Goal: Task Accomplishment & Management: Complete application form

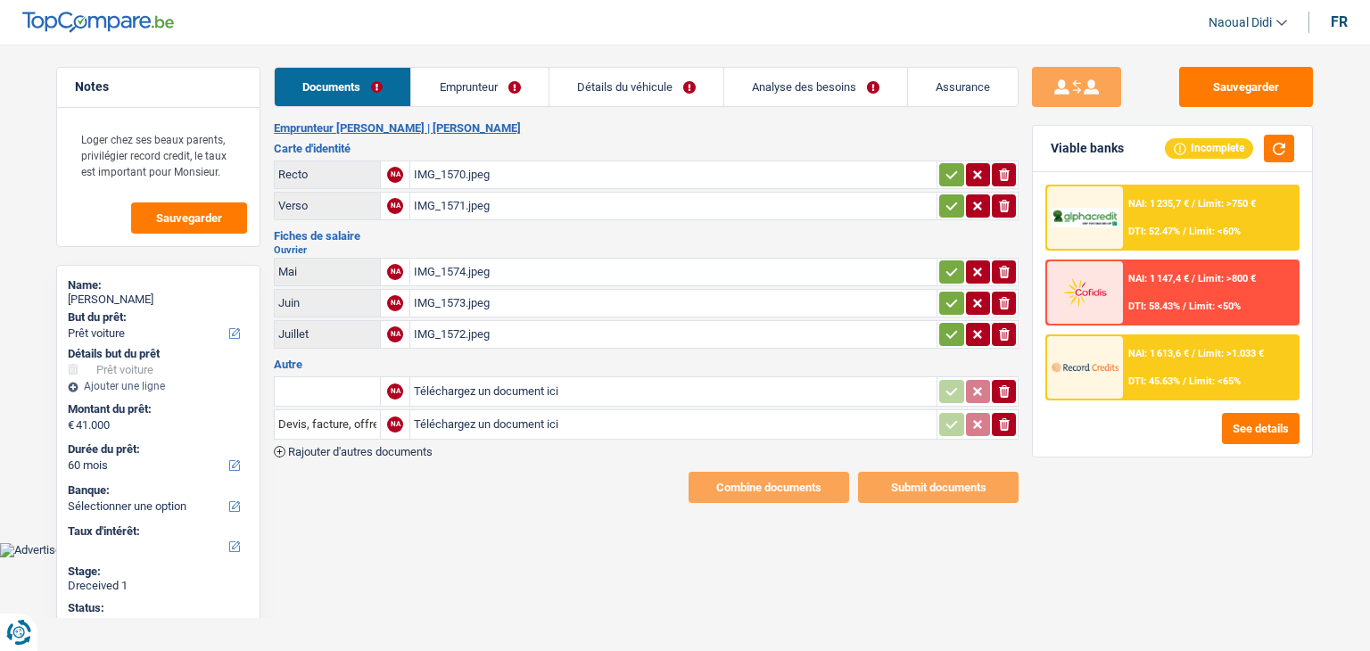
select select "car"
select select "60"
click at [444, 179] on div "IMG_1570.jpeg" at bounding box center [673, 174] width 519 height 27
click at [465, 203] on div "IMG_1571.jpeg" at bounding box center [673, 206] width 519 height 27
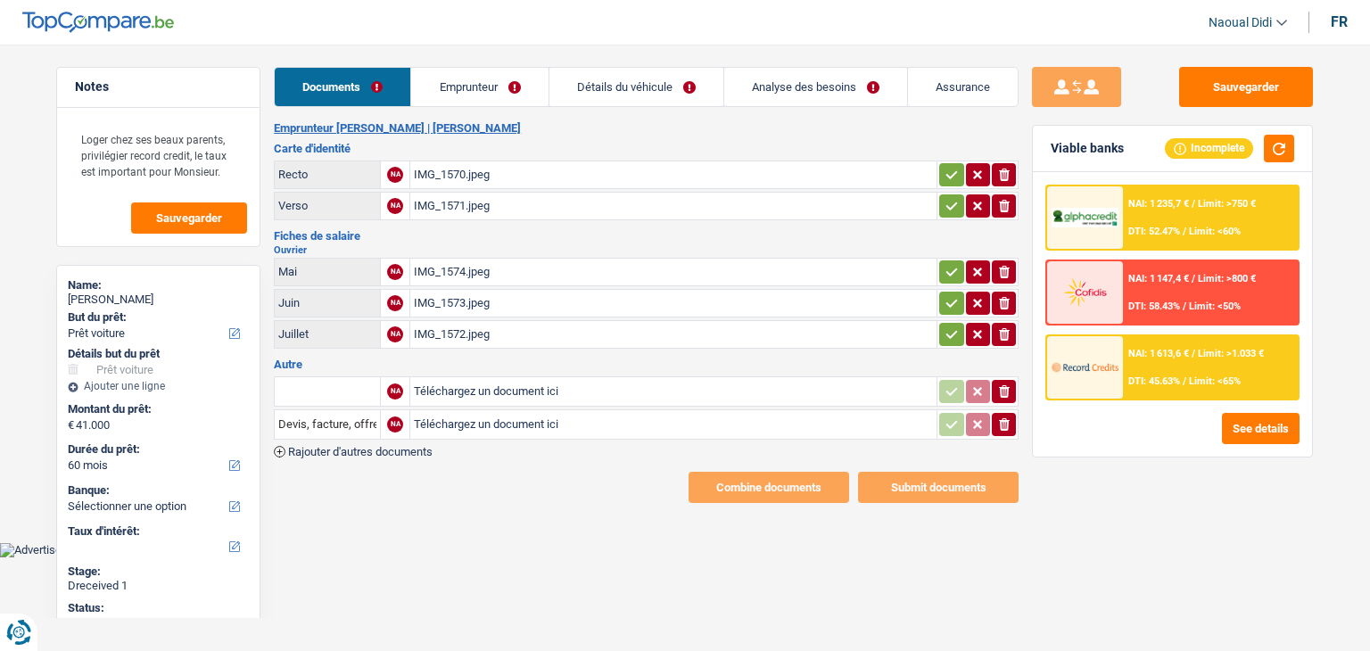
click at [452, 266] on div "IMG_1574.jpeg" at bounding box center [673, 272] width 519 height 27
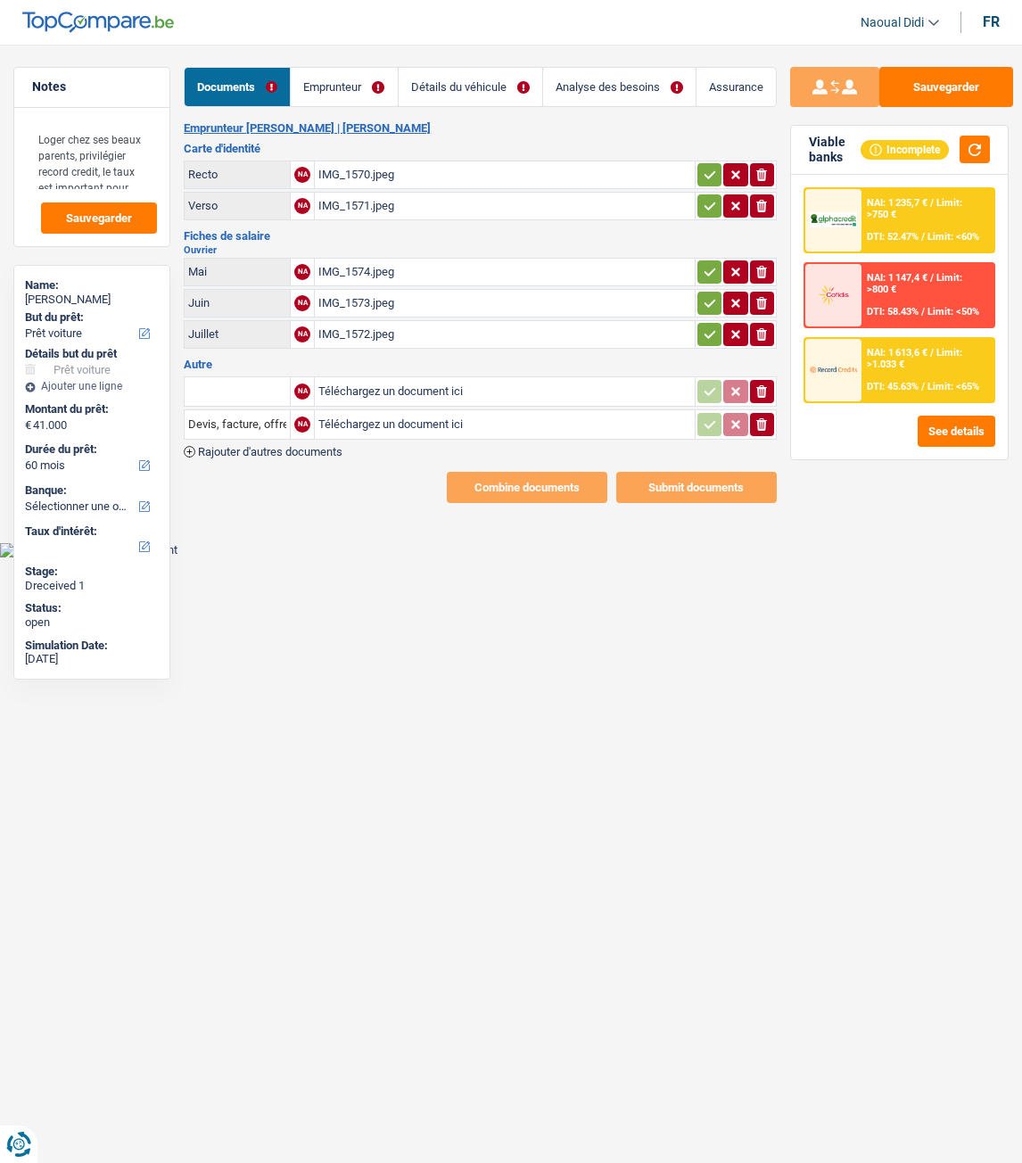
click at [675, 558] on html "Vous avez le contrôle de vos données Nous utilisons des cookies, tout comme nos…" at bounding box center [511, 279] width 1022 height 558
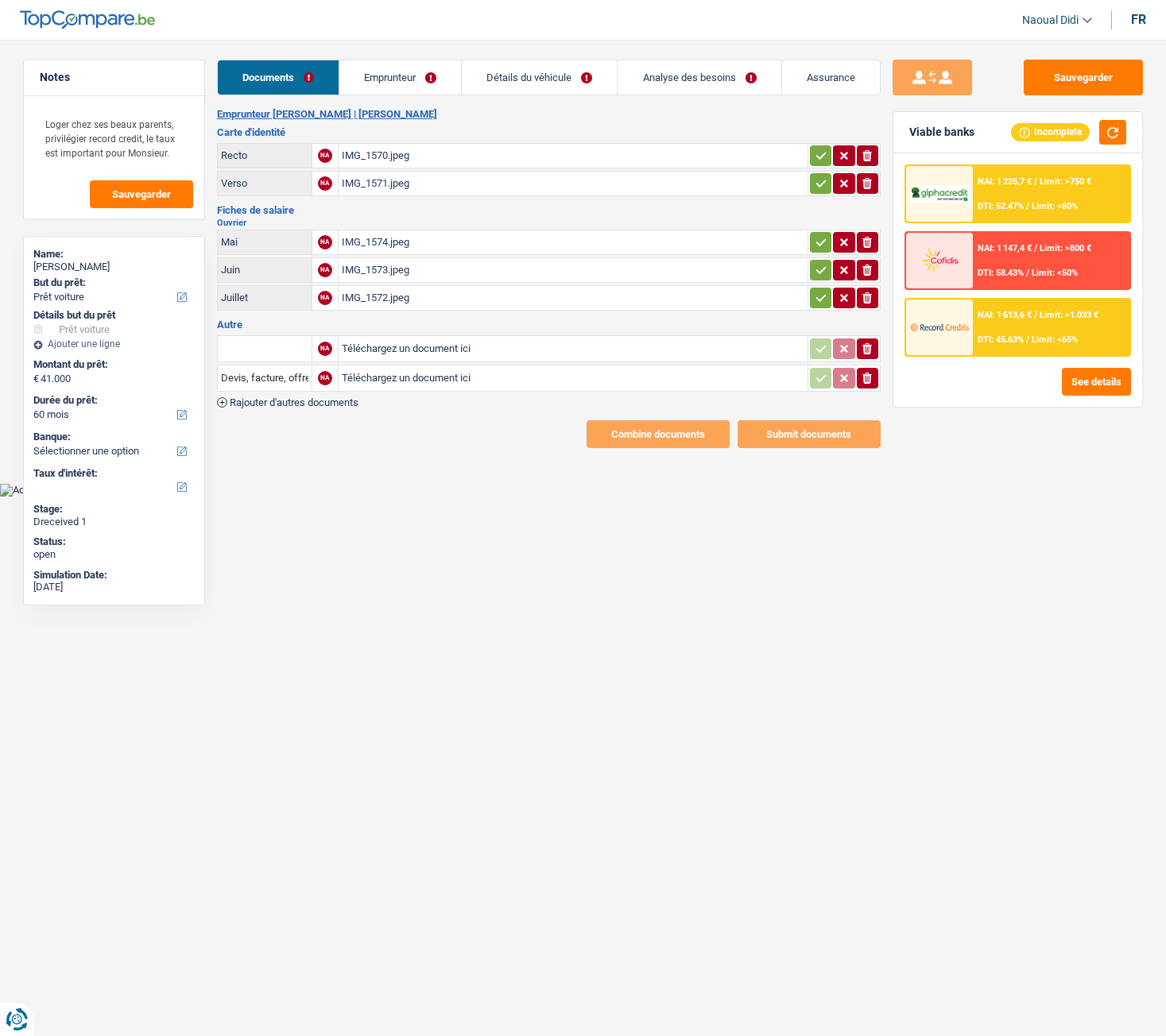
click at [370, 151] on div "IMG_1570.jpeg" at bounding box center [573, 155] width 462 height 24
click at [394, 80] on link "Emprunteur" at bounding box center [400, 77] width 122 height 34
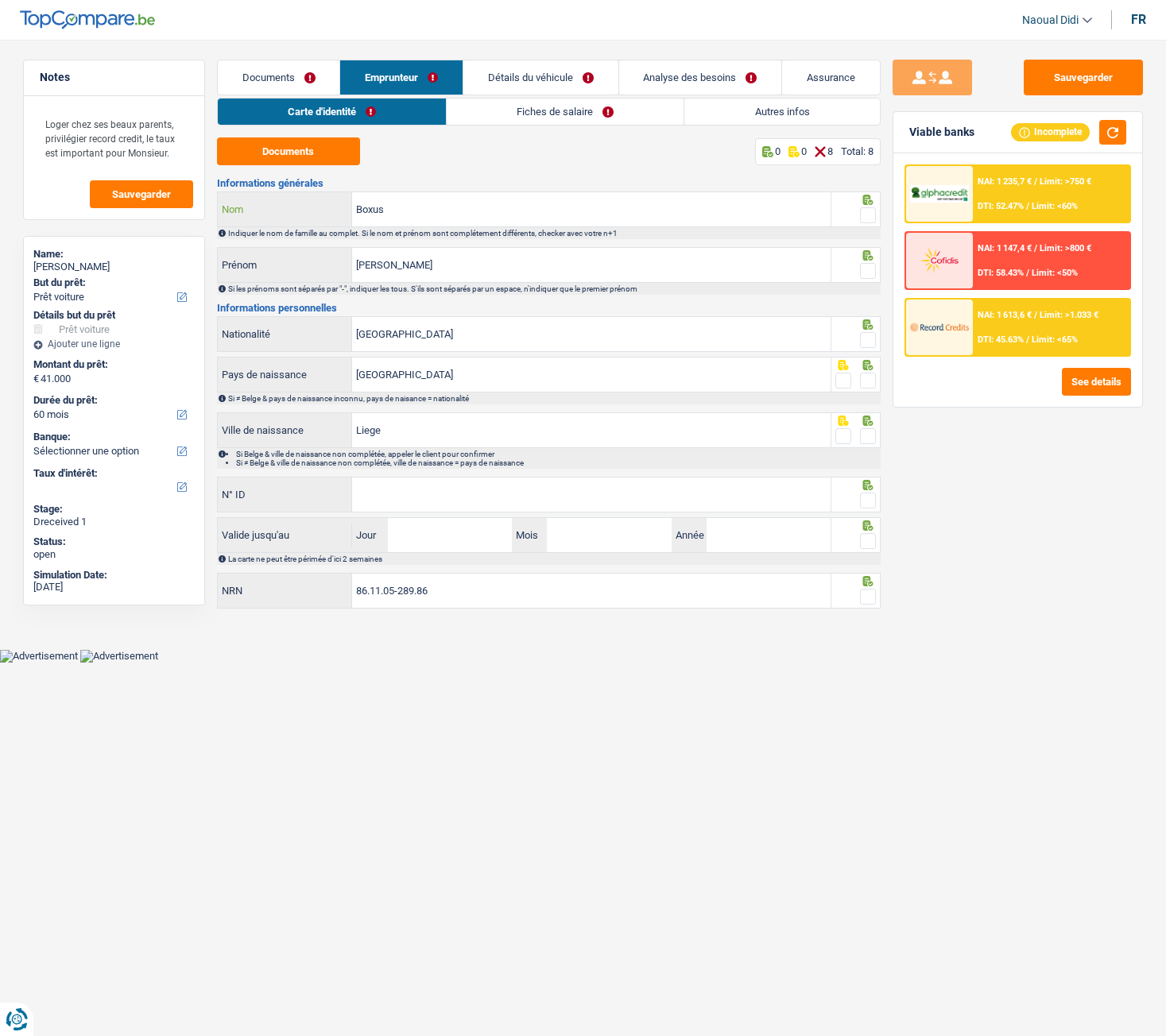
click at [414, 214] on input "Boxus" at bounding box center [591, 209] width 478 height 34
drag, startPoint x: 419, startPoint y: 259, endPoint x: 434, endPoint y: 257, distance: 15.1
click at [418, 259] on input "Maxime" at bounding box center [591, 265] width 478 height 34
click at [876, 218] on div at bounding box center [855, 209] width 49 height 36
click at [865, 209] on span at bounding box center [868, 216] width 16 height 16
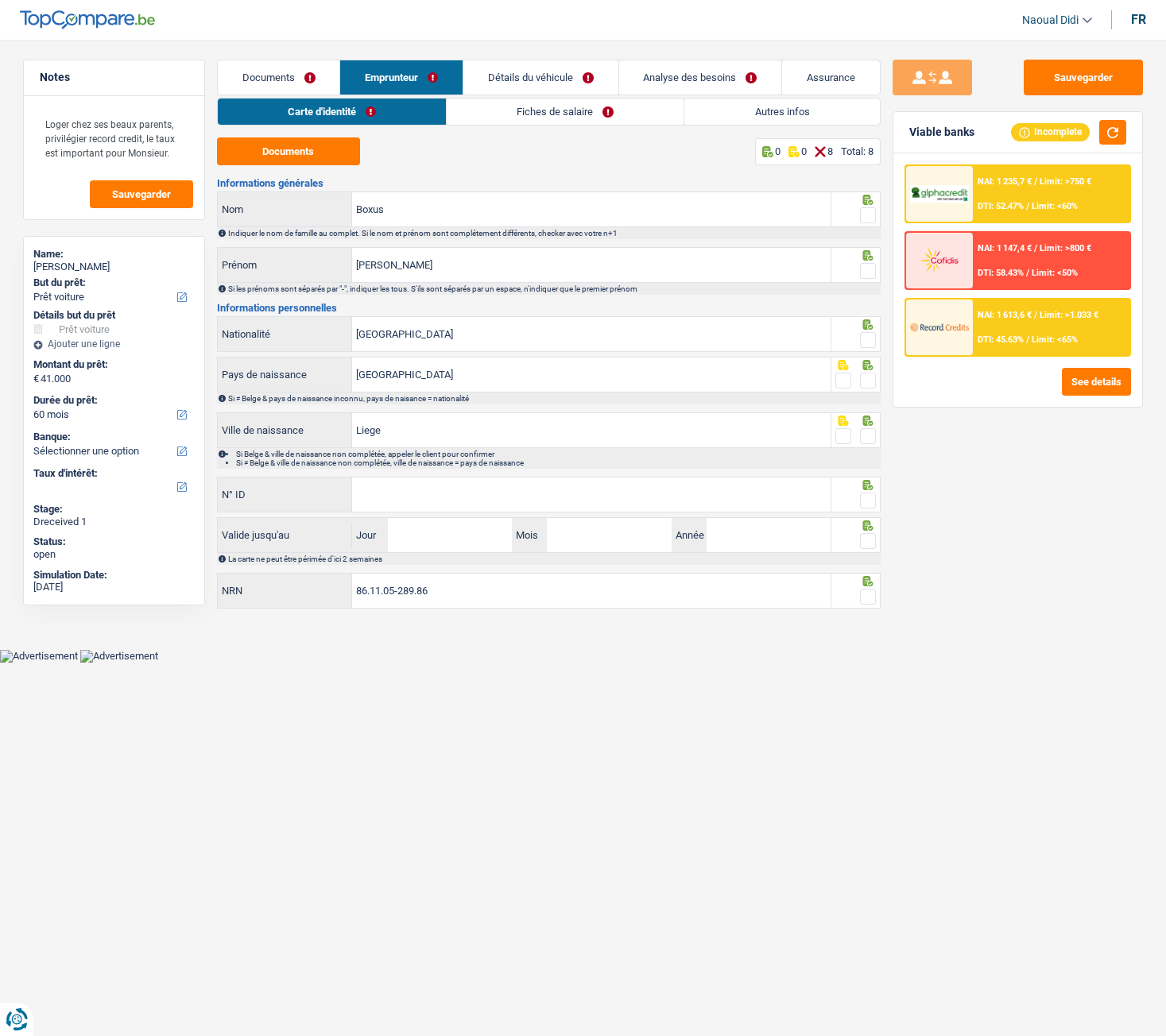
click at [0, 0] on input "radio" at bounding box center [0, 0] width 0 height 0
click at [866, 277] on span at bounding box center [868, 271] width 16 height 16
click at [0, 0] on input "radio" at bounding box center [0, 0] width 0 height 0
click at [493, 342] on input "[GEOGRAPHIC_DATA]" at bounding box center [591, 334] width 478 height 34
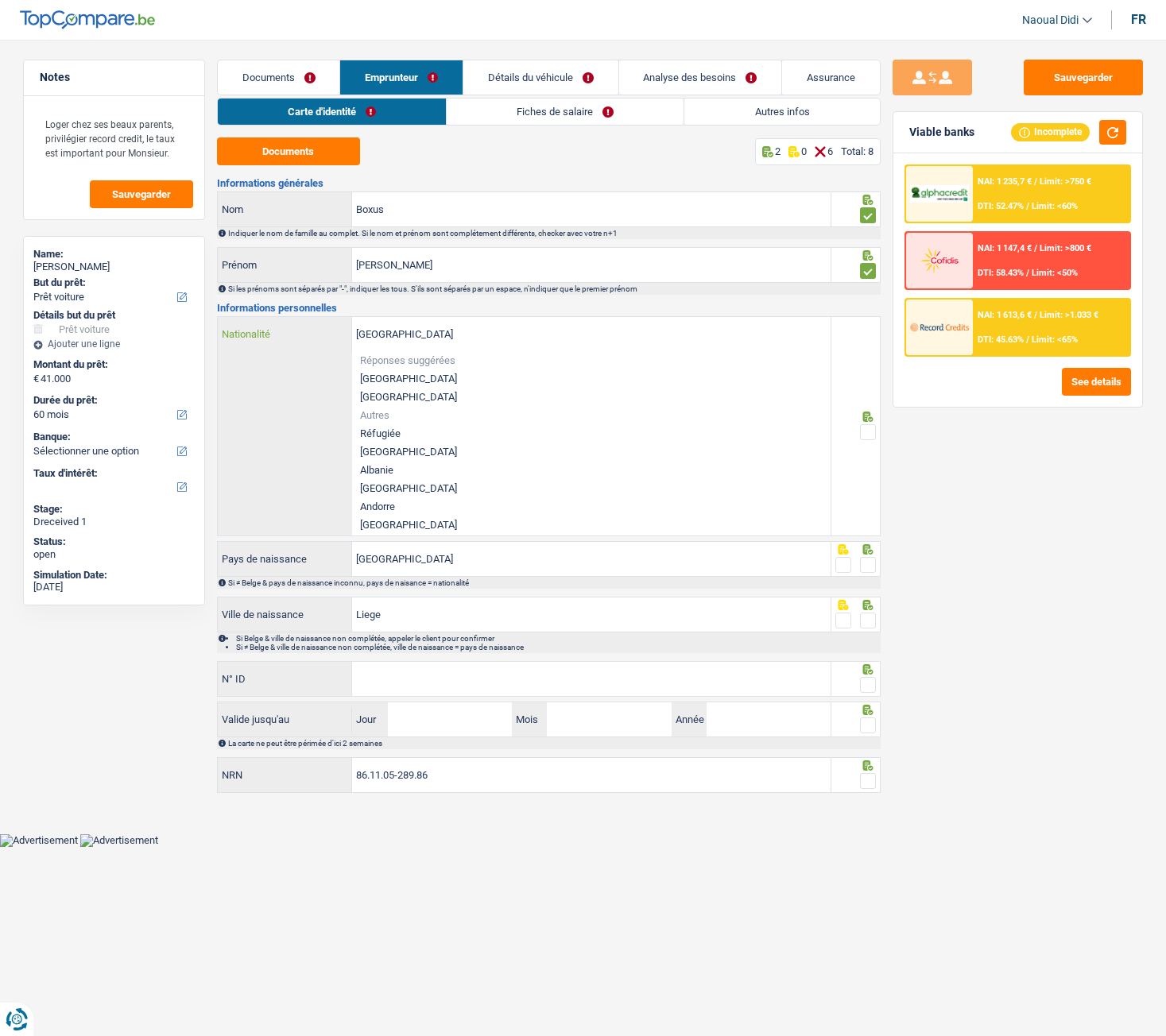
drag, startPoint x: 525, startPoint y: 344, endPoint x: 725, endPoint y: 372, distance: 202.0
click at [526, 344] on input "[GEOGRAPHIC_DATA]" at bounding box center [591, 334] width 478 height 34
click at [868, 430] on span at bounding box center [868, 432] width 16 height 16
click at [0, 0] on input "radio" at bounding box center [0, 0] width 0 height 0
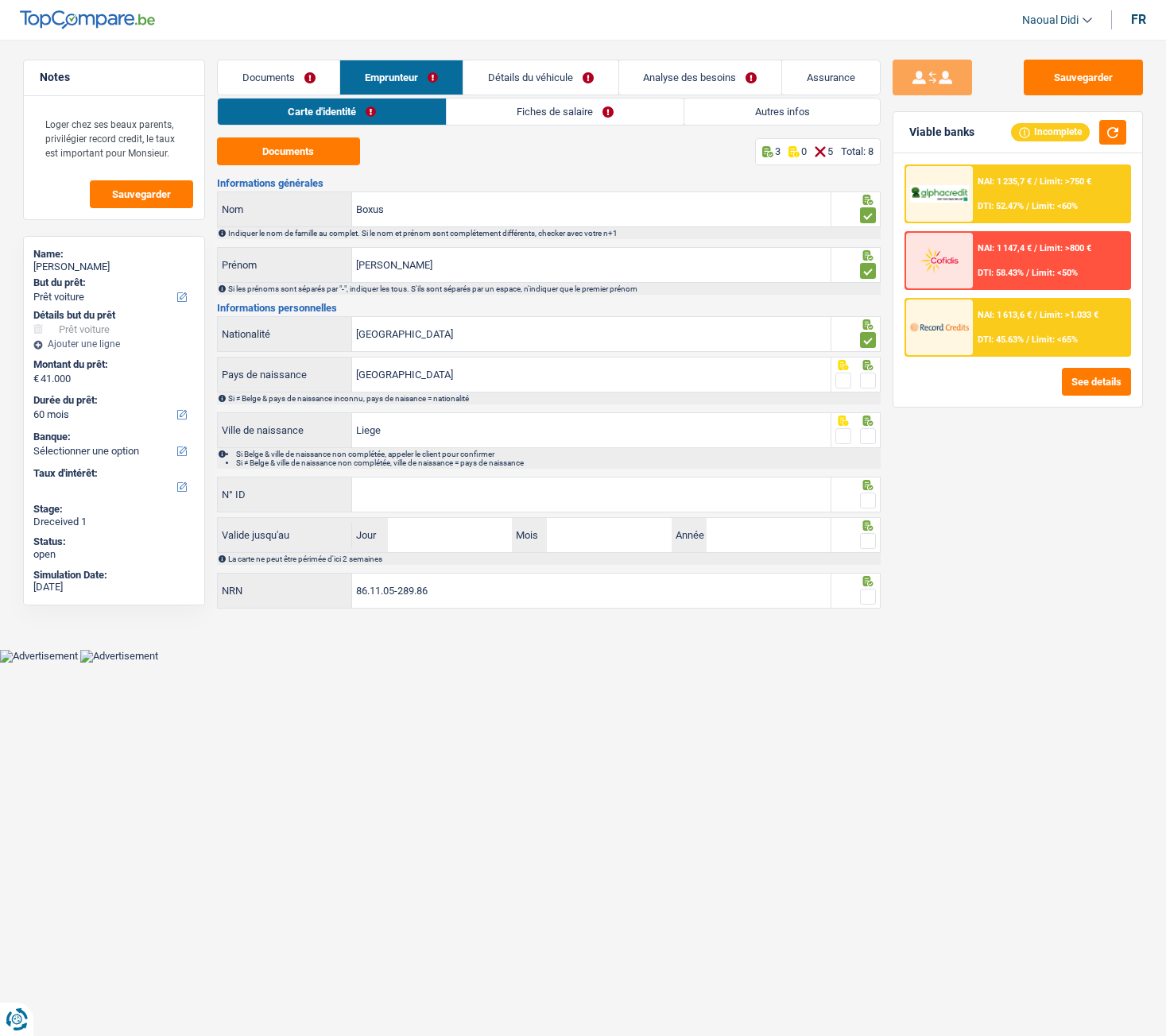
click at [867, 379] on span at bounding box center [868, 380] width 16 height 16
click at [0, 0] on input "radio" at bounding box center [0, 0] width 0 height 0
click at [863, 436] on span at bounding box center [868, 436] width 16 height 16
click at [0, 0] on input "radio" at bounding box center [0, 0] width 0 height 0
click at [439, 488] on input "N° ID" at bounding box center [591, 494] width 478 height 34
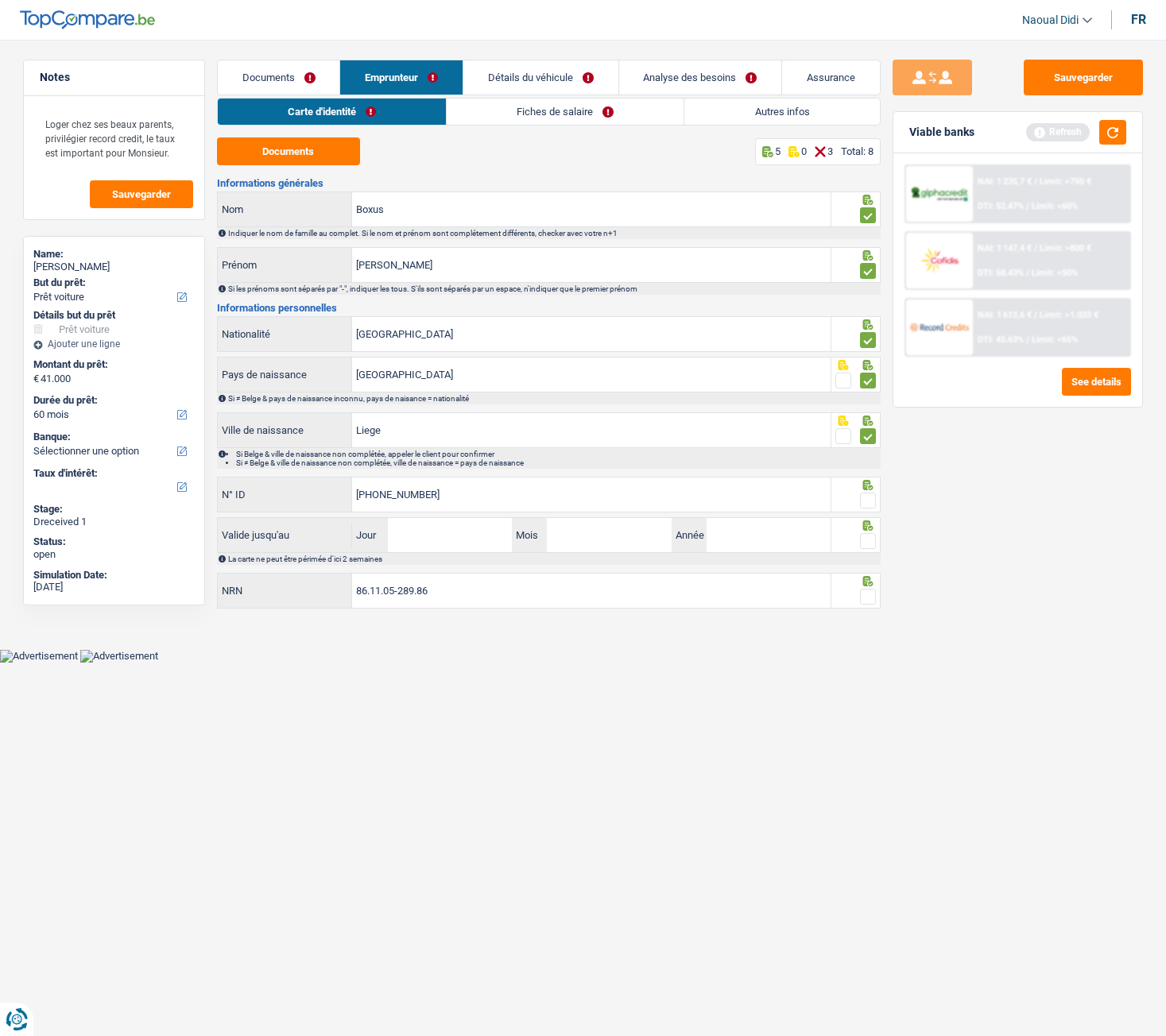
type input "595-1327262-29"
click at [432, 534] on input "Jour" at bounding box center [449, 535] width 124 height 34
type input "28"
type input "01"
type input "2033"
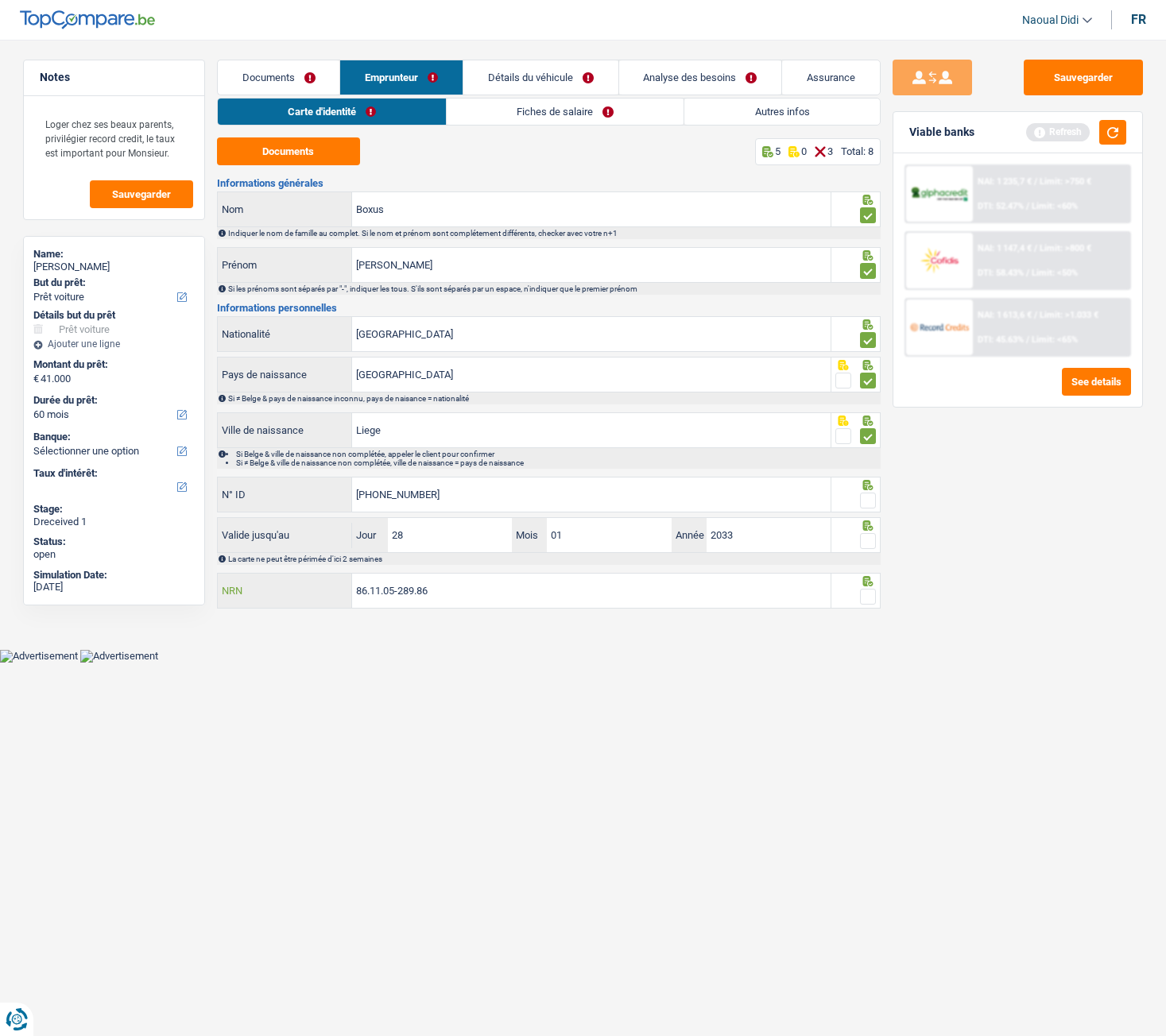
click at [454, 579] on input "86.11.05-289.86" at bounding box center [591, 591] width 478 height 34
drag, startPoint x: 867, startPoint y: 497, endPoint x: 870, endPoint y: 557, distance: 60.1
click at [867, 497] on span at bounding box center [868, 501] width 16 height 16
click at [0, 0] on input "radio" at bounding box center [0, 0] width 0 height 0
click at [860, 542] on span at bounding box center [868, 542] width 16 height 16
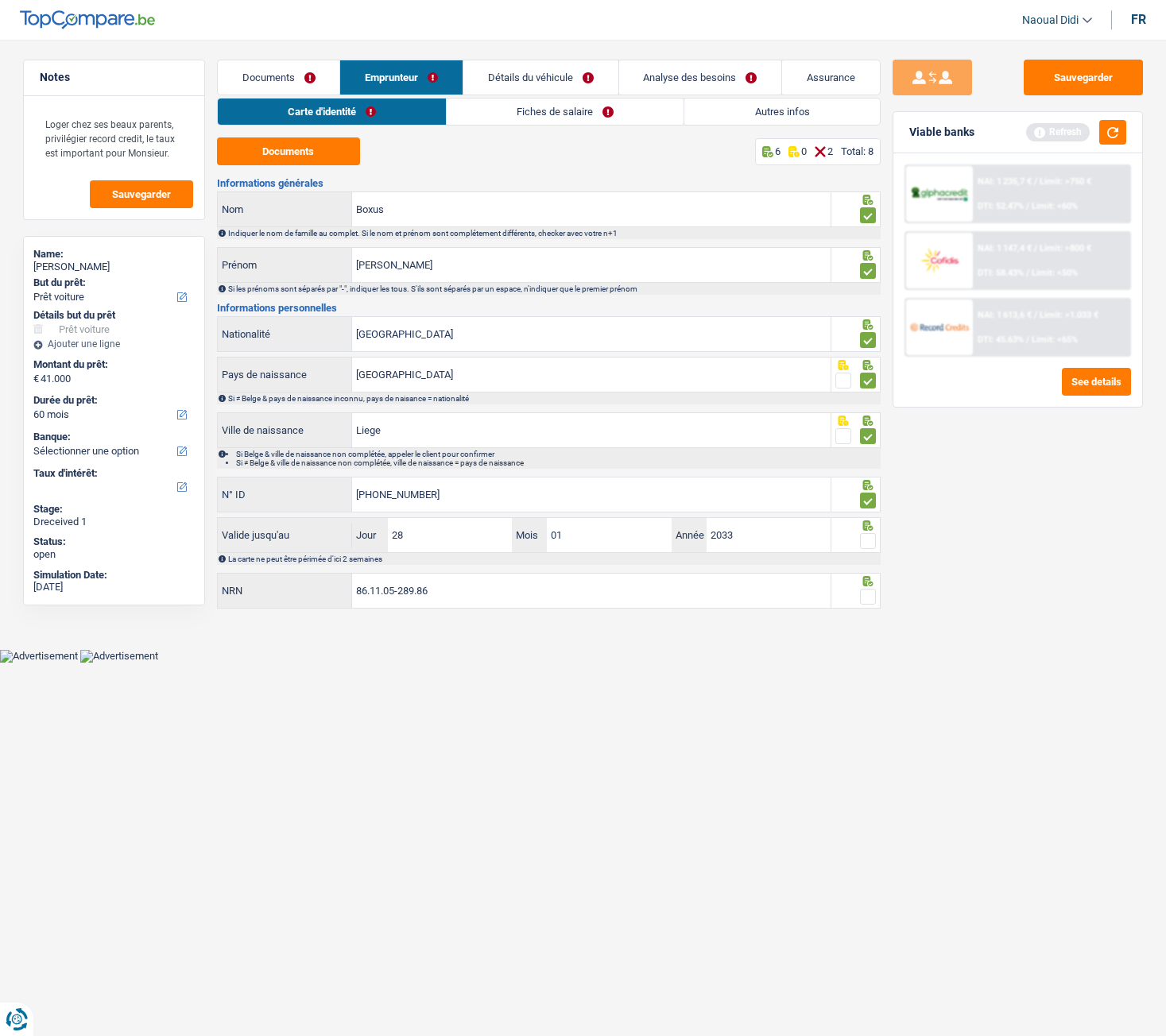
click at [0, 0] on input "radio" at bounding box center [0, 0] width 0 height 0
click at [869, 579] on span at bounding box center [868, 597] width 16 height 16
click at [0, 0] on input "radio" at bounding box center [0, 0] width 0 height 0
click at [1058, 77] on button "Sauvegarder" at bounding box center [1083, 77] width 119 height 36
click at [301, 74] on link "Documents" at bounding box center [278, 77] width 122 height 34
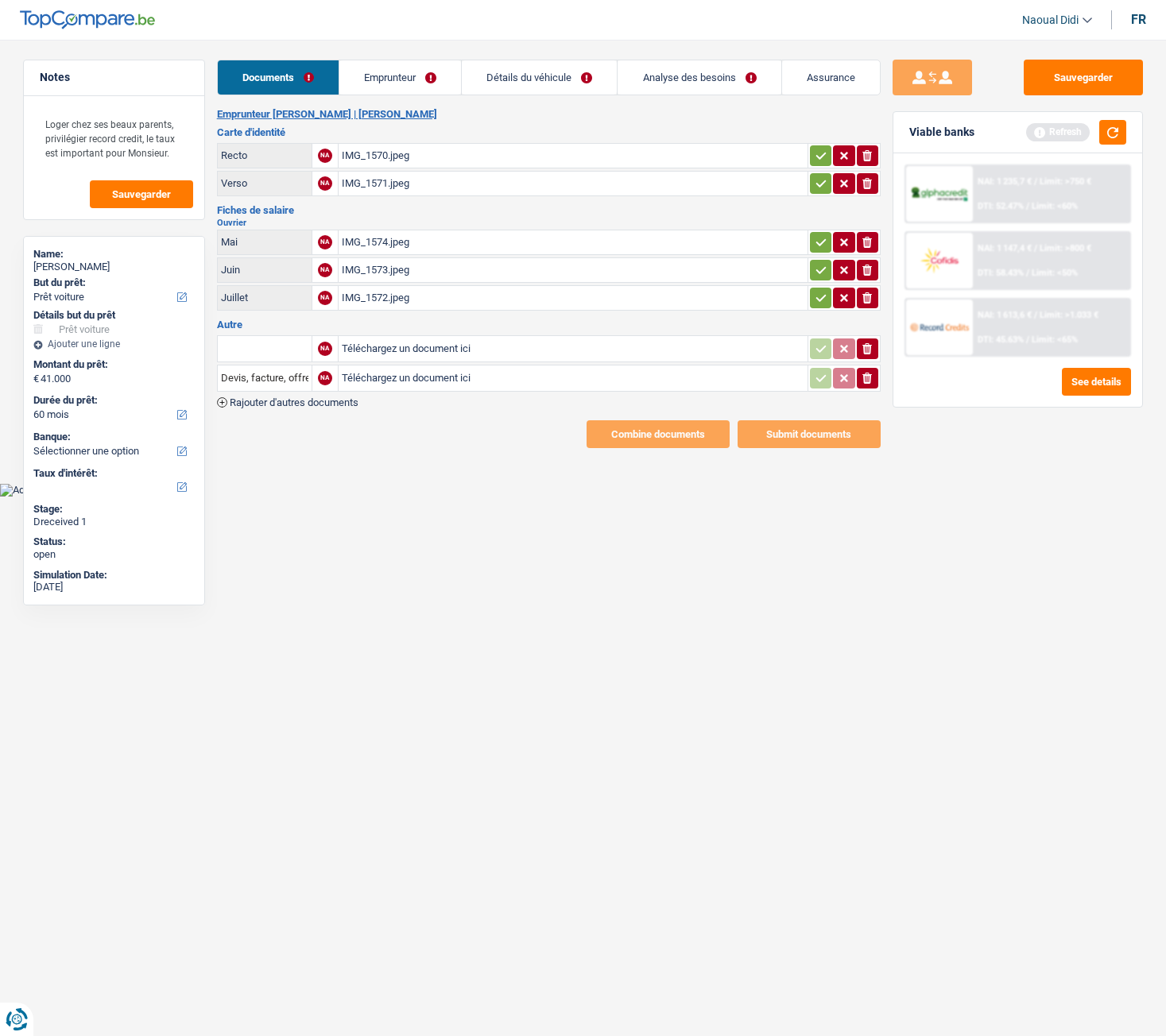
click at [815, 150] on icon "button" at bounding box center [821, 156] width 12 height 16
click at [819, 184] on icon "button" at bounding box center [820, 184] width 11 height 7
click at [808, 238] on td "ionicons-v5-e" at bounding box center [844, 242] width 73 height 26
click at [815, 265] on icon "button" at bounding box center [821, 270] width 12 height 16
click at [818, 247] on icon "button" at bounding box center [821, 242] width 12 height 16
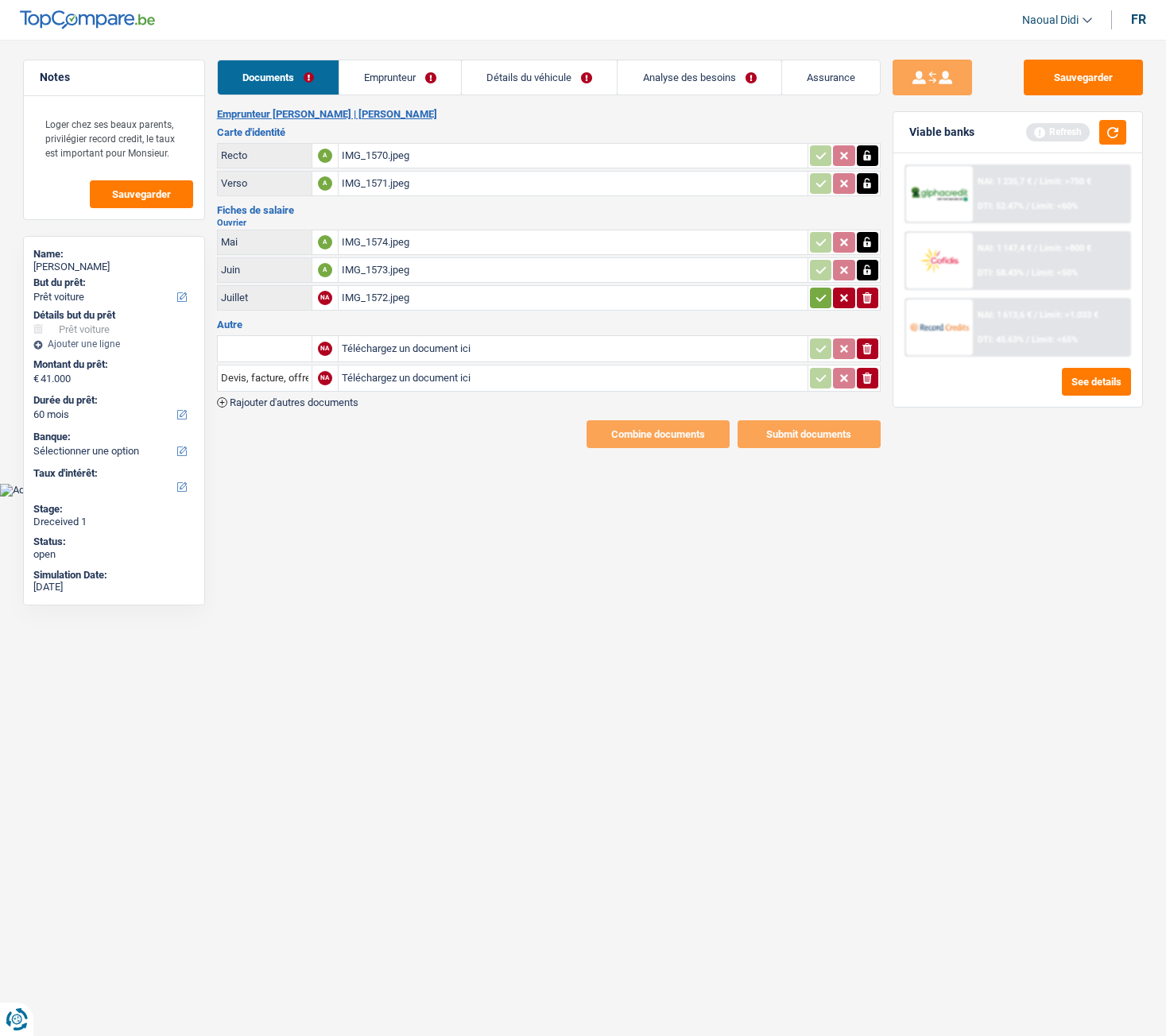
click at [822, 293] on icon "button" at bounding box center [821, 298] width 12 height 16
click at [1048, 80] on button "Sauvegarder" at bounding box center [1083, 77] width 119 height 36
click at [409, 77] on link "Emprunteur" at bounding box center [401, 77] width 122 height 34
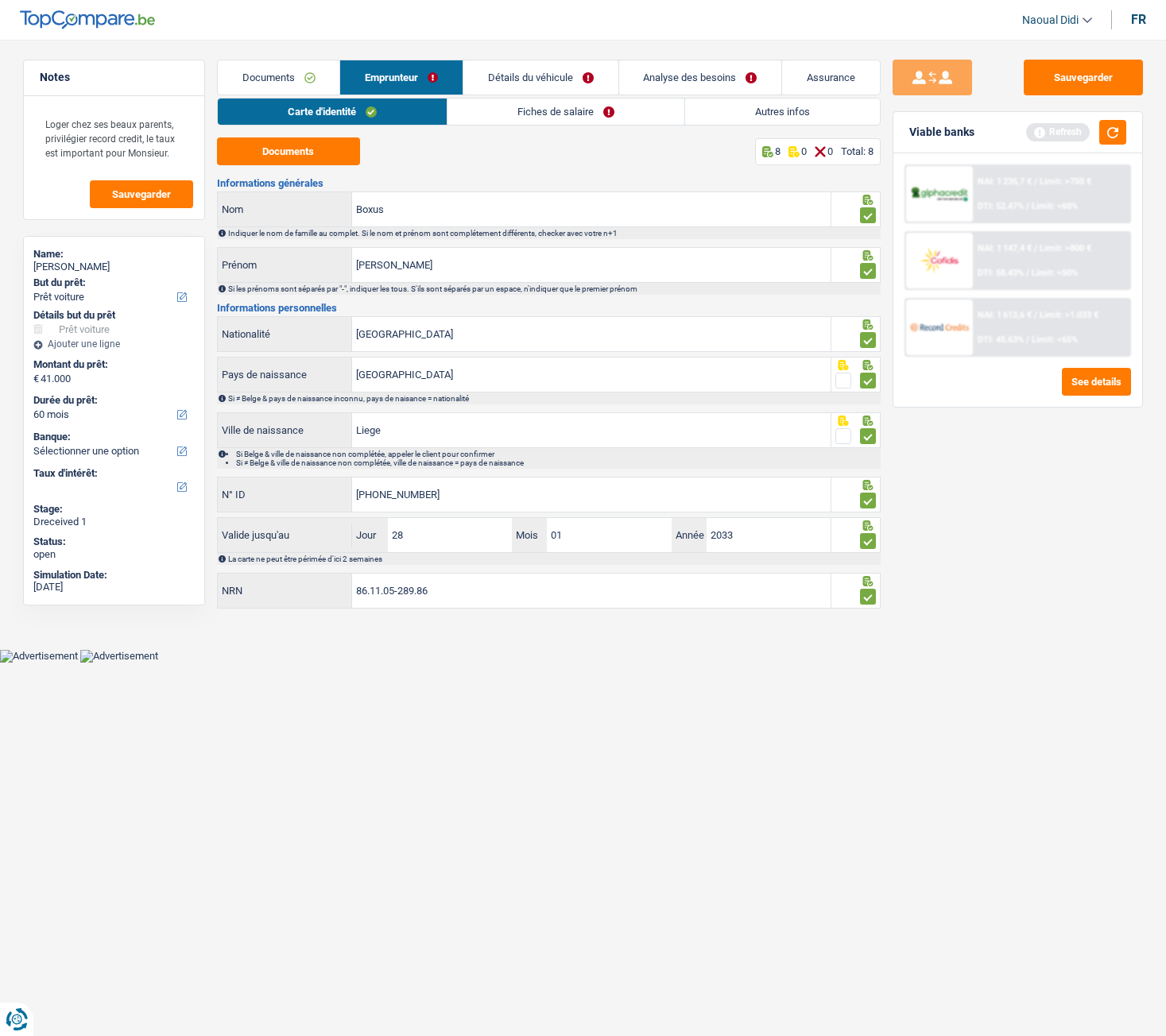
click at [542, 114] on link "Fiches de salaire" at bounding box center [566, 111] width 237 height 26
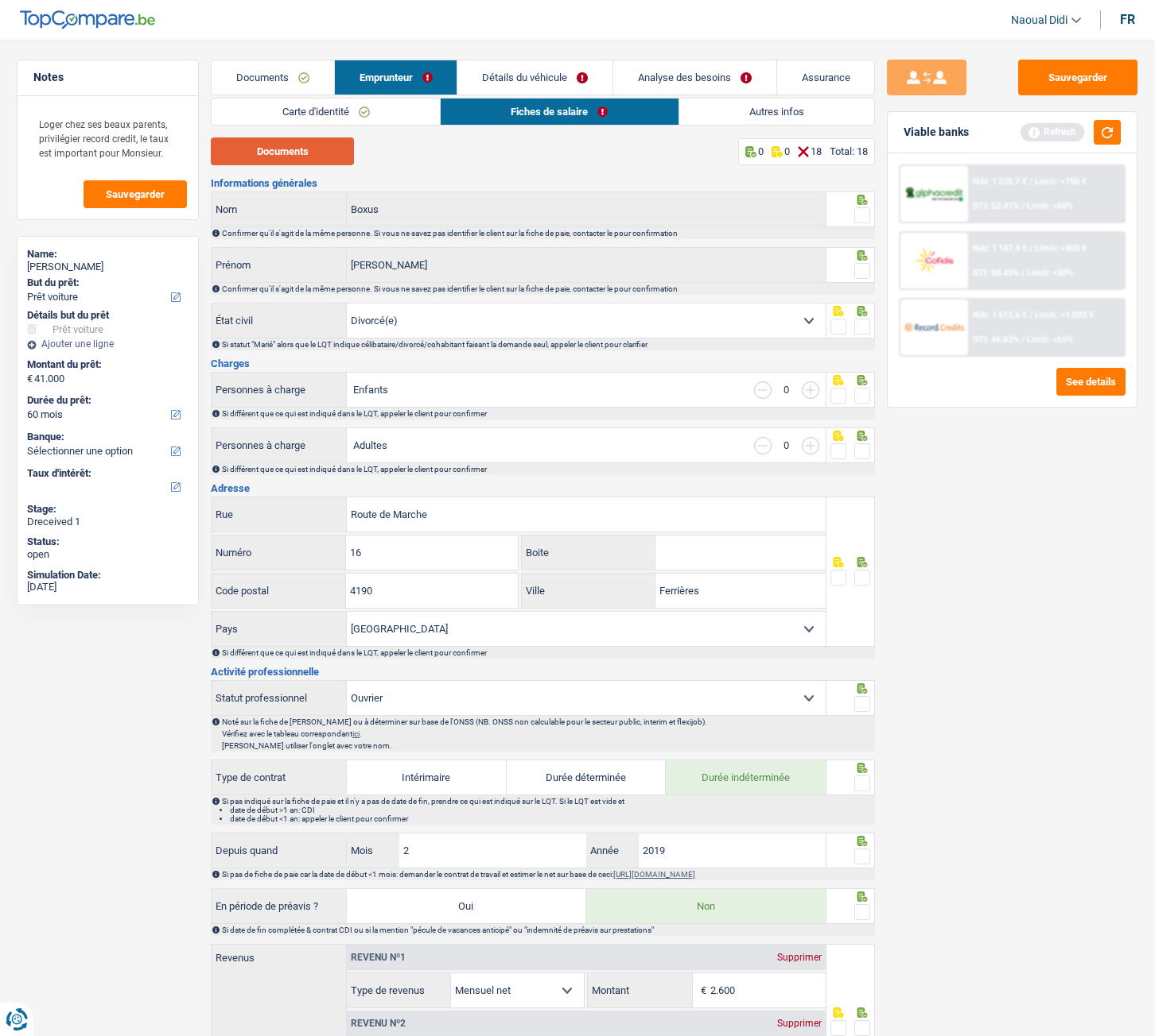
click at [297, 154] on button "Documents" at bounding box center [282, 151] width 143 height 28
click at [862, 213] on span at bounding box center [862, 216] width 16 height 16
click at [0, 0] on input "radio" at bounding box center [0, 0] width 0 height 0
click at [866, 273] on span at bounding box center [862, 271] width 16 height 16
click at [0, 0] on input "radio" at bounding box center [0, 0] width 0 height 0
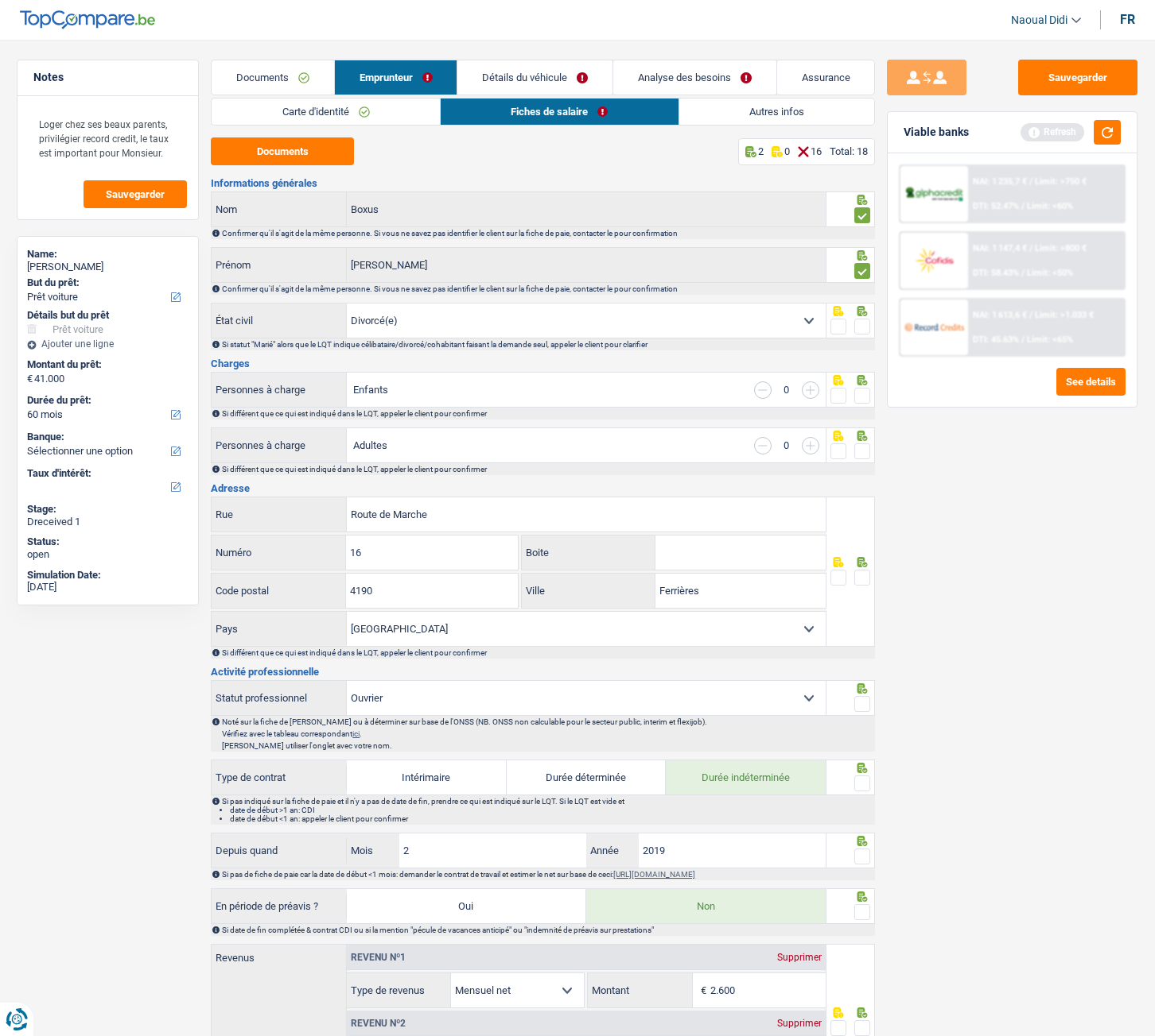
click at [804, 317] on select "Célibataire Marié(e) Cohabitant(e) légal(e) Divorcé(e) Veuf(ve) Séparé (de fait…" at bounding box center [586, 321] width 479 height 34
click at [864, 322] on span at bounding box center [862, 327] width 16 height 16
click at [0, 0] on input "radio" at bounding box center [0, 0] width 0 height 0
click at [867, 400] on span at bounding box center [862, 396] width 16 height 16
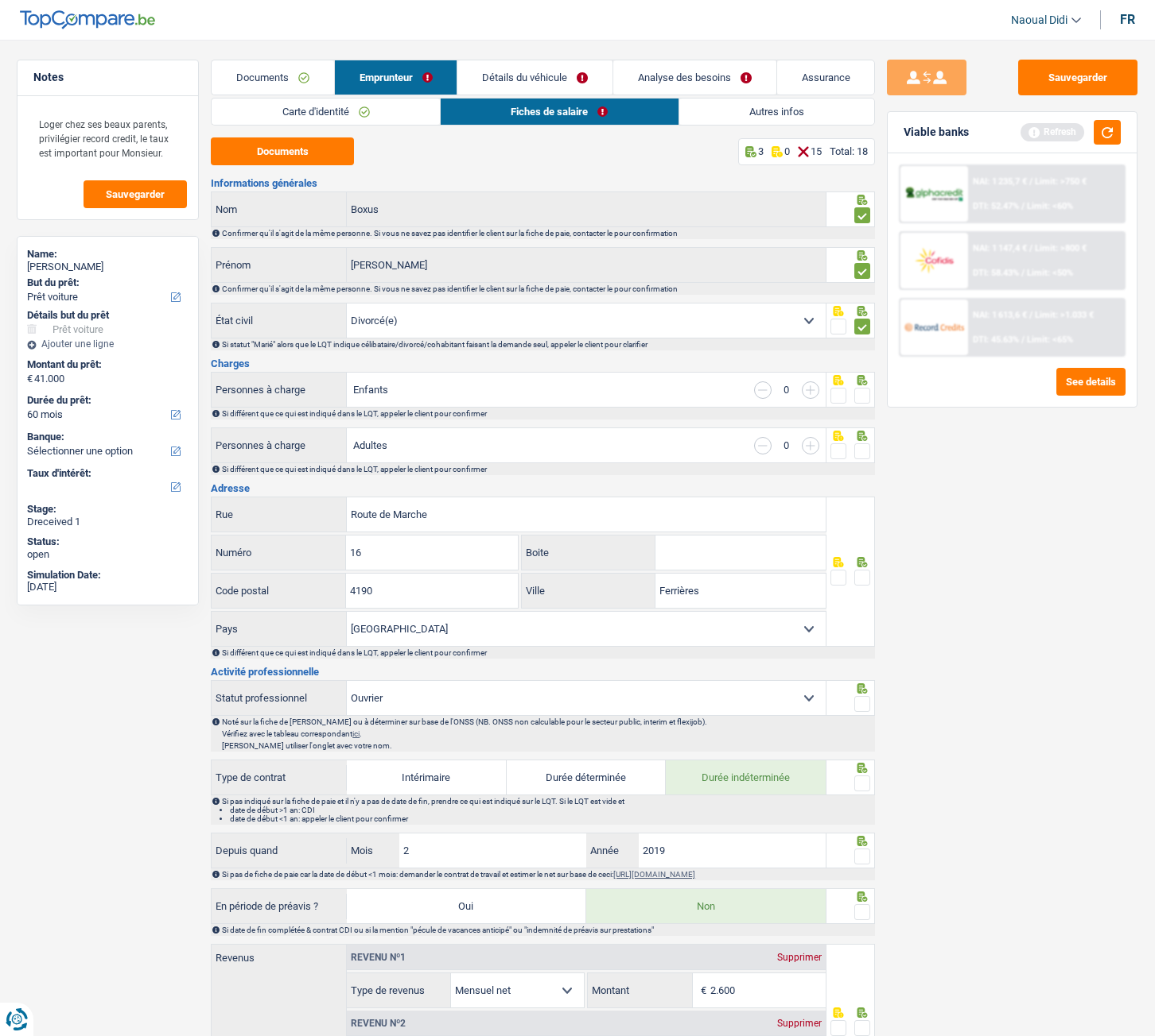
click at [0, 0] on input "radio" at bounding box center [0, 0] width 0 height 0
click at [861, 453] on span at bounding box center [862, 452] width 16 height 16
click at [0, 0] on input "radio" at bounding box center [0, 0] width 0 height 0
click at [864, 576] on span at bounding box center [862, 578] width 16 height 16
click at [0, 0] on input "radio" at bounding box center [0, 0] width 0 height 0
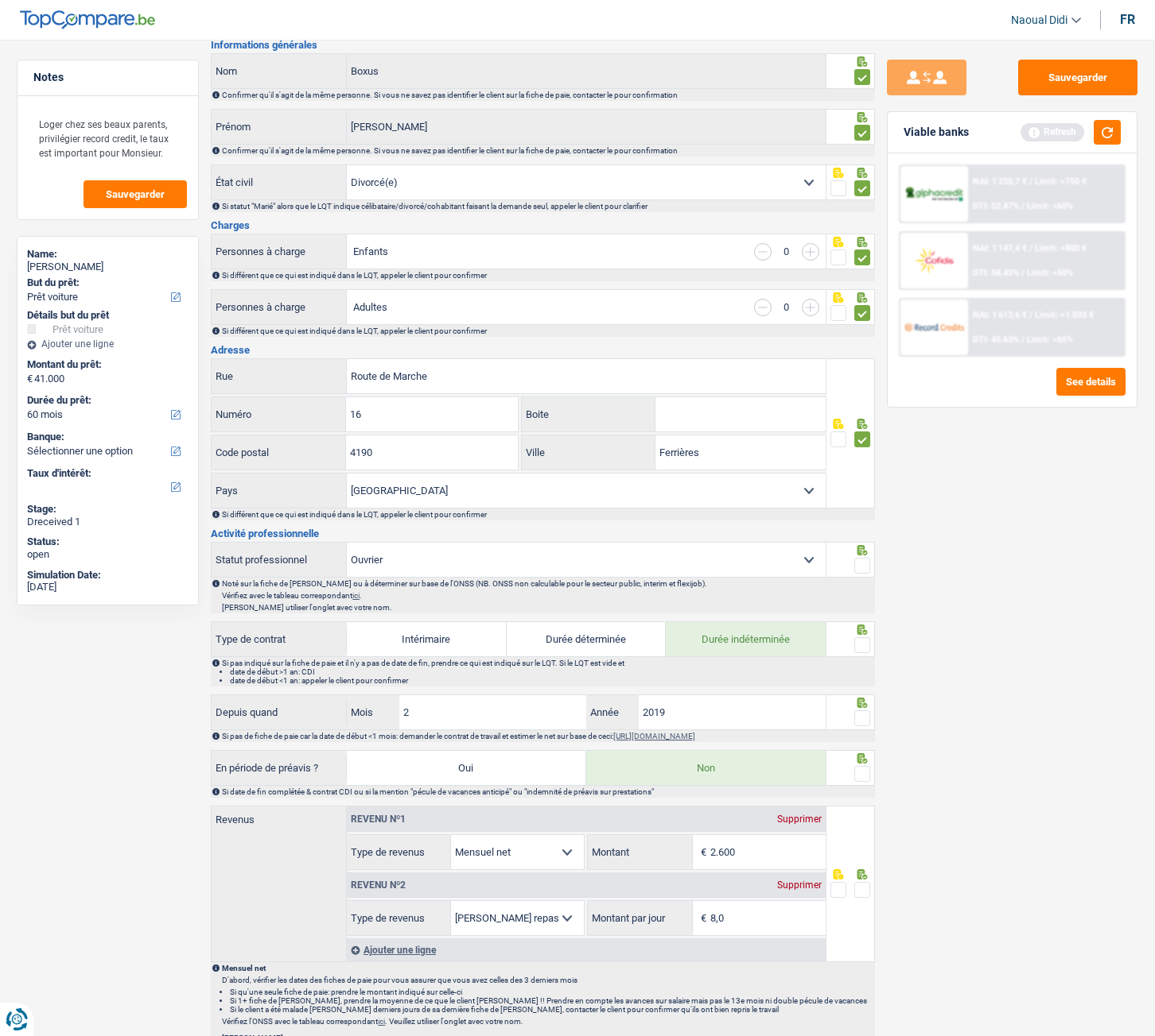
scroll to position [159, 0]
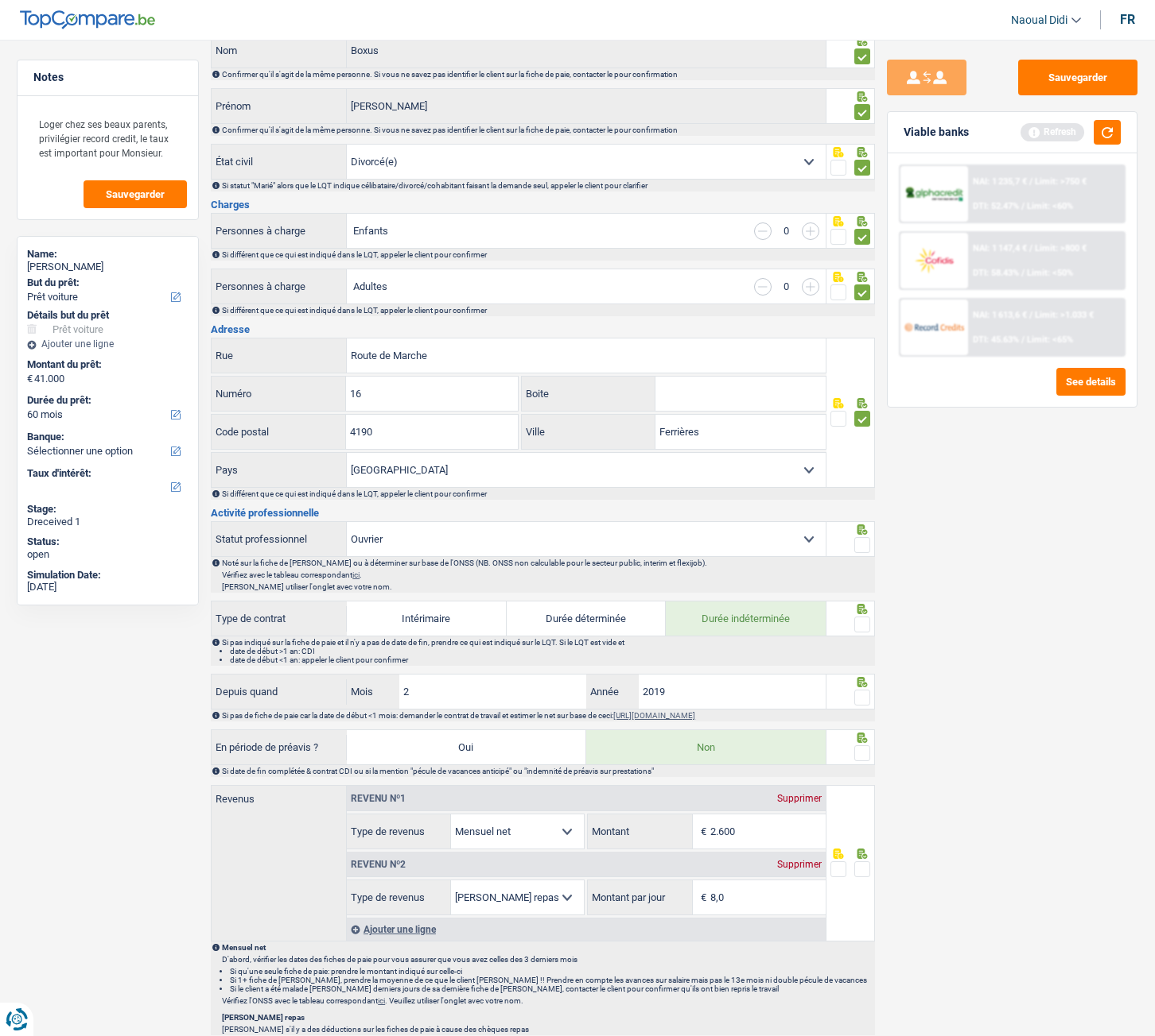
click at [864, 541] on span at bounding box center [862, 545] width 16 height 16
click at [0, 0] on input "radio" at bounding box center [0, 0] width 0 height 0
click at [863, 579] on span at bounding box center [862, 697] width 16 height 16
click at [0, 0] on input "radio" at bounding box center [0, 0] width 0 height 0
click at [867, 579] on span at bounding box center [862, 624] width 16 height 16
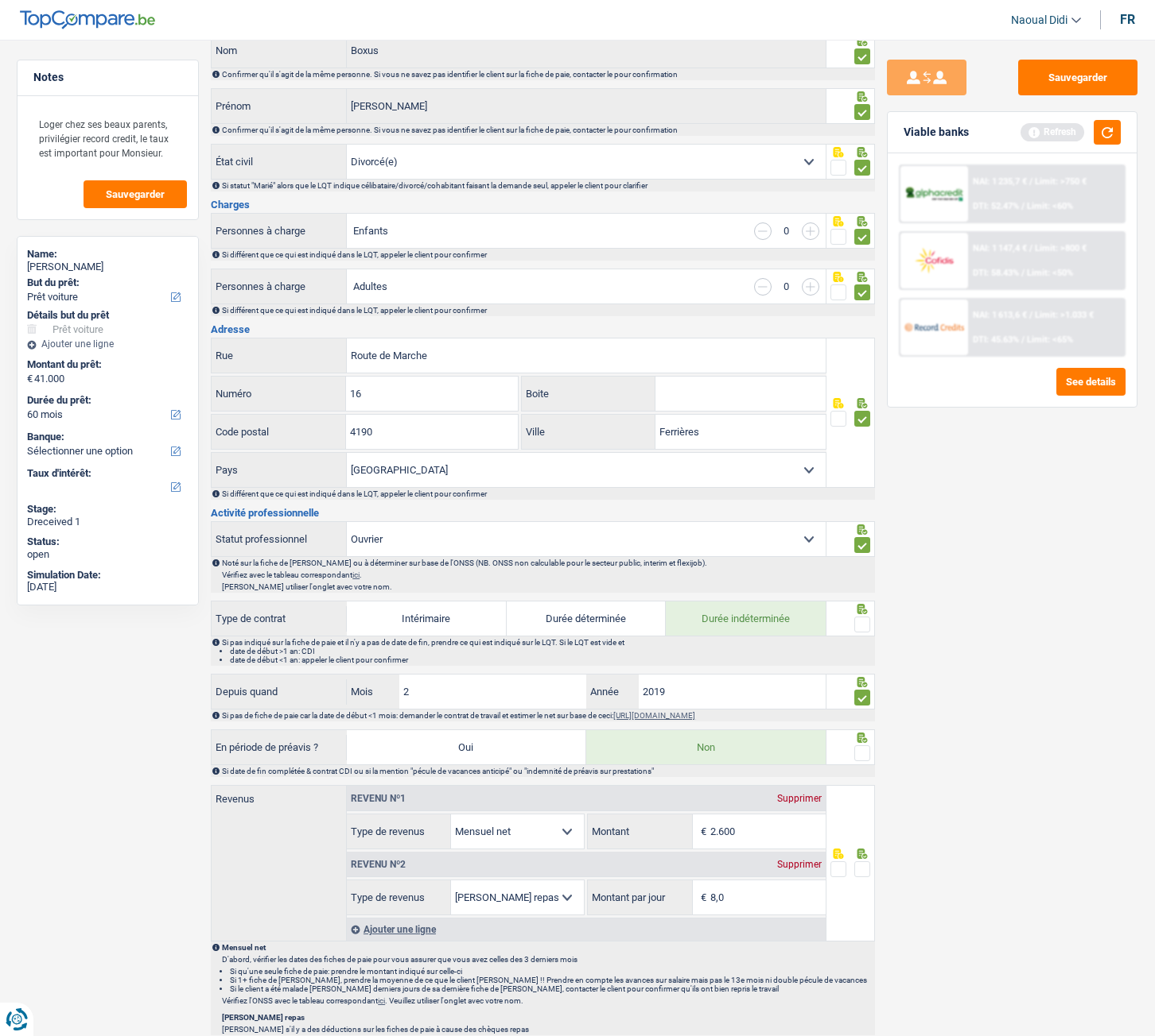
click at [0, 0] on input "radio" at bounding box center [0, 0] width 0 height 0
click at [864, 579] on span at bounding box center [862, 754] width 16 height 16
click at [0, 0] on input "radio" at bounding box center [0, 0] width 0 height 0
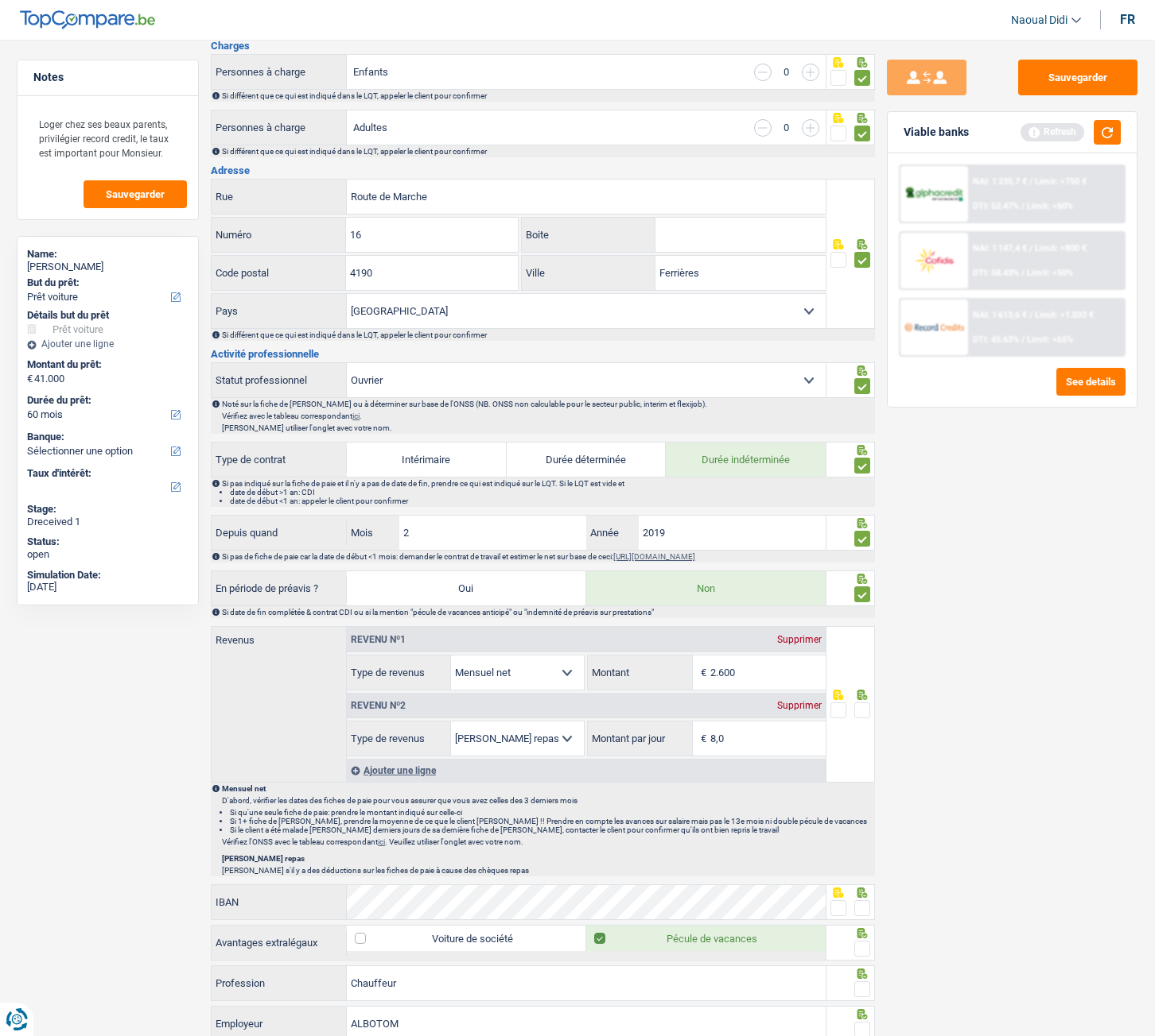
scroll to position [397, 0]
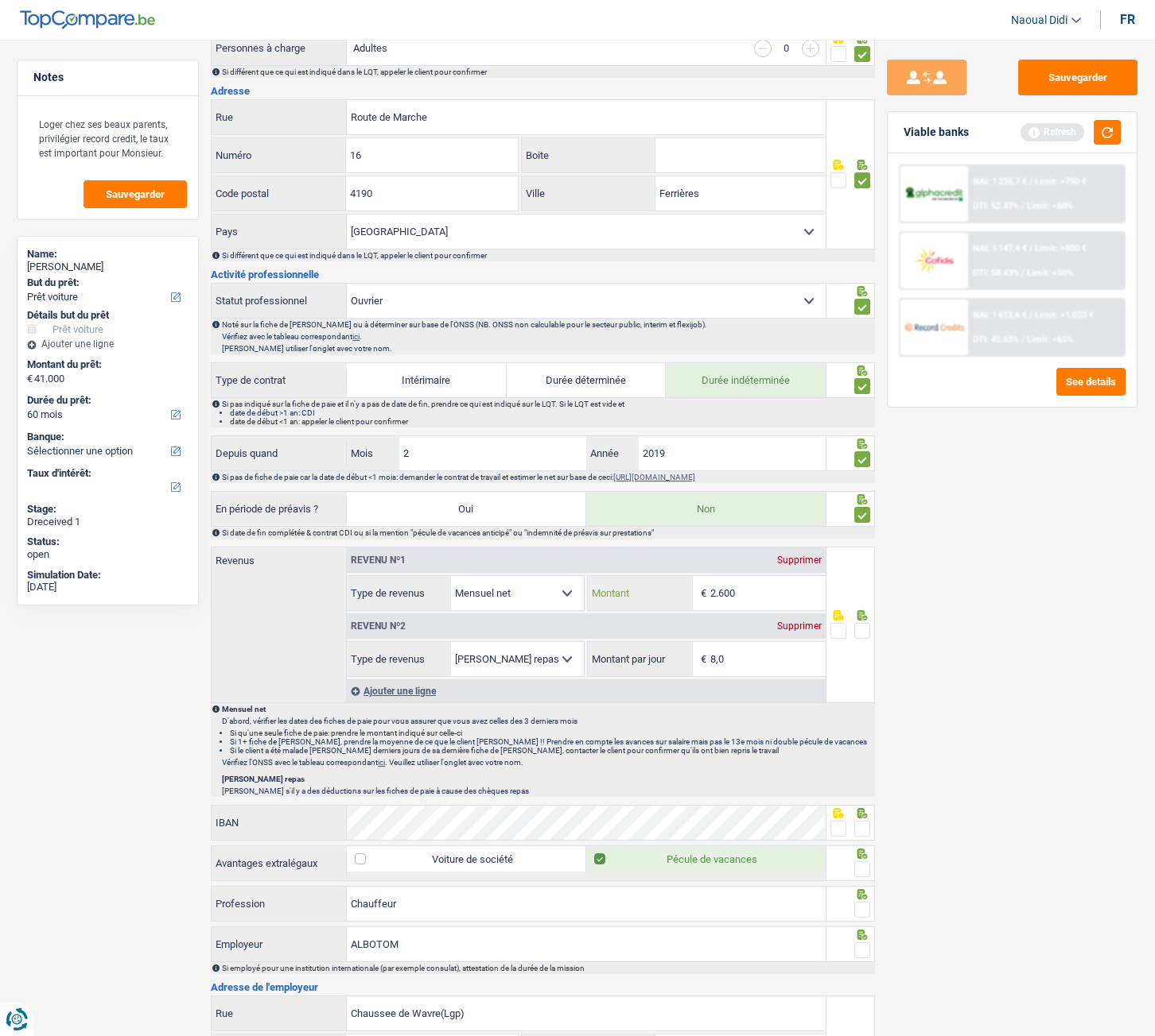
click at [790, 579] on input "2.600" at bounding box center [767, 593] width 115 height 34
type input "2.555"
click at [862, 579] on span at bounding box center [862, 632] width 16 height 16
click at [0, 0] on input "radio" at bounding box center [0, 0] width 0 height 0
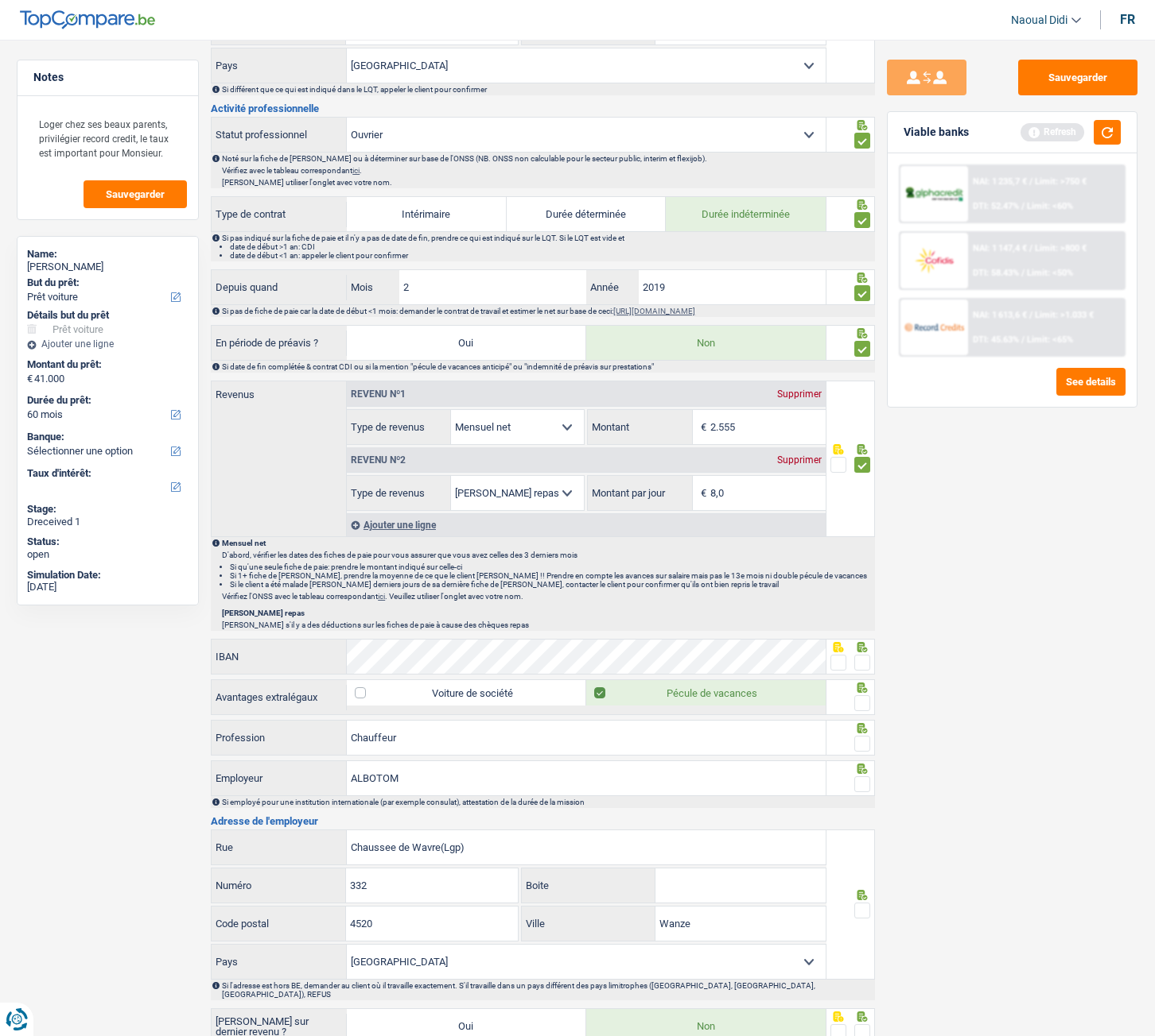
scroll to position [715, 0]
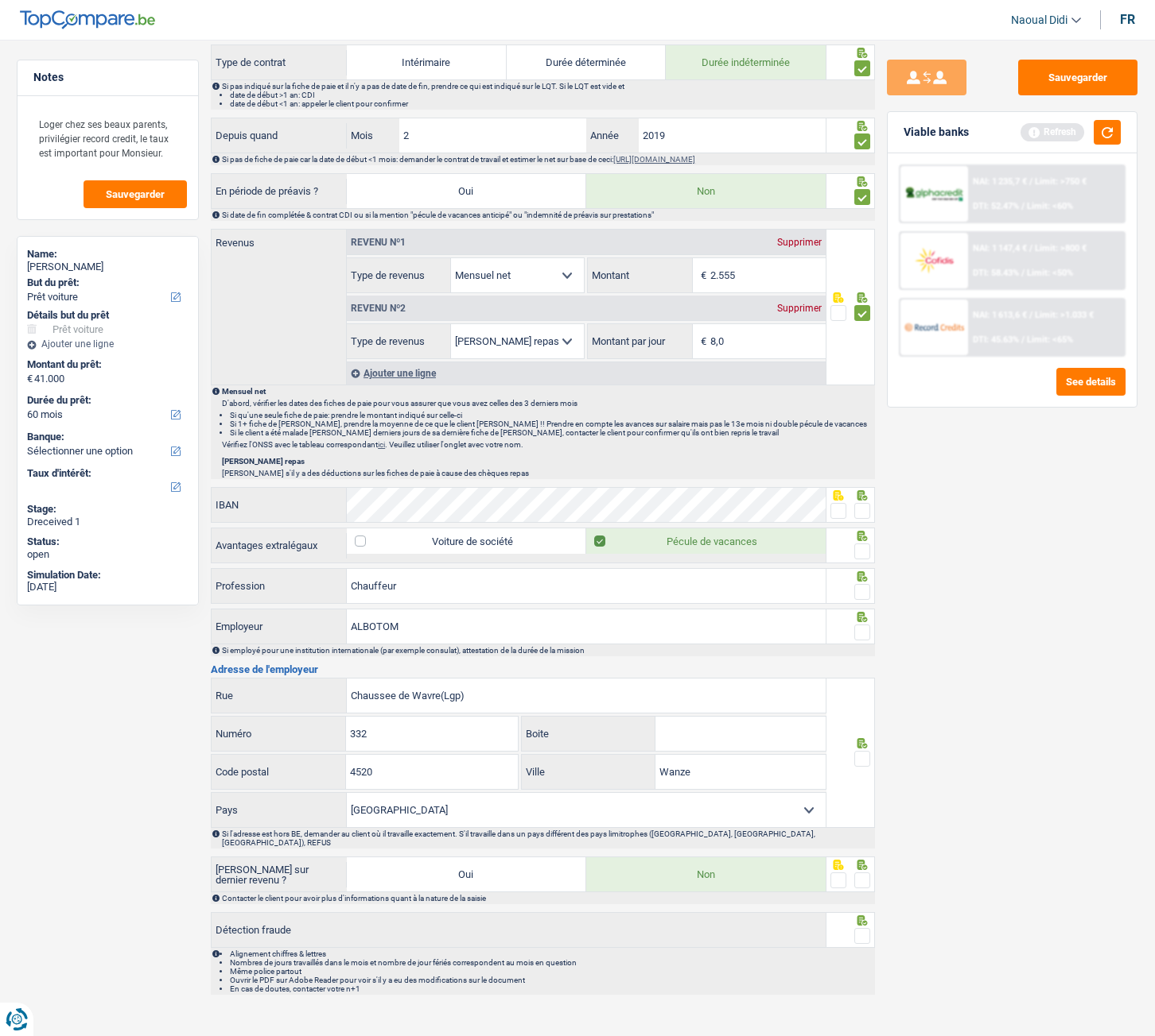
click at [838, 505] on span at bounding box center [838, 511] width 16 height 16
click at [0, 0] on input "radio" at bounding box center [0, 0] width 0 height 0
click at [864, 553] on span at bounding box center [862, 551] width 16 height 16
click at [0, 0] on input "radio" at bounding box center [0, 0] width 0 height 0
click at [868, 579] on span at bounding box center [862, 592] width 16 height 16
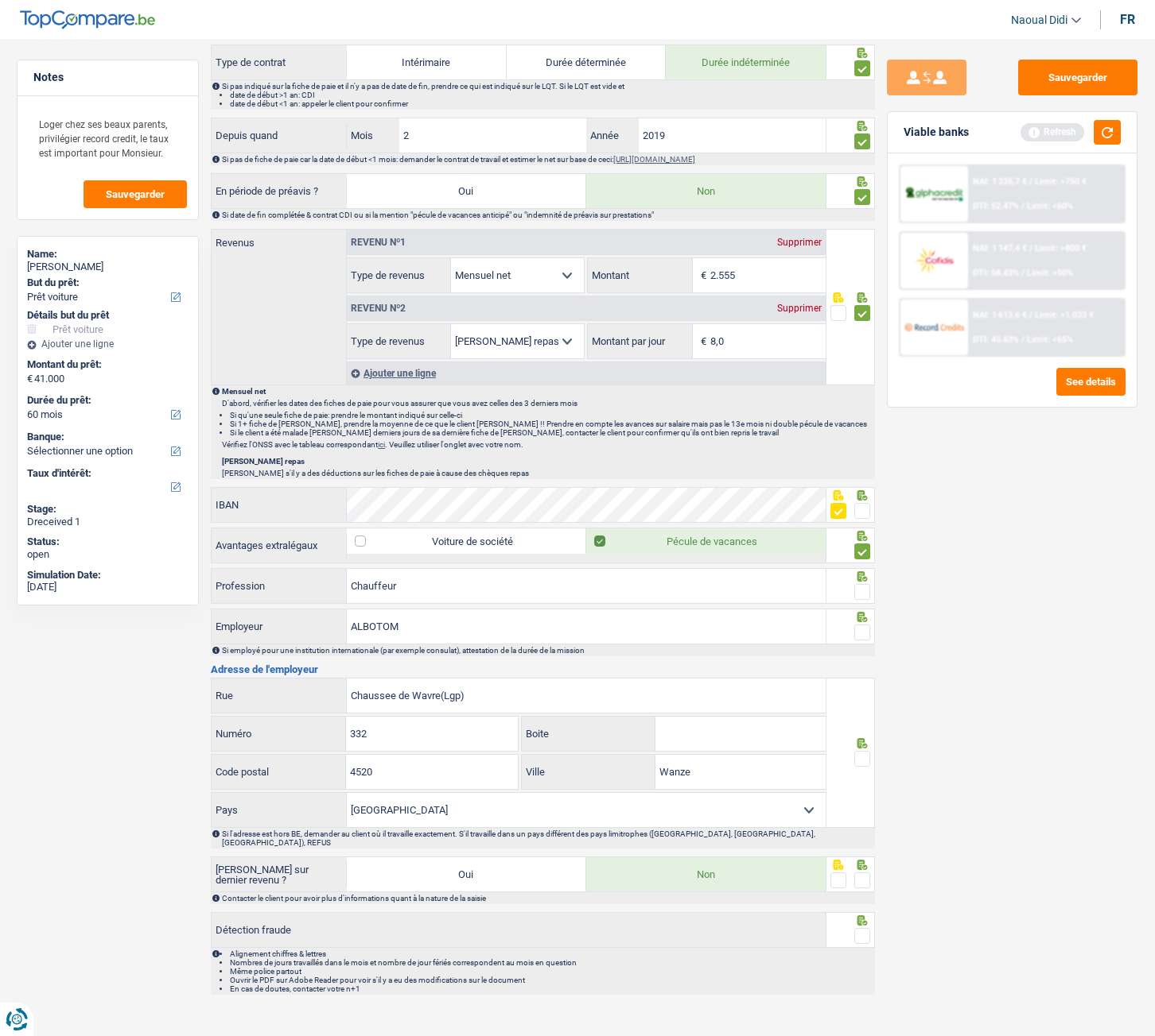
click at [0, 0] on input "radio" at bounding box center [0, 0] width 0 height 0
click at [862, 579] on span at bounding box center [862, 632] width 16 height 16
click at [0, 0] on input "radio" at bounding box center [0, 0] width 0 height 0
click at [525, 579] on input "Chaussee de Wavre(Lgp)" at bounding box center [586, 696] width 479 height 34
type input "Chaussee de Wavre"
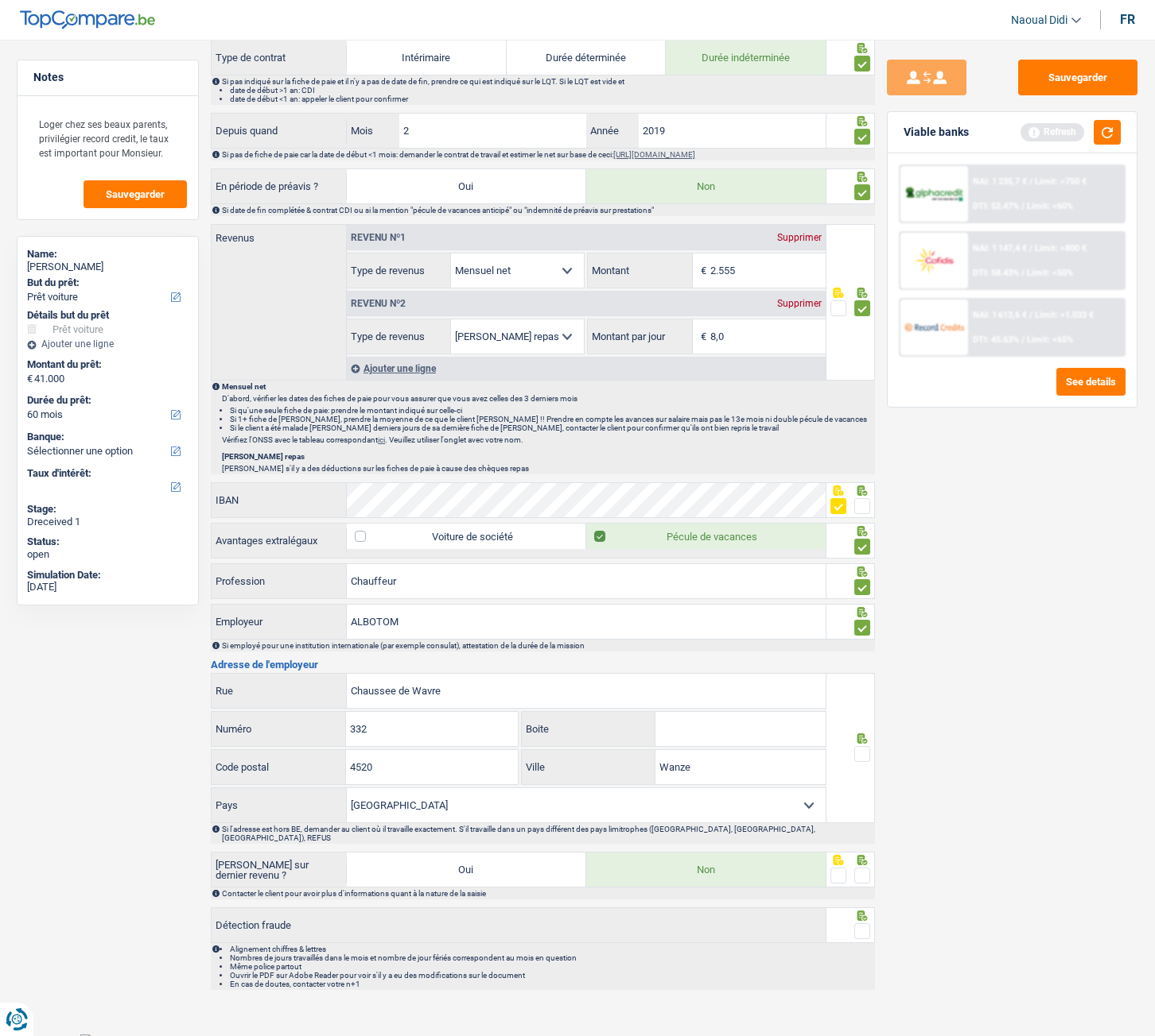
scroll to position [721, 0]
click at [859, 579] on span at bounding box center [862, 754] width 16 height 16
click at [0, 0] on input "radio" at bounding box center [0, 0] width 0 height 0
click at [859, 579] on span at bounding box center [862, 875] width 16 height 16
click at [0, 0] on input "radio" at bounding box center [0, 0] width 0 height 0
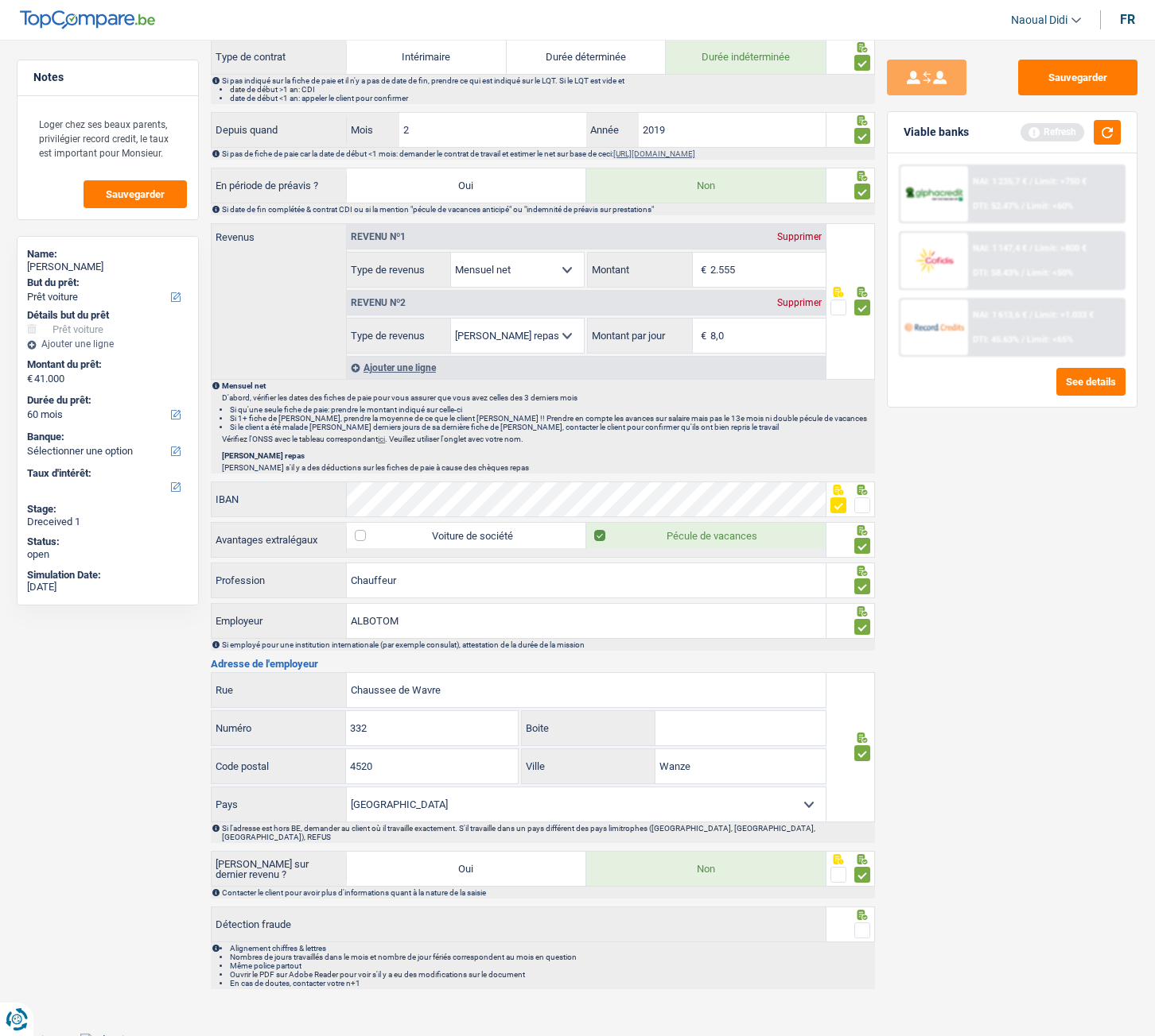
click at [866, 579] on span at bounding box center [862, 931] width 16 height 16
click at [0, 0] on input "radio" at bounding box center [0, 0] width 0 height 0
click at [1060, 91] on button "Sauvegarder" at bounding box center [1077, 77] width 119 height 36
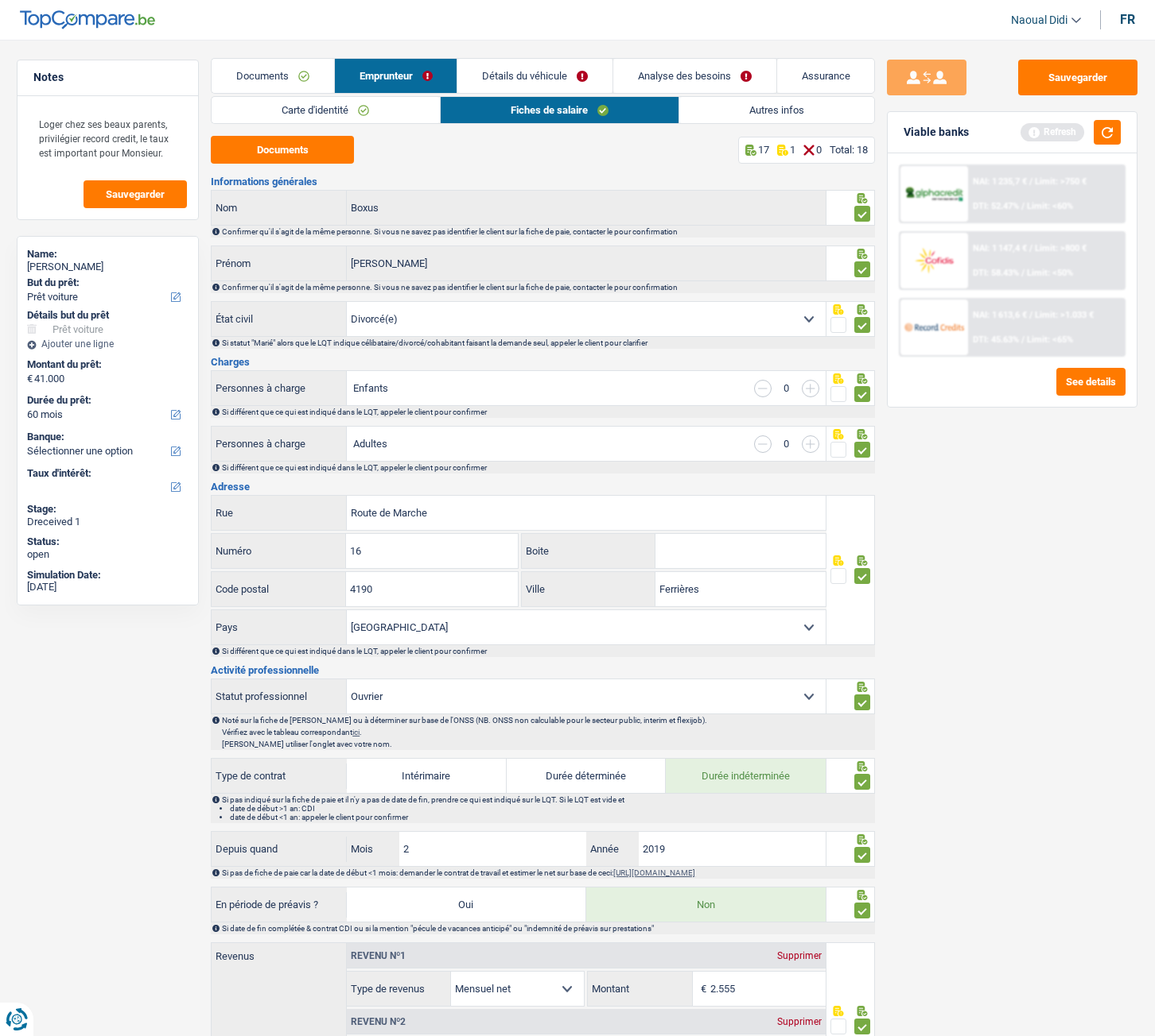
scroll to position [0, 0]
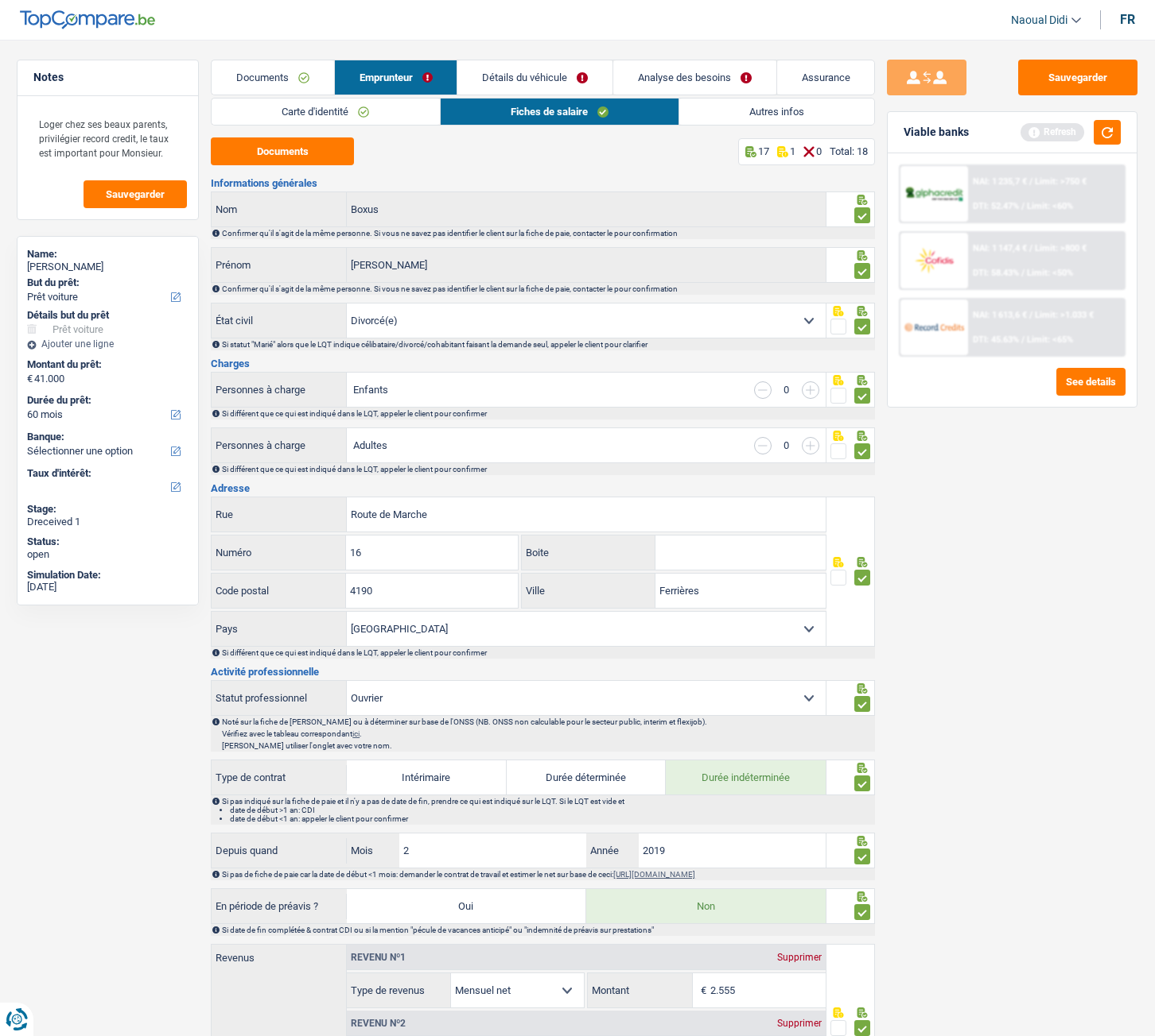
click at [758, 120] on link "Autres infos" at bounding box center [776, 111] width 195 height 26
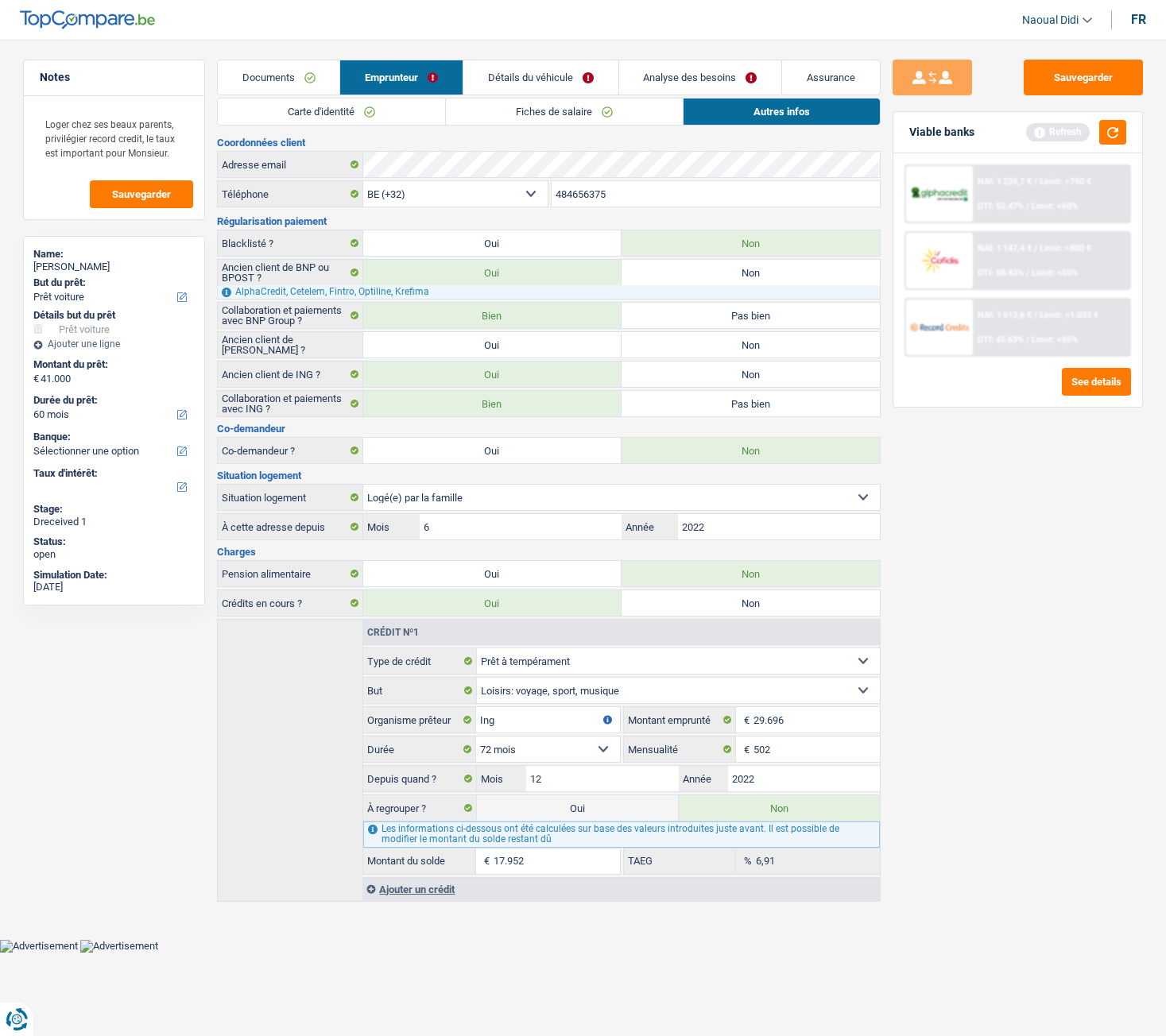
click at [536, 77] on link "Détails du véhicule" at bounding box center [541, 77] width 155 height 34
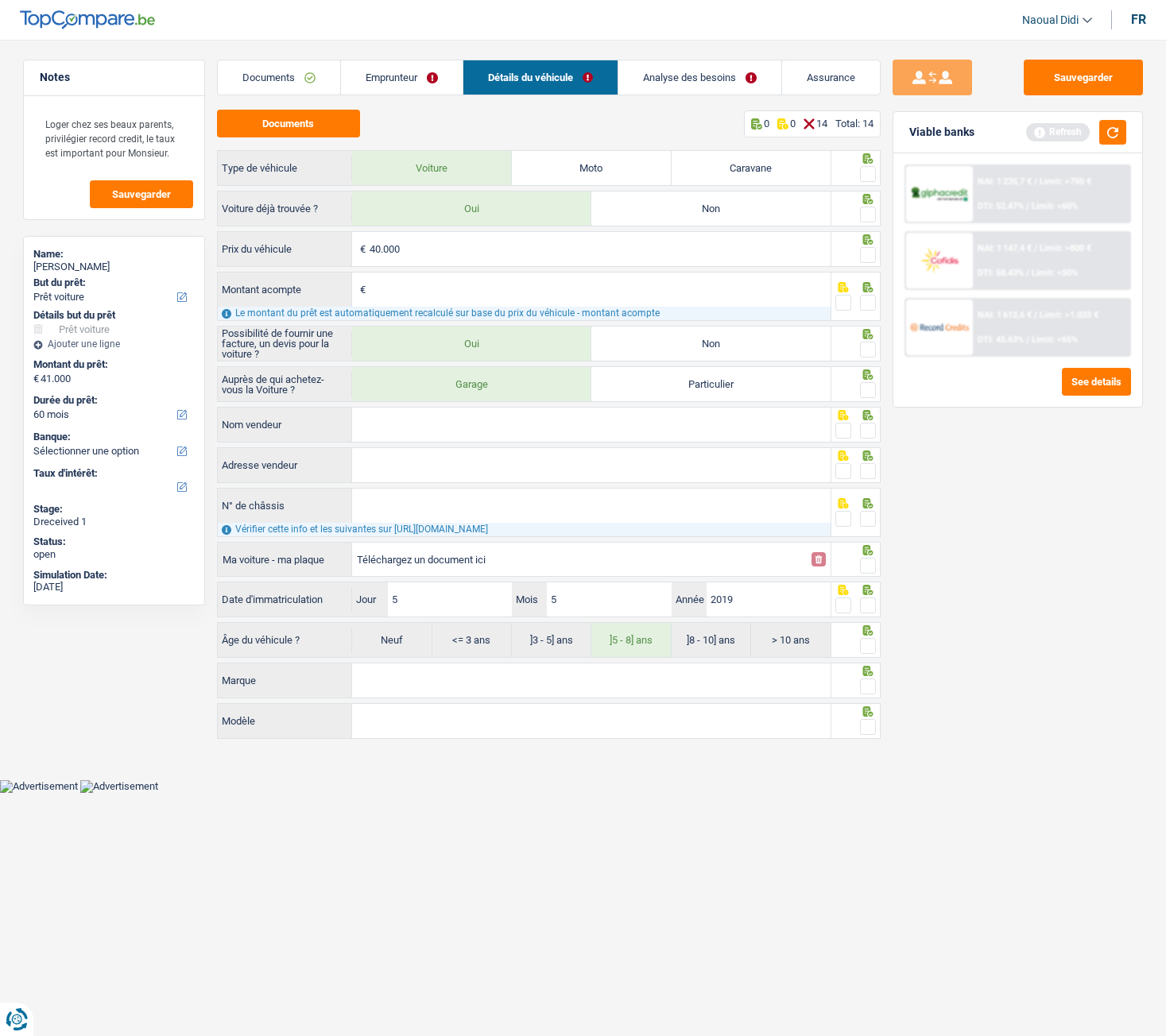
click at [703, 72] on link "Analyse des besoins" at bounding box center [699, 77] width 163 height 34
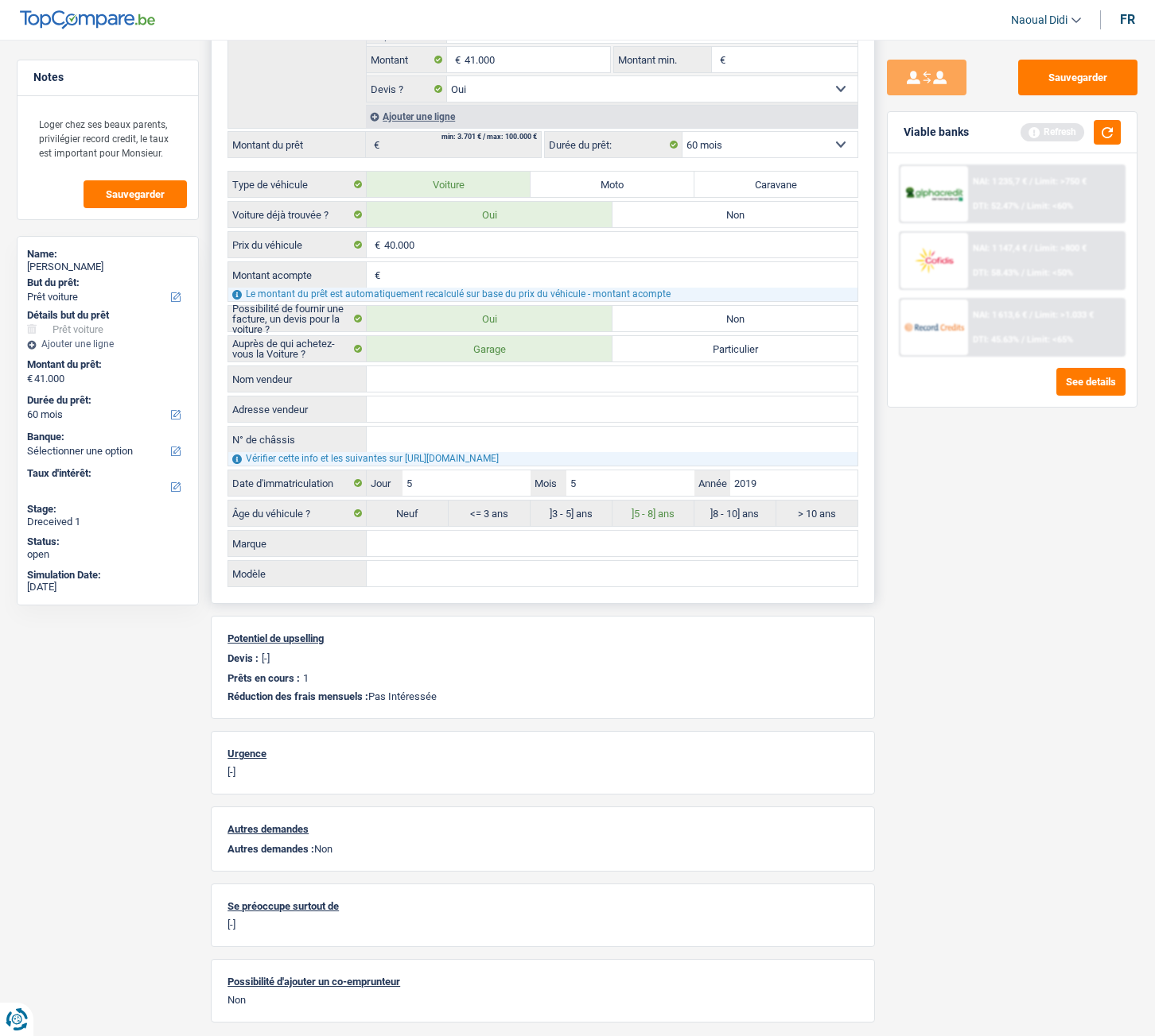
scroll to position [383, 0]
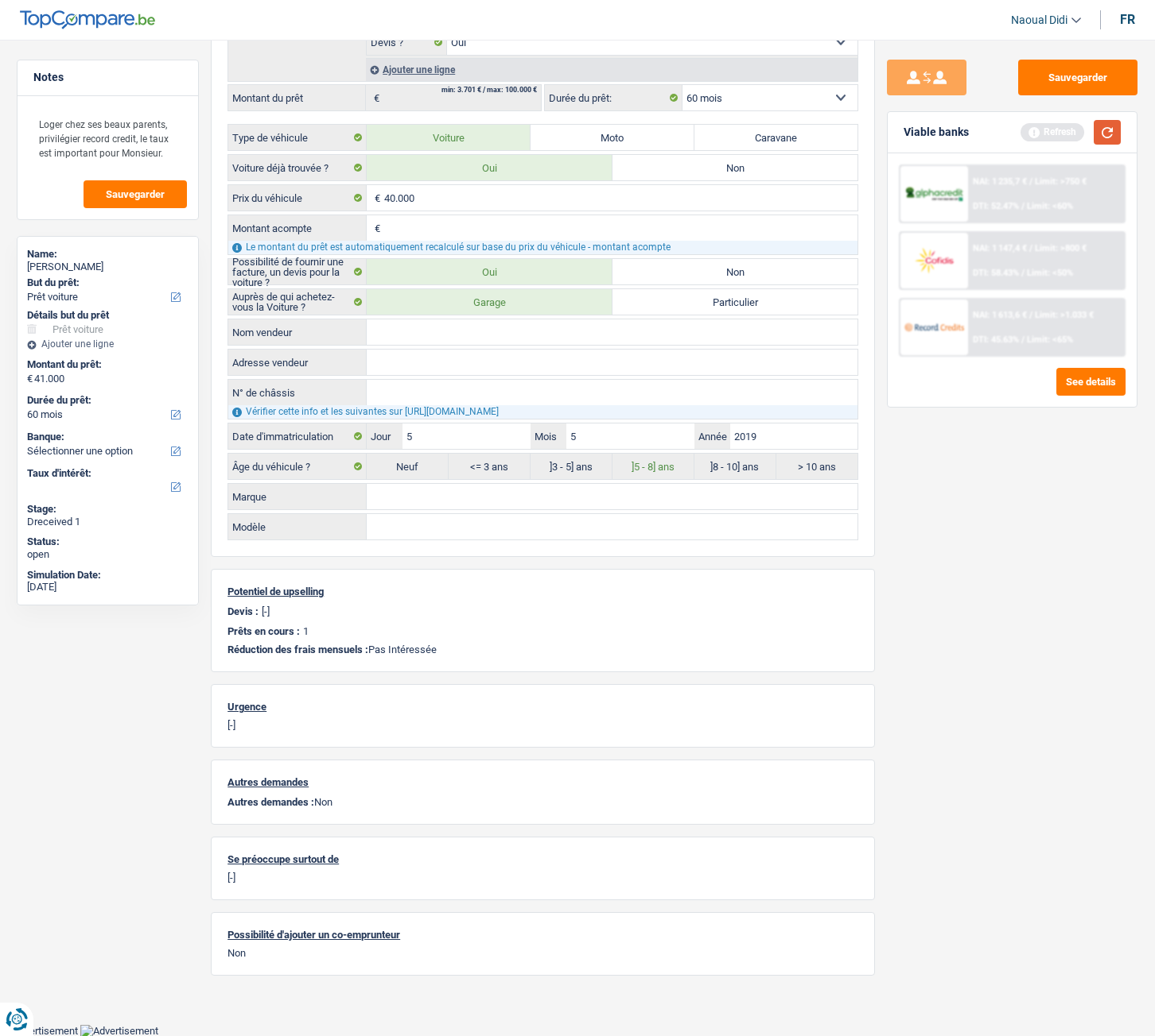
click at [1116, 131] on button "button" at bounding box center [1107, 133] width 27 height 25
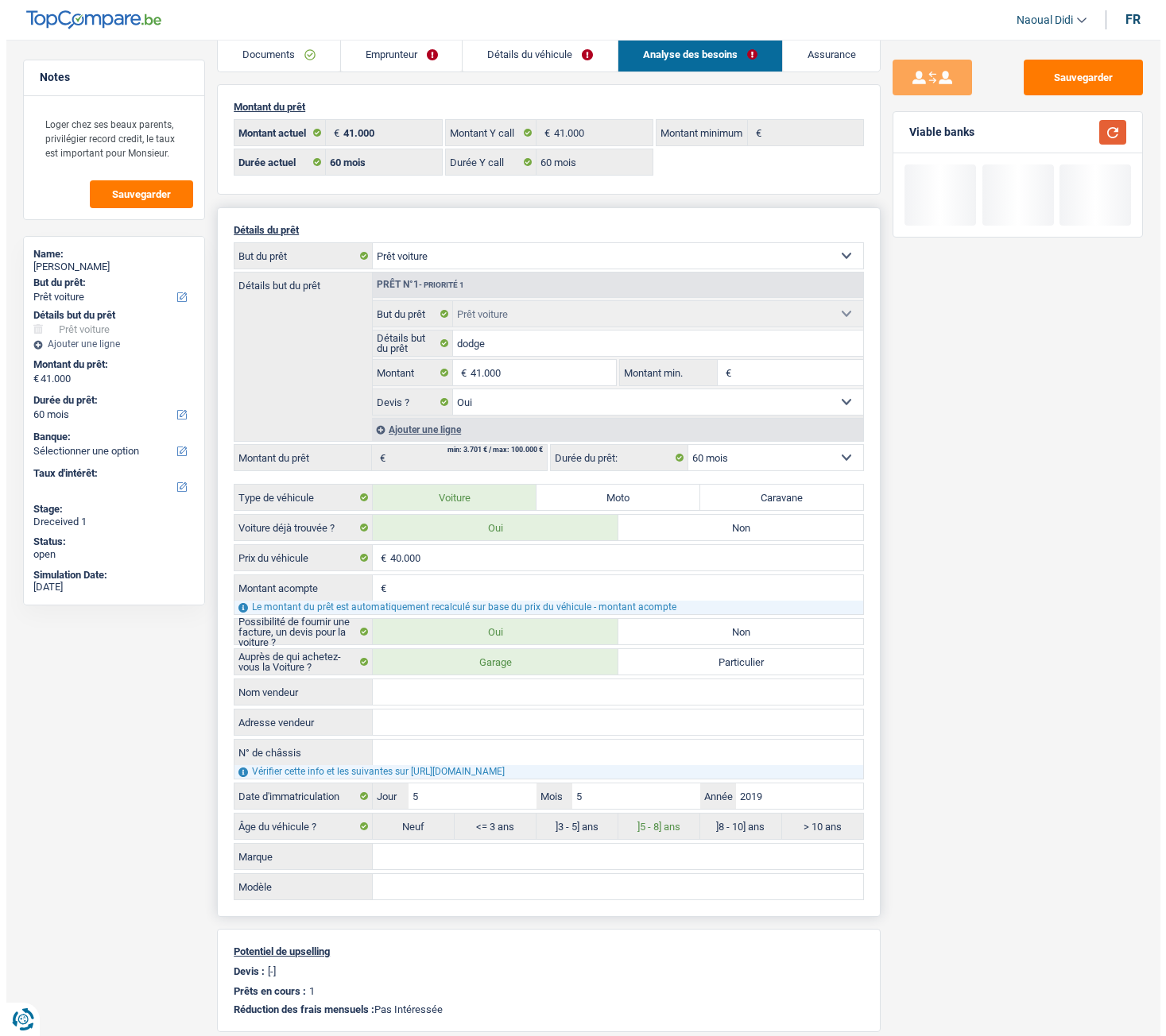
scroll to position [0, 0]
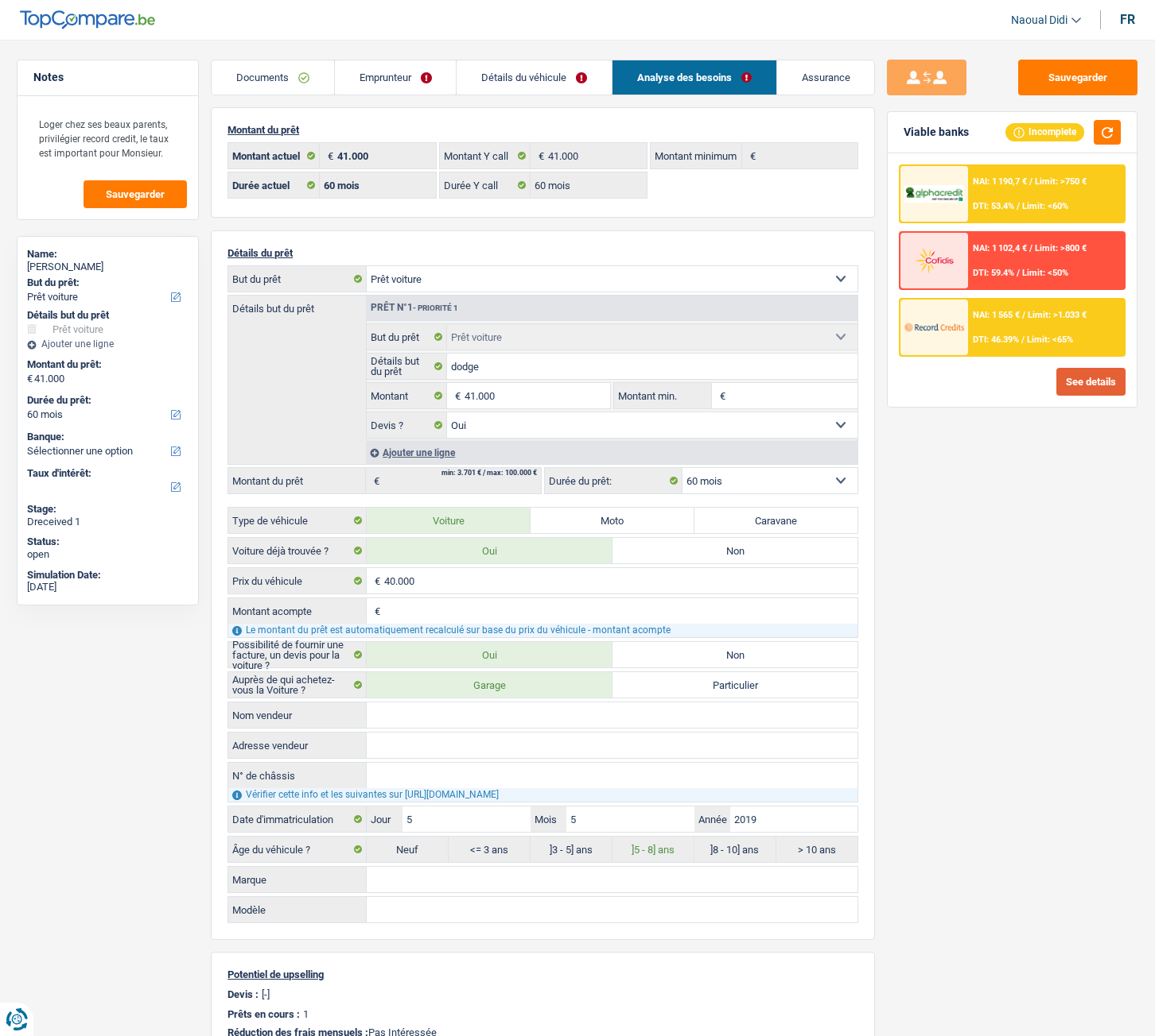
click at [1094, 387] on button "See details" at bounding box center [1091, 381] width 70 height 28
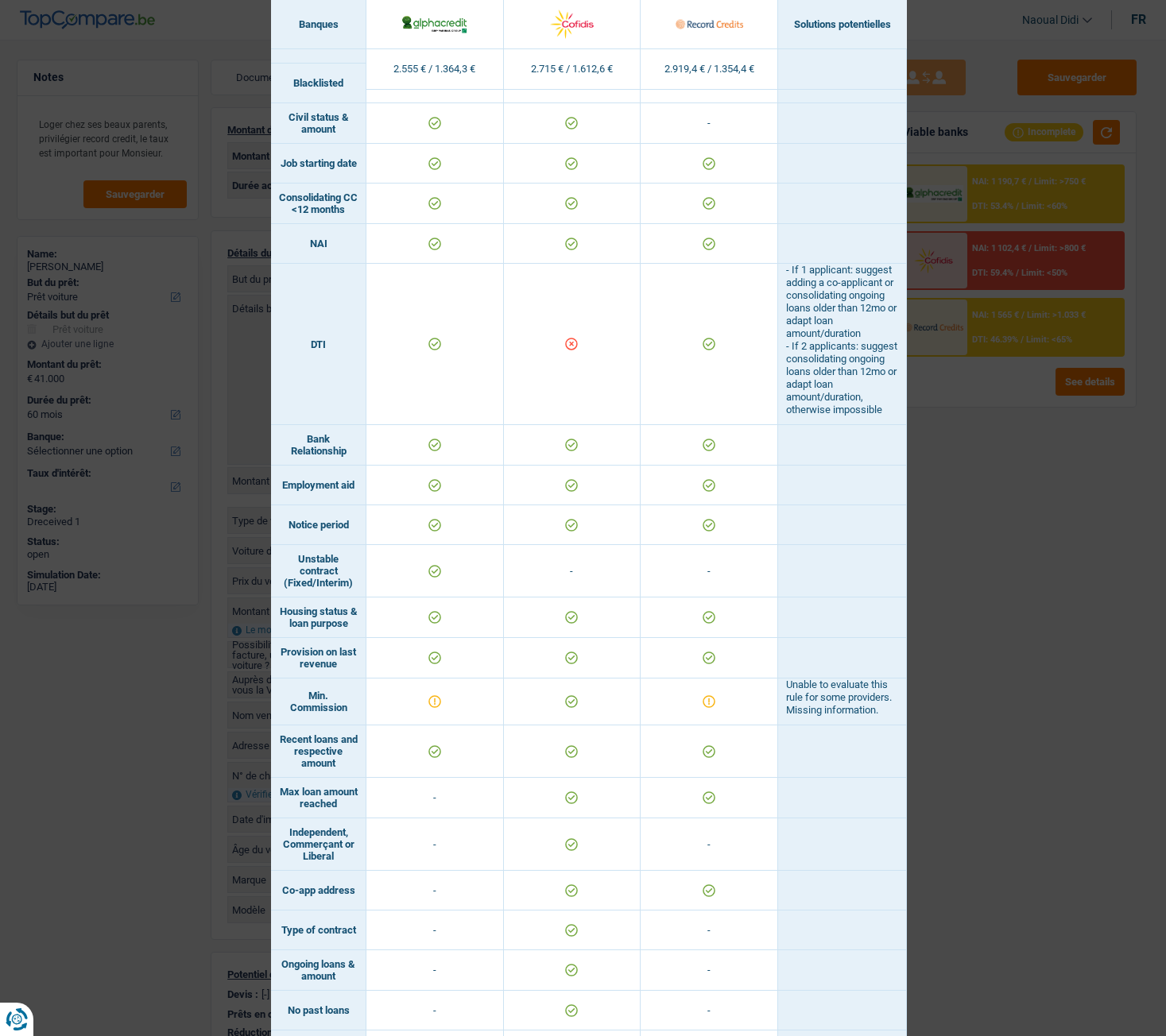
scroll to position [557, 0]
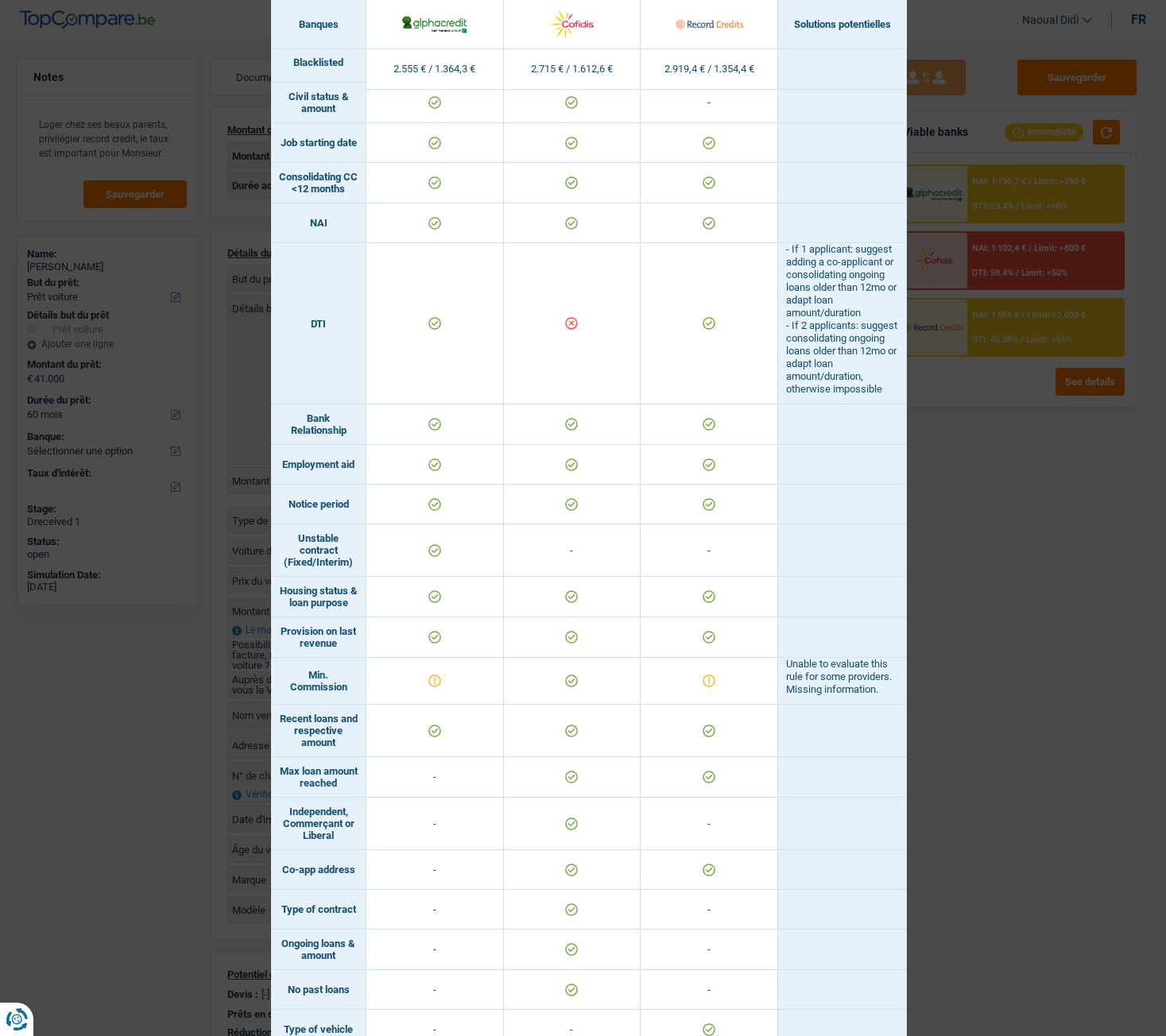
click at [1044, 572] on div "Banks conditions × Banques Solutions potentielles Revenus / Charges 2.555 € / 1…" at bounding box center [583, 518] width 1166 height 1036
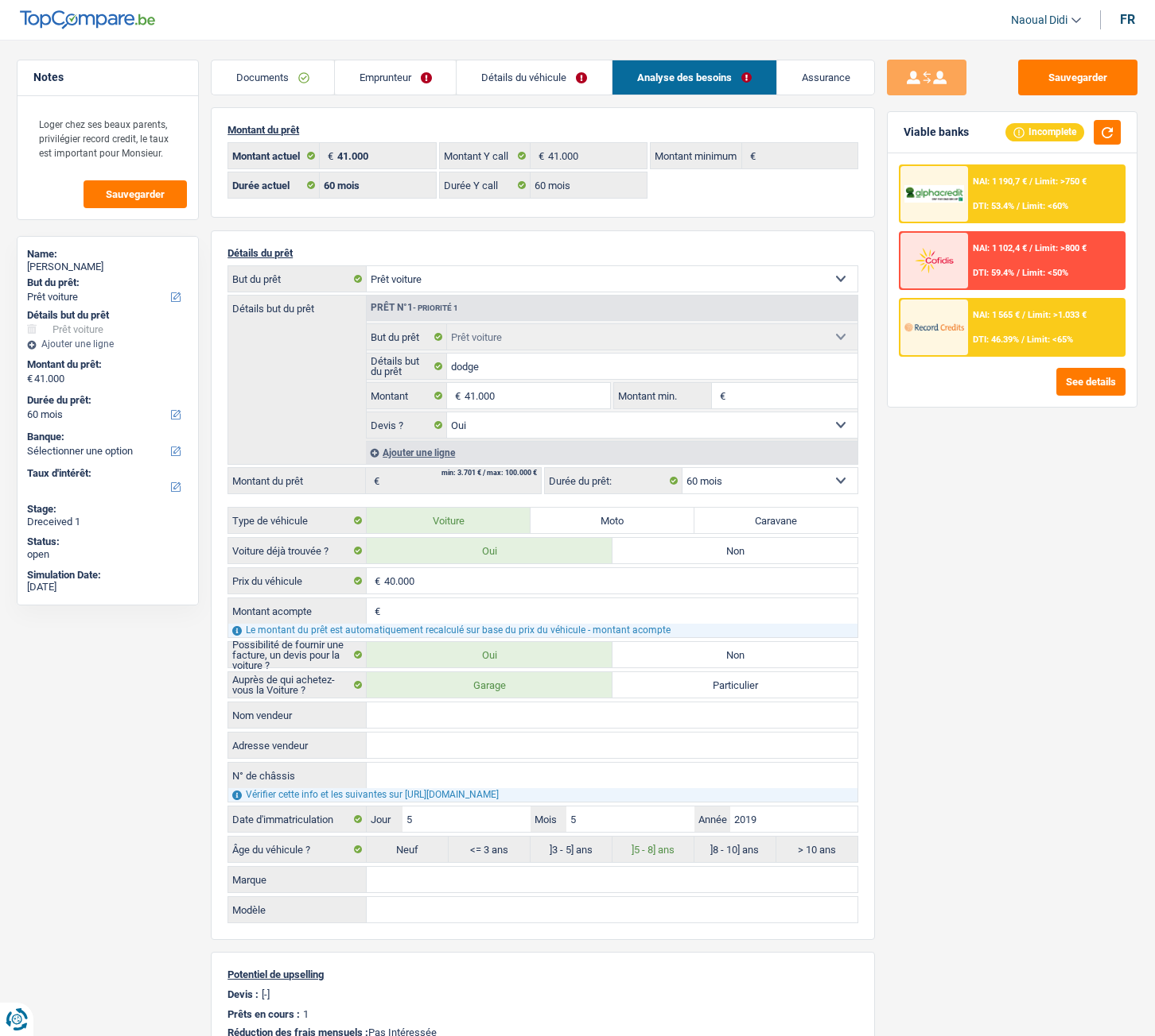
click at [1048, 195] on div "NAI: 1 190,7 € / Limit: >750 € DTI: 53.4% / Limit: <60%" at bounding box center [1046, 193] width 157 height 55
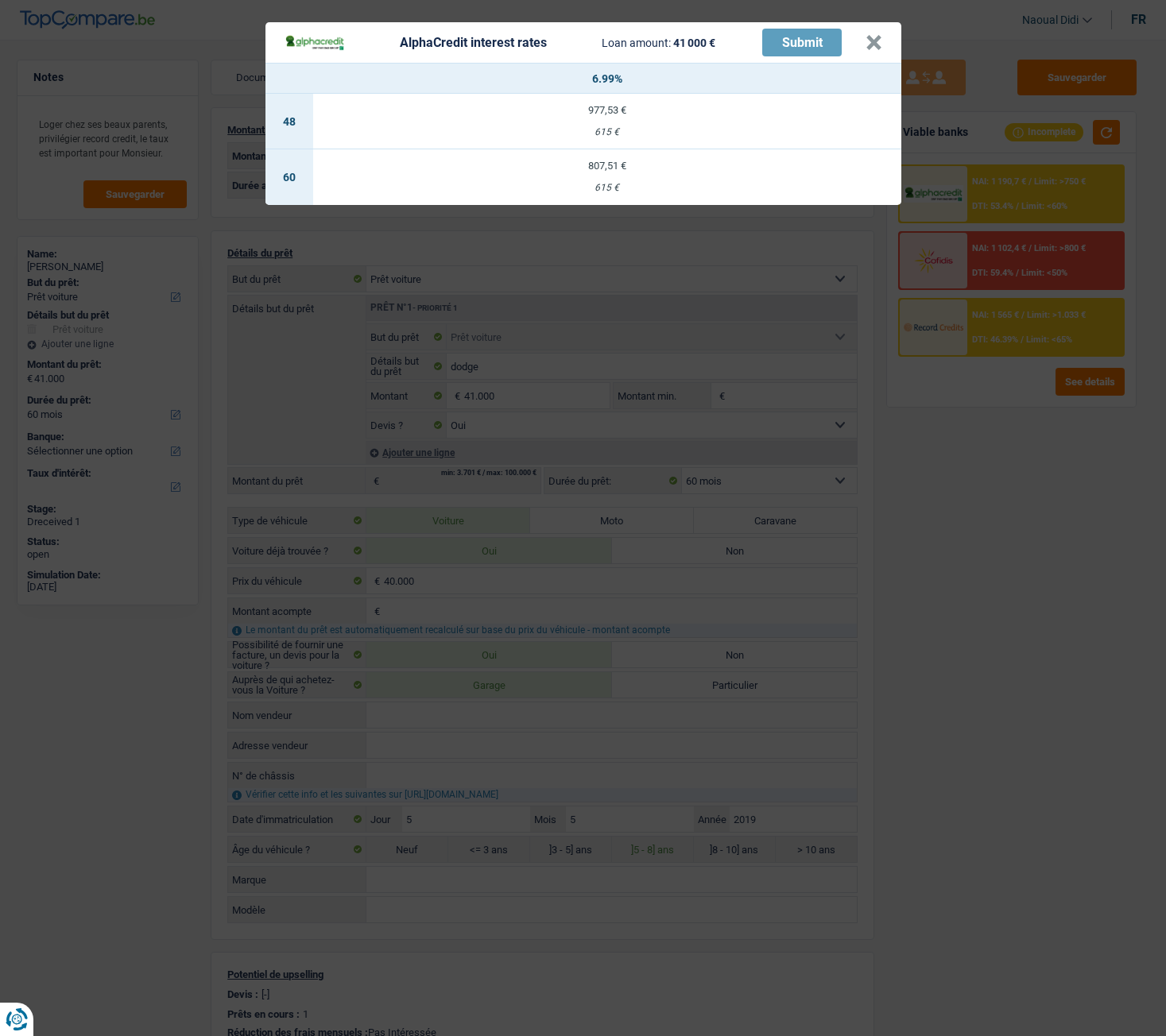
click at [608, 177] on td "807,51 € 615 €" at bounding box center [607, 177] width 588 height 55
select select "alphacredit"
type input "6,99"
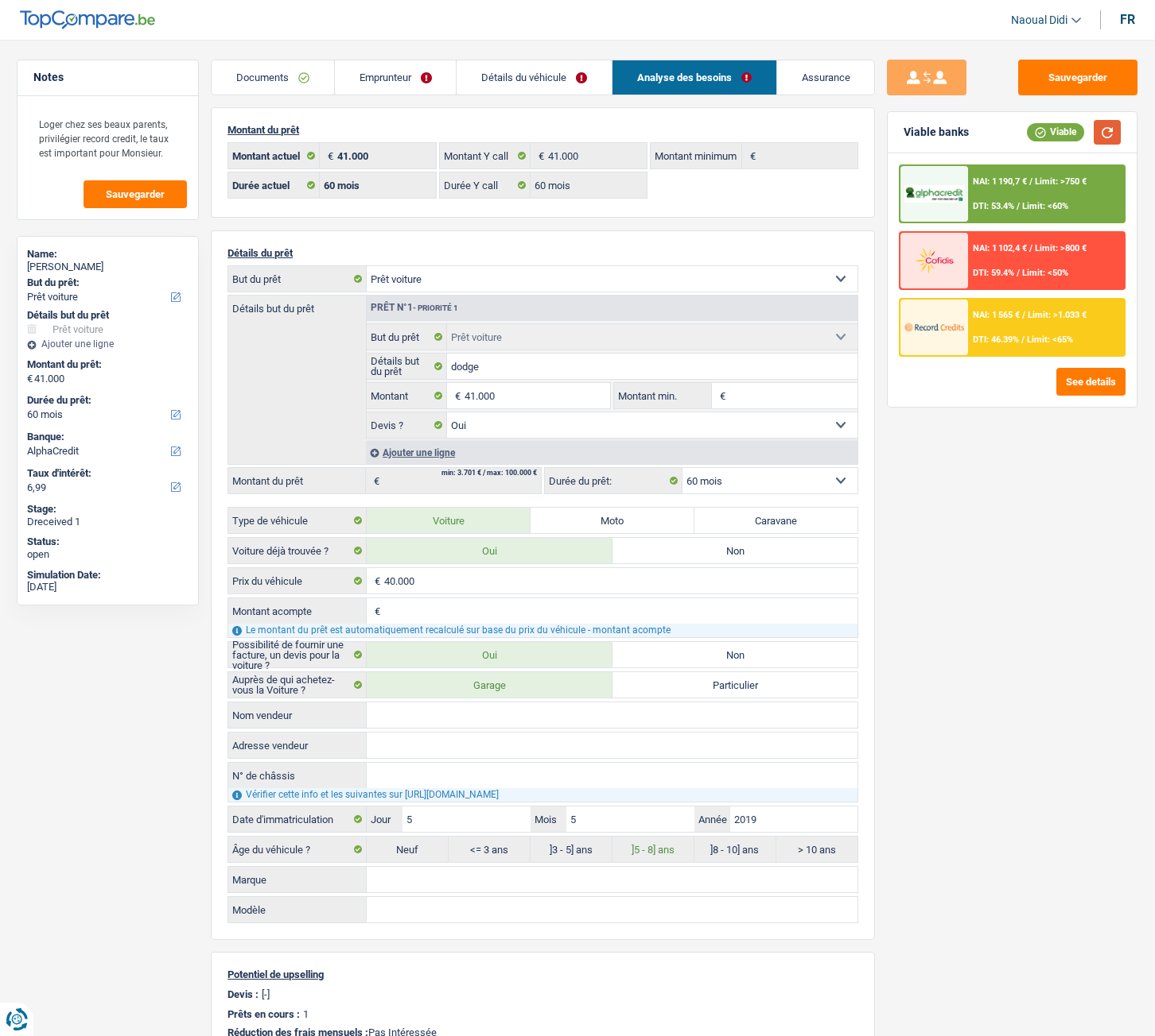
click at [1112, 133] on button "button" at bounding box center [1107, 133] width 27 height 25
click at [1087, 387] on button "See details" at bounding box center [1091, 381] width 70 height 28
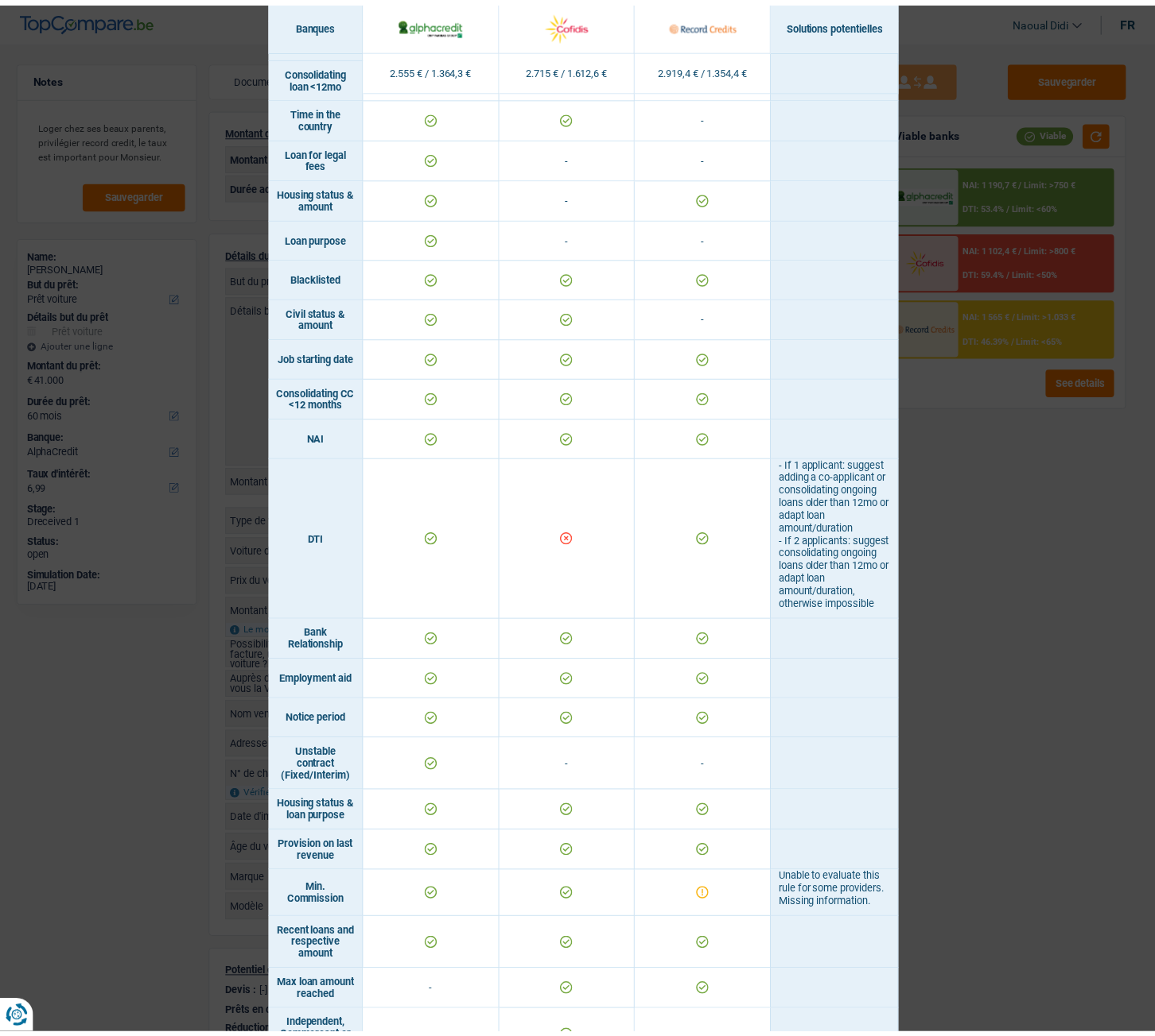
scroll to position [103, 0]
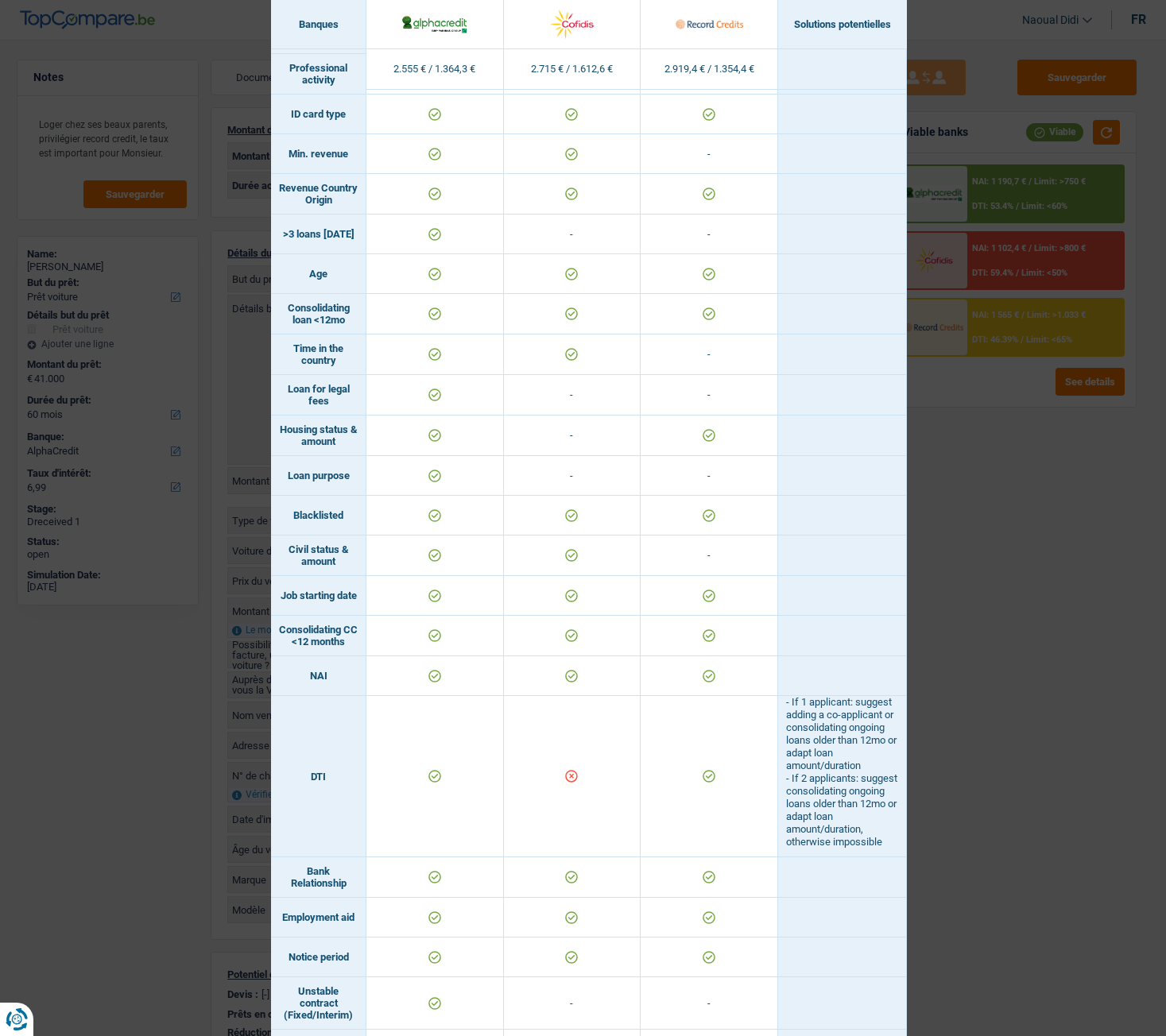
click at [1043, 541] on div "Banks conditions × Banques Solutions potentielles Revenus / Charges 2.555 € / 1…" at bounding box center [583, 518] width 1166 height 1036
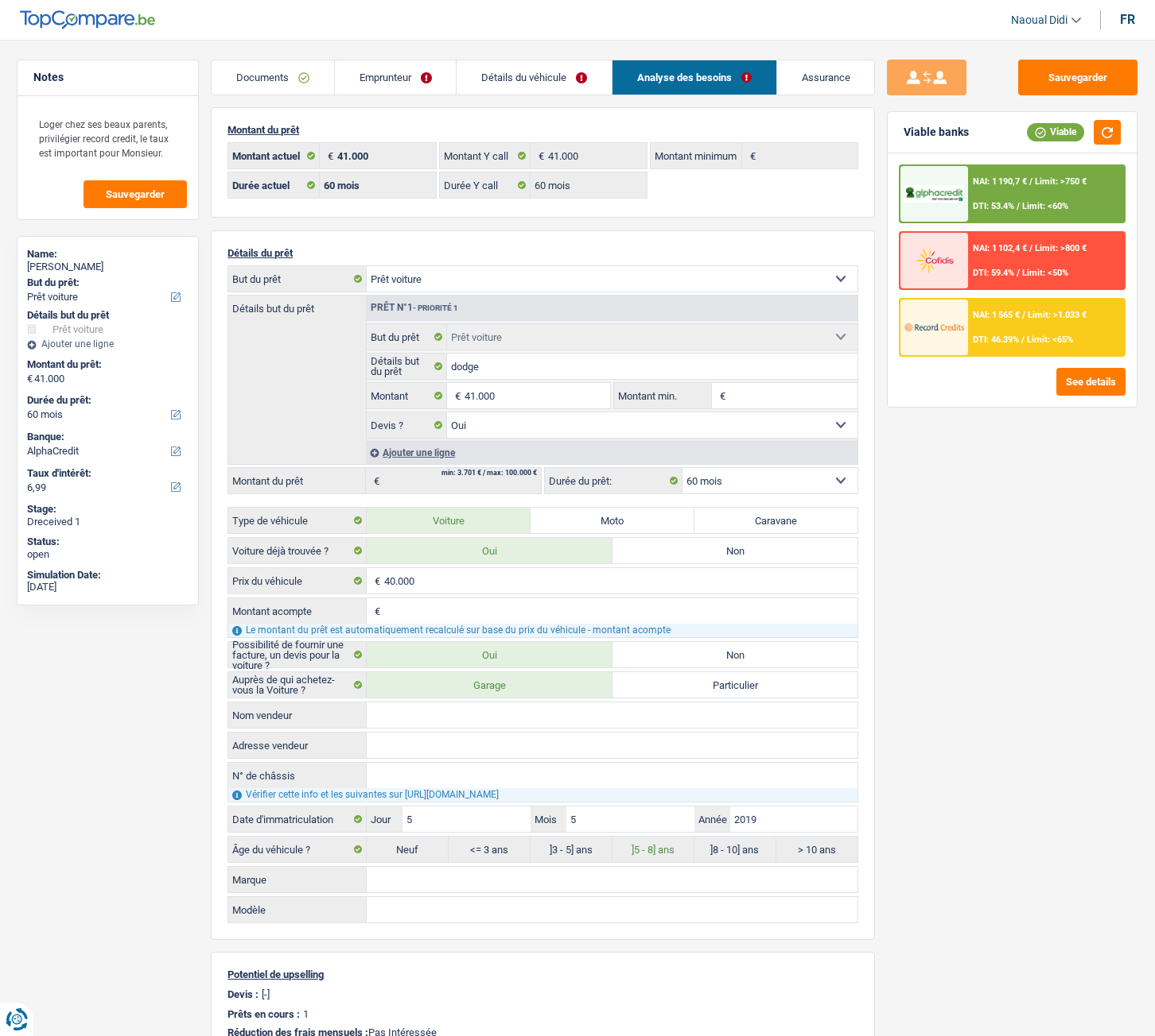
click at [1031, 195] on div "NAI: 1 190,7 € / Limit: >750 € DTI: 53.4% / Limit: <60%" at bounding box center [1046, 193] width 157 height 55
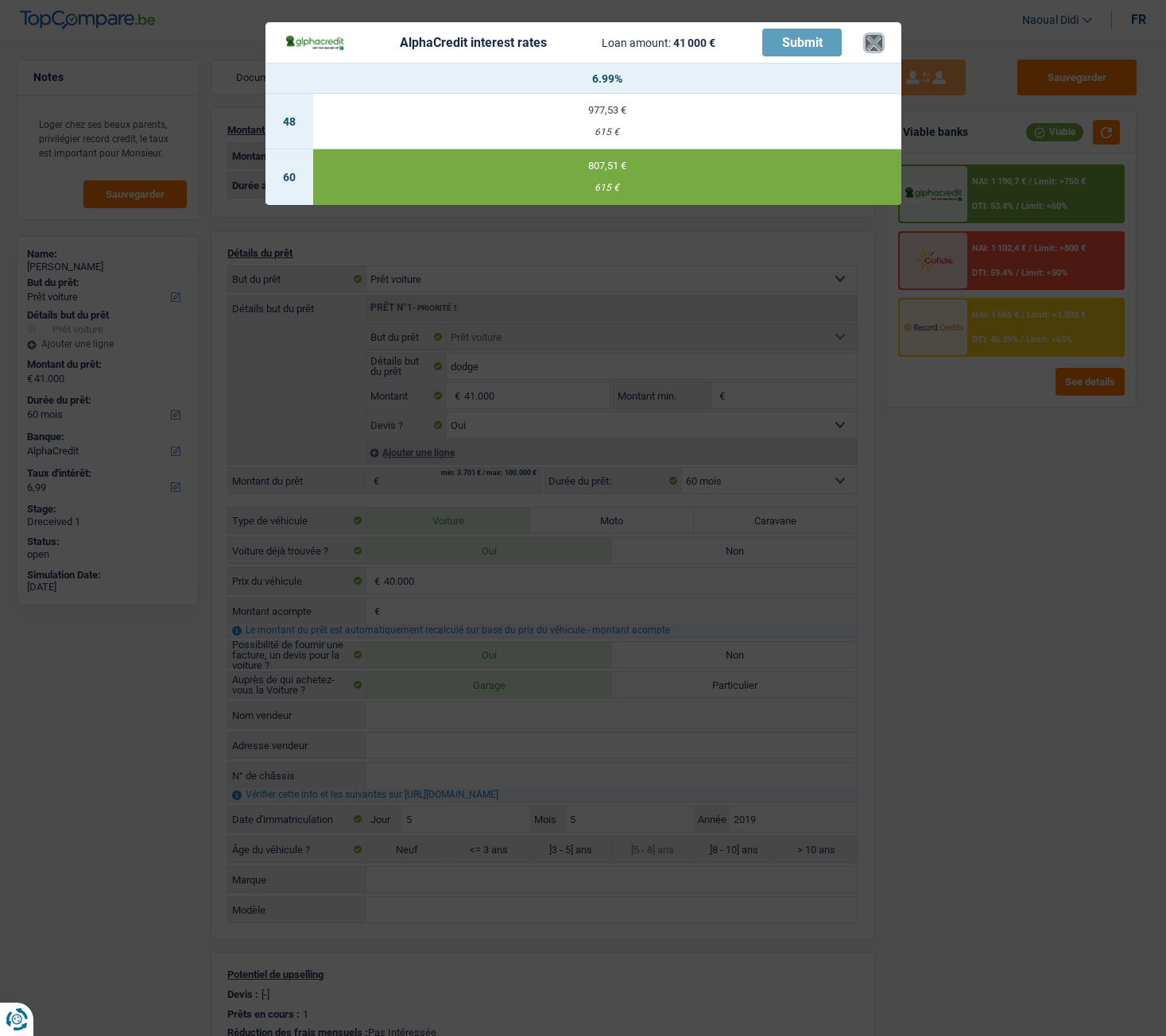
click at [875, 45] on button "×" at bounding box center [874, 43] width 17 height 16
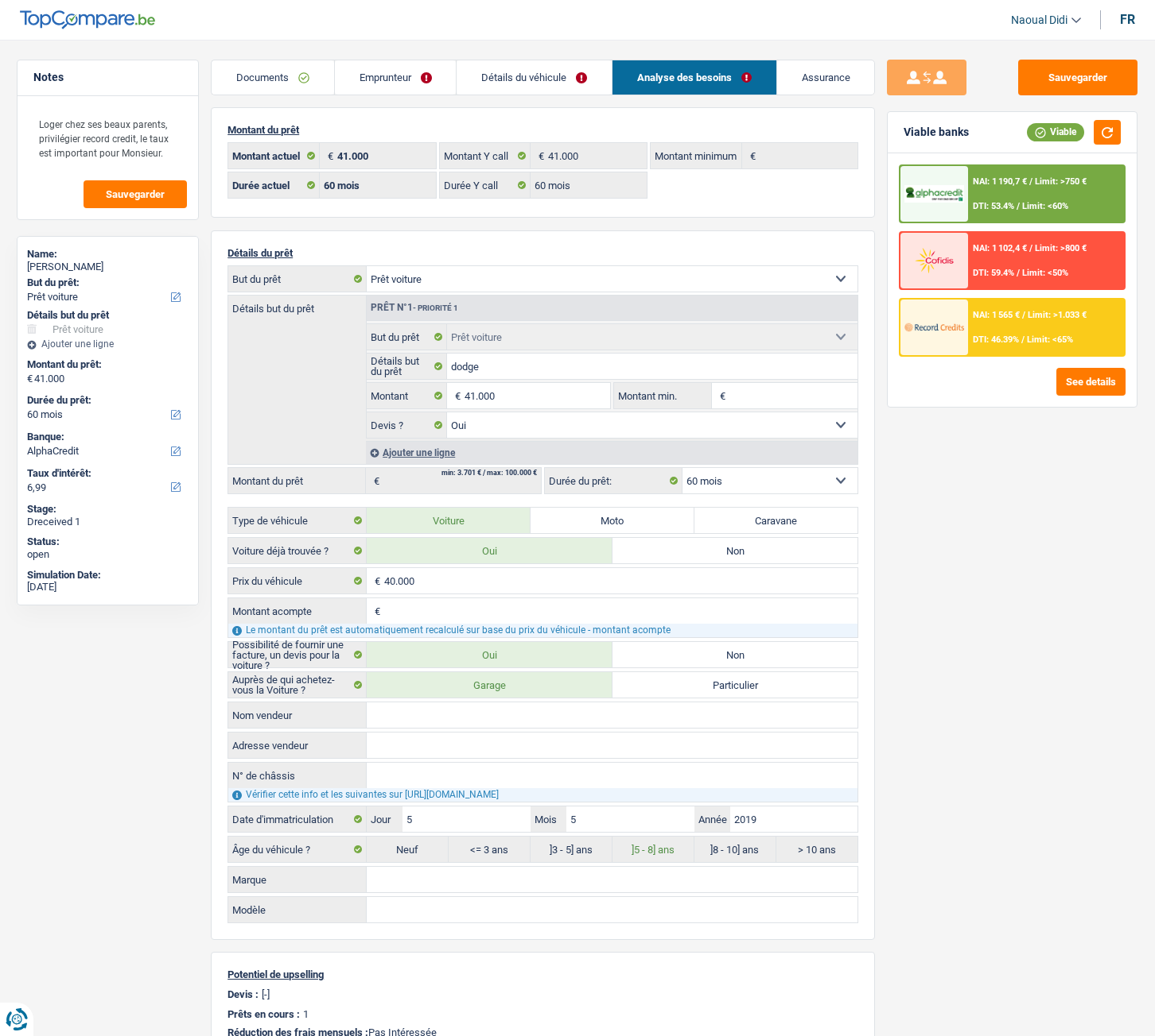
click at [421, 77] on link "Emprunteur" at bounding box center [396, 77] width 122 height 34
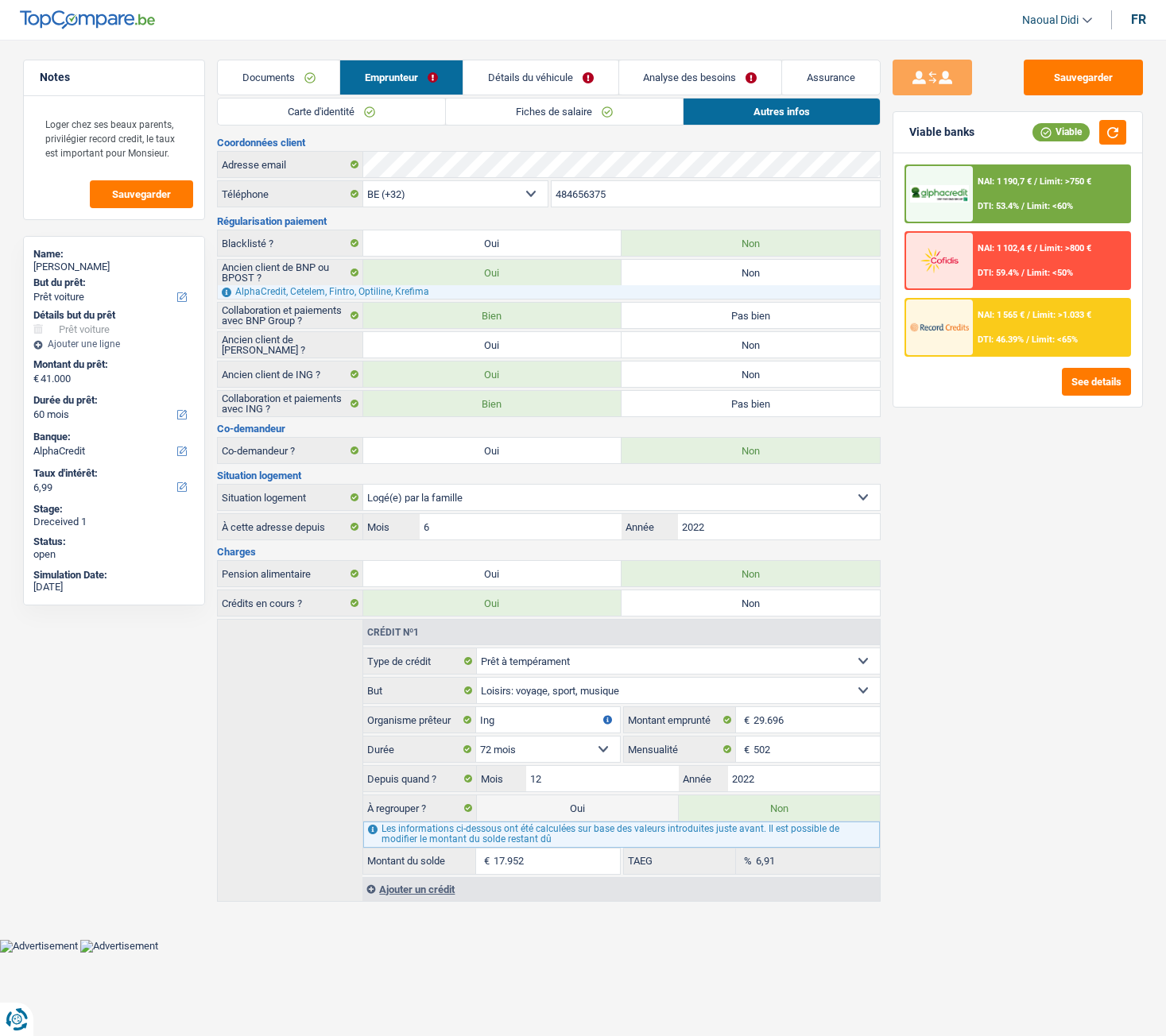
click at [528, 74] on link "Détails du véhicule" at bounding box center [541, 77] width 155 height 34
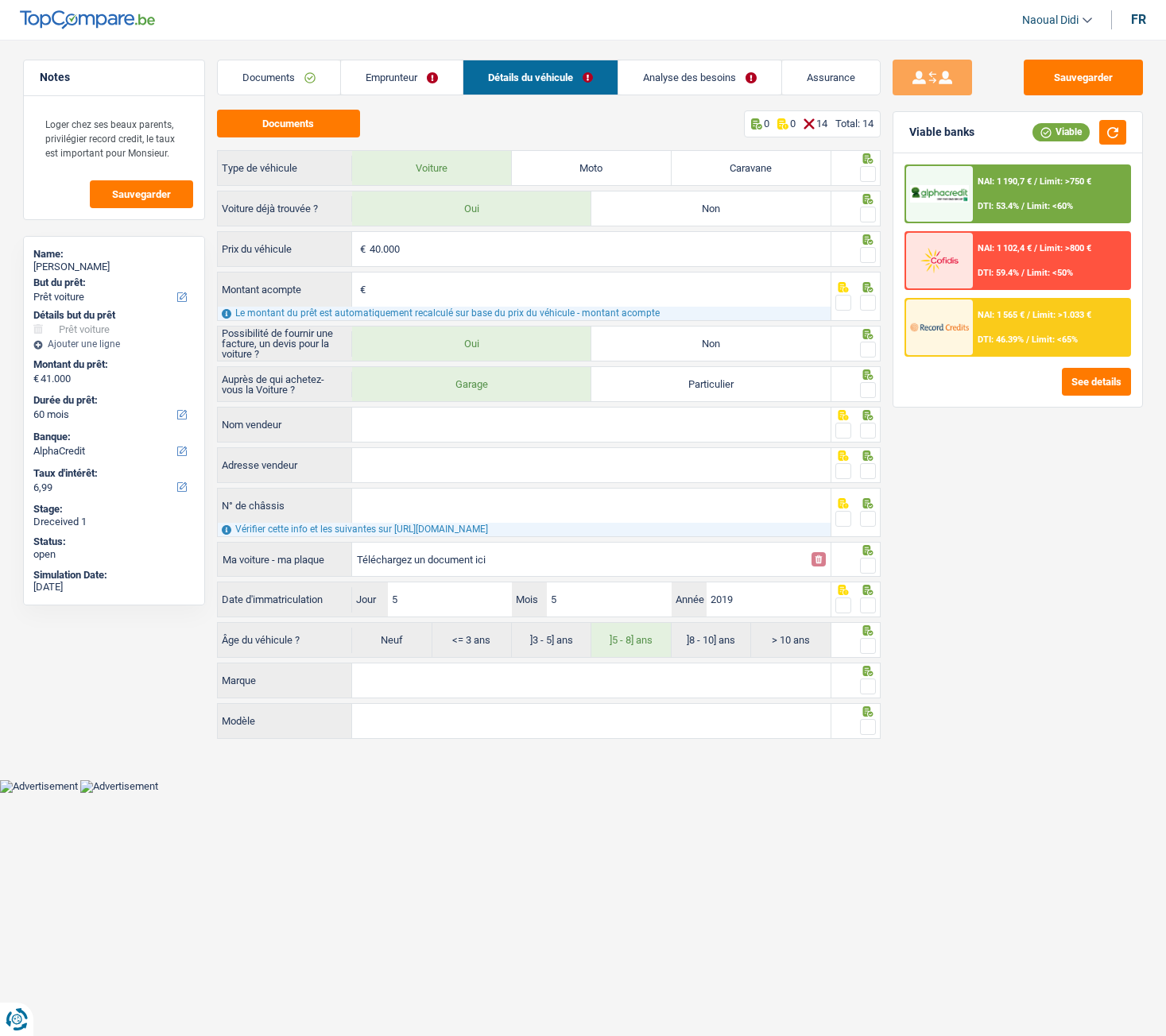
click at [872, 174] on span at bounding box center [868, 174] width 16 height 16
click at [0, 0] on input "radio" at bounding box center [0, 0] width 0 height 0
click at [872, 211] on span at bounding box center [868, 215] width 16 height 16
click at [0, 0] on input "radio" at bounding box center [0, 0] width 0 height 0
click at [871, 250] on span at bounding box center [868, 255] width 16 height 16
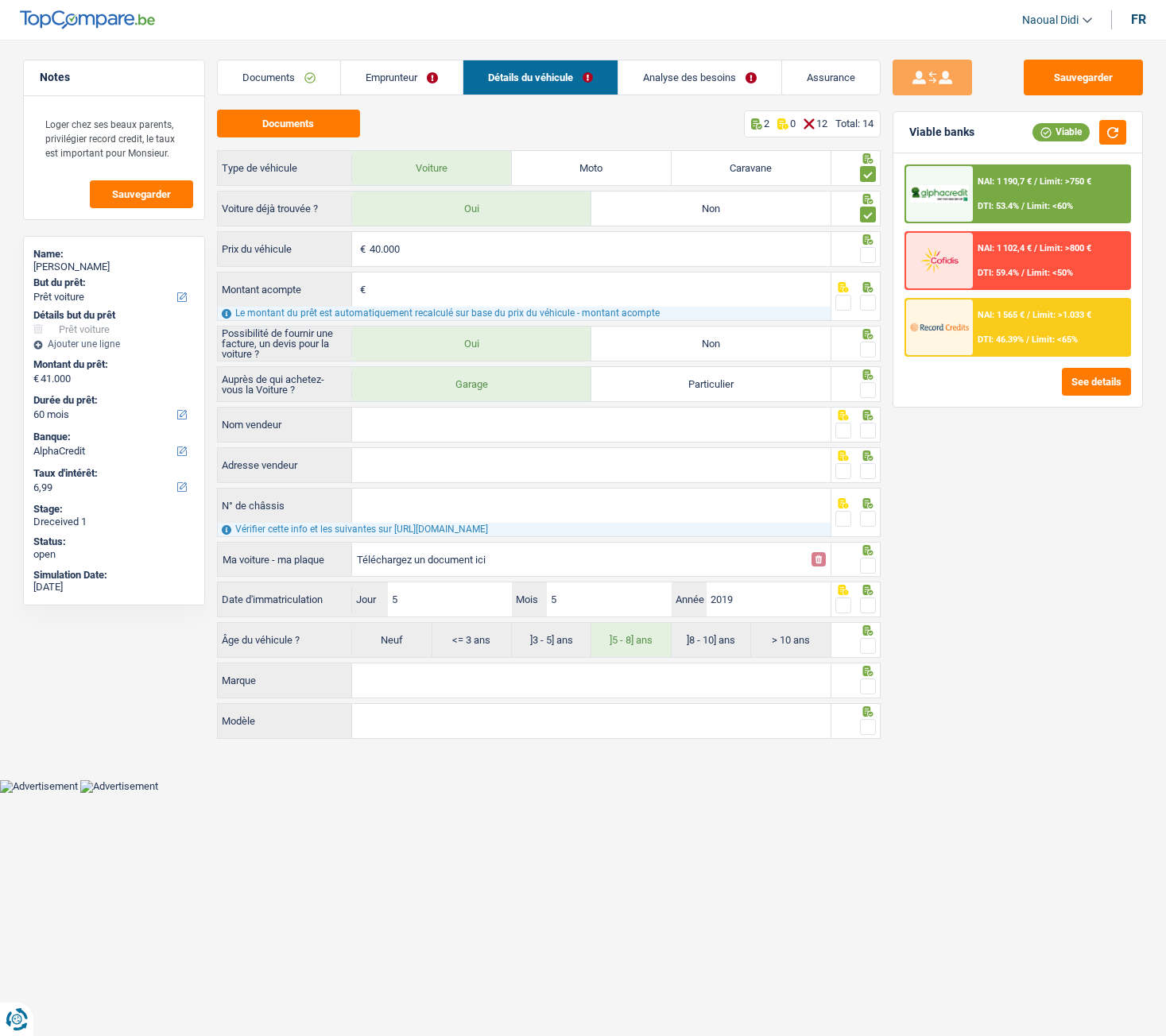
click at [0, 0] on input "radio" at bounding box center [0, 0] width 0 height 0
click at [868, 306] on span at bounding box center [868, 303] width 16 height 16
click at [0, 0] on input "radio" at bounding box center [0, 0] width 0 height 0
click at [871, 350] on span at bounding box center [868, 350] width 16 height 16
click at [0, 0] on input "radio" at bounding box center [0, 0] width 0 height 0
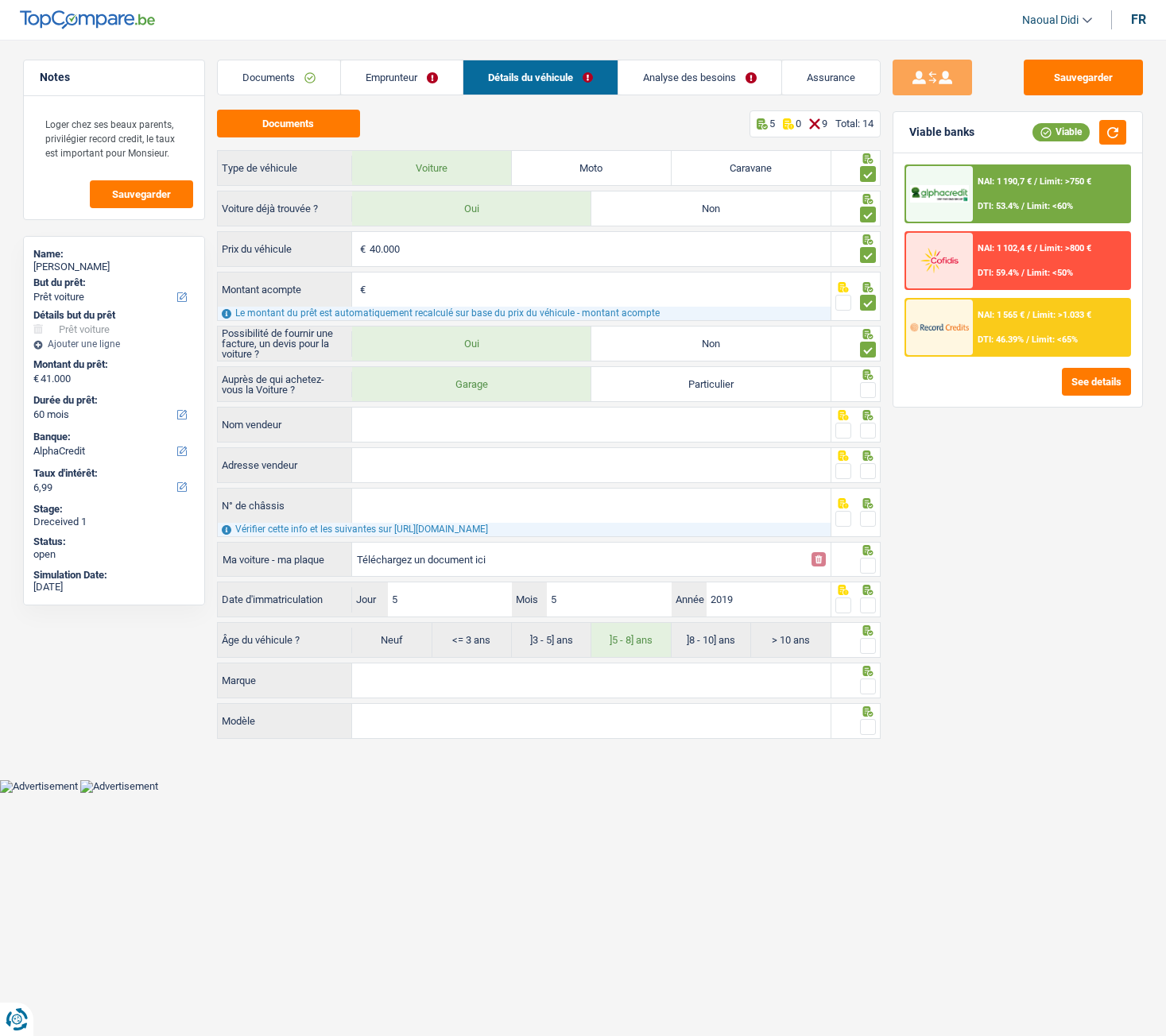
click at [870, 391] on span at bounding box center [868, 390] width 16 height 16
click at [0, 0] on input "radio" at bounding box center [0, 0] width 0 height 0
click at [868, 431] on span at bounding box center [868, 431] width 16 height 16
click at [0, 0] on input "radio" at bounding box center [0, 0] width 0 height 0
click at [870, 471] on span at bounding box center [868, 471] width 16 height 16
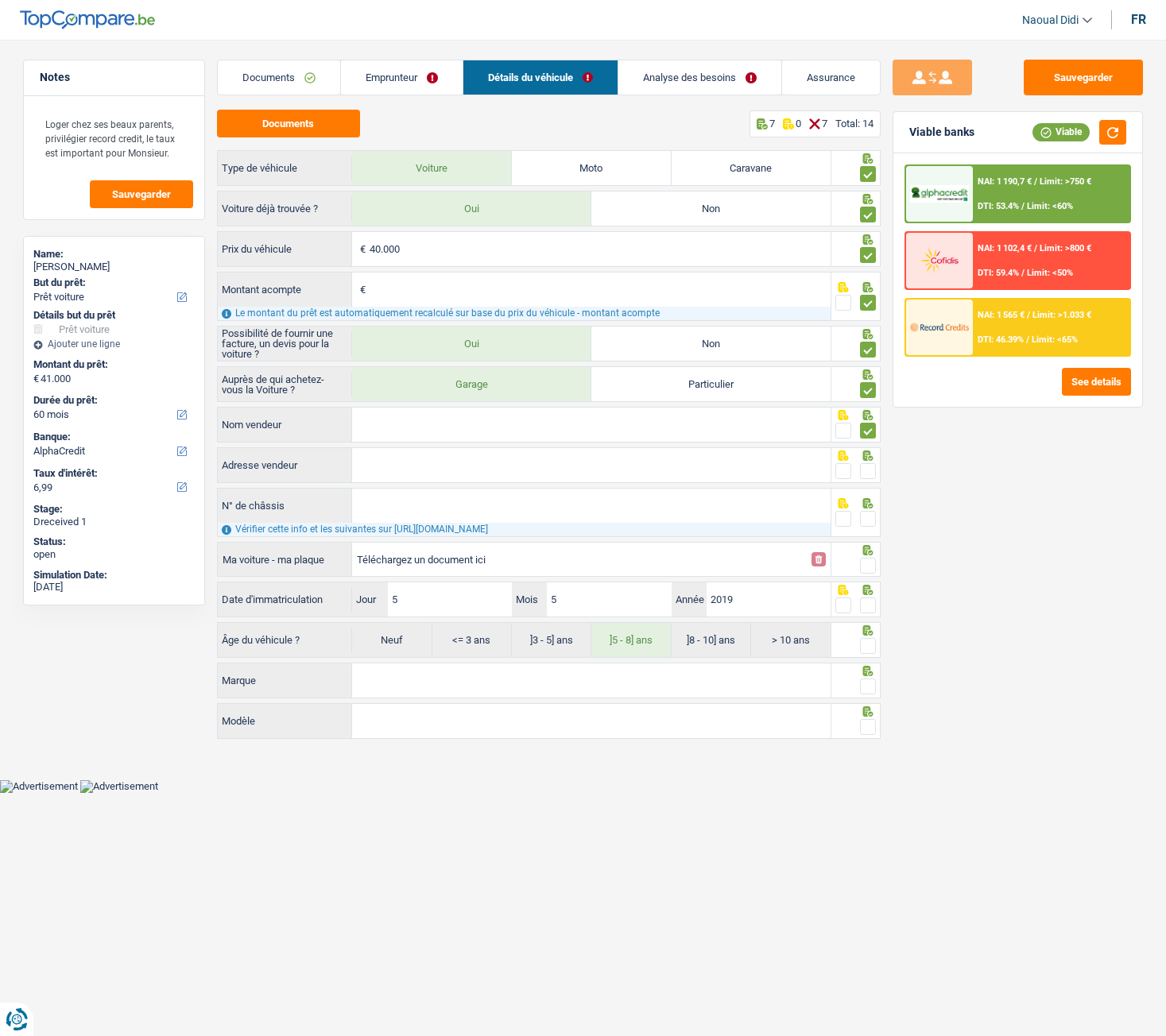
click at [0, 0] on input "radio" at bounding box center [0, 0] width 0 height 0
click at [868, 420] on icon at bounding box center [868, 415] width 11 height 11
click at [868, 514] on span at bounding box center [868, 519] width 16 height 16
click at [0, 0] on input "radio" at bounding box center [0, 0] width 0 height 0
click at [849, 436] on span at bounding box center [844, 431] width 16 height 16
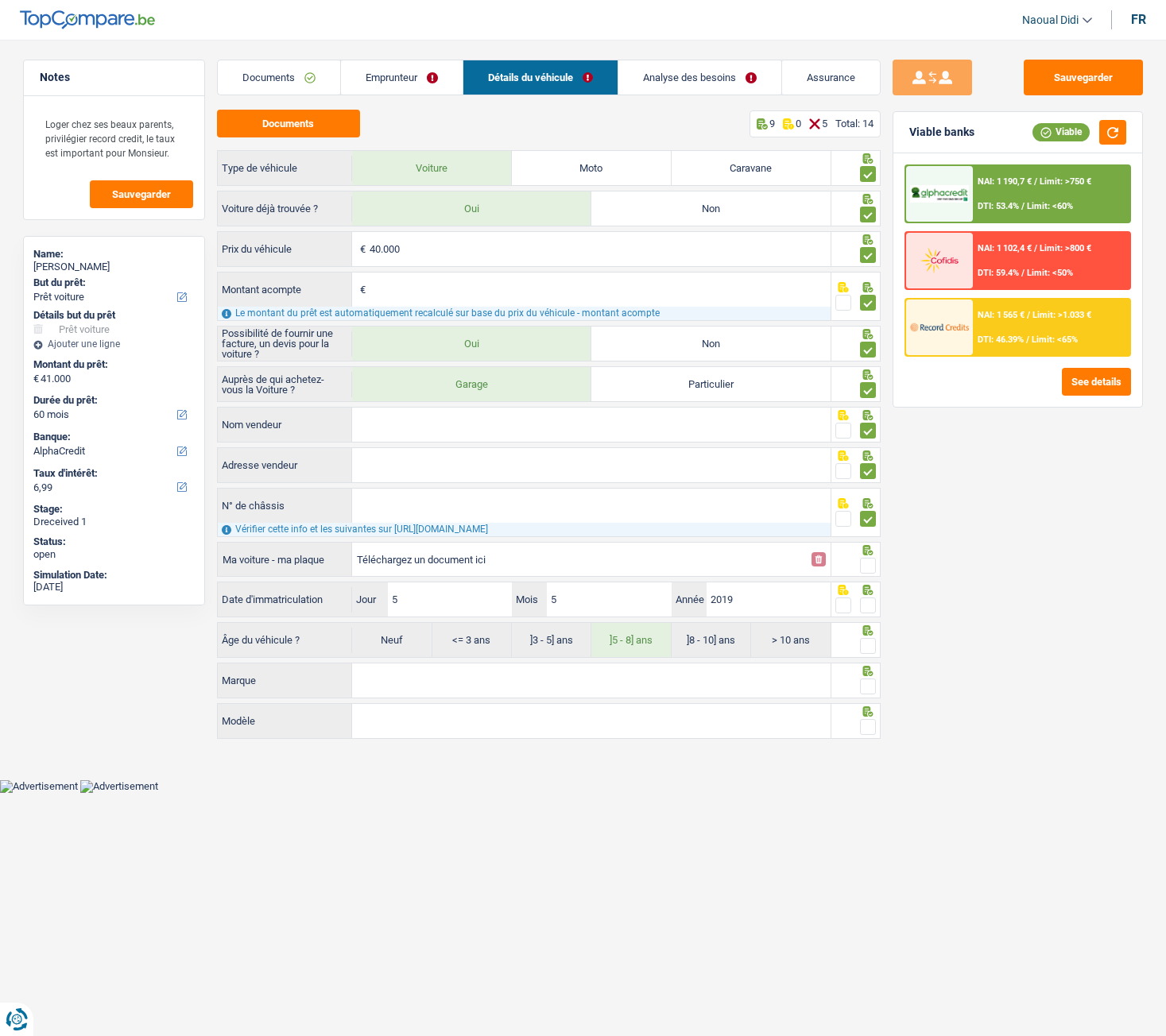
click at [0, 0] on input "radio" at bounding box center [0, 0] width 0 height 0
click at [850, 473] on span at bounding box center [844, 471] width 16 height 16
click at [0, 0] on input "radio" at bounding box center [0, 0] width 0 height 0
click at [849, 505] on icon at bounding box center [844, 503] width 16 height 11
click at [549, 559] on input "Téléchargez un document ici" at bounding box center [580, 559] width 445 height 24
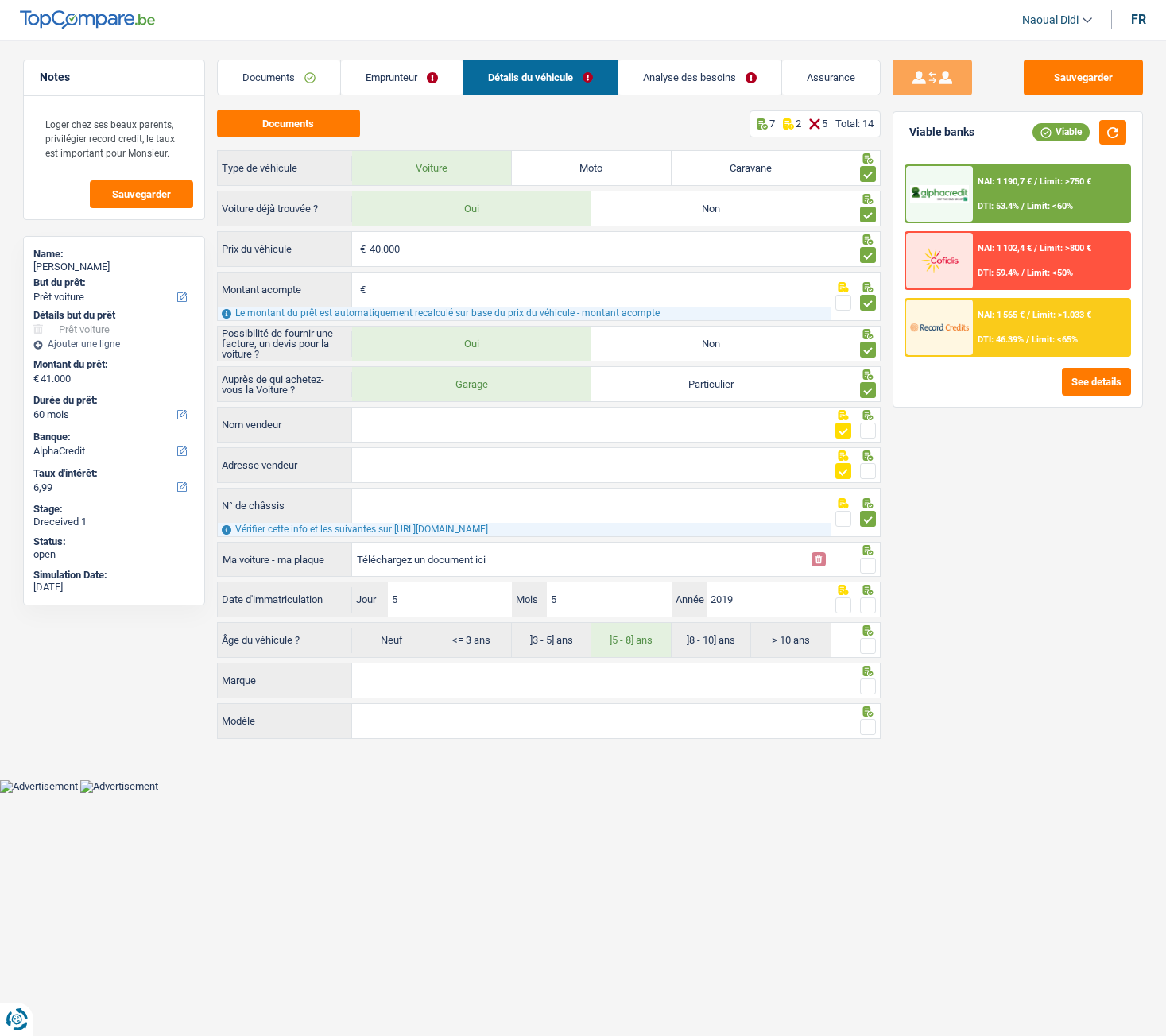
click at [438, 558] on input "Téléchargez un document ici" at bounding box center [580, 559] width 445 height 24
click at [867, 564] on span at bounding box center [868, 566] width 16 height 16
click at [0, 0] on input "radio" at bounding box center [0, 0] width 0 height 0
click at [865, 579] on span at bounding box center [868, 606] width 16 height 16
click at [0, 0] on input "radio" at bounding box center [0, 0] width 0 height 0
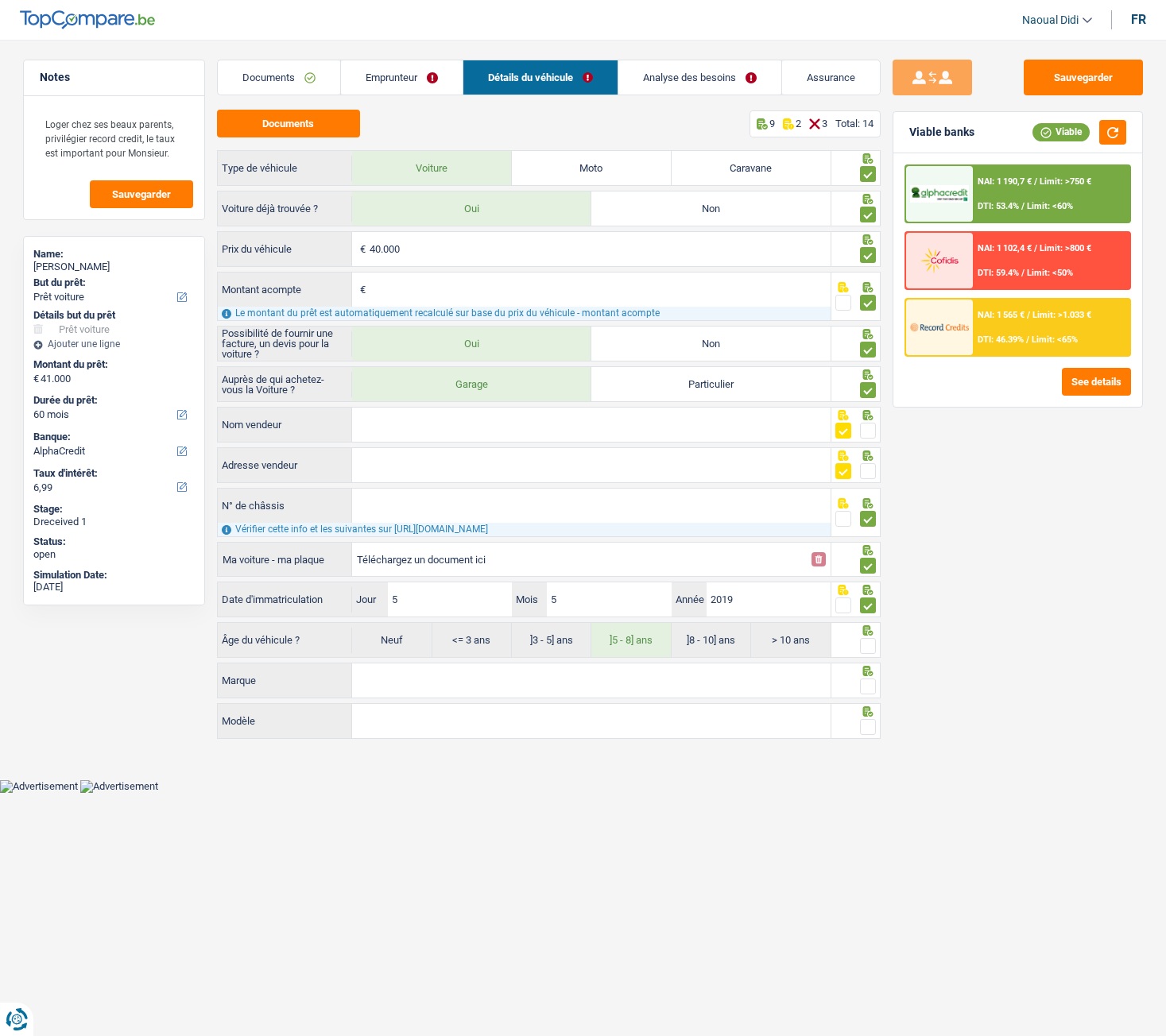
click at [870, 579] on span at bounding box center [868, 646] width 16 height 16
click at [0, 0] on input "radio" at bounding box center [0, 0] width 0 height 0
click at [871, 579] on span at bounding box center [868, 687] width 16 height 16
click at [0, 0] on input "radio" at bounding box center [0, 0] width 0 height 0
click at [868, 579] on span at bounding box center [868, 727] width 16 height 16
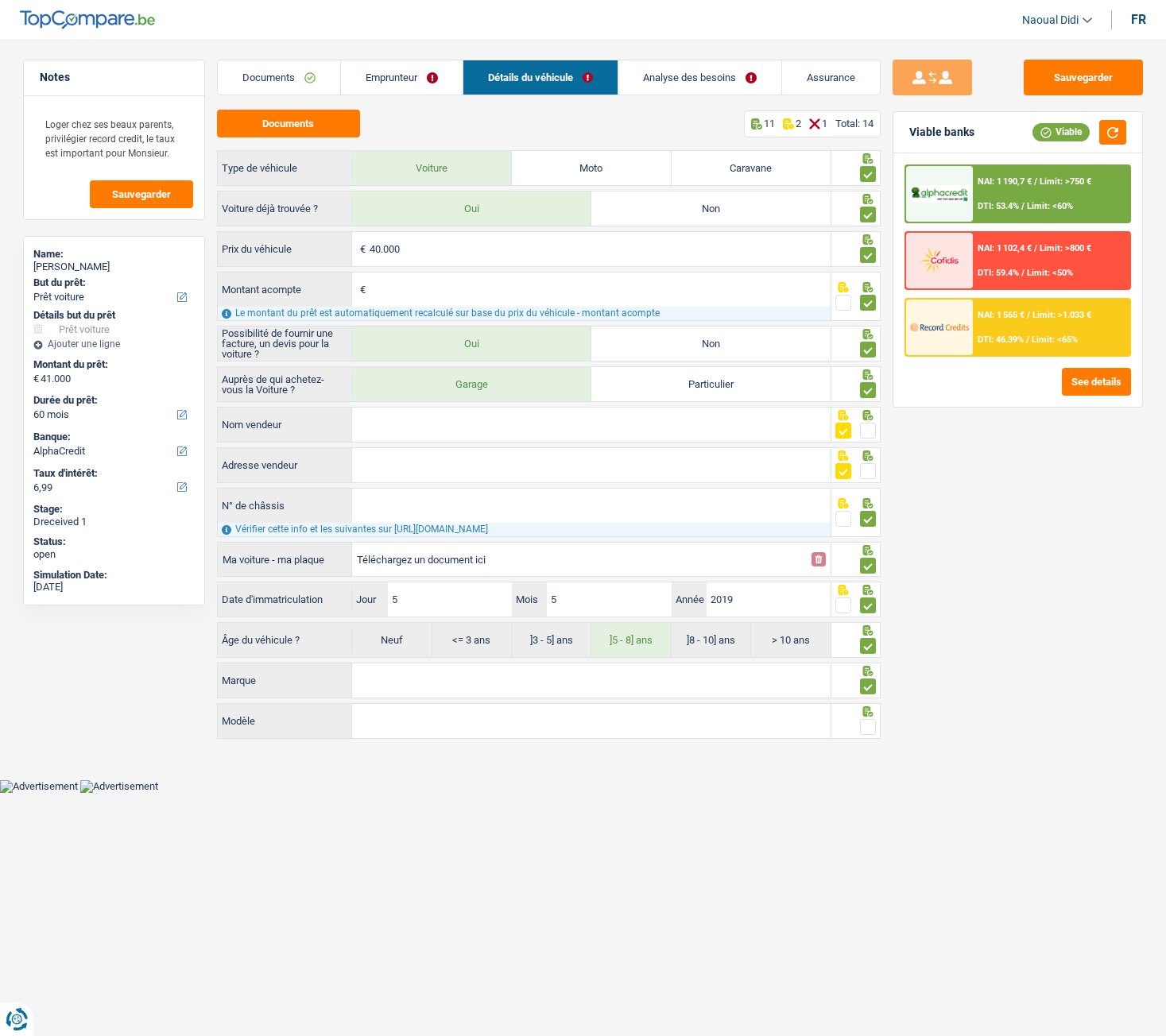
click at [0, 0] on input "radio" at bounding box center [0, 0] width 0 height 0
click at [1065, 81] on button "Sauvegarder" at bounding box center [1083, 77] width 119 height 36
click at [696, 77] on link "Analyse des besoins" at bounding box center [699, 77] width 163 height 34
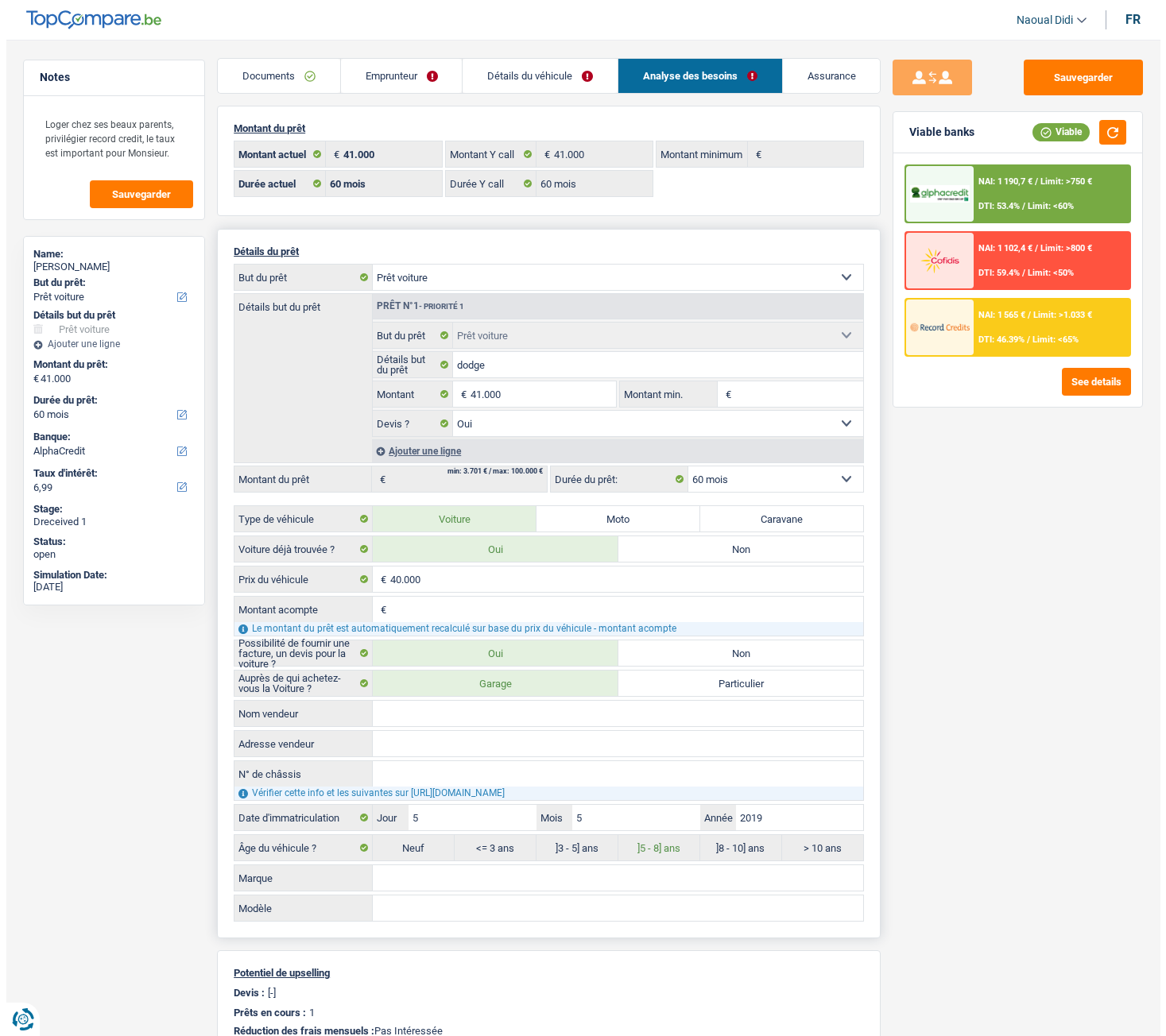
scroll to position [0, 0]
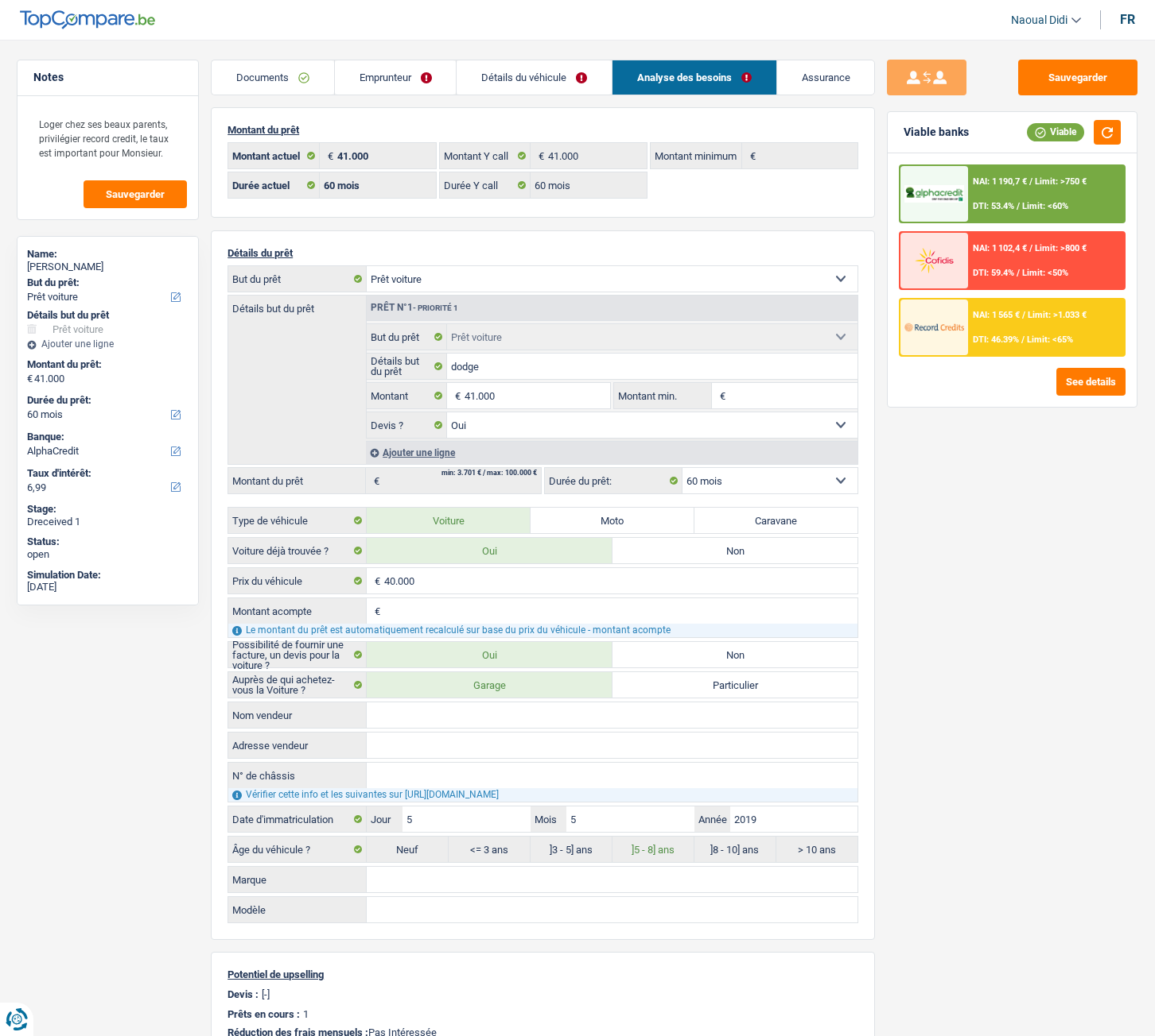
click at [998, 192] on div "NAI: 1 190,7 € / Limit: >750 € DTI: 53.4% / Limit: <60%" at bounding box center [1046, 193] width 157 height 55
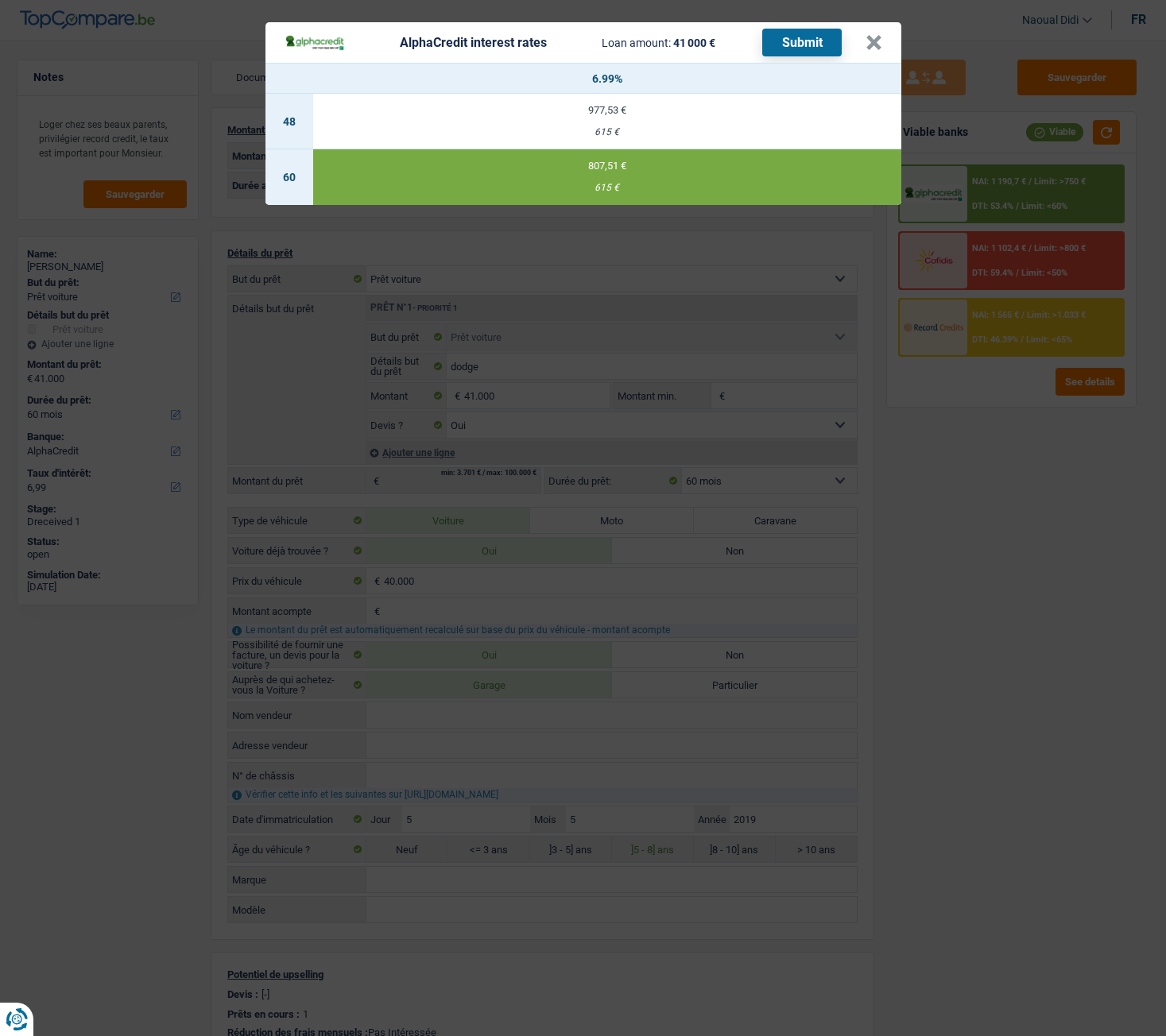
click at [804, 41] on button "Submit" at bounding box center [802, 42] width 79 height 28
click at [876, 45] on button "×" at bounding box center [874, 43] width 17 height 16
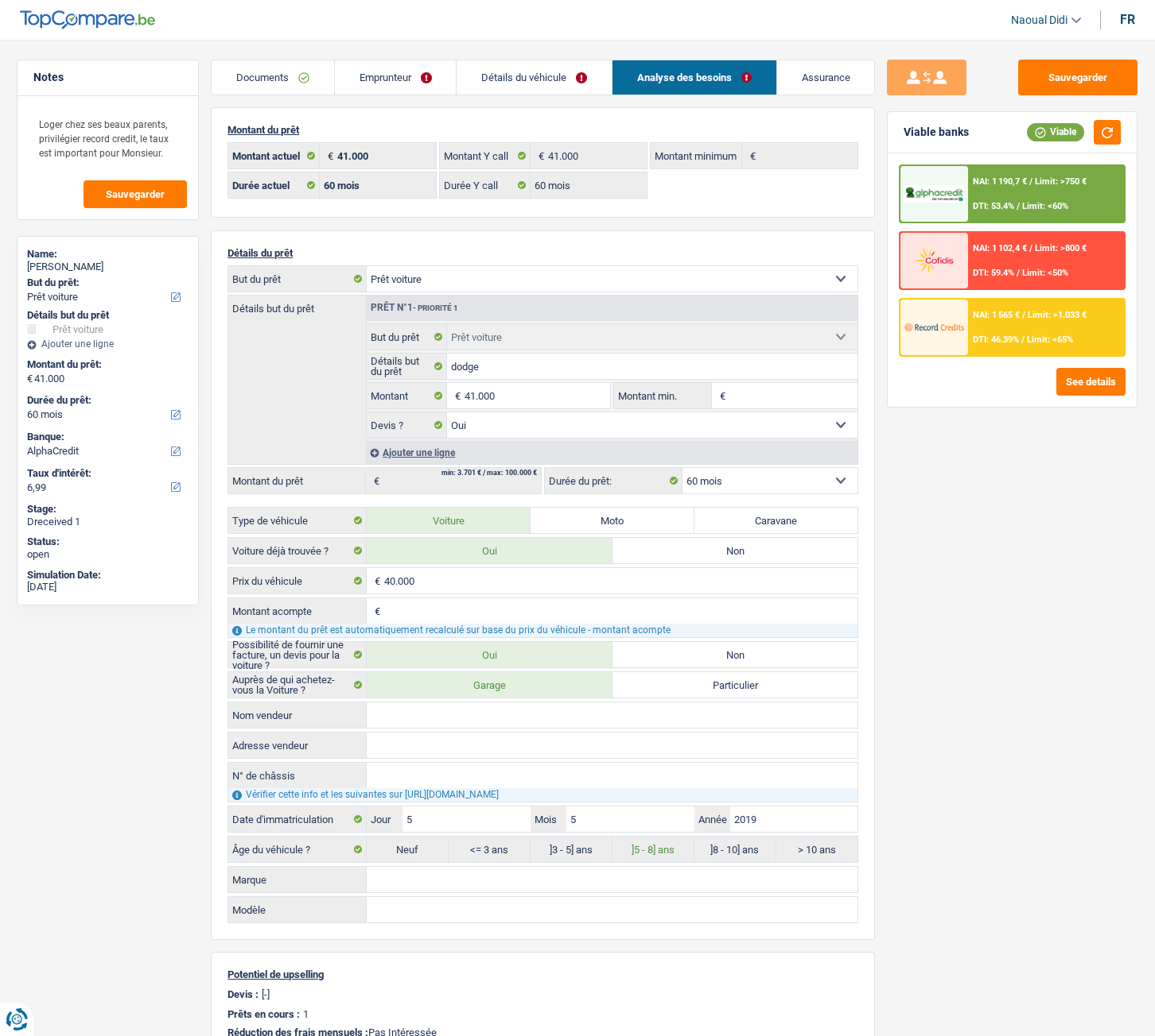
click at [389, 70] on link "Emprunteur" at bounding box center [396, 77] width 122 height 34
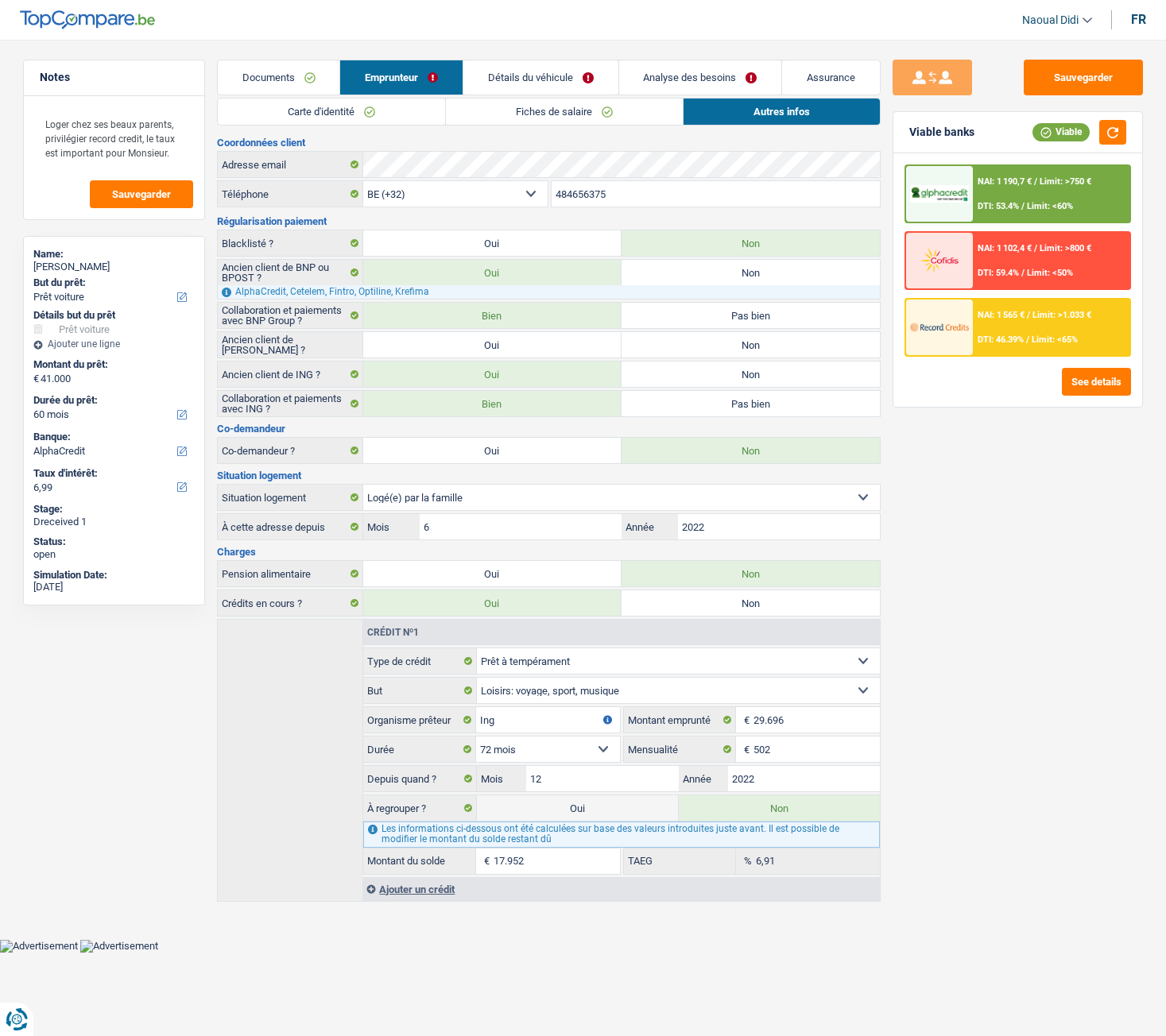
click at [754, 120] on link "Autres infos" at bounding box center [781, 111] width 196 height 26
click at [1021, 321] on div "NAI: 1 565 € / Limit: >1.033 € DTI: 46.39% / Limit: <65%" at bounding box center [1051, 327] width 157 height 55
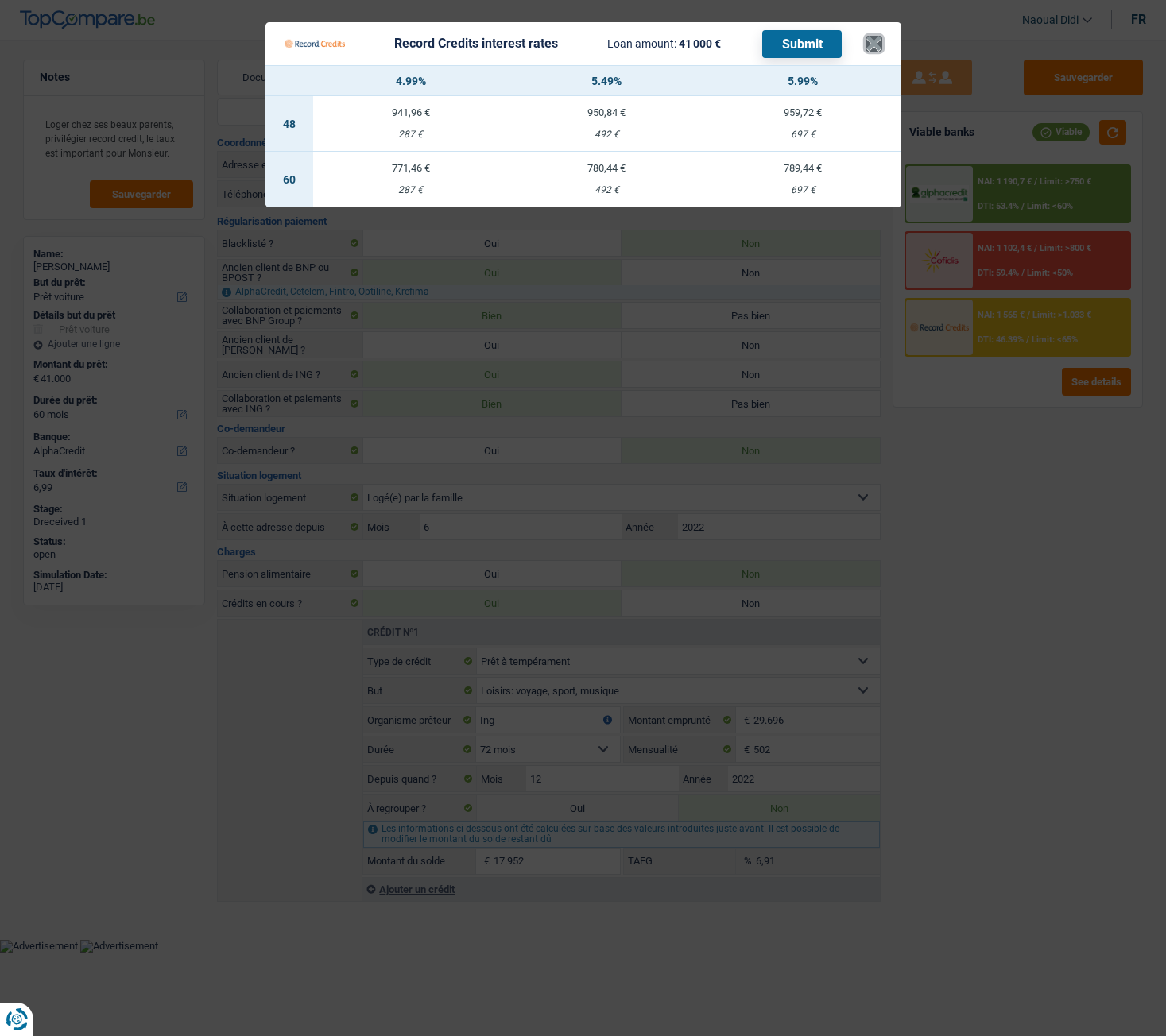
click at [878, 42] on button "×" at bounding box center [874, 44] width 17 height 16
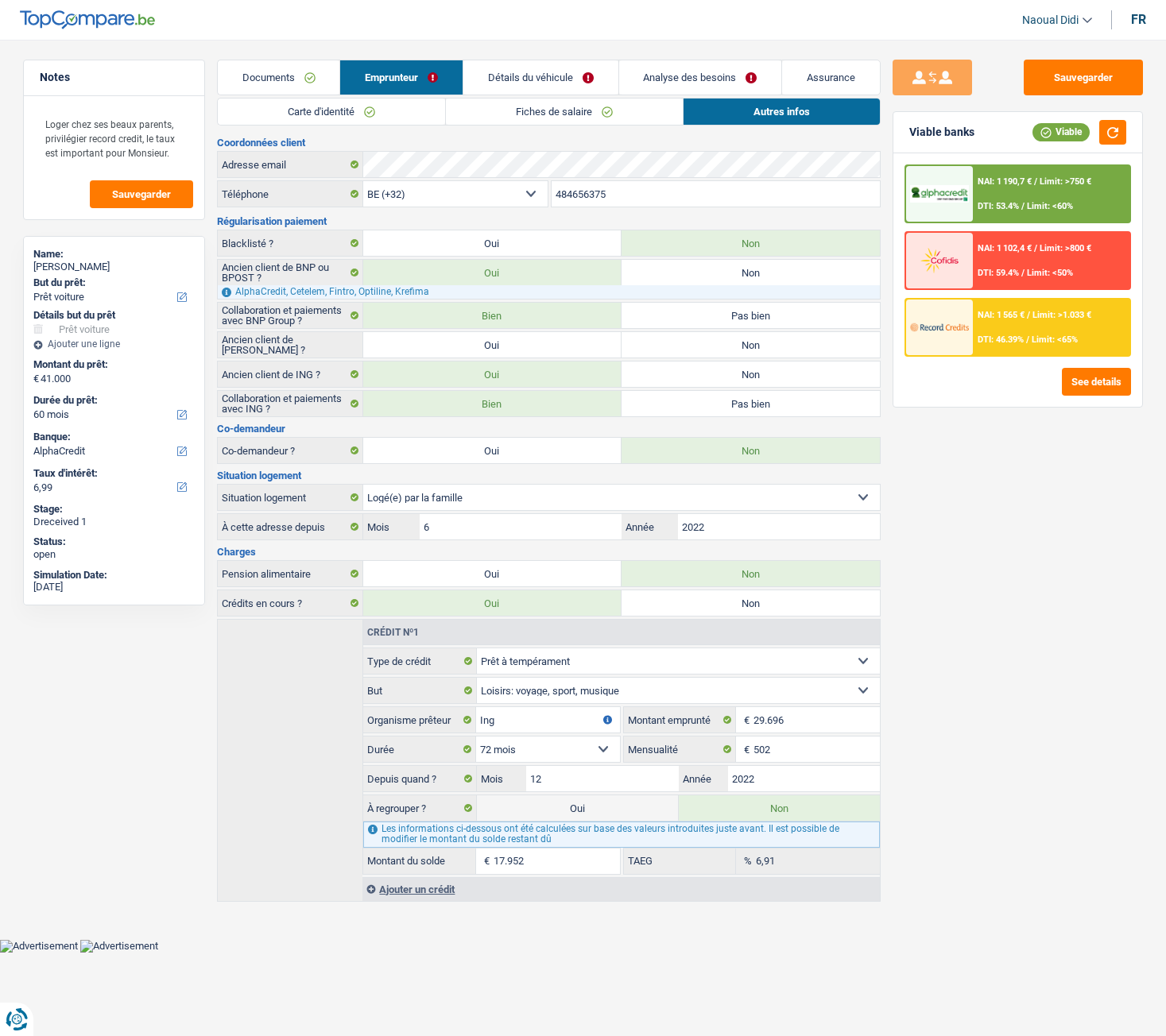
click at [545, 74] on link "Détails du véhicule" at bounding box center [541, 77] width 155 height 34
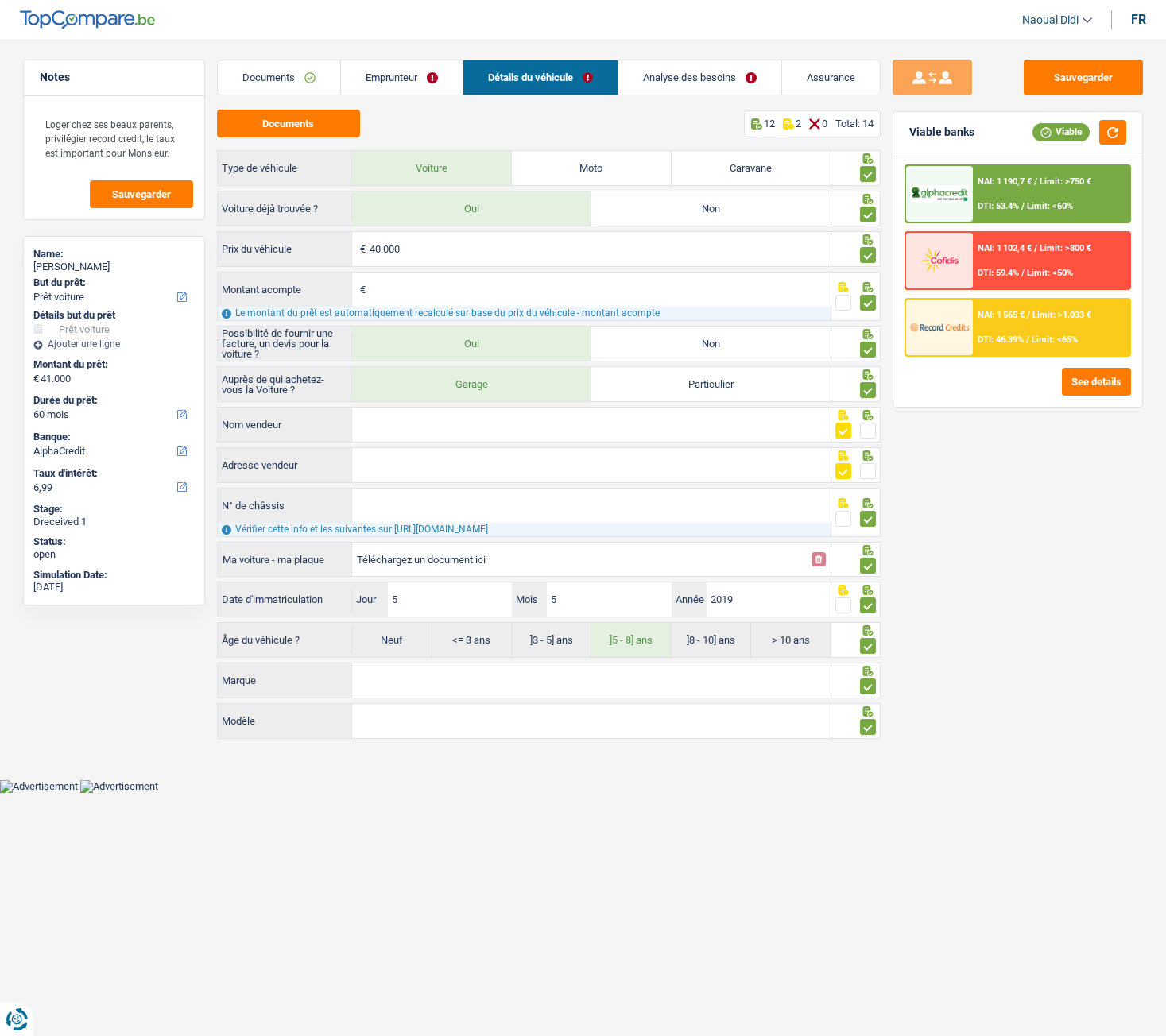
click at [994, 341] on span "DTI: 46.39%" at bounding box center [1000, 340] width 46 height 11
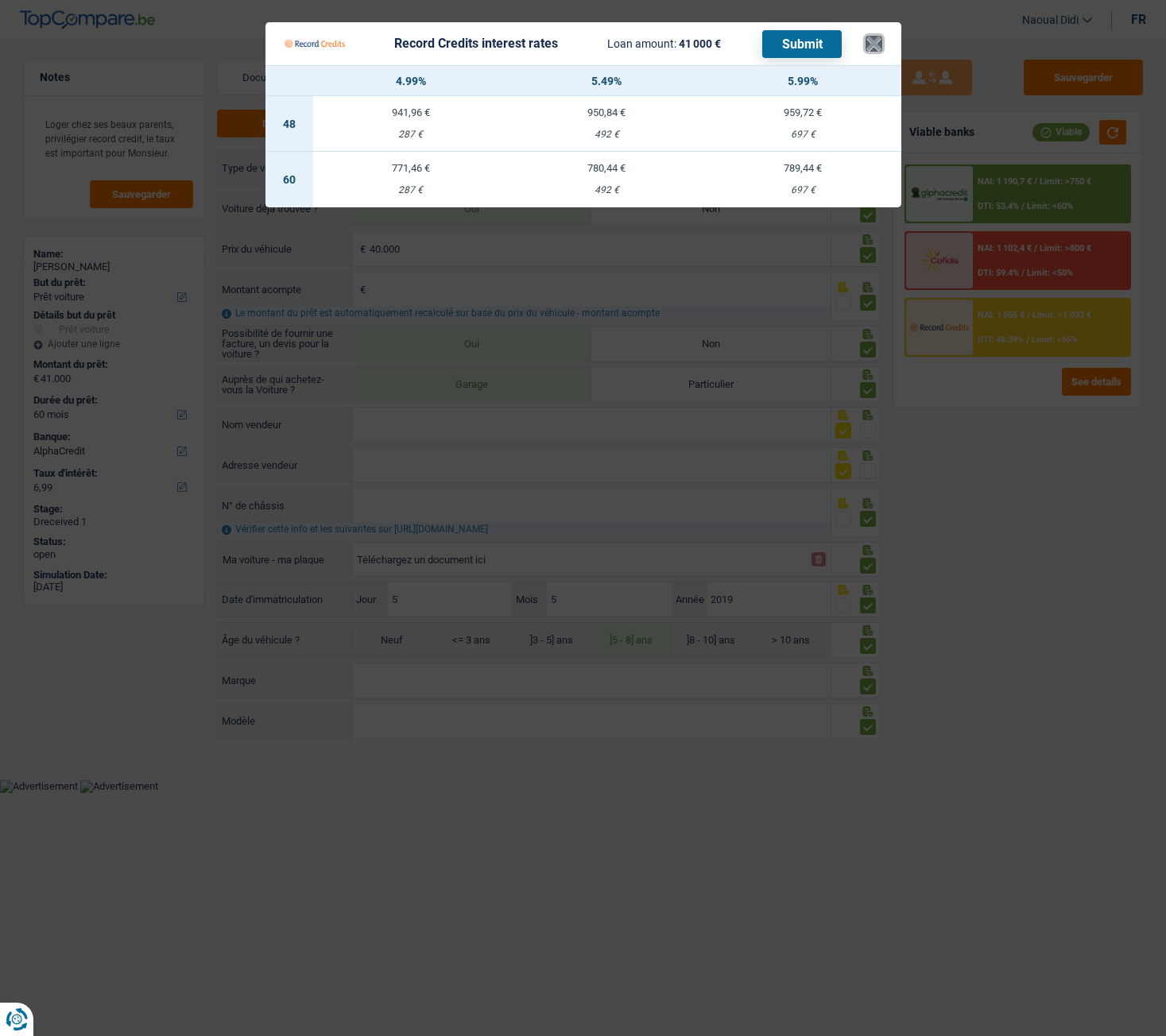
click at [877, 50] on button "×" at bounding box center [874, 44] width 17 height 16
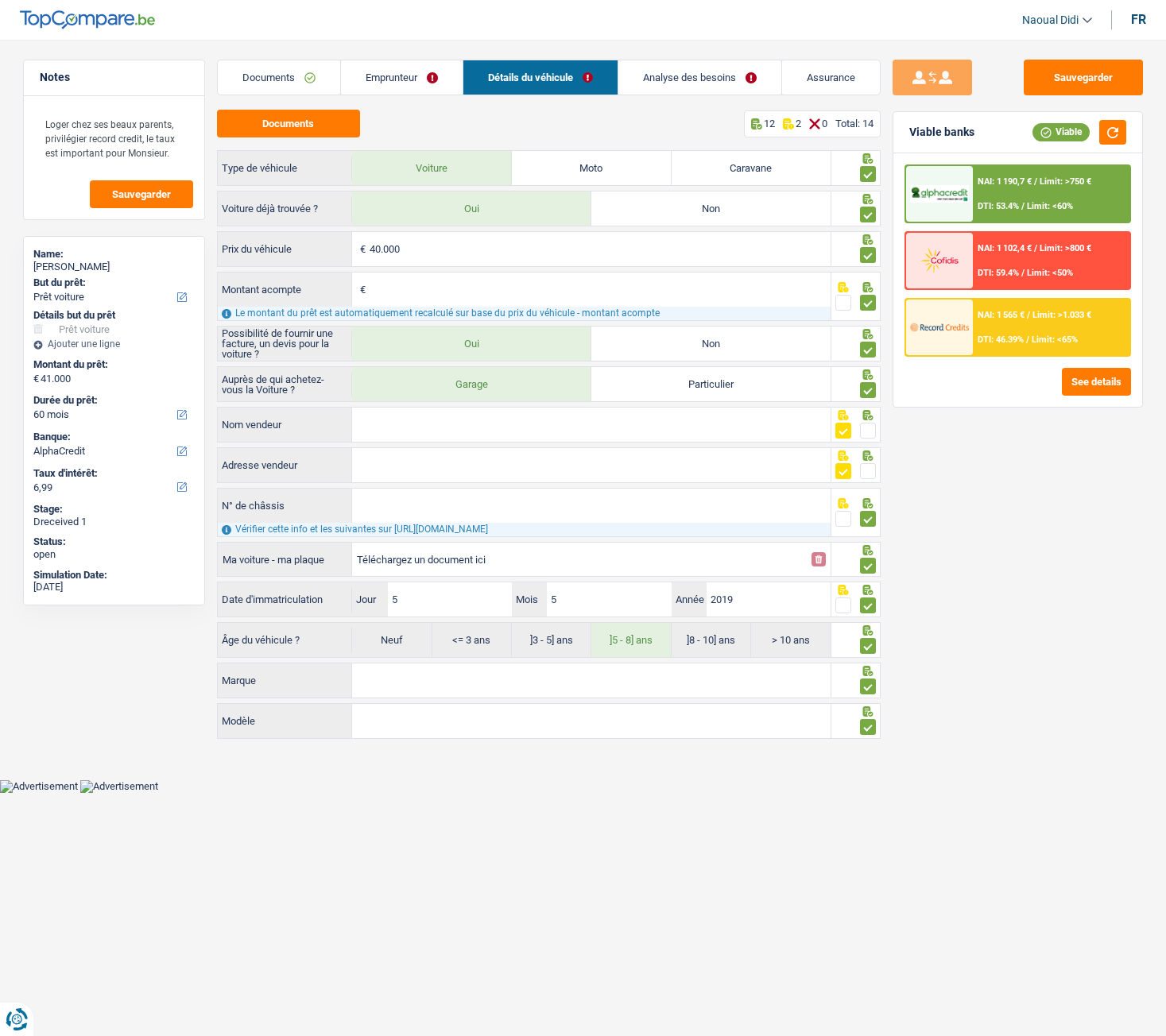
click at [948, 487] on div "Sauvegarder Viable banks Viable NAI: 1 190,7 € / Limit: >750 € DTI: 53.4% / Lim…" at bounding box center [1018, 534] width 274 height 948
click at [392, 77] on link "Emprunteur" at bounding box center [402, 77] width 122 height 34
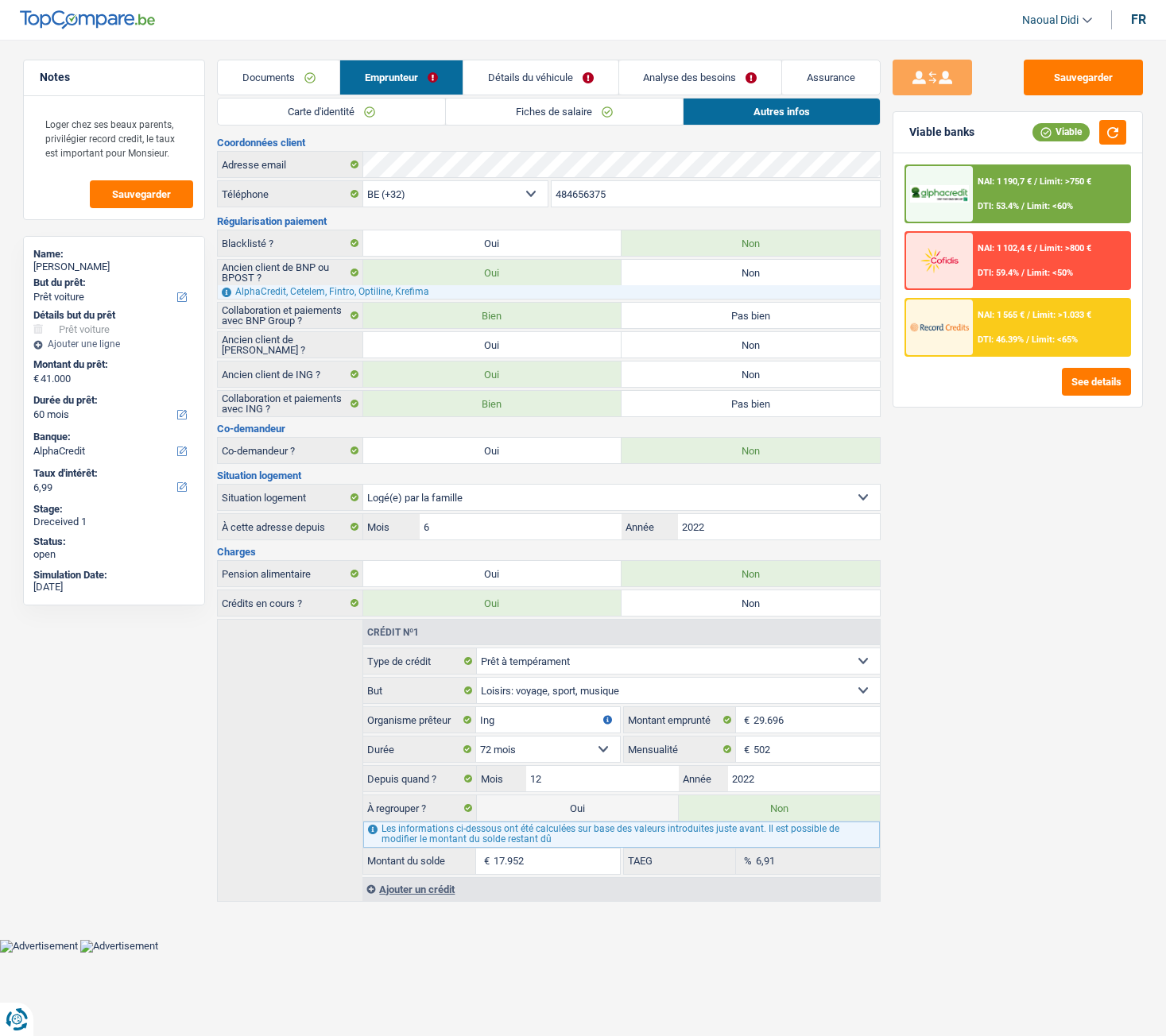
click at [552, 69] on link "Détails du véhicule" at bounding box center [541, 77] width 155 height 34
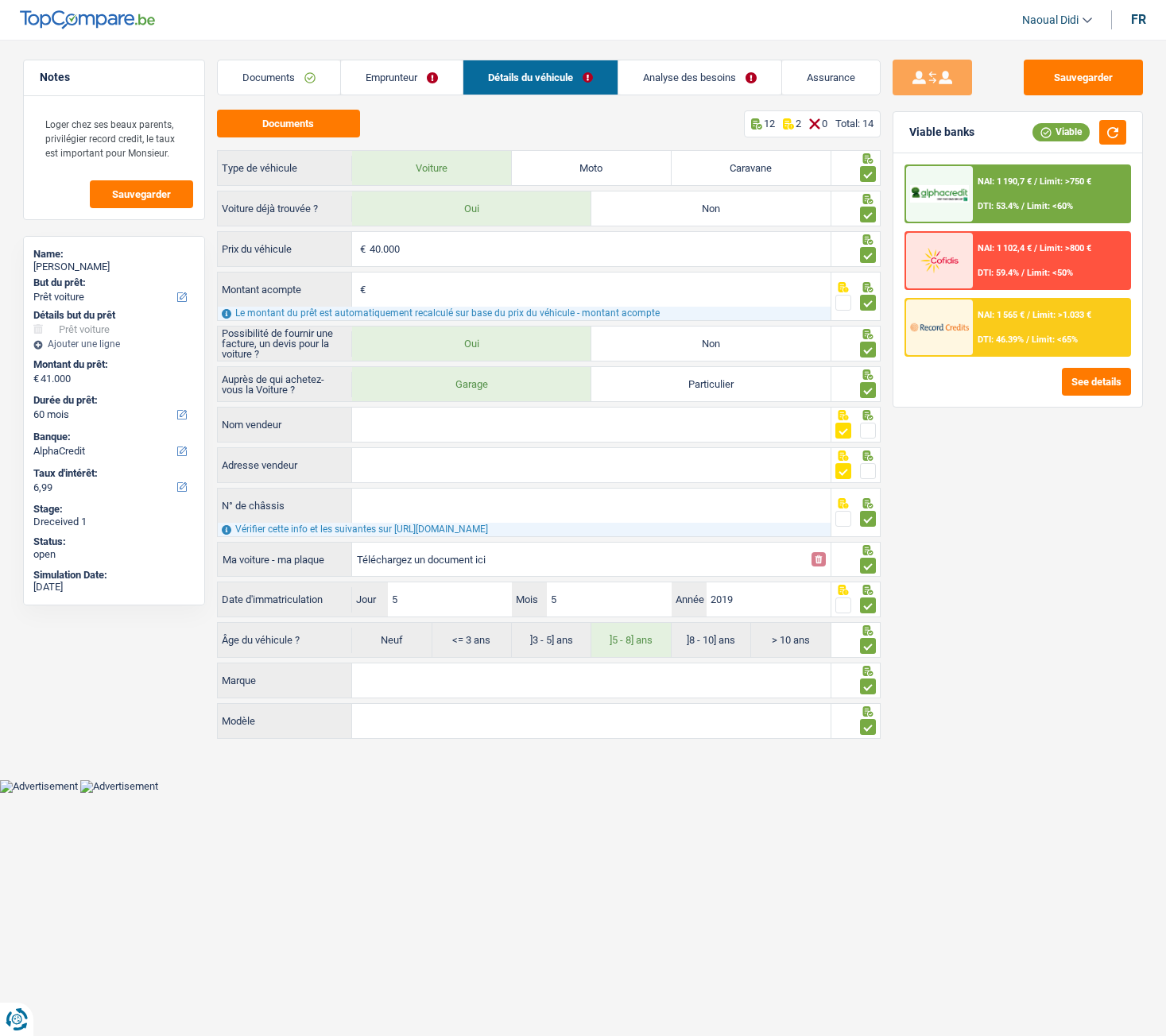
click at [665, 78] on link "Analyse des besoins" at bounding box center [699, 77] width 163 height 34
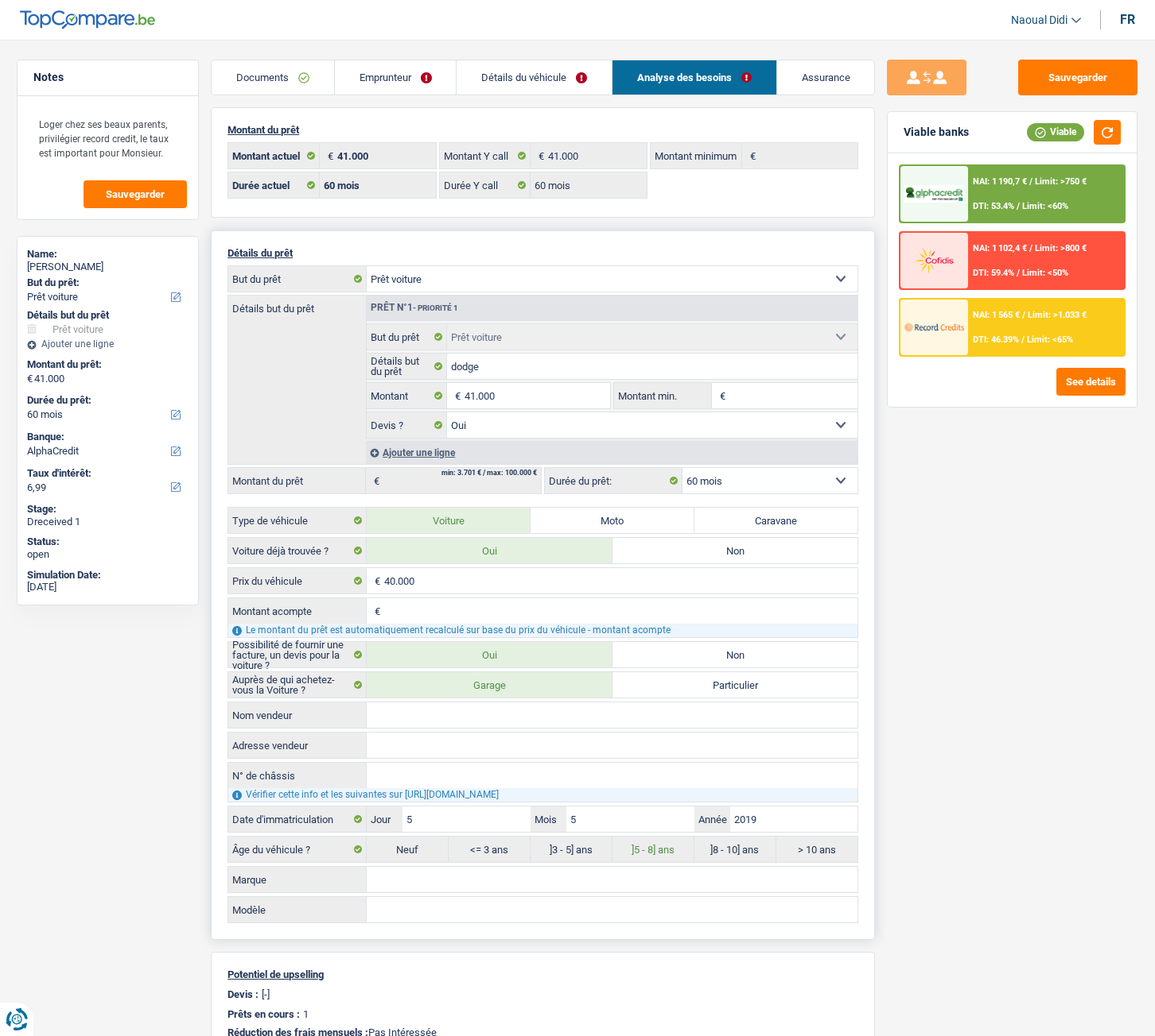
click at [424, 452] on div "Ajouter une ligne" at bounding box center [610, 453] width 491 height 23
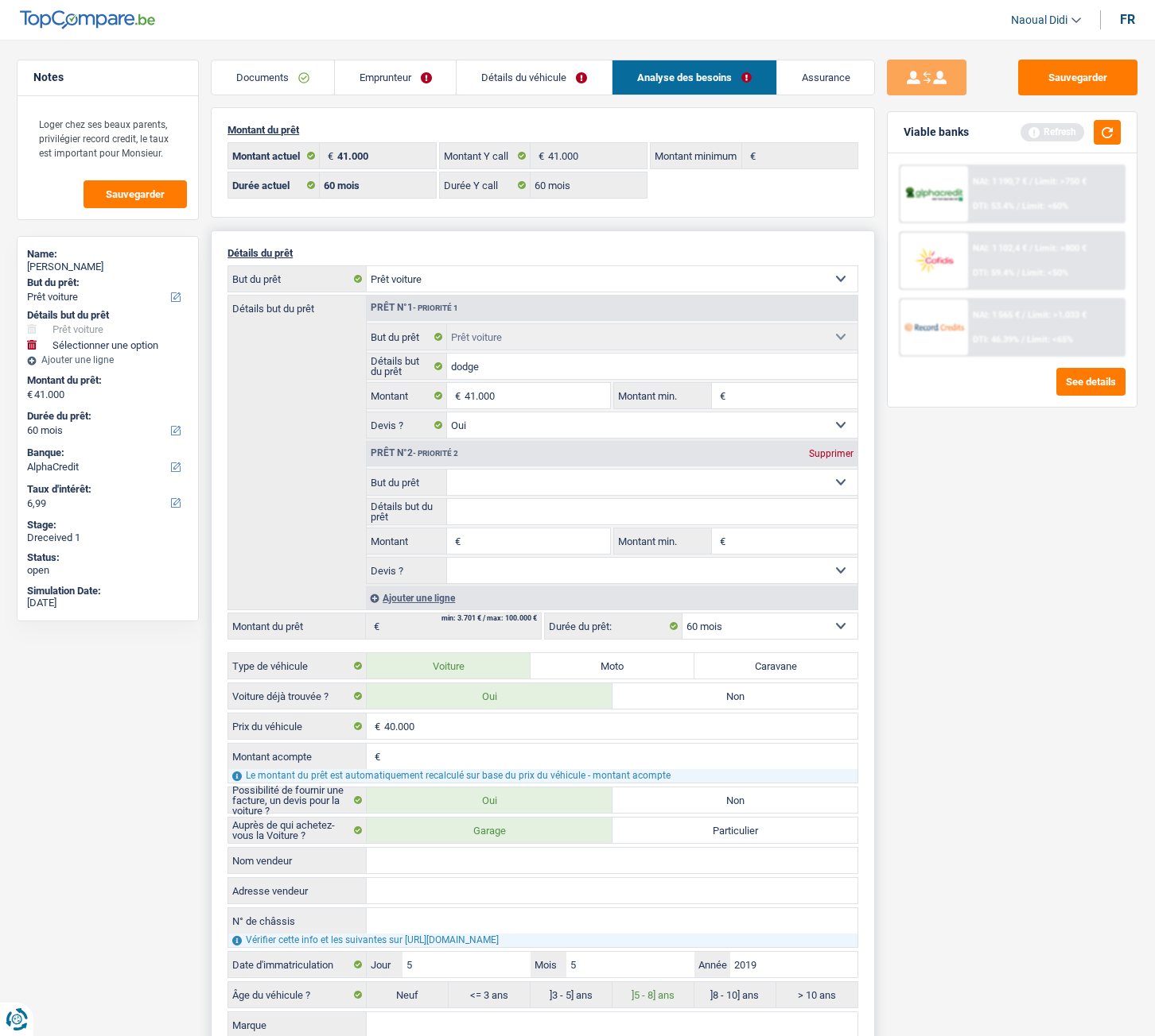
click at [496, 278] on select "Confort maison: meubles, textile, peinture, électroménager, outillage non-profe…" at bounding box center [611, 279] width 491 height 26
select select "movingOrInstallation"
click at [366, 266] on select "Confort maison: meubles, textile, peinture, électroménager, outillage non-profe…" at bounding box center [611, 279] width 491 height 26
select select "movingOrInstallation"
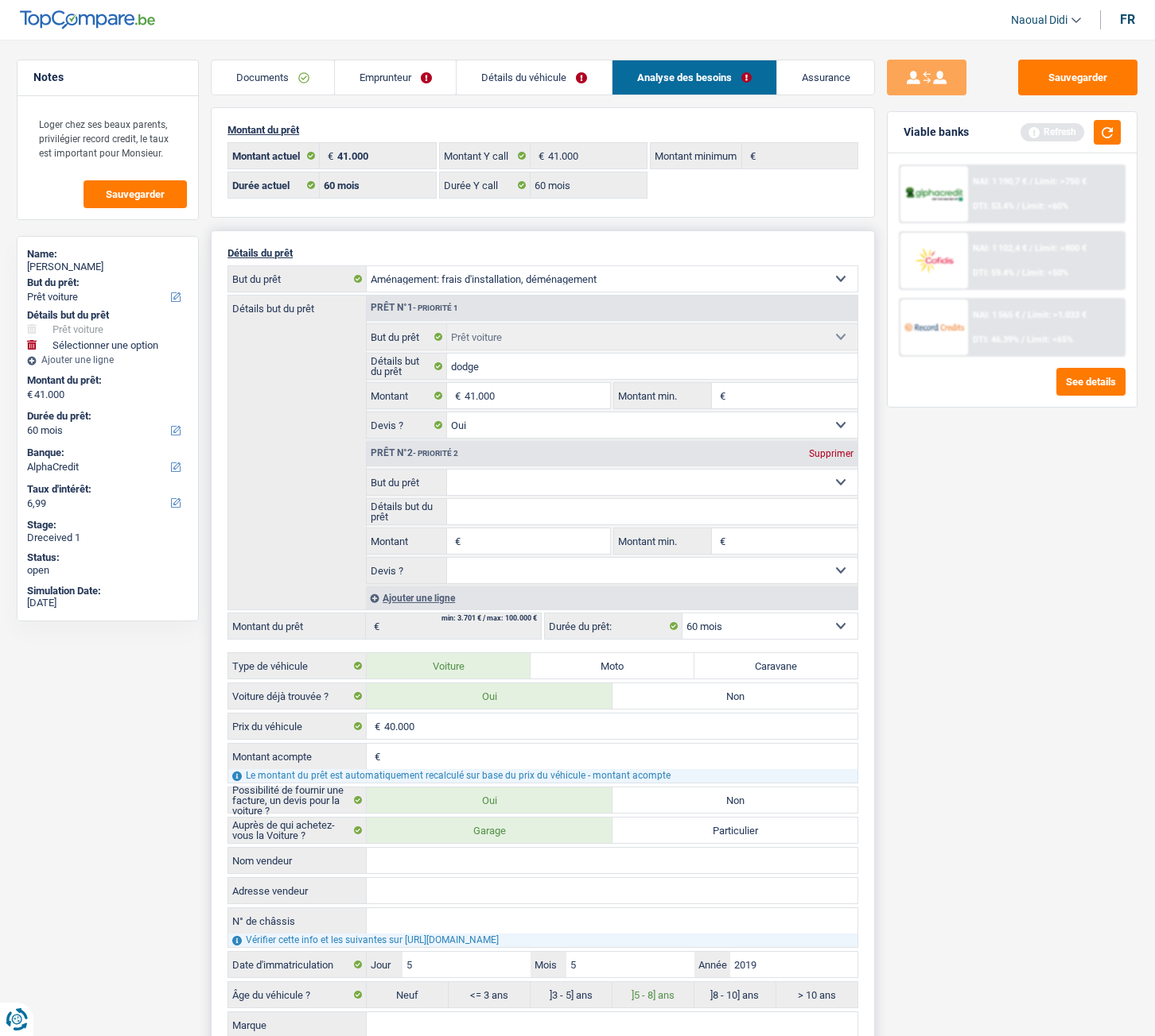
select select "144"
select select "movingOrInstallation"
select select
select select "car"
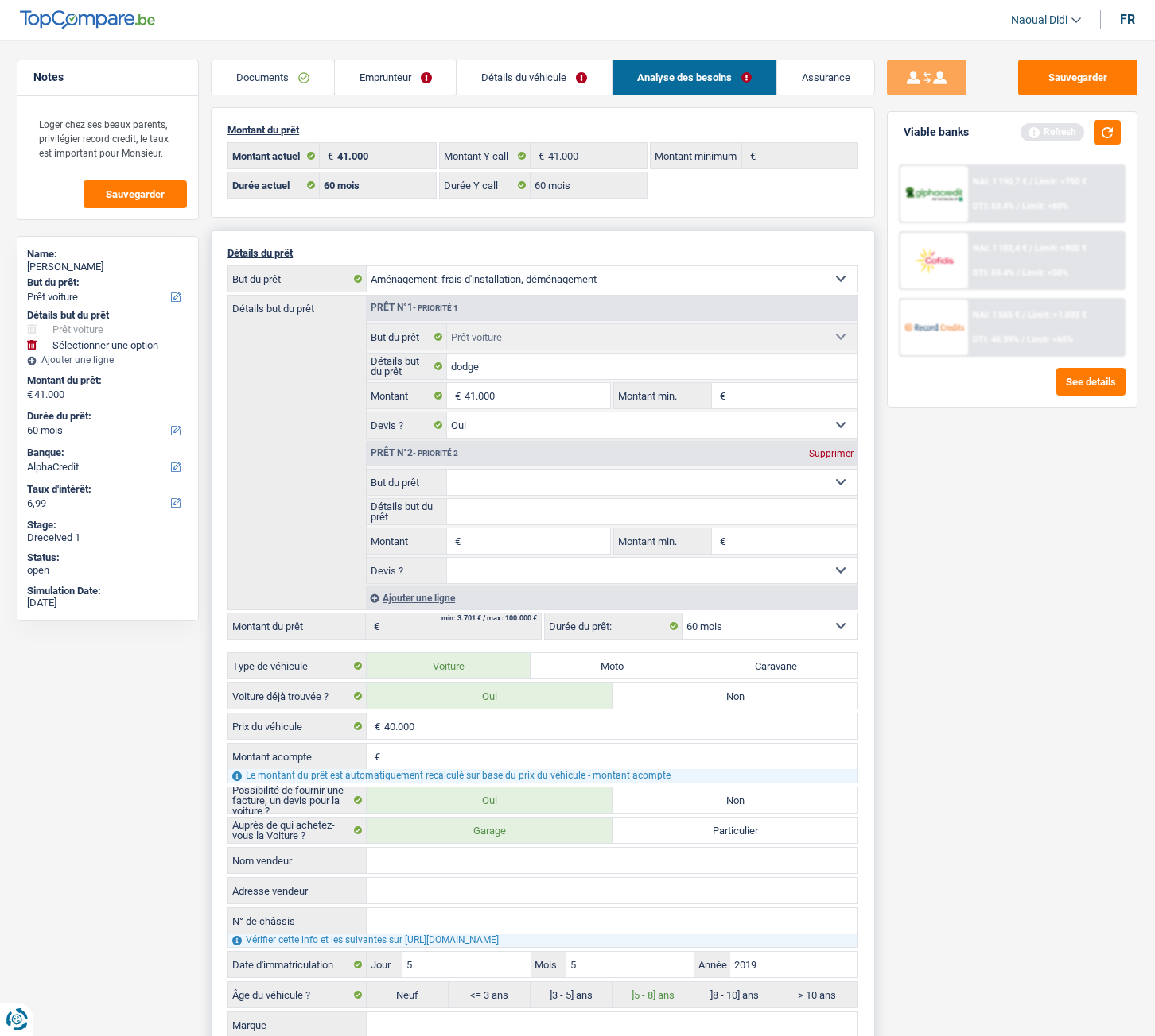
type input "dodge"
type input "41.000"
select select "yes"
select select "144"
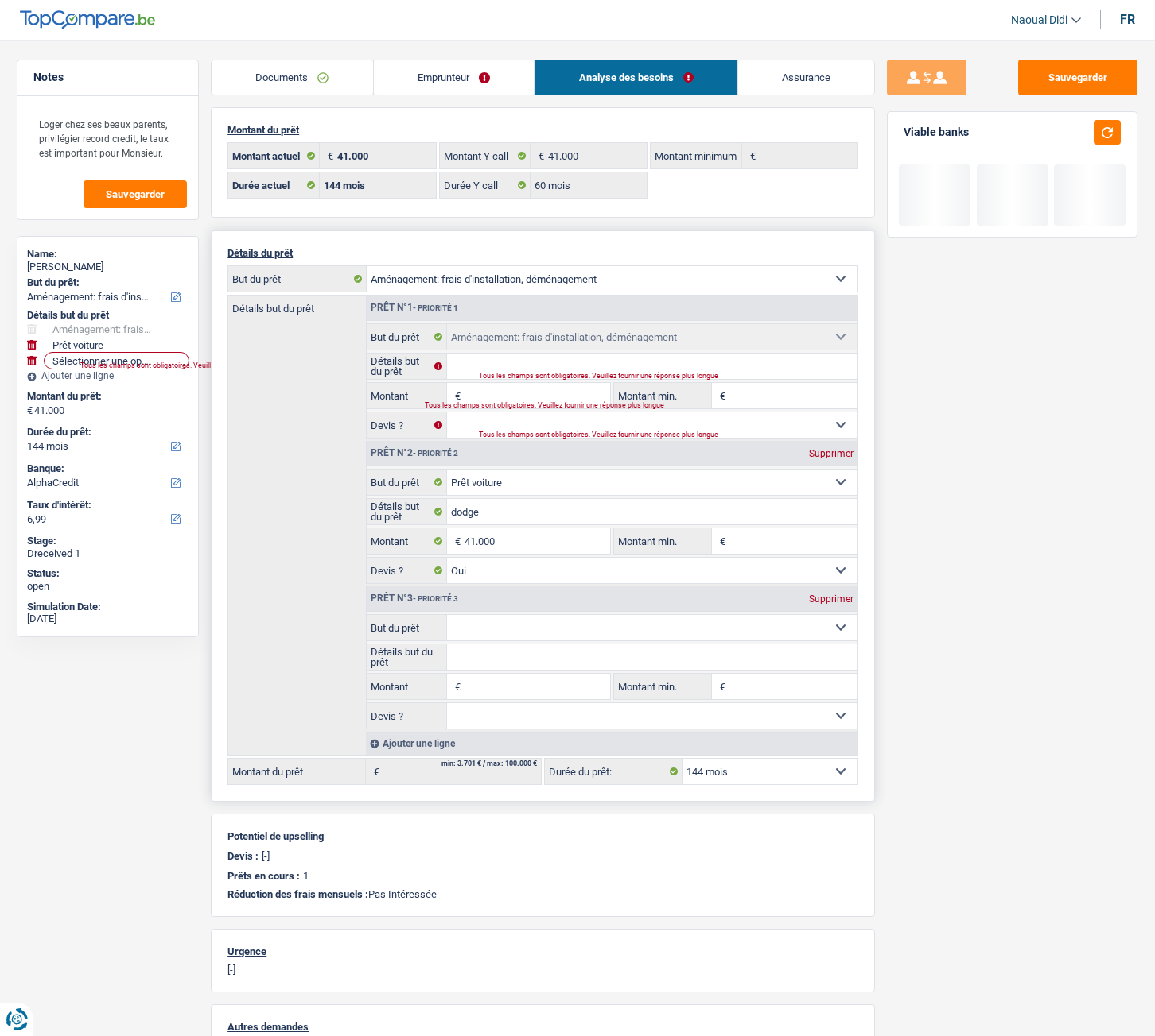
click at [494, 396] on input "Montant" at bounding box center [537, 396] width 145 height 26
type input "10.000"
type input "51.000"
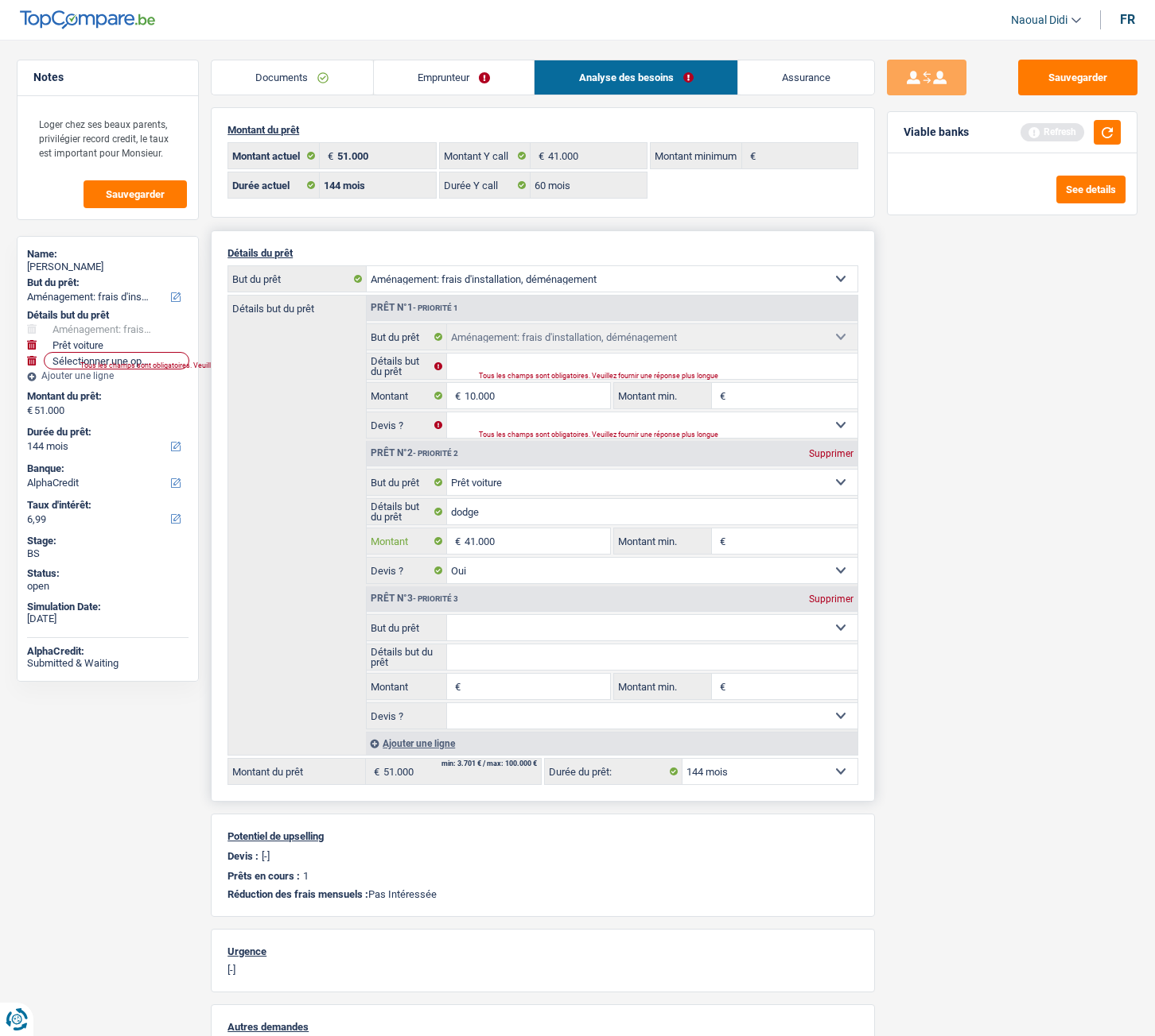
click at [471, 542] on input "41.000" at bounding box center [537, 541] width 145 height 26
type input "31.000"
type input "41.000"
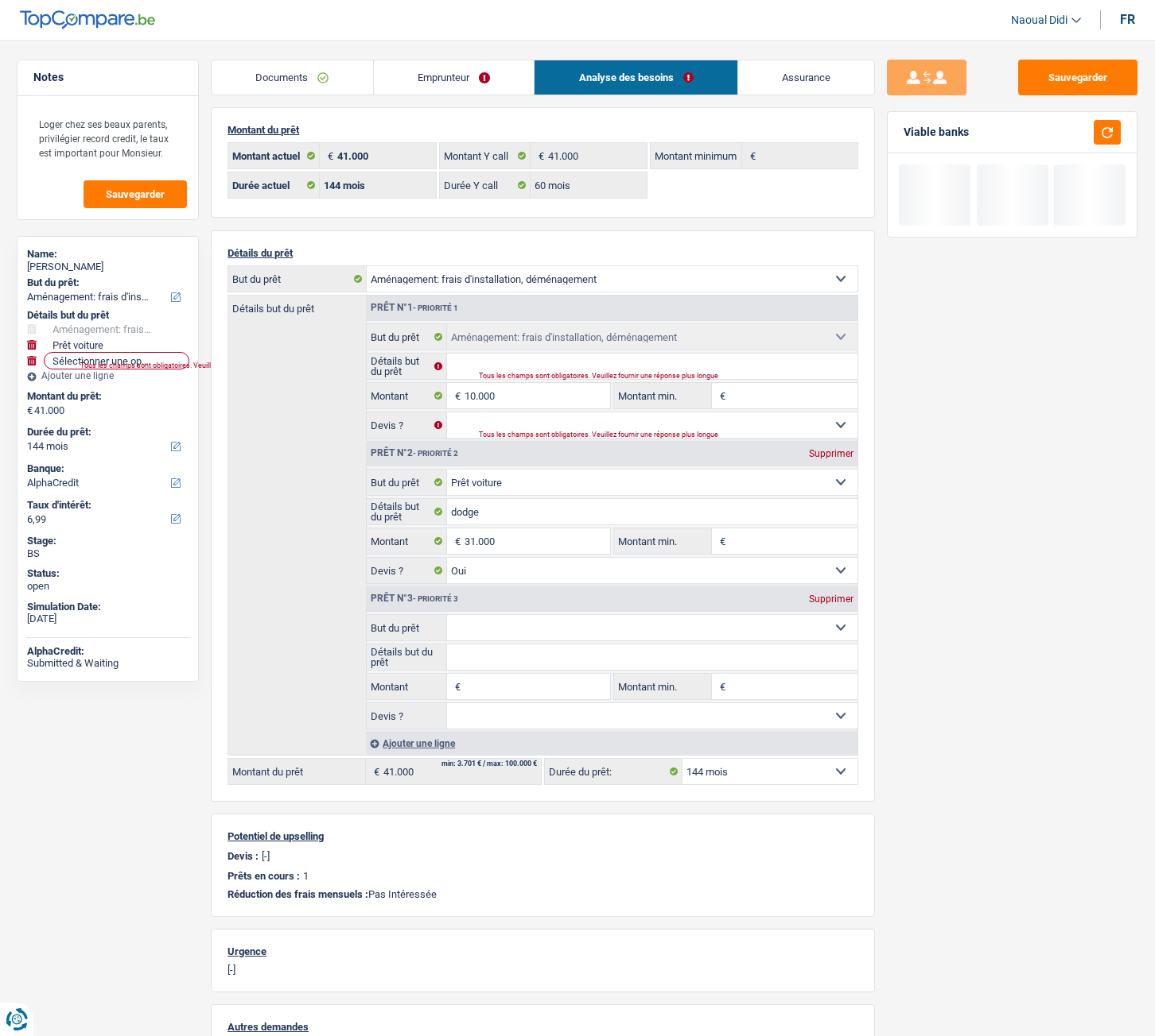
click at [920, 575] on div "Sauvegarder Viable banks" at bounding box center [1012, 534] width 274 height 948
click at [522, 485] on select "Confort maison: meubles, textile, peinture, électroménager, outillage non-profe…" at bounding box center [651, 482] width 411 height 26
select select "other"
click at [446, 469] on select "Confort maison: meubles, textile, peinture, électroménager, outillage non-profe…" at bounding box center [651, 482] width 411 height 26
type input "0"
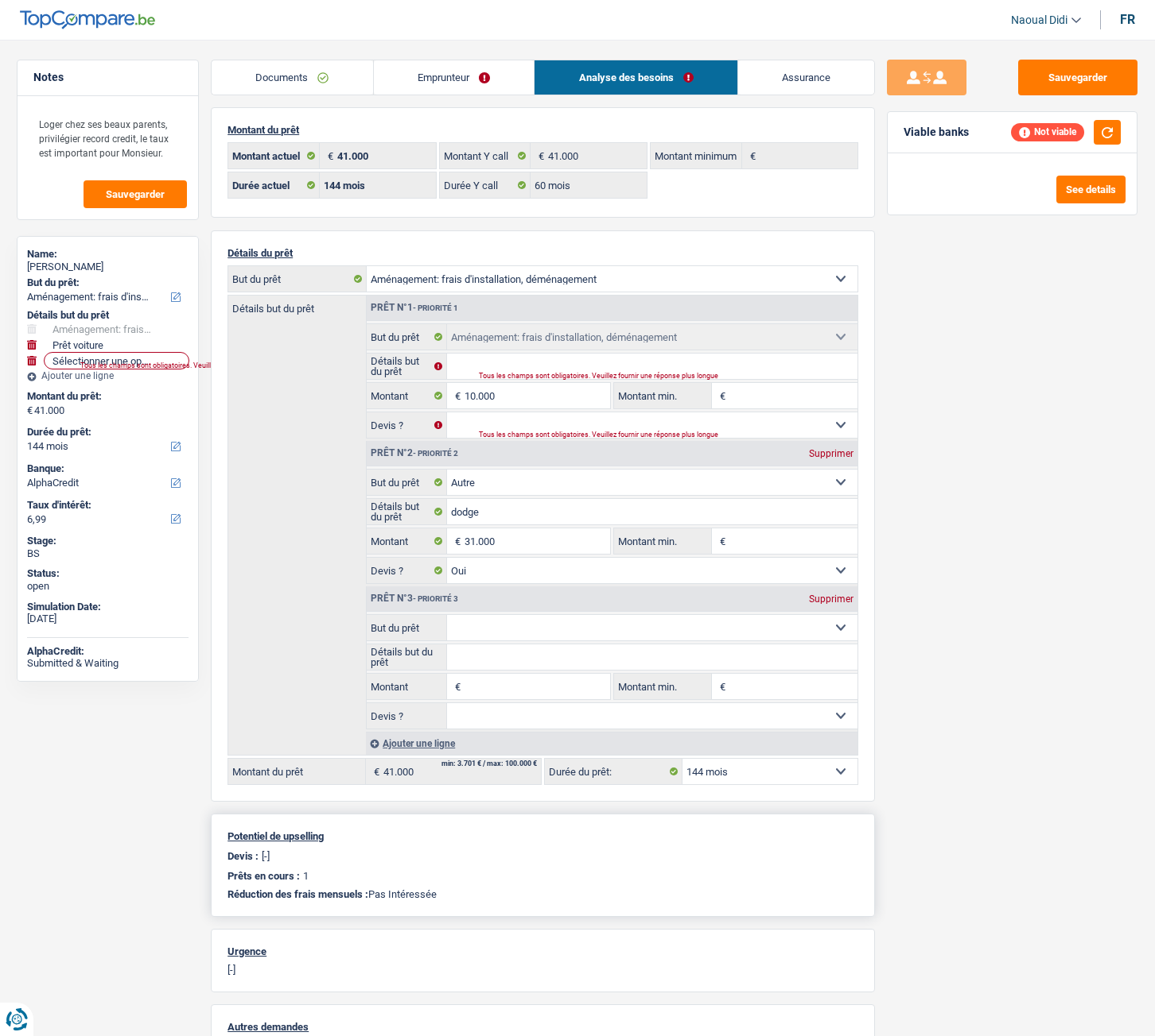
select select "other"
click at [500, 510] on input "dodge" at bounding box center [651, 511] width 411 height 26
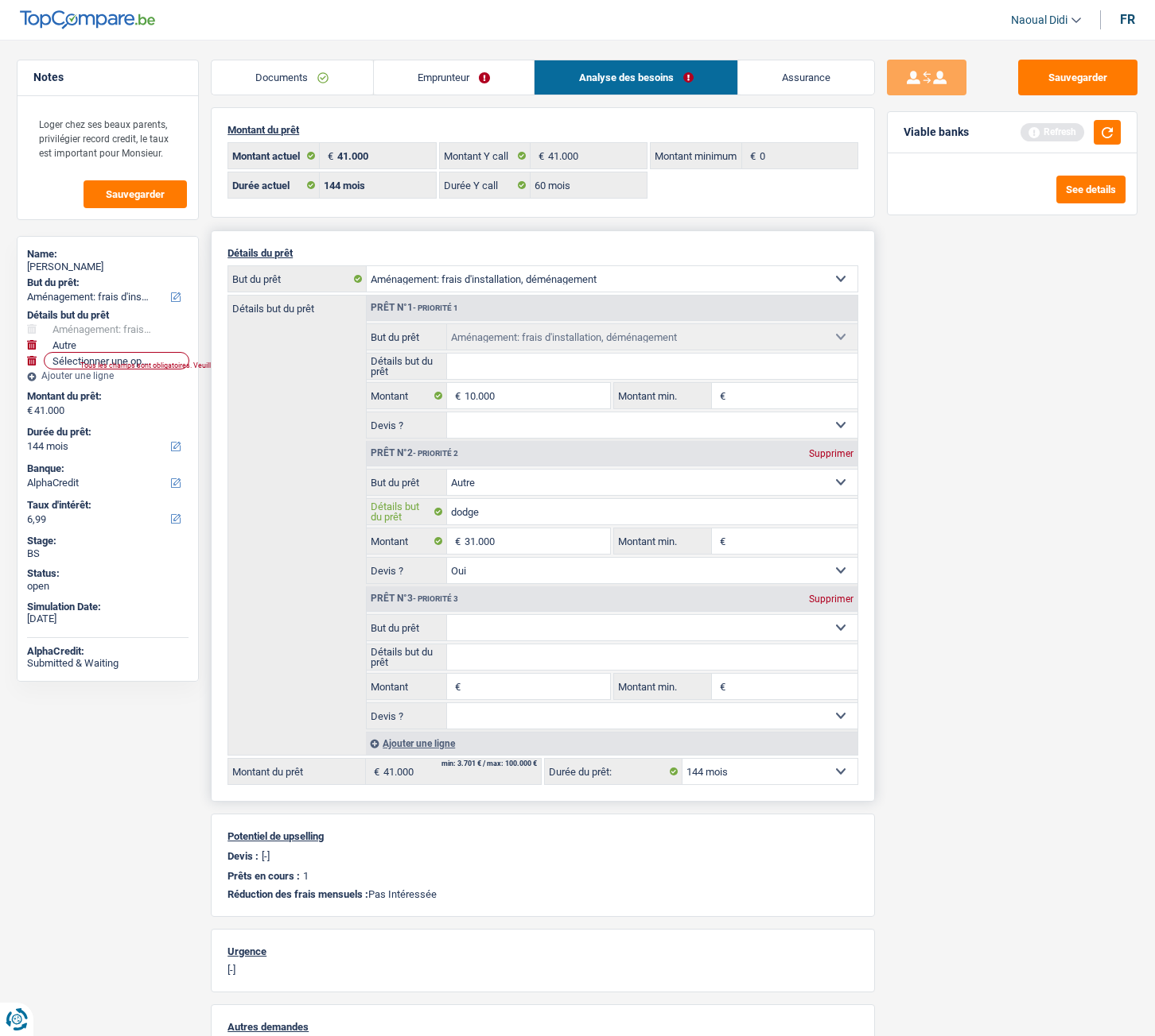
click at [450, 512] on input "dodge" at bounding box center [651, 511] width 411 height 26
type input "Achat voiture dodge"
click at [753, 579] on select "12 mois 18 mois 24 mois 30 mois 36 mois 42 mois 48 mois 60 mois 72 mois 84 mois…" at bounding box center [770, 771] width 175 height 26
select select "84"
click at [683, 579] on select "12 mois 18 mois 24 mois 30 mois 36 mois 42 mois 48 mois 60 mois 72 mois 84 mois…" at bounding box center [770, 771] width 175 height 26
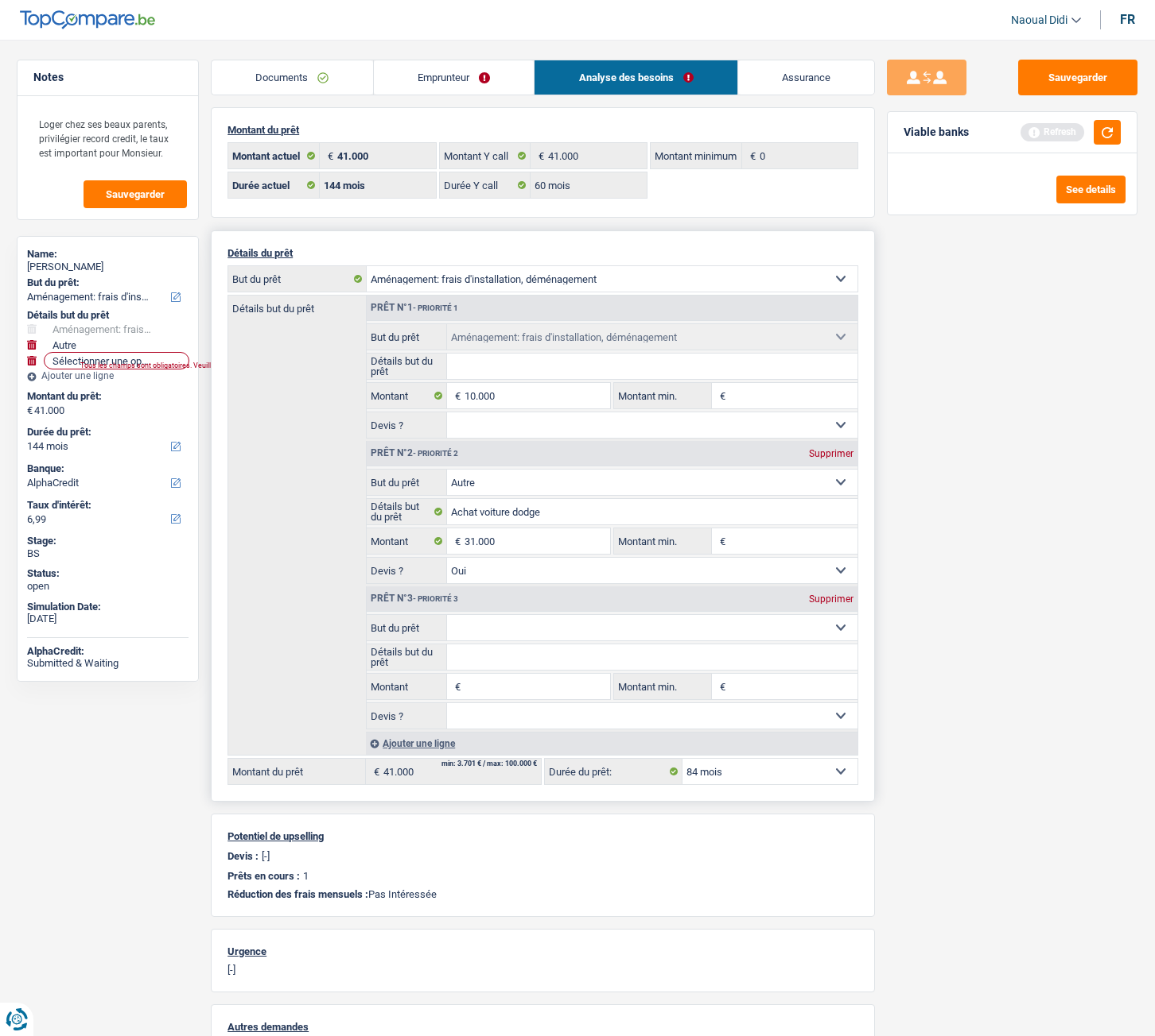
select select "84"
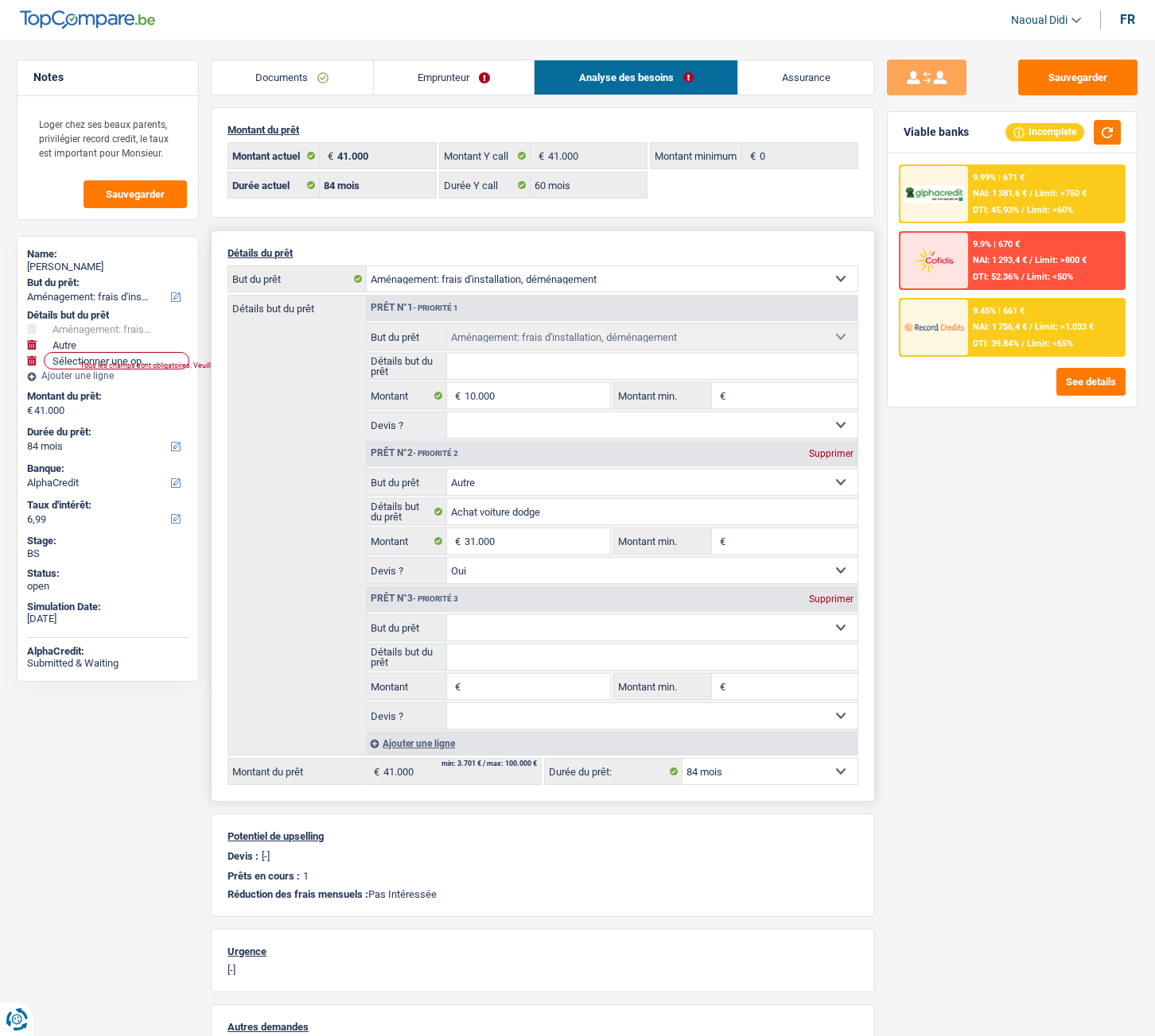
click at [522, 579] on select "Confort maison: meubles, textile, peinture, électroménager, outillage non-profe…" at bounding box center [651, 628] width 411 height 26
click at [834, 579] on div "Supprimer" at bounding box center [831, 599] width 53 height 10
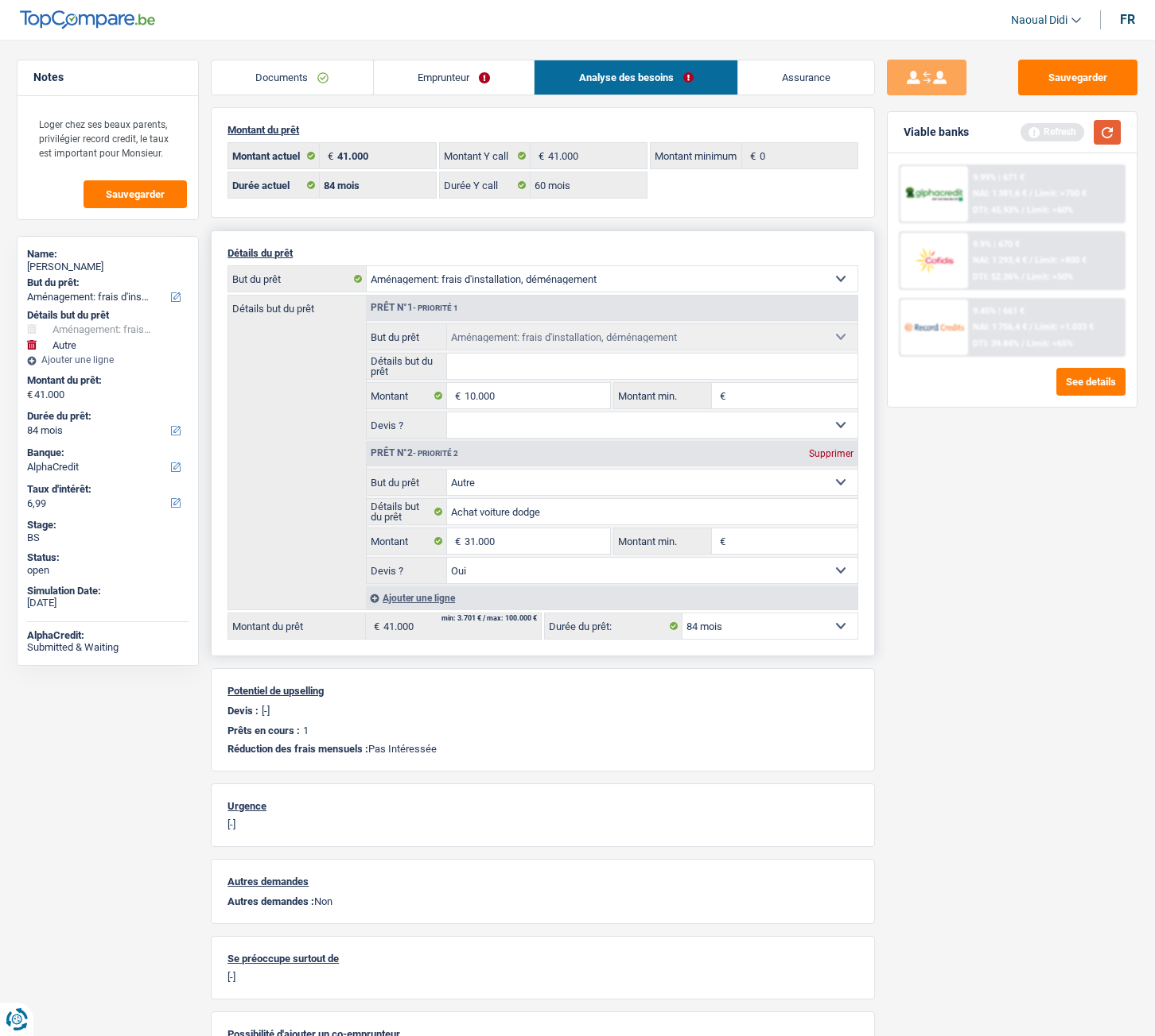
click at [1109, 122] on button "button" at bounding box center [1107, 133] width 27 height 25
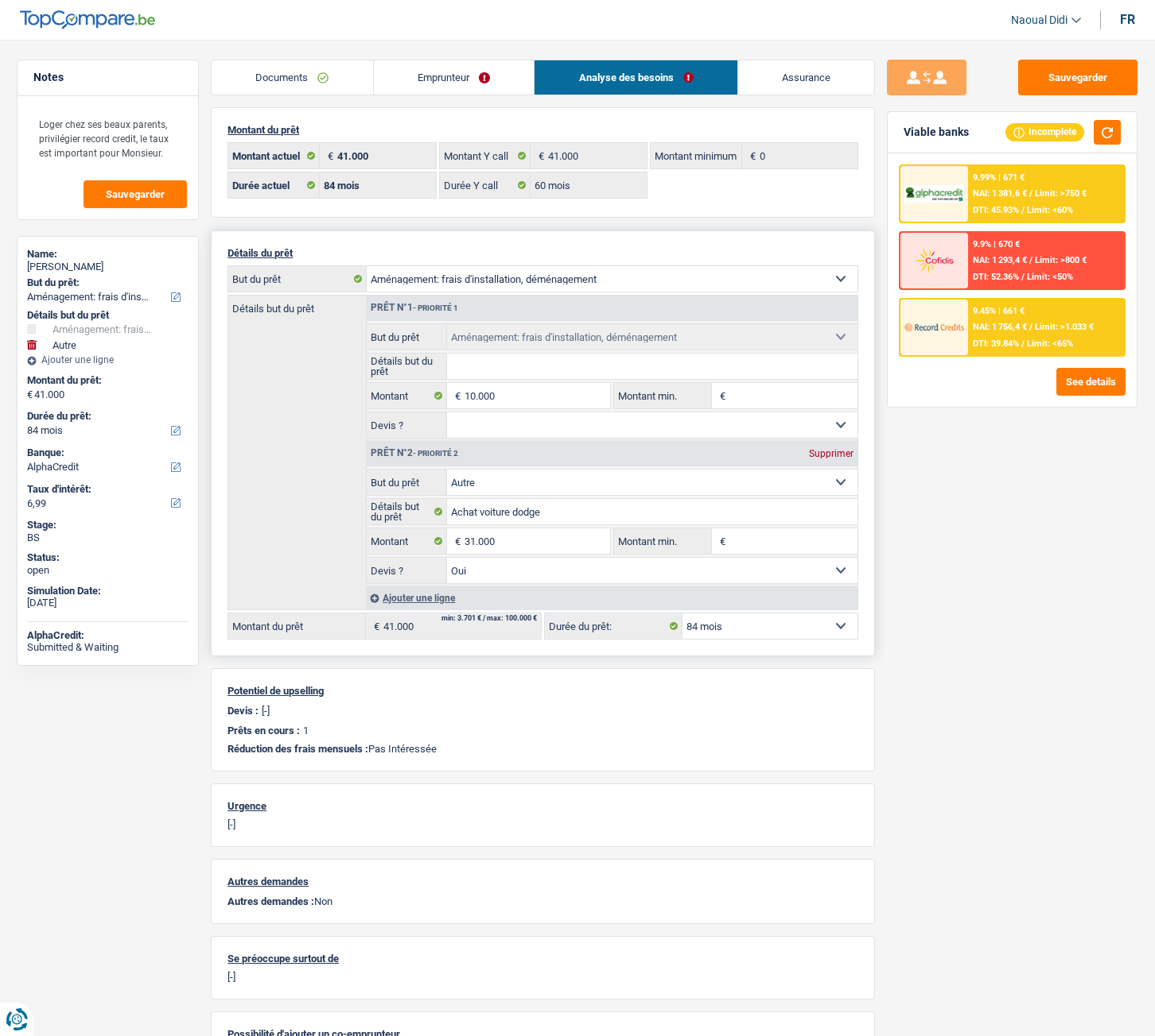
click at [992, 195] on span "NAI: 1 381,6 €" at bounding box center [999, 193] width 54 height 11
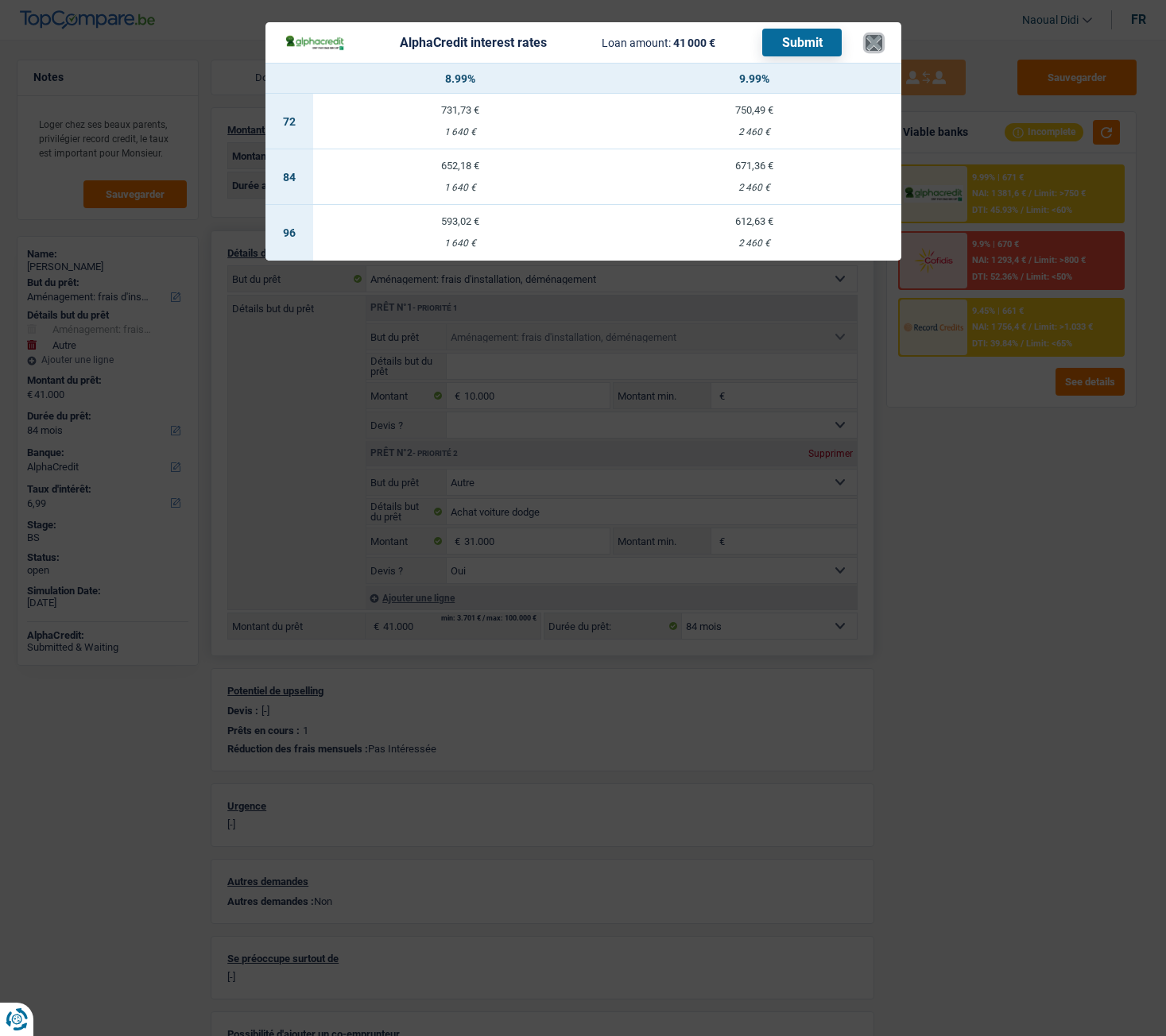
click at [867, 50] on button "×" at bounding box center [874, 43] width 17 height 16
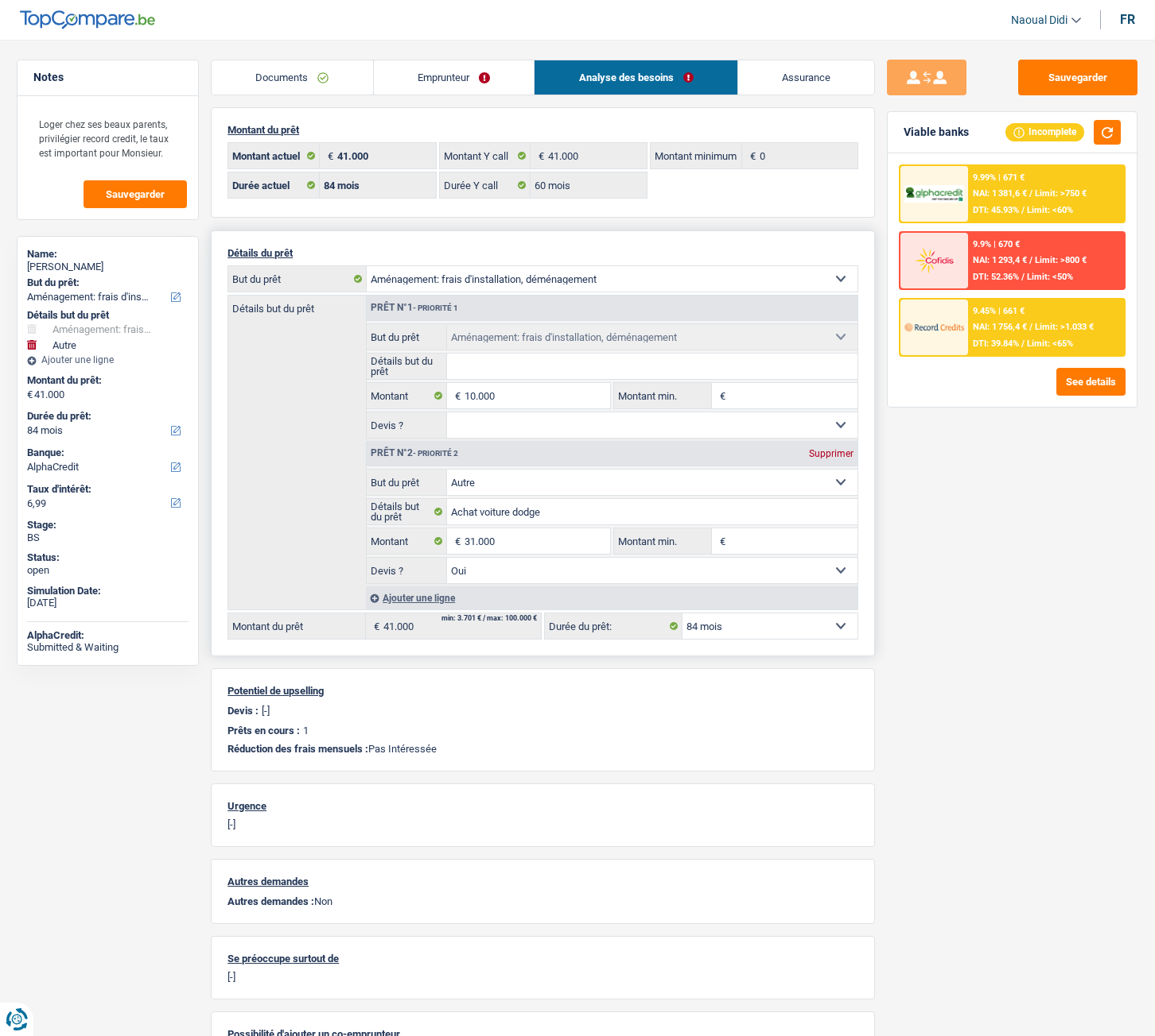
click at [1004, 186] on div "9.99% | 671 € NAI: 1 381,6 € / Limit: >750 € DTI: 45.93% / Limit: <60%" at bounding box center [1046, 193] width 157 height 55
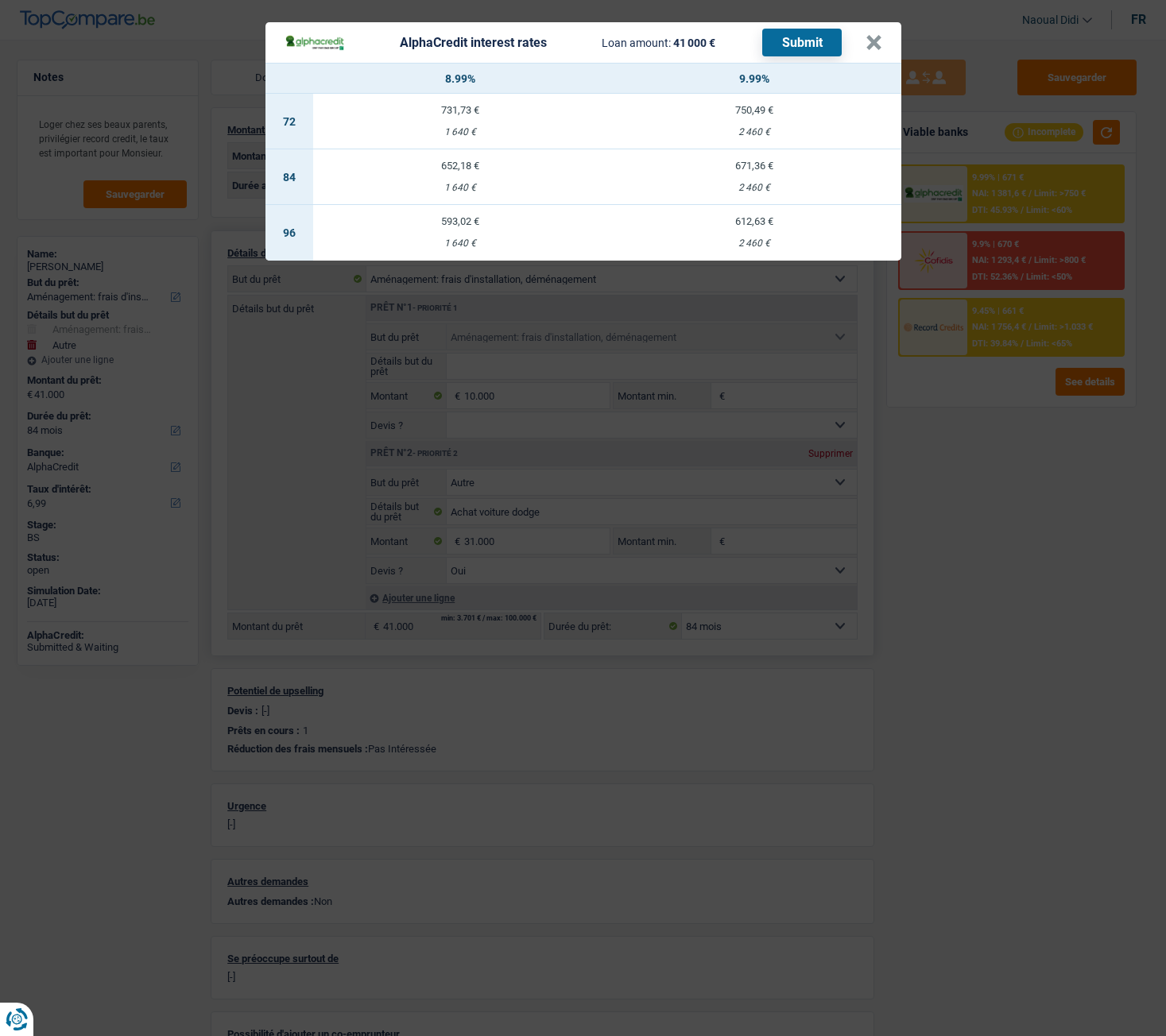
click at [453, 174] on td "652,18 € 1 640 €" at bounding box center [461, 177] width 294 height 55
type input "8,99"
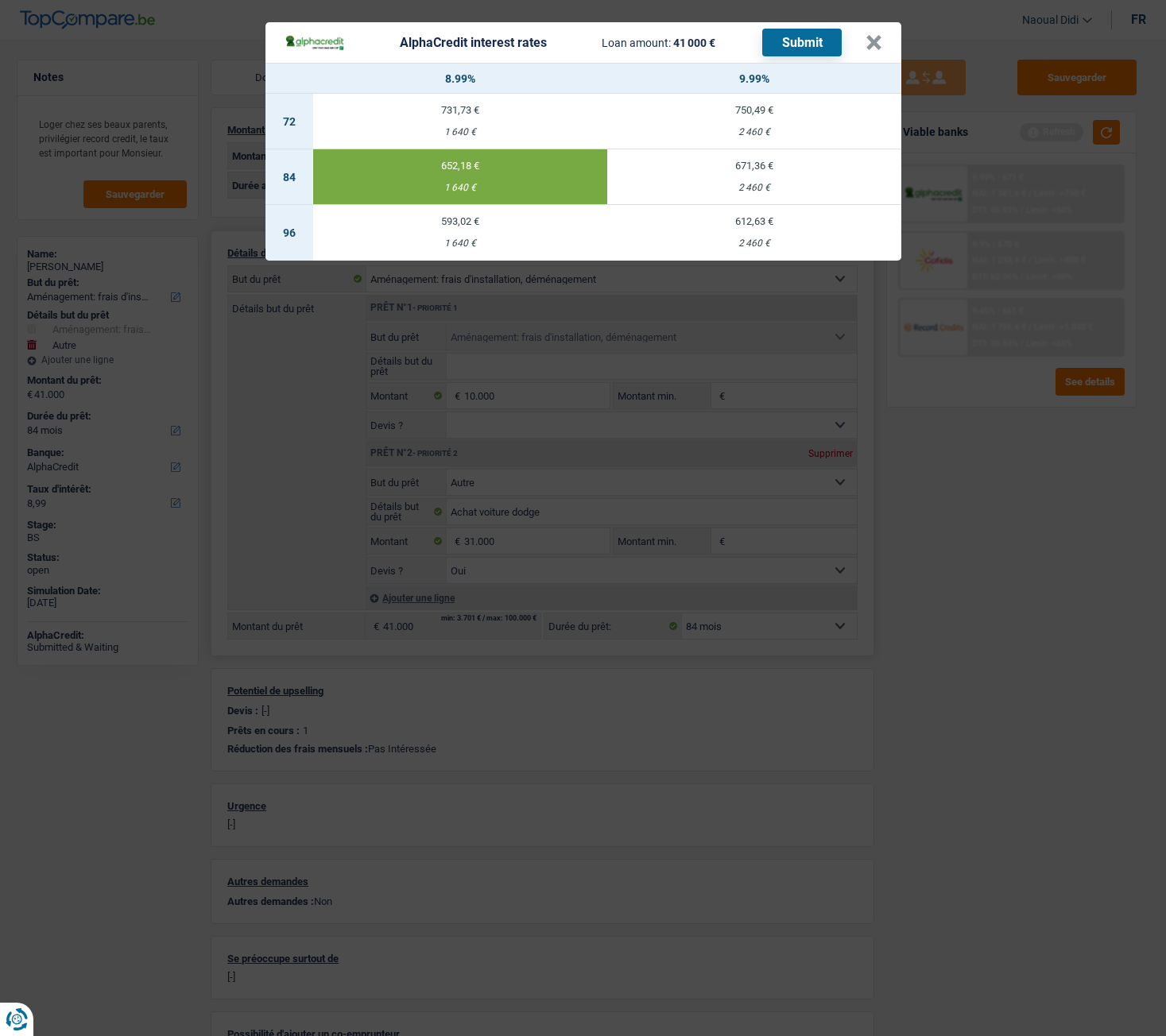
click at [828, 38] on button "Submit" at bounding box center [802, 42] width 79 height 28
click at [875, 46] on button "×" at bounding box center [874, 43] width 17 height 16
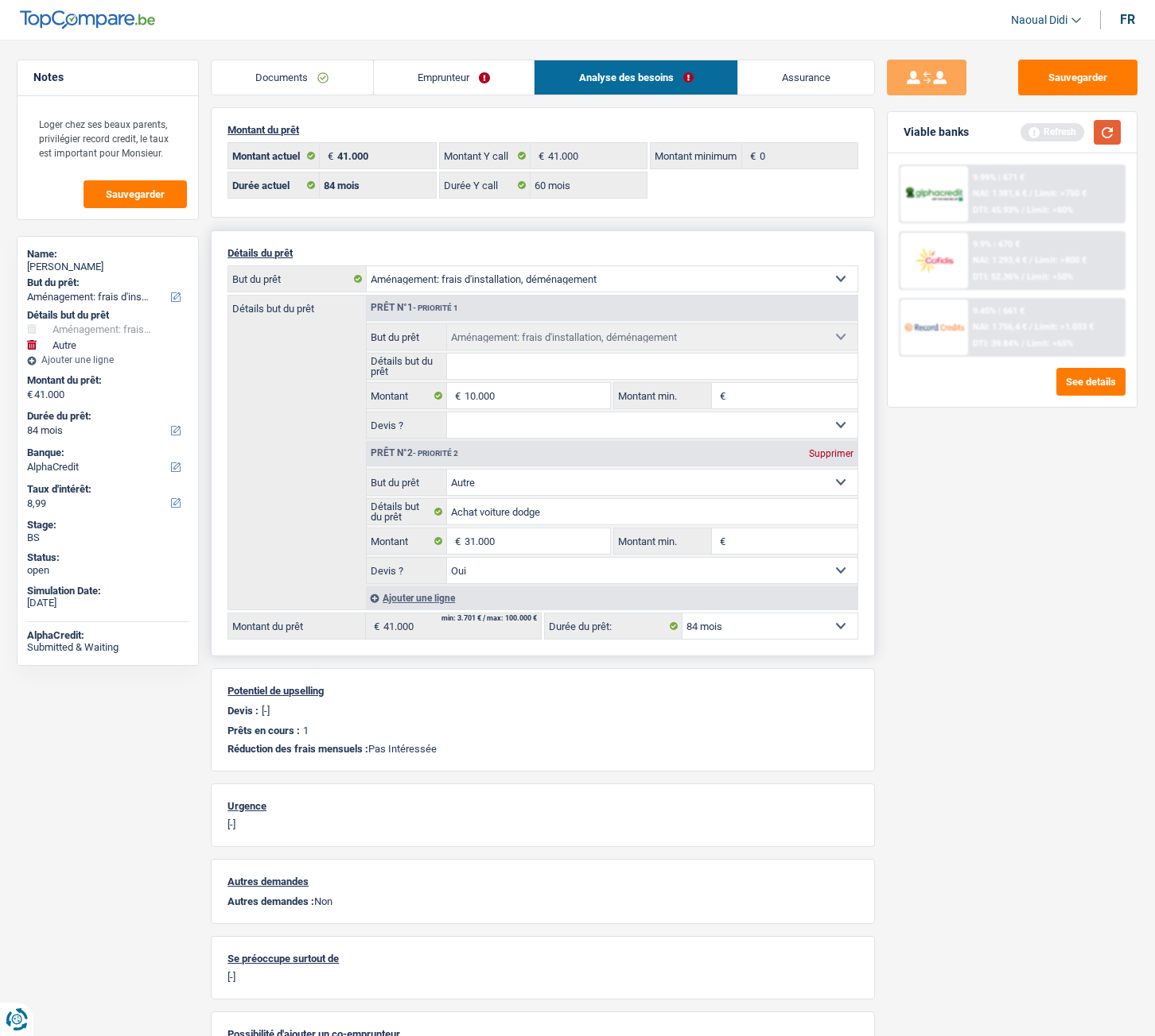
click at [1110, 133] on button "button" at bounding box center [1107, 133] width 27 height 25
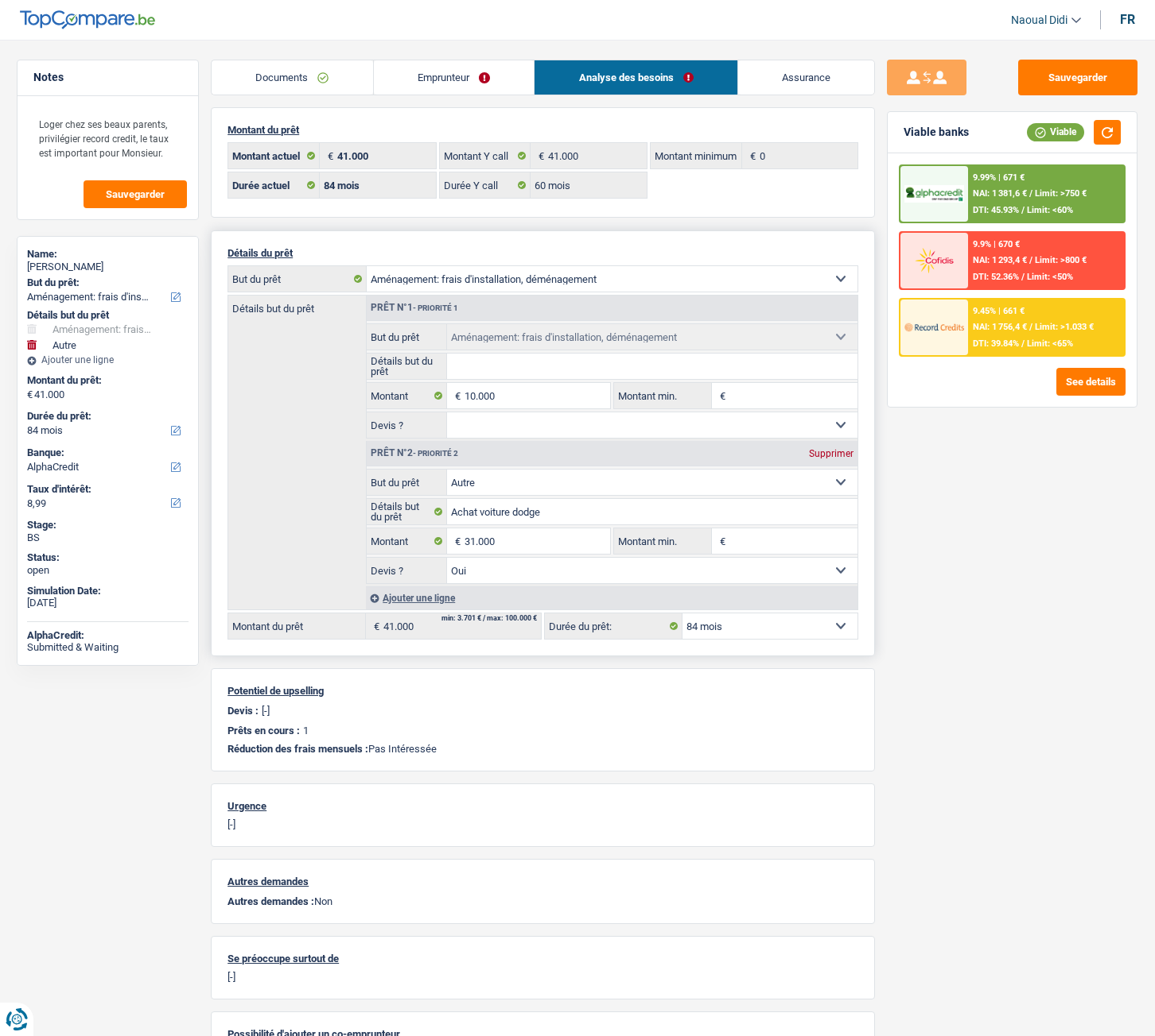
click at [1025, 343] on div "DTI: 39.84% / Limit: <65%" at bounding box center [1022, 344] width 100 height 11
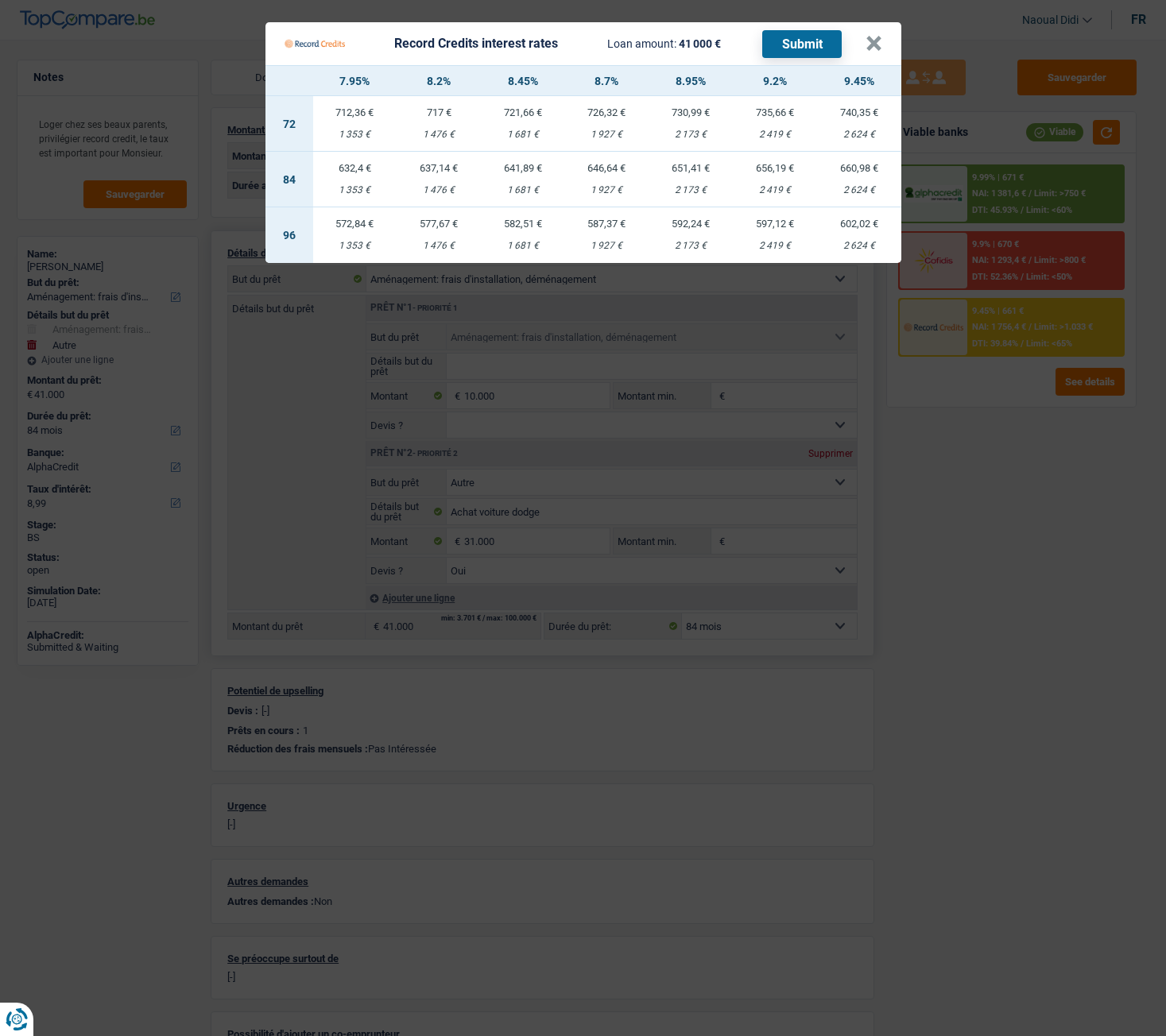
click at [350, 175] on td "632,4 € 1 353 €" at bounding box center [355, 179] width 85 height 55
select select "record credits"
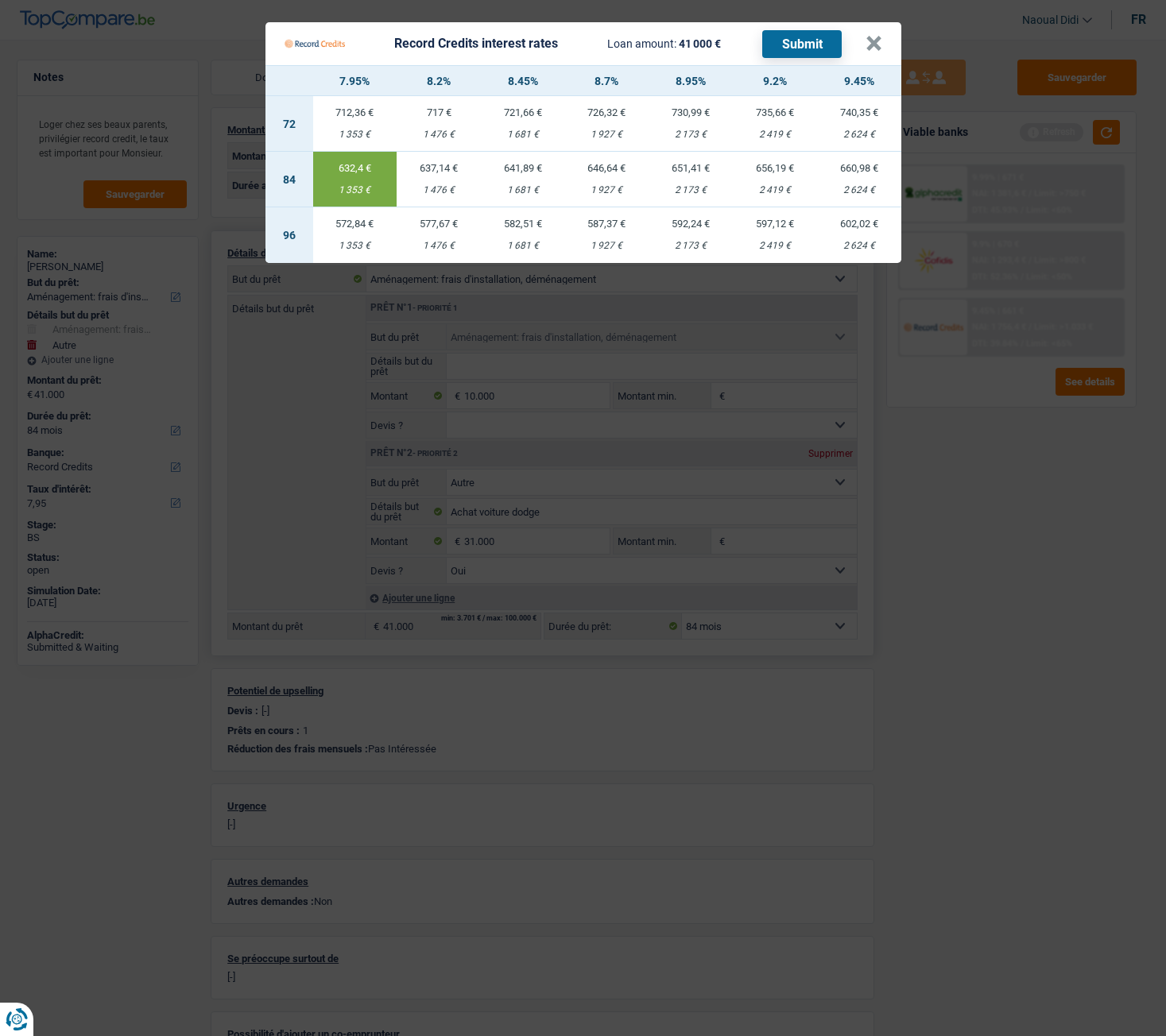
click at [438, 184] on td "637,14 € 1 476 €" at bounding box center [438, 179] width 85 height 55
type input "8,20"
click at [807, 46] on button "Submit" at bounding box center [802, 44] width 79 height 28
click at [874, 43] on button "×" at bounding box center [874, 44] width 17 height 16
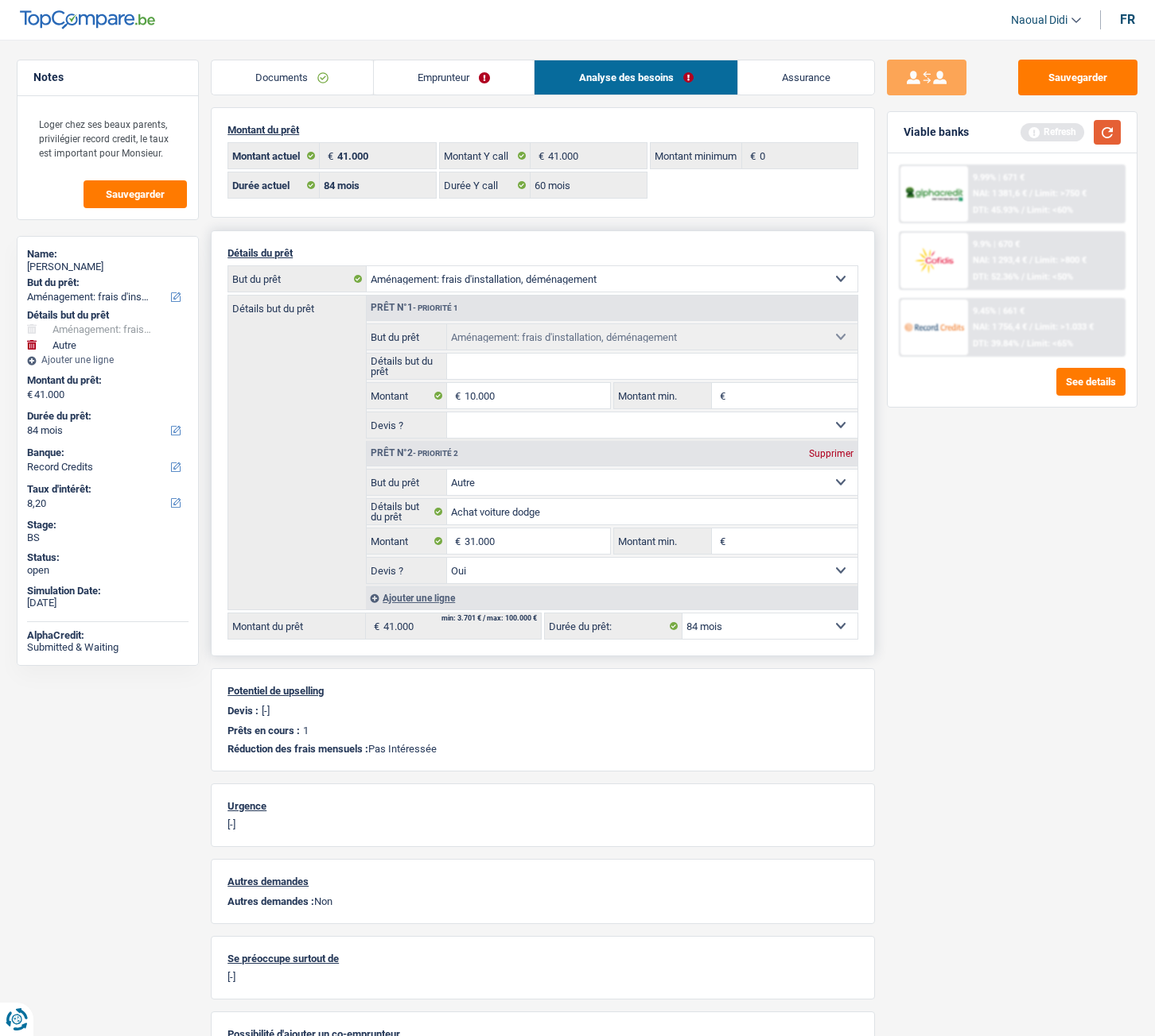
click at [1110, 135] on button "button" at bounding box center [1107, 133] width 27 height 25
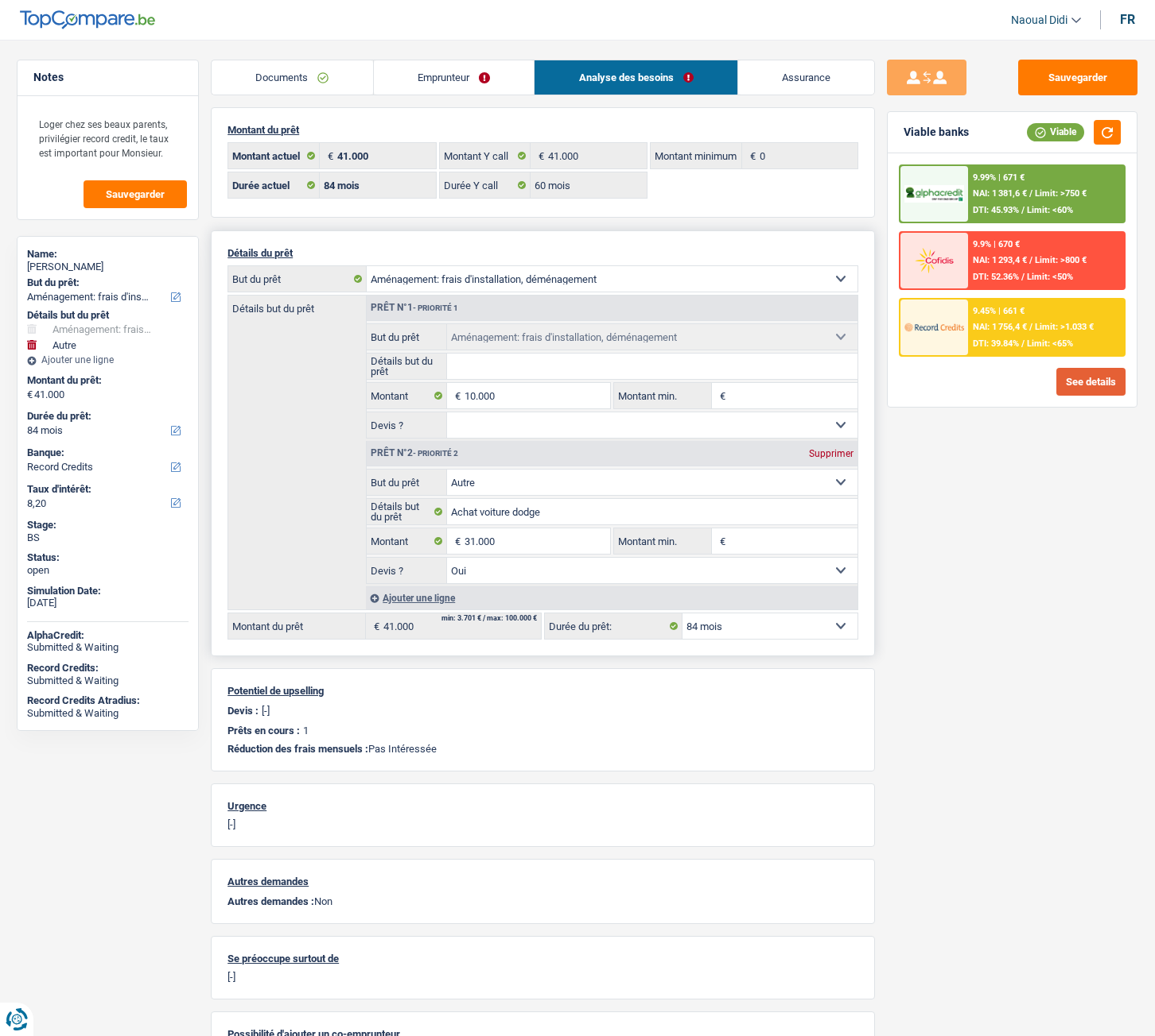
click at [1081, 384] on button "See details" at bounding box center [1091, 381] width 70 height 28
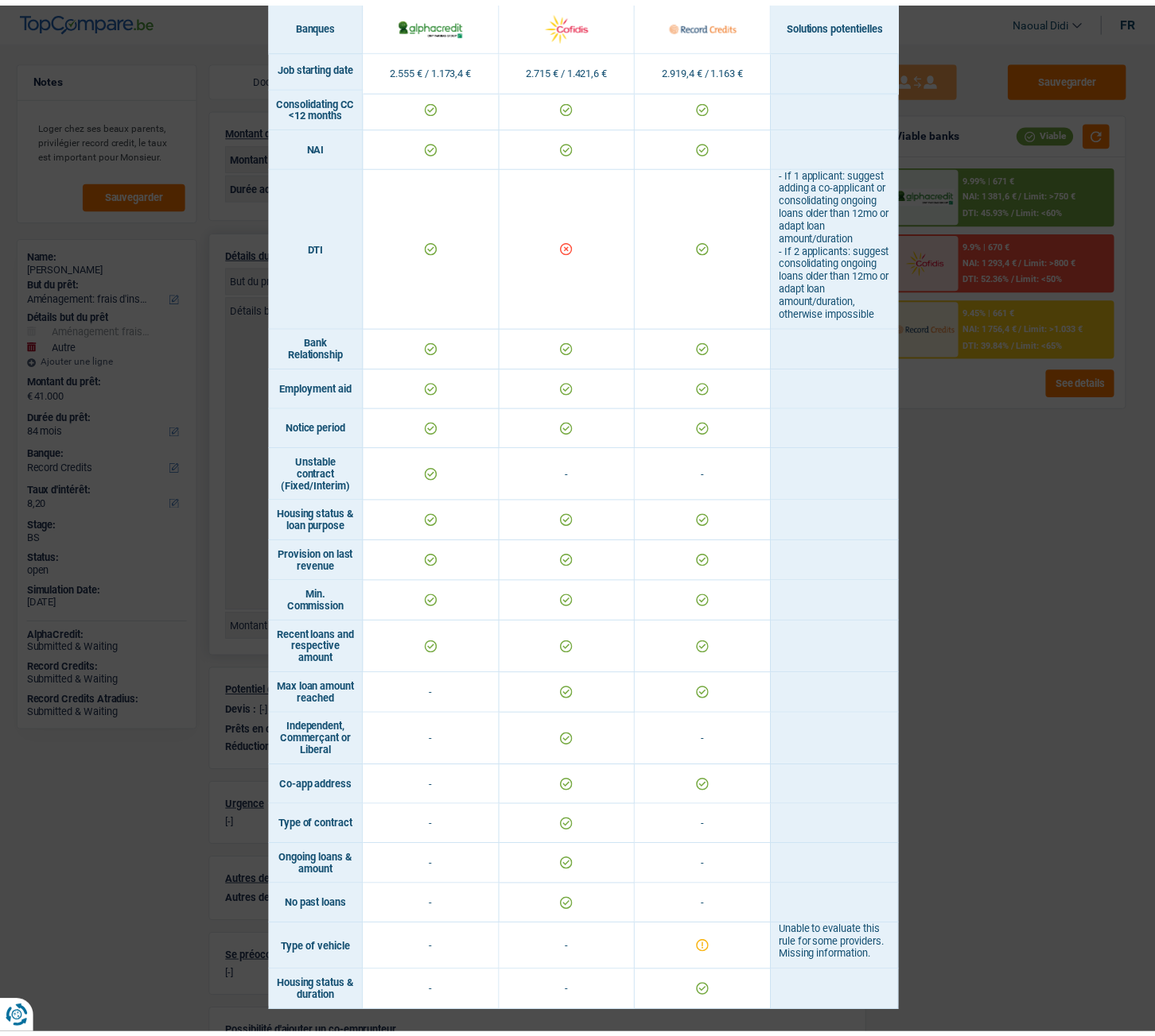
scroll to position [660, 0]
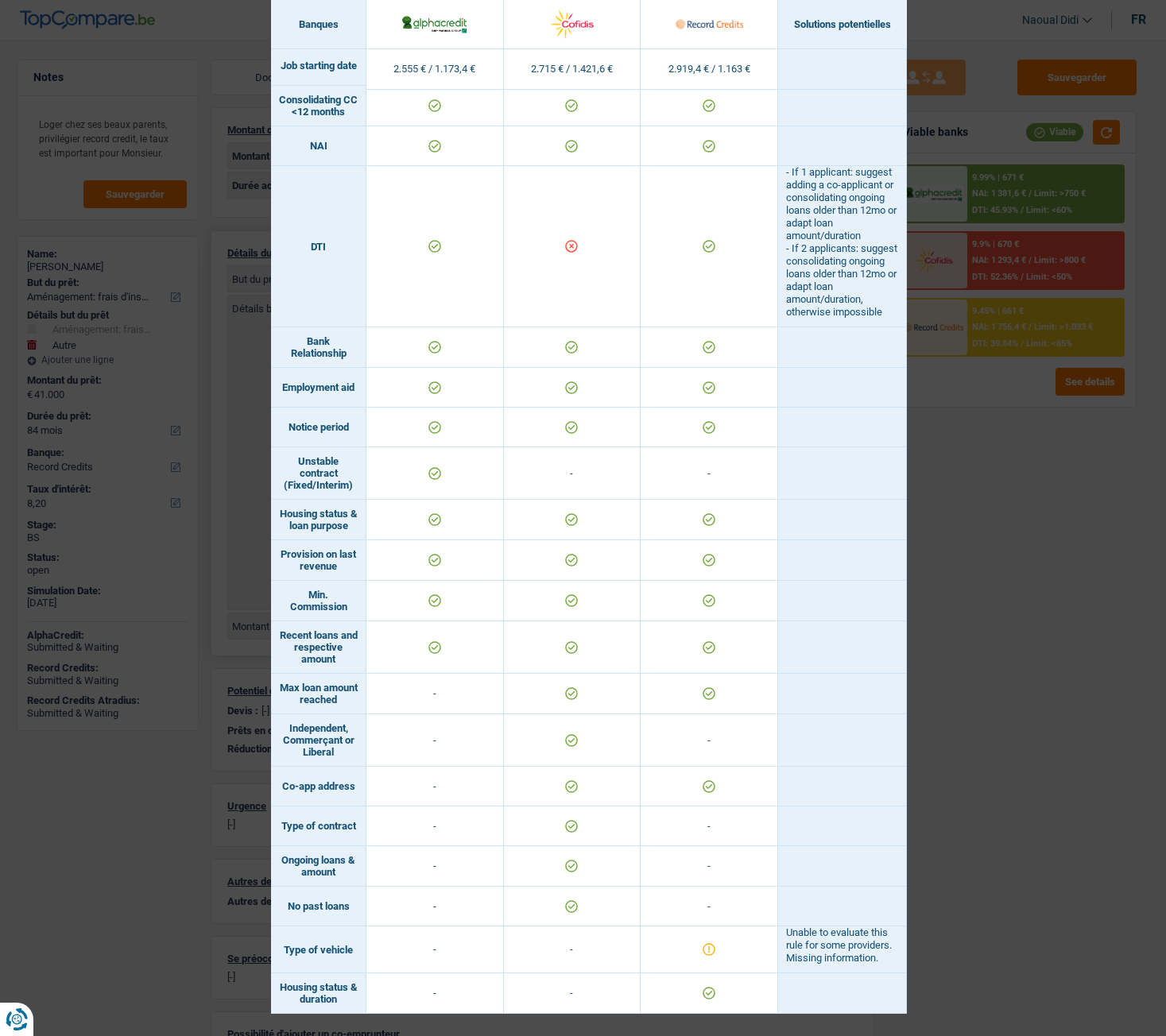
click at [984, 508] on div "Banks conditions × Banques Solutions potentielles Revenus / Charges 2.555 € / 1…" at bounding box center [583, 518] width 1166 height 1036
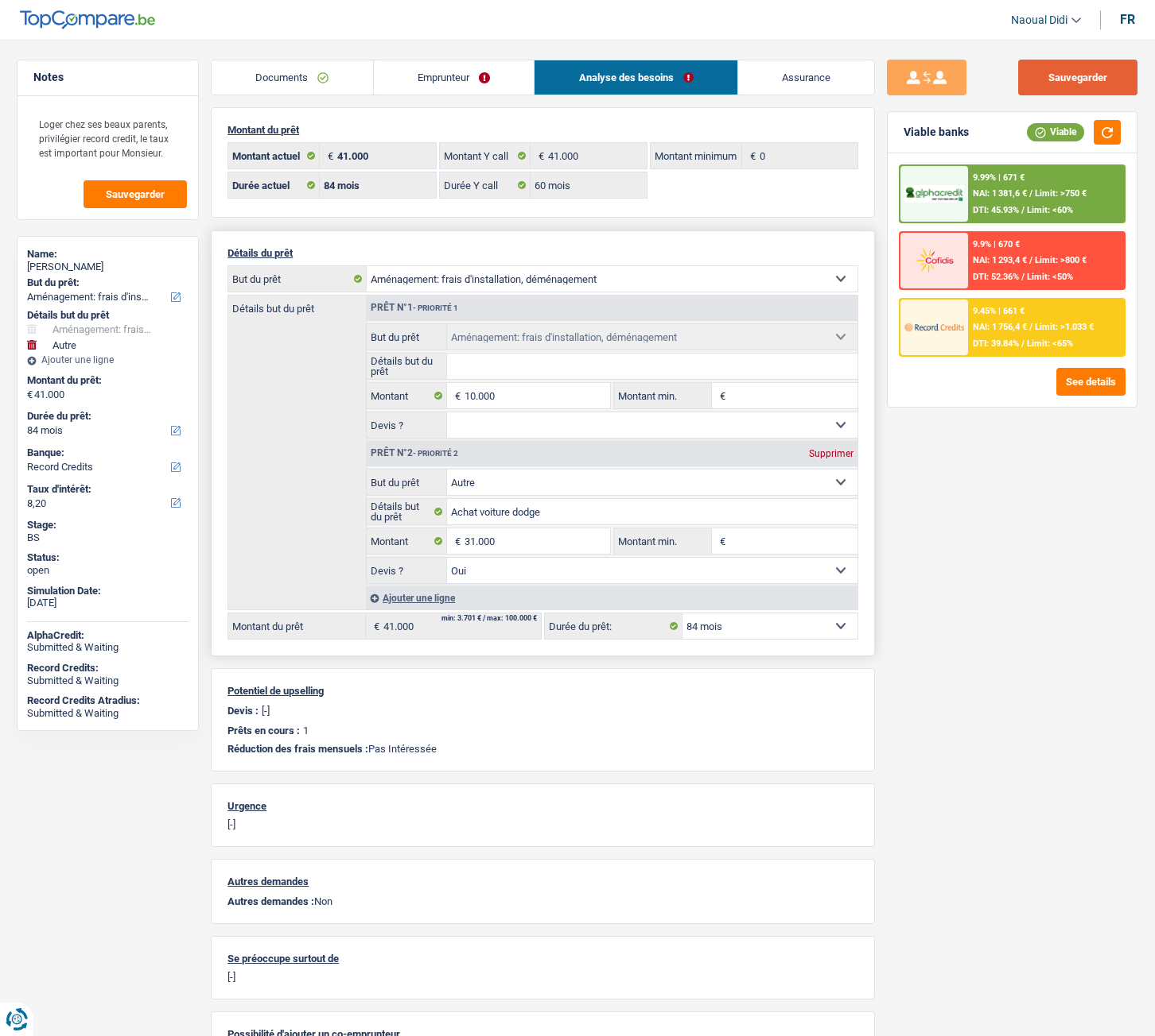
click at [1072, 74] on button "Sauvegarder" at bounding box center [1077, 77] width 119 height 36
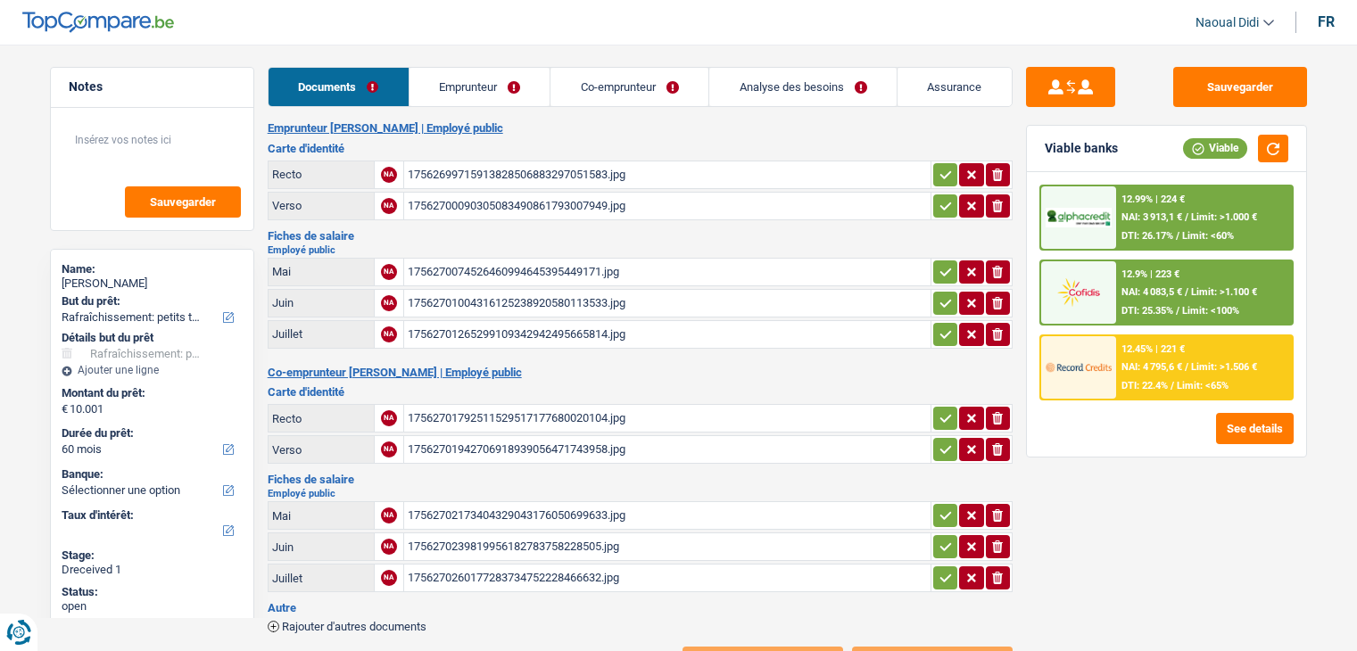
select select "houseOrGarden"
select select "60"
click at [443, 176] on div "17562699715913828506883297051583.jpg" at bounding box center [667, 174] width 519 height 27
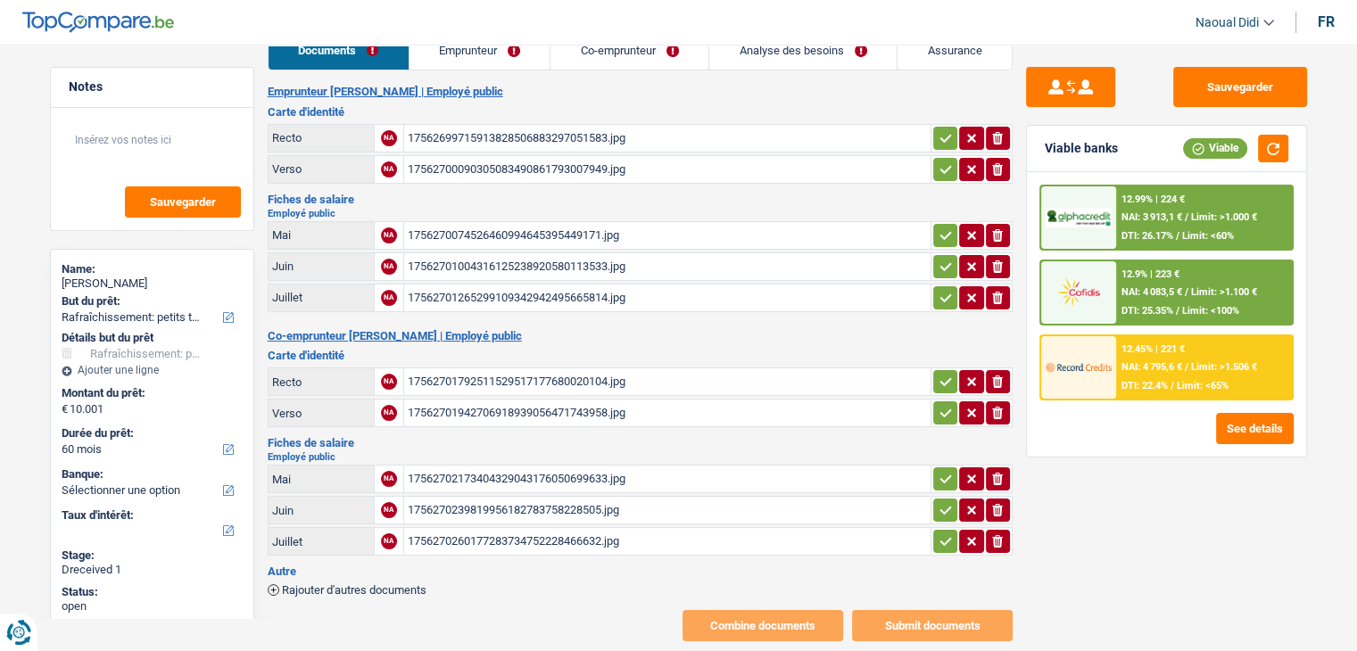
scroll to position [70, 0]
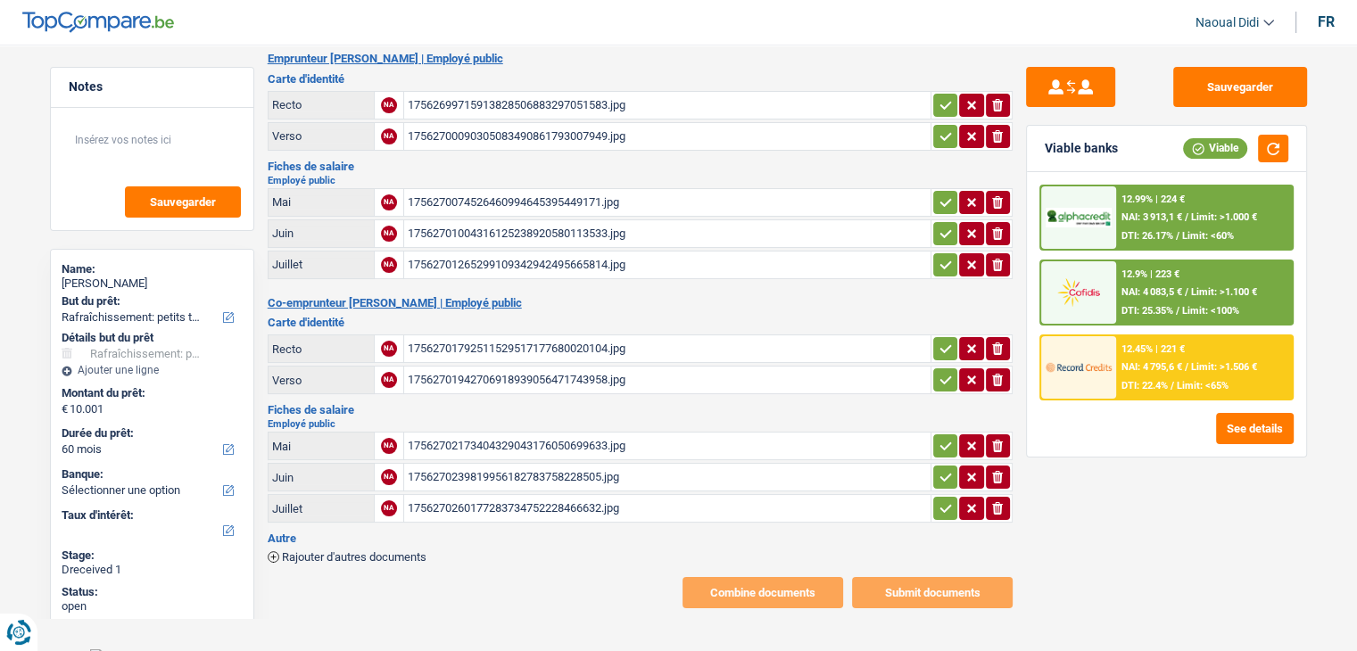
click at [504, 433] on div "17562702173404329043176050699633.jpg" at bounding box center [667, 446] width 519 height 27
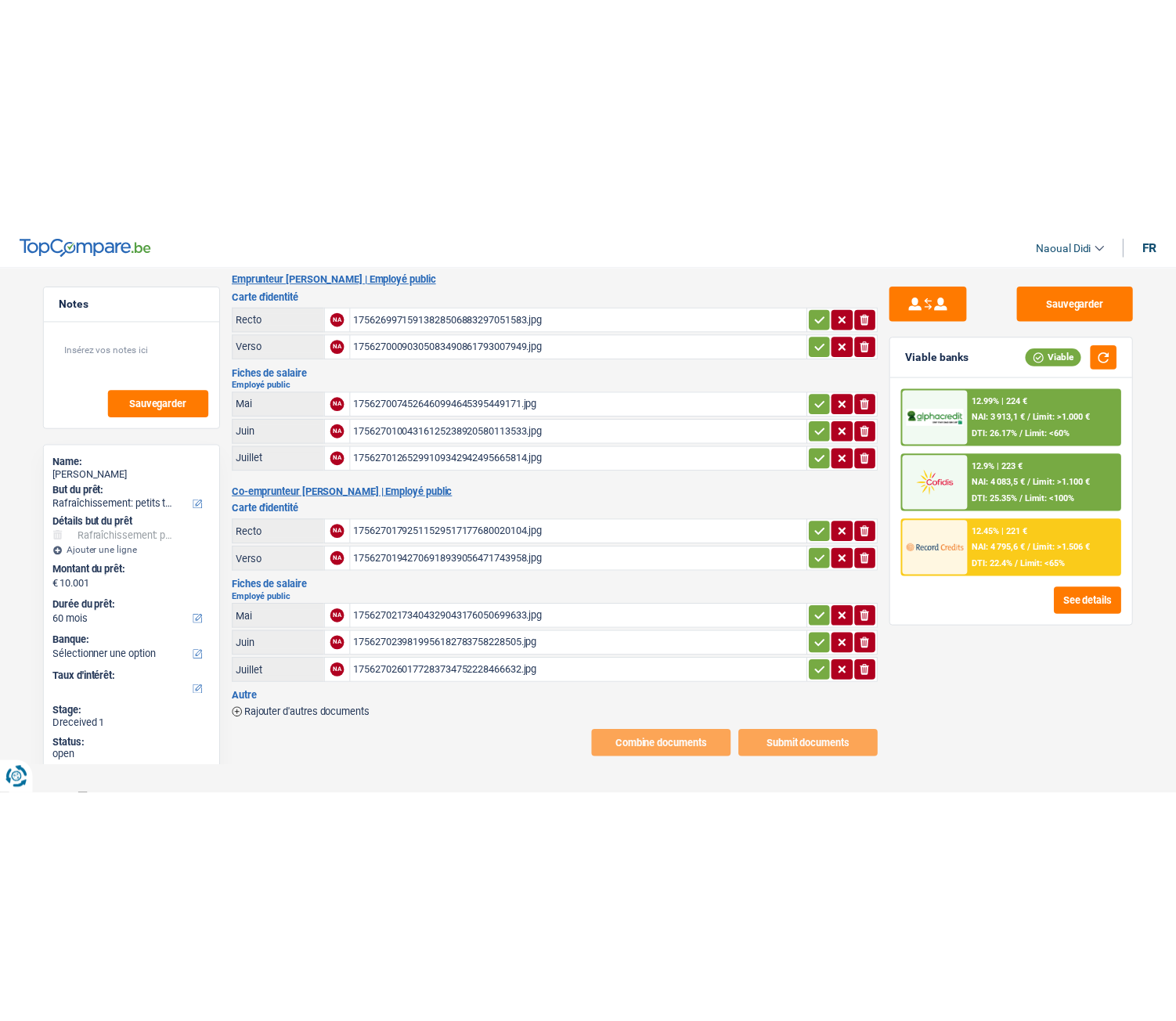
scroll to position [0, 0]
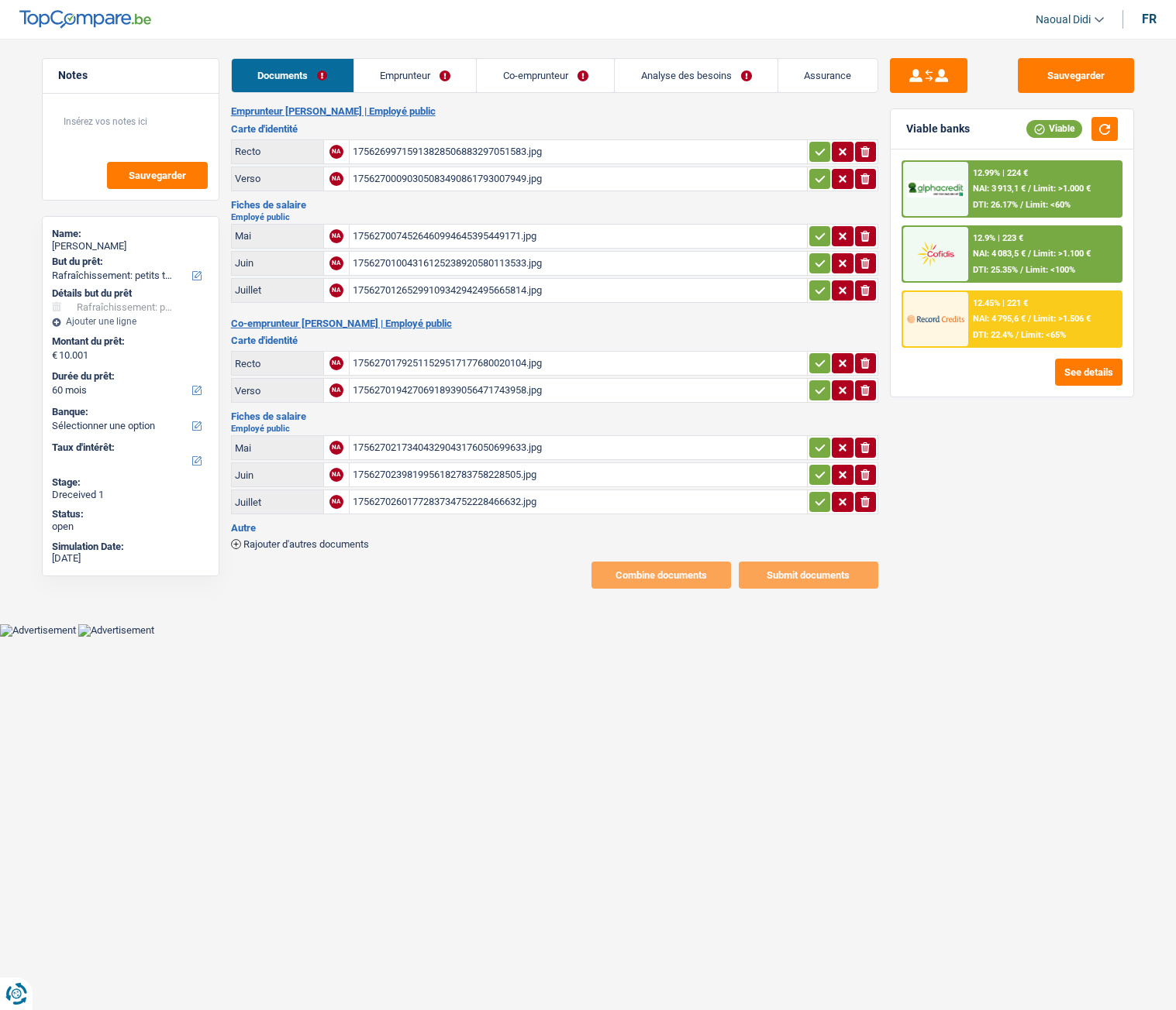
click at [816, 152] on icon "button" at bounding box center [820, 152] width 12 height 16
click at [816, 176] on icon "button" at bounding box center [820, 179] width 12 height 16
click at [821, 234] on icon "button" at bounding box center [820, 236] width 10 height 7
click at [815, 272] on button "button" at bounding box center [819, 263] width 21 height 20
click at [821, 287] on icon "button" at bounding box center [820, 291] width 12 height 16
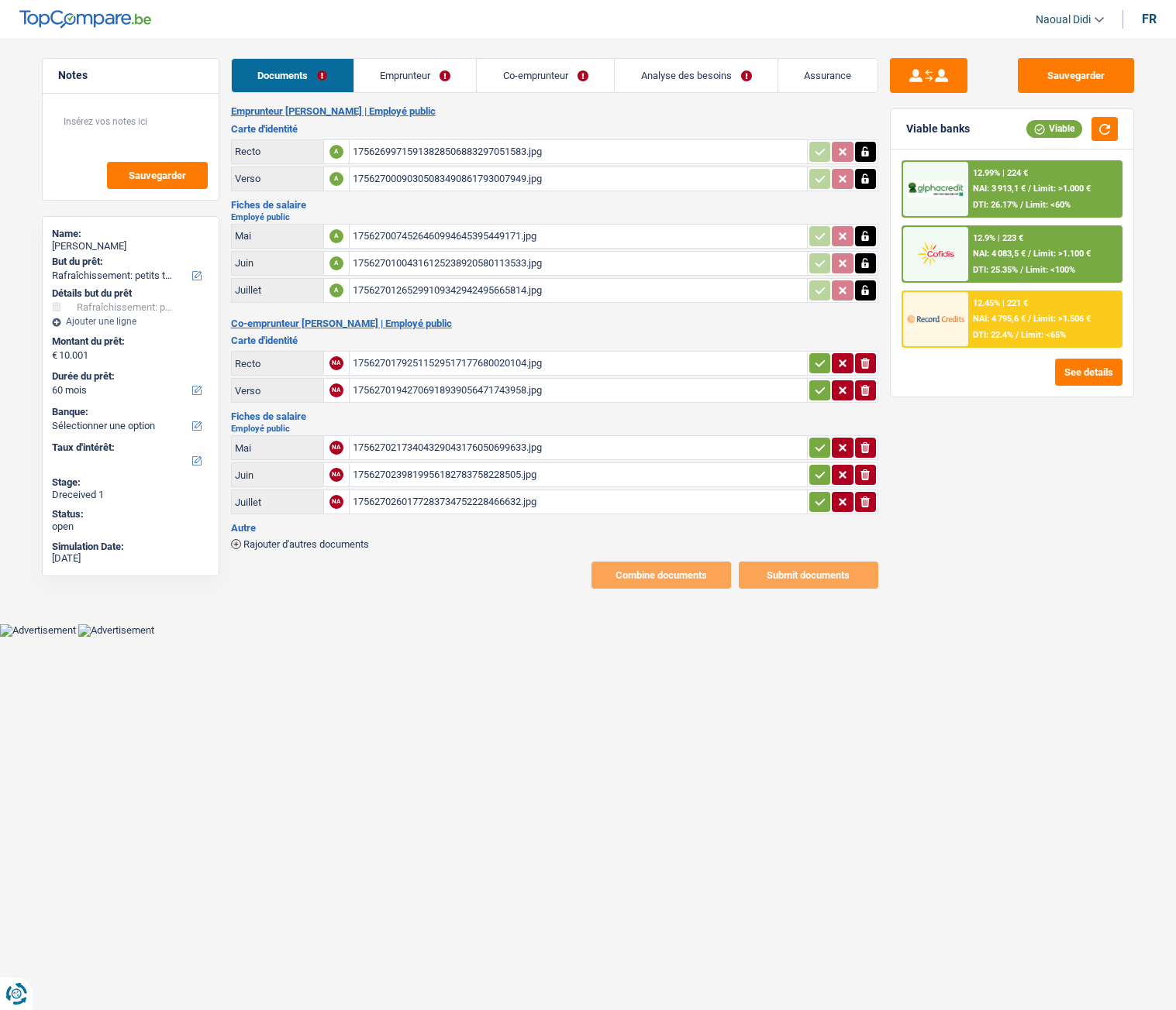
click at [821, 369] on icon "button" at bounding box center [820, 364] width 12 height 16
click at [819, 392] on icon "button" at bounding box center [820, 391] width 10 height 7
click at [817, 446] on icon "button" at bounding box center [820, 448] width 12 height 16
click at [819, 467] on icon "button" at bounding box center [820, 475] width 12 height 16
click at [820, 504] on icon "button" at bounding box center [820, 502] width 12 height 16
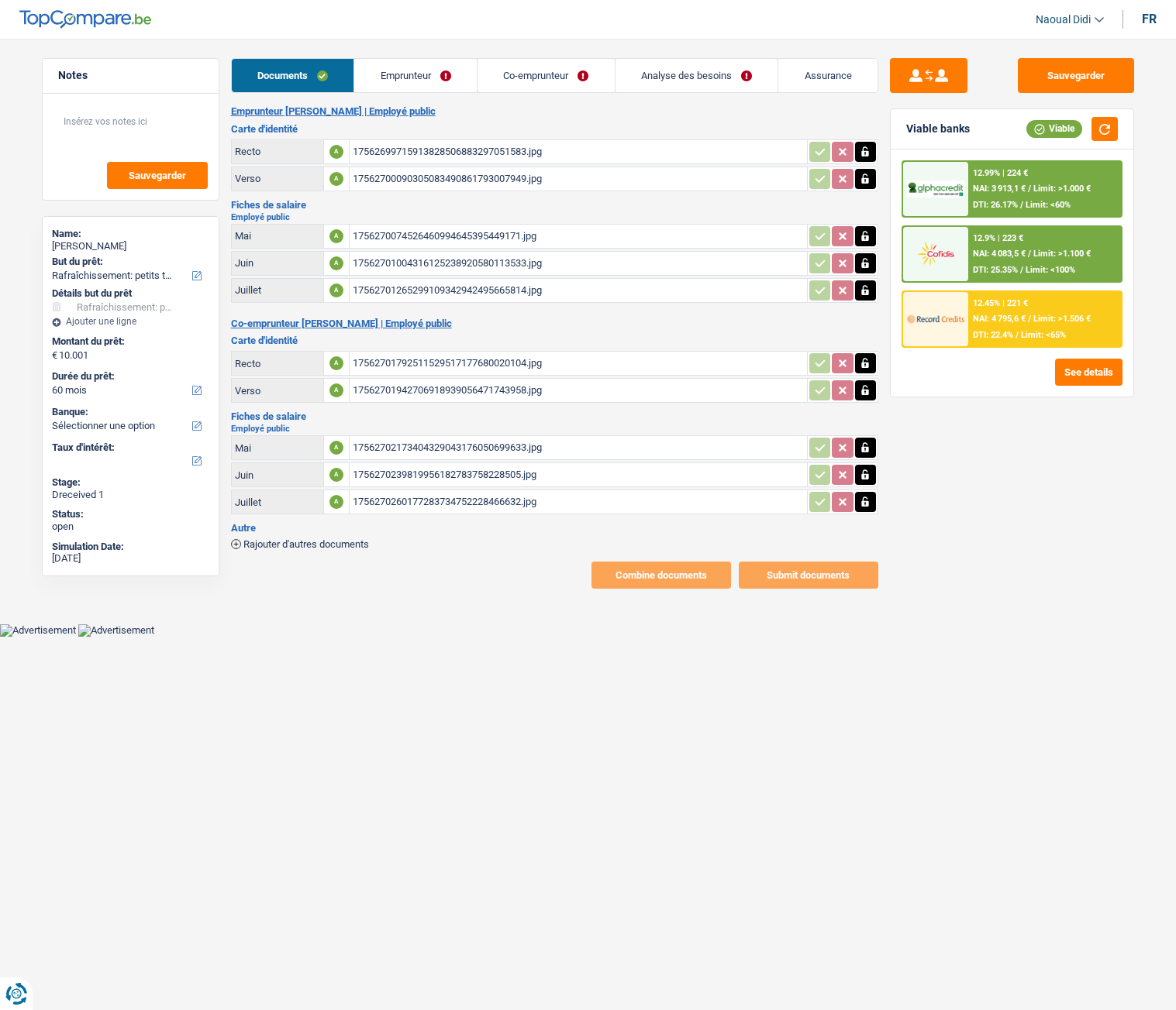
click at [442, 150] on div "17562699715913828506883297051583.jpg" at bounding box center [578, 151] width 451 height 23
click at [400, 74] on link "Emprunteur" at bounding box center [415, 76] width 122 height 33
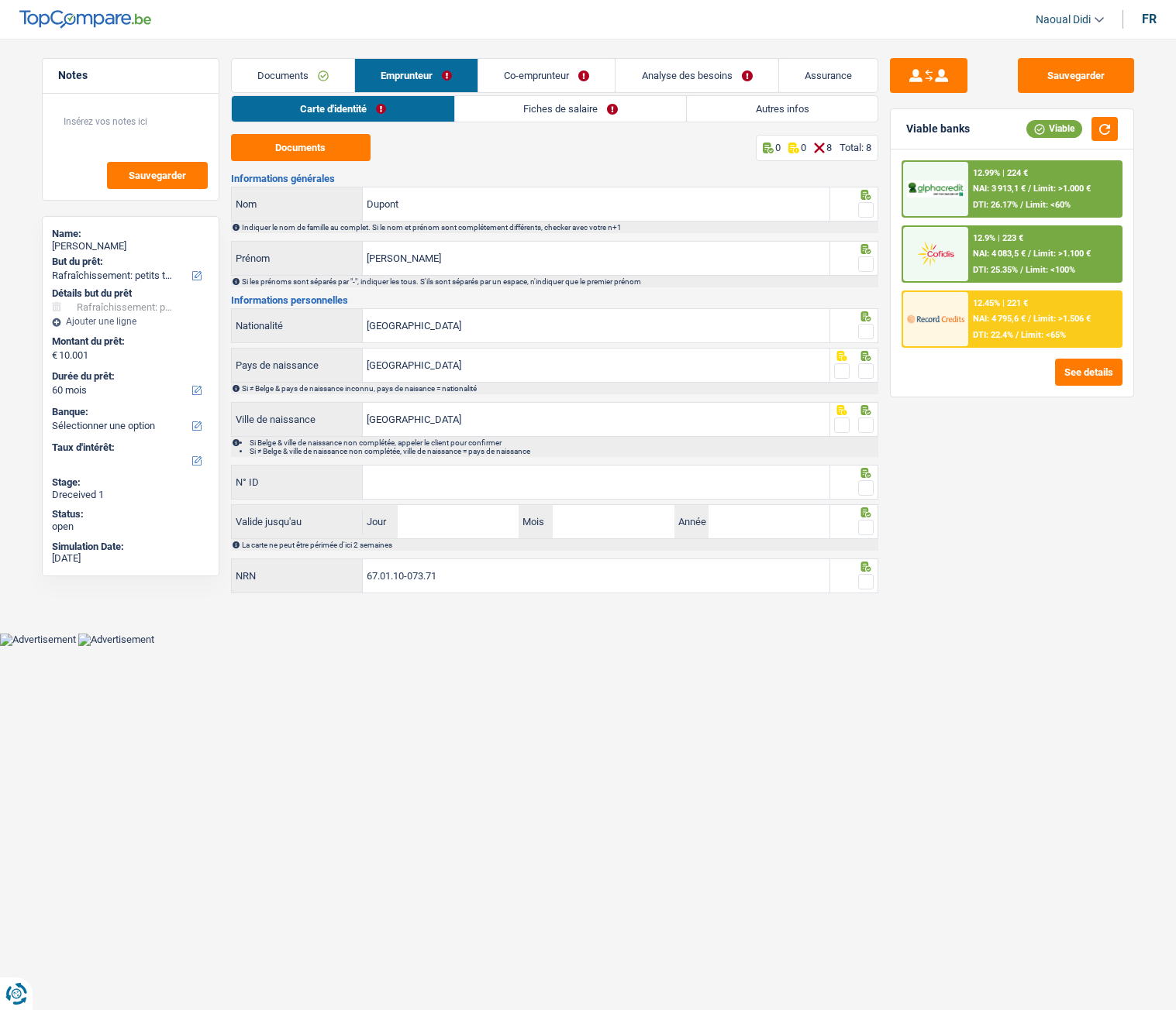
click at [864, 213] on span at bounding box center [866, 210] width 16 height 16
click at [0, 0] on input "radio" at bounding box center [0, 0] width 0 height 0
click at [862, 261] on span at bounding box center [866, 264] width 16 height 16
click at [0, 0] on input "radio" at bounding box center [0, 0] width 0 height 0
click at [865, 334] on span at bounding box center [866, 332] width 16 height 16
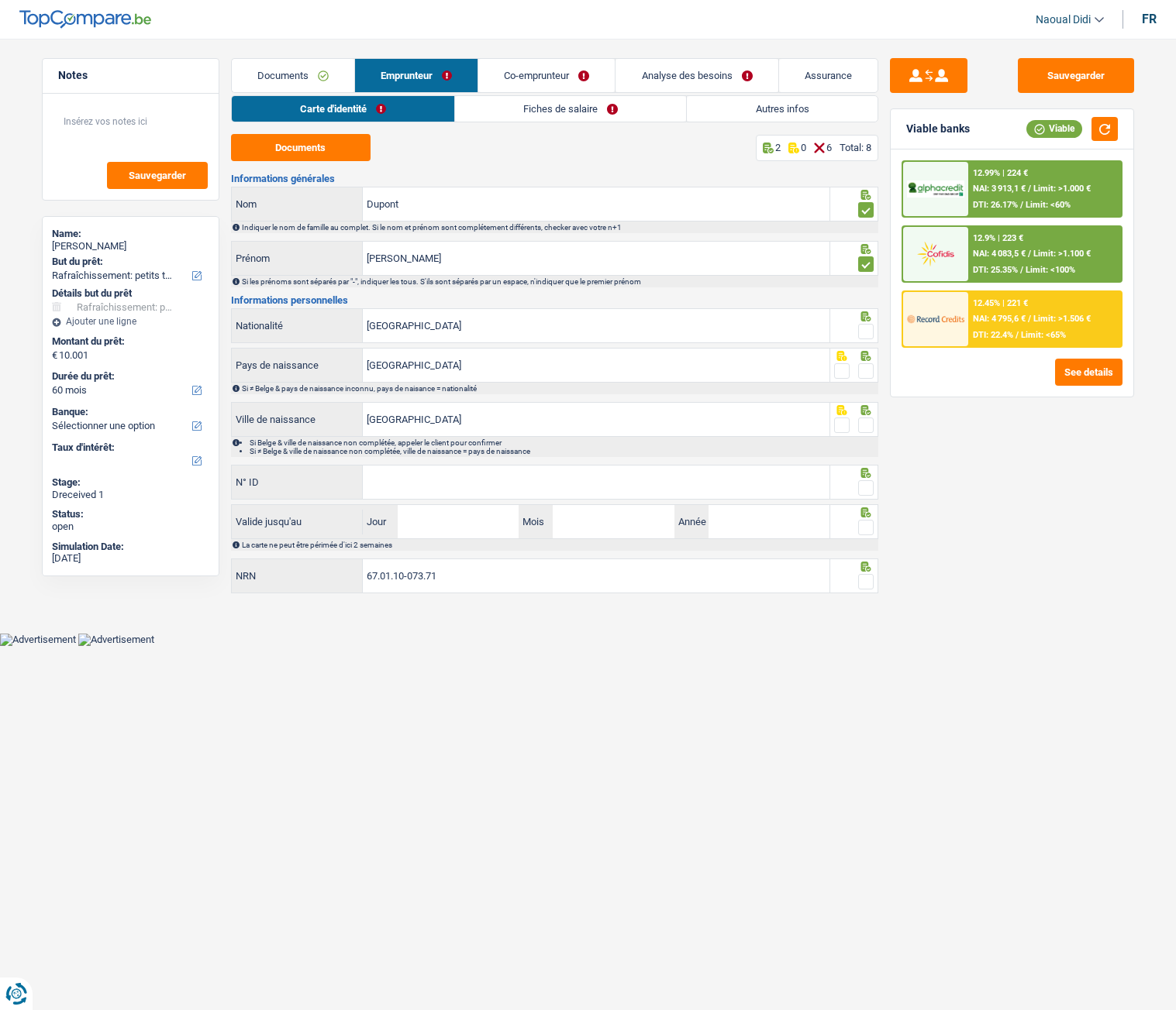
click at [0, 0] on input "radio" at bounding box center [0, 0] width 0 height 0
click at [862, 367] on span at bounding box center [866, 371] width 16 height 16
click at [0, 0] on input "radio" at bounding box center [0, 0] width 0 height 0
click at [867, 426] on span at bounding box center [866, 426] width 16 height 16
click at [0, 0] on input "radio" at bounding box center [0, 0] width 0 height 0
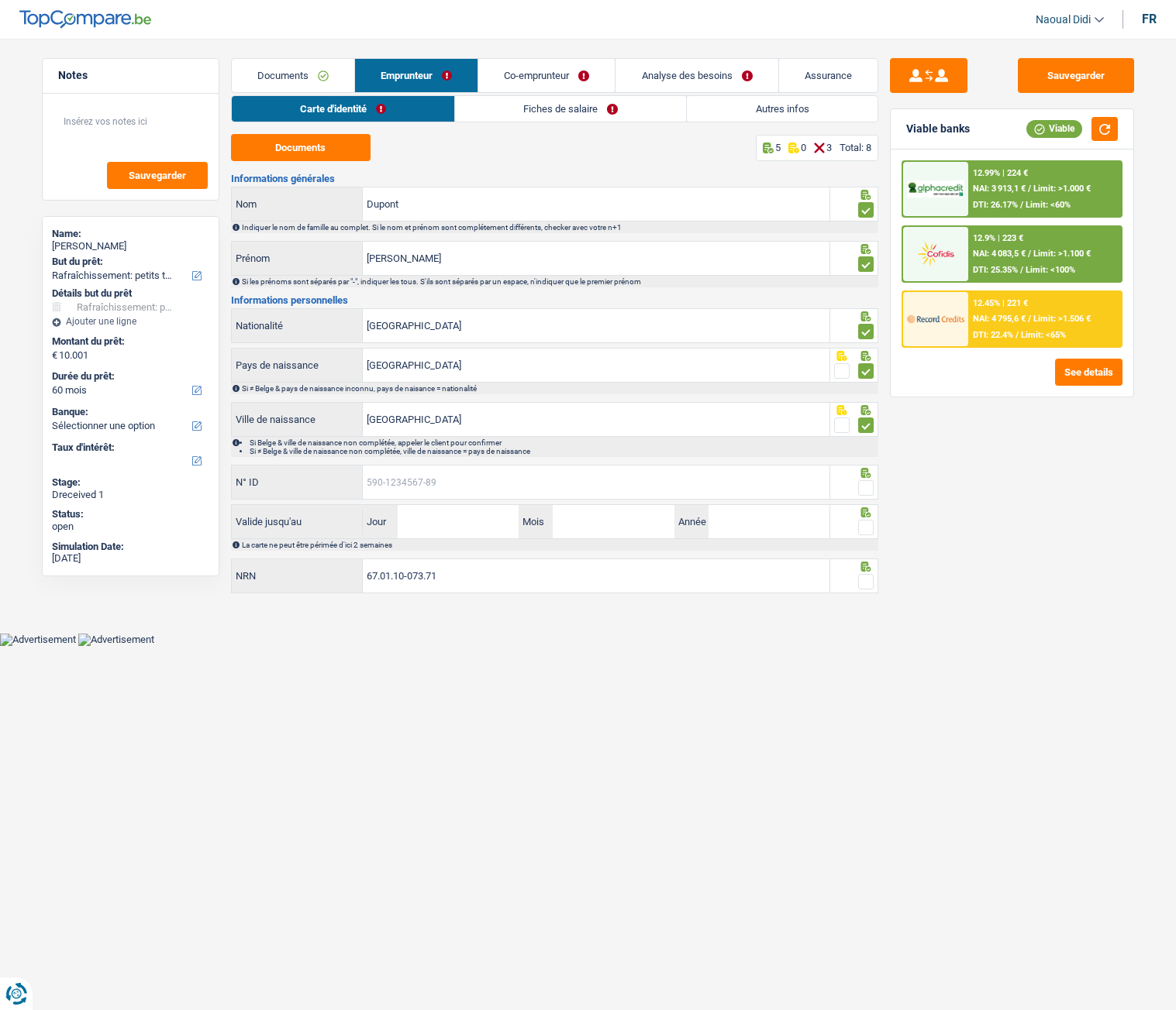
click at [710, 471] on input "N° ID" at bounding box center [596, 482] width 466 height 33
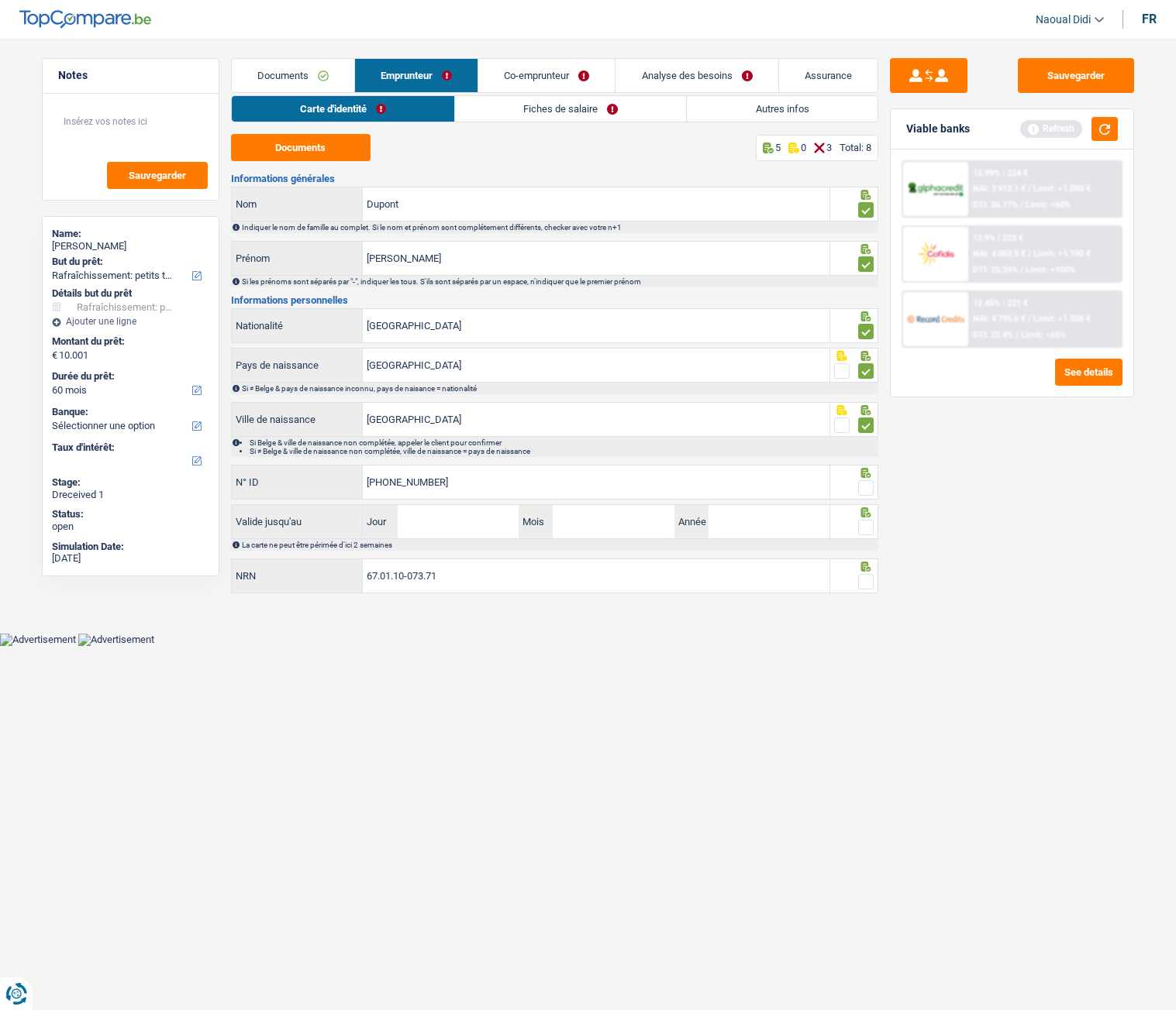
type input "592-6055113-66"
click at [457, 531] on input "Jour" at bounding box center [458, 522] width 121 height 33
type input "09"
type input "06"
type input "2027"
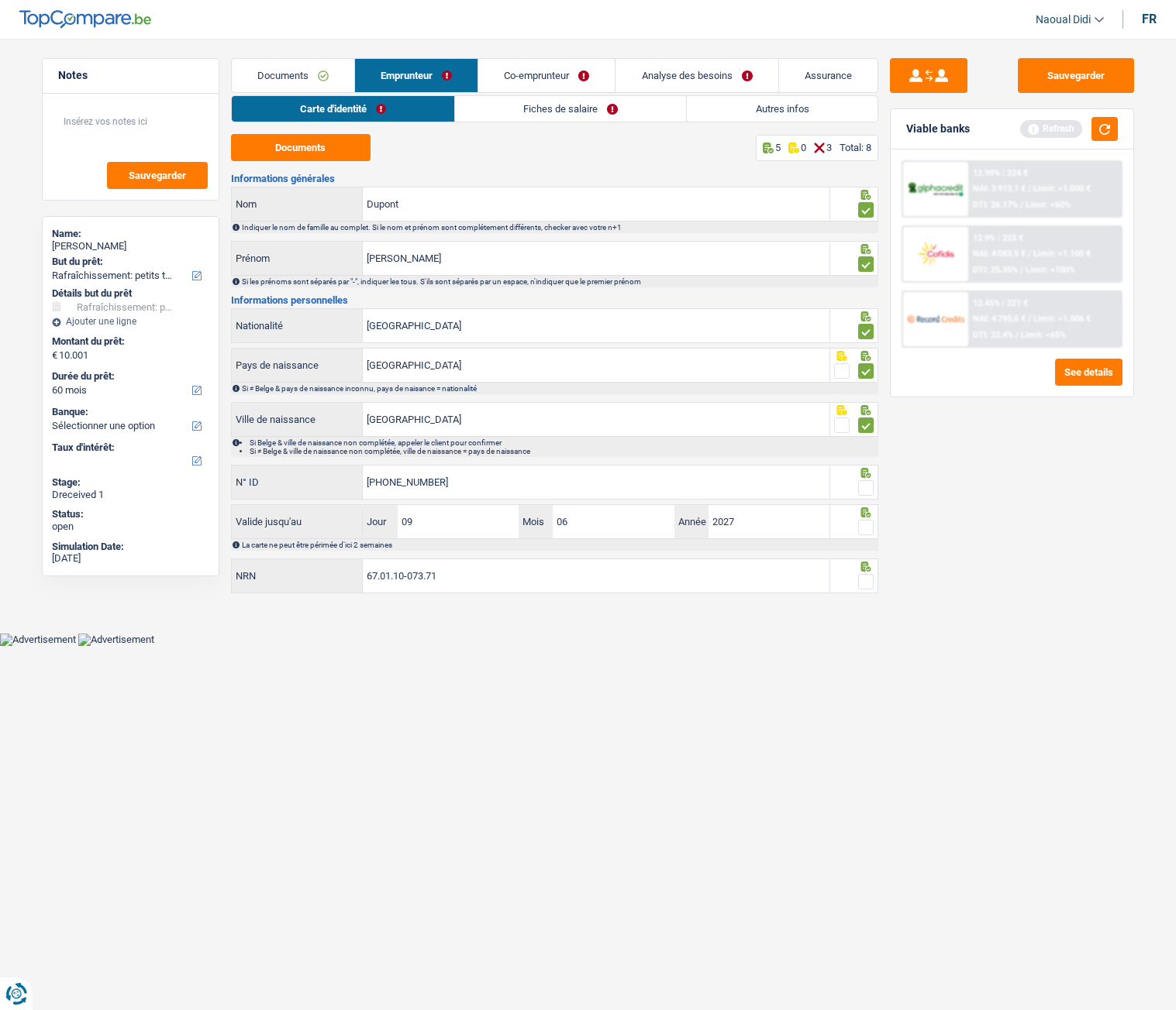
click at [270, 76] on link "Documents" at bounding box center [293, 76] width 122 height 33
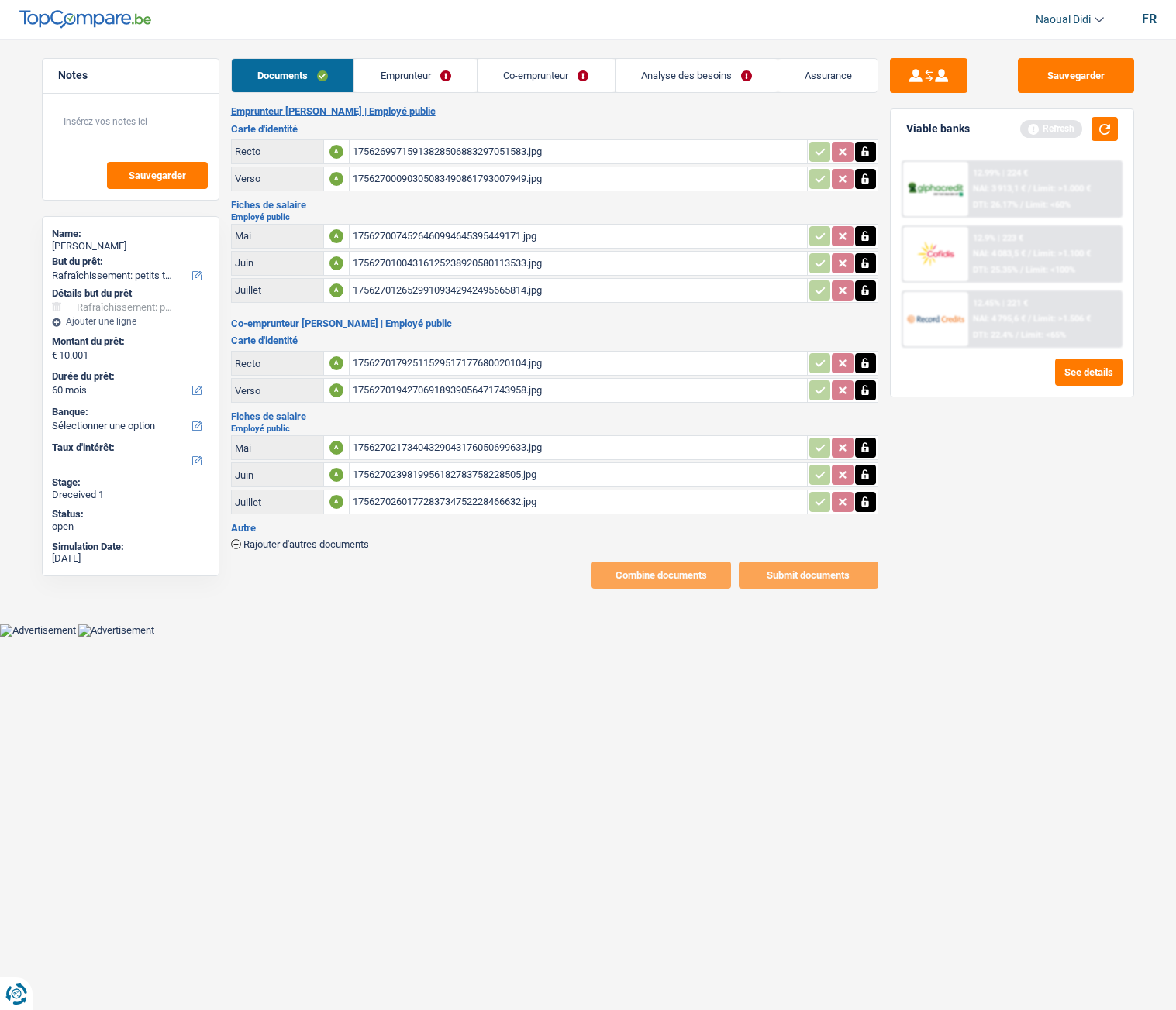
click at [386, 178] on div "17562700090305083490861793007949.jpg" at bounding box center [578, 179] width 451 height 23
click at [423, 83] on link "Emprunteur" at bounding box center [415, 76] width 122 height 33
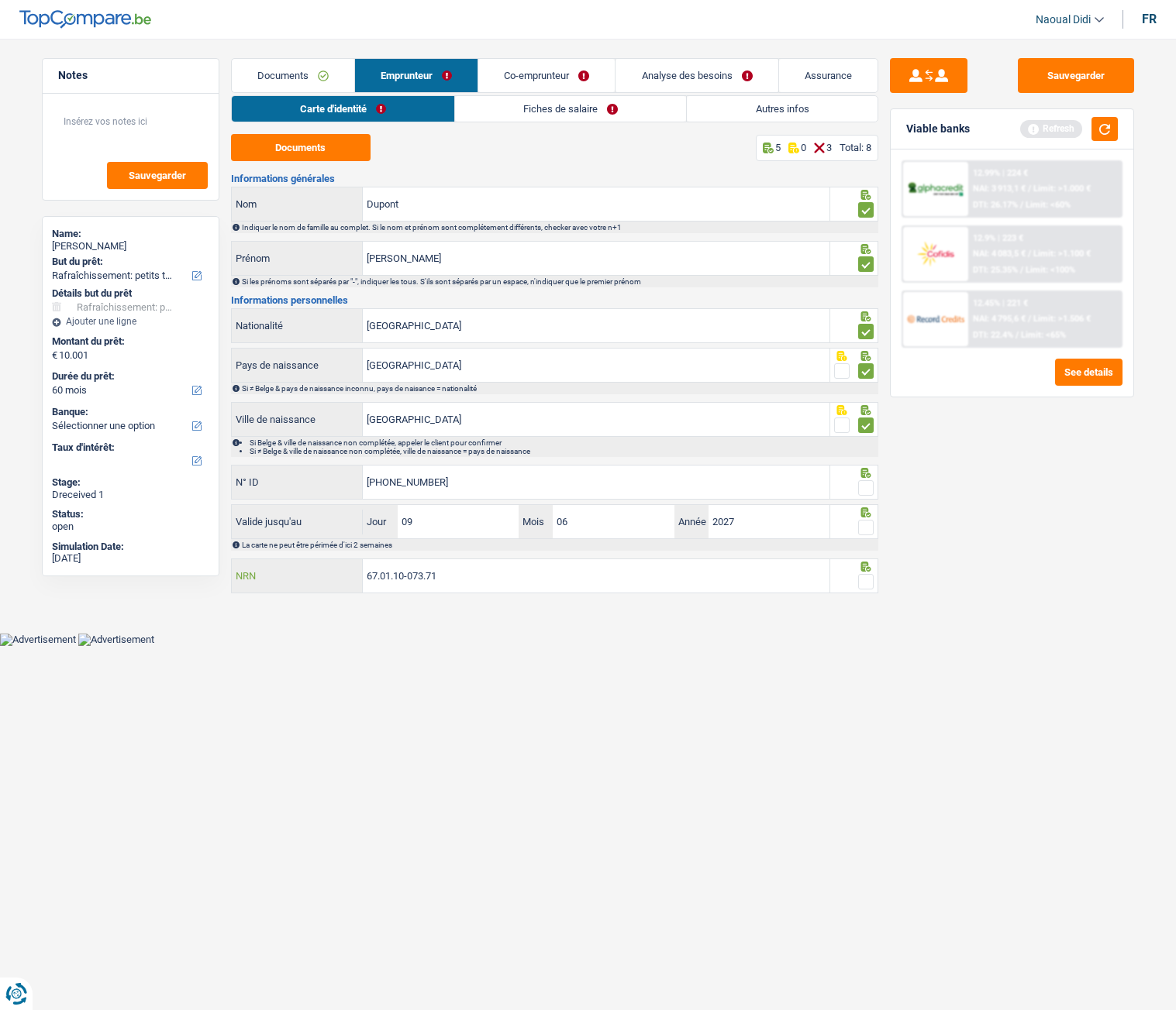
click at [449, 564] on input "67.01.10-073.71" at bounding box center [596, 576] width 466 height 33
click at [867, 564] on span at bounding box center [866, 582] width 16 height 16
click at [0, 0] on input "radio" at bounding box center [0, 0] width 0 height 0
click at [870, 524] on span at bounding box center [866, 528] width 16 height 16
click at [0, 0] on input "radio" at bounding box center [0, 0] width 0 height 0
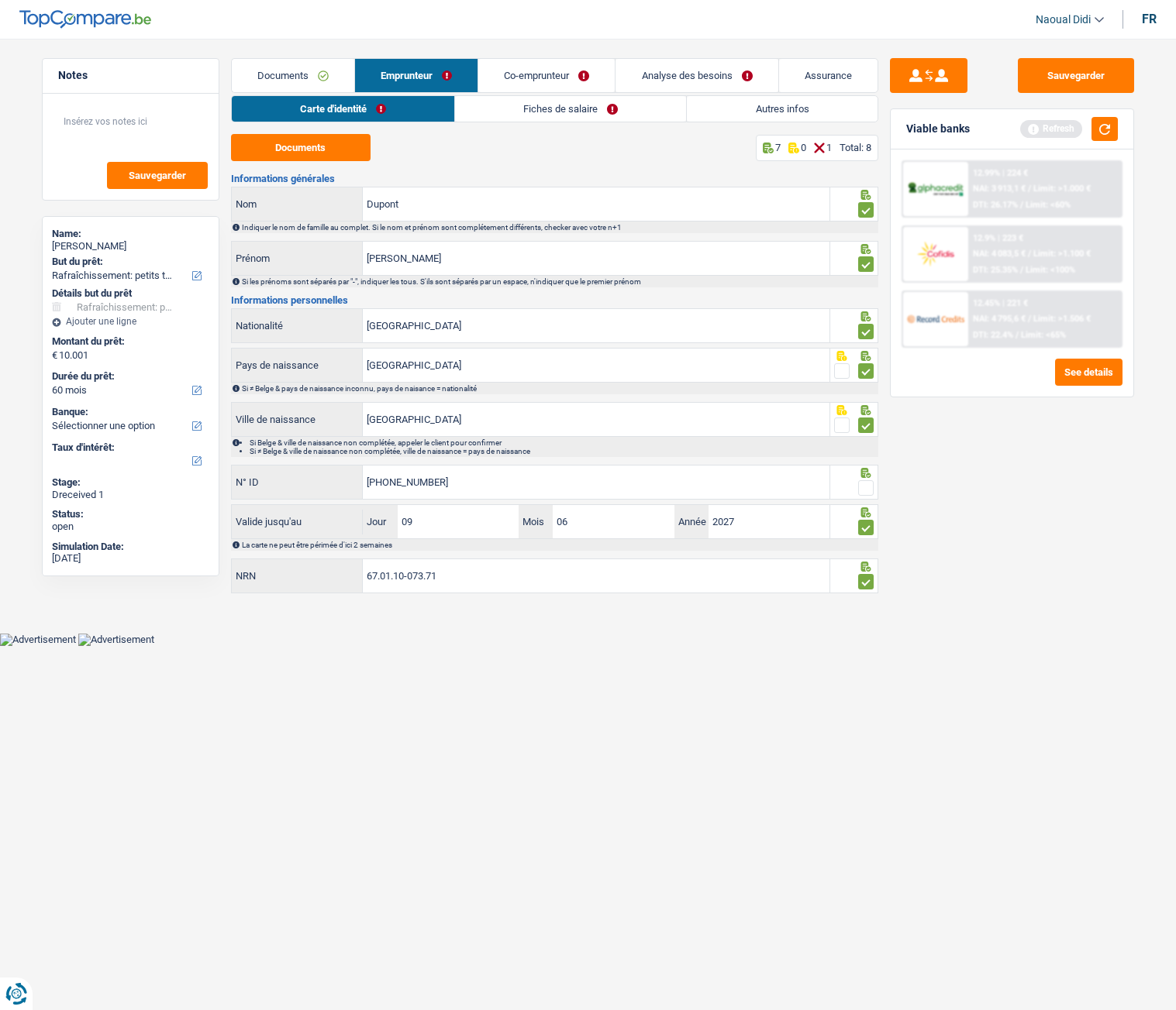
click at [873, 488] on span at bounding box center [866, 488] width 16 height 16
click at [0, 0] on input "radio" at bounding box center [0, 0] width 0 height 0
drag, startPoint x: 1054, startPoint y: 61, endPoint x: 1009, endPoint y: 69, distance: 45.7
click at [1054, 61] on button "Sauvegarder" at bounding box center [1075, 76] width 116 height 35
click at [528, 110] on link "Fiches de salaire" at bounding box center [571, 109] width 231 height 25
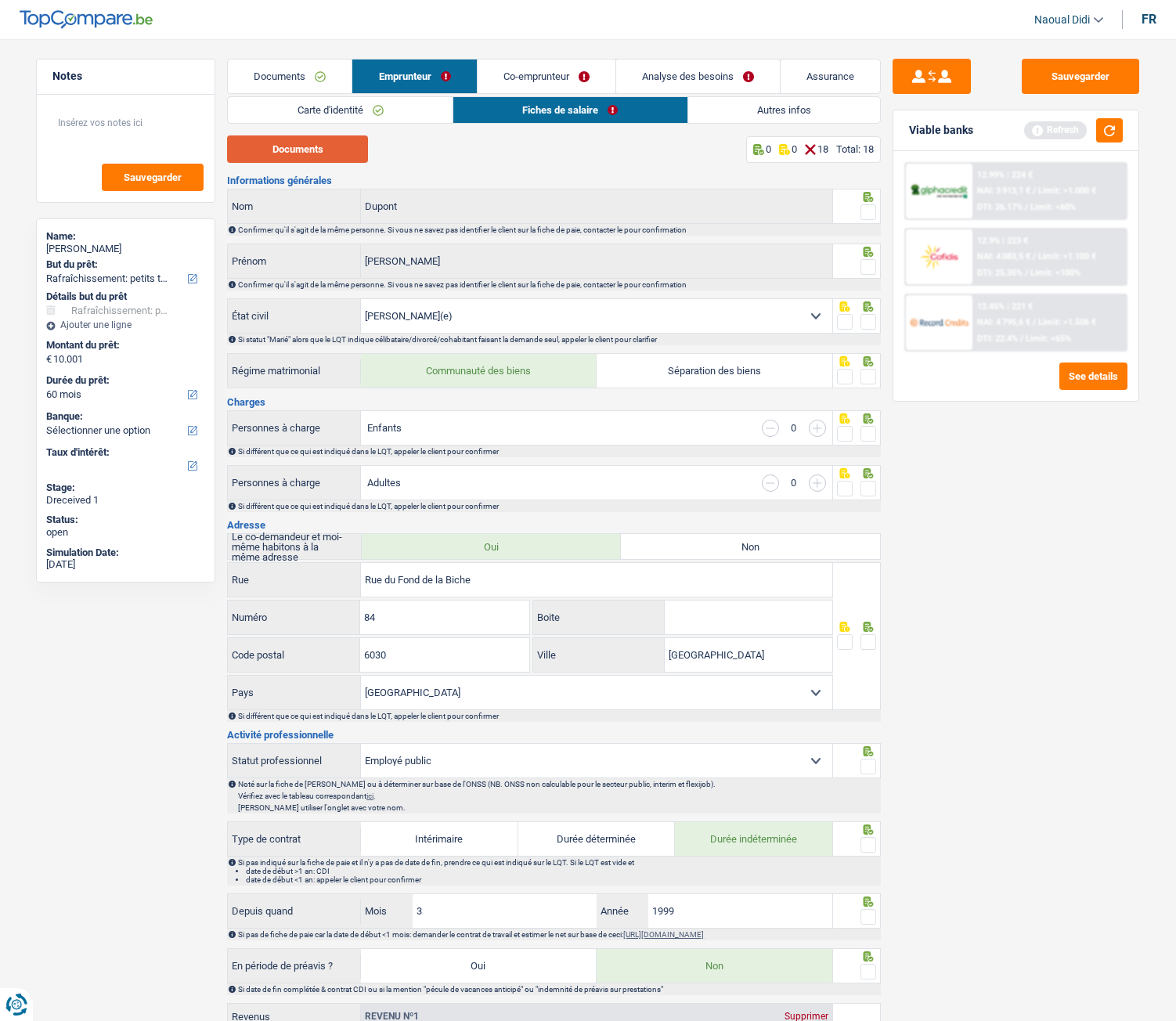
click at [317, 155] on button "Documents" at bounding box center [298, 148] width 141 height 27
click at [865, 212] on span at bounding box center [869, 212] width 16 height 16
click at [0, 0] on input "radio" at bounding box center [0, 0] width 0 height 0
click at [876, 269] on span at bounding box center [869, 267] width 16 height 16
click at [0, 0] on input "radio" at bounding box center [0, 0] width 0 height 0
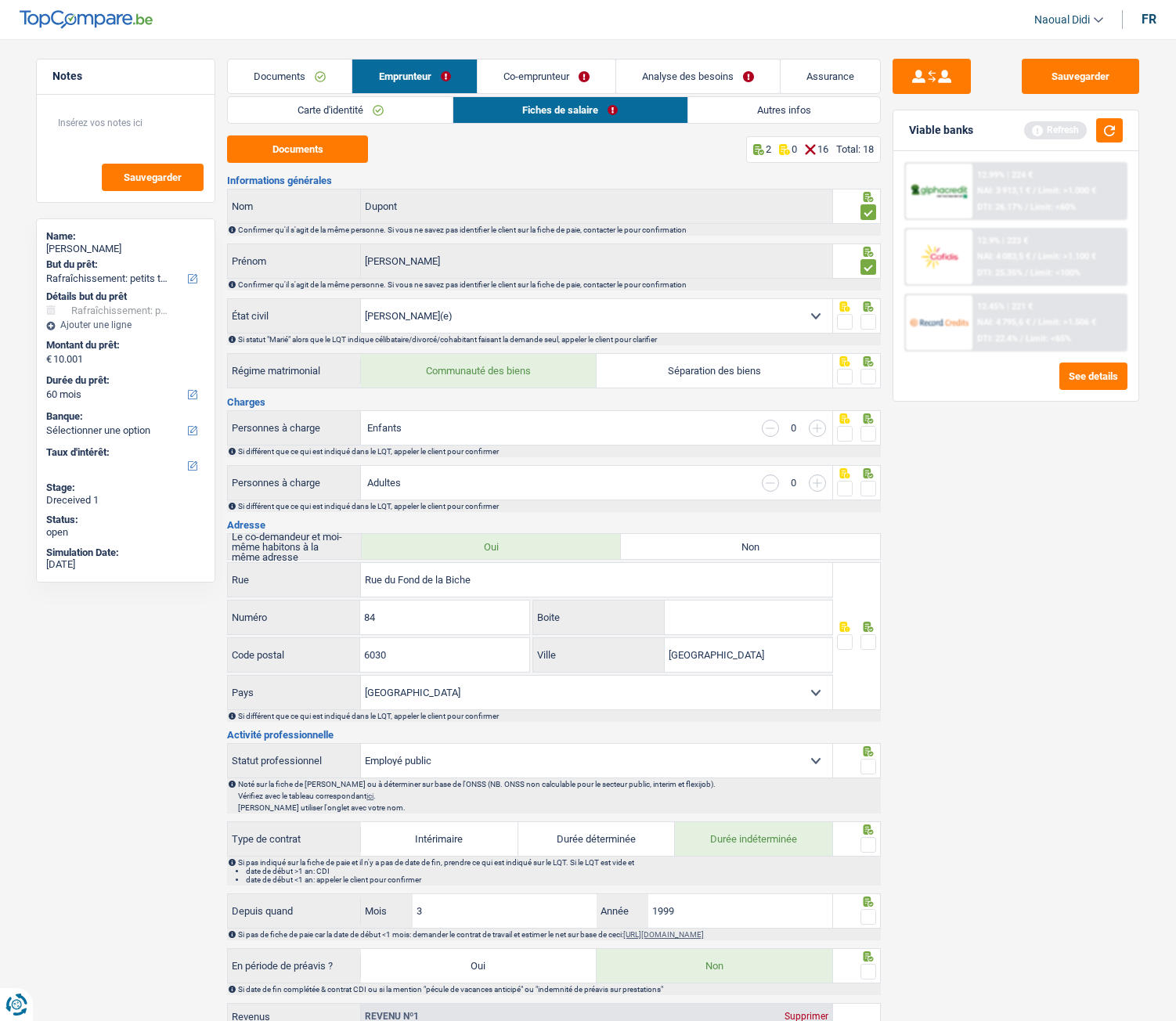
click at [868, 371] on span at bounding box center [869, 377] width 16 height 16
click at [0, 0] on input "radio" at bounding box center [0, 0] width 0 height 0
click at [869, 320] on span at bounding box center [869, 322] width 16 height 16
click at [0, 0] on input "radio" at bounding box center [0, 0] width 0 height 0
click at [868, 431] on span at bounding box center [869, 434] width 16 height 16
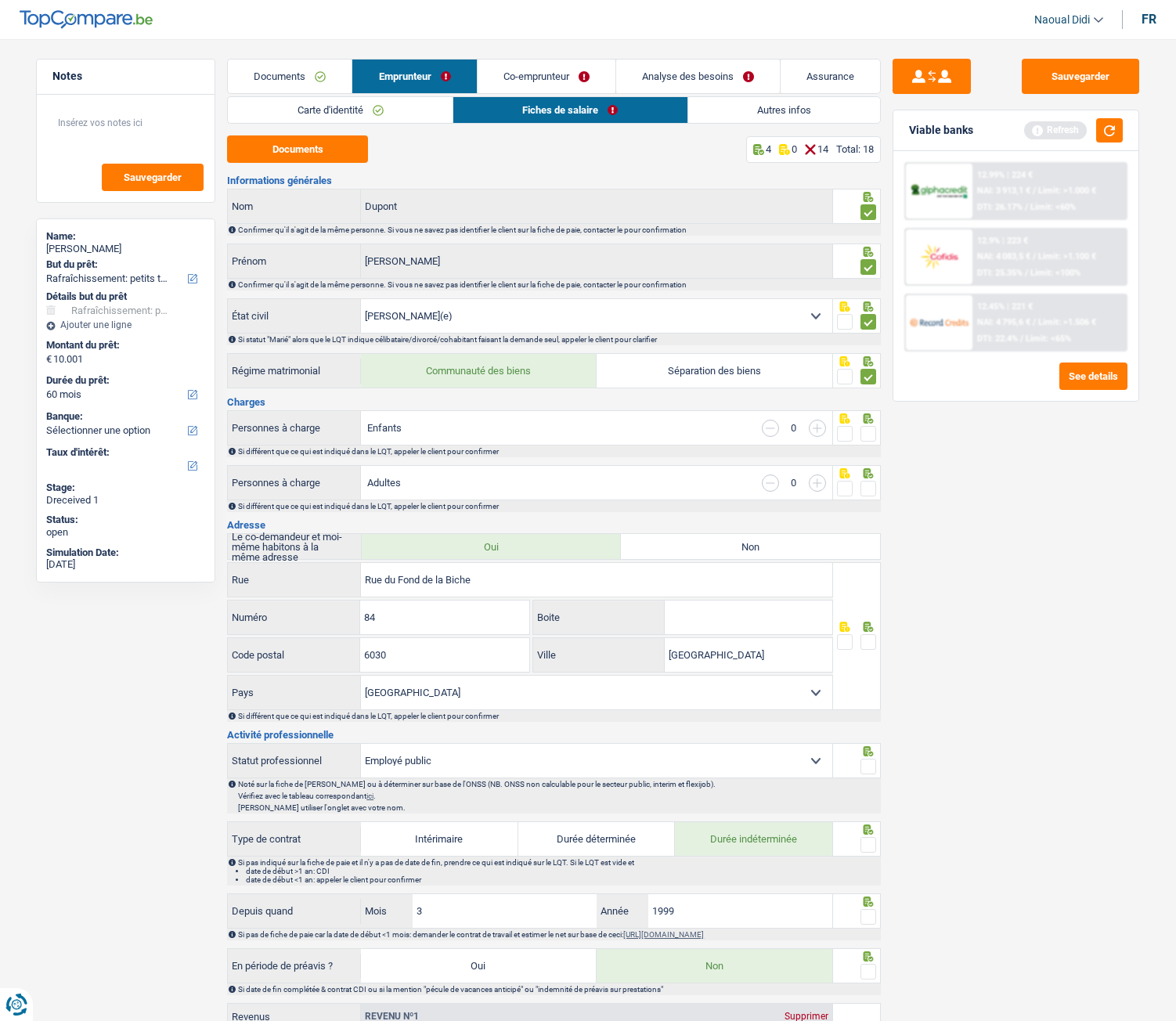
click at [0, 0] on input "radio" at bounding box center [0, 0] width 0 height 0
click at [867, 484] on span at bounding box center [869, 489] width 16 height 16
click at [0, 0] on input "radio" at bounding box center [0, 0] width 0 height 0
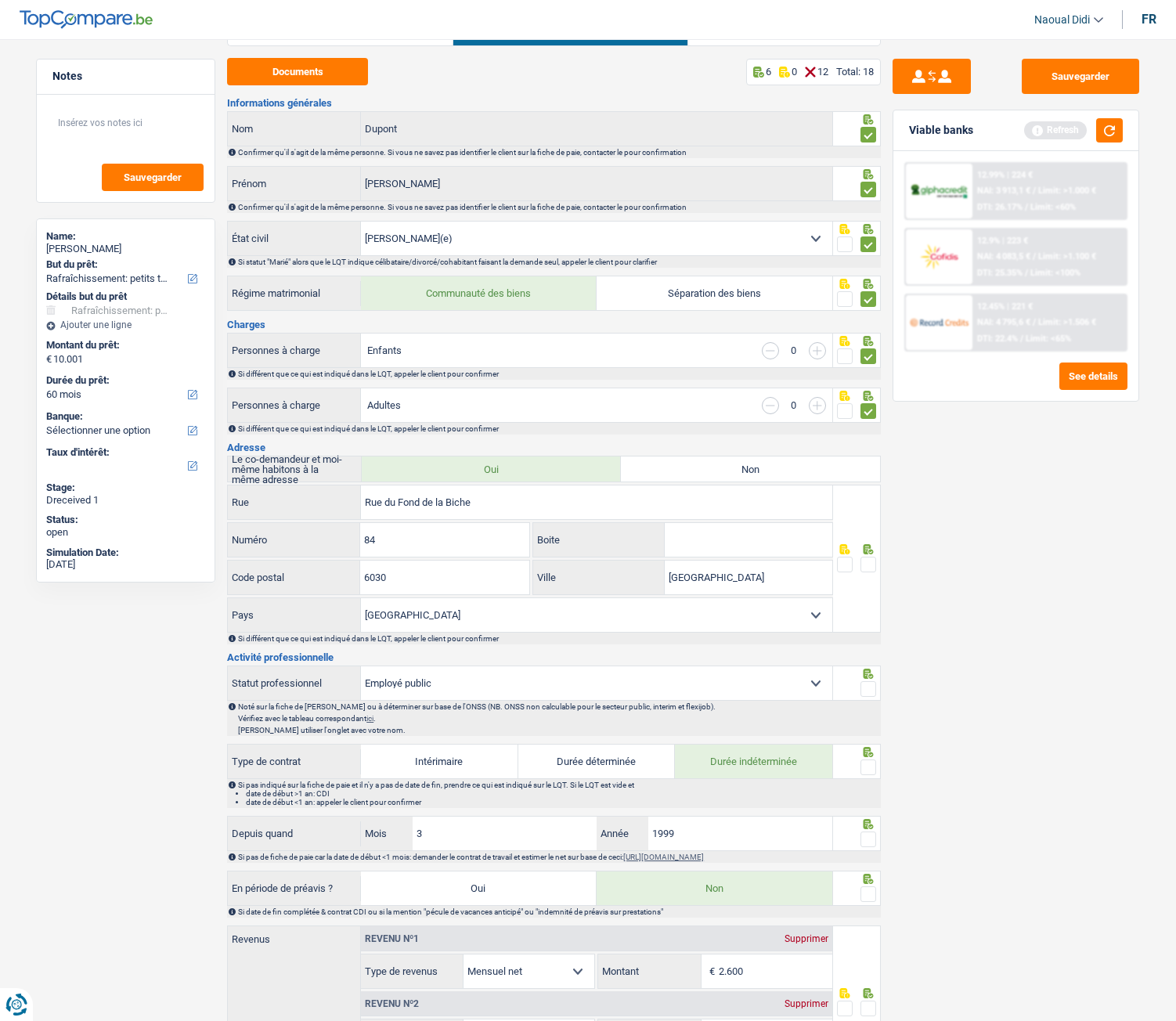
scroll to position [78, 0]
click at [866, 563] on span at bounding box center [869, 564] width 16 height 16
click at [0, 0] on input "radio" at bounding box center [0, 0] width 0 height 0
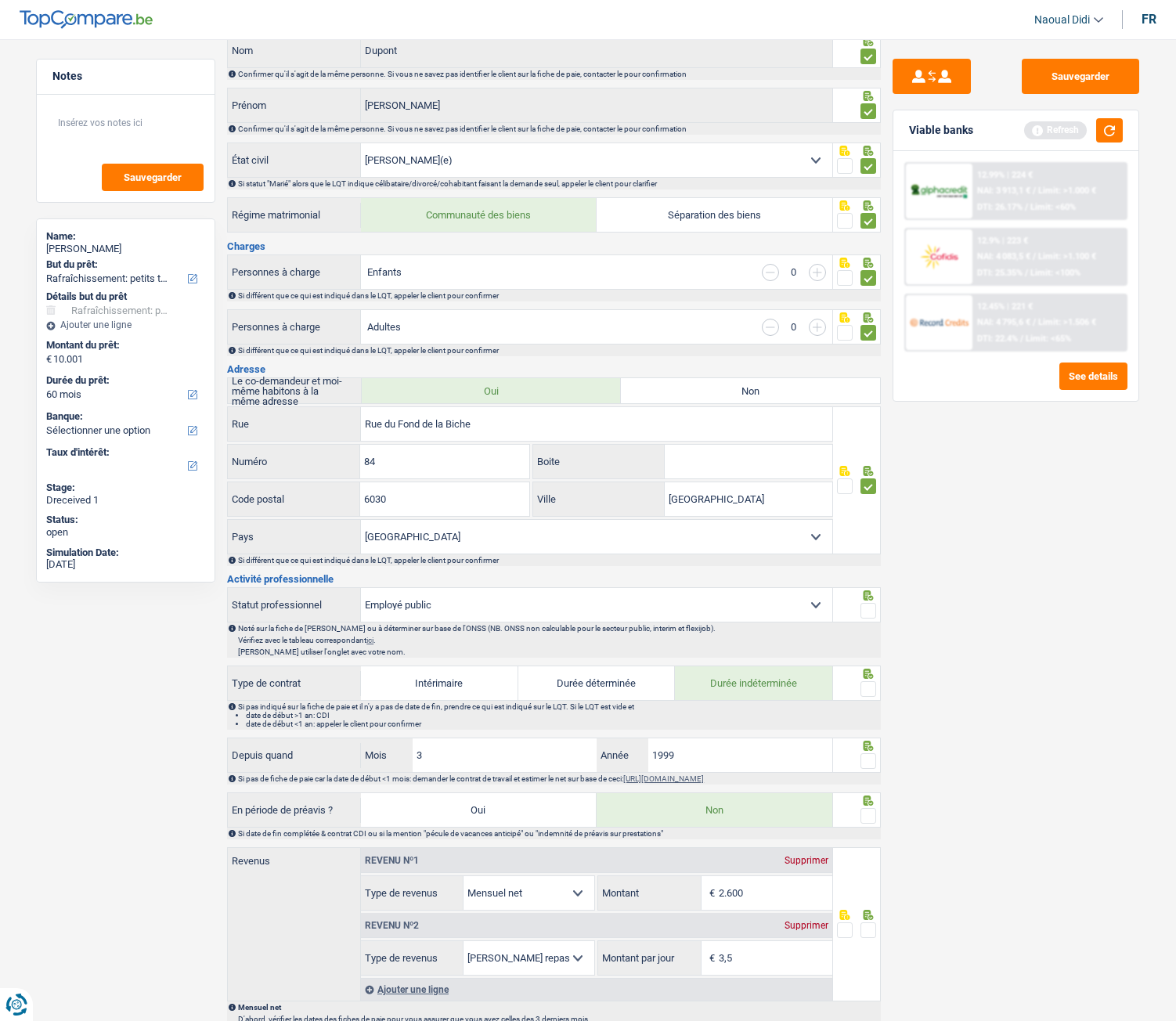
scroll to position [156, 0]
click at [871, 571] on span at bounding box center [869, 610] width 16 height 16
click at [0, 0] on input "radio" at bounding box center [0, 0] width 0 height 0
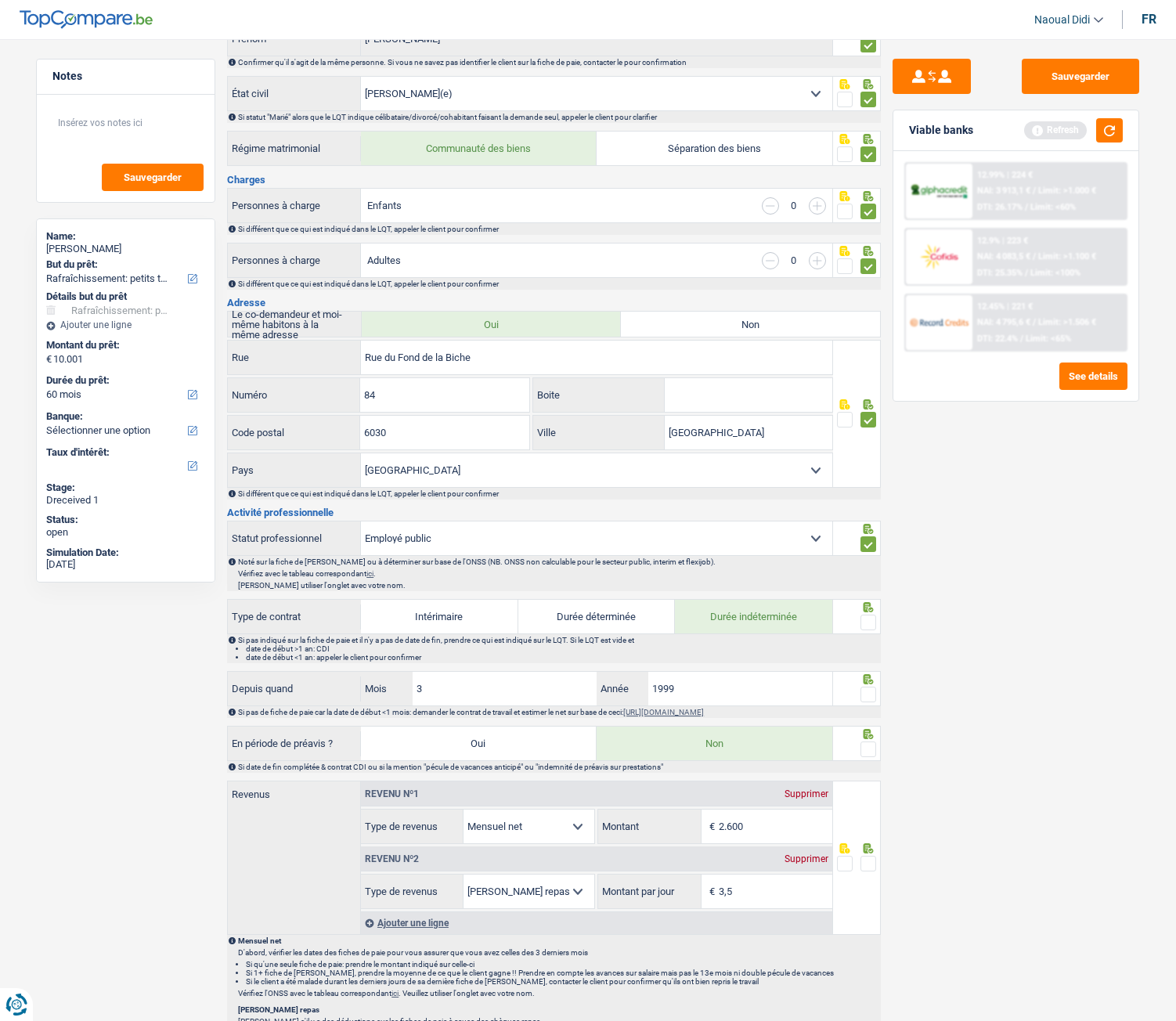
scroll to position [313, 0]
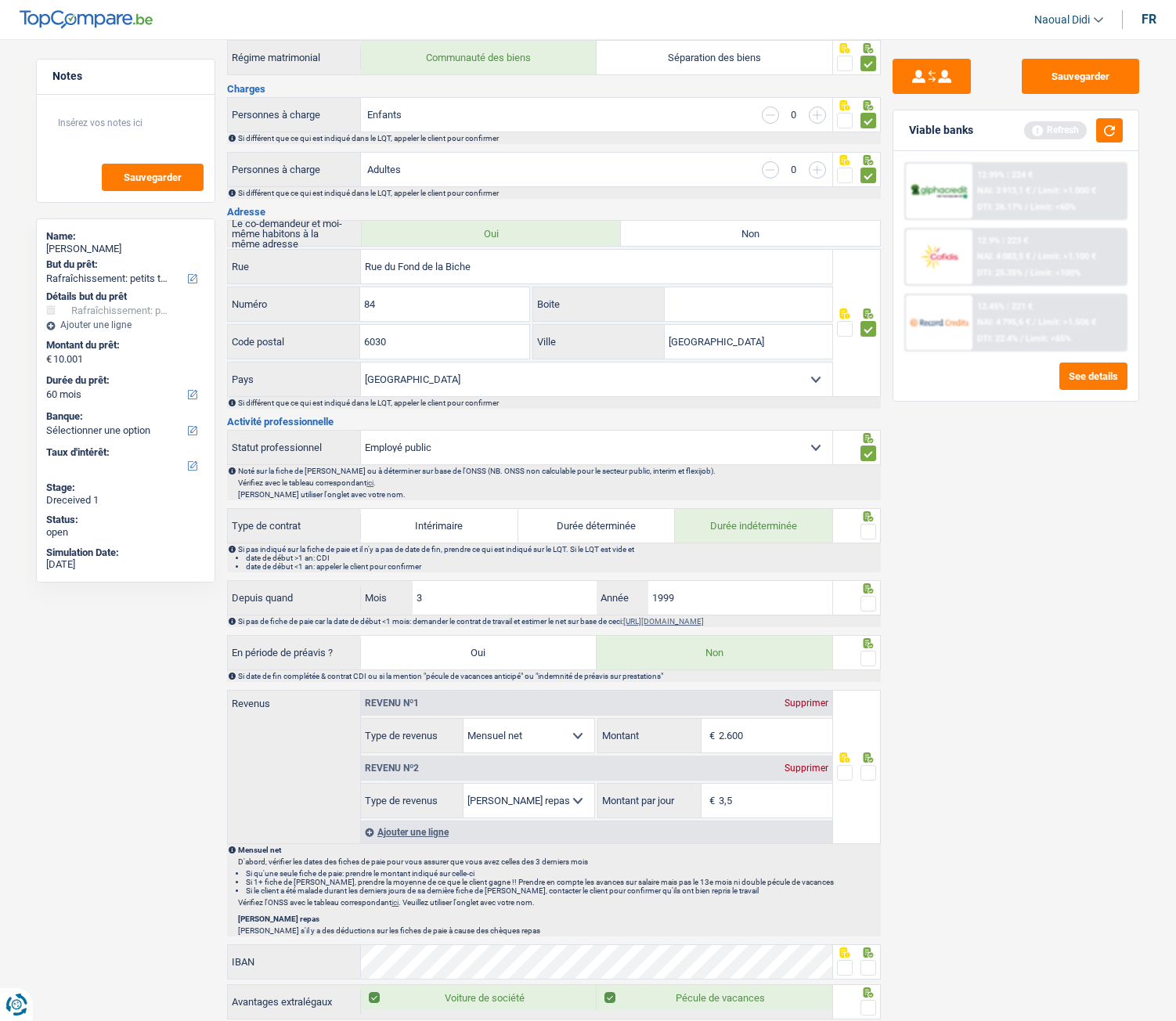
click at [871, 537] on span at bounding box center [869, 532] width 16 height 16
click at [0, 0] on input "radio" at bounding box center [0, 0] width 0 height 0
click at [865, 571] on span at bounding box center [869, 604] width 16 height 16
click at [0, 0] on input "radio" at bounding box center [0, 0] width 0 height 0
click at [750, 571] on input "2.600" at bounding box center [775, 736] width 113 height 33
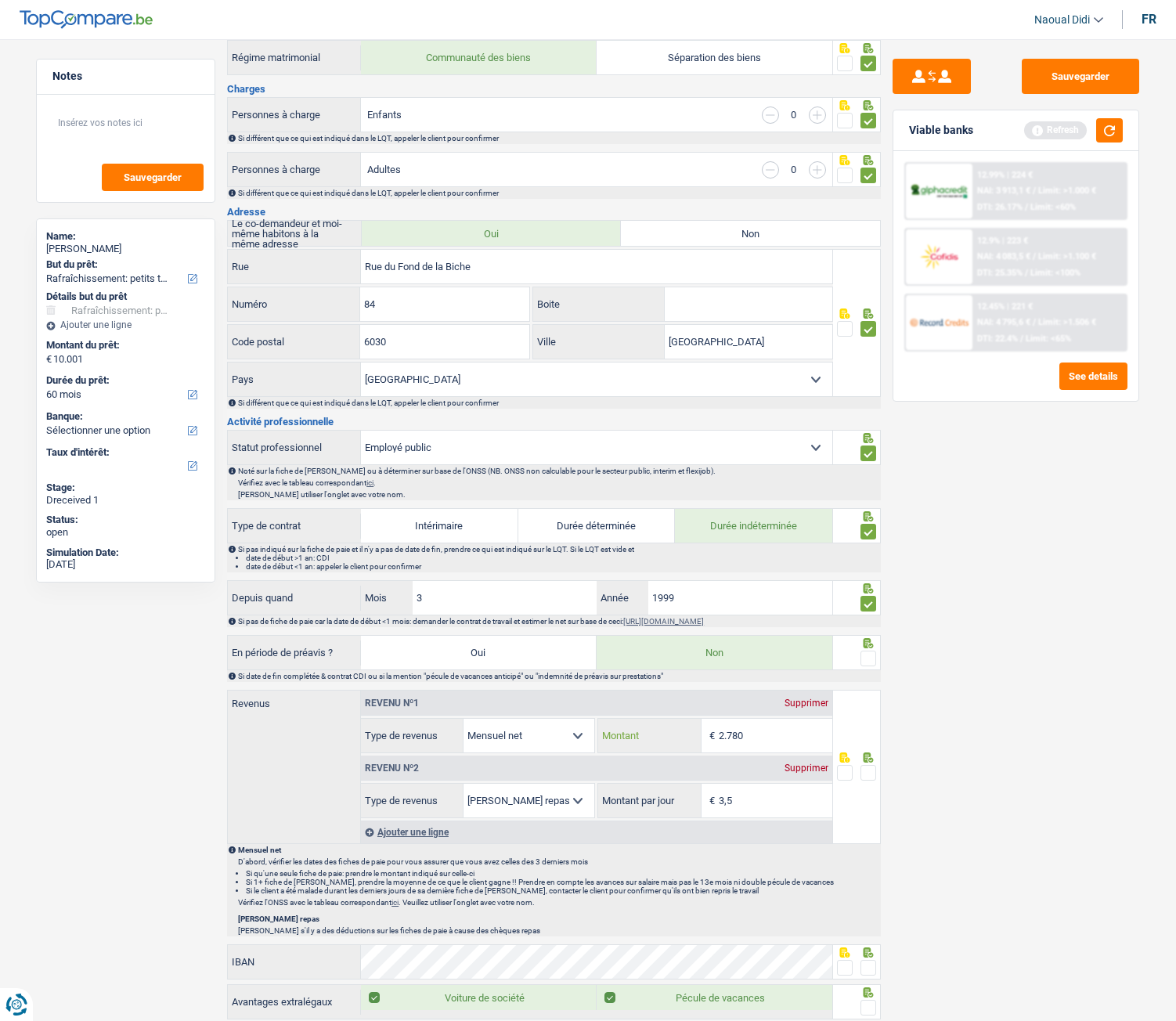
type input "2.780"
click at [773, 571] on input "3,5" at bounding box center [775, 801] width 113 height 33
click at [871, 571] on span at bounding box center [869, 773] width 16 height 16
click at [0, 0] on input "radio" at bounding box center [0, 0] width 0 height 0
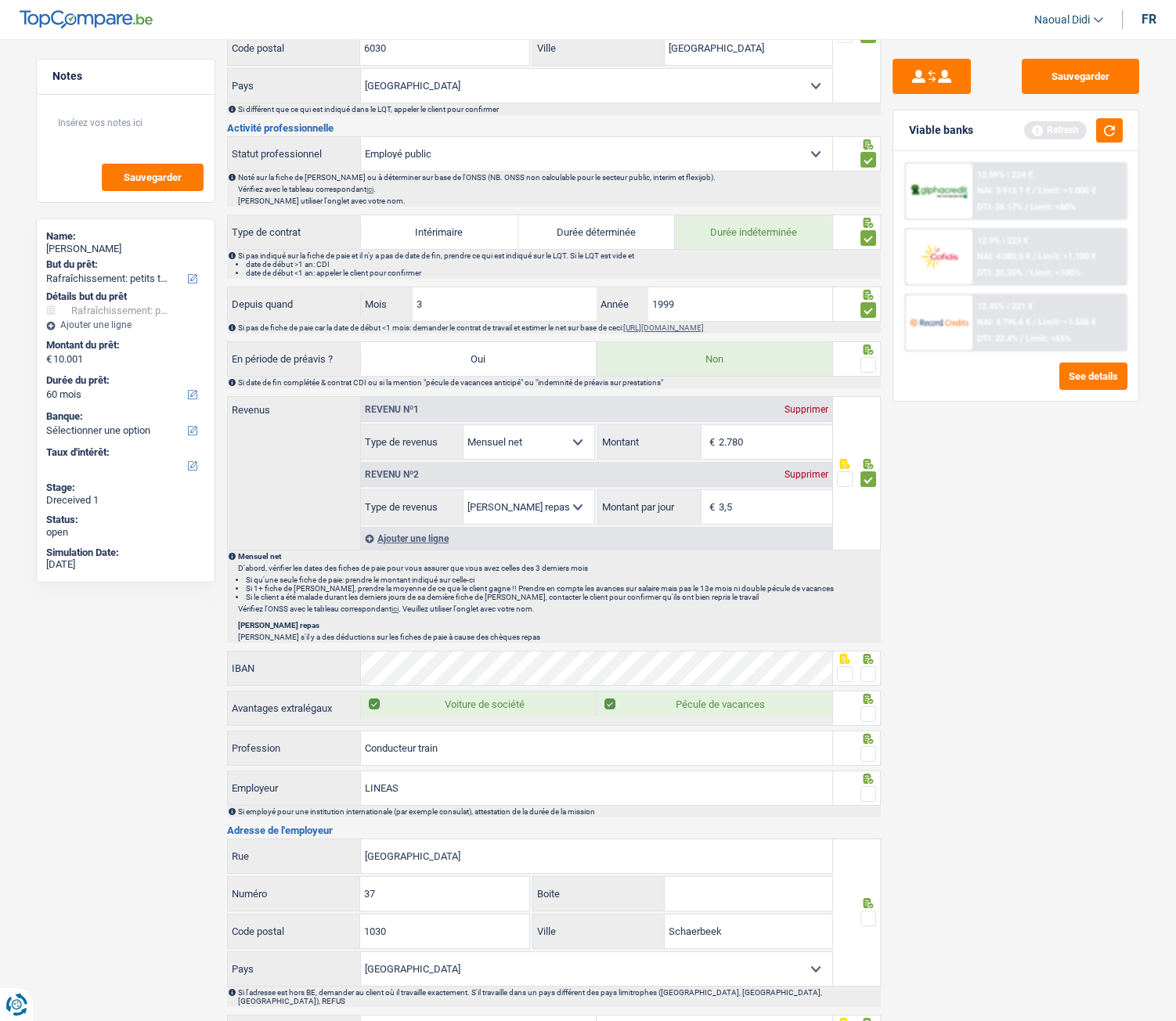
scroll to position [627, 0]
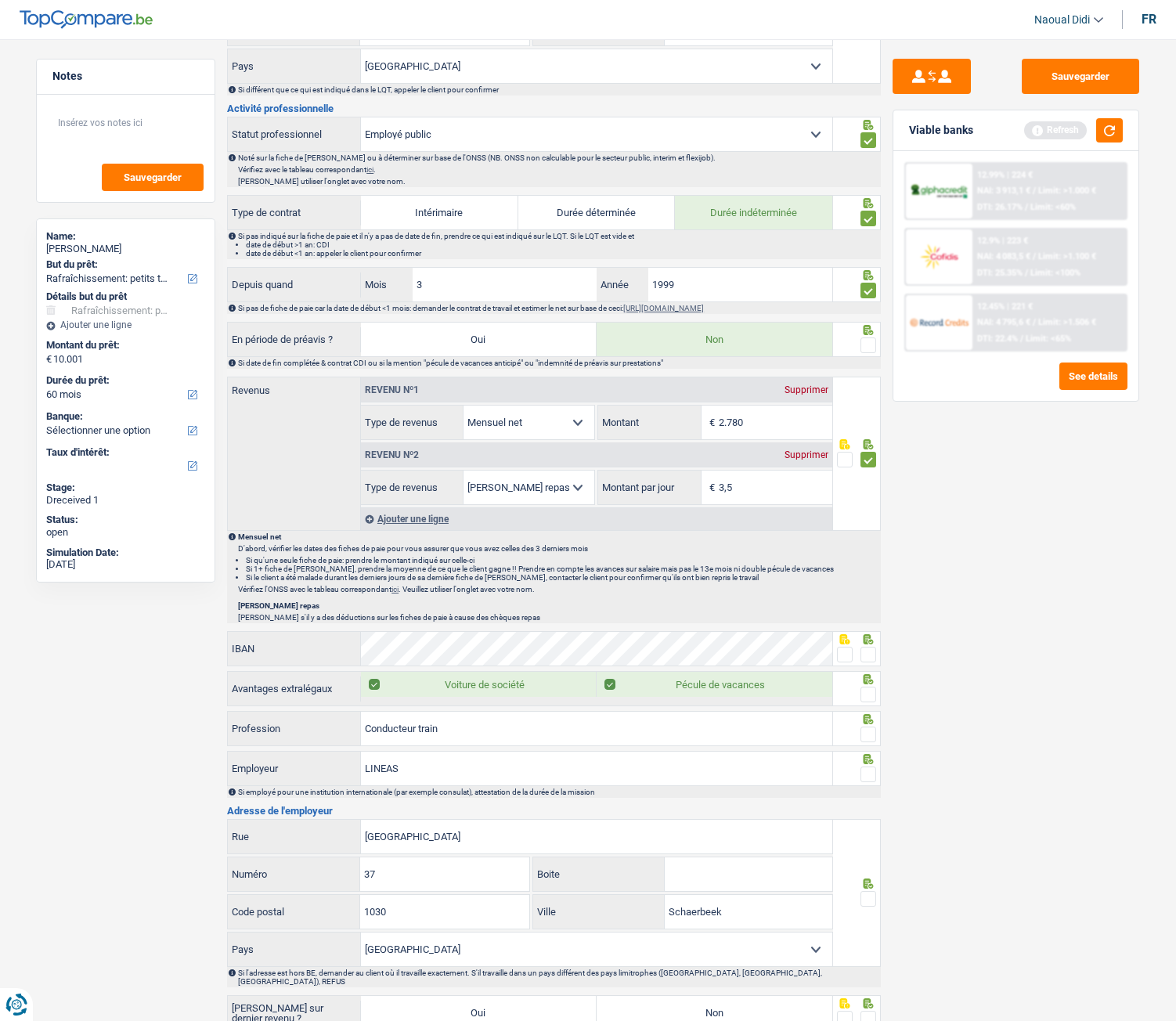
click at [845, 571] on span at bounding box center [845, 655] width 16 height 16
click at [0, 0] on input "radio" at bounding box center [0, 0] width 0 height 0
click at [871, 571] on span at bounding box center [869, 694] width 16 height 16
click at [0, 0] on input "radio" at bounding box center [0, 0] width 0 height 0
click at [870, 571] on span at bounding box center [869, 735] width 16 height 16
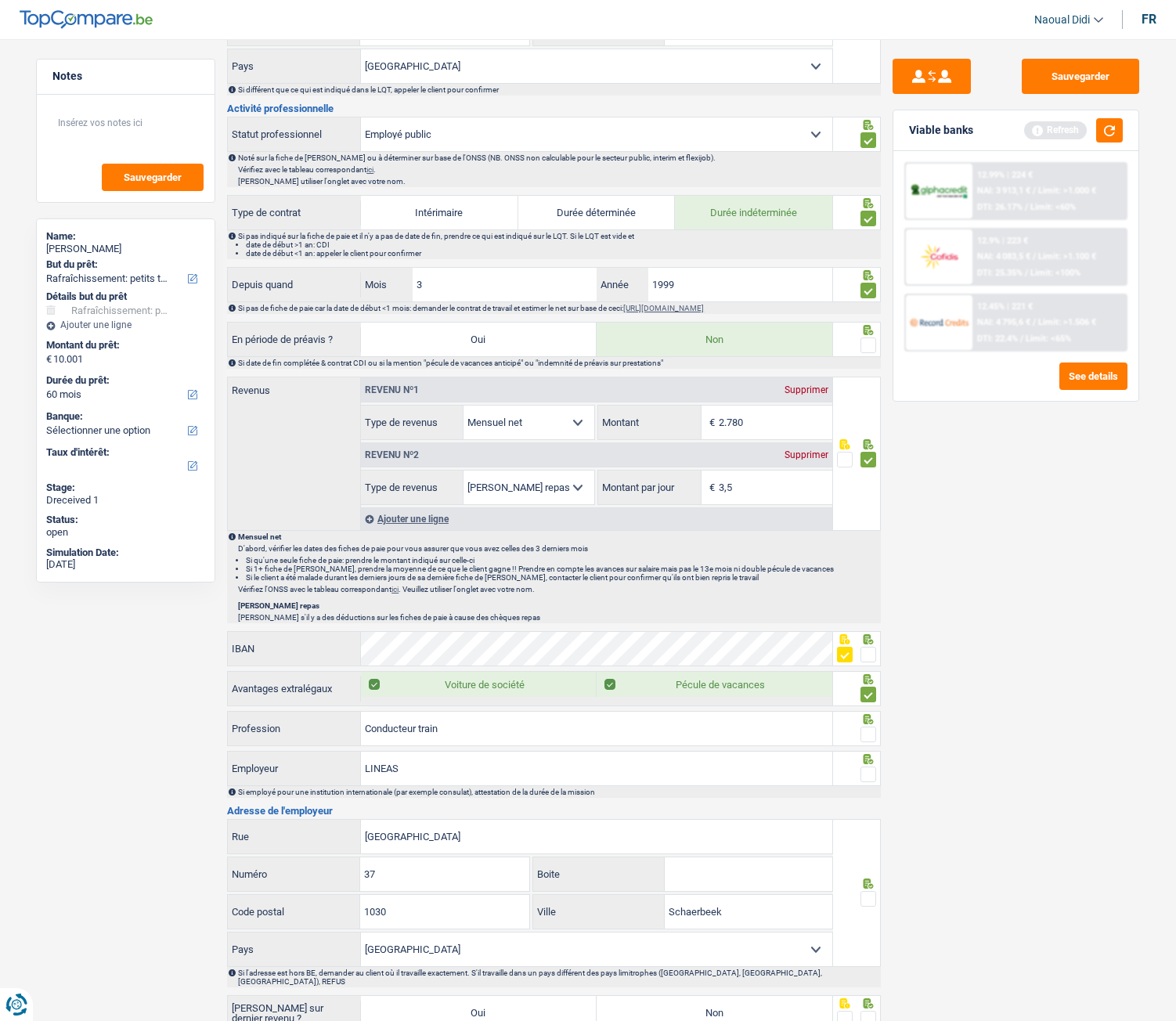
click at [0, 0] on input "radio" at bounding box center [0, 0] width 0 height 0
click at [868, 571] on span at bounding box center [869, 774] width 16 height 16
click at [0, 0] on input "radio" at bounding box center [0, 0] width 0 height 0
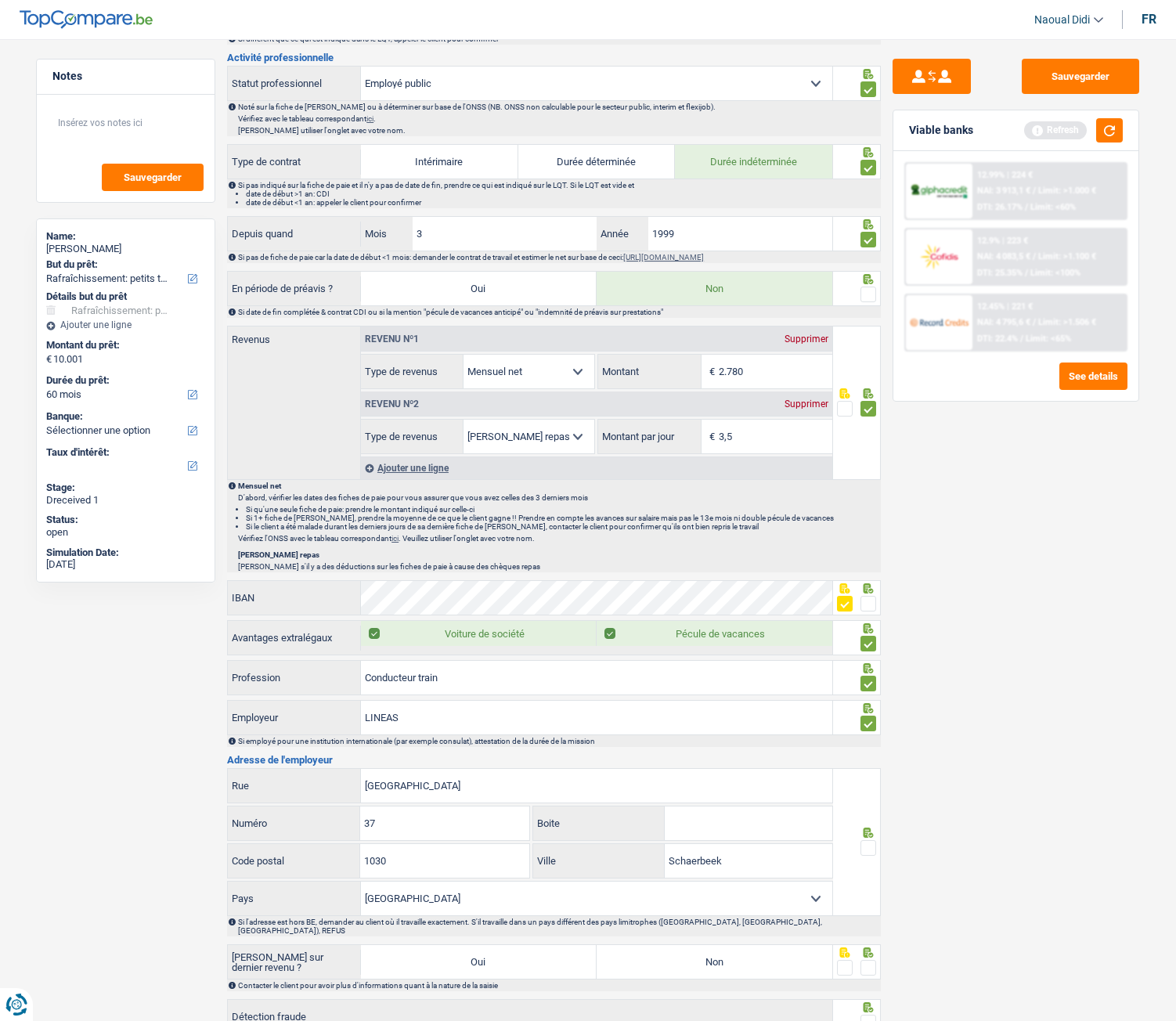
scroll to position [705, 0]
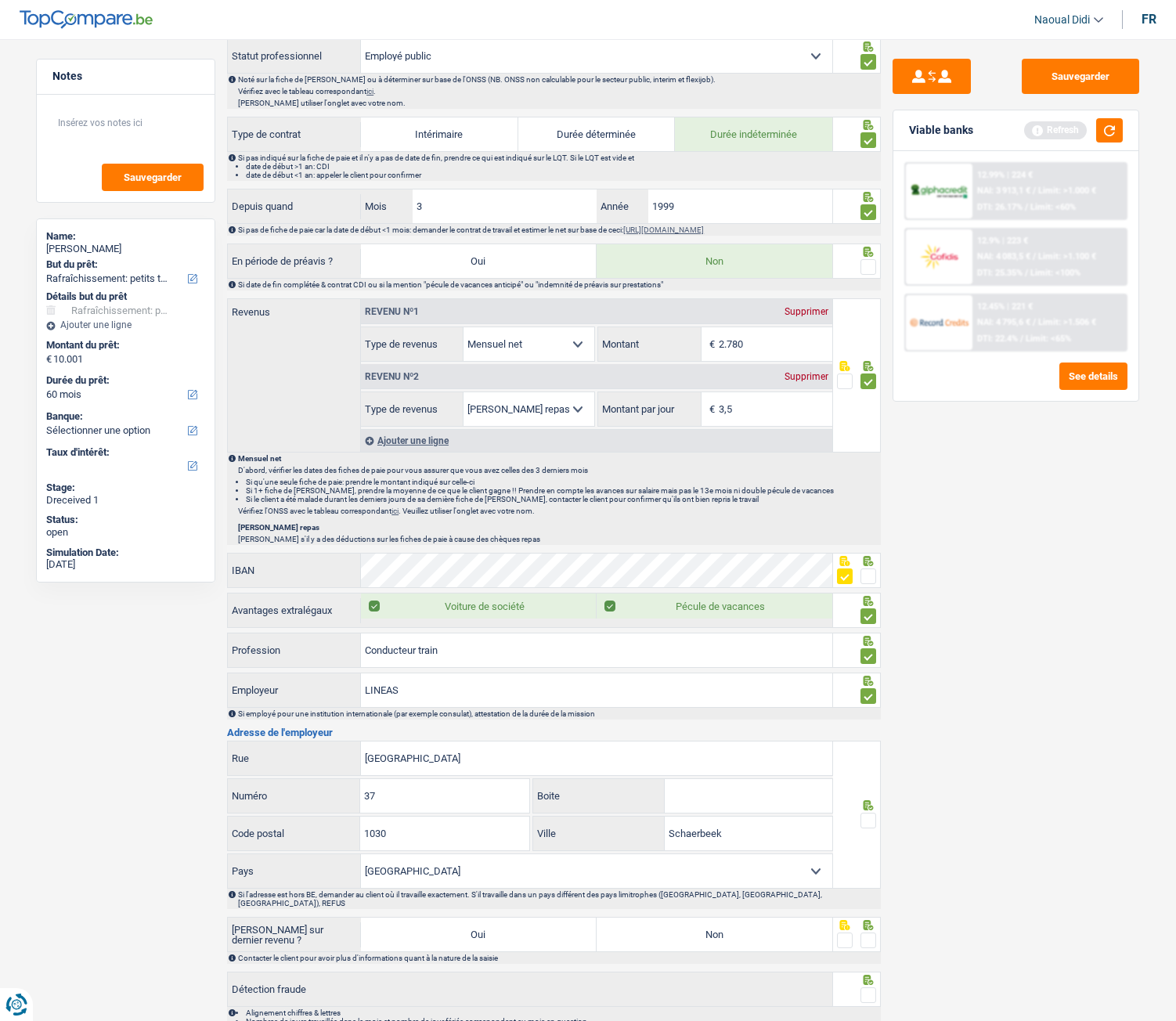
click at [869, 571] on span at bounding box center [869, 821] width 16 height 16
click at [0, 0] on input "radio" at bounding box center [0, 0] width 0 height 0
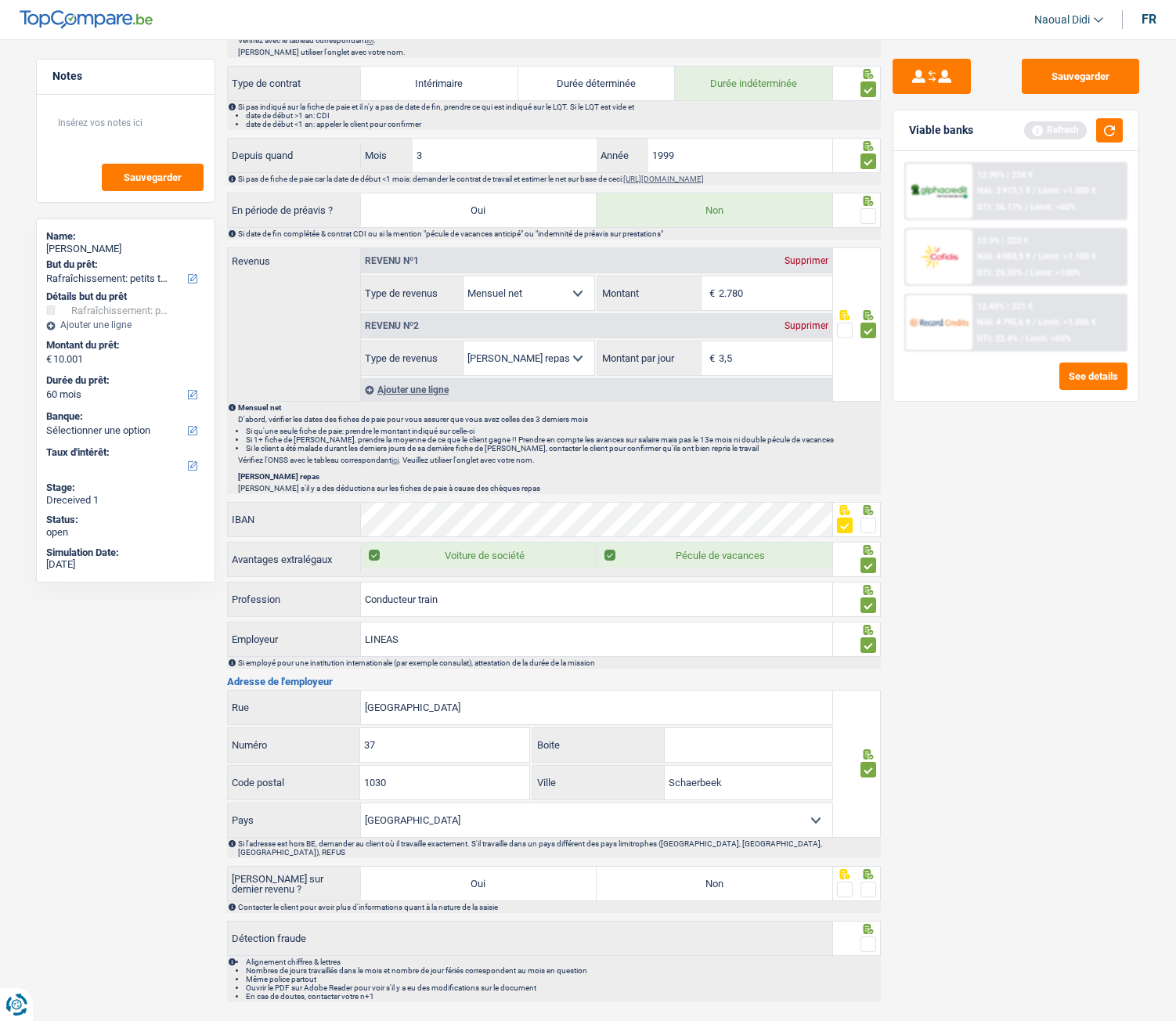
scroll to position [783, 0]
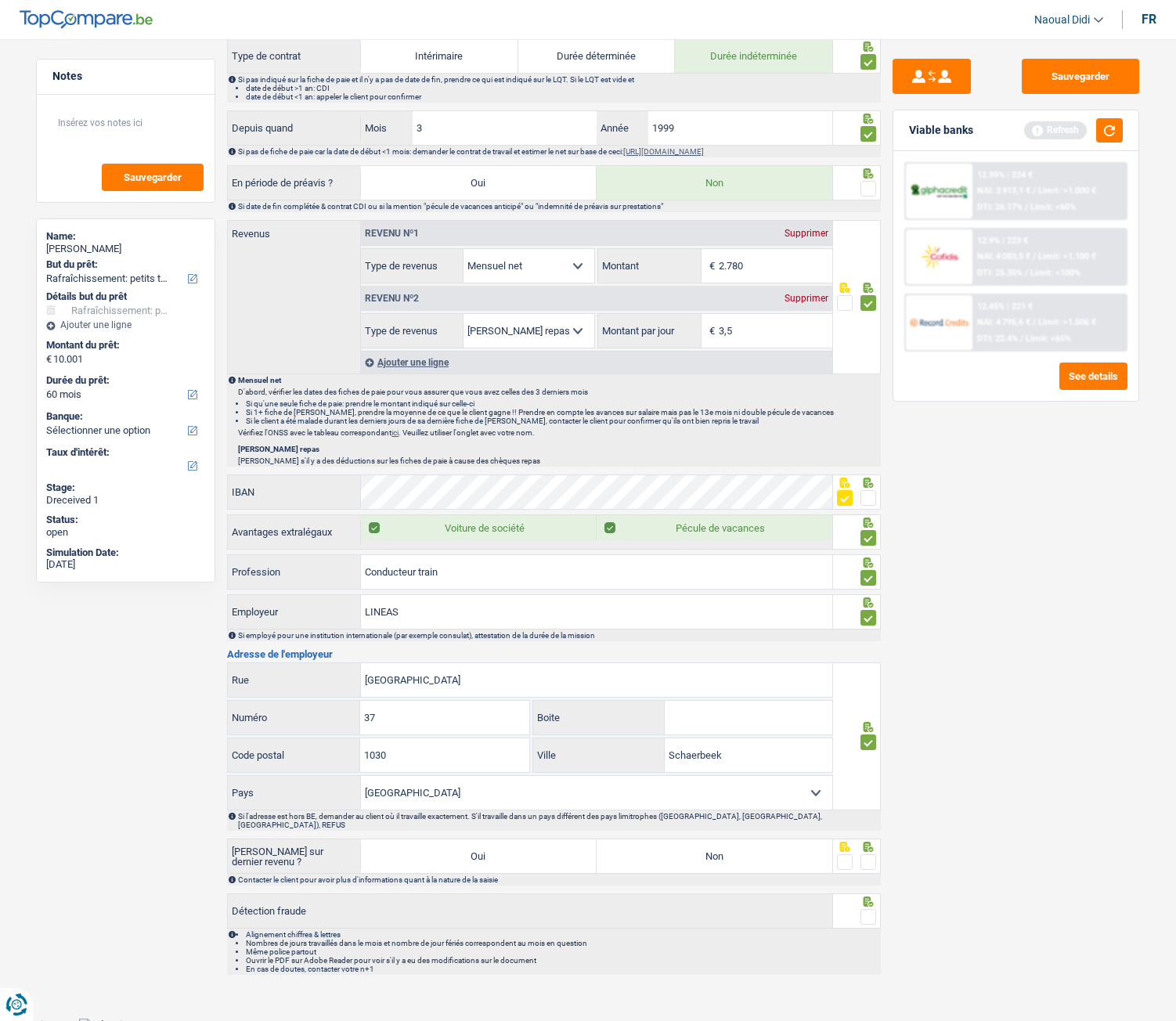
click at [708, 571] on div "Informations générales Dupont Nom Confirmer qu'il s'agit de la même personne. S…" at bounding box center [554, 183] width 654 height 1583
click at [720, 571] on label "Non" at bounding box center [714, 856] width 236 height 33
click at [720, 571] on input "Non" at bounding box center [714, 856] width 236 height 33
radio input "true"
click at [871, 571] on span at bounding box center [869, 862] width 16 height 16
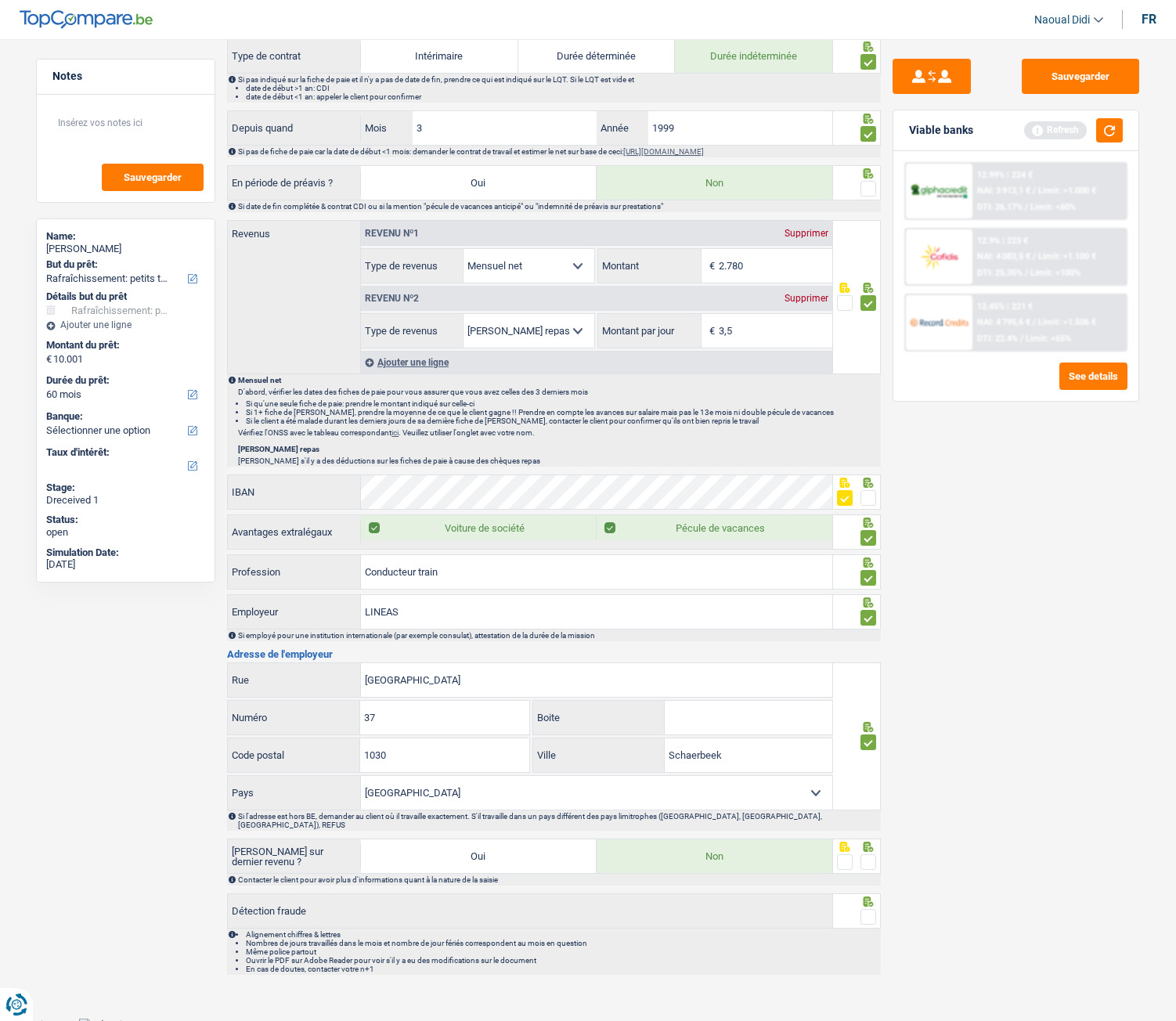
click at [0, 0] on input "radio" at bounding box center [0, 0] width 0 height 0
click at [868, 571] on span at bounding box center [869, 917] width 16 height 16
click at [0, 0] on input "radio" at bounding box center [0, 0] width 0 height 0
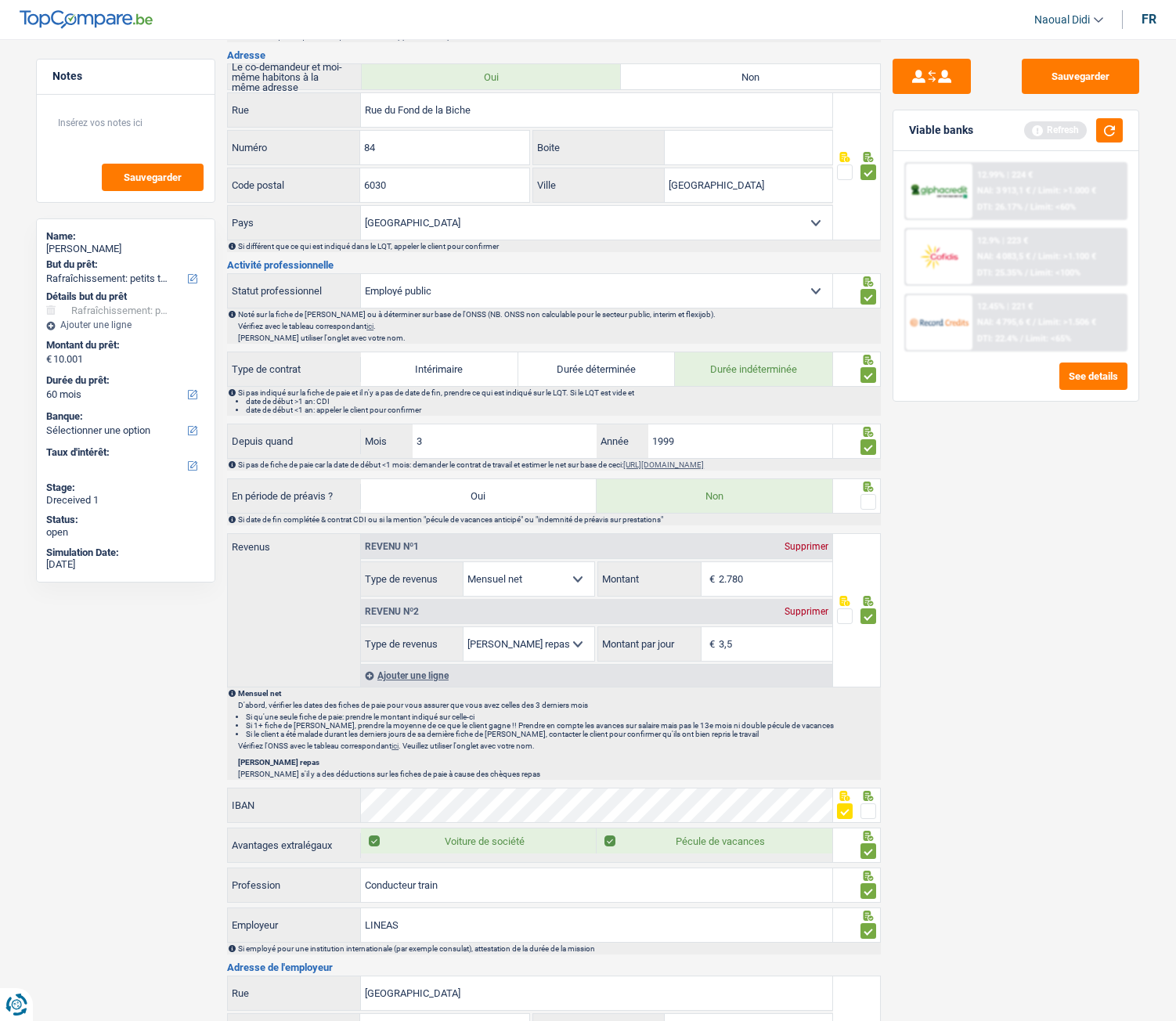
scroll to position [156, 0]
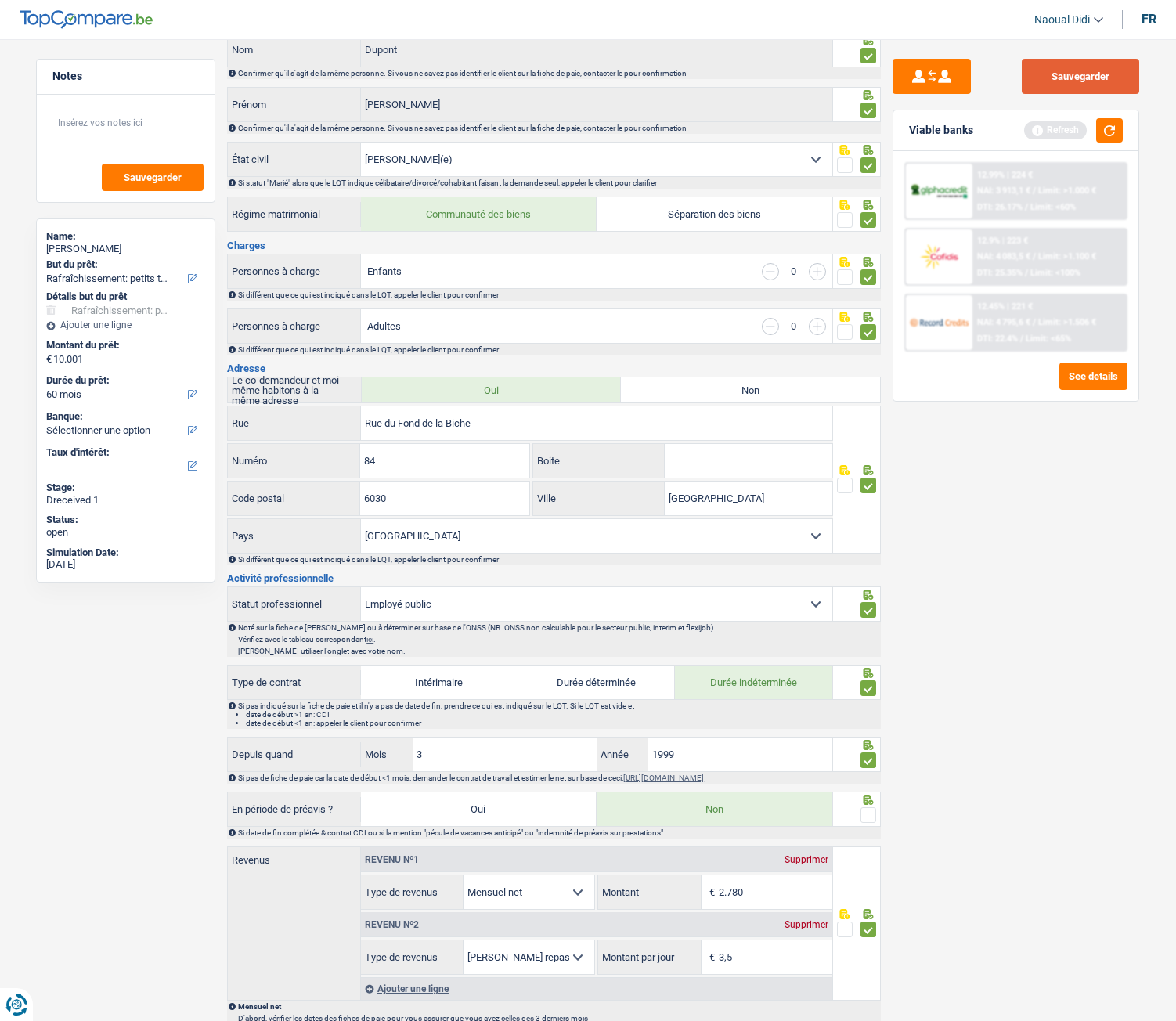
click at [1090, 68] on button "Sauvegarder" at bounding box center [1080, 76] width 118 height 35
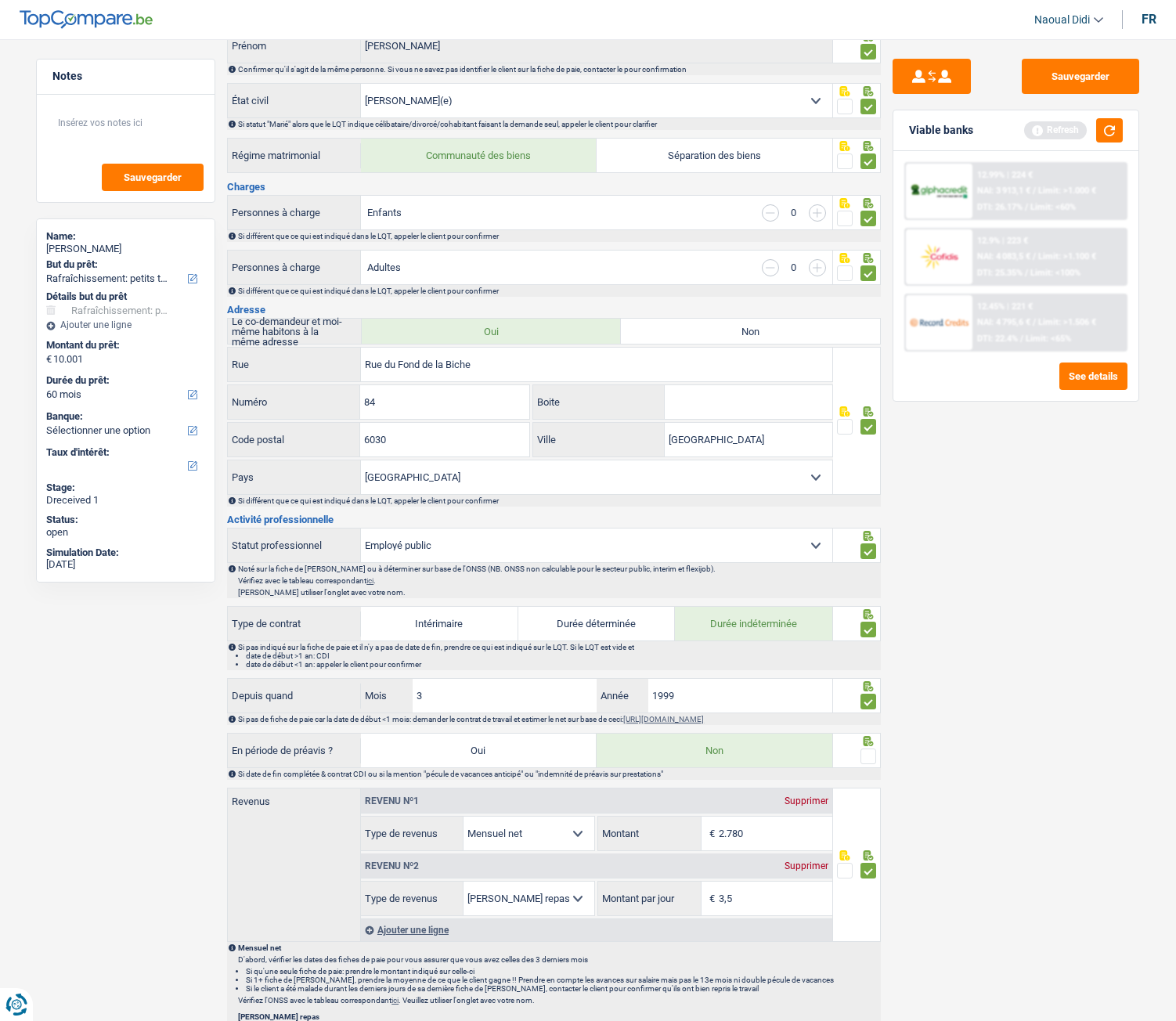
scroll to position [313, 0]
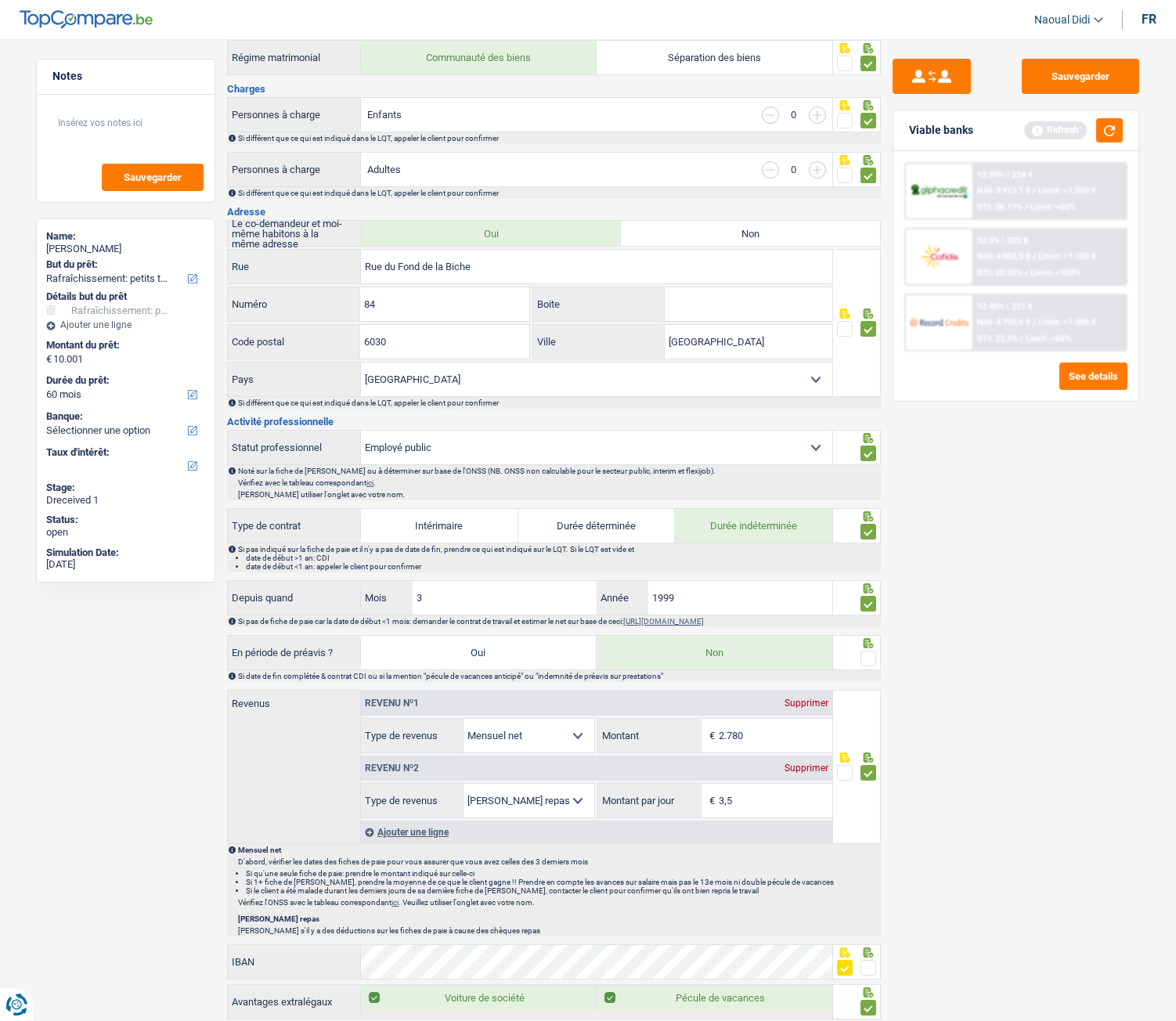
click at [868, 571] on span at bounding box center [869, 658] width 16 height 16
click at [0, 0] on input "radio" at bounding box center [0, 0] width 0 height 0
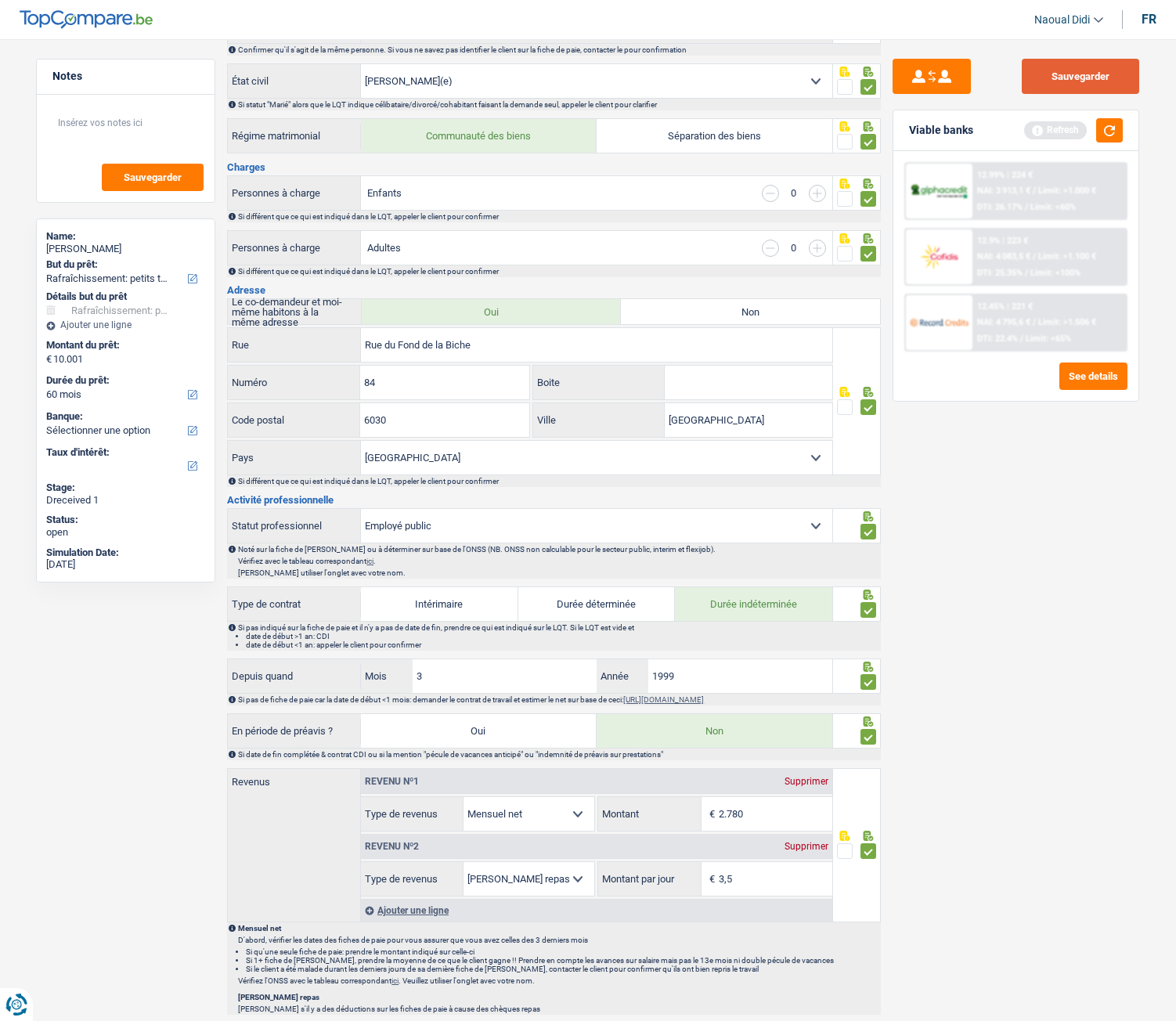
click at [1094, 81] on button "Sauvegarder" at bounding box center [1080, 76] width 118 height 35
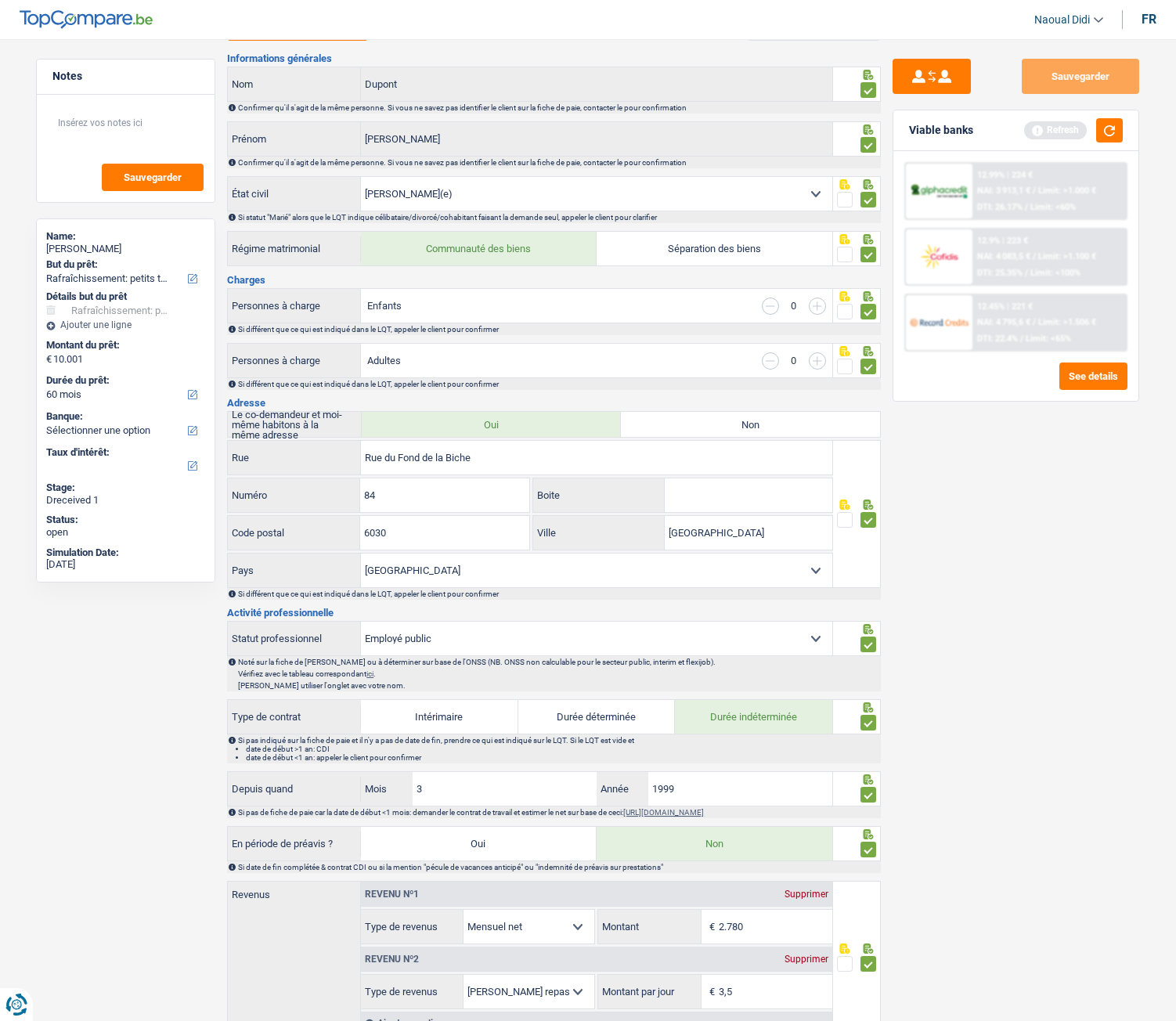
scroll to position [0, 0]
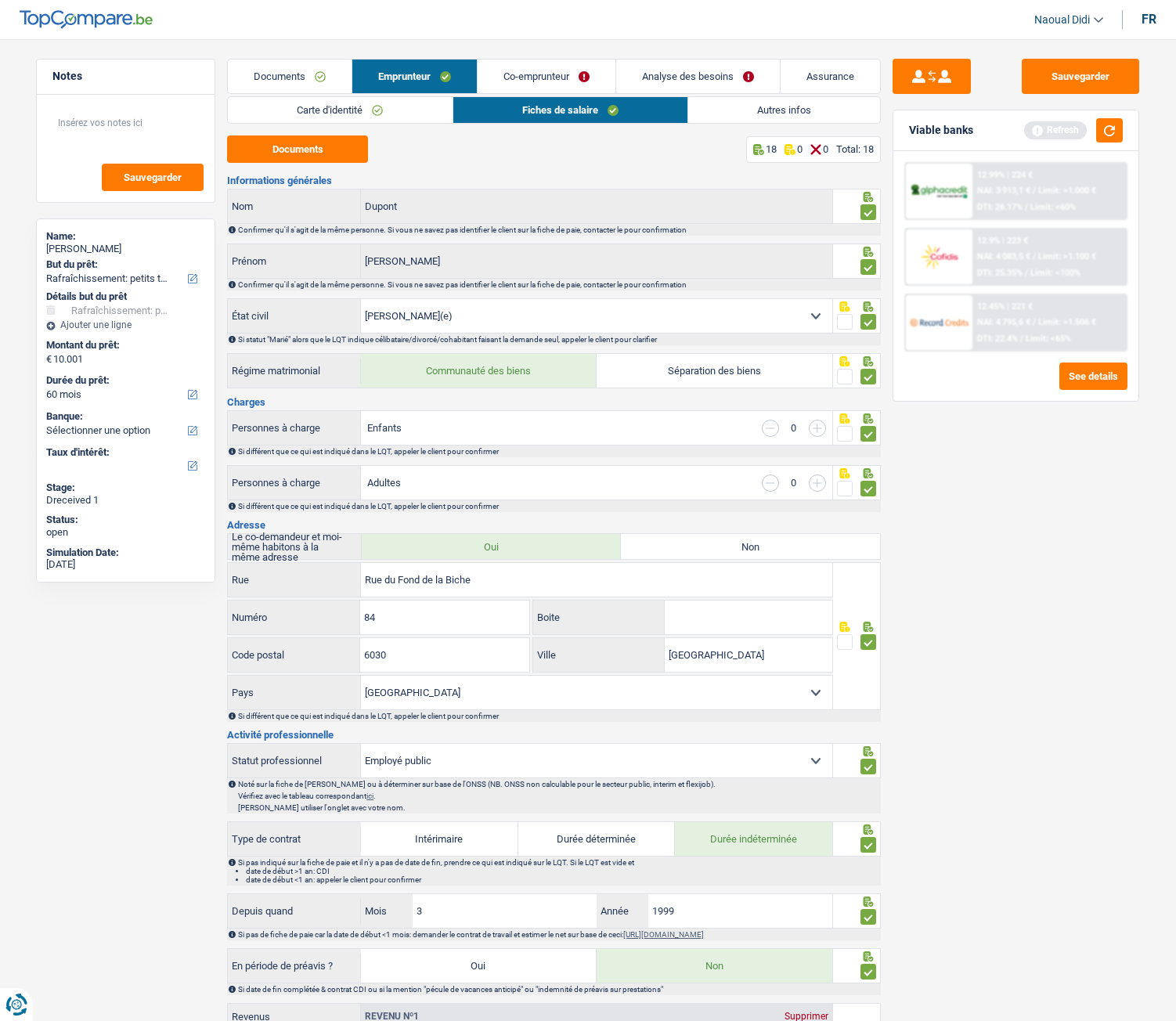
click at [551, 79] on link "Co-emprunteur" at bounding box center [546, 76] width 138 height 33
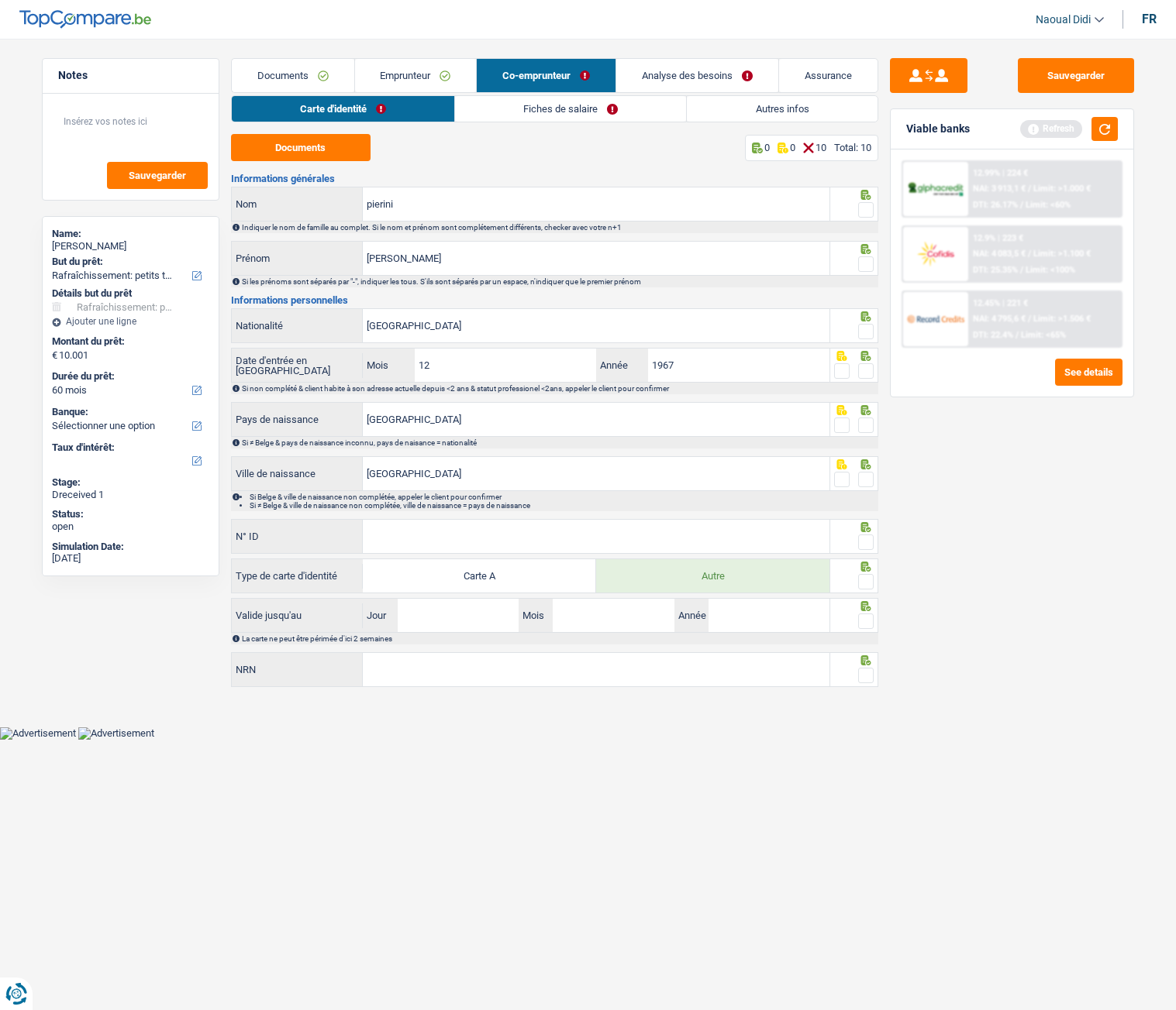
click at [528, 105] on link "Fiches de salaire" at bounding box center [571, 109] width 231 height 25
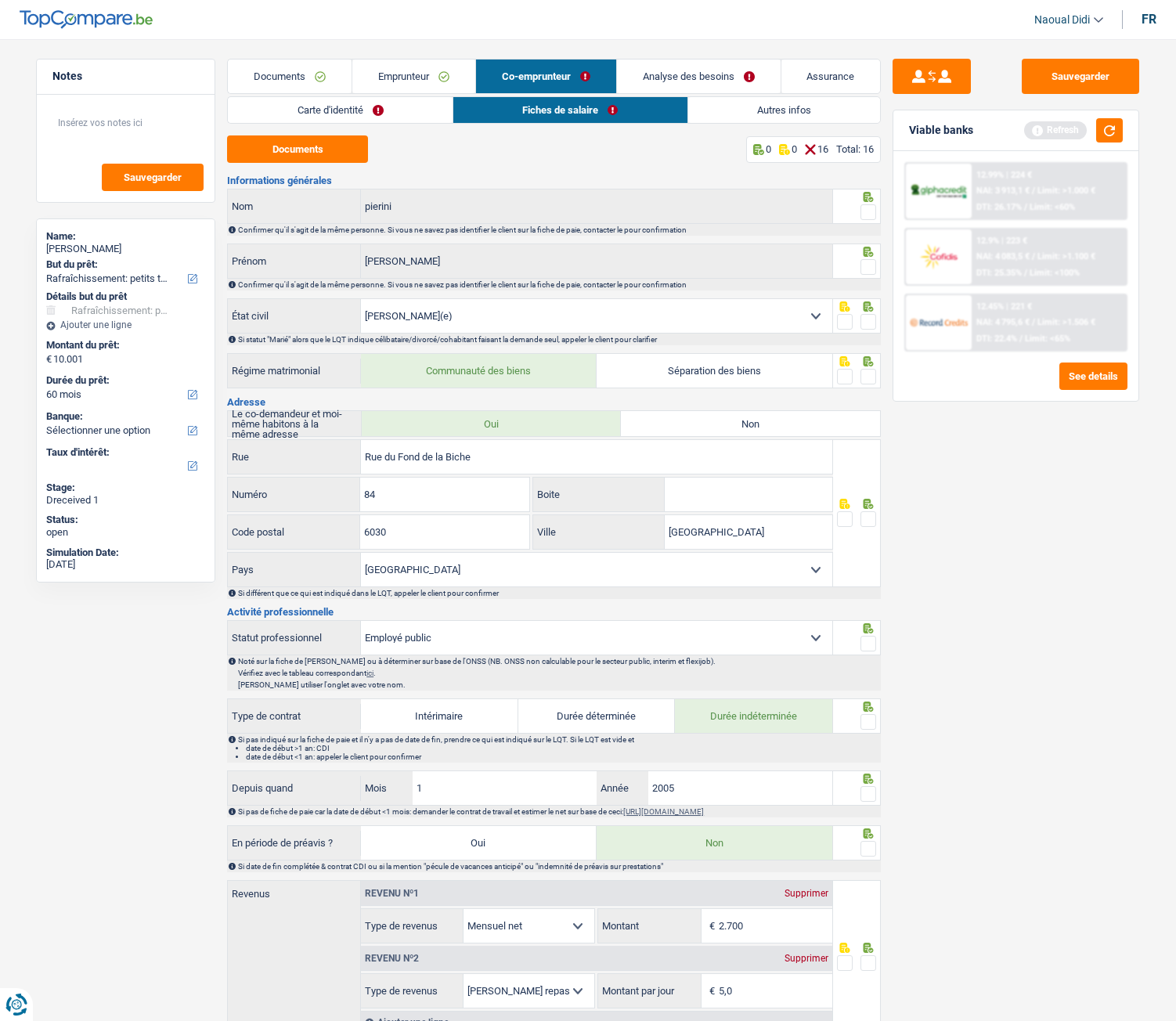
click at [782, 119] on link "Autres infos" at bounding box center [784, 110] width 192 height 25
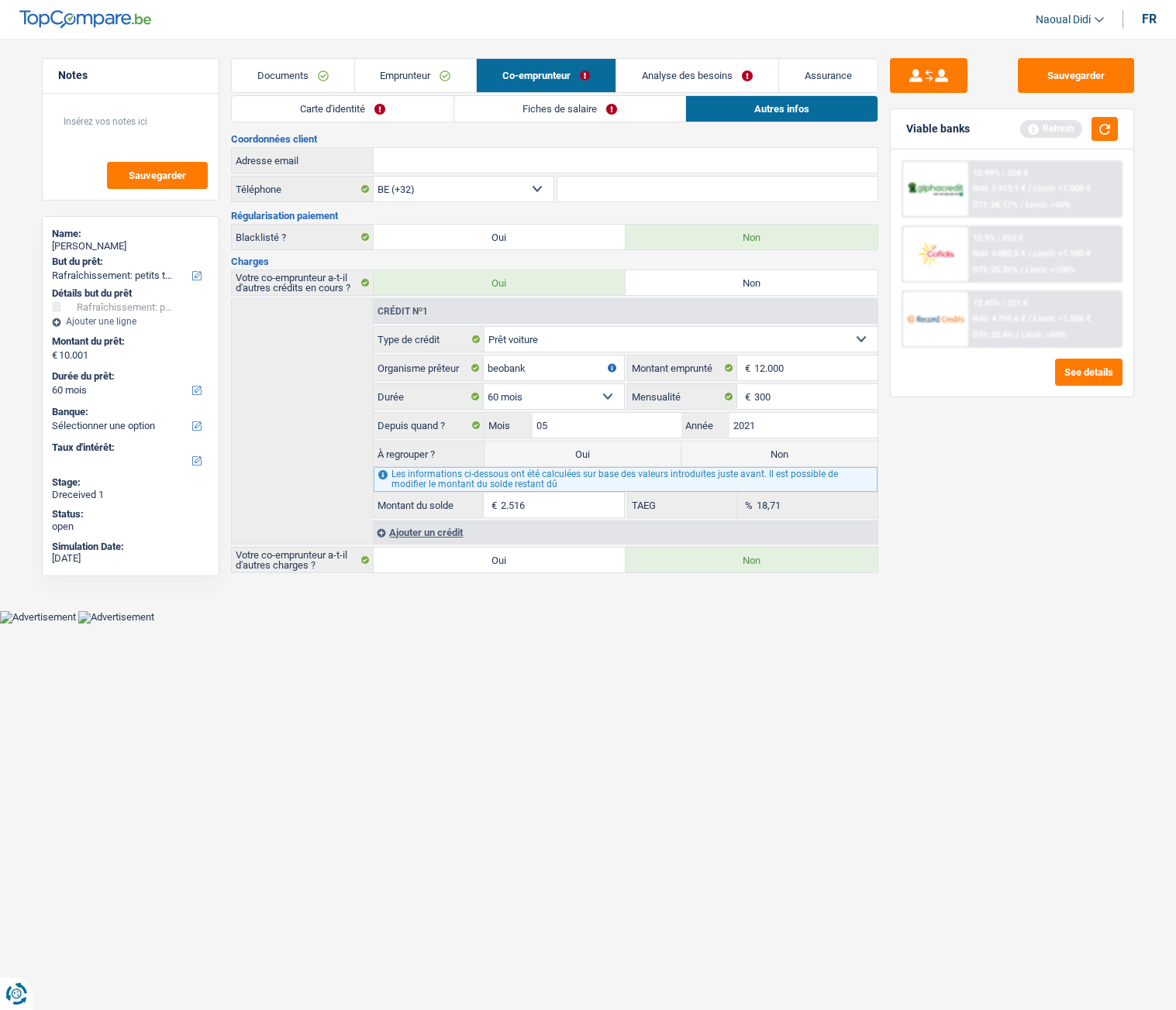
click at [364, 109] on link "Carte d'identité" at bounding box center [342, 109] width 221 height 25
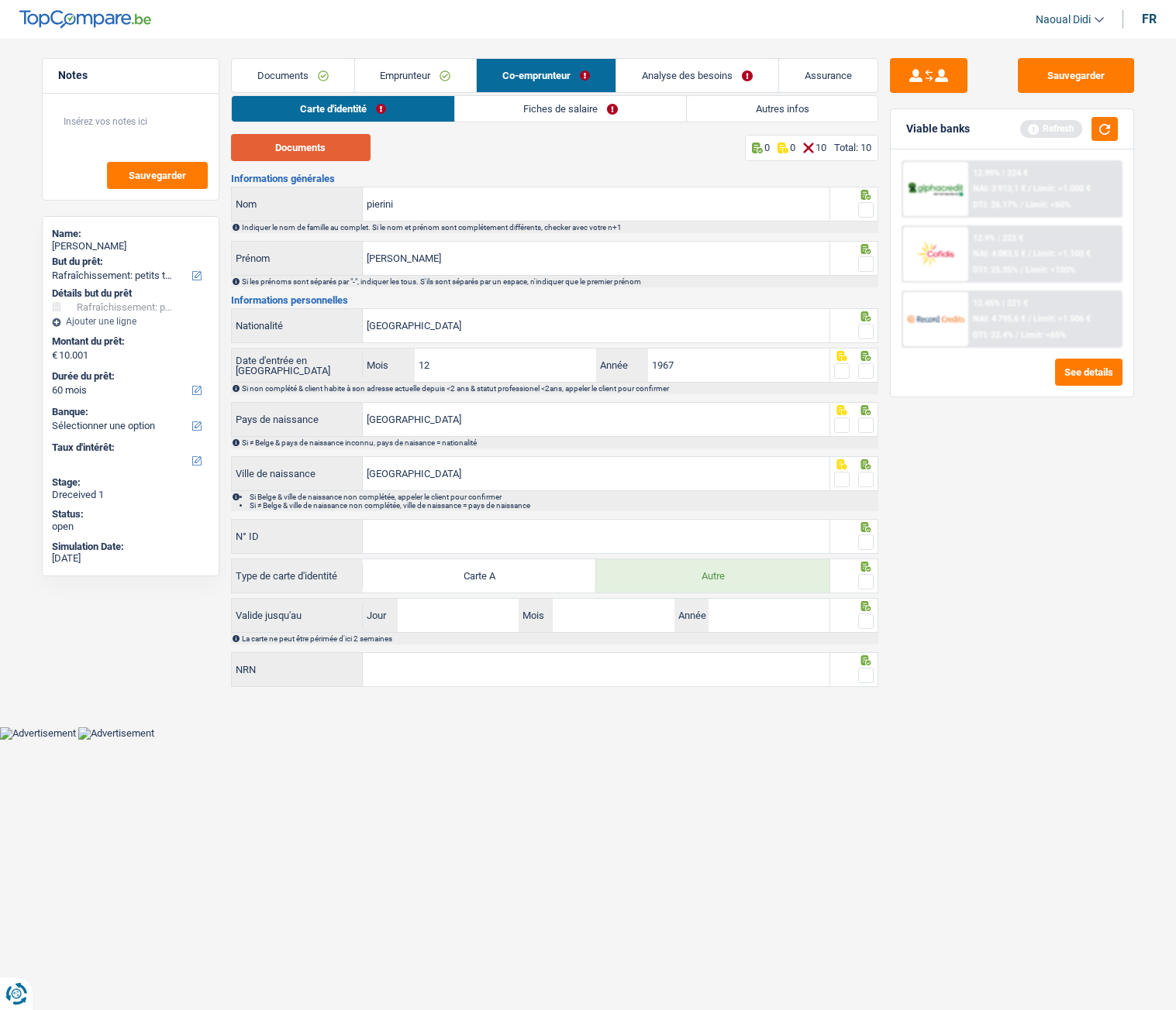
click at [328, 150] on button "Documents" at bounding box center [301, 147] width 140 height 27
click at [426, 209] on input "pierini" at bounding box center [596, 204] width 466 height 33
click at [860, 218] on div at bounding box center [866, 210] width 16 height 19
click at [867, 262] on span at bounding box center [866, 264] width 16 height 16
click at [0, 0] on input "radio" at bounding box center [0, 0] width 0 height 0
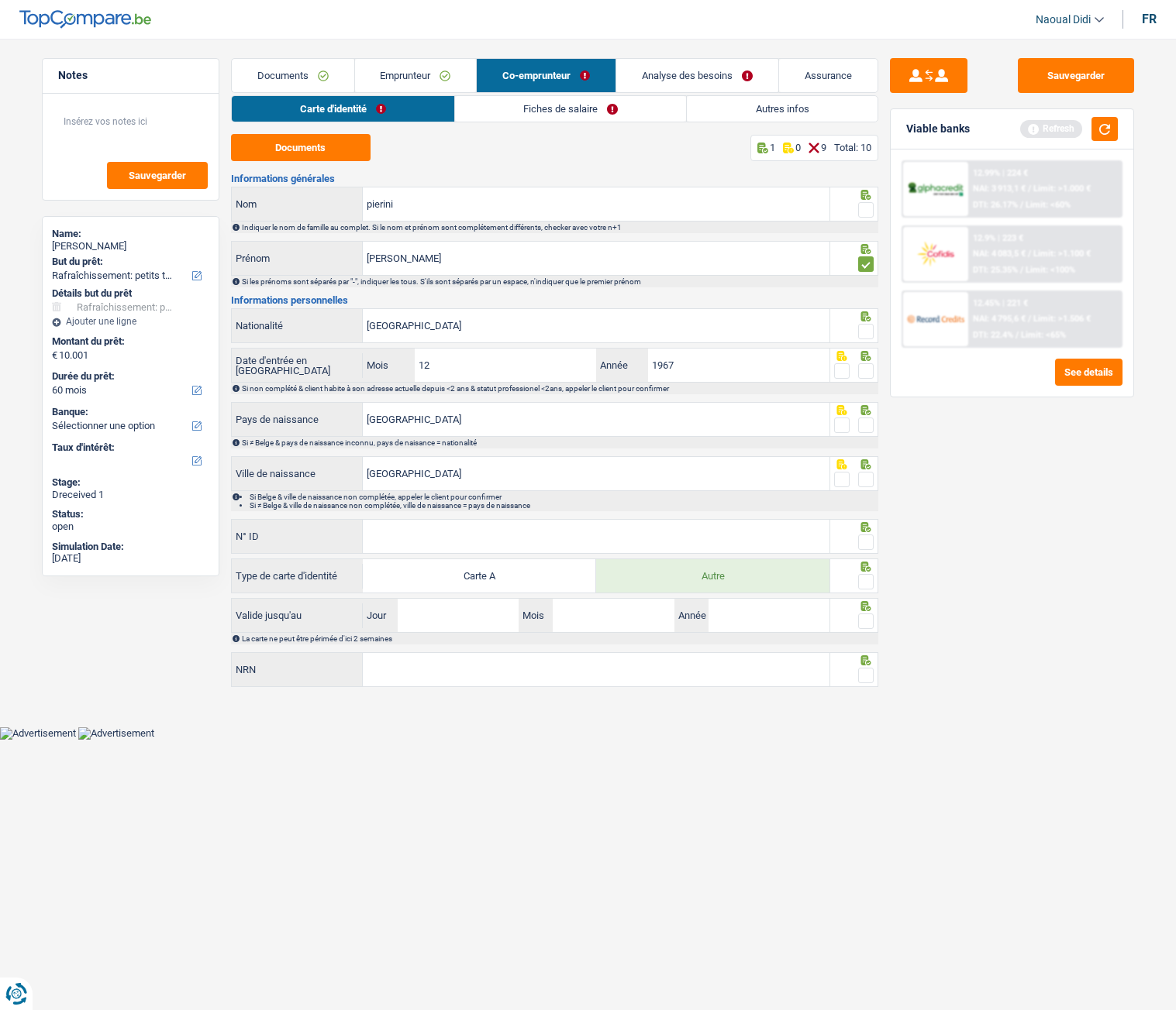
click at [864, 209] on span at bounding box center [866, 210] width 16 height 16
click at [0, 0] on input "radio" at bounding box center [0, 0] width 0 height 0
click at [864, 333] on span at bounding box center [866, 332] width 16 height 16
click at [0, 0] on input "radio" at bounding box center [0, 0] width 0 height 0
click at [862, 370] on span at bounding box center [866, 371] width 16 height 16
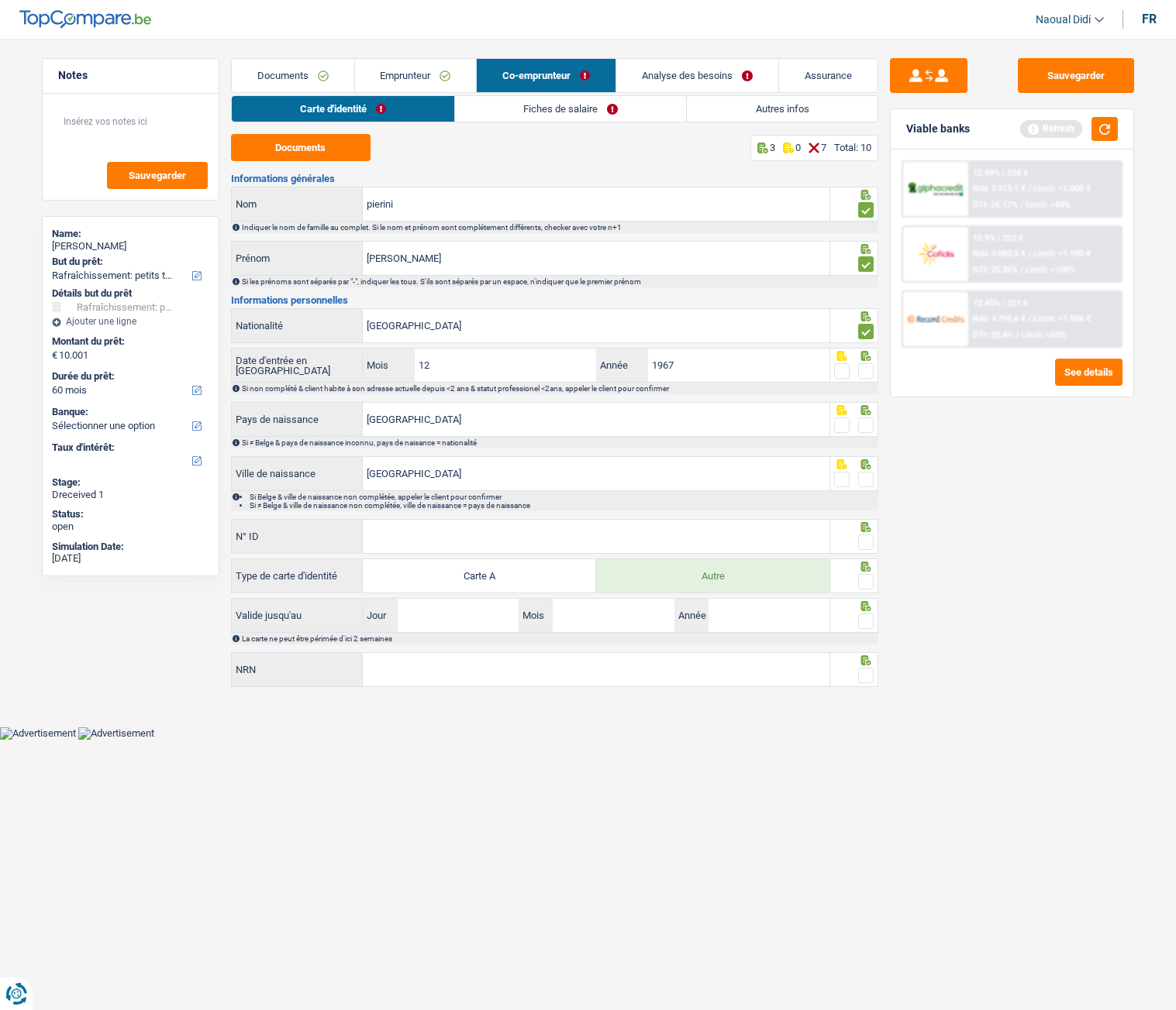
click at [0, 0] on input "radio" at bounding box center [0, 0] width 0 height 0
click at [867, 428] on span at bounding box center [866, 426] width 16 height 16
click at [0, 0] on input "radio" at bounding box center [0, 0] width 0 height 0
click at [867, 479] on span at bounding box center [866, 479] width 16 height 16
click at [0, 0] on input "radio" at bounding box center [0, 0] width 0 height 0
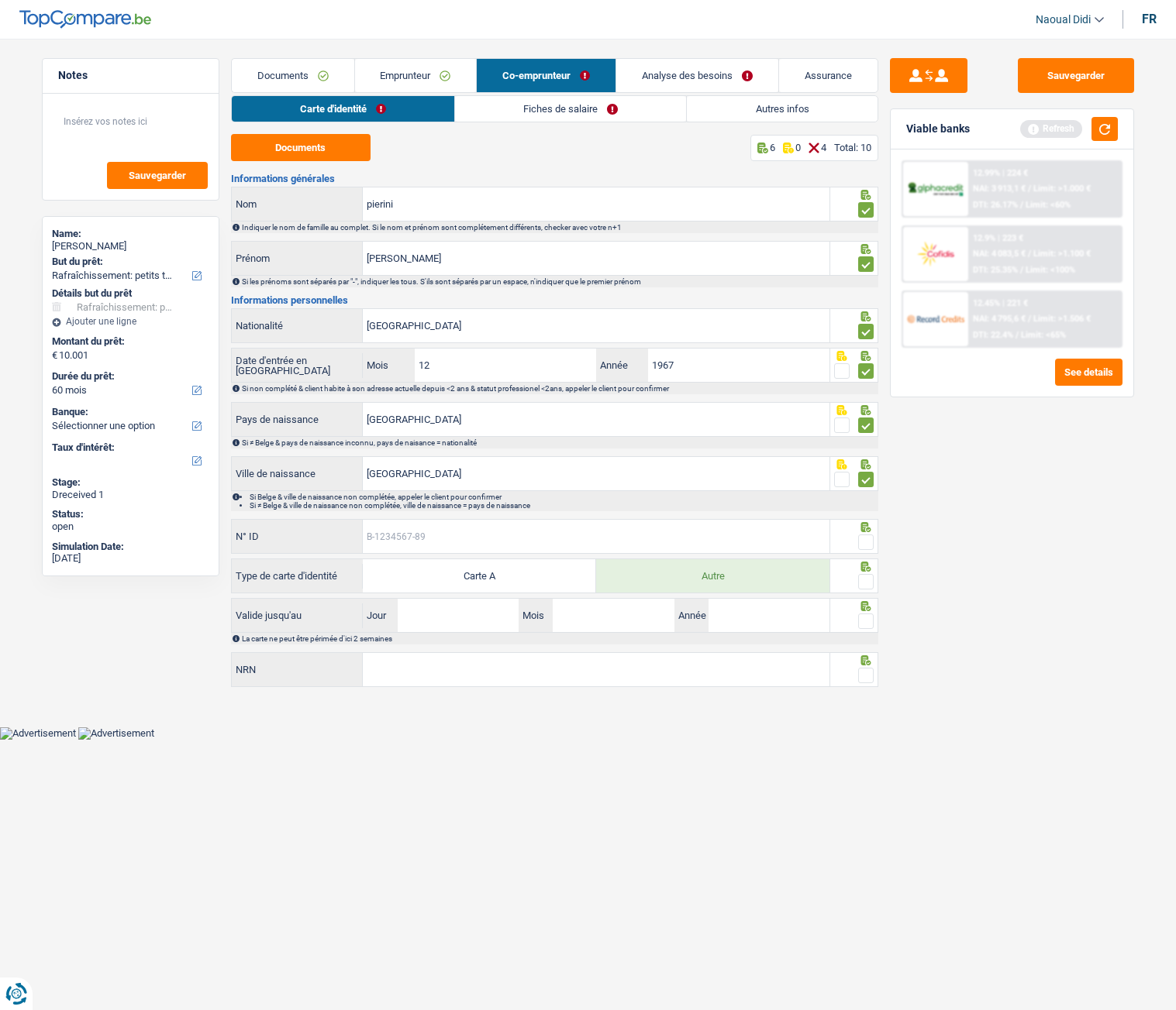
click at [459, 536] on input "N° ID" at bounding box center [596, 537] width 466 height 33
type input "B-6636419-67"
click at [478, 564] on input "Jour" at bounding box center [458, 616] width 121 height 33
type input "05"
type input "06"
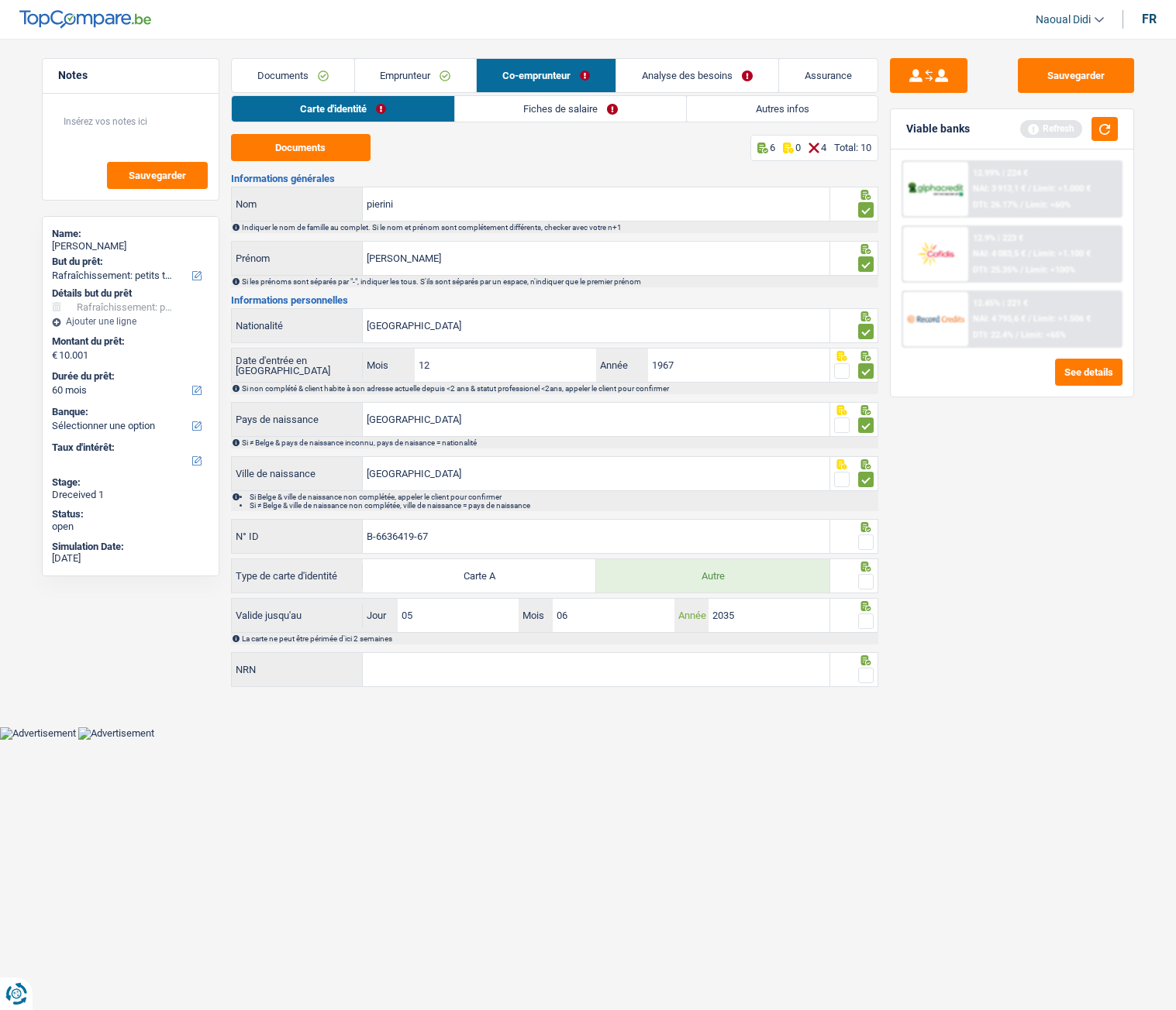
type input "2035"
click at [475, 564] on input "NRN" at bounding box center [596, 670] width 466 height 33
type input "67.12.31-092.81"
click at [869, 564] on span at bounding box center [866, 676] width 16 height 16
click at [0, 0] on input "radio" at bounding box center [0, 0] width 0 height 0
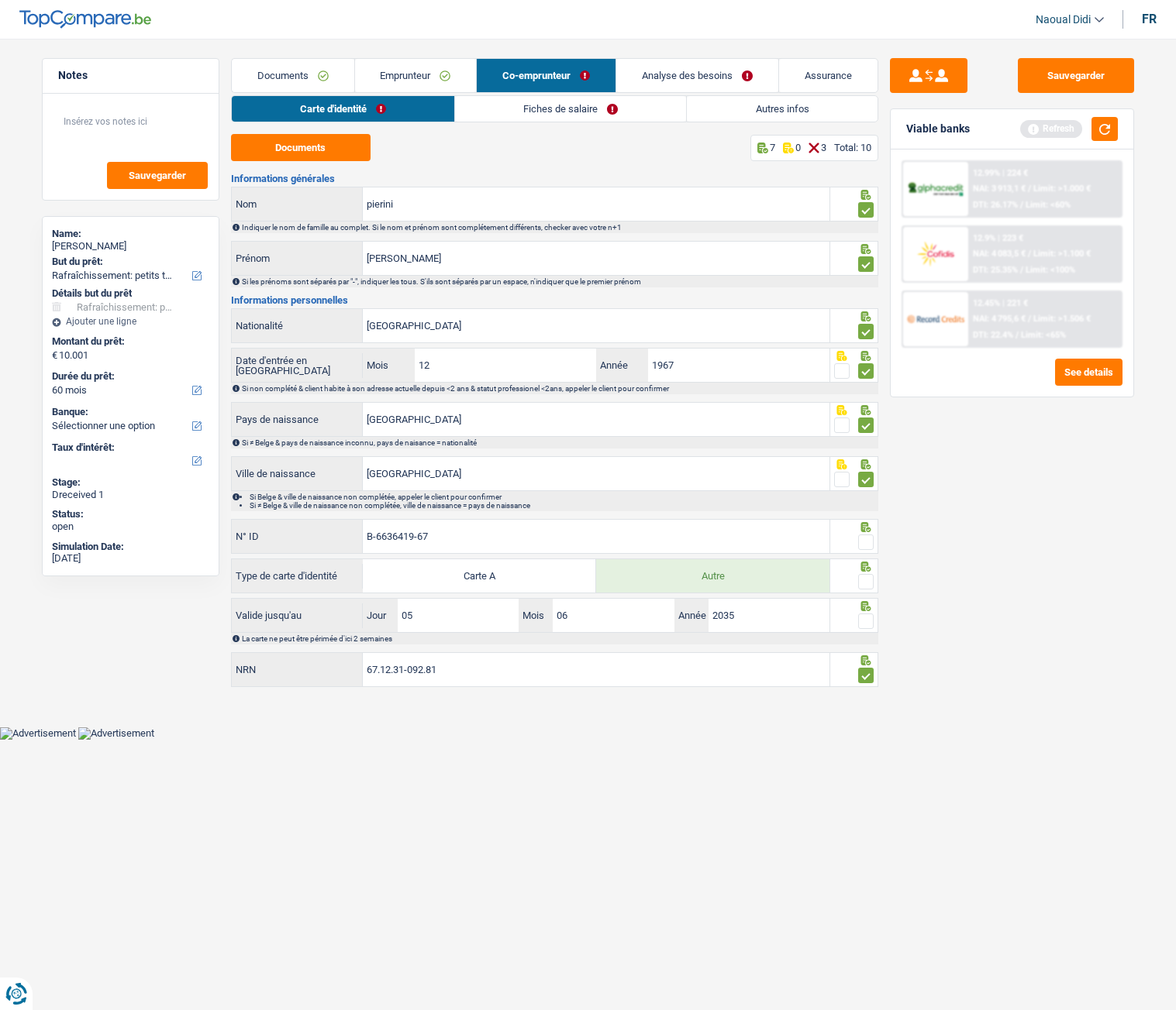
click at [862, 564] on span at bounding box center [866, 622] width 16 height 16
click at [0, 0] on input "radio" at bounding box center [0, 0] width 0 height 0
click at [875, 564] on div at bounding box center [854, 576] width 48 height 35
click at [868, 564] on span at bounding box center [866, 582] width 16 height 16
click at [0, 0] on input "radio" at bounding box center [0, 0] width 0 height 0
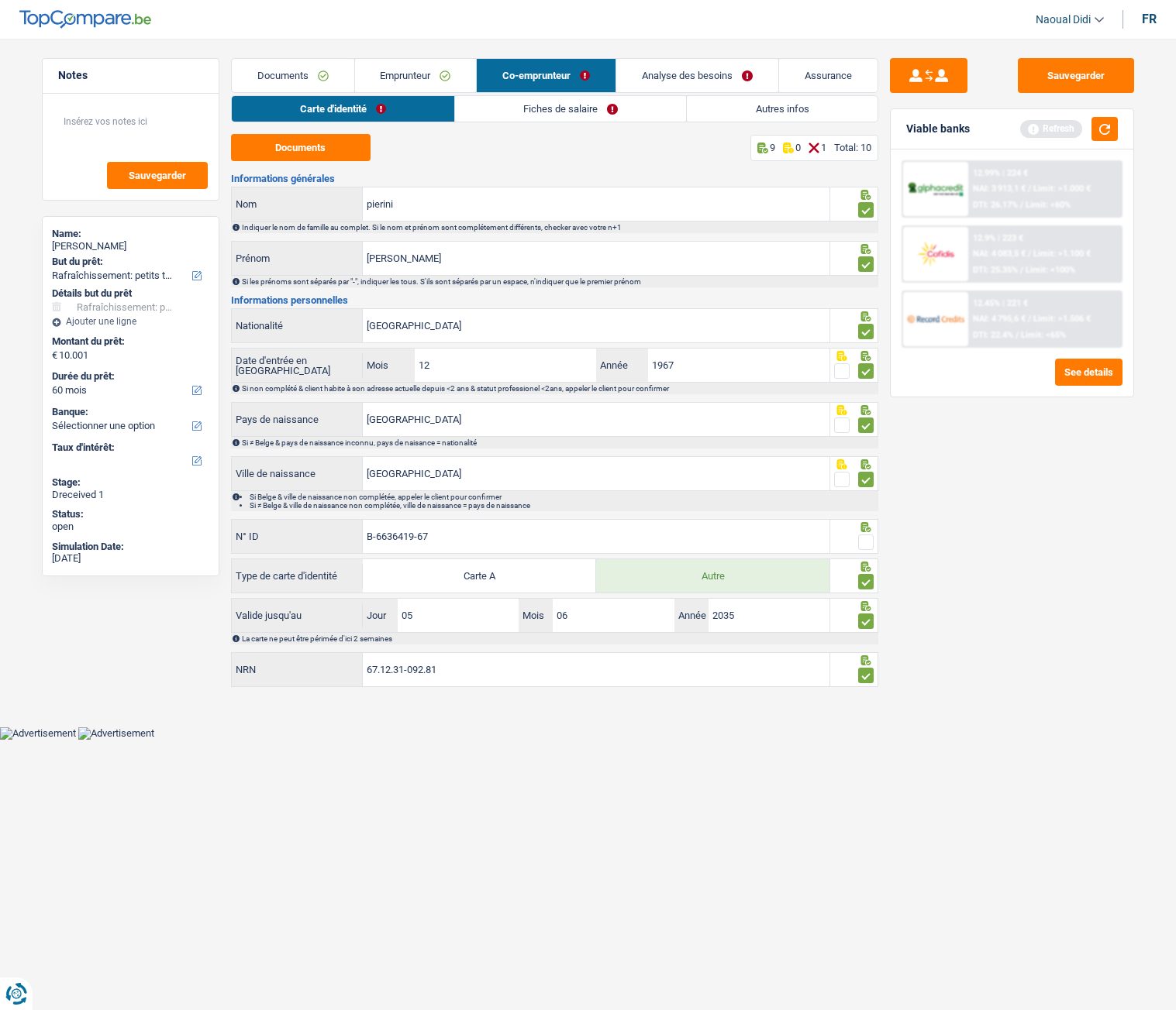
click at [872, 539] on span at bounding box center [866, 543] width 16 height 16
click at [0, 0] on input "radio" at bounding box center [0, 0] width 0 height 0
click at [1088, 66] on button "Sauvegarder" at bounding box center [1075, 76] width 116 height 35
click at [551, 122] on div "Carte d'identité Fiches de salaire Autres infos Documents 10 0 0 Total: 10 Info…" at bounding box center [554, 393] width 647 height 594
click at [565, 113] on link "Fiches de salaire" at bounding box center [571, 109] width 231 height 25
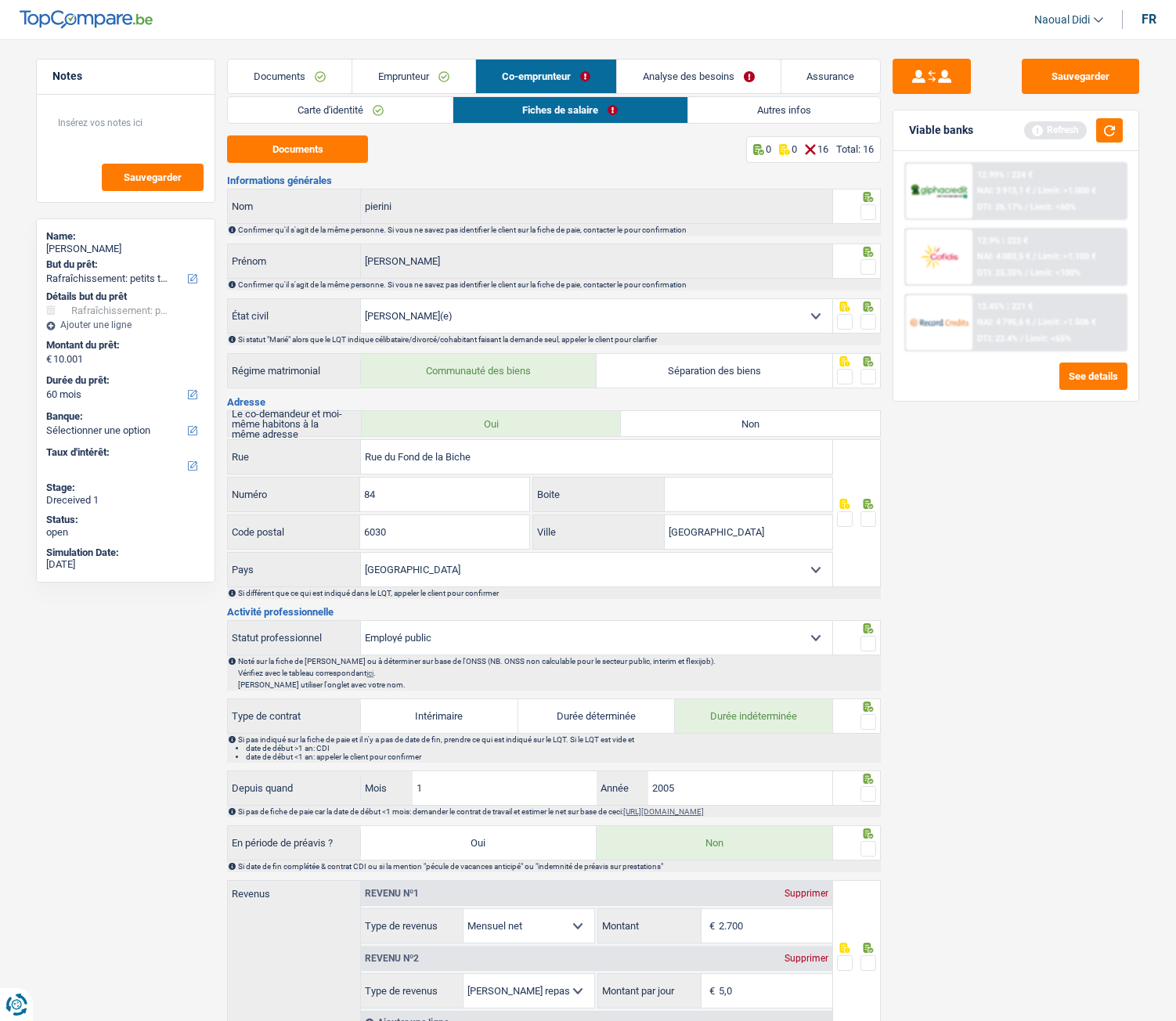
click at [870, 210] on span at bounding box center [869, 212] width 16 height 16
click at [0, 0] on input "radio" at bounding box center [0, 0] width 0 height 0
click at [865, 267] on span at bounding box center [869, 267] width 16 height 16
click at [0, 0] on input "radio" at bounding box center [0, 0] width 0 height 0
click at [300, 145] on button "Documents" at bounding box center [298, 148] width 141 height 27
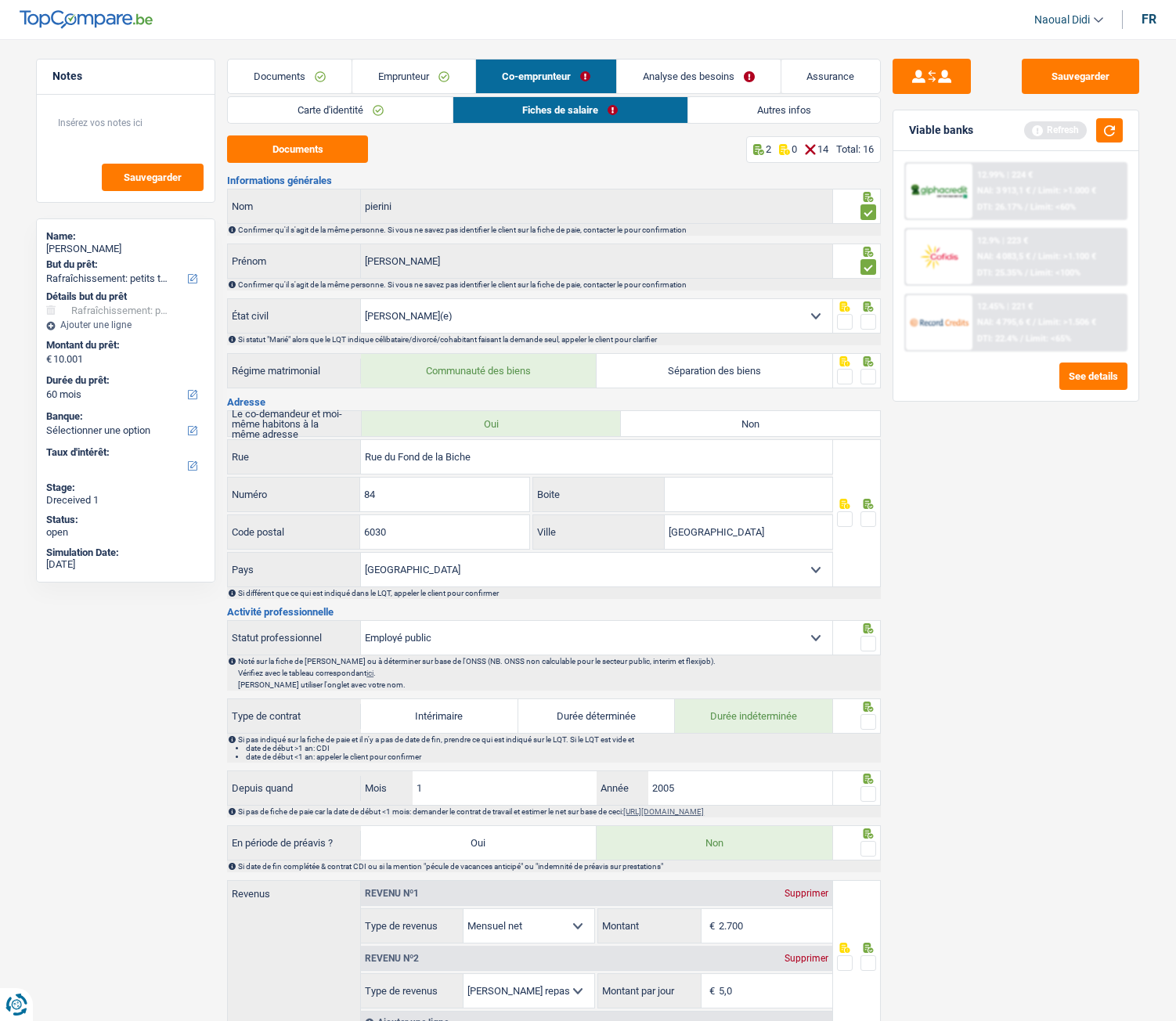
drag, startPoint x: 867, startPoint y: 317, endPoint x: 867, endPoint y: 331, distance: 14.0
click at [867, 317] on span at bounding box center [869, 322] width 16 height 16
click at [0, 0] on input "radio" at bounding box center [0, 0] width 0 height 0
click at [870, 381] on span at bounding box center [869, 377] width 16 height 16
click at [0, 0] on input "radio" at bounding box center [0, 0] width 0 height 0
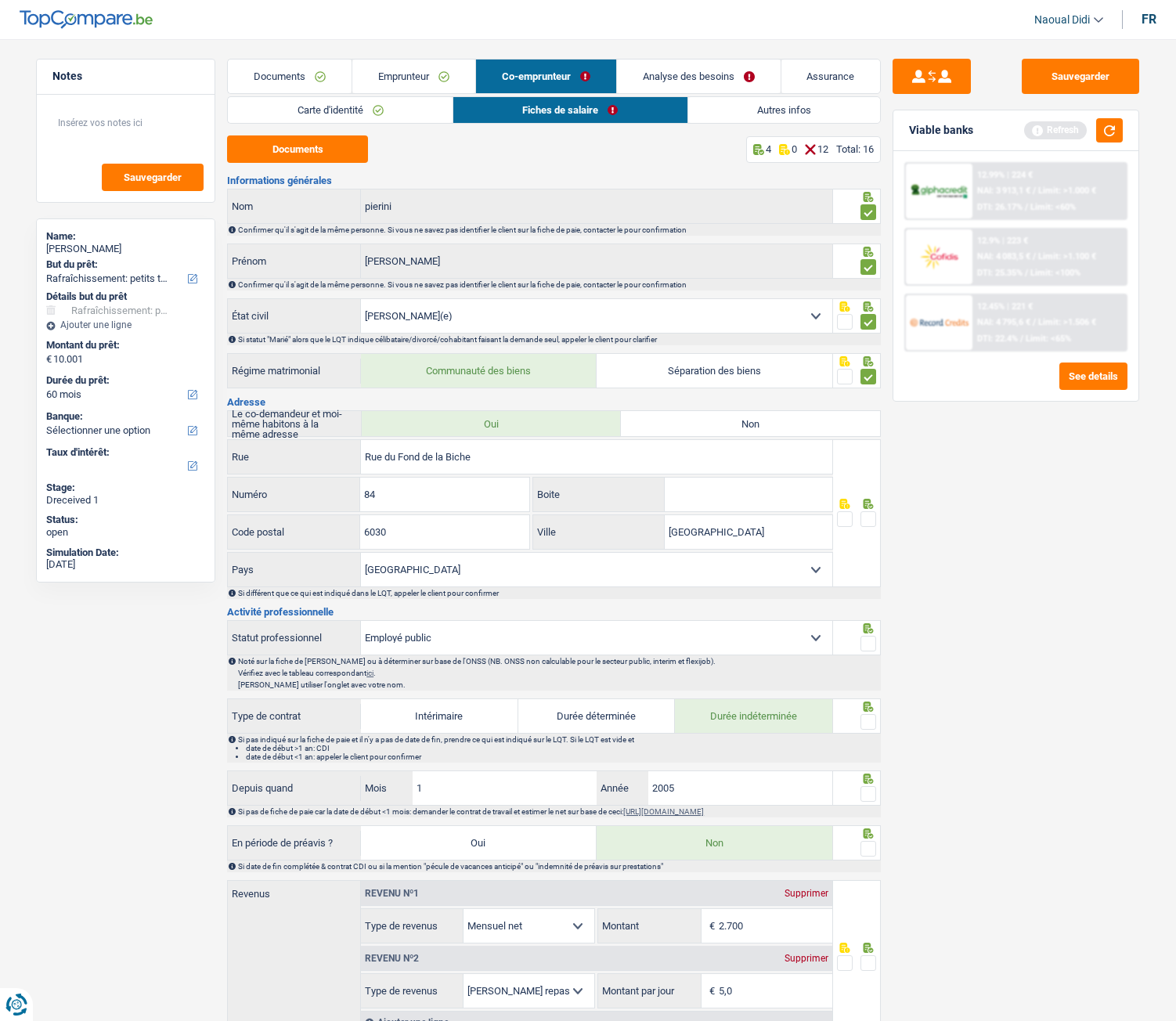
click at [866, 525] on span at bounding box center [869, 520] width 16 height 16
click at [0, 0] on input "radio" at bounding box center [0, 0] width 0 height 0
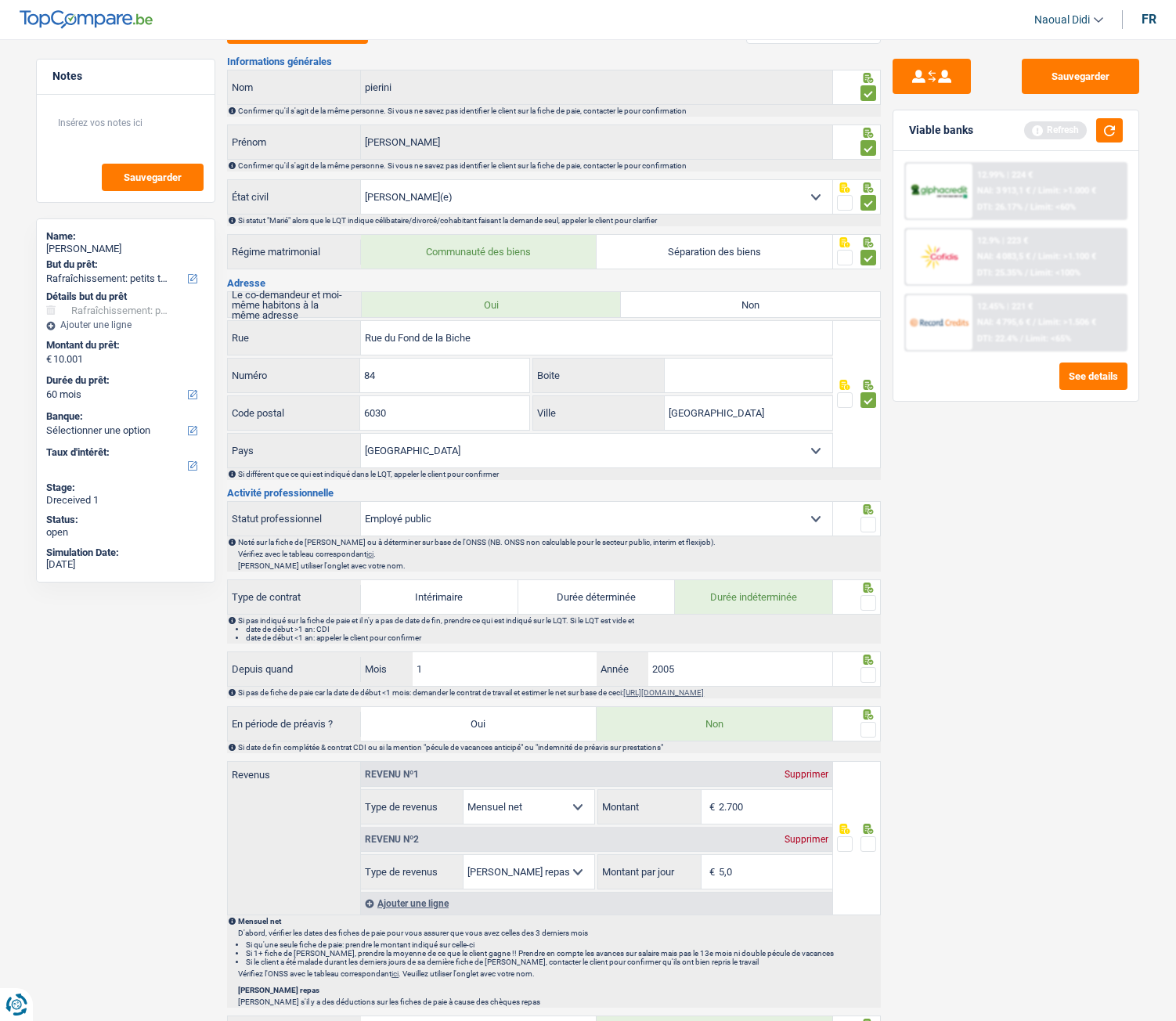
scroll to position [156, 0]
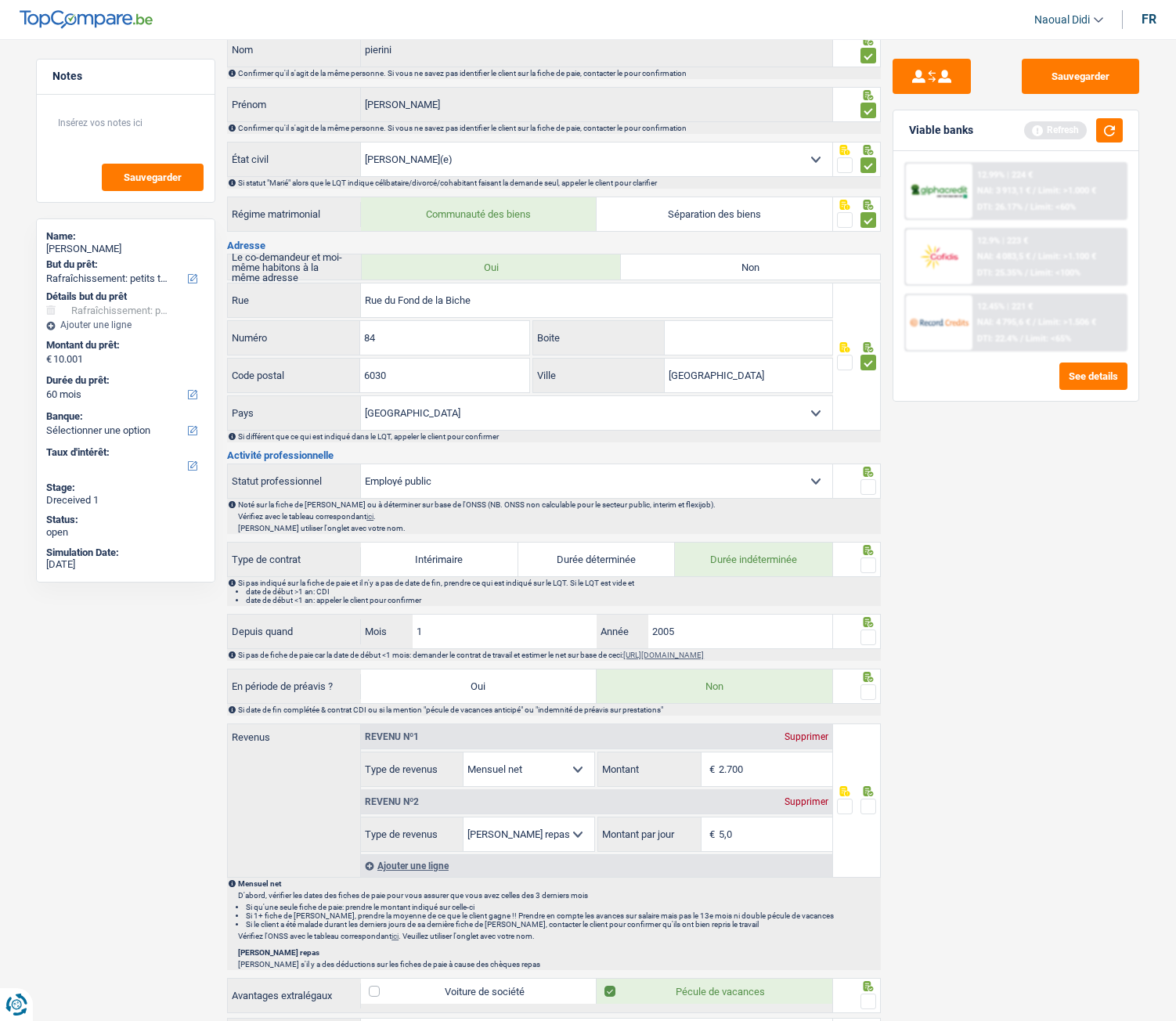
click at [864, 490] on span at bounding box center [869, 487] width 16 height 16
click at [0, 0] on input "radio" at bounding box center [0, 0] width 0 height 0
click at [867, 570] on span at bounding box center [869, 565] width 16 height 16
click at [0, 0] on input "radio" at bounding box center [0, 0] width 0 height 0
click at [873, 571] on span at bounding box center [869, 637] width 16 height 16
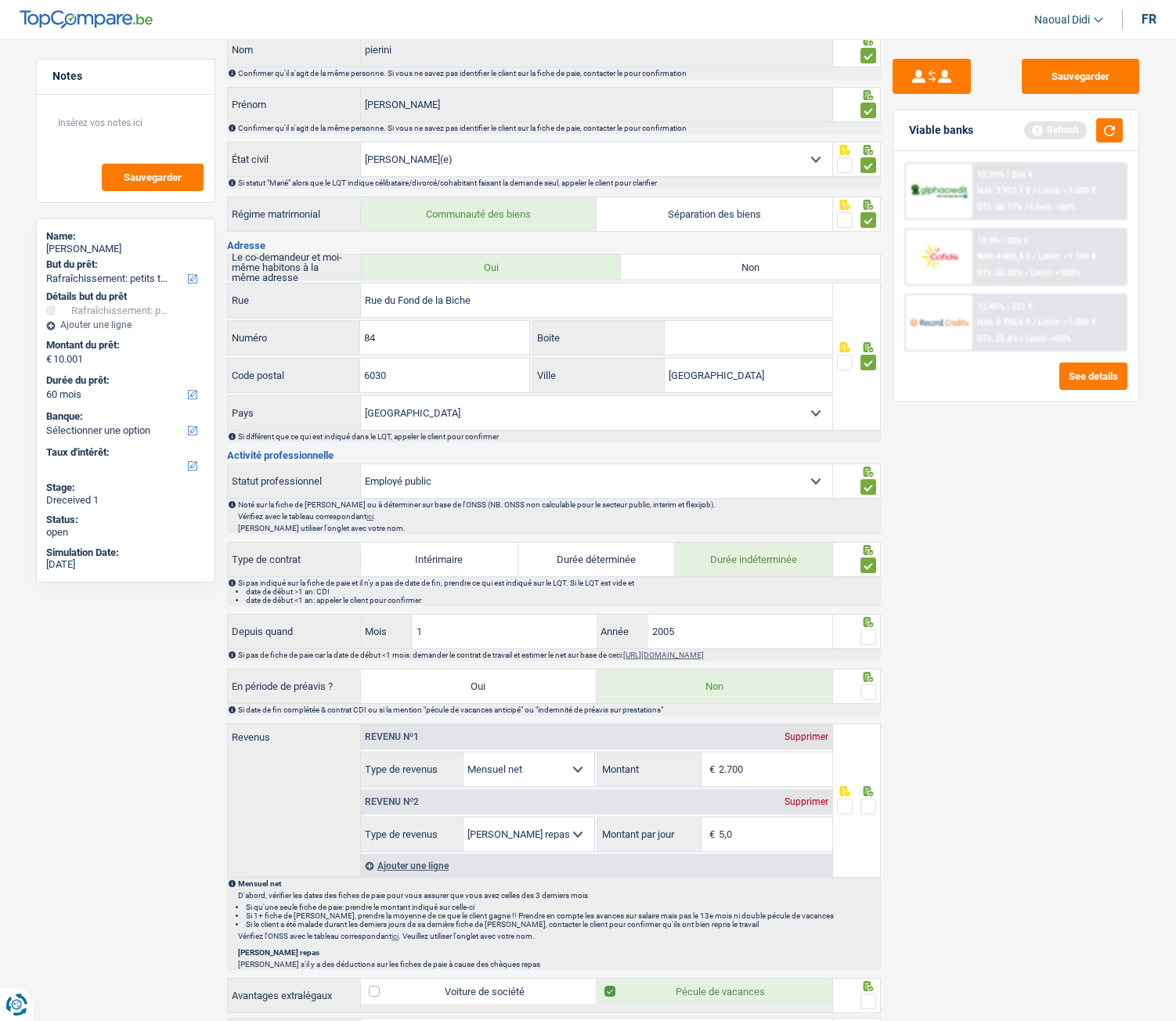
click at [0, 0] on input "radio" at bounding box center [0, 0] width 0 height 0
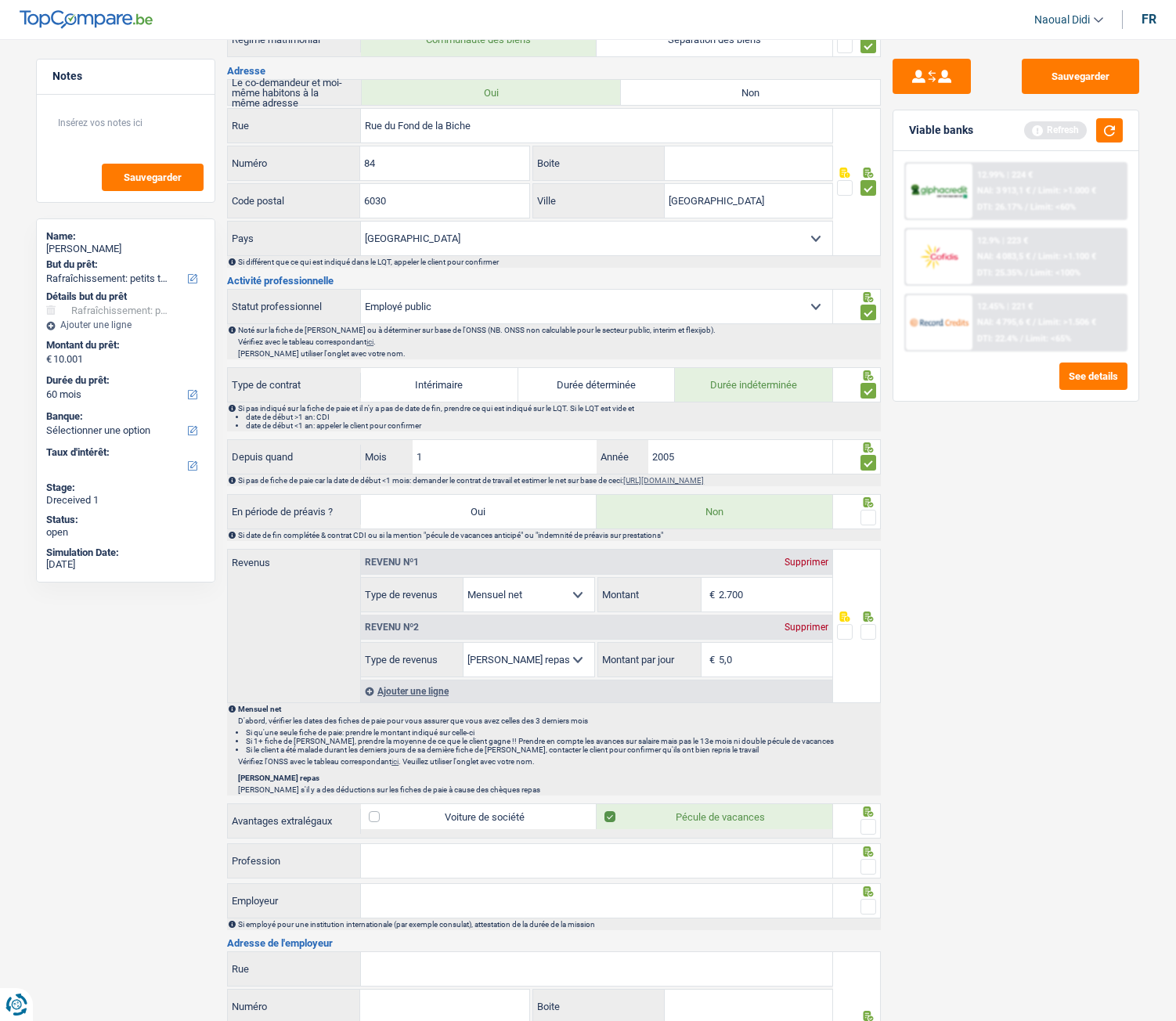
scroll to position [392, 0]
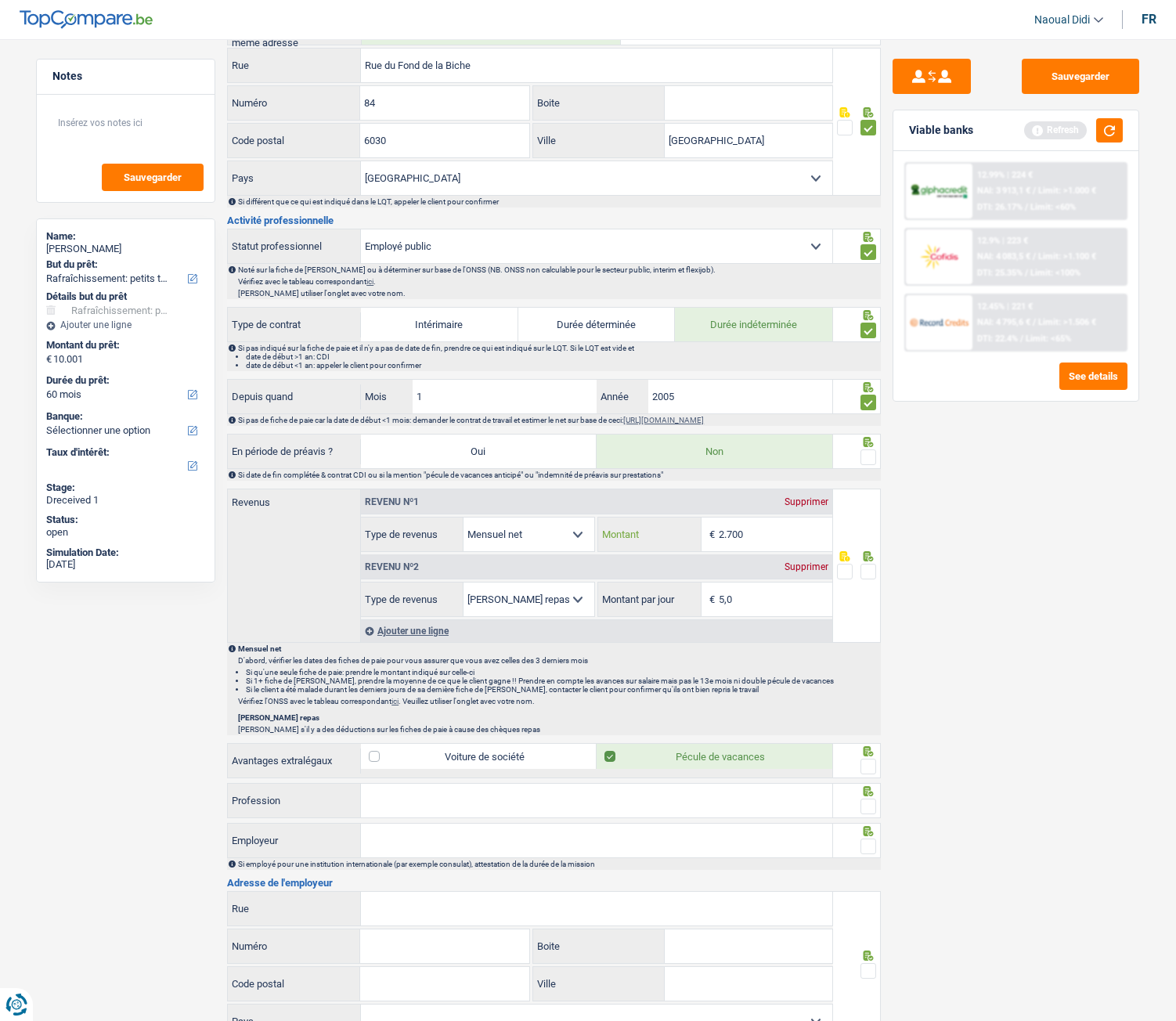
click at [758, 537] on input "2.700" at bounding box center [775, 535] width 113 height 33
type input "2.681"
click at [763, 571] on input "5,0" at bounding box center [775, 600] width 113 height 33
click at [865, 564] on span at bounding box center [869, 572] width 16 height 16
click at [0, 0] on input "radio" at bounding box center [0, 0] width 0 height 0
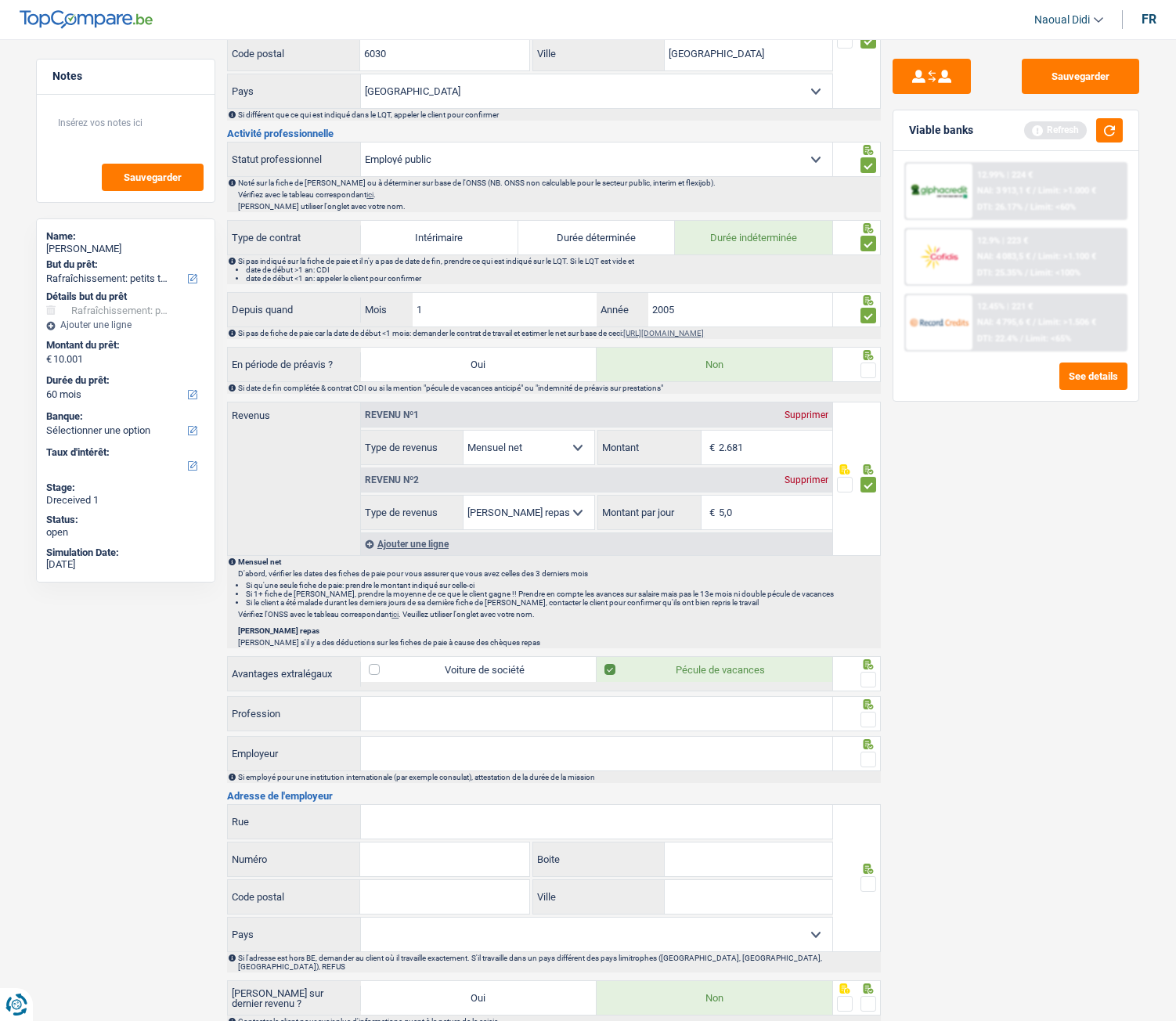
scroll to position [549, 0]
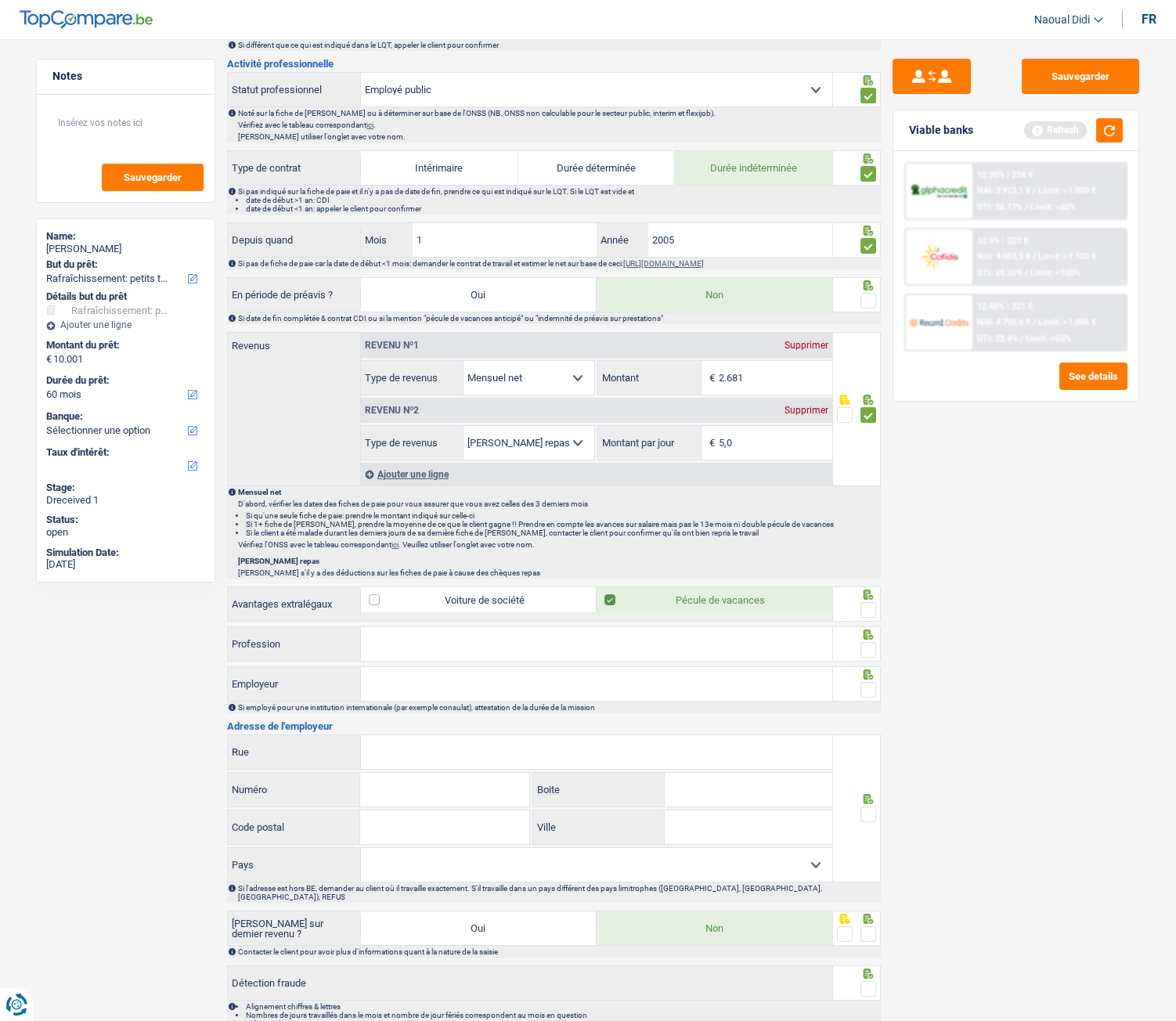
click at [873, 571] on span at bounding box center [869, 610] width 16 height 16
click at [0, 0] on input "radio" at bounding box center [0, 0] width 0 height 0
click at [614, 571] on input "Profession" at bounding box center [596, 644] width 471 height 33
type input "Employé"
click at [872, 571] on span at bounding box center [869, 651] width 16 height 16
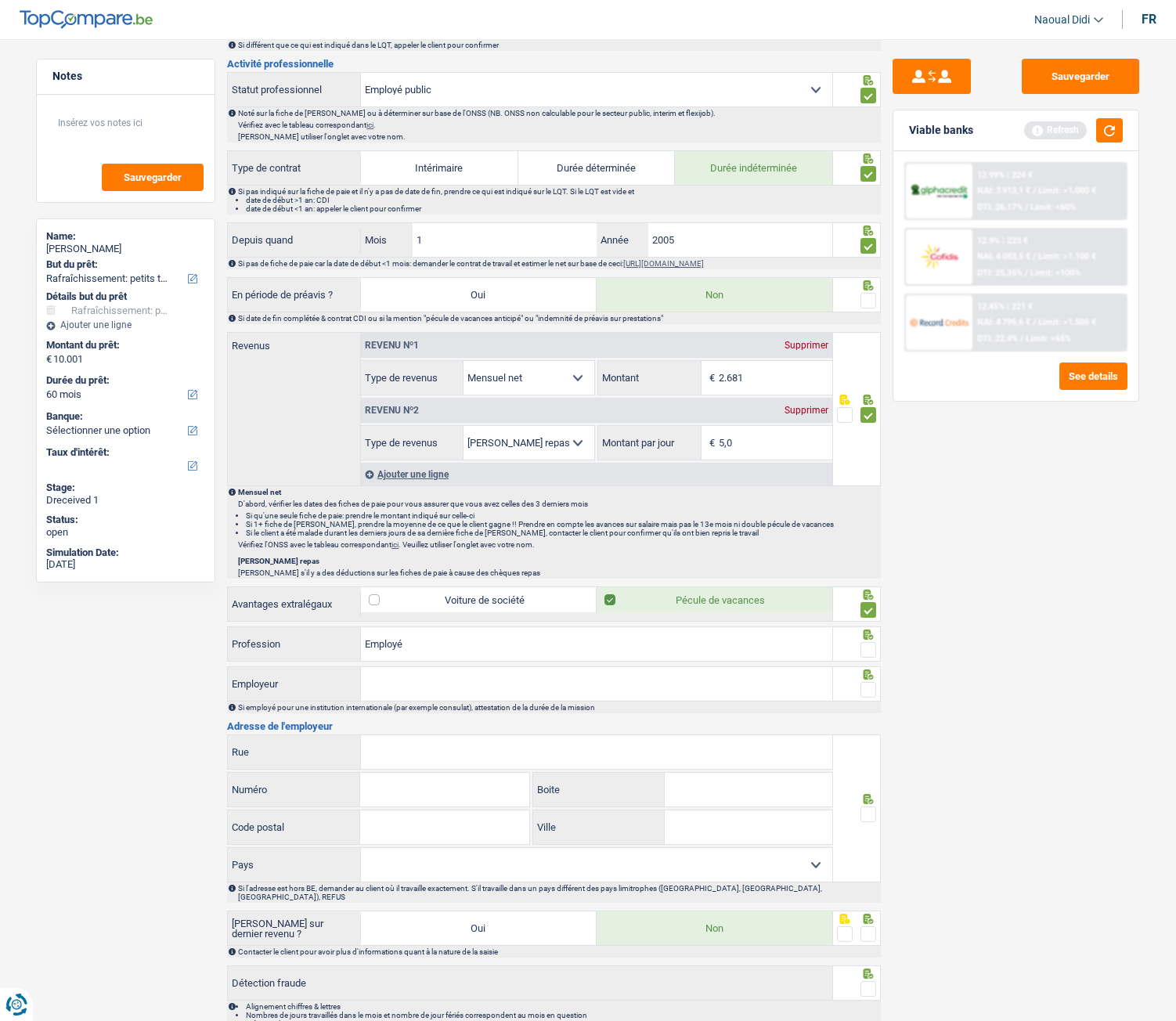
click at [0, 0] on input "radio" at bounding box center [0, 0] width 0 height 0
click at [408, 571] on input "Employeur" at bounding box center [596, 684] width 471 height 33
paste input "SOCIETE WALLONNE DES EAUX"
type input "SOCIETE WALLONNE DES EAUX"
click at [469, 571] on input "Rue" at bounding box center [596, 752] width 471 height 33
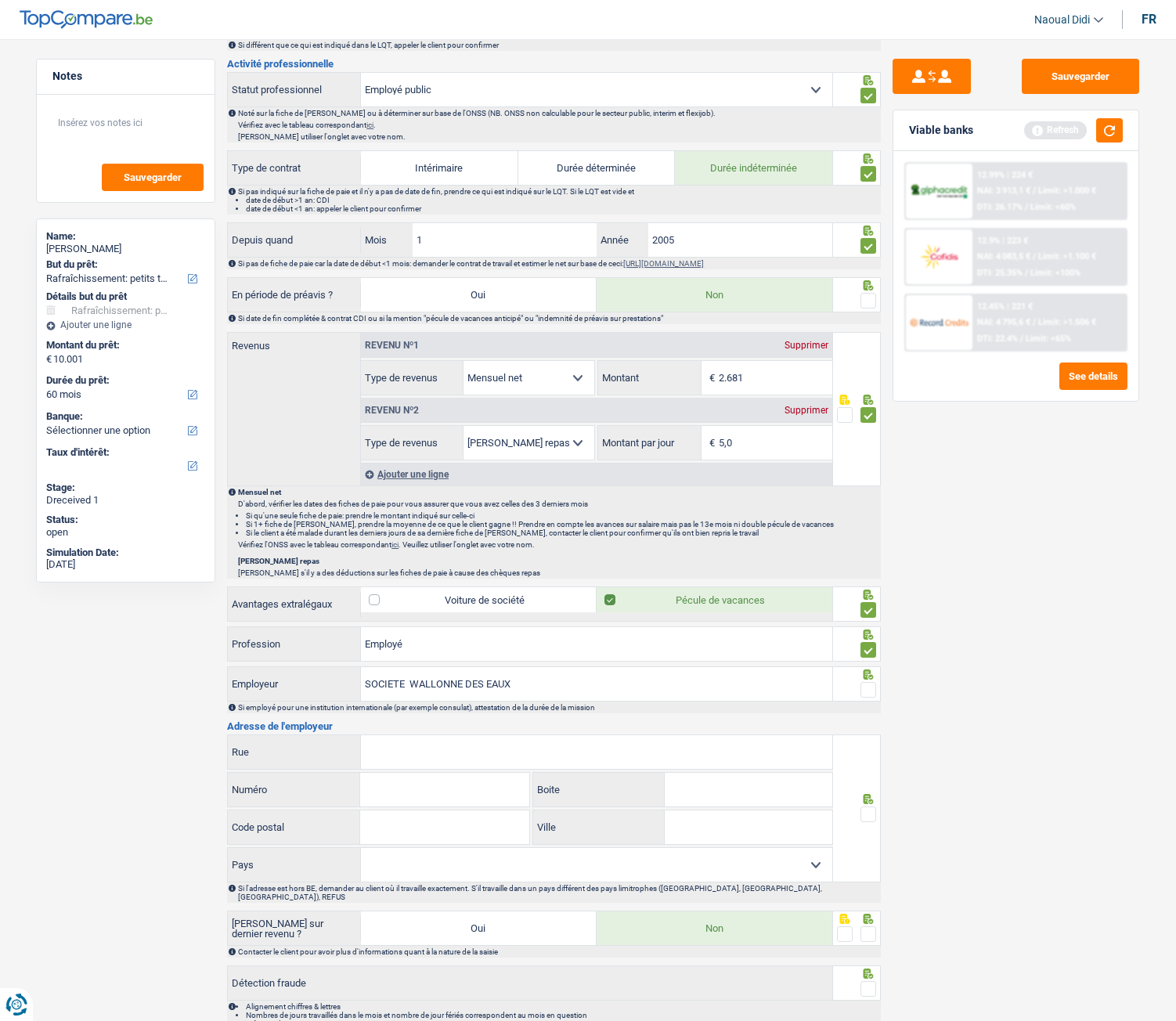
click at [540, 571] on input "Rue" at bounding box center [596, 752] width 471 height 33
paste input "SOCIETE WALLONNE DES EAUX Rue de la Concorde 41"
drag, startPoint x: 515, startPoint y: 754, endPoint x: 321, endPoint y: 737, distance: 194.7
click at [321, 571] on div "SOCIETE WALLONNE DES EAUX Rue de la Concorde 41 Rue" at bounding box center [530, 752] width 605 height 33
type input "Rue de la Concorde 41"
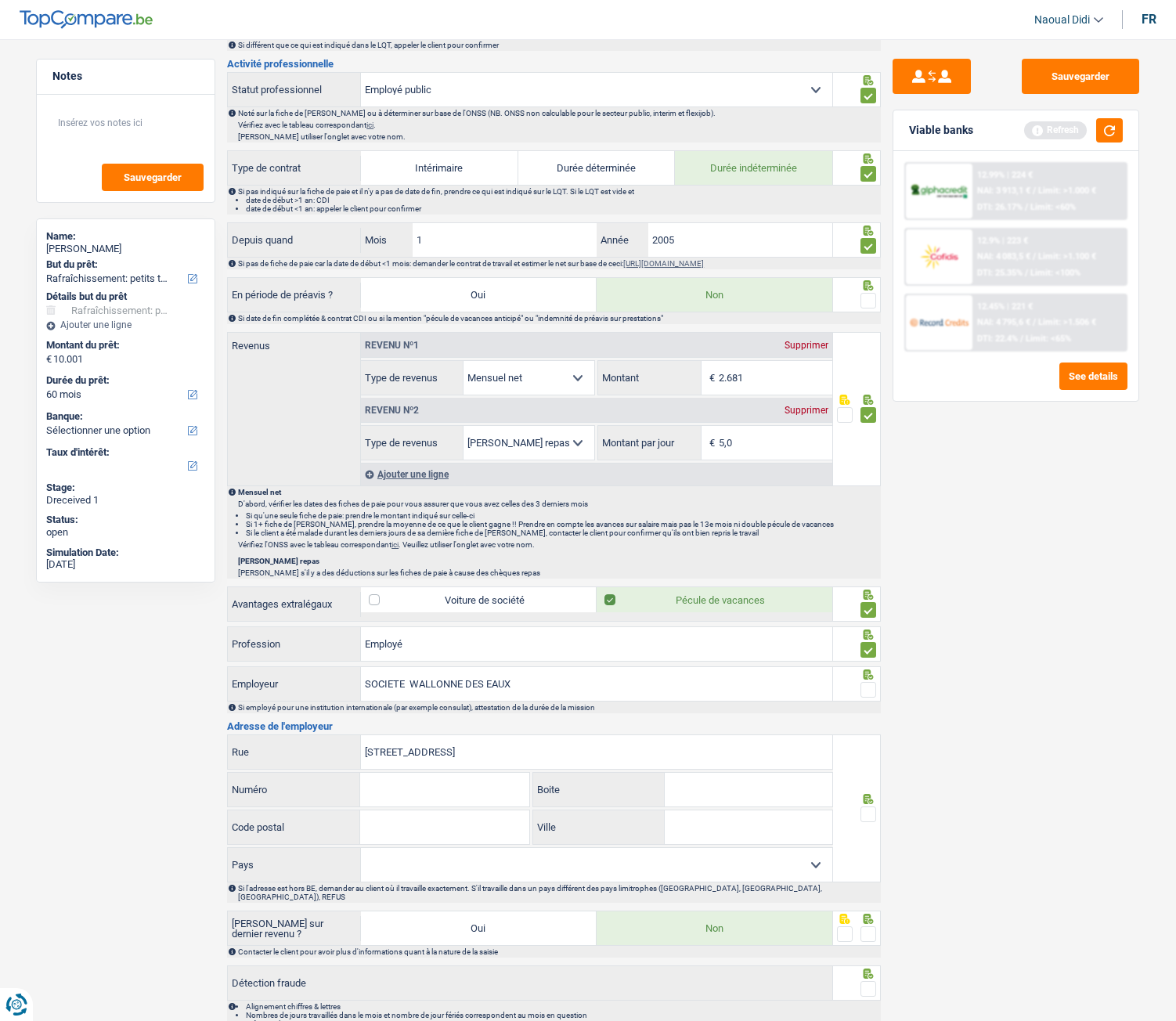
click at [434, 571] on input "Numéro" at bounding box center [444, 790] width 169 height 33
type input "41"
click at [519, 571] on input "Rue de la Concorde 41" at bounding box center [596, 752] width 471 height 33
type input "Rue de la Concorde"
click at [469, 571] on input "Code postal" at bounding box center [444, 827] width 169 height 33
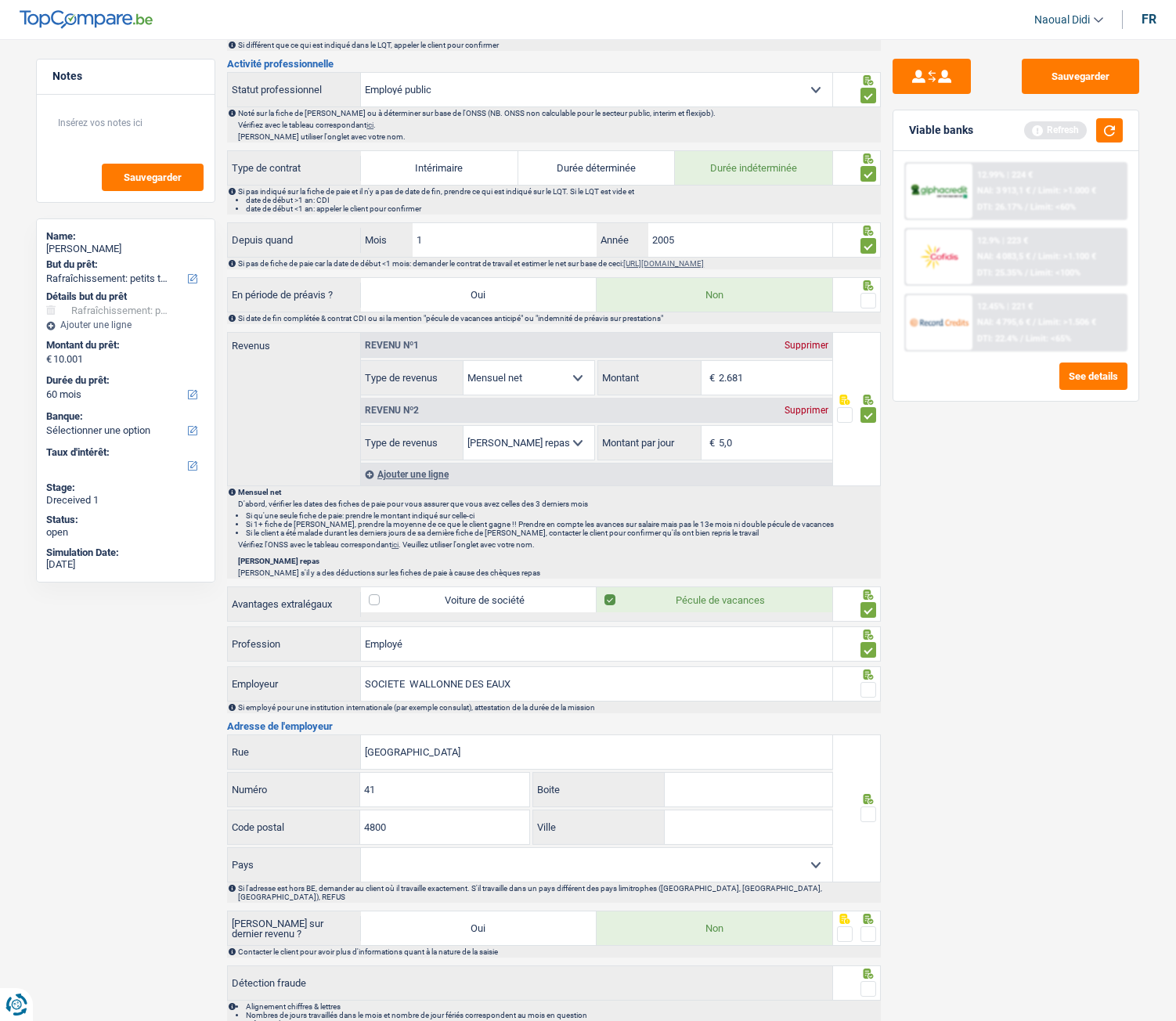
type input "4800"
click at [745, 571] on input "Ville" at bounding box center [749, 827] width 168 height 33
type input "Verviers"
click at [868, 571] on span at bounding box center [869, 815] width 16 height 16
click at [0, 0] on input "radio" at bounding box center [0, 0] width 0 height 0
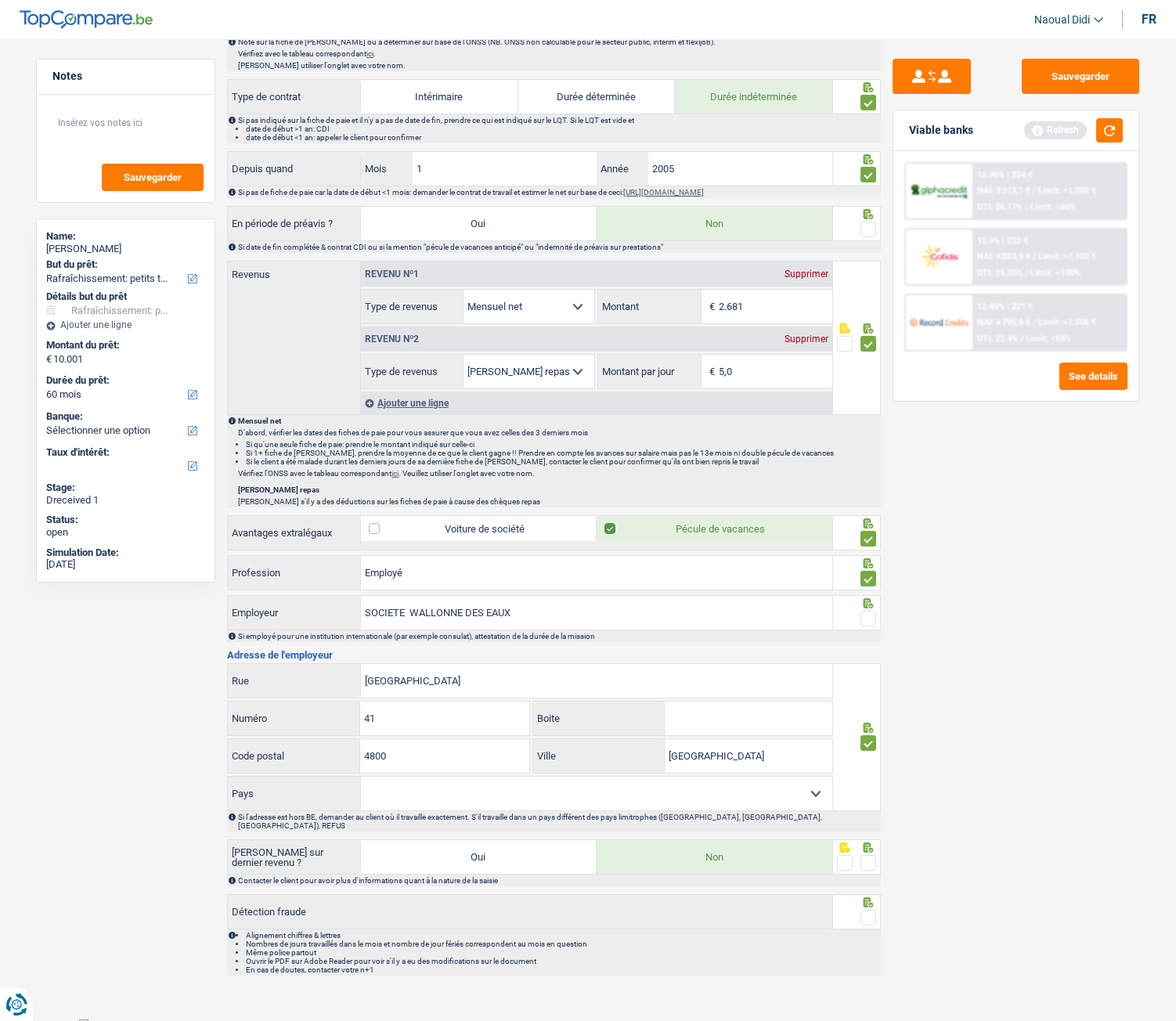
scroll to position [621, 0]
click at [569, 571] on select "Belgique France Allemagne Italie Luxembourg Pays-Bas Espagne Suisse Sélectionne…" at bounding box center [596, 793] width 471 height 33
select select "BE"
click at [361, 571] on select "Belgique France Allemagne Italie Luxembourg Pays-Bas Espagne Suisse Sélectionne…" at bounding box center [596, 793] width 471 height 33
click at [875, 571] on span at bounding box center [869, 862] width 16 height 16
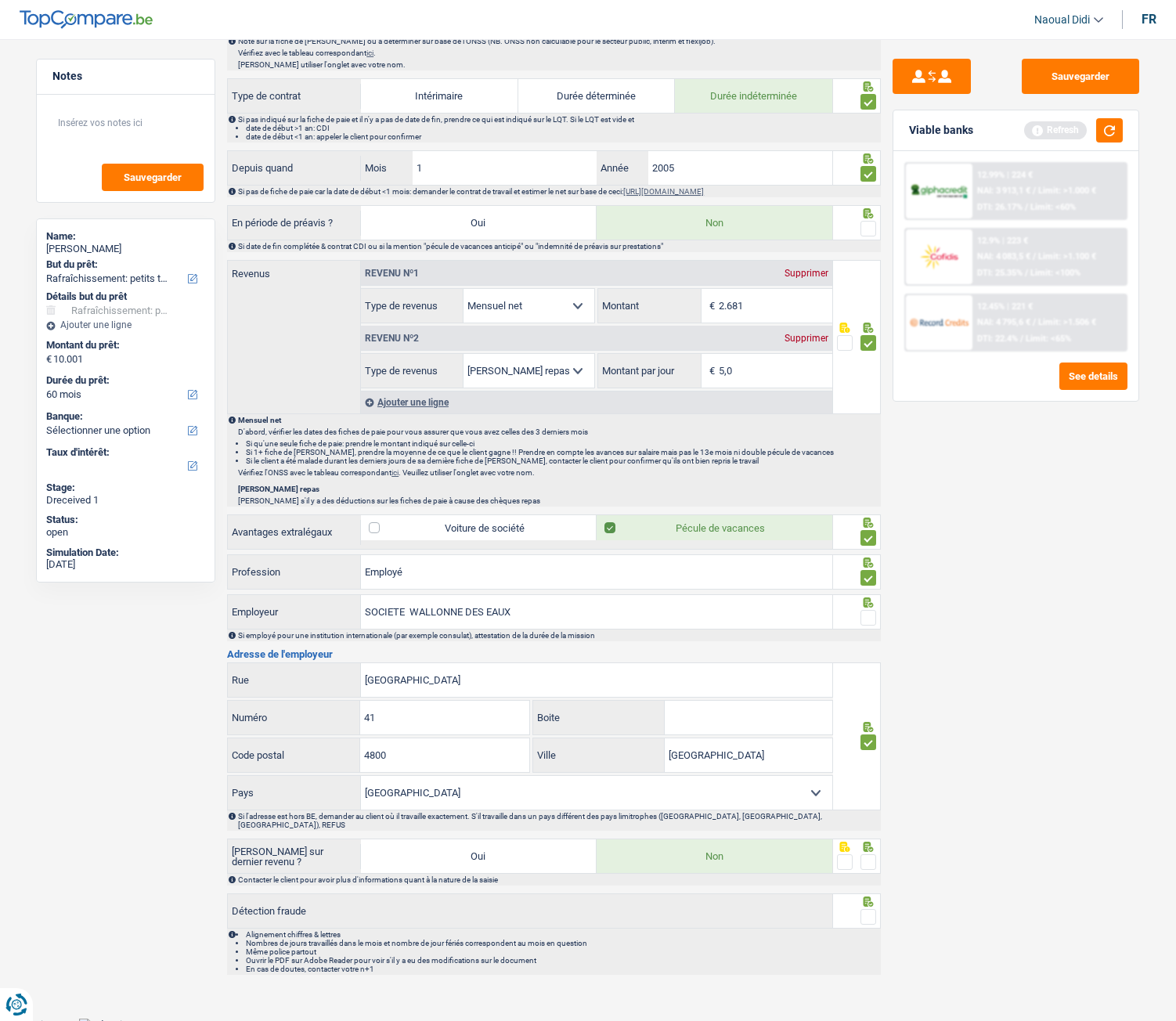
click at [0, 0] on input "radio" at bounding box center [0, 0] width 0 height 0
click at [869, 571] on span at bounding box center [869, 917] width 16 height 16
click at [0, 0] on input "radio" at bounding box center [0, 0] width 0 height 0
click at [1108, 83] on button "Sauvegarder" at bounding box center [1080, 76] width 118 height 35
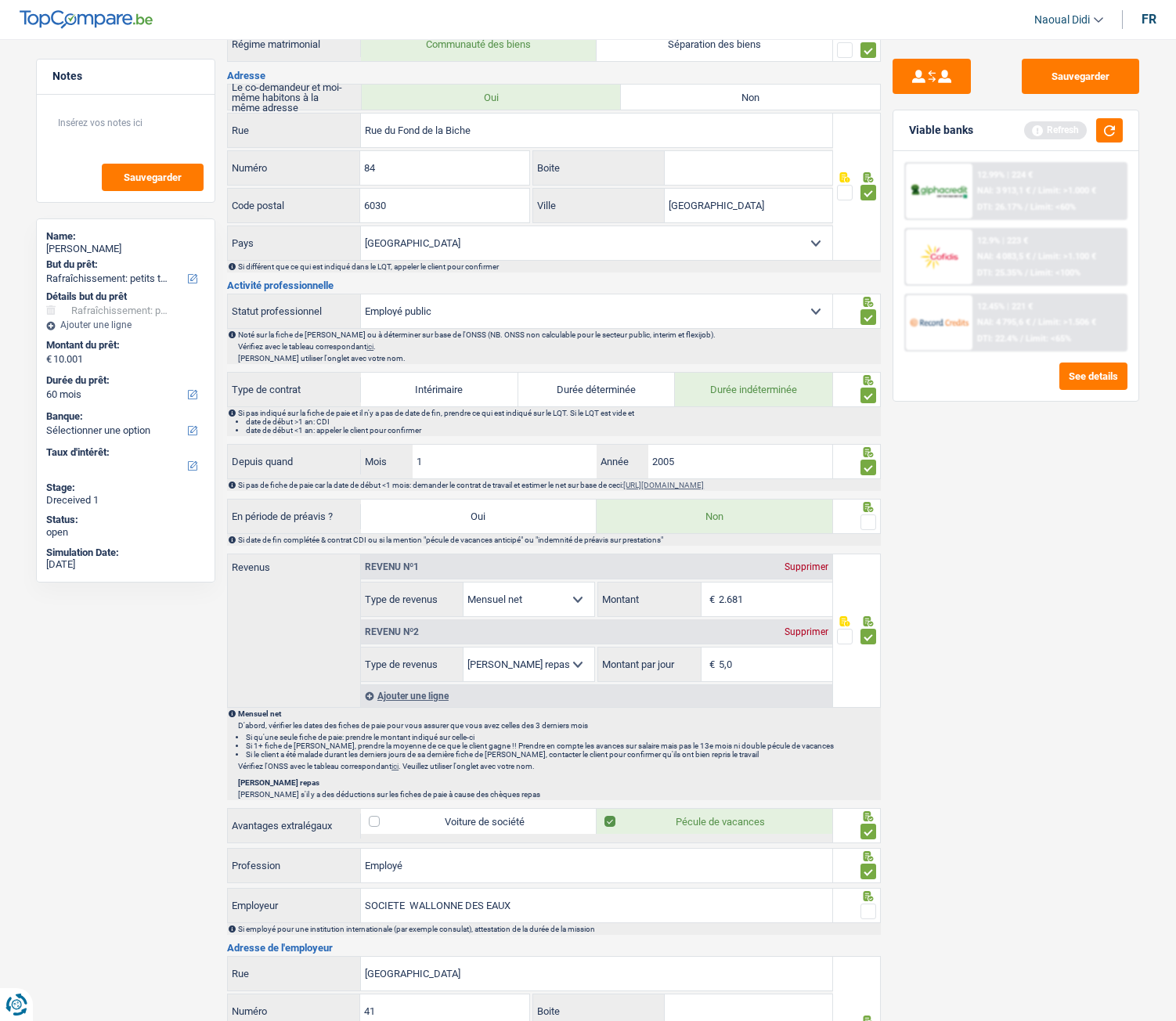
scroll to position [307, 0]
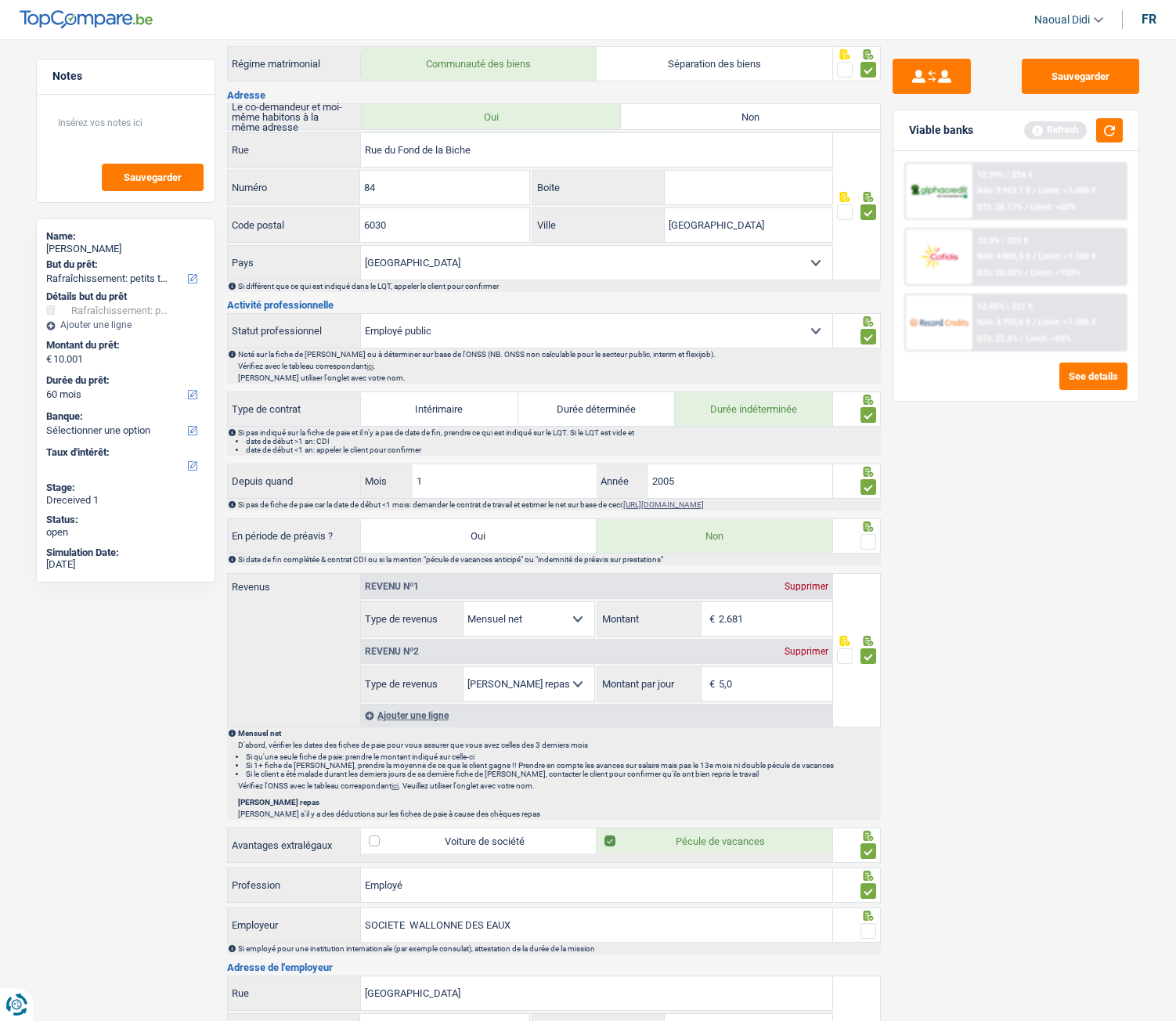
click at [869, 542] on span at bounding box center [869, 542] width 16 height 16
click at [0, 0] on input "radio" at bounding box center [0, 0] width 0 height 0
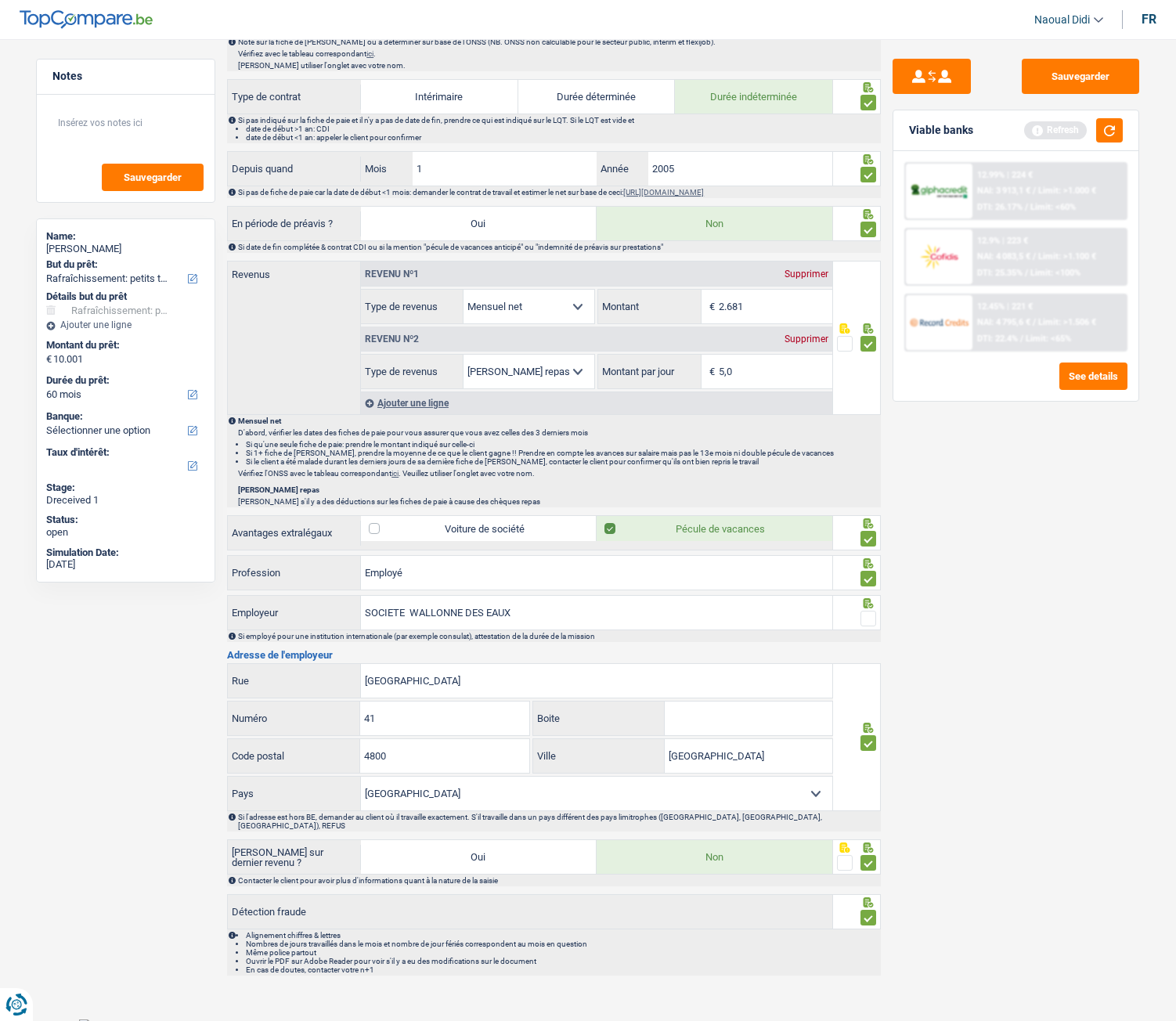
scroll to position [621, 0]
click at [869, 571] on span at bounding box center [869, 618] width 16 height 16
click at [0, 0] on input "radio" at bounding box center [0, 0] width 0 height 0
click at [1064, 83] on button "Sauvegarder" at bounding box center [1080, 76] width 118 height 35
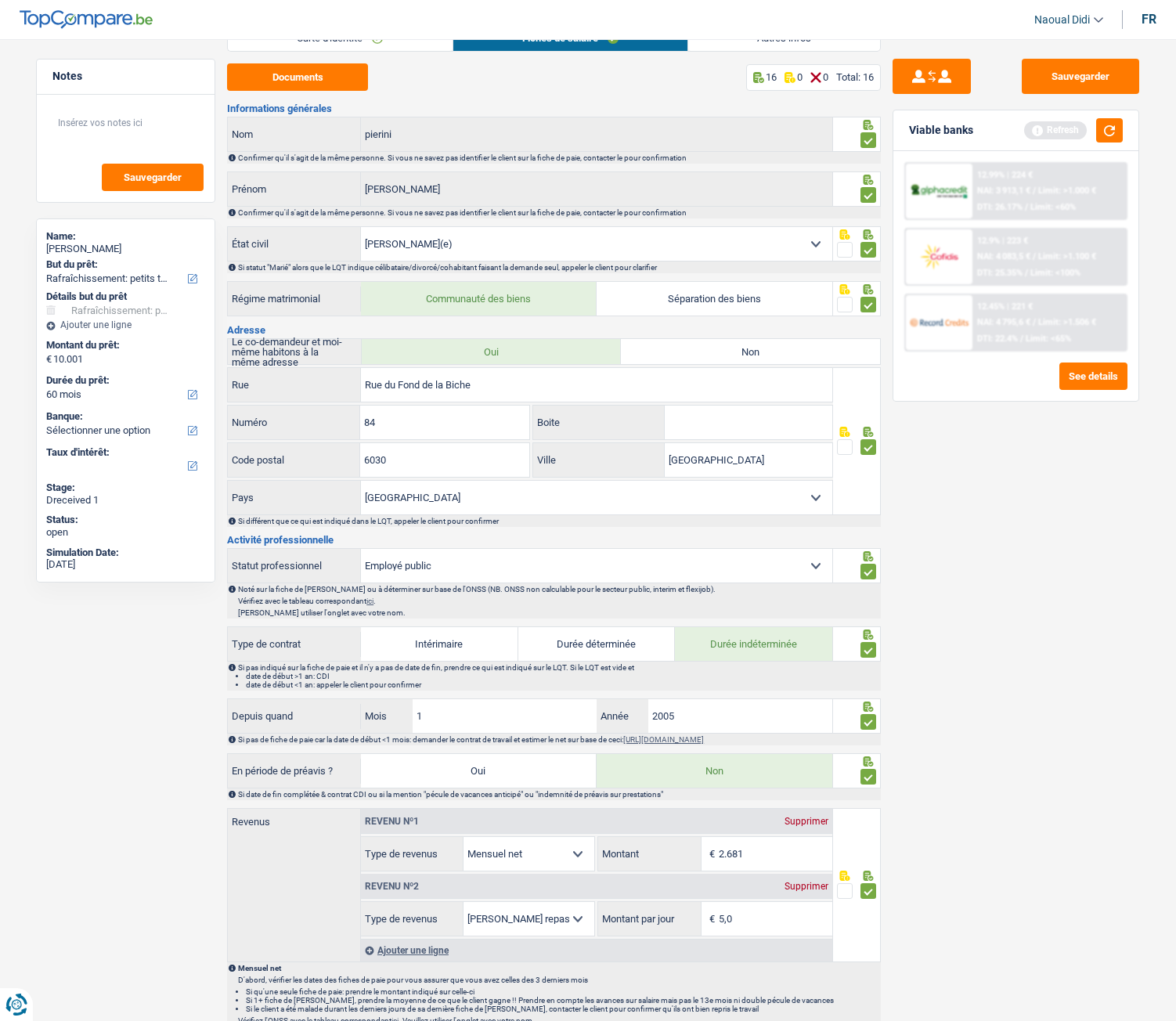
scroll to position [0, 0]
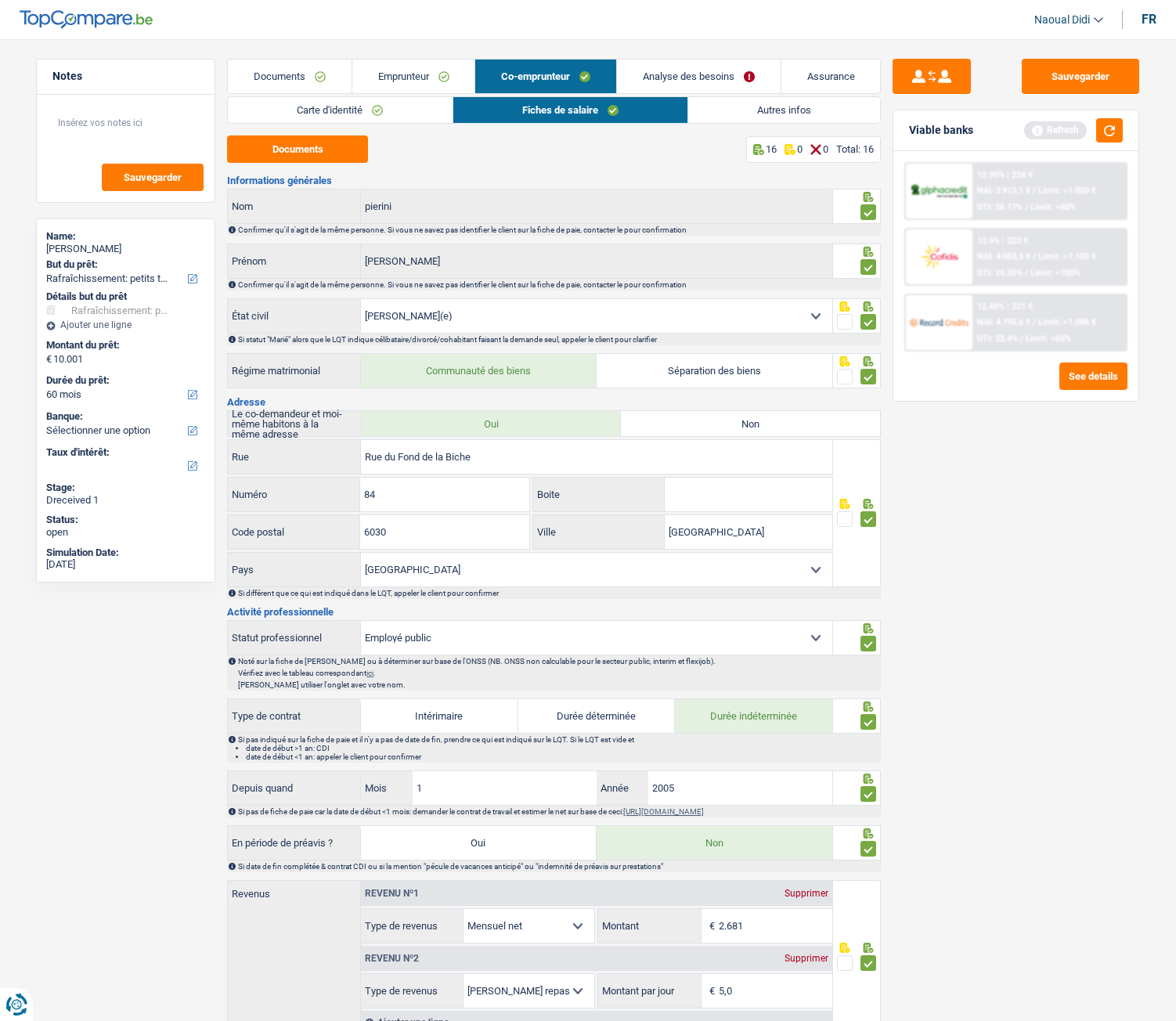
click at [774, 107] on link "Autres infos" at bounding box center [784, 110] width 192 height 25
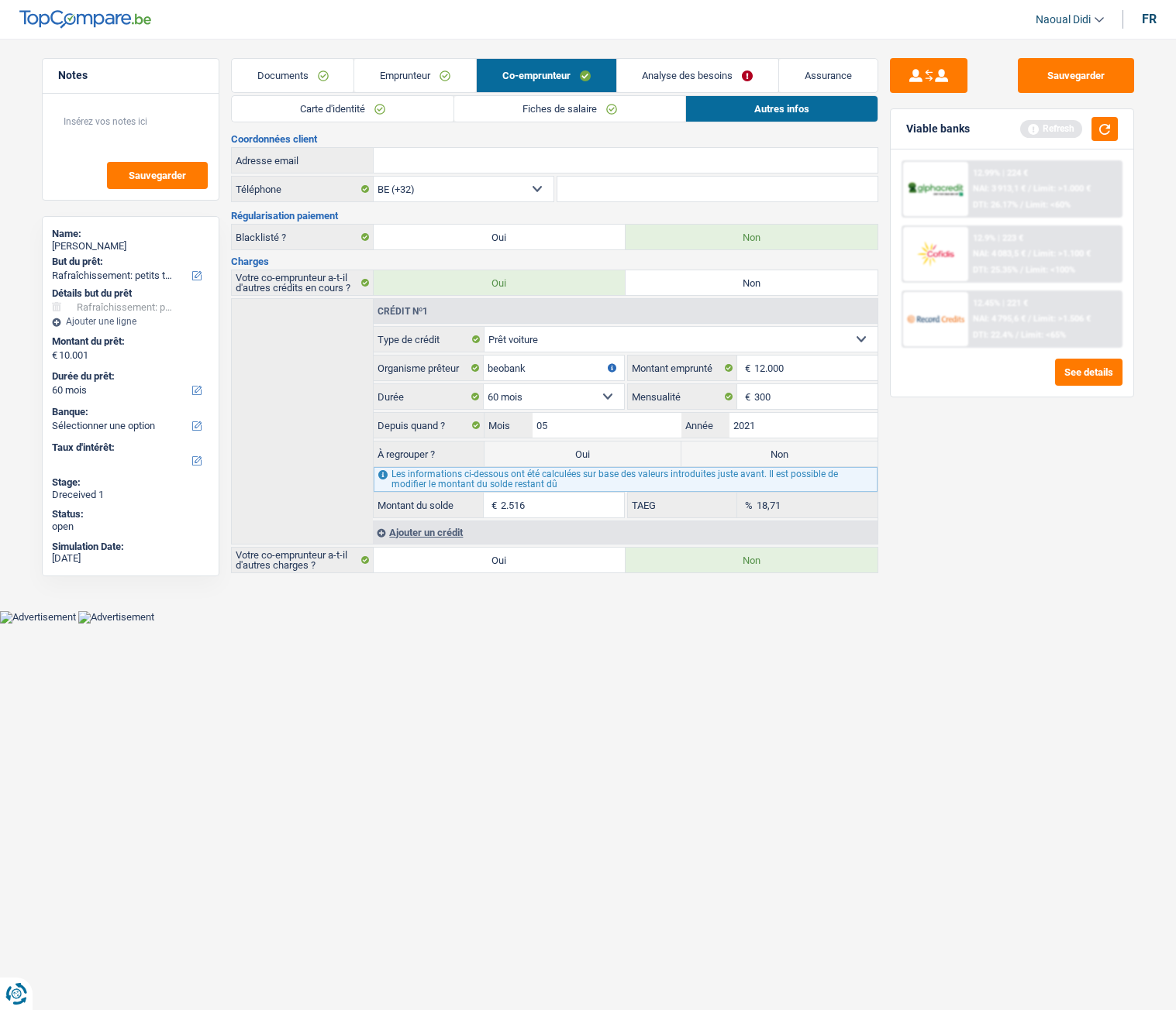
click at [656, 69] on link "Analyse des besoins" at bounding box center [697, 76] width 162 height 33
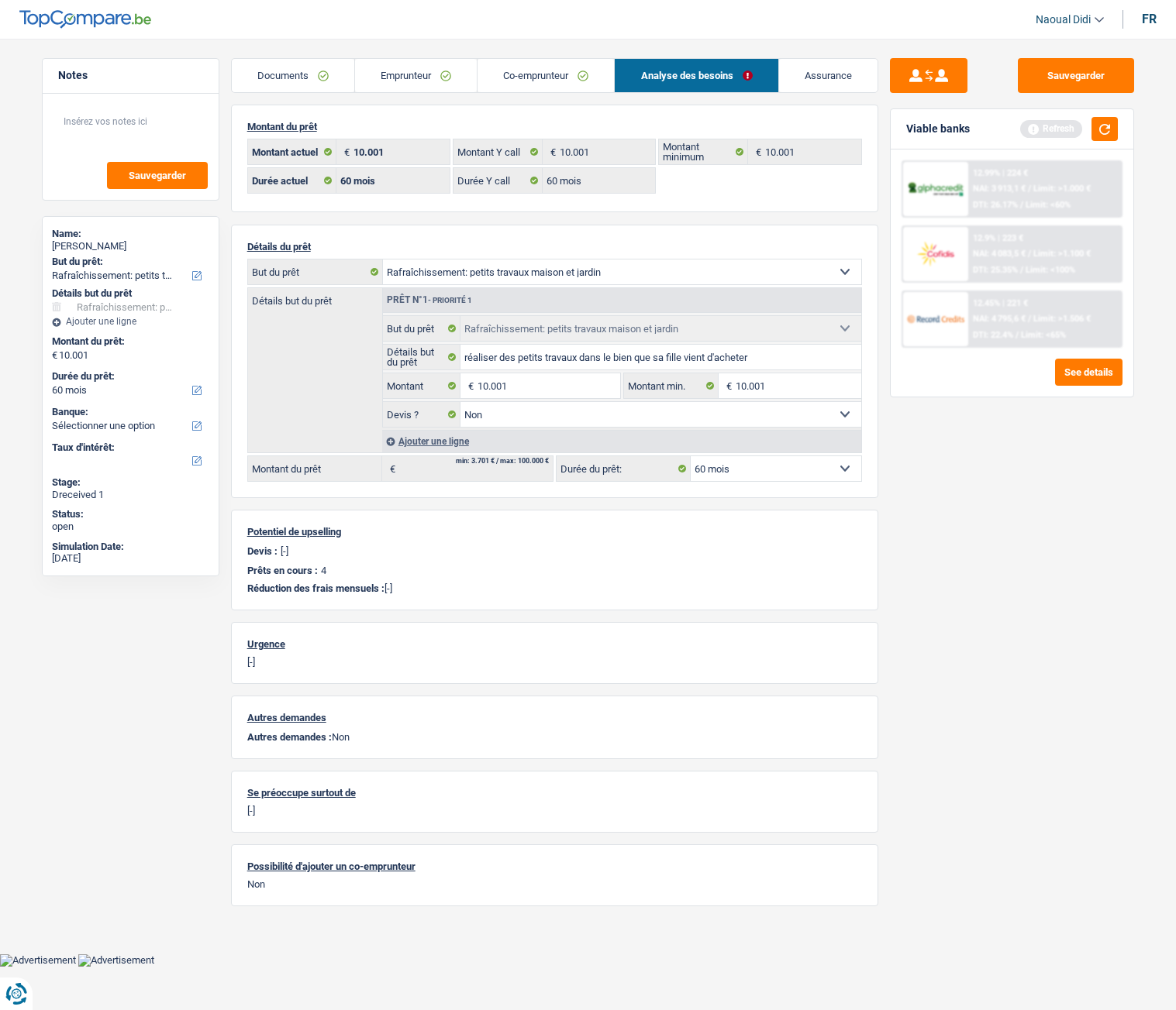
click at [406, 73] on link "Emprunteur" at bounding box center [416, 76] width 122 height 33
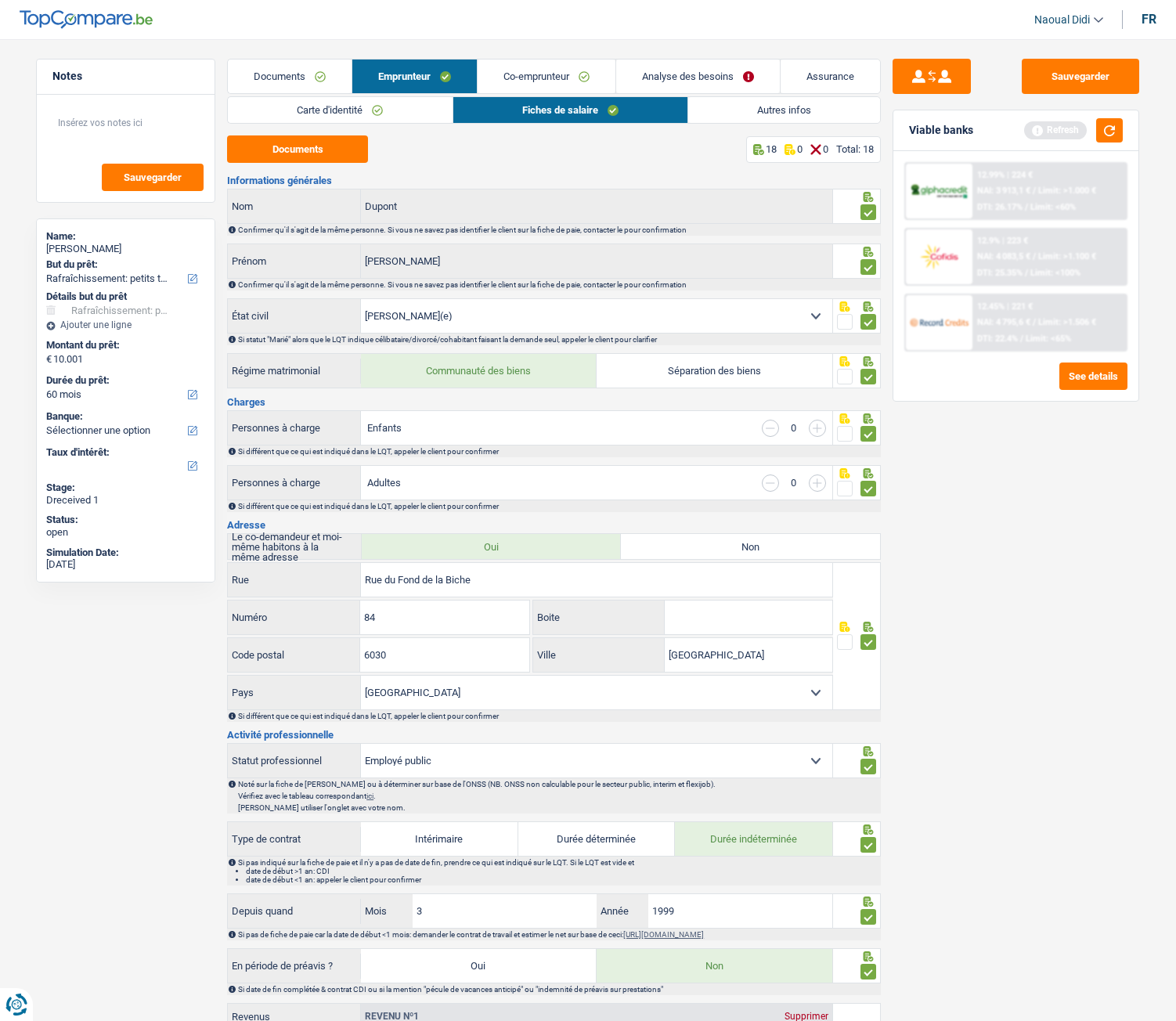
click at [721, 109] on link "Autres infos" at bounding box center [784, 110] width 192 height 25
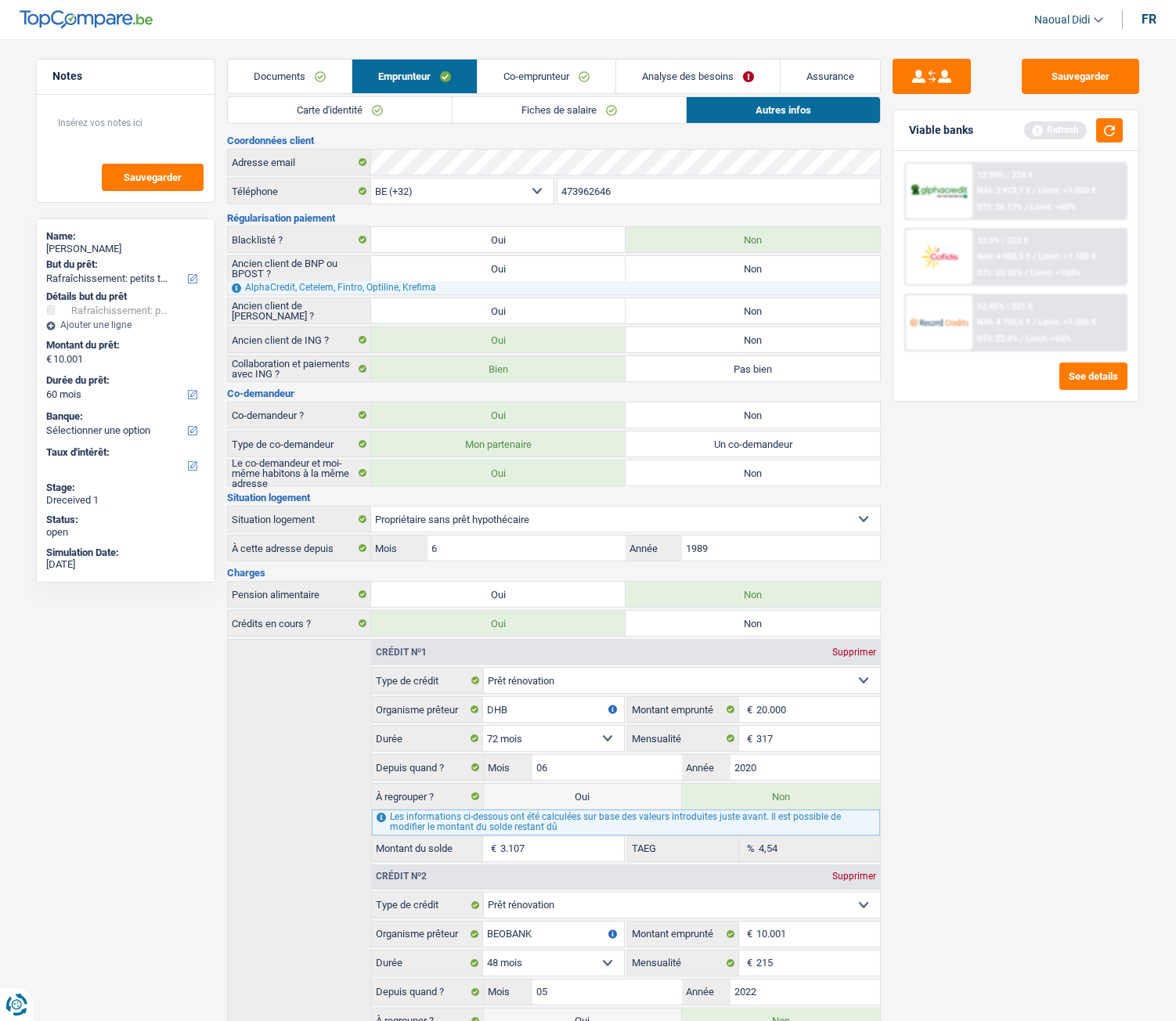
click at [655, 75] on link "Analyse des besoins" at bounding box center [698, 76] width 163 height 33
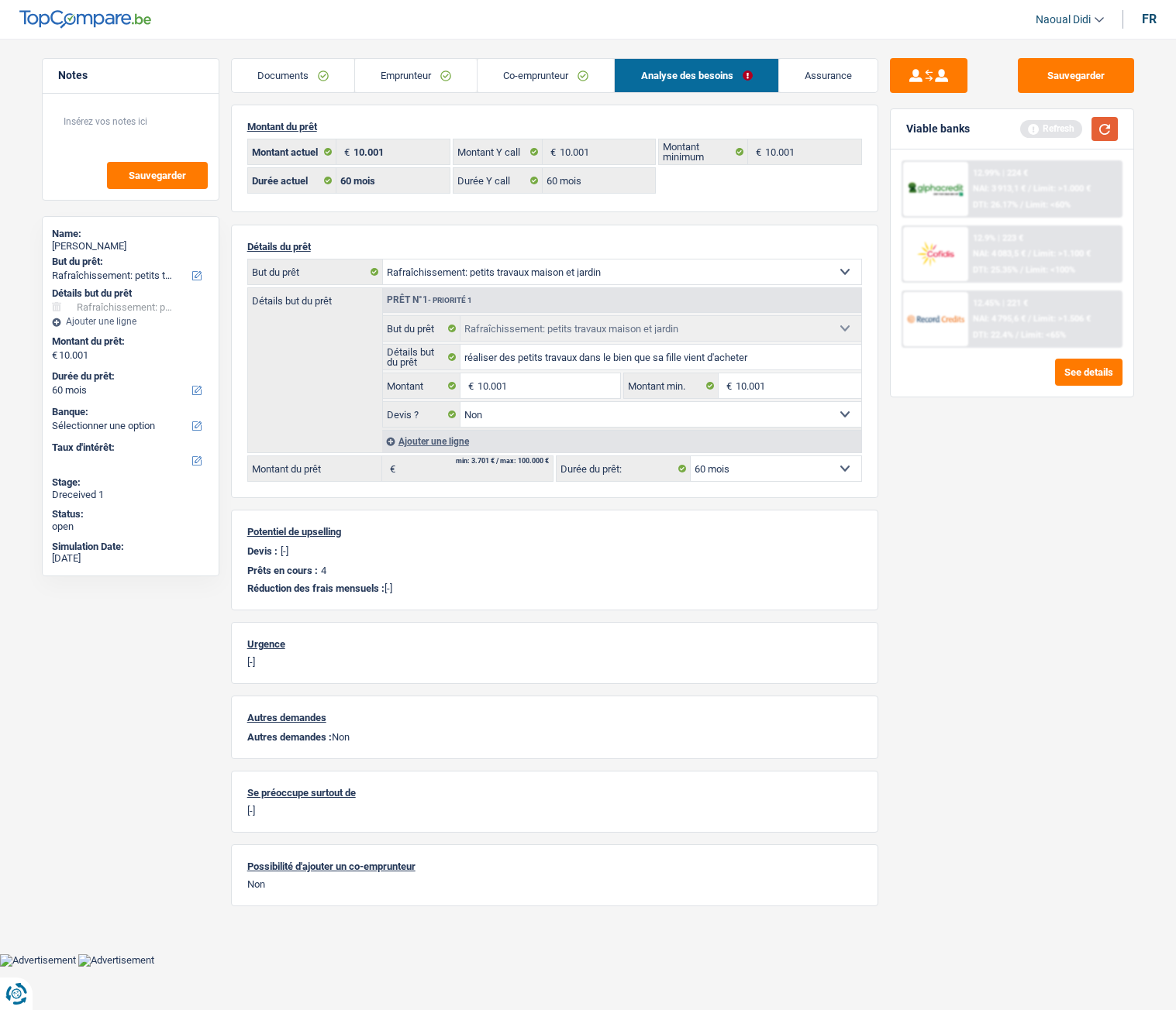
click at [1104, 130] on button "button" at bounding box center [1104, 129] width 26 height 24
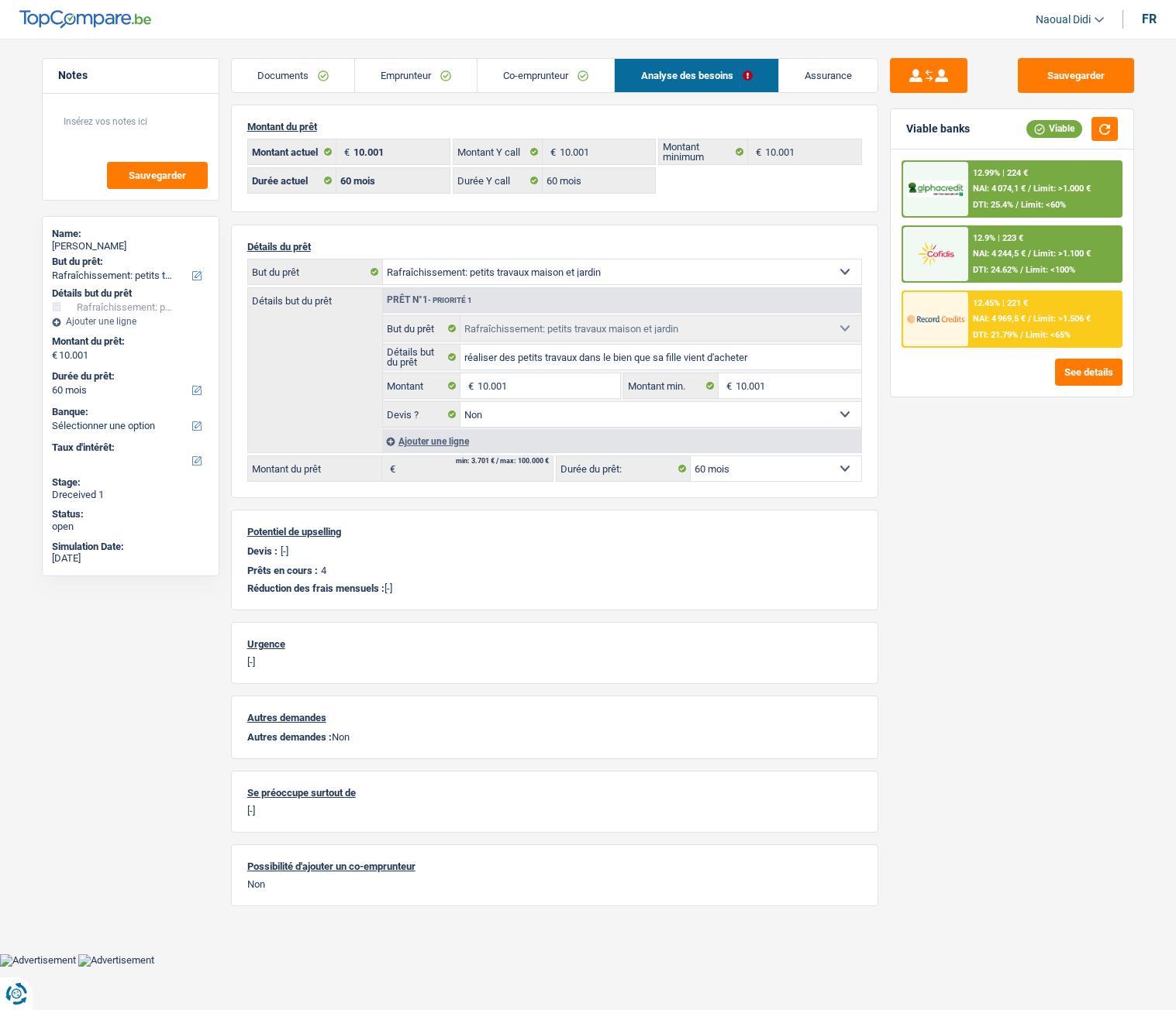
click at [1017, 184] on span "NAI: 4 074,1 €" at bounding box center [999, 188] width 53 height 10
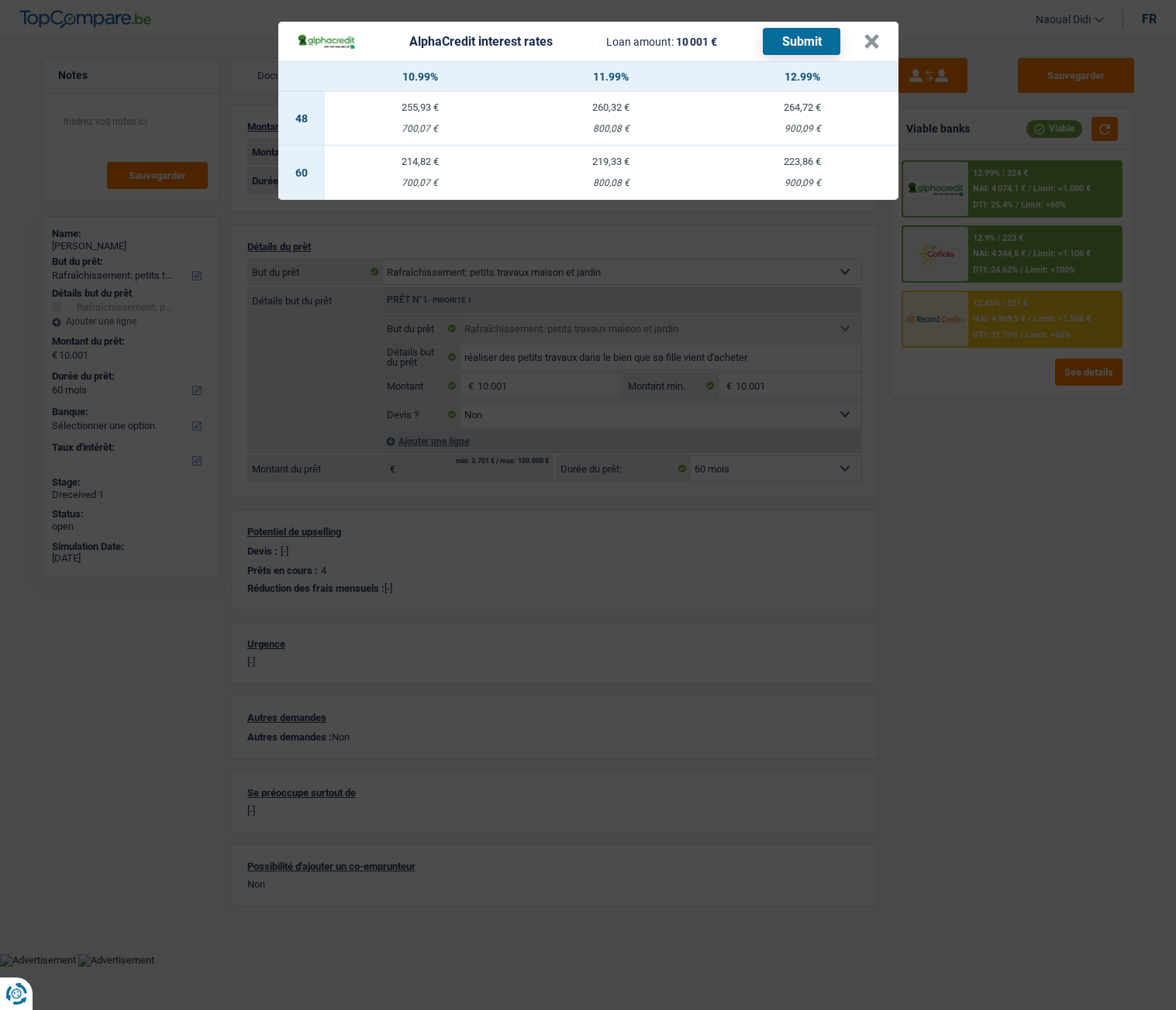
click at [809, 179] on div "900,09 €" at bounding box center [803, 183] width 191 height 10
select select "alphacredit"
type input "12,99"
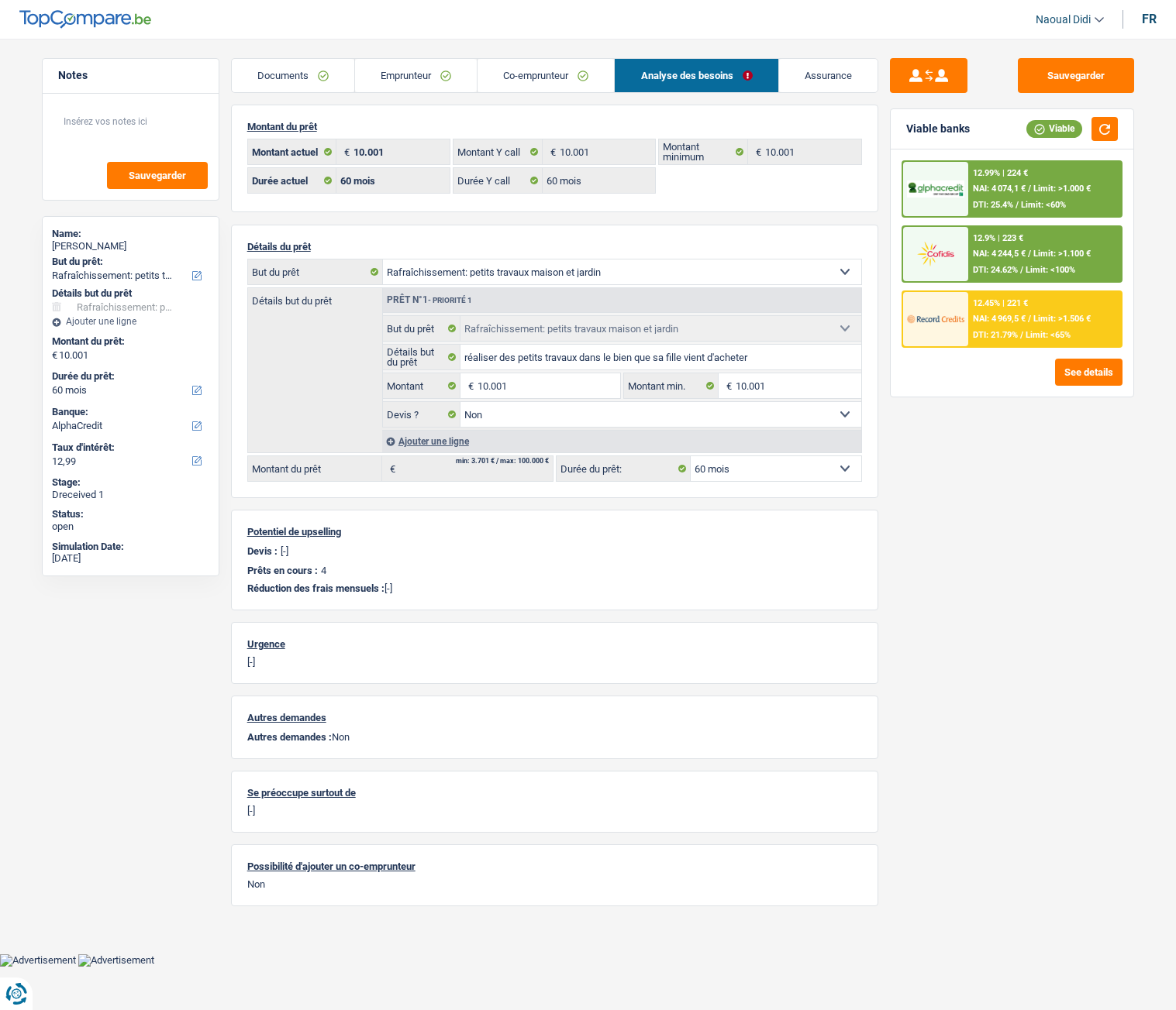
click at [1015, 183] on div "12.99% | 224 € NAI: 4 074,1 € / Limit: >1.000 € DTI: 25.4% / Limit: <60%" at bounding box center [1044, 188] width 153 height 54
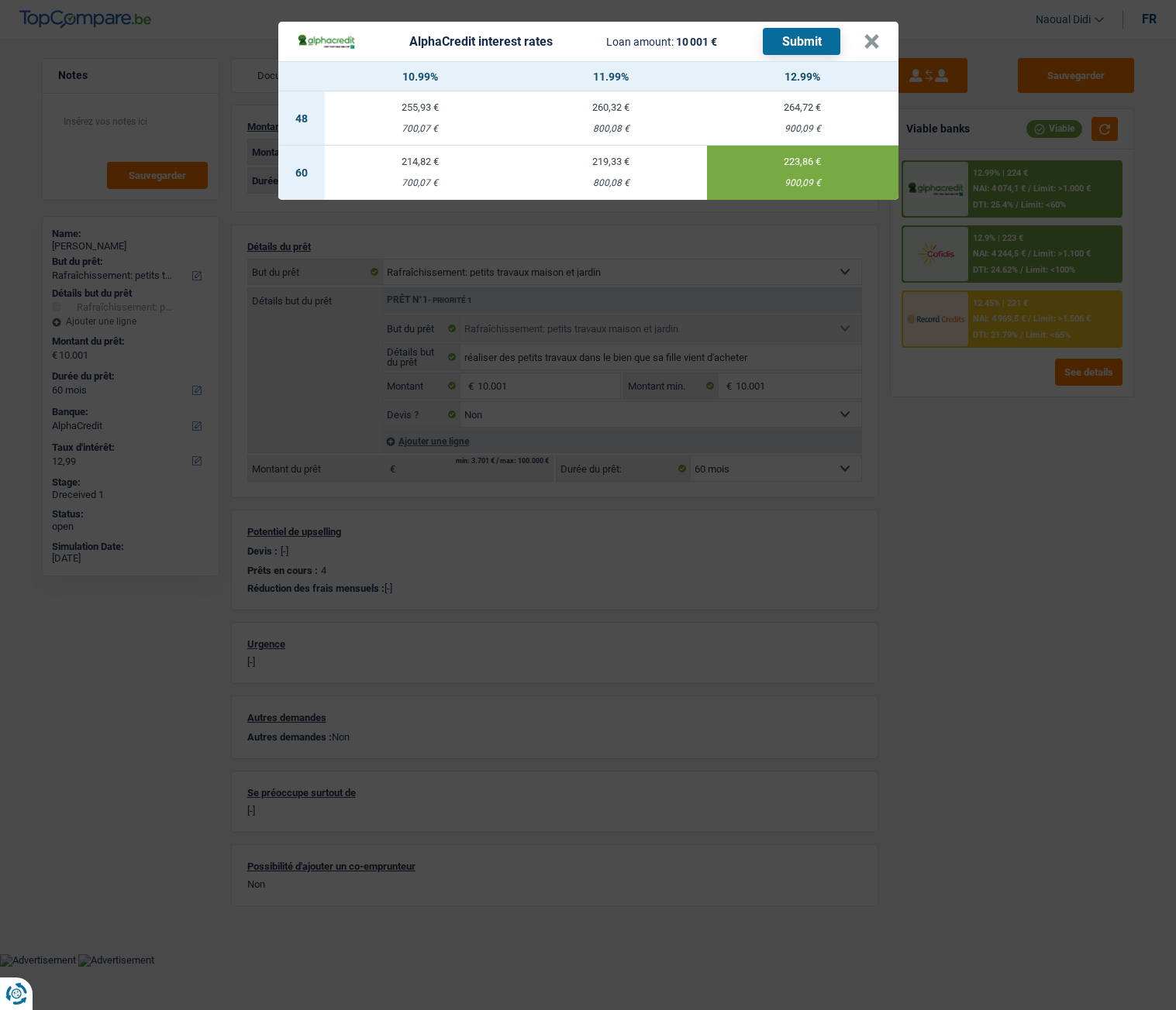
click at [810, 43] on button "Submit" at bounding box center [801, 41] width 77 height 27
click at [875, 37] on button "×" at bounding box center [871, 42] width 17 height 16
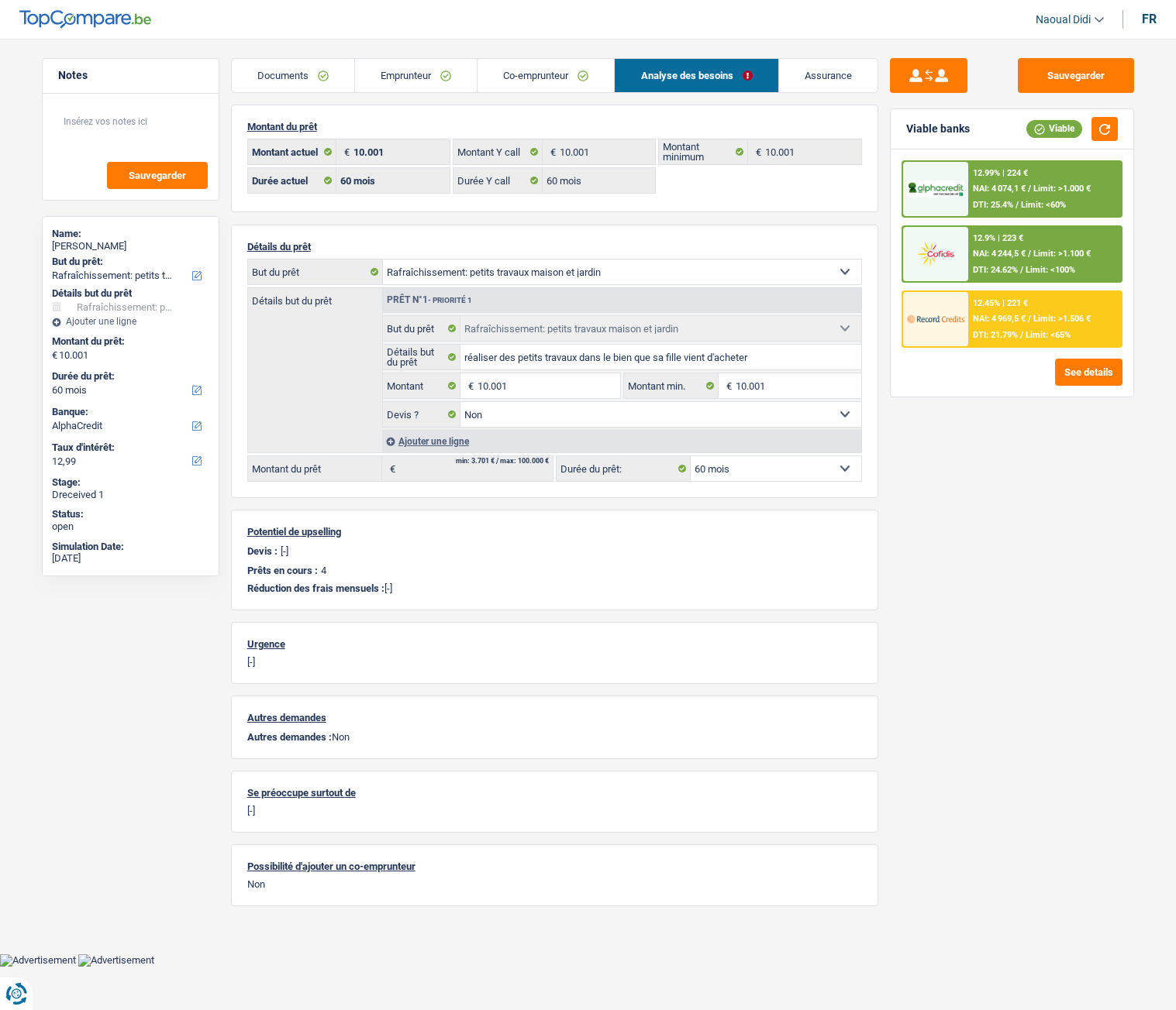
click at [1002, 252] on span "NAI: 4 244,5 €" at bounding box center [999, 254] width 53 height 10
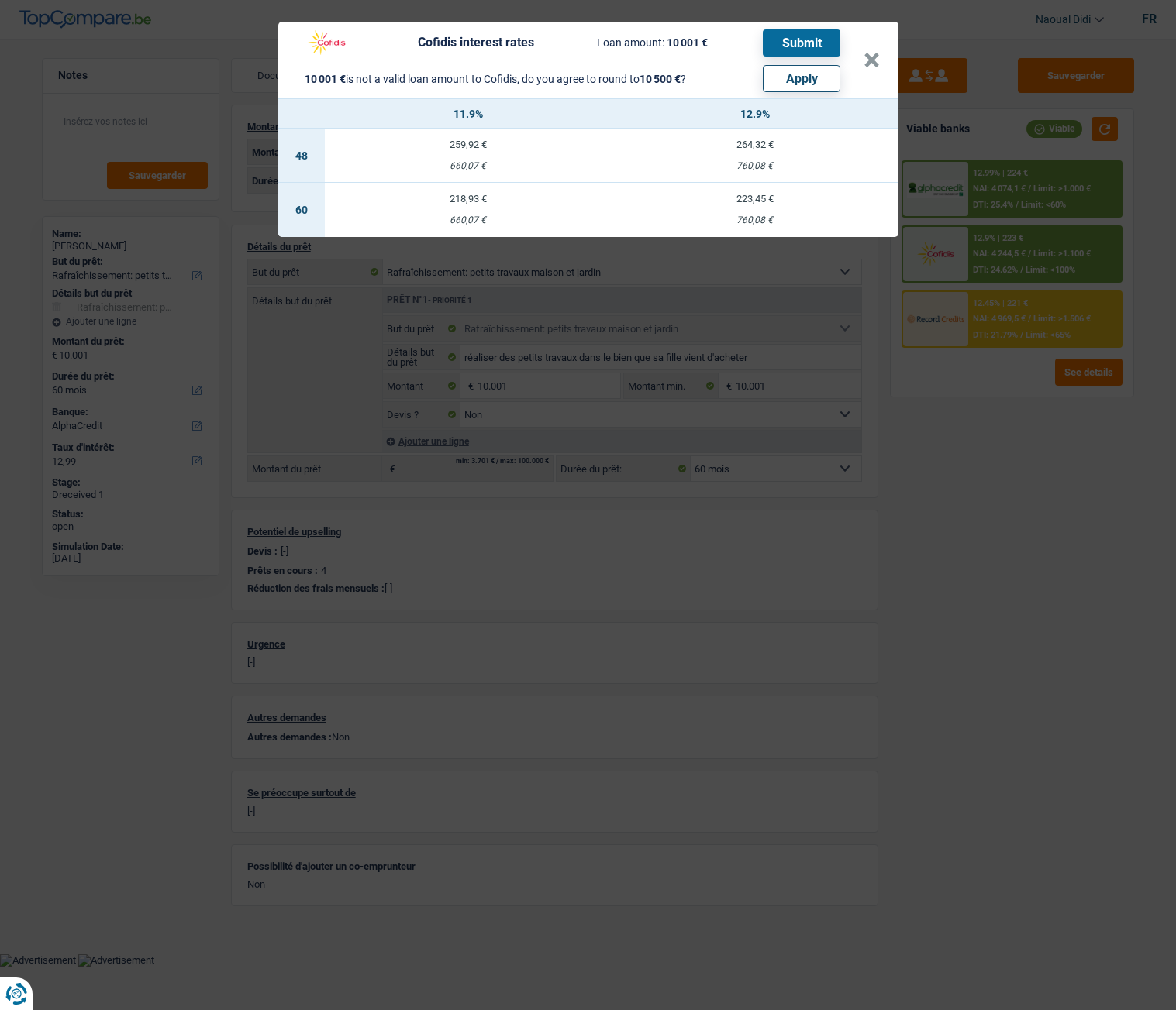
click at [799, 80] on button "Apply" at bounding box center [801, 78] width 77 height 27
type input "10.500"
select select "other"
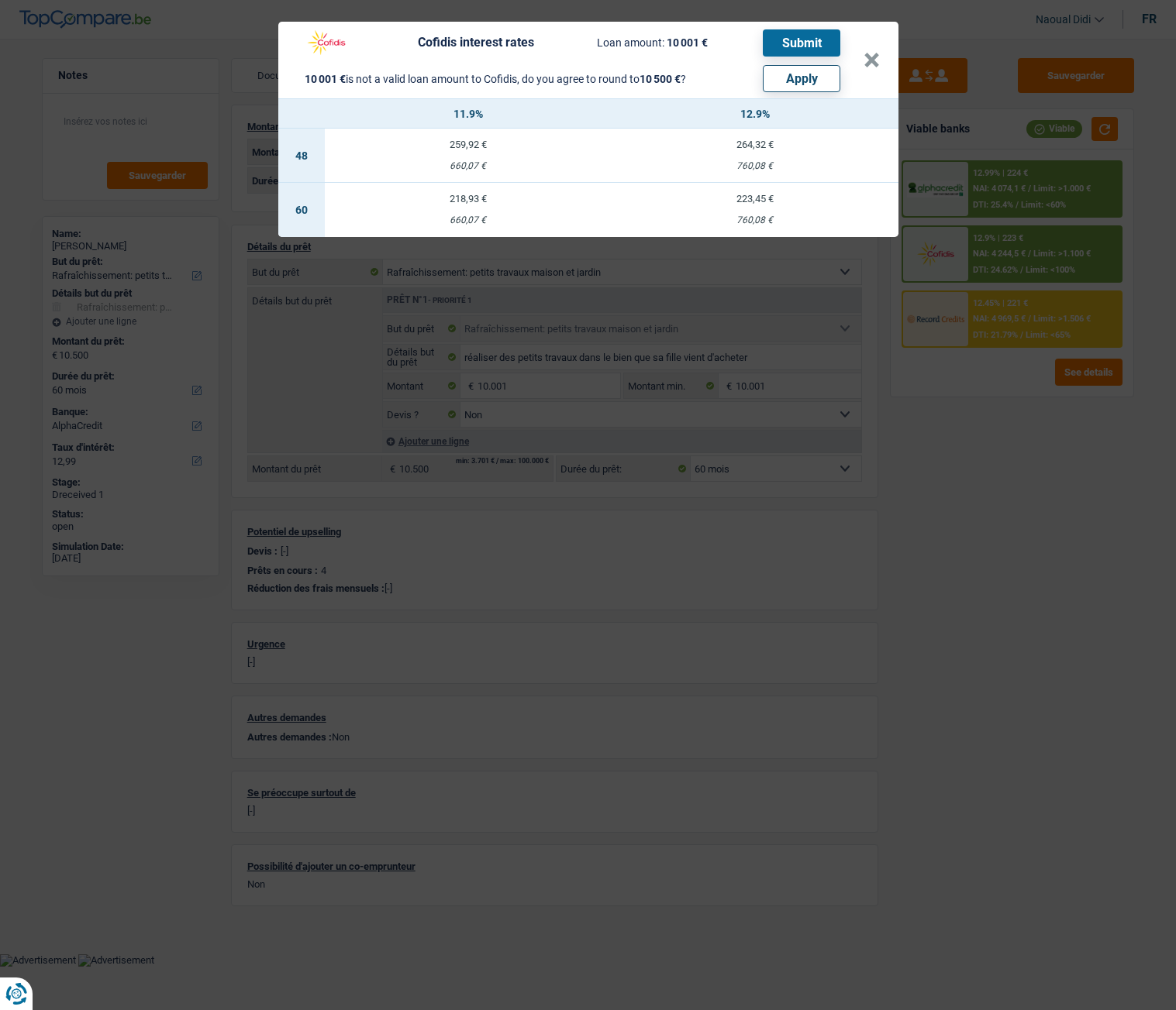
select select "other"
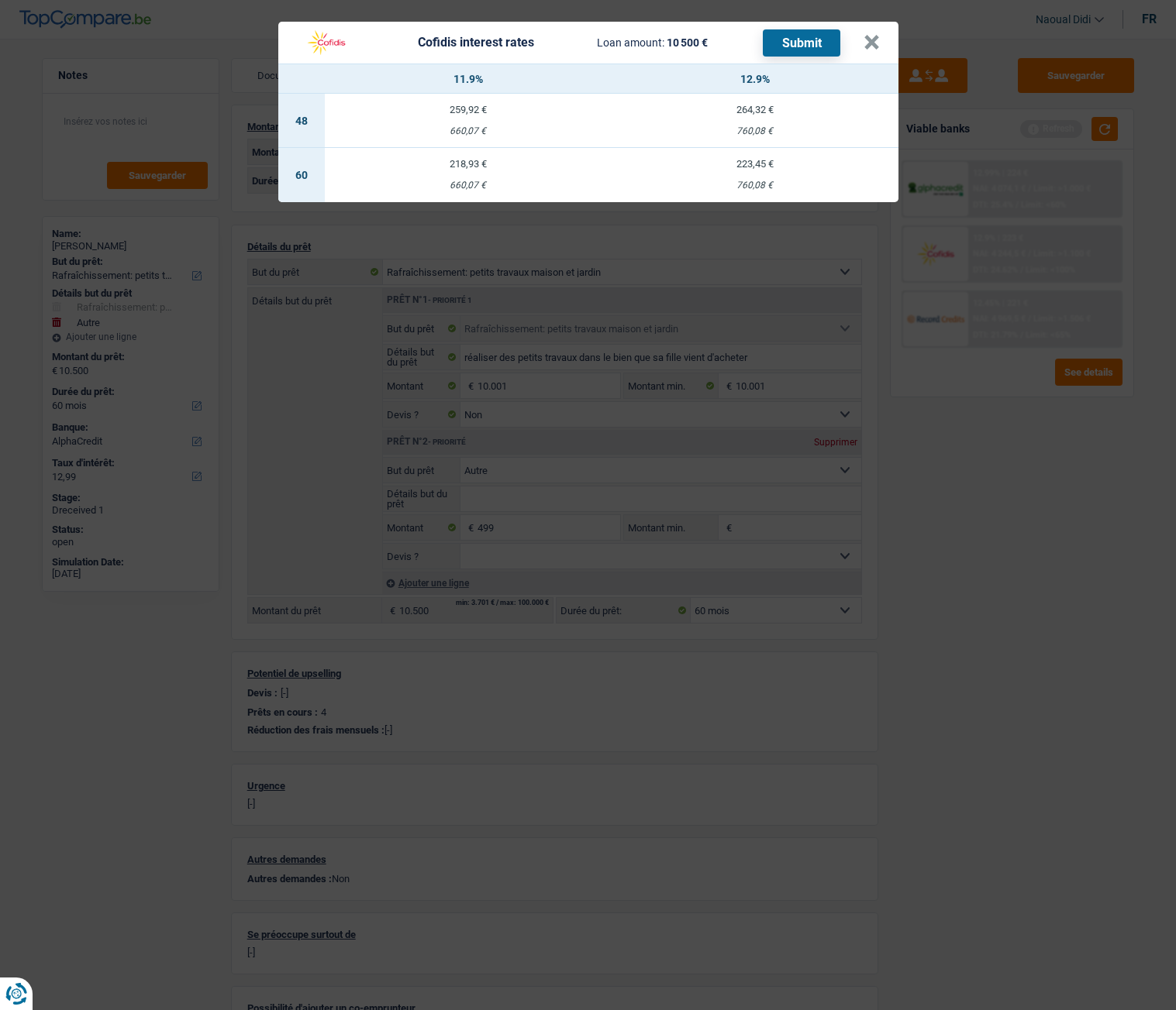
click at [758, 172] on td "223,45 € 760,08 €" at bounding box center [755, 175] width 287 height 54
select select "cofidis"
type input "12,90"
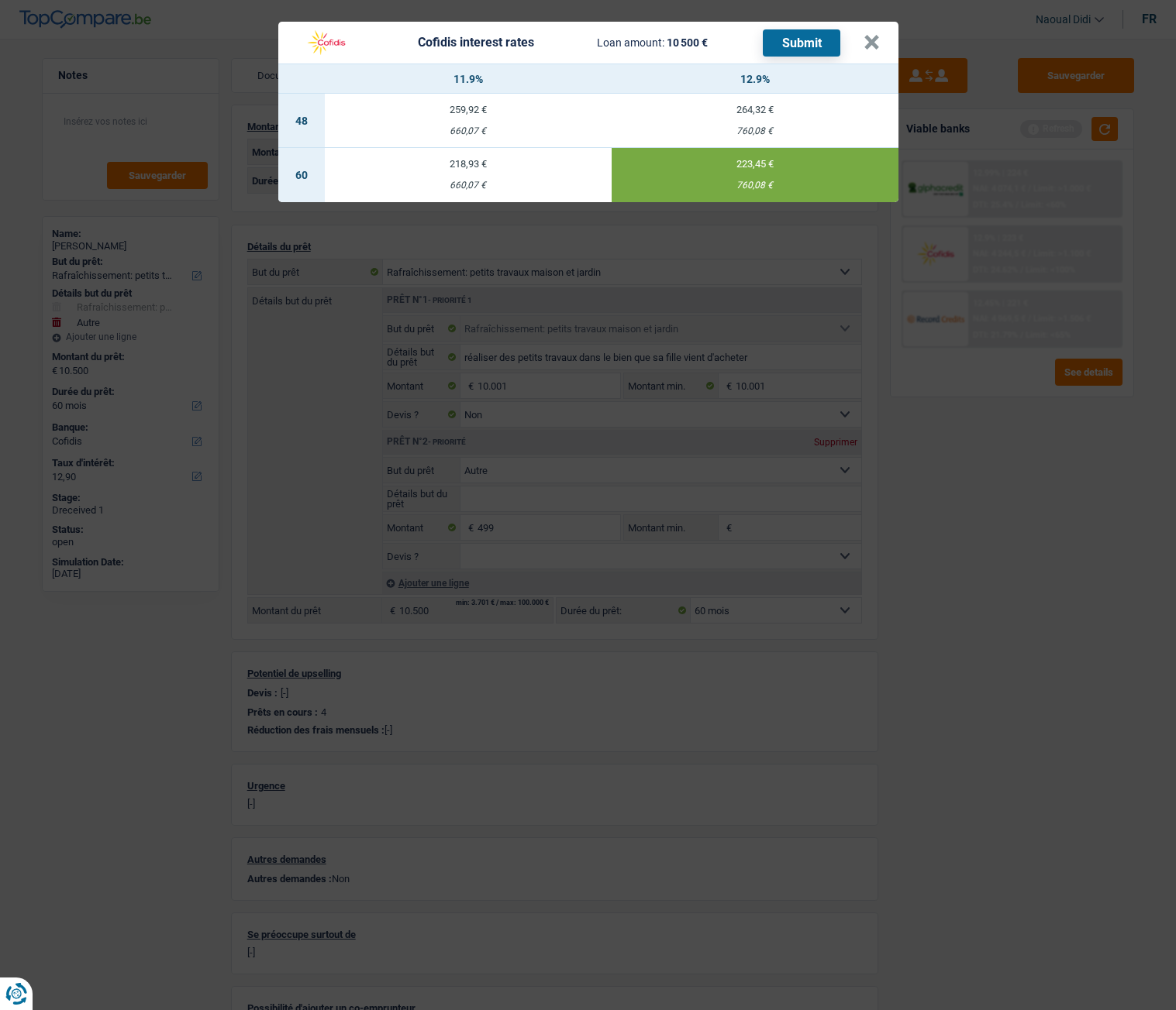
click at [824, 41] on button "Submit" at bounding box center [801, 43] width 77 height 27
click at [873, 44] on button "×" at bounding box center [871, 43] width 17 height 16
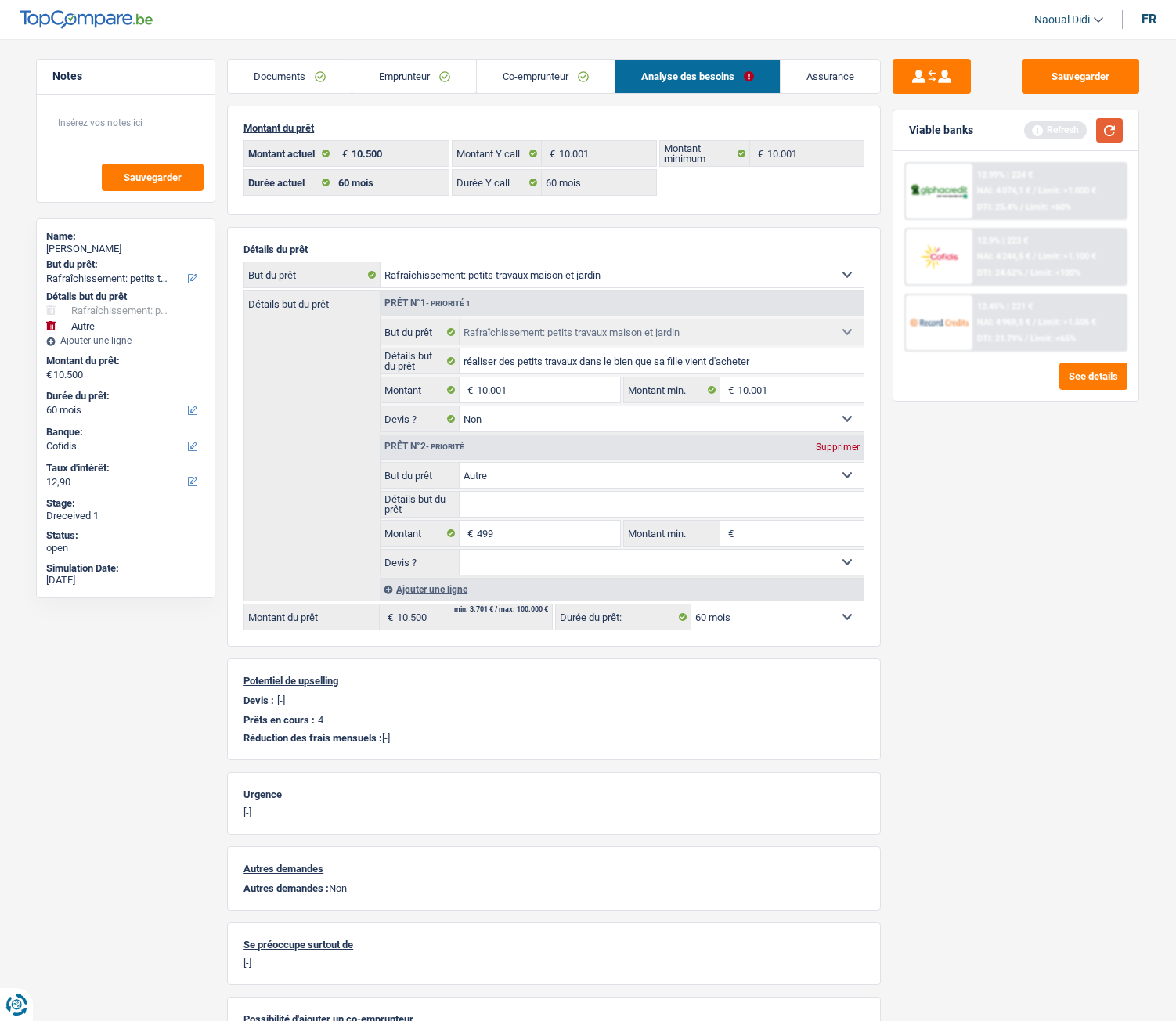
click at [1111, 132] on button "button" at bounding box center [1109, 131] width 26 height 25
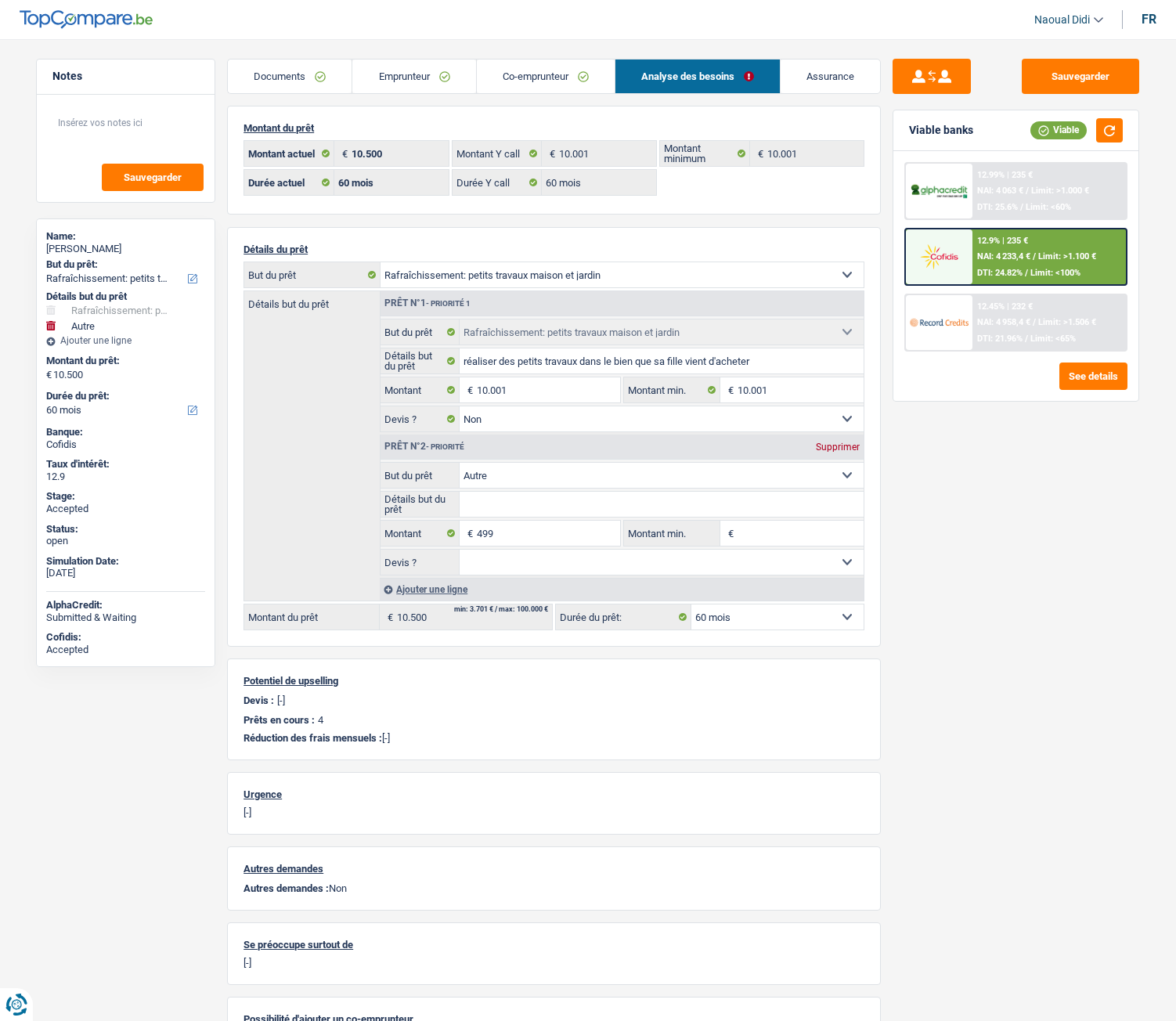
click at [1036, 325] on div "NAI: 4 958,4 € / Limit: >1.506 €" at bounding box center [1036, 322] width 119 height 11
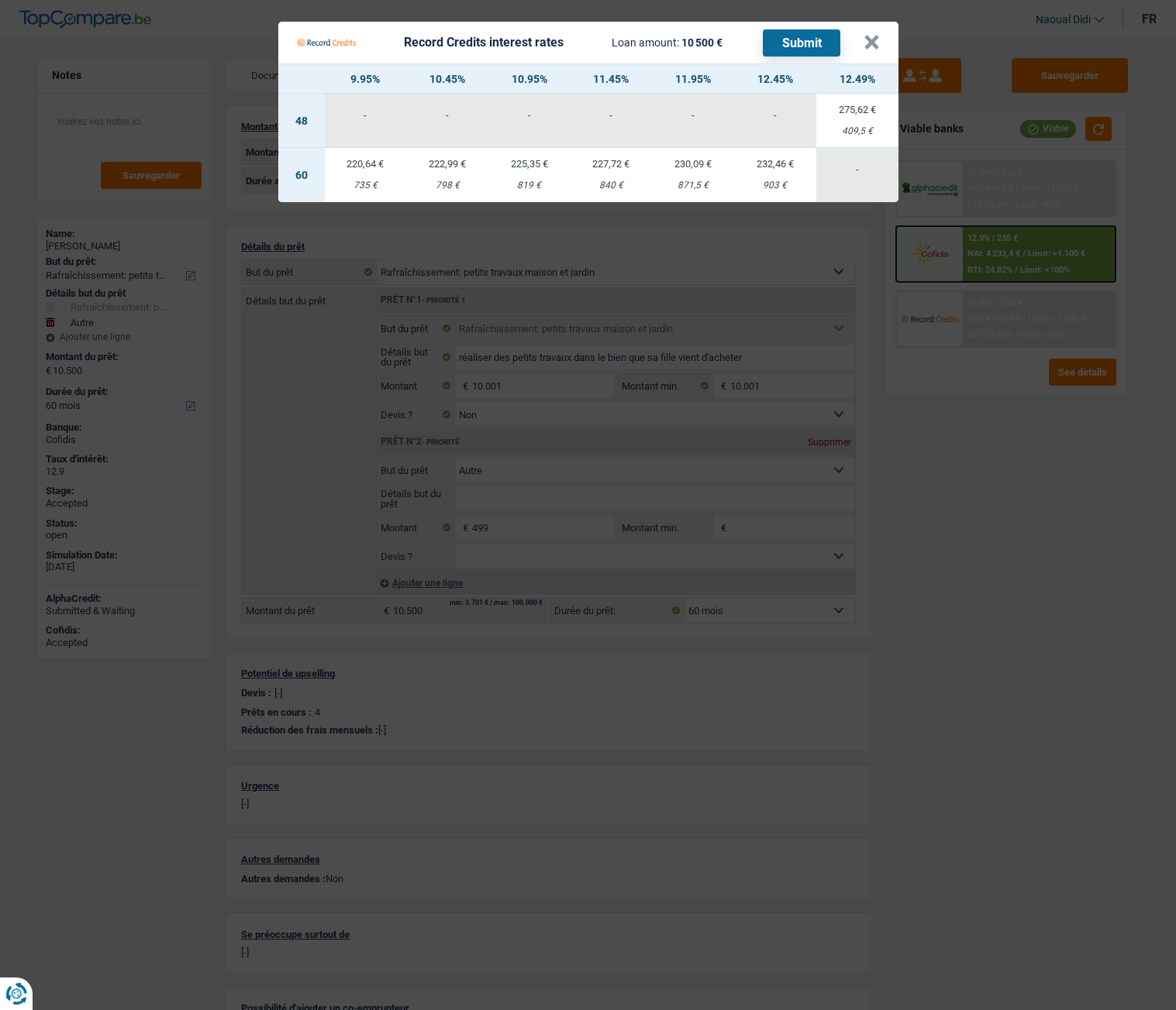
click at [780, 173] on td "232,46 € 903 €" at bounding box center [775, 175] width 83 height 54
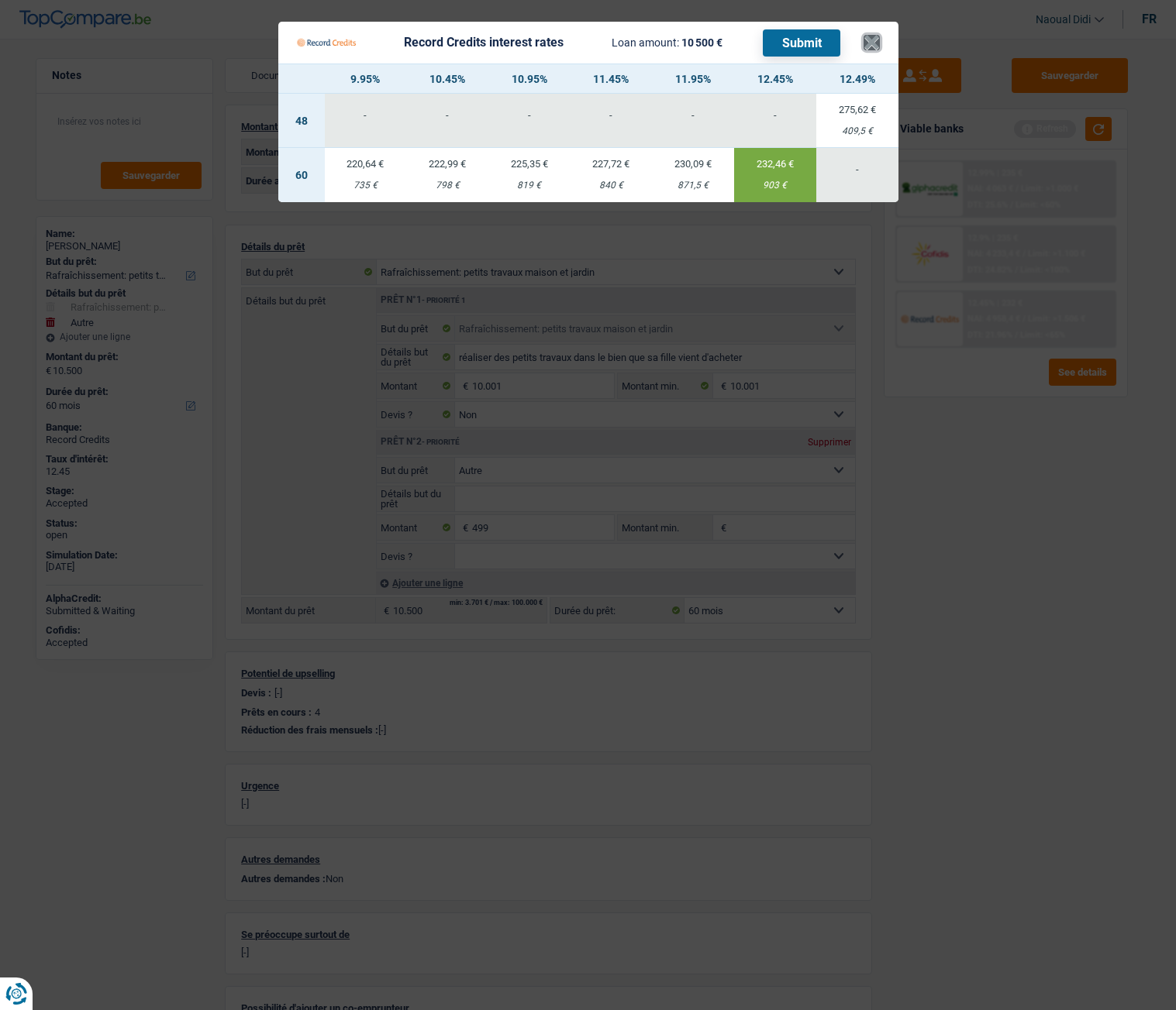
click at [871, 35] on button "×" at bounding box center [871, 43] width 17 height 16
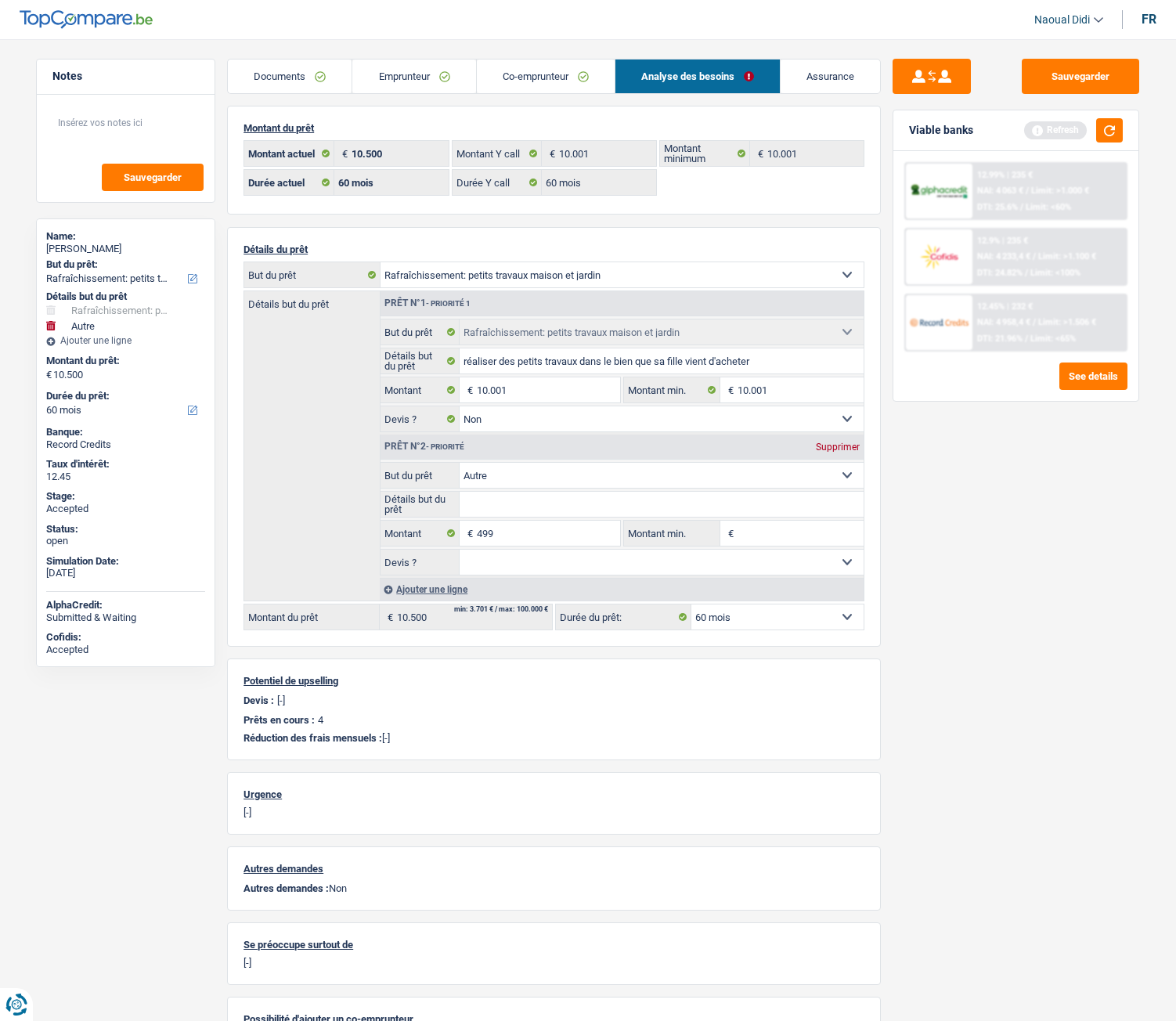
click at [367, 69] on link "Emprunteur" at bounding box center [414, 76] width 123 height 33
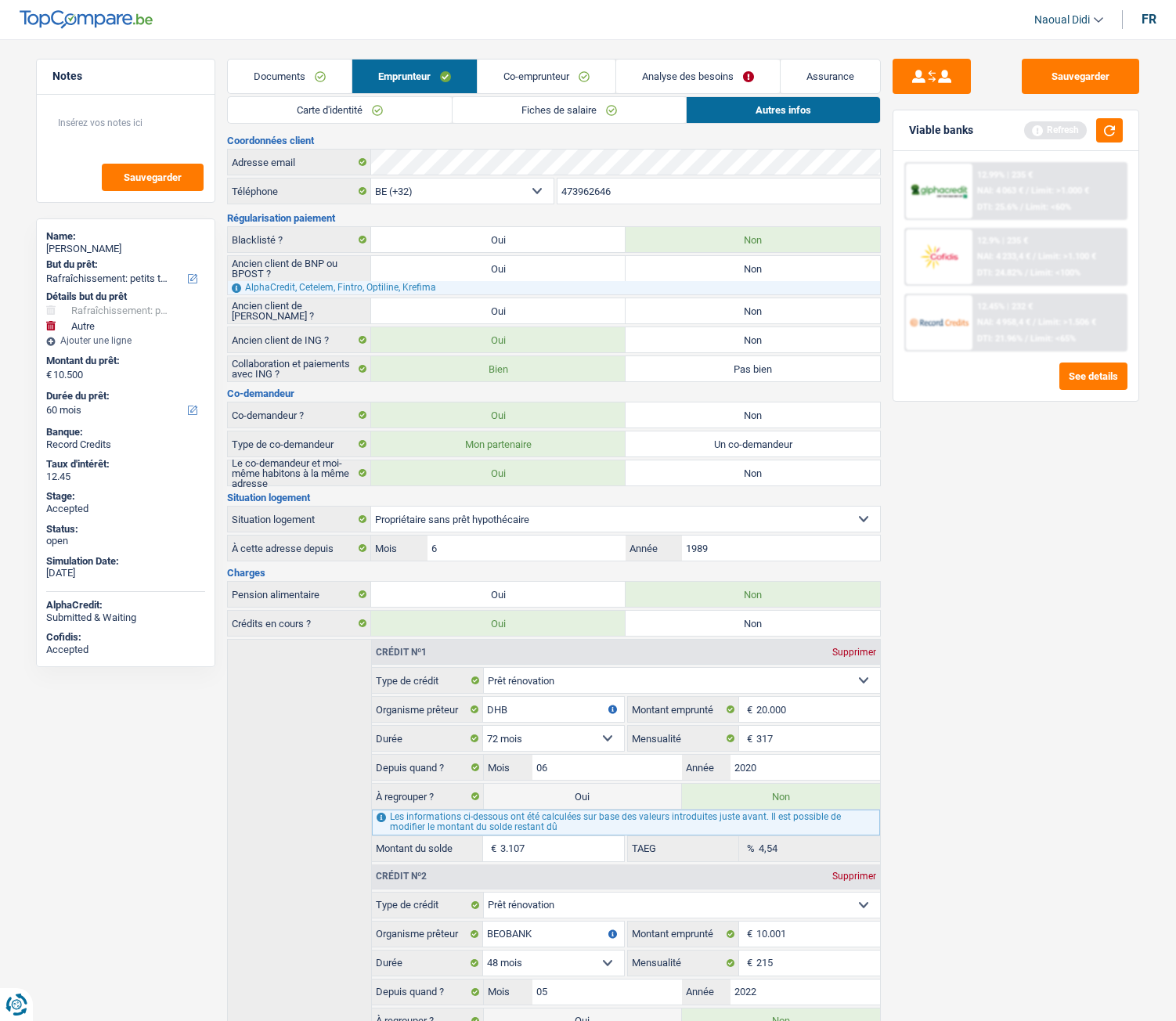
click at [686, 69] on link "Analyse des besoins" at bounding box center [698, 76] width 163 height 33
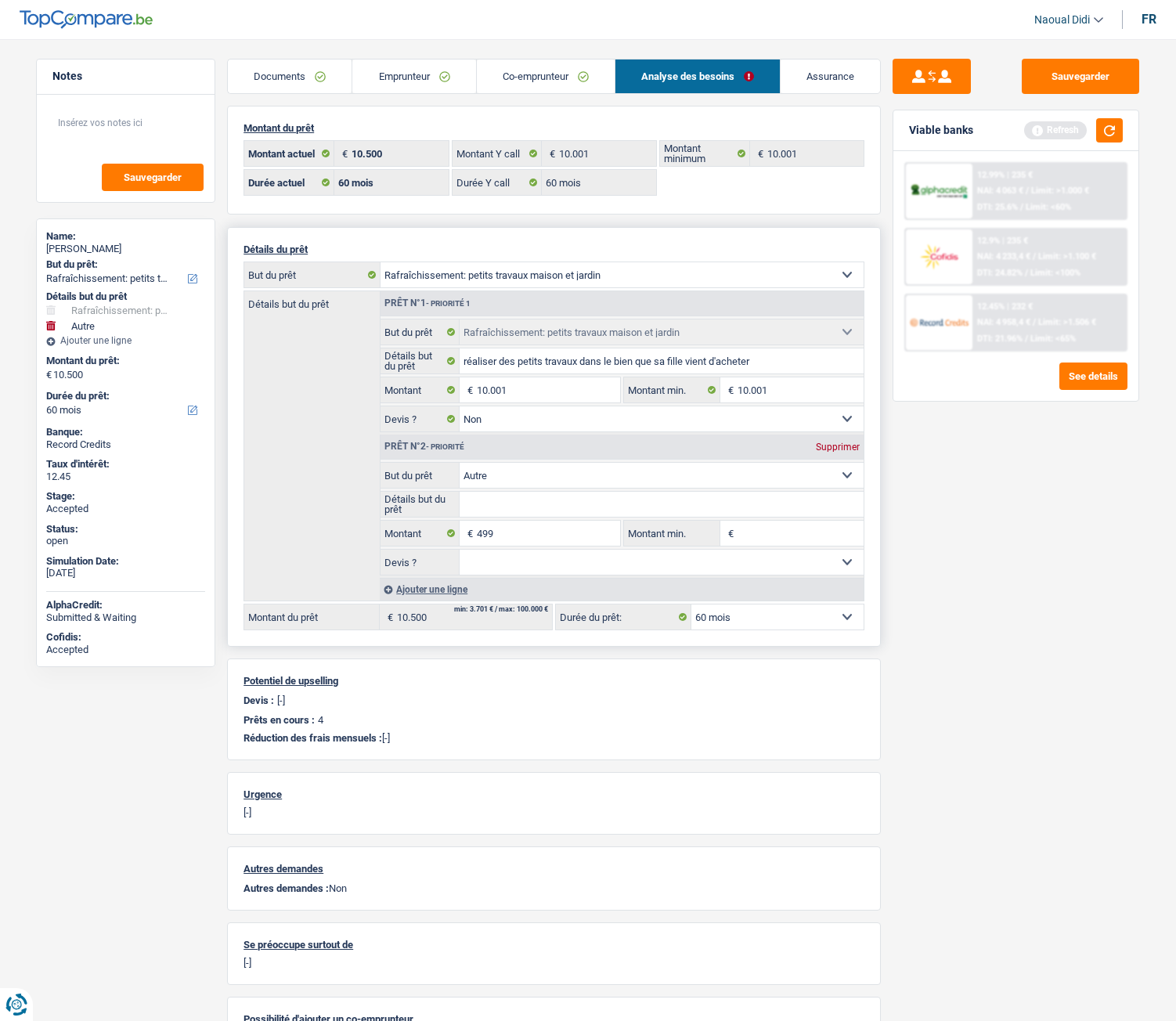
click at [843, 445] on div "Supprimer" at bounding box center [837, 447] width 52 height 10
type input "10.001"
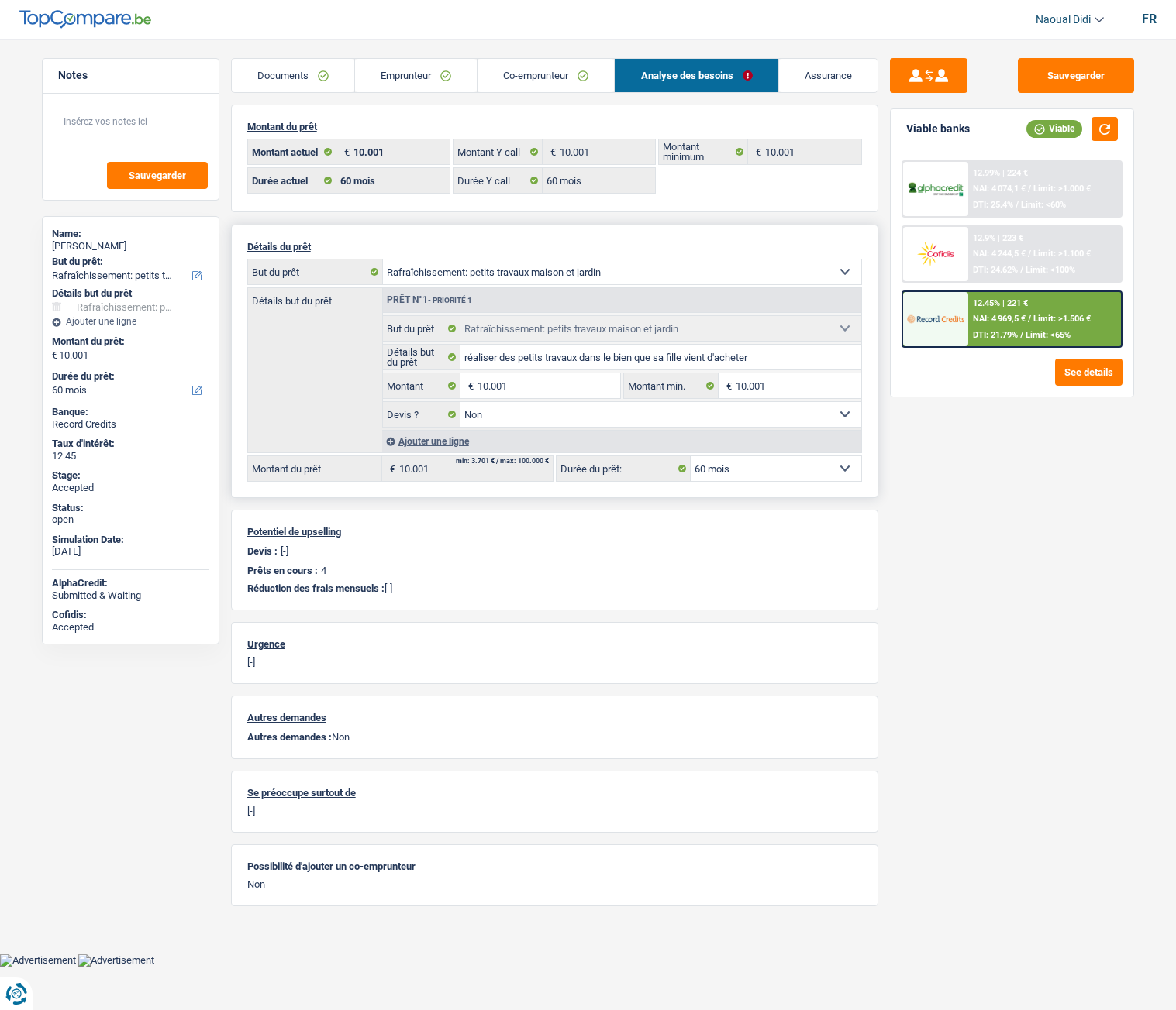
click at [1062, 319] on span "Limit: >1.506 €" at bounding box center [1061, 319] width 57 height 10
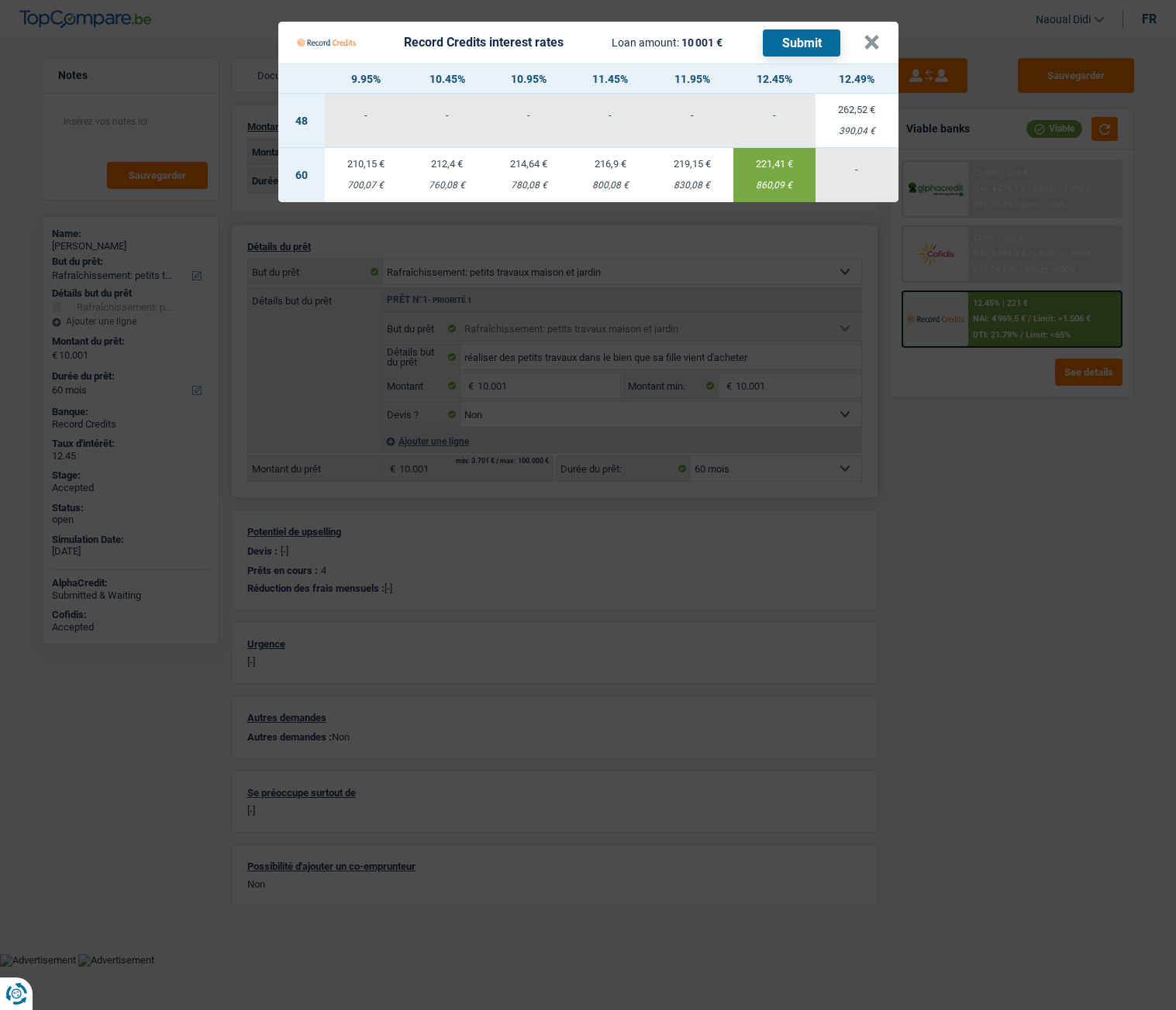
click at [801, 44] on button "Submit" at bounding box center [801, 43] width 77 height 27
click at [870, 50] on button "×" at bounding box center [871, 43] width 17 height 16
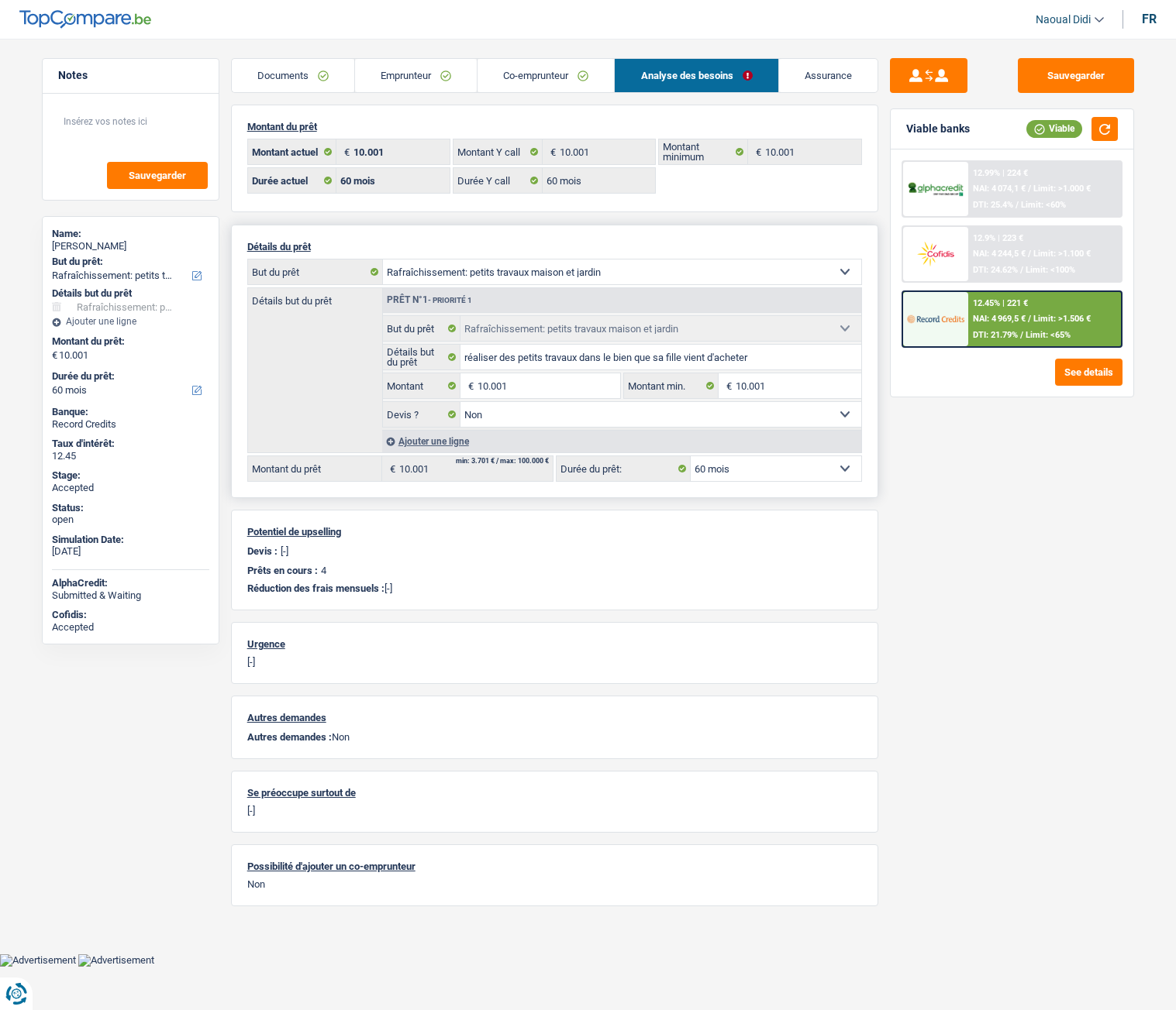
click at [263, 65] on link "Documents" at bounding box center [293, 76] width 122 height 33
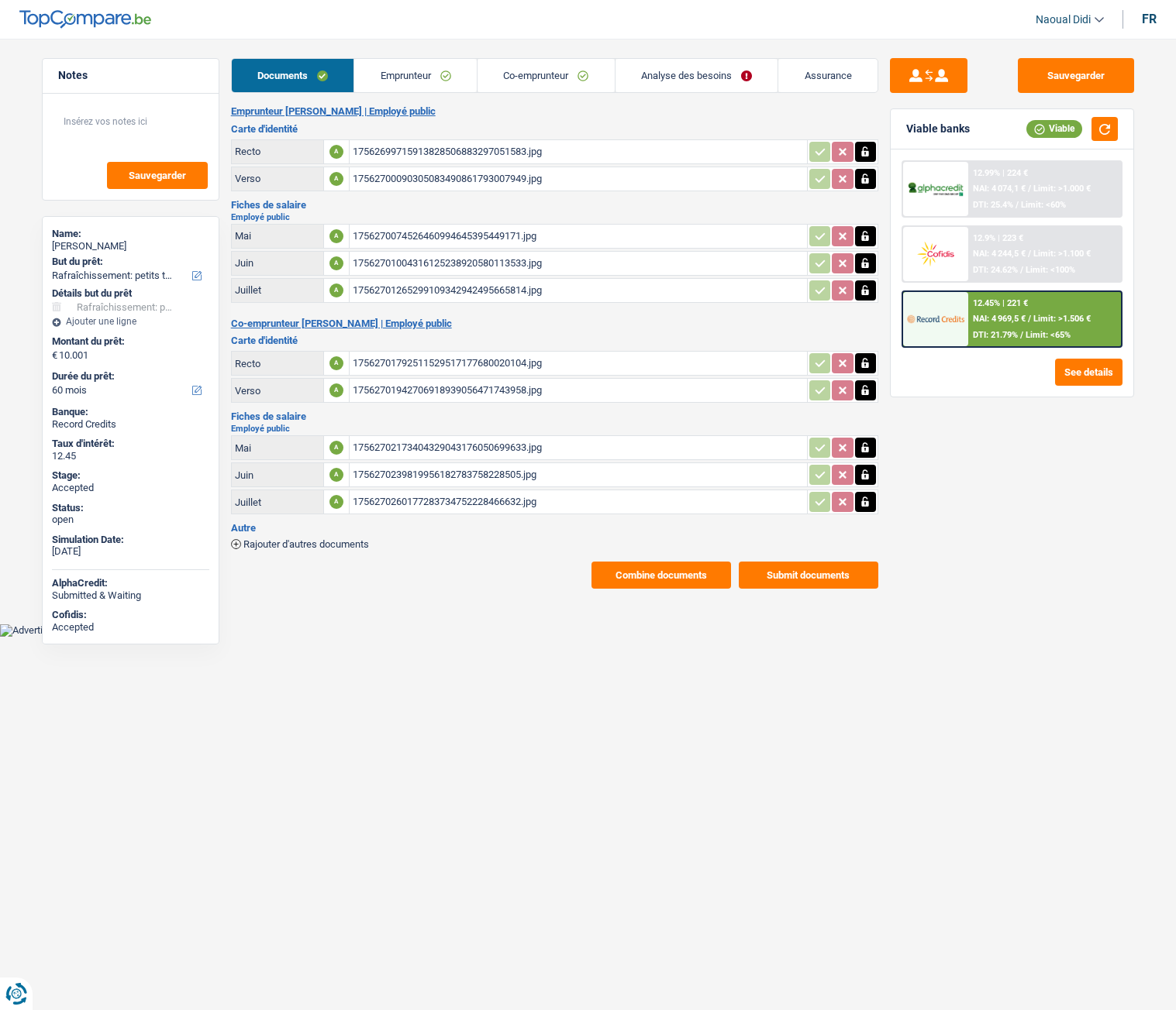
click at [819, 564] on button "Submit documents" at bounding box center [808, 575] width 140 height 27
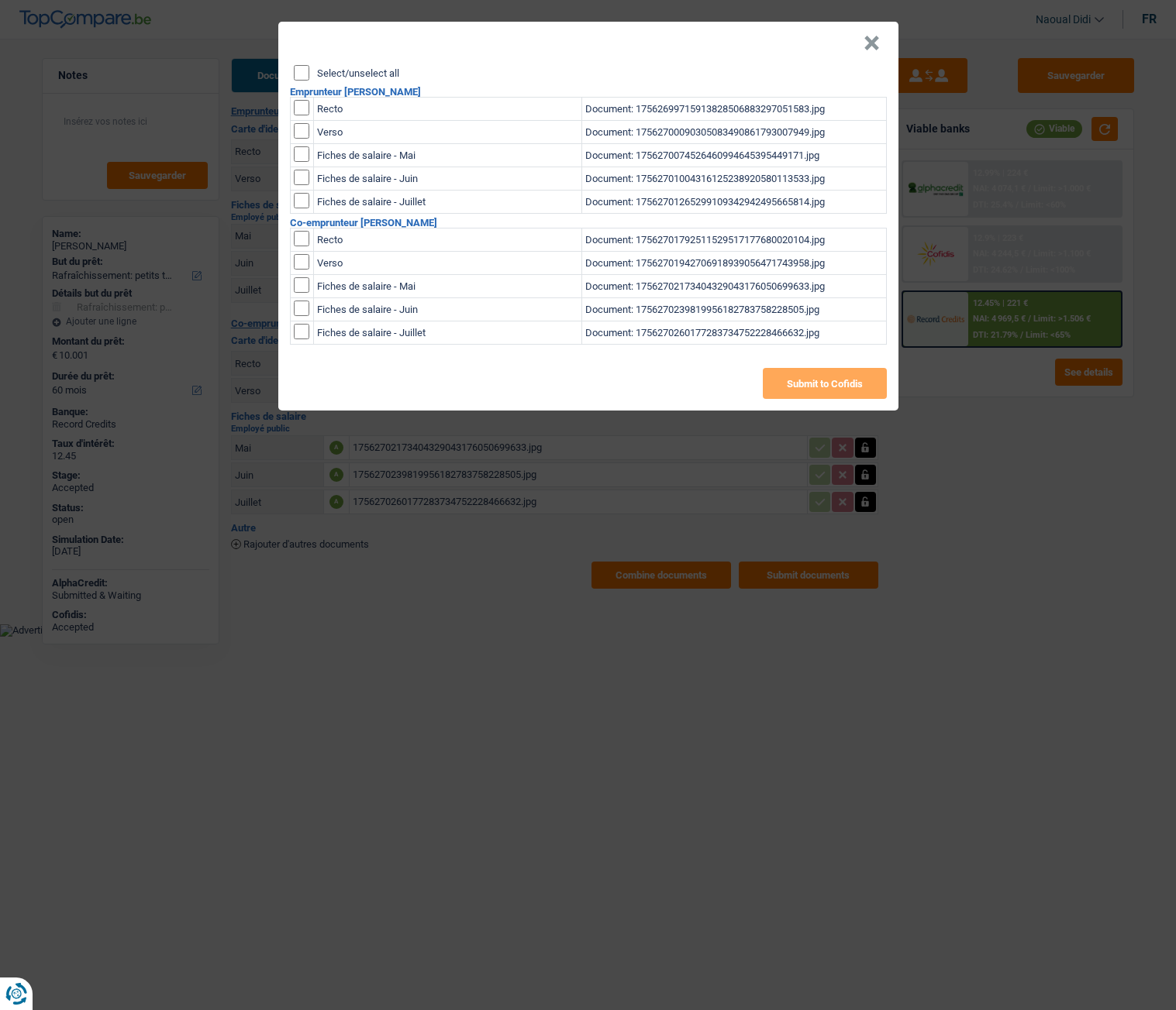
click at [301, 80] on input "Select/unselect all" at bounding box center [301, 73] width 16 height 16
checkbox input "true"
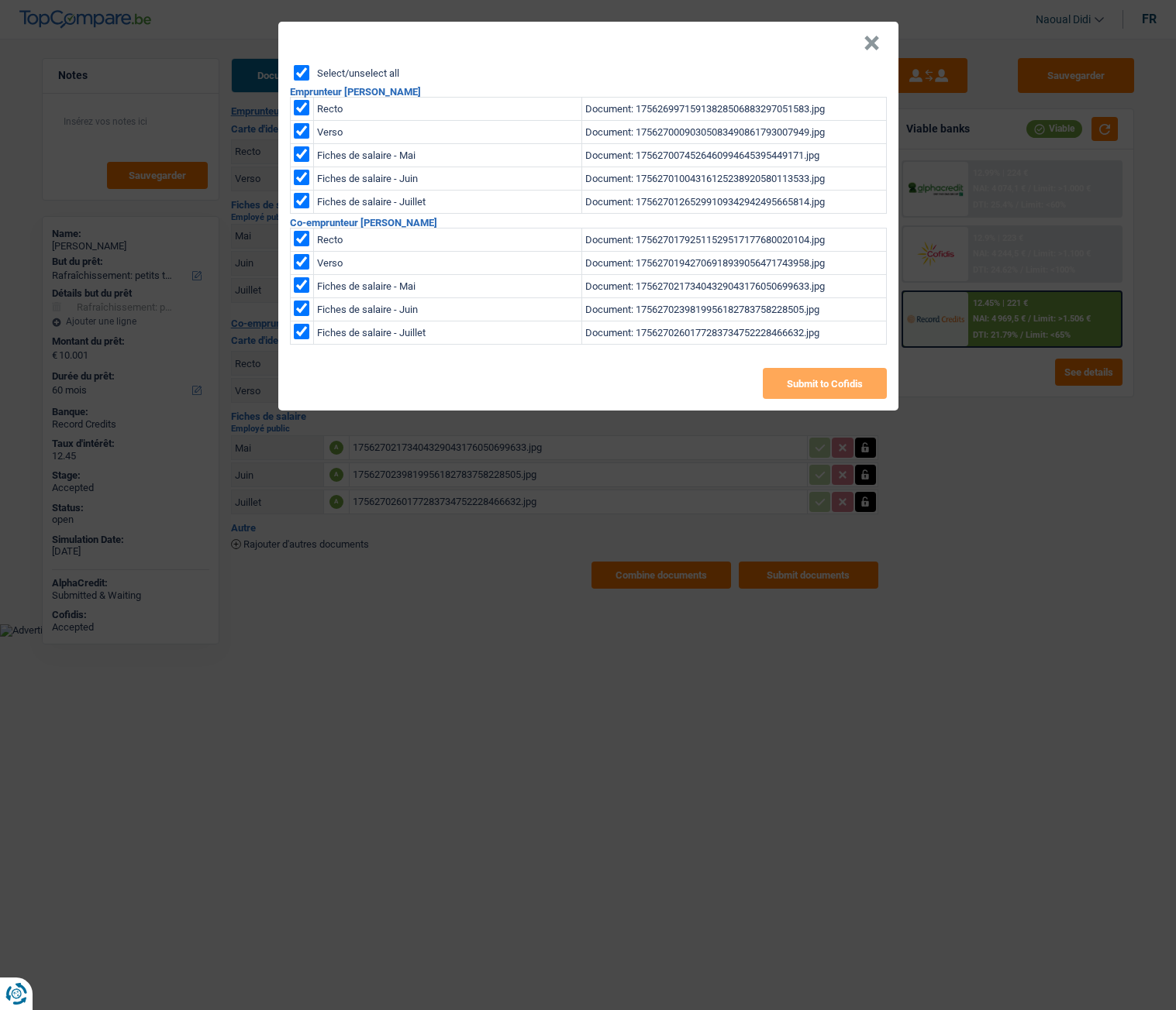
checkbox input "true"
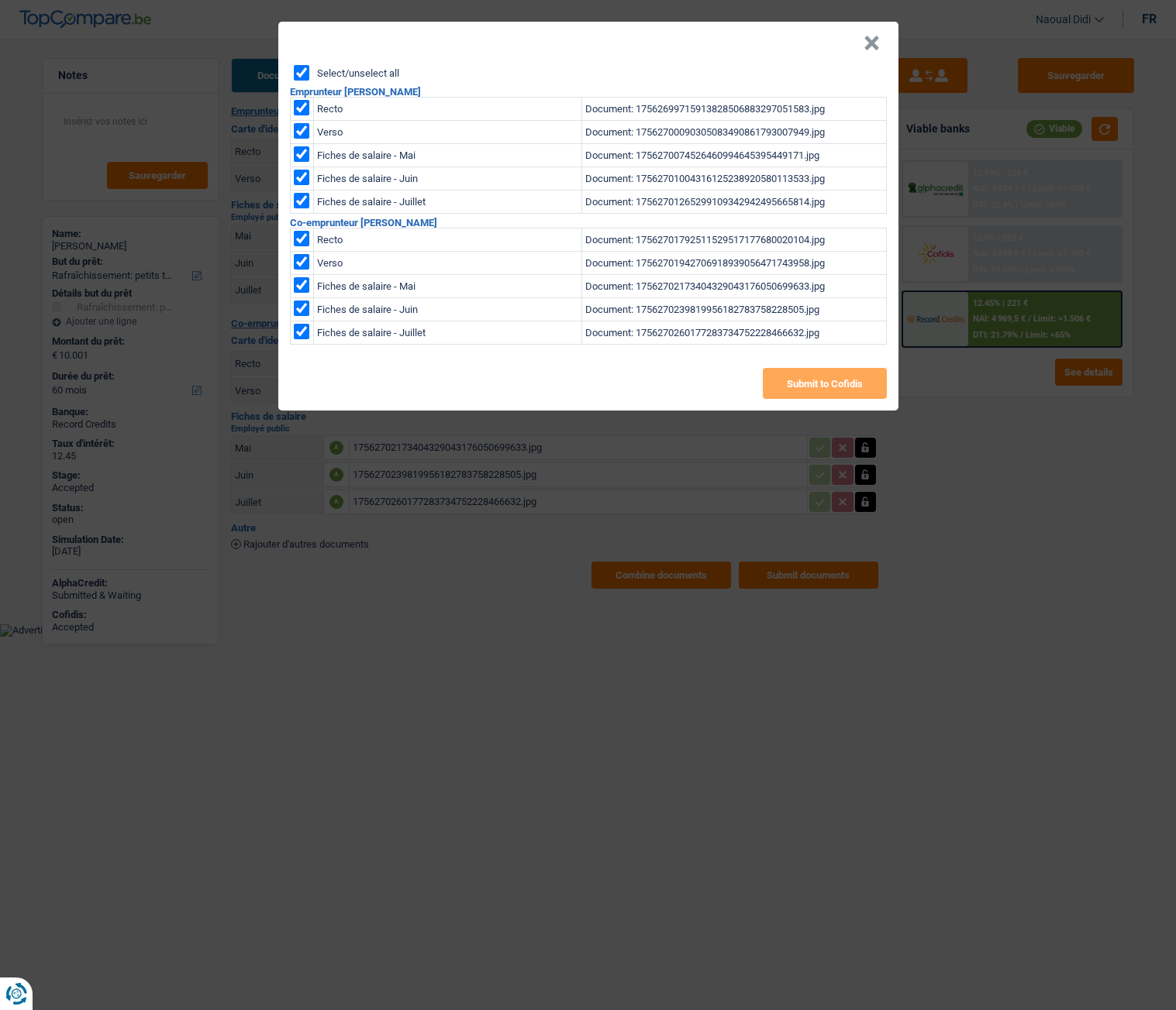
checkbox input "true"
click at [812, 385] on button "Submit to Cofidis" at bounding box center [824, 384] width 124 height 31
click at [869, 41] on button "×" at bounding box center [871, 43] width 17 height 16
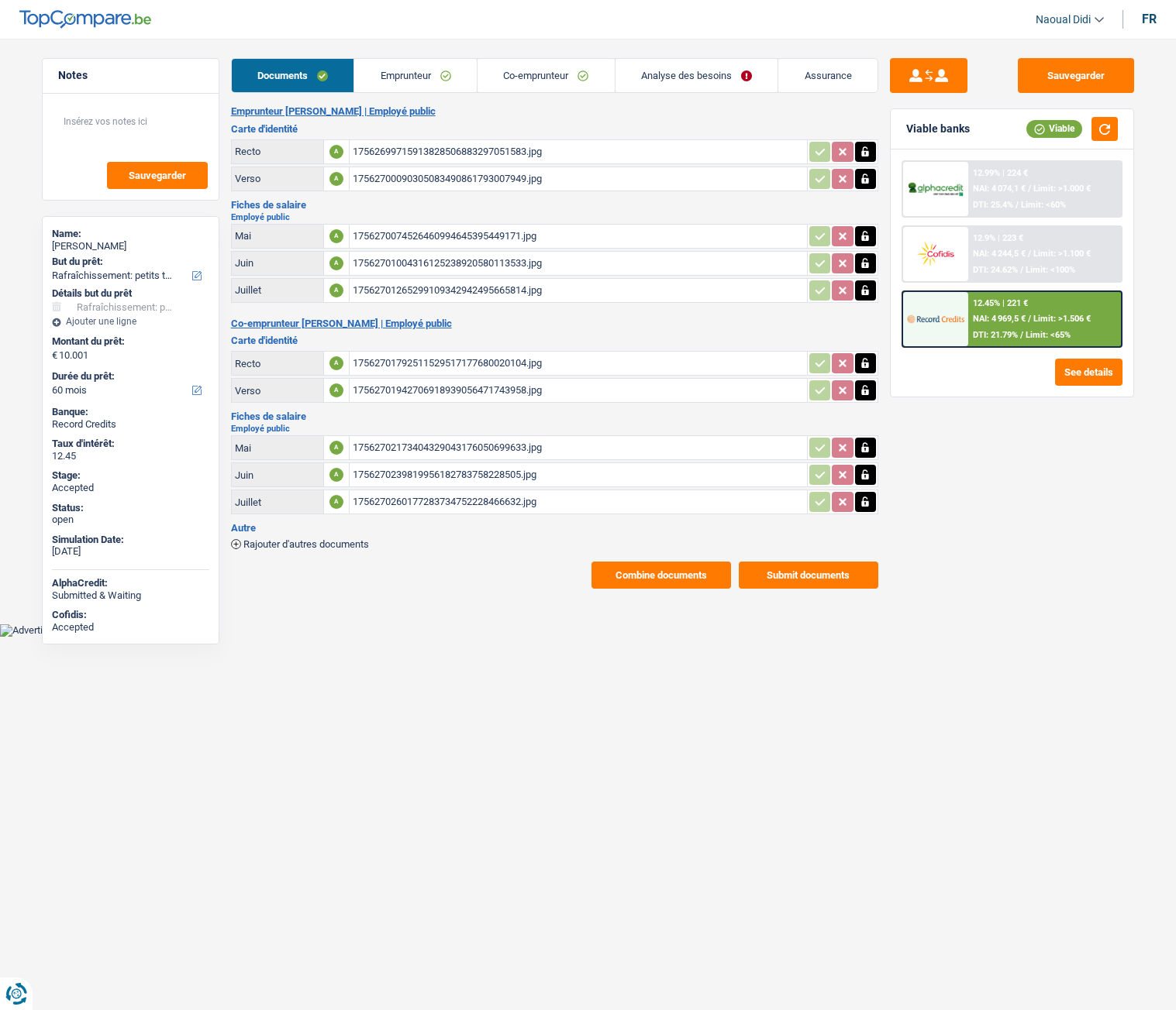
click at [684, 564] on button "Combine documents" at bounding box center [661, 575] width 140 height 27
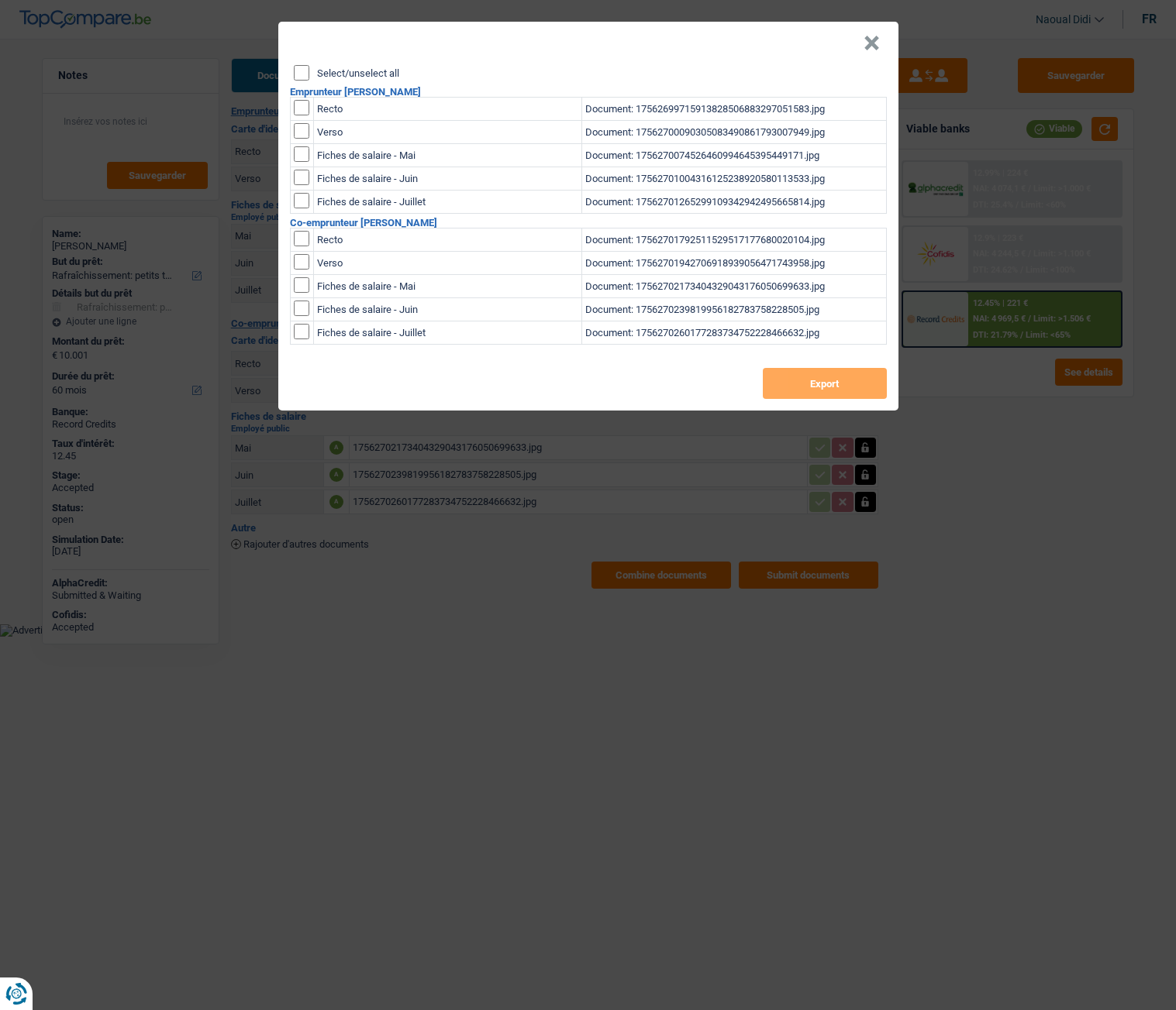
click at [299, 76] on input "Select/unselect all" at bounding box center [301, 73] width 16 height 16
checkbox input "true"
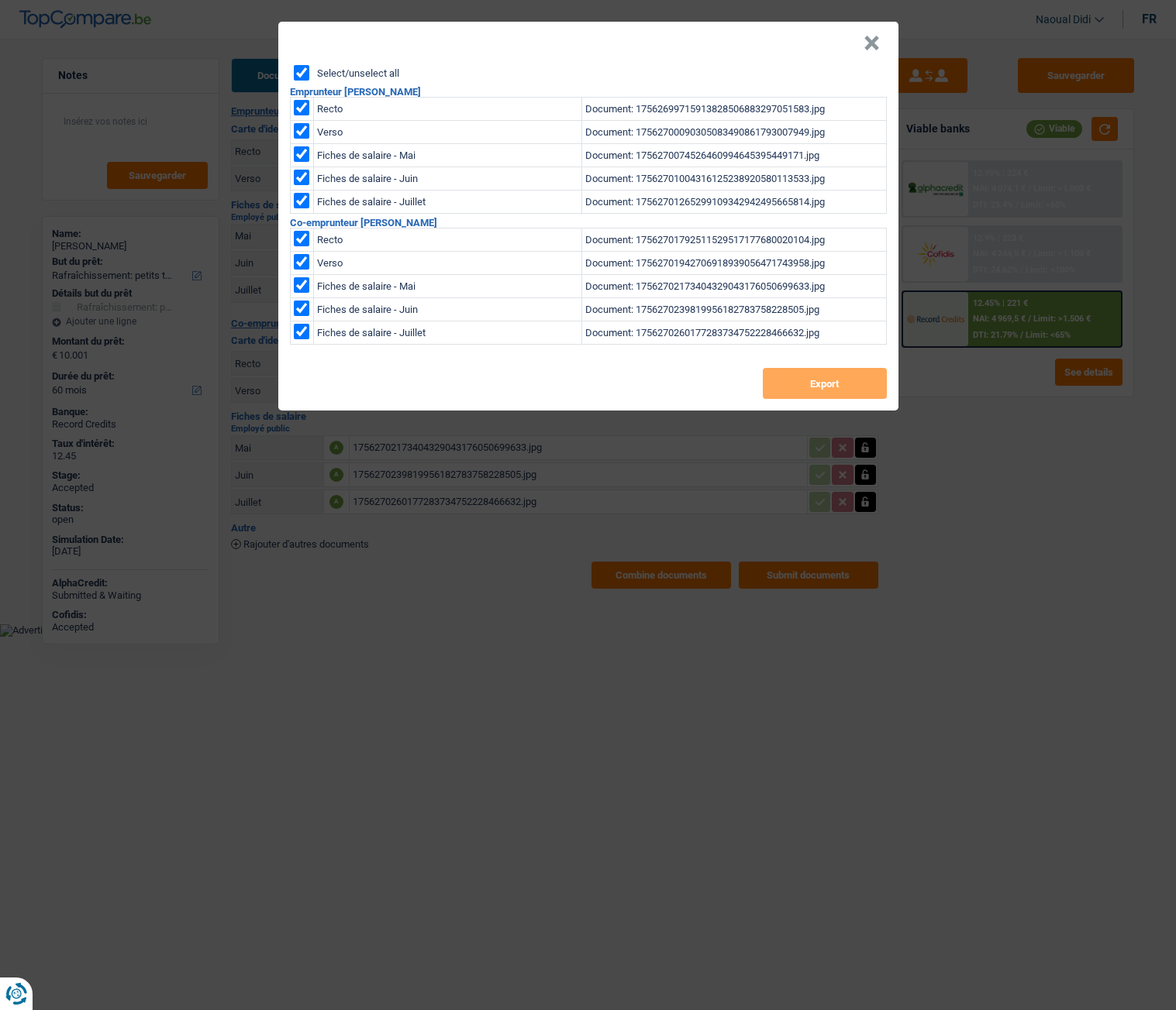
checkbox input "true"
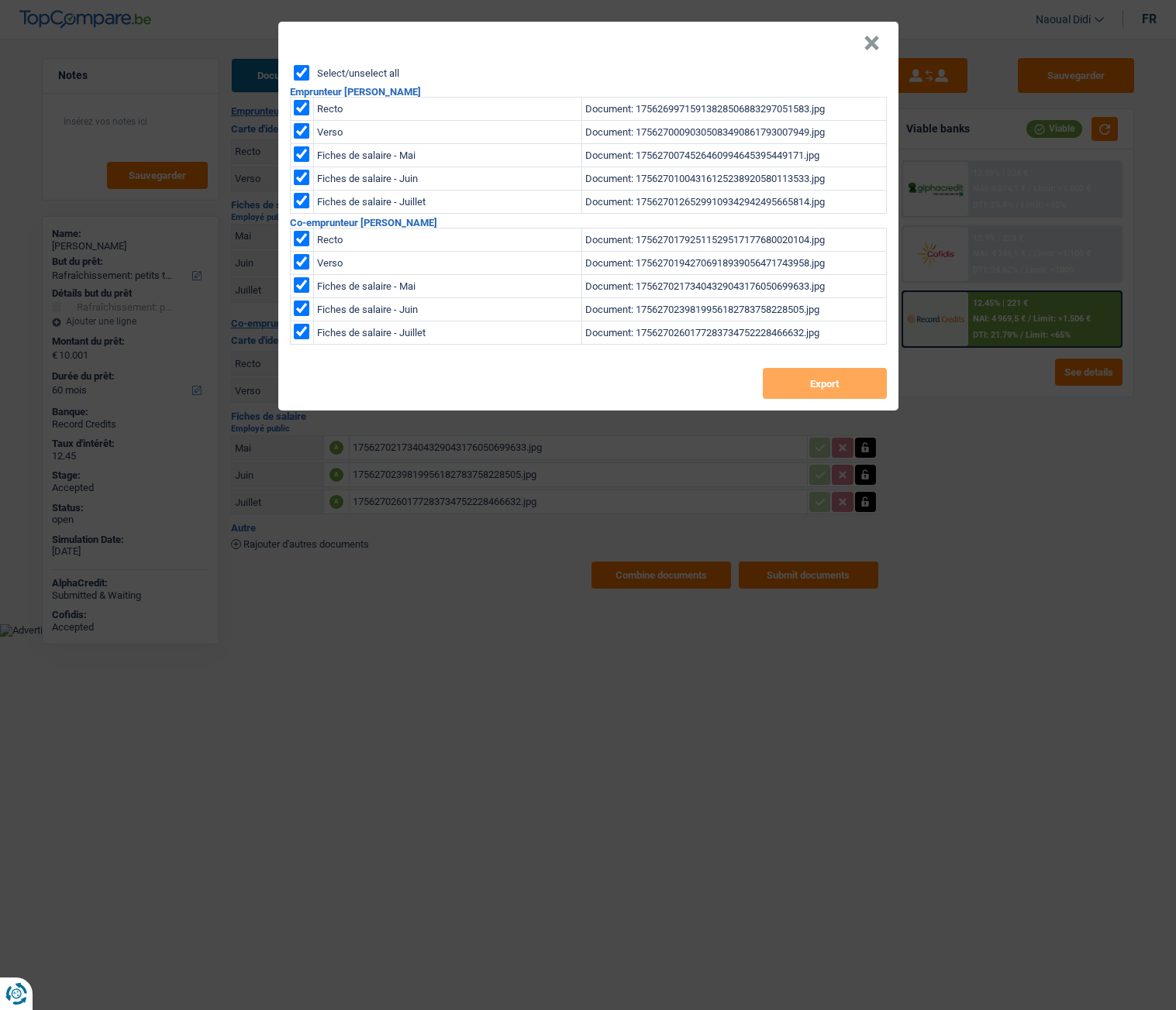
checkbox input "true"
click at [817, 379] on button "Export" at bounding box center [824, 384] width 124 height 31
click at [693, 63] on header "×" at bounding box center [588, 43] width 620 height 43
click at [871, 39] on button "×" at bounding box center [871, 43] width 17 height 16
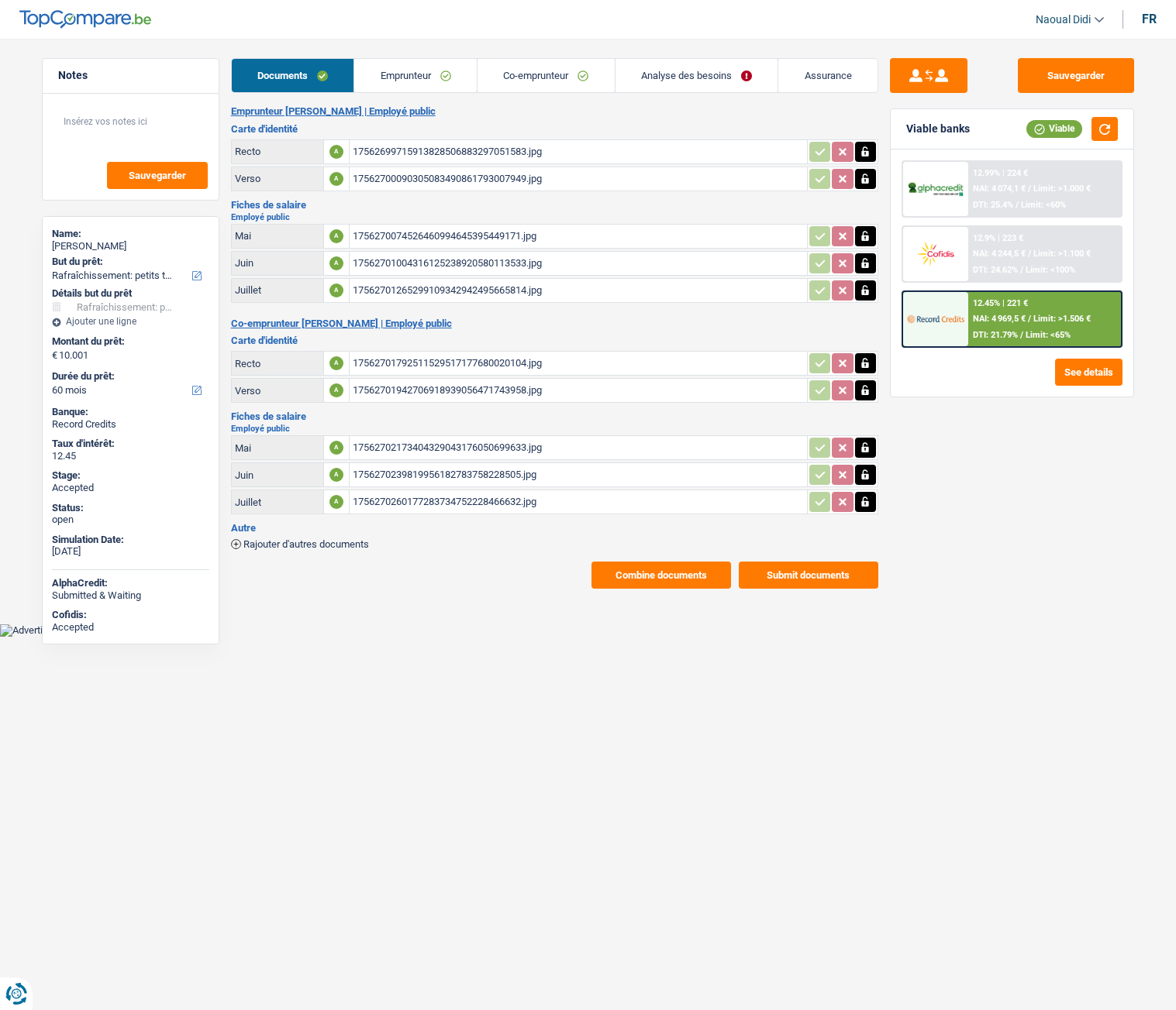
click at [809, 564] on button "Submit documents" at bounding box center [808, 575] width 140 height 27
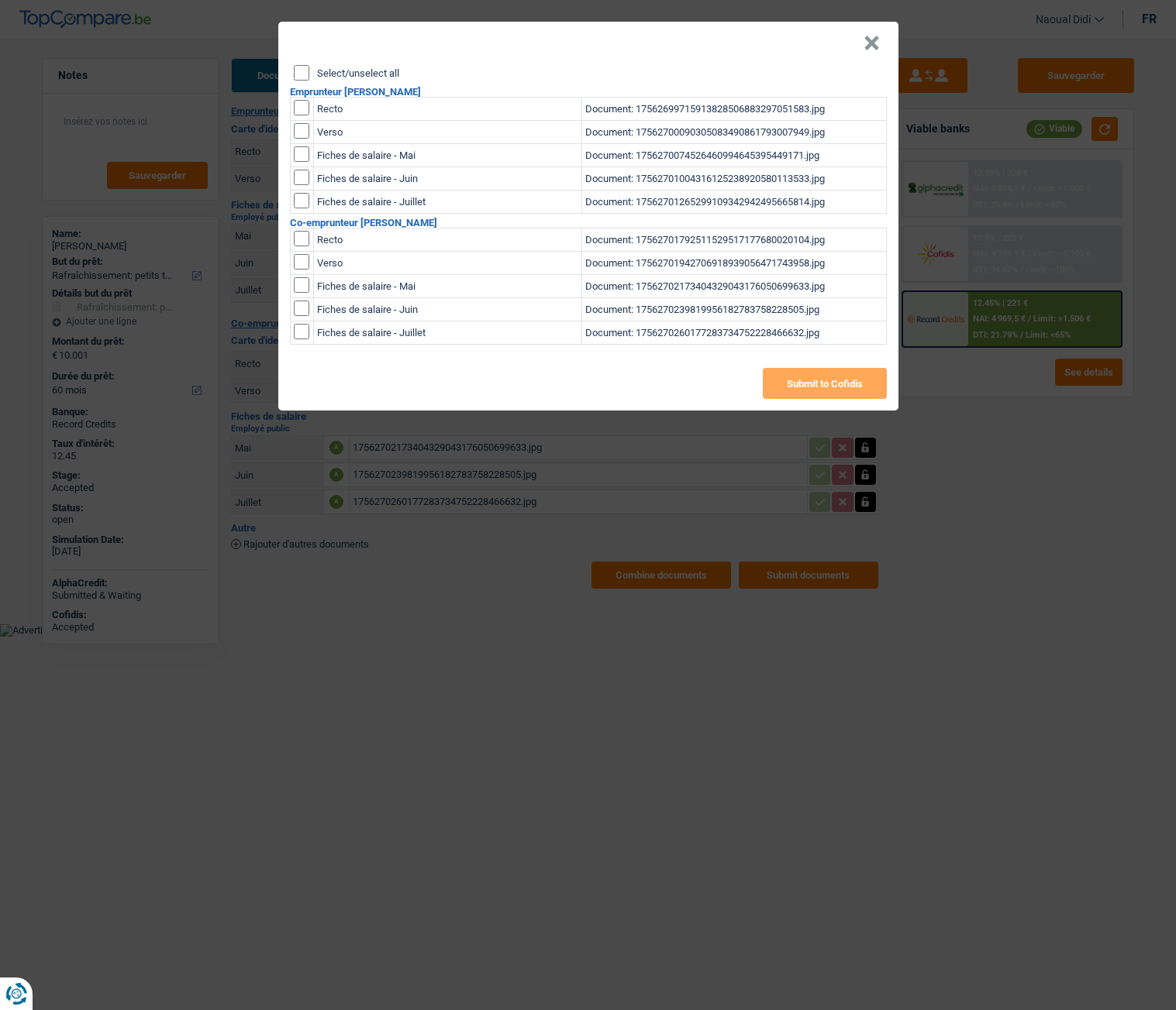
click at [300, 72] on input "Select/unselect all" at bounding box center [301, 73] width 16 height 16
checkbox input "true"
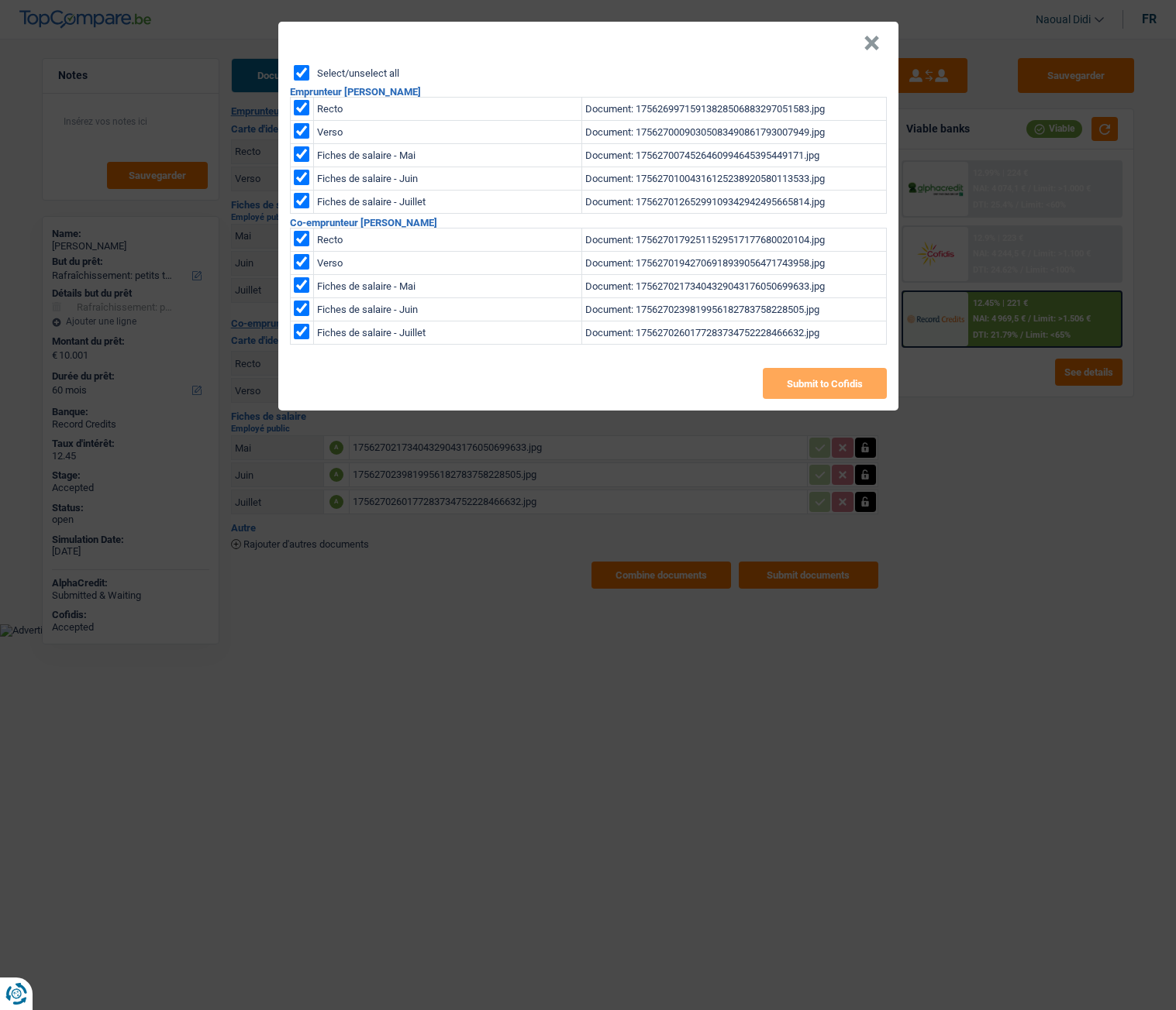
checkbox input "true"
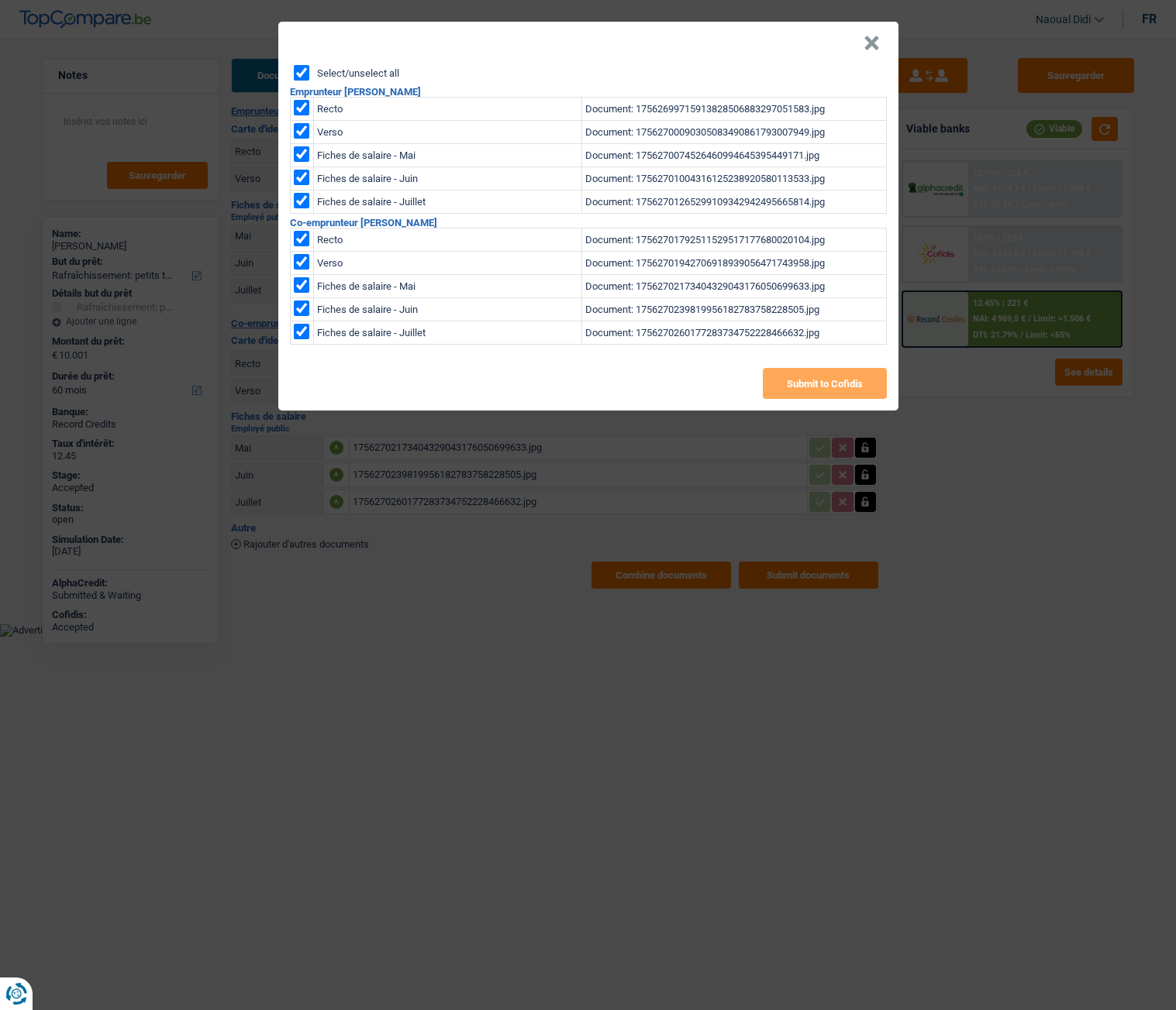
checkbox input "true"
click at [806, 389] on button "Submit to Cofidis" at bounding box center [824, 384] width 124 height 31
click at [870, 42] on button "×" at bounding box center [871, 43] width 17 height 16
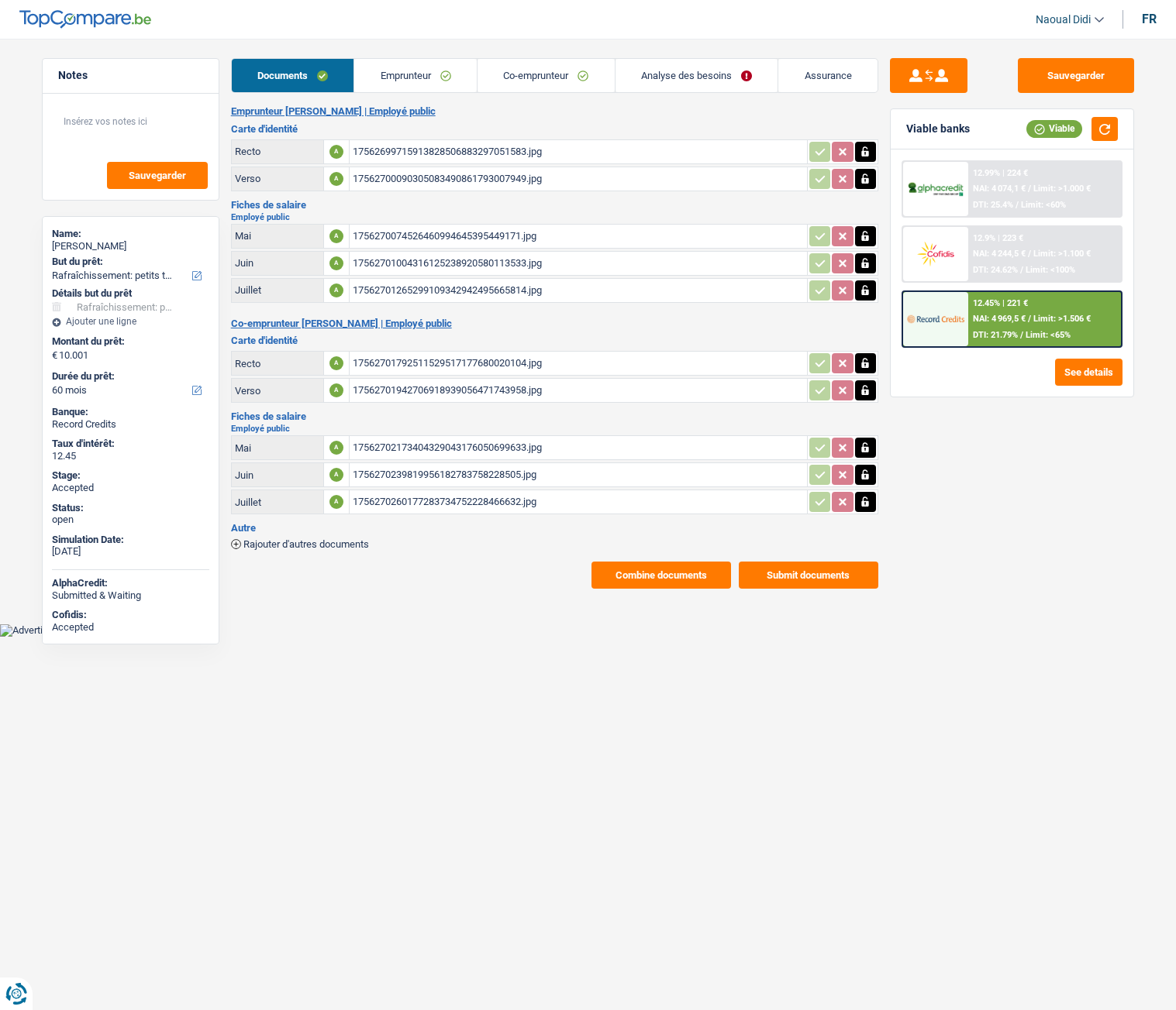
click at [818, 564] on button "Submit documents" at bounding box center [808, 575] width 140 height 27
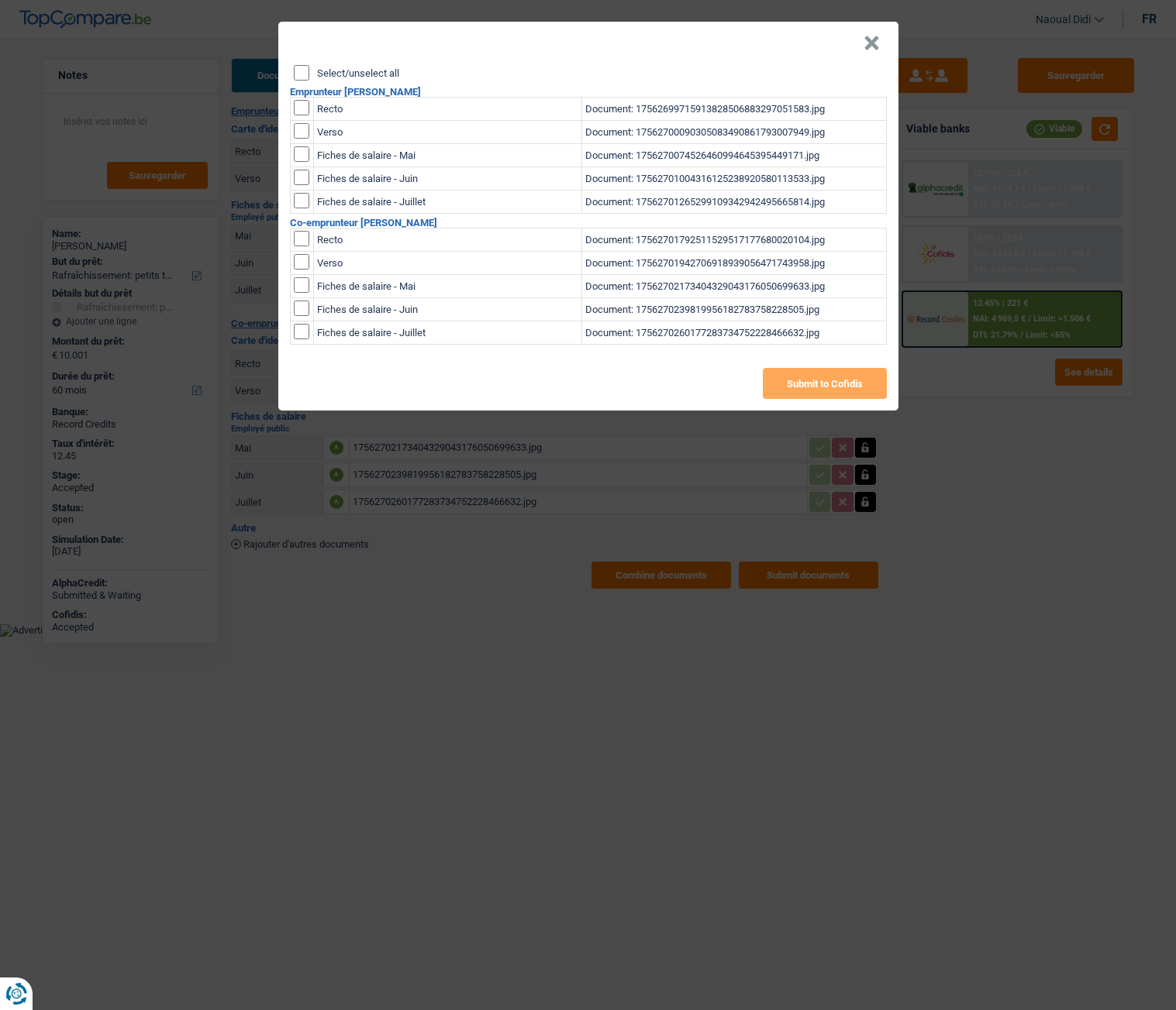
click at [305, 74] on input "Select/unselect all" at bounding box center [301, 73] width 16 height 16
checkbox input "true"
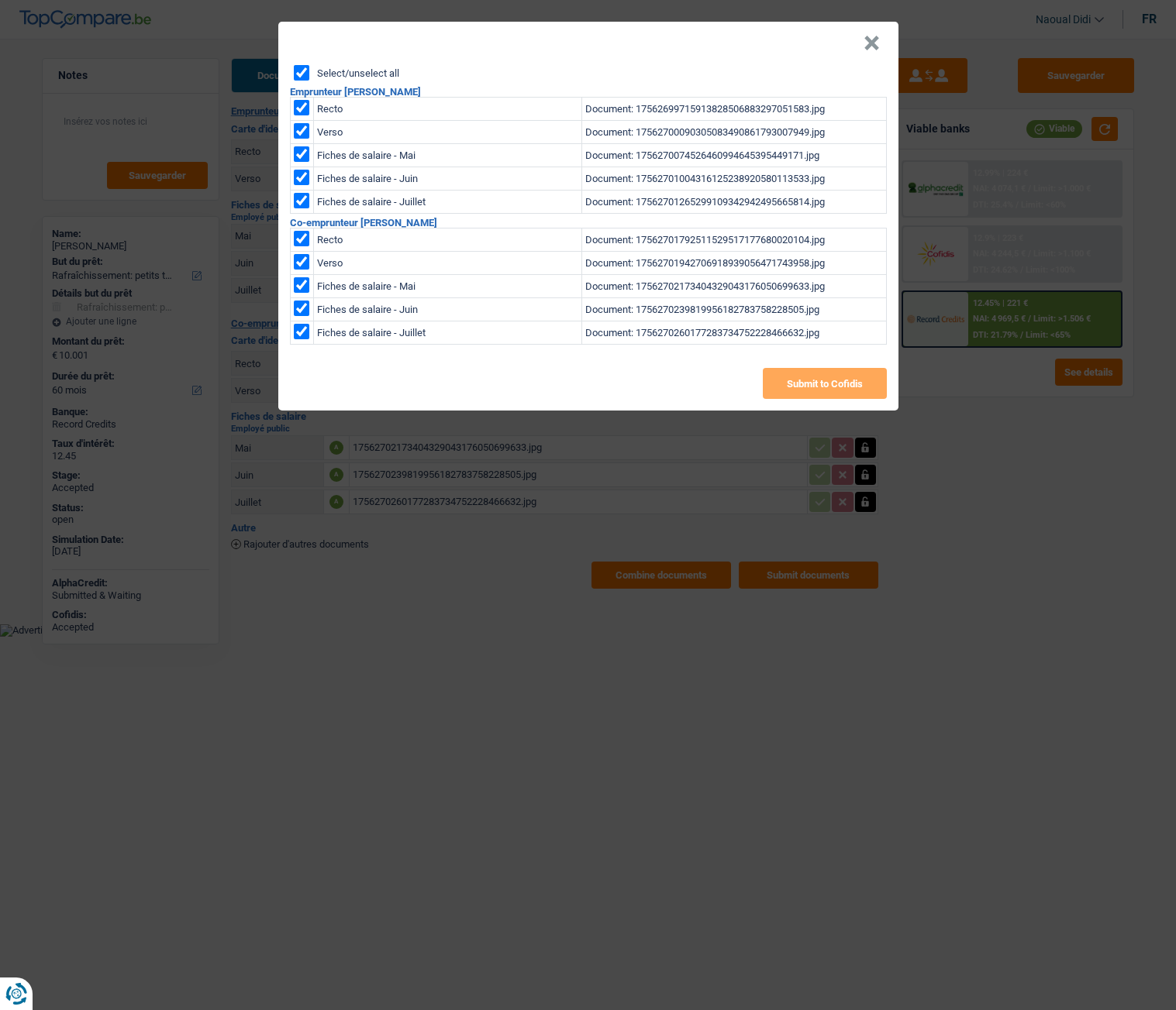
checkbox input "true"
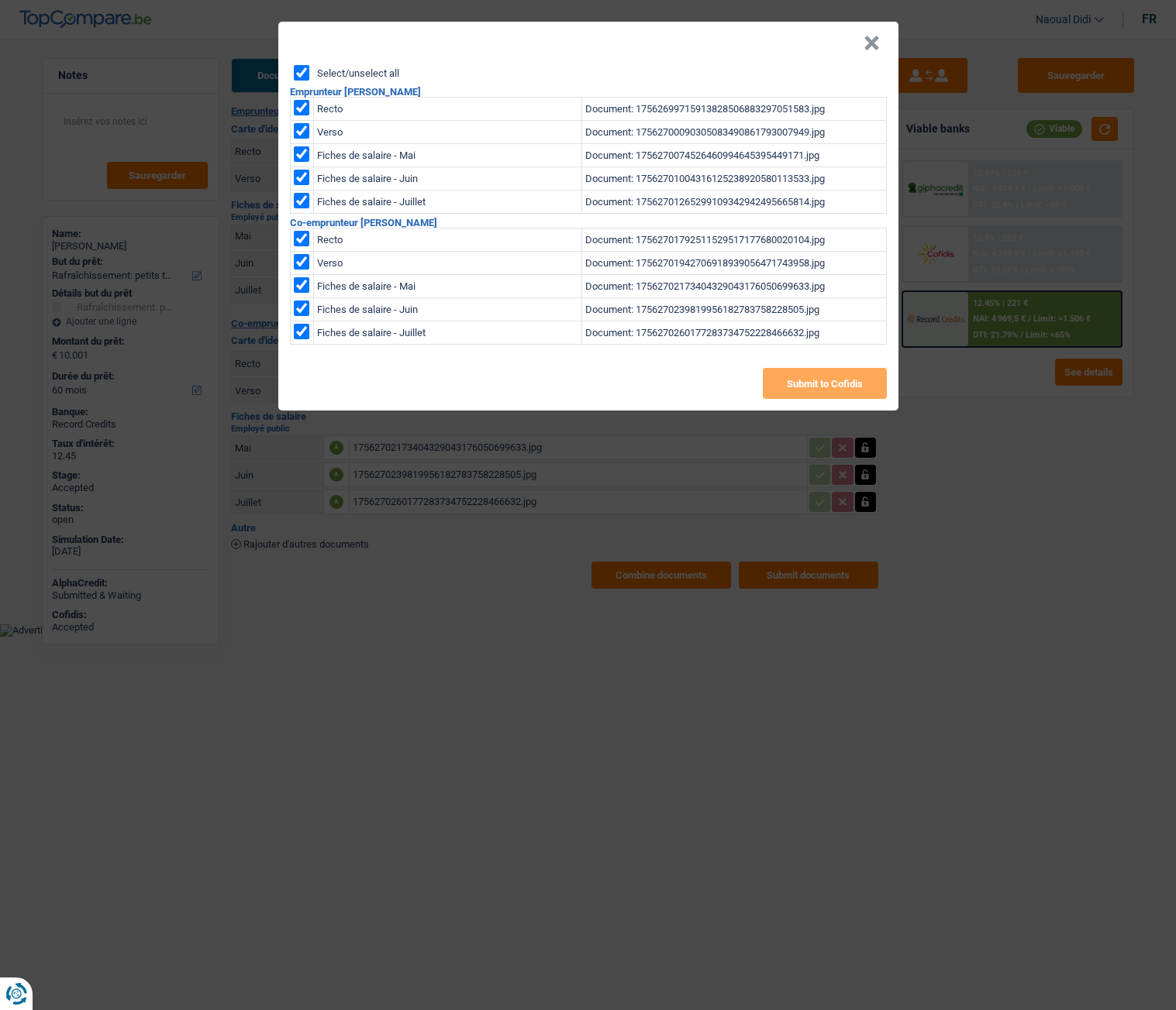
checkbox input "true"
click at [818, 379] on button "Submit to Cofidis" at bounding box center [824, 384] width 124 height 31
click at [328, 471] on div "× Select/unselect all Emprunteur Pascal Dupont Recto Document: 1756269971591382…" at bounding box center [588, 505] width 1176 height 1010
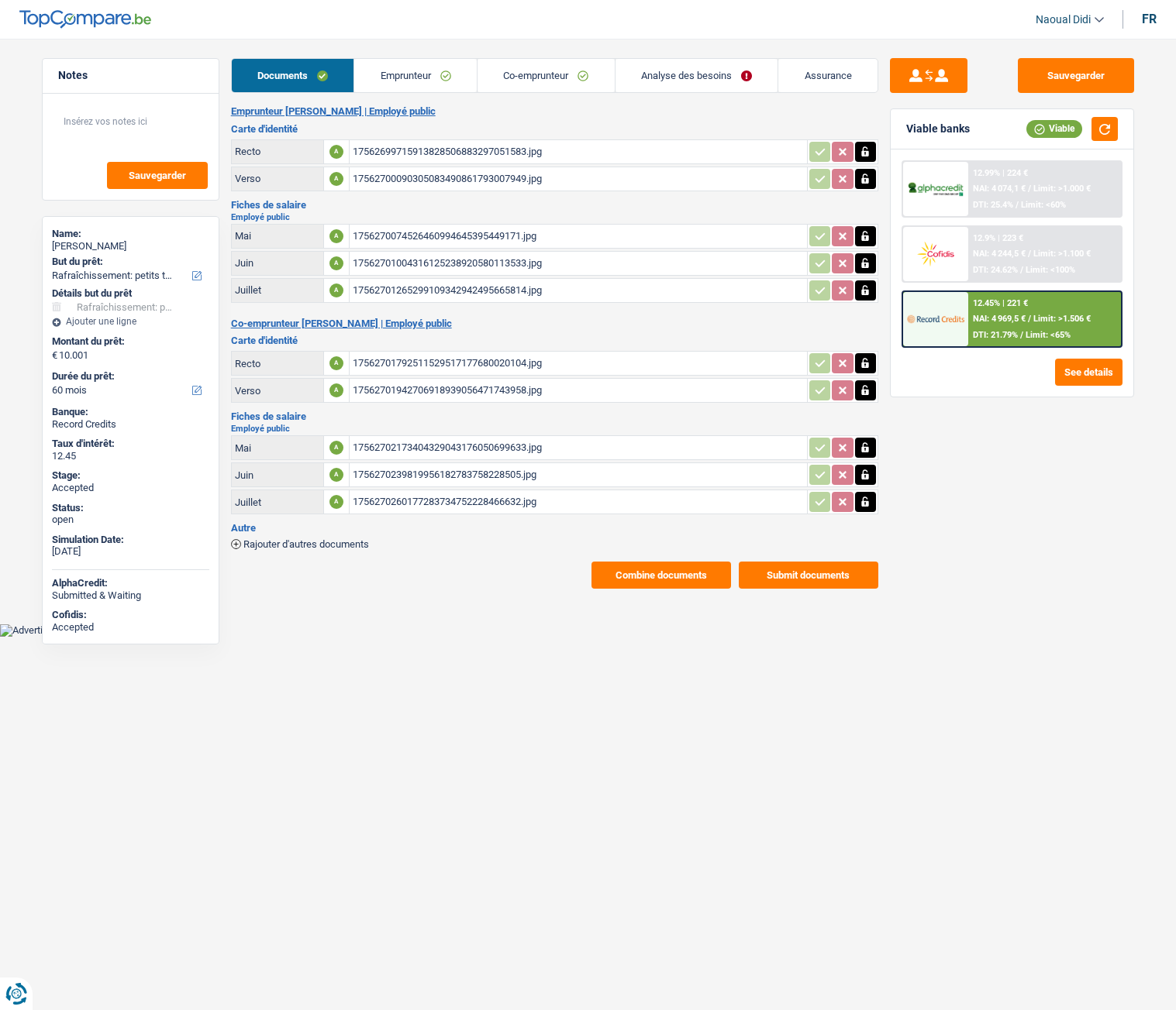
click at [443, 65] on link "Emprunteur" at bounding box center [415, 76] width 122 height 33
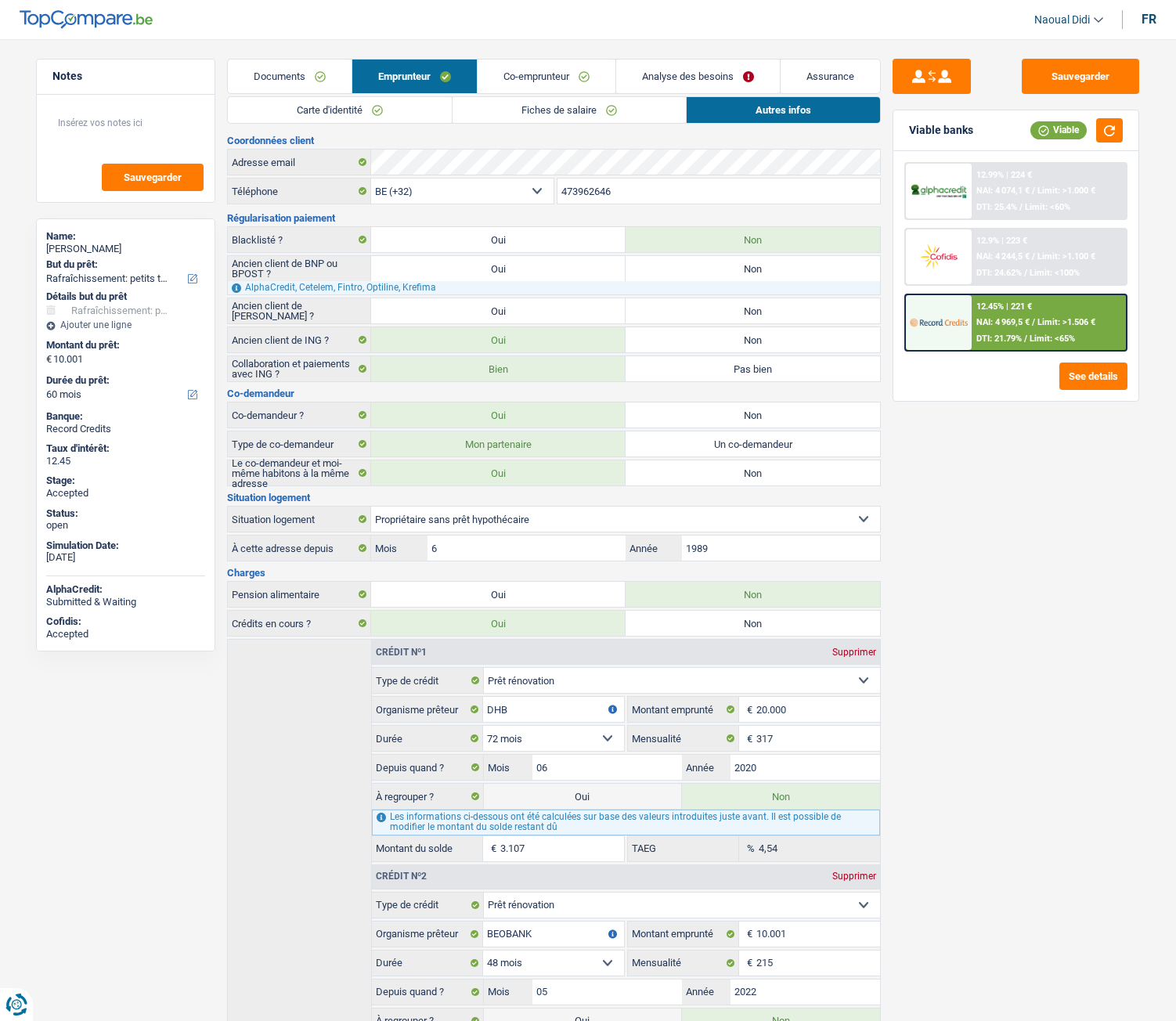
click at [367, 105] on link "Carte d'identité" at bounding box center [340, 110] width 224 height 25
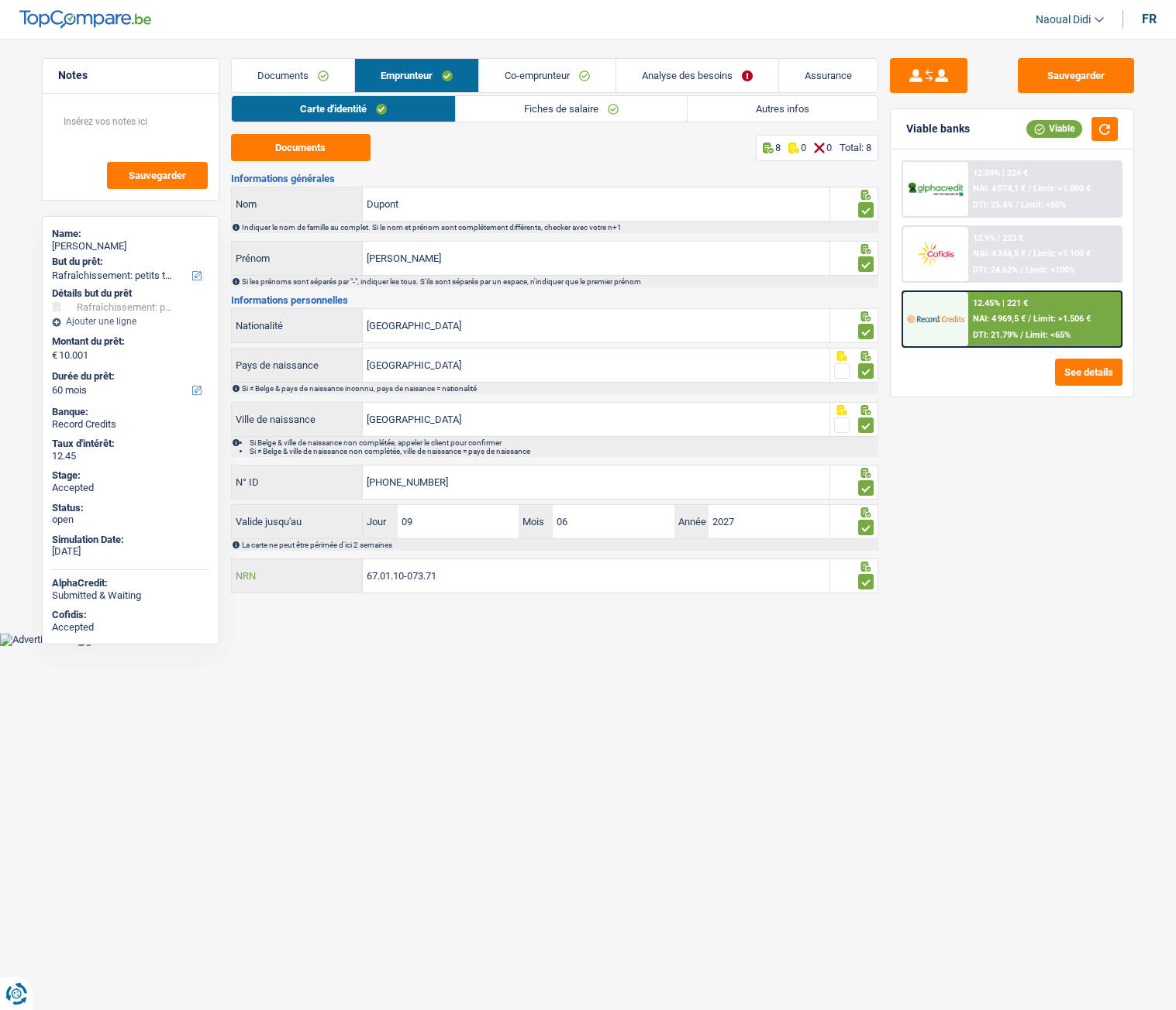
drag, startPoint x: 479, startPoint y: 586, endPoint x: 316, endPoint y: 585, distance: 163.0
click at [316, 564] on div "67.01.10-073.71 NRN" at bounding box center [531, 576] width 598 height 33
click at [657, 69] on link "Analyse des besoins" at bounding box center [697, 76] width 162 height 33
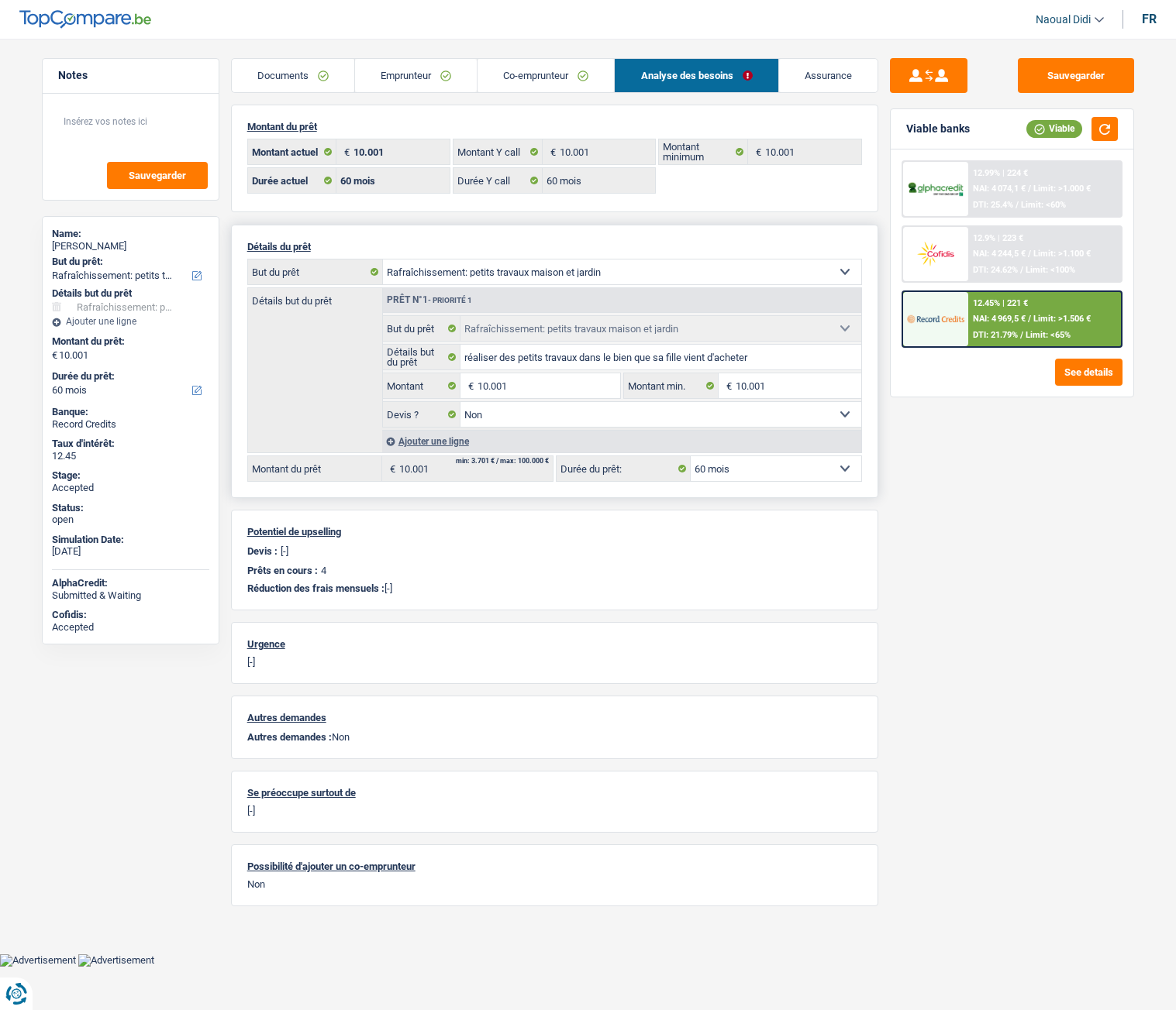
click at [292, 71] on link "Documents" at bounding box center [293, 76] width 122 height 33
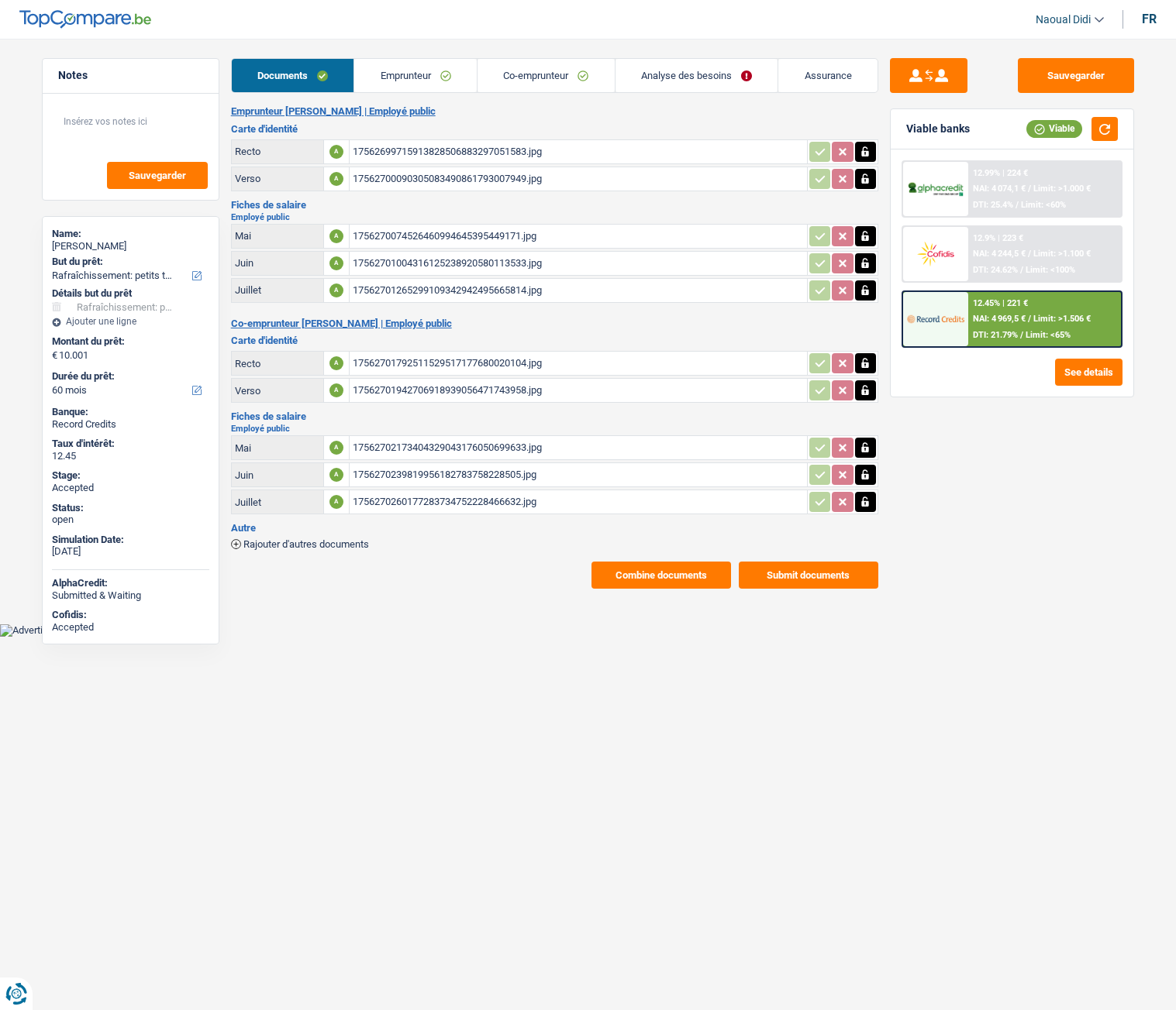
click at [379, 148] on div "17562699715913828506883297051583.jpg" at bounding box center [578, 151] width 451 height 23
click at [523, 69] on link "Co-emprunteur" at bounding box center [546, 76] width 137 height 33
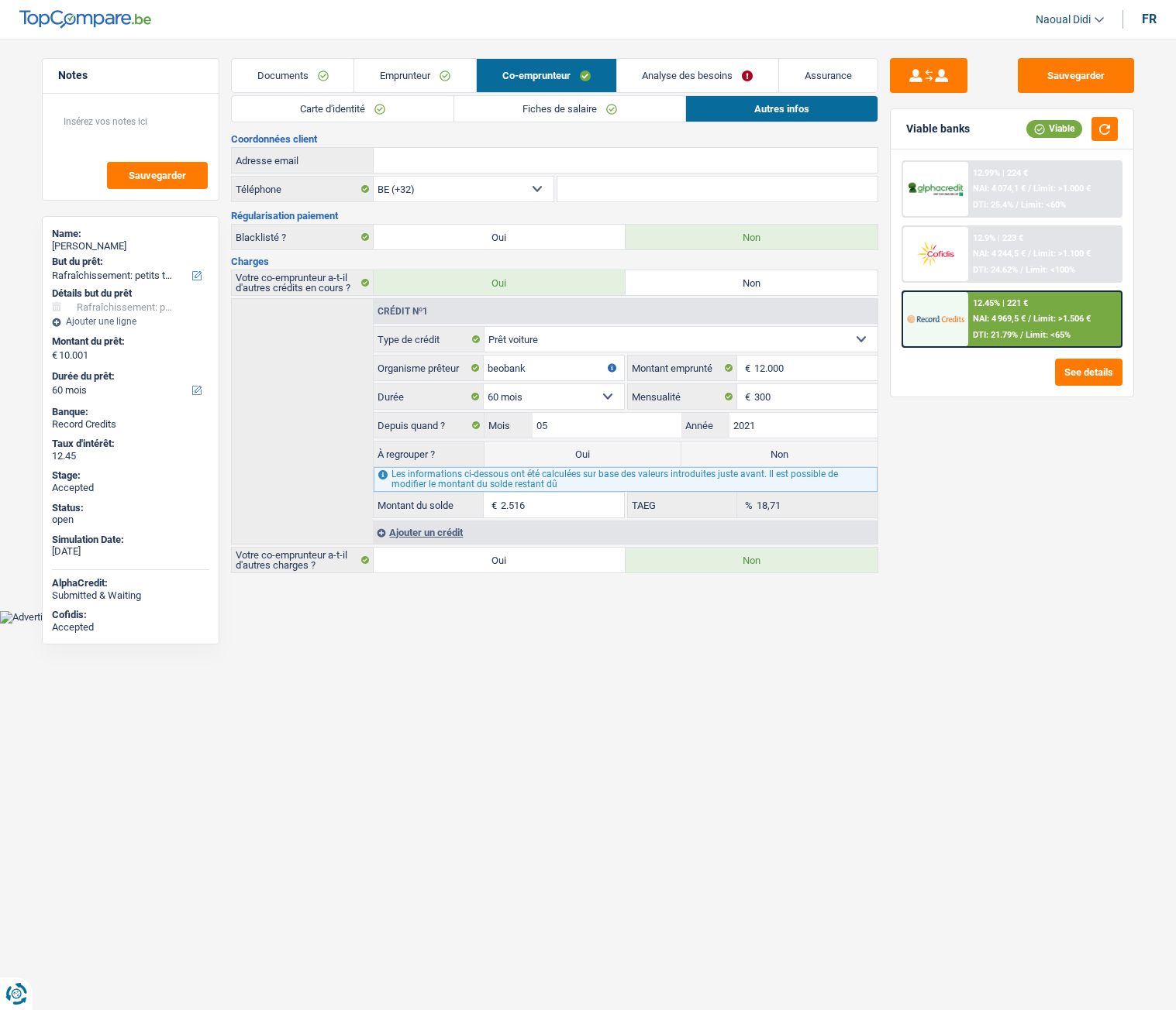
click at [320, 107] on link "Carte d'identité" at bounding box center [342, 109] width 221 height 25
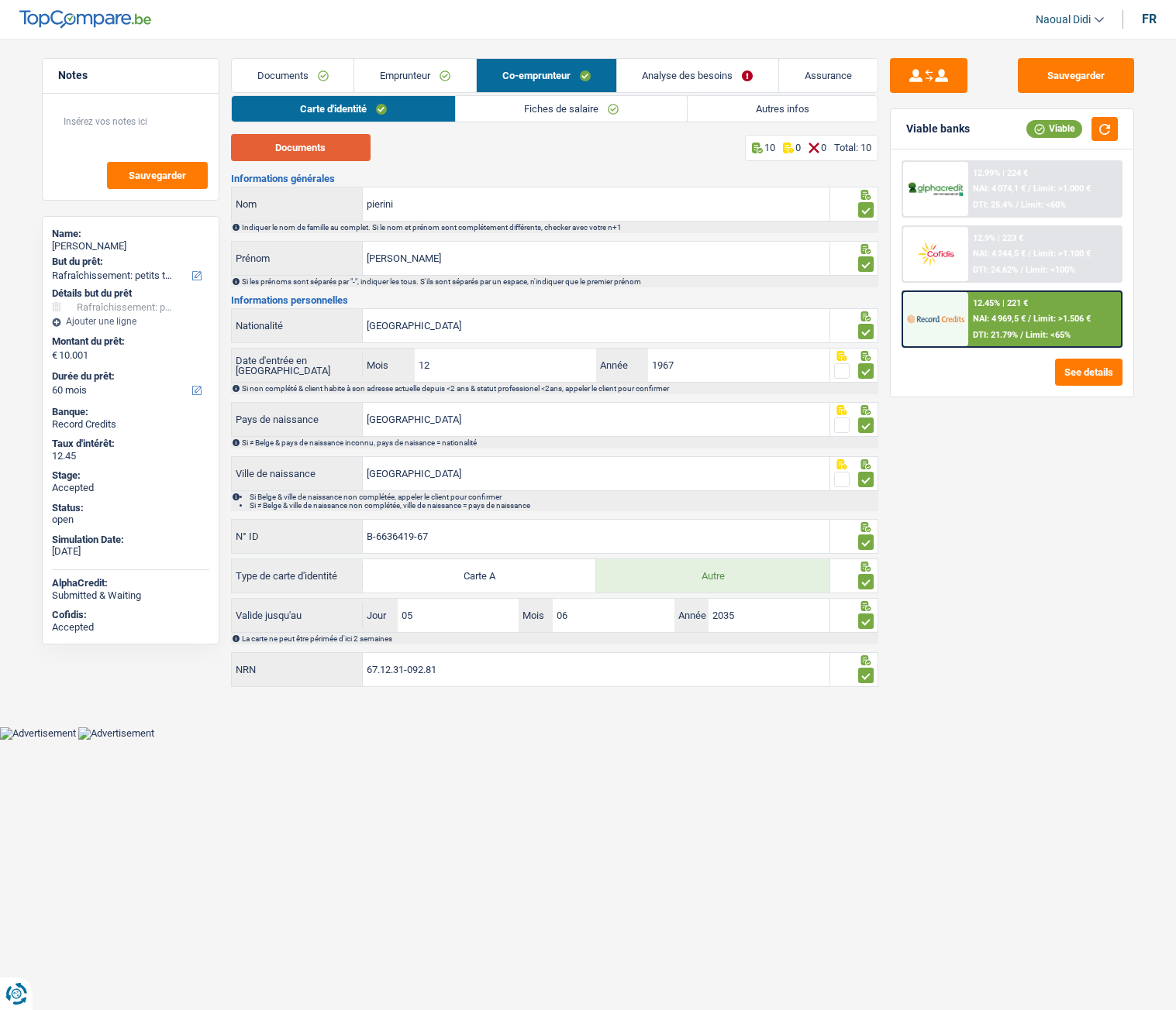
click at [314, 148] on button "Documents" at bounding box center [301, 147] width 140 height 27
click at [798, 104] on link "Autres infos" at bounding box center [782, 109] width 190 height 25
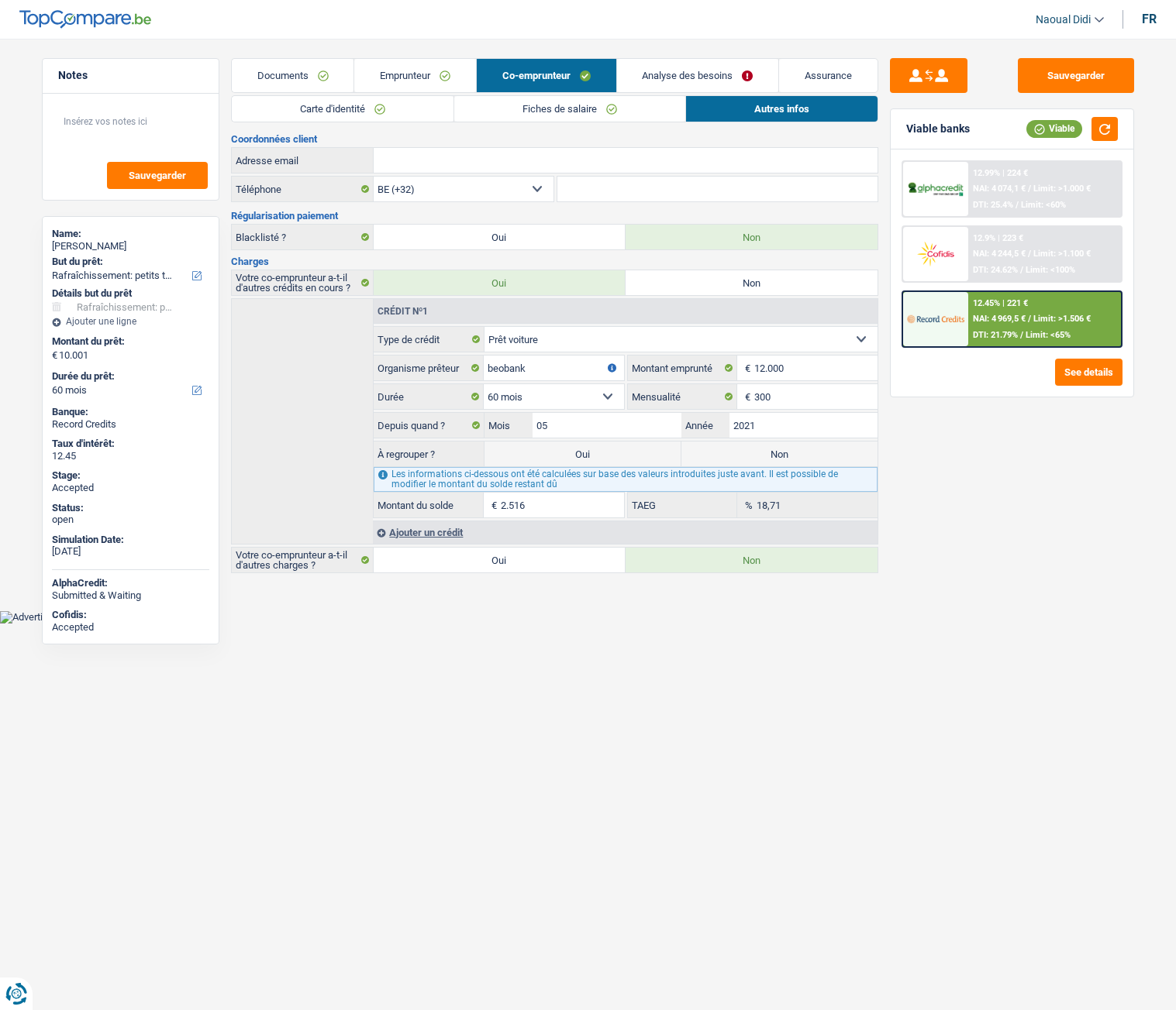
drag, startPoint x: 301, startPoint y: 76, endPoint x: 316, endPoint y: 77, distance: 15.0
click at [303, 77] on link "Documents" at bounding box center [293, 76] width 122 height 33
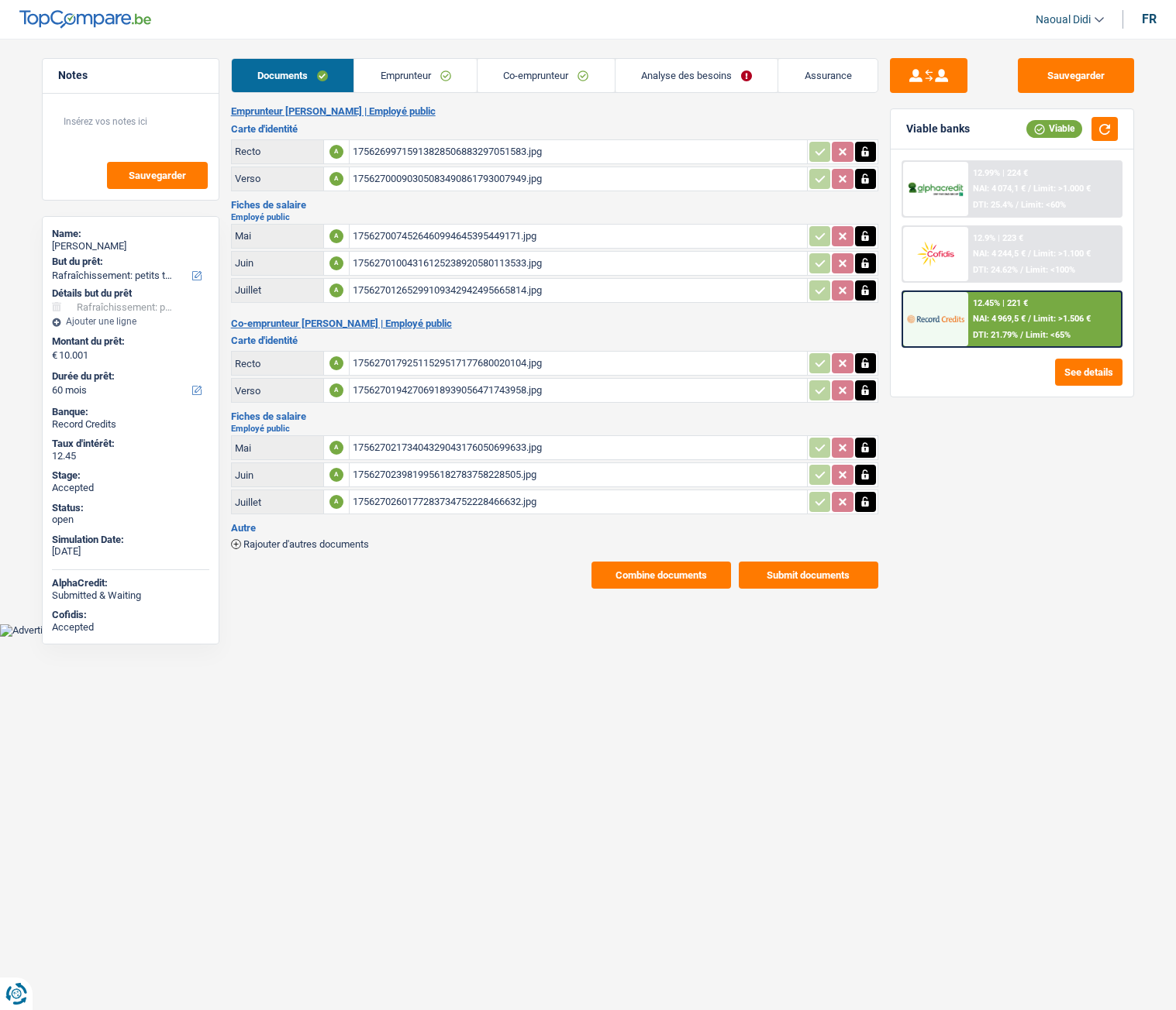
click at [417, 75] on link "Emprunteur" at bounding box center [415, 76] width 122 height 33
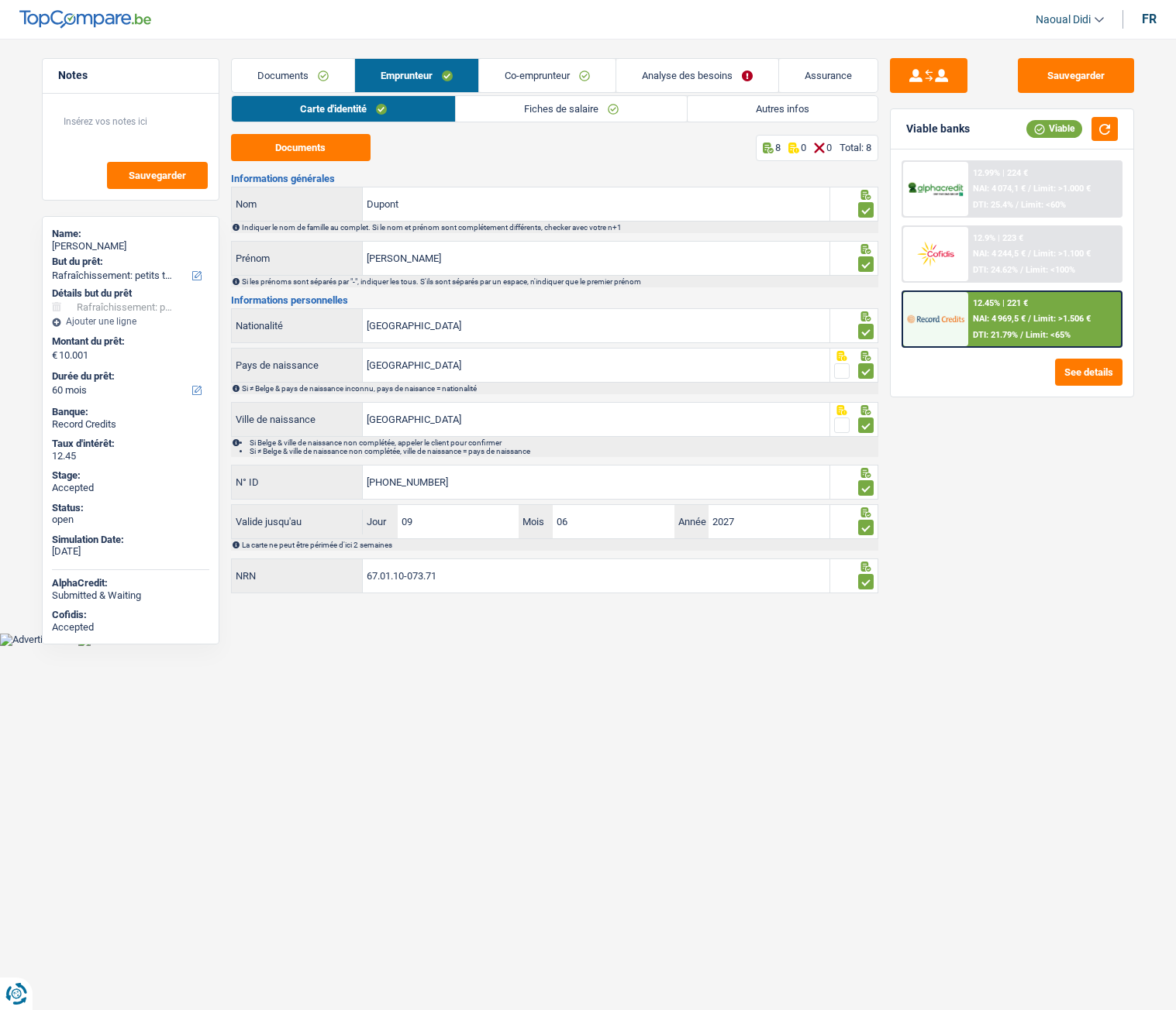
click at [743, 107] on link "Autres infos" at bounding box center [782, 109] width 190 height 25
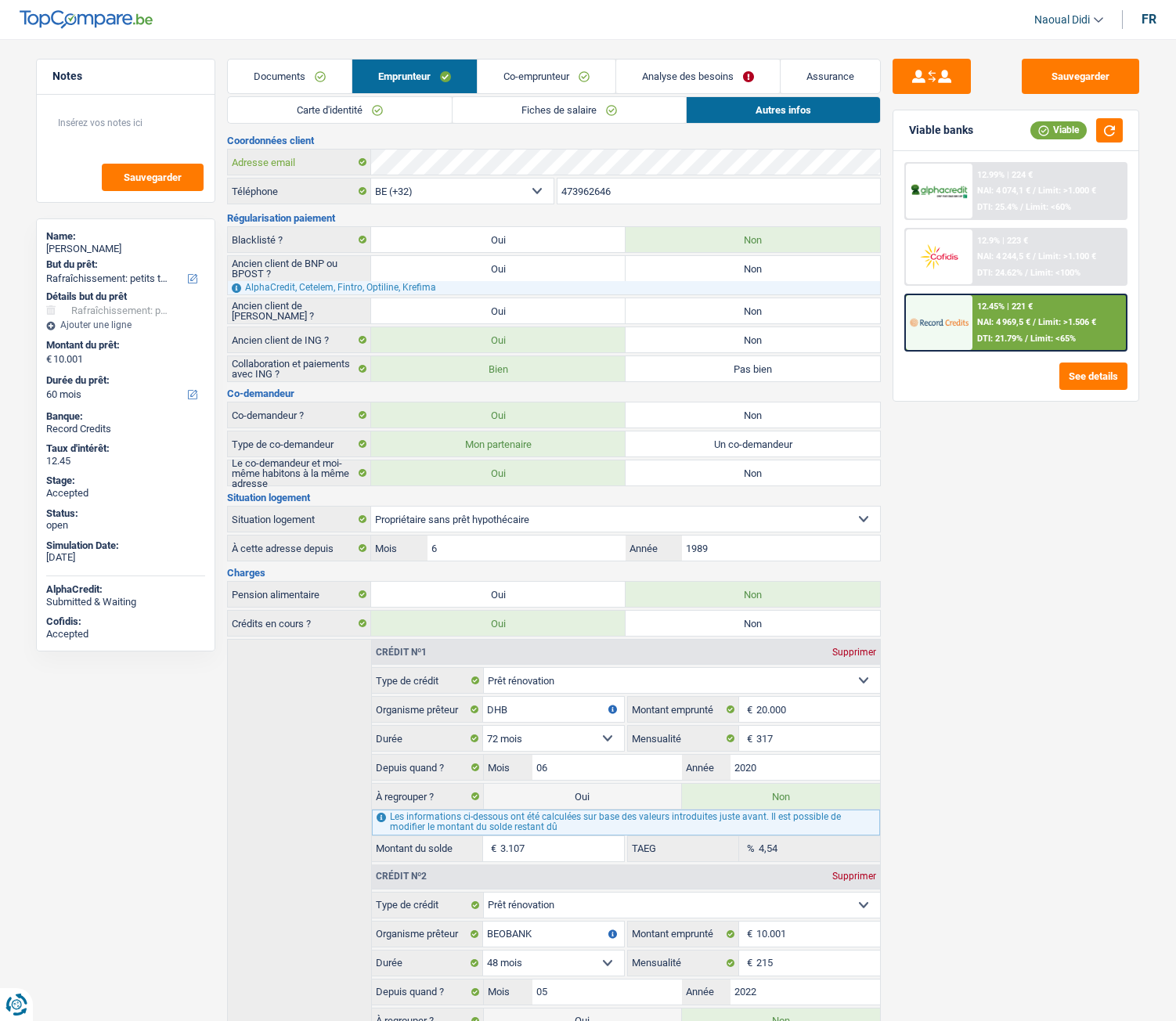
click at [362, 149] on div "Adresse email" at bounding box center [554, 162] width 652 height 25
click at [1094, 67] on button "Sauvegarder" at bounding box center [1080, 76] width 118 height 35
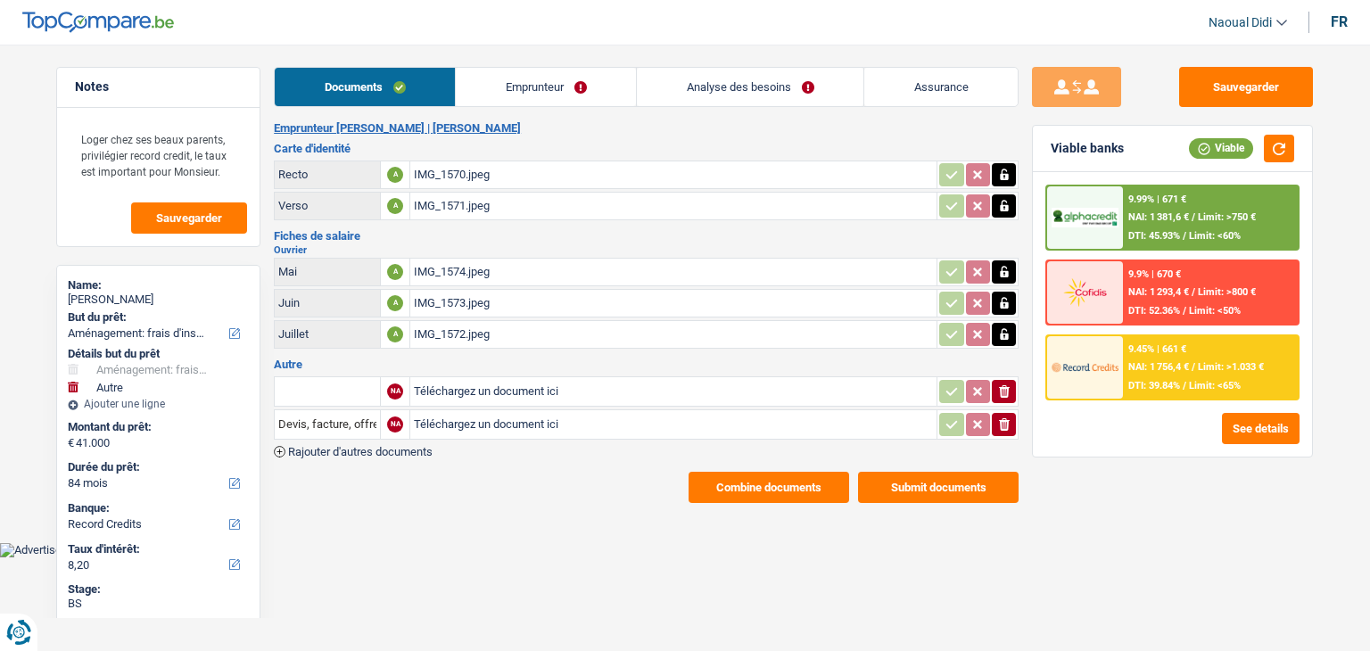
select select "movingOrInstallation"
select select "other"
select select "84"
select select "record credits"
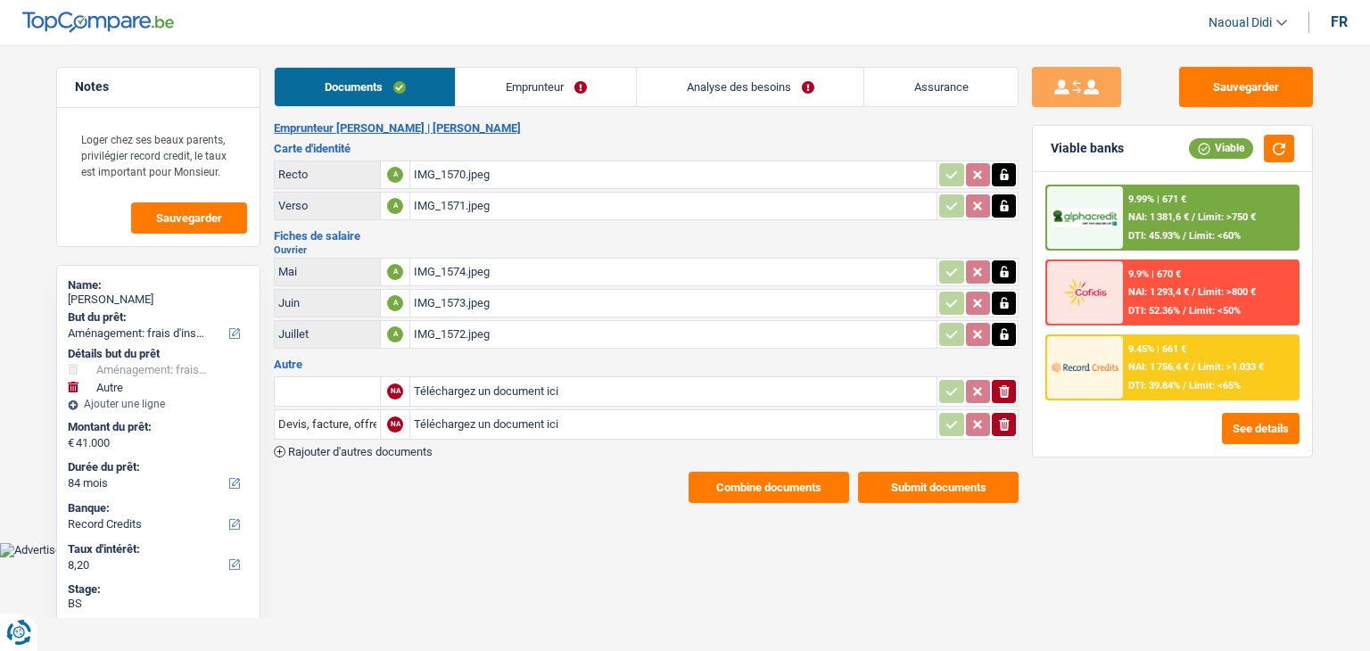
click at [782, 485] on button "Combine documents" at bounding box center [769, 487] width 161 height 31
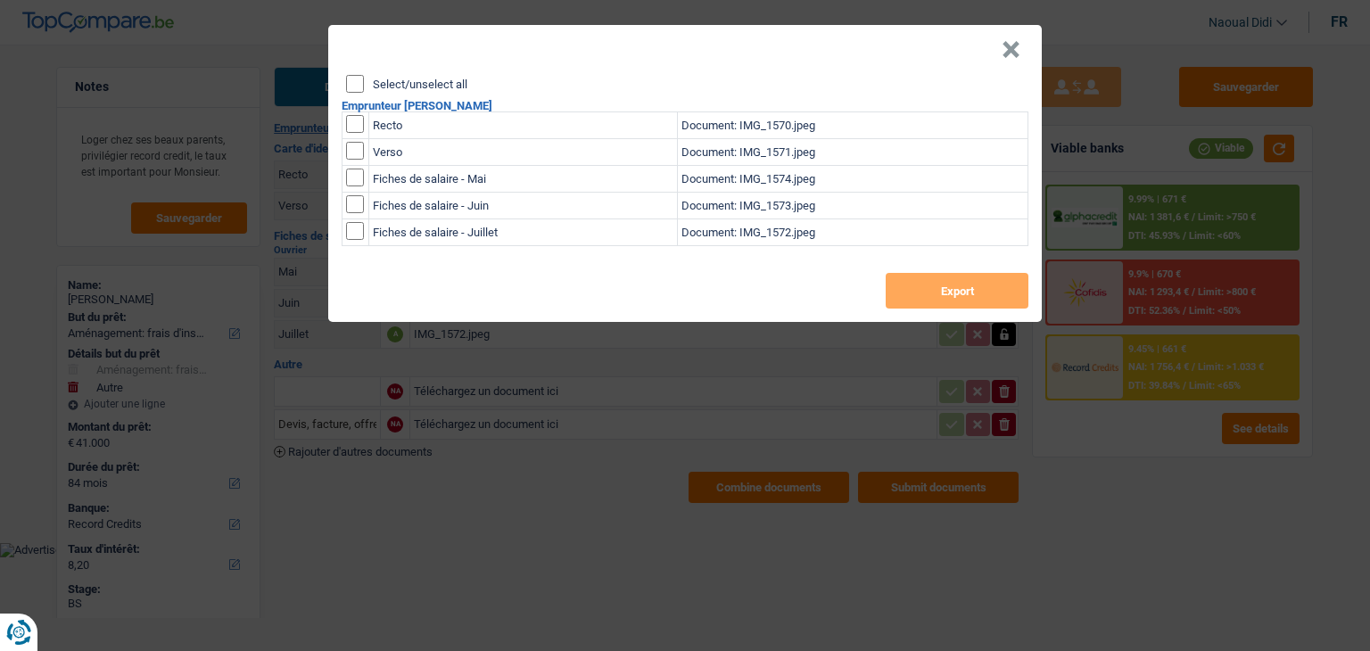
click at [353, 87] on input "Select/unselect all" at bounding box center [355, 84] width 18 height 18
checkbox input "true"
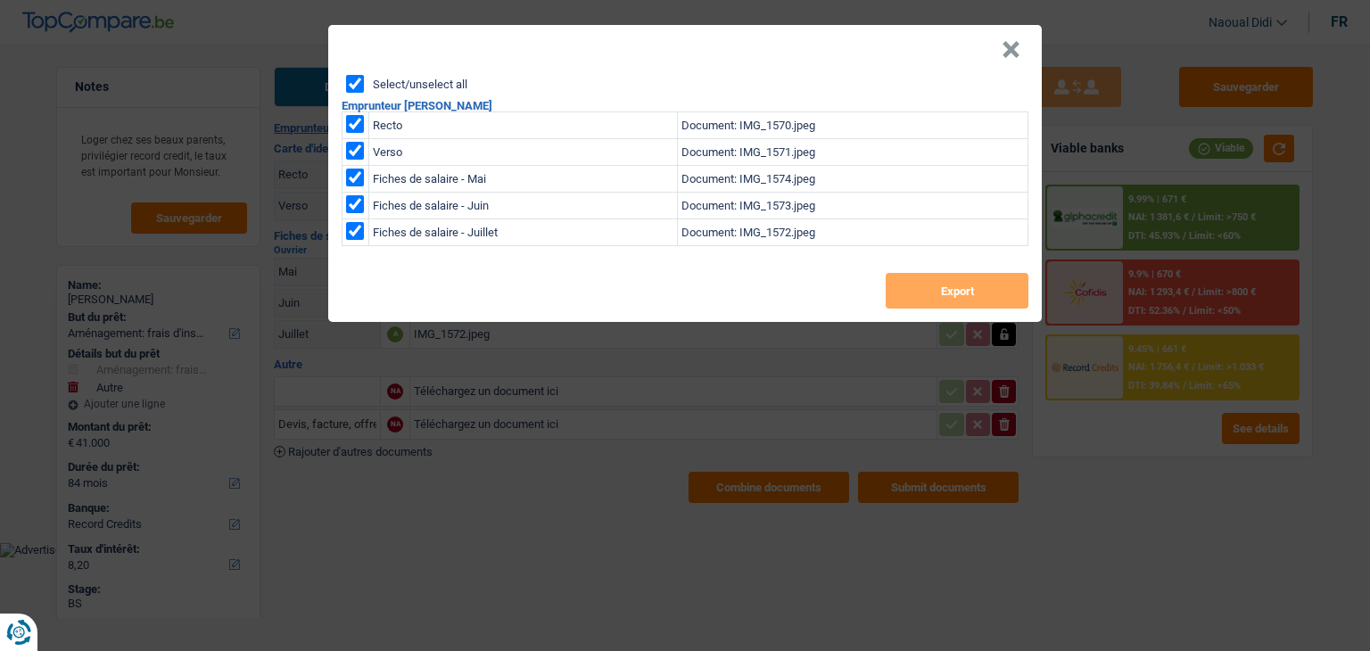
checkbox input "true"
click at [971, 290] on button "Export" at bounding box center [957, 291] width 143 height 36
click at [1013, 56] on button "×" at bounding box center [1011, 50] width 19 height 18
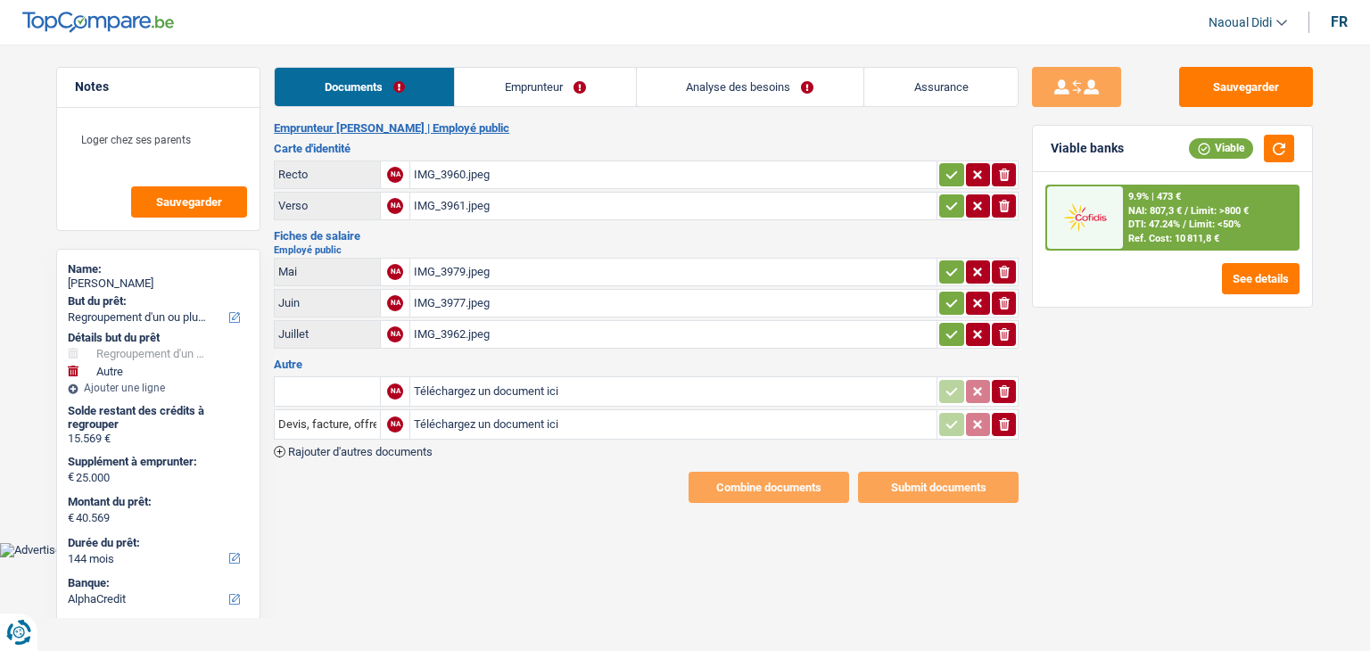
select select "refinancing"
select select "other"
select select "144"
select select "alphacredit"
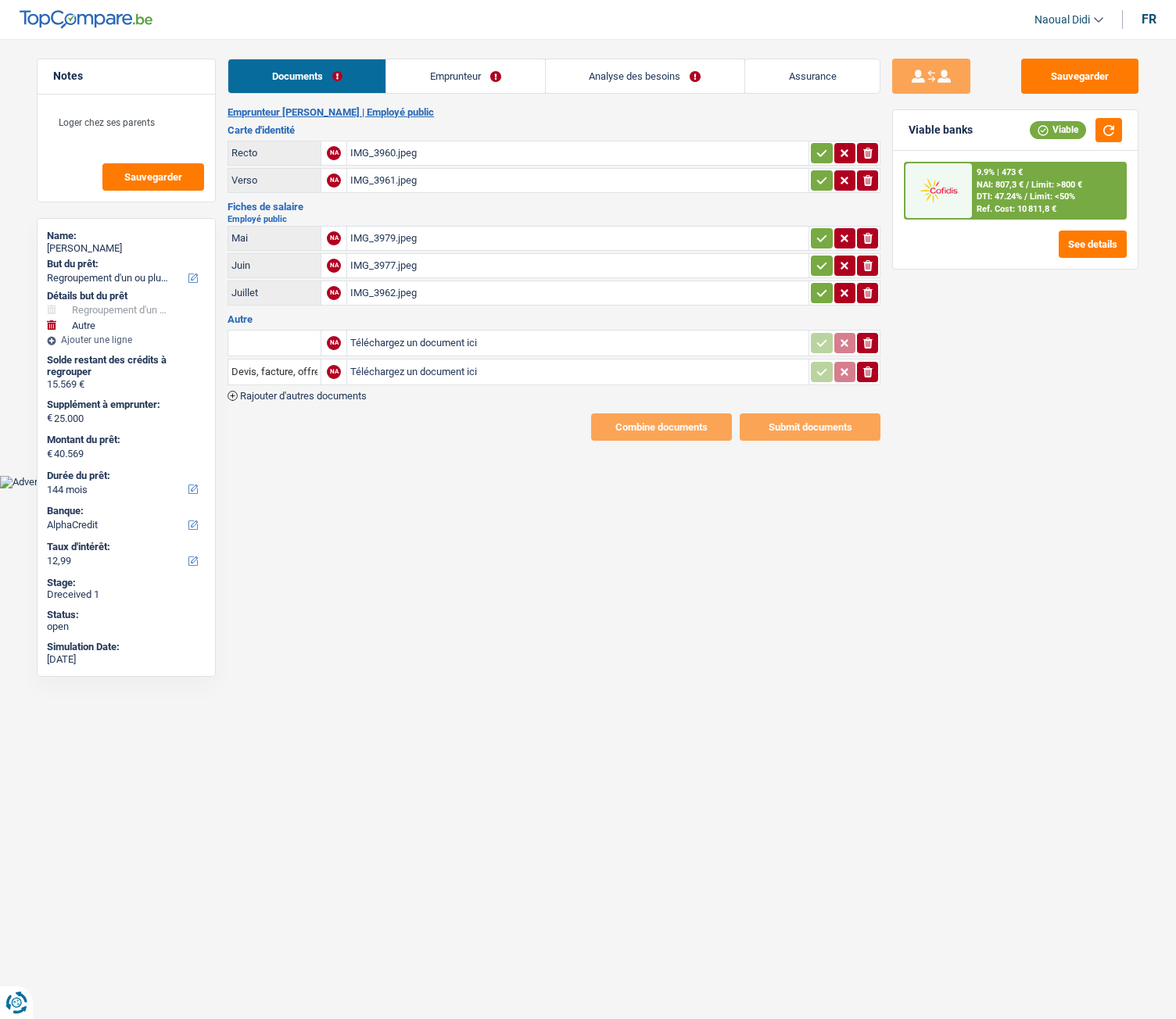
click at [383, 238] on div "IMG_3979.jpeg" at bounding box center [577, 238] width 455 height 24
click at [395, 265] on div "IMG_3977.jpeg" at bounding box center [577, 265] width 455 height 24
click at [379, 291] on div "IMG_3962.jpeg" at bounding box center [577, 293] width 455 height 24
click at [464, 63] on link "Emprunteur" at bounding box center [465, 76] width 158 height 33
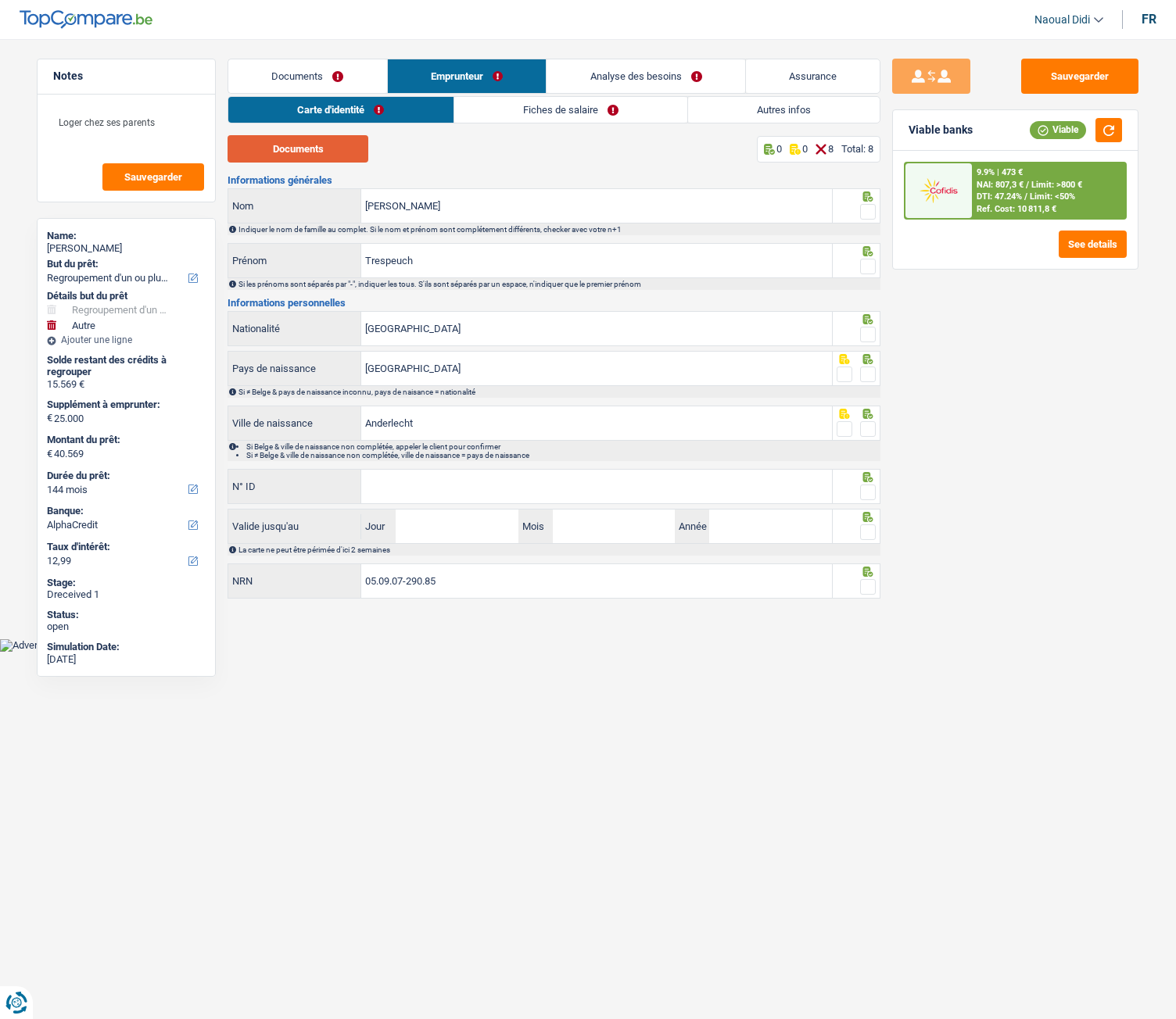
click at [311, 144] on button "Documents" at bounding box center [298, 148] width 141 height 27
click at [870, 217] on span at bounding box center [868, 212] width 16 height 16
click at [0, 0] on input "radio" at bounding box center [0, 0] width 0 height 0
drag, startPoint x: 450, startPoint y: 264, endPoint x: 251, endPoint y: 241, distance: 200.3
click at [251, 241] on div "Informations générales Sophie Nom Indiquer le nom de famille au complet. Si le …" at bounding box center [554, 388] width 653 height 426
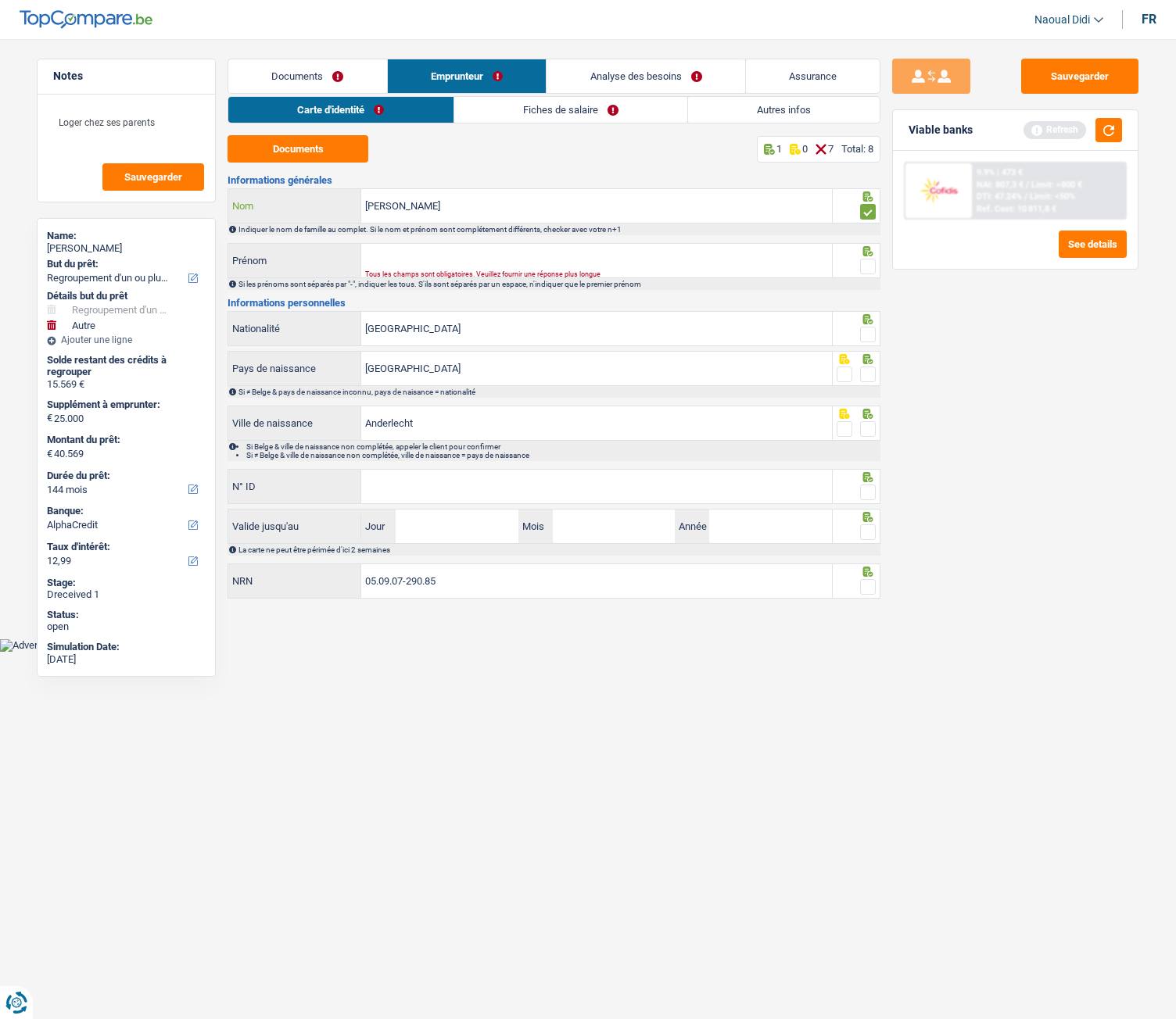
drag, startPoint x: 414, startPoint y: 202, endPoint x: 299, endPoint y: 191, distance: 115.5
click at [299, 191] on div "Sophie Nom" at bounding box center [530, 206] width 604 height 33
paste input "Trespeuch"
type input "Trespeuch"
click at [395, 260] on input "Prénom" at bounding box center [596, 260] width 471 height 33
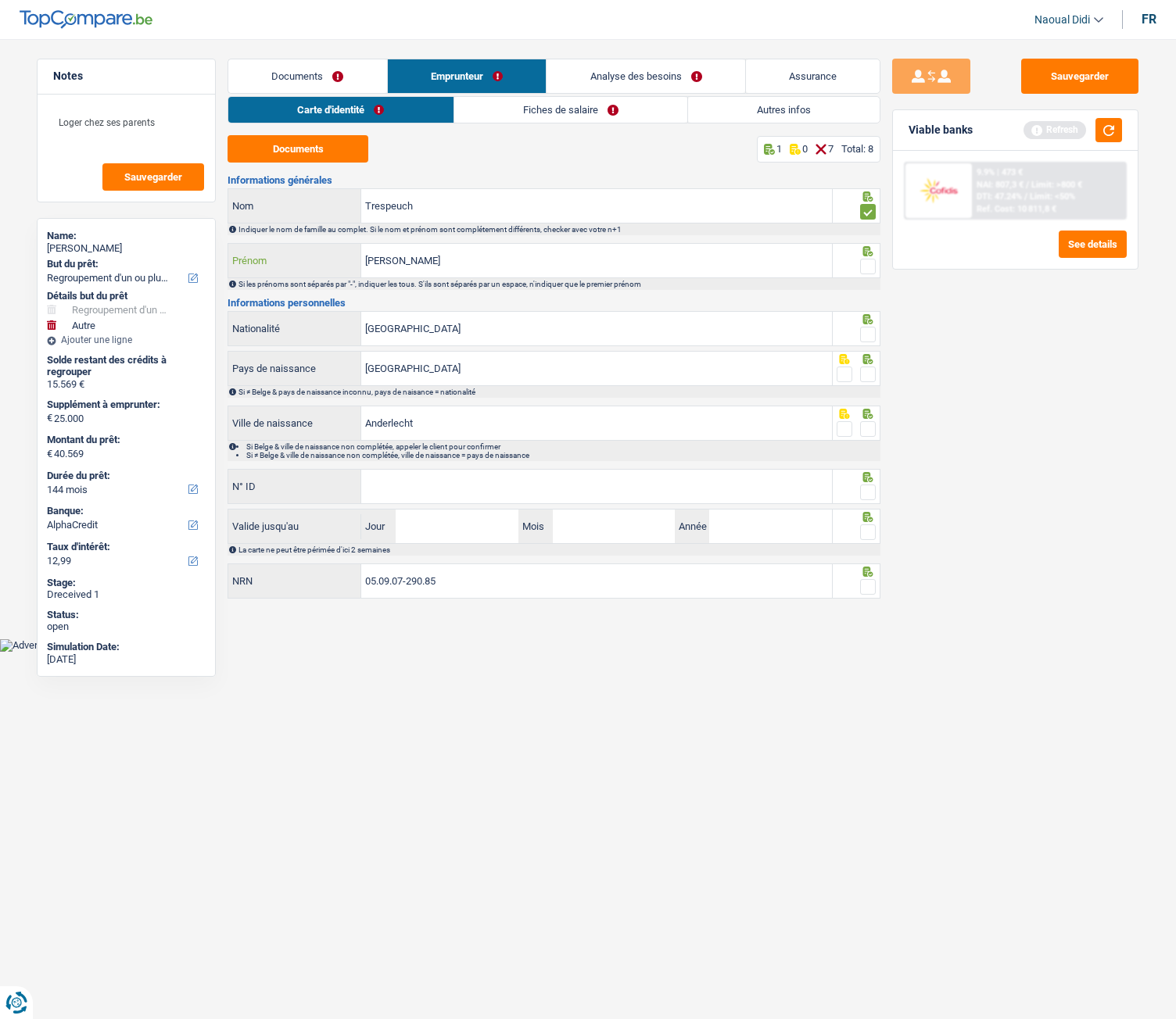
type input "Sophie"
click at [873, 272] on span at bounding box center [868, 266] width 16 height 16
click at [0, 0] on input "radio" at bounding box center [0, 0] width 0 height 0
click at [867, 329] on span at bounding box center [868, 335] width 16 height 16
click at [0, 0] on input "radio" at bounding box center [0, 0] width 0 height 0
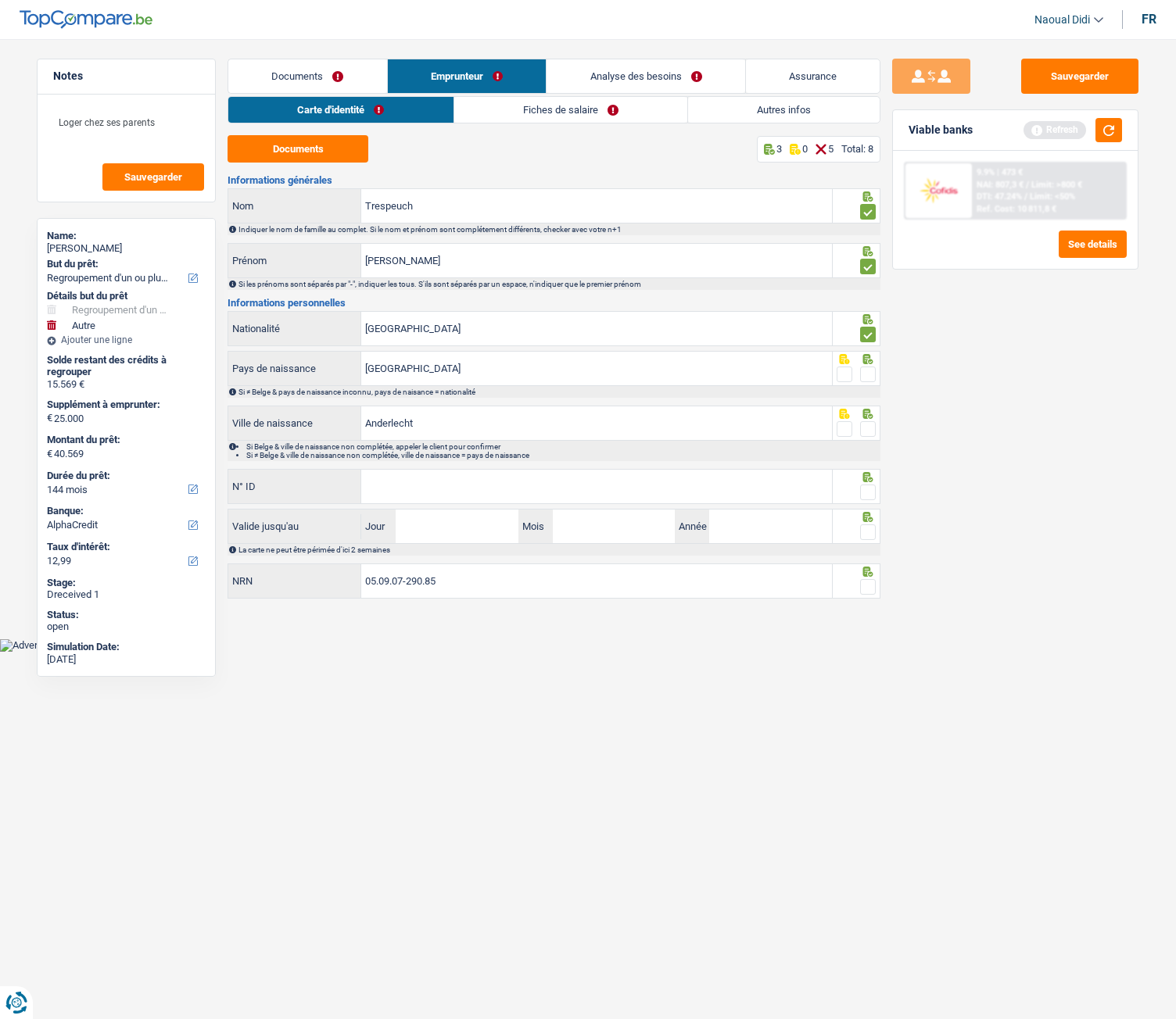
click at [870, 372] on span at bounding box center [868, 374] width 16 height 16
click at [0, 0] on input "radio" at bounding box center [0, 0] width 0 height 0
click at [868, 432] on span at bounding box center [868, 429] width 16 height 16
click at [0, 0] on input "radio" at bounding box center [0, 0] width 0 height 0
click at [559, 469] on div "N° ID Tous les champs sont obligatoires. Veuillez fournir une réponse plus long…" at bounding box center [530, 486] width 606 height 35
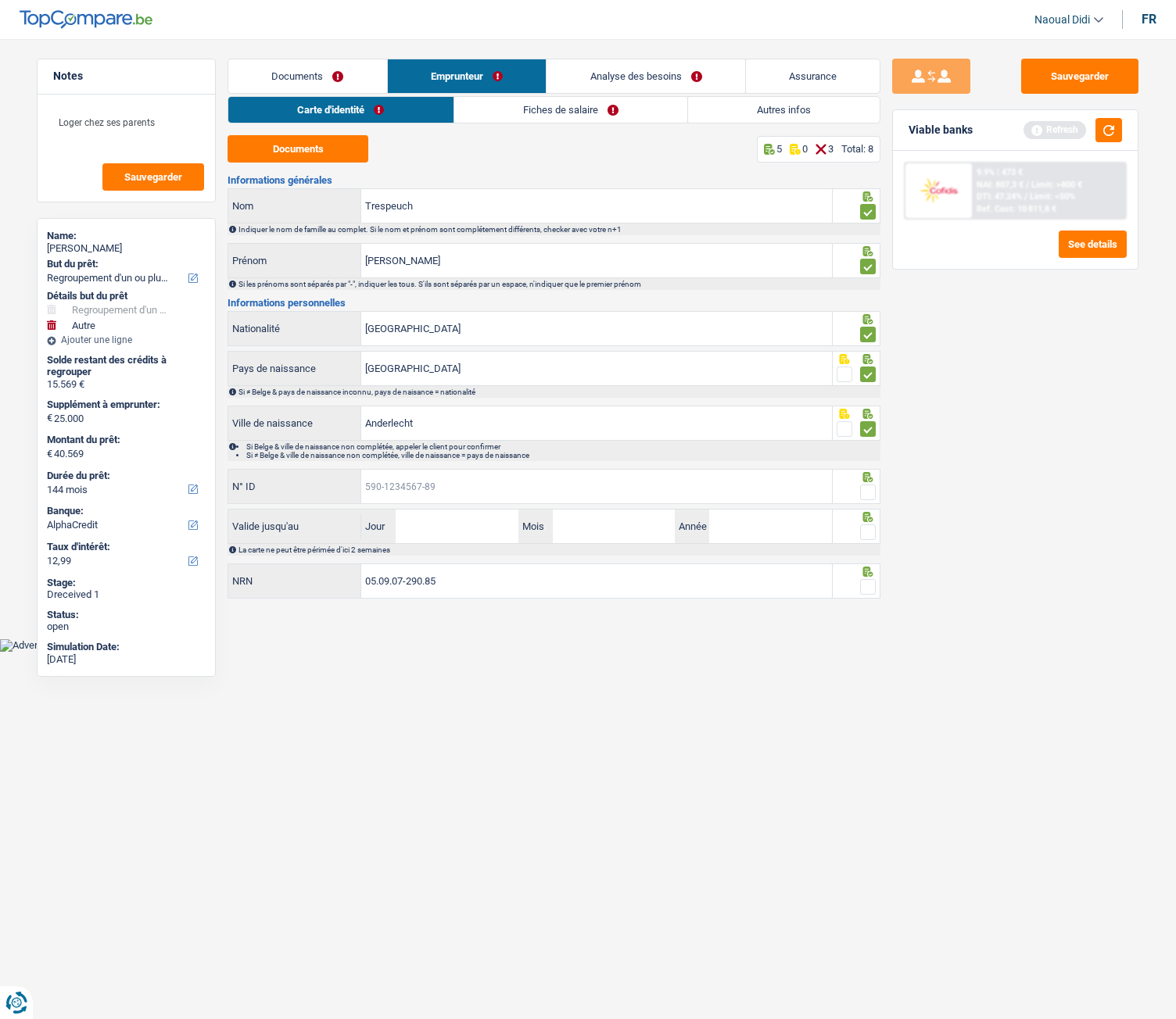
click at [563, 486] on input "N° ID" at bounding box center [596, 486] width 471 height 33
type input "595-2072263-70"
click at [449, 531] on input "Jour" at bounding box center [456, 527] width 122 height 33
type input "01"
type input "03"
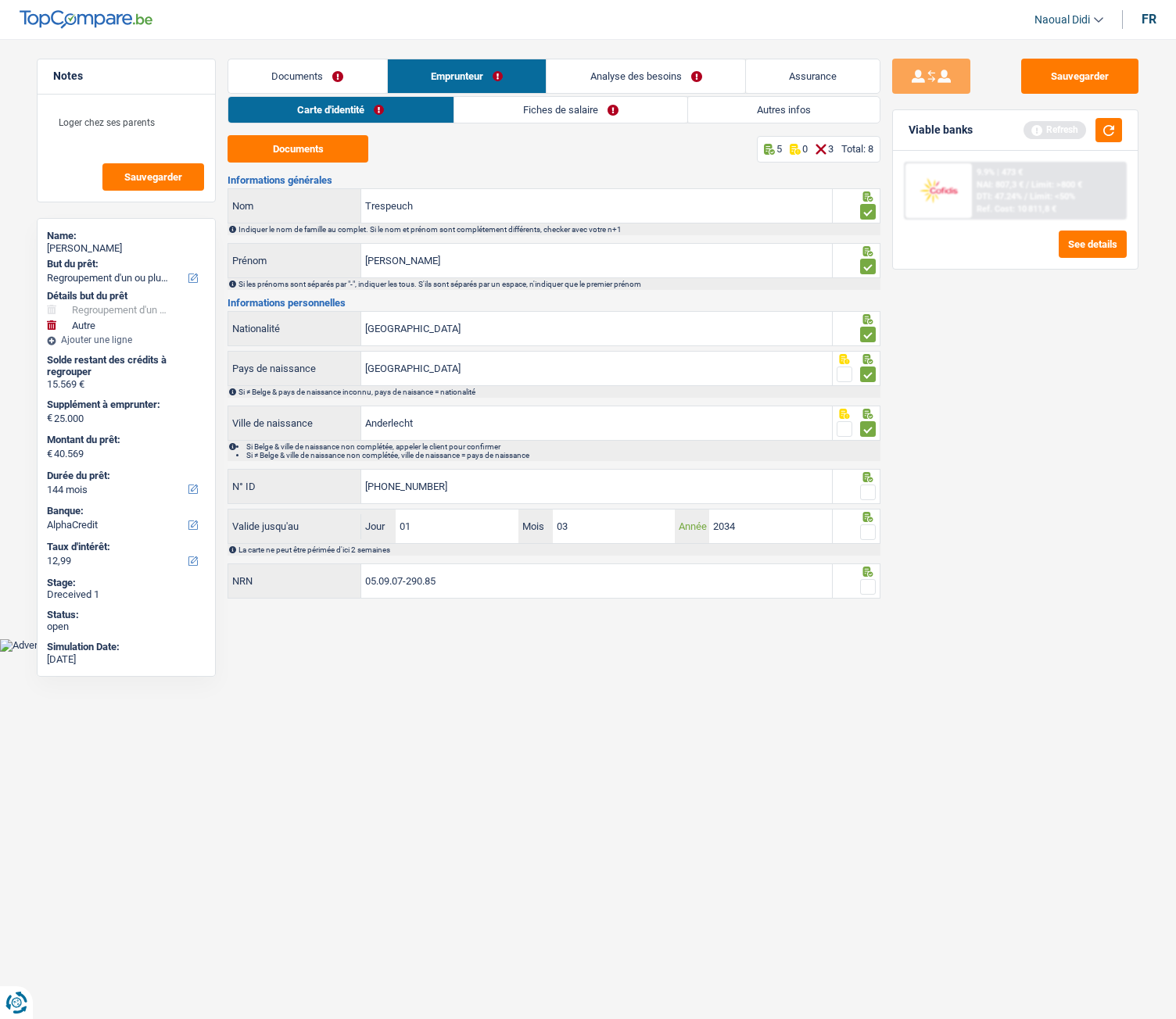
type input "2034"
click at [504, 570] on input "05.09.07-290.85" at bounding box center [596, 581] width 471 height 33
click at [869, 570] on span at bounding box center [868, 587] width 16 height 16
click at [0, 0] on input "radio" at bounding box center [0, 0] width 0 height 0
click at [865, 529] on span at bounding box center [868, 533] width 16 height 16
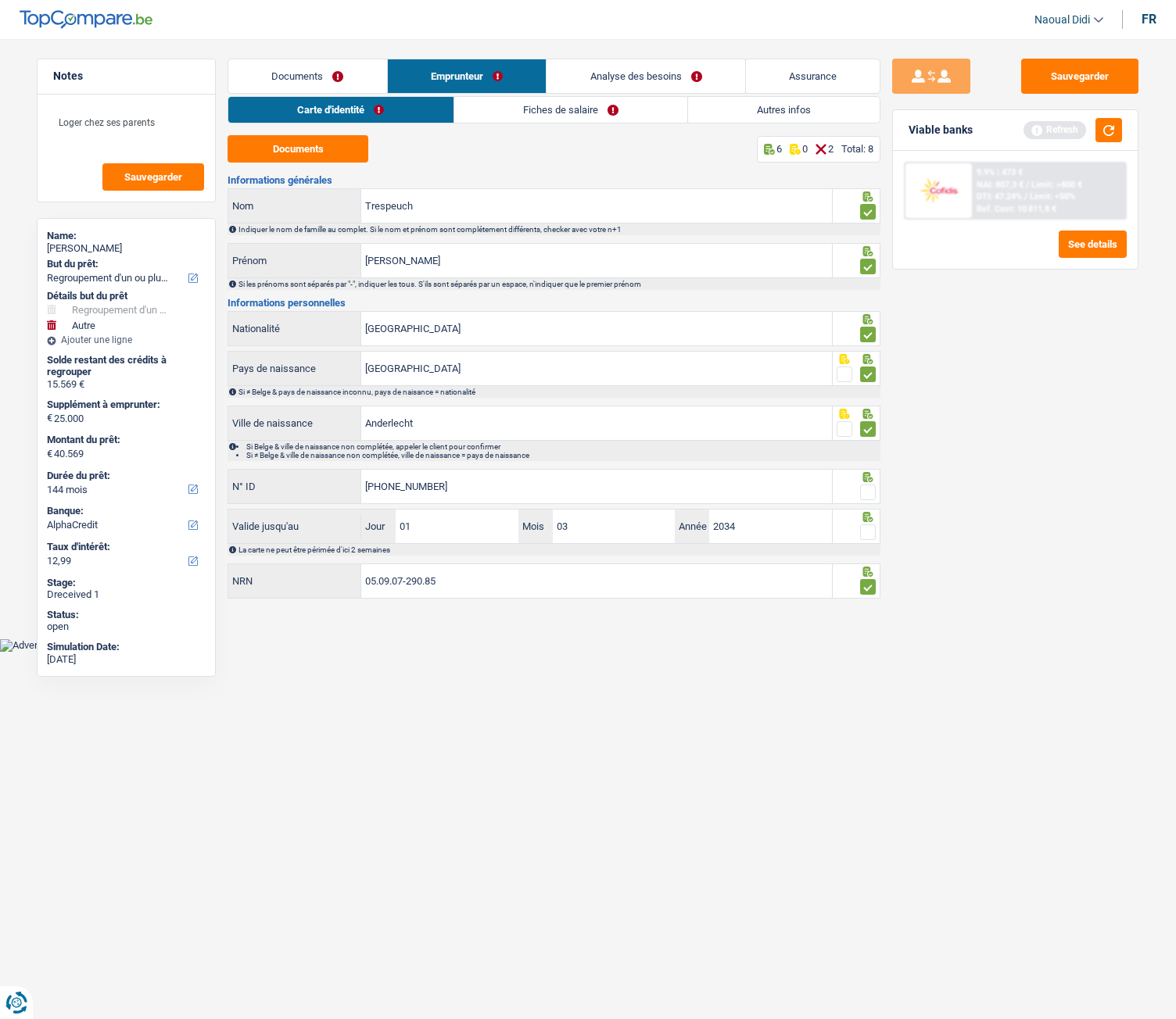
click at [0, 0] on input "radio" at bounding box center [0, 0] width 0 height 0
click at [869, 493] on span at bounding box center [868, 492] width 16 height 16
click at [0, 0] on input "radio" at bounding box center [0, 0] width 0 height 0
click at [1092, 66] on button "Sauvegarder" at bounding box center [1080, 76] width 117 height 35
click at [548, 110] on link "Fiches de salaire" at bounding box center [570, 110] width 233 height 25
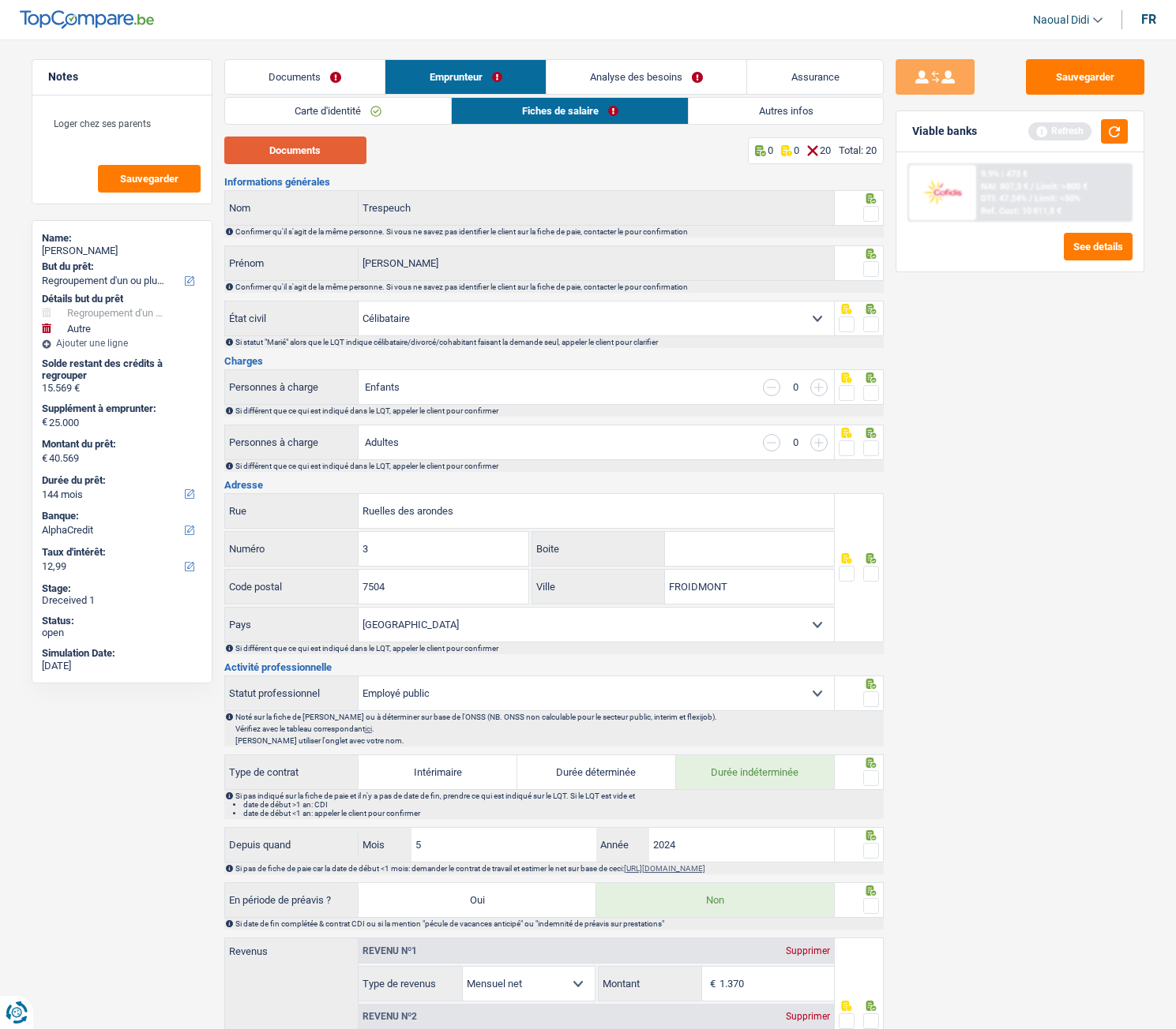
click at [309, 142] on button "Documents" at bounding box center [295, 150] width 142 height 27
drag, startPoint x: 872, startPoint y: 209, endPoint x: 871, endPoint y: 231, distance: 22.0
click at [872, 209] on span at bounding box center [871, 214] width 16 height 16
click at [0, 0] on input "radio" at bounding box center [0, 0] width 0 height 0
click at [879, 274] on div at bounding box center [858, 263] width 49 height 35
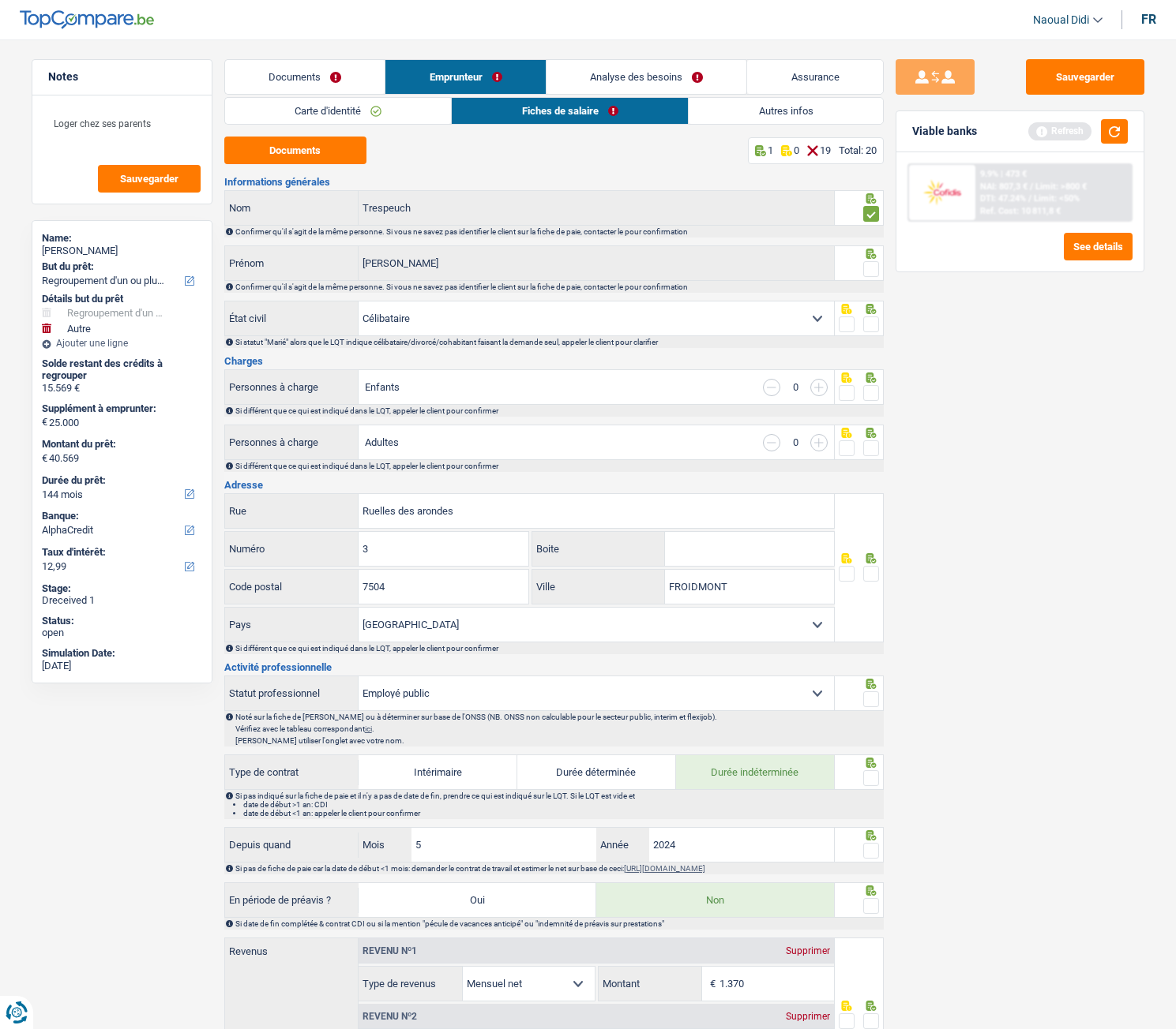
click at [870, 326] on span at bounding box center [871, 325] width 16 height 16
click at [0, 0] on input "radio" at bounding box center [0, 0] width 0 height 0
click at [876, 390] on span at bounding box center [871, 393] width 16 height 16
click at [0, 0] on input "radio" at bounding box center [0, 0] width 0 height 0
click at [870, 442] on span at bounding box center [871, 449] width 16 height 16
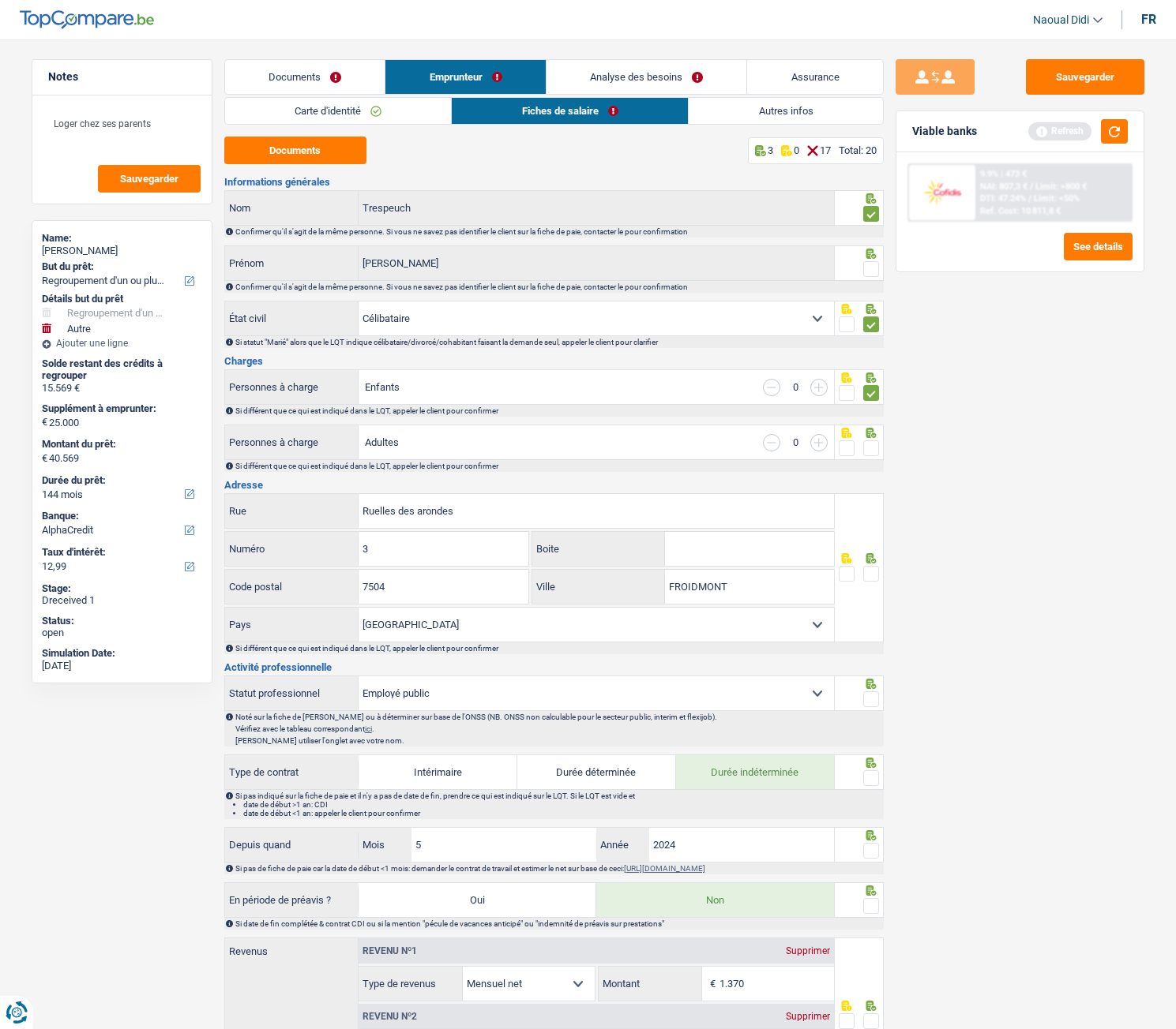
click at [0, 0] on input "radio" at bounding box center [0, 0] width 0 height 0
click at [878, 575] on span at bounding box center [871, 574] width 16 height 16
click at [0, 0] on input "radio" at bounding box center [0, 0] width 0 height 0
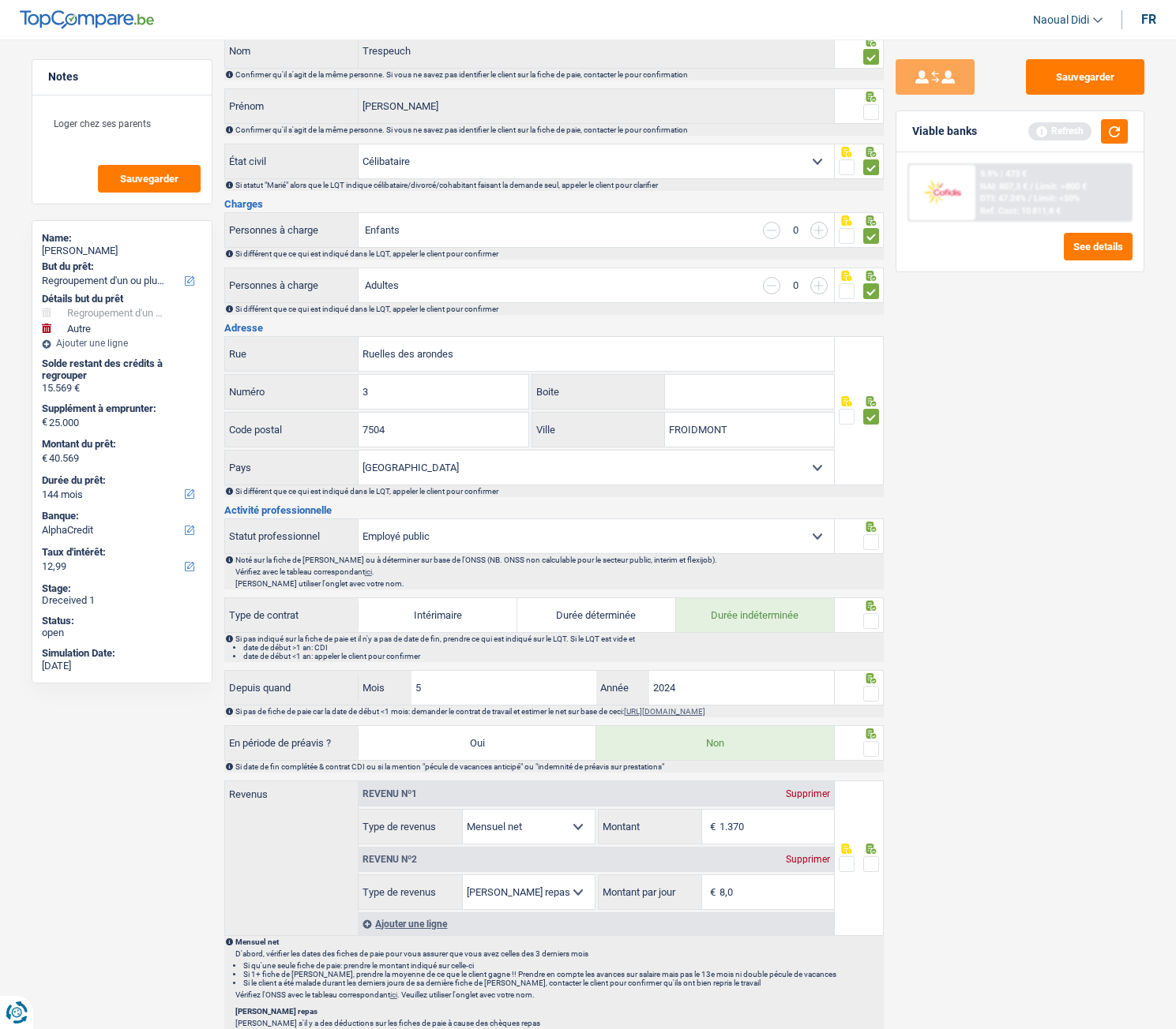
scroll to position [157, 0]
click at [874, 541] on span at bounding box center [871, 541] width 16 height 16
click at [0, 0] on input "radio" at bounding box center [0, 0] width 0 height 0
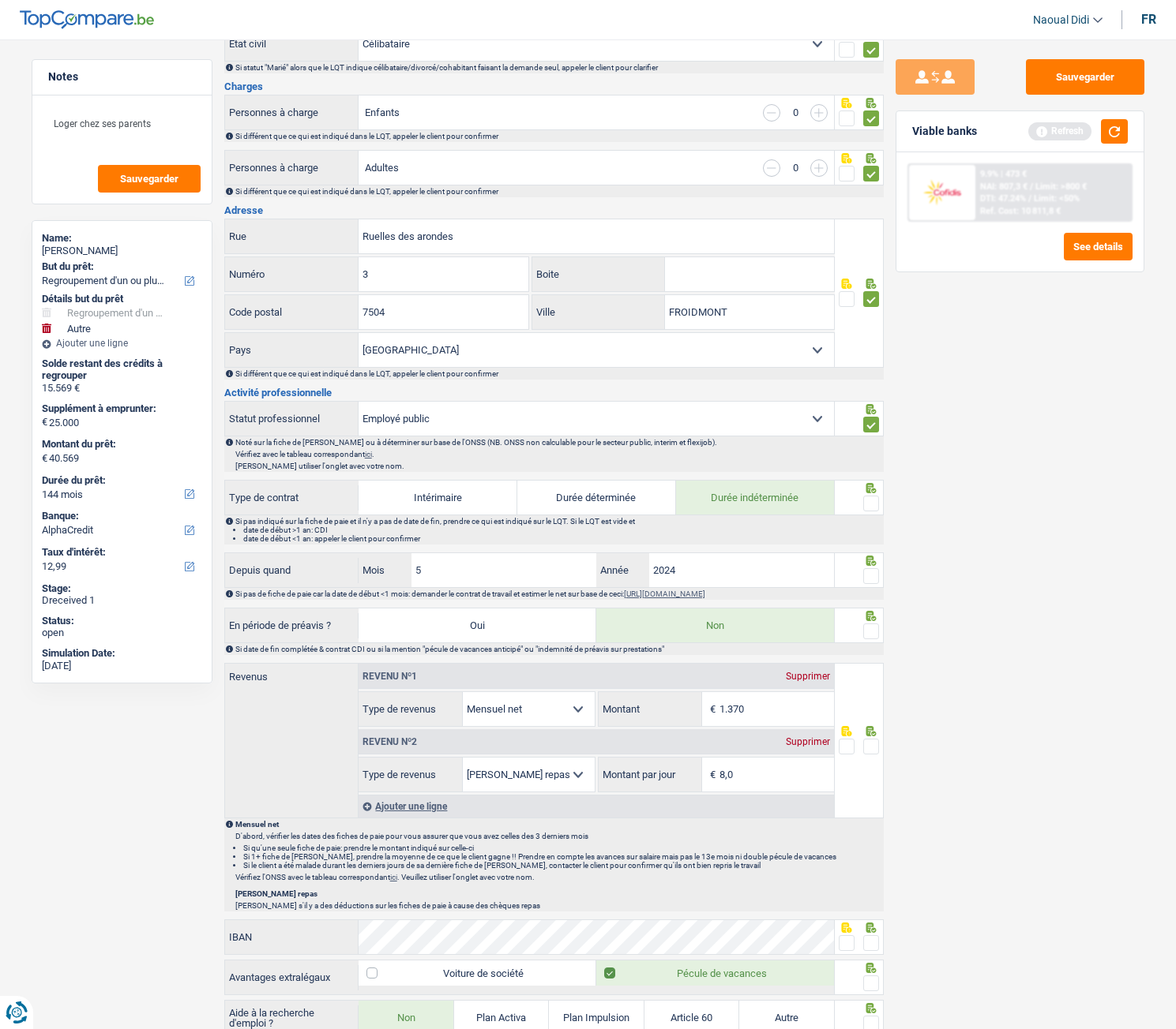
scroll to position [316, 0]
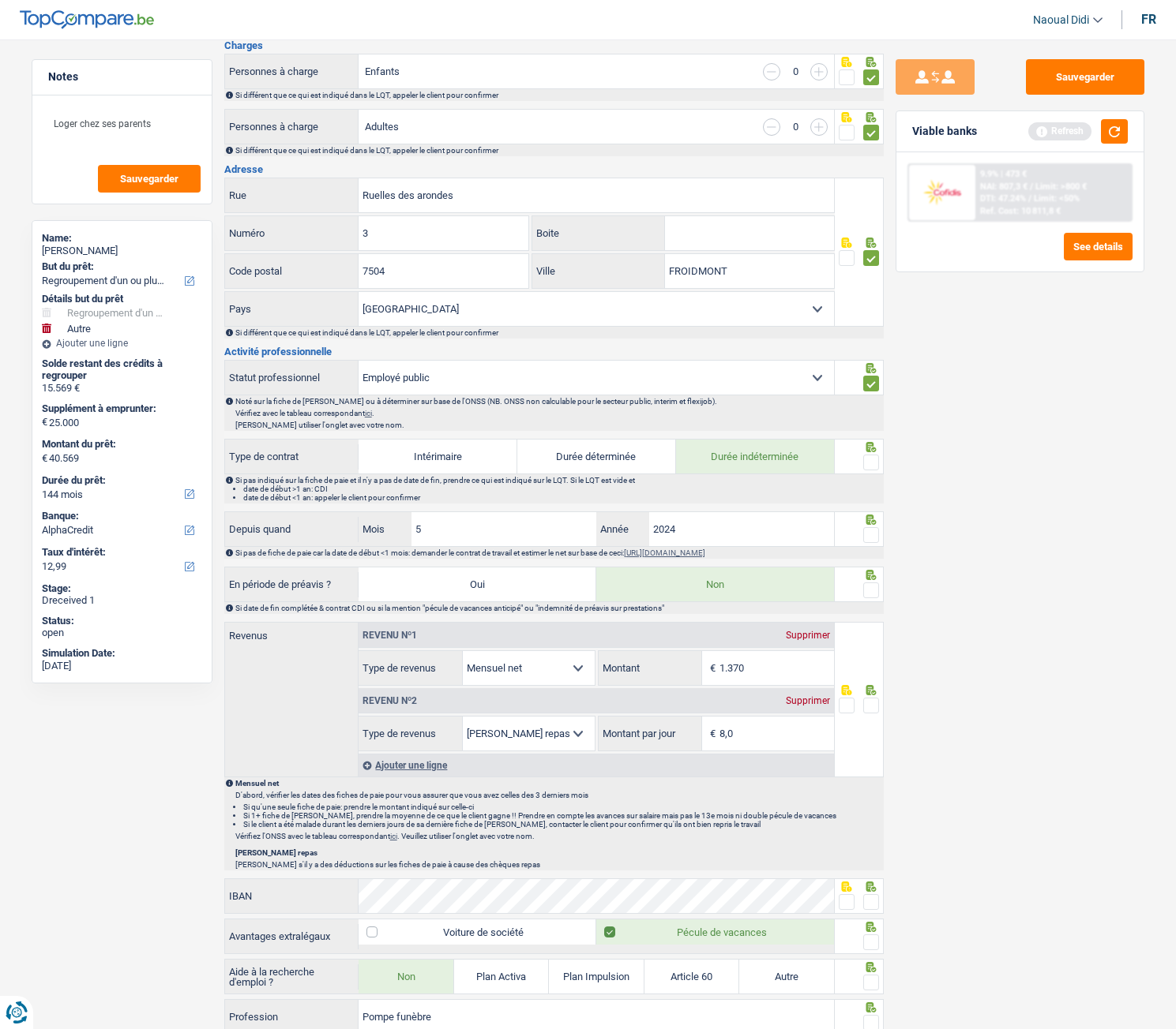
click at [869, 464] on span at bounding box center [871, 463] width 16 height 16
click at [0, 0] on input "radio" at bounding box center [0, 0] width 0 height 0
click at [872, 575] on span at bounding box center [871, 590] width 16 height 16
click at [0, 0] on input "radio" at bounding box center [0, 0] width 0 height 0
click at [869, 536] on span at bounding box center [871, 535] width 16 height 16
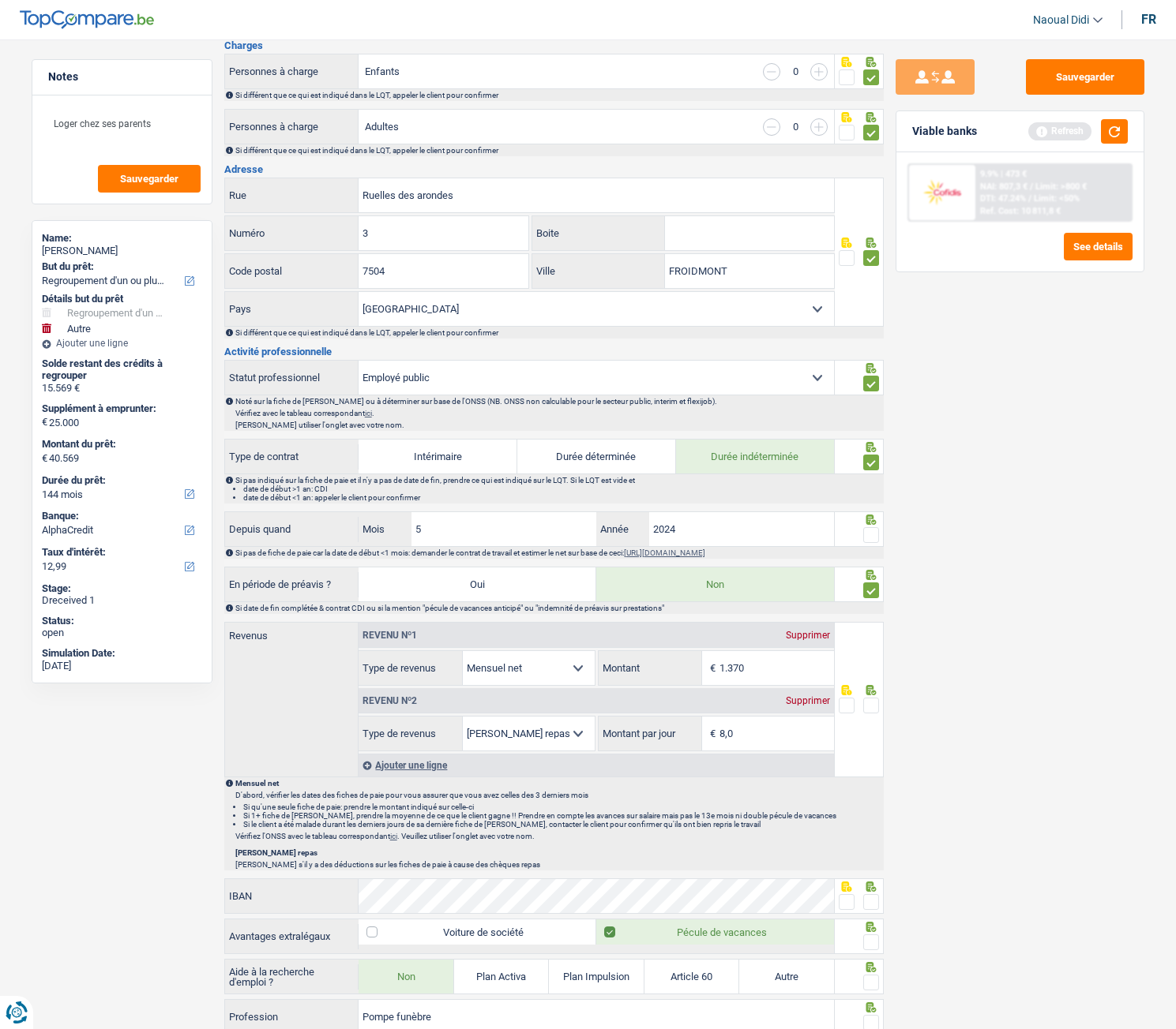
click at [0, 0] on input "radio" at bounding box center [0, 0] width 0 height 0
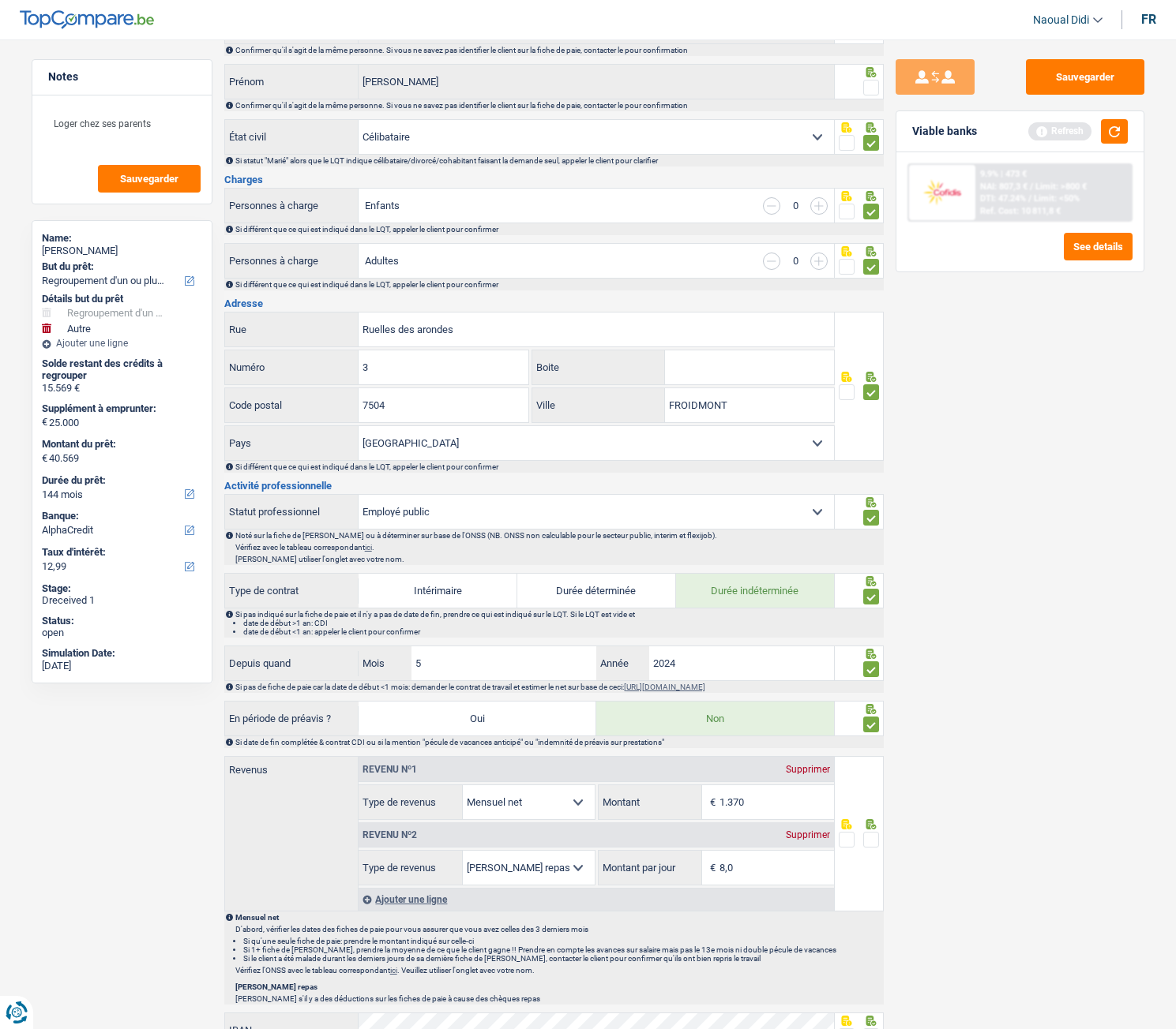
scroll to position [157, 0]
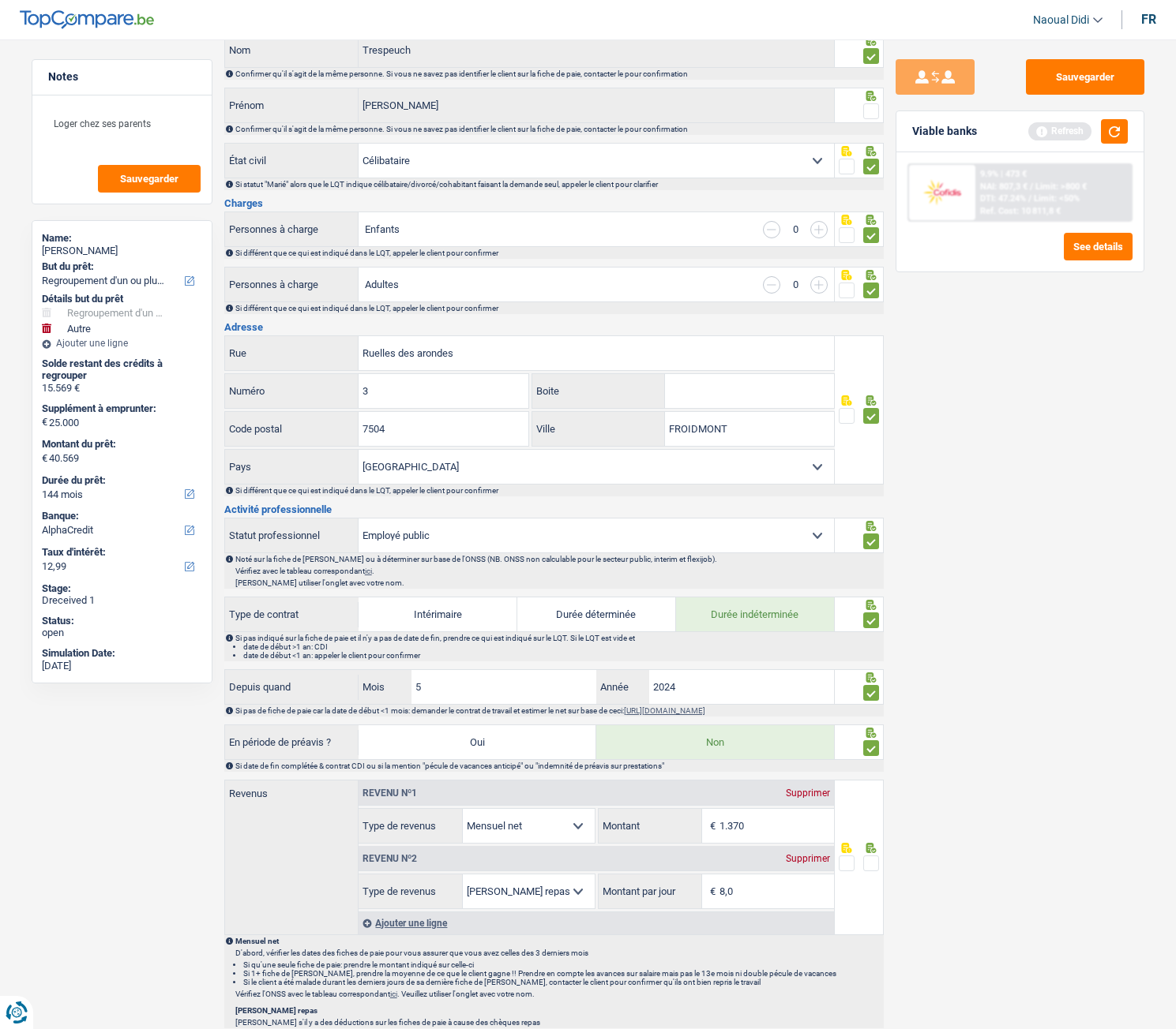
click at [511, 150] on select "Célibataire Marié(e) Cohabitant(e) légal(e) Divorcé(e) Veuf(ve) Séparé (de fait…" at bounding box center [596, 160] width 475 height 34
click at [761, 575] on input "1.370" at bounding box center [776, 826] width 114 height 34
type input "1.333"
click at [760, 575] on input "8,0" at bounding box center [776, 892] width 114 height 34
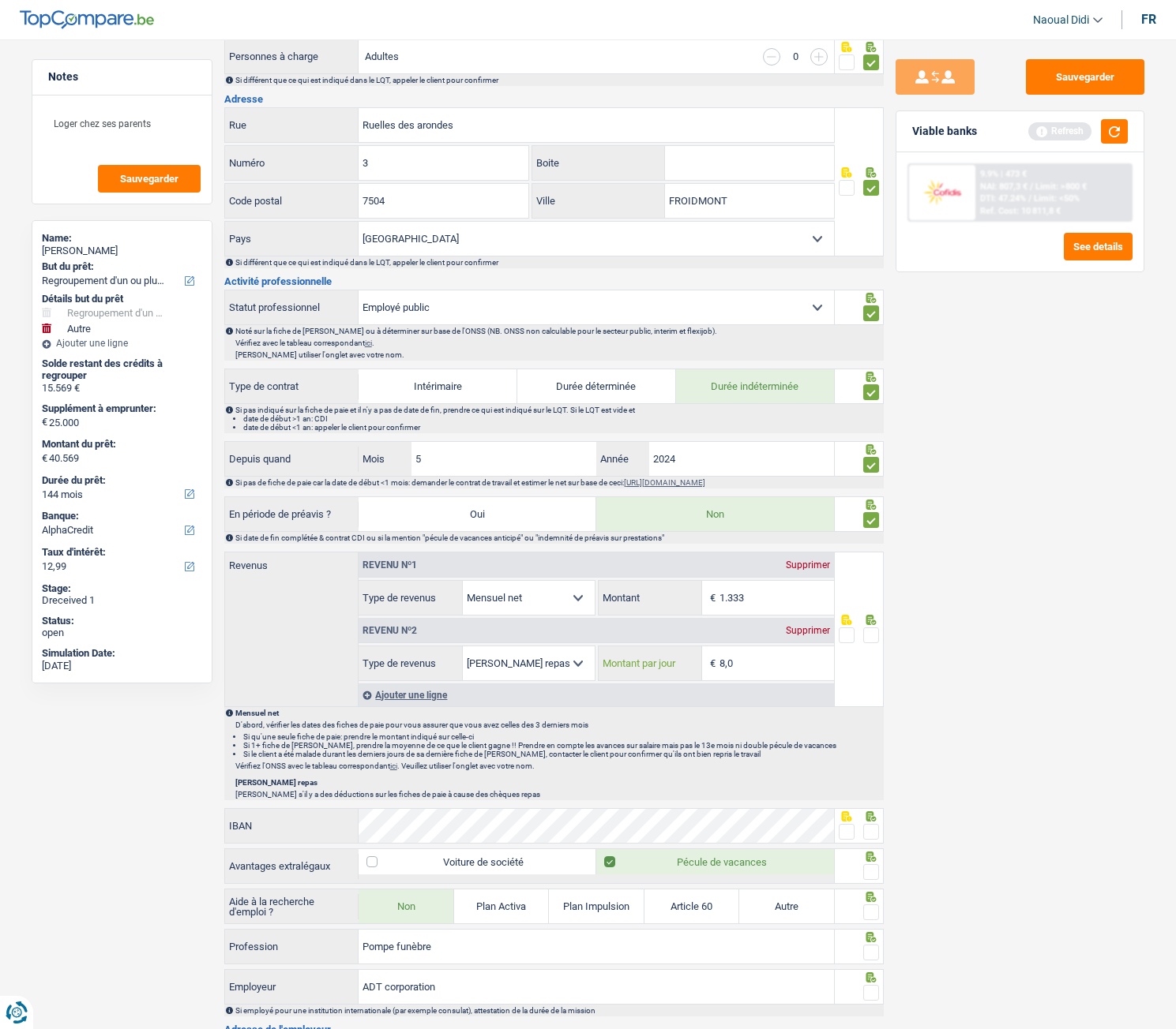
scroll to position [395, 0]
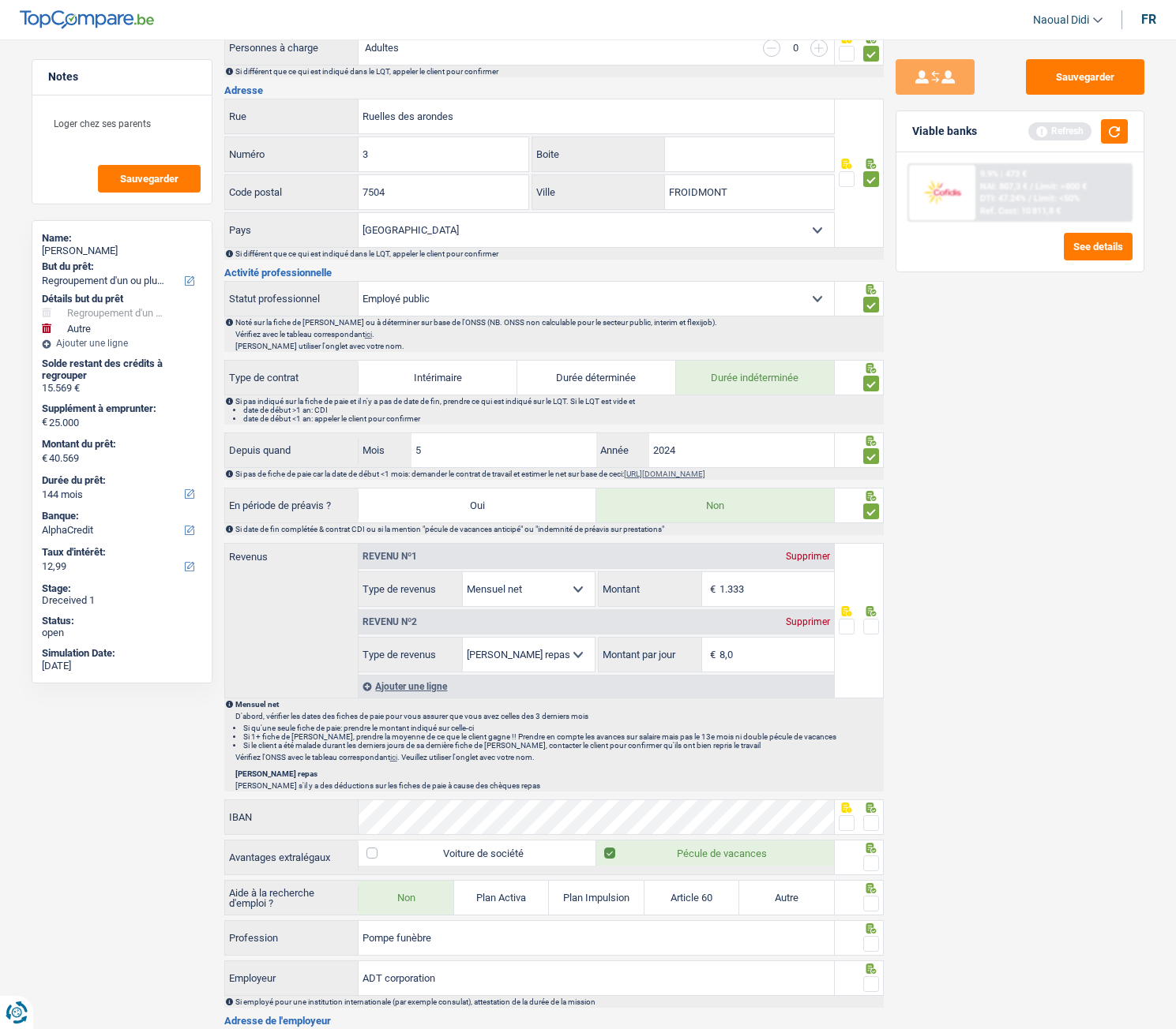
click at [805, 575] on div "Supprimer" at bounding box center [807, 622] width 52 height 10
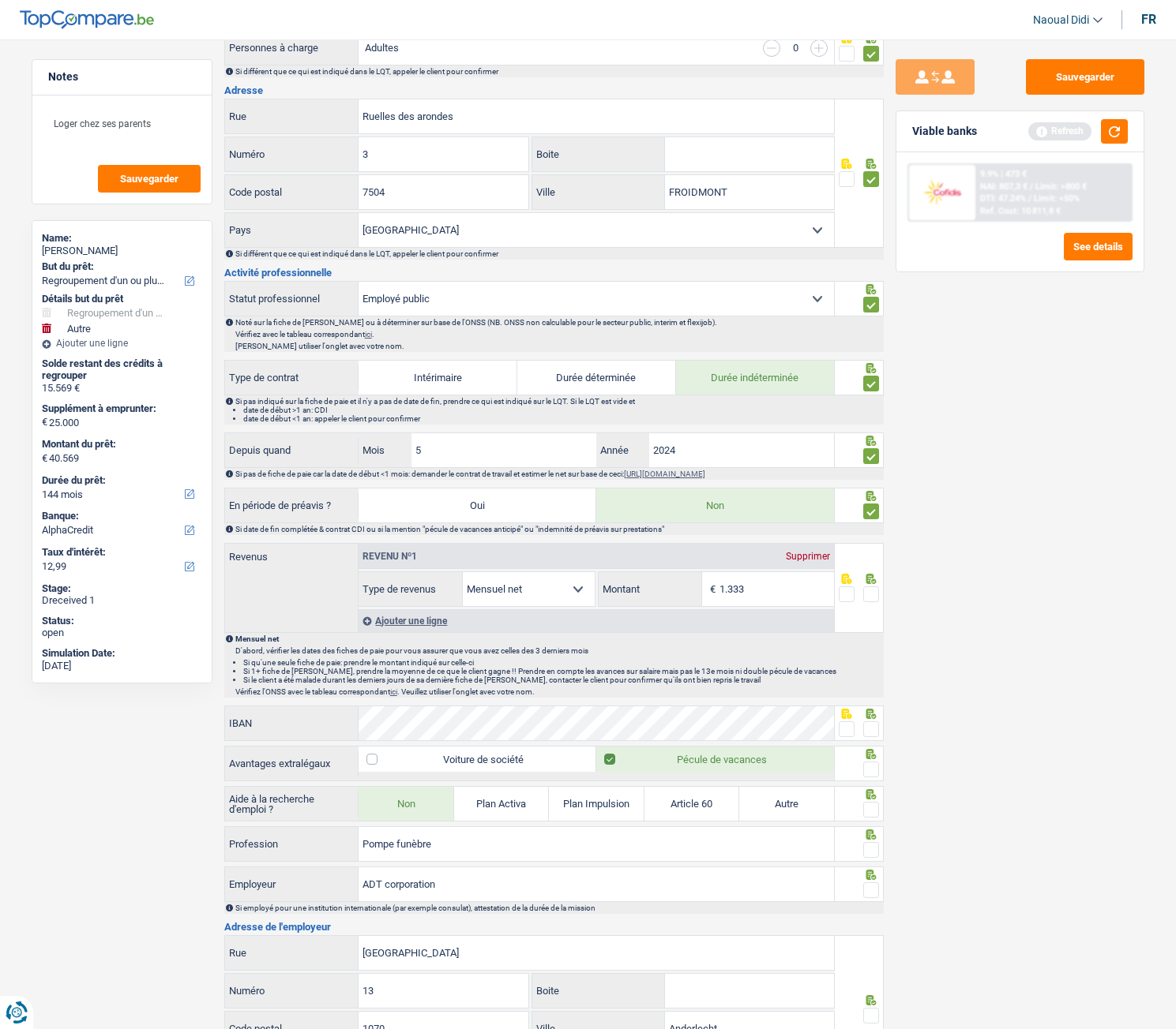
click at [874, 575] on span at bounding box center [871, 595] width 16 height 16
click at [0, 0] on input "radio" at bounding box center [0, 0] width 0 height 0
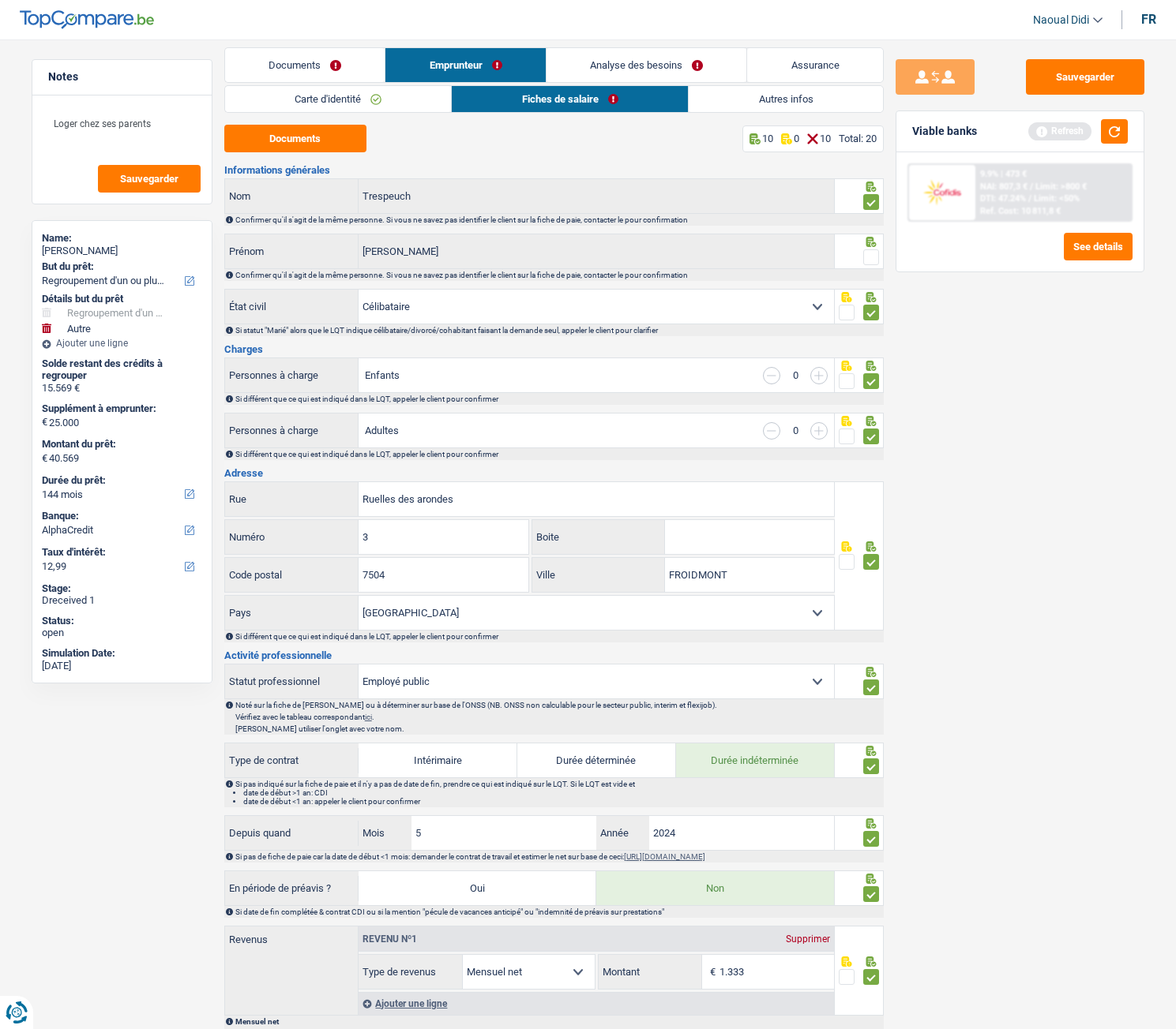
scroll to position [0, 0]
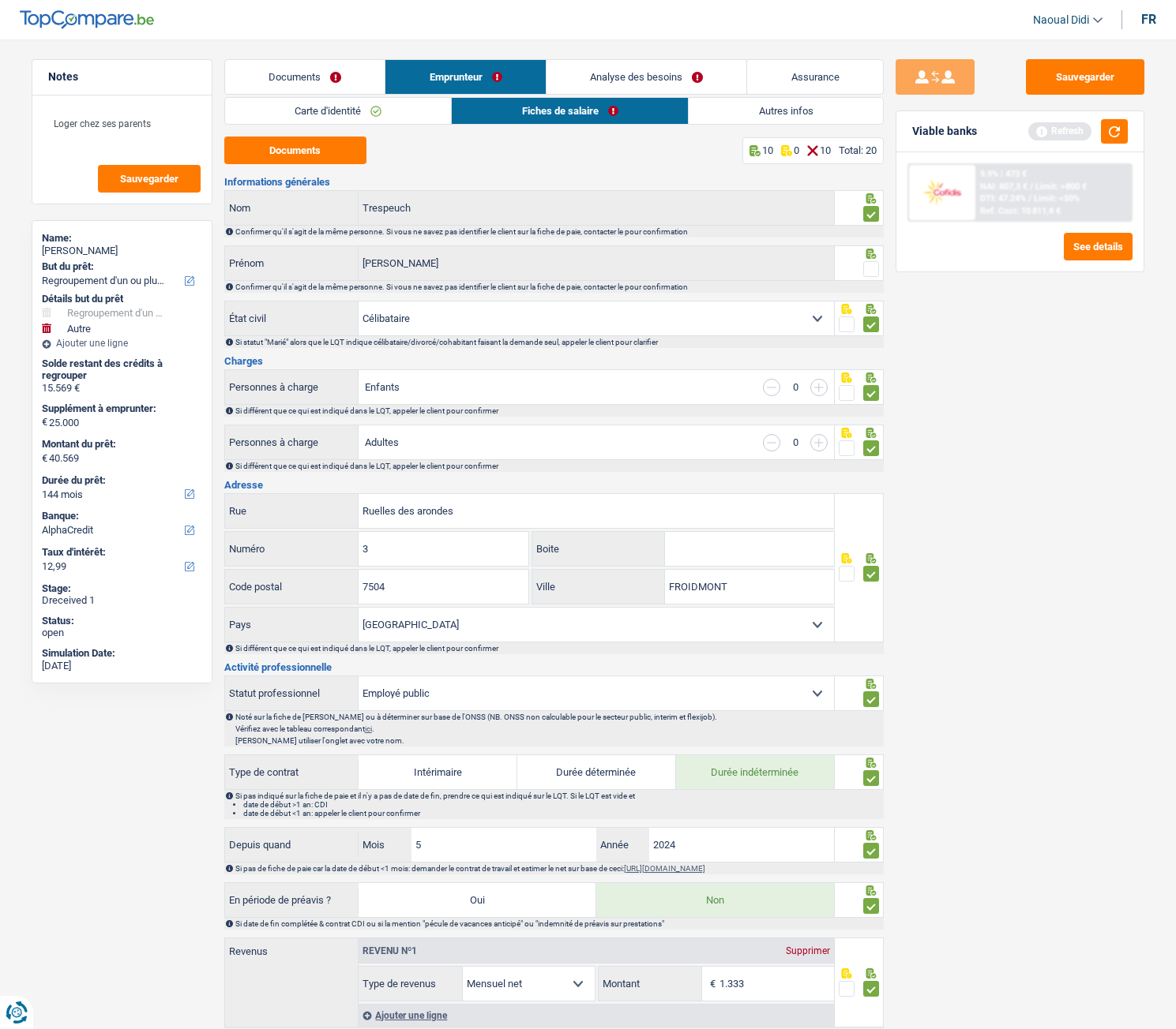
click at [874, 268] on span at bounding box center [871, 269] width 16 height 16
click at [0, 0] on input "radio" at bounding box center [0, 0] width 0 height 0
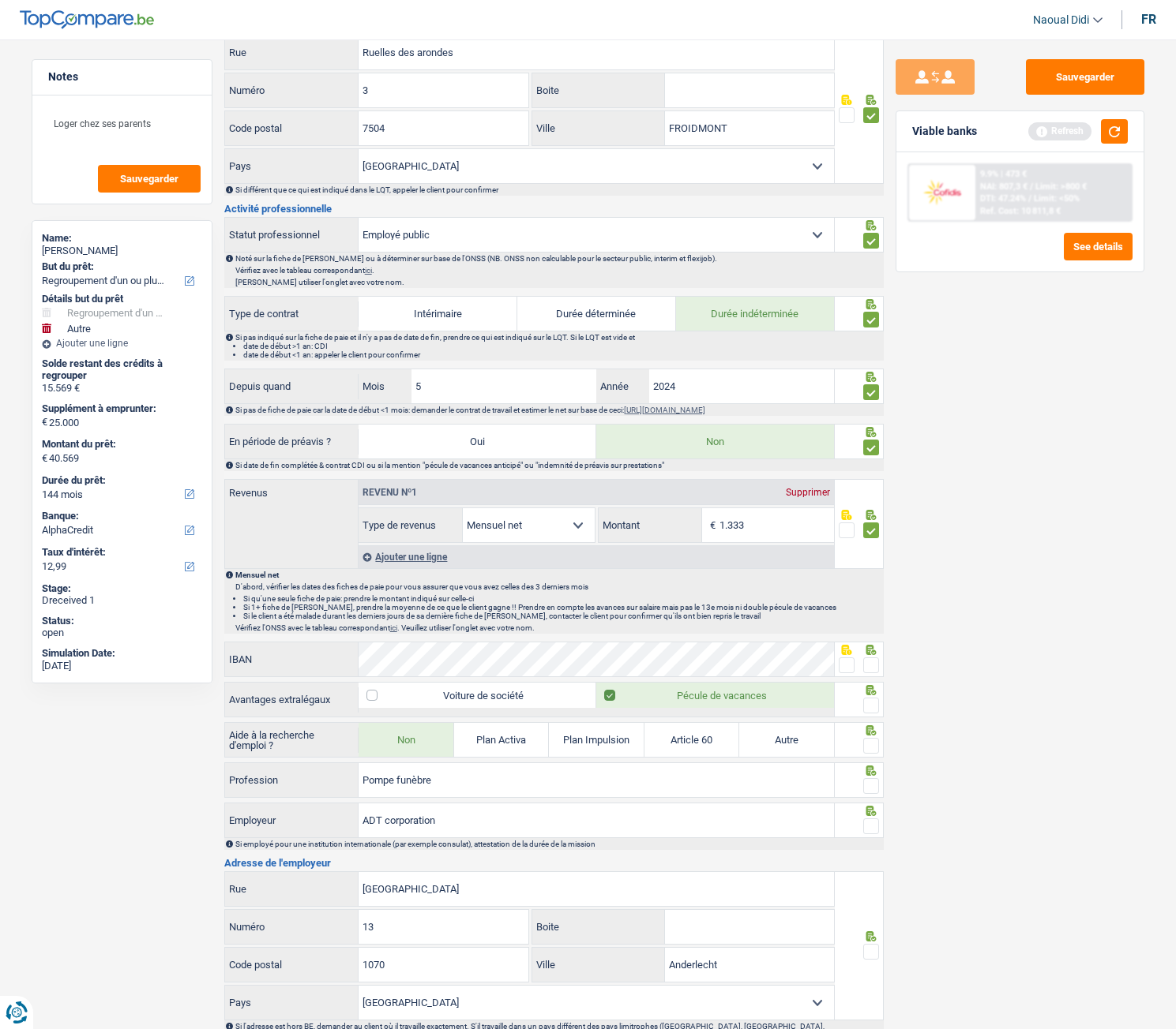
scroll to position [632, 0]
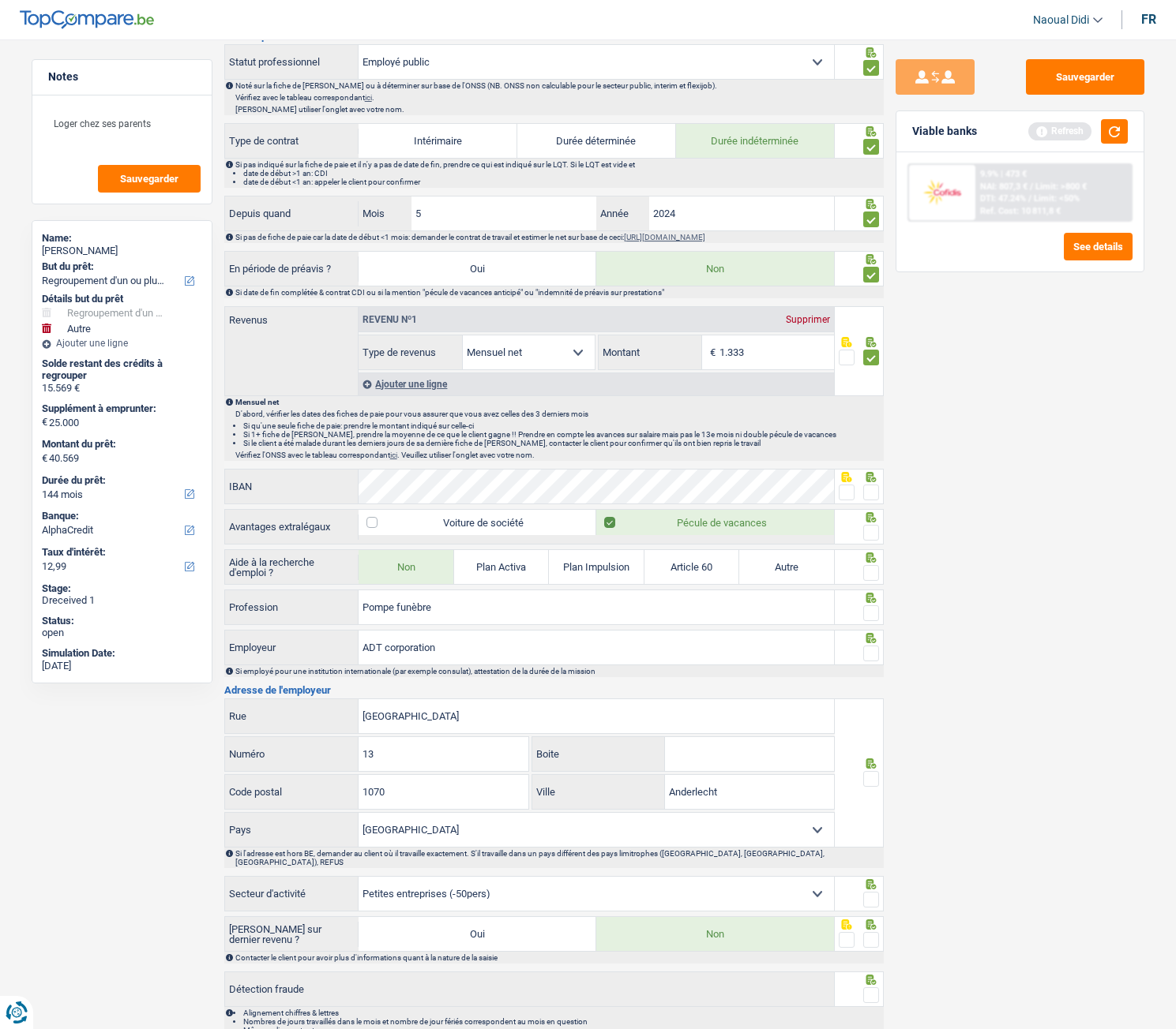
click at [843, 495] on span at bounding box center [847, 493] width 16 height 16
click at [0, 0] on input "radio" at bounding box center [0, 0] width 0 height 0
click at [868, 532] on span at bounding box center [871, 533] width 16 height 16
click at [0, 0] on input "radio" at bounding box center [0, 0] width 0 height 0
click at [868, 575] on span at bounding box center [871, 573] width 16 height 16
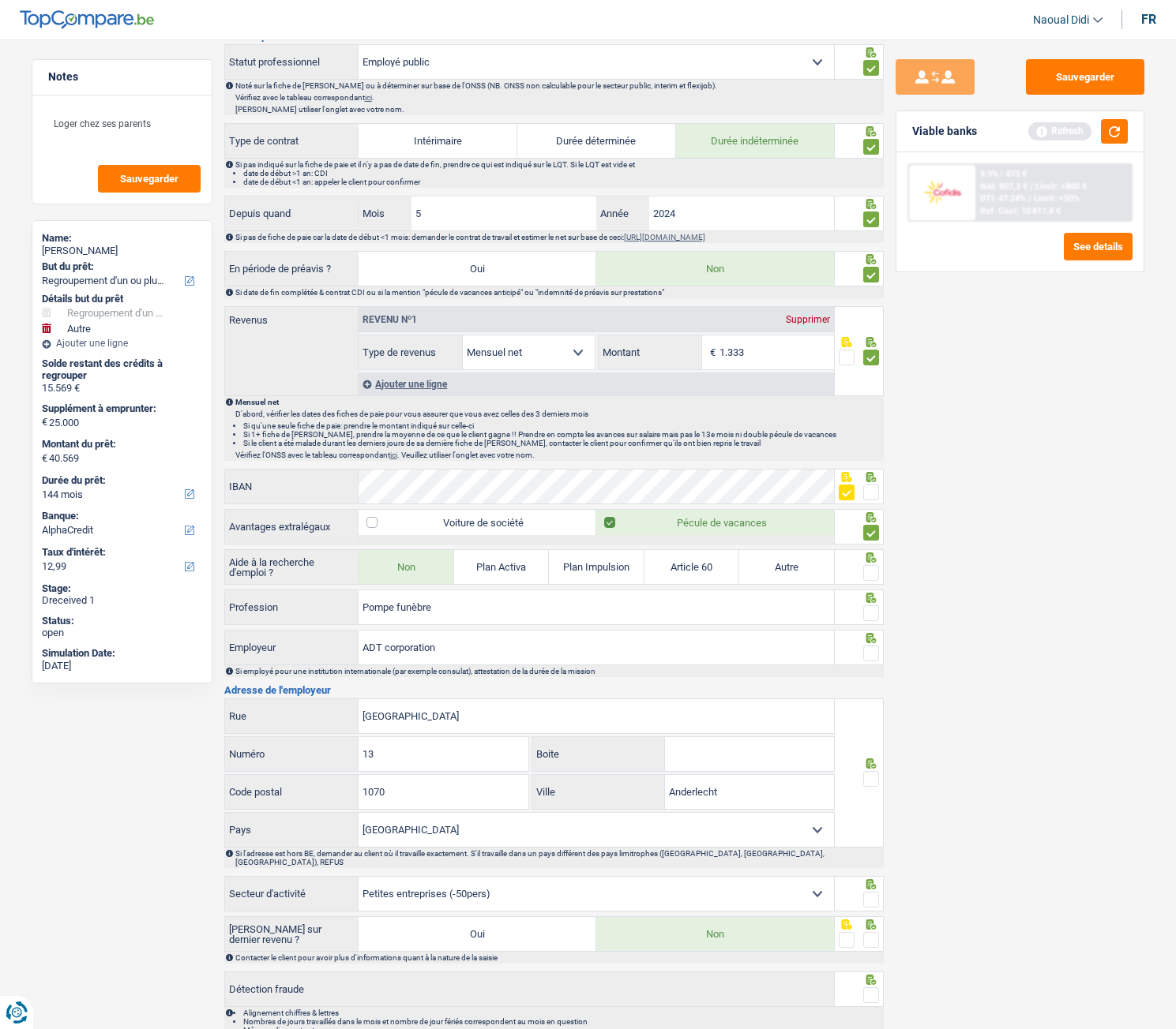
click at [0, 0] on input "radio" at bounding box center [0, 0] width 0 height 0
click at [880, 575] on div at bounding box center [858, 607] width 49 height 35
click at [871, 575] on span at bounding box center [871, 779] width 16 height 16
click at [0, 0] on input "radio" at bounding box center [0, 0] width 0 height 0
click at [878, 575] on span at bounding box center [871, 654] width 16 height 16
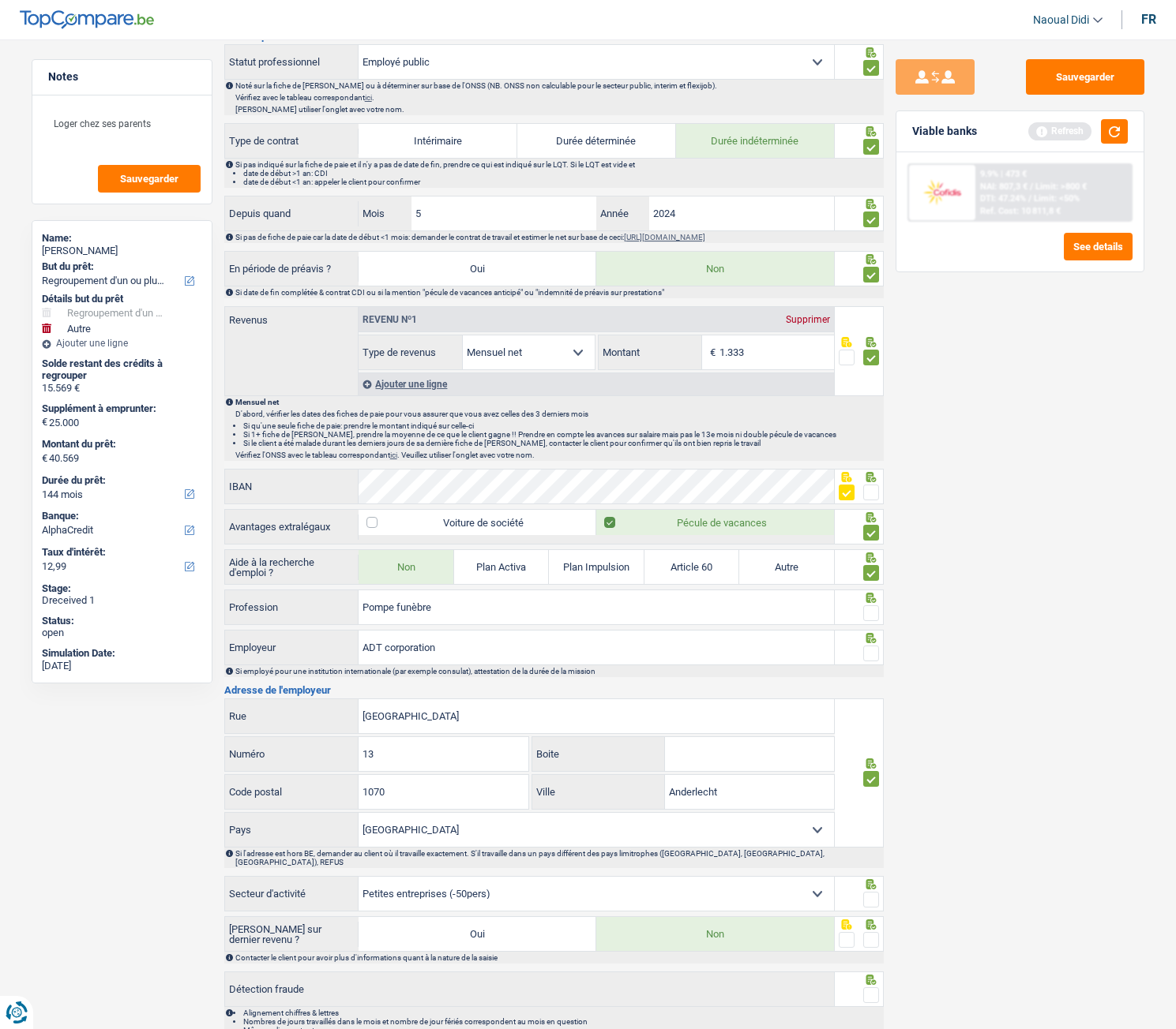
click at [0, 0] on input "radio" at bounding box center [0, 0] width 0 height 0
click at [868, 575] on span at bounding box center [871, 613] width 16 height 16
click at [0, 0] on input "radio" at bounding box center [0, 0] width 0 height 0
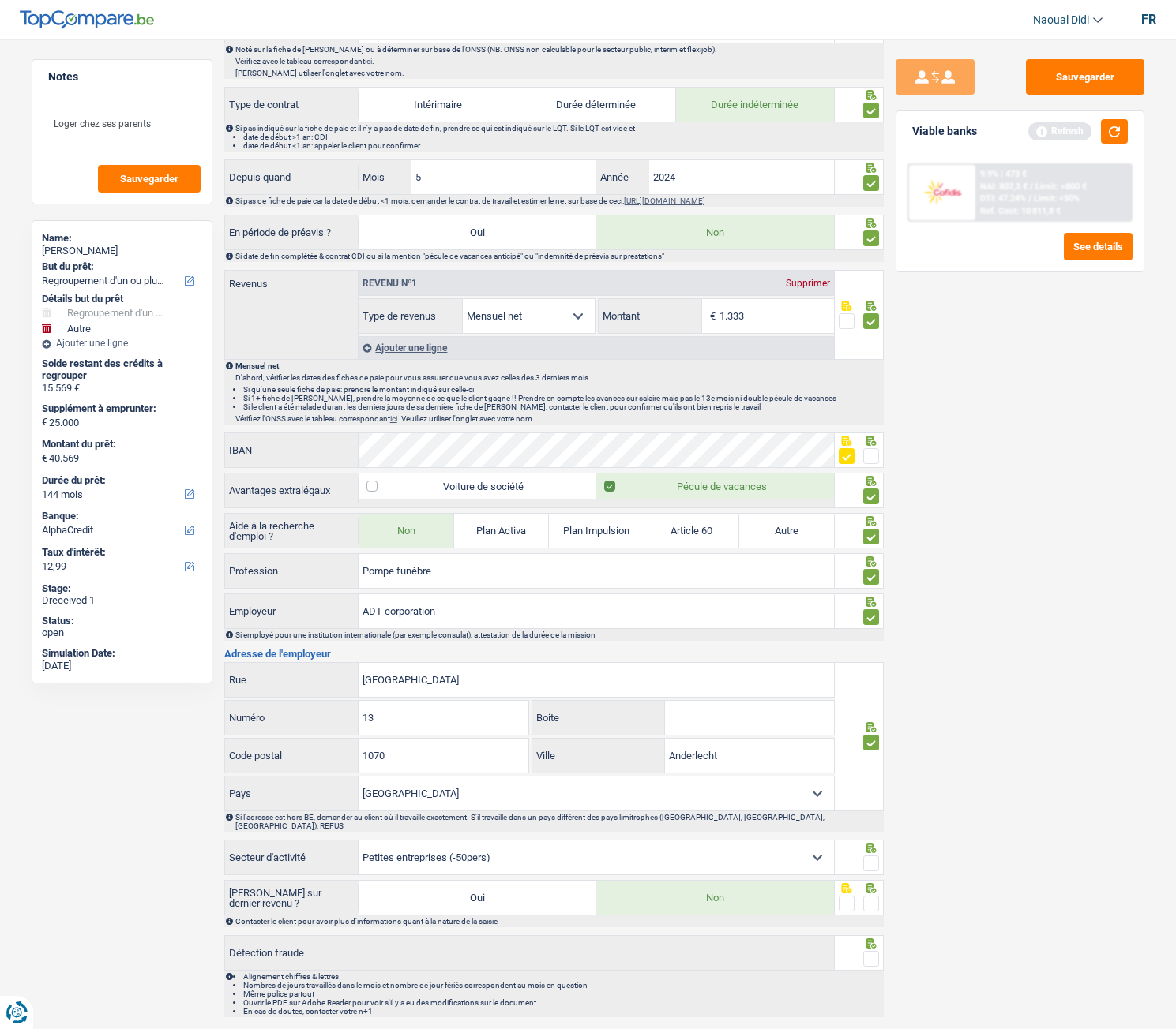
scroll to position [703, 0]
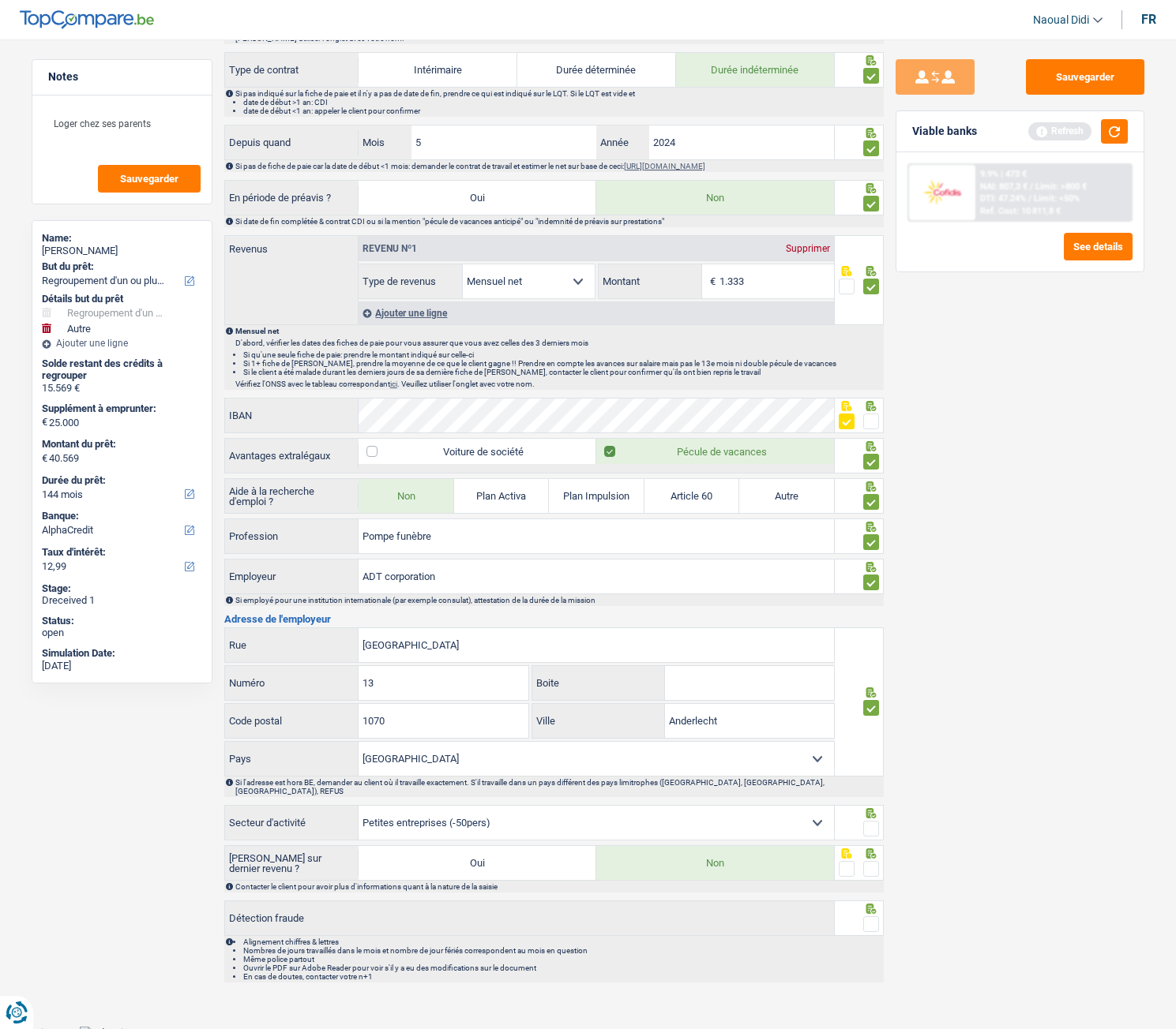
click at [871, 575] on span at bounding box center [871, 829] width 16 height 16
click at [0, 0] on input "radio" at bounding box center [0, 0] width 0 height 0
drag, startPoint x: 875, startPoint y: 858, endPoint x: 875, endPoint y: 909, distance: 51.0
click at [875, 575] on span at bounding box center [871, 869] width 16 height 16
click at [0, 0] on input "radio" at bounding box center [0, 0] width 0 height 0
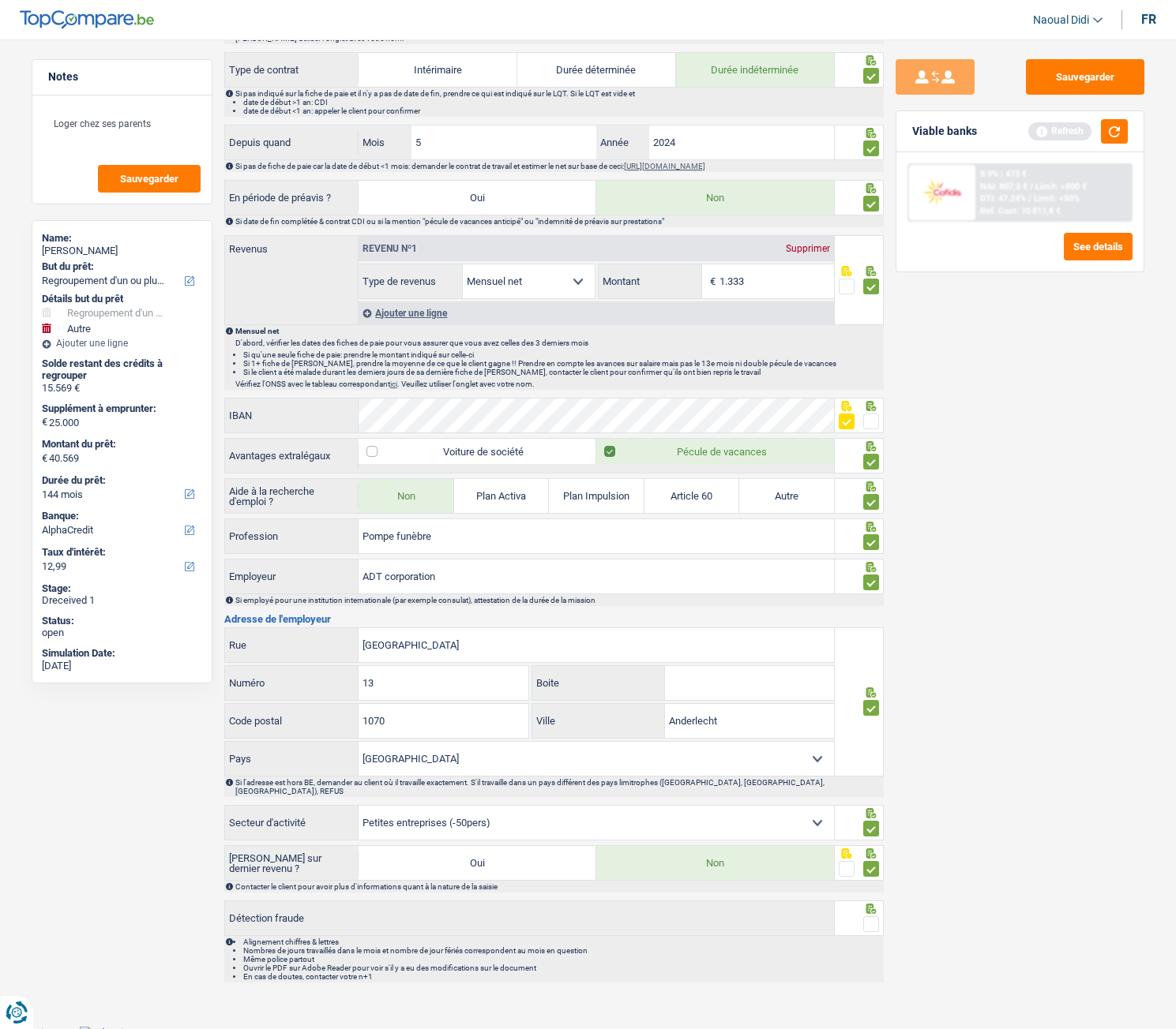
click at [871, 575] on span at bounding box center [871, 925] width 16 height 16
click at [0, 0] on input "radio" at bounding box center [0, 0] width 0 height 0
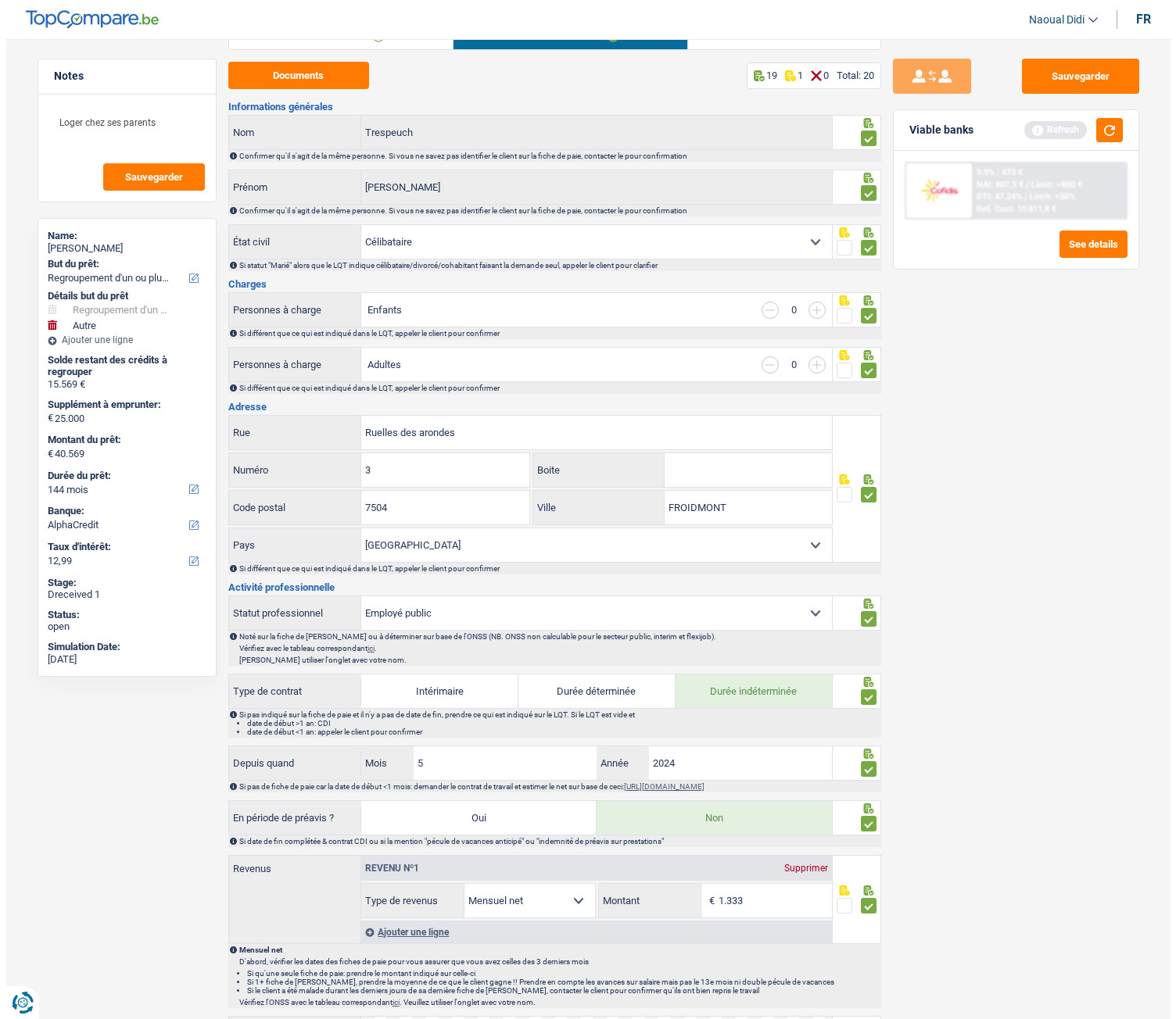
scroll to position [0, 0]
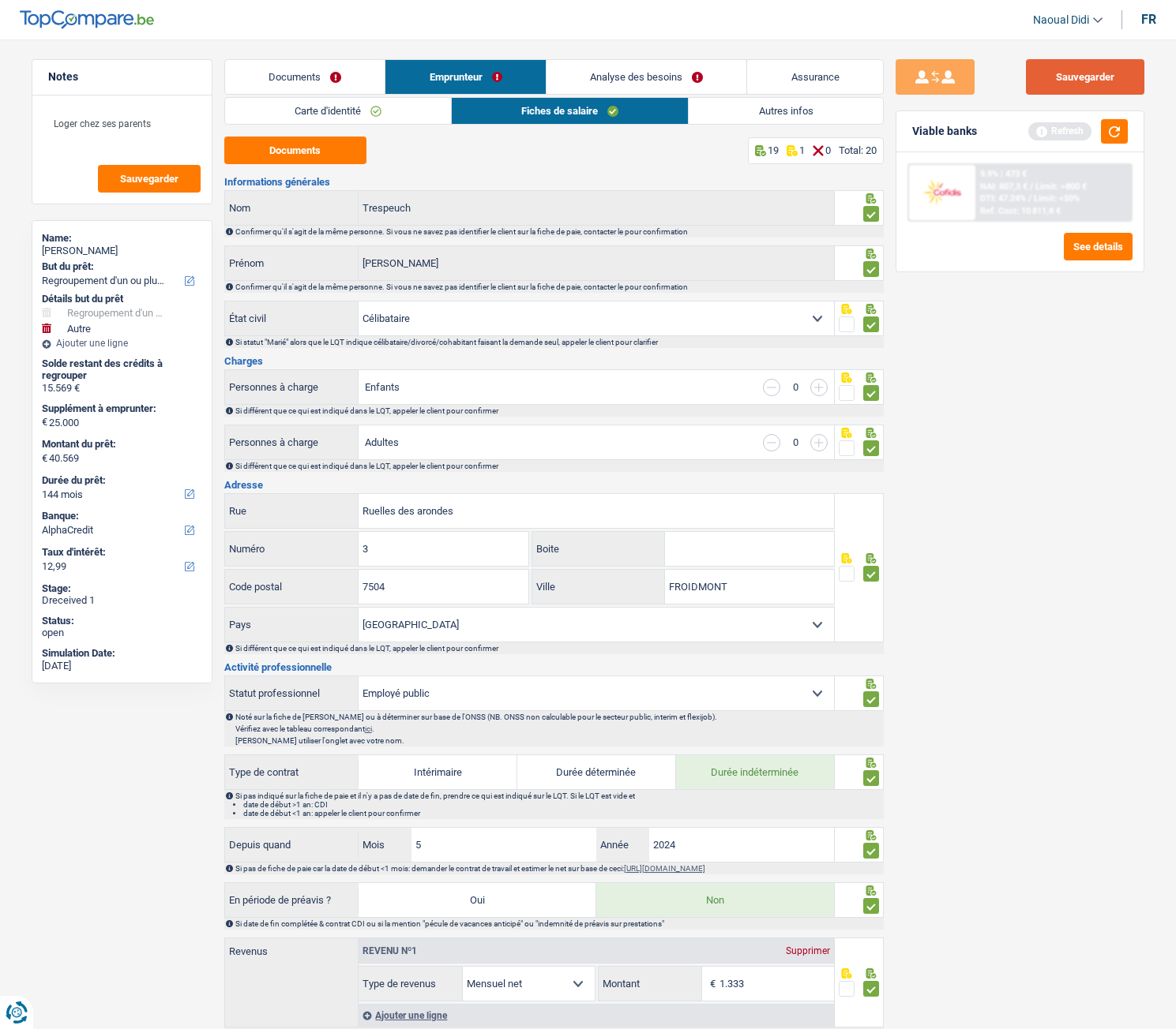
click at [1117, 77] on button "Sauvegarder" at bounding box center [1085, 77] width 119 height 35
click at [756, 104] on link "Autres infos" at bounding box center [785, 111] width 194 height 26
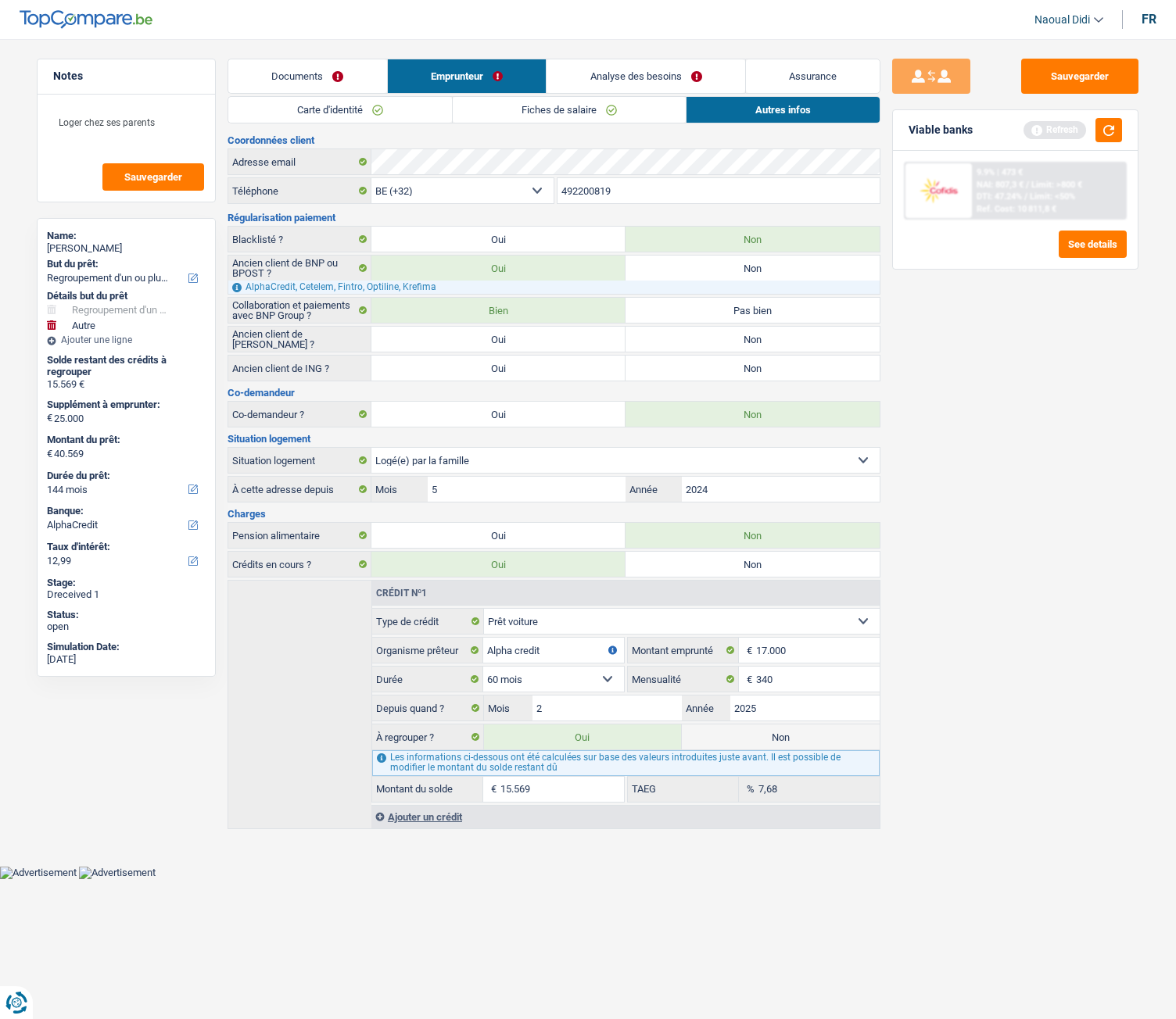
click at [632, 81] on link "Analyse des besoins" at bounding box center [646, 76] width 199 height 33
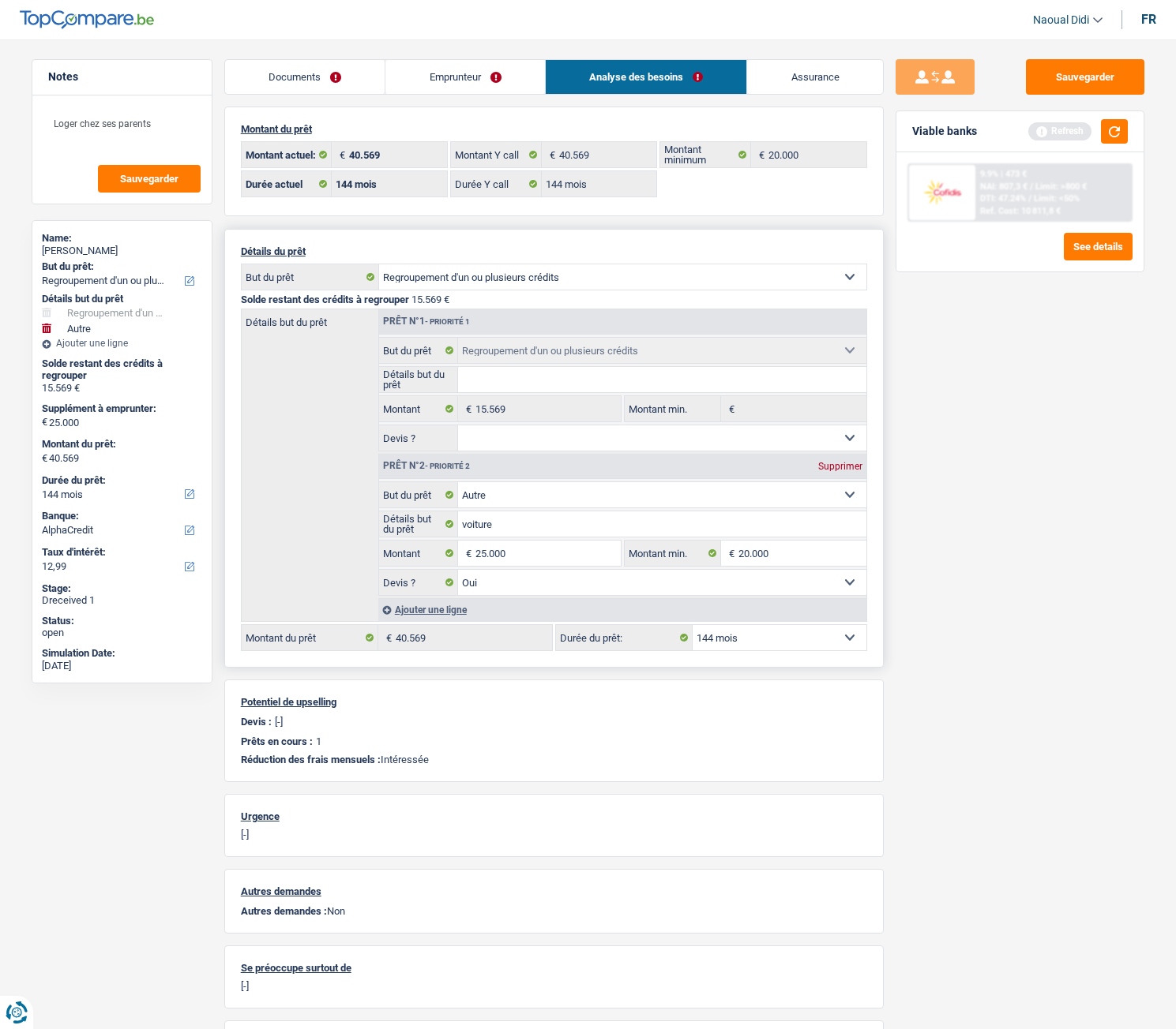
click at [568, 489] on select "Confort maison: meubles, textile, peinture, électroménager, outillage non-profe…" at bounding box center [661, 495] width 408 height 26
click at [737, 575] on select "12 mois 18 mois 24 mois 30 mois 36 mois 42 mois 48 mois 60 mois 72 mois 84 mois…" at bounding box center [779, 638] width 173 height 26
drag, startPoint x: 735, startPoint y: 645, endPoint x: 741, endPoint y: 630, distance: 16.2
click at [735, 575] on select "12 mois 18 mois 24 mois 30 mois 36 mois 42 mois 48 mois 60 mois 72 mois 84 mois…" at bounding box center [779, 638] width 173 height 26
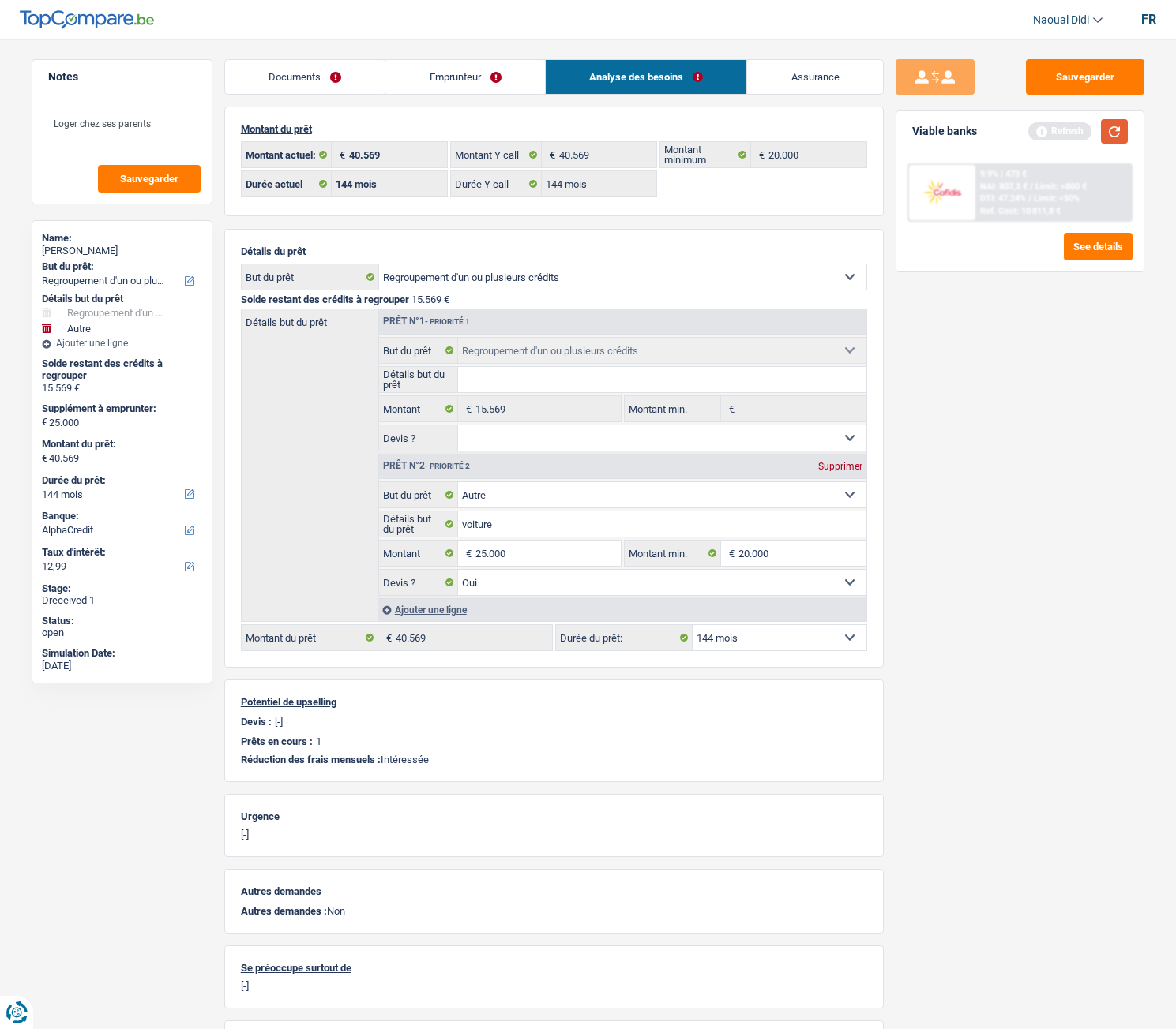
click at [1109, 127] on button "button" at bounding box center [1114, 132] width 27 height 25
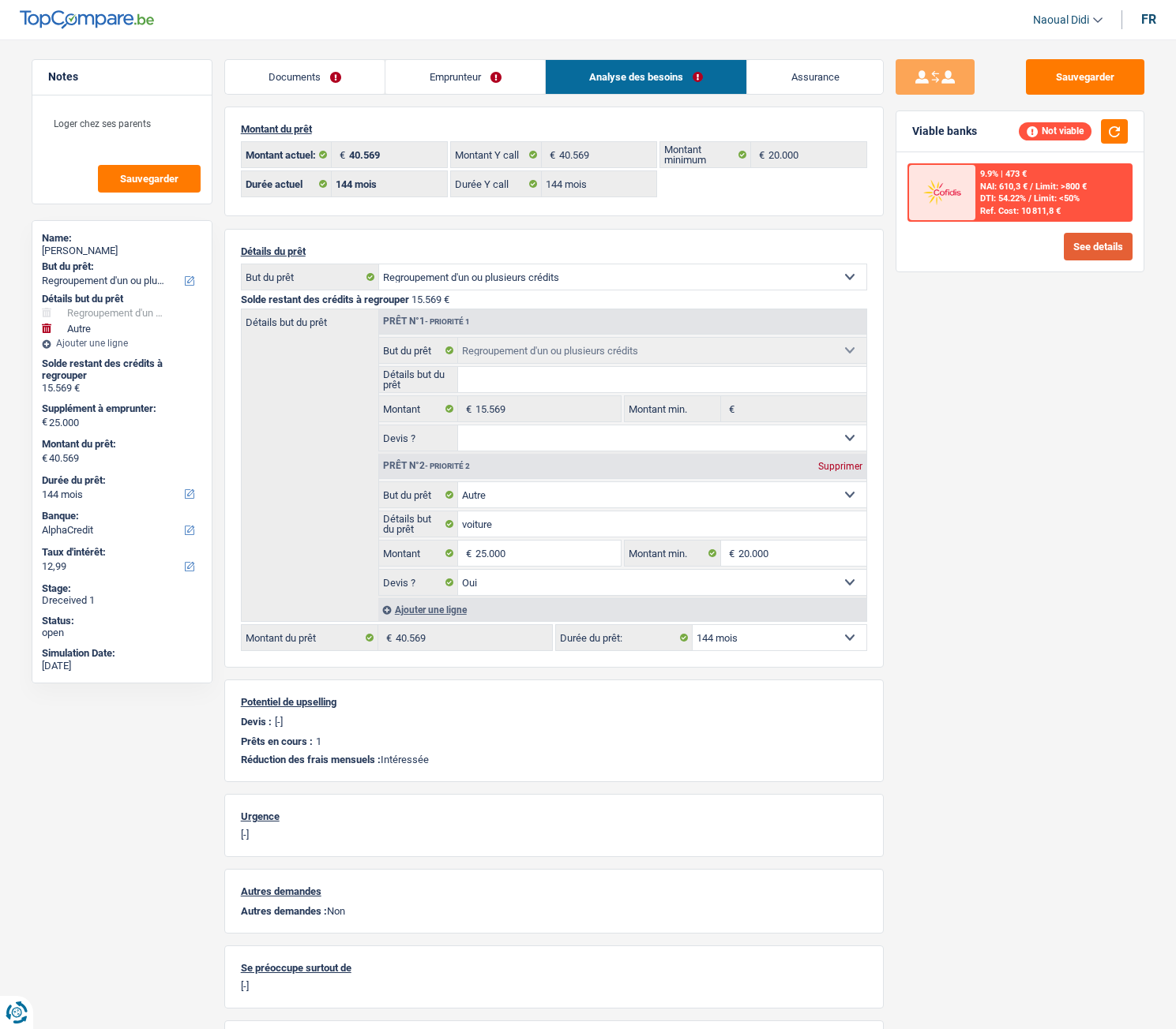
click at [1095, 245] on button "See details" at bounding box center [1098, 246] width 69 height 27
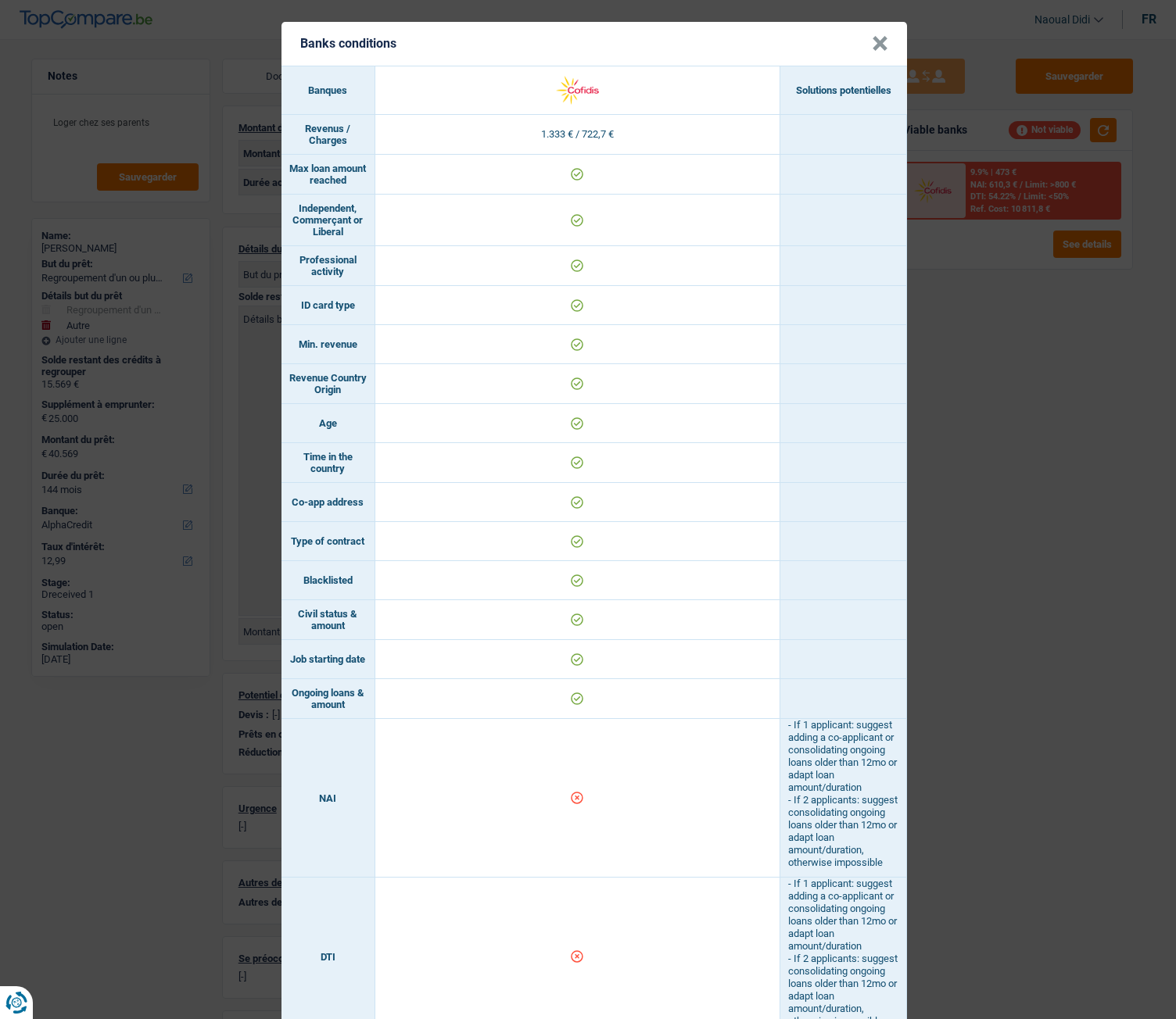
click at [877, 36] on button "×" at bounding box center [880, 44] width 17 height 16
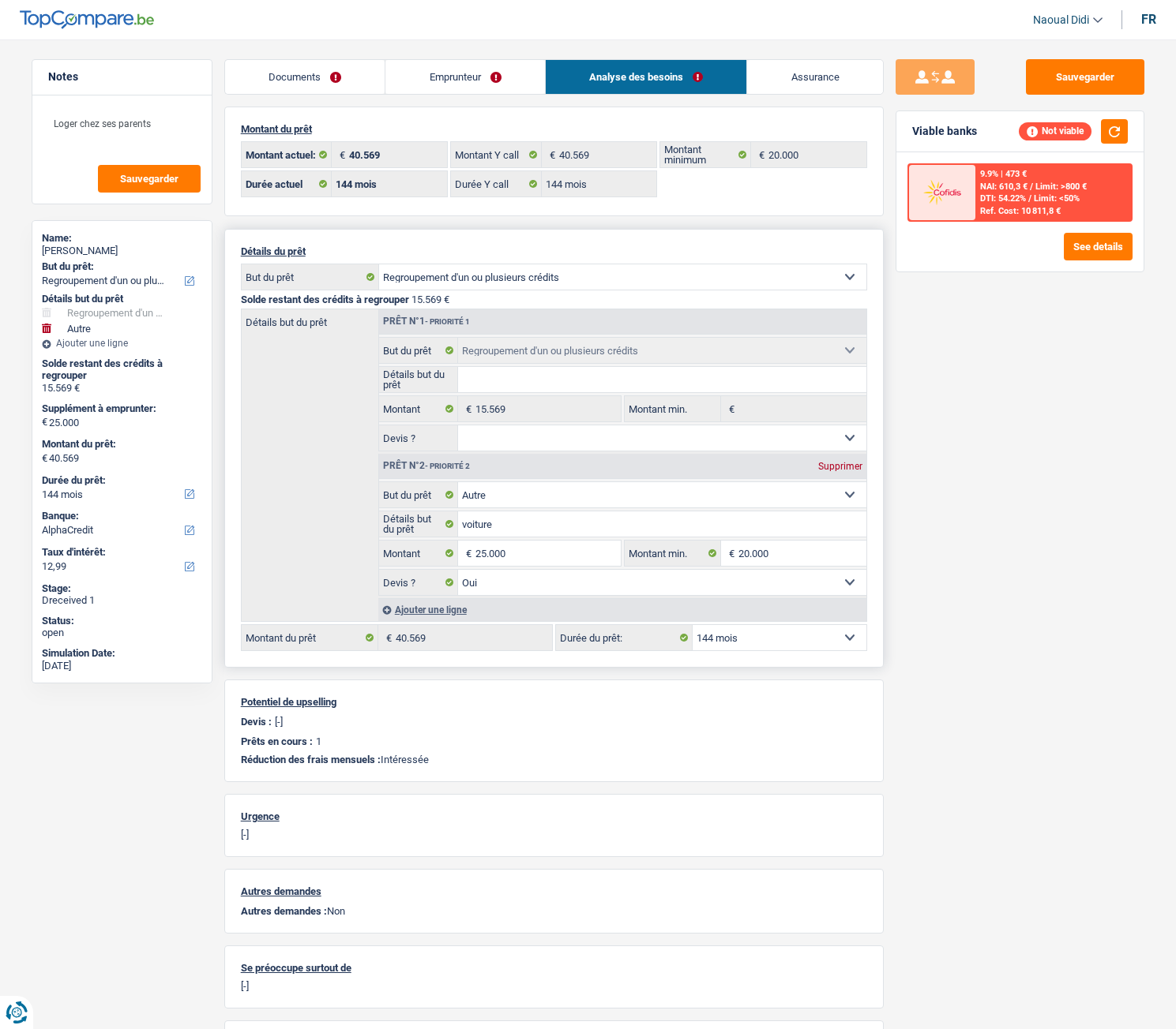
click at [524, 493] on select "Confort maison: meubles, textile, peinture, électroménager, outillage non-profe…" at bounding box center [661, 495] width 408 height 26
click at [488, 555] on input "25.000" at bounding box center [547, 553] width 144 height 26
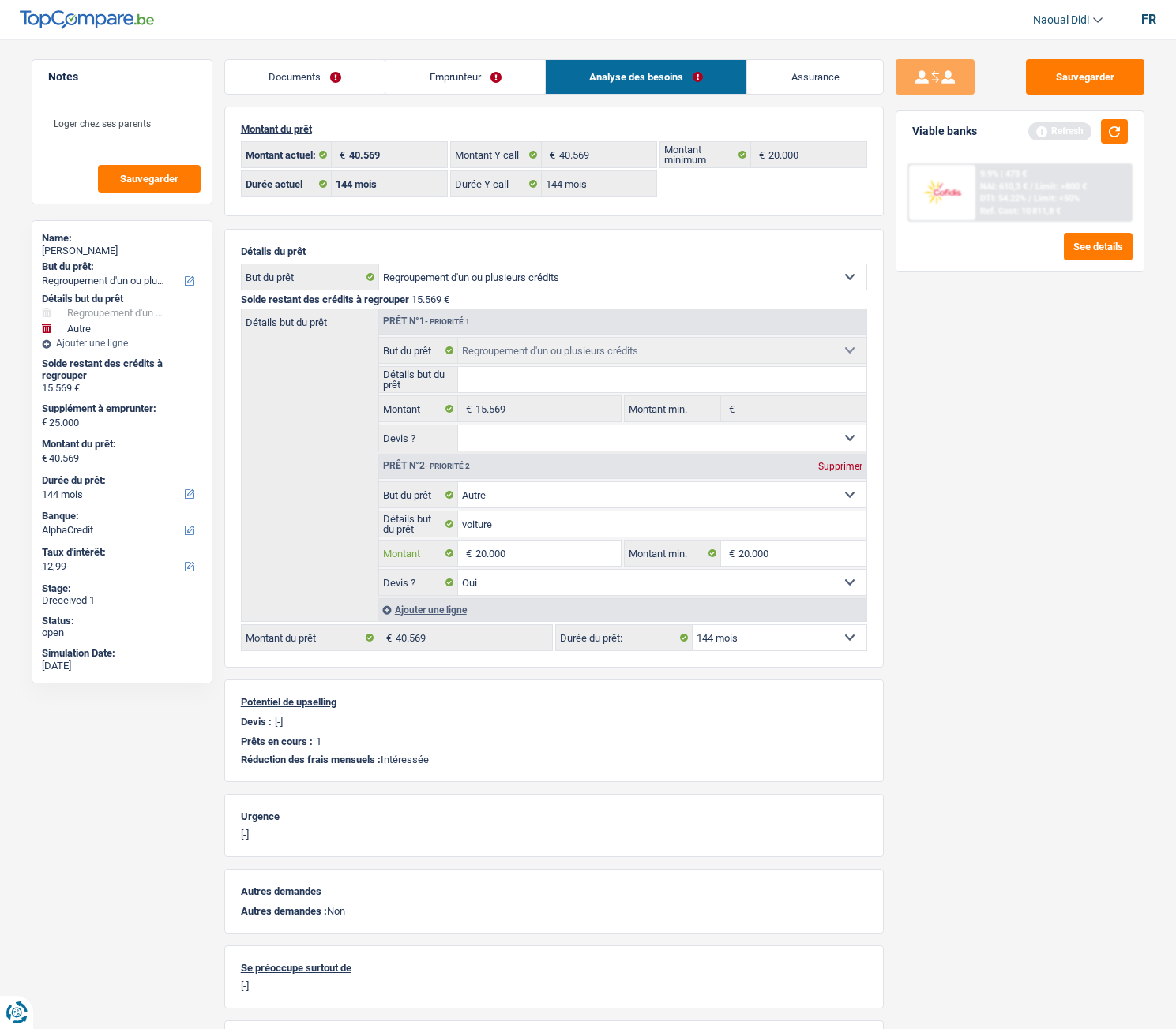
type input "20.000"
type input "35.569"
select select "120"
type input "35.569"
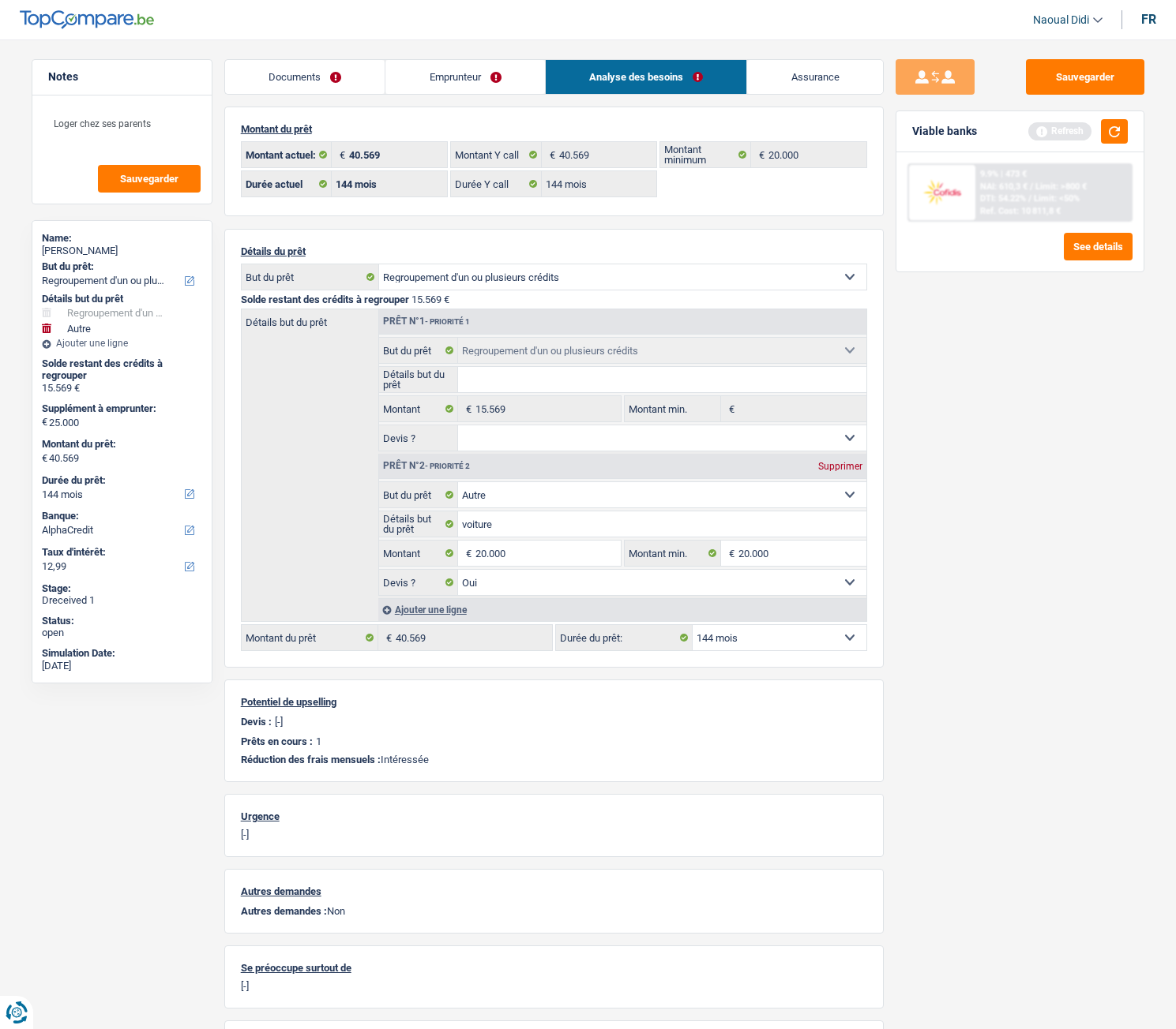
select select "120"
type input "35.569"
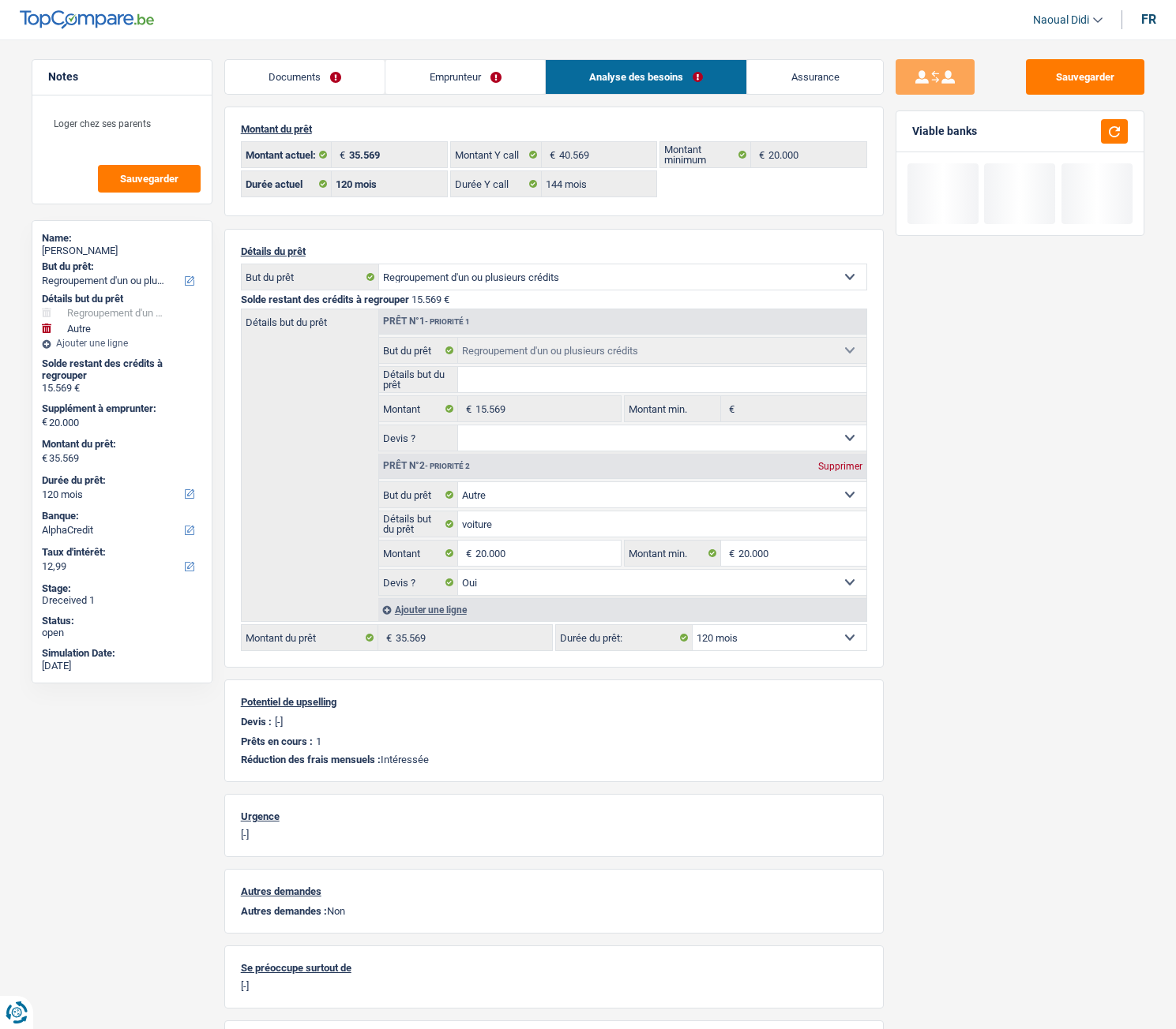
click at [890, 575] on div "Sauvegarder Viable banks" at bounding box center [1019, 530] width 273 height 941
click at [800, 575] on select "12 mois 18 mois 24 mois 30 mois 36 mois 42 mois 48 mois 60 mois 72 mois 84 mois…" at bounding box center [779, 638] width 173 height 26
select select "84"
click at [692, 575] on select "12 mois 18 mois 24 mois 30 mois 36 mois 42 mois 48 mois 60 mois 72 mois 84 mois…" at bounding box center [779, 638] width 173 height 26
select select "84"
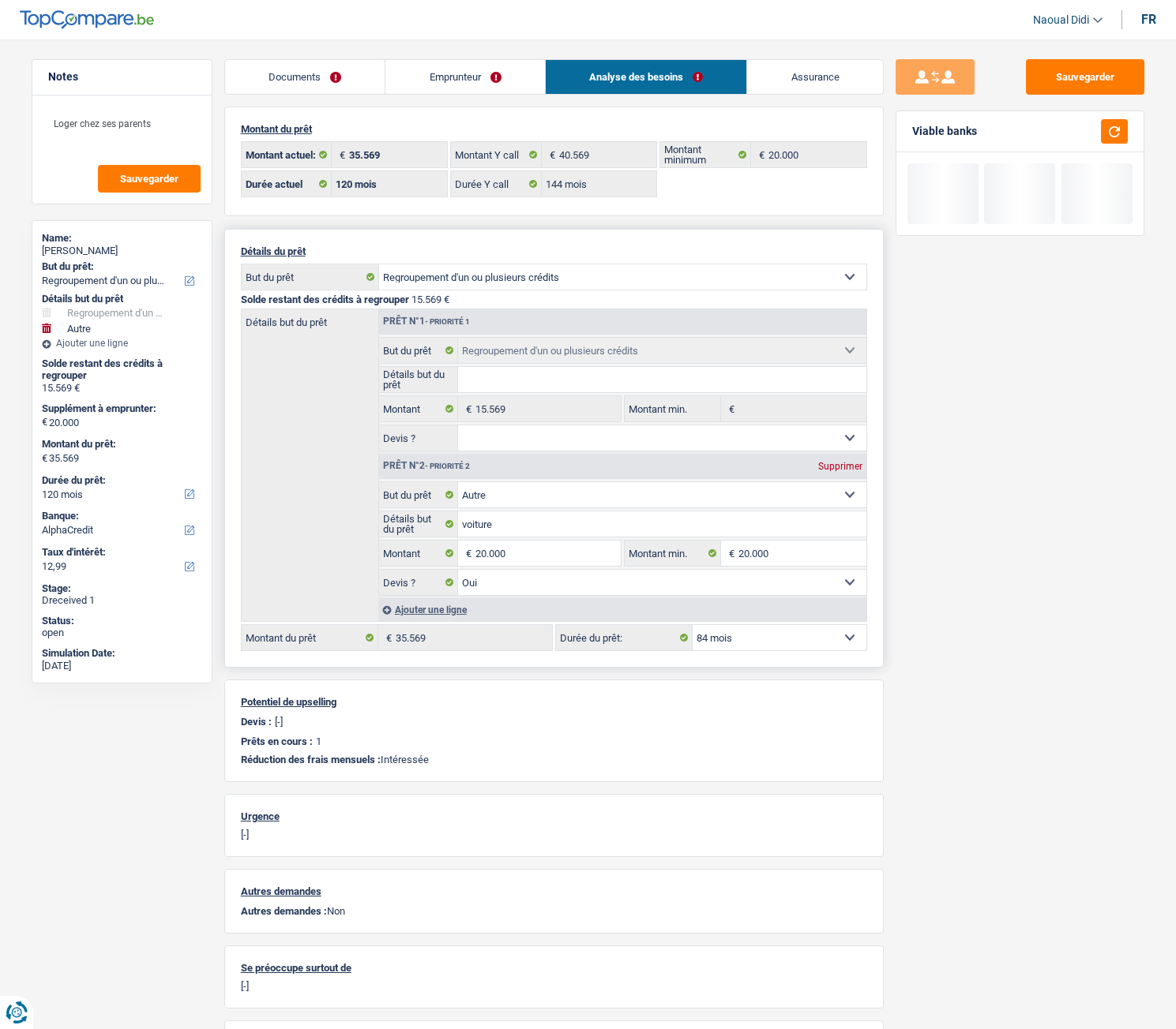
select select "84"
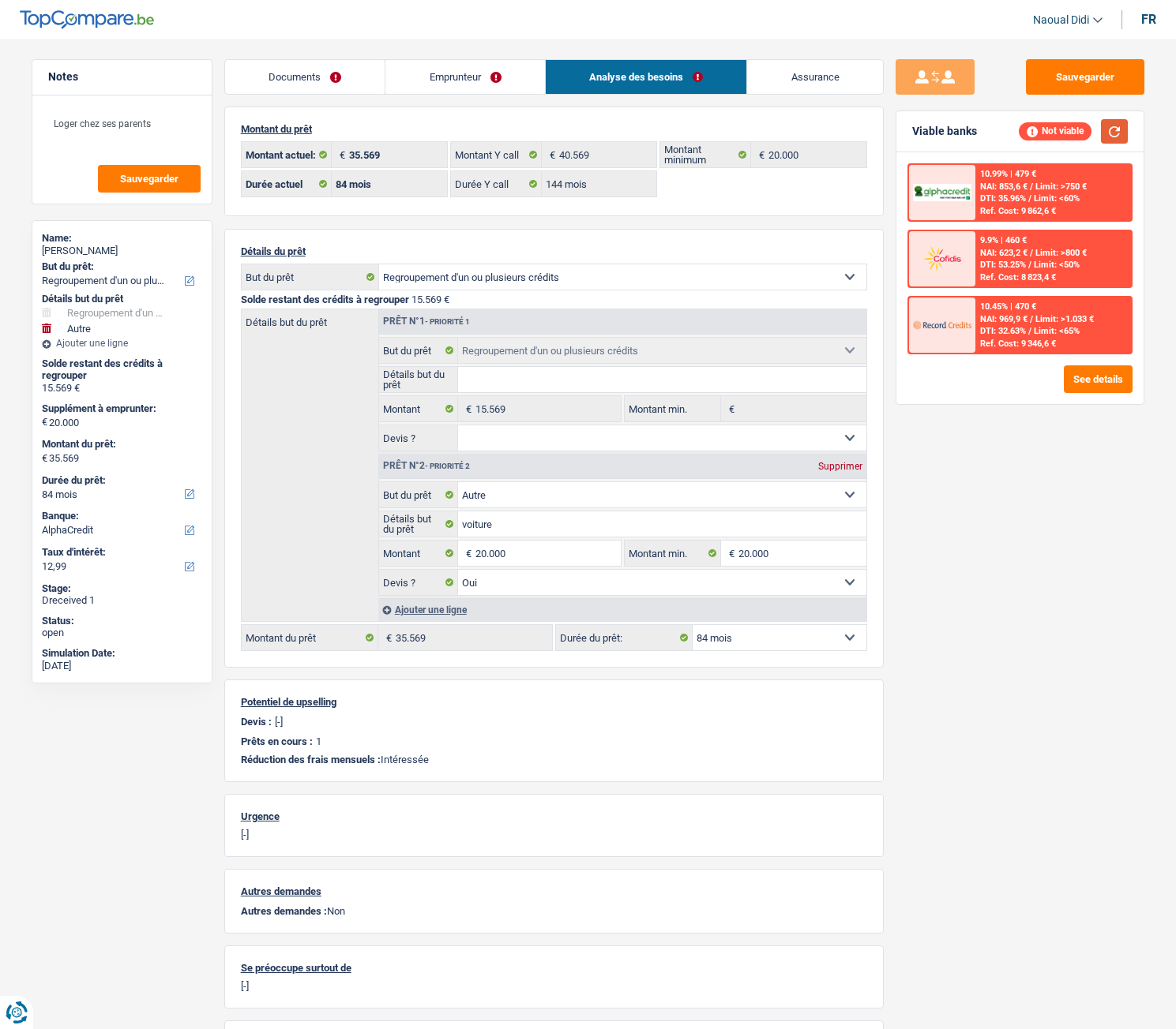
click at [1113, 123] on button "button" at bounding box center [1114, 132] width 27 height 25
click at [1097, 379] on button "See details" at bounding box center [1098, 379] width 69 height 27
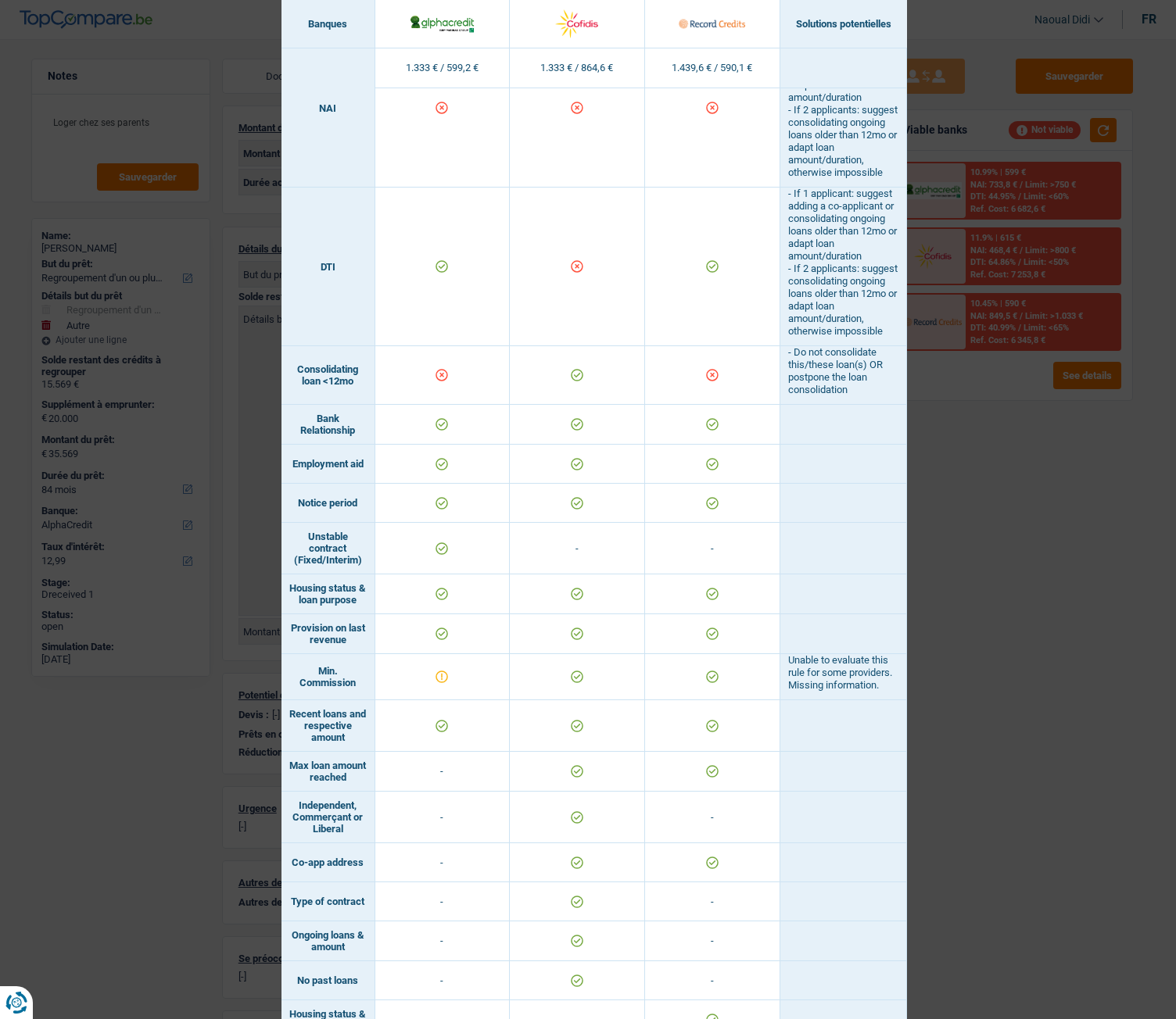
scroll to position [473, 0]
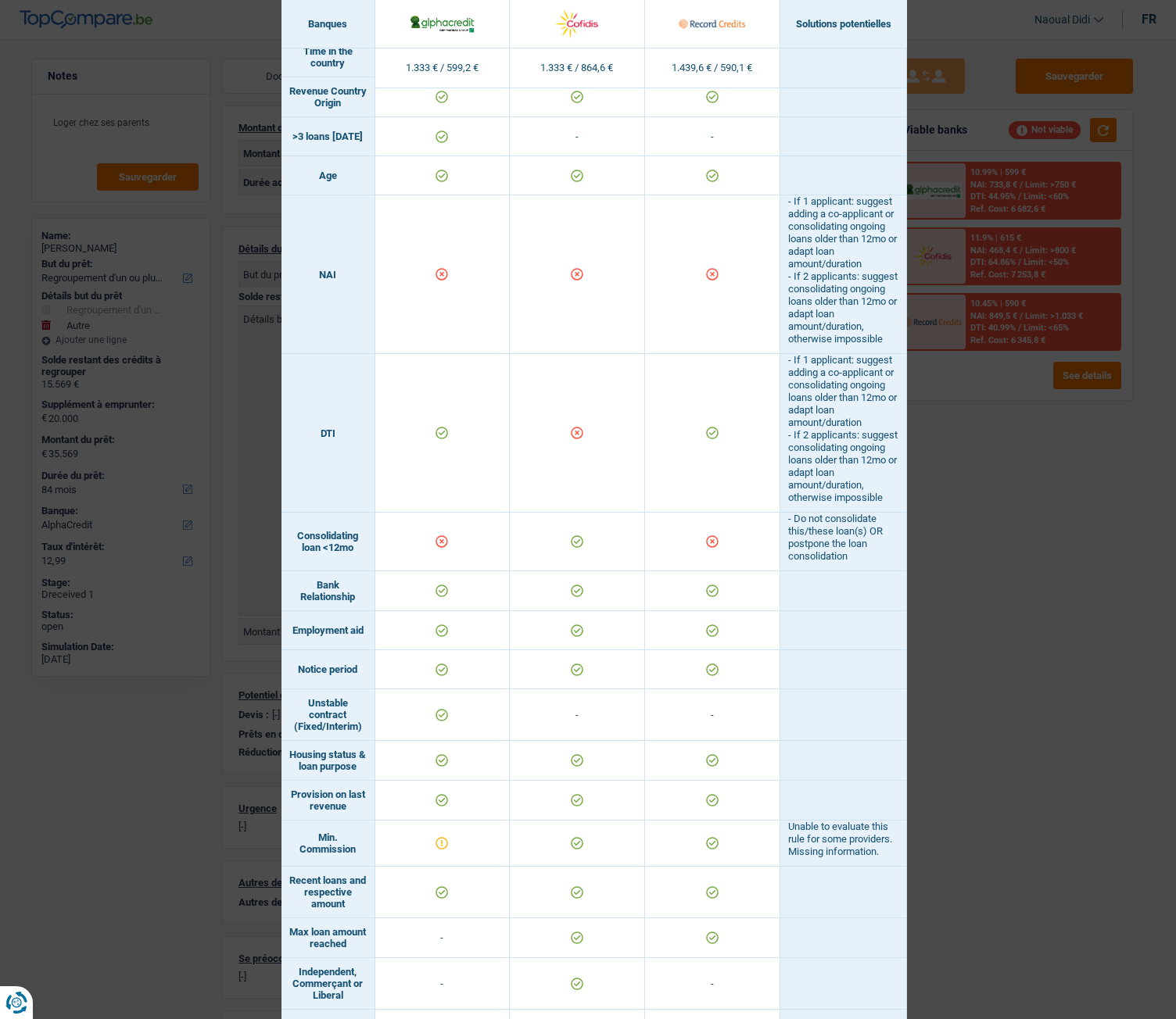
click at [1015, 563] on div "Banks conditions × Banques Solutions potentielles Revenus / Charges 1.333 € / 5…" at bounding box center [588, 509] width 1176 height 1019
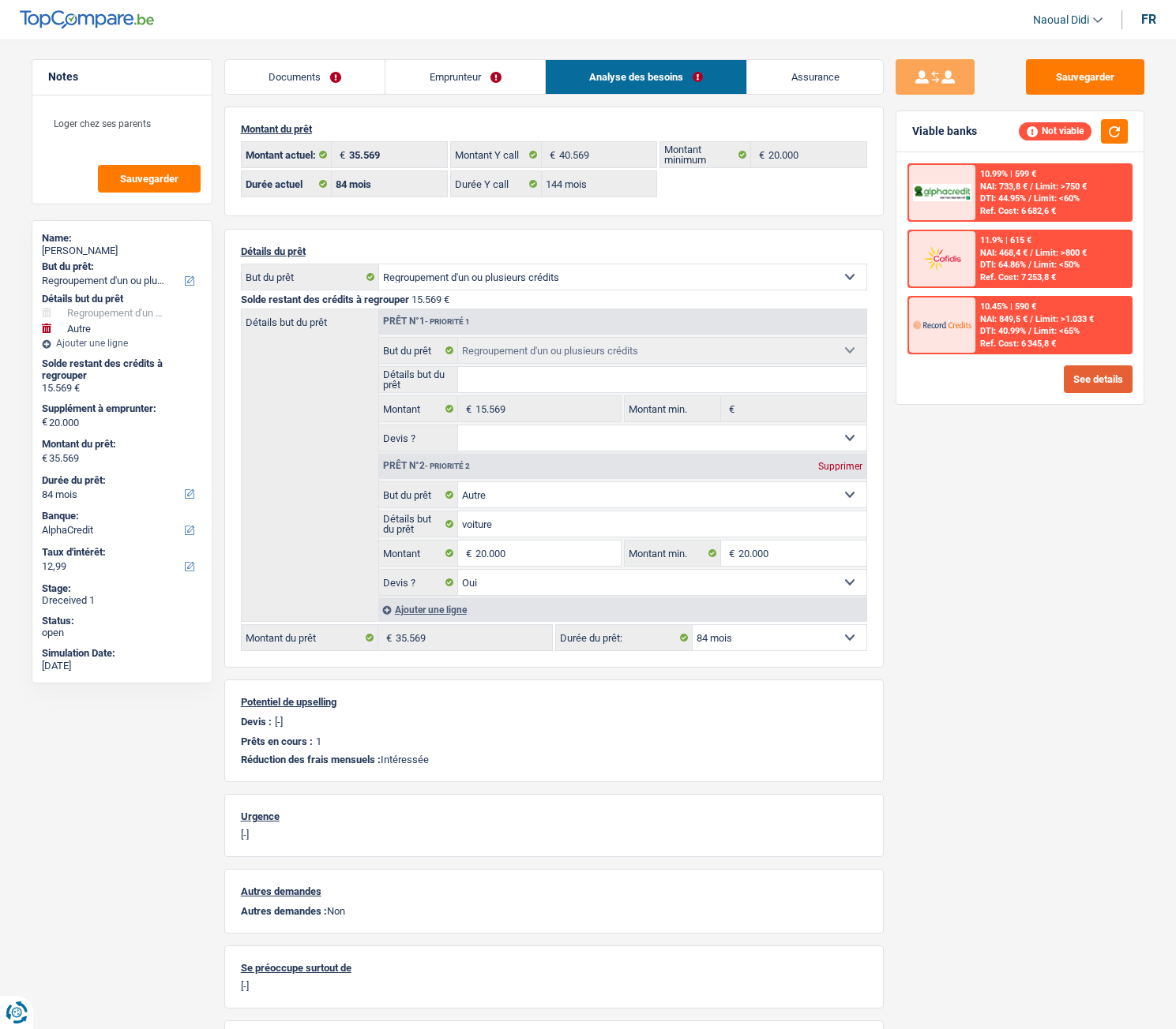
click at [1101, 377] on button "See details" at bounding box center [1098, 379] width 69 height 27
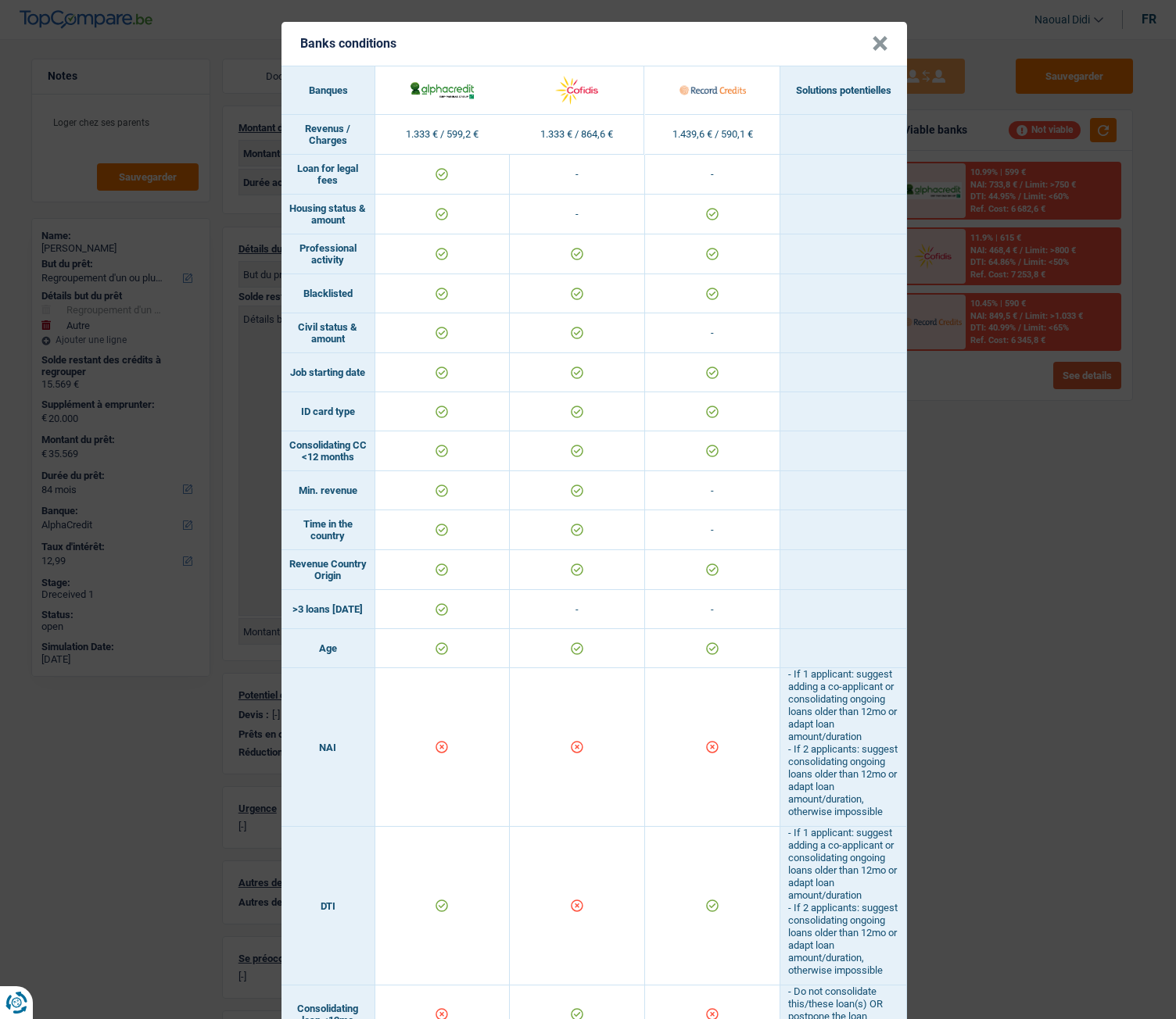
scroll to position [0, 0]
click at [1079, 570] on div "Banks conditions × Banques Solutions potentielles Revenus / Charges 1.333 € / 5…" at bounding box center [588, 509] width 1176 height 1019
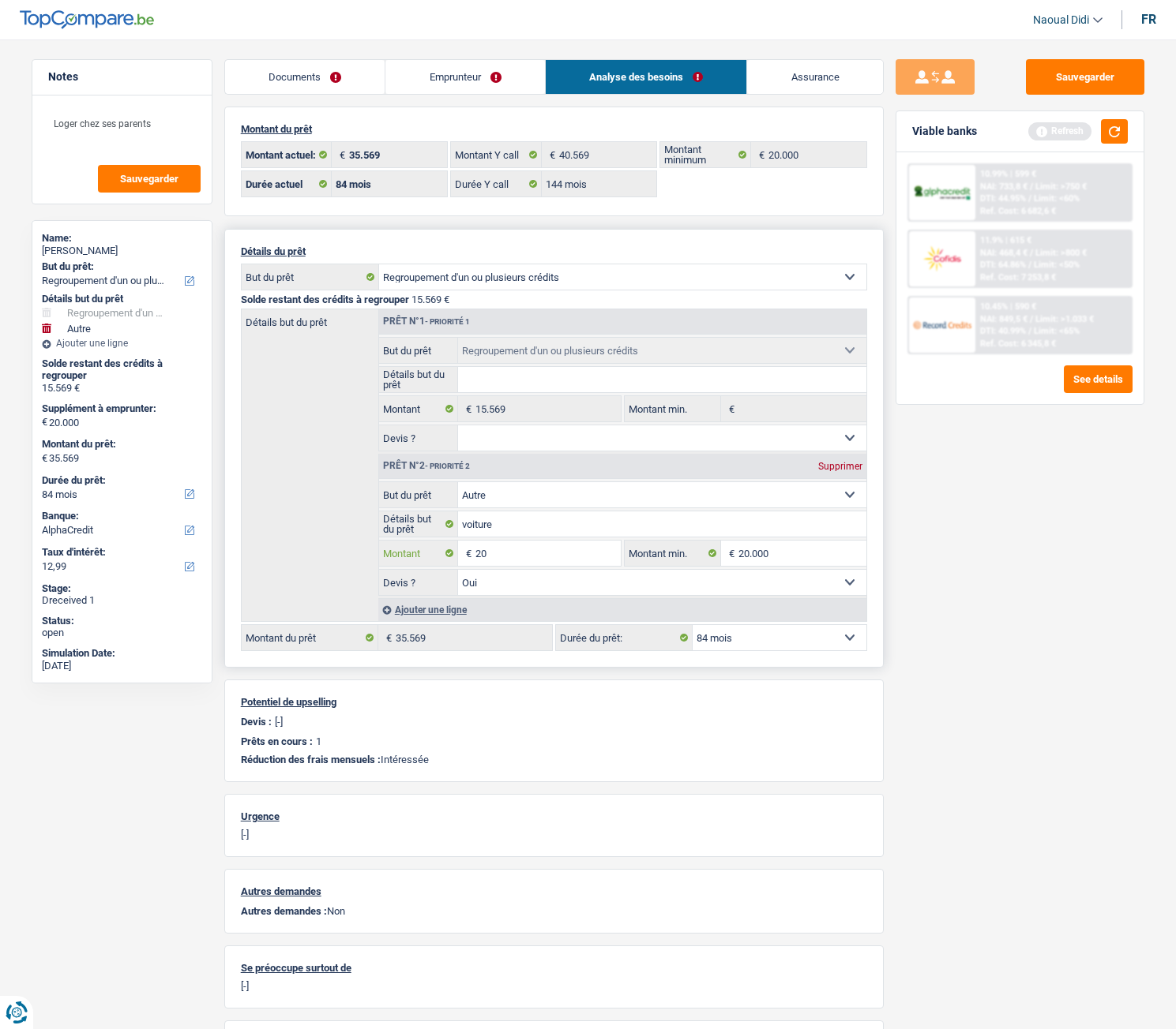
type input "2"
type input "10.000"
type input "25.569"
select select "120"
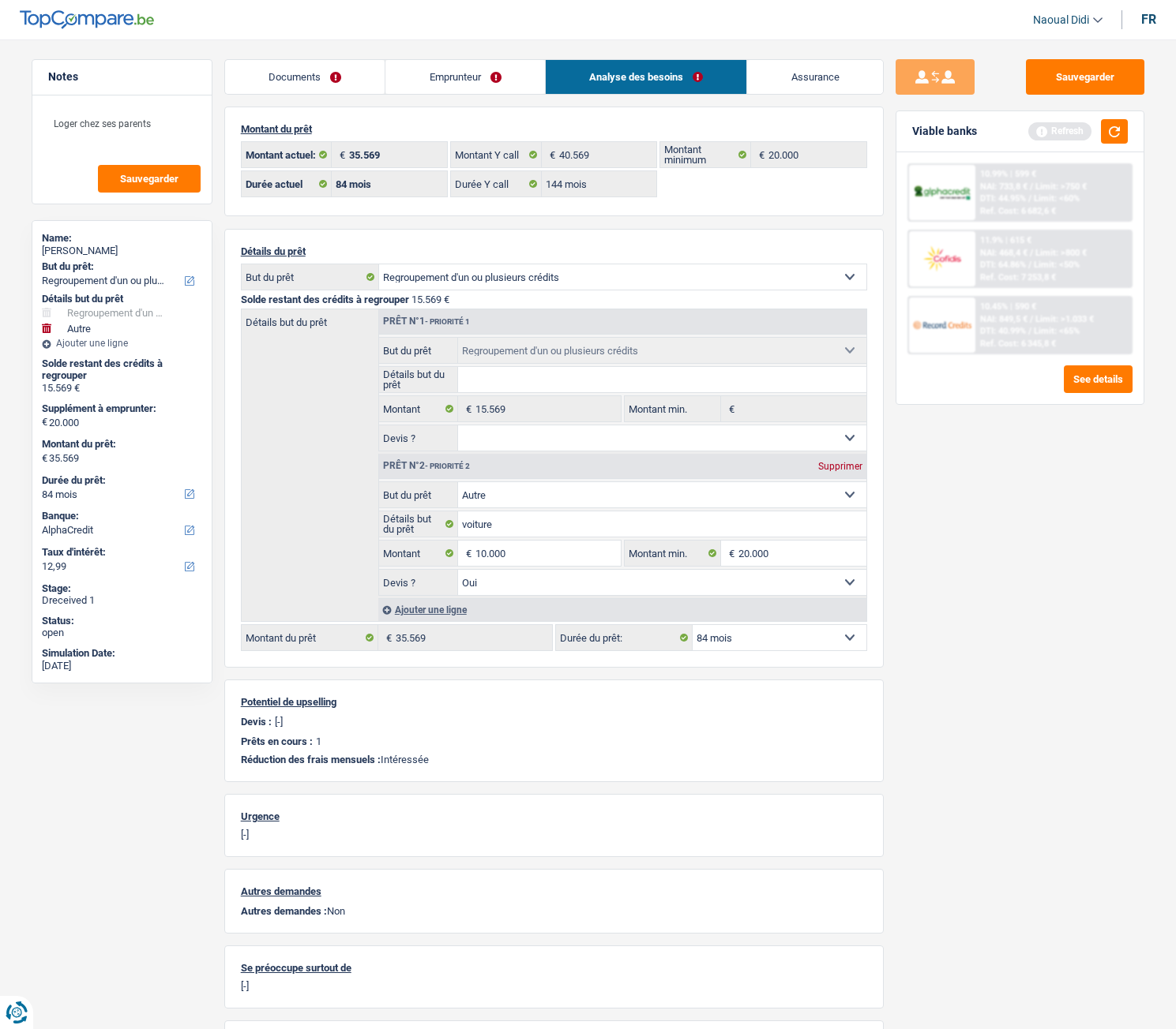
type input "25.569"
select select "120"
type input "25.569"
select select "120"
click at [995, 566] on div "Sauvegarder Viable banks Refresh 10.99% | 599 € NAI: 733,8 € / Limit: >750 € DT…" at bounding box center [1019, 530] width 273 height 941
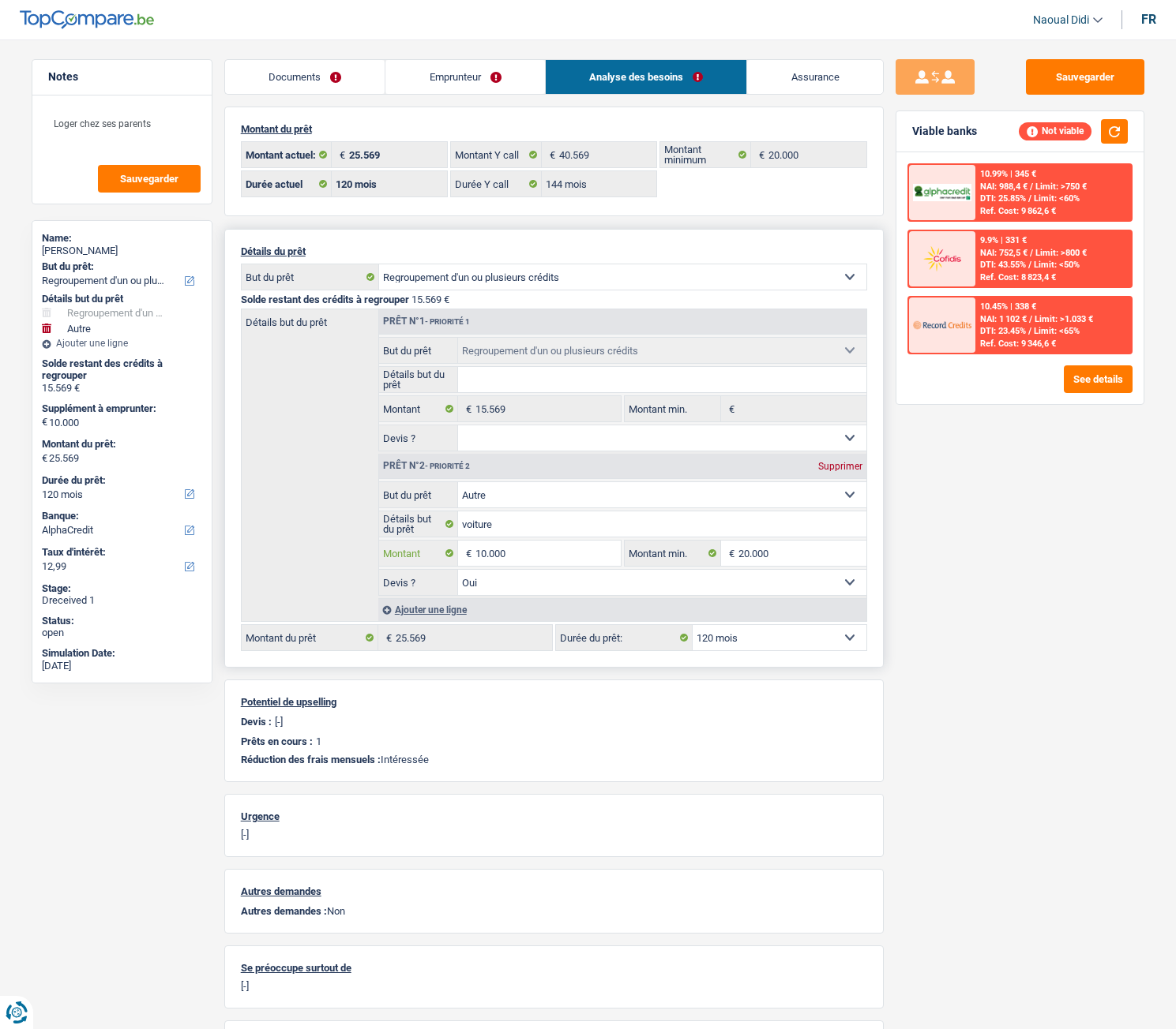
click at [529, 553] on input "10.000" at bounding box center [547, 553] width 144 height 26
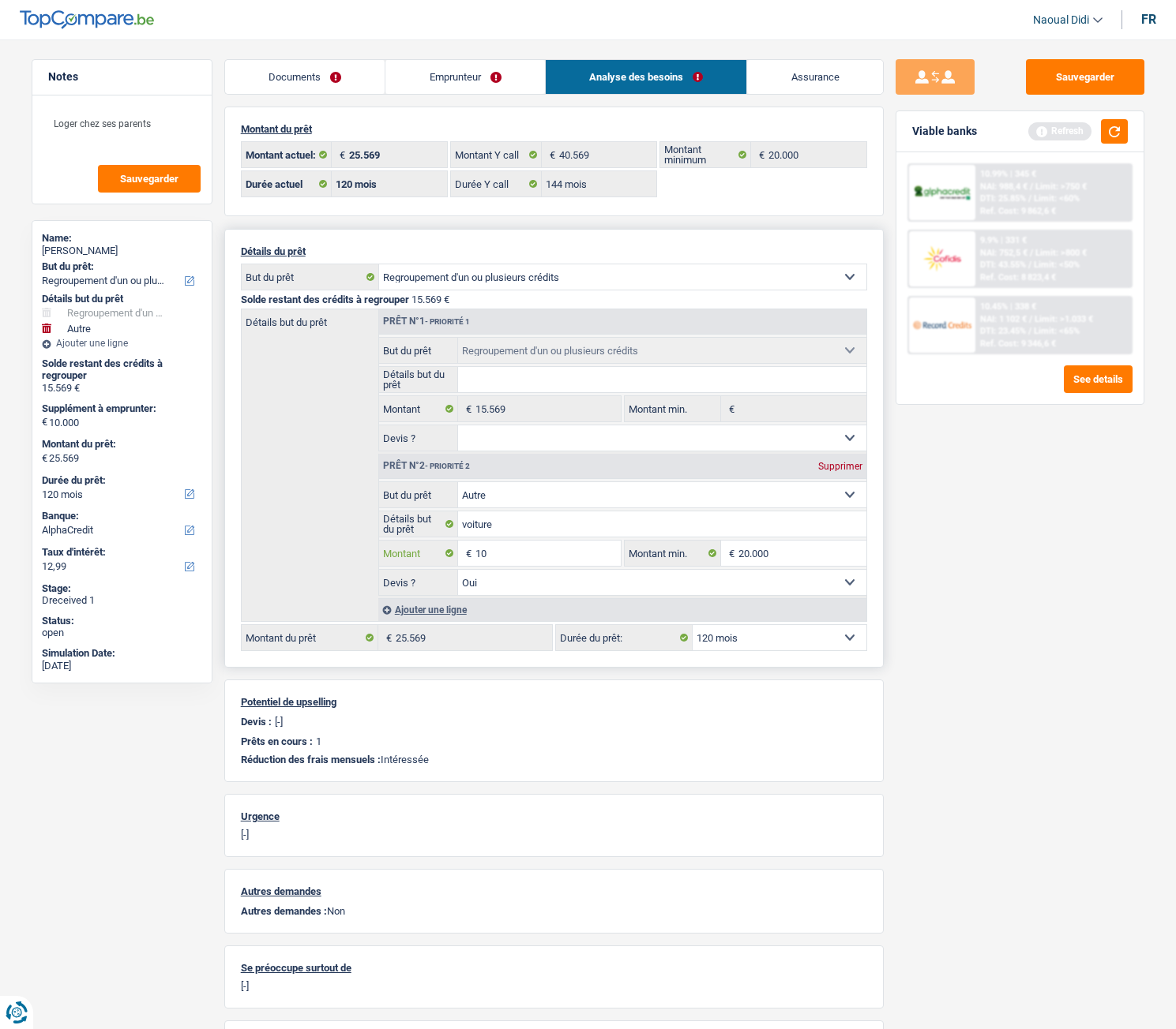
type input "1"
type input "7.501"
type input "23.070"
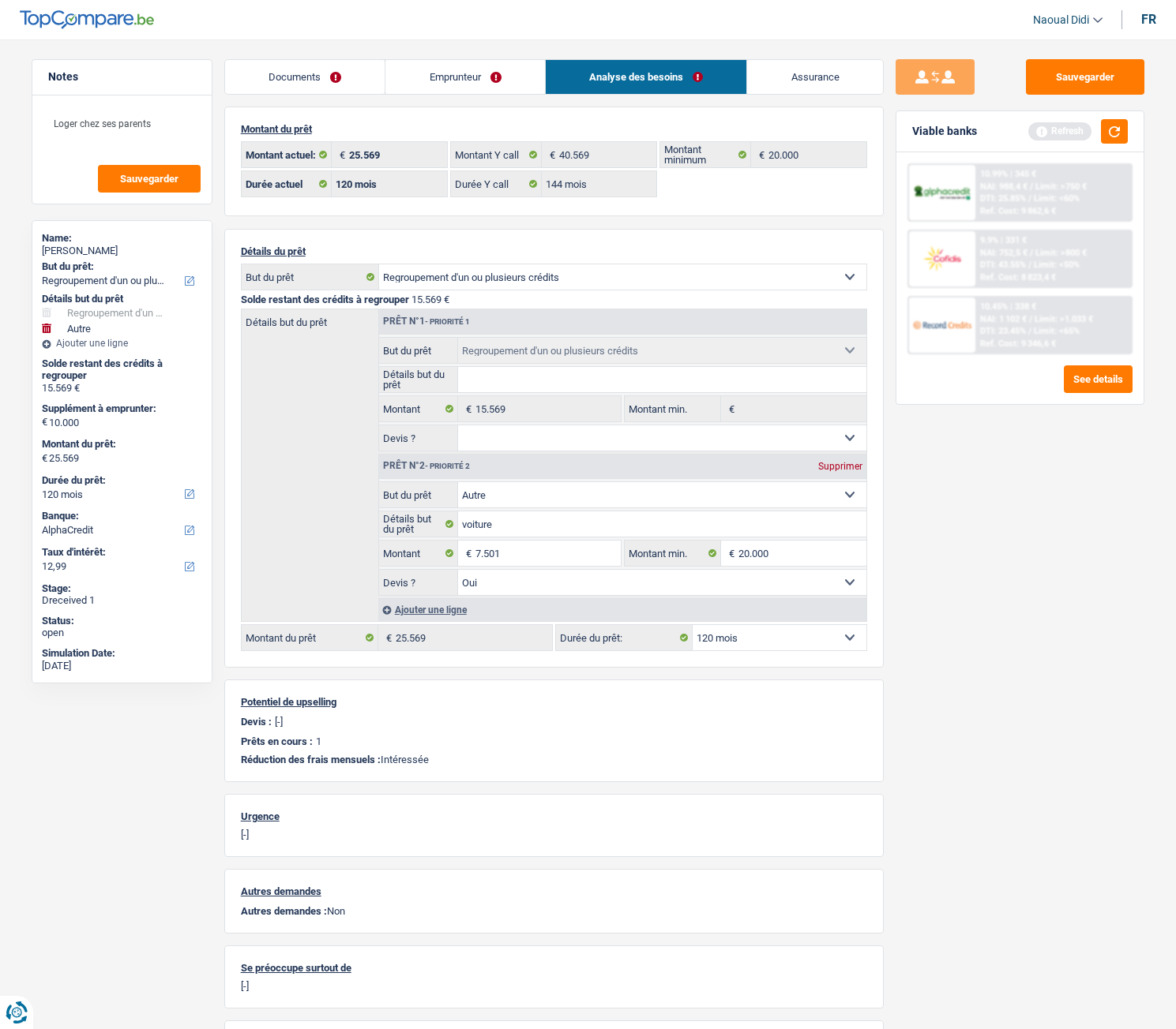
type input "23.070"
click at [985, 575] on div "Sauvegarder Viable banks Refresh 10.99% | 345 € NAI: 988,4 € / Limit: >750 € DT…" at bounding box center [1019, 530] width 273 height 941
click at [772, 575] on select "12 mois 18 mois 24 mois 30 mois 36 mois 42 mois 48 mois 60 mois 72 mois 84 mois…" at bounding box center [779, 638] width 173 height 26
select select "84"
click at [692, 575] on select "12 mois 18 mois 24 mois 30 mois 36 mois 42 mois 48 mois 60 mois 72 mois 84 mois…" at bounding box center [779, 638] width 173 height 26
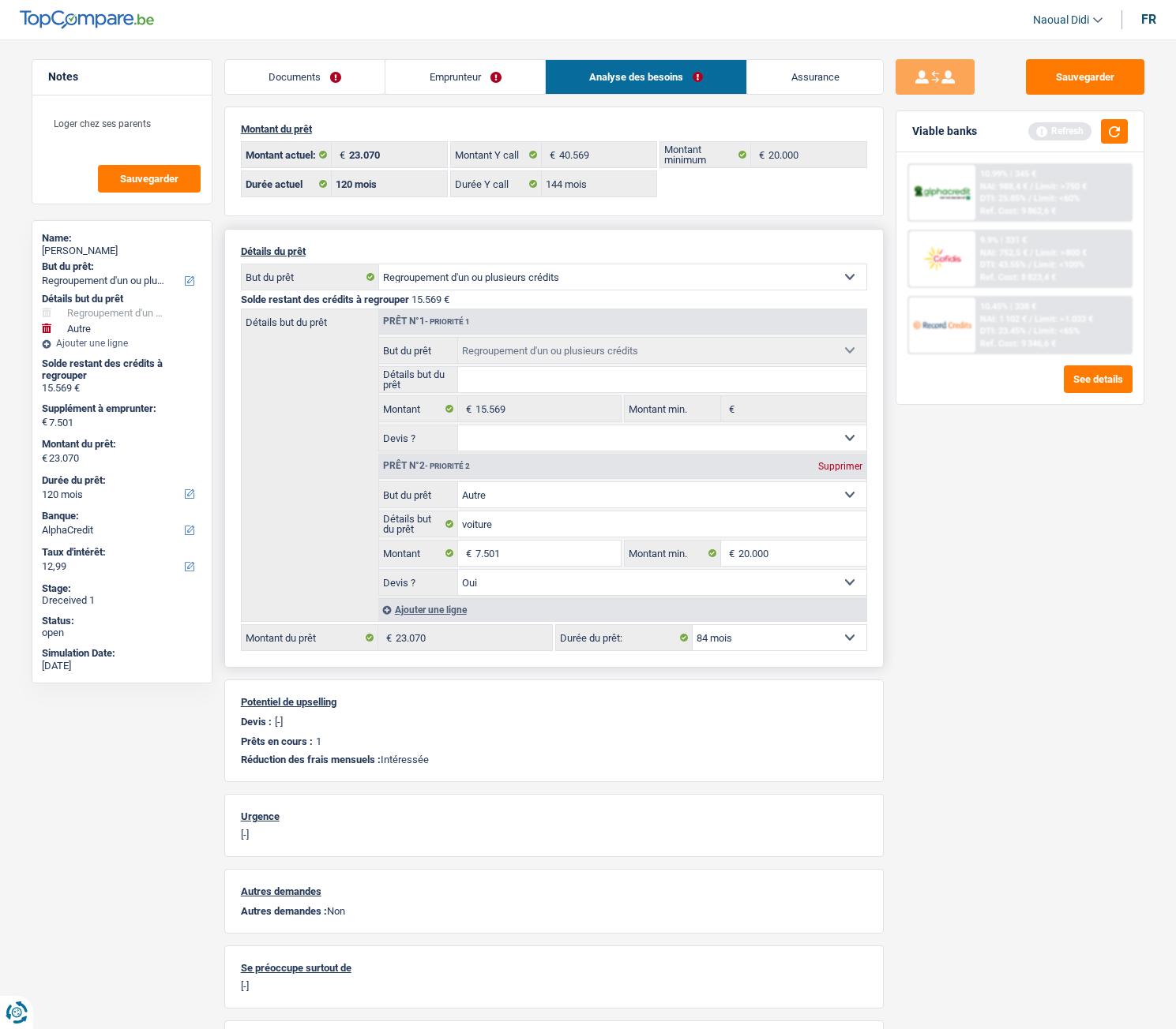
select select "84"
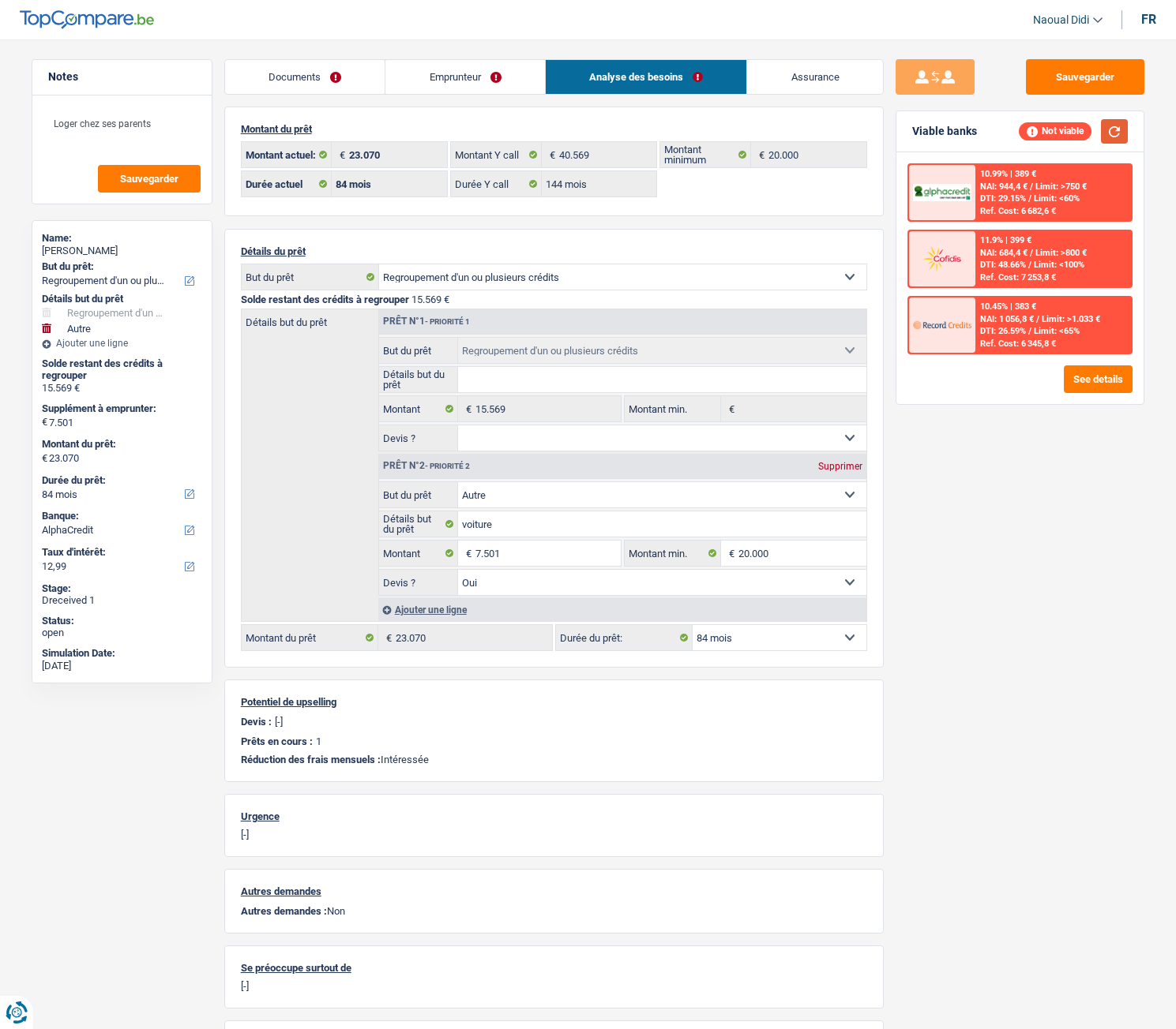
click at [1113, 130] on button "button" at bounding box center [1114, 132] width 27 height 25
click at [562, 560] on input "7.501" at bounding box center [547, 553] width 144 height 26
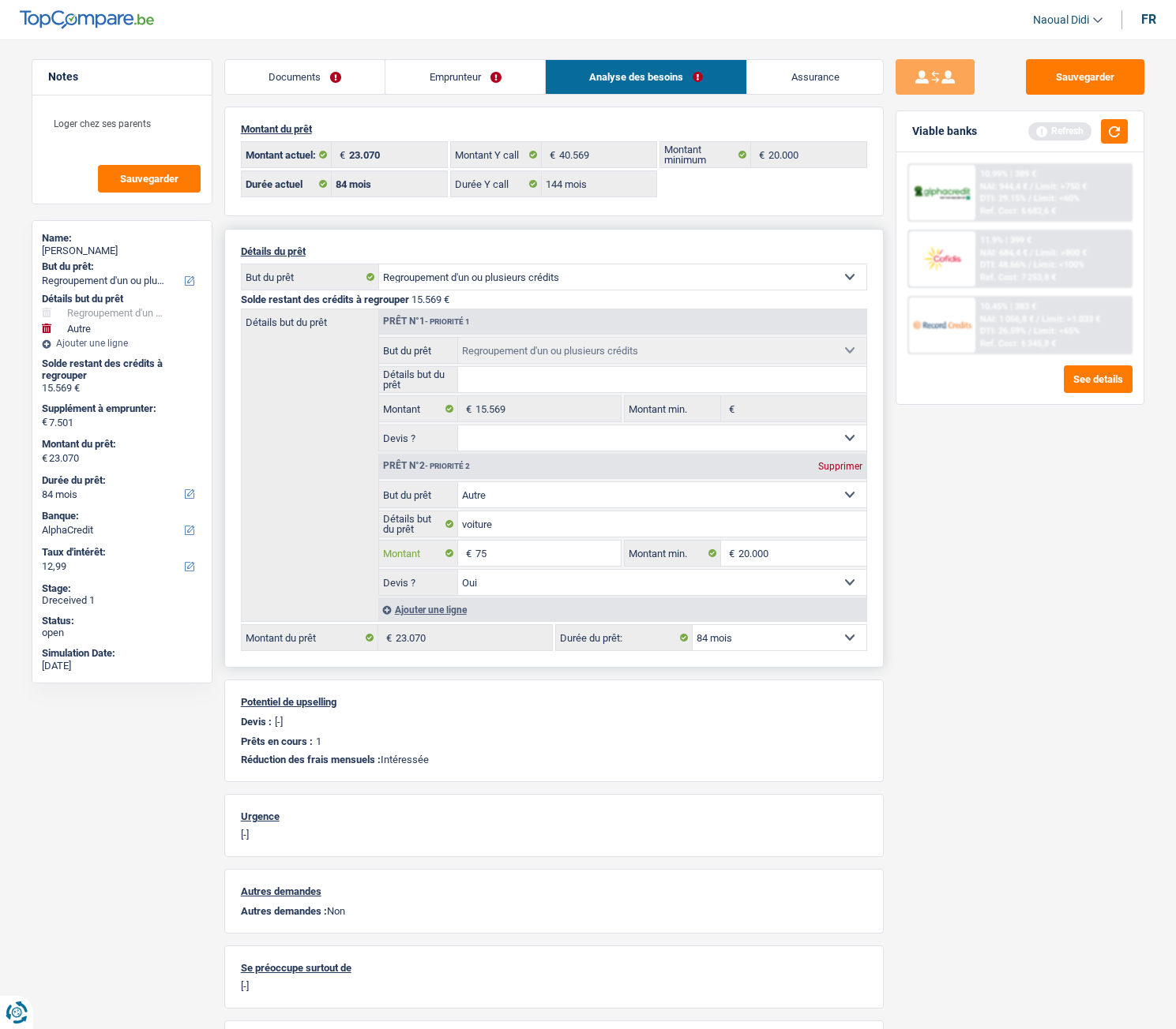
type input "7"
type input "5.001"
type input "20.570"
select select "120"
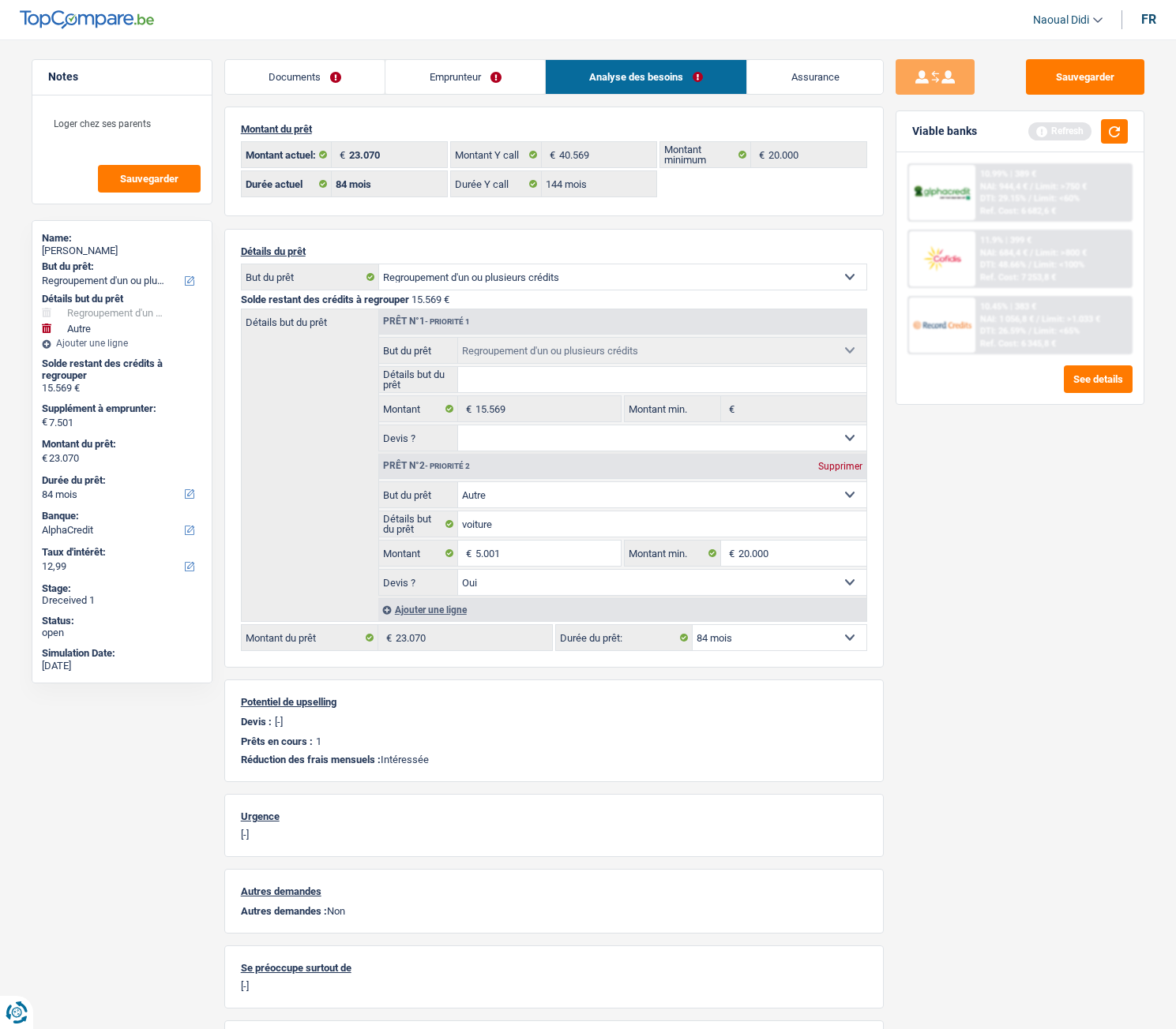
type input "20.570"
select select "120"
type input "20.570"
select select "120"
click at [1034, 575] on div "Sauvegarder Viable banks Refresh 10.99% | 389 € NAI: 944,4 € / Limit: >750 € DT…" at bounding box center [1019, 530] width 273 height 941
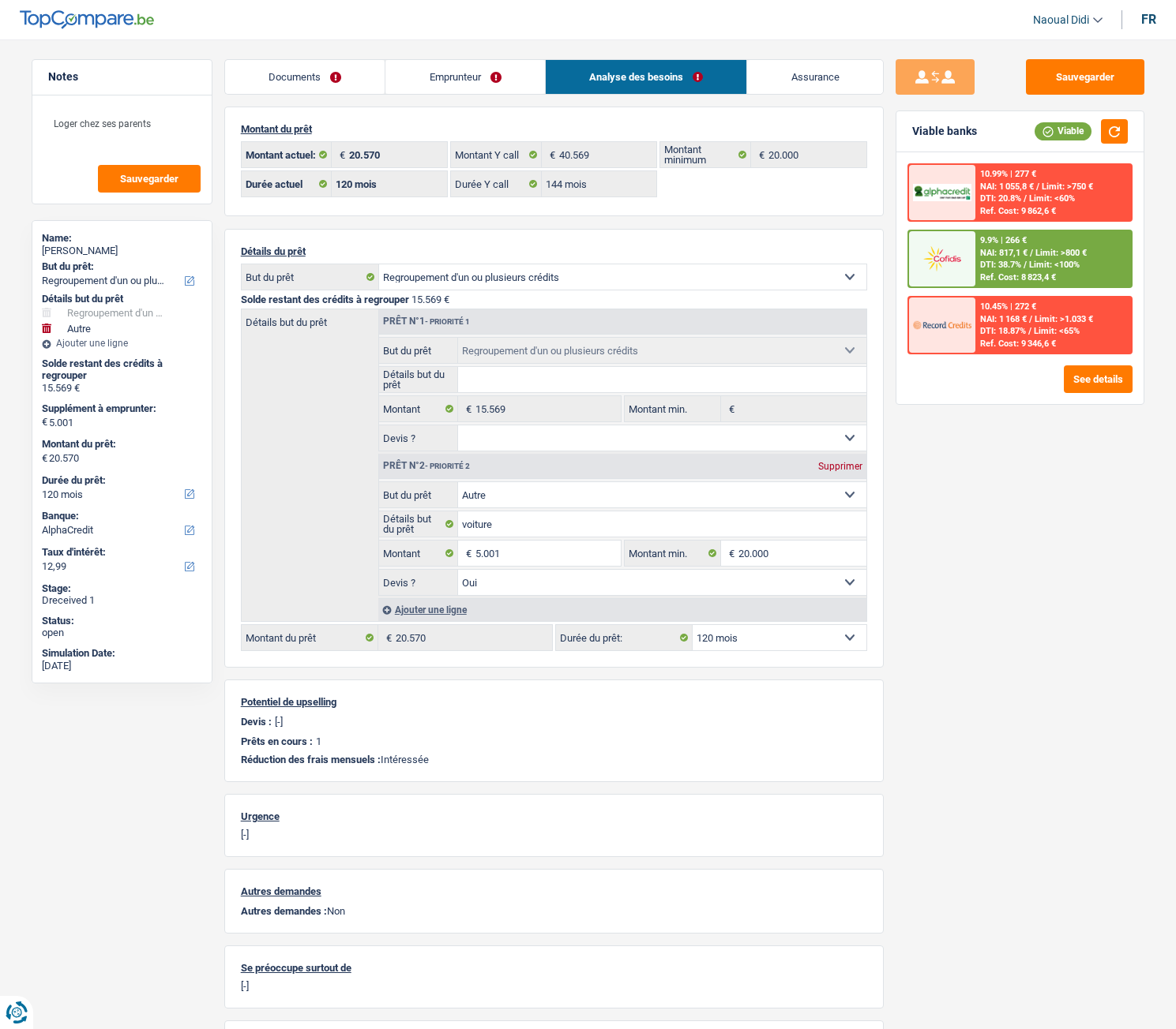
click at [1019, 256] on span "NAI: 817,1 €" at bounding box center [1003, 253] width 48 height 11
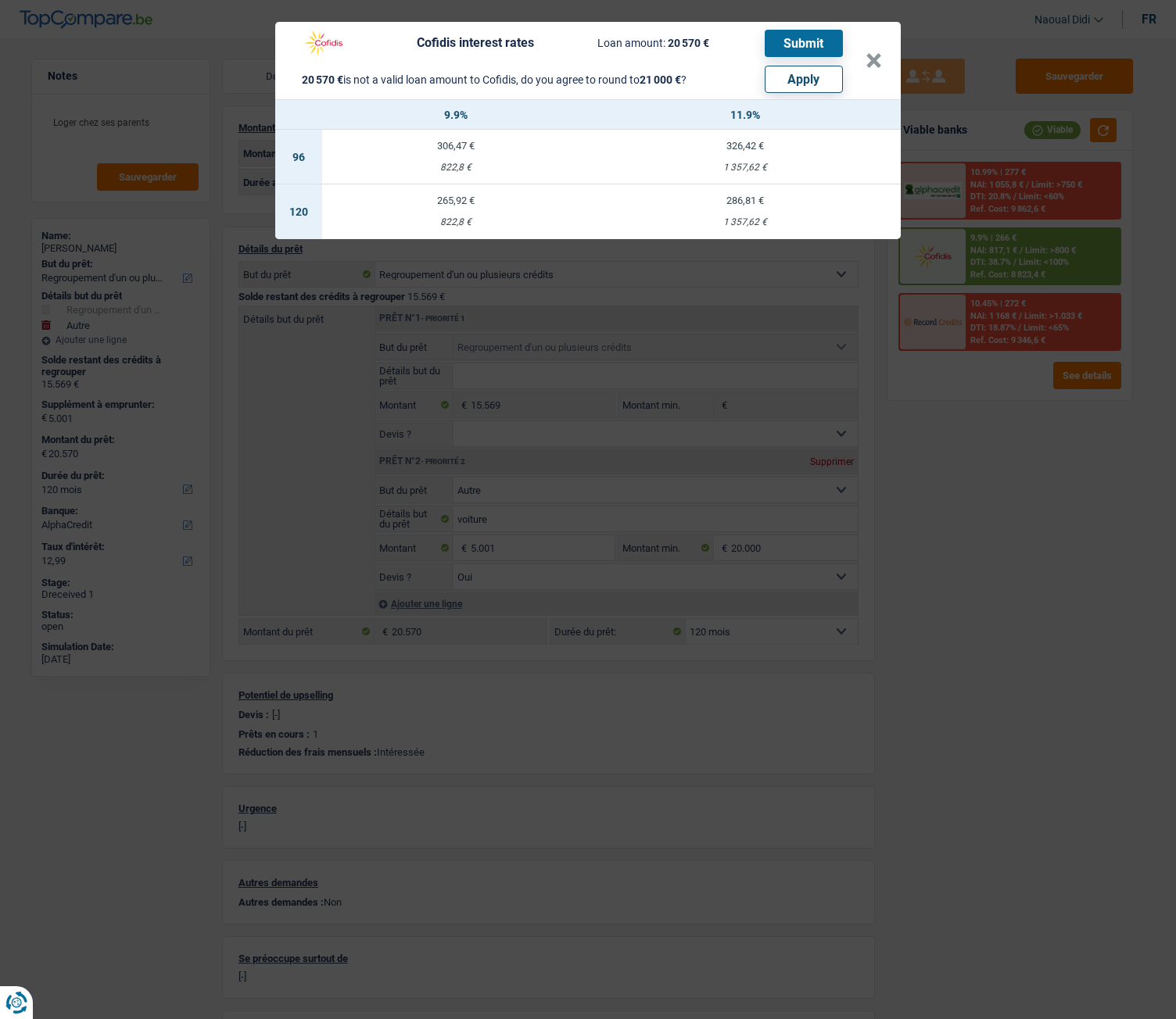
click at [790, 86] on button "Apply" at bounding box center [804, 79] width 78 height 27
type input "5.431"
type input "21.000"
type input "5.431"
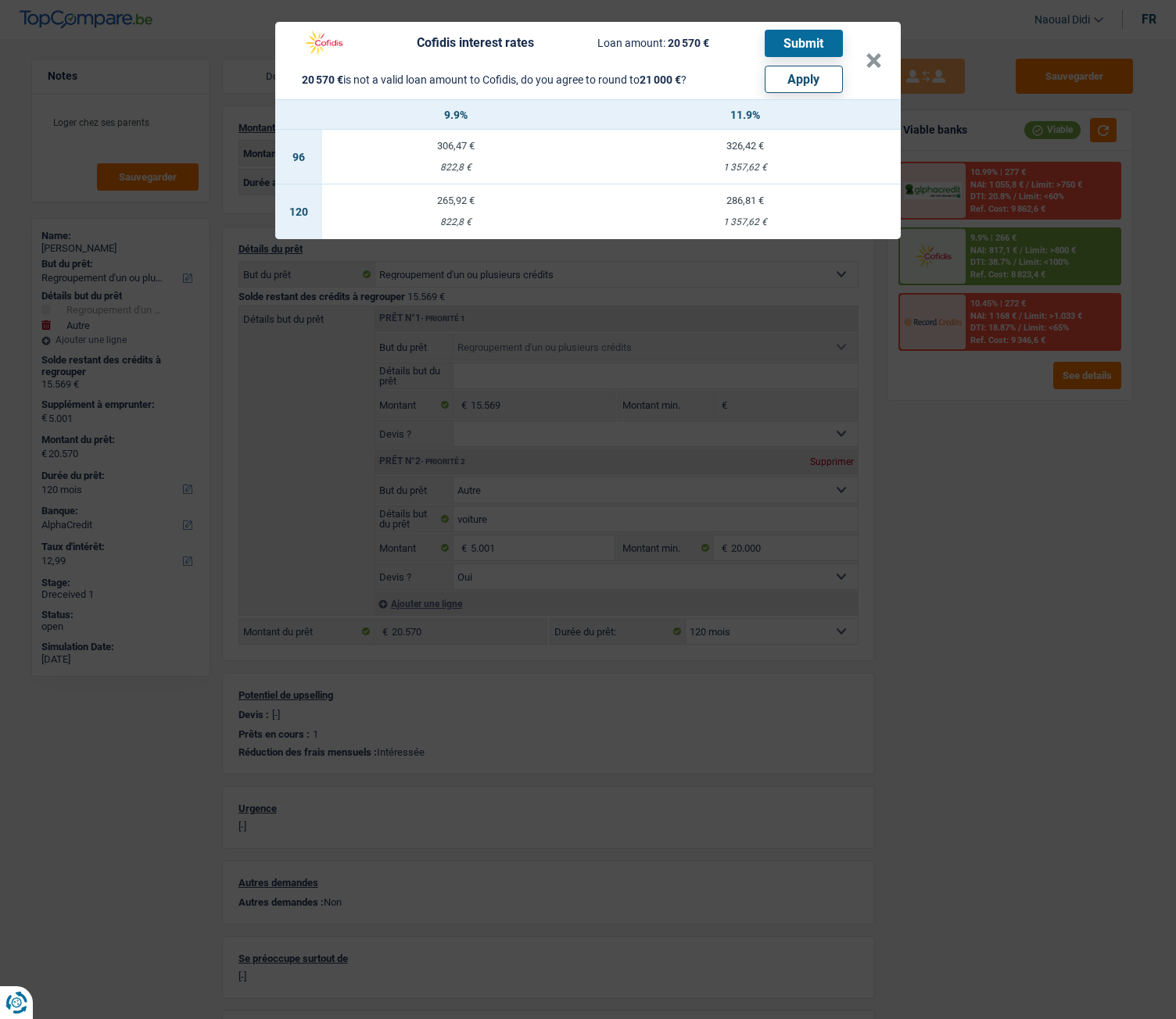
type input "21.000"
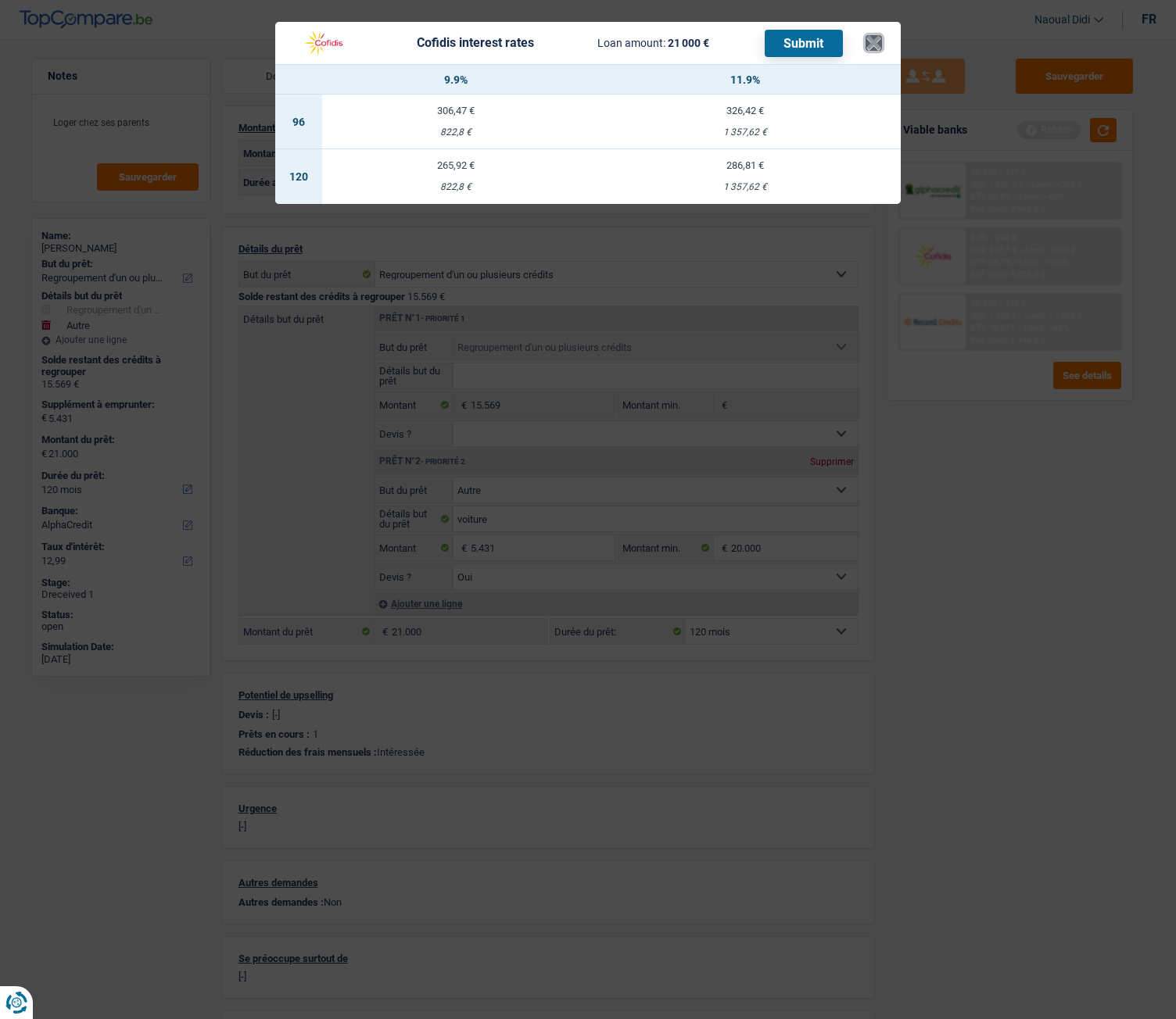
click at [876, 46] on button "×" at bounding box center [874, 43] width 17 height 16
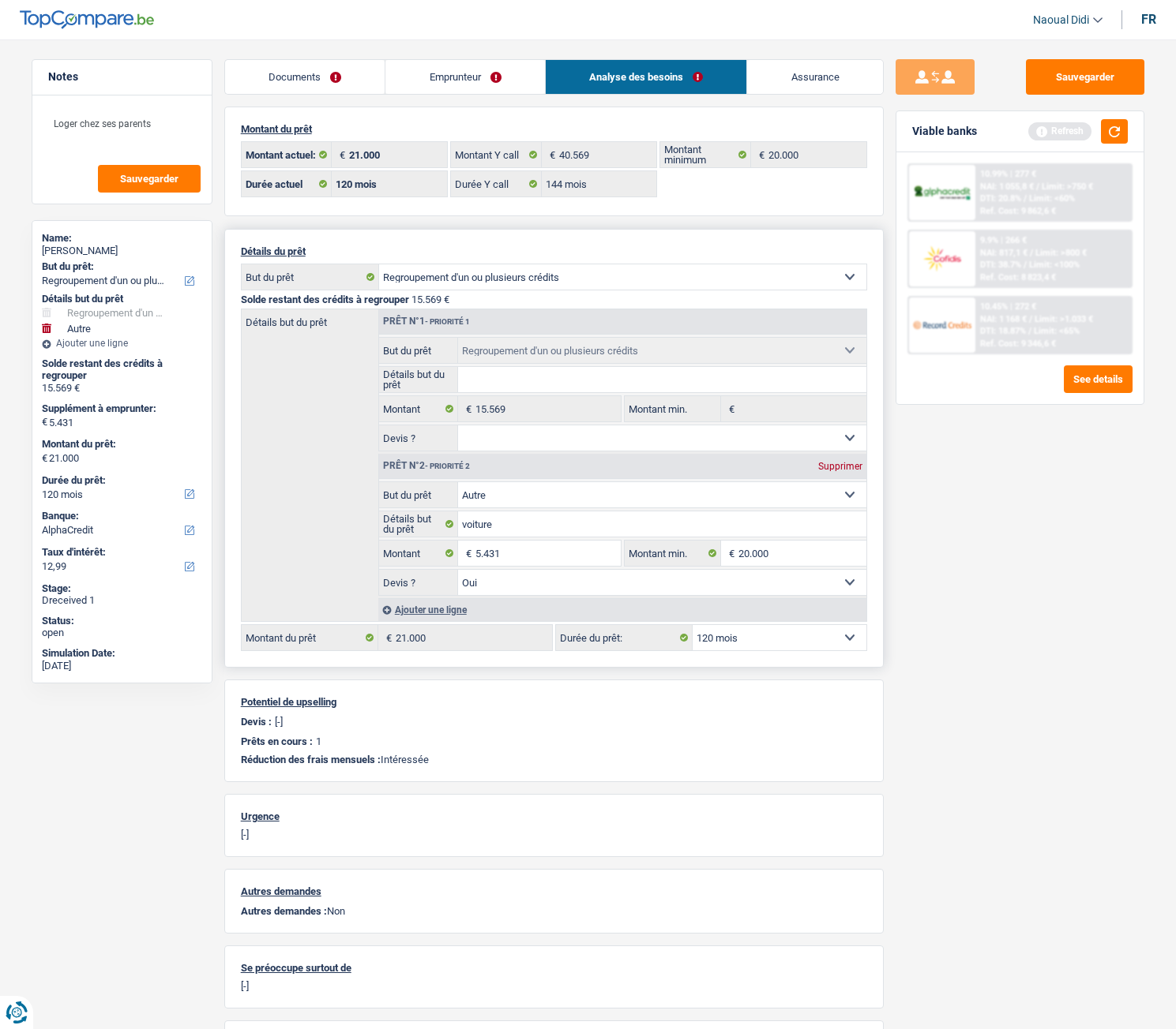
click at [795, 575] on select "12 mois 18 mois 24 mois 30 mois 36 mois 42 mois 48 mois 60 mois 72 mois 84 mois…" at bounding box center [779, 638] width 173 height 26
click at [942, 575] on div "Sauvegarder Viable banks Refresh 10.99% | 277 € NAI: 1 055,8 € / Limit: >750 € …" at bounding box center [1019, 530] width 273 height 941
click at [1110, 132] on button "button" at bounding box center [1114, 132] width 27 height 25
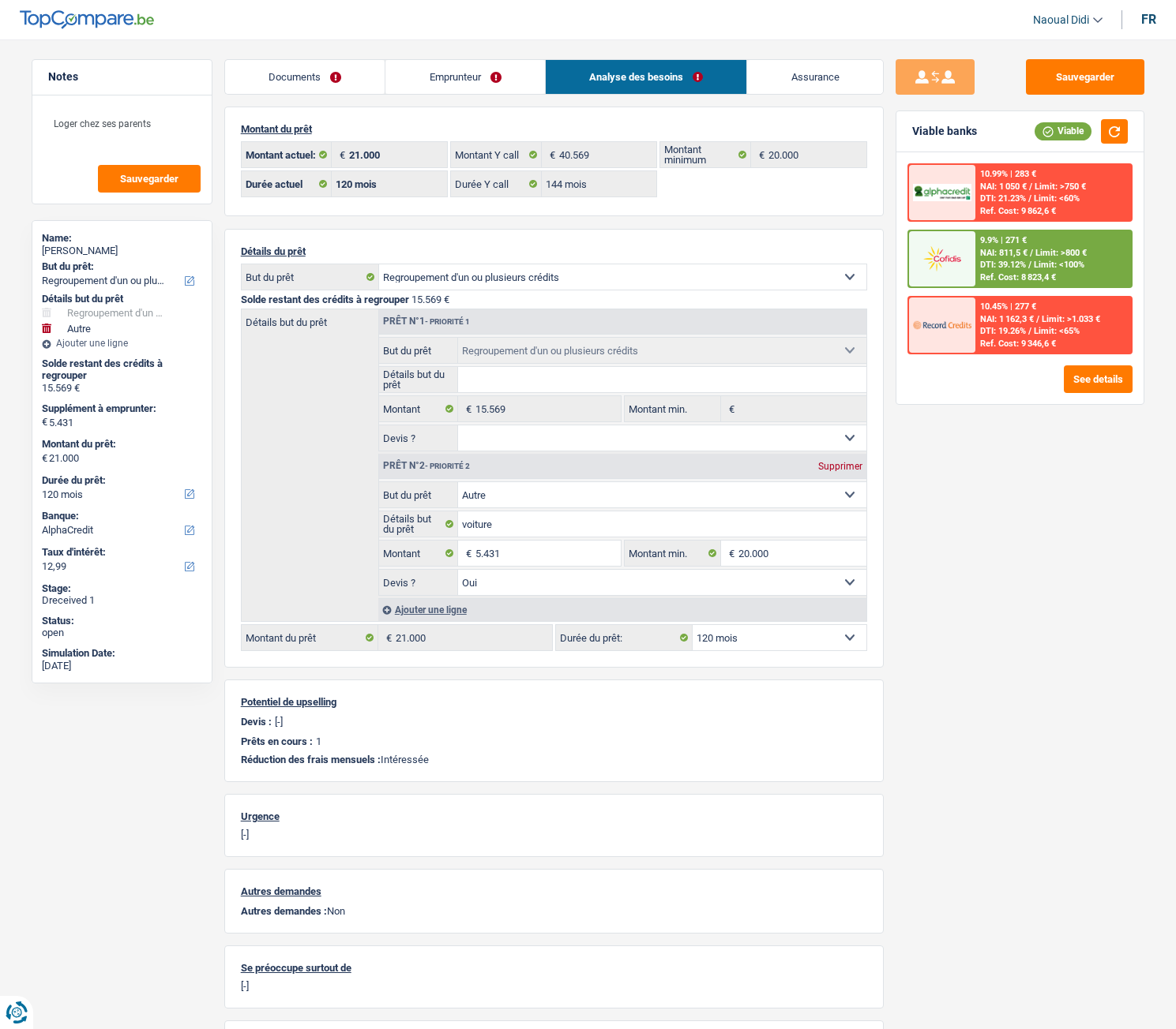
click at [1035, 250] on div "NAI: 811,5 € / Limit: >800 €" at bounding box center [1033, 253] width 106 height 11
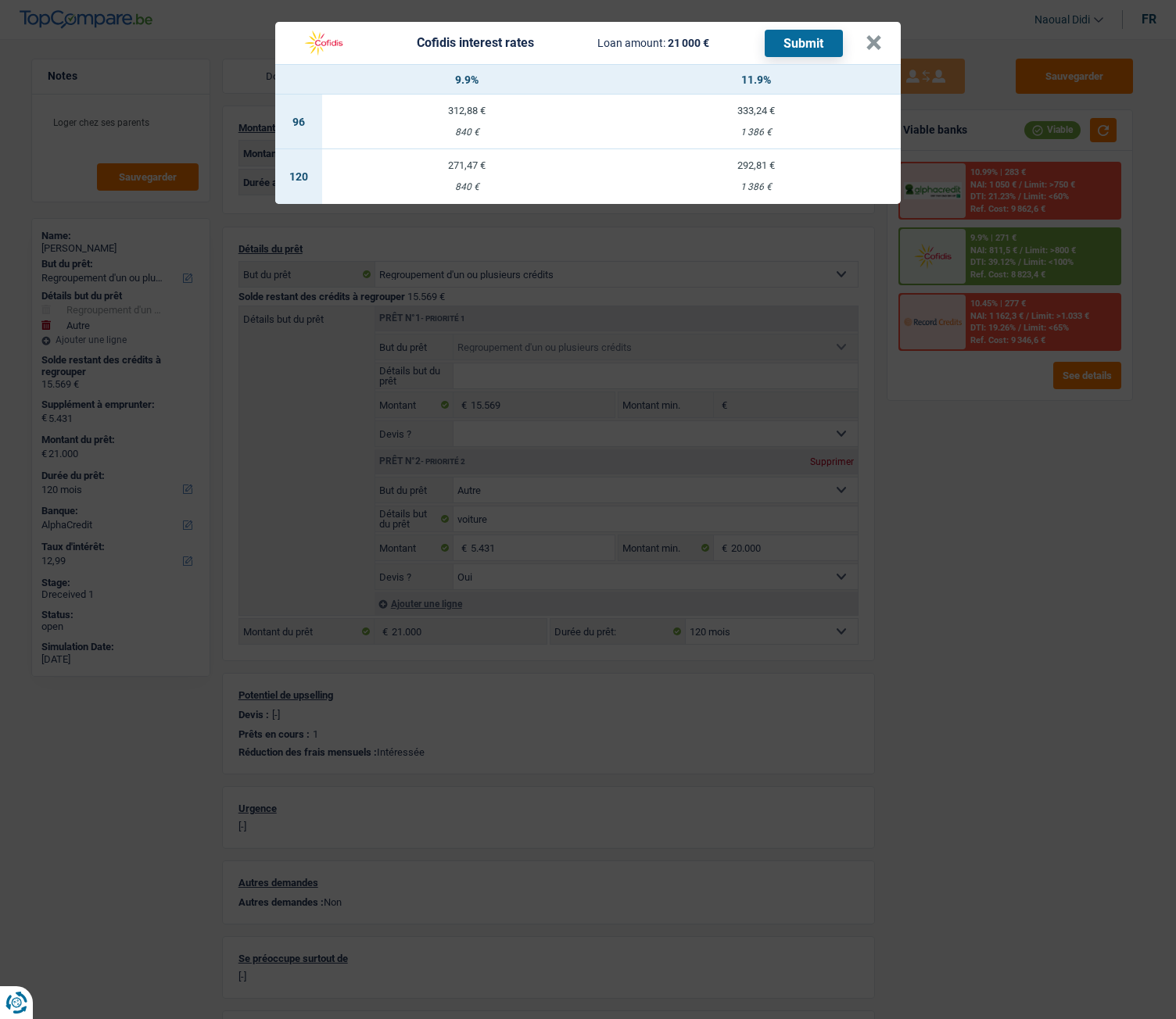
click at [758, 172] on td "292,81 € 1 386 €" at bounding box center [756, 176] width 289 height 54
select select "cofidis"
type input "11,90"
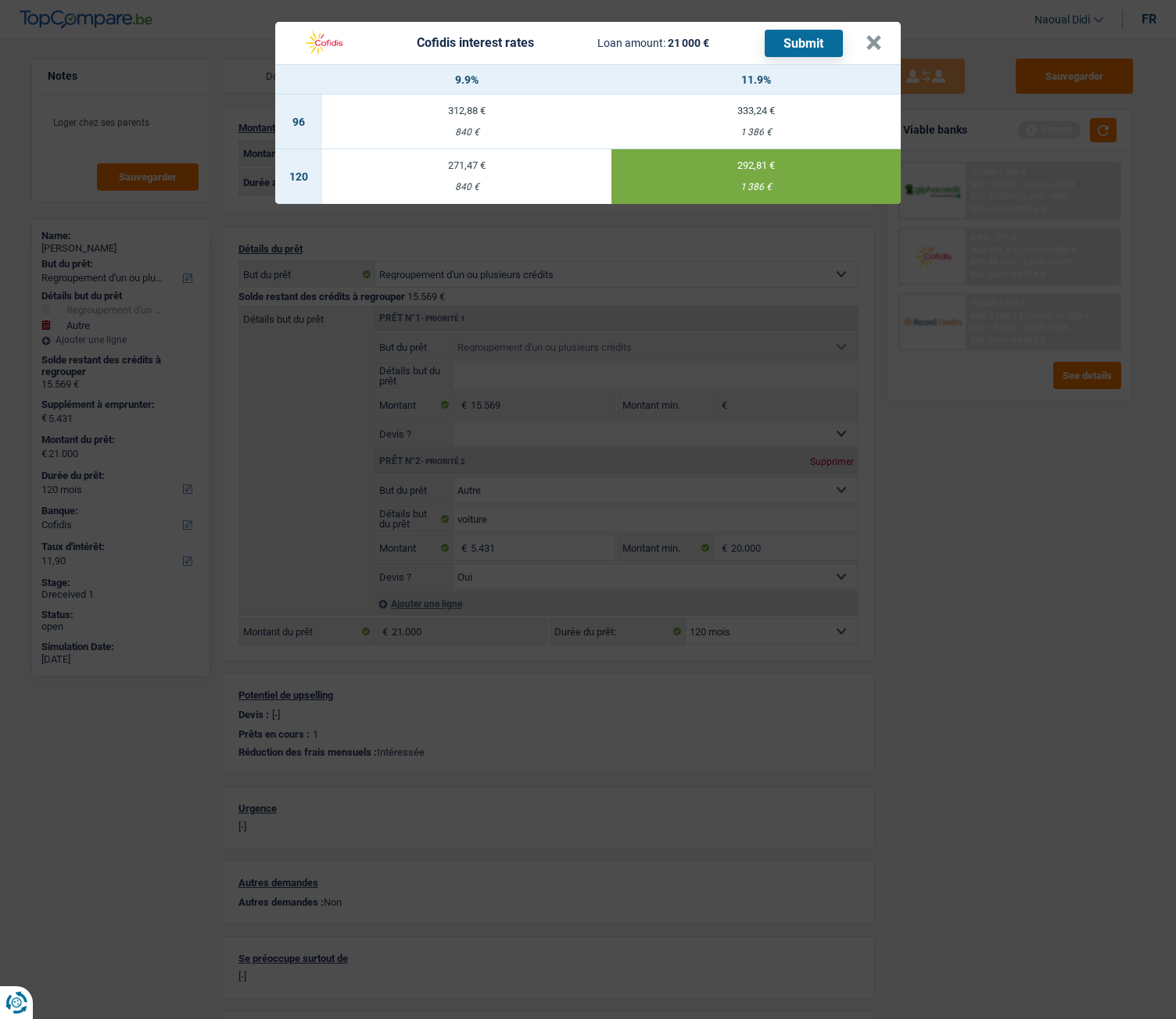
drag, startPoint x: 806, startPoint y: 40, endPoint x: 833, endPoint y: 90, distance: 56.8
click at [833, 90] on div "Cofidis interest rates Loan amount: 21 000 € Submit × 9.9% 11.9% 96 312,88 € 84…" at bounding box center [588, 113] width 626 height 182
click at [816, 41] on button "Submit" at bounding box center [804, 43] width 78 height 27
click at [866, 41] on button "×" at bounding box center [874, 43] width 17 height 16
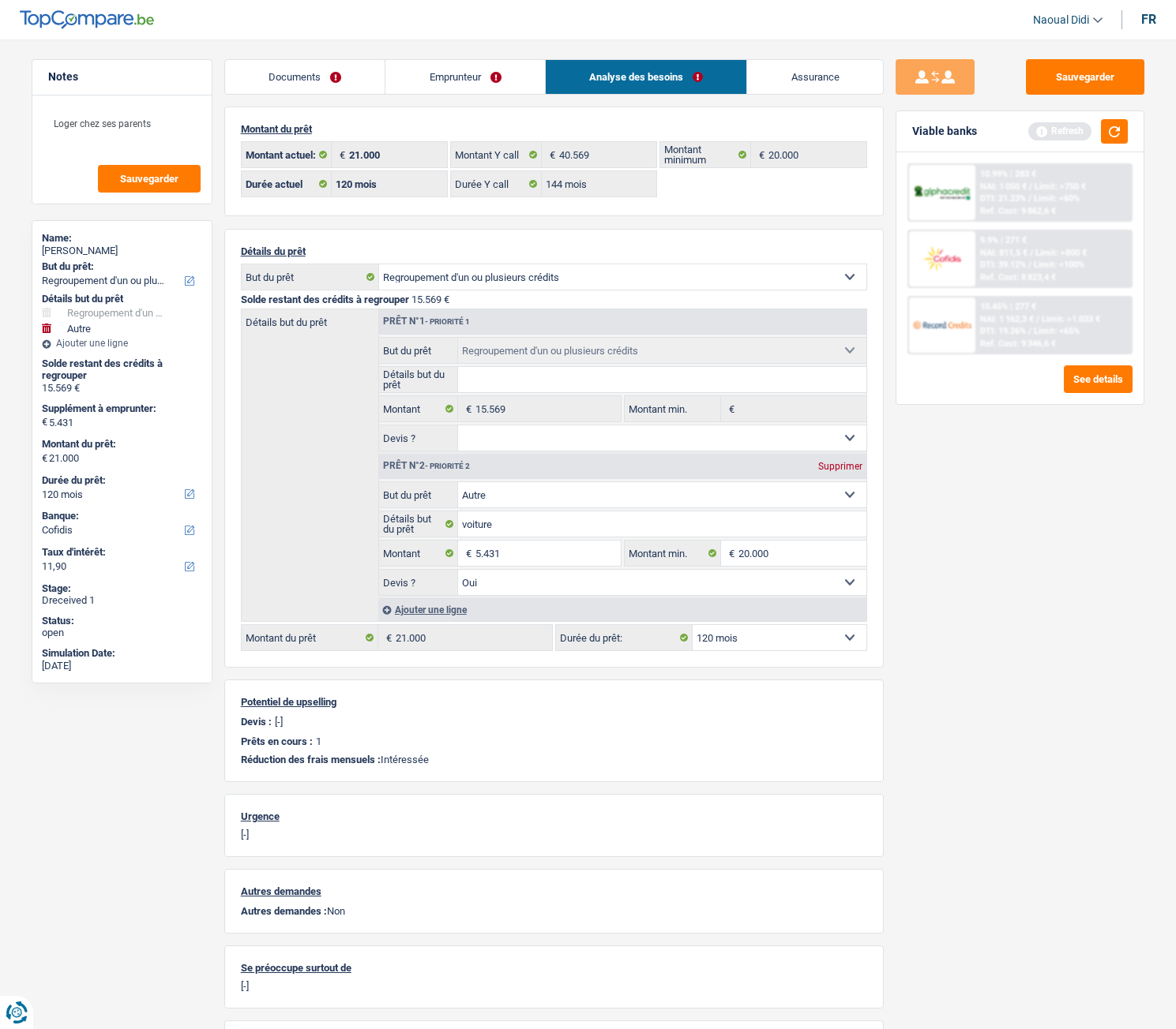
click at [289, 73] on link "Documents" at bounding box center [304, 77] width 160 height 34
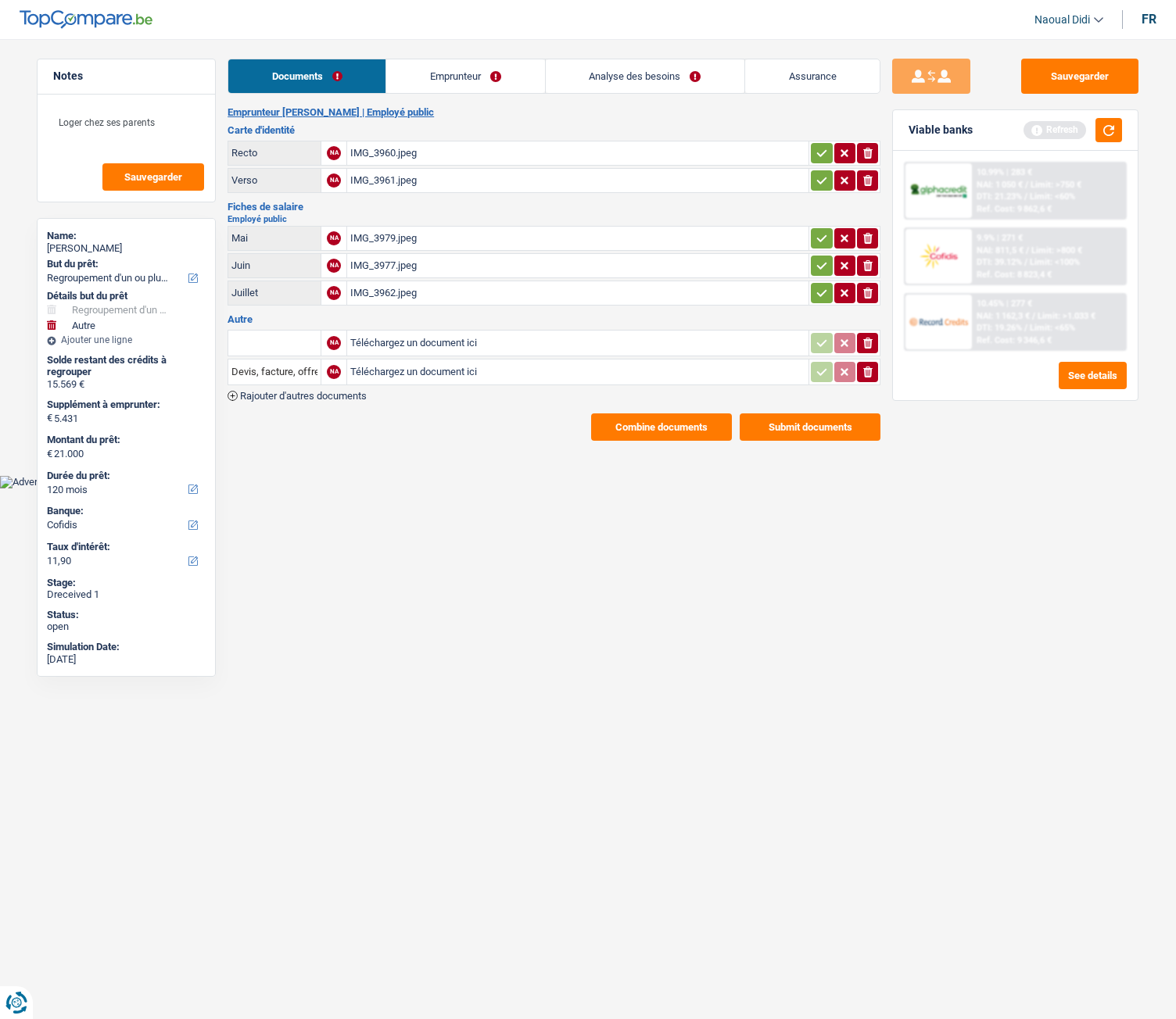
click at [824, 230] on icon "button" at bounding box center [822, 238] width 12 height 16
click at [819, 265] on icon "button" at bounding box center [822, 265] width 12 height 16
click at [818, 288] on icon "button" at bounding box center [822, 294] width 12 height 16
click at [816, 145] on icon "button" at bounding box center [822, 153] width 12 height 16
click at [819, 173] on icon "button" at bounding box center [822, 180] width 12 height 16
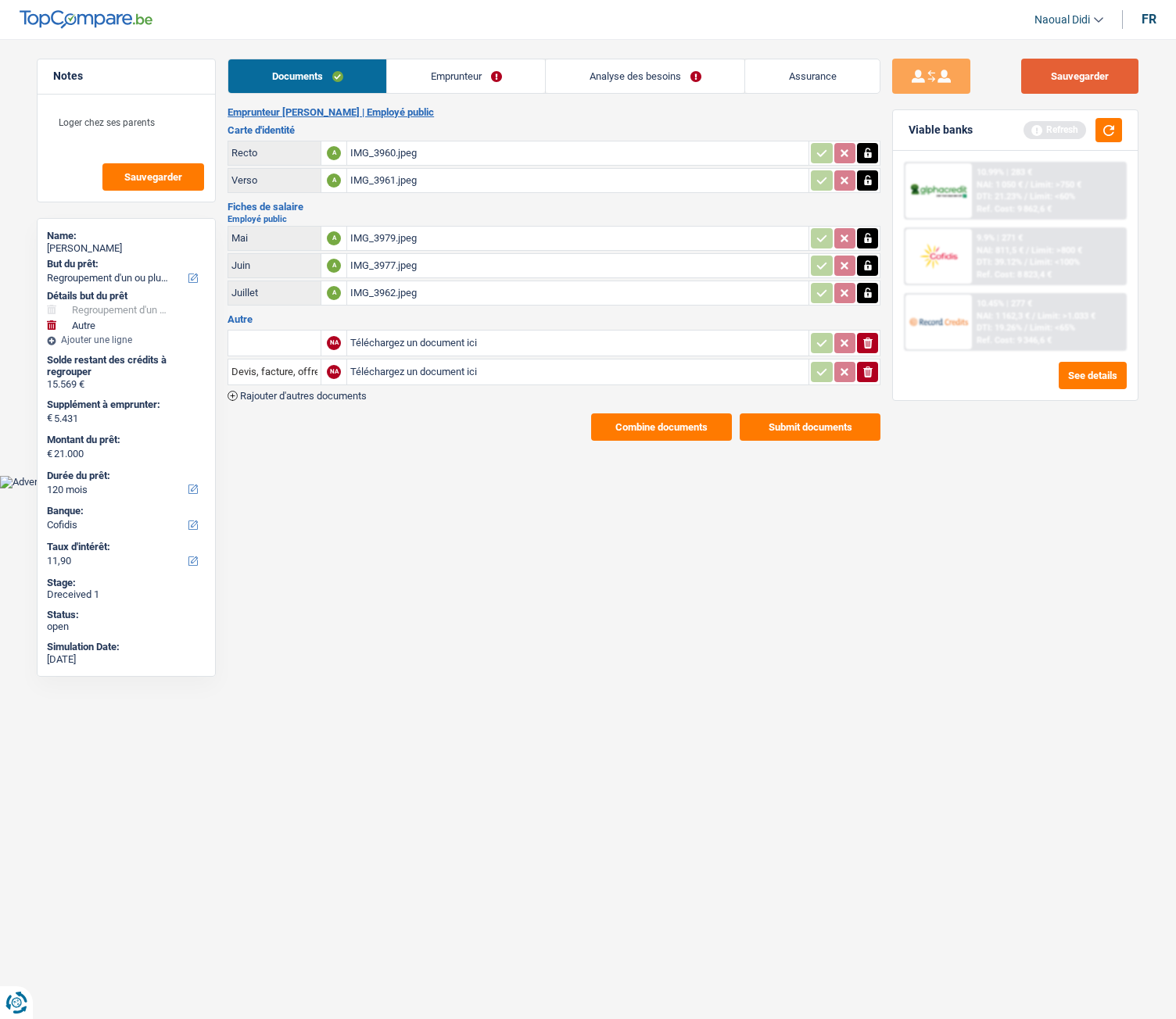
click at [1066, 85] on button "Sauvegarder" at bounding box center [1080, 76] width 117 height 35
click at [824, 430] on button "Submit documents" at bounding box center [810, 427] width 141 height 27
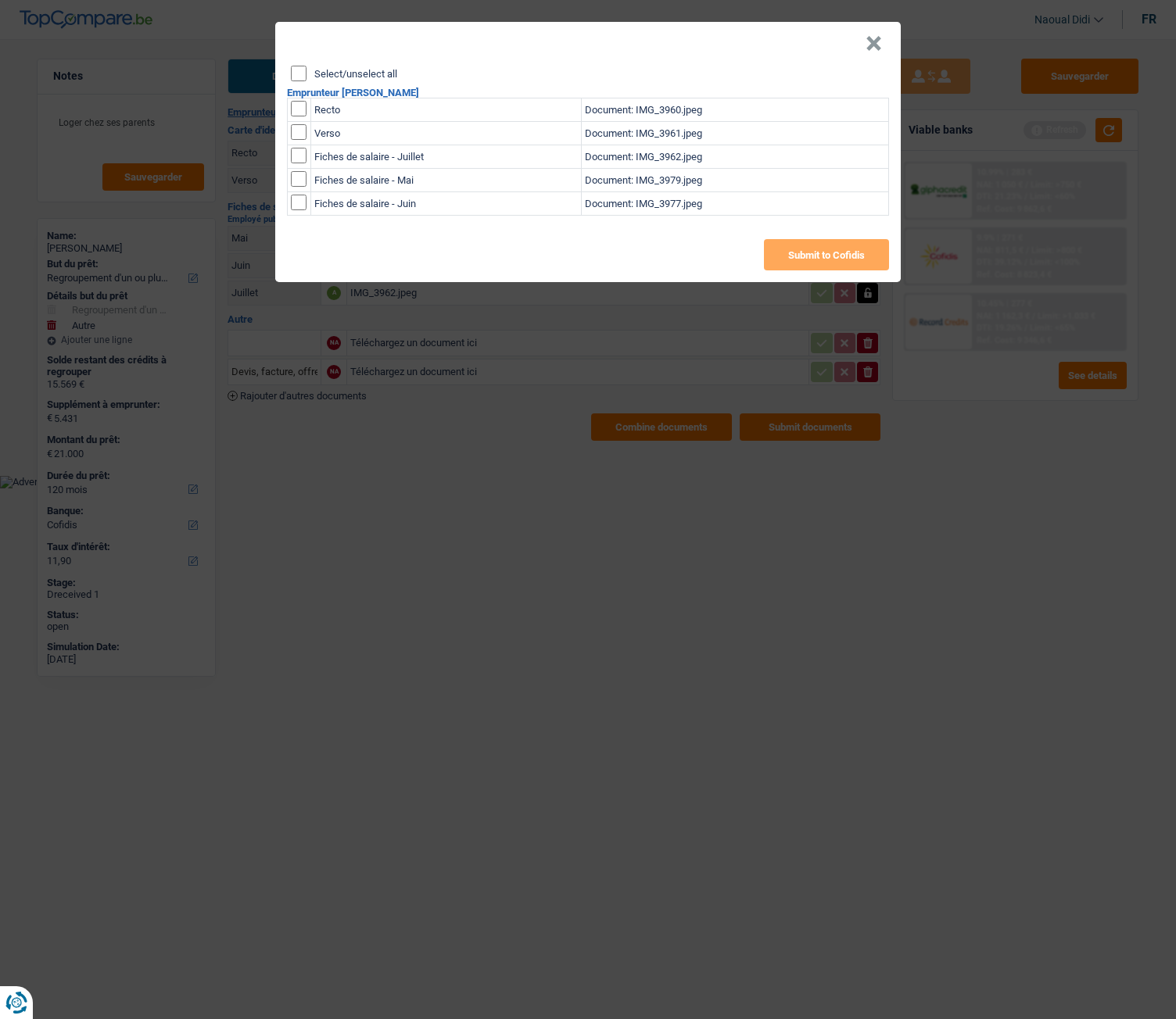
click at [300, 74] on input "Select/unselect all" at bounding box center [299, 74] width 16 height 16
checkbox input "true"
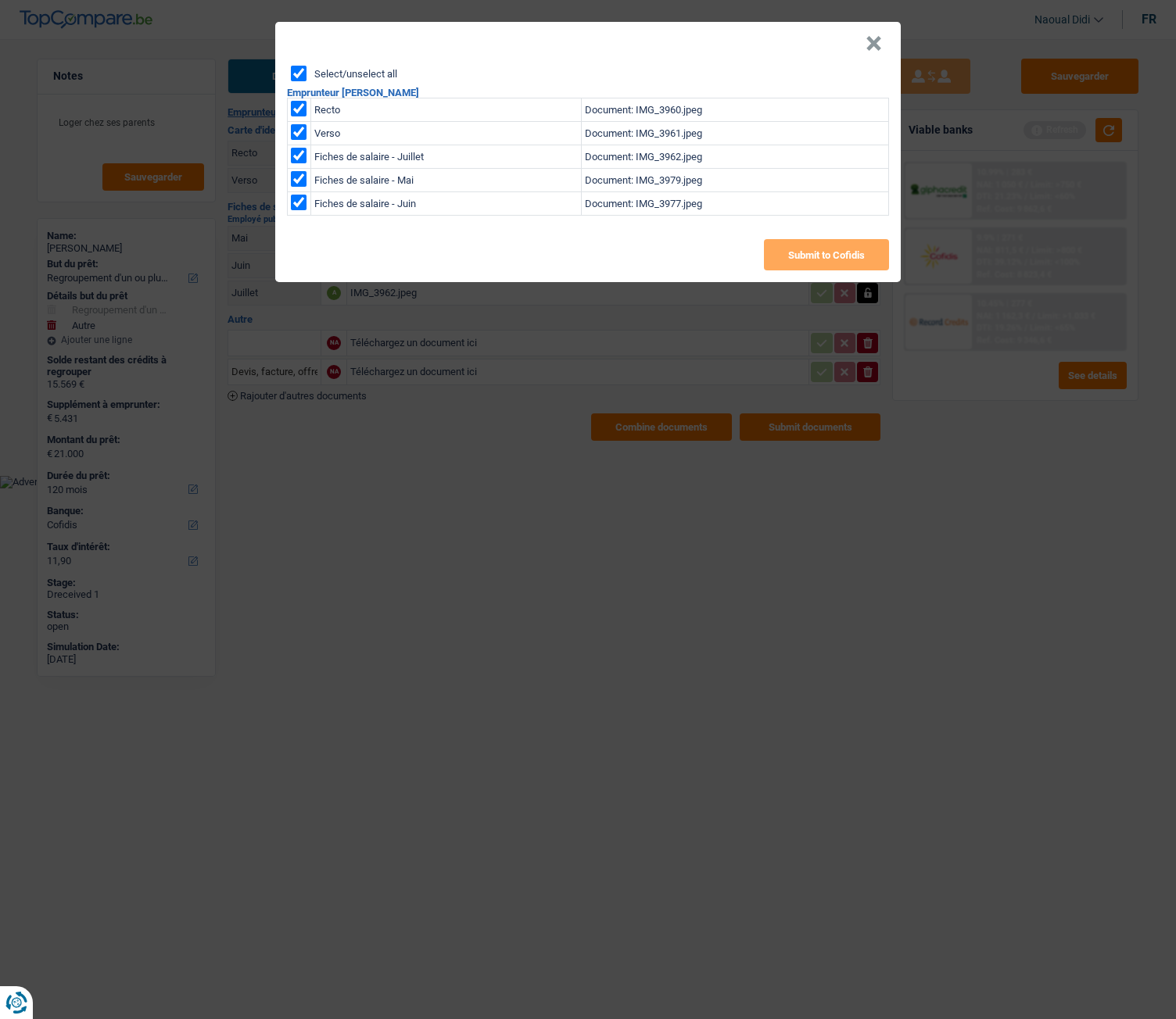
checkbox input "true"
click at [830, 265] on button "Submit to Cofidis" at bounding box center [826, 255] width 125 height 32
click at [875, 47] on button "×" at bounding box center [874, 44] width 17 height 16
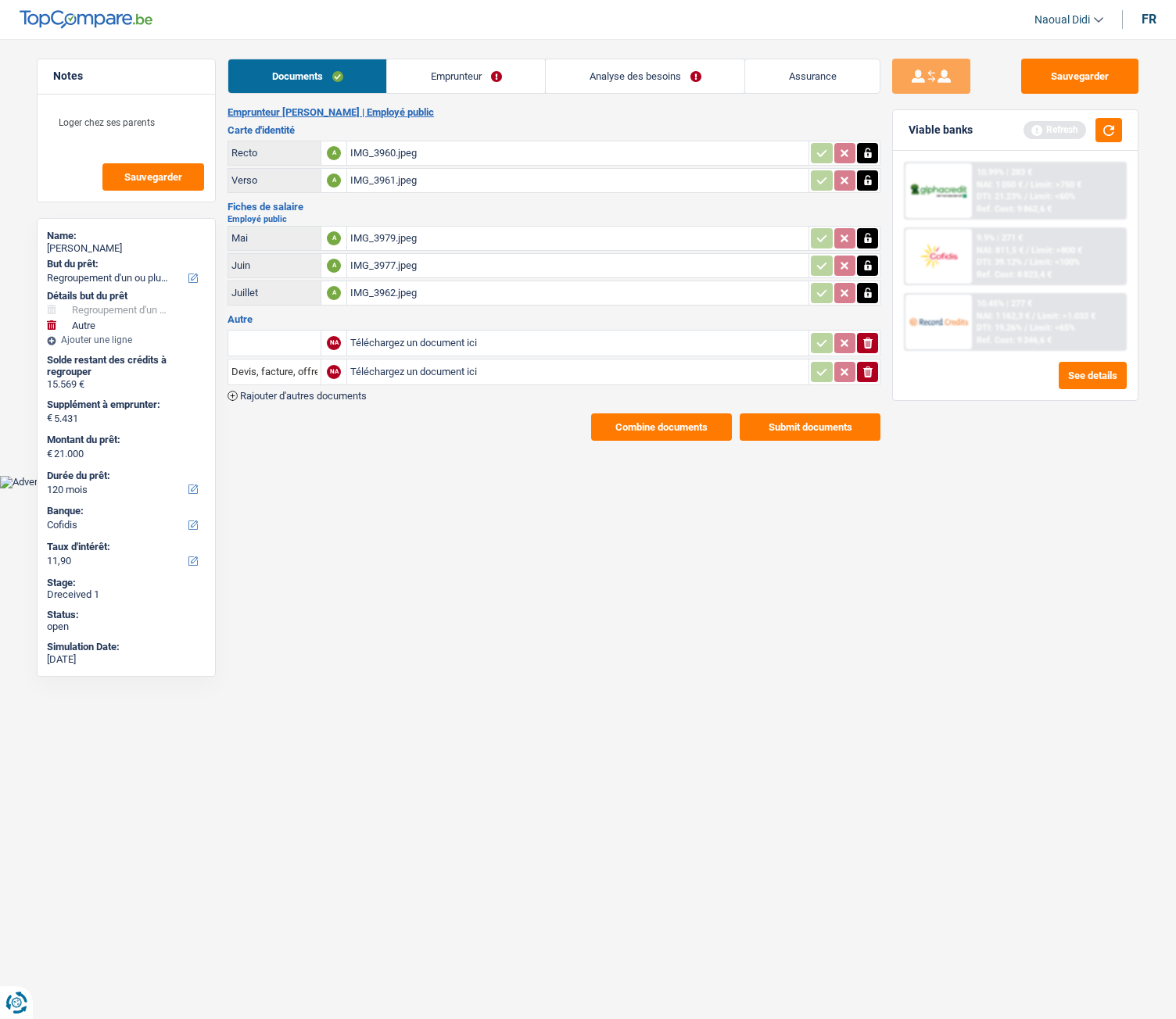
click at [663, 417] on button "Combine documents" at bounding box center [662, 427] width 141 height 27
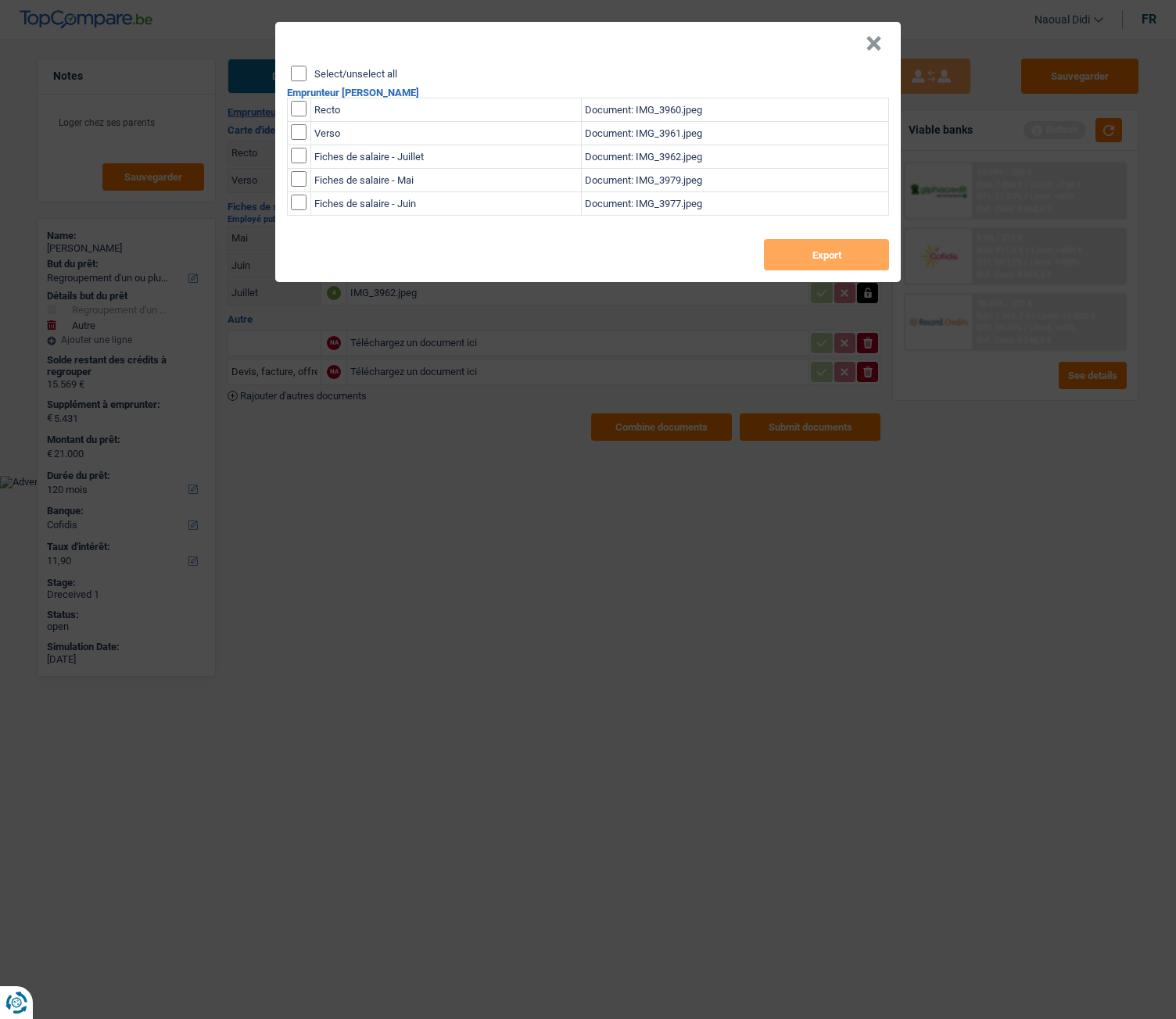
click at [301, 77] on input "Select/unselect all" at bounding box center [299, 74] width 16 height 16
checkbox input "true"
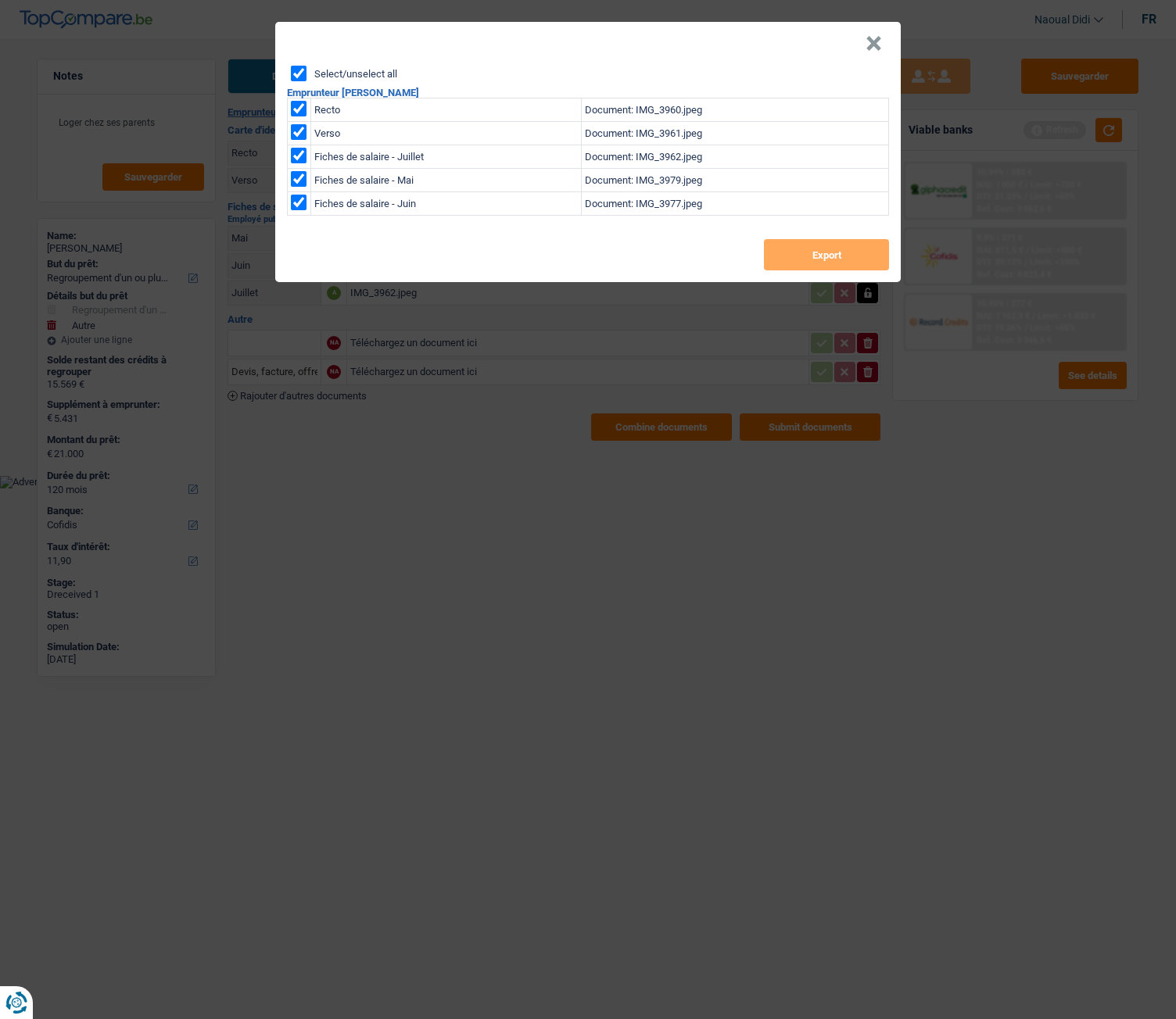
checkbox input "true"
click at [849, 263] on button "Export" at bounding box center [826, 255] width 125 height 32
click at [875, 49] on button "×" at bounding box center [874, 44] width 17 height 16
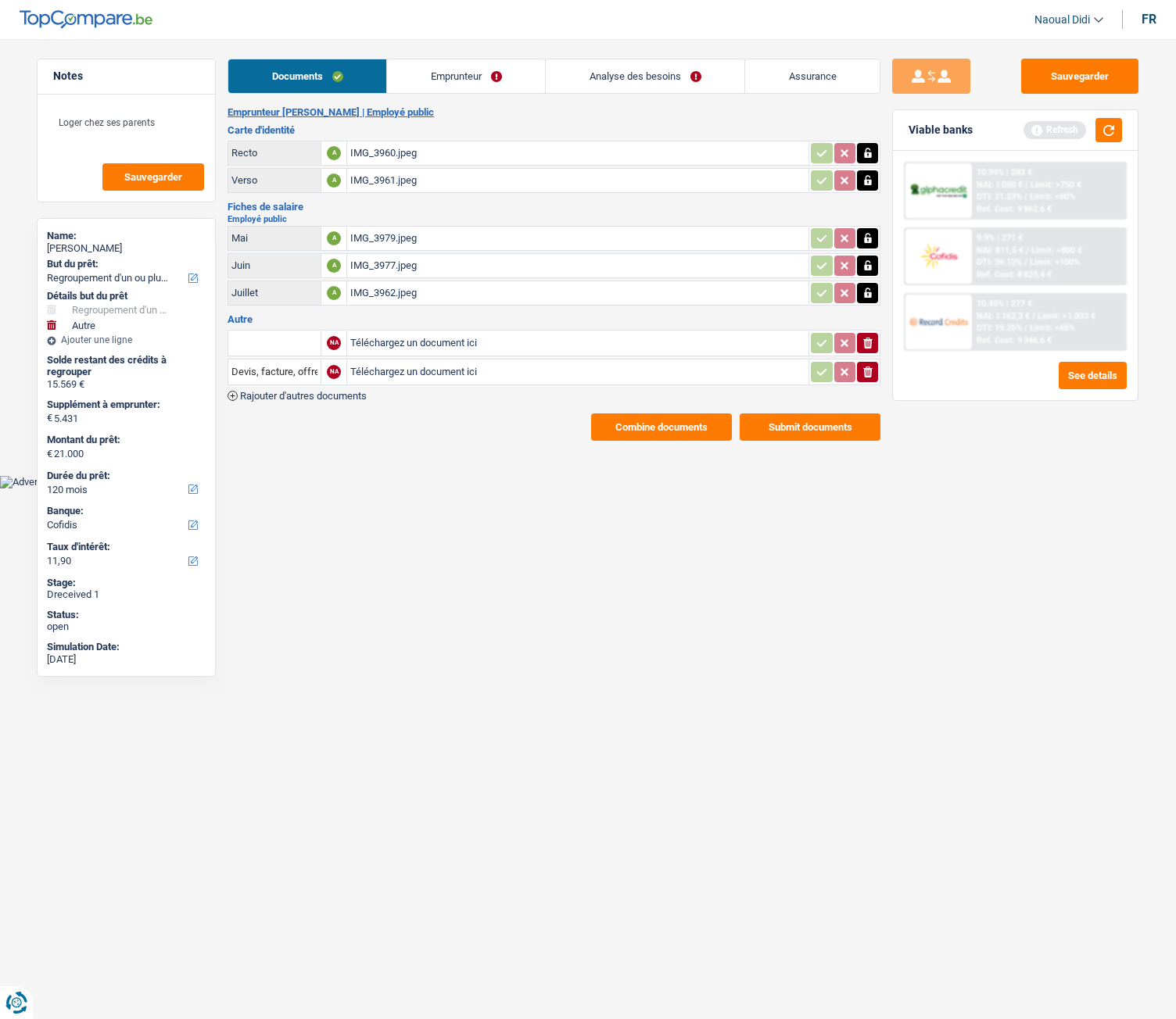
click at [468, 74] on link "Emprunteur" at bounding box center [466, 76] width 158 height 33
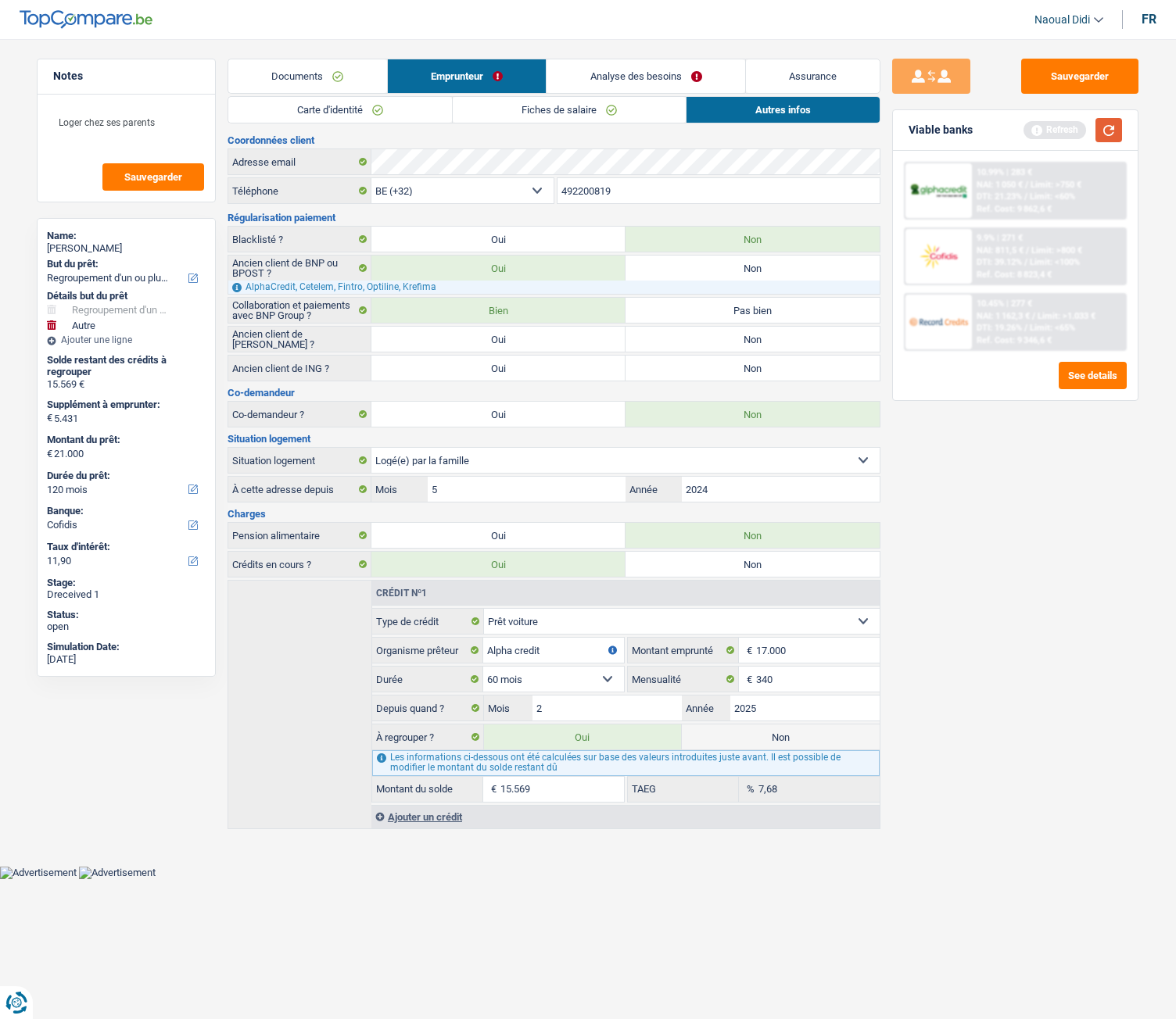
click at [1100, 134] on button "button" at bounding box center [1109, 131] width 26 height 25
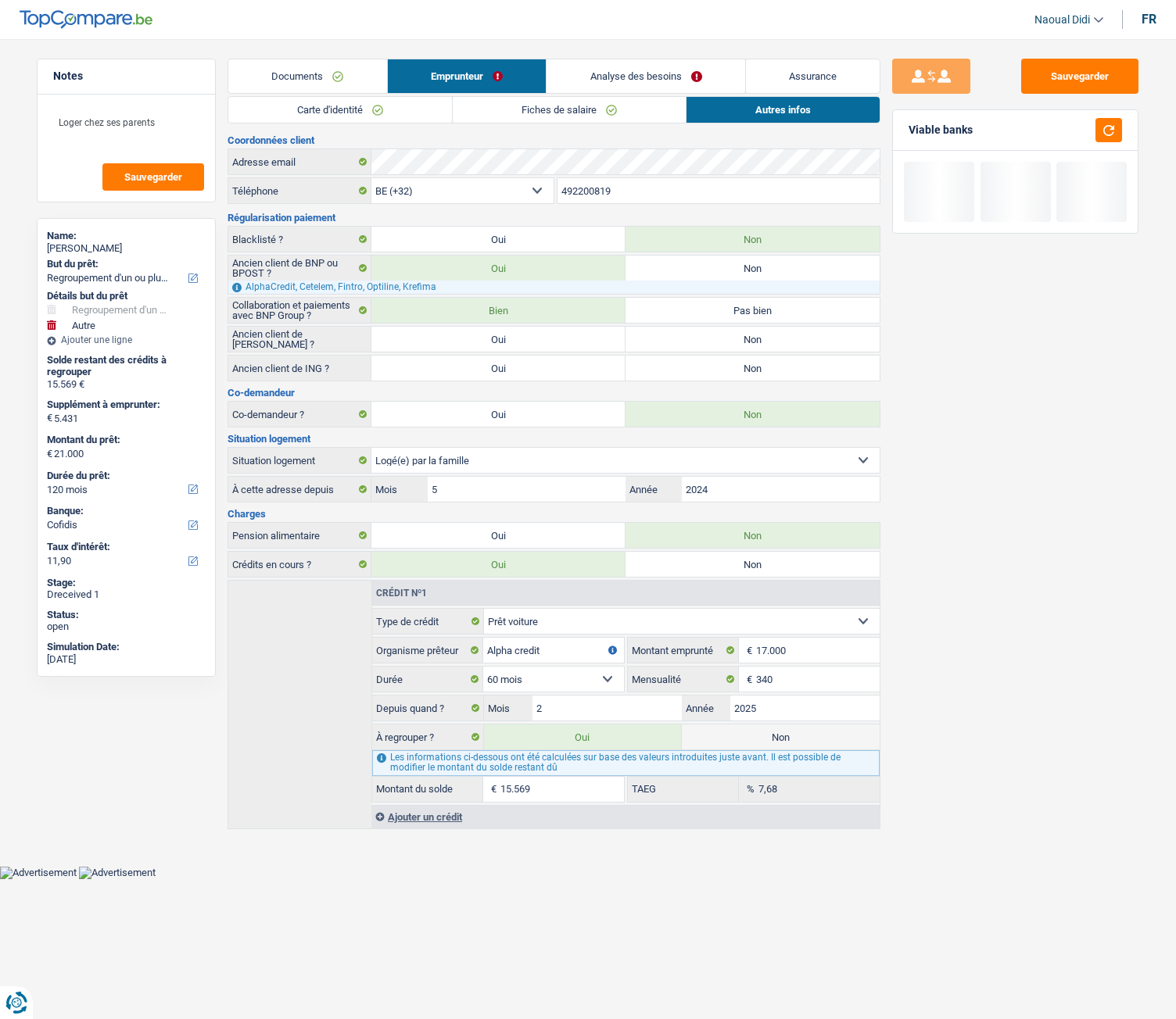
click at [750, 570] on label "Non" at bounding box center [781, 737] width 198 height 25
click at [750, 570] on input "Non" at bounding box center [781, 737] width 198 height 25
radio input "true"
select select "other"
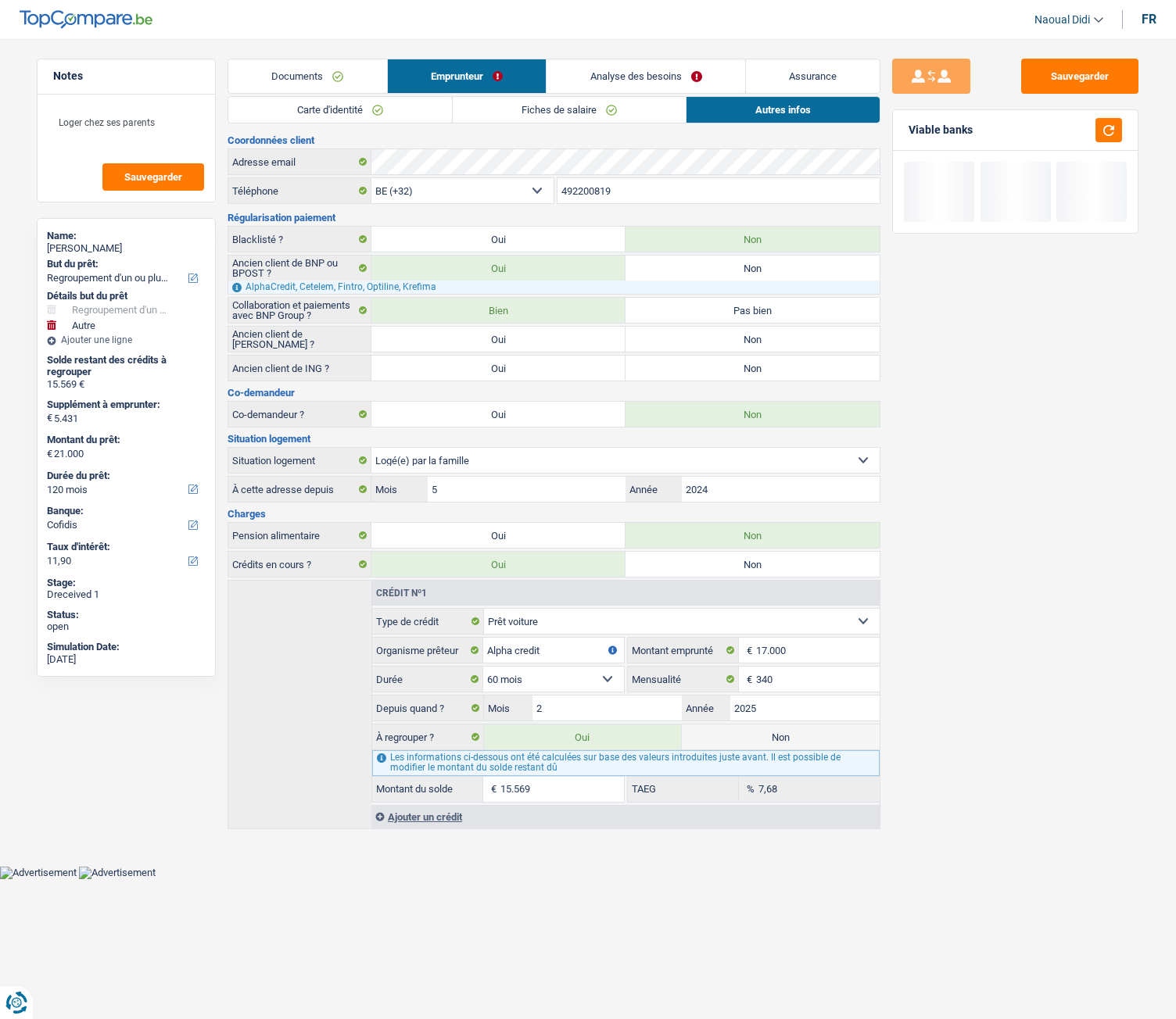
select select "36"
radio input "false"
type input "5.431"
select select "36"
select select "other"
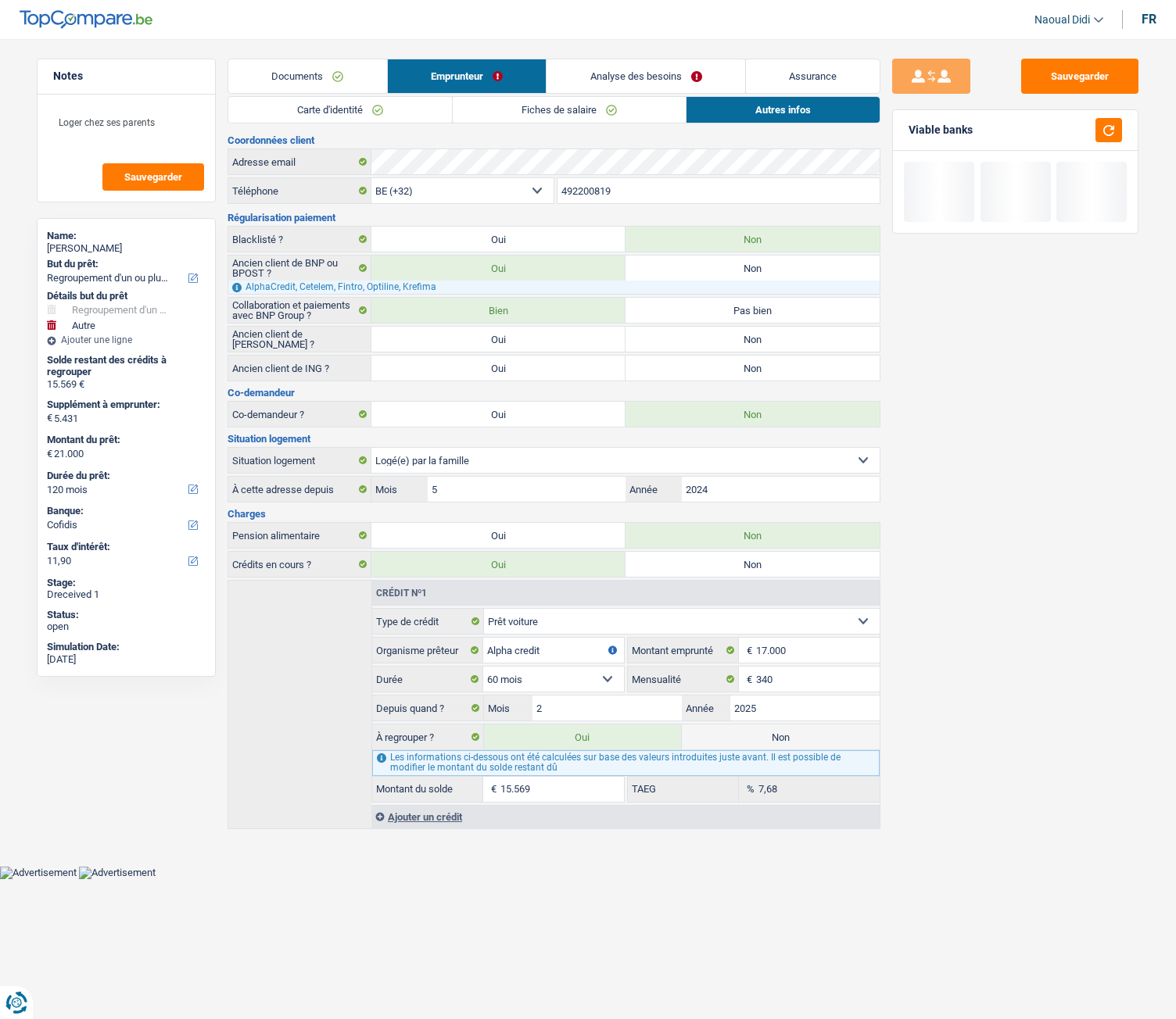
select select "other"
type input "voiture"
type input "5.431"
type input "20.000"
select select "yes"
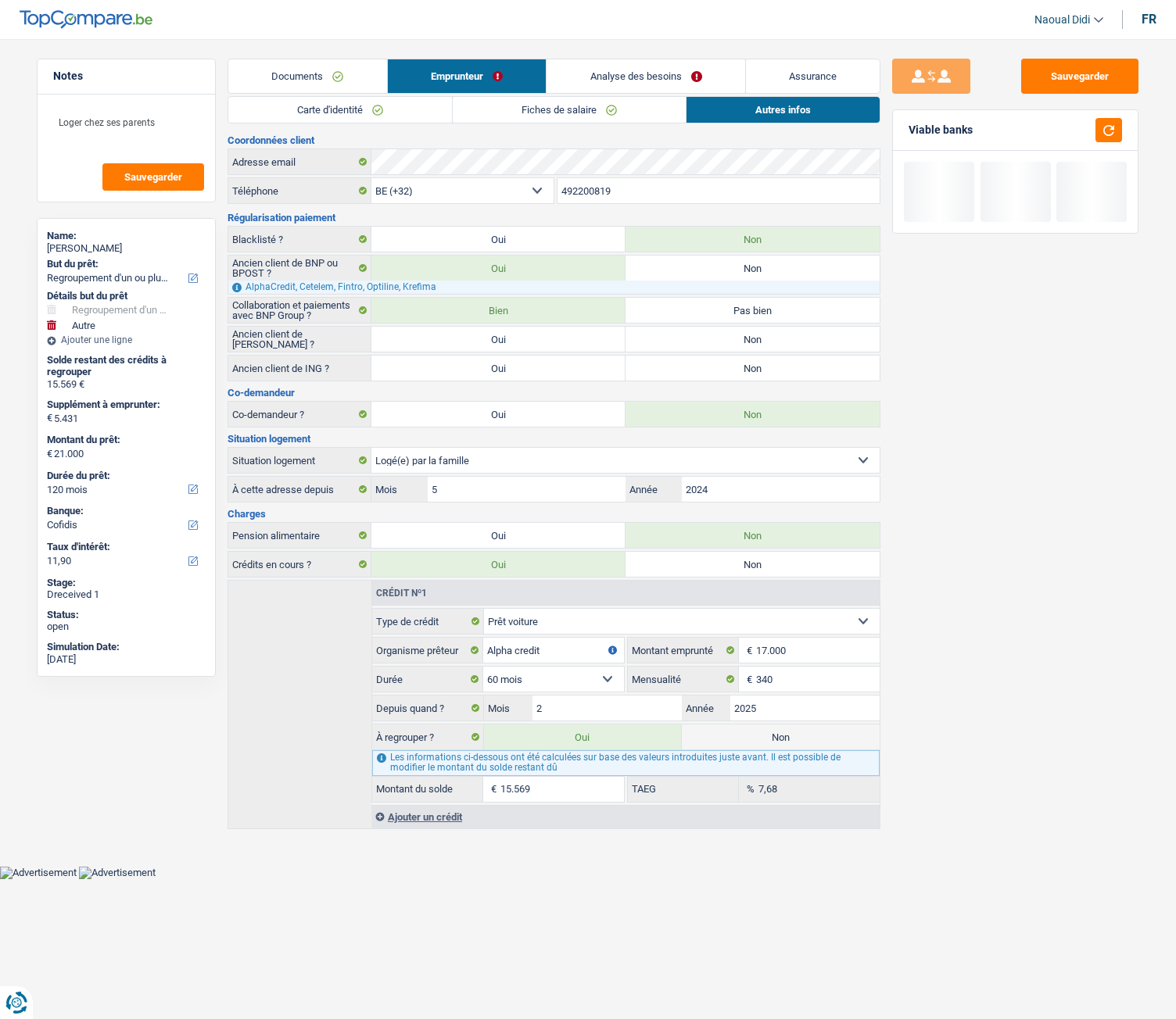
select select "36"
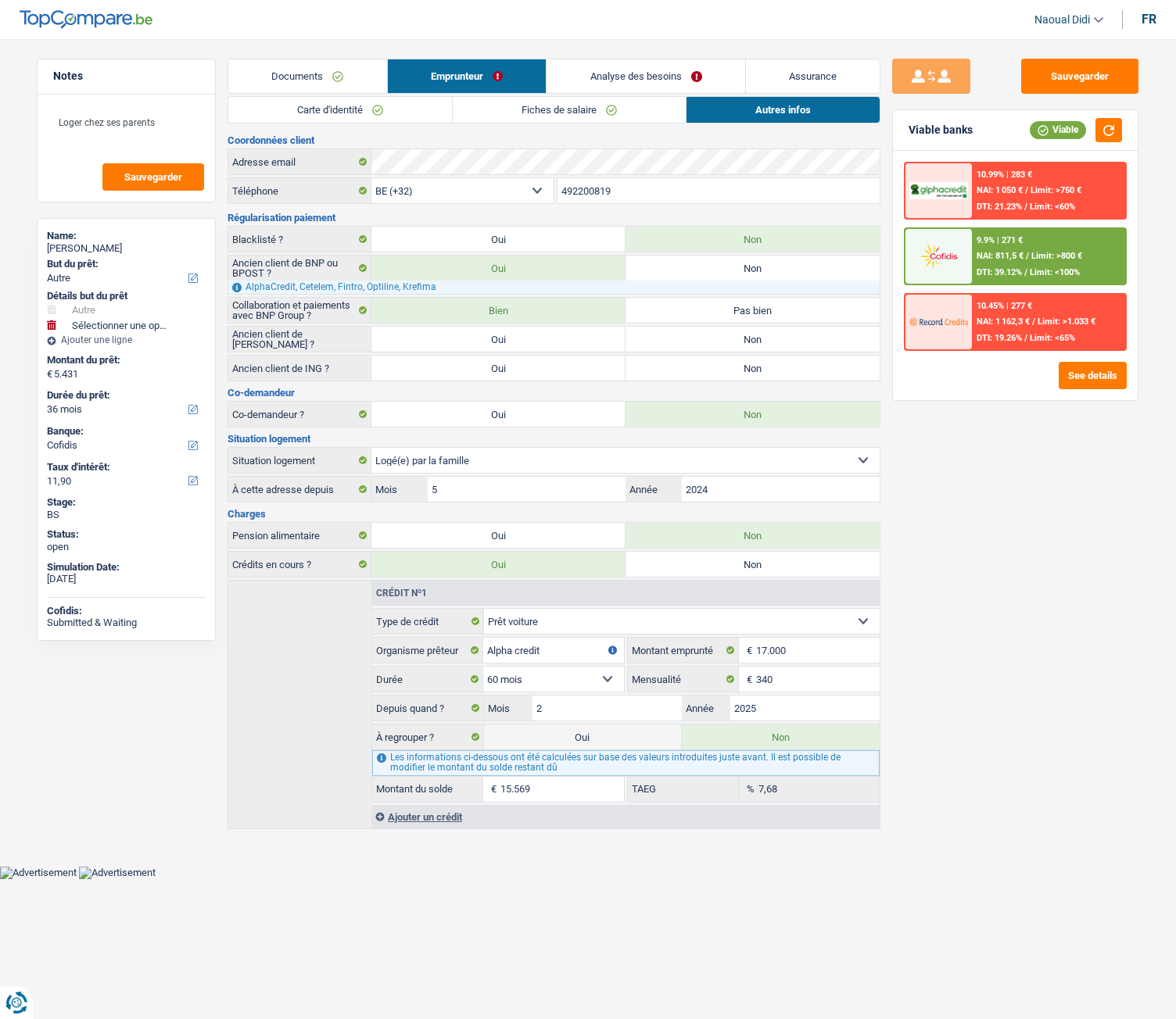
click at [659, 69] on link "Analyse des besoins" at bounding box center [646, 76] width 199 height 33
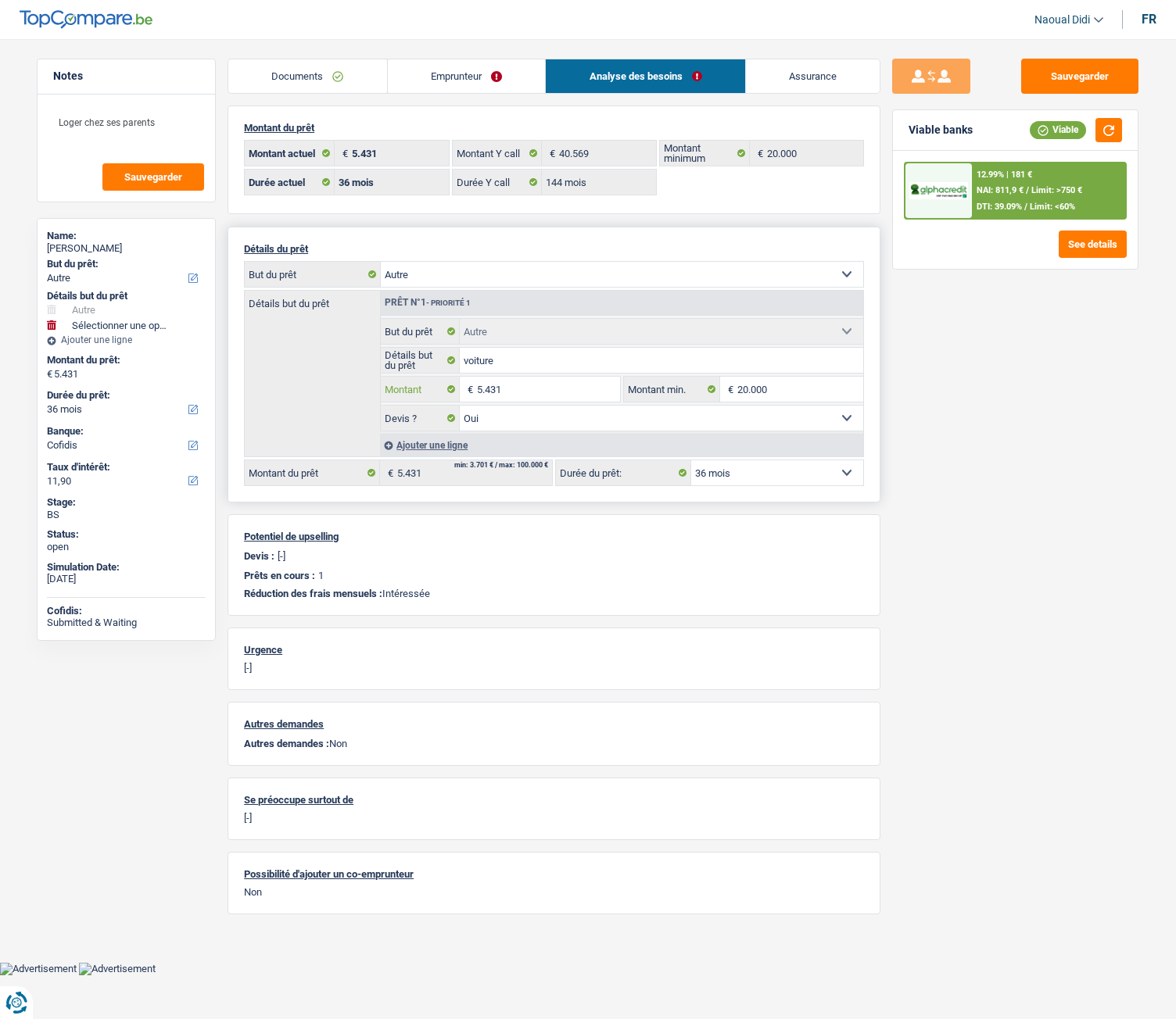
click at [478, 389] on input "5.431" at bounding box center [548, 389] width 143 height 25
type input "25.431"
select select
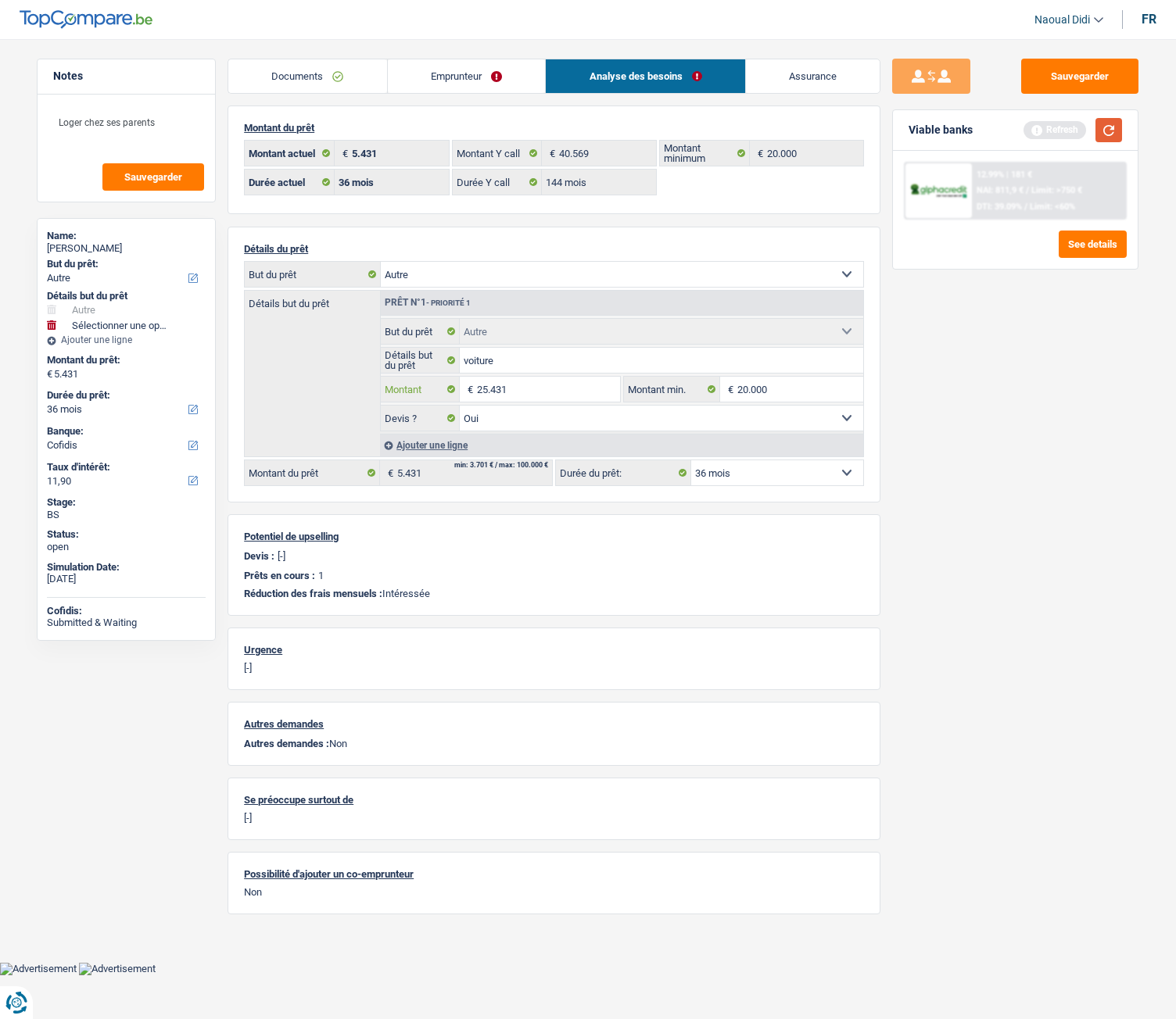
type input "25.431"
select select "120"
type input "25.431"
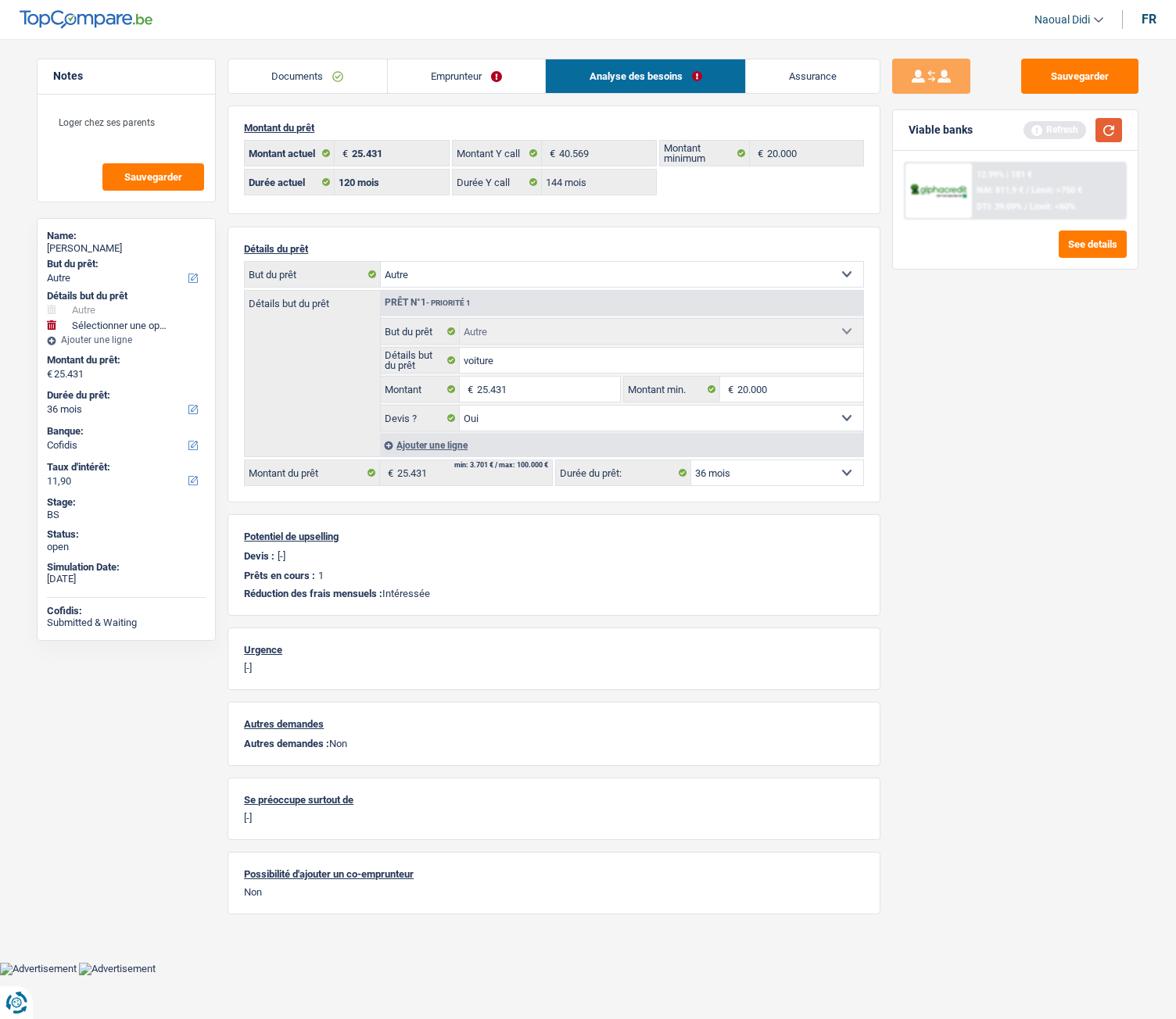
select select "120"
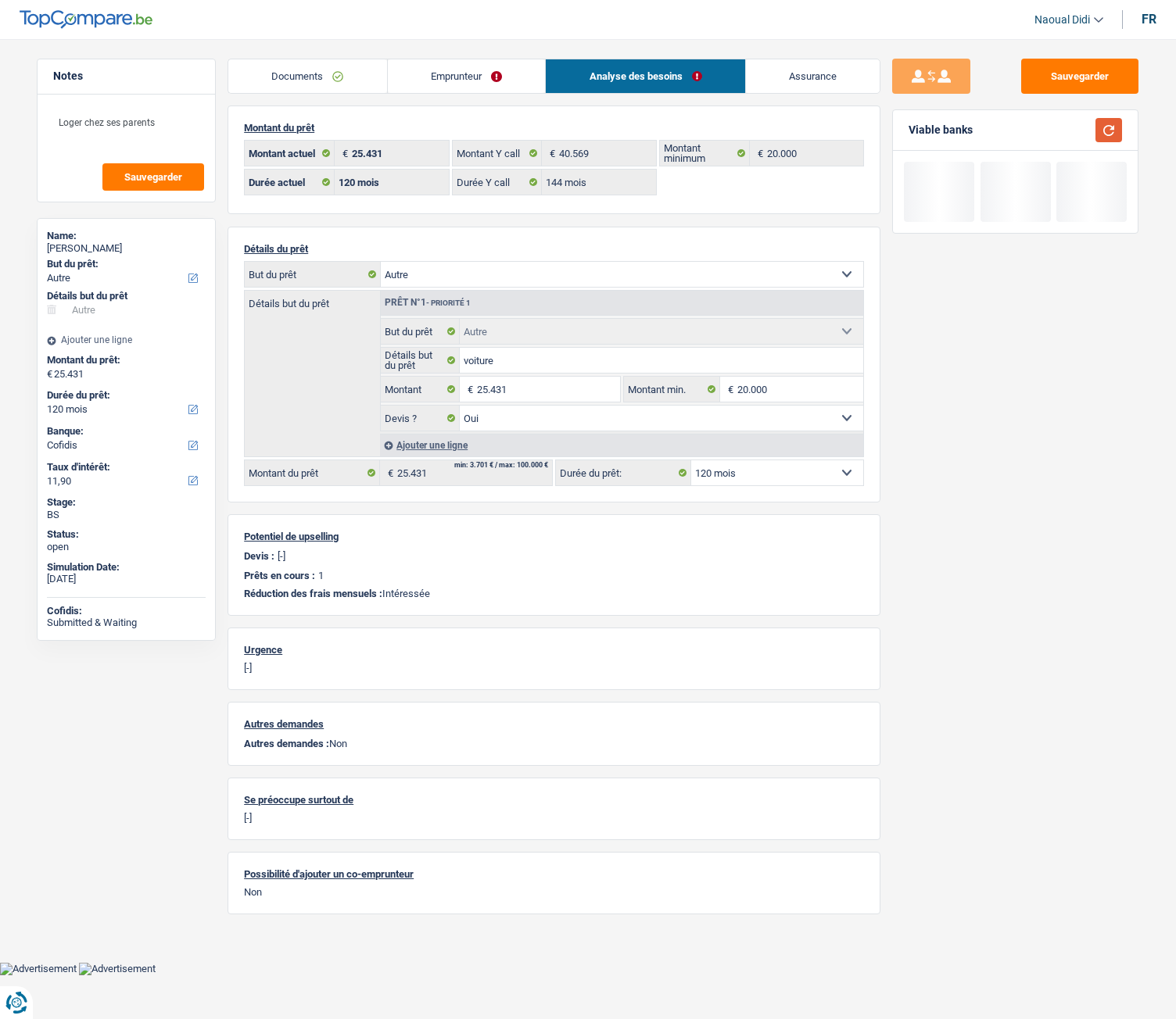
click at [1102, 128] on button "button" at bounding box center [1109, 131] width 26 height 25
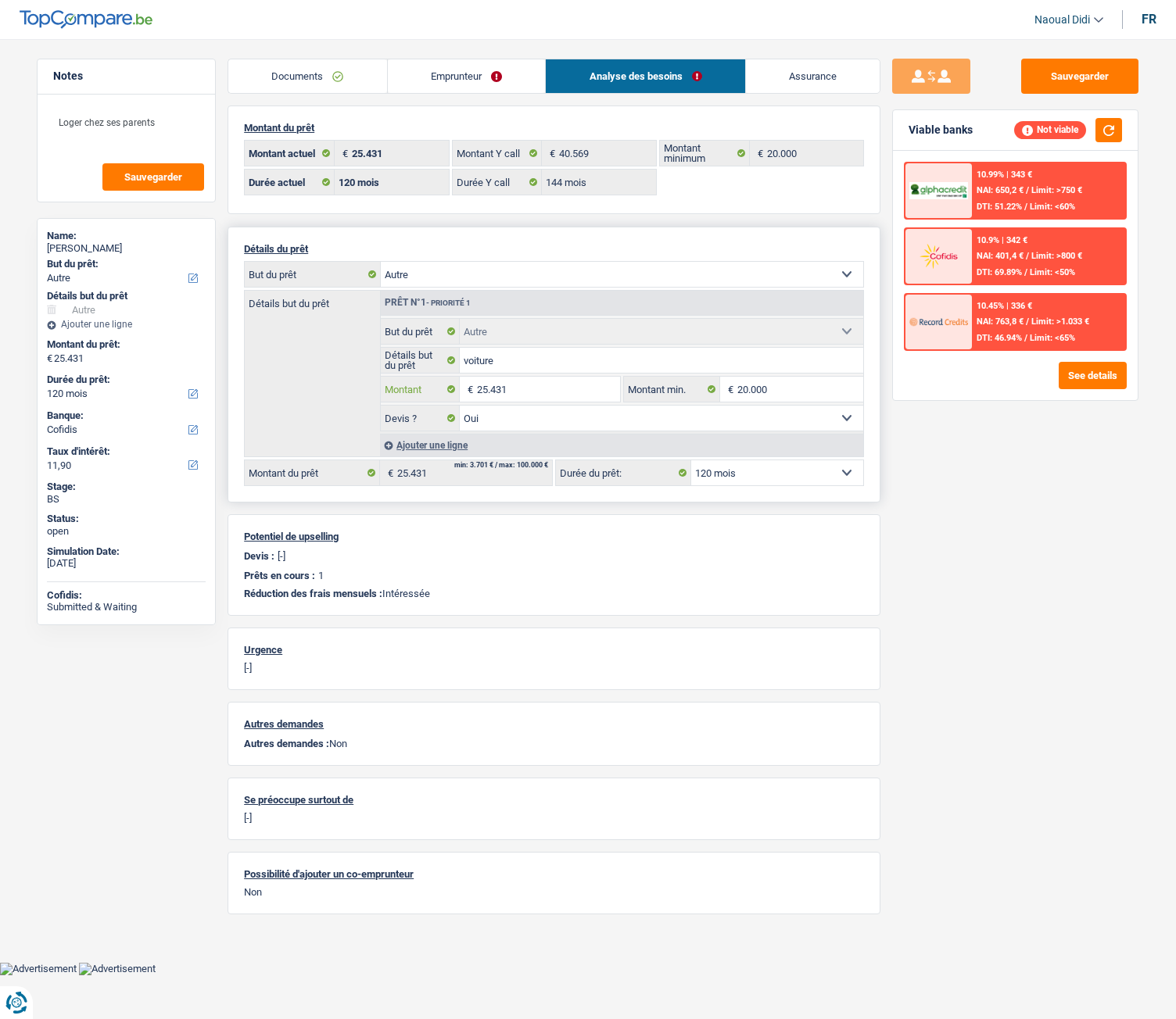
click at [482, 393] on input "25.431" at bounding box center [548, 389] width 143 height 25
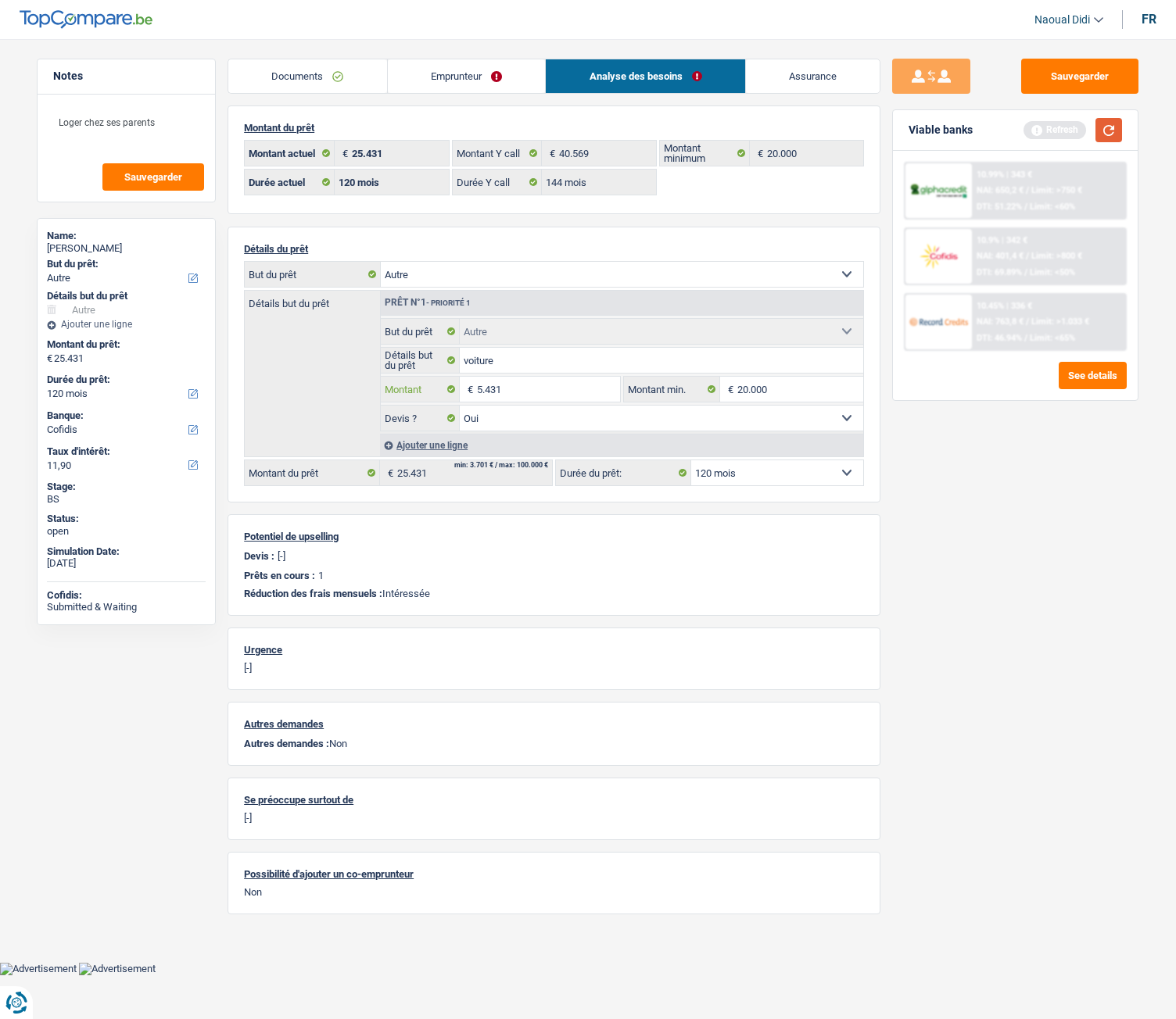
type input "5.431"
select select "36"
type input "5.431"
select select "36"
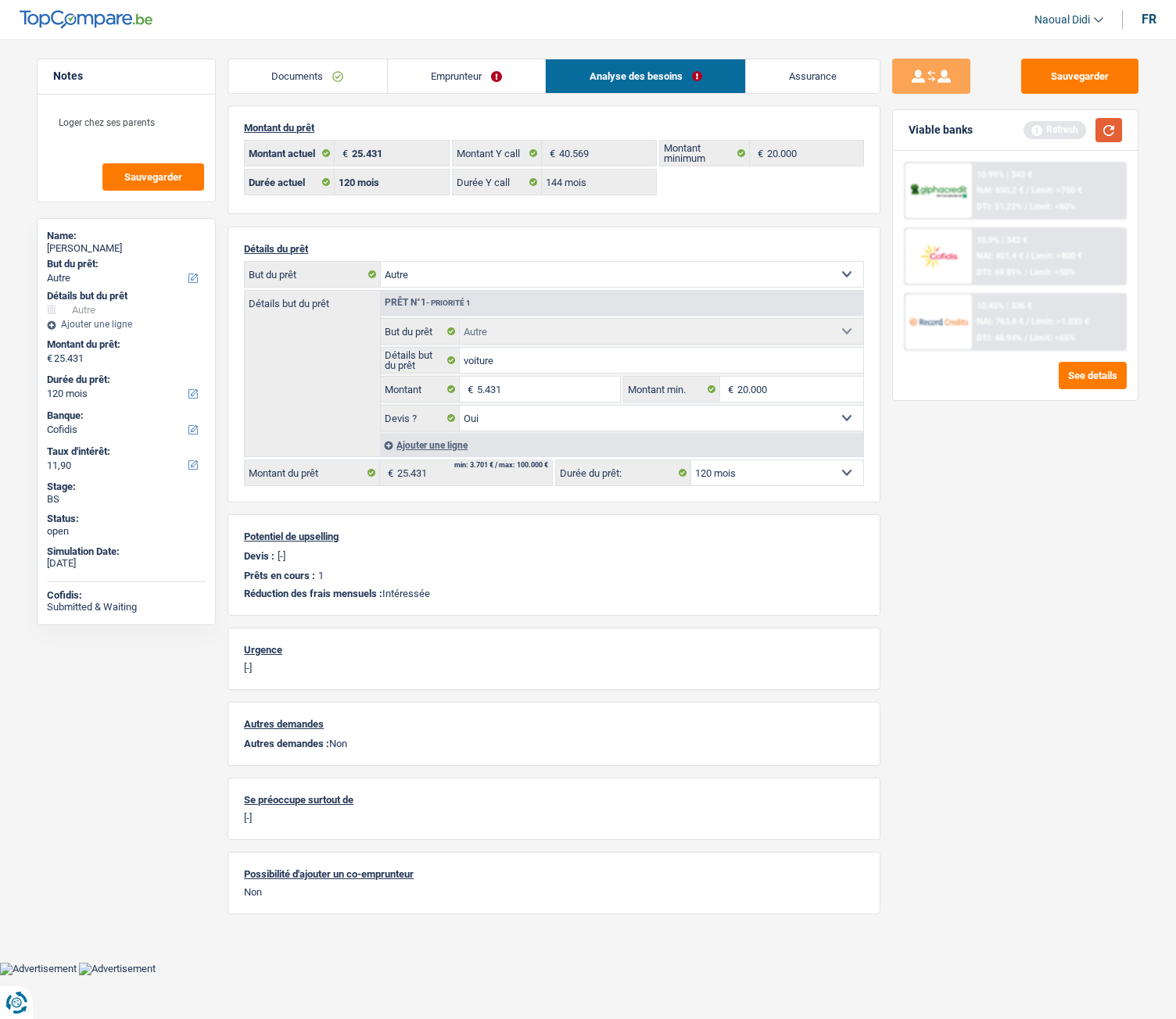
type input "5.431"
drag, startPoint x: 1112, startPoint y: 126, endPoint x: 1104, endPoint y: 157, distance: 32.0
click at [1111, 131] on button "button" at bounding box center [1109, 131] width 26 height 25
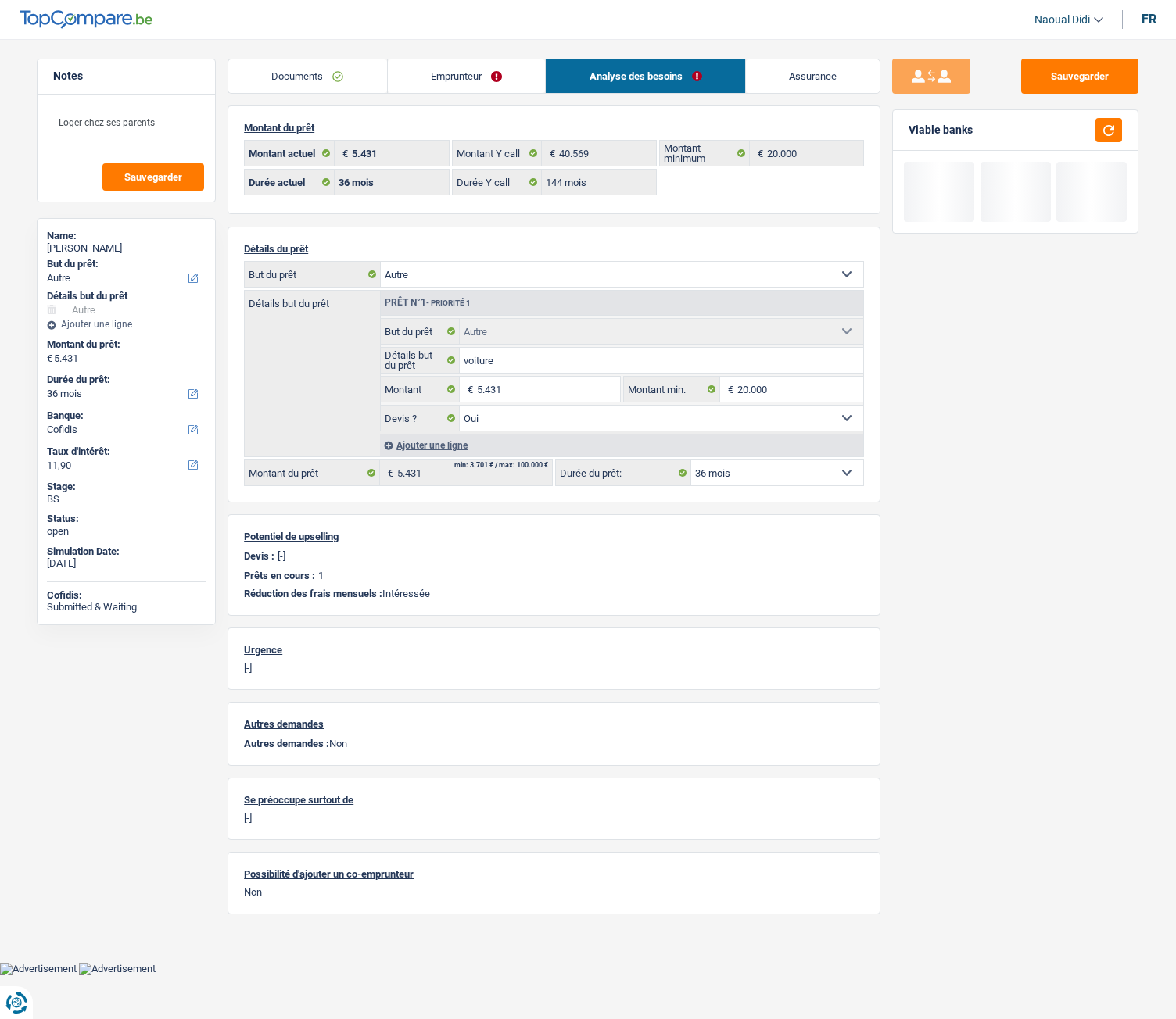
click at [503, 87] on link "Emprunteur" at bounding box center [467, 76] width 158 height 33
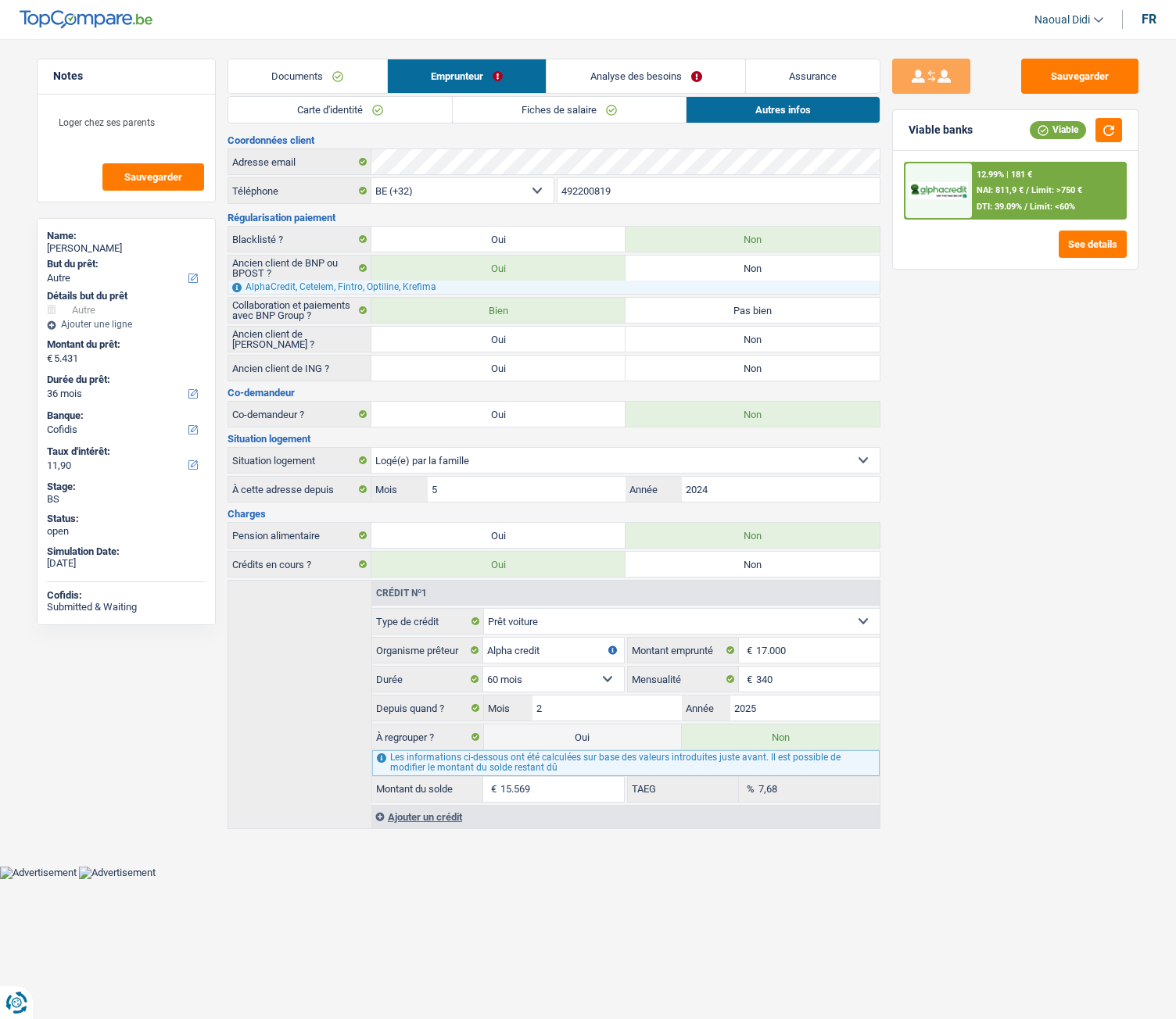
drag, startPoint x: 520, startPoint y: 734, endPoint x: 569, endPoint y: 492, distance: 246.9
click at [520, 570] on label "Oui" at bounding box center [583, 737] width 198 height 25
click at [520, 570] on input "Oui" at bounding box center [583, 737] width 198 height 25
radio input "true"
radio input "false"
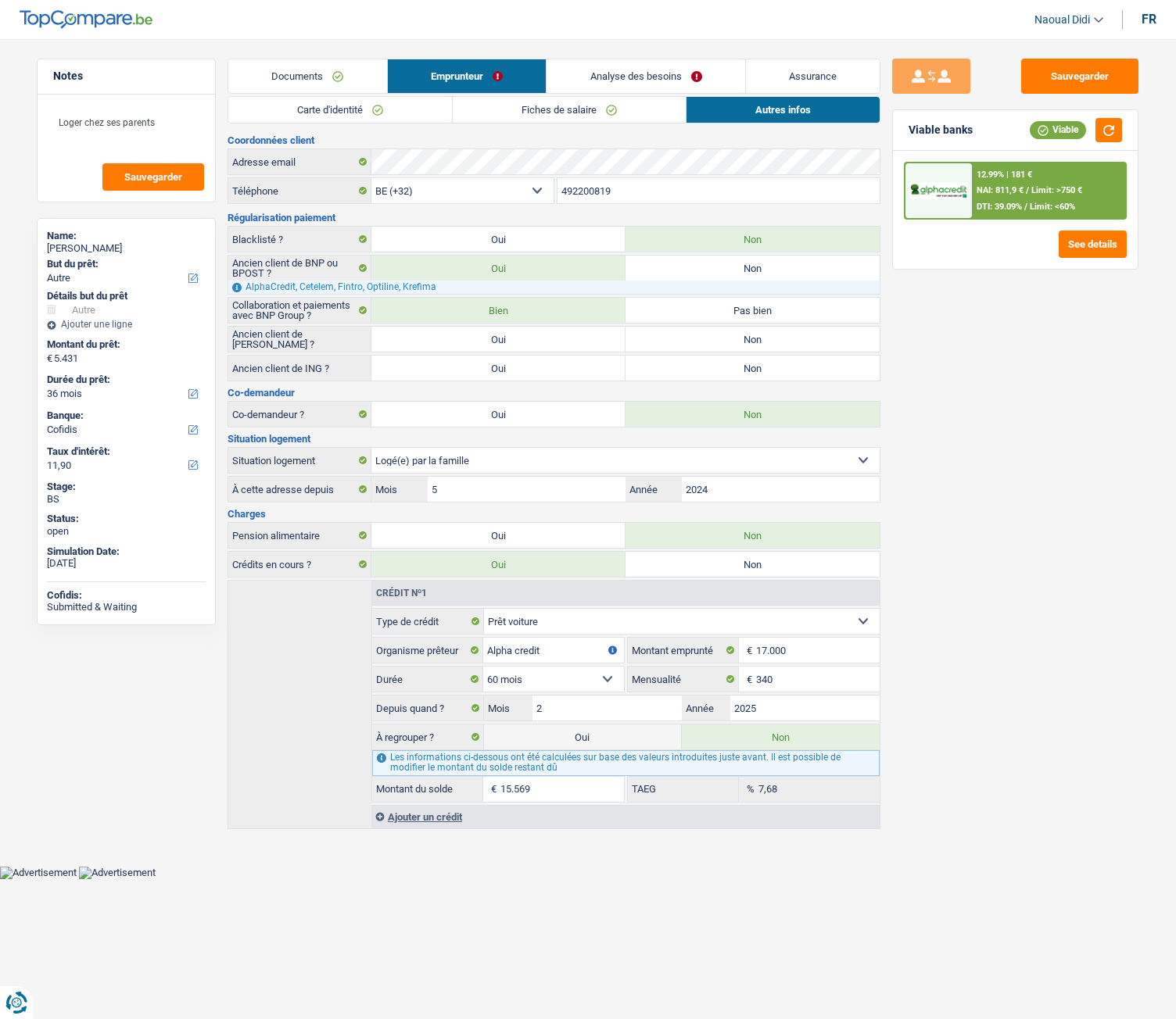
type input "21.000"
select select "120"
type input "15.569"
select select
type input "21.000"
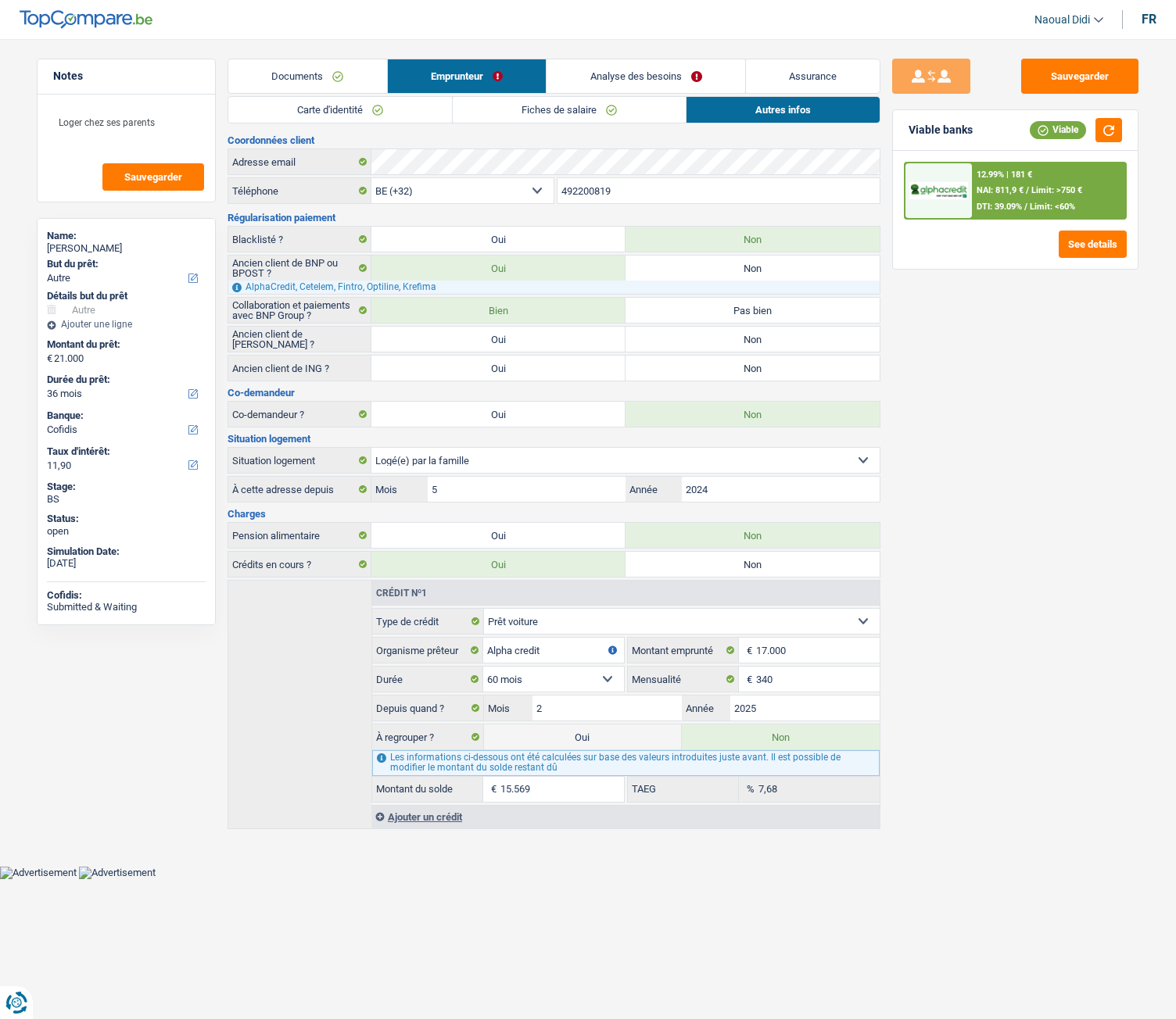
select select "refinancing"
select select "120"
select select "refinancing"
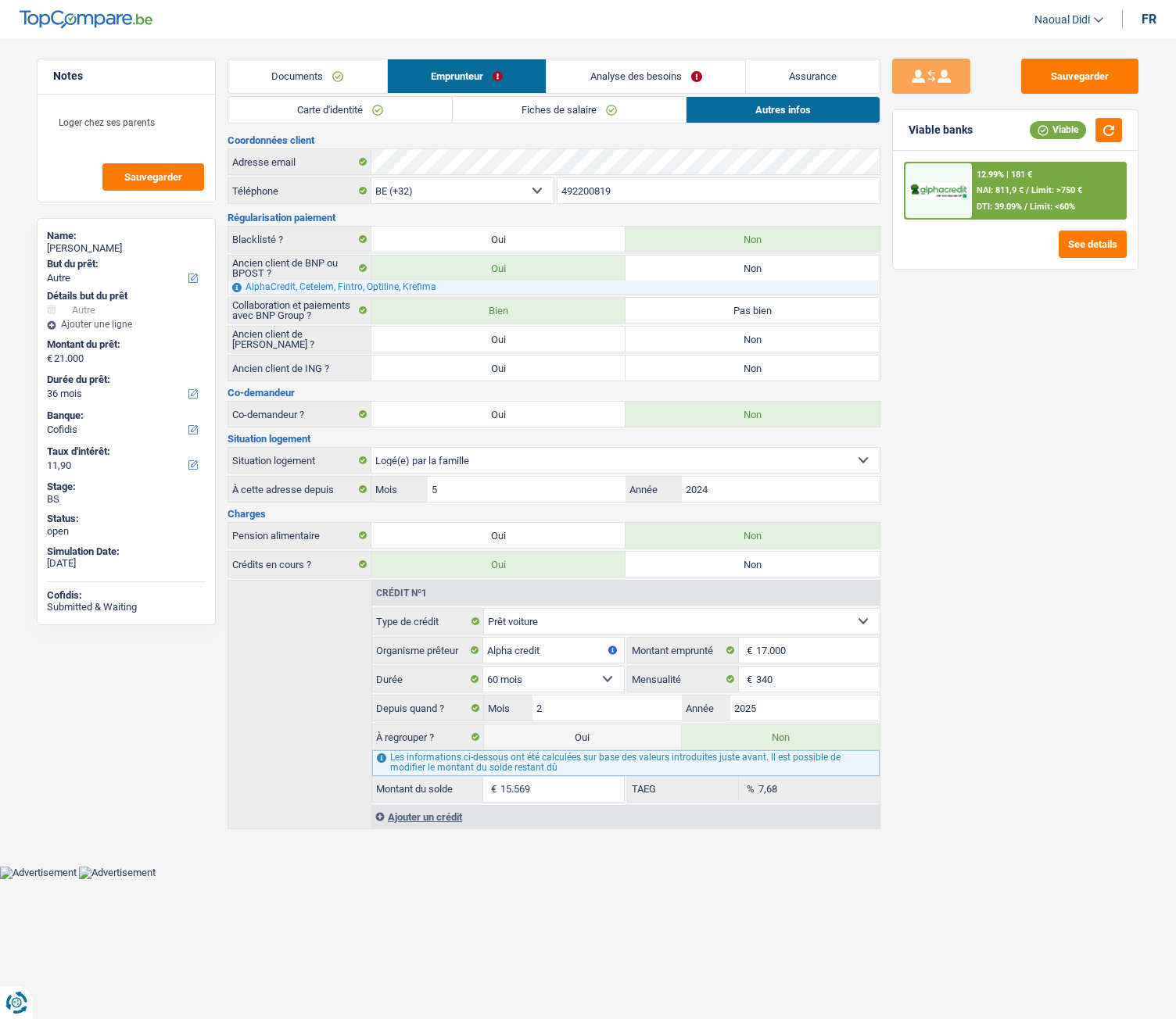
select select "120"
select select "other"
select select "yes"
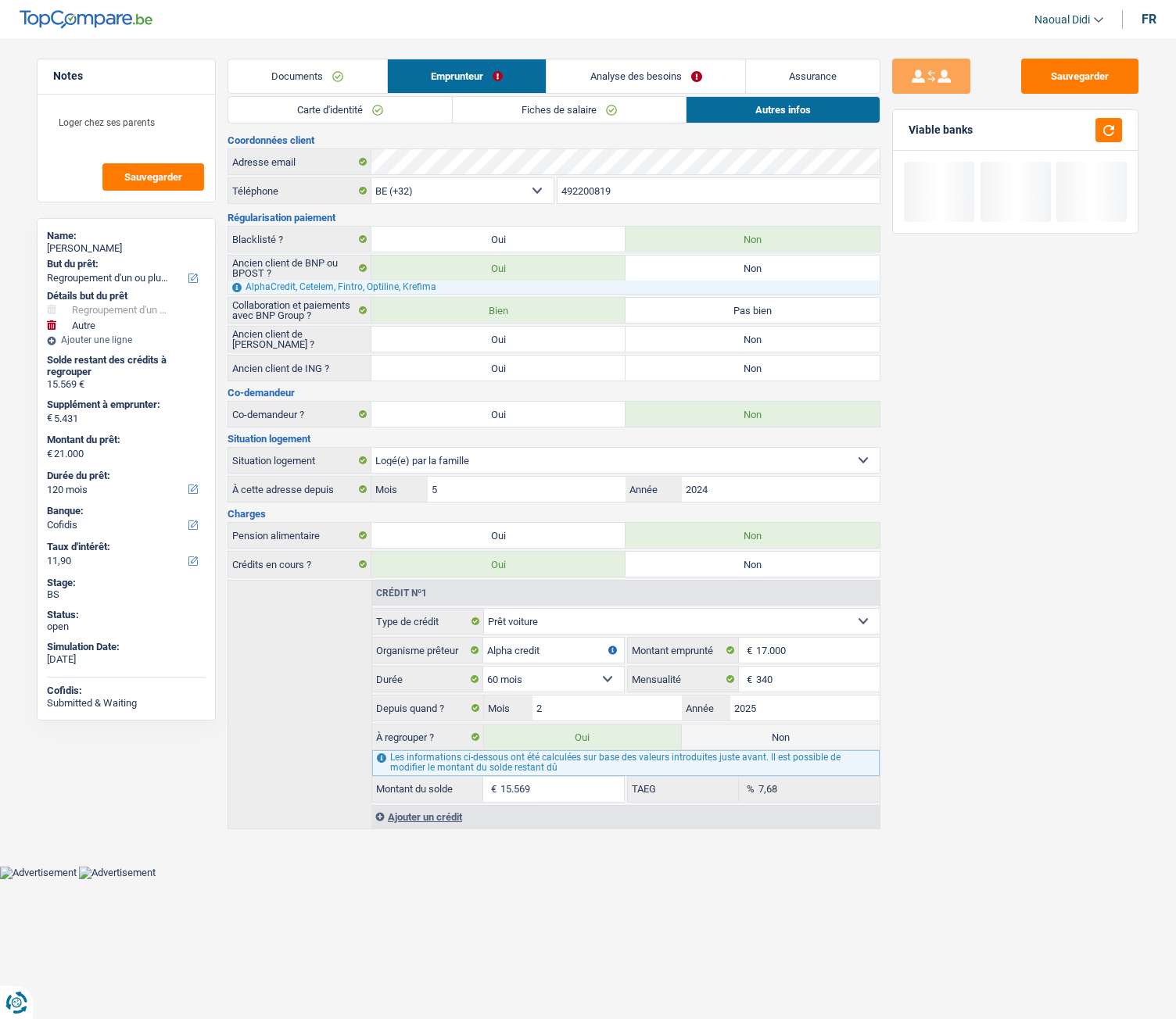
click at [685, 66] on link "Analyse des besoins" at bounding box center [646, 76] width 199 height 33
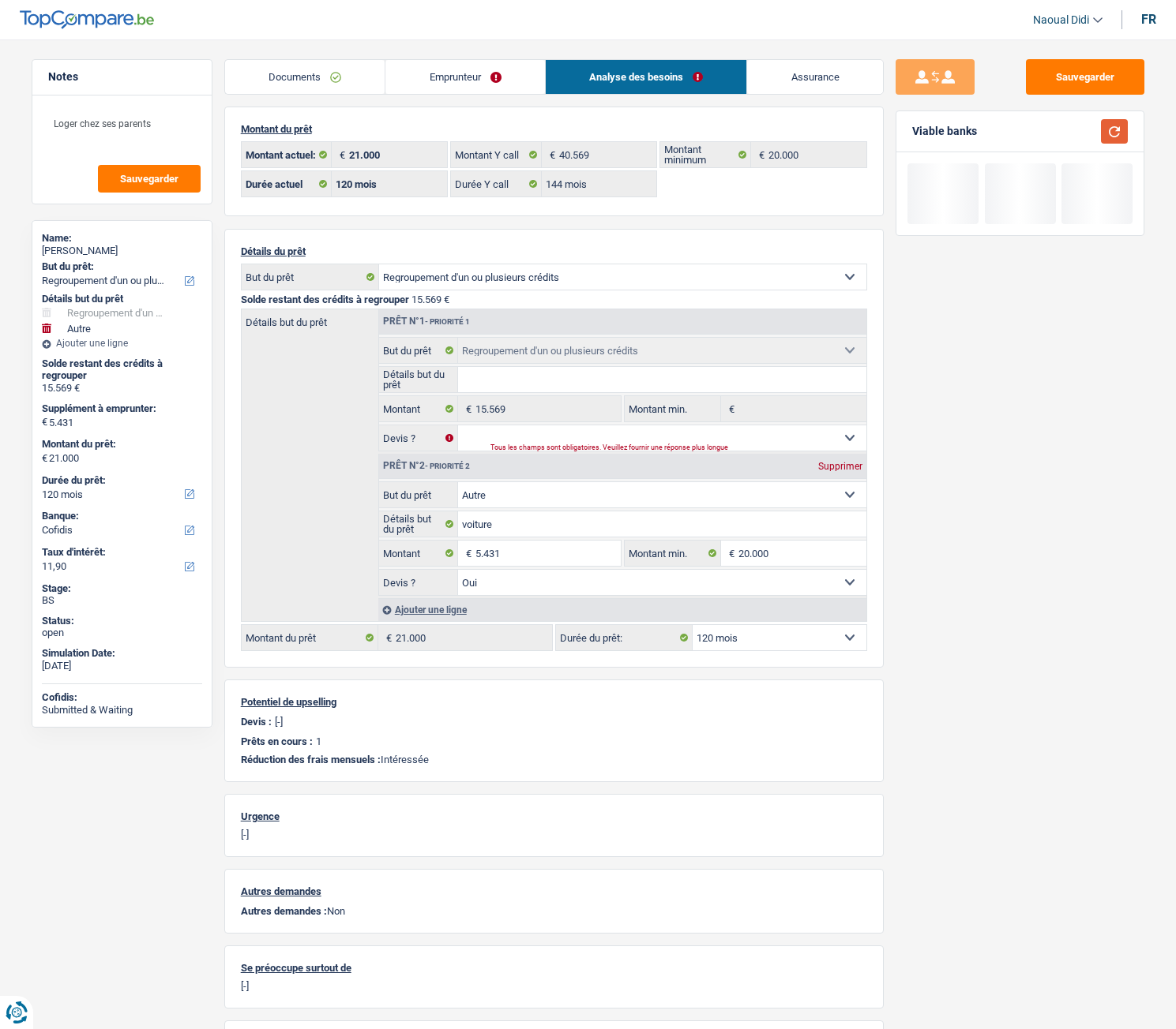
click at [1107, 132] on button "button" at bounding box center [1114, 132] width 27 height 25
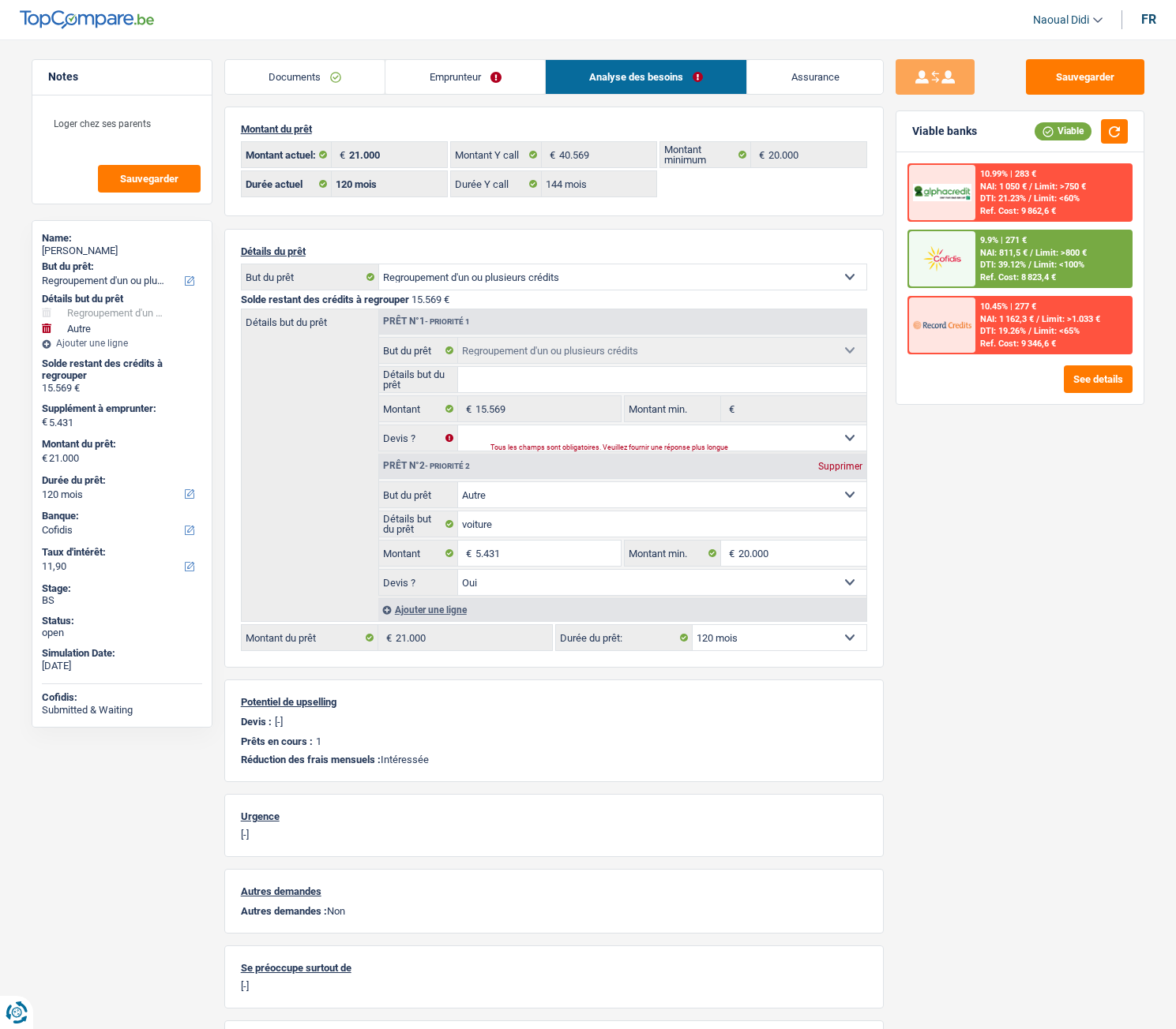
click at [344, 85] on link "Documents" at bounding box center [304, 77] width 160 height 34
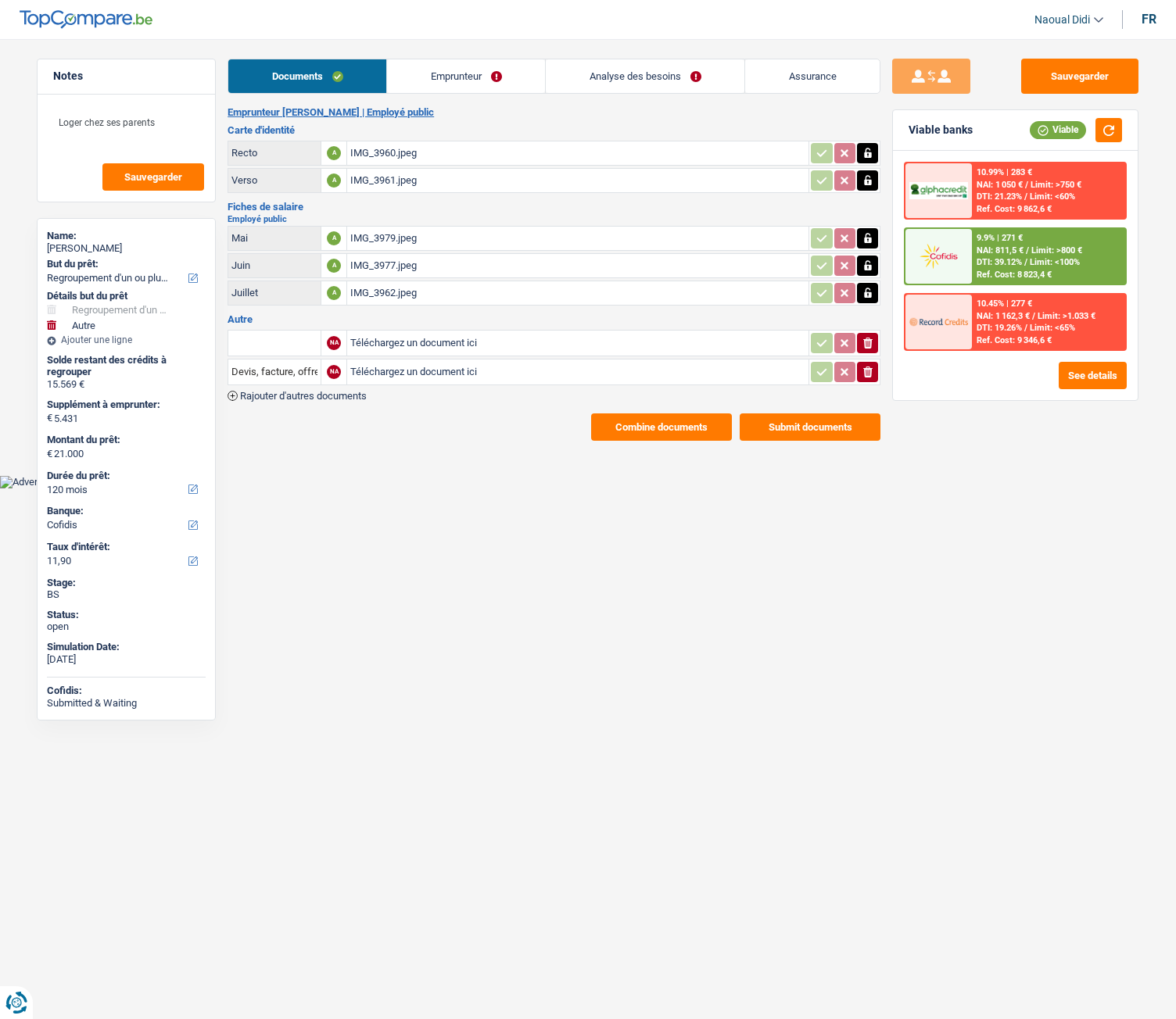
click at [622, 88] on link "Analyse des besoins" at bounding box center [645, 76] width 199 height 33
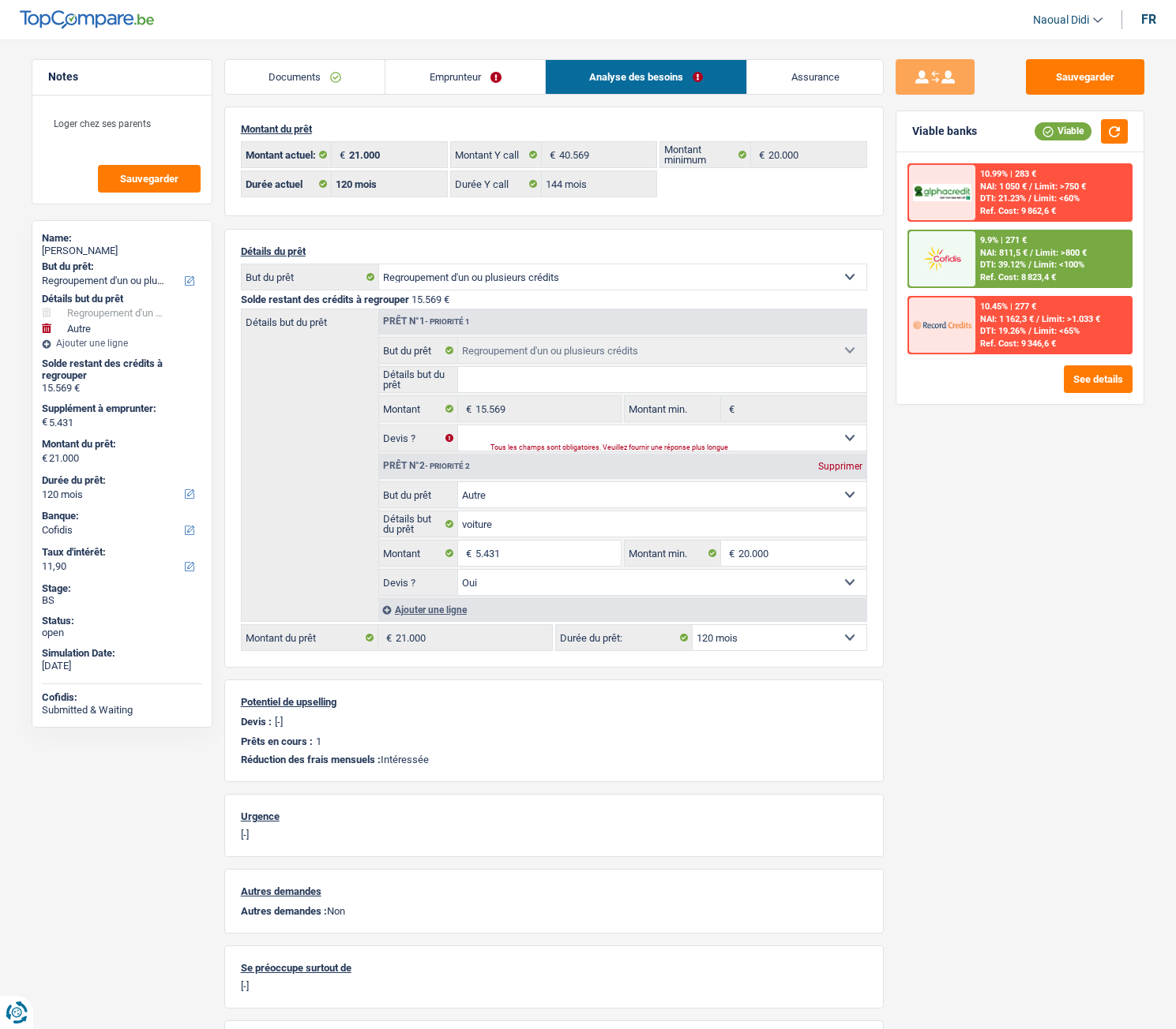
click at [1023, 265] on span "DTI: 39.12%" at bounding box center [1003, 265] width 46 height 11
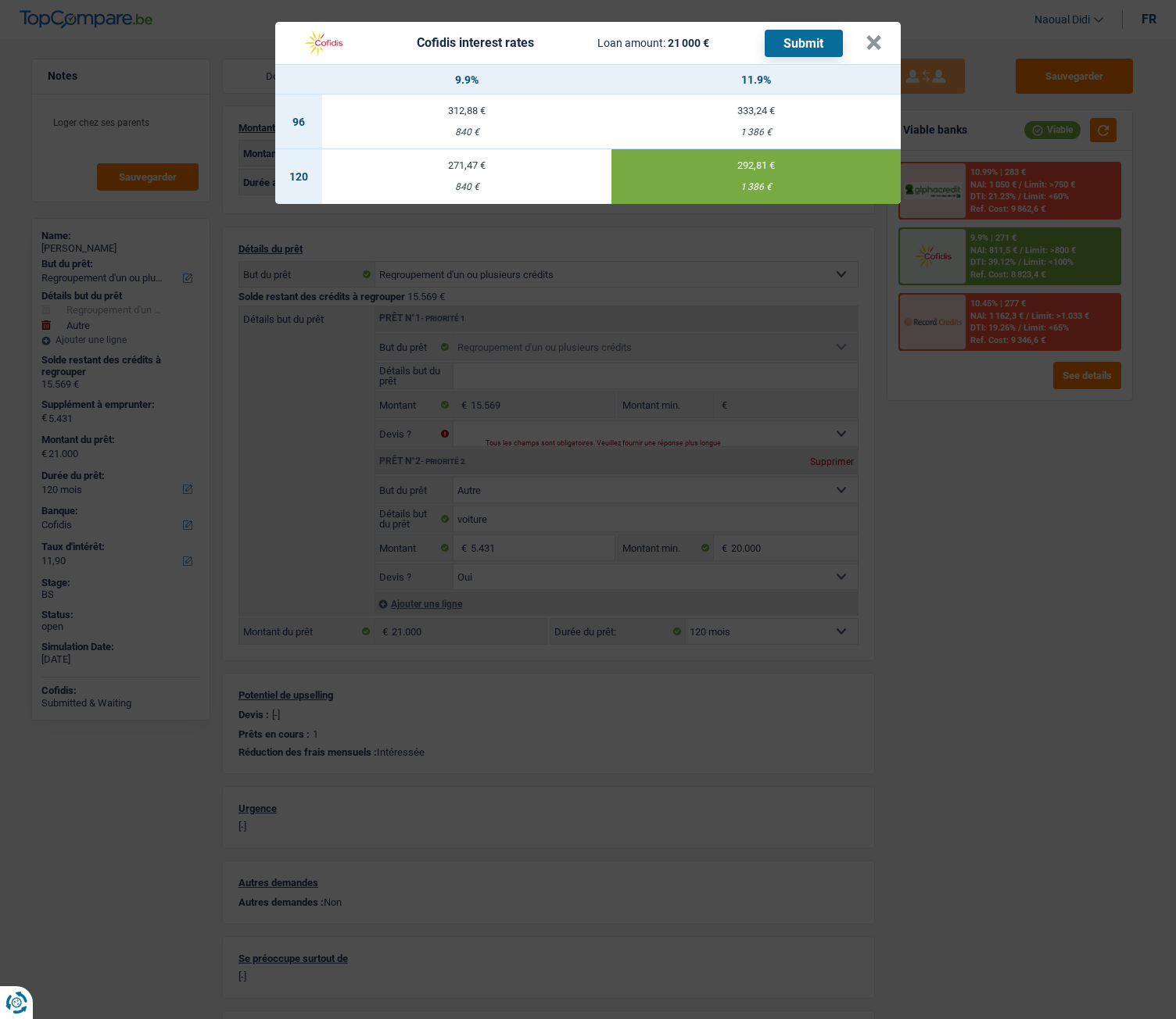
click at [882, 45] on header "Cofidis interest rates Loan amount: 21 000 € Submit ×" at bounding box center [588, 43] width 626 height 42
click at [873, 43] on button "×" at bounding box center [874, 43] width 17 height 16
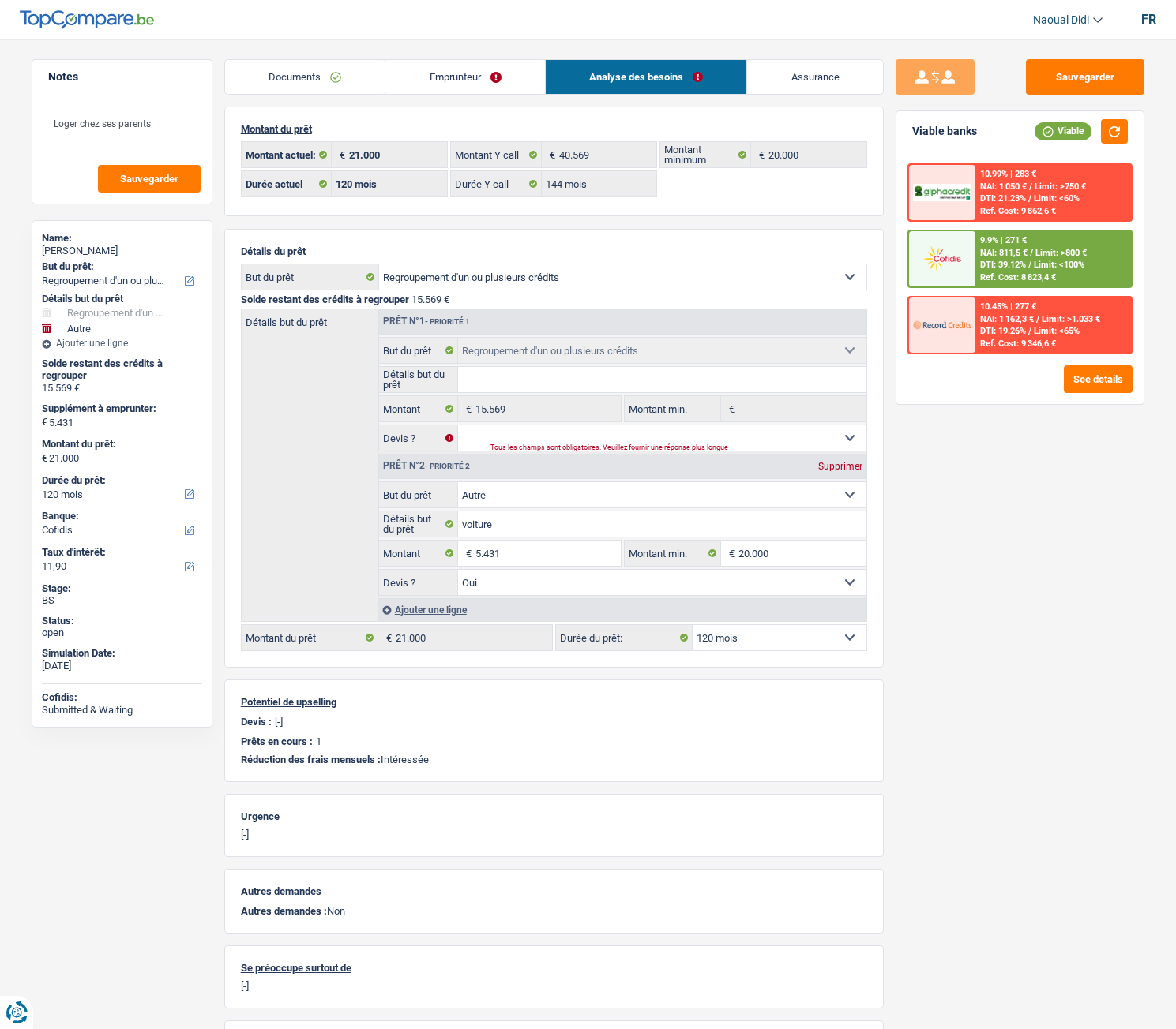
click at [278, 77] on link "Documents" at bounding box center [304, 77] width 160 height 34
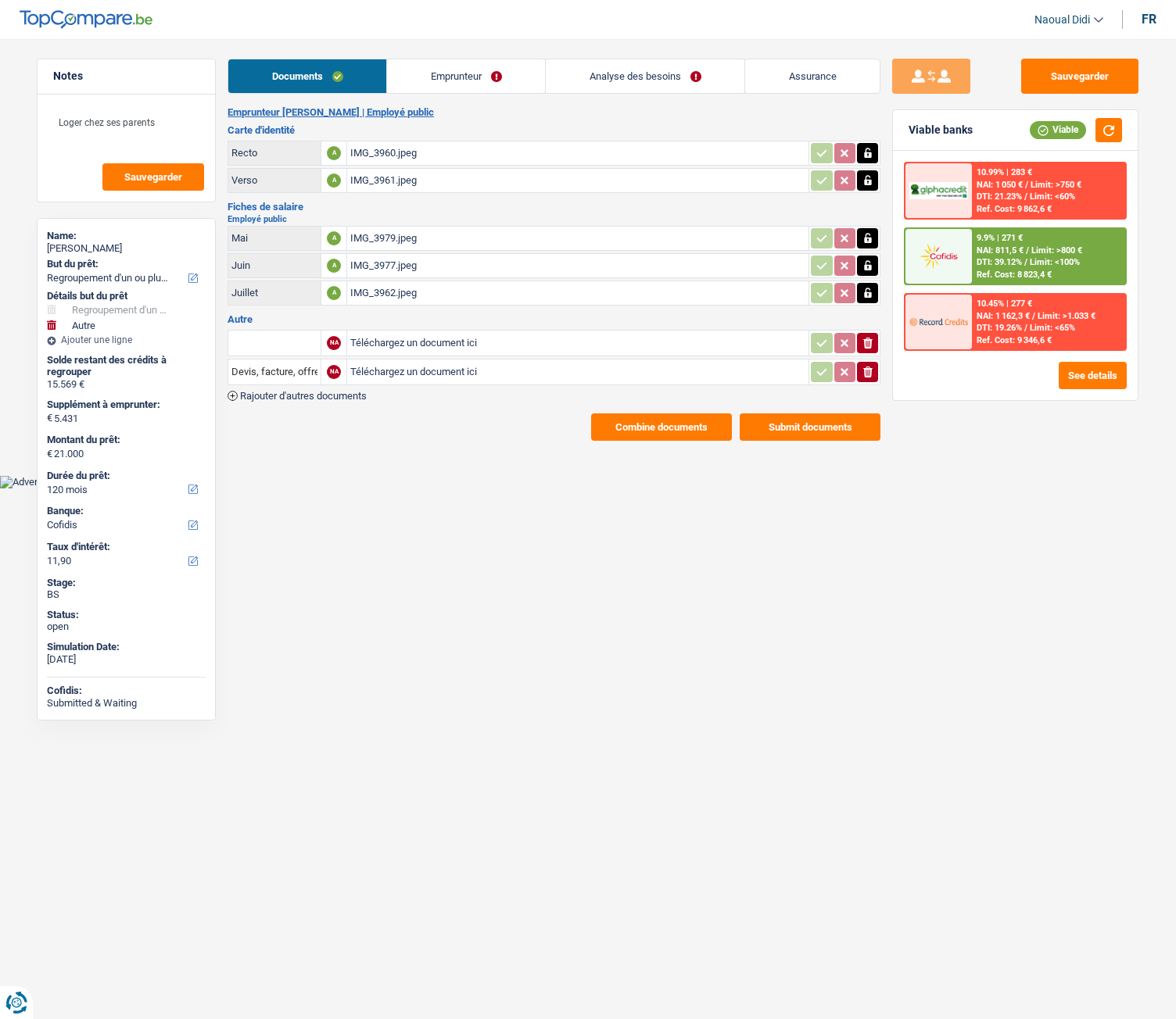
click at [421, 73] on link "Emprunteur" at bounding box center [466, 76] width 158 height 33
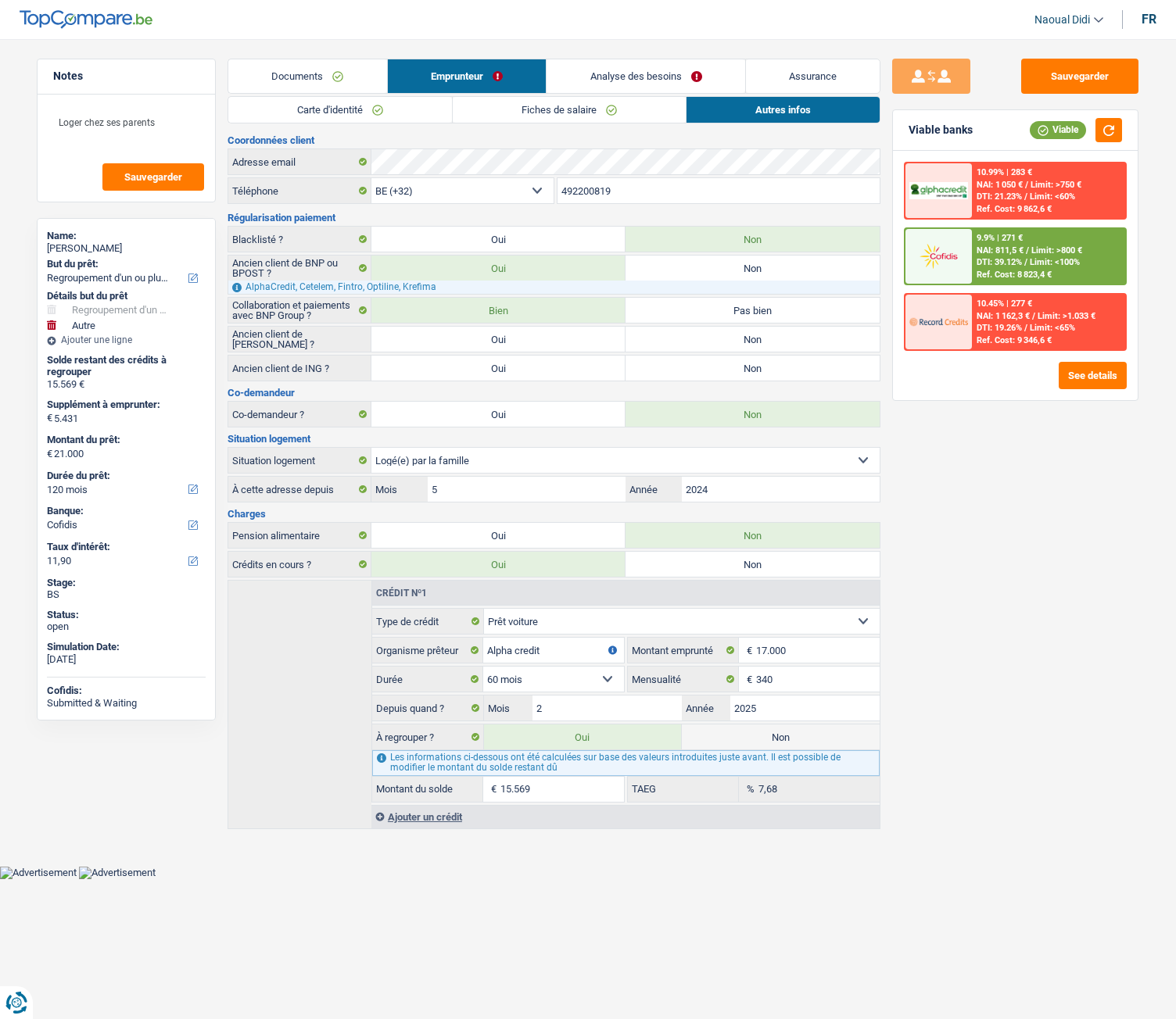
click at [345, 106] on link "Carte d'identité" at bounding box center [340, 110] width 223 height 25
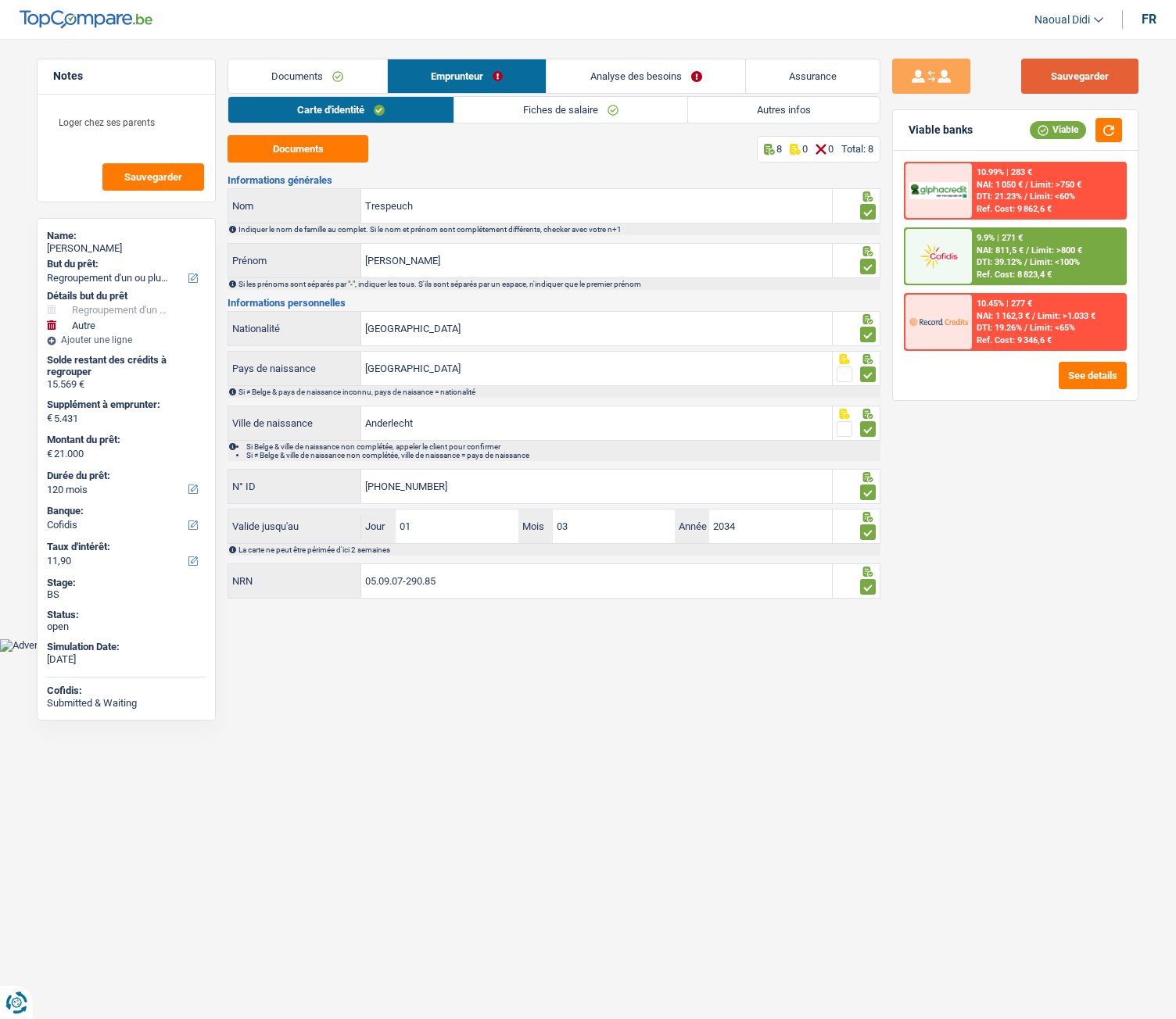
click at [1082, 68] on button "Sauvegarder" at bounding box center [1080, 76] width 117 height 35
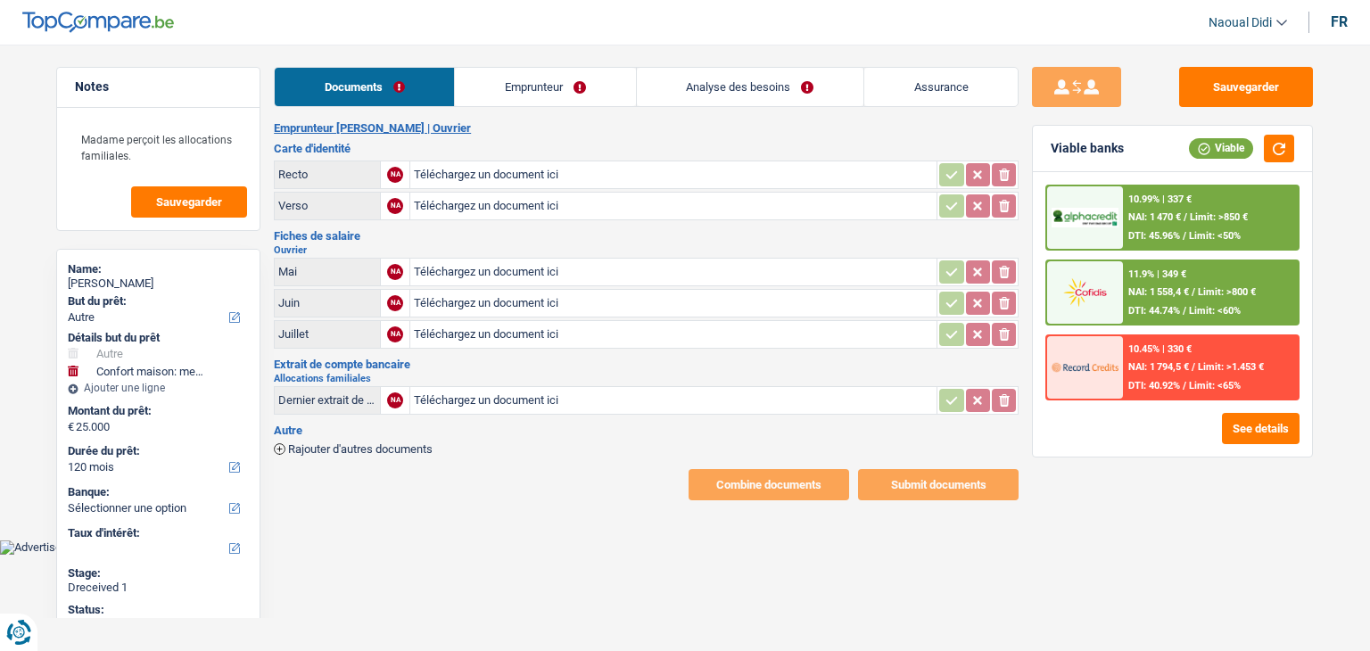
select select "other"
select select "household"
select select "120"
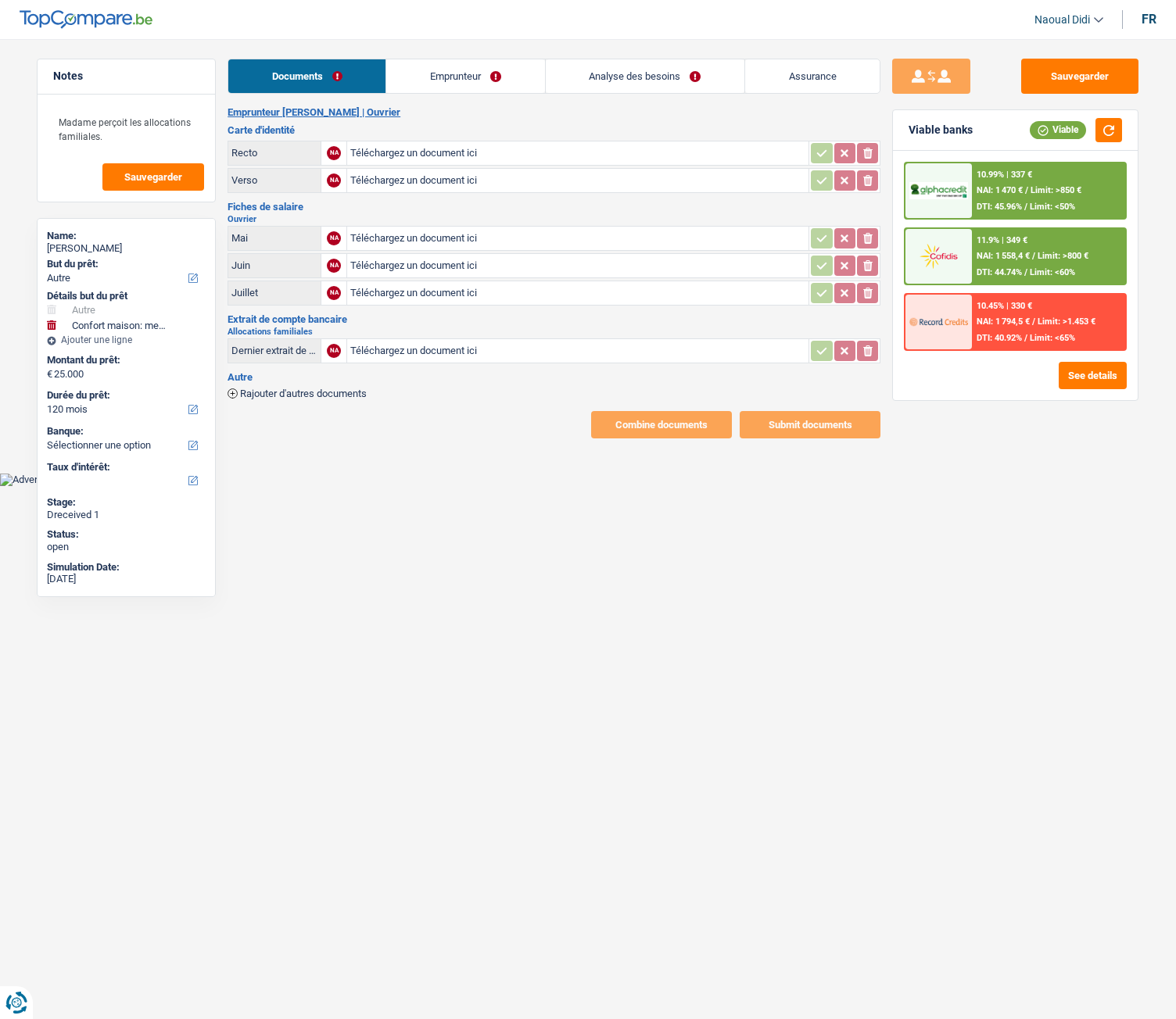
click at [454, 145] on input "Téléchargez un document ici" at bounding box center [577, 152] width 455 height 24
type input "C:\fakepath\IMG_20250725_120523.jpg"
click at [414, 182] on input "Téléchargez un document ici" at bounding box center [577, 180] width 455 height 24
type input "C:\fakepath\IMG_20250725_120530.jpg"
click at [422, 237] on input "Téléchargez un document ici" at bounding box center [577, 238] width 455 height 24
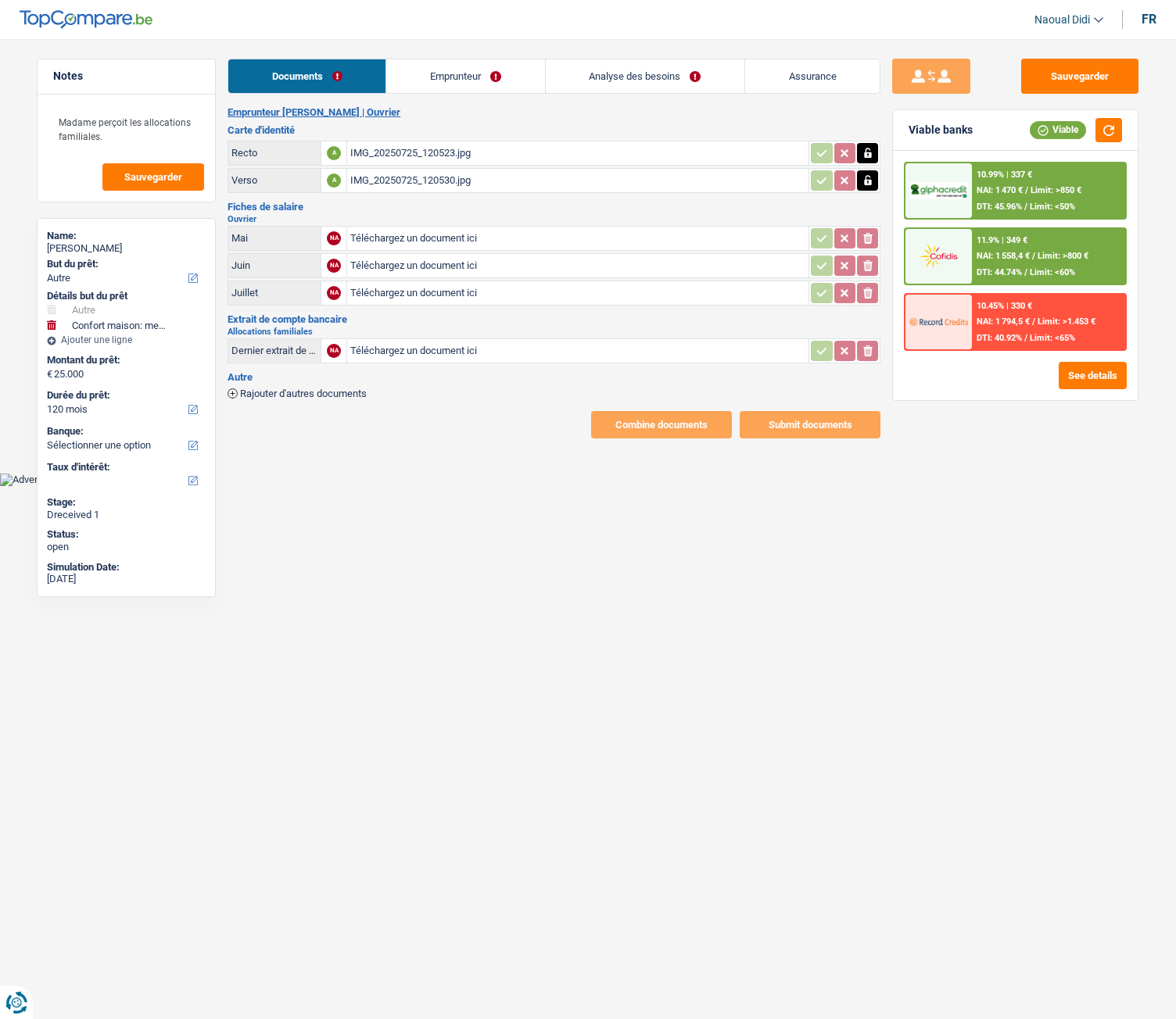
click at [406, 231] on input "Téléchargez un document ici" at bounding box center [577, 238] width 455 height 24
click at [403, 293] on input "Téléchargez un document ici" at bounding box center [577, 293] width 455 height 24
type input "C:\fakepath\Screenshot_2025-08-08-18-31-09-023_be.ixor.doccle.android.jpg"
click at [382, 265] on input "Téléchargez un document ici" at bounding box center [577, 265] width 455 height 24
type input "C:\fakepath\Screenshot_2025-08-27-10-24-57-961_be.ixor.doccle.android.jpg"
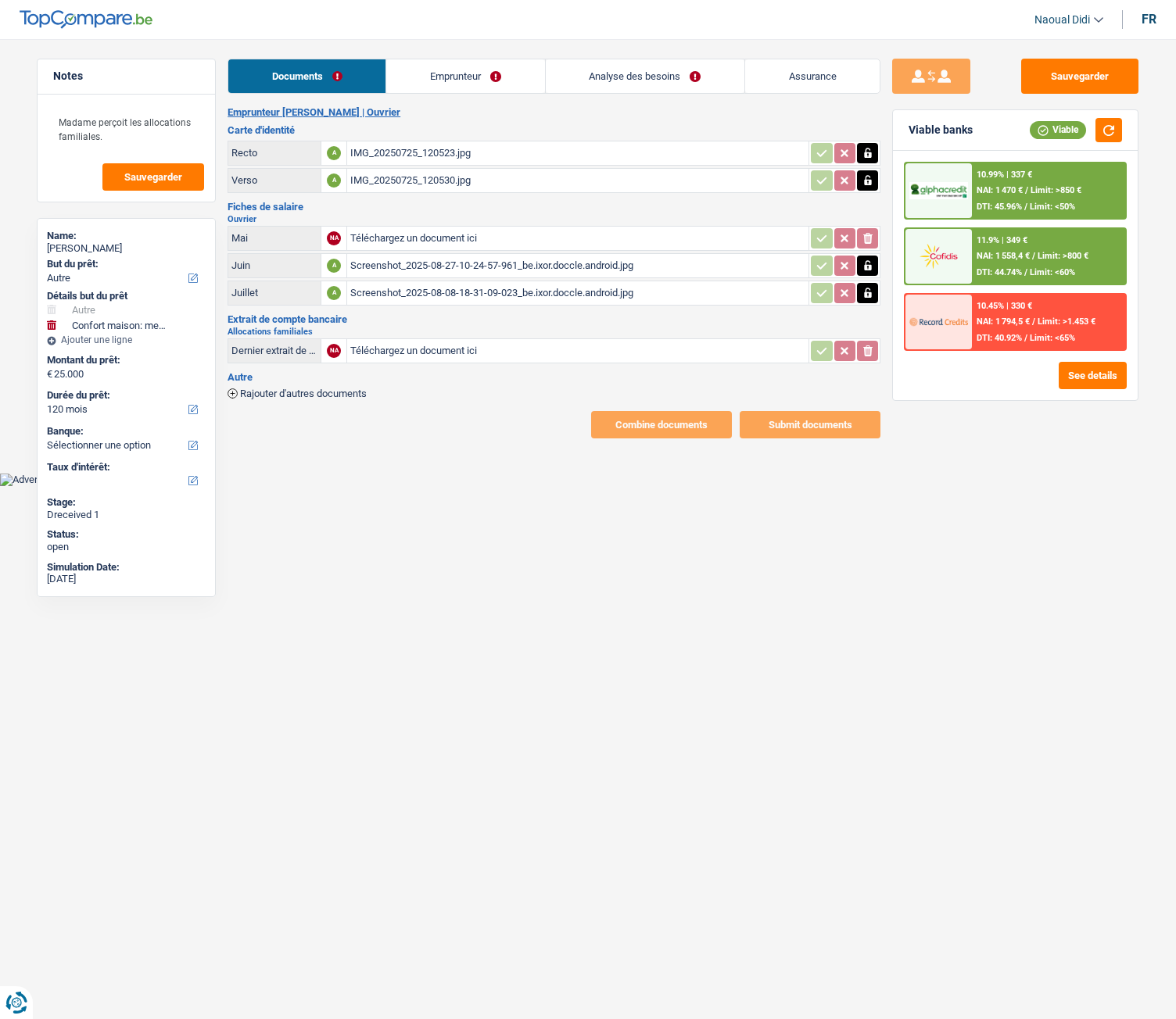
click at [392, 237] on input "Téléchargez un document ici" at bounding box center [577, 238] width 455 height 24
click at [517, 243] on div "Screenshot_2025-08-08-18-31-09-023_be.ixor.doccle.android.jpg" at bounding box center [577, 238] width 455 height 24
click at [446, 265] on div "Screenshot_2025-08-27-10-24-57-961_be.ixor.doccle.android.jpg" at bounding box center [577, 265] width 455 height 24
click at [436, 293] on div "Screenshot_2025-08-08-18-31-09-023_be.ixor.doccle.android.jpg" at bounding box center [577, 293] width 455 height 24
click at [420, 237] on div "Screenshot_2025-08-08-18-31-09-023_be.ixor.doccle.android.jpg" at bounding box center [577, 238] width 455 height 24
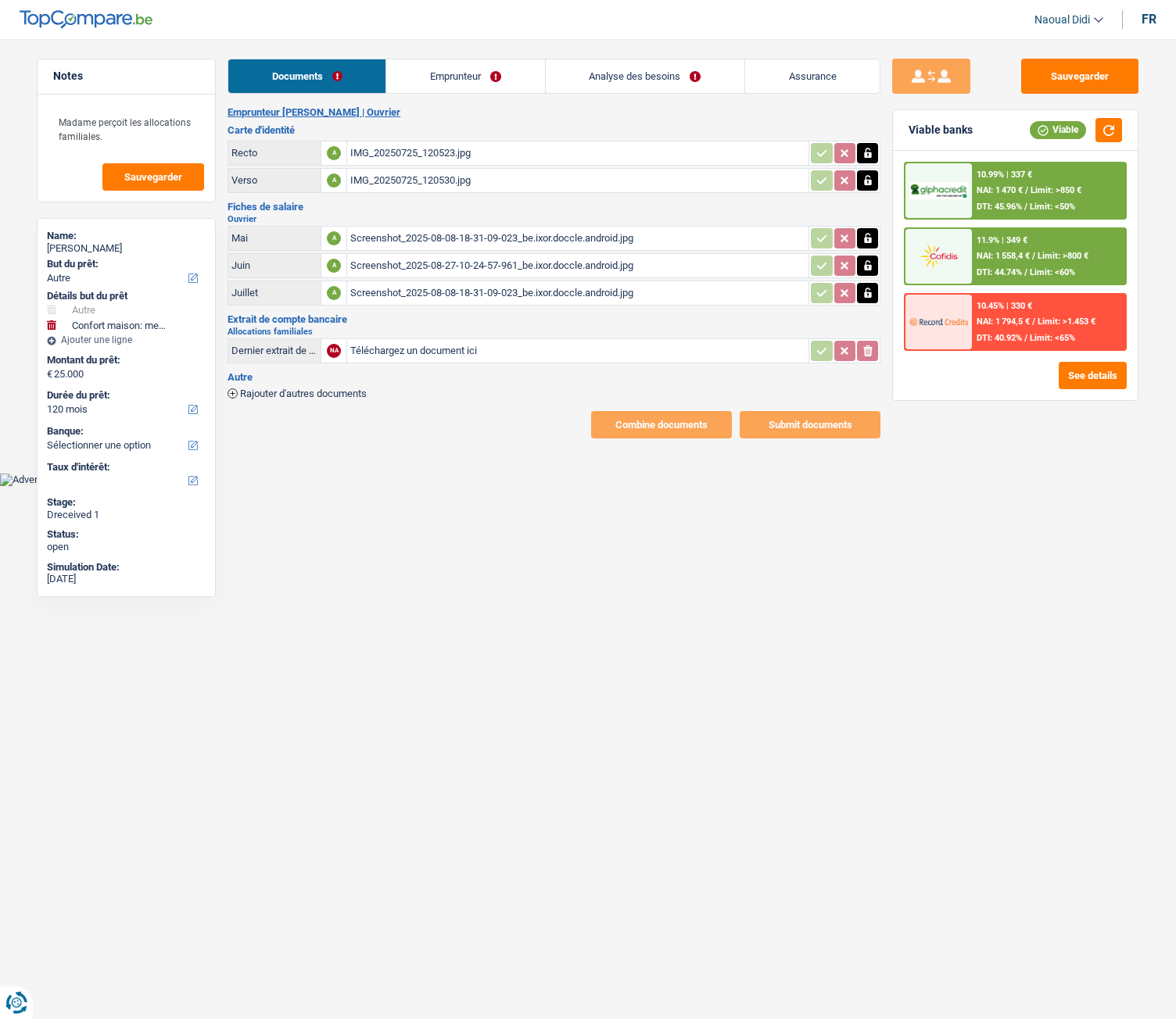
click at [865, 232] on icon "button" at bounding box center [868, 238] width 12 height 16
click at [865, 239] on icon "button" at bounding box center [868, 238] width 10 height 11
click at [457, 241] on input "Téléchargez un document ici" at bounding box center [577, 238] width 455 height 24
type input "C:\fakepath\Screenshot_2025-08-27-10-19-11-443_be.ixor.doccle.android.jpg"
click at [490, 235] on div "Screenshot_2025-08-27-10-19-11-443_be.ixor.doccle.android.jpg" at bounding box center [577, 238] width 455 height 24
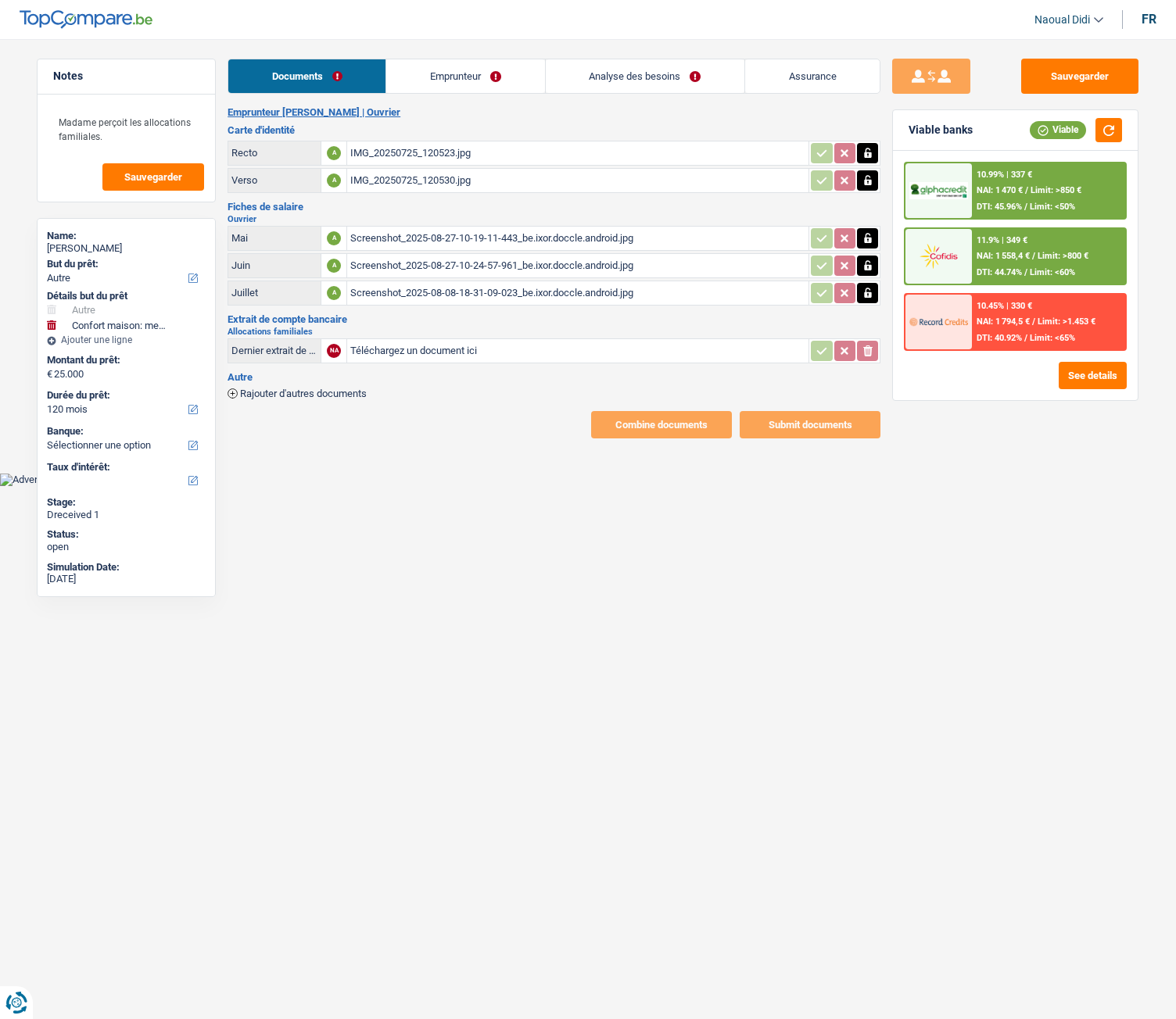
click at [427, 263] on div "Screenshot_2025-08-27-10-24-57-961_be.ixor.doccle.android.jpg" at bounding box center [577, 265] width 455 height 24
click at [1102, 70] on button "Sauvegarder" at bounding box center [1080, 76] width 117 height 35
click at [430, 79] on link "Emprunteur" at bounding box center [465, 76] width 158 height 33
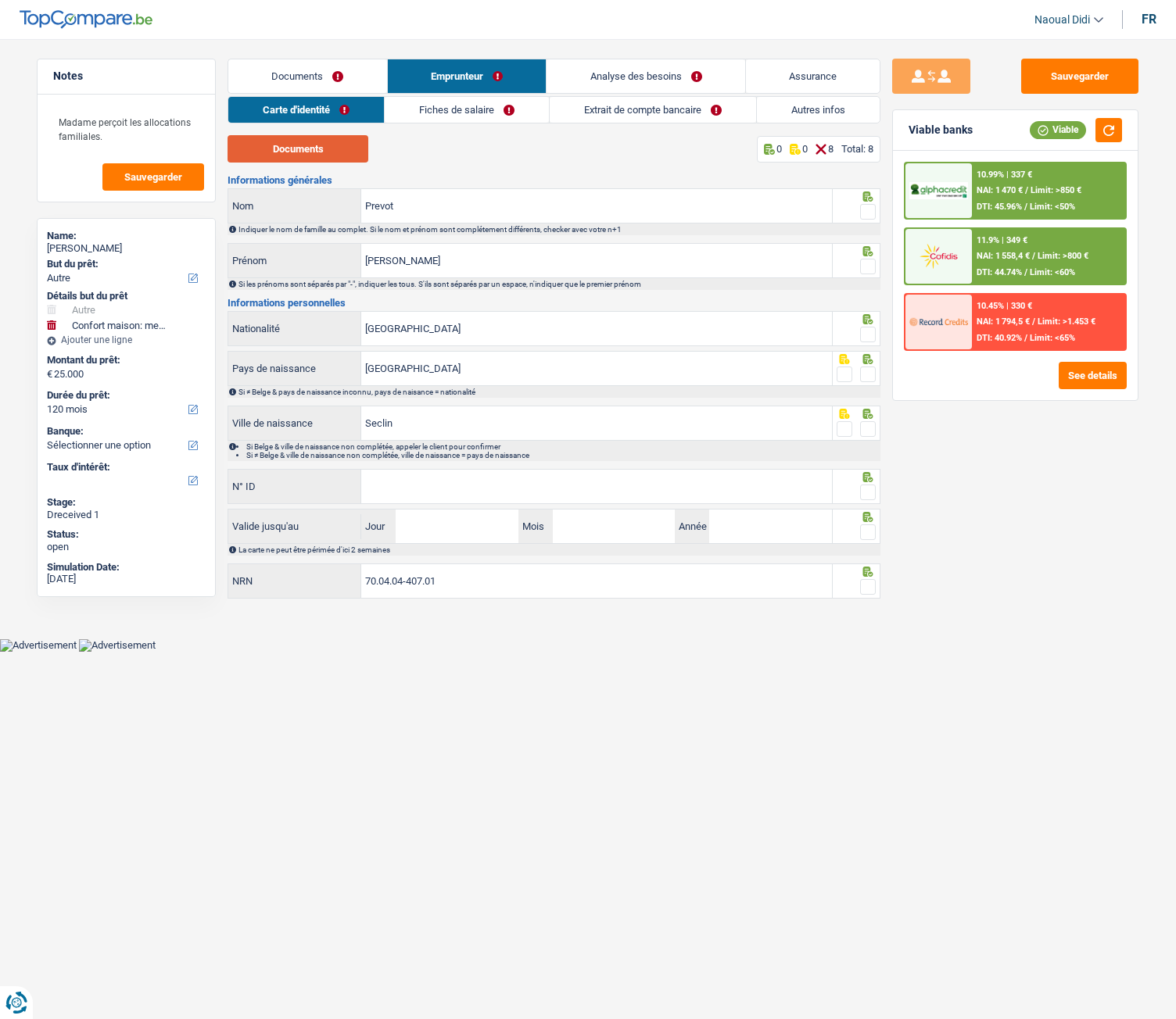
click at [310, 141] on button "Documents" at bounding box center [298, 148] width 141 height 27
click at [438, 201] on input "Prevot" at bounding box center [596, 206] width 471 height 33
click at [866, 216] on span at bounding box center [868, 212] width 16 height 16
click at [0, 0] on input "radio" at bounding box center [0, 0] width 0 height 0
click at [865, 261] on span at bounding box center [868, 266] width 16 height 16
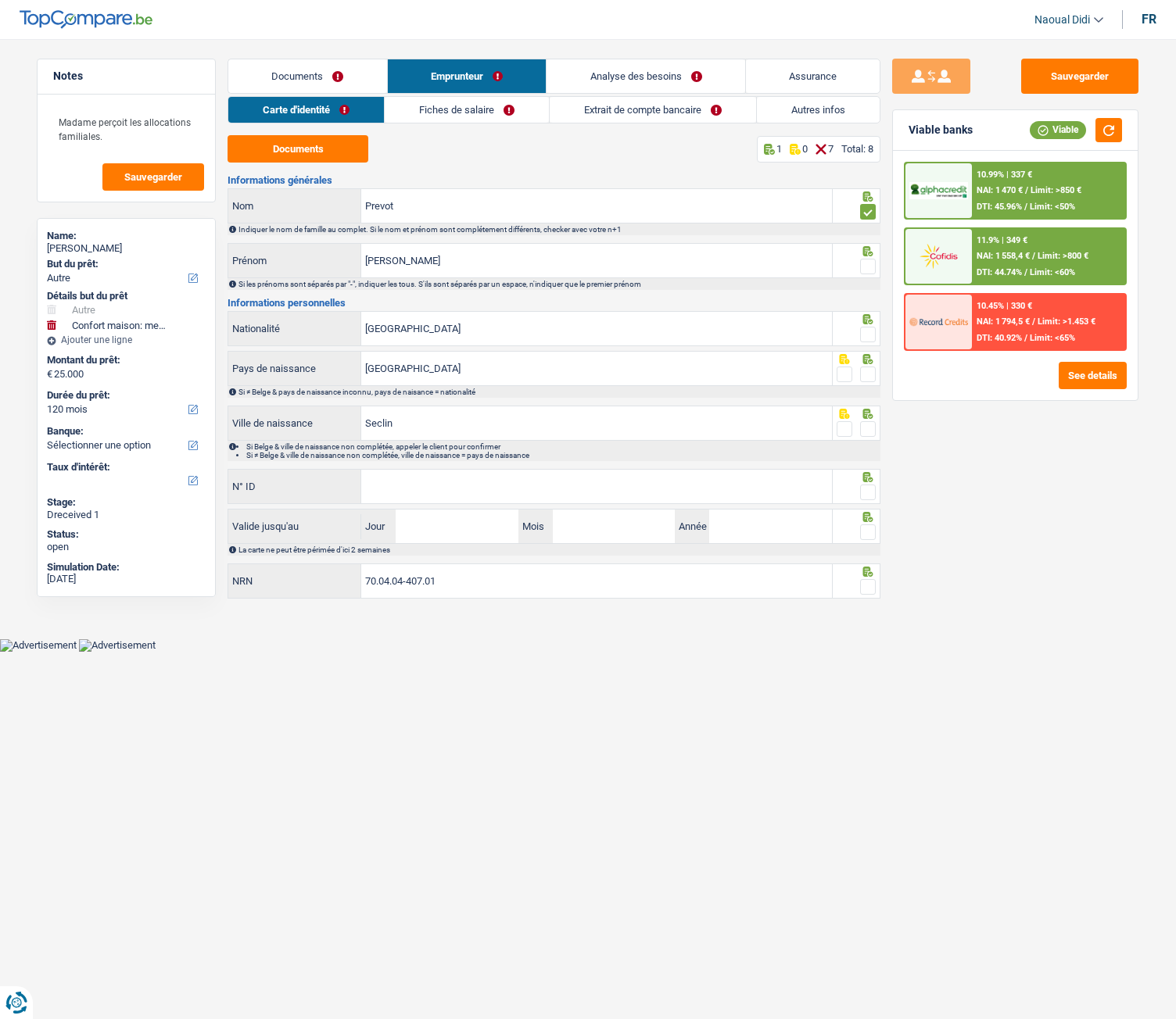
click at [0, 0] on input "radio" at bounding box center [0, 0] width 0 height 0
click at [866, 336] on span at bounding box center [868, 335] width 16 height 16
click at [0, 0] on input "radio" at bounding box center [0, 0] width 0 height 0
click at [868, 373] on span at bounding box center [868, 374] width 16 height 16
click at [0, 0] on input "radio" at bounding box center [0, 0] width 0 height 0
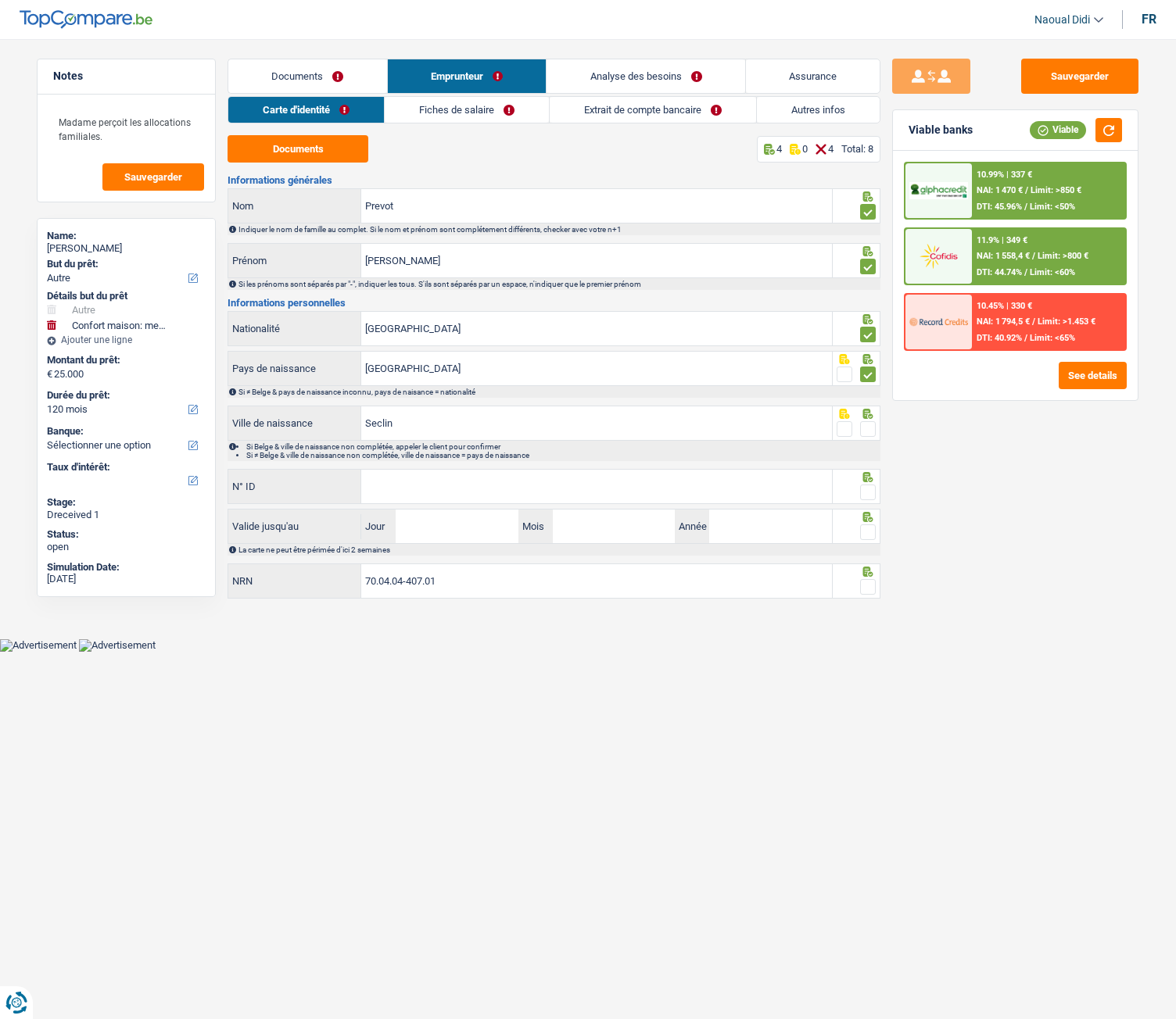
click at [878, 424] on div at bounding box center [856, 423] width 48 height 35
click at [458, 483] on input "N° ID" at bounding box center [596, 486] width 471 height 33
click at [859, 336] on fieldset at bounding box center [857, 335] width 40 height 19
click at [863, 336] on span at bounding box center [868, 335] width 16 height 16
click at [0, 0] on input "radio" at bounding box center [0, 0] width 0 height 0
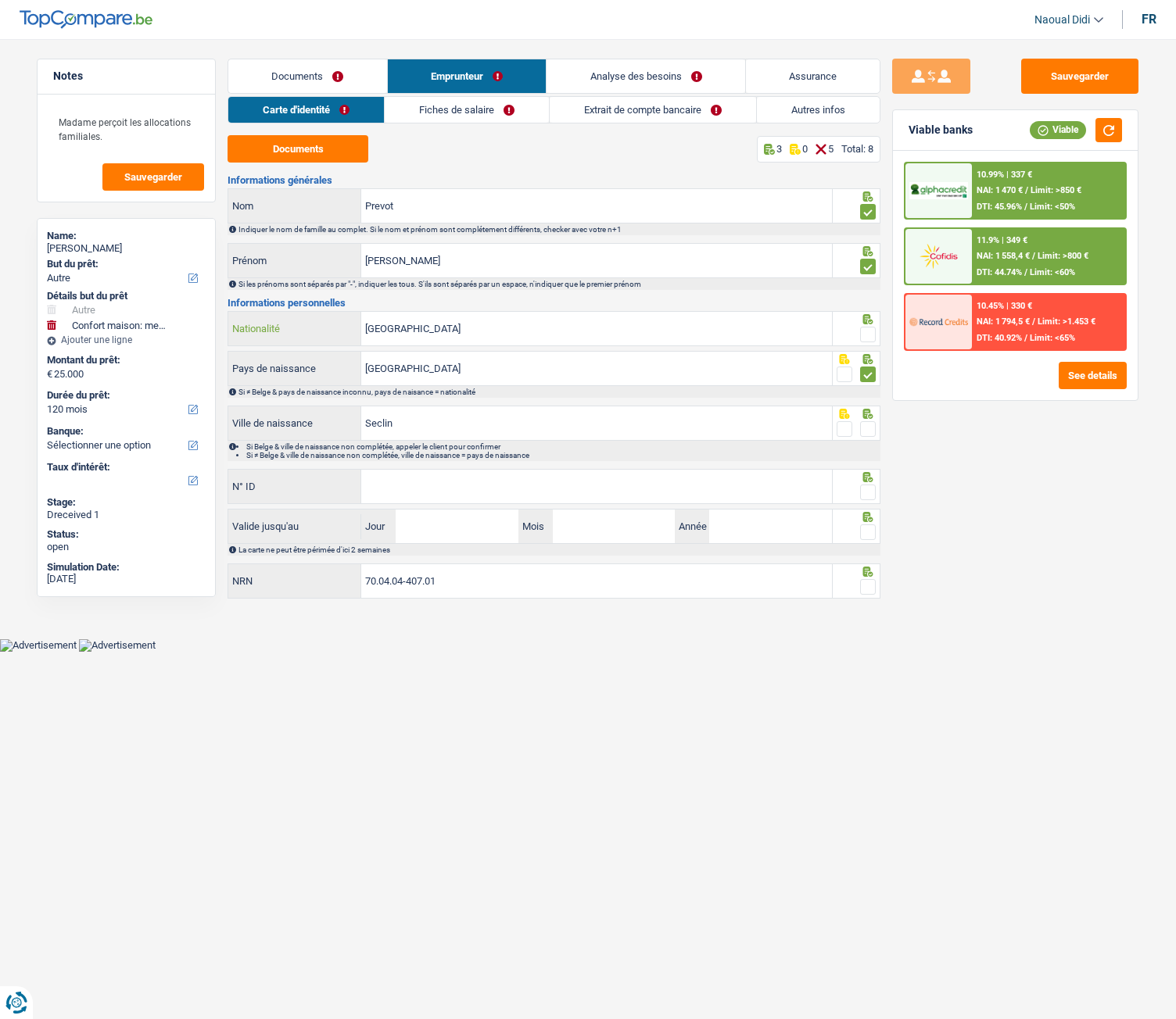
click at [432, 322] on input "[GEOGRAPHIC_DATA]" at bounding box center [596, 329] width 471 height 33
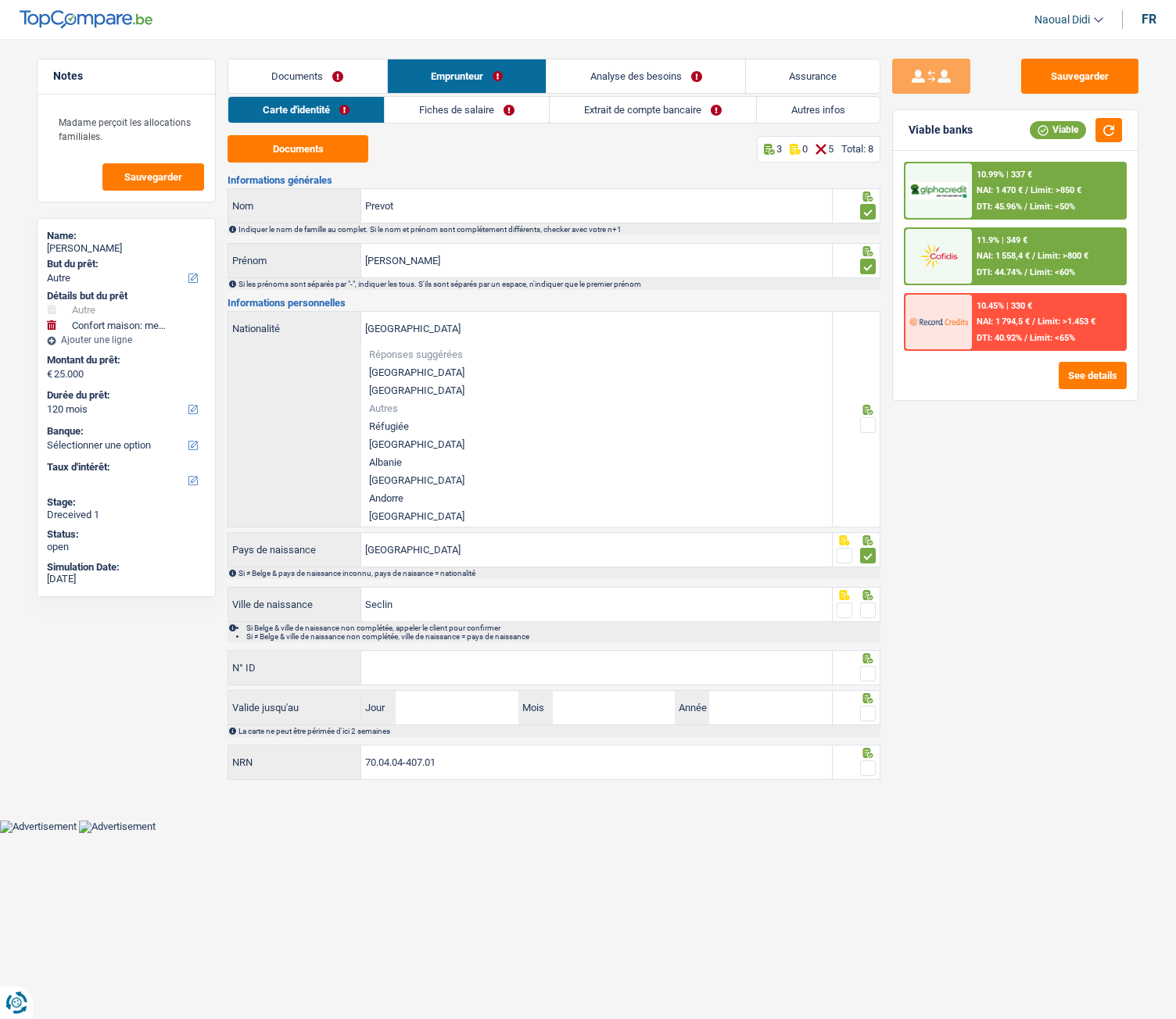
click at [280, 388] on div "[DEMOGRAPHIC_DATA] Nationalité Réponses suggérées [GEOGRAPHIC_DATA] Luxembourg …" at bounding box center [530, 419] width 604 height 215
click at [407, 315] on input "[GEOGRAPHIC_DATA]" at bounding box center [596, 329] width 471 height 33
drag, startPoint x: 409, startPoint y: 322, endPoint x: 317, endPoint y: 315, distance: 92.3
click at [317, 315] on div "[DEMOGRAPHIC_DATA] Nationalité" at bounding box center [530, 329] width 604 height 33
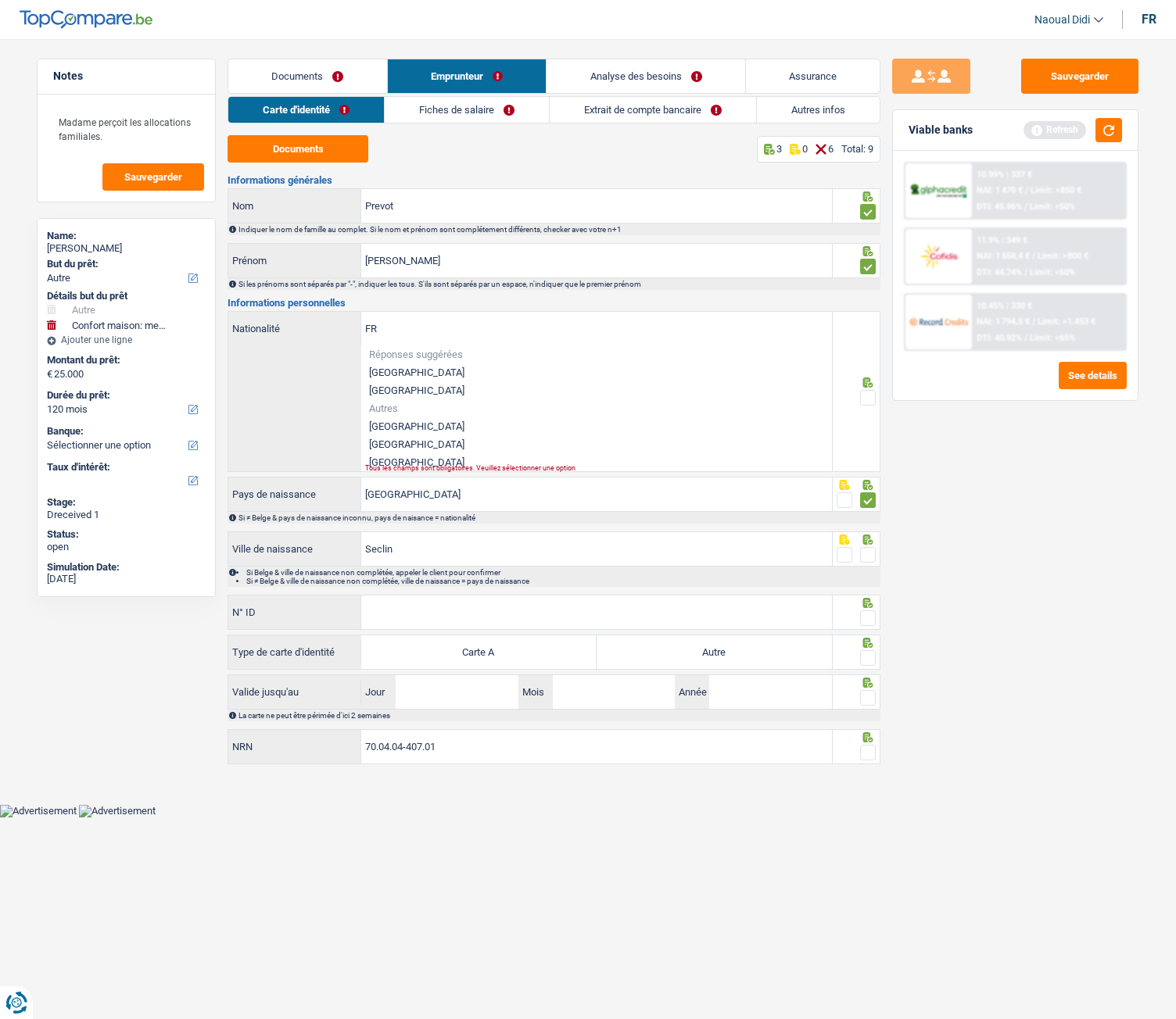
click at [424, 443] on li "[GEOGRAPHIC_DATA]" at bounding box center [596, 444] width 471 height 18
type input "[GEOGRAPHIC_DATA]"
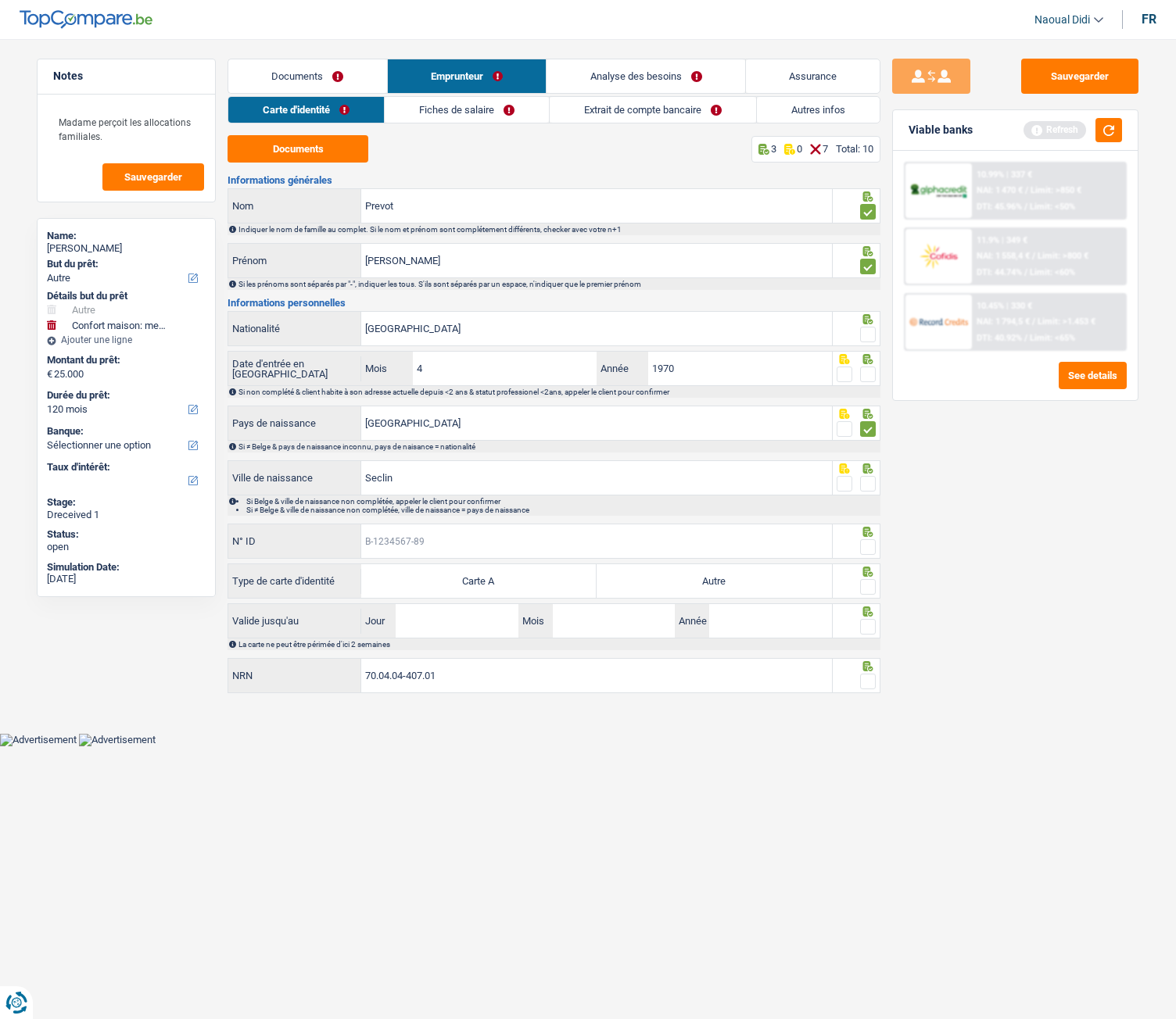
click at [421, 541] on input "N° ID" at bounding box center [596, 541] width 471 height 33
type input "B-6636193-35"
click at [689, 570] on label "Autre" at bounding box center [714, 581] width 236 height 33
click at [689, 570] on input "Autre" at bounding box center [714, 581] width 236 height 33
radio input "true"
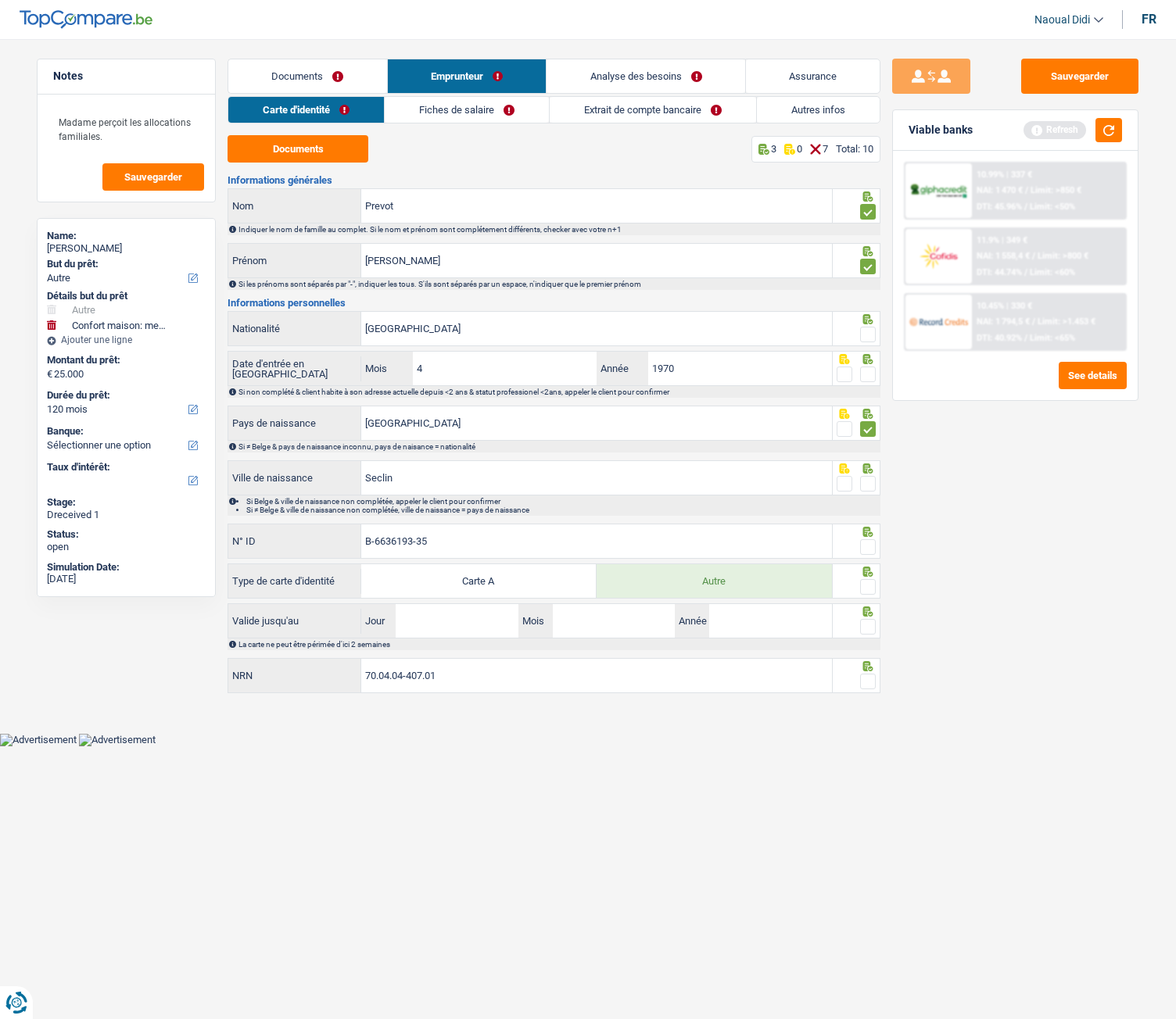
click at [863, 544] on span at bounding box center [868, 548] width 16 height 16
click at [0, 0] on input "radio" at bounding box center [0, 0] width 0 height 0
click at [867, 491] on span at bounding box center [868, 484] width 16 height 16
click at [0, 0] on input "radio" at bounding box center [0, 0] width 0 height 0
click at [869, 570] on span at bounding box center [868, 587] width 16 height 16
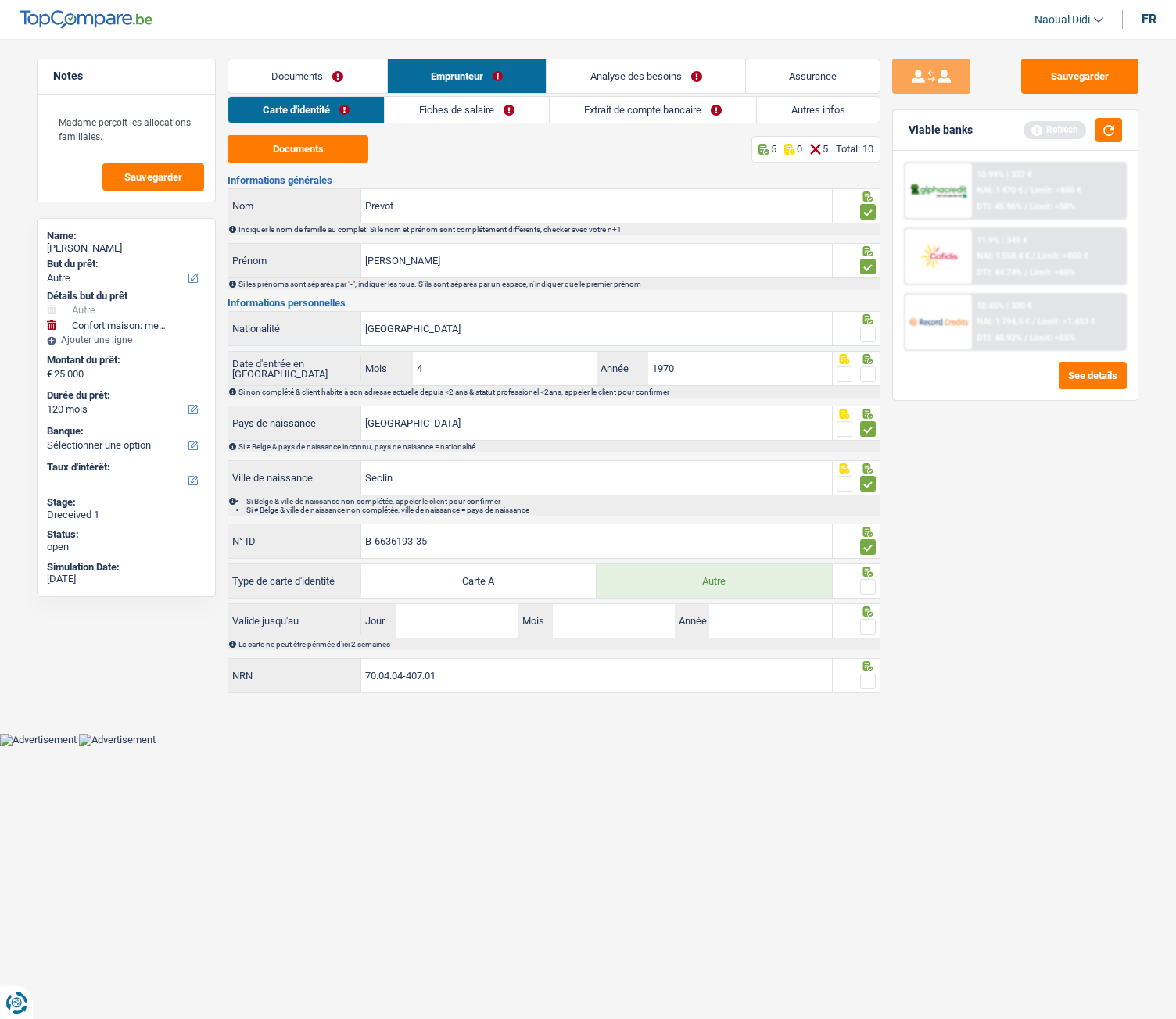
click at [0, 0] on input "radio" at bounding box center [0, 0] width 0 height 0
click at [457, 570] on input "Jour" at bounding box center [456, 621] width 122 height 33
type input "04"
type input "06"
type input "2035"
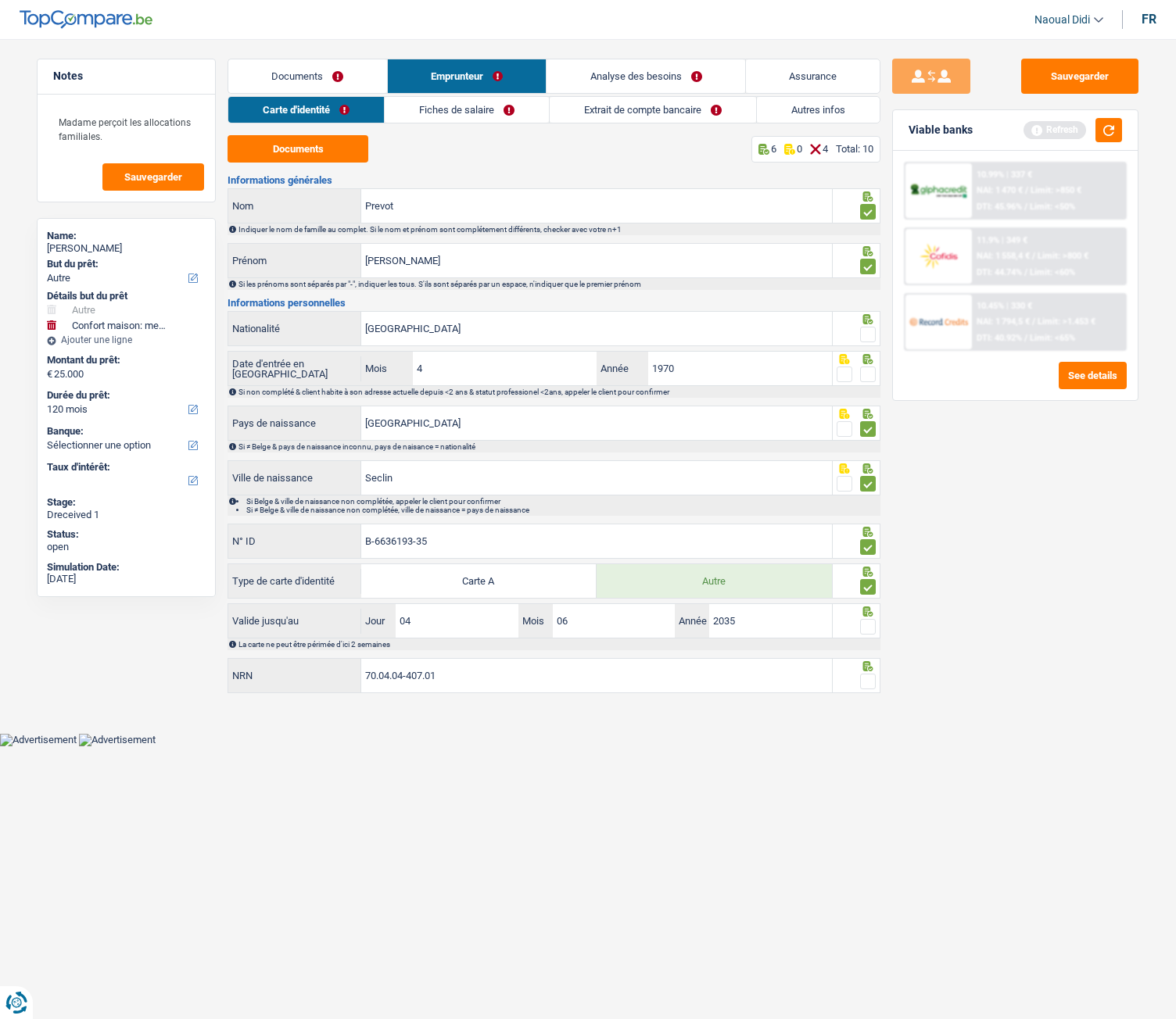
click at [876, 570] on div at bounding box center [856, 621] width 48 height 35
click at [868, 570] on span at bounding box center [868, 627] width 16 height 16
click at [0, 0] on input "radio" at bounding box center [0, 0] width 0 height 0
click at [489, 570] on input "70.04.04-407.01" at bounding box center [596, 676] width 471 height 33
click at [870, 570] on span at bounding box center [868, 682] width 16 height 16
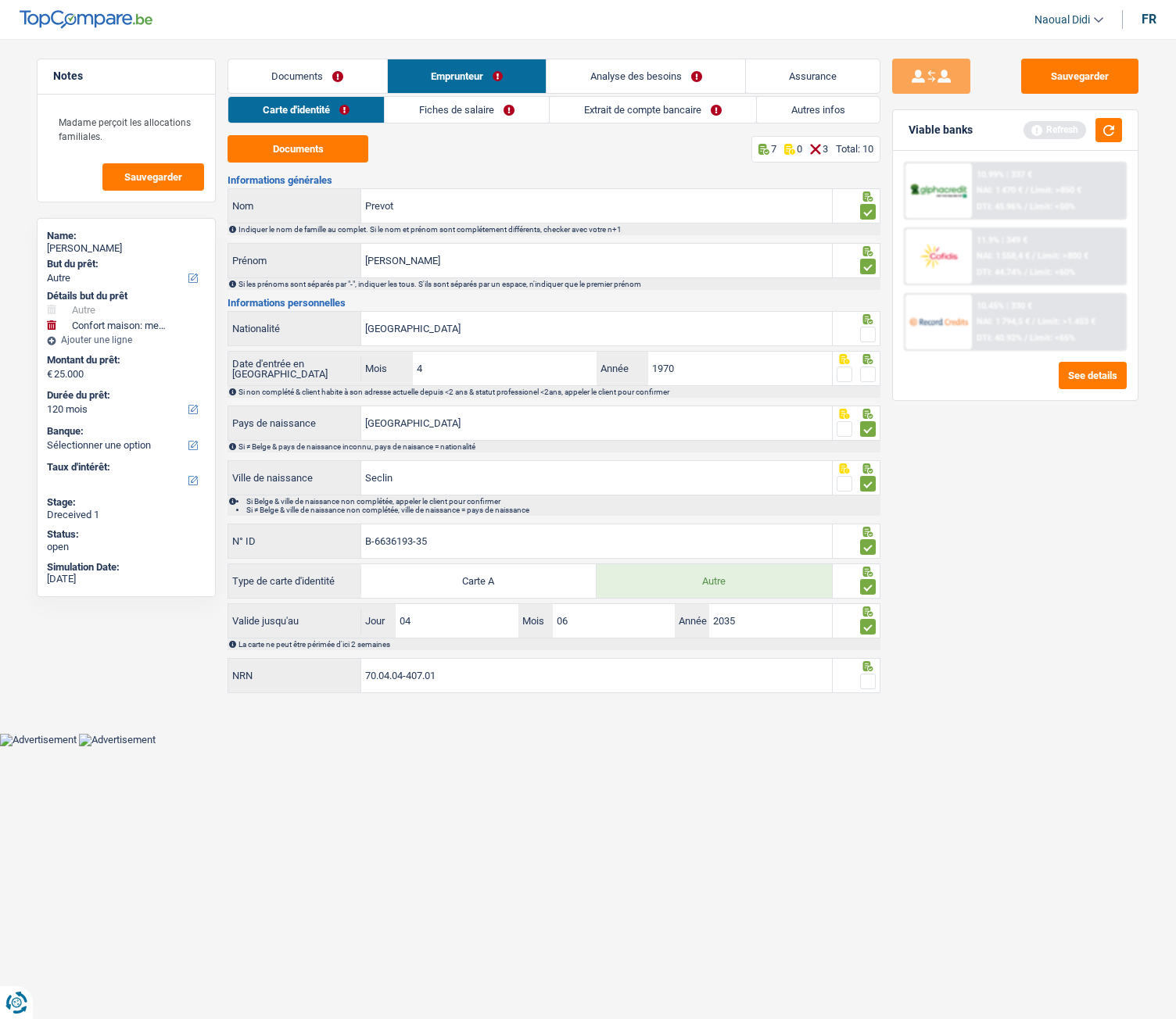
click at [0, 0] on input "radio" at bounding box center [0, 0] width 0 height 0
click at [1091, 72] on button "Sauvegarder" at bounding box center [1080, 76] width 117 height 35
click at [471, 115] on link "Fiches de salaire" at bounding box center [466, 110] width 164 height 25
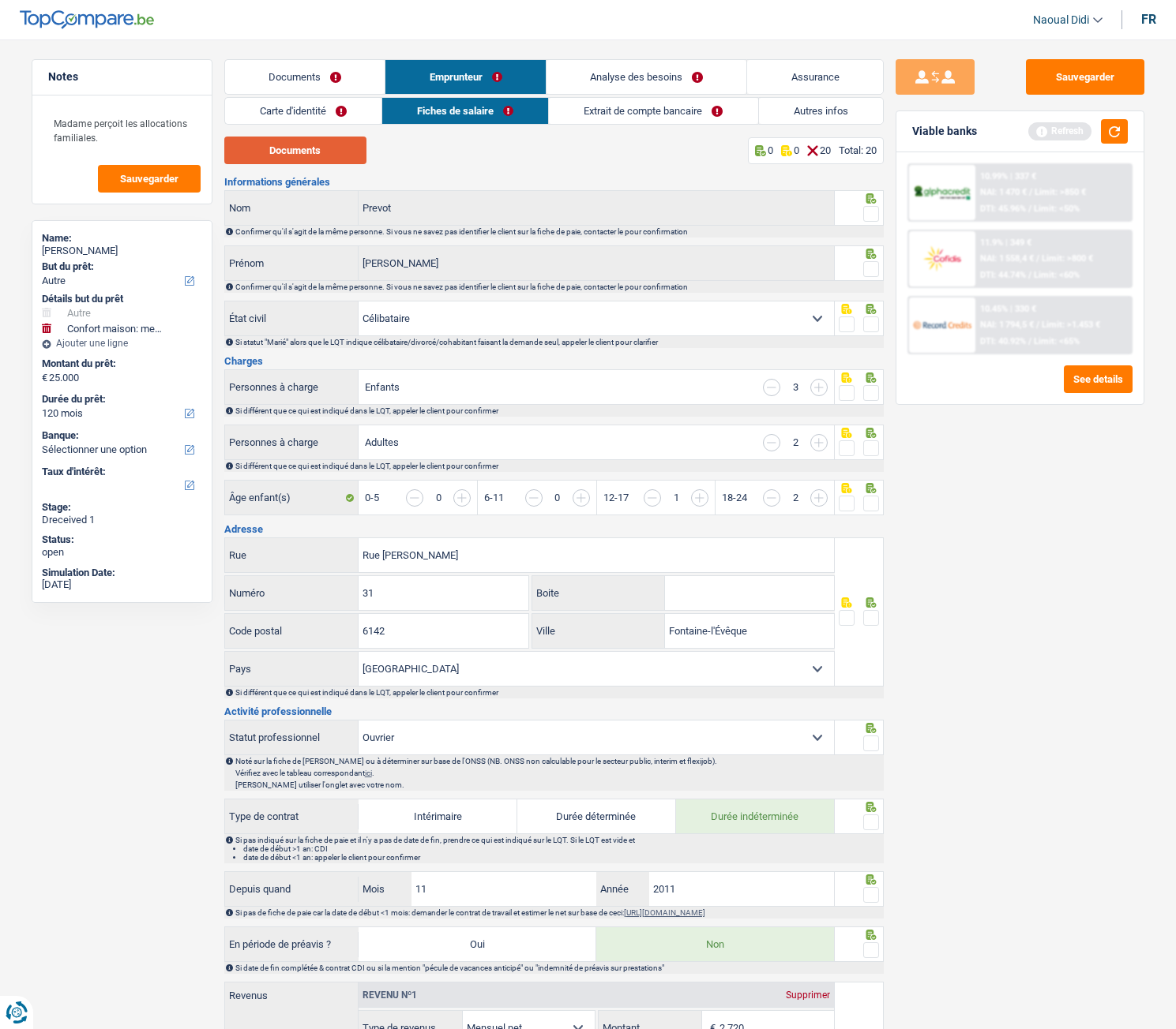
click at [322, 150] on button "Documents" at bounding box center [295, 150] width 142 height 27
click at [776, 443] on input "button" at bounding box center [772, 443] width 18 height 18
click at [805, 314] on select "Célibataire Marié(e) Cohabitant(e) légal(e) Divorcé(e) Veuf(ve) Séparé (de fait…" at bounding box center [596, 319] width 475 height 34
select select "cohabitation"
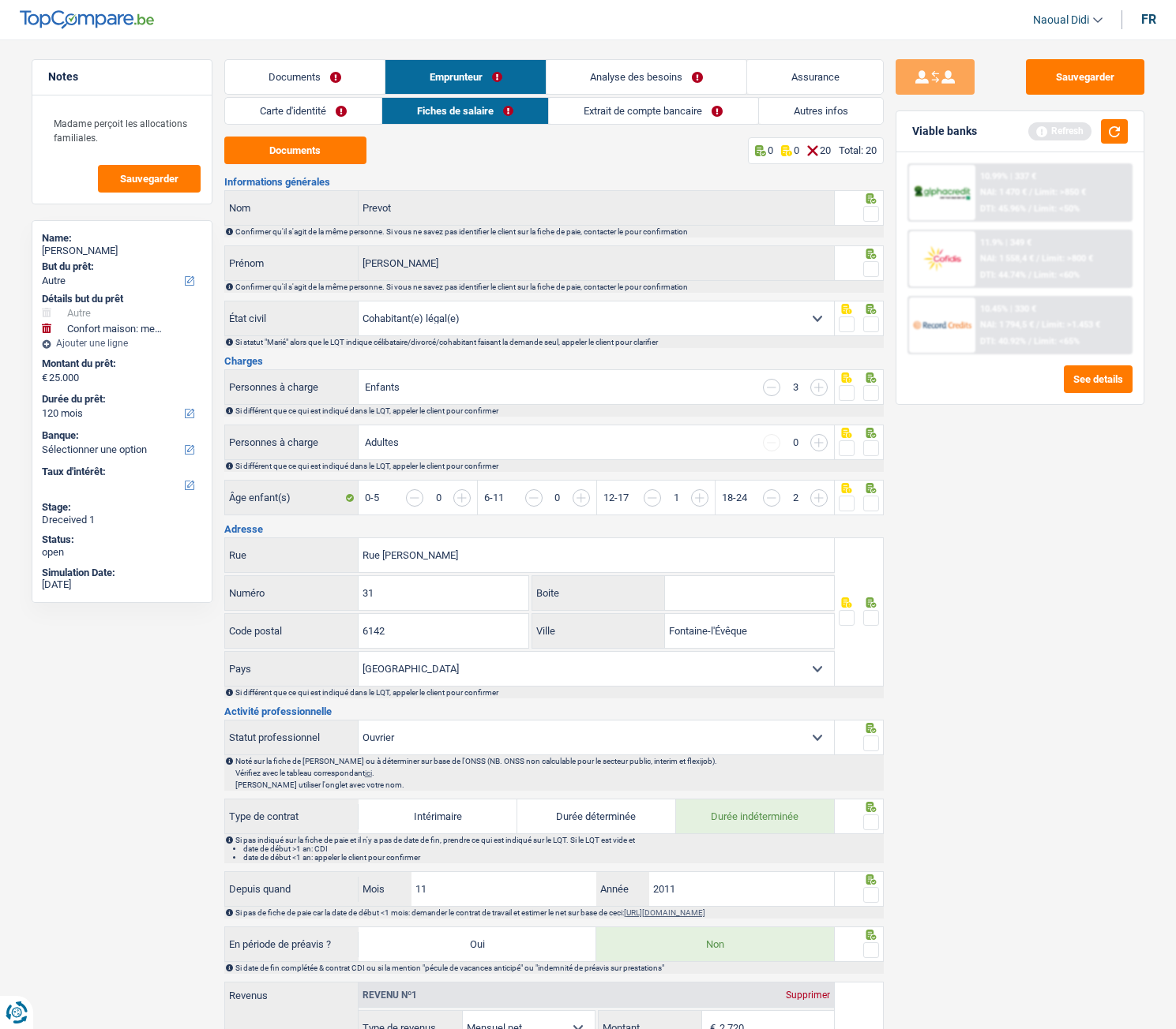
click at [358, 302] on select "Célibataire Marié(e) Cohabitant(e) légal(e) Divorcé(e) Veuf(ve) Séparé (de fait…" at bounding box center [596, 319] width 475 height 34
click at [643, 76] on link "Analyse des besoins" at bounding box center [646, 77] width 201 height 34
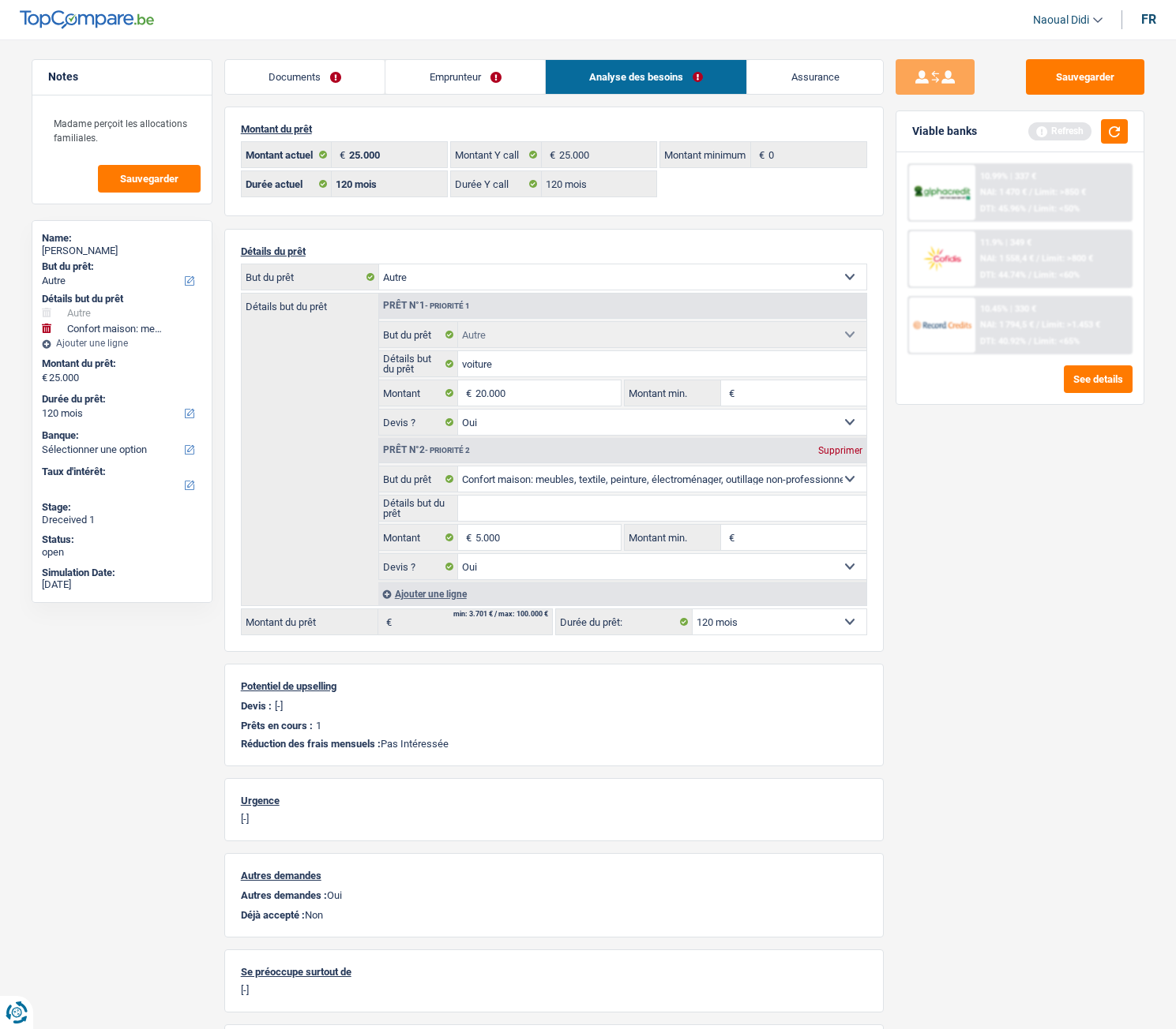
click at [465, 76] on link "Emprunteur" at bounding box center [465, 77] width 159 height 34
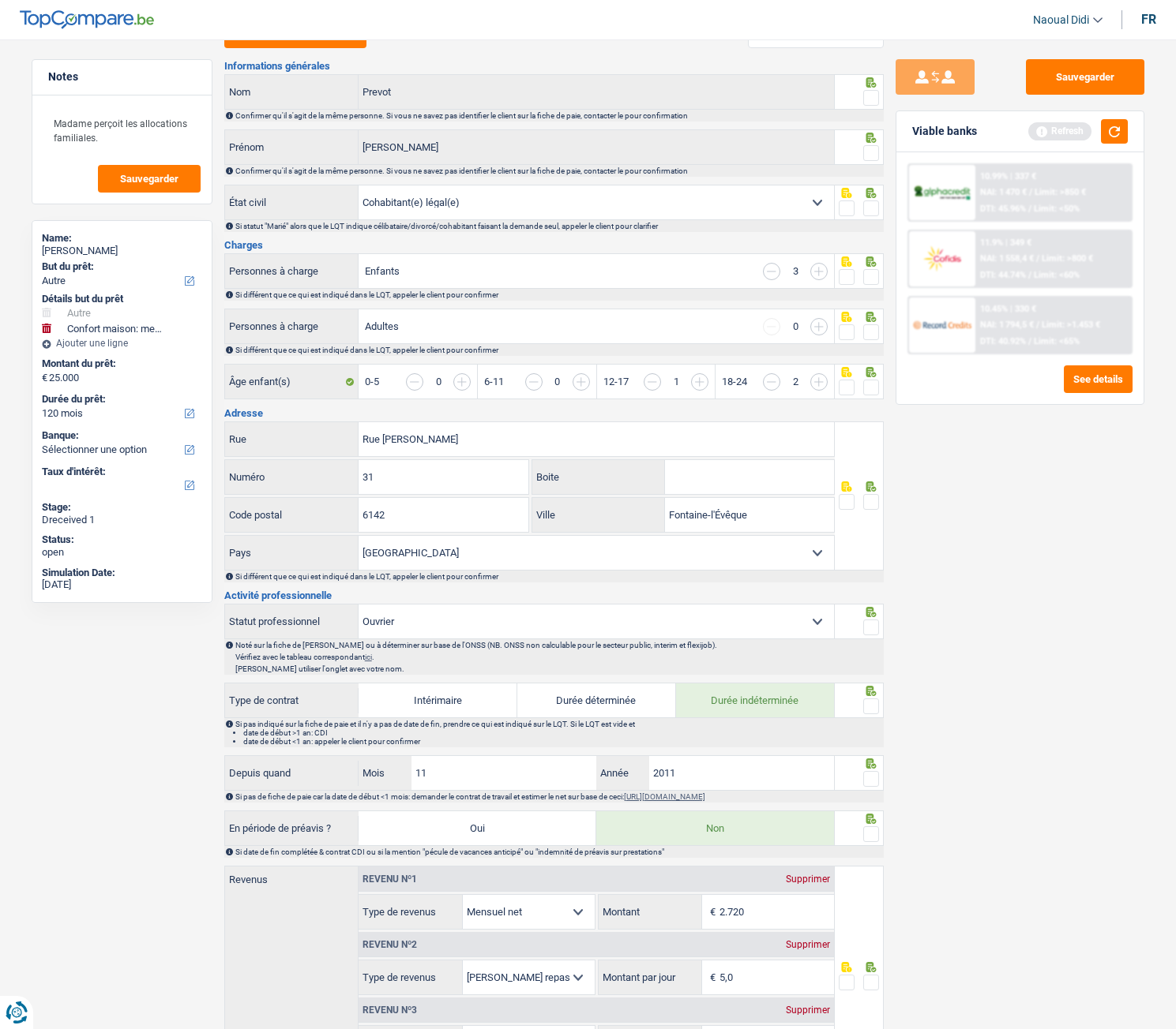
scroll to position [157, 0]
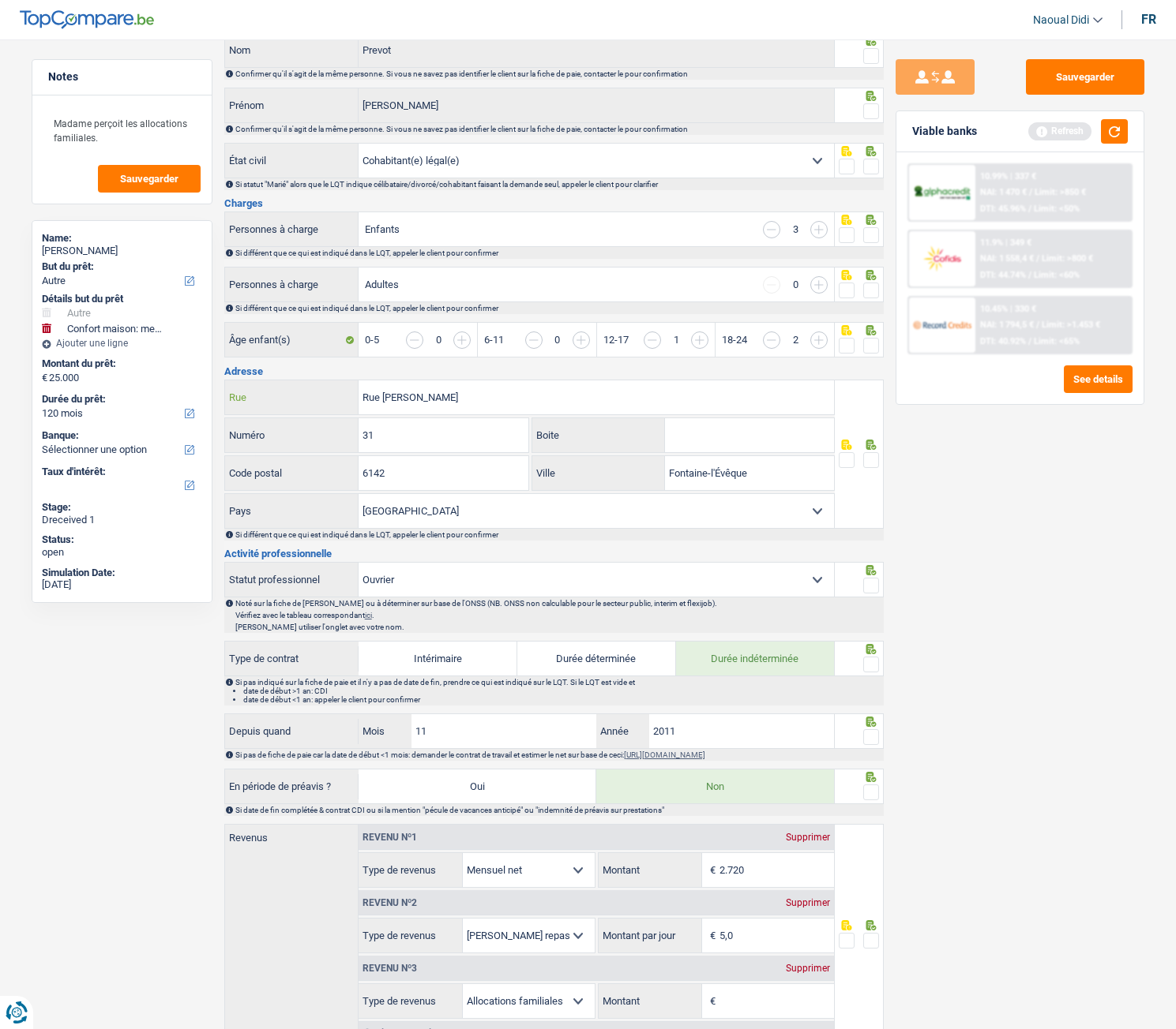
click at [474, 390] on input "Rue [PERSON_NAME]" at bounding box center [596, 397] width 475 height 34
drag, startPoint x: 869, startPoint y: 460, endPoint x: 878, endPoint y: 399, distance: 61.7
click at [872, 454] on span at bounding box center [871, 460] width 16 height 16
click at [0, 0] on input "radio" at bounding box center [0, 0] width 0 height 0
click at [879, 339] on input "button" at bounding box center [1114, 349] width 610 height 34
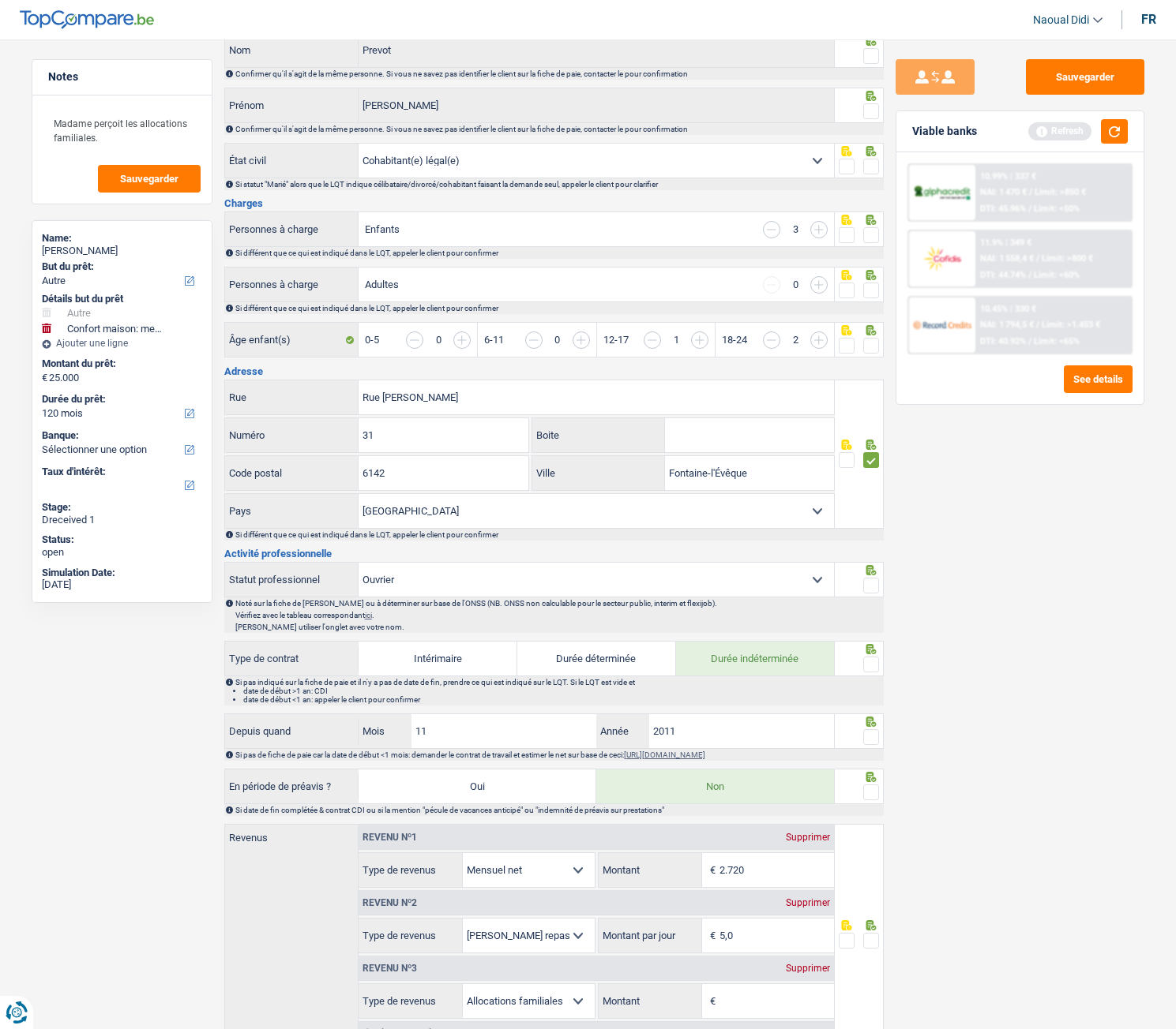
click at [876, 296] on span at bounding box center [871, 290] width 16 height 16
click at [0, 0] on input "radio" at bounding box center [0, 0] width 0 height 0
click at [871, 338] on span at bounding box center [871, 346] width 16 height 16
click at [0, 0] on input "radio" at bounding box center [0, 0] width 0 height 0
click at [871, 233] on span at bounding box center [871, 235] width 16 height 16
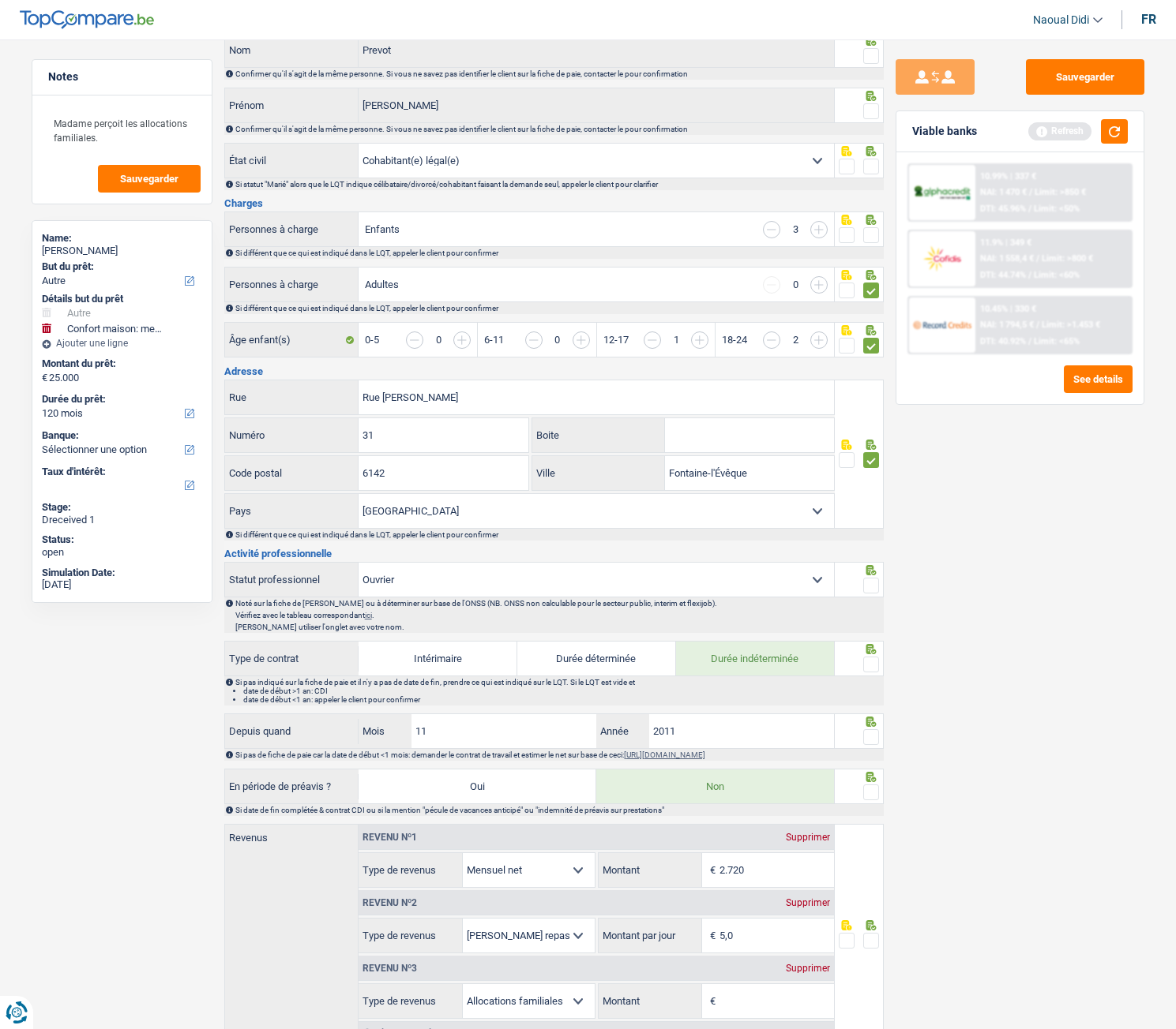
click at [0, 0] on input "radio" at bounding box center [0, 0] width 0 height 0
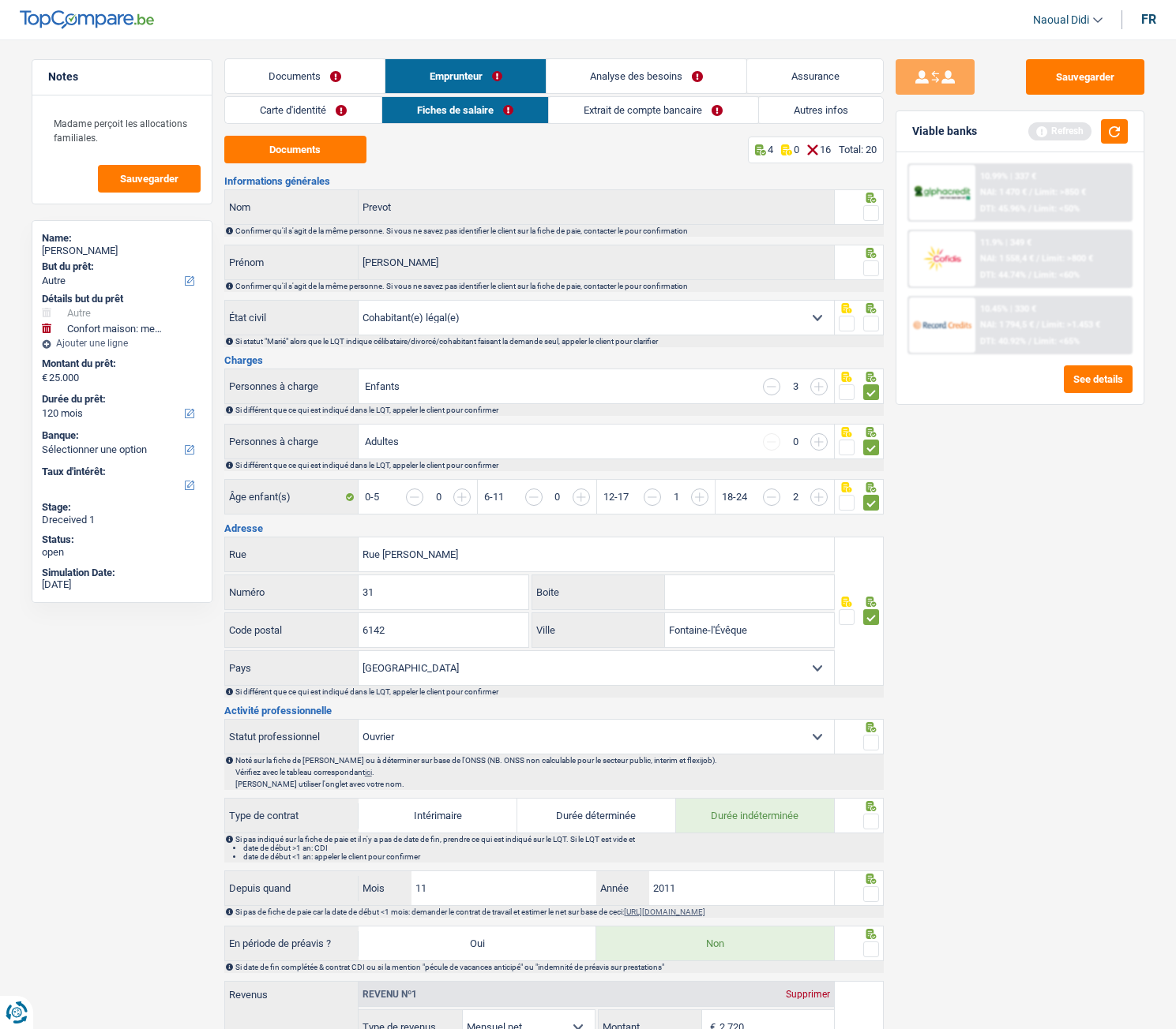
scroll to position [0, 0]
click at [872, 319] on span at bounding box center [871, 325] width 16 height 16
click at [0, 0] on input "radio" at bounding box center [0, 0] width 0 height 0
click at [874, 269] on span at bounding box center [871, 269] width 16 height 16
click at [0, 0] on input "radio" at bounding box center [0, 0] width 0 height 0
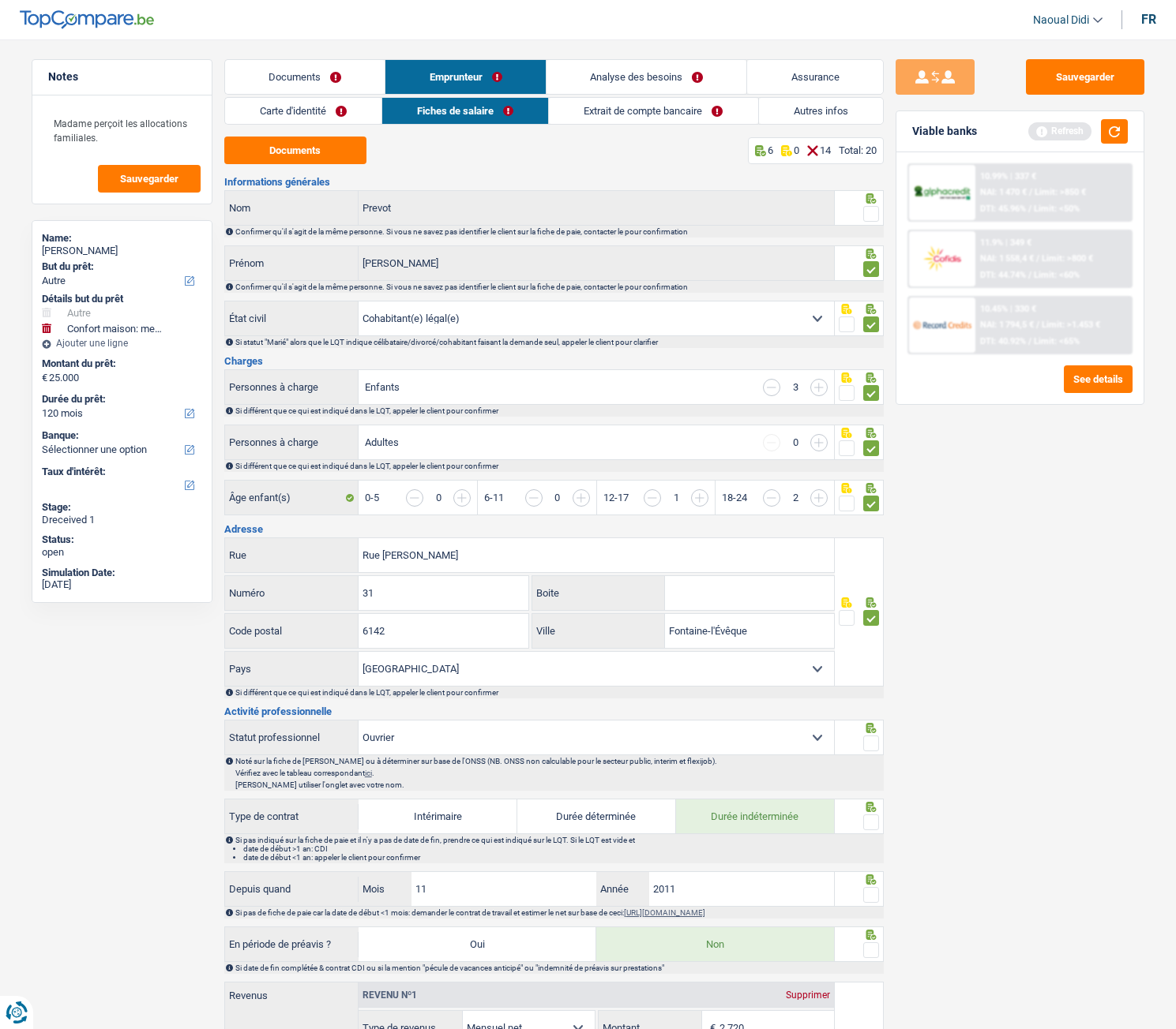
click at [873, 217] on span at bounding box center [871, 214] width 16 height 16
click at [0, 0] on input "radio" at bounding box center [0, 0] width 0 height 0
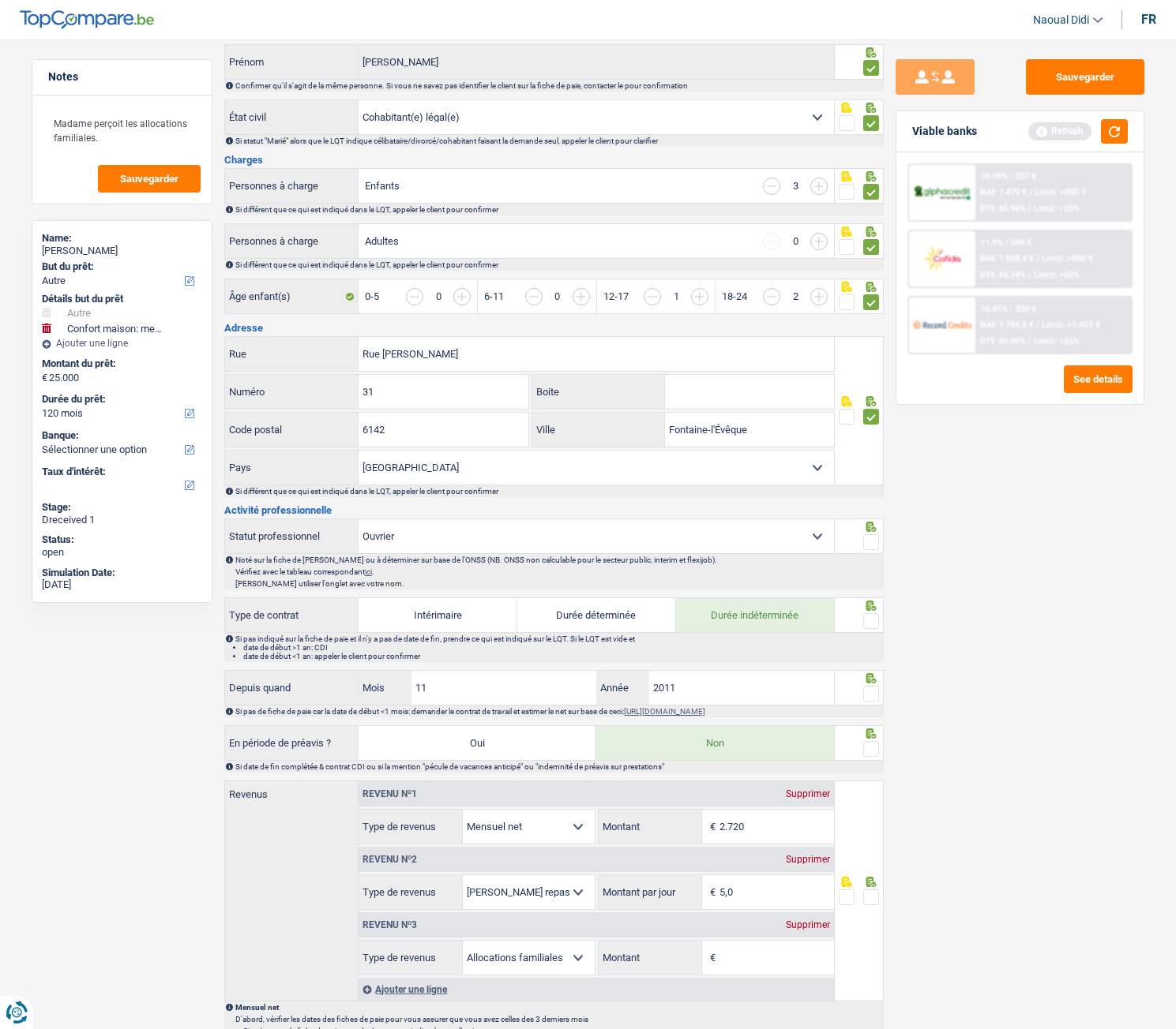
scroll to position [237, 0]
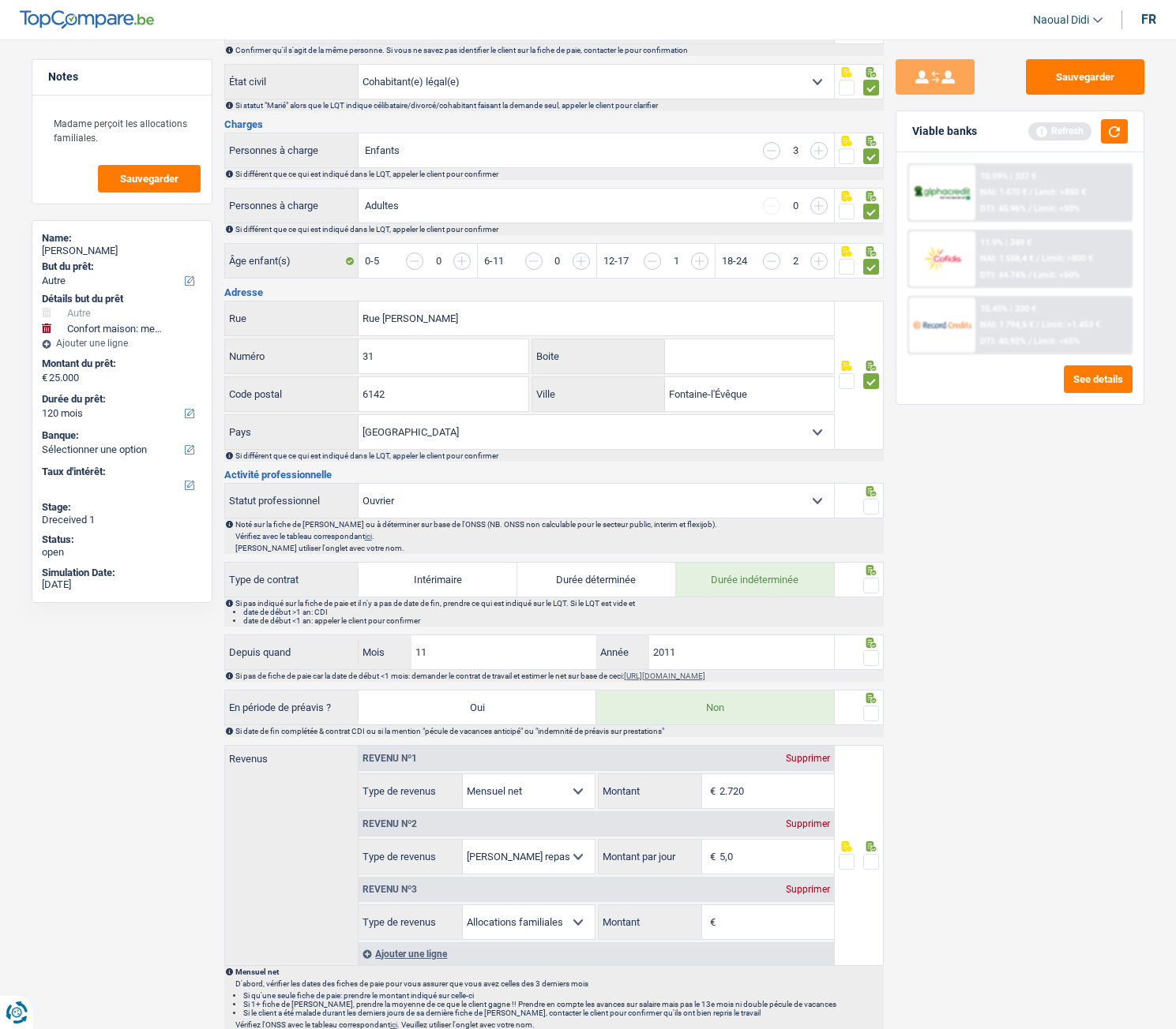
click at [870, 508] on span at bounding box center [871, 507] width 16 height 16
click at [0, 0] on input "radio" at bounding box center [0, 0] width 0 height 0
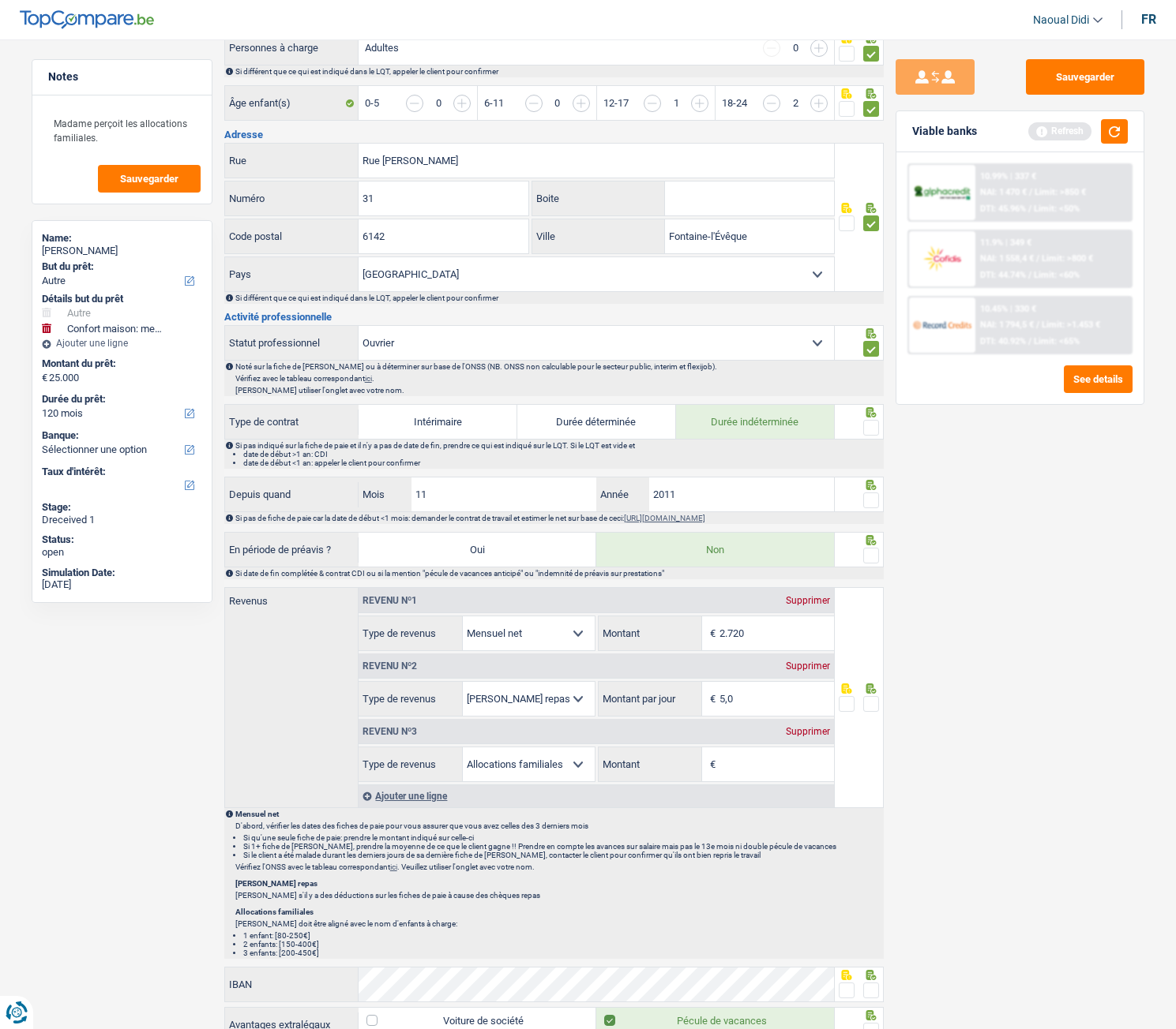
click at [873, 428] on span at bounding box center [871, 428] width 16 height 16
click at [0, 0] on input "radio" at bounding box center [0, 0] width 0 height 0
click at [872, 502] on span at bounding box center [871, 501] width 16 height 16
click at [0, 0] on input "radio" at bounding box center [0, 0] width 0 height 0
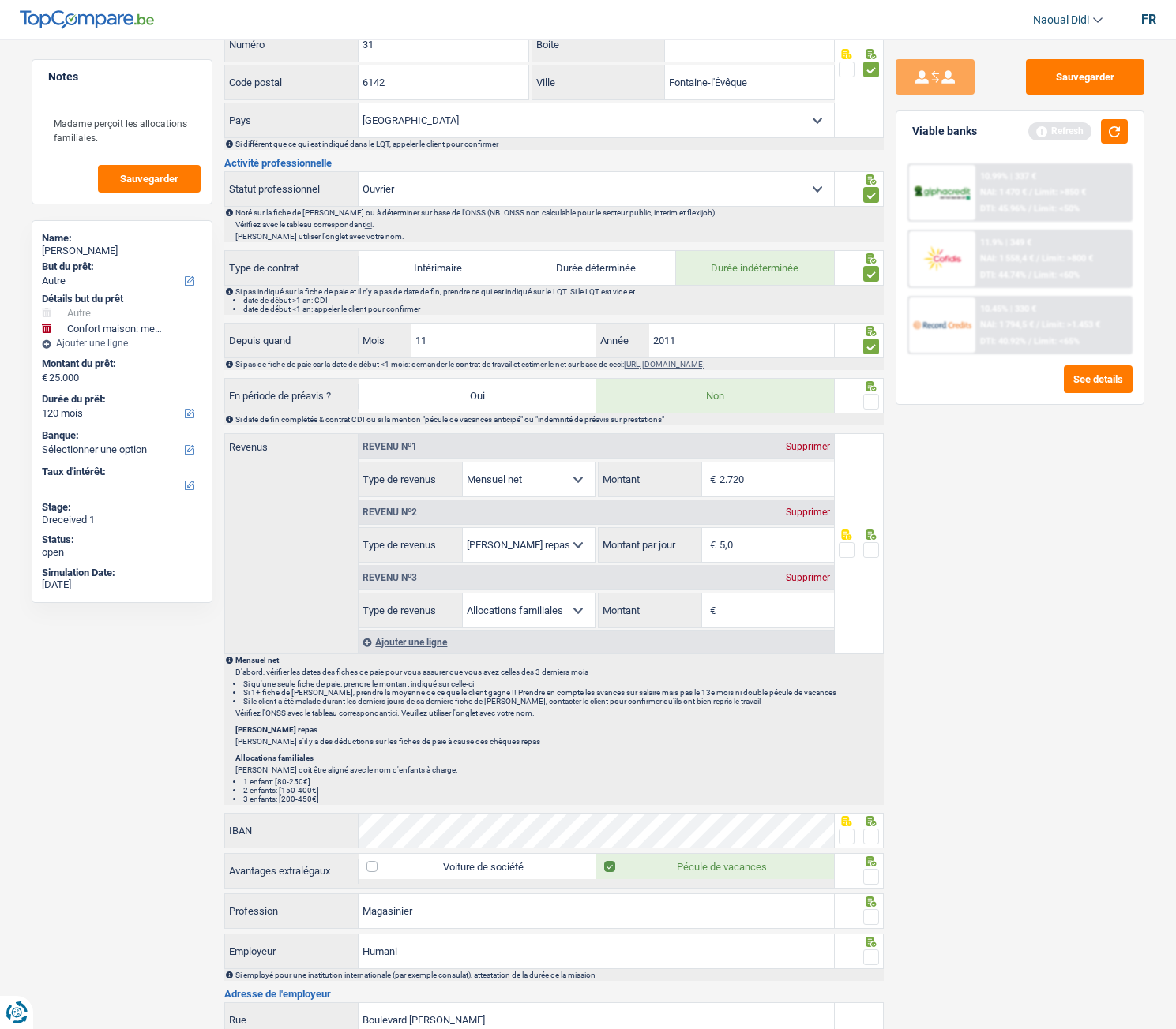
scroll to position [553, 0]
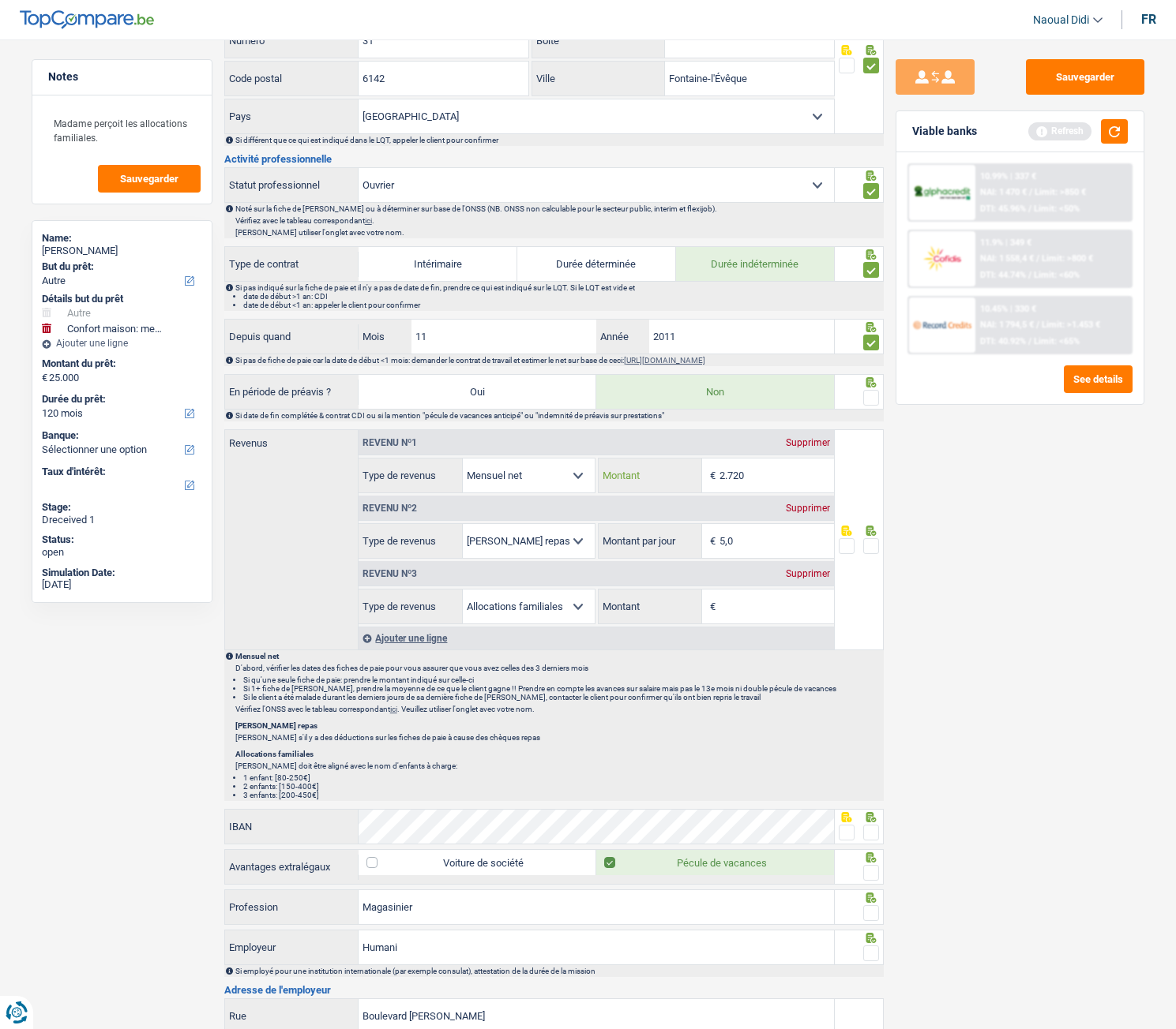
click at [774, 480] on input "2.720" at bounding box center [776, 475] width 114 height 34
type input "2.726"
click at [766, 534] on input "5,0" at bounding box center [776, 541] width 114 height 34
click at [870, 546] on span at bounding box center [871, 546] width 16 height 16
click at [0, 0] on input "radio" at bounding box center [0, 0] width 0 height 0
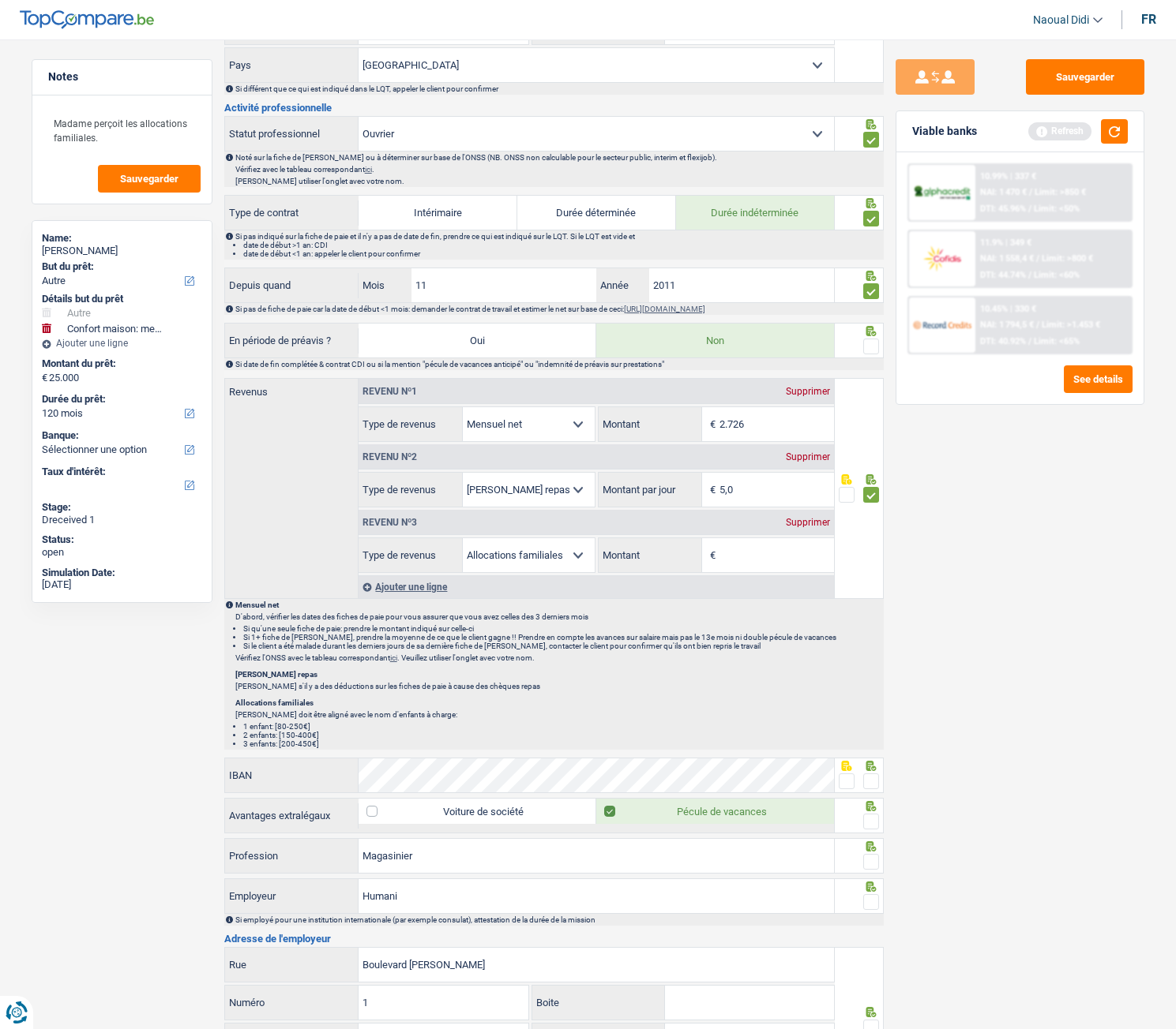
scroll to position [632, 0]
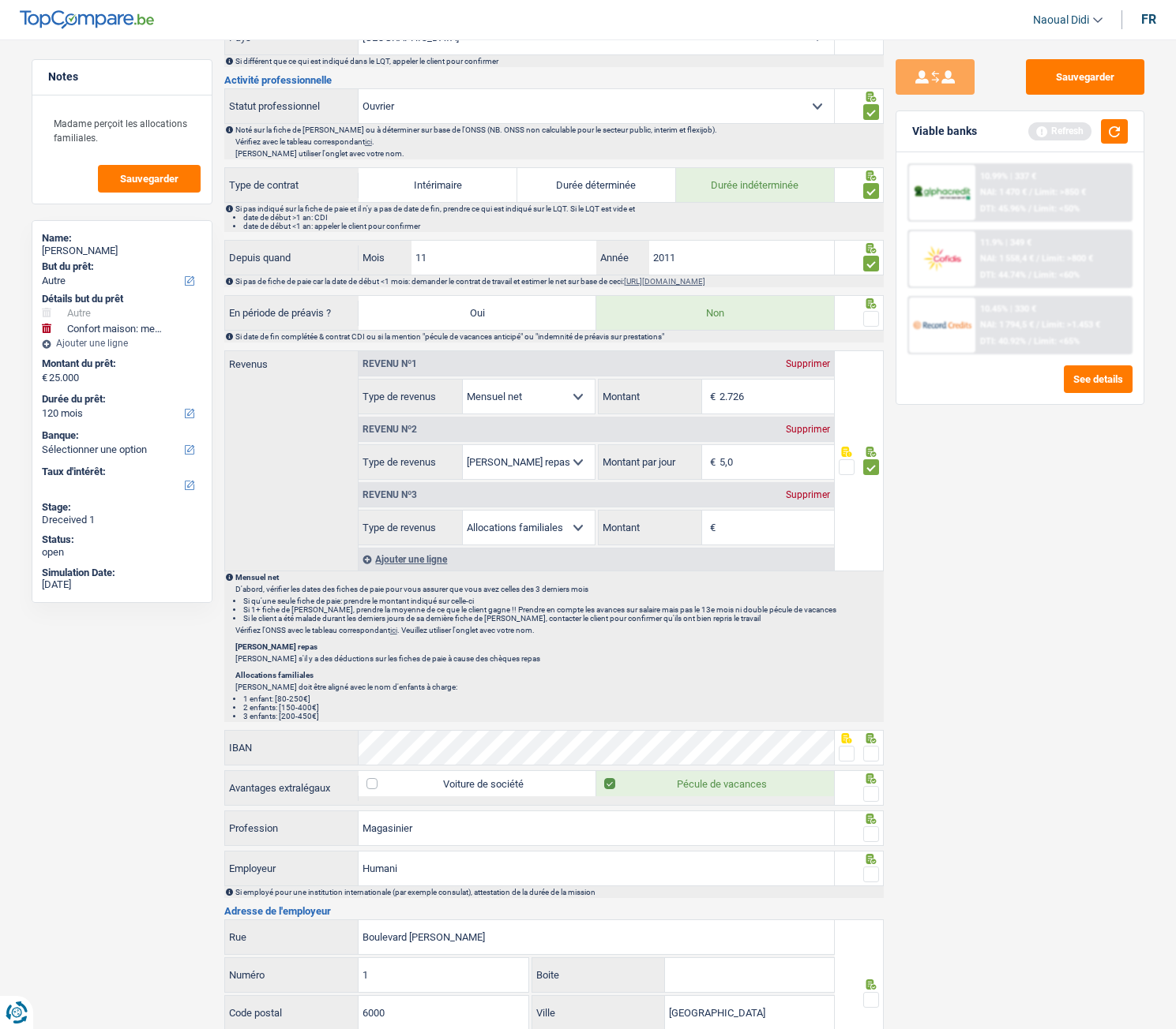
click at [807, 496] on div "Supprimer" at bounding box center [807, 495] width 52 height 10
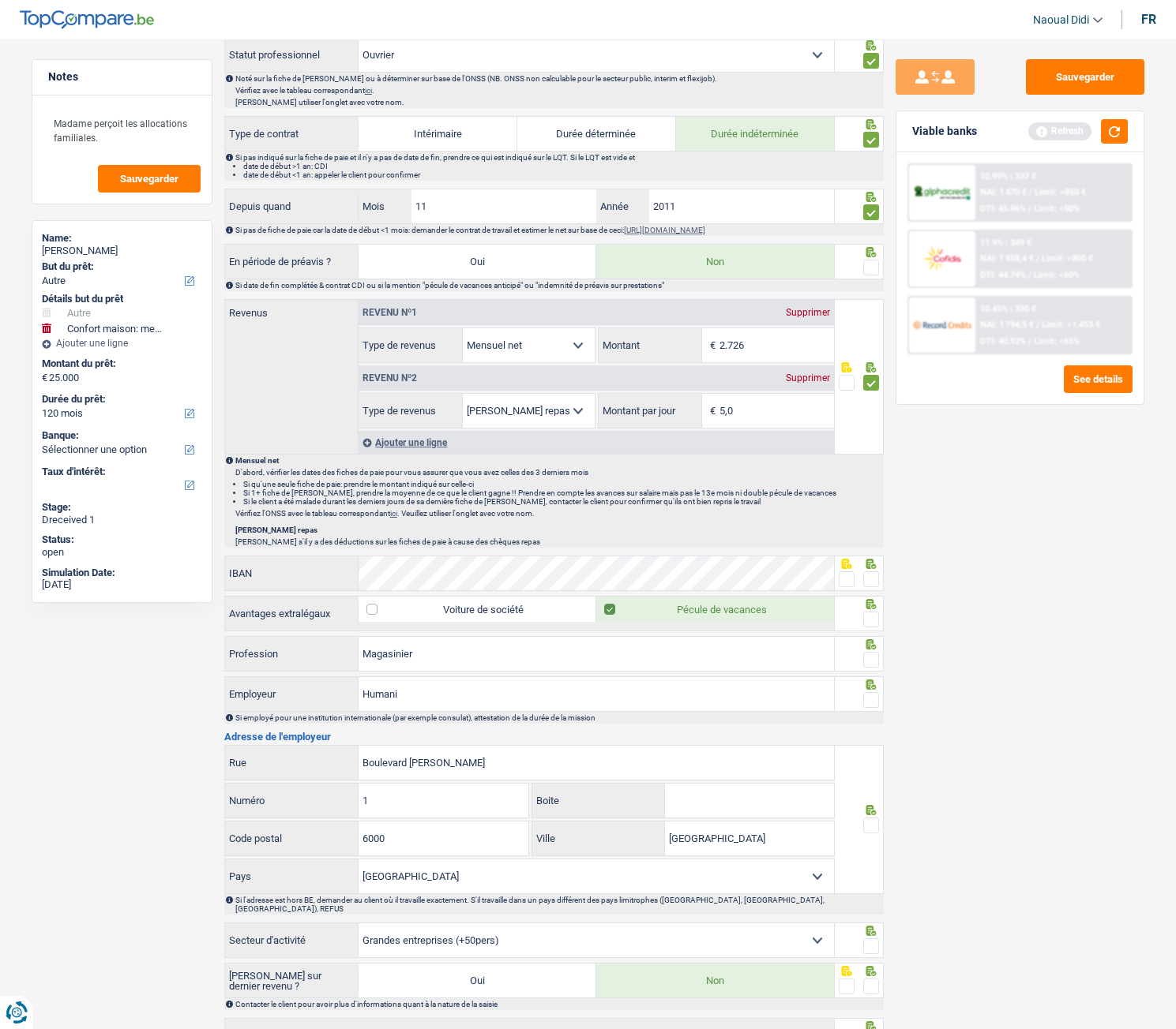
scroll to position [710, 0]
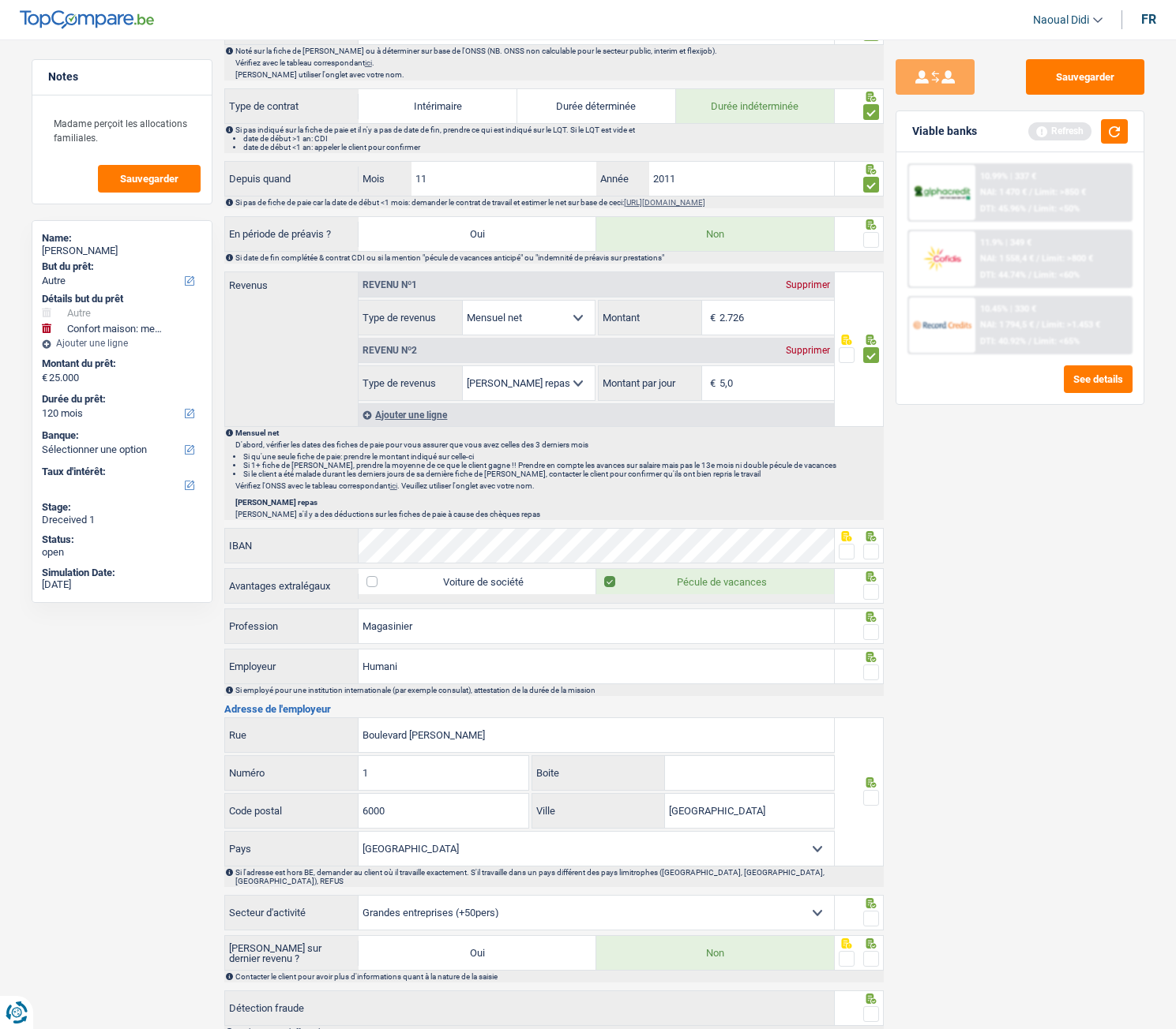
click at [842, 560] on div at bounding box center [847, 552] width 16 height 19
click at [877, 575] on span at bounding box center [871, 633] width 16 height 16
click at [0, 0] on input "radio" at bounding box center [0, 0] width 0 height 0
click at [876, 575] on span at bounding box center [871, 592] width 16 height 16
click at [0, 0] on input "radio" at bounding box center [0, 0] width 0 height 0
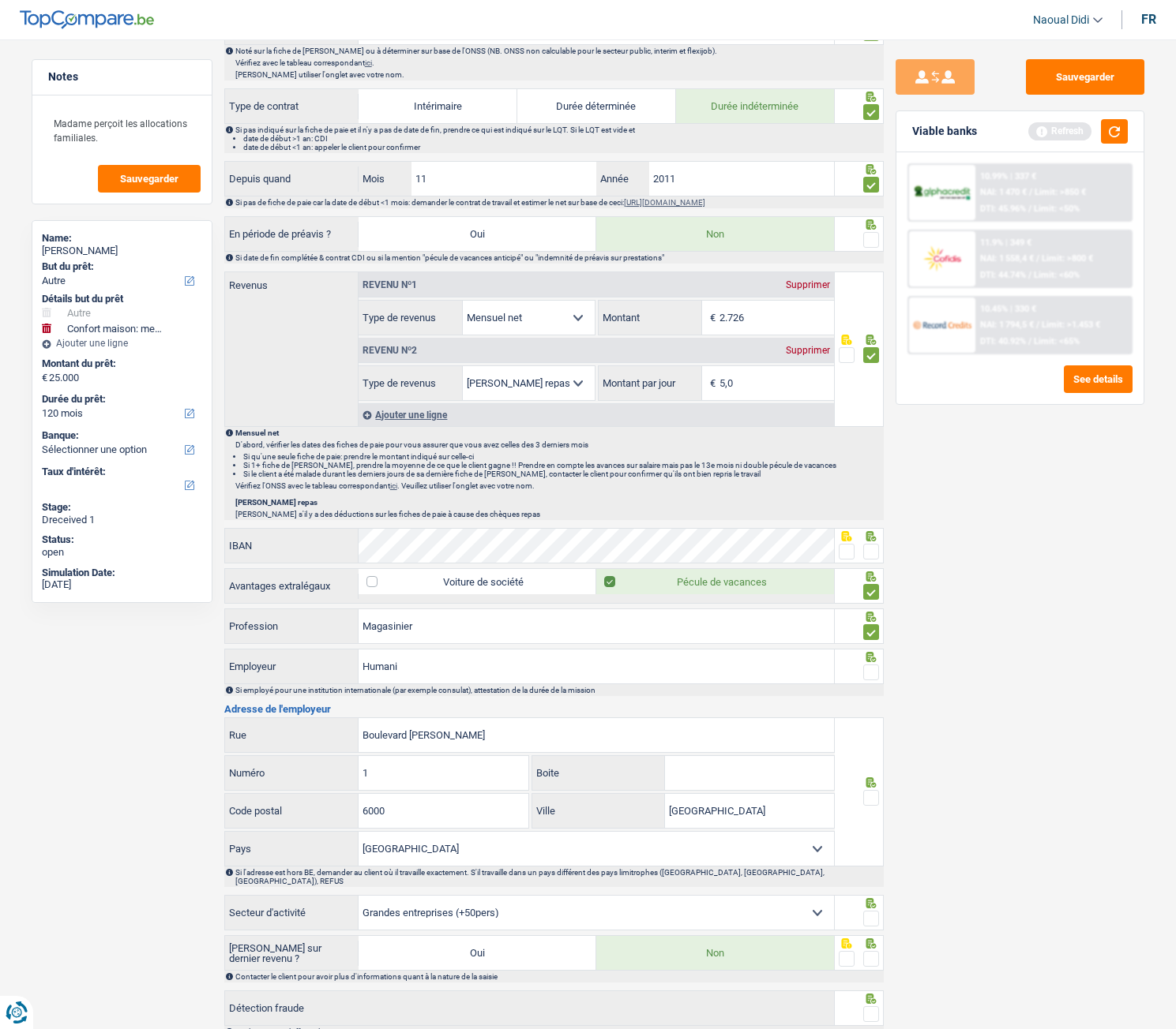
click at [869, 575] on span at bounding box center [871, 672] width 16 height 16
click at [0, 0] on input "radio" at bounding box center [0, 0] width 0 height 0
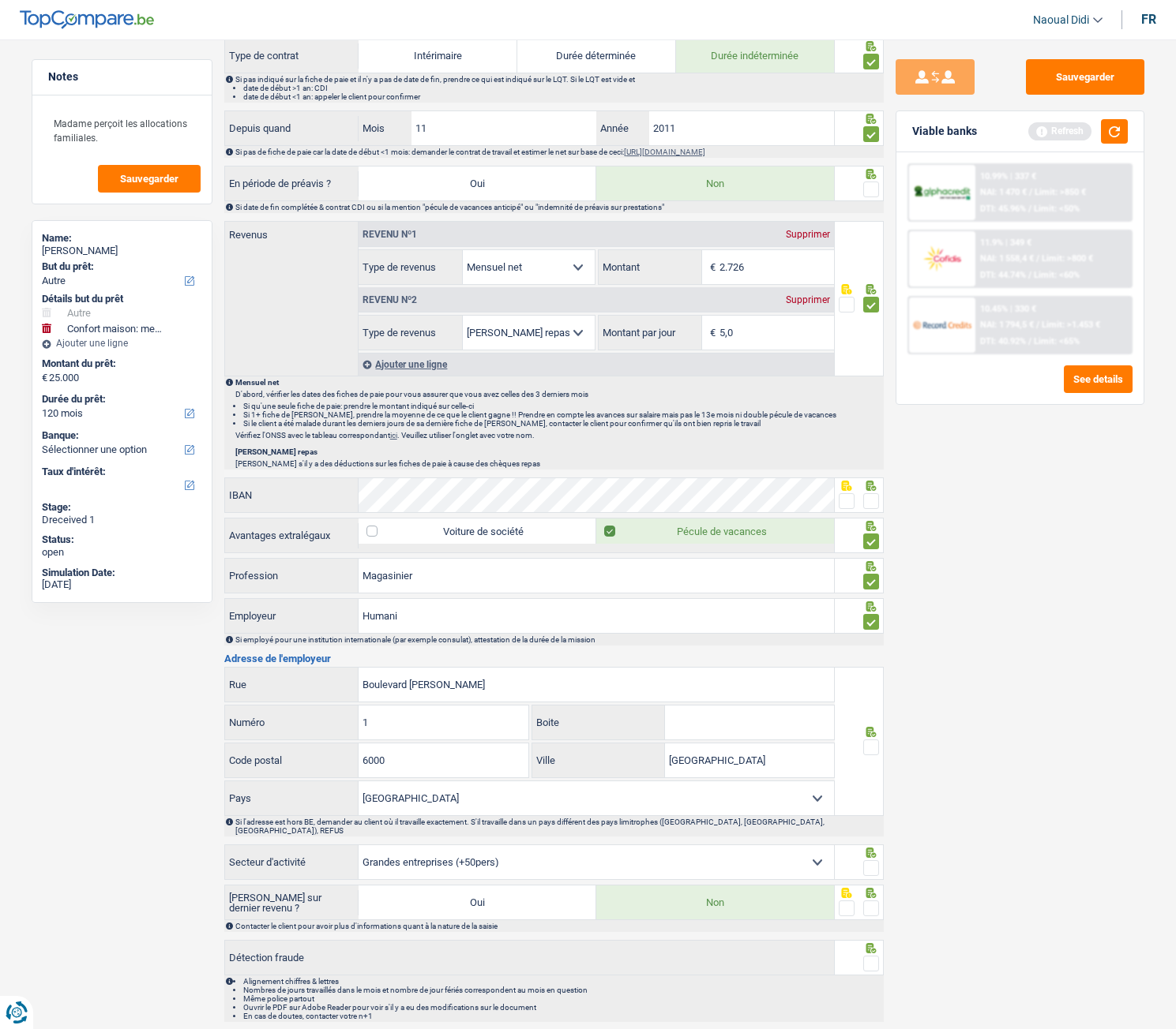
scroll to position [801, 0]
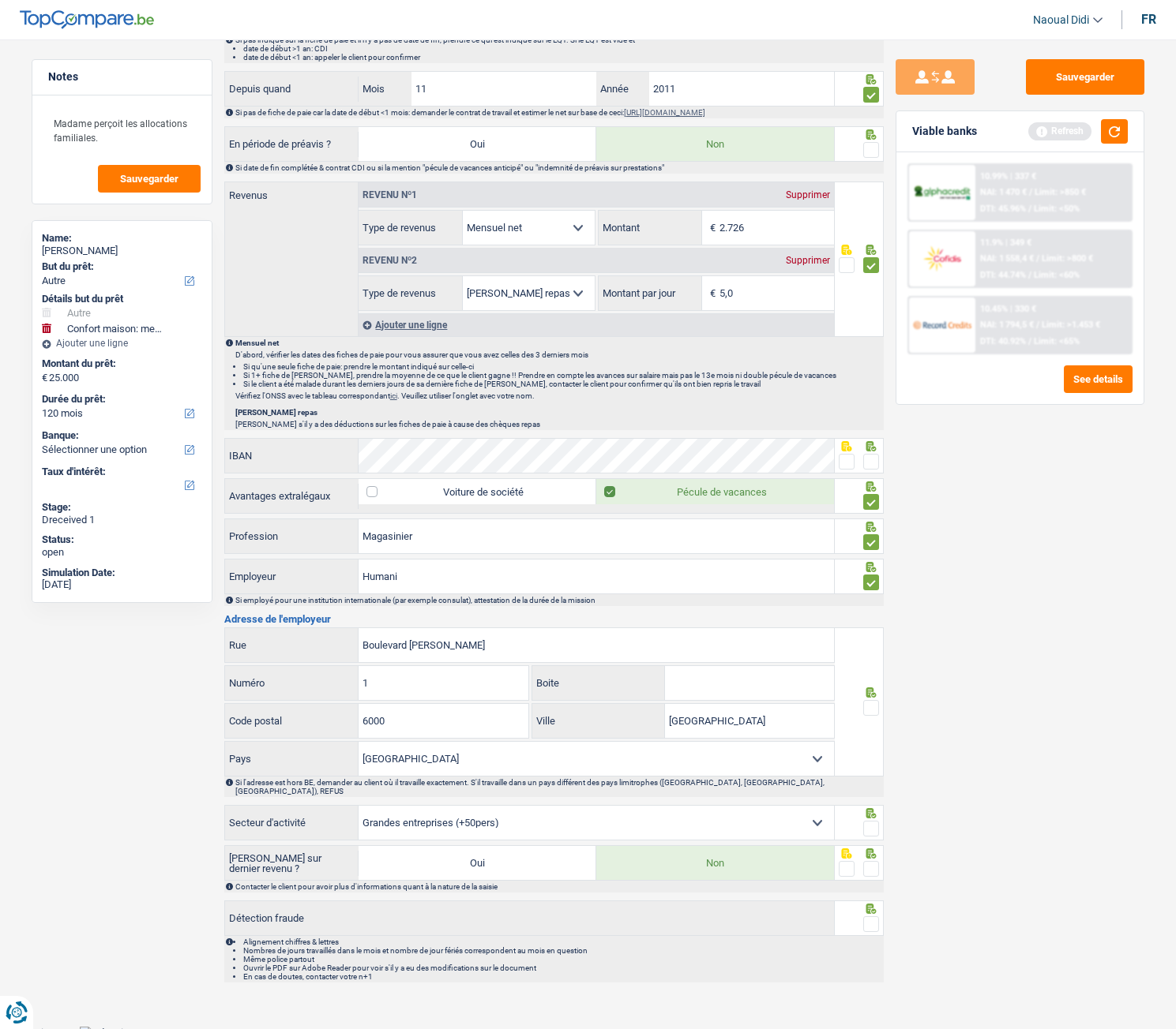
click at [874, 575] on span at bounding box center [871, 708] width 16 height 16
click at [0, 0] on input "radio" at bounding box center [0, 0] width 0 height 0
drag, startPoint x: 875, startPoint y: 822, endPoint x: 878, endPoint y: 837, distance: 15.3
click at [875, 575] on span at bounding box center [871, 829] width 16 height 16
click at [0, 0] on input "radio" at bounding box center [0, 0] width 0 height 0
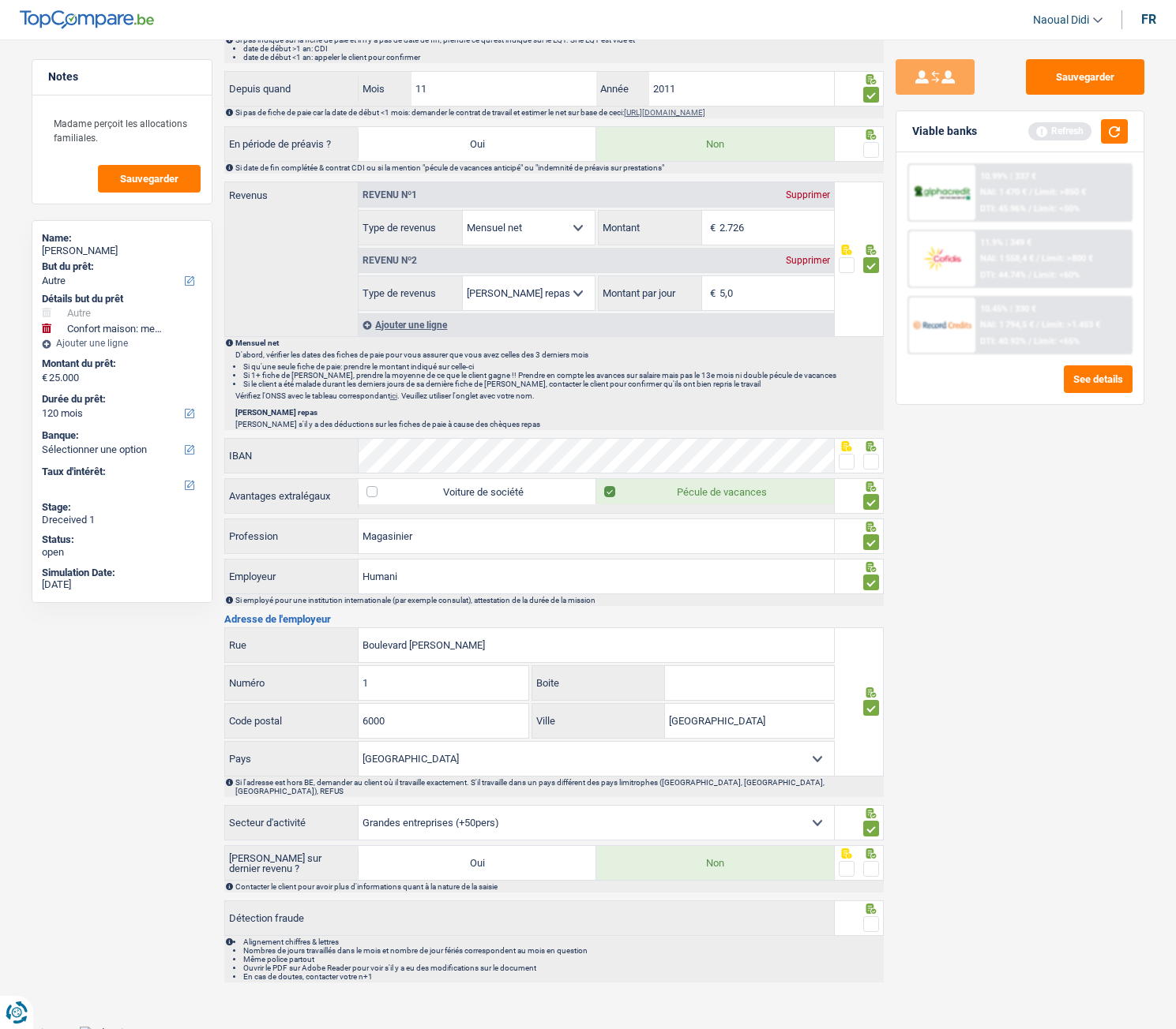
click at [880, 575] on div at bounding box center [858, 864] width 49 height 35
click at [865, 575] on span at bounding box center [871, 925] width 16 height 16
click at [0, 0] on input "radio" at bounding box center [0, 0] width 0 height 0
click at [868, 575] on span at bounding box center [871, 869] width 16 height 16
click at [0, 0] on input "radio" at bounding box center [0, 0] width 0 height 0
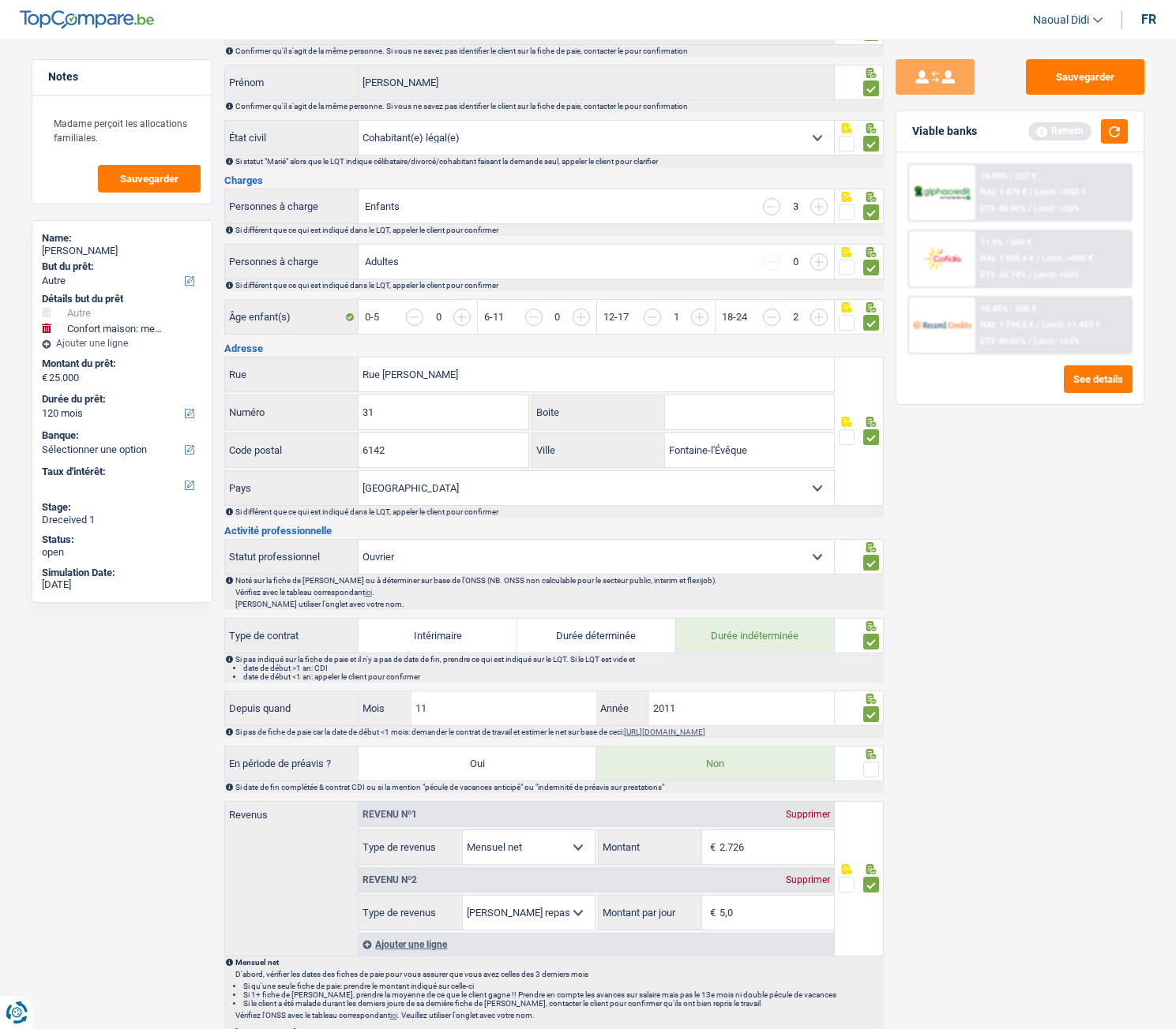
scroll to position [316, 0]
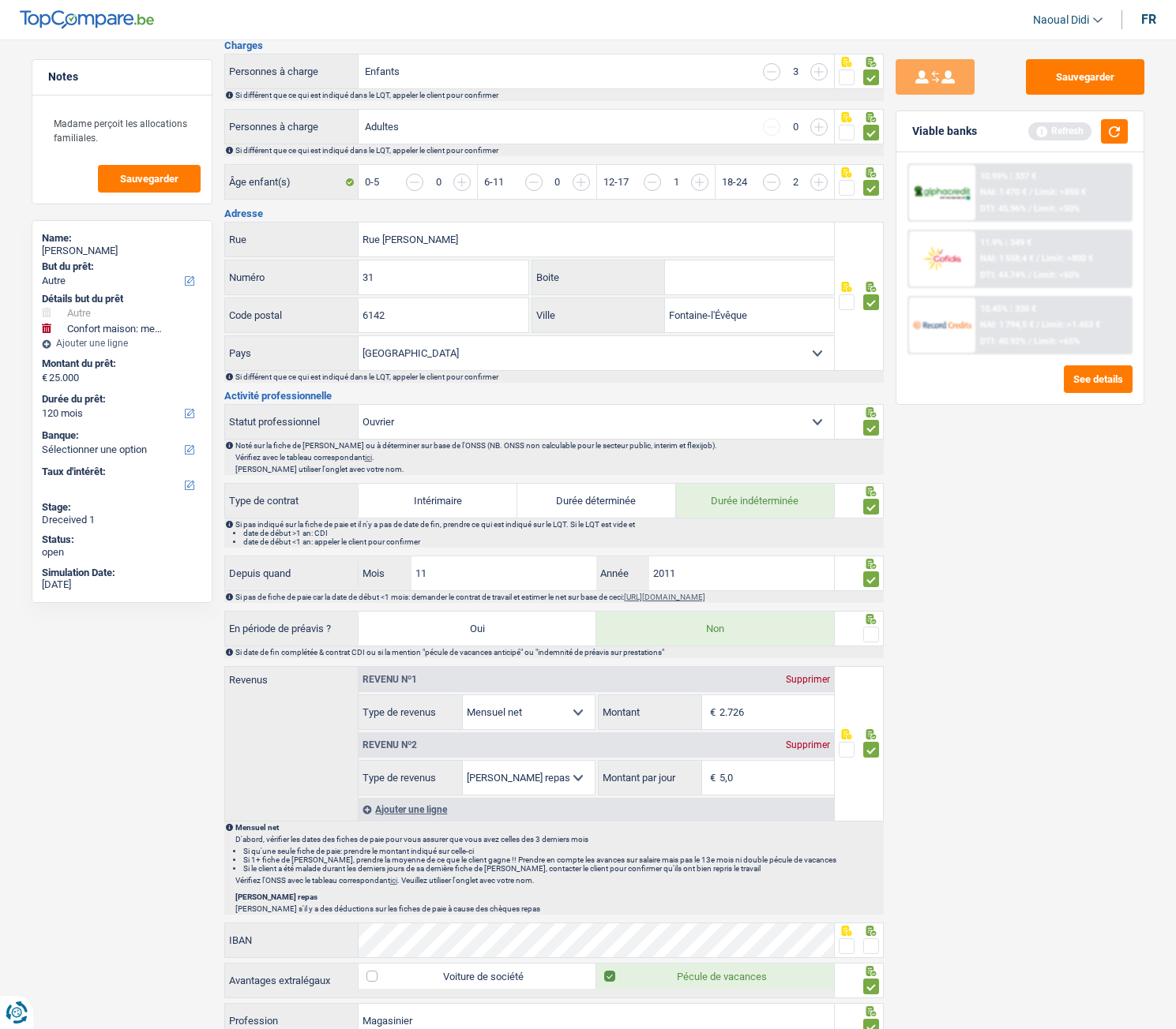
click at [872, 575] on span at bounding box center [871, 634] width 16 height 16
click at [0, 0] on input "radio" at bounding box center [0, 0] width 0 height 0
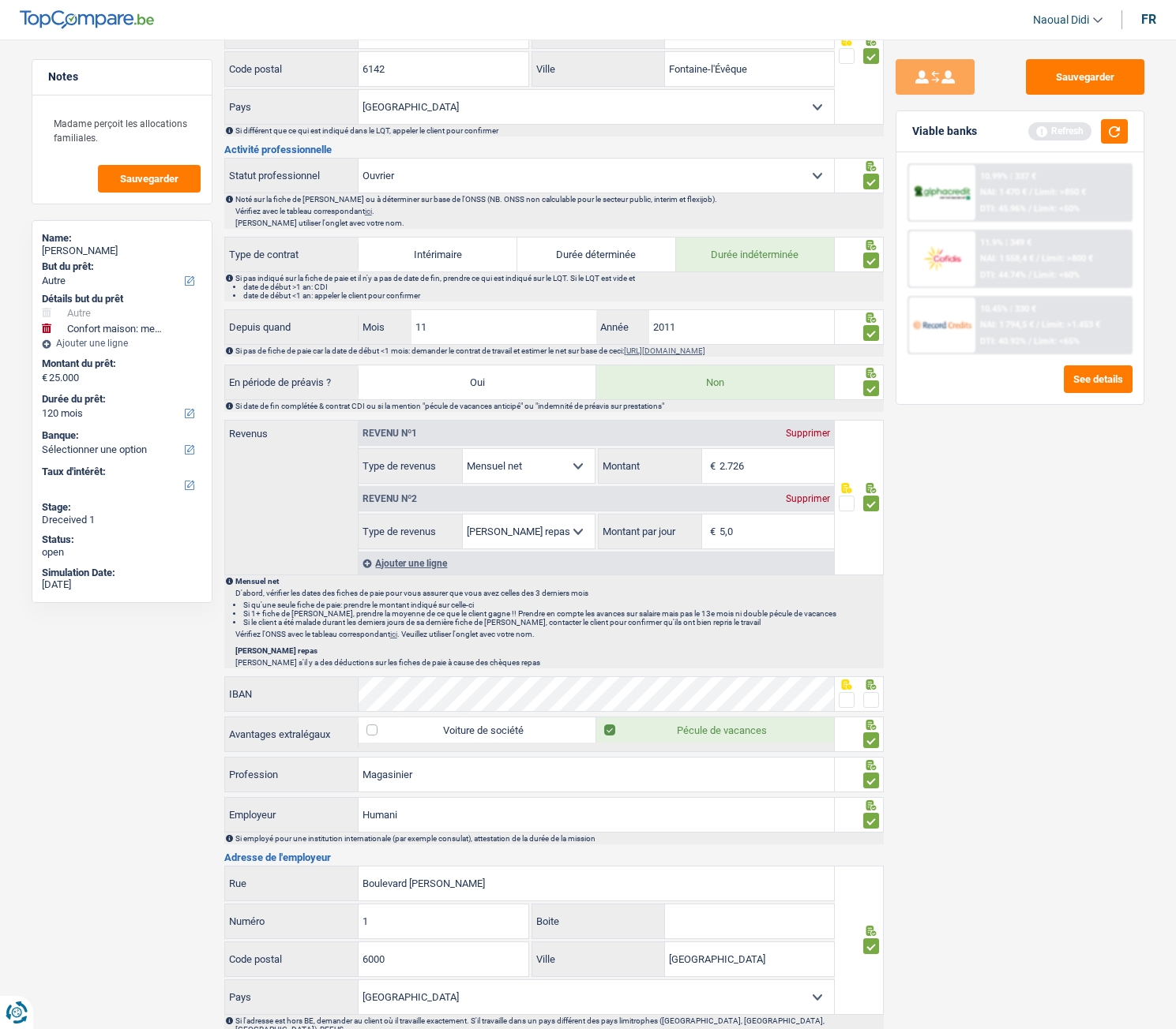
scroll to position [710, 0]
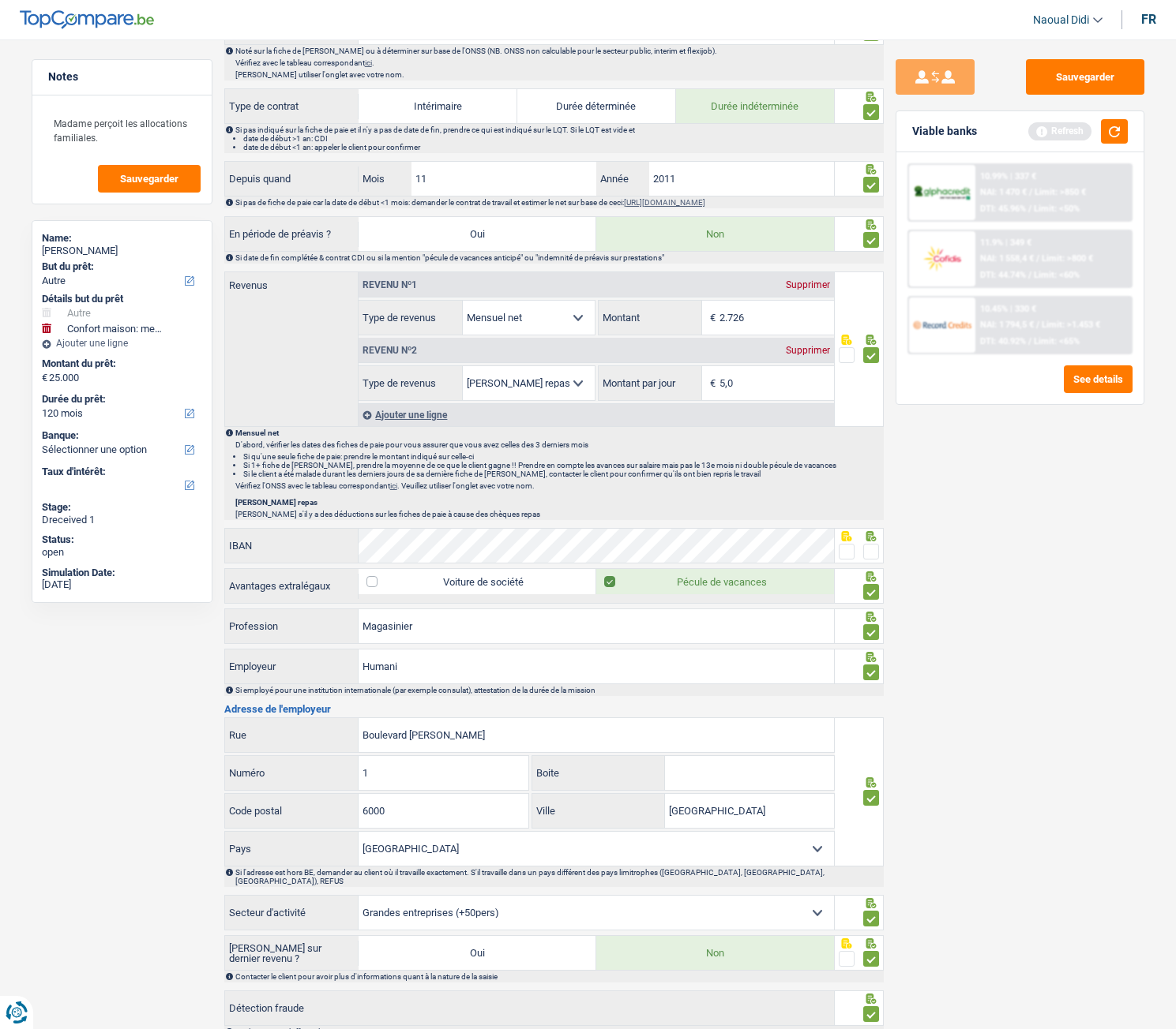
click at [868, 554] on span at bounding box center [871, 552] width 16 height 16
click at [0, 0] on input "radio" at bounding box center [0, 0] width 0 height 0
click at [850, 555] on span at bounding box center [847, 552] width 16 height 16
click at [0, 0] on input "radio" at bounding box center [0, 0] width 0 height 0
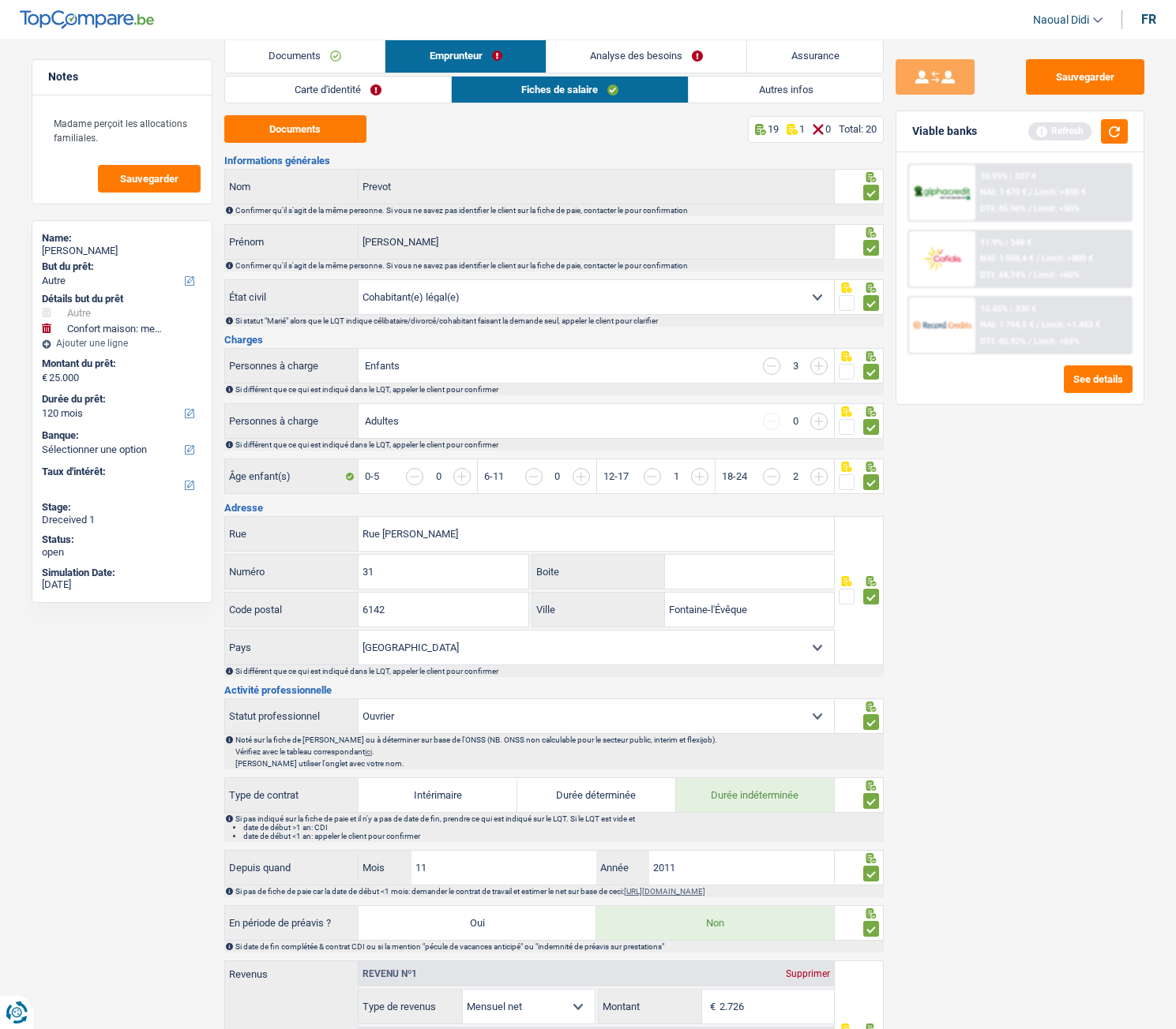
scroll to position [0, 0]
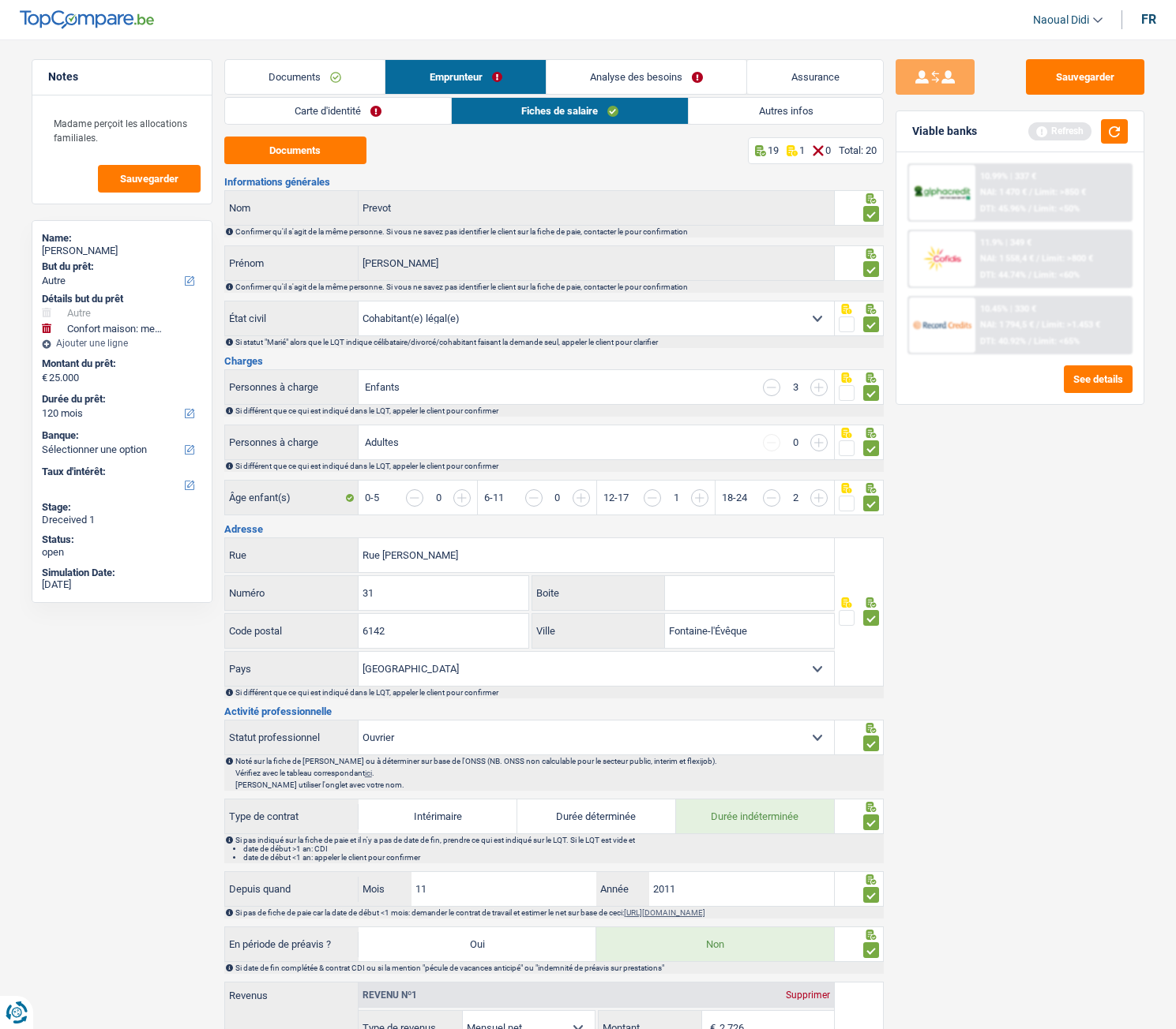
click at [775, 114] on link "Autres infos" at bounding box center [785, 111] width 194 height 26
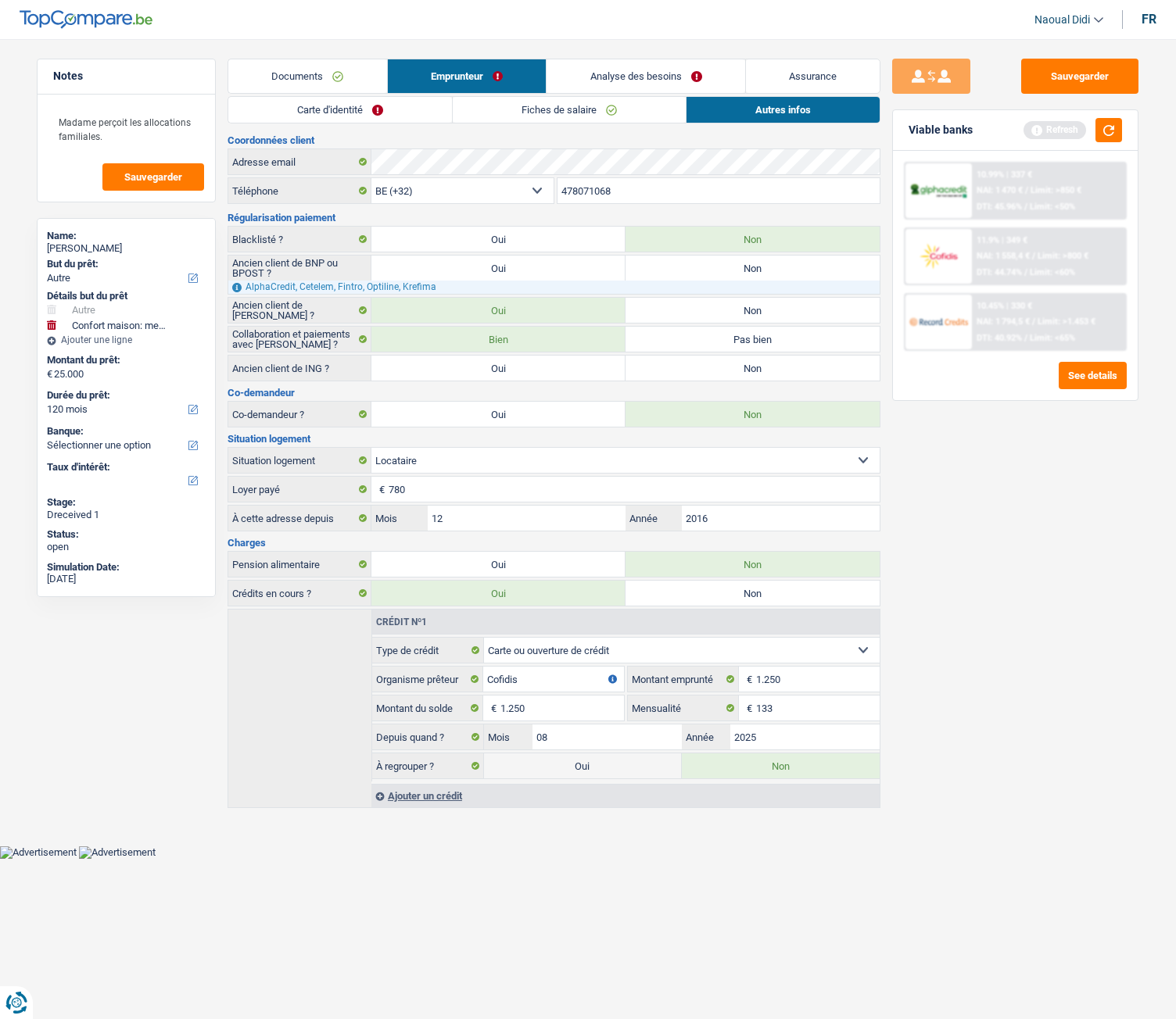
click at [601, 74] on link "Analyse des besoins" at bounding box center [646, 76] width 199 height 33
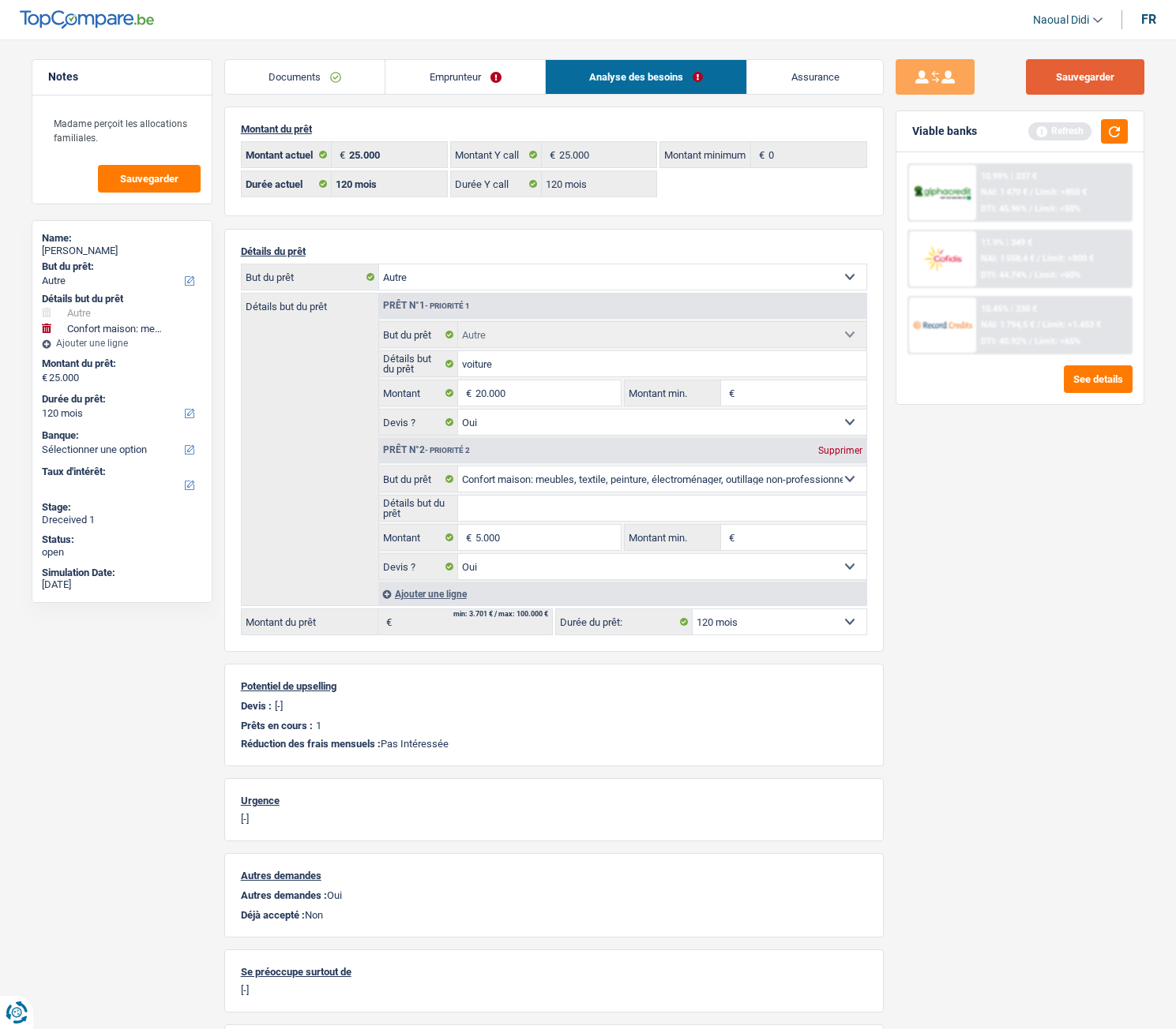
click at [1083, 79] on button "Sauvegarder" at bounding box center [1085, 77] width 119 height 35
click at [1123, 137] on button "button" at bounding box center [1114, 132] width 27 height 25
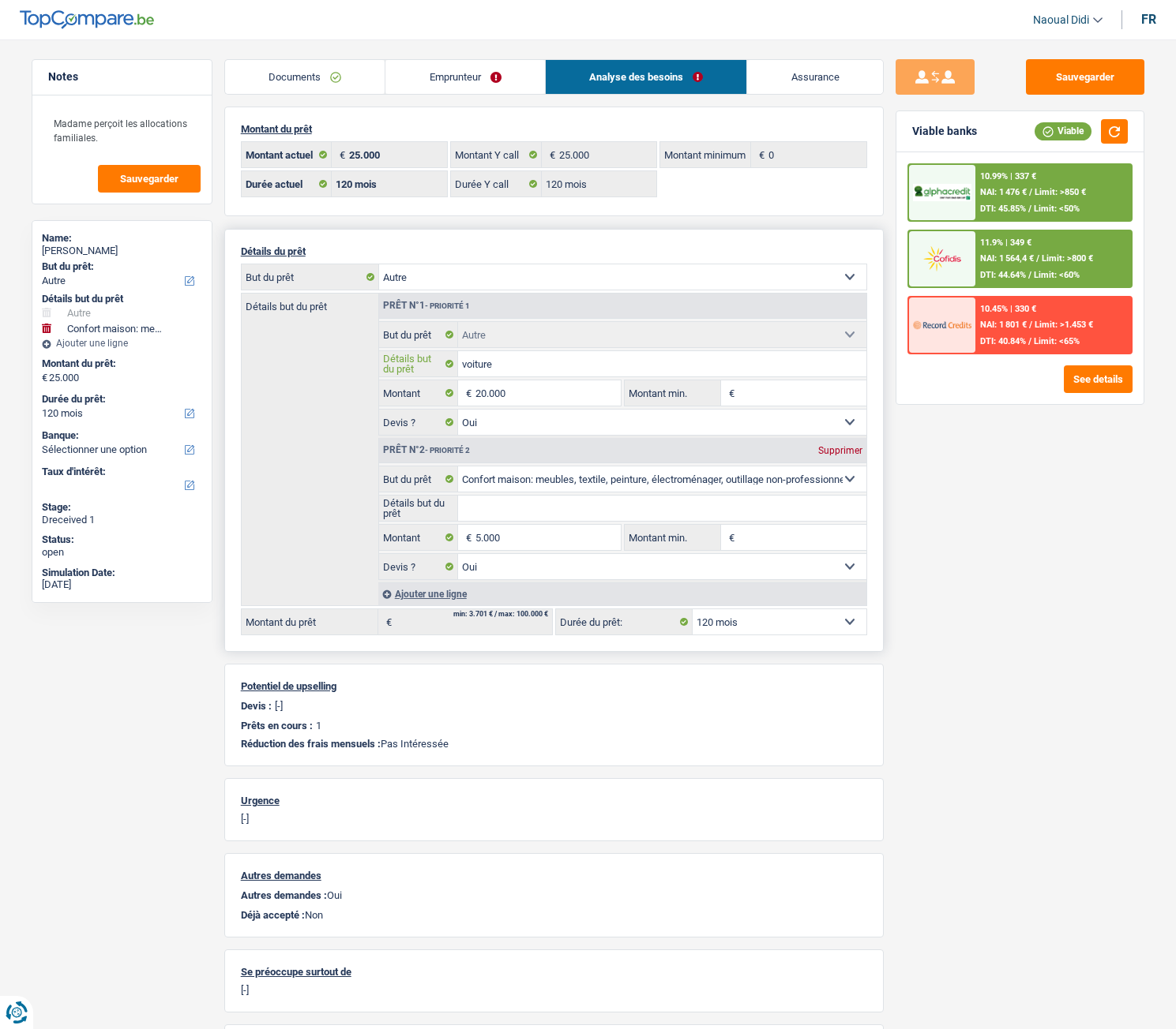
click at [522, 359] on input "voiture" at bounding box center [661, 364] width 408 height 26
click at [1026, 197] on span "NAI: 1 476 €" at bounding box center [1003, 192] width 47 height 11
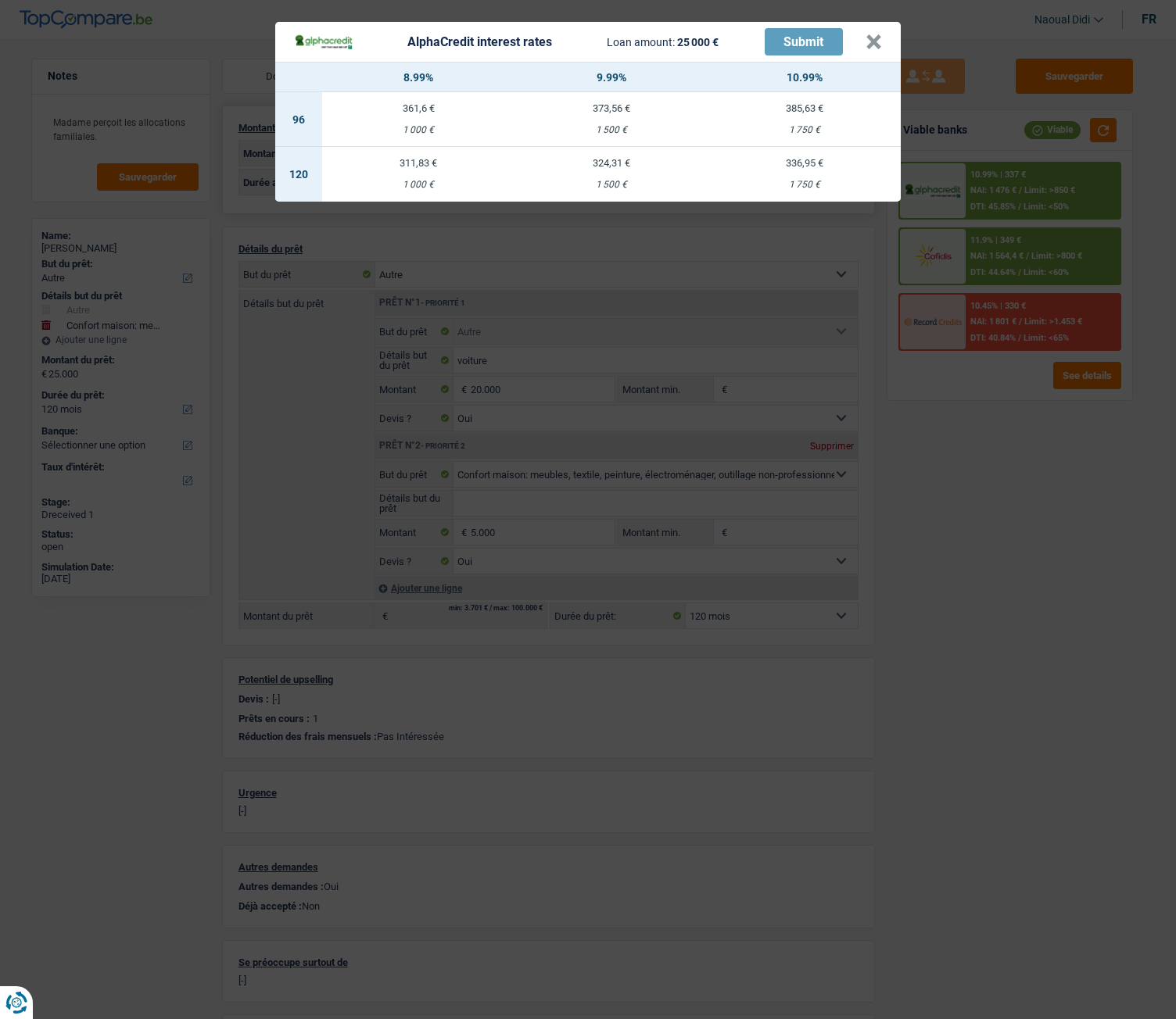
click at [602, 120] on td "373,56 € 1 500 €" at bounding box center [612, 119] width 193 height 54
select select "96"
select select "alphacredit"
type input "9,99"
select select "96"
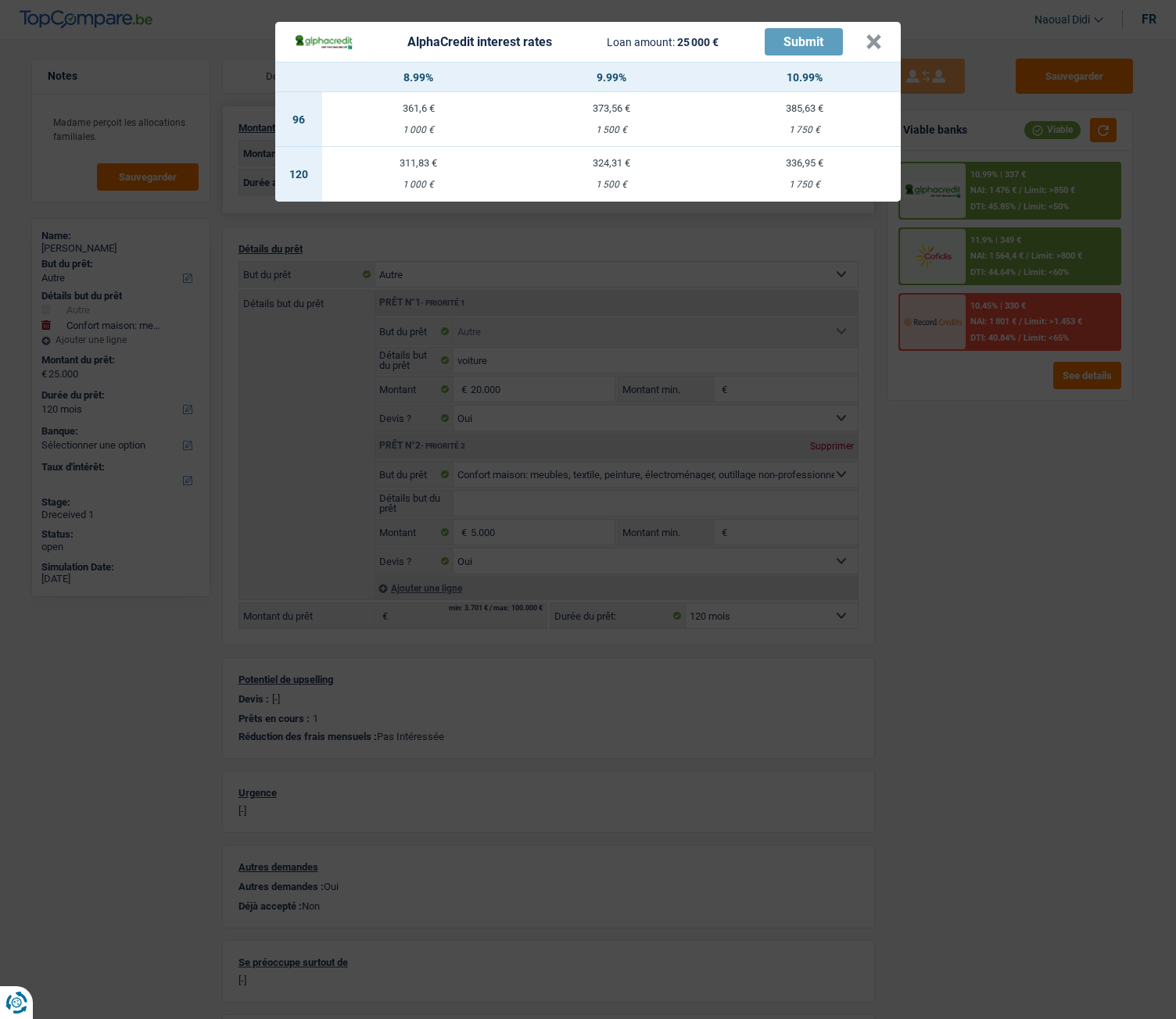
select select "96"
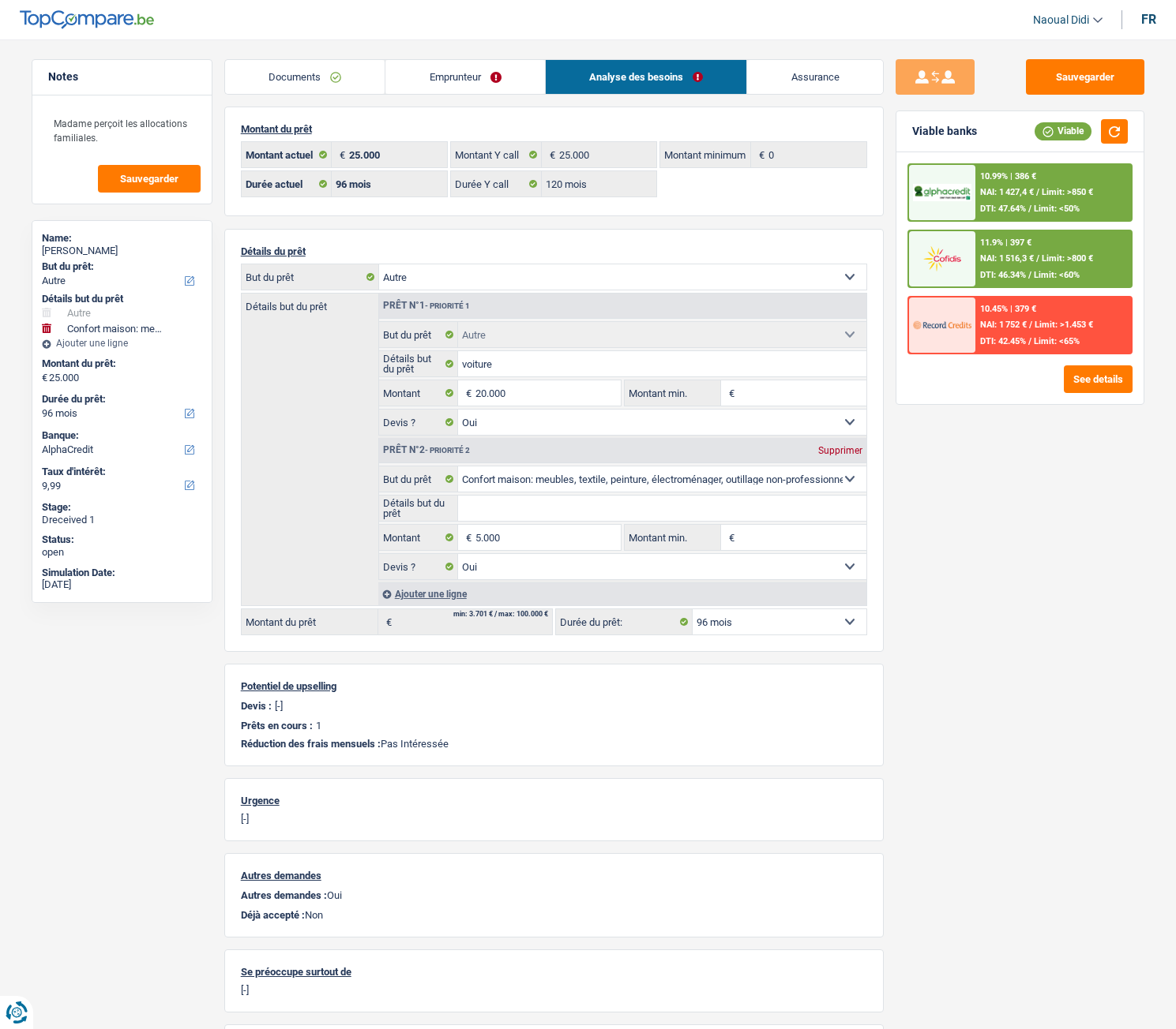
click at [1031, 172] on div "10.99% | 386 €" at bounding box center [1007, 177] width 56 height 11
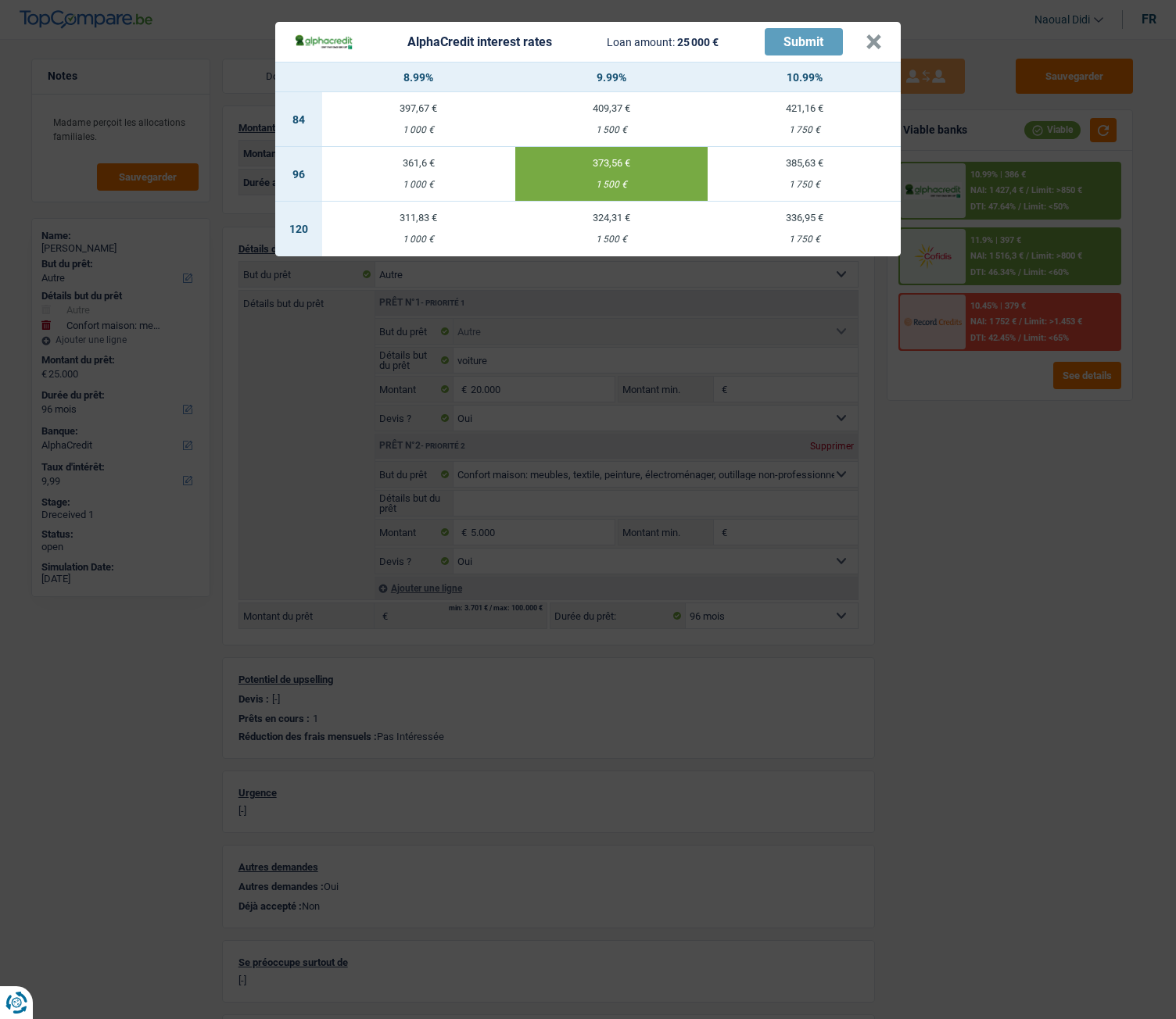
click at [605, 236] on div "1 500 €" at bounding box center [612, 240] width 193 height 11
select select "120"
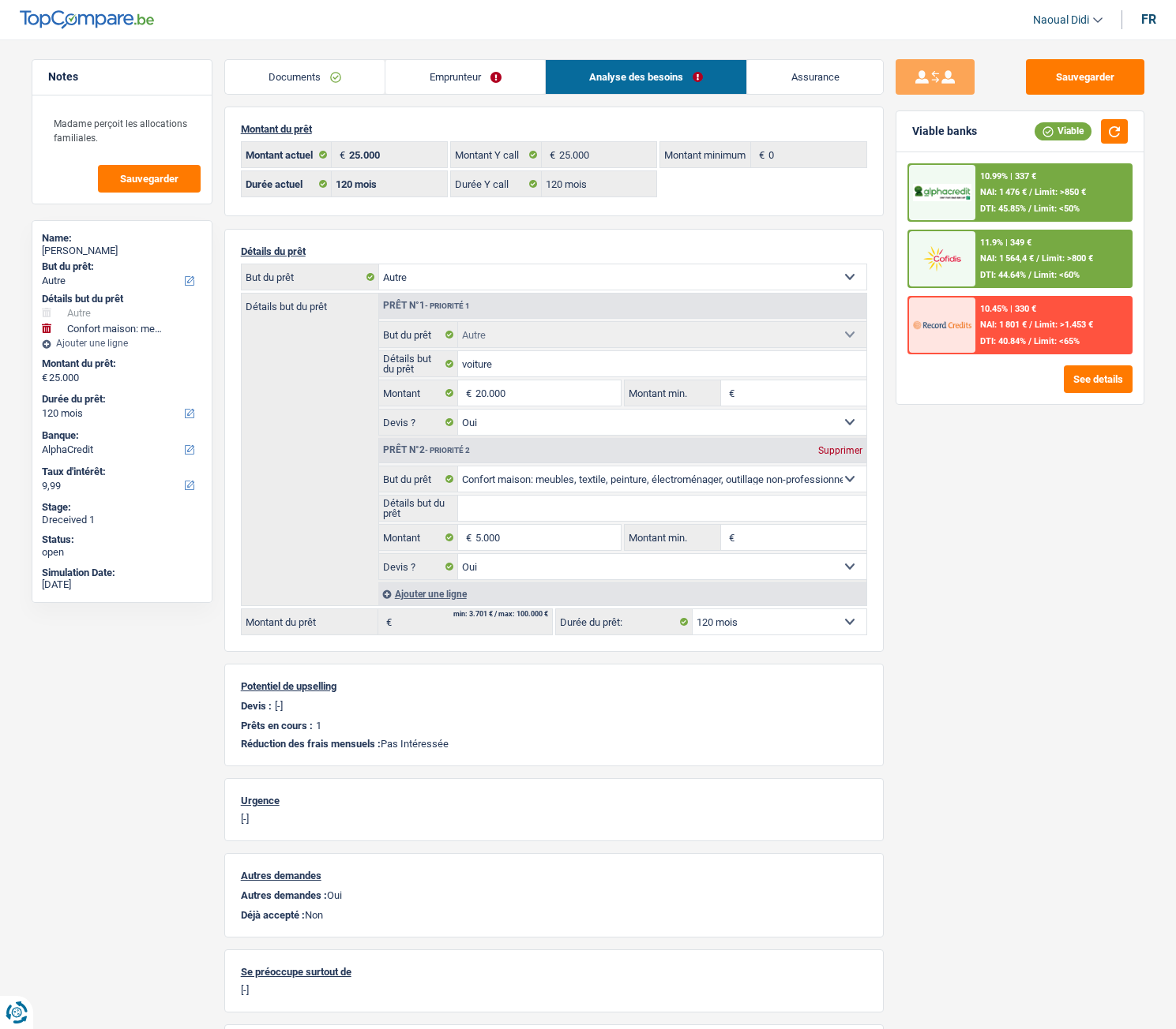
click at [969, 181] on div at bounding box center [942, 192] width 66 height 55
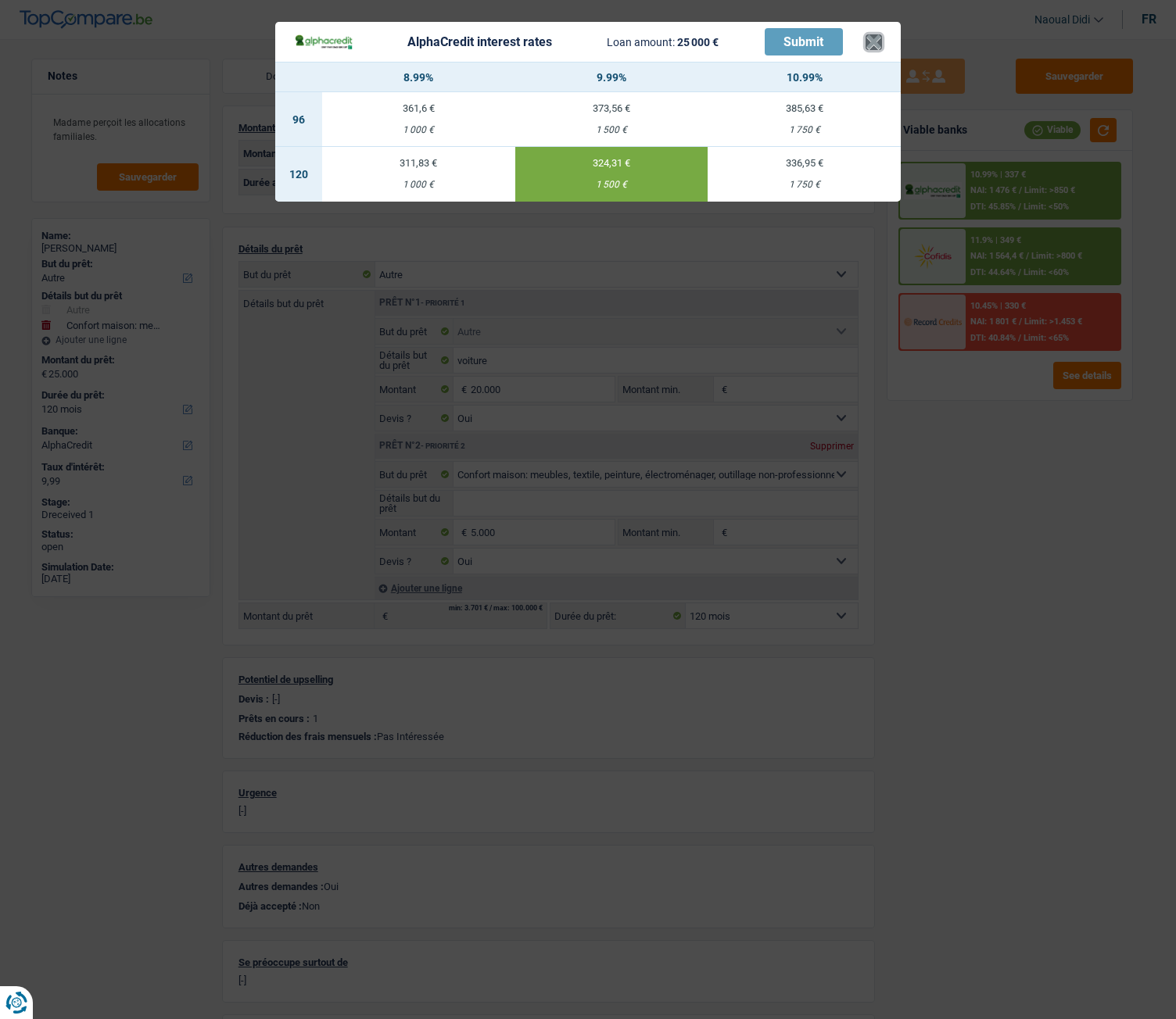
click at [878, 47] on button "×" at bounding box center [874, 42] width 17 height 16
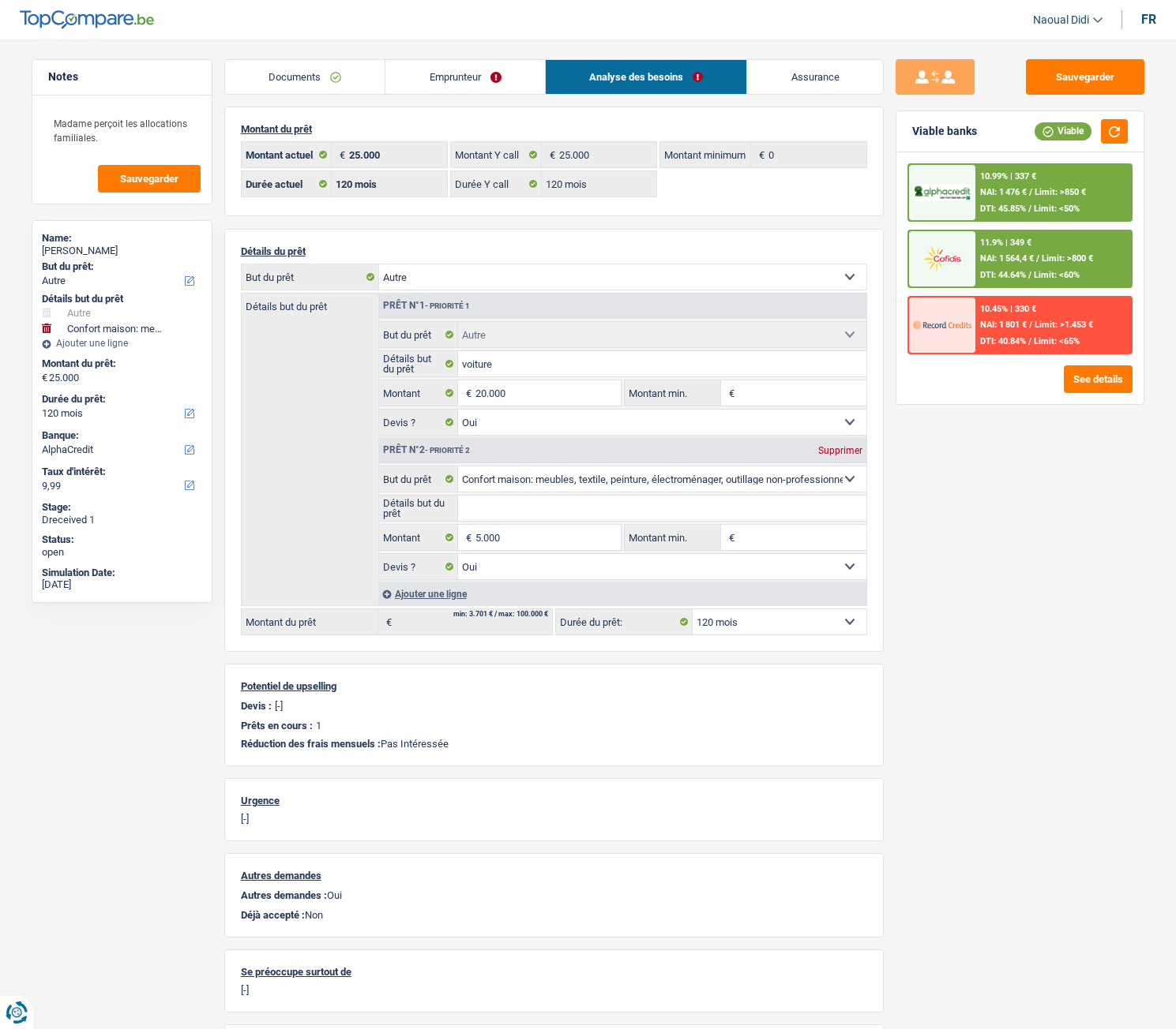
click at [296, 81] on link "Documents" at bounding box center [304, 77] width 160 height 34
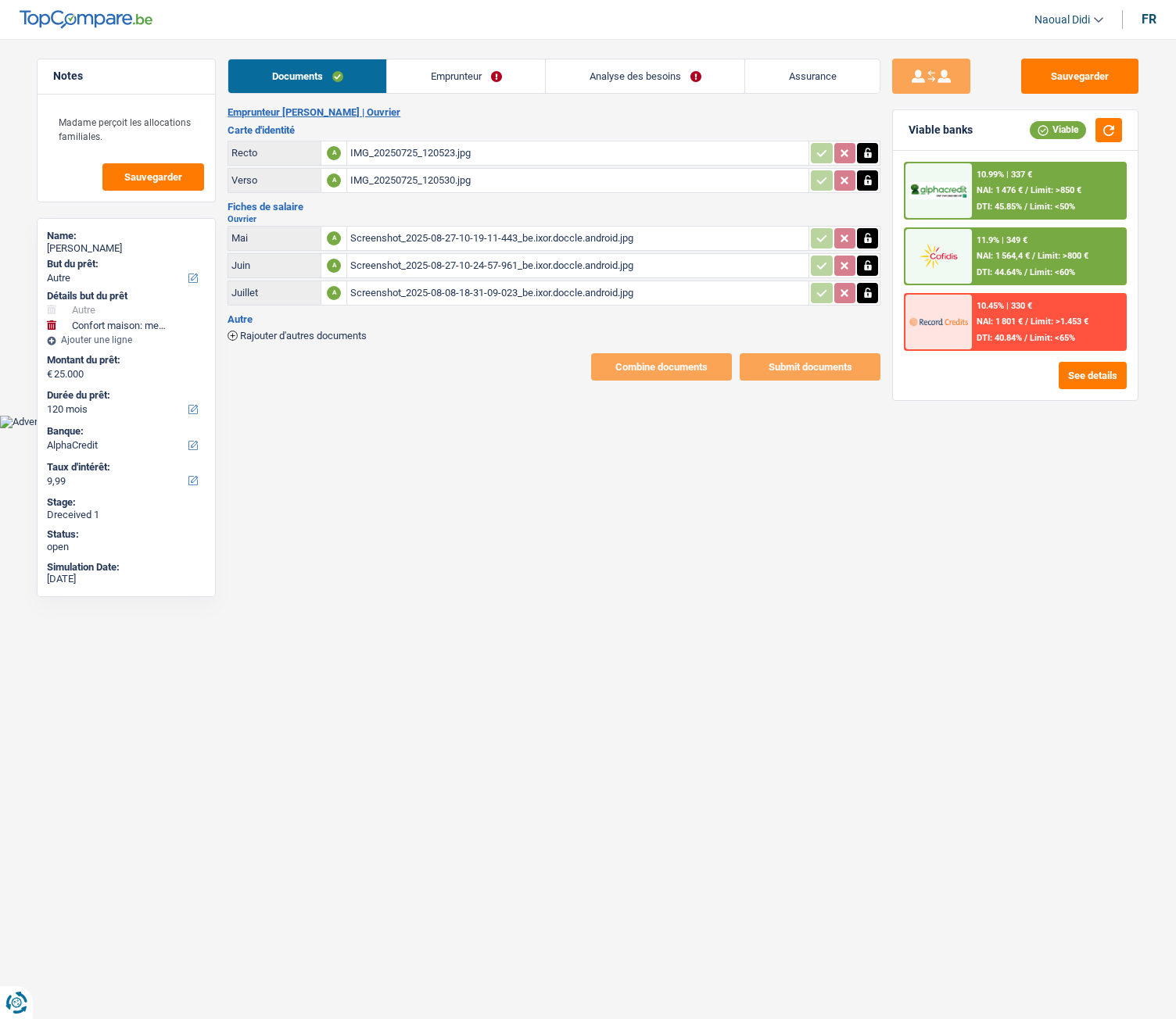
click at [431, 75] on link "Emprunteur" at bounding box center [466, 76] width 158 height 33
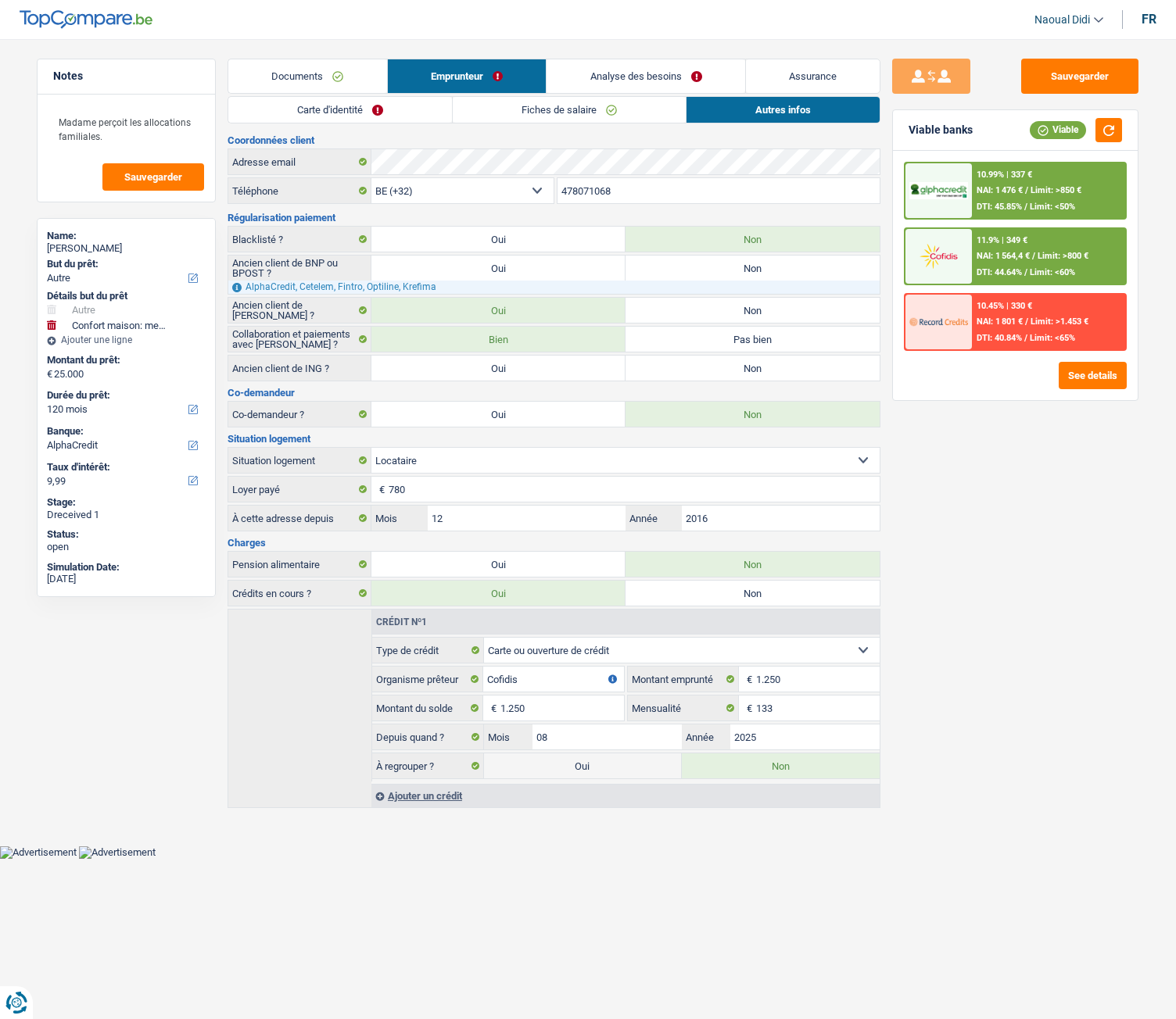
click at [407, 108] on link "Carte d'identité" at bounding box center [340, 110] width 223 height 25
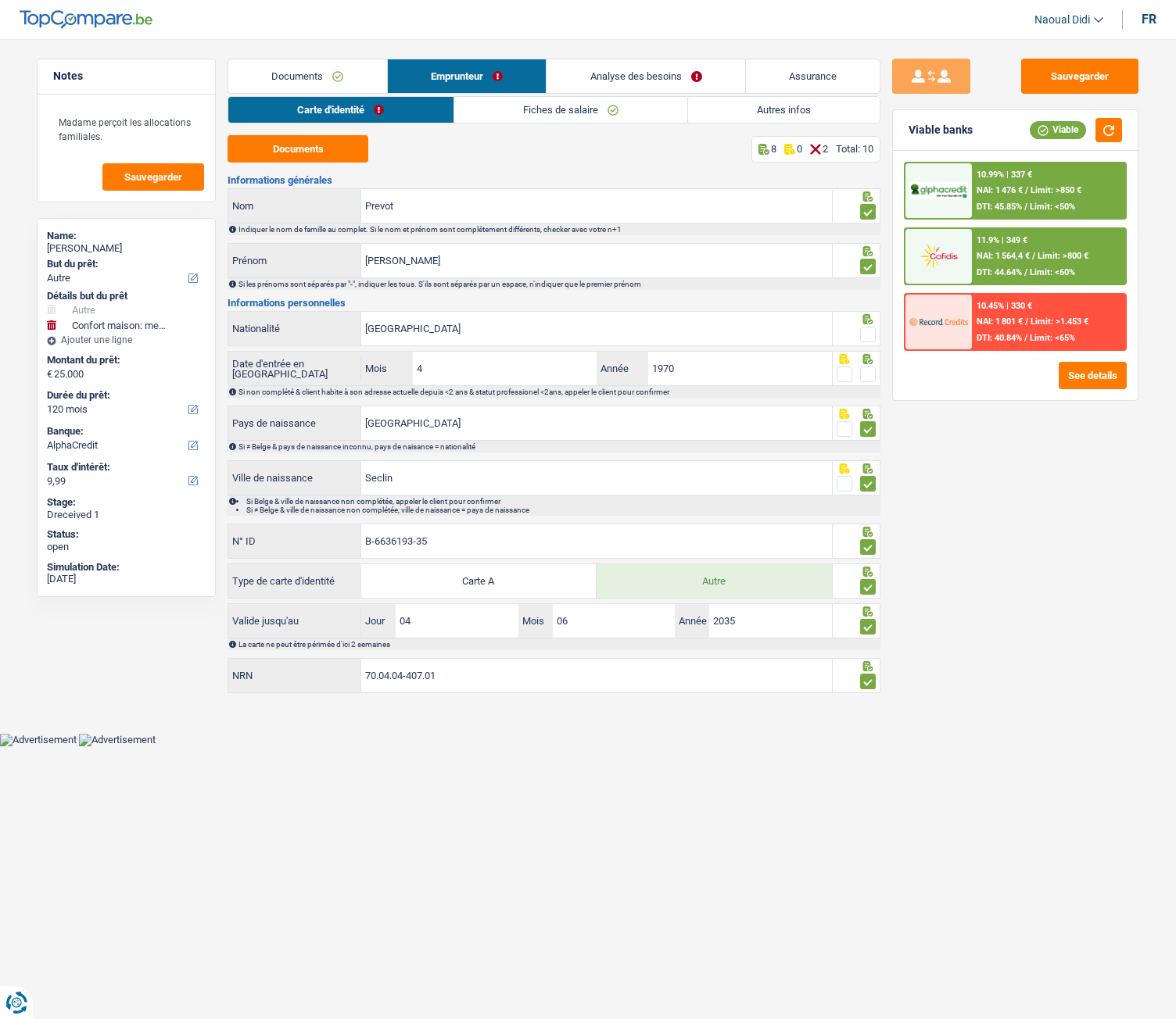
click at [867, 330] on span at bounding box center [868, 335] width 16 height 16
click at [0, 0] on input "radio" at bounding box center [0, 0] width 0 height 0
click at [869, 376] on span at bounding box center [868, 374] width 16 height 16
click at [0, 0] on input "radio" at bounding box center [0, 0] width 0 height 0
click at [1031, 208] on span "Limit: <50%" at bounding box center [1052, 207] width 46 height 11
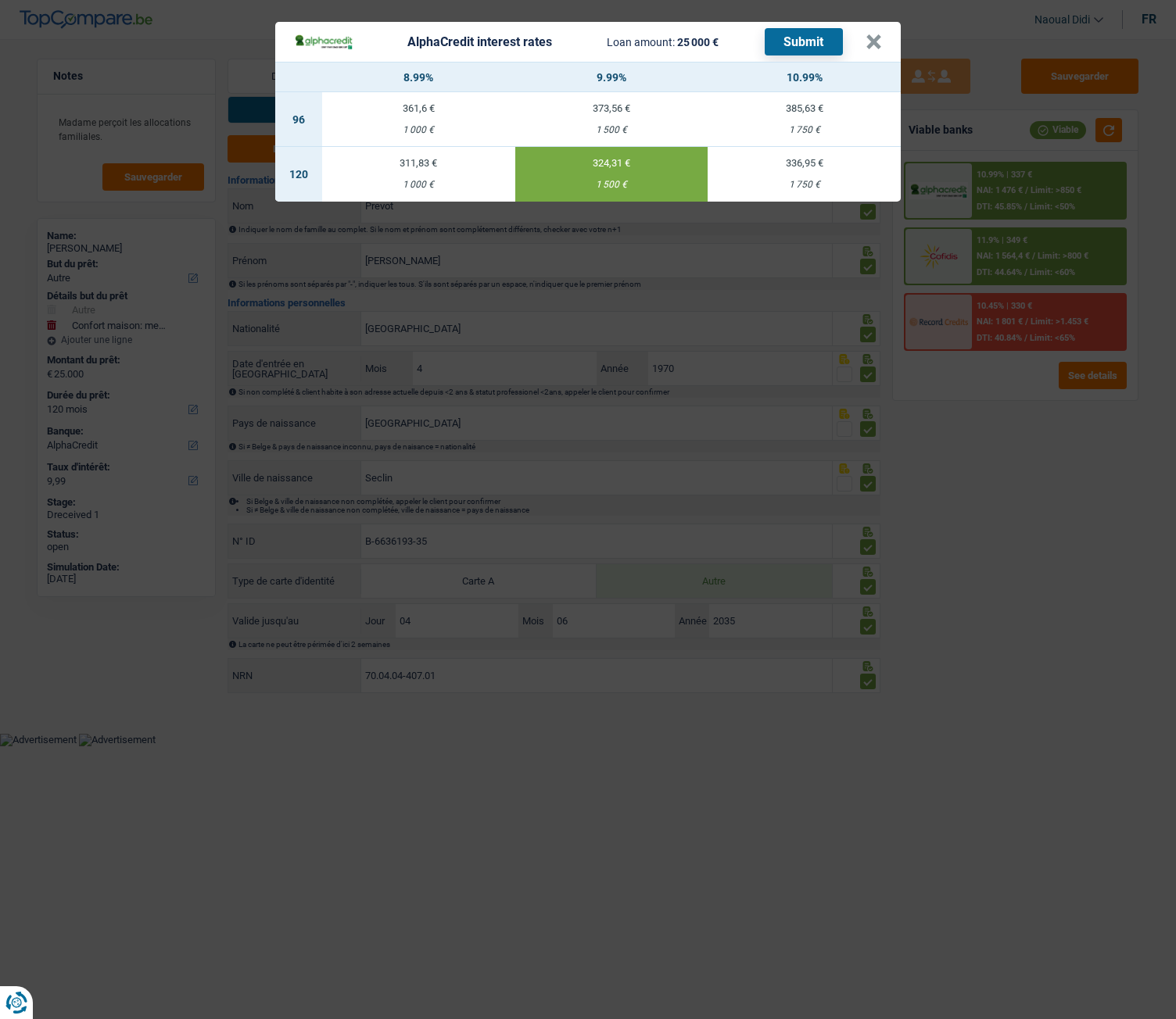
click at [817, 39] on button "Submit" at bounding box center [804, 41] width 78 height 27
click at [874, 40] on button "×" at bounding box center [874, 42] width 17 height 16
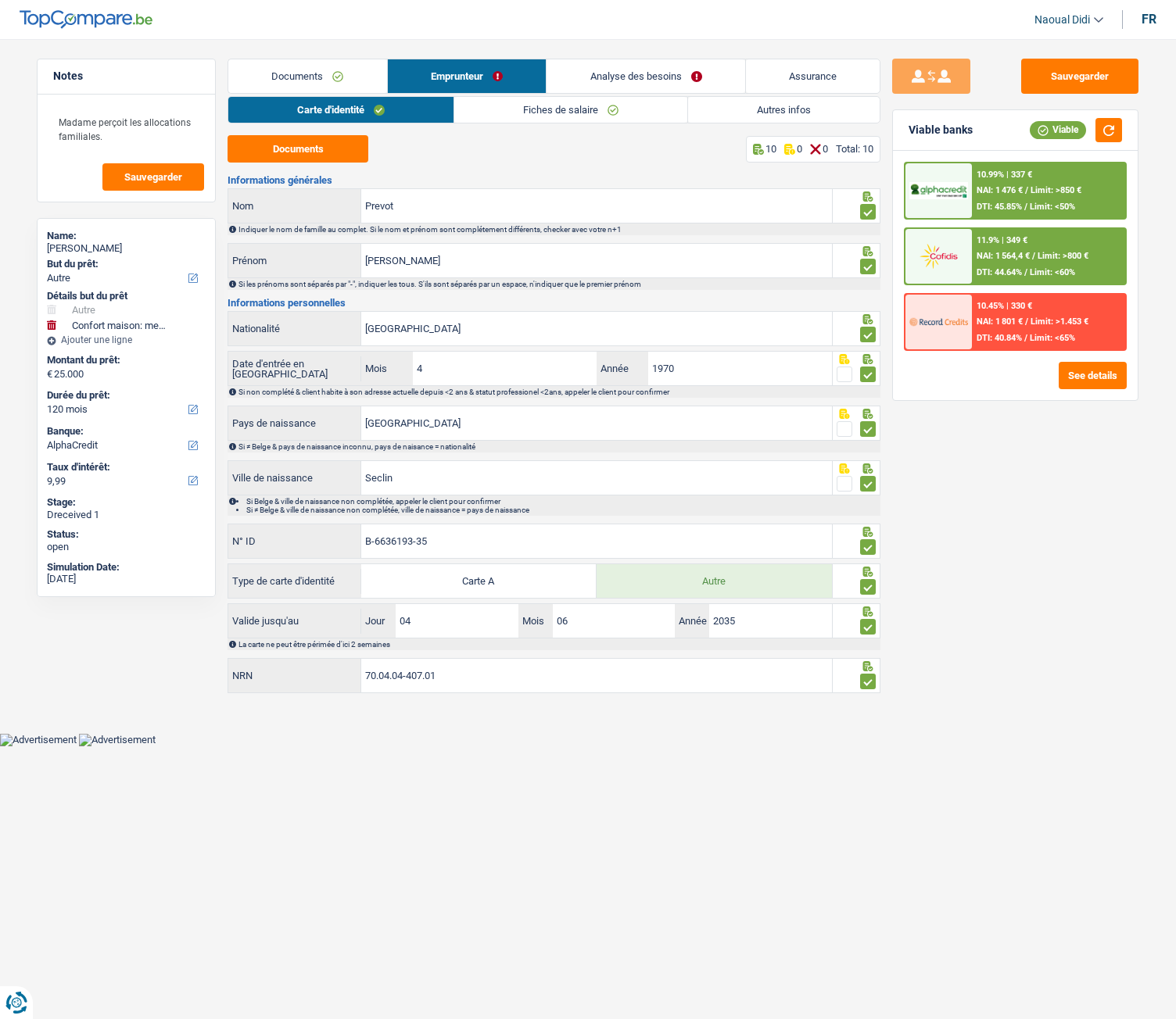
click at [1022, 258] on span "NAI: 1 564,4 €" at bounding box center [1002, 256] width 53 height 11
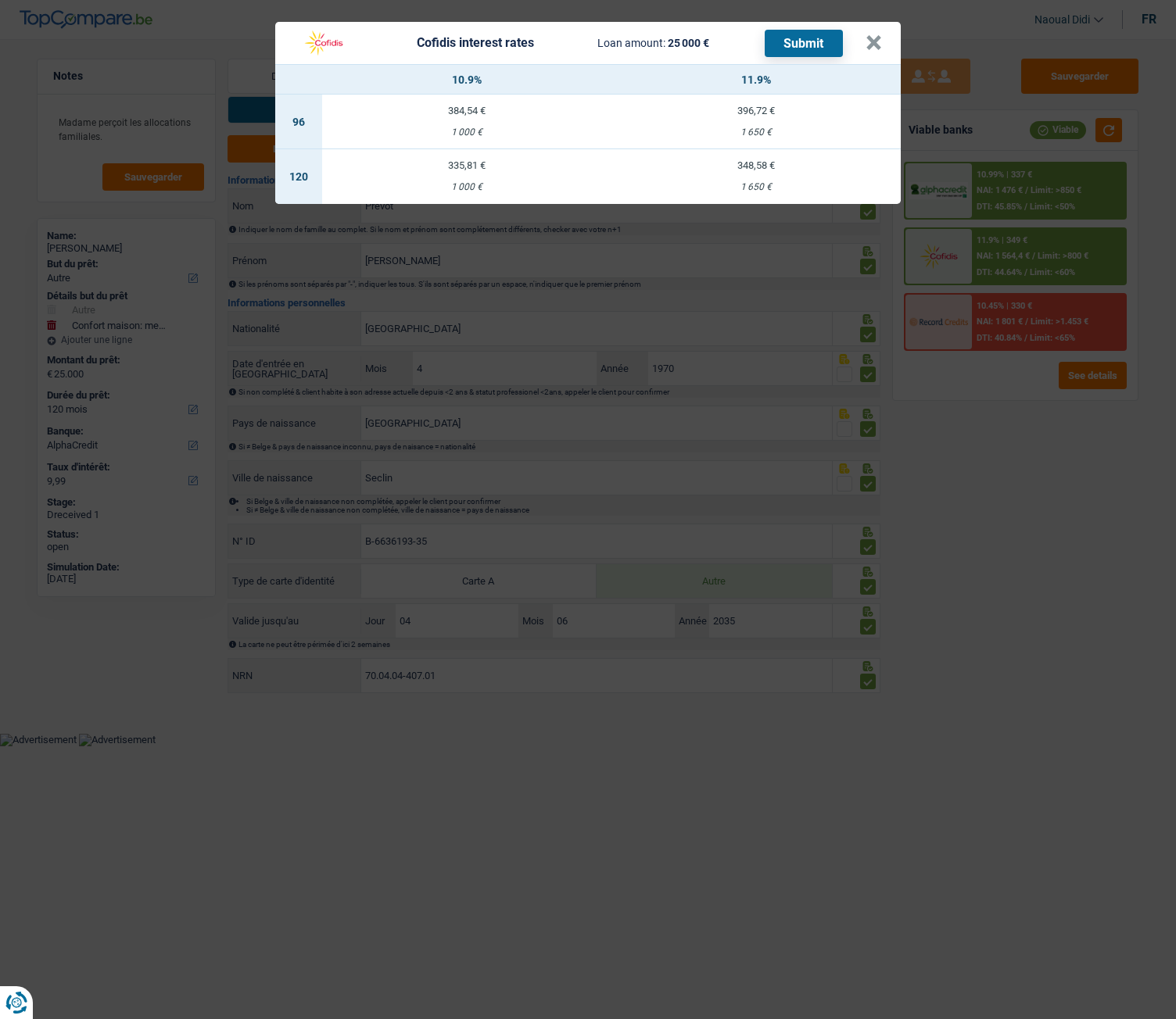
click at [459, 180] on td "335,81 € 1 000 €" at bounding box center [467, 176] width 289 height 54
select select "cofidis"
type input "10,90"
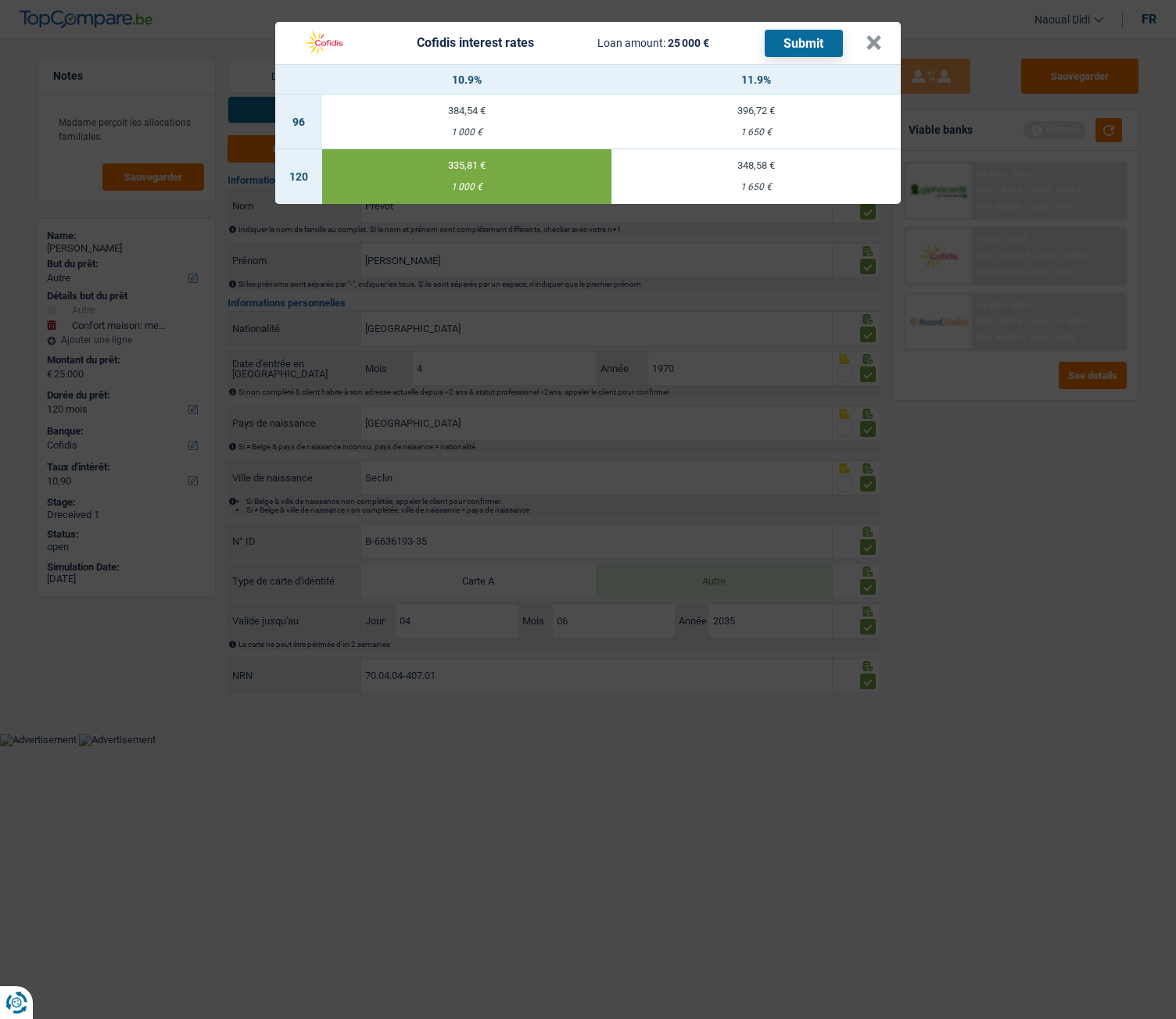
click at [804, 39] on button "Submit" at bounding box center [804, 43] width 78 height 27
click at [882, 43] on header "Cofidis interest rates Loan amount: 25 000 € Submit ×" at bounding box center [588, 43] width 626 height 42
click at [882, 43] on header "Cofidis interest rates Loan amount: 25 000 € Submit ×" at bounding box center [588, 43] width 626 height 42
click at [868, 46] on button "×" at bounding box center [874, 43] width 17 height 16
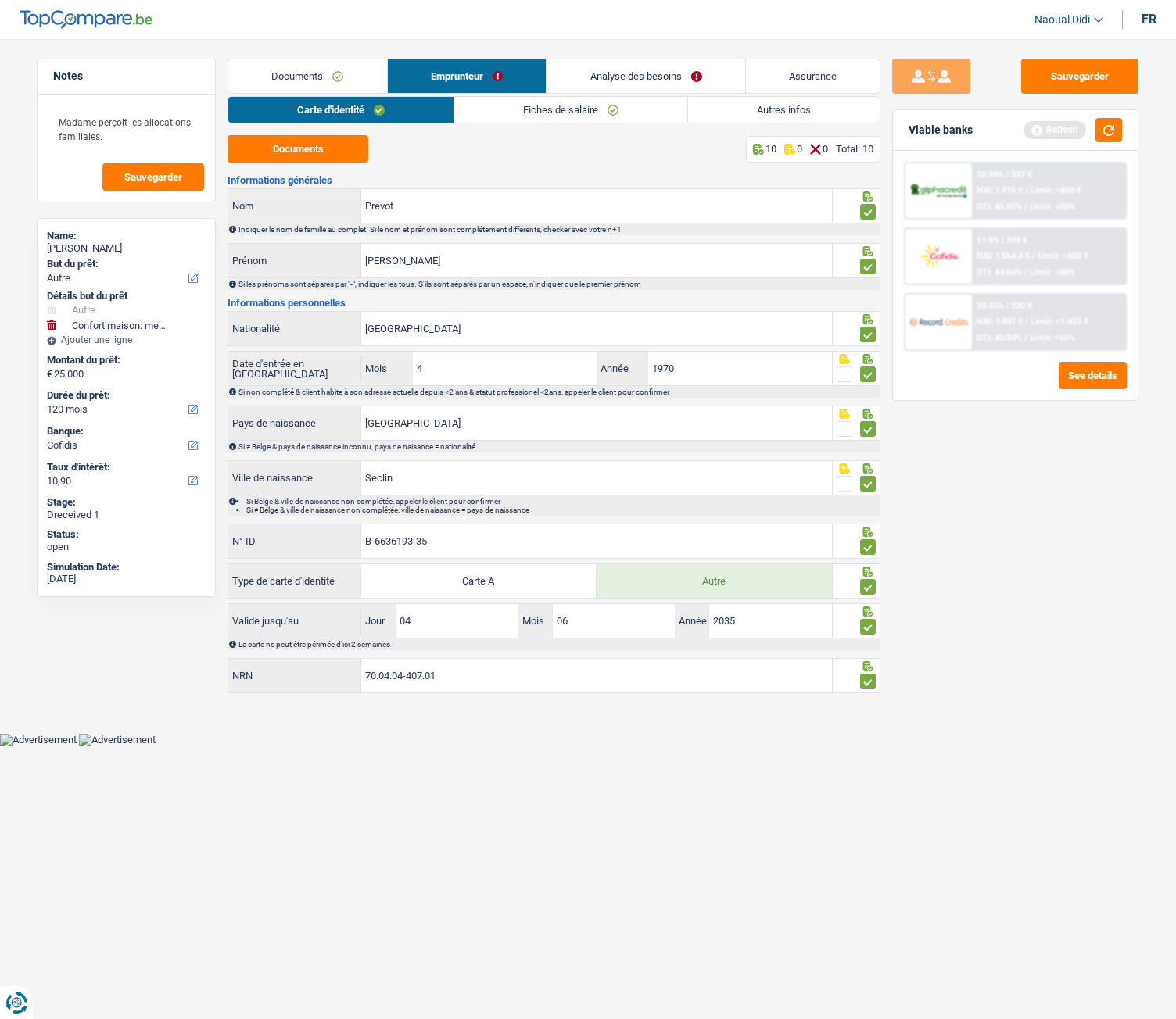
click at [315, 69] on link "Documents" at bounding box center [308, 76] width 159 height 33
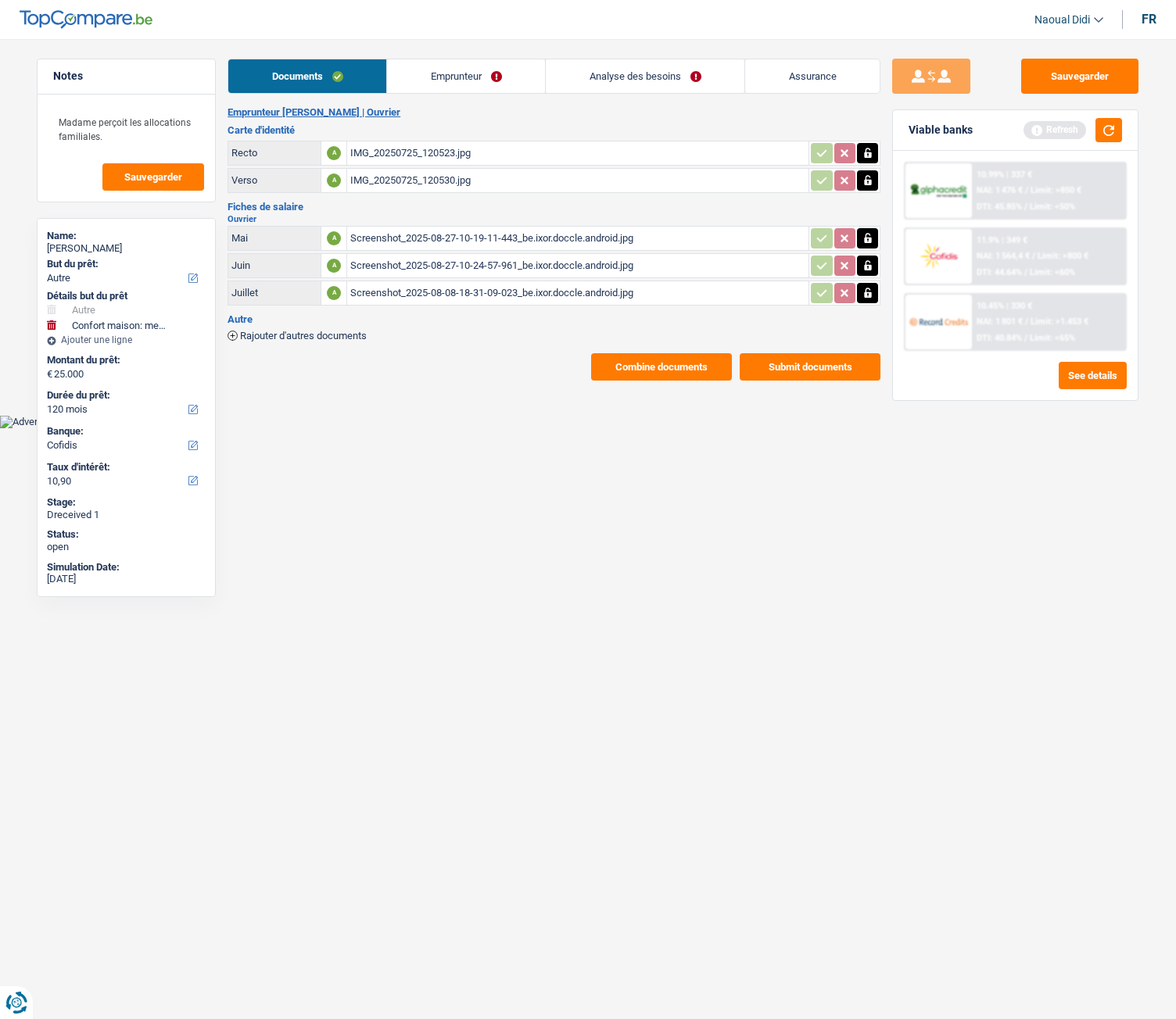
click at [463, 85] on link "Emprunteur" at bounding box center [466, 76] width 158 height 33
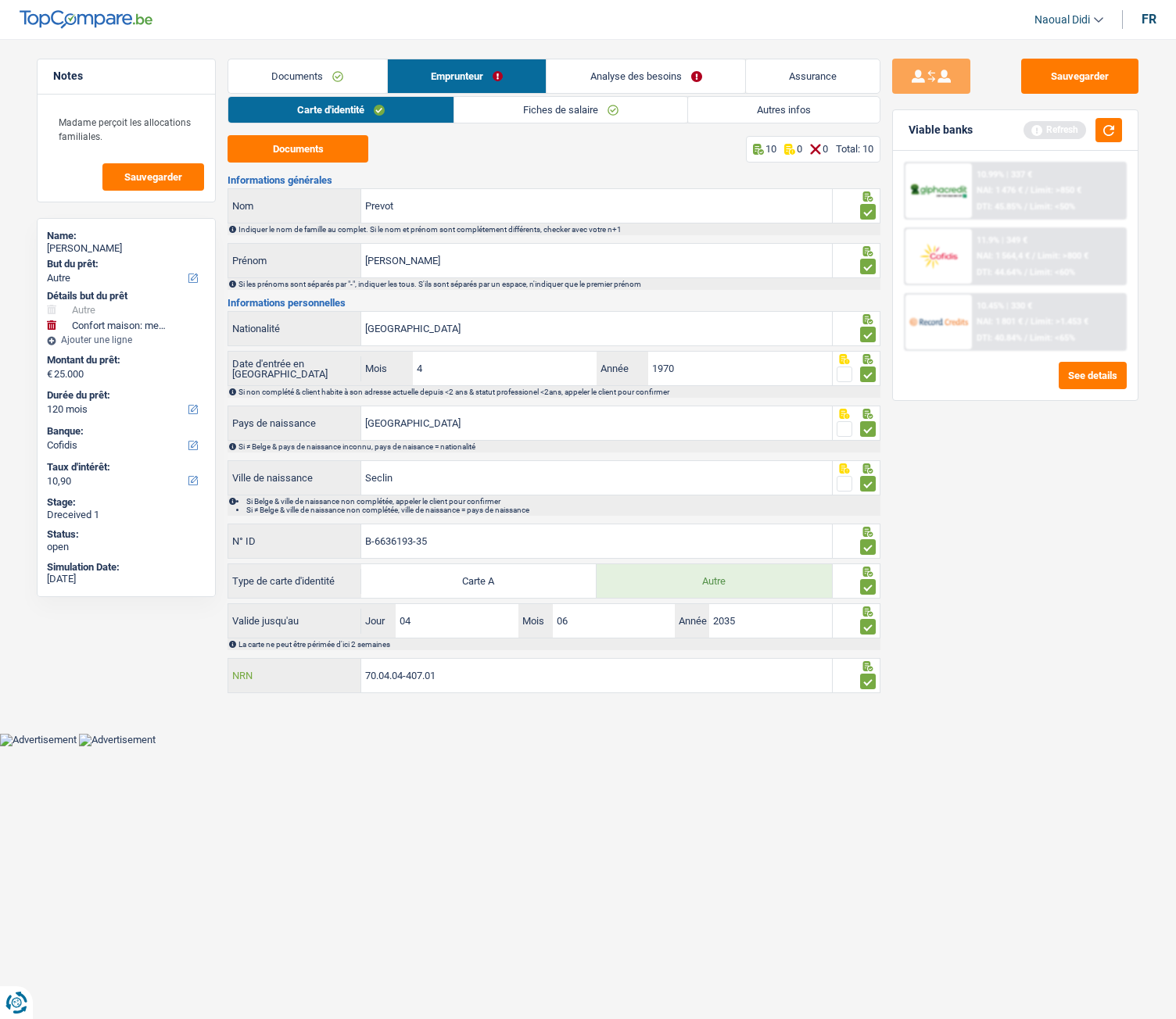
drag, startPoint x: 468, startPoint y: 678, endPoint x: 358, endPoint y: 659, distance: 111.6
click at [358, 570] on div "70.04.04-407.01 NRN" at bounding box center [530, 676] width 604 height 33
click at [836, 111] on link "Autres infos" at bounding box center [783, 110] width 192 height 25
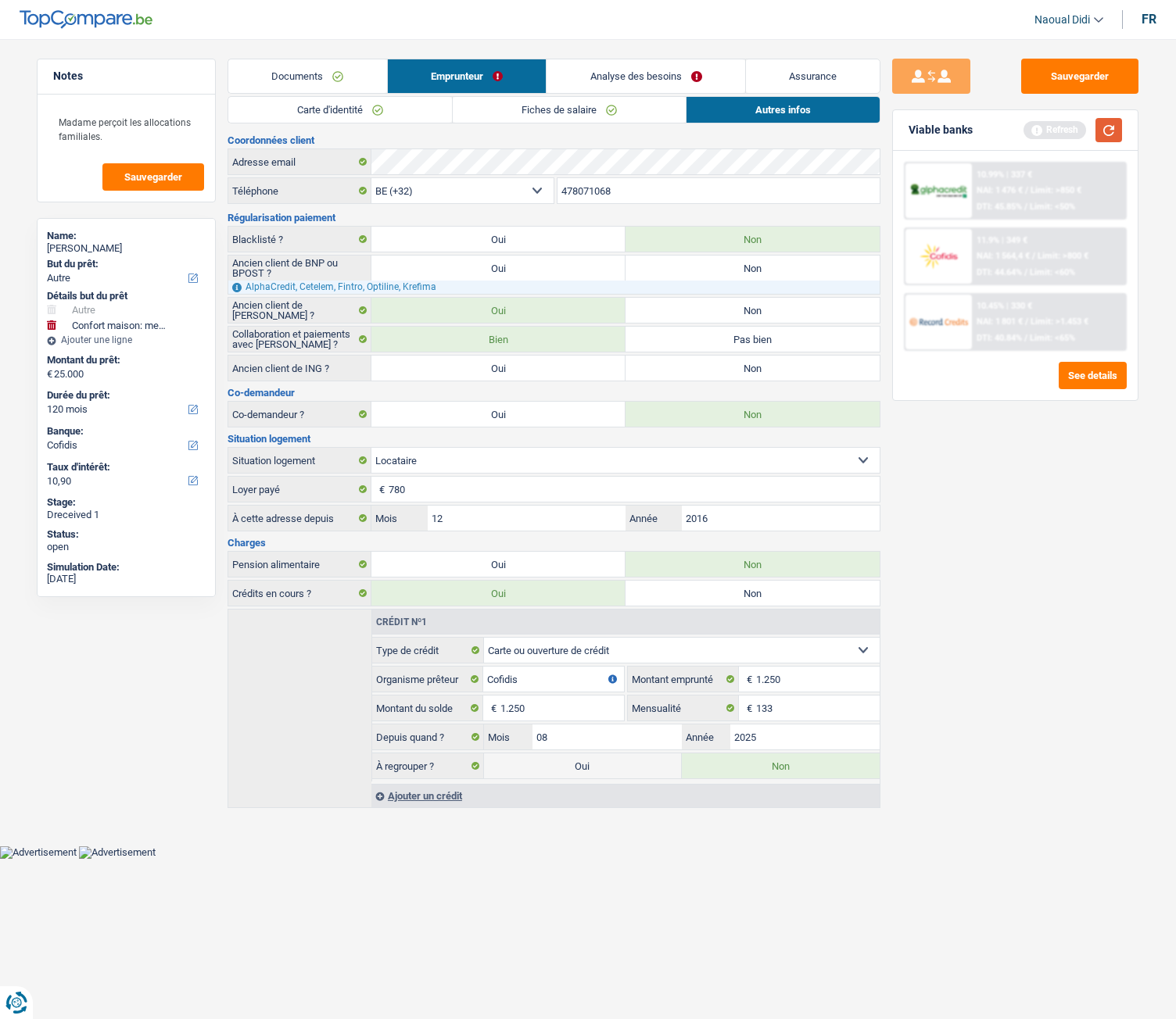
click at [1096, 126] on button "button" at bounding box center [1109, 131] width 26 height 25
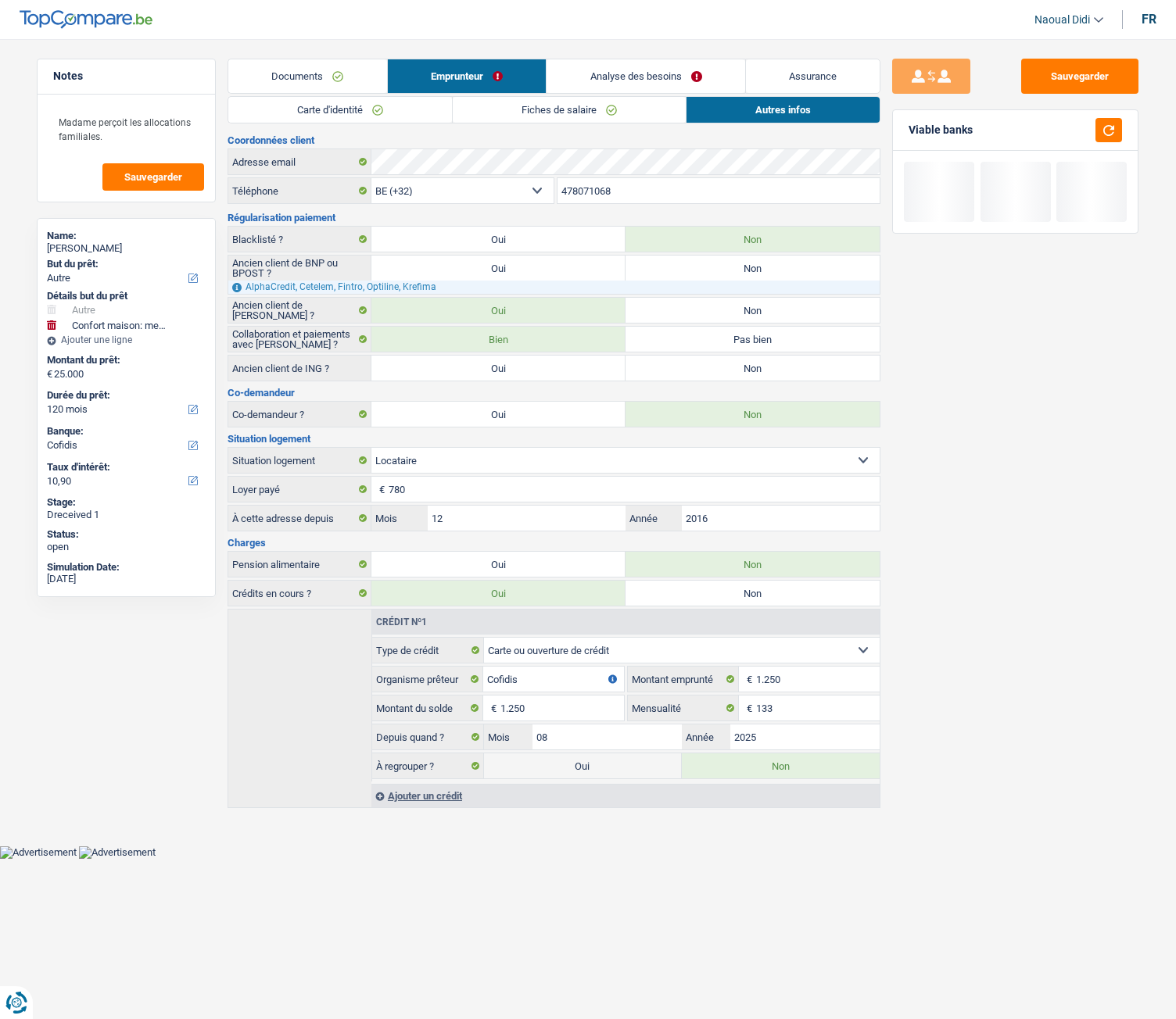
click at [648, 69] on link "Analyse des besoins" at bounding box center [646, 76] width 199 height 33
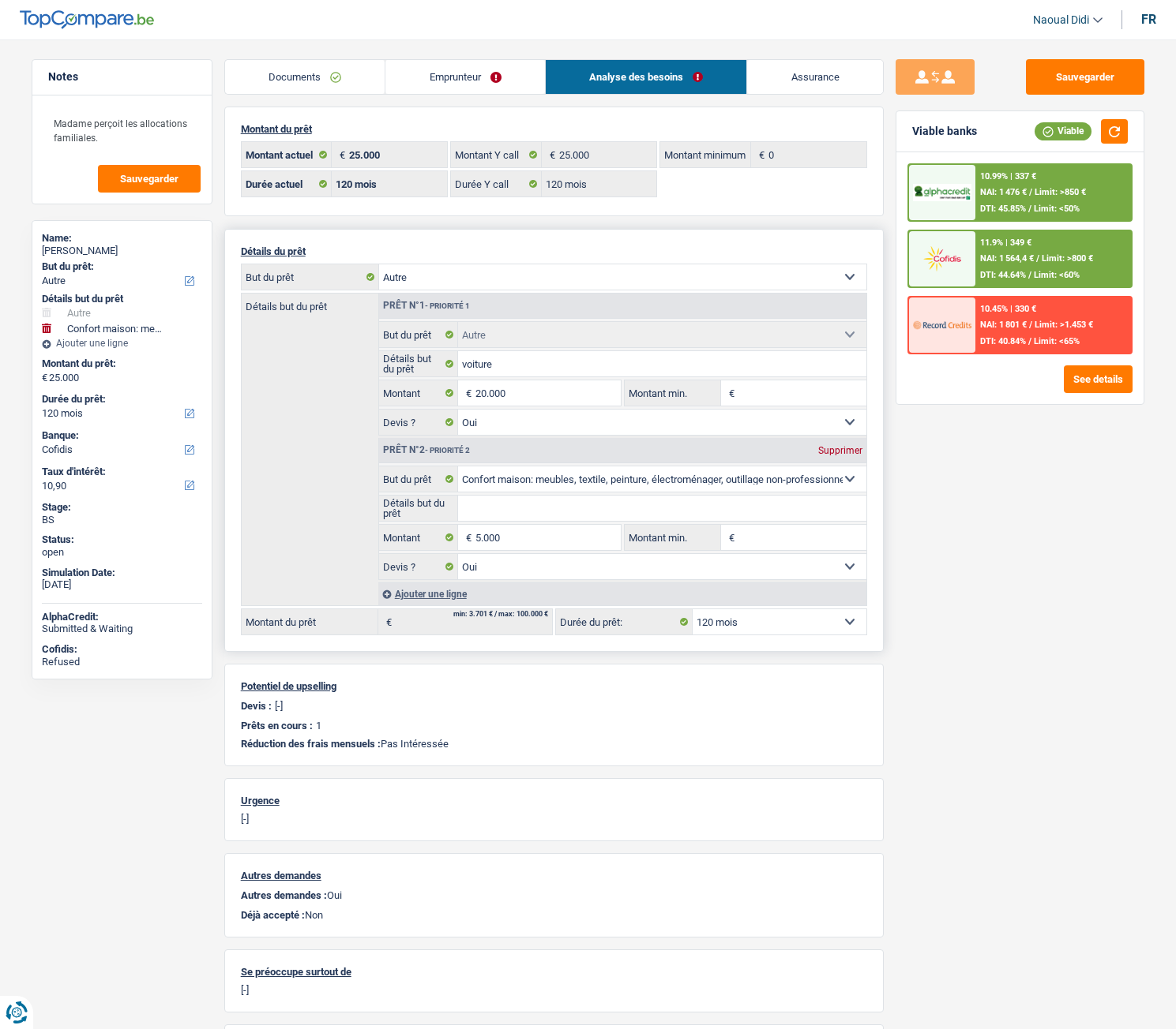
click at [775, 575] on select "12 mois 18 mois 24 mois 30 mois 36 mois 42 mois 48 mois 60 mois 72 mois 84 mois…" at bounding box center [779, 622] width 173 height 26
select select "84"
click at [692, 575] on select "12 mois 18 mois 24 mois 30 mois 36 mois 42 mois 48 mois 60 mois 72 mois 84 mois…" at bounding box center [779, 622] width 173 height 26
select select "84"
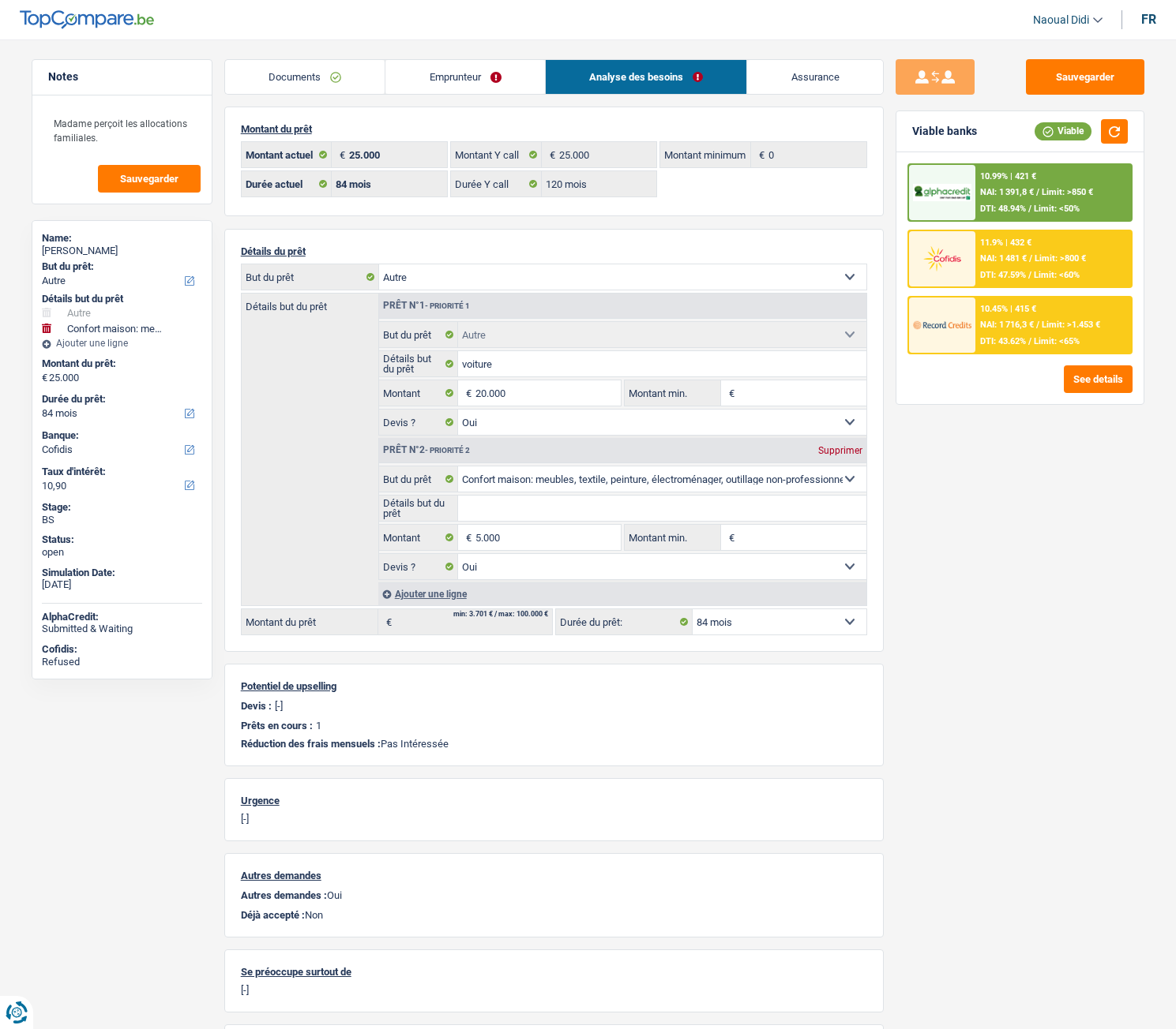
click at [1032, 326] on span "NAI: 1 716,3 €" at bounding box center [1006, 325] width 54 height 11
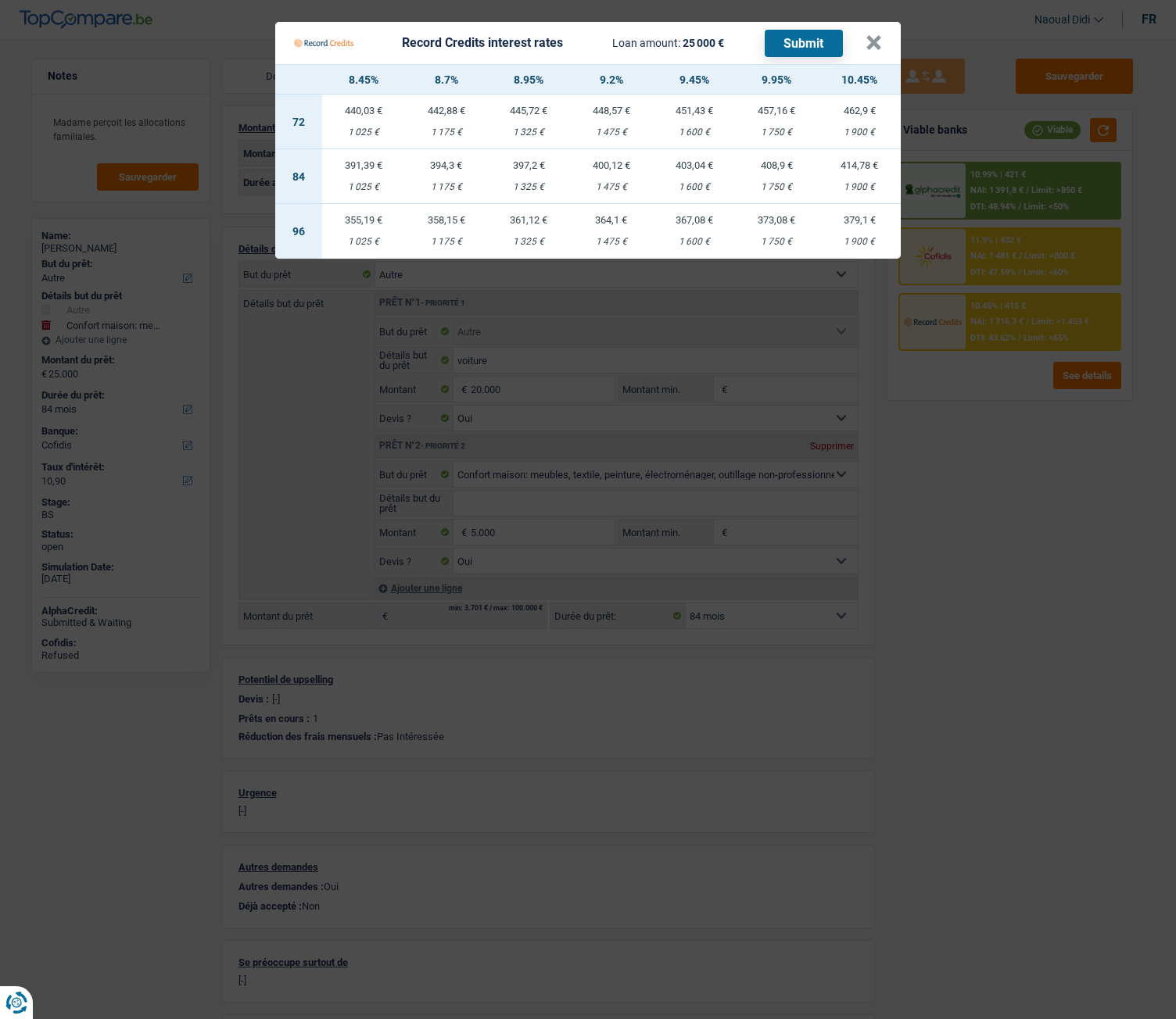
click at [528, 170] on div "397,2 €" at bounding box center [528, 166] width 83 height 11
select select "record credits"
type input "8,95"
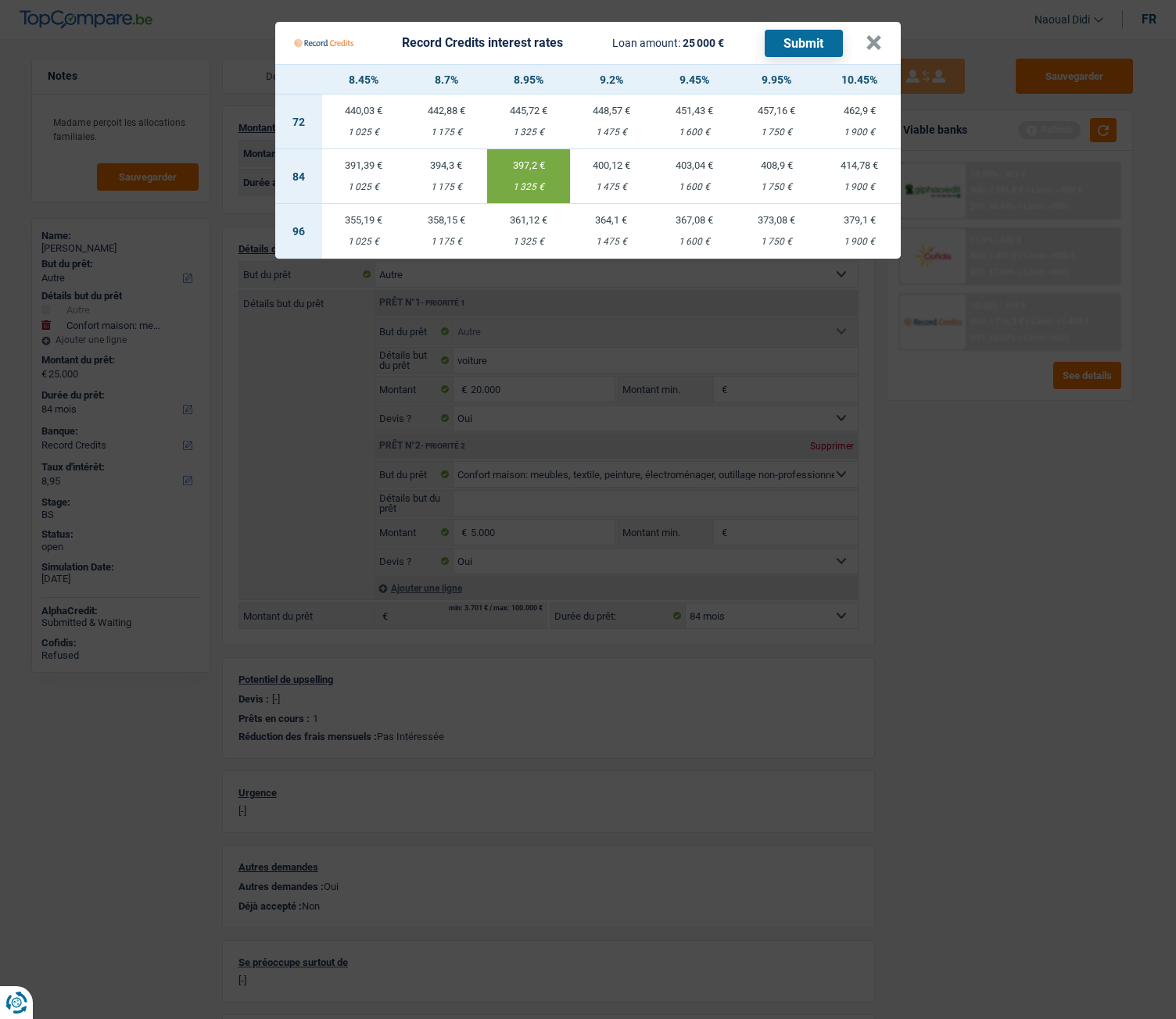
click at [814, 40] on button "Submit" at bounding box center [804, 43] width 78 height 27
click at [874, 46] on button "×" at bounding box center [874, 43] width 17 height 16
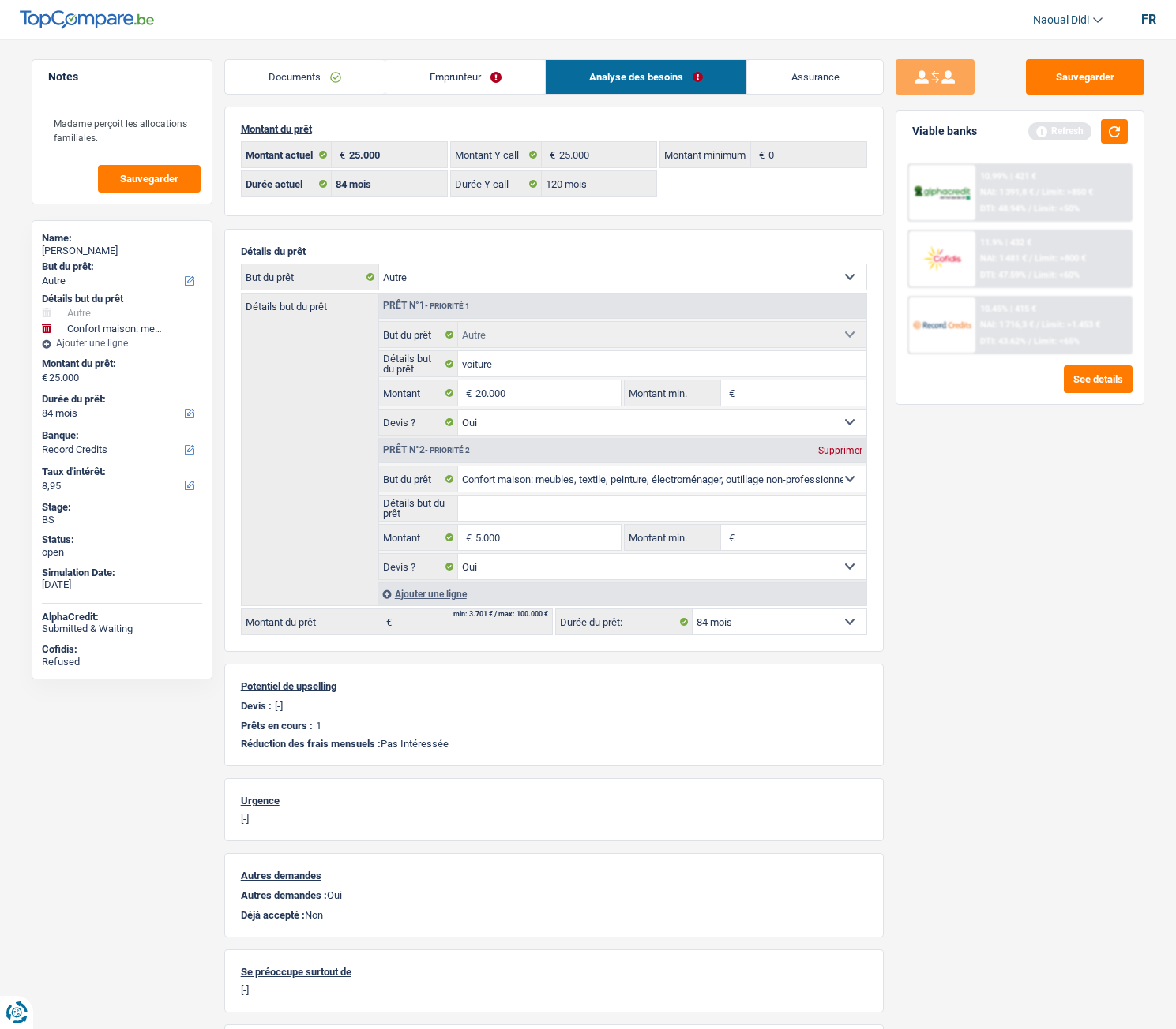
click at [270, 71] on link "Documents" at bounding box center [304, 77] width 160 height 34
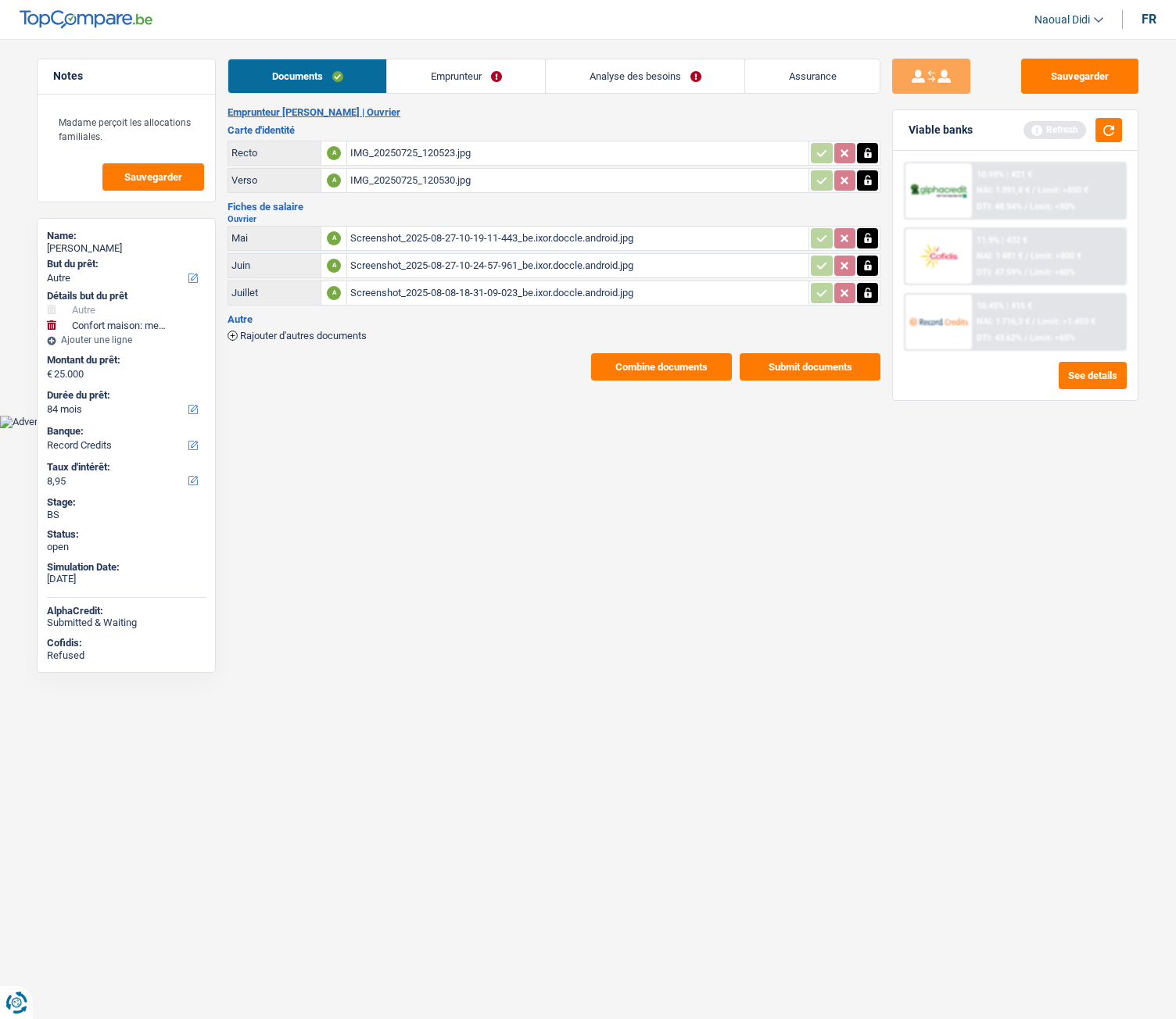
click at [629, 368] on button "Combine documents" at bounding box center [662, 366] width 141 height 27
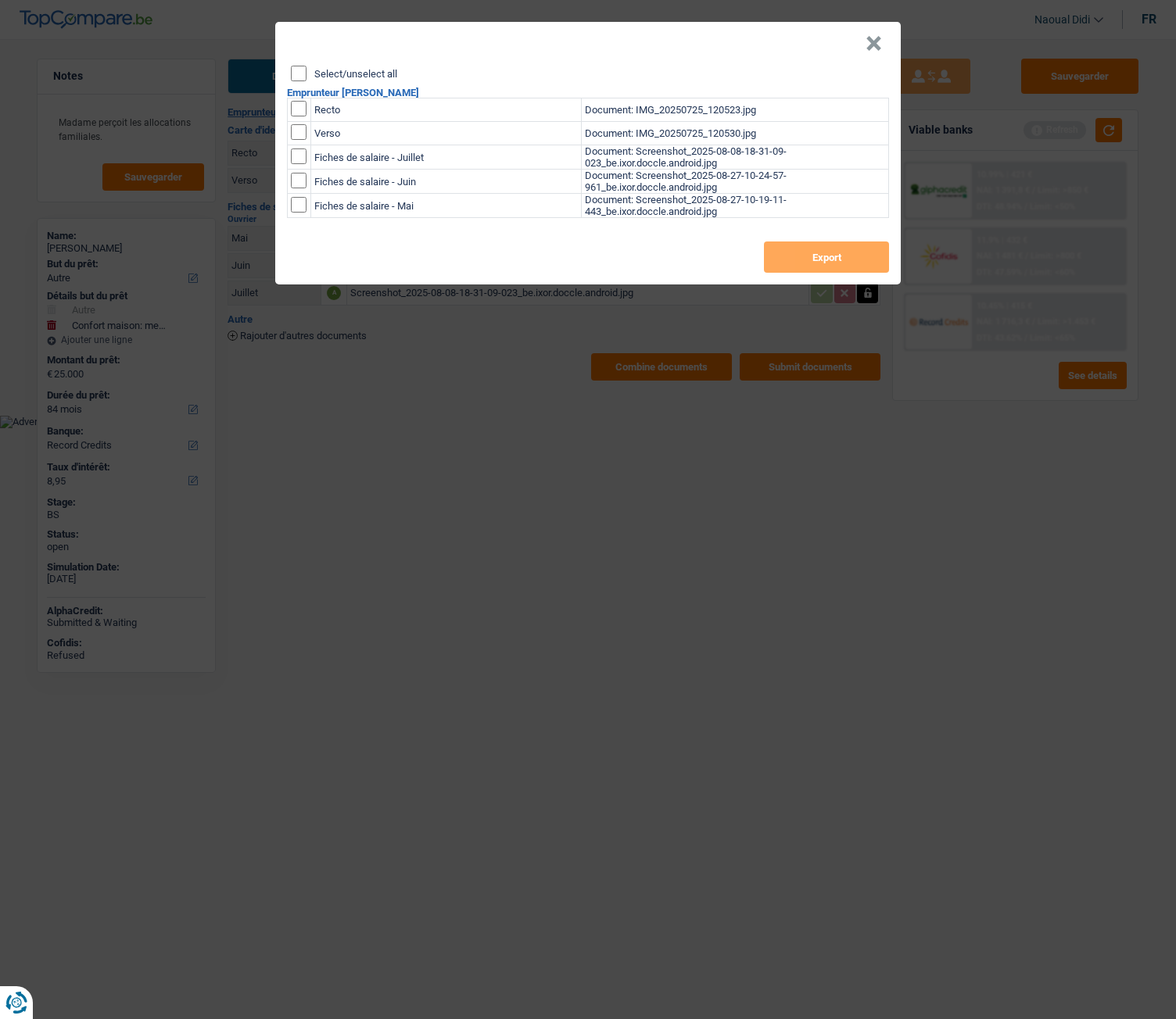
click at [290, 71] on div "Select/unselect all Emprunteur Laurent Prevot Recto Document: IMG_20250725_1205…" at bounding box center [588, 175] width 626 height 219
click at [297, 75] on input "Select/unselect all" at bounding box center [299, 74] width 16 height 16
checkbox input "true"
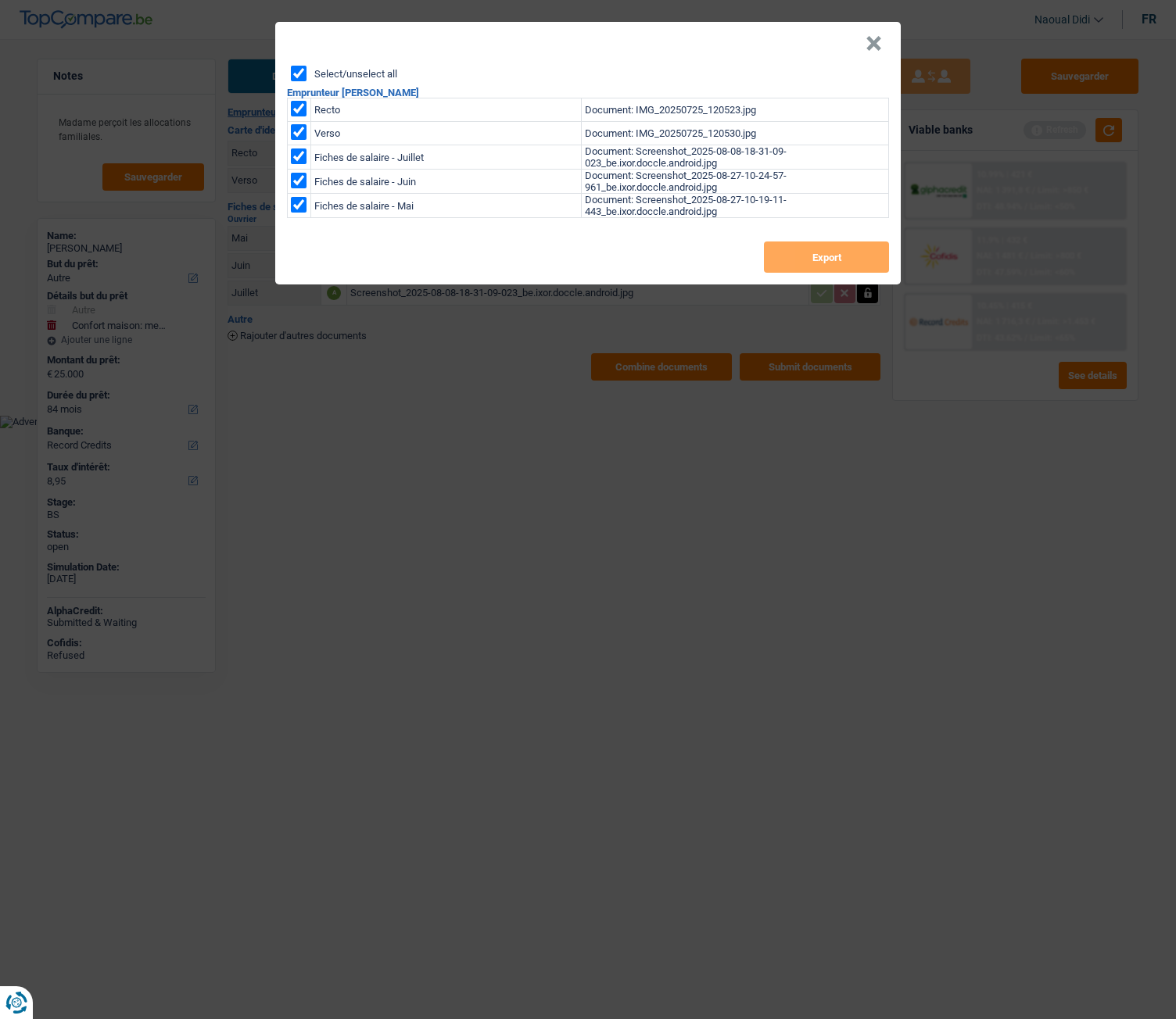
checkbox input "true"
click at [832, 258] on button "Export" at bounding box center [826, 258] width 125 height 32
click at [869, 41] on button "×" at bounding box center [874, 44] width 17 height 16
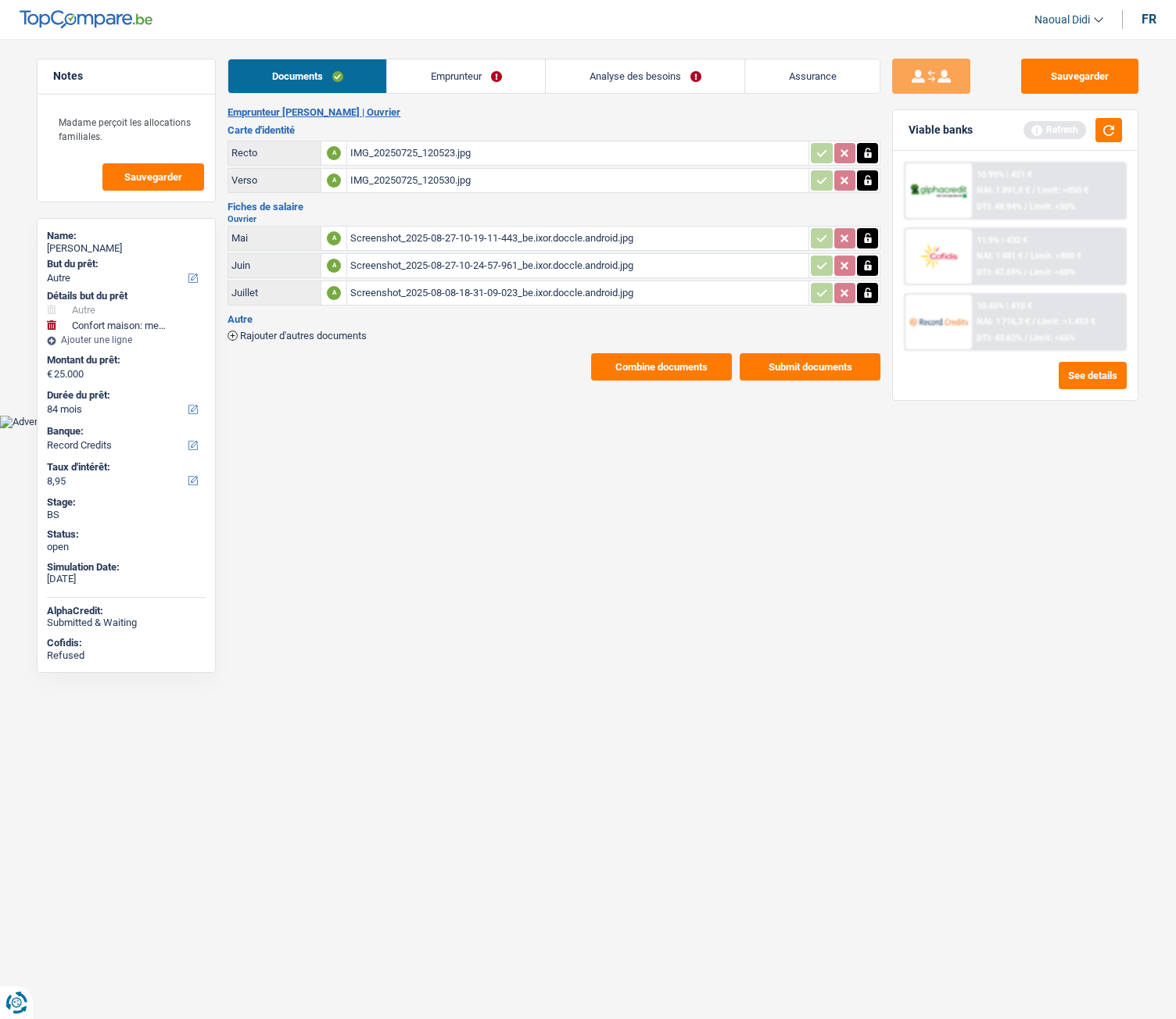
click at [635, 86] on link "Analyse des besoins" at bounding box center [645, 76] width 199 height 33
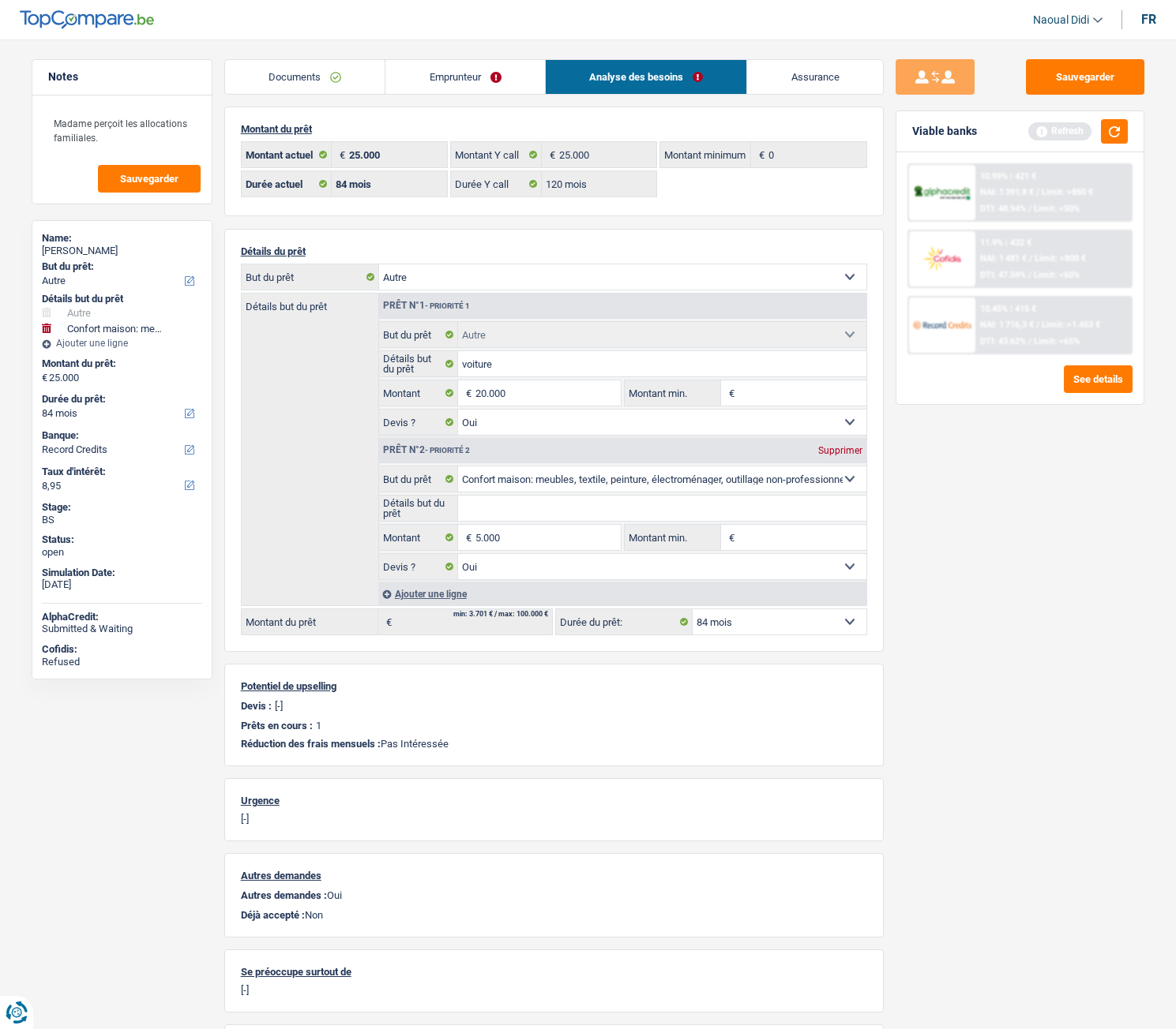
click at [282, 79] on link "Documents" at bounding box center [304, 77] width 160 height 34
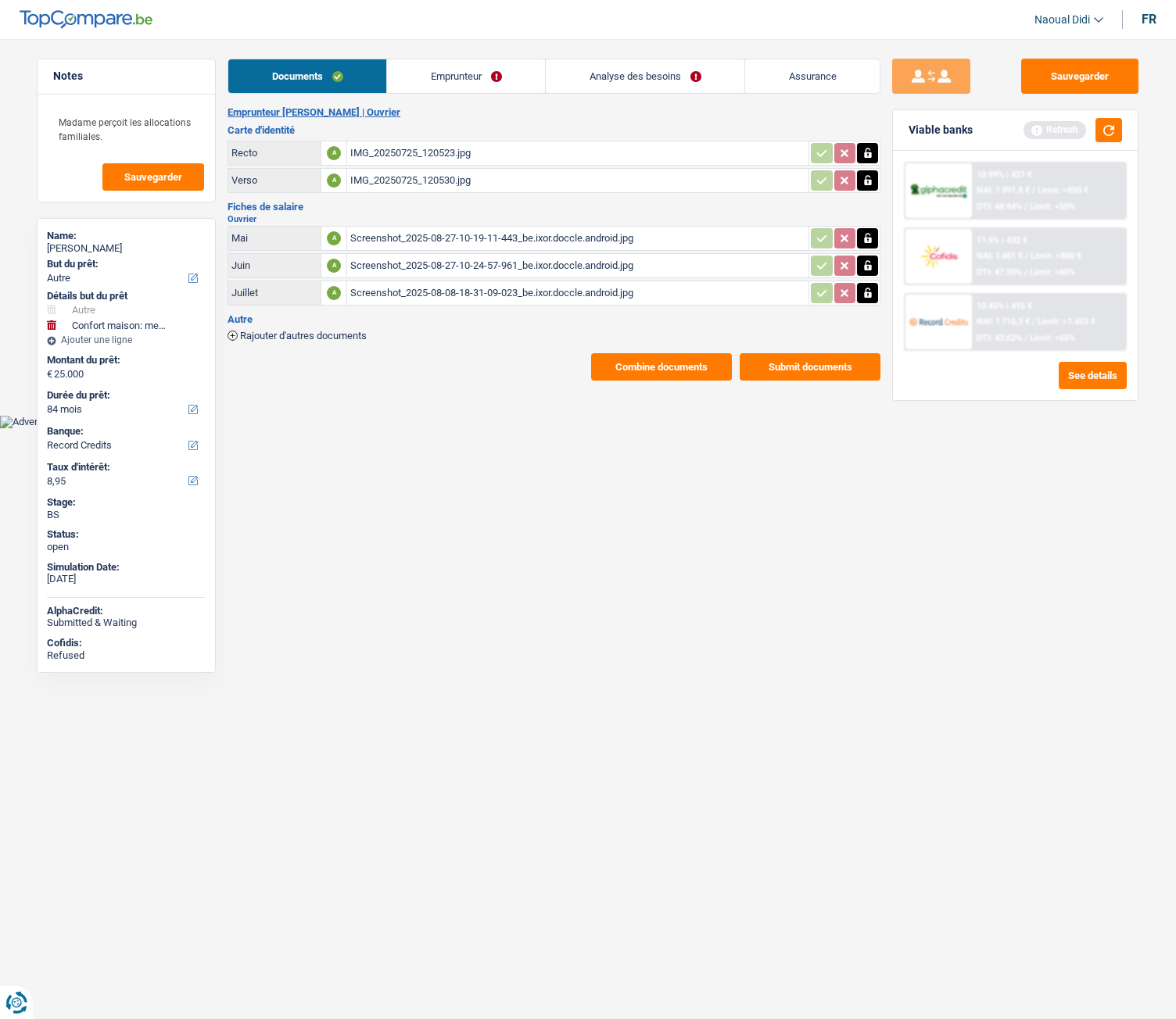
click at [418, 154] on div "IMG_20250725_120523.jpg" at bounding box center [577, 152] width 455 height 24
click at [379, 150] on div "IMG_20250725_120523.jpg" at bounding box center [577, 152] width 455 height 24
click at [412, 180] on div "IMG_20250725_120530.jpg" at bounding box center [577, 180] width 455 height 24
click at [463, 82] on link "Emprunteur" at bounding box center [466, 76] width 158 height 33
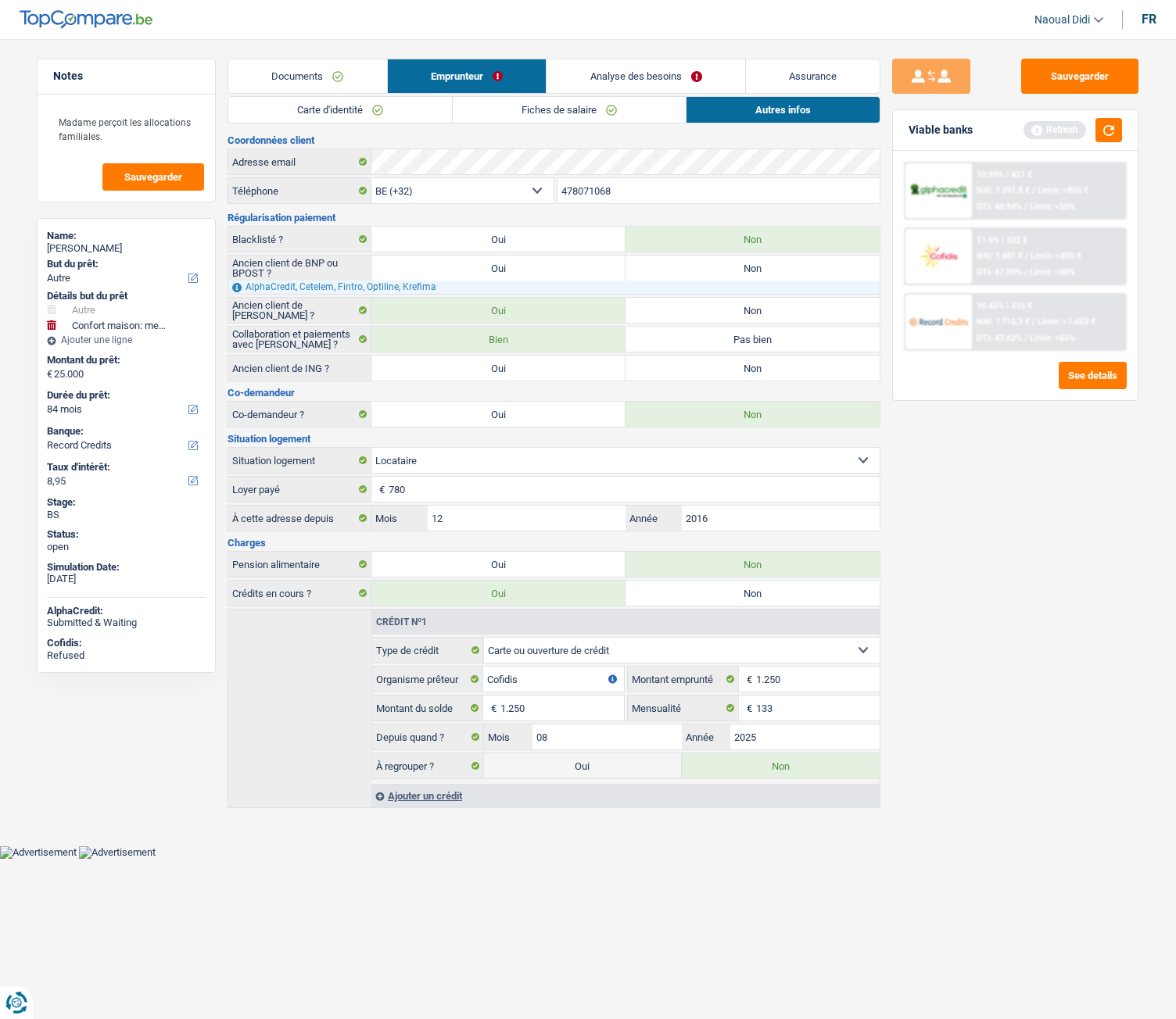
click at [593, 69] on link "Analyse des besoins" at bounding box center [646, 76] width 199 height 33
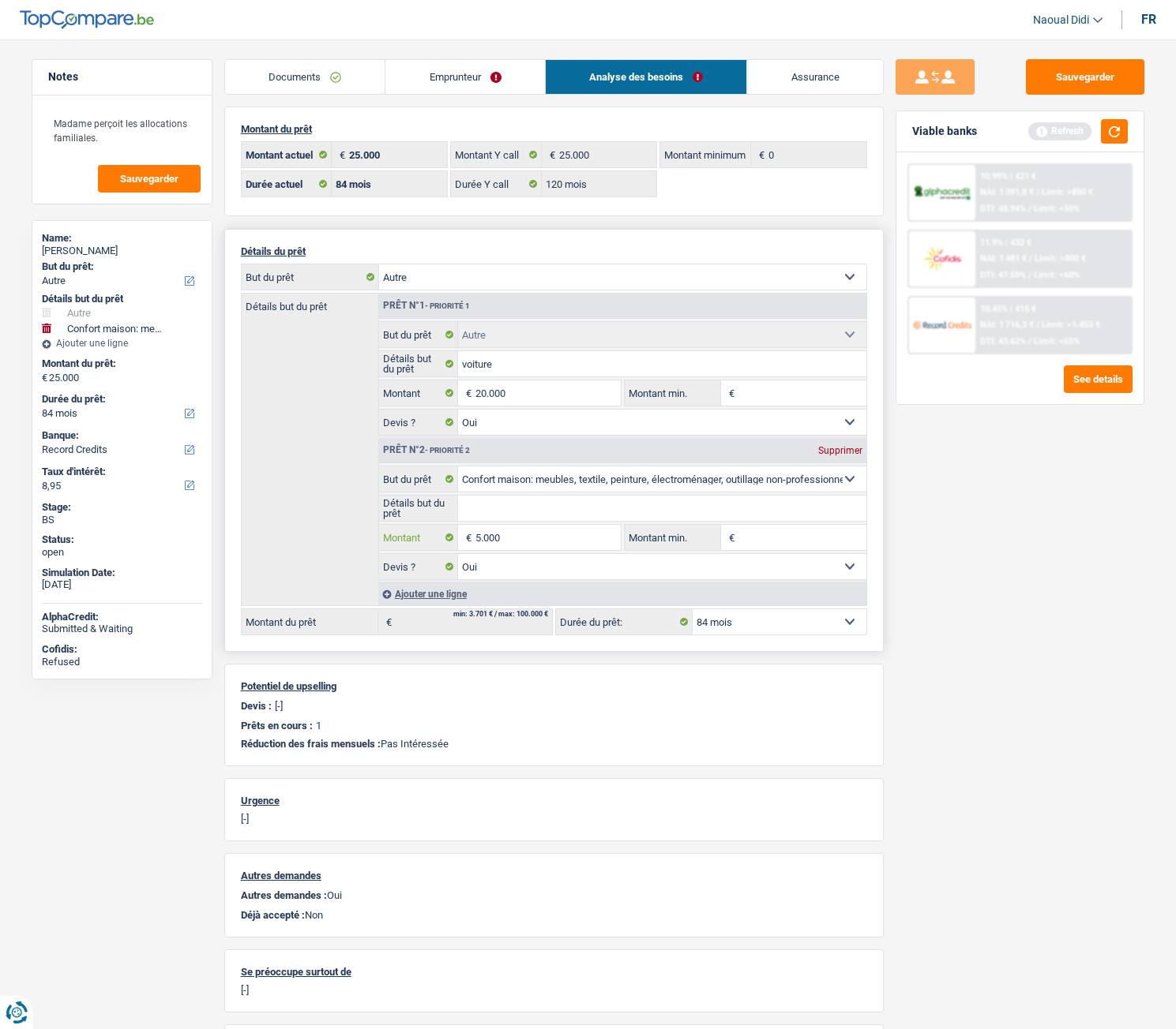
click at [527, 541] on input "5.000" at bounding box center [547, 537] width 144 height 26
type input "5"
type input "20.000"
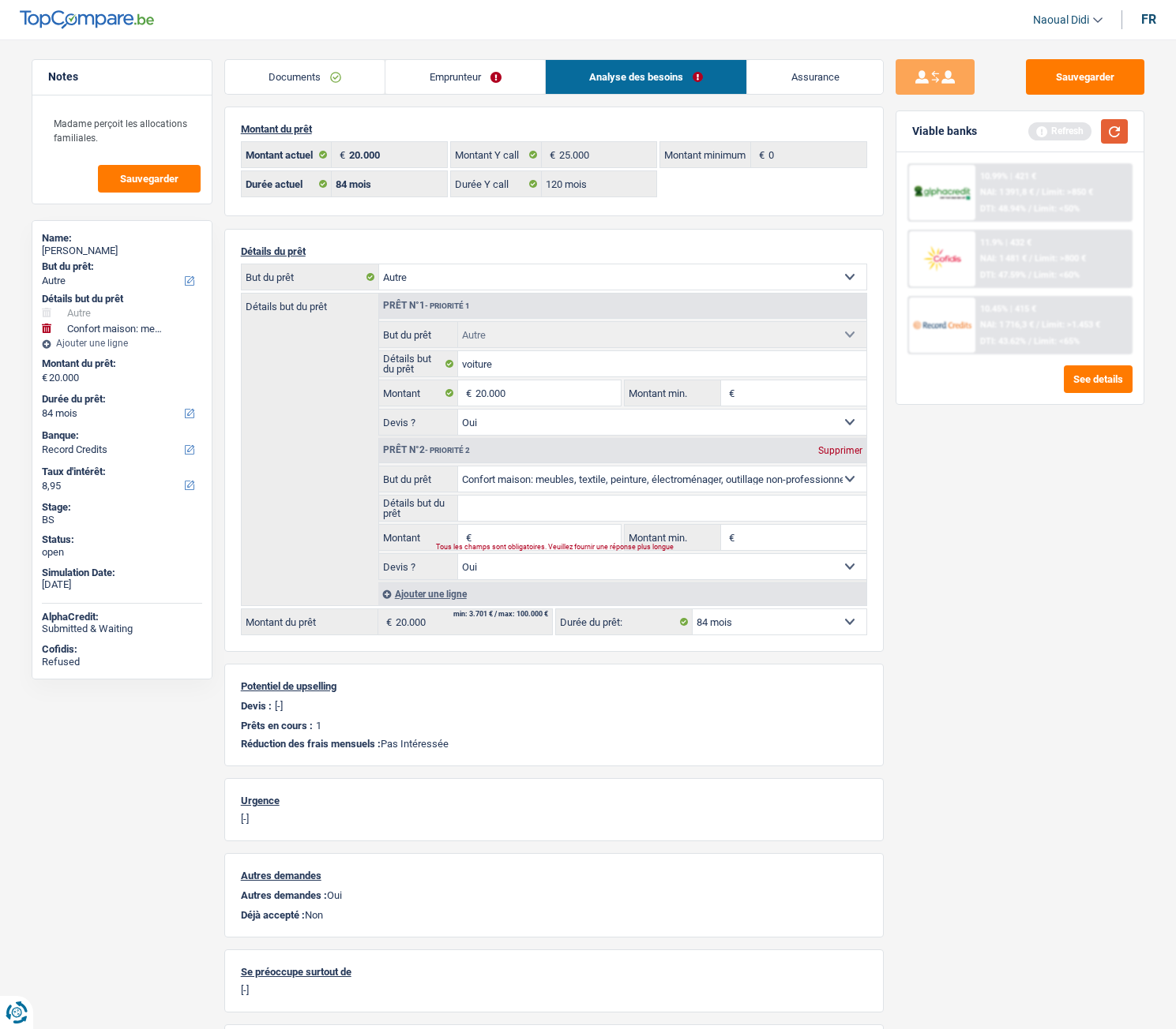
click at [1115, 131] on button "button" at bounding box center [1114, 132] width 27 height 25
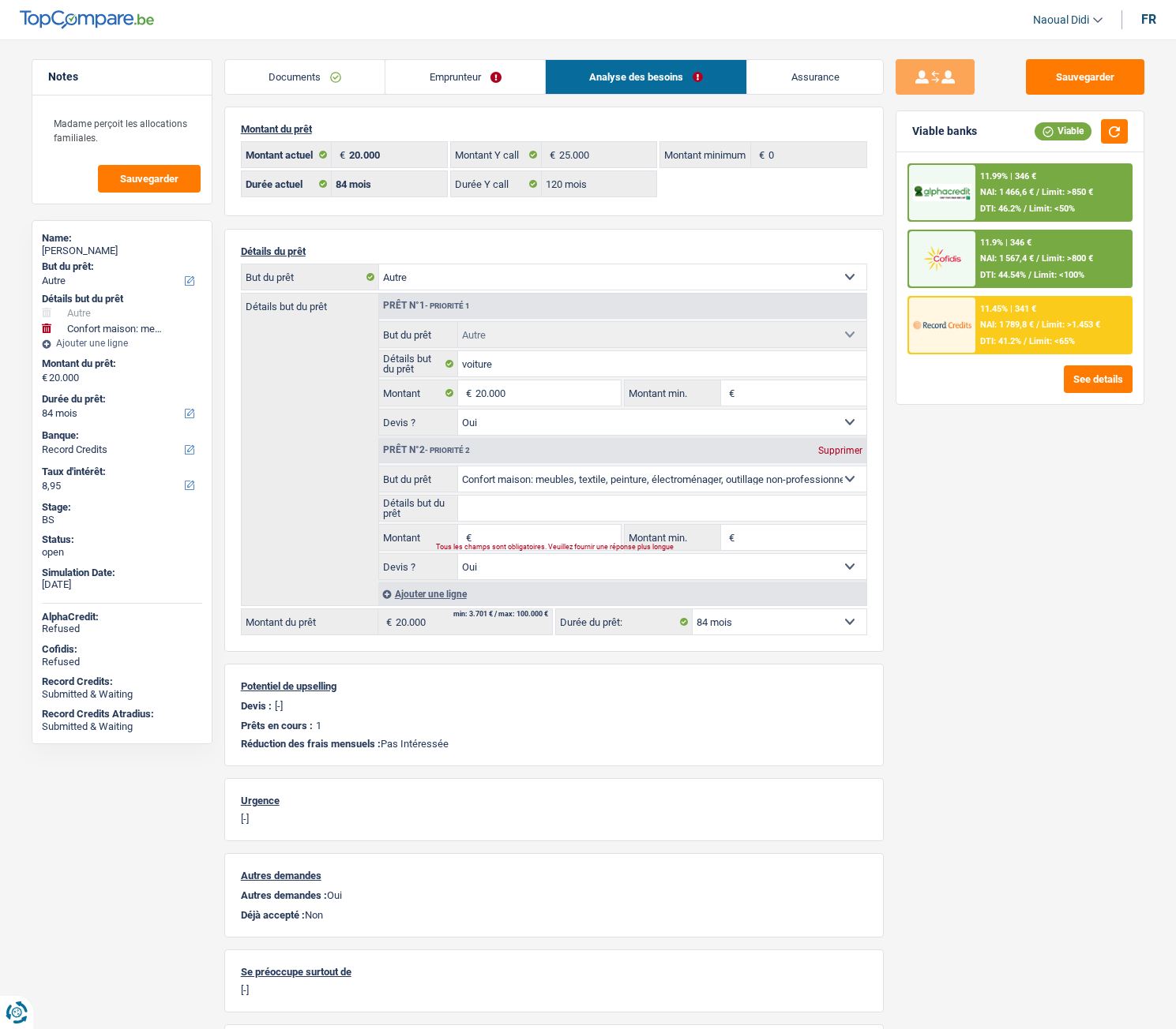
click at [912, 575] on div "Sauvegarder Viable banks Viable 11.99% | 346 € NAI: 1 466,6 € / Limit: >850 € D…" at bounding box center [1019, 530] width 273 height 941
click at [772, 575] on select "12 mois 18 mois 24 mois 30 mois 36 mois 42 mois 48 mois 60 mois 72 mois 84 mois…" at bounding box center [779, 622] width 173 height 26
click at [834, 450] on div "Supprimer" at bounding box center [840, 450] width 52 height 10
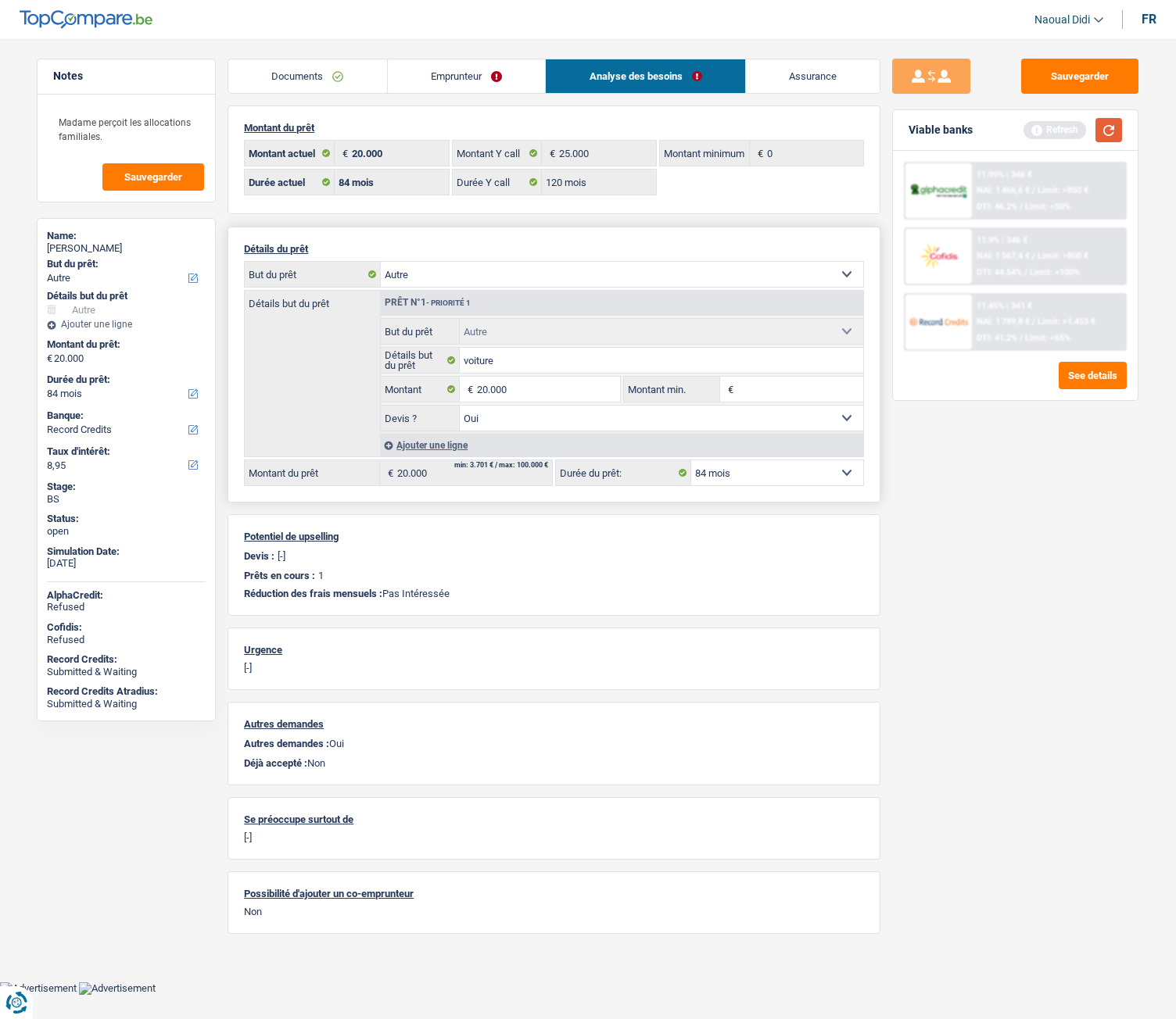
click at [1114, 129] on button "button" at bounding box center [1109, 131] width 26 height 25
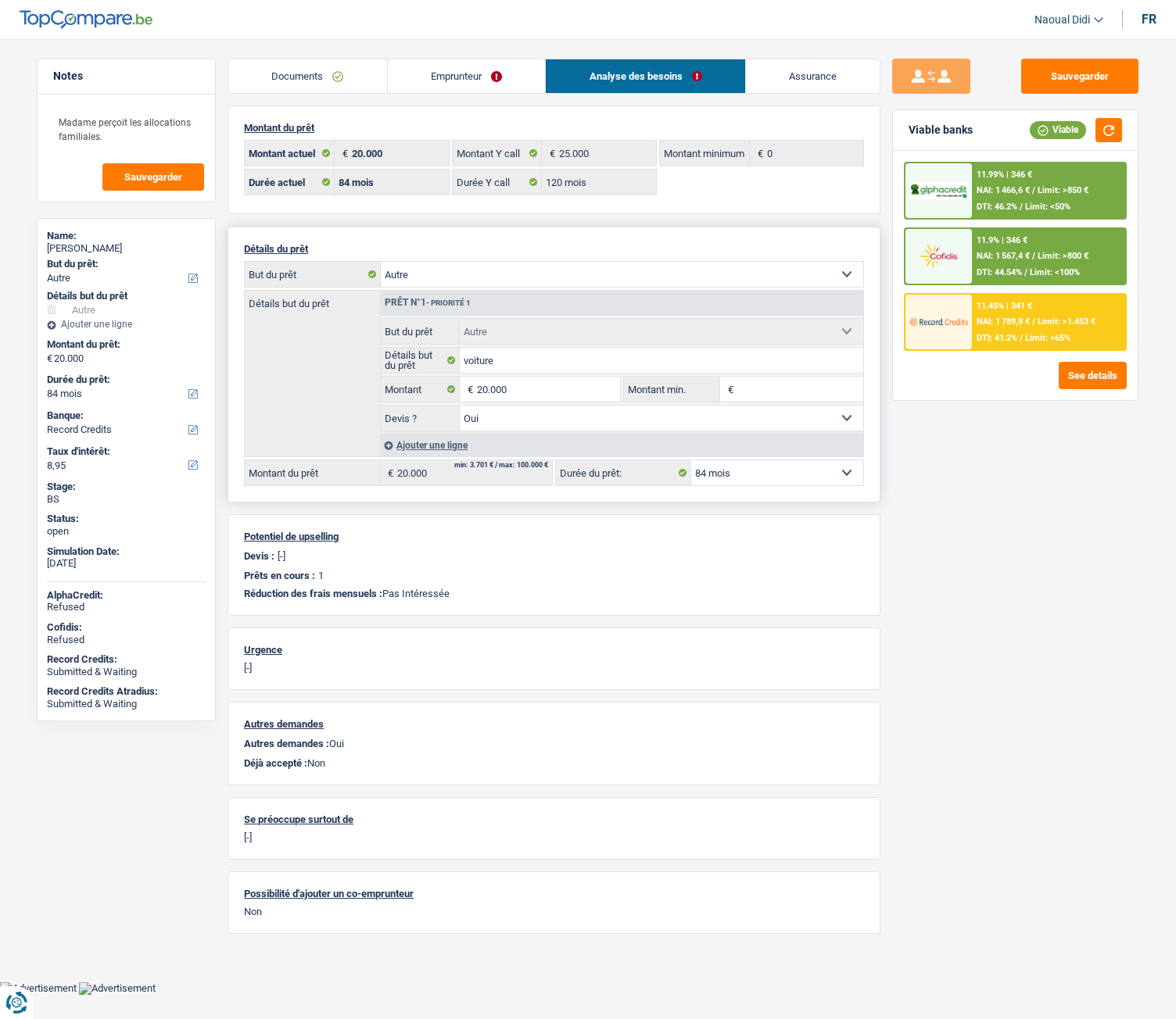
click at [1023, 260] on span "NAI: 1 567,4 €" at bounding box center [1002, 256] width 53 height 11
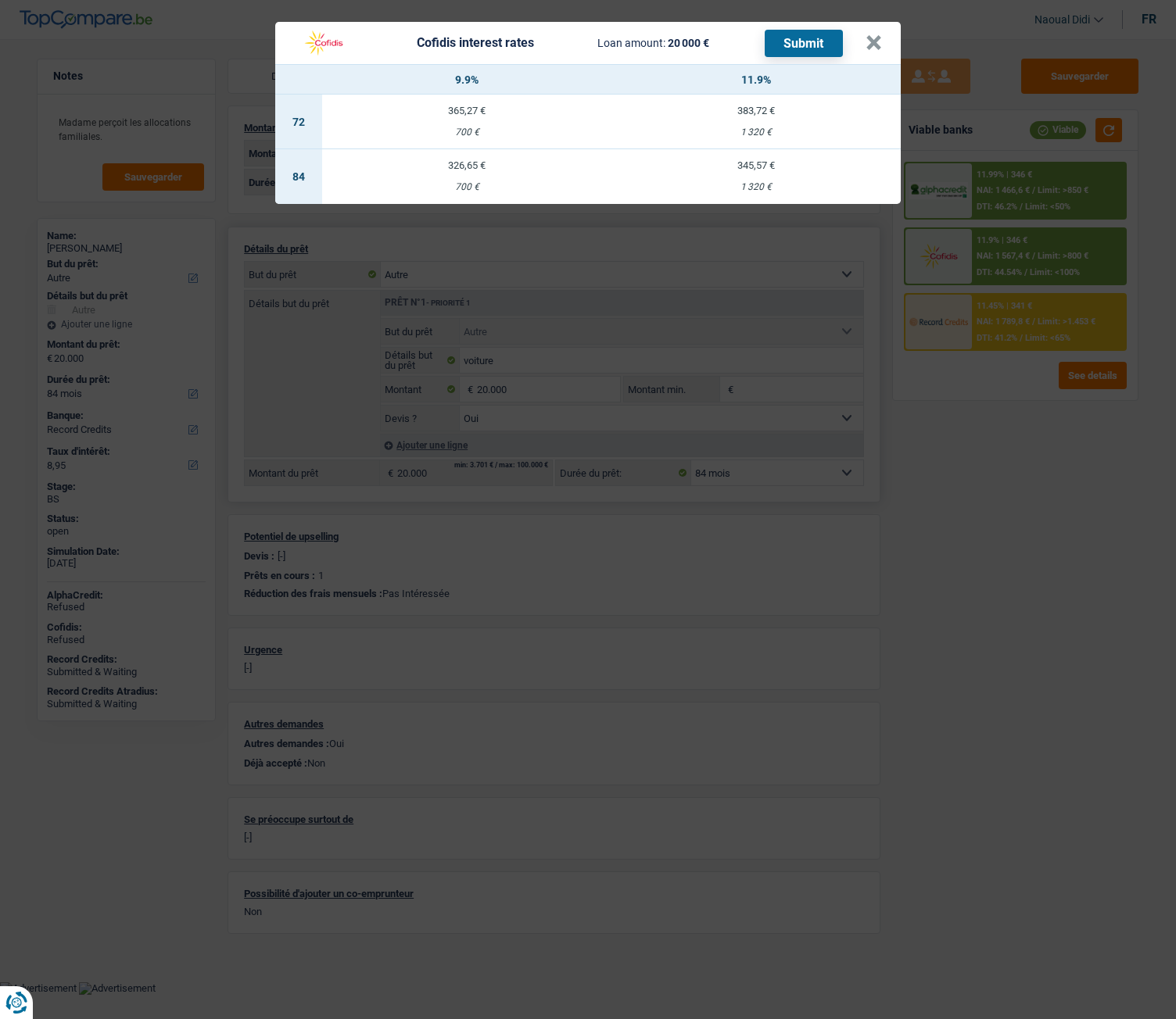
click at [462, 180] on td "326,65 € 700 €" at bounding box center [467, 176] width 289 height 54
select select "cofidis"
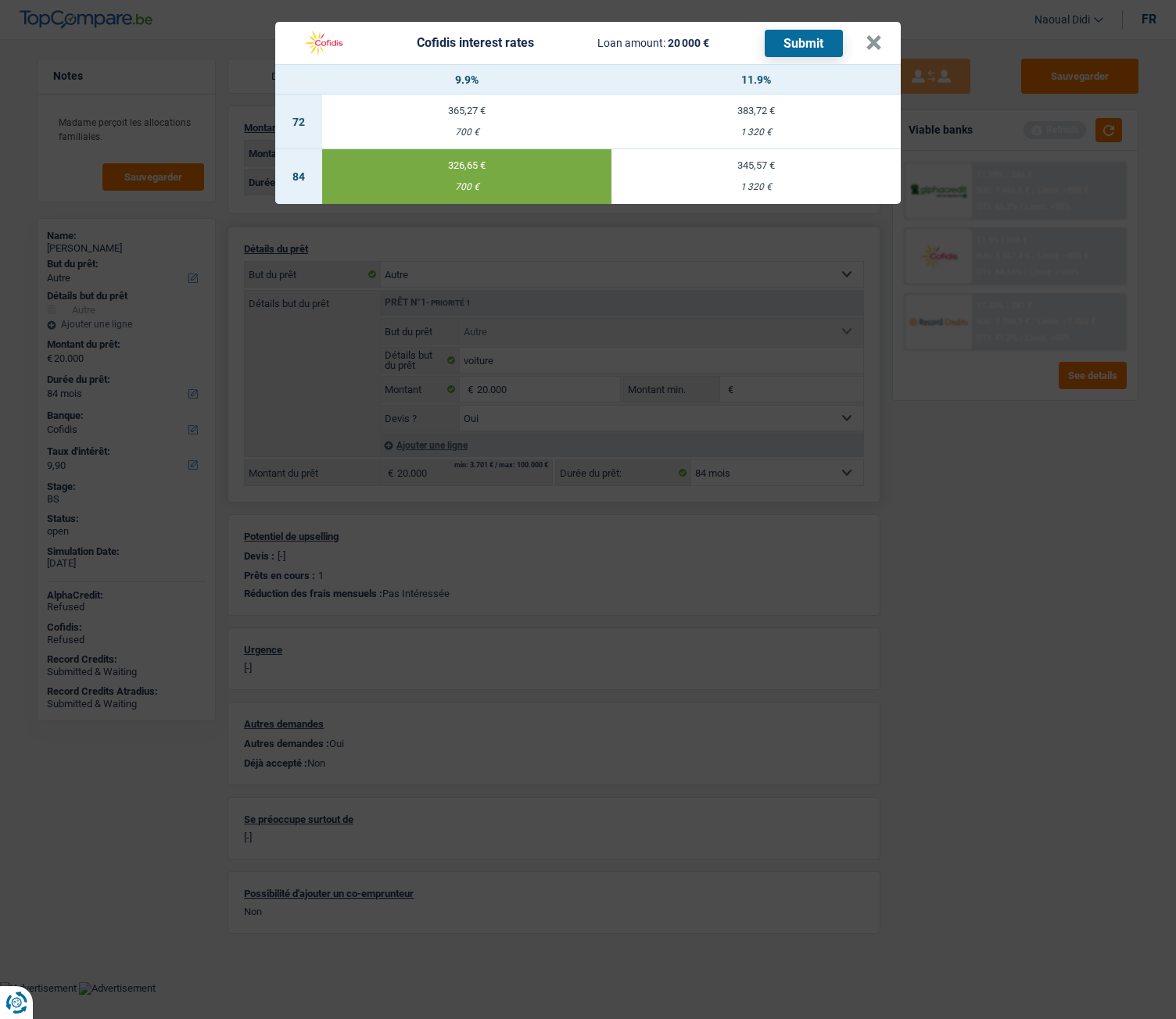
click at [758, 177] on td "345,57 € 1 320 €" at bounding box center [756, 176] width 289 height 54
type input "11,90"
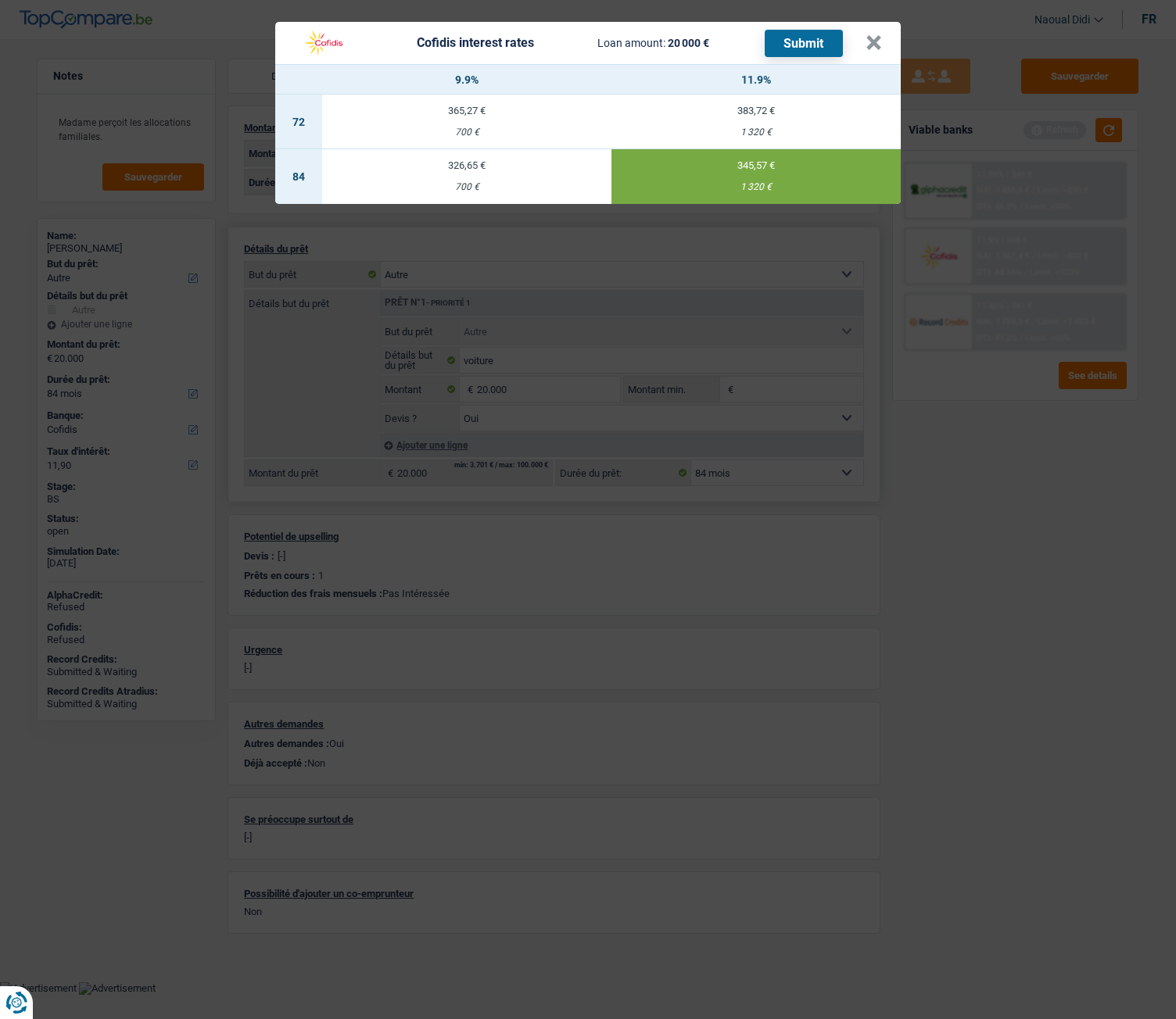
click at [793, 40] on button "Submit" at bounding box center [804, 43] width 78 height 27
click at [875, 39] on button "×" at bounding box center [874, 43] width 17 height 16
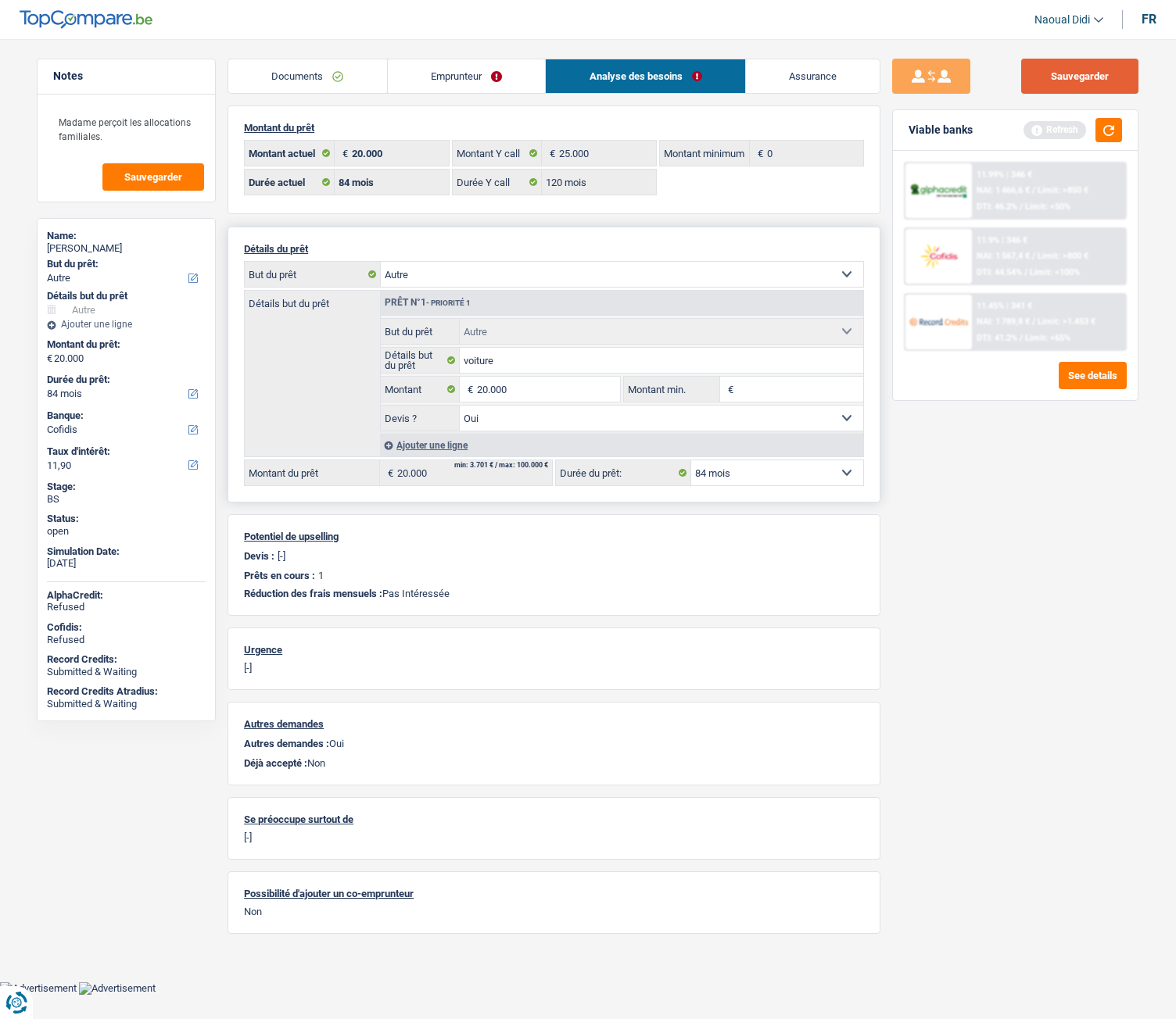
click at [1050, 85] on button "Sauvegarder" at bounding box center [1080, 76] width 117 height 35
click at [449, 446] on div "Ajouter une ligne" at bounding box center [621, 445] width 483 height 23
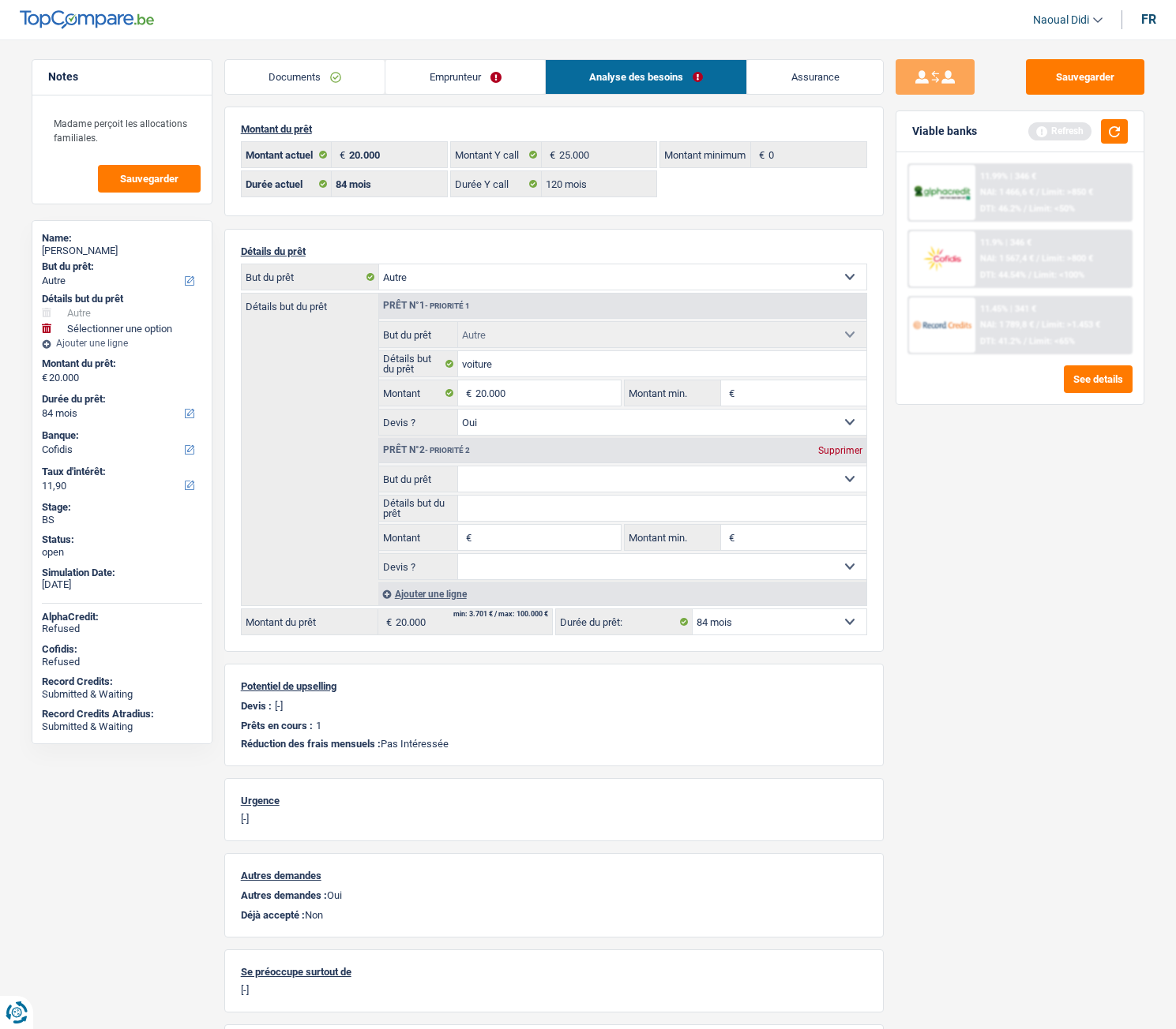
click at [507, 535] on input "Montant" at bounding box center [547, 537] width 144 height 26
type input "5.000"
type input "25.000"
select select "120"
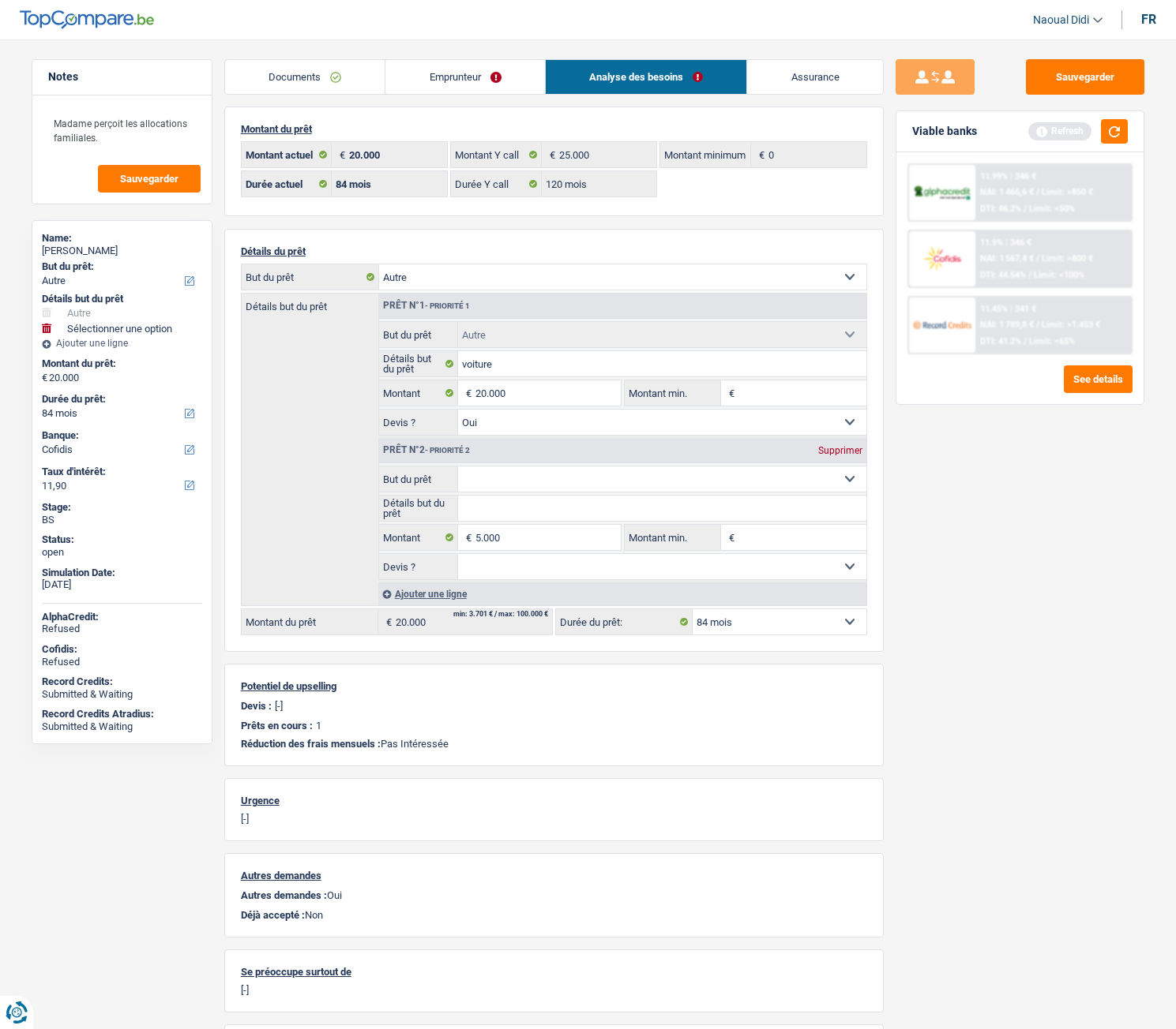
type input "25.000"
select select "120"
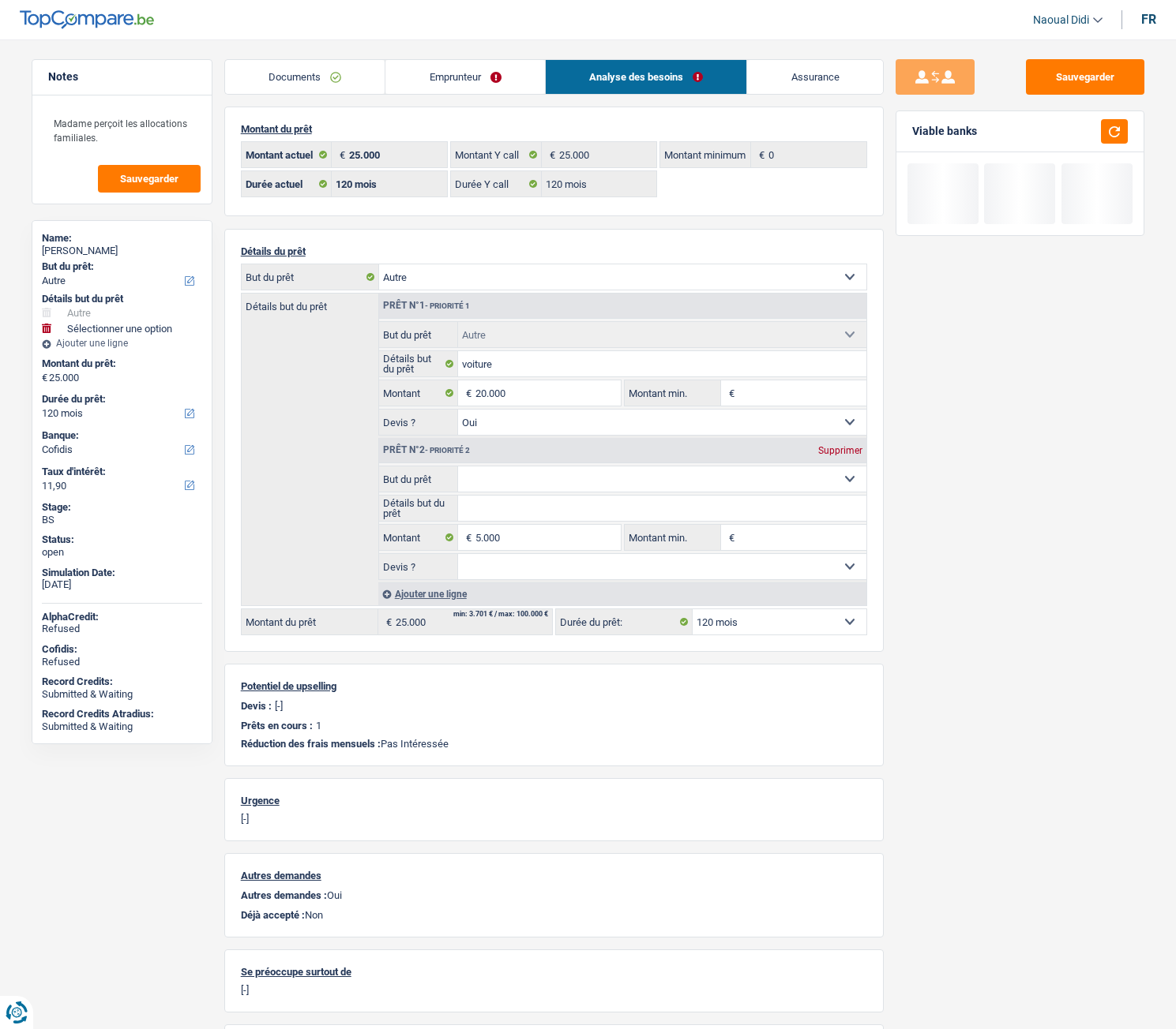
click at [515, 494] on fieldset "Confort maison: meubles, textile, peinture, électroménager, outillage non-profe…" at bounding box center [622, 522] width 488 height 114
click at [516, 480] on select "Confort maison: meubles, textile, peinture, électroménager, outillage non-profe…" at bounding box center [661, 479] width 408 height 26
select select "household"
click at [457, 466] on select "Confort maison: meubles, textile, peinture, électroménager, outillage non-profe…" at bounding box center [661, 479] width 408 height 26
select select "household"
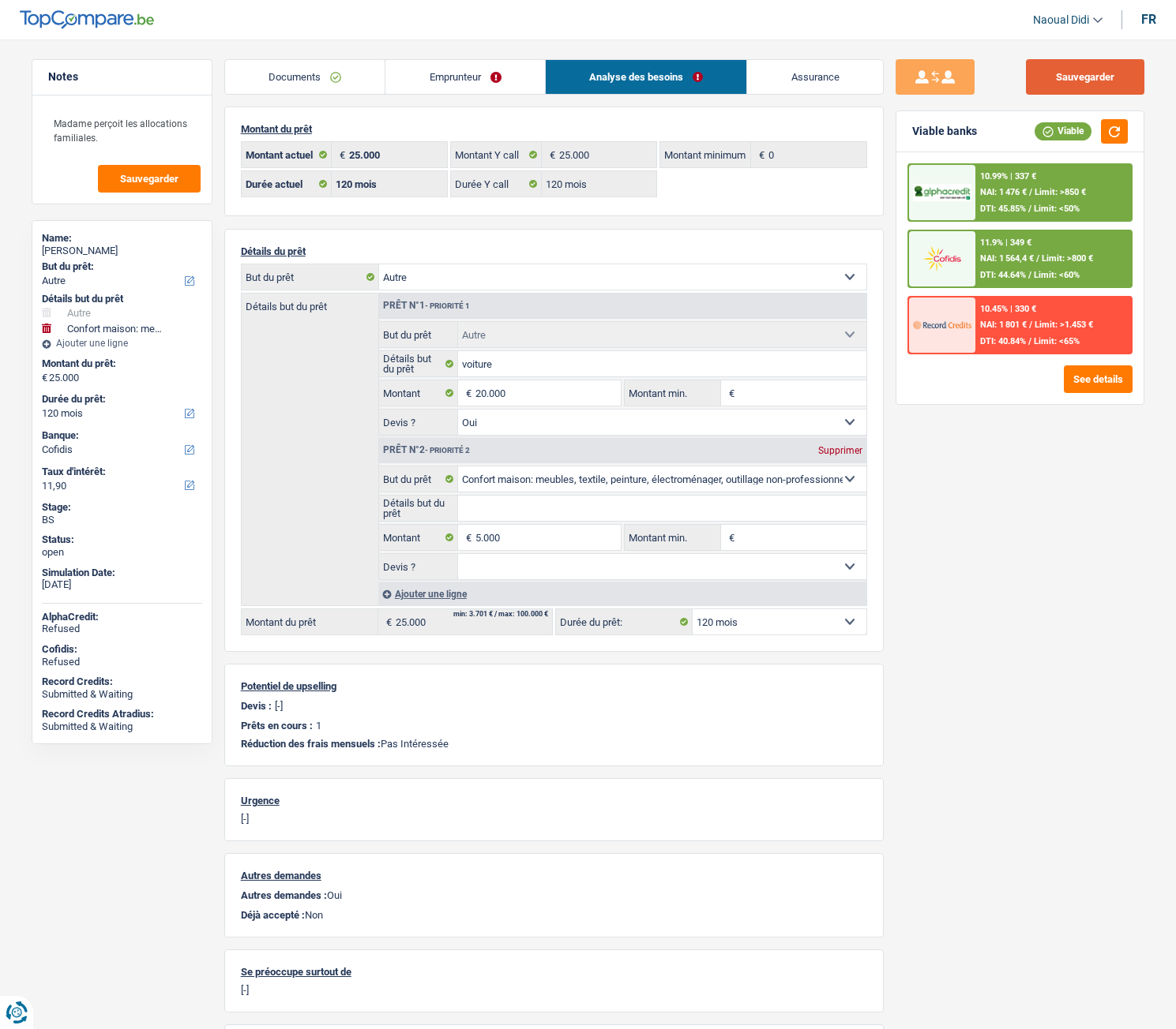
click at [1112, 62] on button "Sauvegarder" at bounding box center [1085, 77] width 119 height 35
click at [1090, 73] on button "Sauvegarder" at bounding box center [1085, 77] width 119 height 35
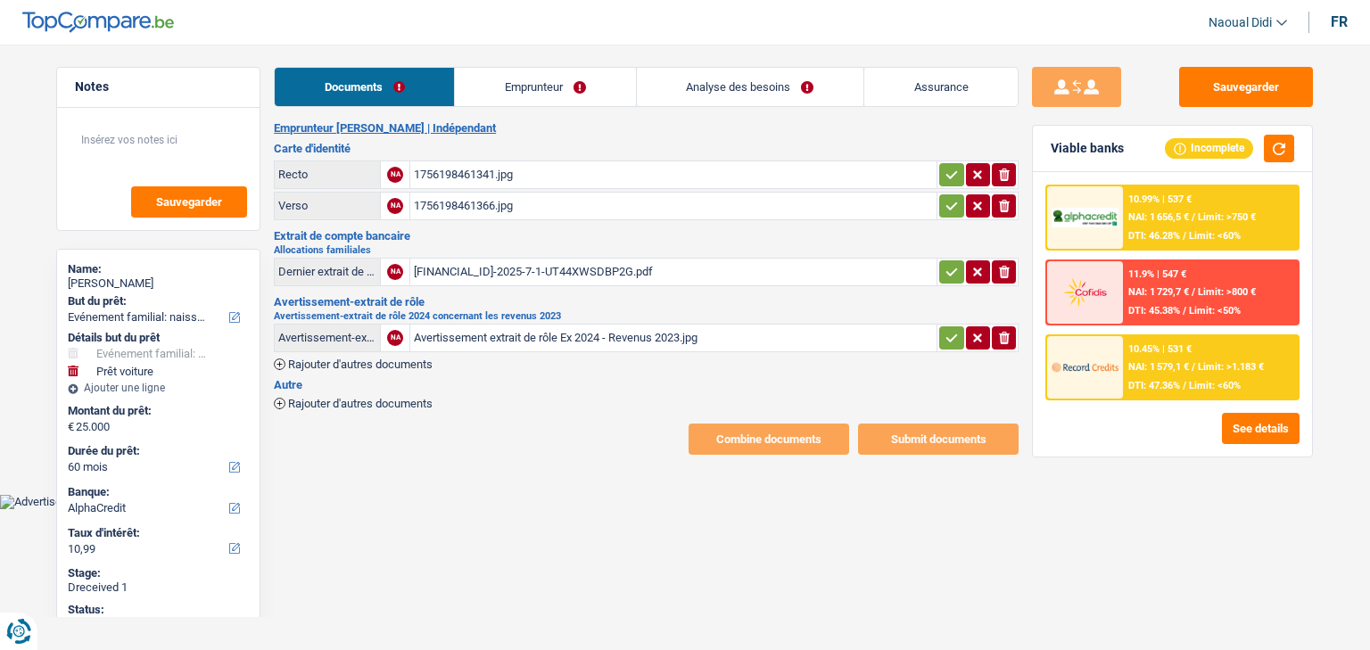
select select "familyEvent"
select select "car"
select select "60"
select select "alphacredit"
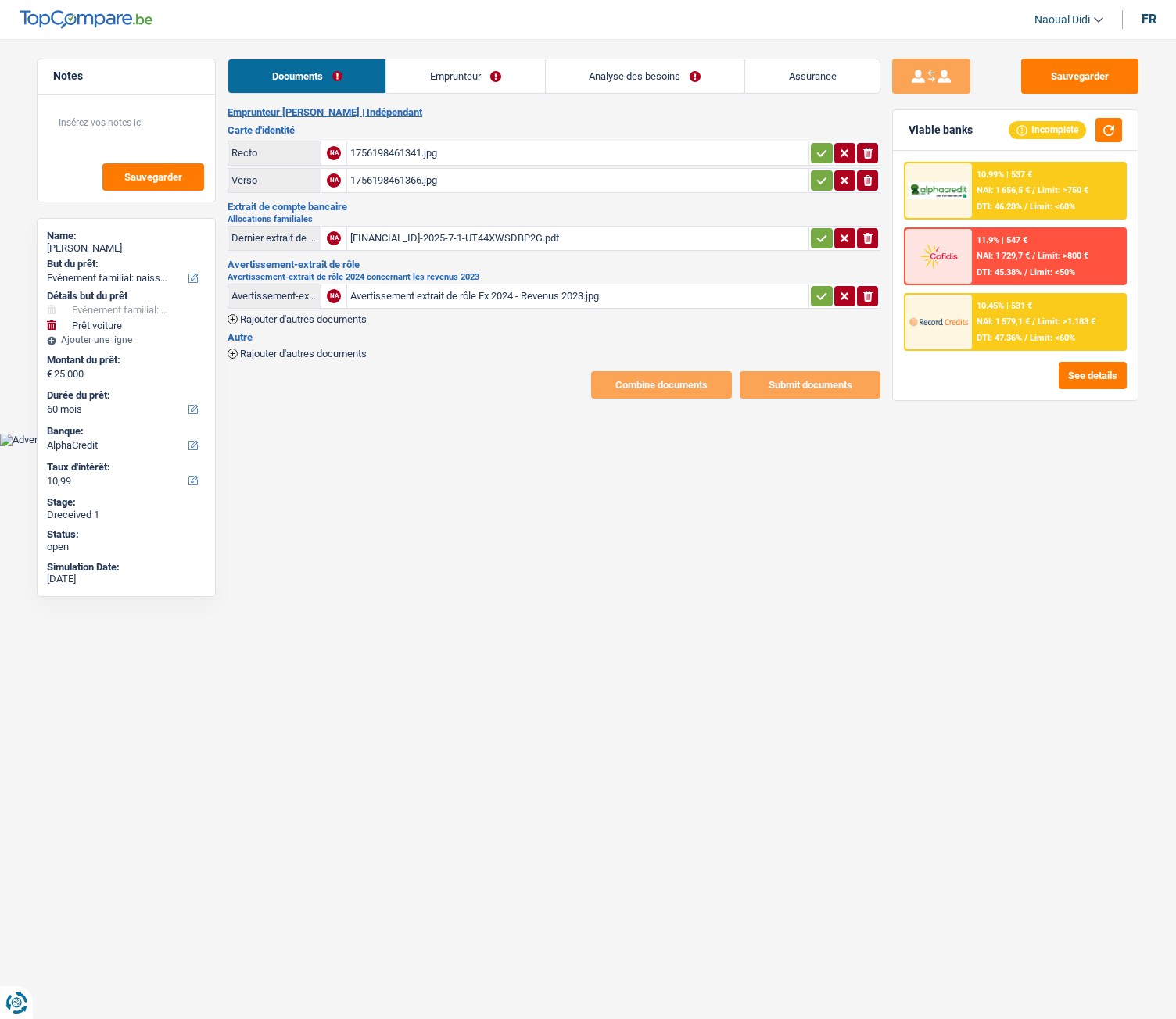
click at [457, 237] on div "[FINANCIAL_ID]-2025-7-1-UT44XWSDBP2G.pdf" at bounding box center [577, 238] width 455 height 24
click at [407, 303] on div "Avertissement extrait de rôle Ex 2024 - Revenus 2023.jpg" at bounding box center [577, 296] width 455 height 24
click at [386, 154] on div "1756198461341.jpg" at bounding box center [577, 152] width 455 height 24
click at [390, 179] on div "1756198461366.jpg" at bounding box center [577, 180] width 455 height 24
click at [616, 85] on link "Analyse des besoins" at bounding box center [645, 76] width 199 height 33
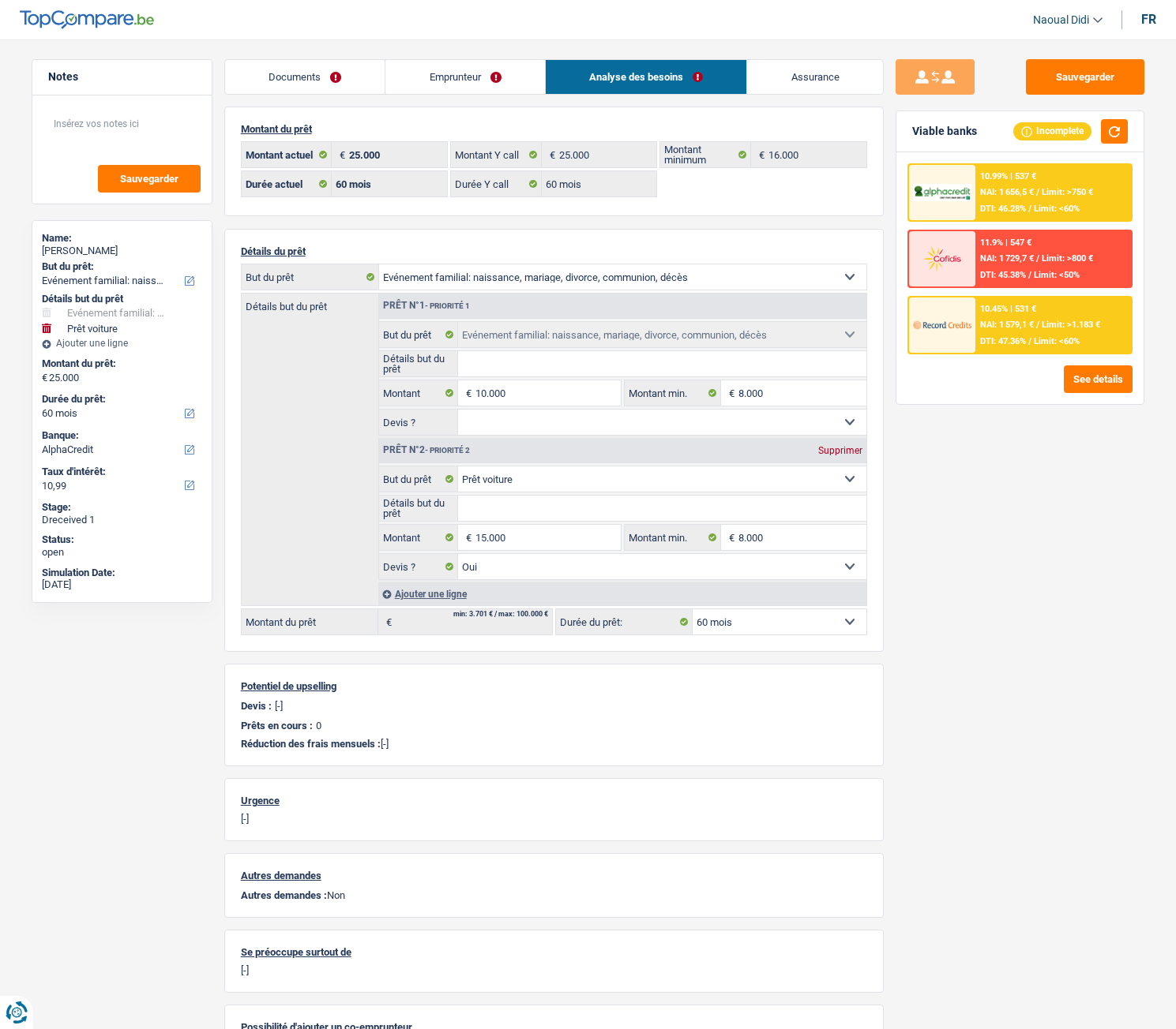
click at [449, 88] on link "Emprunteur" at bounding box center [465, 77] width 159 height 34
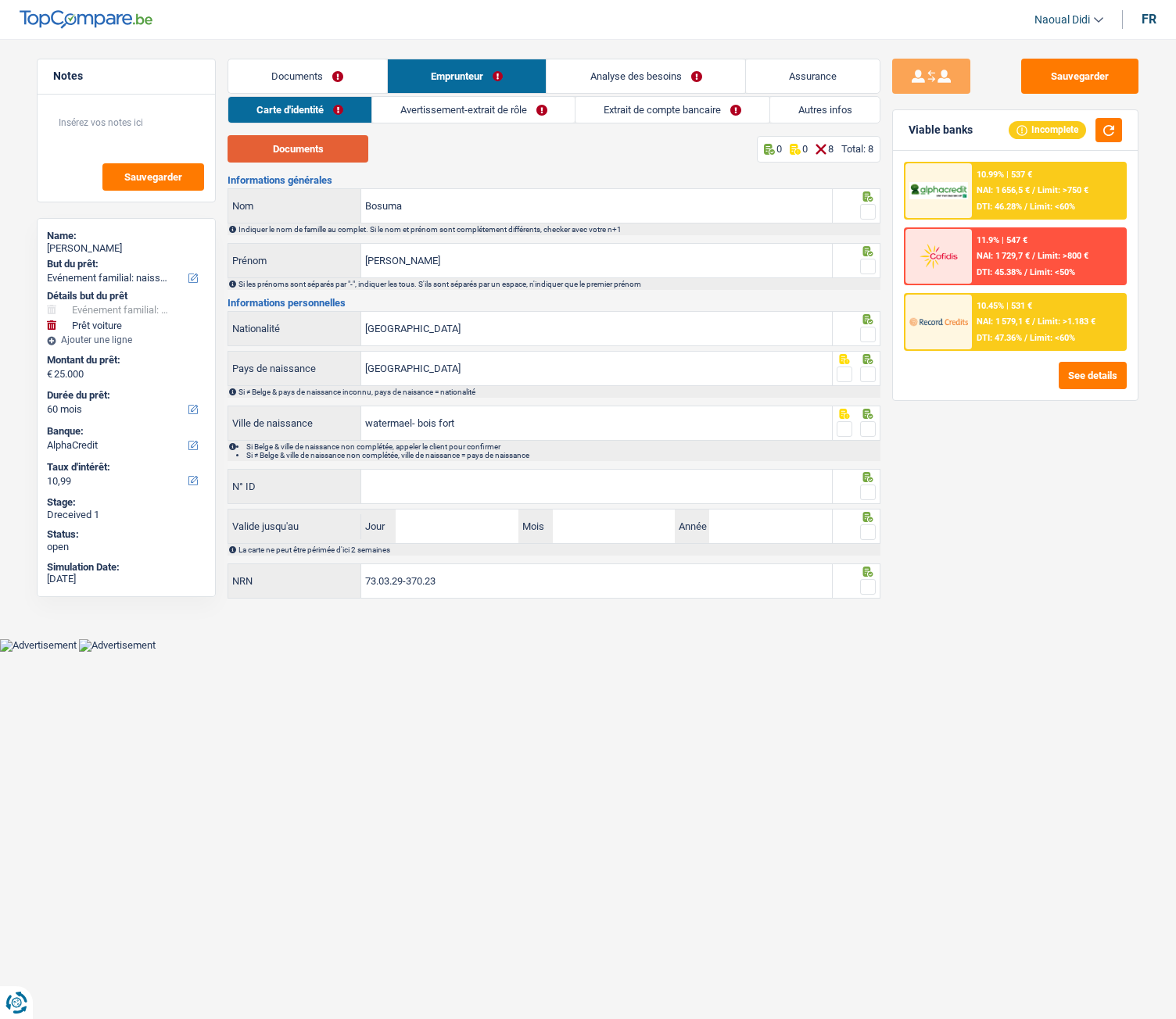
click at [321, 147] on button "Documents" at bounding box center [298, 148] width 141 height 27
click at [461, 112] on link "Avertissement-extrait de rôle" at bounding box center [474, 110] width 203 height 25
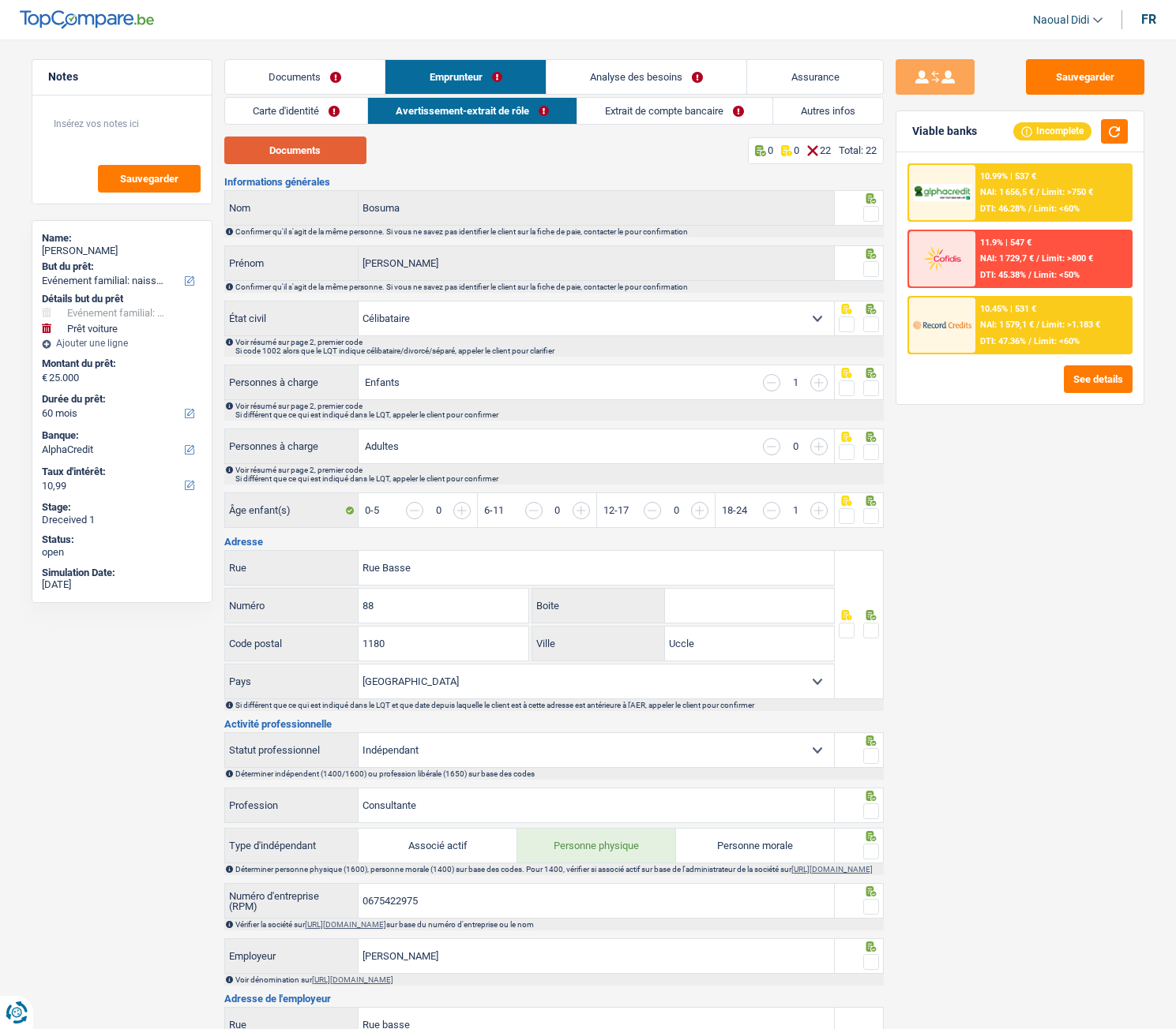
click at [280, 147] on button "Documents" at bounding box center [295, 150] width 142 height 27
click at [297, 74] on link "Documents" at bounding box center [304, 77] width 160 height 34
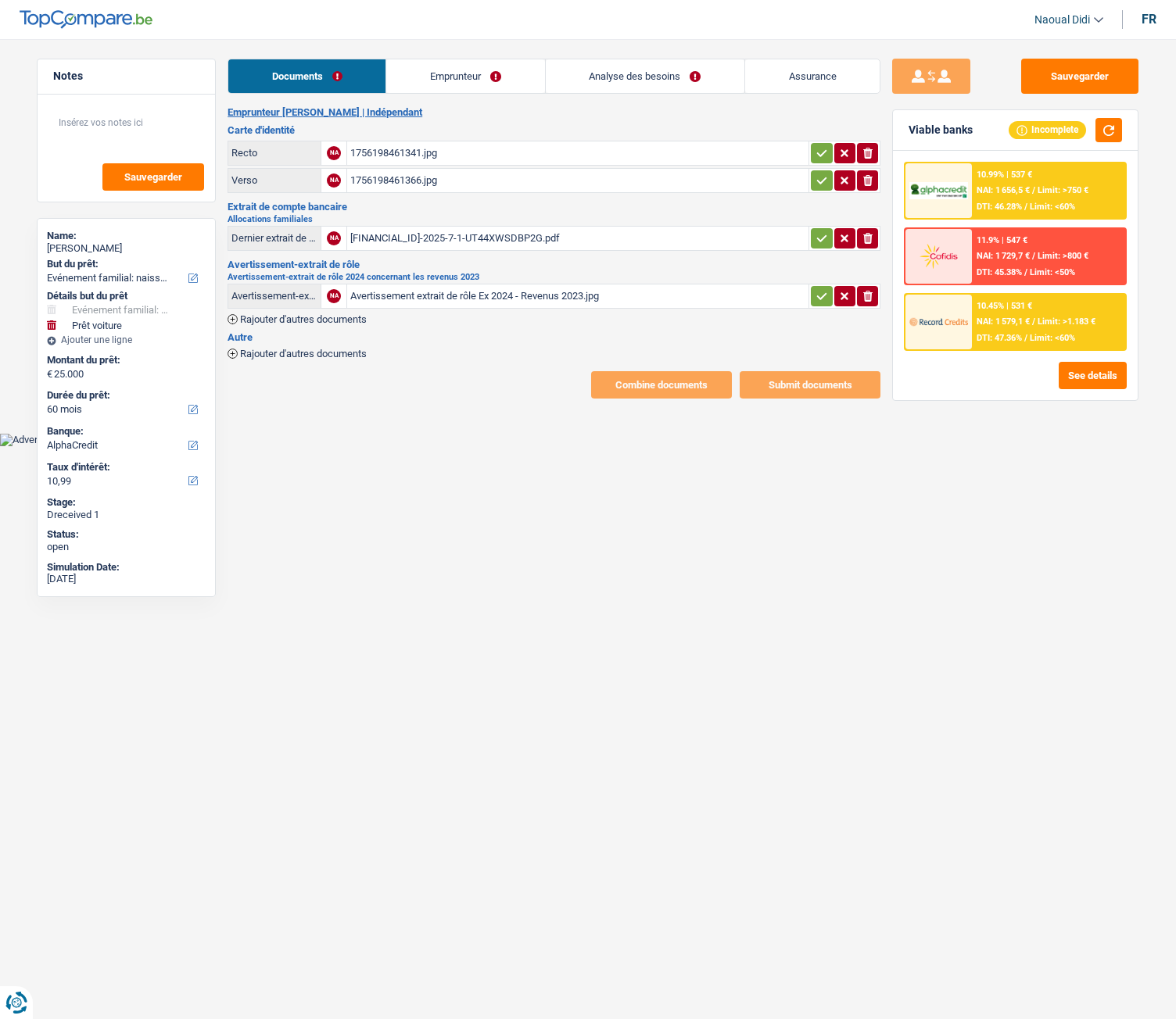
click at [502, 294] on div "Avertissement extrait de rôle Ex 2024 - Revenus 2023.jpg" at bounding box center [577, 296] width 455 height 24
click at [821, 303] on icon "button" at bounding box center [822, 296] width 12 height 16
click at [867, 301] on icon "button" at bounding box center [868, 296] width 12 height 16
click at [450, 293] on div "Avertissement extrait de rôle Ex 2024 - Revenus 2023.jpg" at bounding box center [577, 296] width 455 height 24
click at [874, 298] on icon "ionicons-v5-e" at bounding box center [868, 296] width 12 height 16
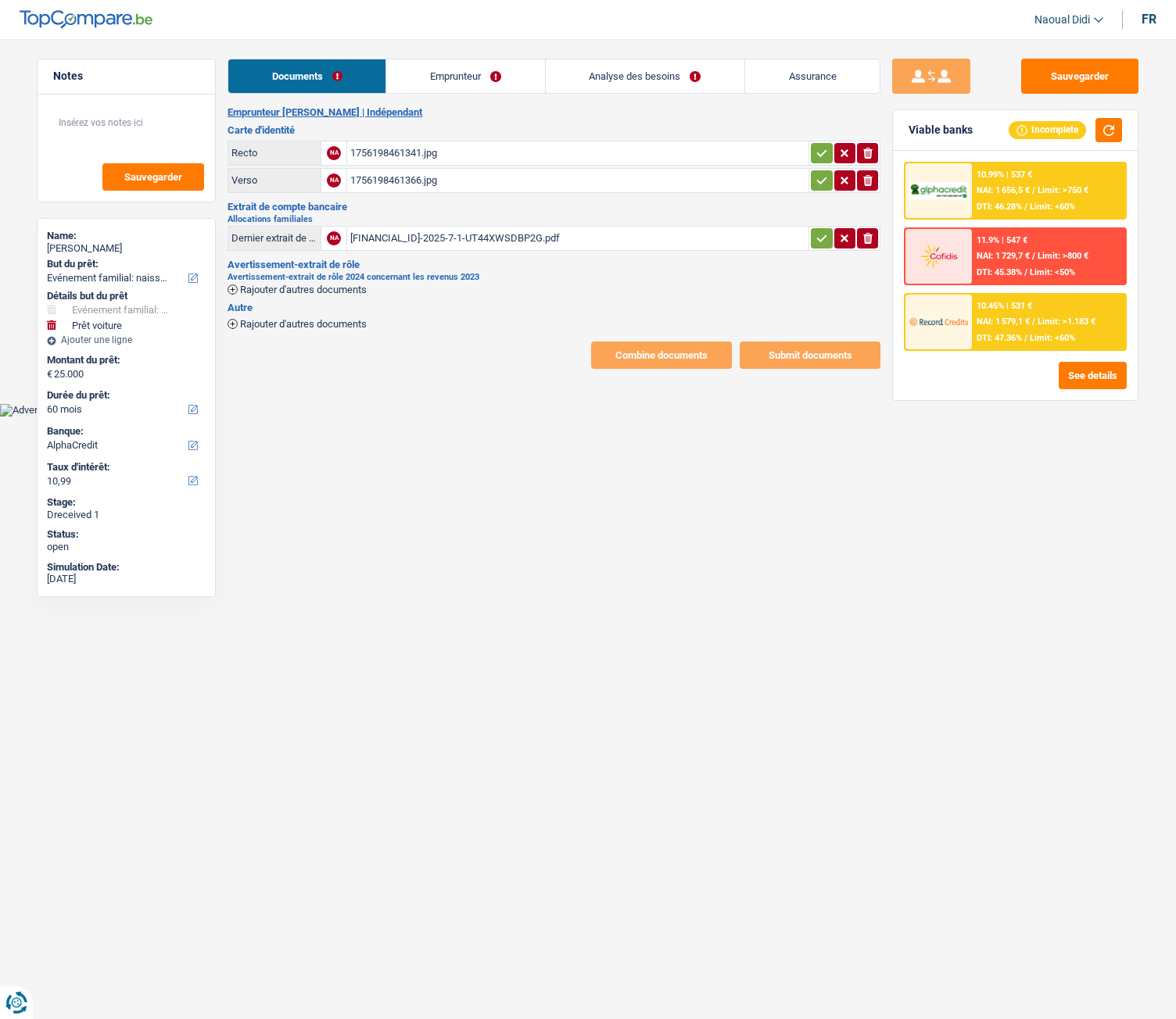
click at [301, 287] on span "Rajouter d'autres documents" at bounding box center [303, 290] width 127 height 11
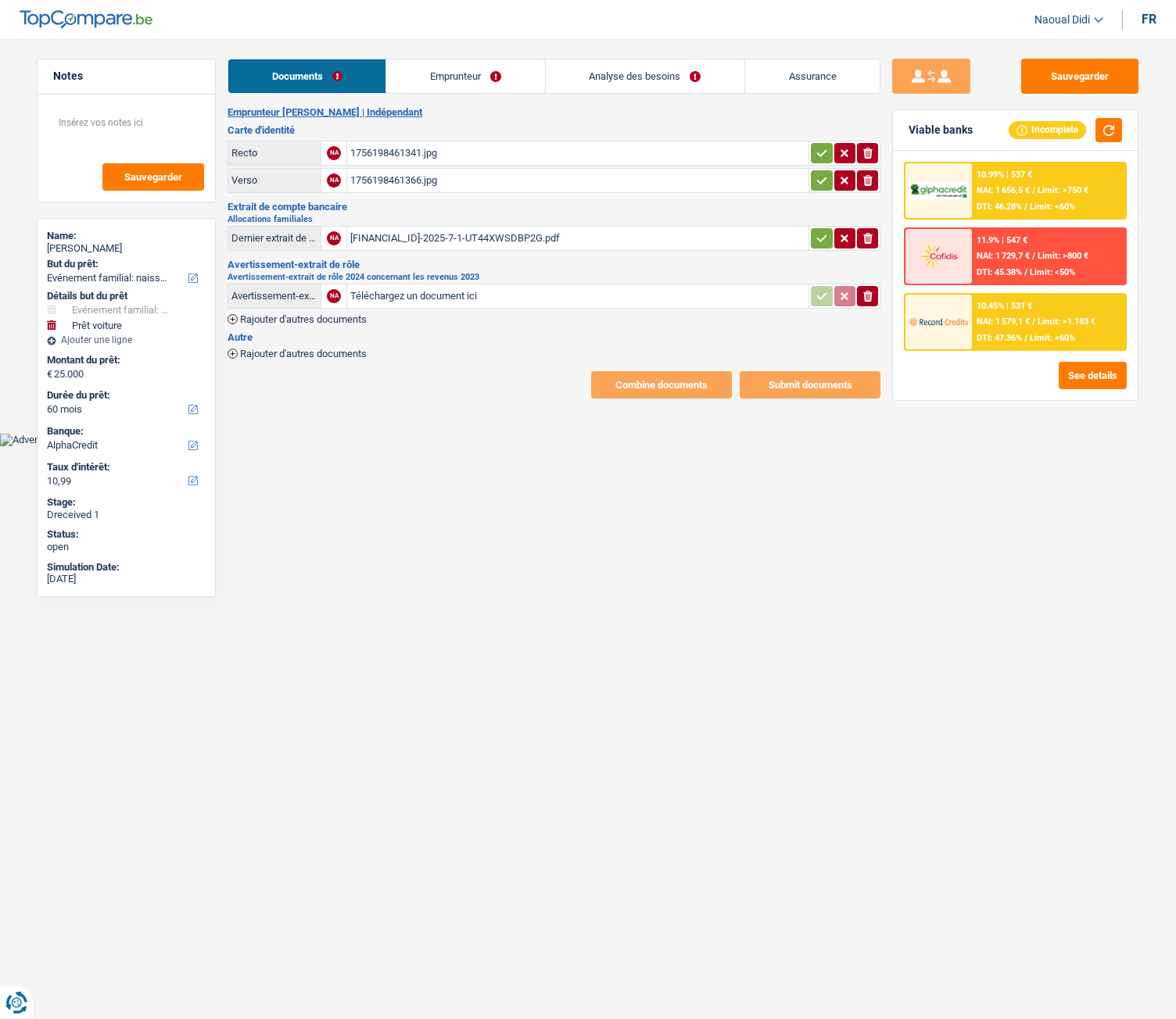
click at [414, 301] on input "Téléchargez un document ici" at bounding box center [577, 296] width 455 height 24
type input "C:\fakepath\AER.pdf"
click at [825, 238] on icon "button" at bounding box center [822, 238] width 12 height 16
click at [818, 184] on icon "button" at bounding box center [822, 180] width 12 height 16
click at [817, 152] on icon "button" at bounding box center [822, 153] width 12 height 16
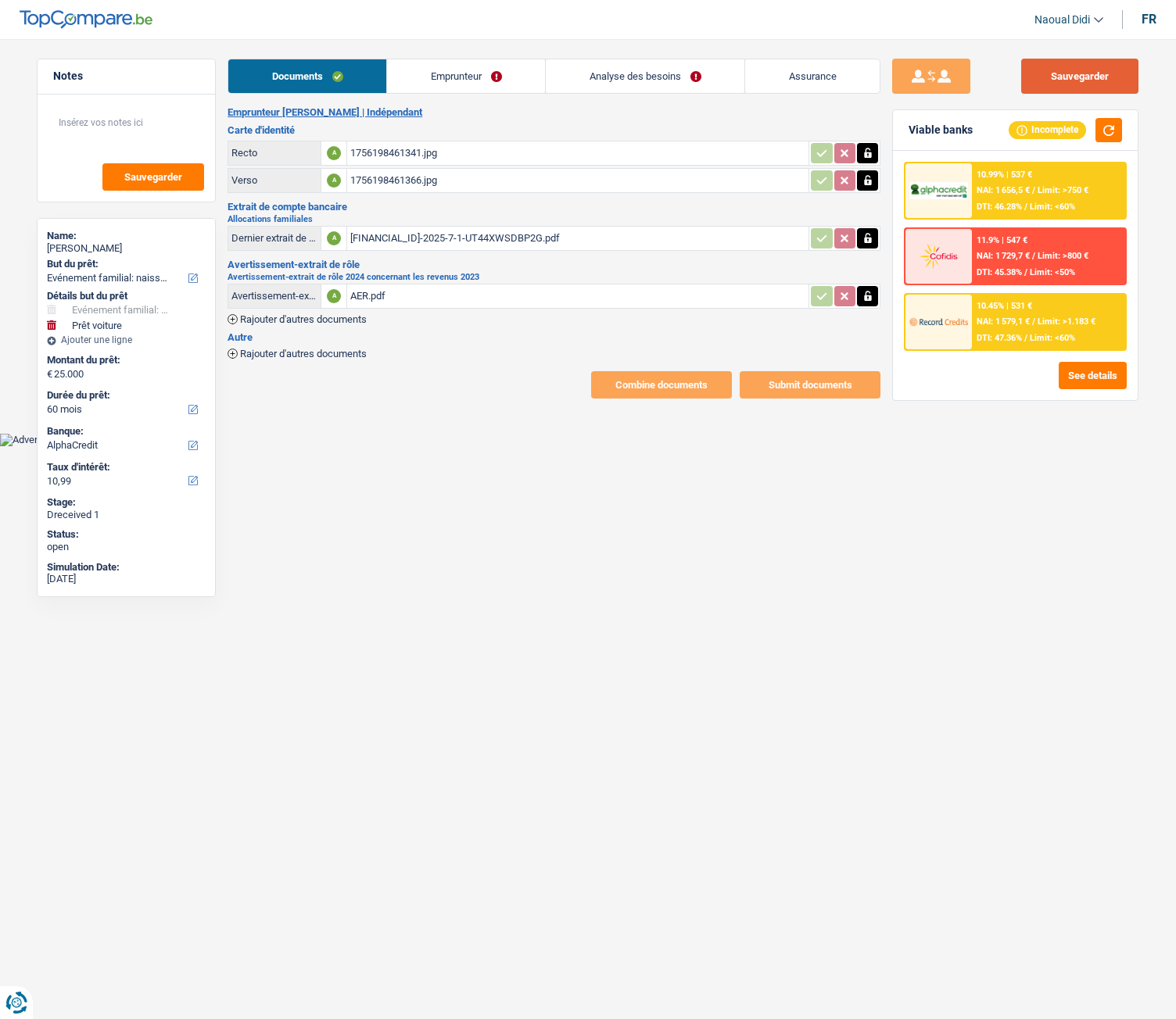
click at [1055, 79] on button "Sauvegarder" at bounding box center [1080, 76] width 117 height 35
drag, startPoint x: 479, startPoint y: 72, endPoint x: 502, endPoint y: 72, distance: 23.0
click at [479, 72] on link "Emprunteur" at bounding box center [466, 76] width 158 height 33
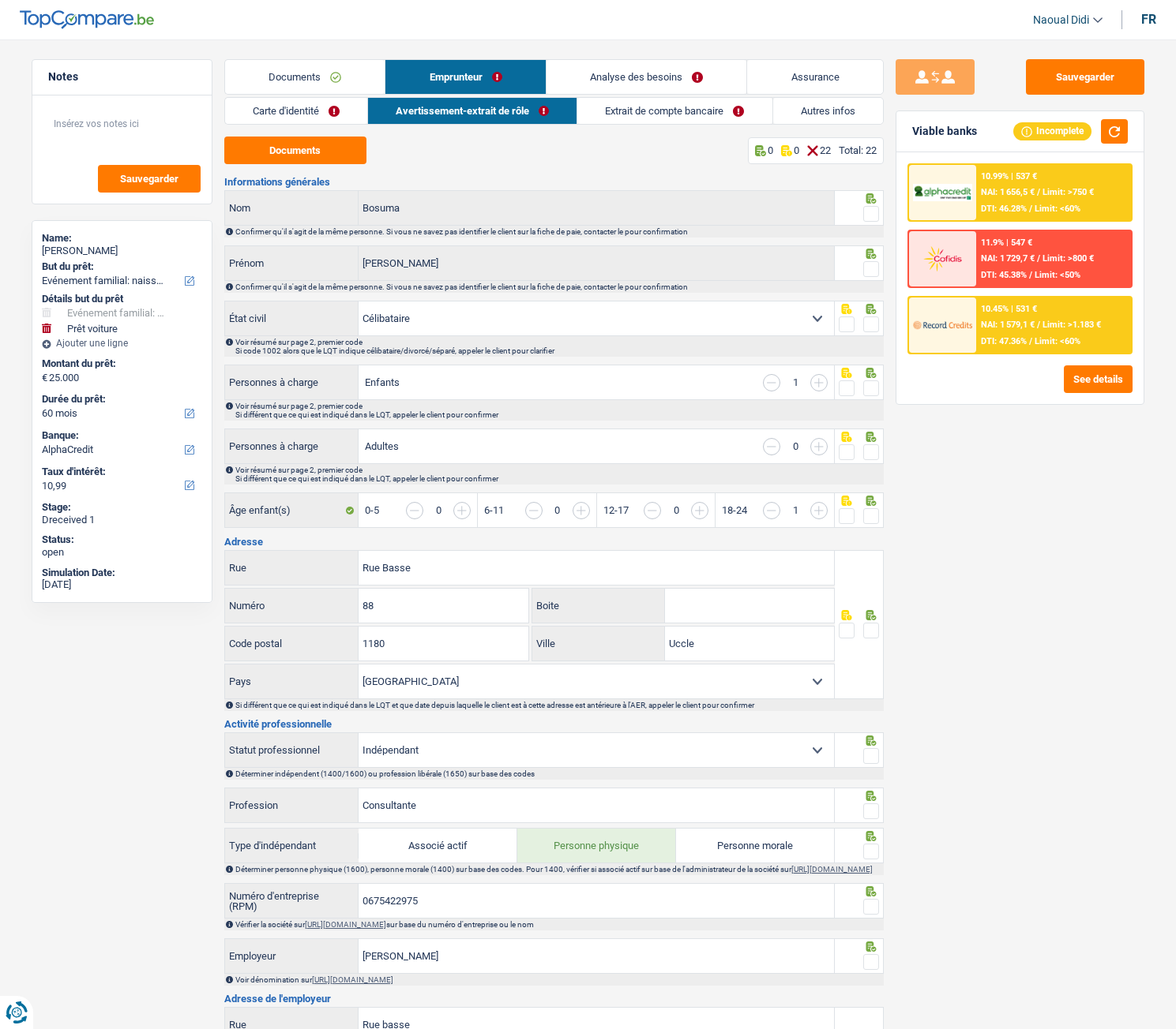
click at [621, 73] on link "Analyse des besoins" at bounding box center [646, 77] width 201 height 34
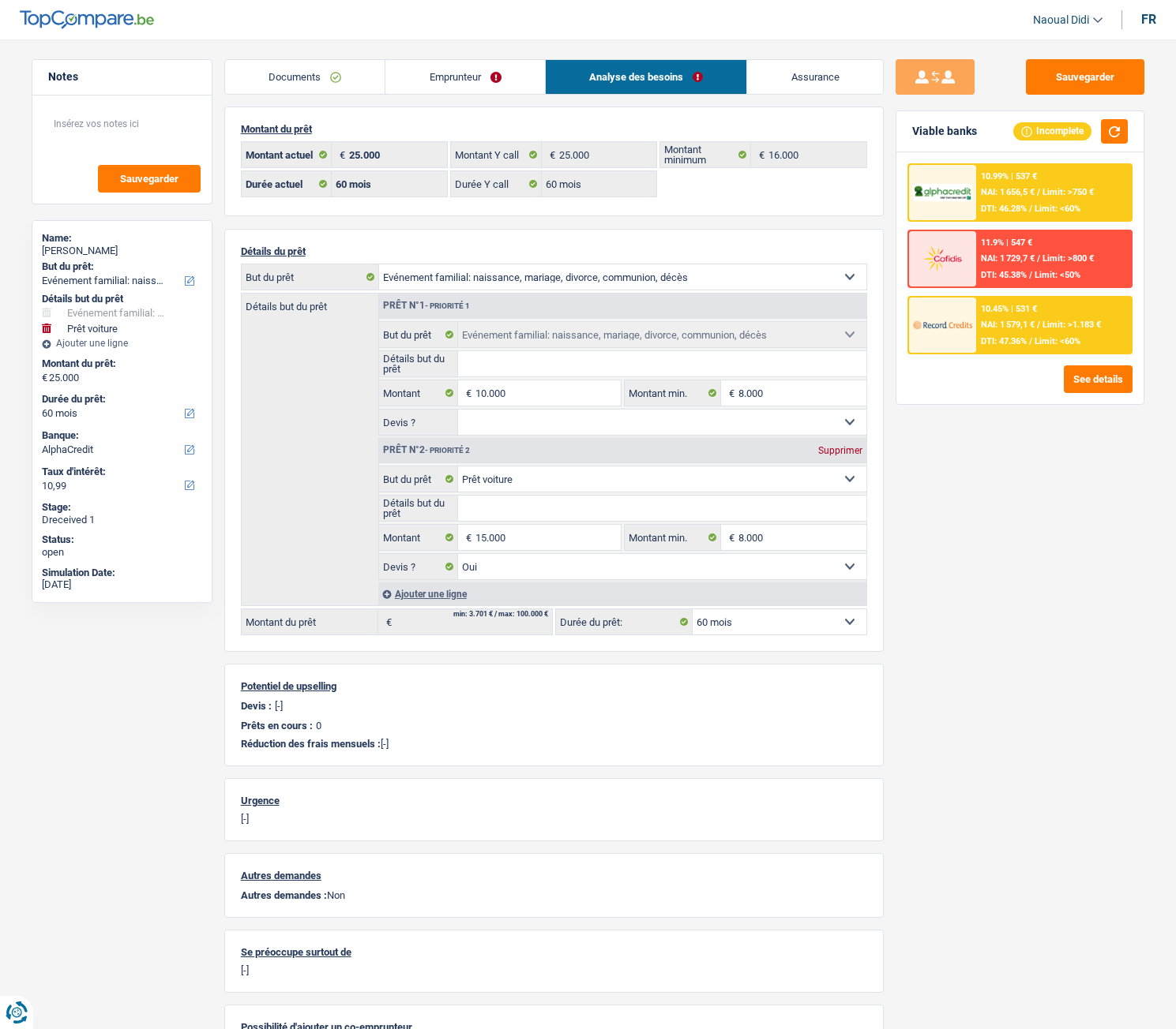
click at [468, 79] on link "Emprunteur" at bounding box center [465, 77] width 159 height 34
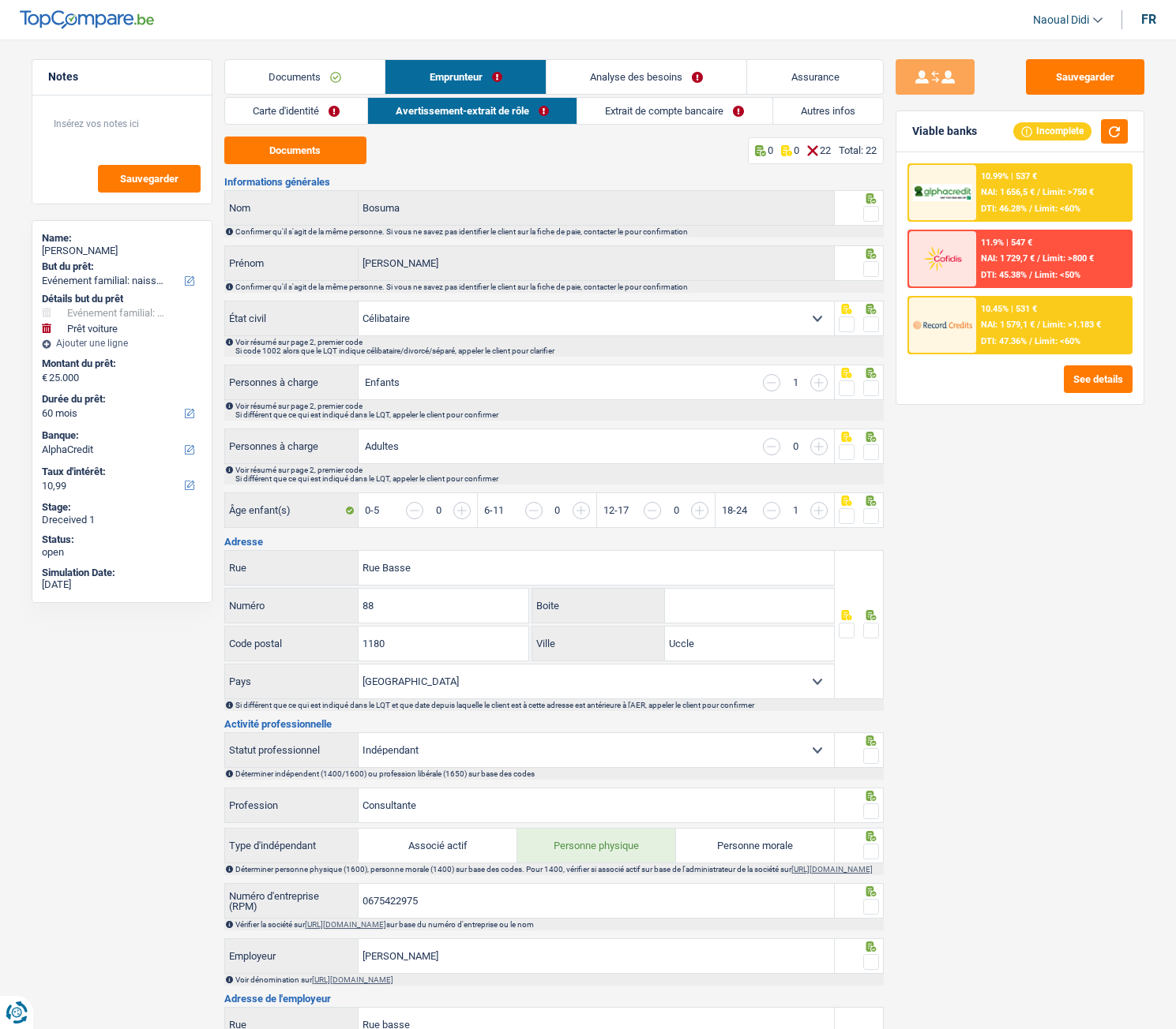
click at [450, 105] on link "Avertissement-extrait de rôle" at bounding box center [473, 111] width 209 height 26
click at [310, 144] on button "Documents" at bounding box center [295, 150] width 142 height 27
click at [294, 104] on link "Carte d'identité" at bounding box center [296, 111] width 142 height 26
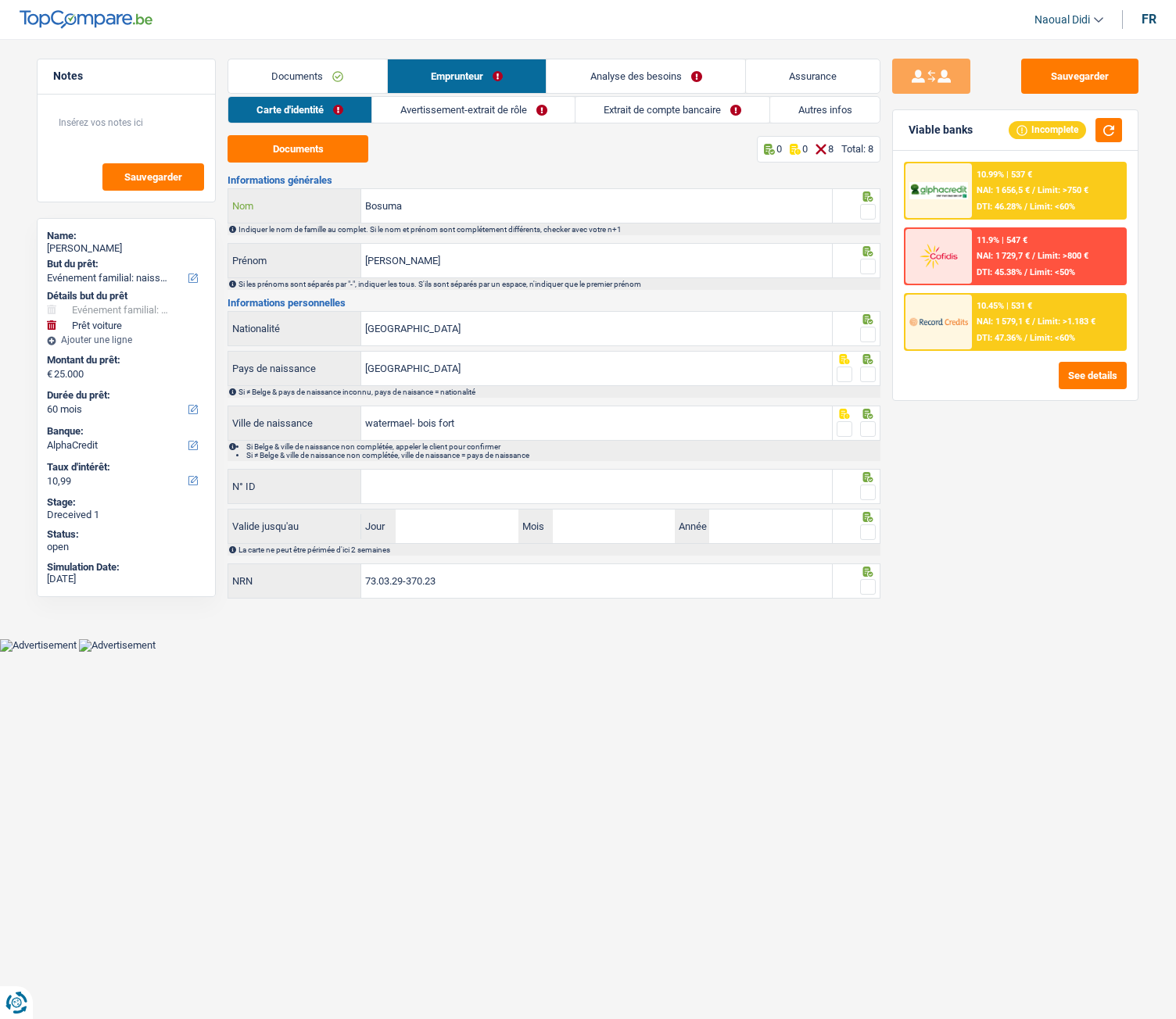
click at [445, 203] on input "Bosuma" at bounding box center [596, 206] width 471 height 33
click at [440, 251] on input "[PERSON_NAME]" at bounding box center [596, 260] width 471 height 33
click at [871, 214] on span at bounding box center [868, 212] width 16 height 16
click at [0, 0] on input "radio" at bounding box center [0, 0] width 0 height 0
click at [863, 260] on span at bounding box center [868, 266] width 16 height 16
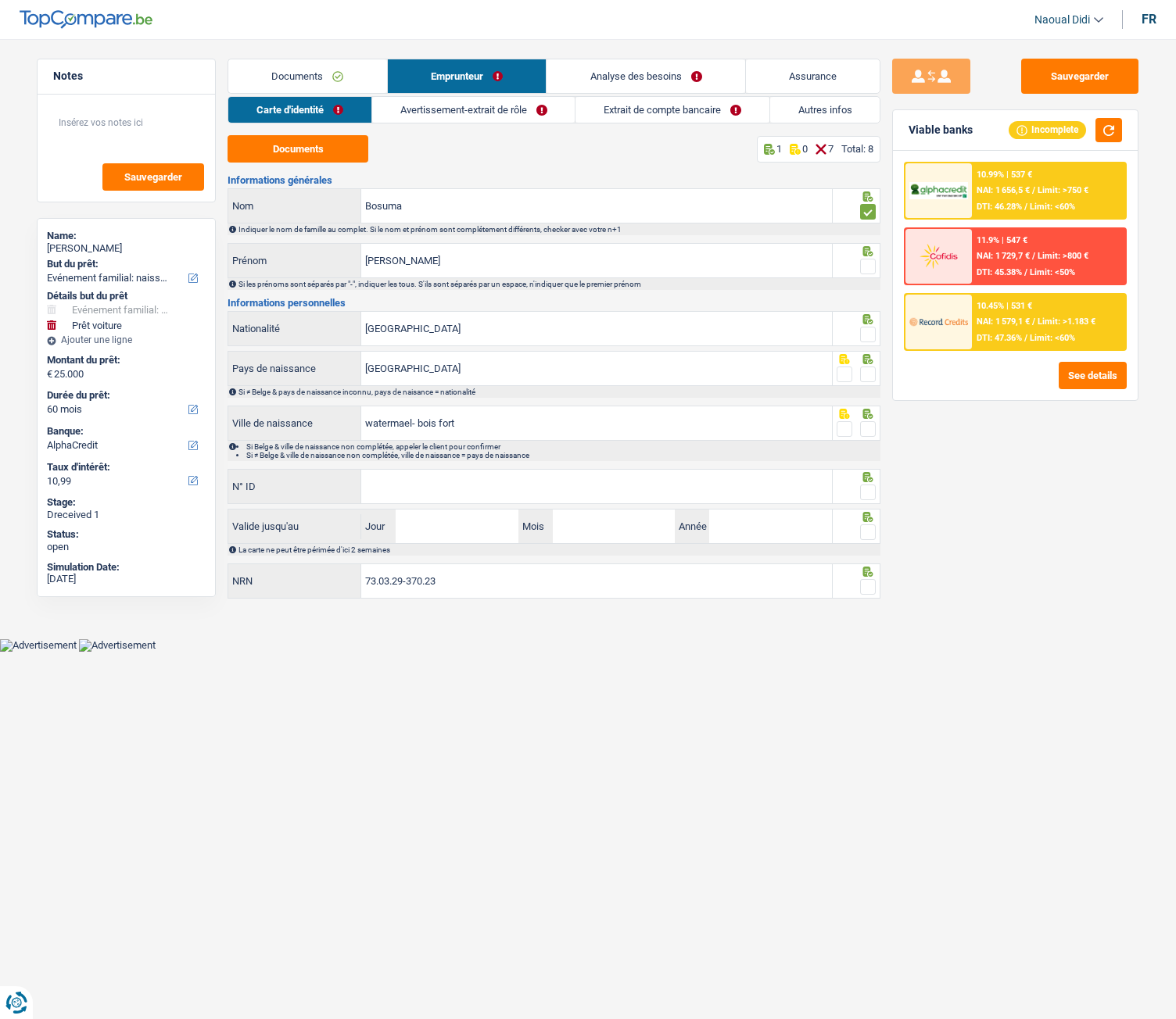
click at [0, 0] on input "radio" at bounding box center [0, 0] width 0 height 0
click at [869, 337] on span at bounding box center [868, 335] width 16 height 16
click at [0, 0] on input "radio" at bounding box center [0, 0] width 0 height 0
click at [869, 373] on span at bounding box center [868, 374] width 16 height 16
click at [0, 0] on input "radio" at bounding box center [0, 0] width 0 height 0
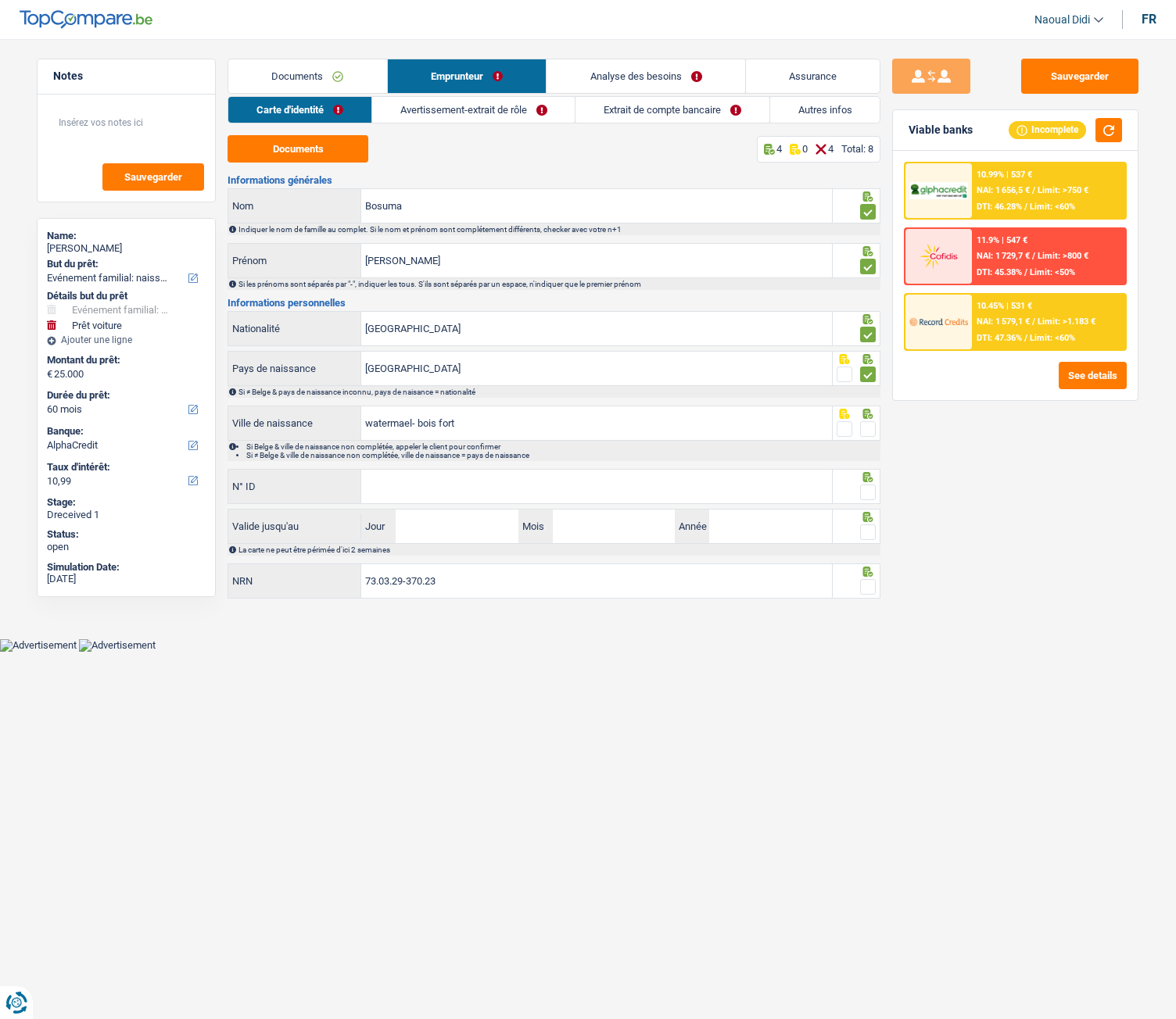
click at [863, 337] on span at bounding box center [868, 335] width 16 height 16
click at [0, 0] on input "radio" at bounding box center [0, 0] width 0 height 0
click at [633, 320] on input "[GEOGRAPHIC_DATA]" at bounding box center [596, 329] width 471 height 33
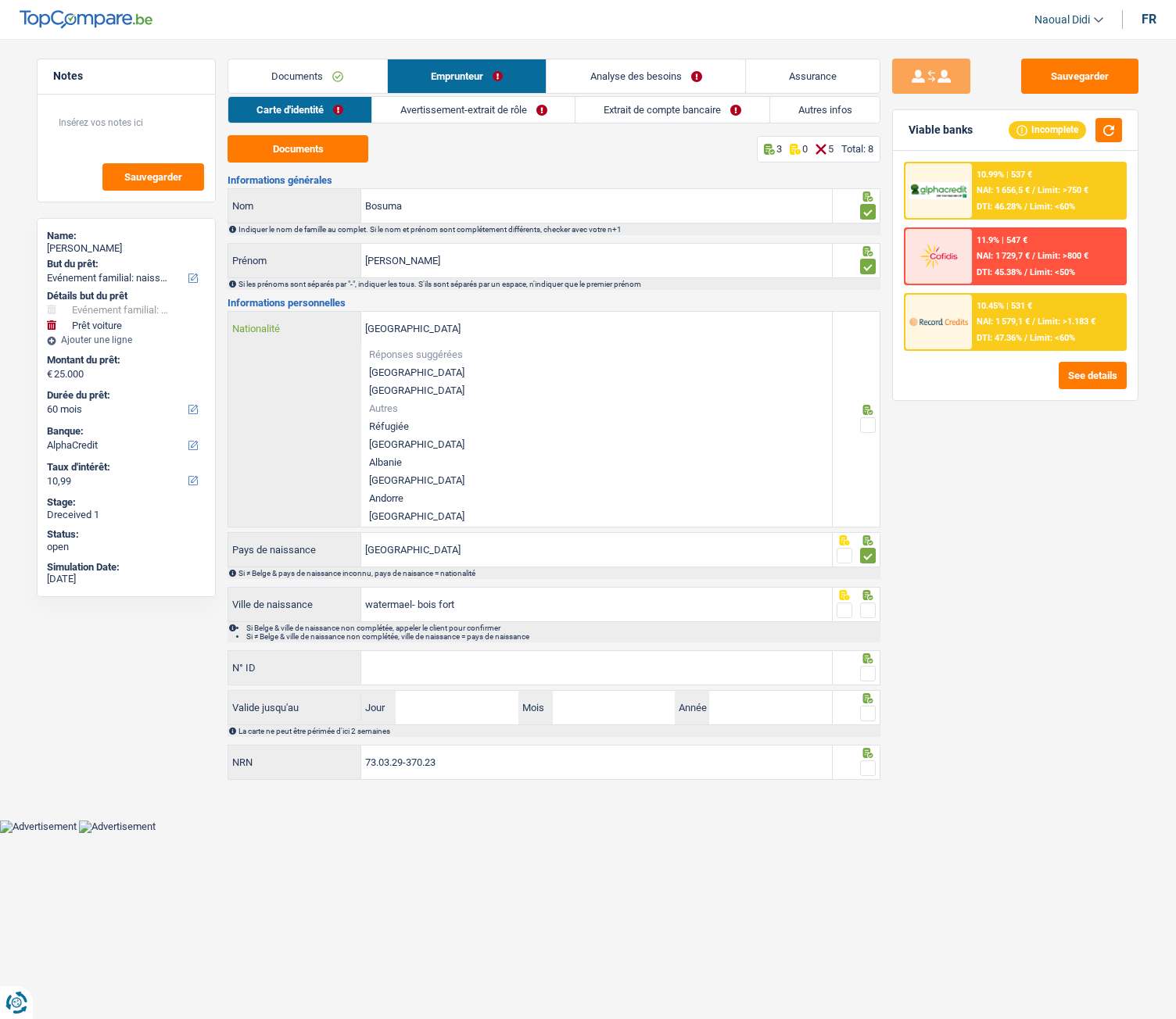
type input "BelgiqueF"
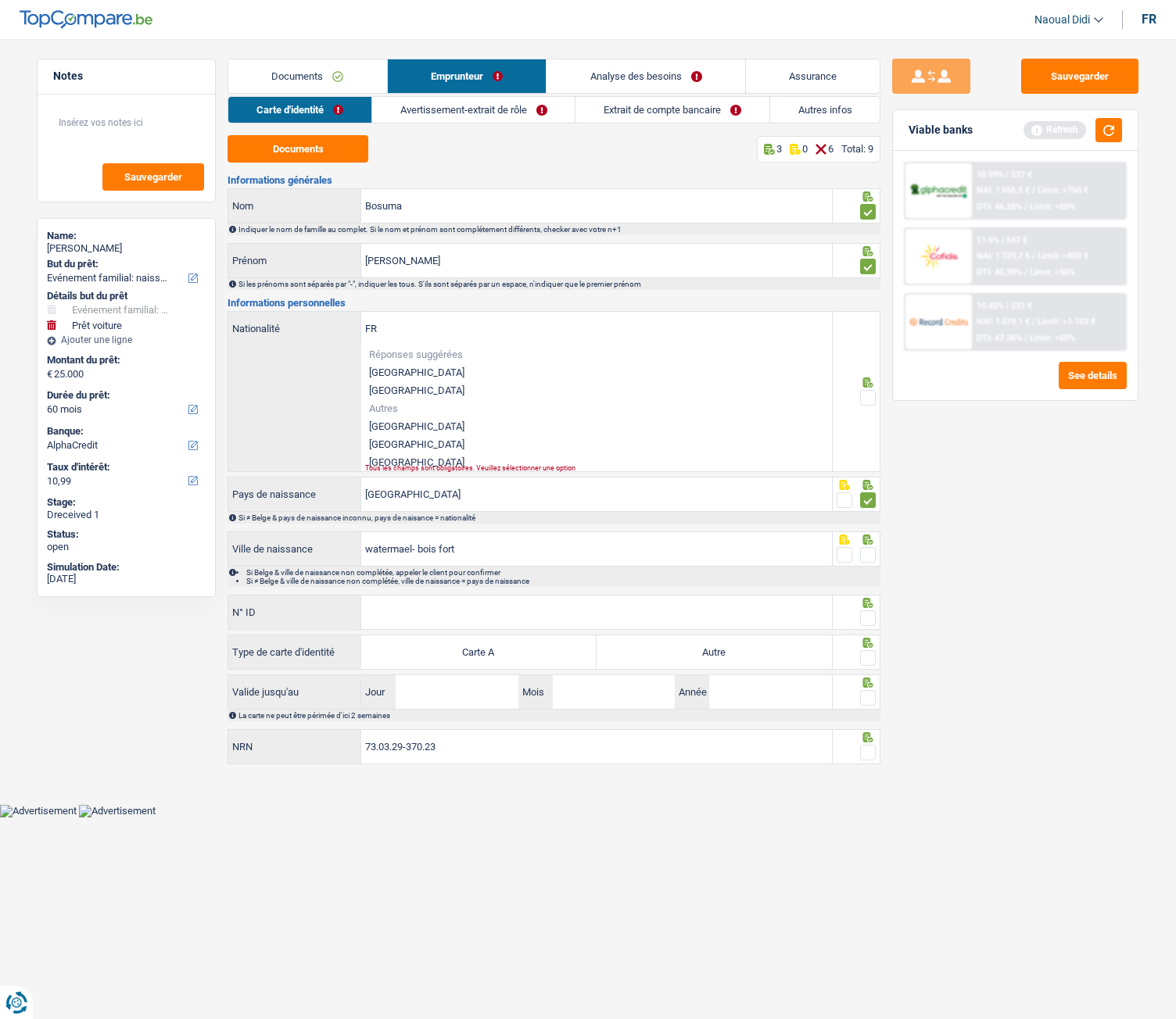
click at [407, 436] on li "[GEOGRAPHIC_DATA]" at bounding box center [596, 444] width 471 height 18
type input "[GEOGRAPHIC_DATA]"
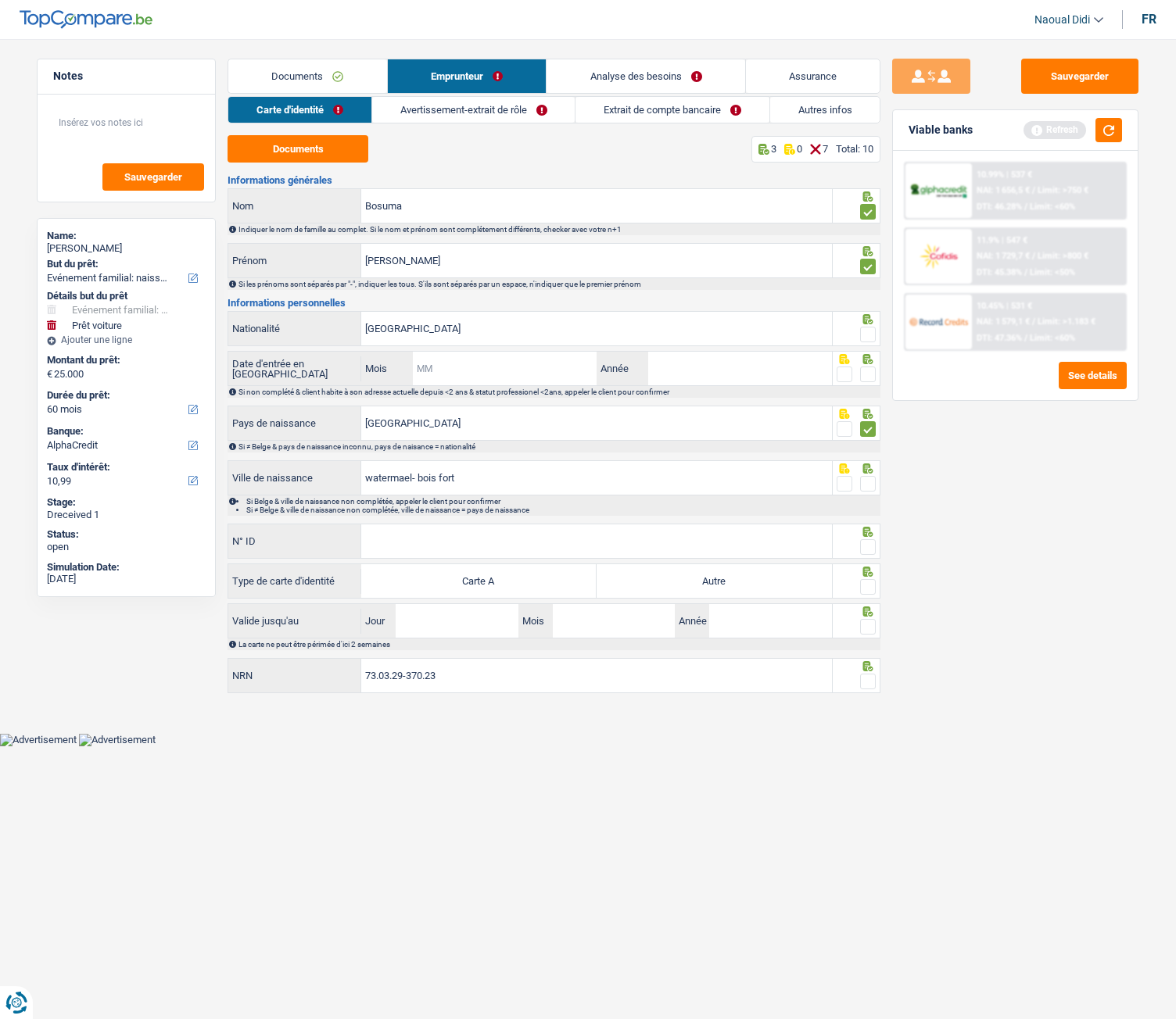
click at [492, 375] on input "Mois" at bounding box center [505, 369] width 184 height 33
click at [472, 373] on input "Mois" at bounding box center [505, 369] width 184 height 33
type input "03"
type input "1973"
click at [868, 330] on span at bounding box center [868, 335] width 16 height 16
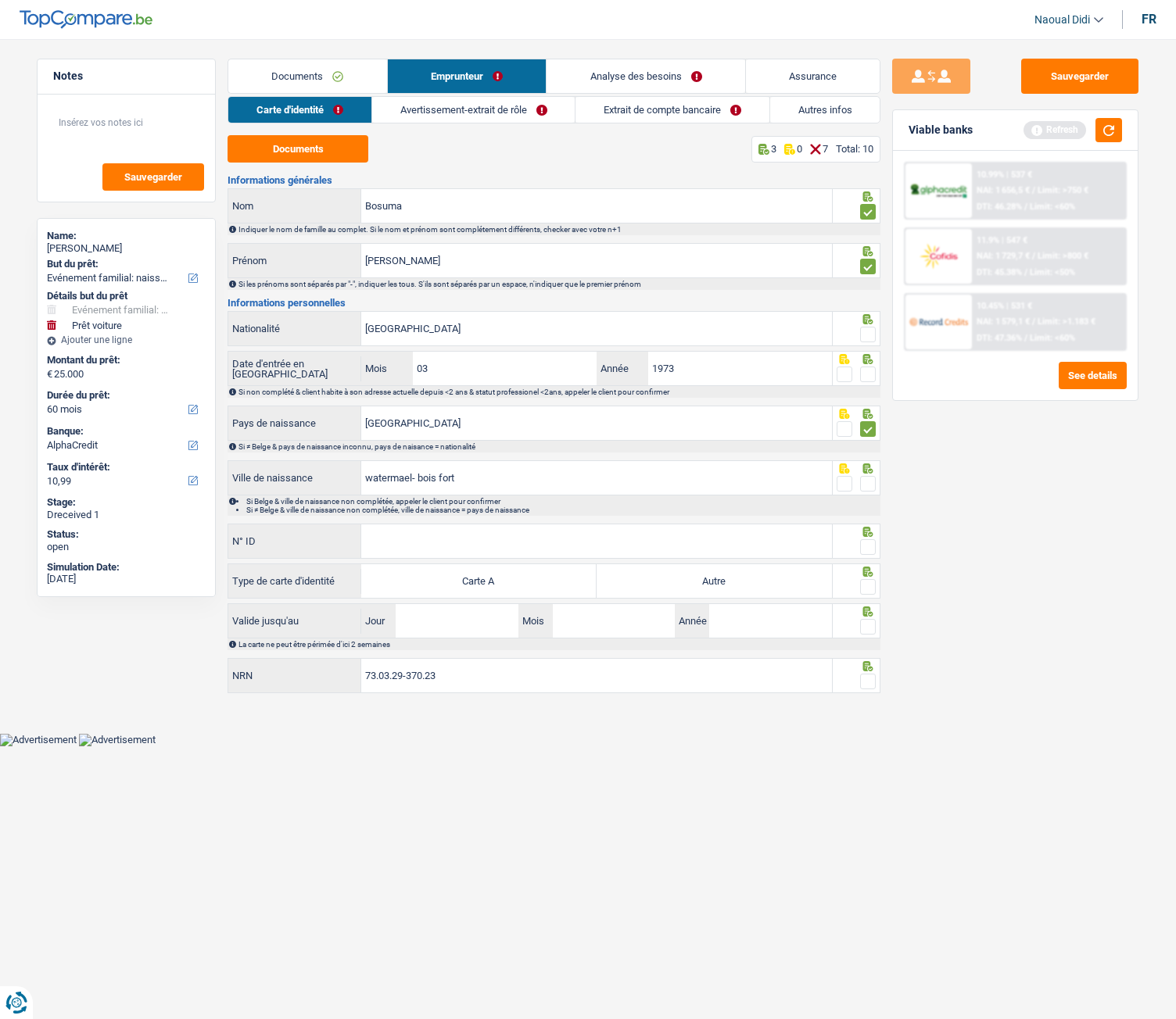
click at [0, 0] on input "radio" at bounding box center [0, 0] width 0 height 0
click at [875, 379] on span at bounding box center [868, 374] width 16 height 16
click at [0, 0] on input "radio" at bounding box center [0, 0] width 0 height 0
click at [868, 485] on span at bounding box center [868, 484] width 16 height 16
click at [0, 0] on input "radio" at bounding box center [0, 0] width 0 height 0
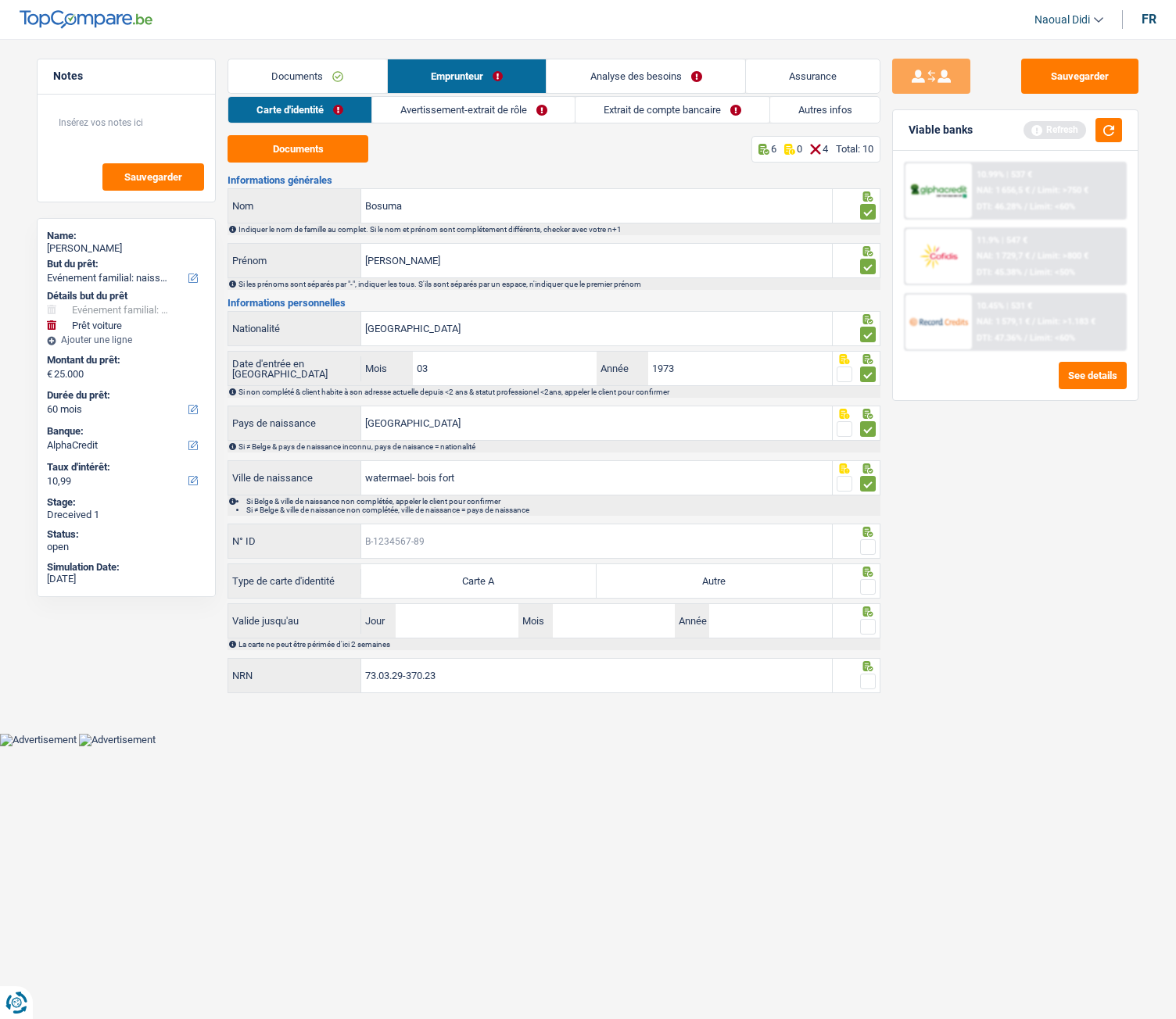
click at [393, 542] on input "N° ID" at bounding box center [596, 541] width 471 height 33
type input "B-5721074-14"
click at [871, 545] on span at bounding box center [868, 548] width 16 height 16
click at [0, 0] on input "radio" at bounding box center [0, 0] width 0 height 0
click at [802, 570] on label "Autre" at bounding box center [714, 581] width 236 height 33
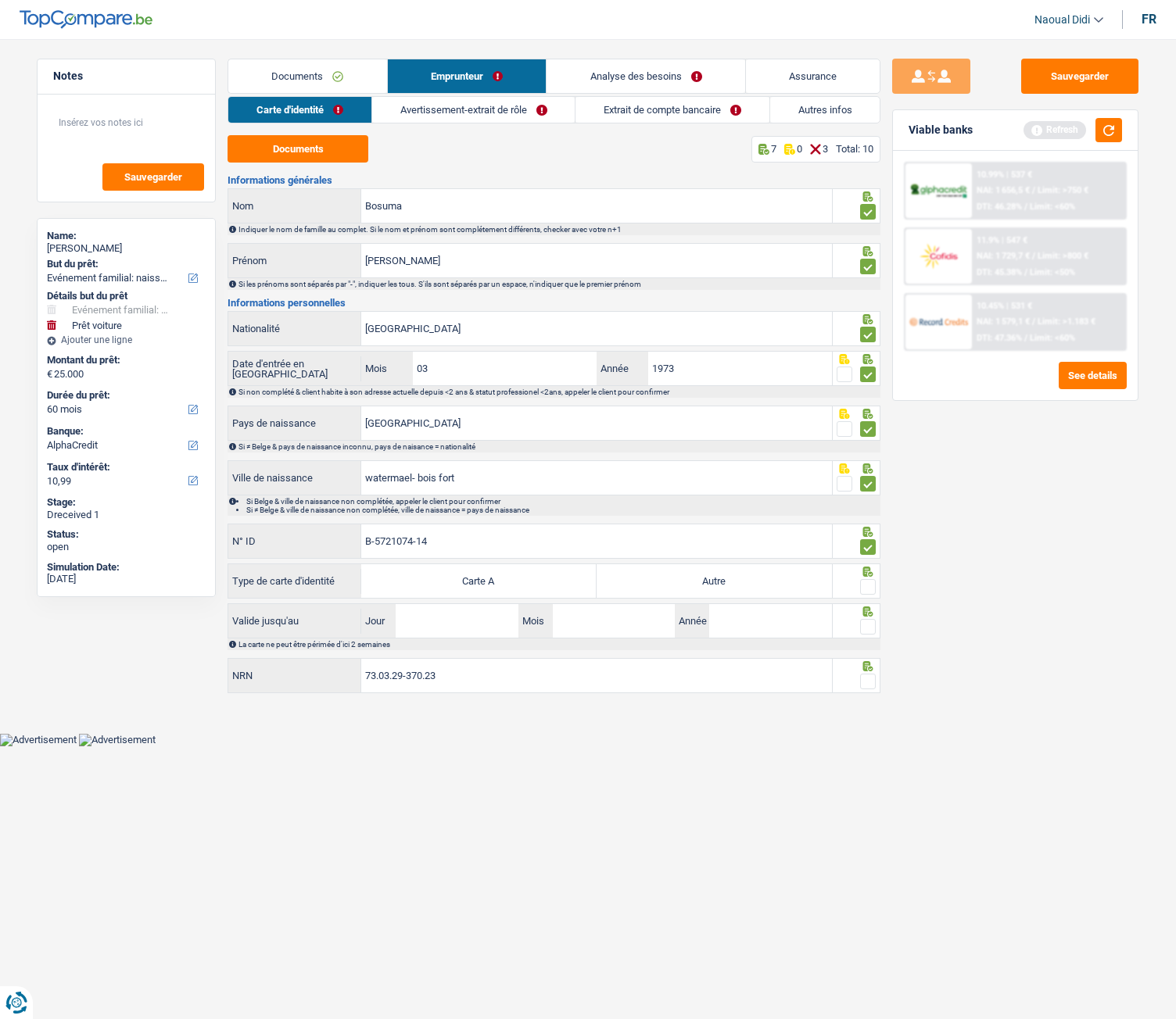
click at [802, 570] on input "Autre" at bounding box center [714, 581] width 236 height 33
radio input "true"
click at [870, 570] on span at bounding box center [868, 587] width 16 height 16
click at [0, 0] on input "radio" at bounding box center [0, 0] width 0 height 0
click at [421, 570] on input "Jour" at bounding box center [456, 621] width 122 height 33
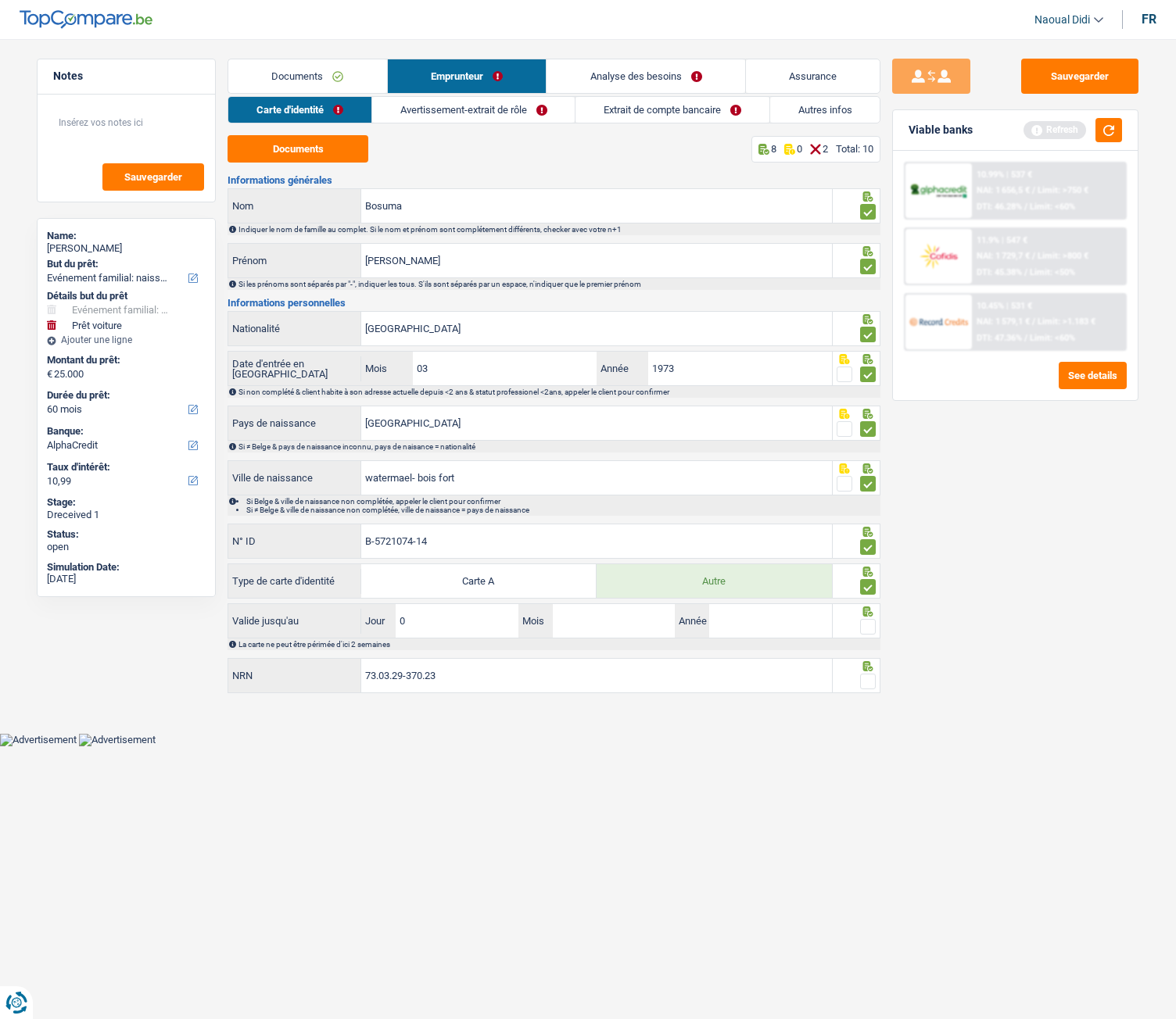
type input "03"
type input "01"
type input "2034"
click at [870, 570] on span at bounding box center [868, 627] width 16 height 16
click at [0, 0] on input "radio" at bounding box center [0, 0] width 0 height 0
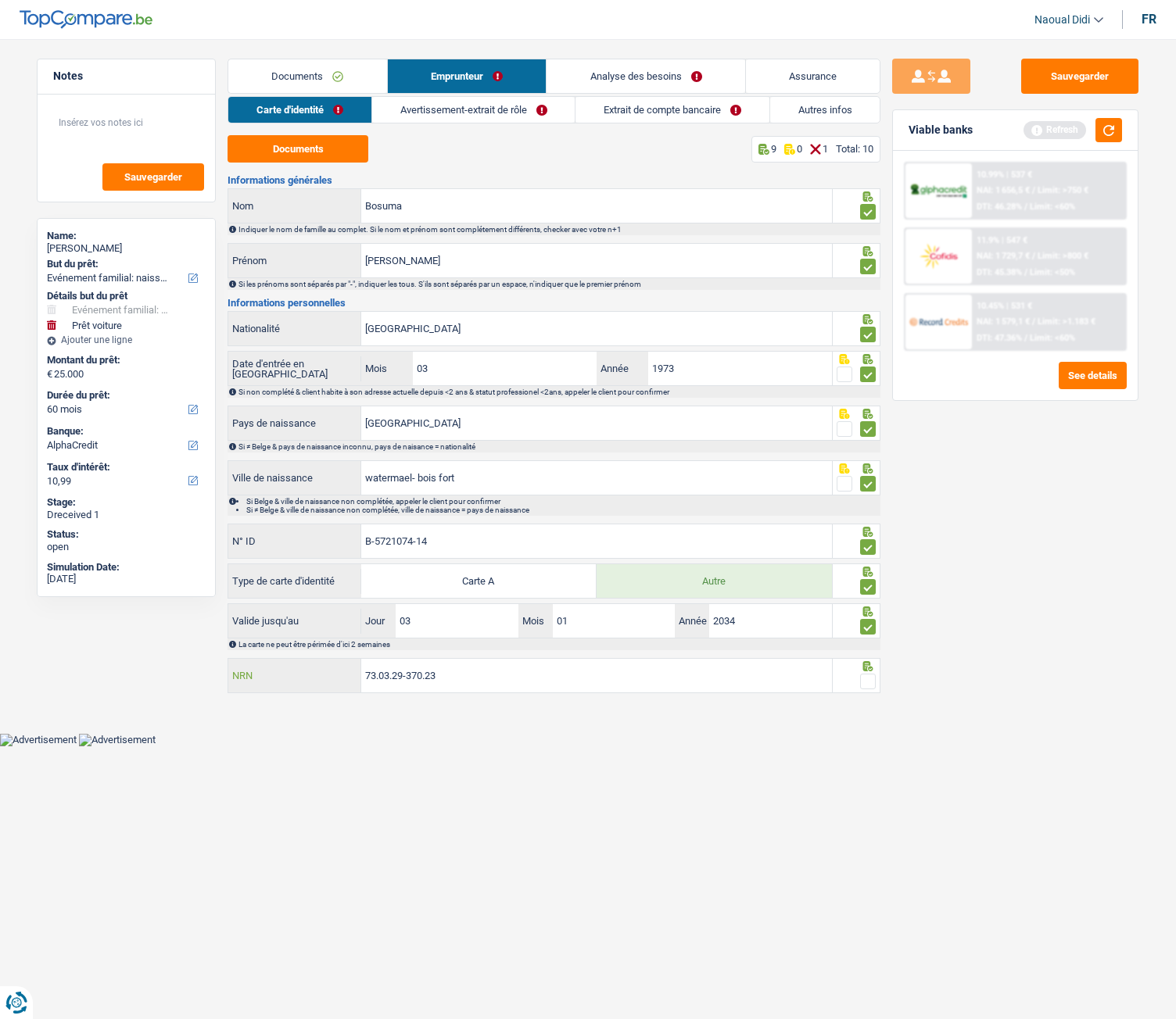
click at [464, 570] on input "73.03.29-370.23" at bounding box center [596, 676] width 471 height 33
click at [868, 570] on span at bounding box center [868, 682] width 16 height 16
click at [0, 0] on input "radio" at bounding box center [0, 0] width 0 height 0
click at [1082, 90] on button "Sauvegarder" at bounding box center [1080, 76] width 117 height 35
click at [458, 115] on link "Avertissement-extrait de rôle" at bounding box center [473, 110] width 202 height 25
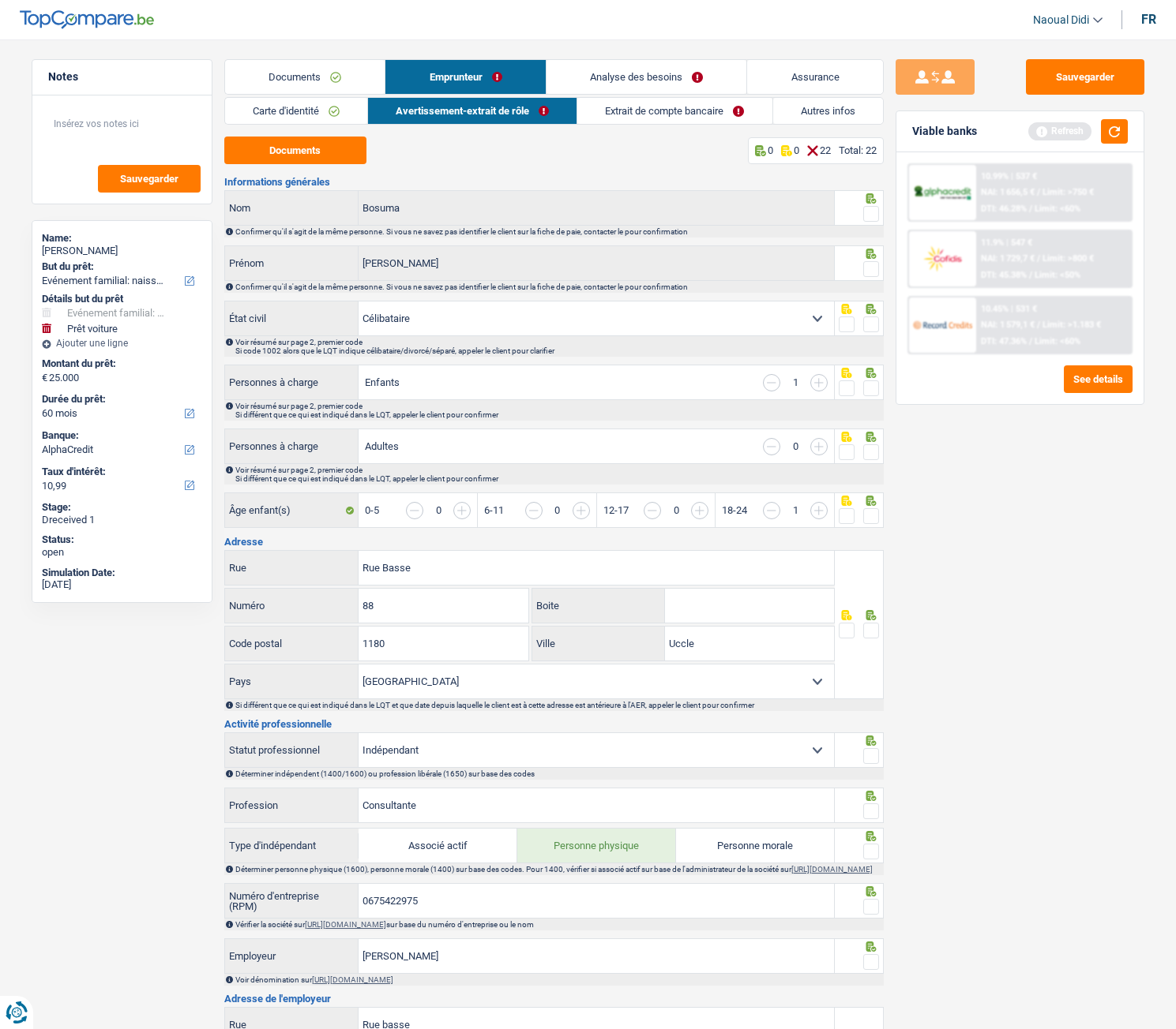
click at [657, 119] on link "Extrait de compte bancaire" at bounding box center [673, 111] width 194 height 26
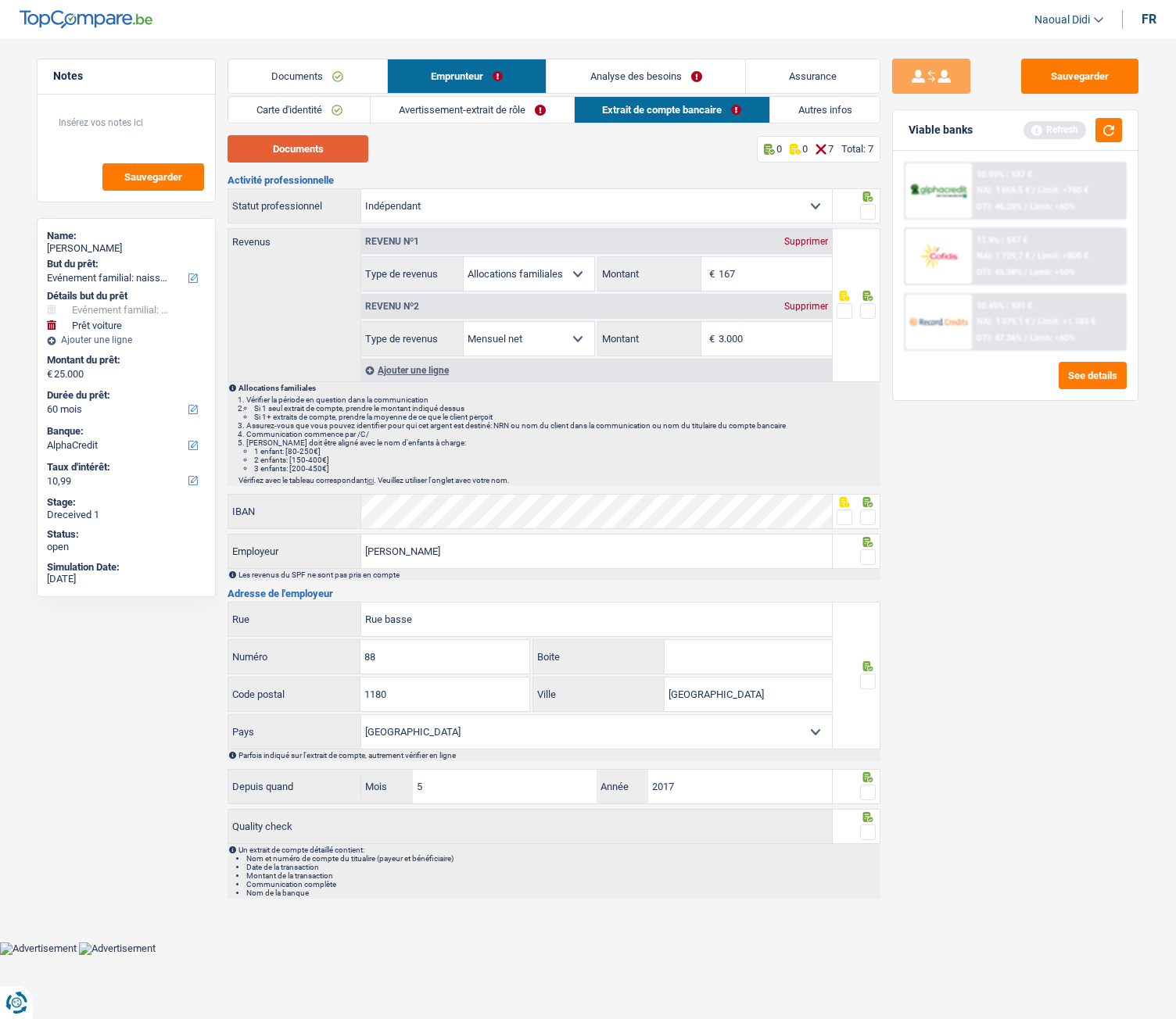
click at [301, 143] on button "Documents" at bounding box center [298, 148] width 141 height 27
click at [432, 108] on link "Avertissement-extrait de rôle" at bounding box center [471, 110] width 202 height 25
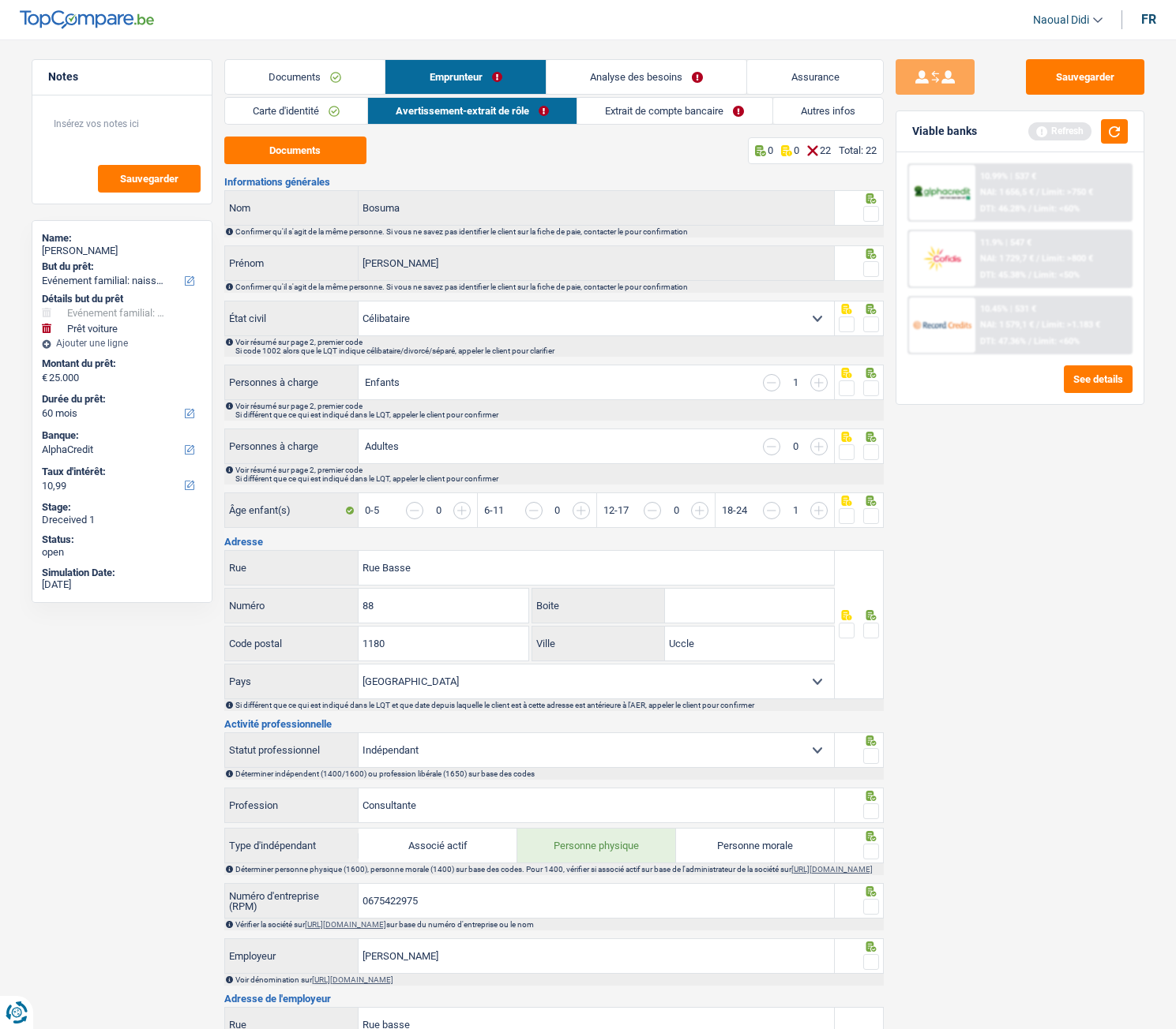
click at [868, 217] on span at bounding box center [871, 214] width 16 height 16
click at [0, 0] on input "radio" at bounding box center [0, 0] width 0 height 0
click at [871, 271] on span at bounding box center [871, 269] width 16 height 16
click at [0, 0] on input "radio" at bounding box center [0, 0] width 0 height 0
click at [866, 330] on span at bounding box center [871, 325] width 16 height 16
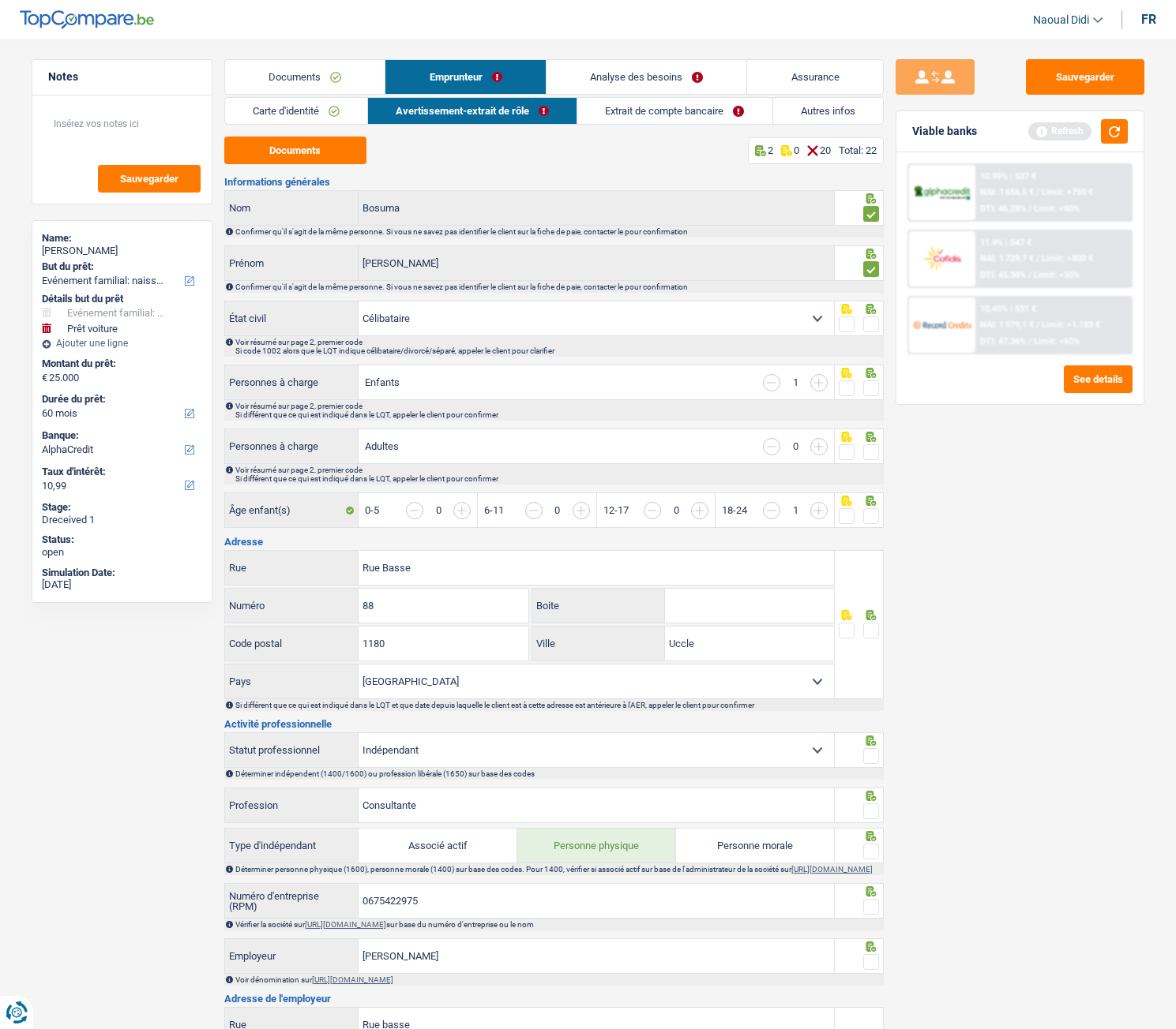
click at [0, 0] on input "radio" at bounding box center [0, 0] width 0 height 0
click at [868, 394] on span at bounding box center [871, 388] width 16 height 16
click at [0, 0] on input "radio" at bounding box center [0, 0] width 0 height 0
click at [875, 454] on span at bounding box center [871, 452] width 16 height 16
click at [0, 0] on input "radio" at bounding box center [0, 0] width 0 height 0
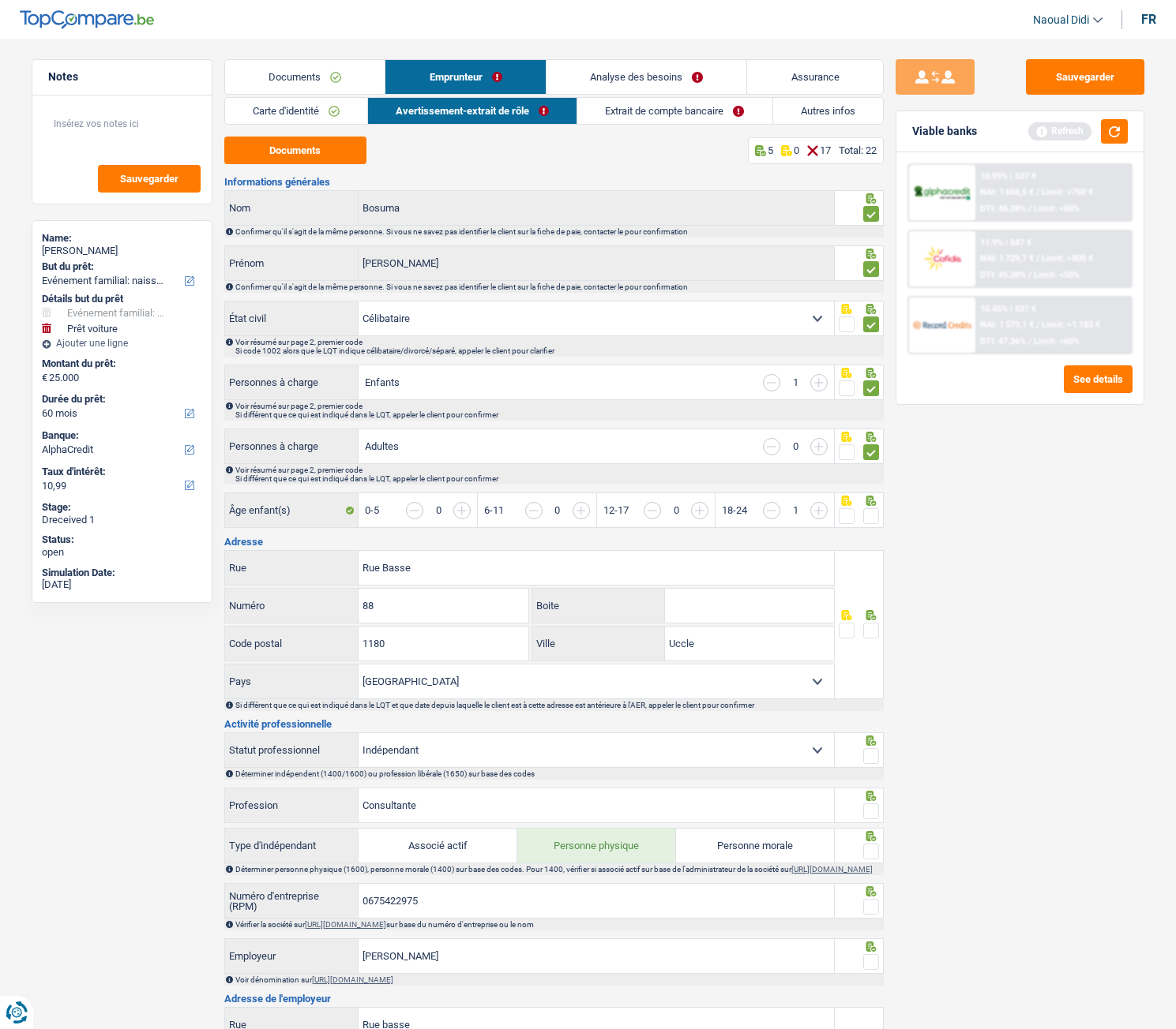
click at [869, 518] on span at bounding box center [871, 517] width 16 height 16
click at [0, 0] on input "radio" at bounding box center [0, 0] width 0 height 0
click at [688, 575] on input "Boite" at bounding box center [749, 606] width 169 height 34
type input "3"
click at [868, 575] on span at bounding box center [871, 631] width 16 height 16
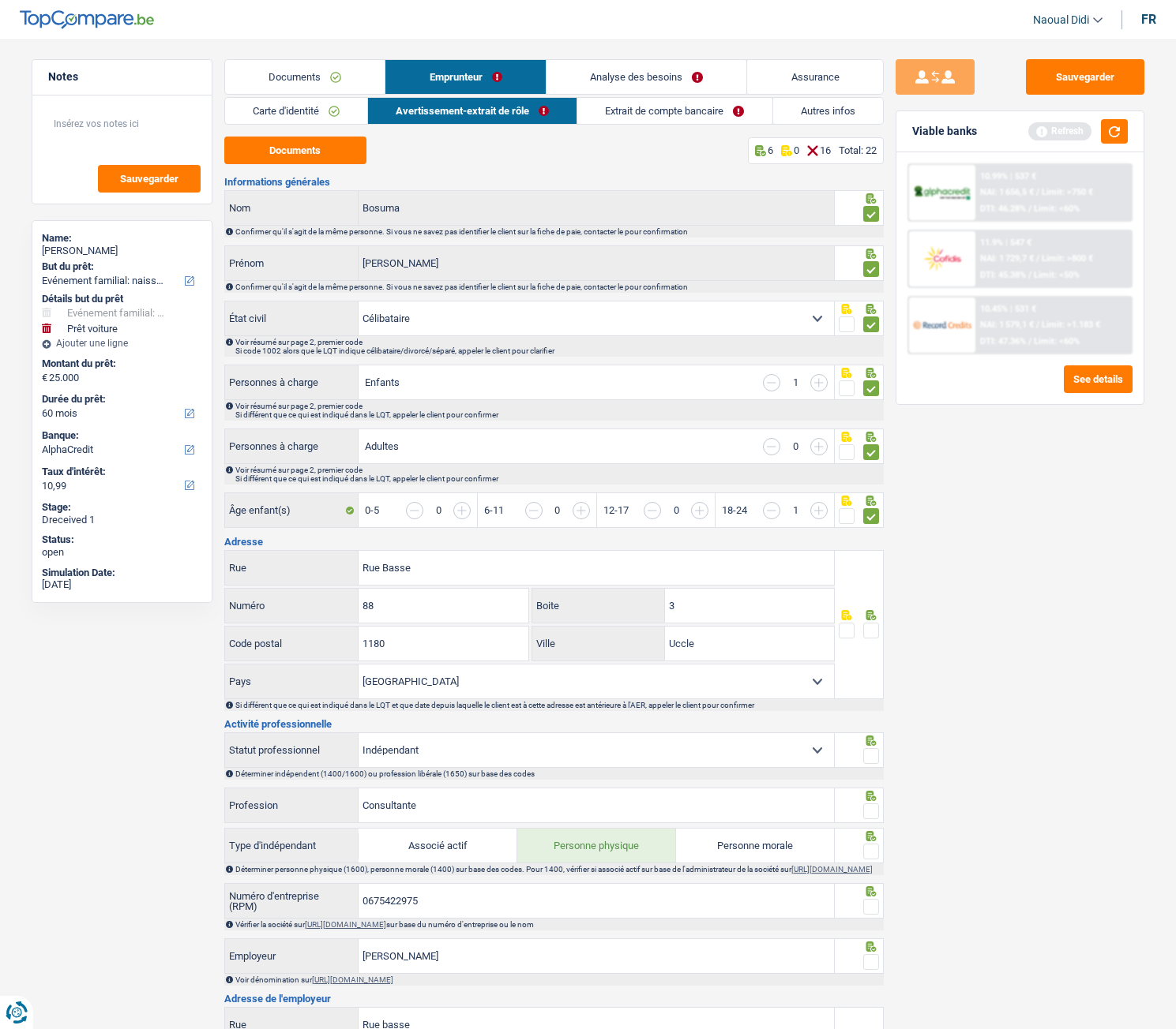
click at [0, 0] on input "radio" at bounding box center [0, 0] width 0 height 0
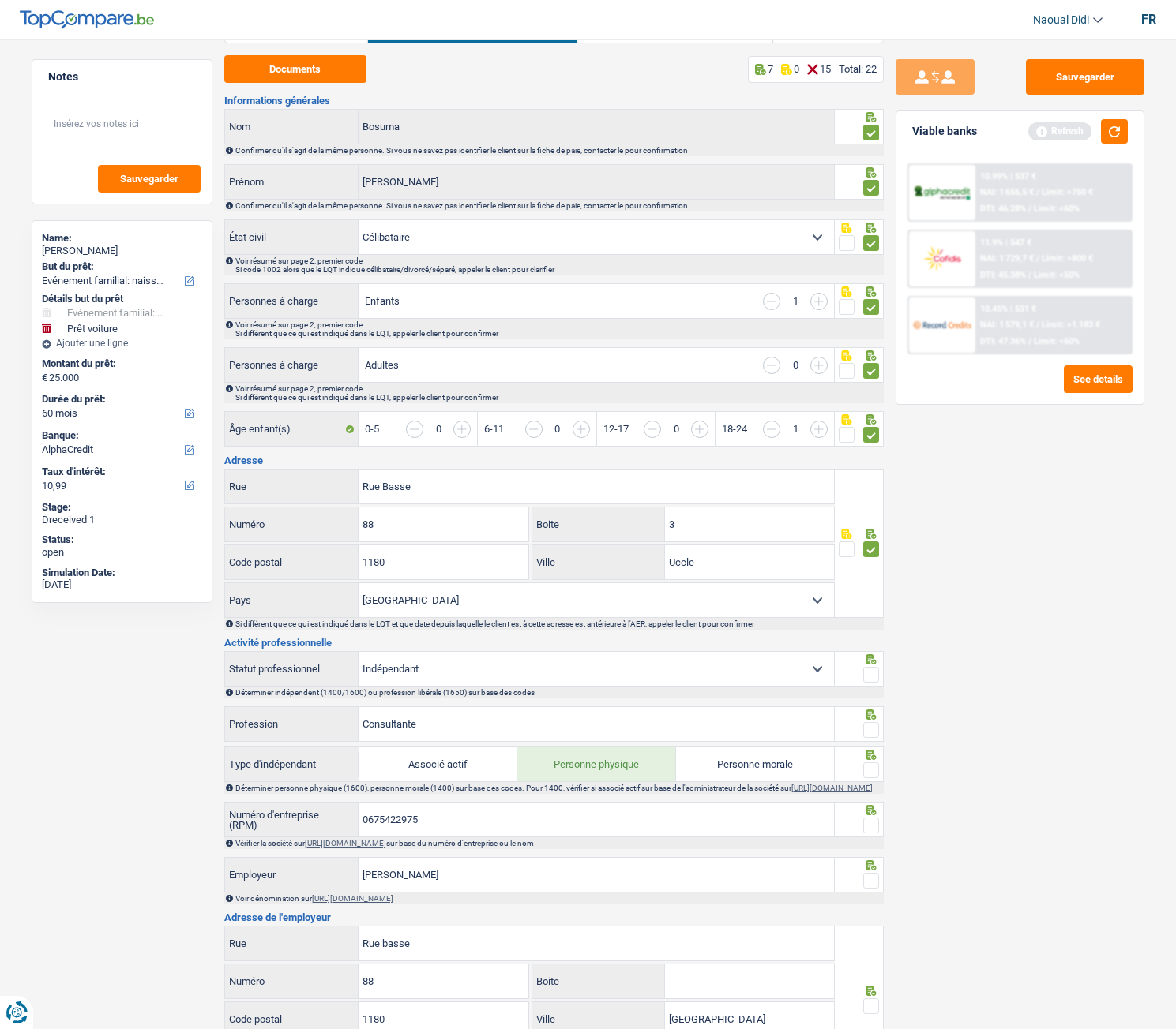
scroll to position [157, 0]
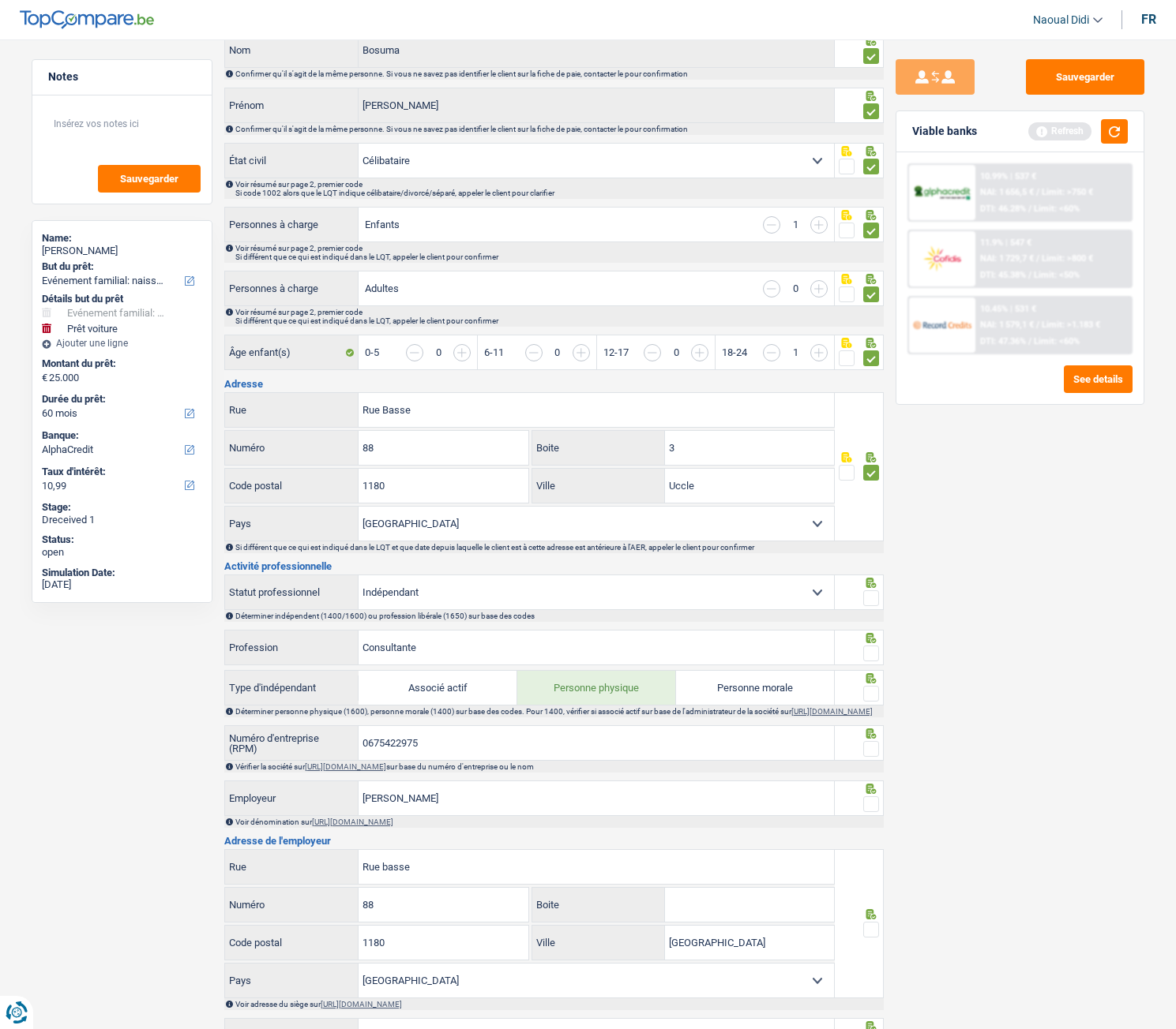
click at [872, 575] on span at bounding box center [871, 598] width 16 height 16
click at [0, 0] on input "radio" at bounding box center [0, 0] width 0 height 0
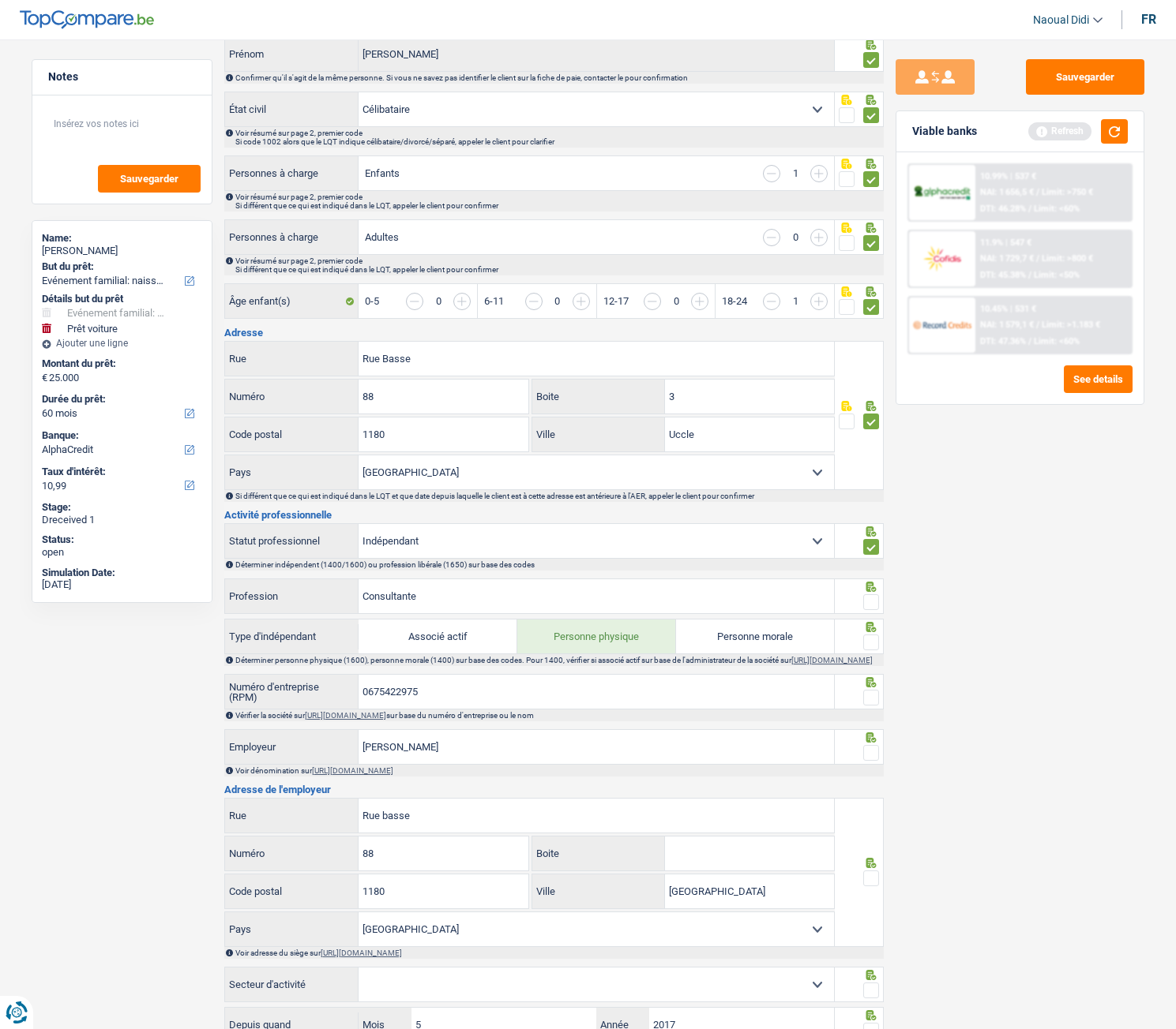
scroll to position [237, 0]
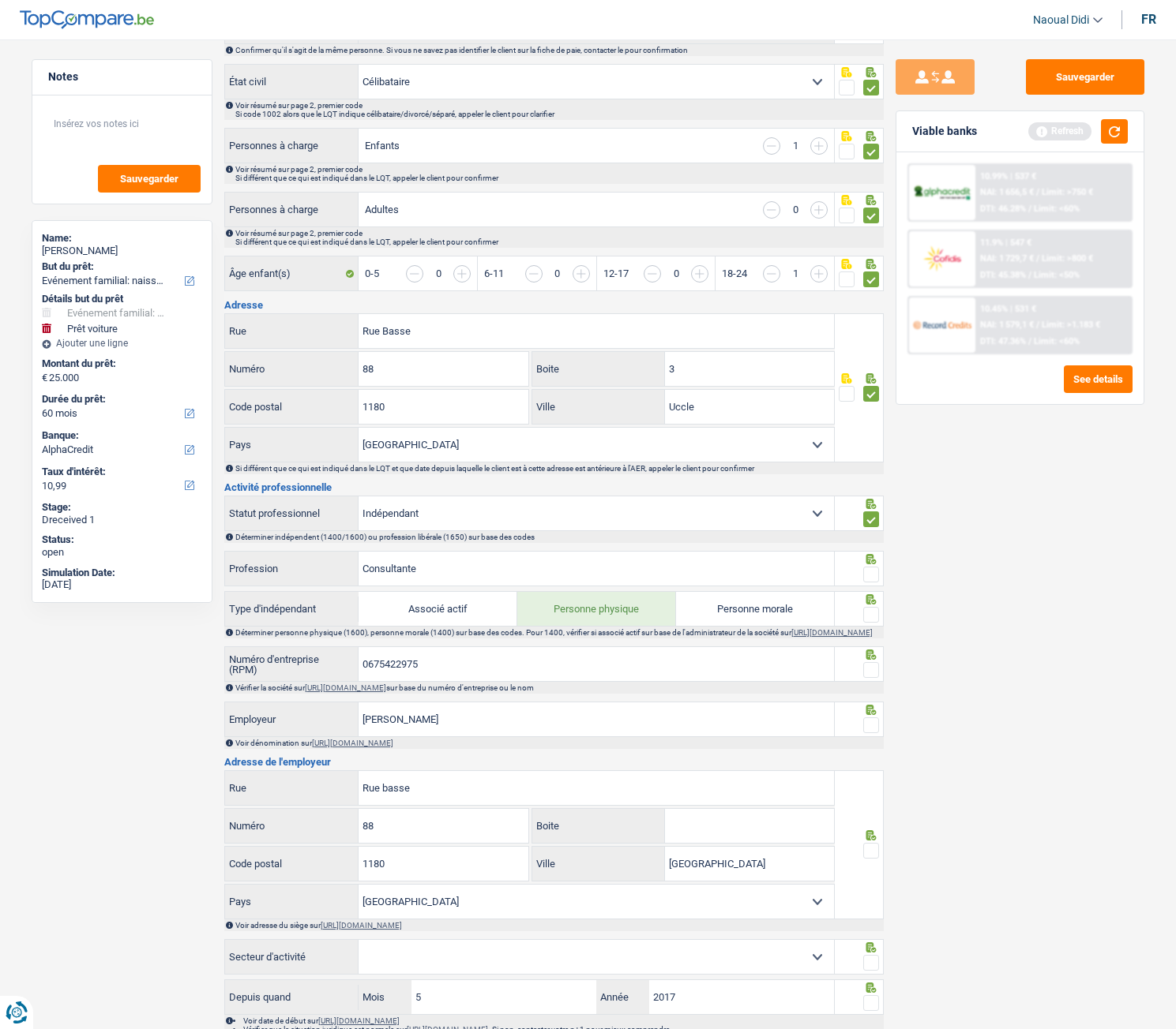
click at [868, 573] on span at bounding box center [871, 575] width 16 height 16
click at [0, 0] on input "radio" at bounding box center [0, 0] width 0 height 0
click at [875, 575] on span at bounding box center [871, 615] width 16 height 16
click at [0, 0] on input "radio" at bounding box center [0, 0] width 0 height 0
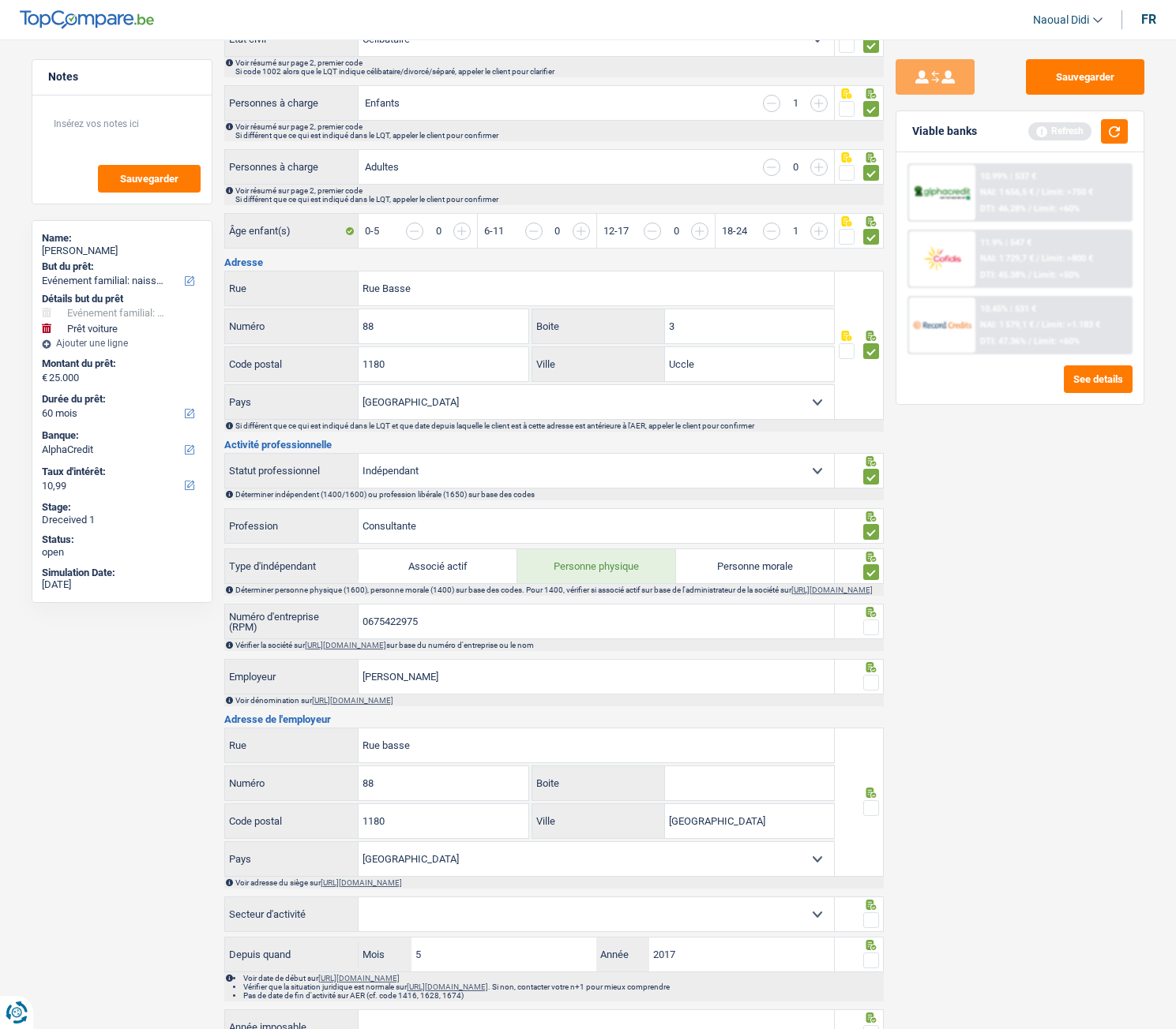
scroll to position [316, 0]
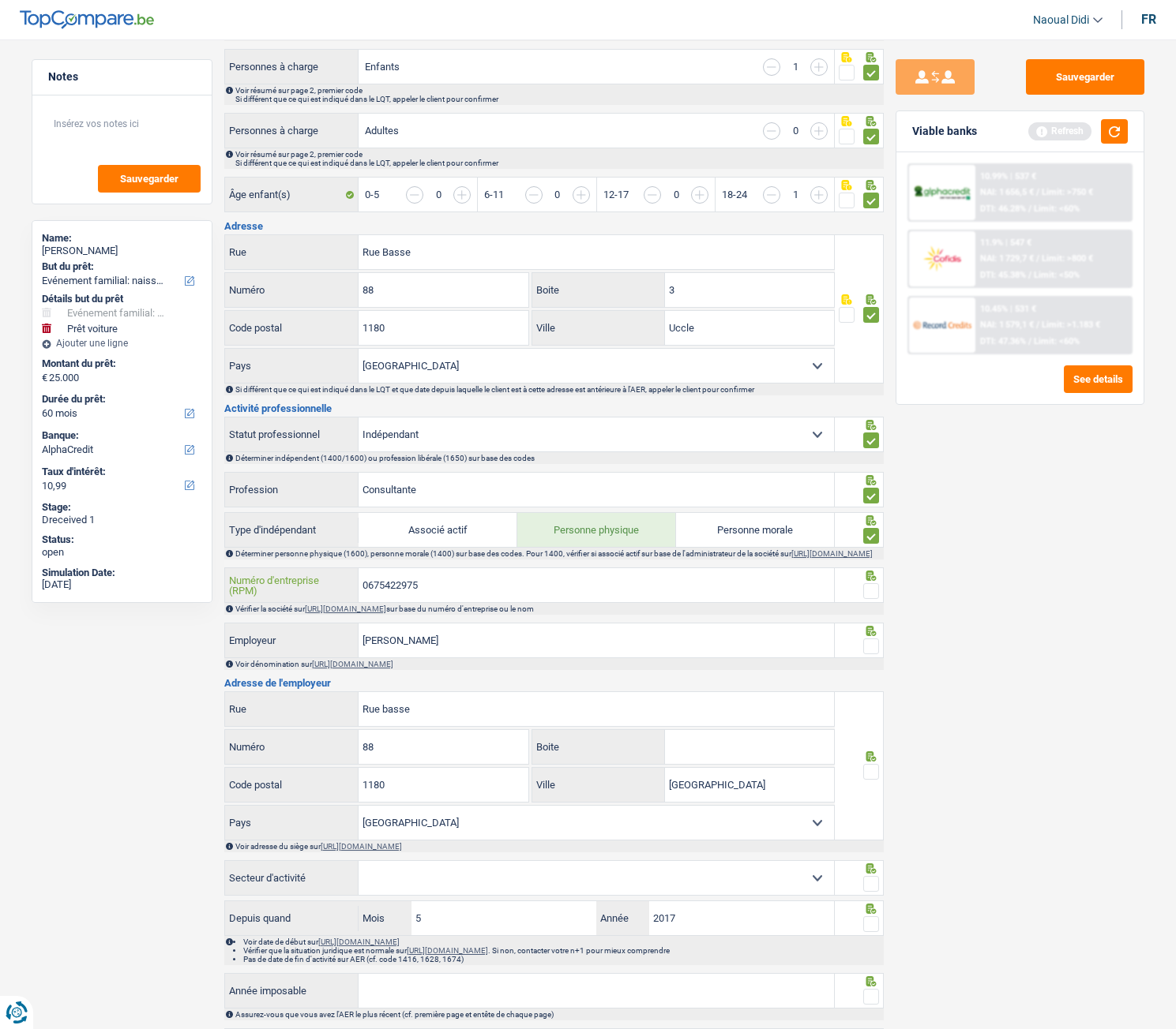
drag, startPoint x: 433, startPoint y: 596, endPoint x: 313, endPoint y: 589, distance: 120.2
click at [313, 575] on div "0675422975 Numéro d'entreprise (RPM)" at bounding box center [529, 585] width 610 height 34
click at [333, 575] on link "[URL][DOMAIN_NAME]" at bounding box center [345, 609] width 81 height 9
click at [875, 575] on span at bounding box center [871, 591] width 16 height 16
click at [0, 0] on input "radio" at bounding box center [0, 0] width 0 height 0
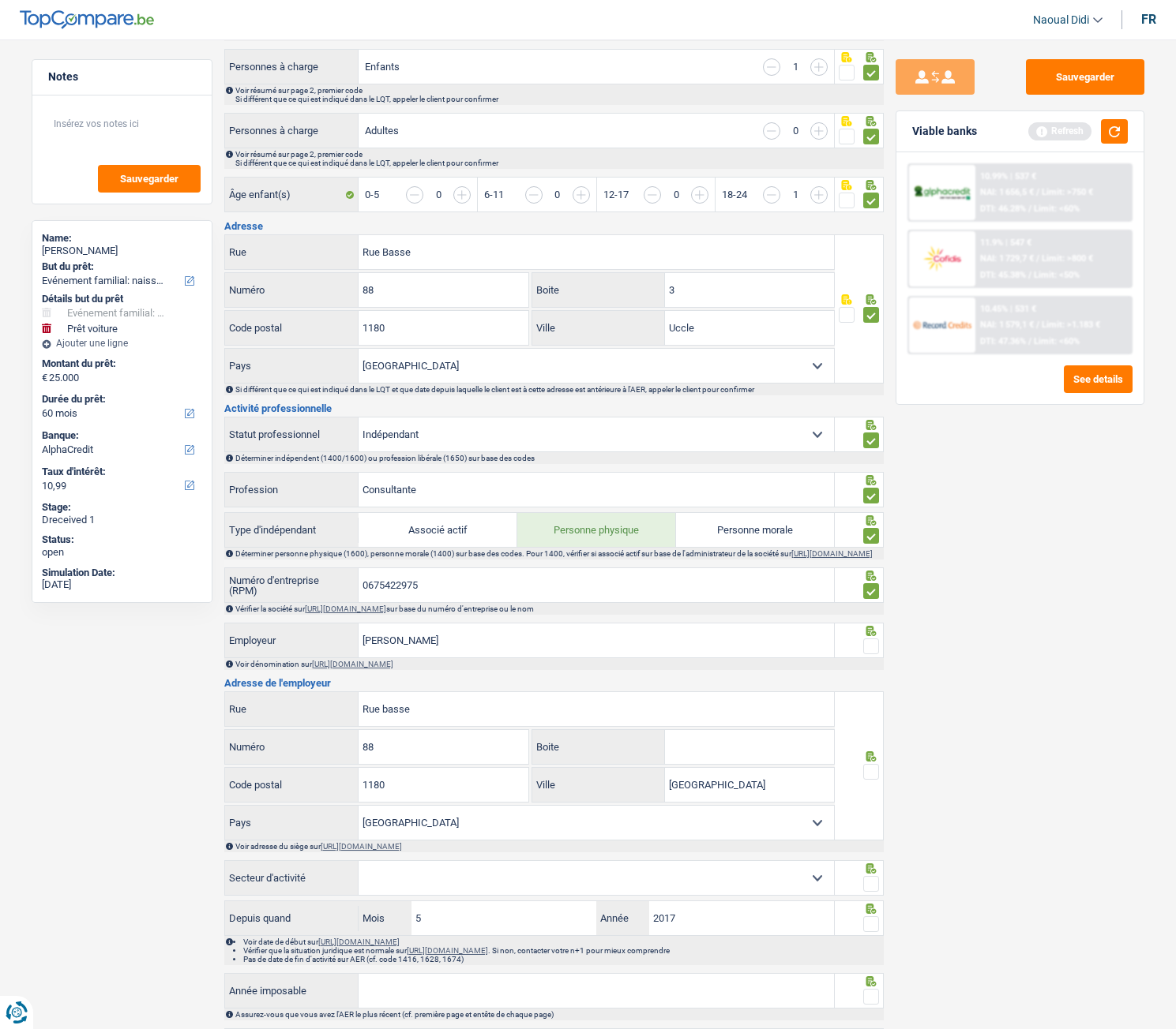
click at [875, 575] on span at bounding box center [871, 647] width 16 height 16
click at [0, 0] on input "radio" at bounding box center [0, 0] width 0 height 0
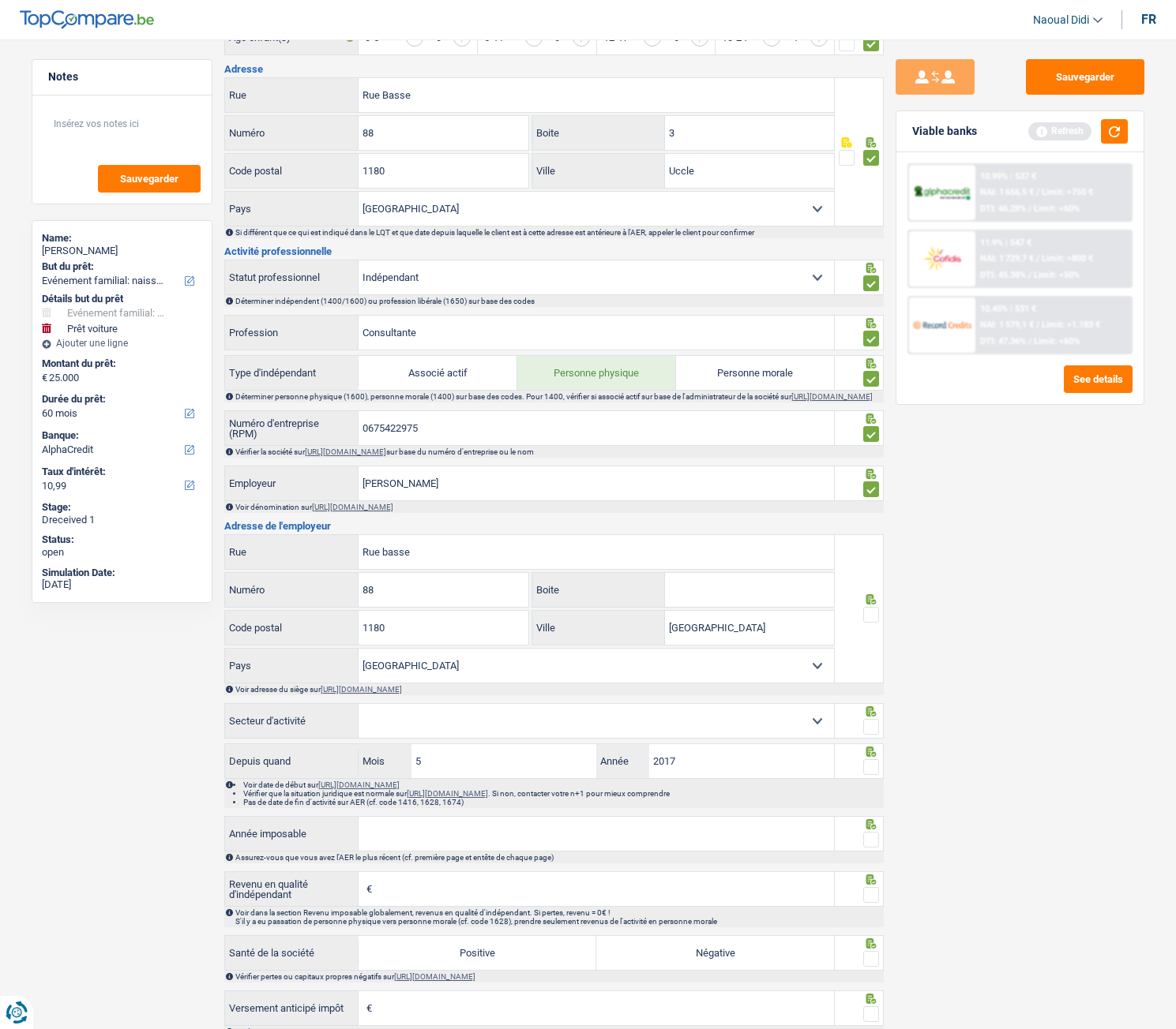
scroll to position [473, 0]
click at [878, 575] on span at bounding box center [871, 614] width 16 height 16
click at [0, 0] on input "radio" at bounding box center [0, 0] width 0 height 0
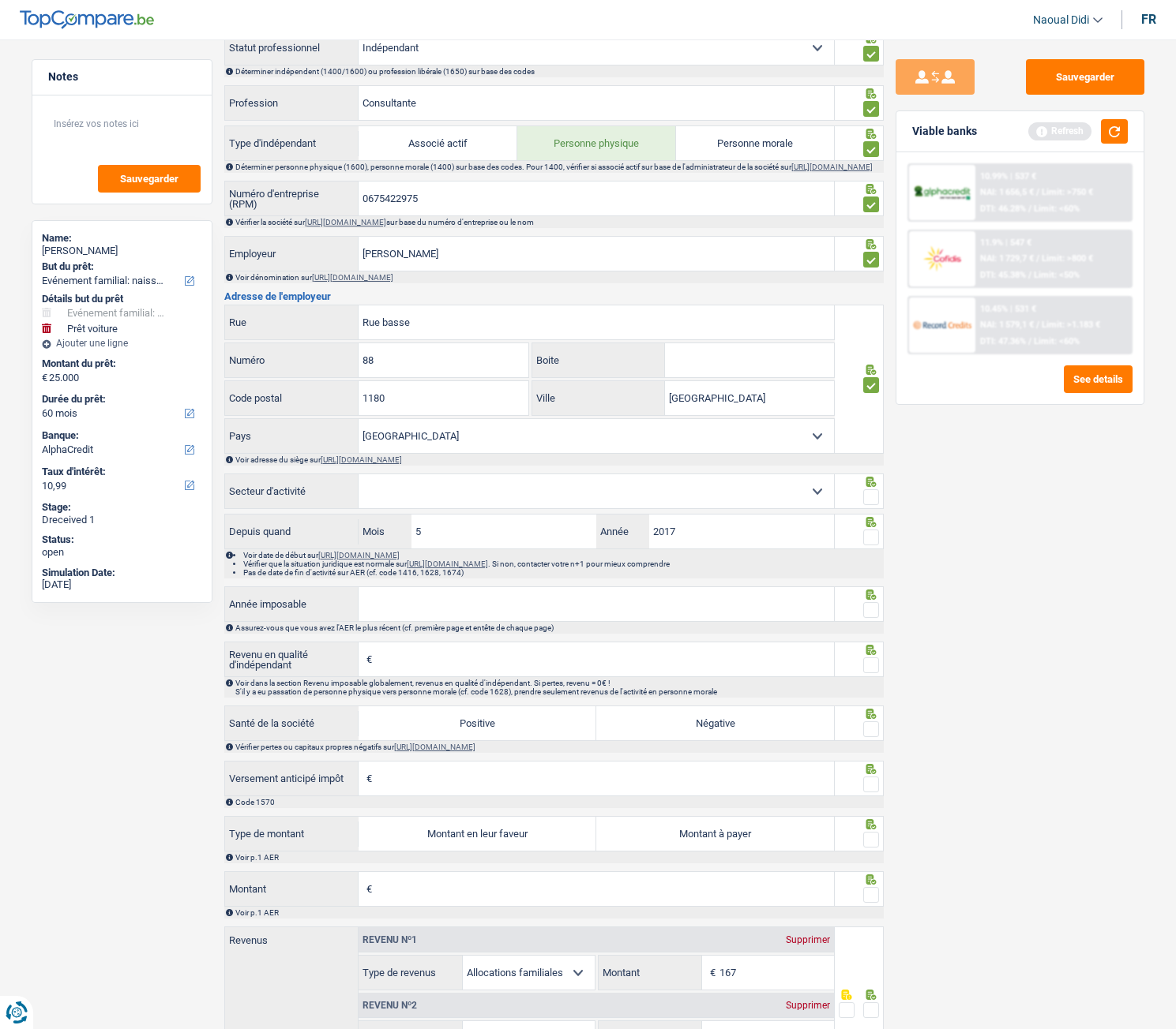
scroll to position [710, 0]
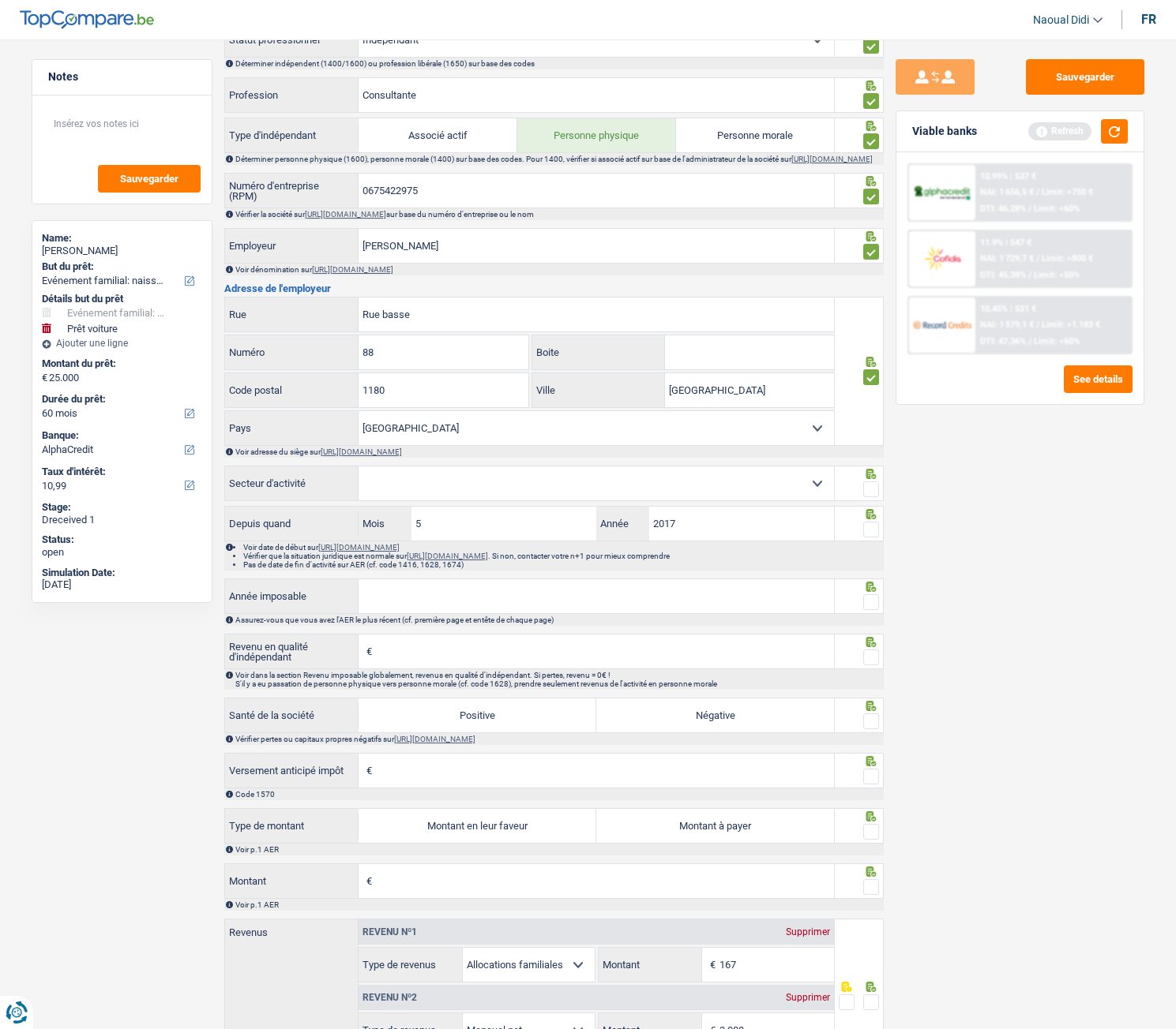
click at [410, 491] on select "Agriculture/Pêche Industrie Horeca Courier/Fitness/Taxi Construction Banques/As…" at bounding box center [596, 483] width 475 height 34
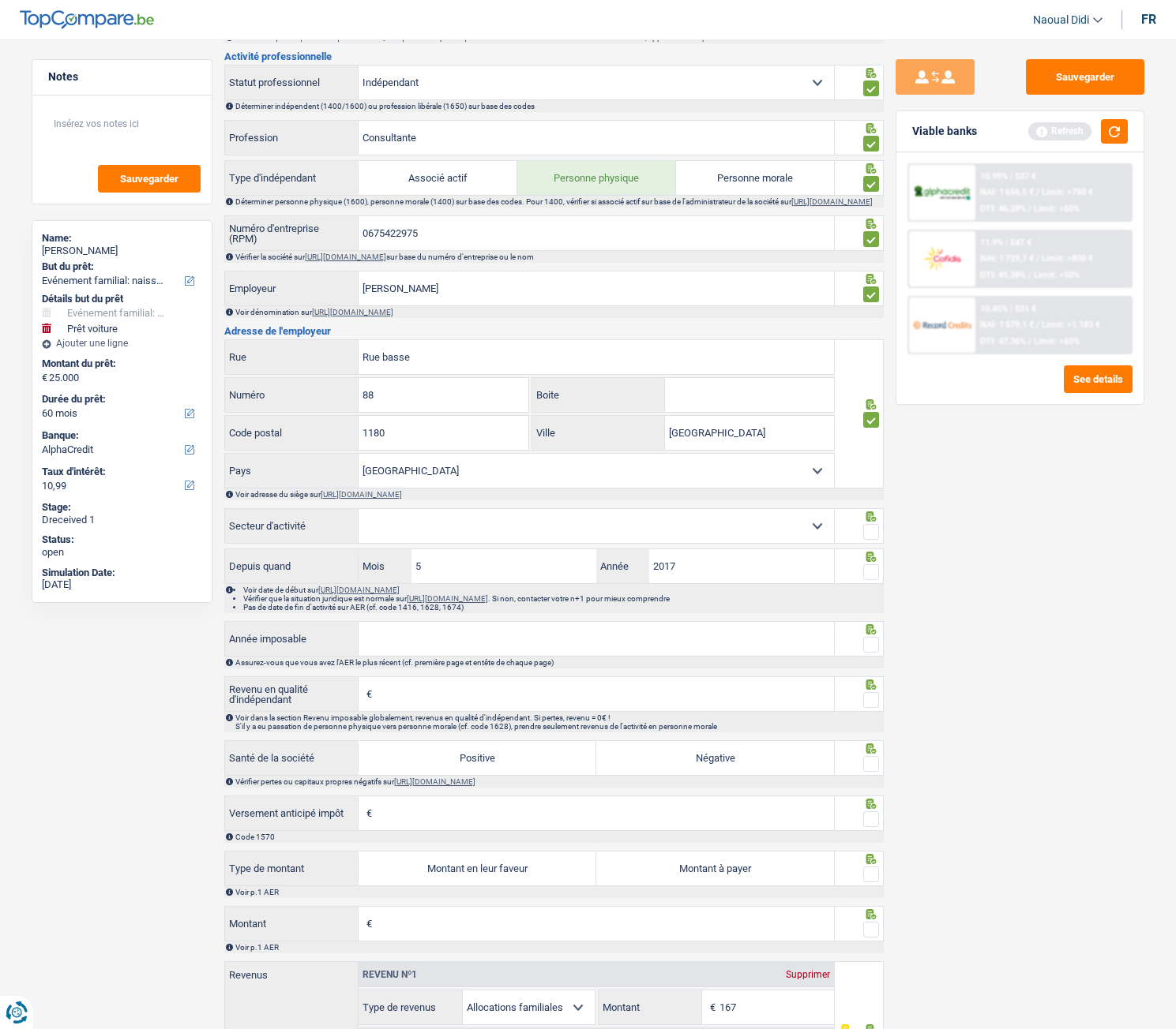
scroll to position [632, 0]
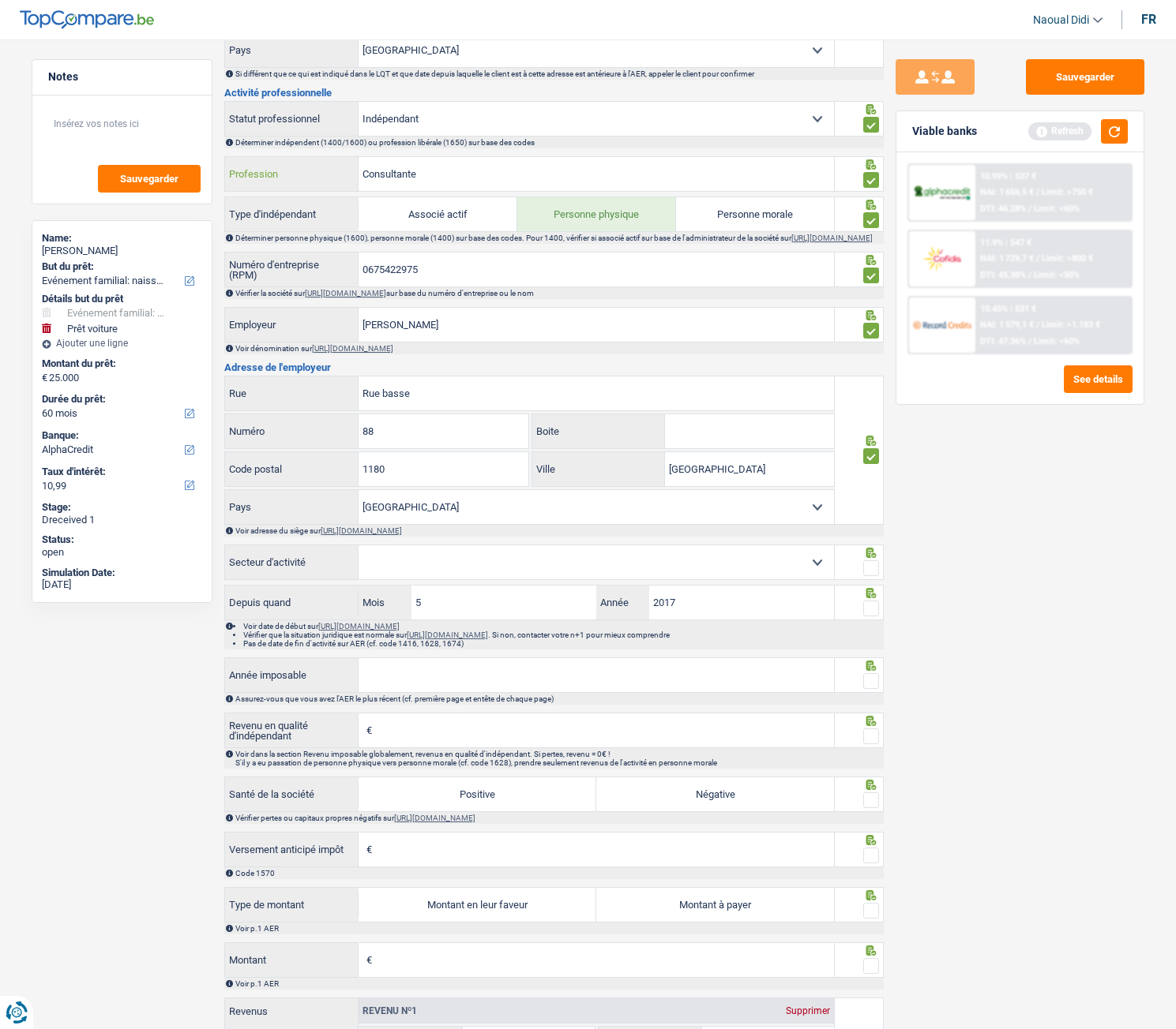
drag, startPoint x: 440, startPoint y: 171, endPoint x: 294, endPoint y: 169, distance: 146.0
click at [294, 169] on div "Consultante Profession" at bounding box center [529, 174] width 610 height 34
click at [399, 575] on input "Année imposable" at bounding box center [596, 675] width 475 height 34
paste input "0675"
type input "0675"
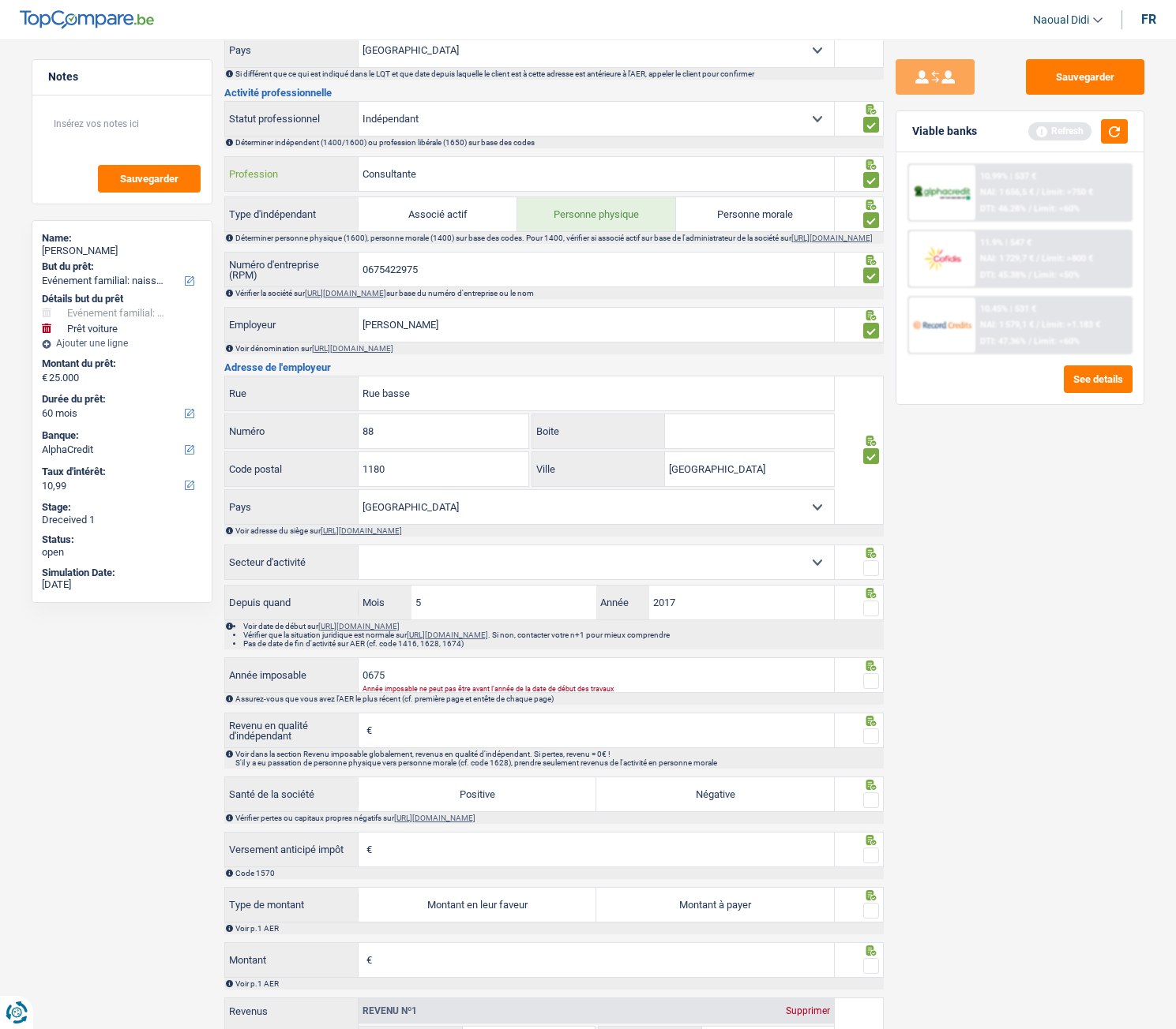
drag, startPoint x: 426, startPoint y: 181, endPoint x: 270, endPoint y: 165, distance: 156.8
click at [270, 165] on div "Consultante Profession" at bounding box center [529, 174] width 610 height 34
drag, startPoint x: 312, startPoint y: 680, endPoint x: 290, endPoint y: 679, distance: 22.0
click at [290, 575] on div "0675 Année imposable" at bounding box center [529, 675] width 610 height 34
click at [410, 562] on select "Agriculture/Pêche Industrie Horeca Courier/Fitness/Taxi Construction Banques/As…" at bounding box center [596, 563] width 475 height 34
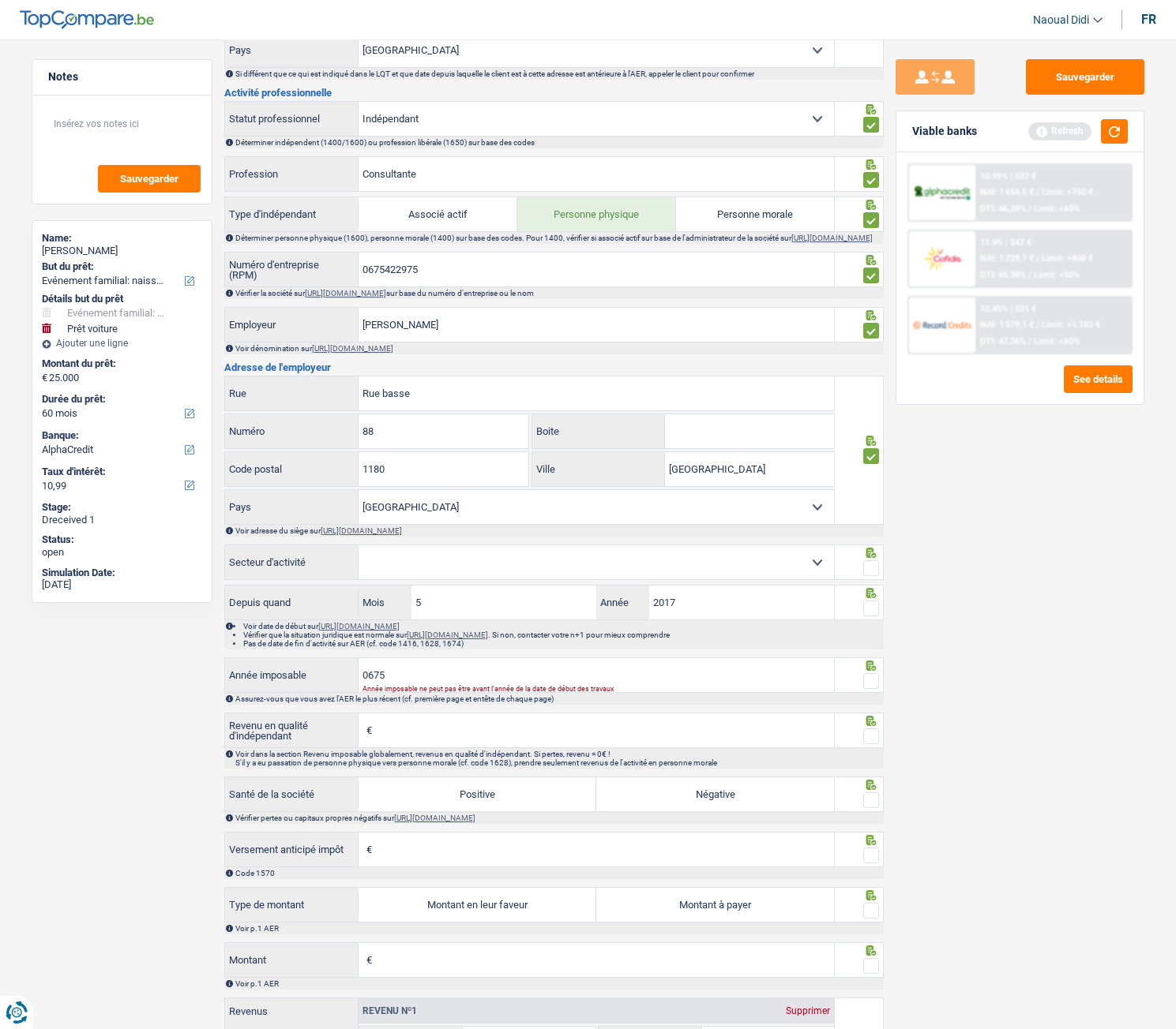
select select "smallCompanies"
click at [358, 554] on select "Agriculture/Pêche Industrie Horeca Courier/Fitness/Taxi Construction Banques/As…" at bounding box center [596, 563] width 475 height 34
click at [427, 575] on input "0675" at bounding box center [596, 675] width 475 height 34
type input "0"
type input "2023"
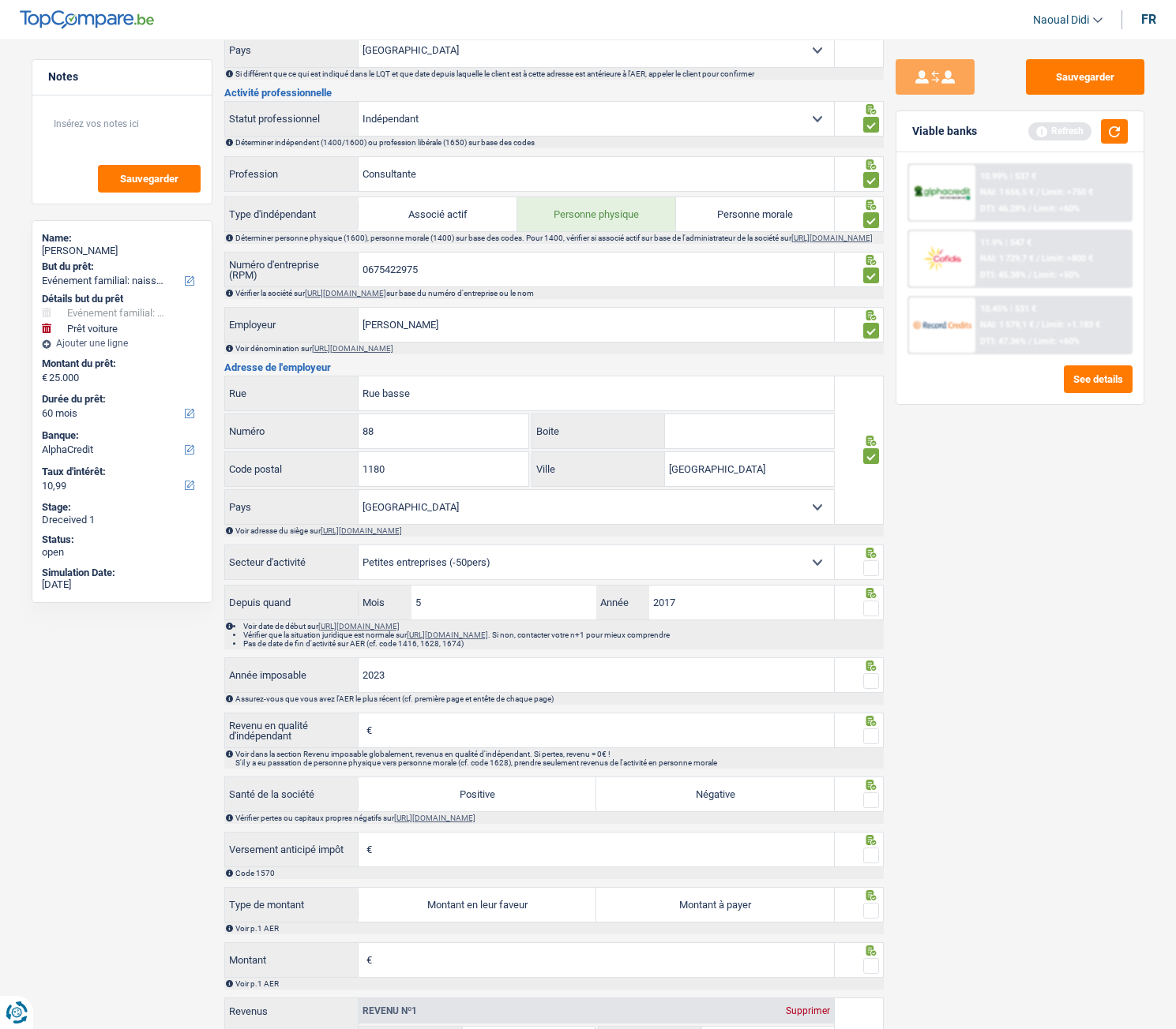
click at [386, 575] on input "Revenu en qualité d'indépendant" at bounding box center [604, 731] width 457 height 34
type input "36.604"
click at [870, 575] on span at bounding box center [871, 681] width 16 height 16
click at [0, 0] on input "radio" at bounding box center [0, 0] width 0 height 0
click at [872, 575] on span at bounding box center [871, 737] width 16 height 16
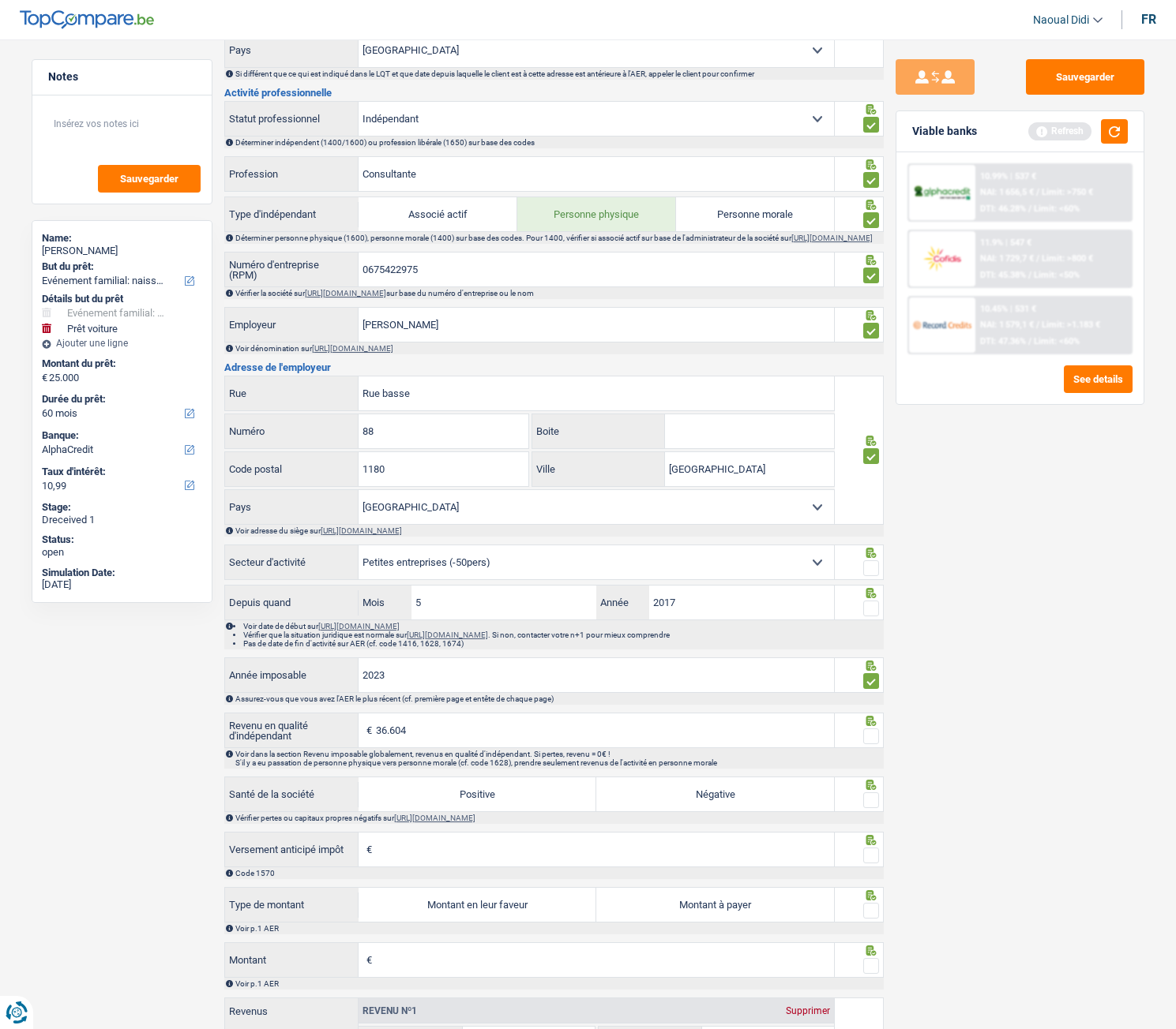
click at [0, 0] on input "radio" at bounding box center [0, 0] width 0 height 0
click at [450, 575] on label "Positive" at bounding box center [477, 795] width 238 height 34
click at [450, 575] on input "Positive" at bounding box center [477, 795] width 238 height 34
radio input "true"
click at [872, 575] on span at bounding box center [871, 801] width 16 height 16
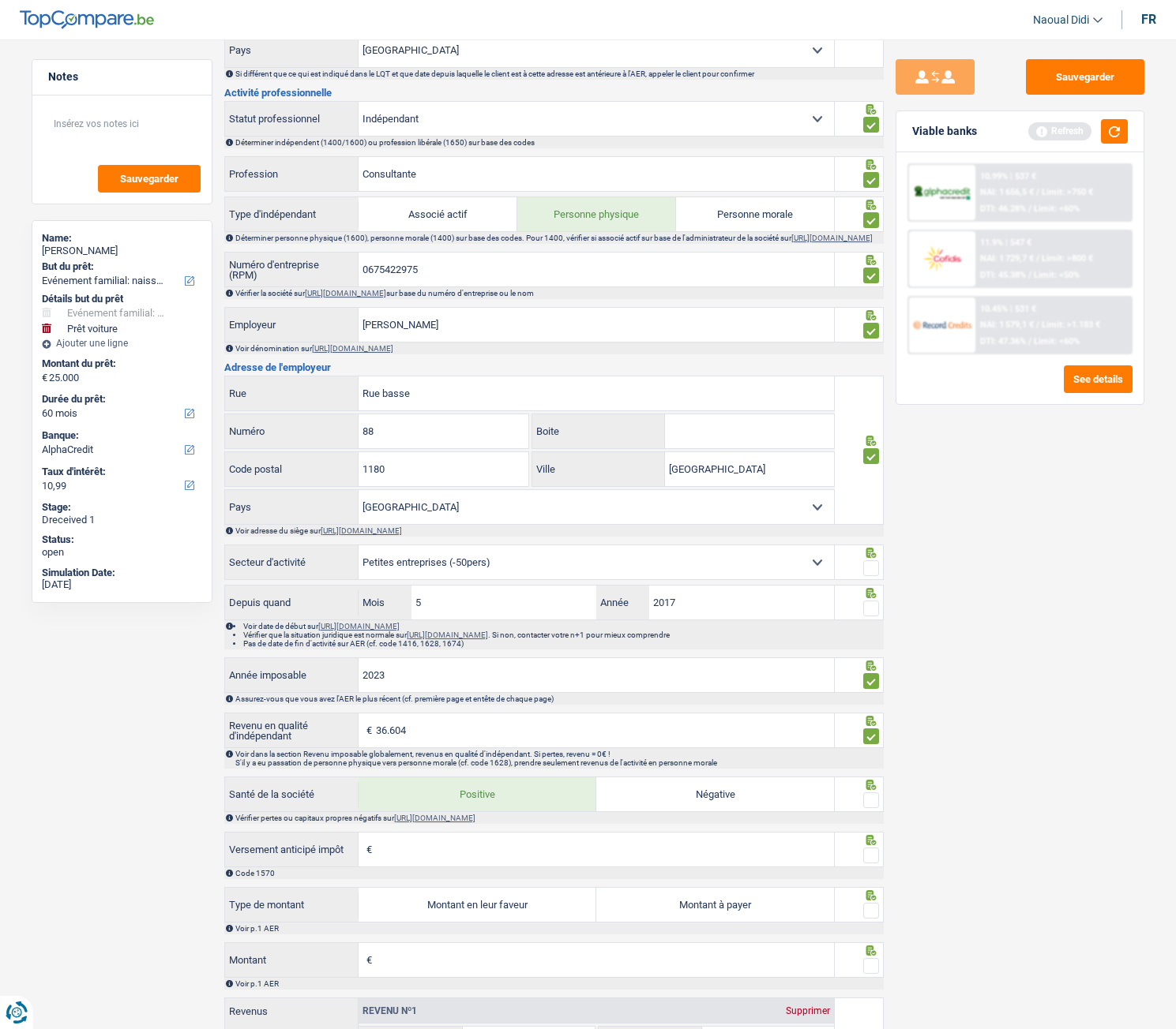
click at [0, 0] on input "radio" at bounding box center [0, 0] width 0 height 0
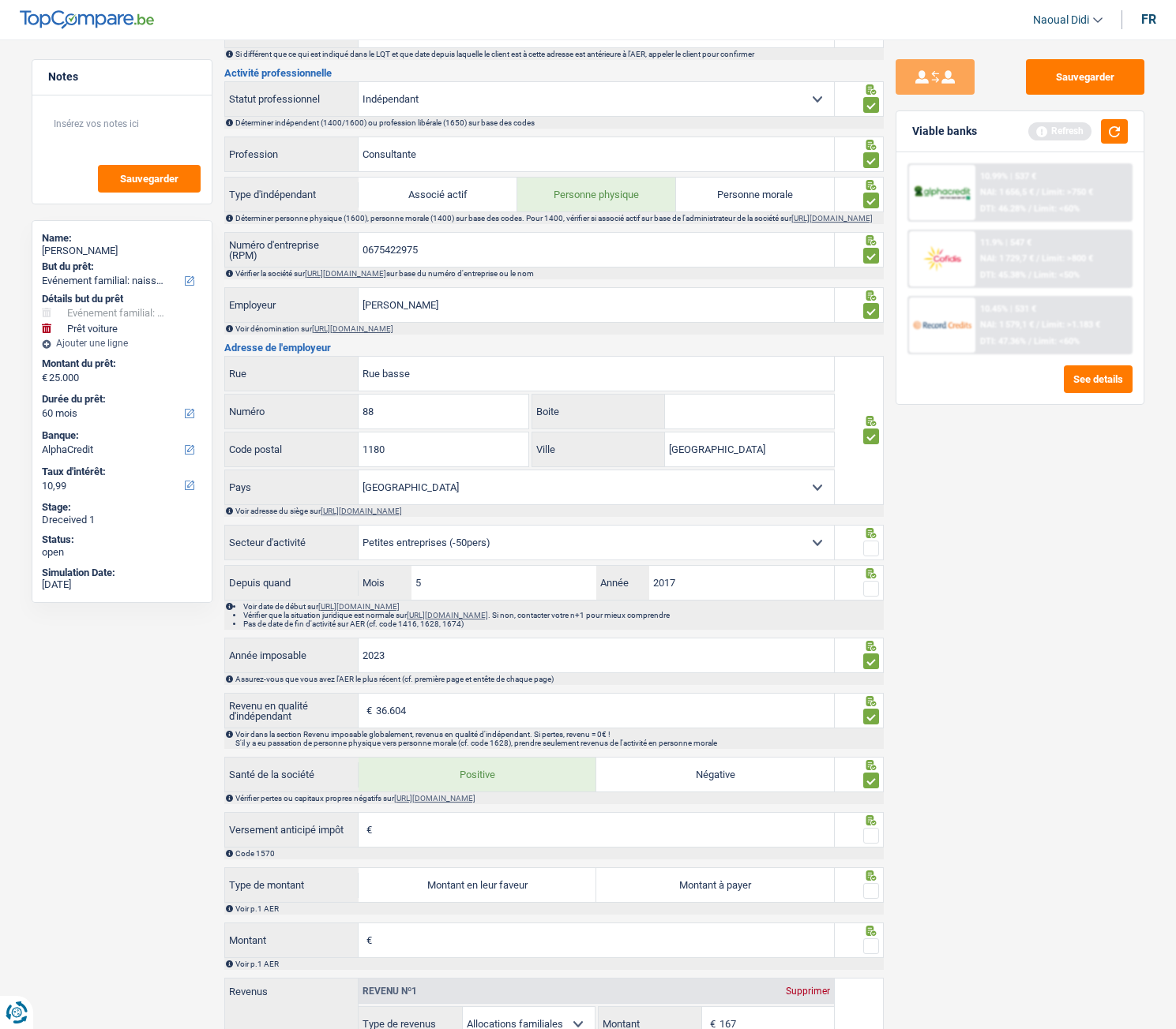
scroll to position [710, 0]
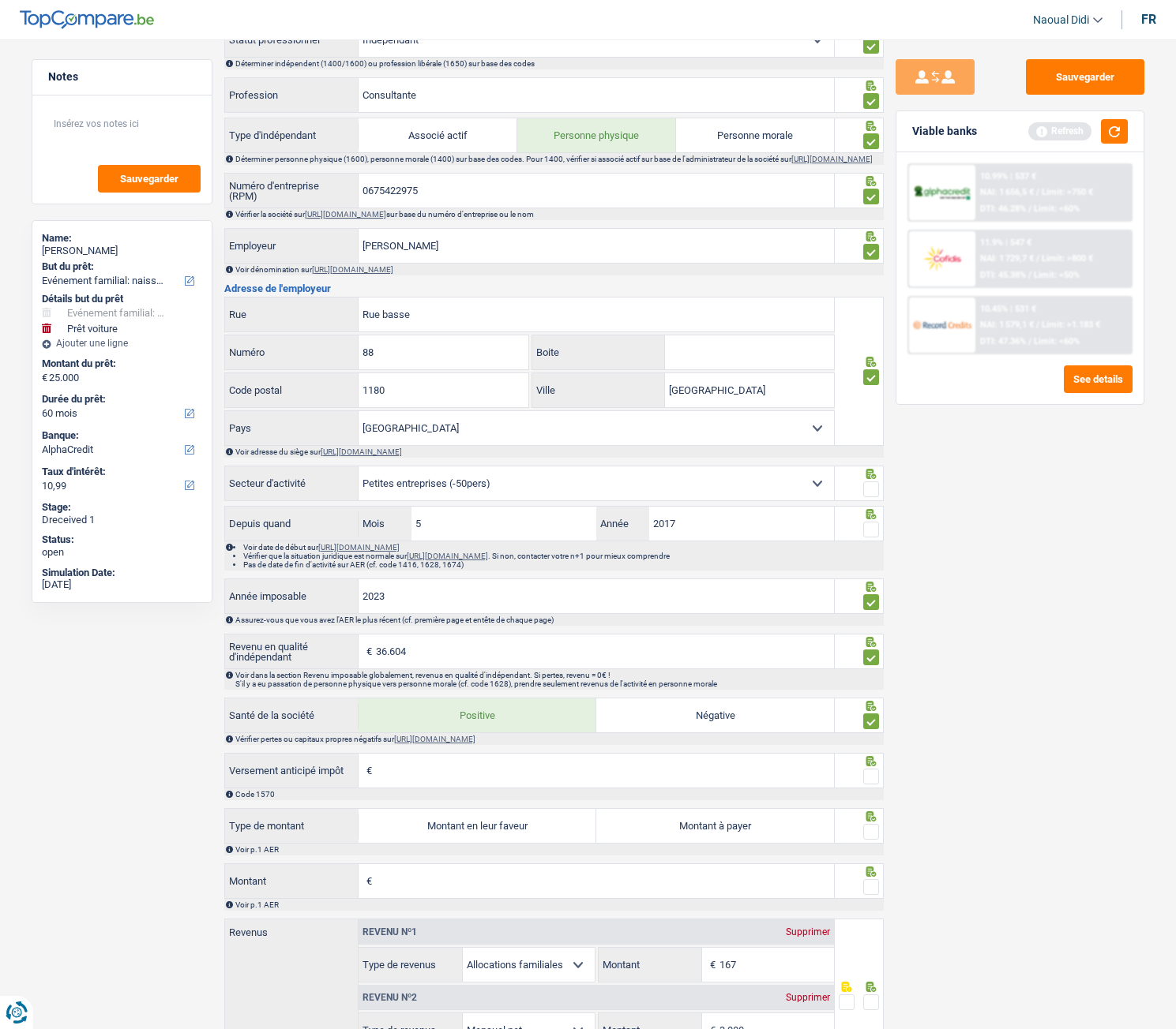
click at [428, 575] on input "Versement anticipé impôt" at bounding box center [604, 771] width 457 height 34
type input "0"
click at [876, 575] on span at bounding box center [871, 777] width 16 height 16
click at [0, 0] on input "radio" at bounding box center [0, 0] width 0 height 0
click at [758, 575] on label "Montant à payer" at bounding box center [715, 826] width 238 height 34
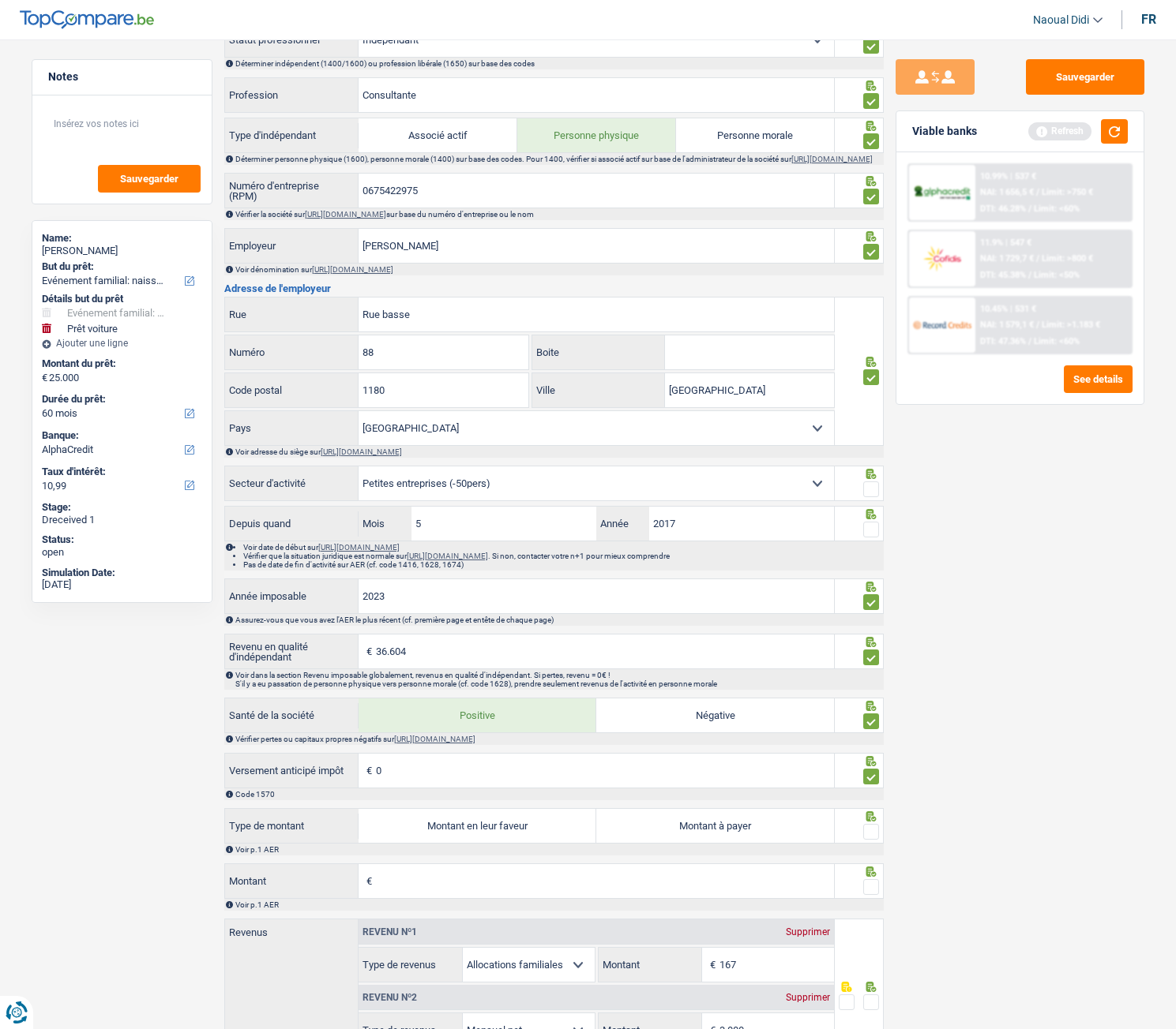
click at [758, 575] on input "Montant à payer" at bounding box center [715, 826] width 238 height 34
radio input "true"
type input "3.050"
click at [874, 575] on span at bounding box center [871, 832] width 16 height 16
click at [0, 0] on input "radio" at bounding box center [0, 0] width 0 height 0
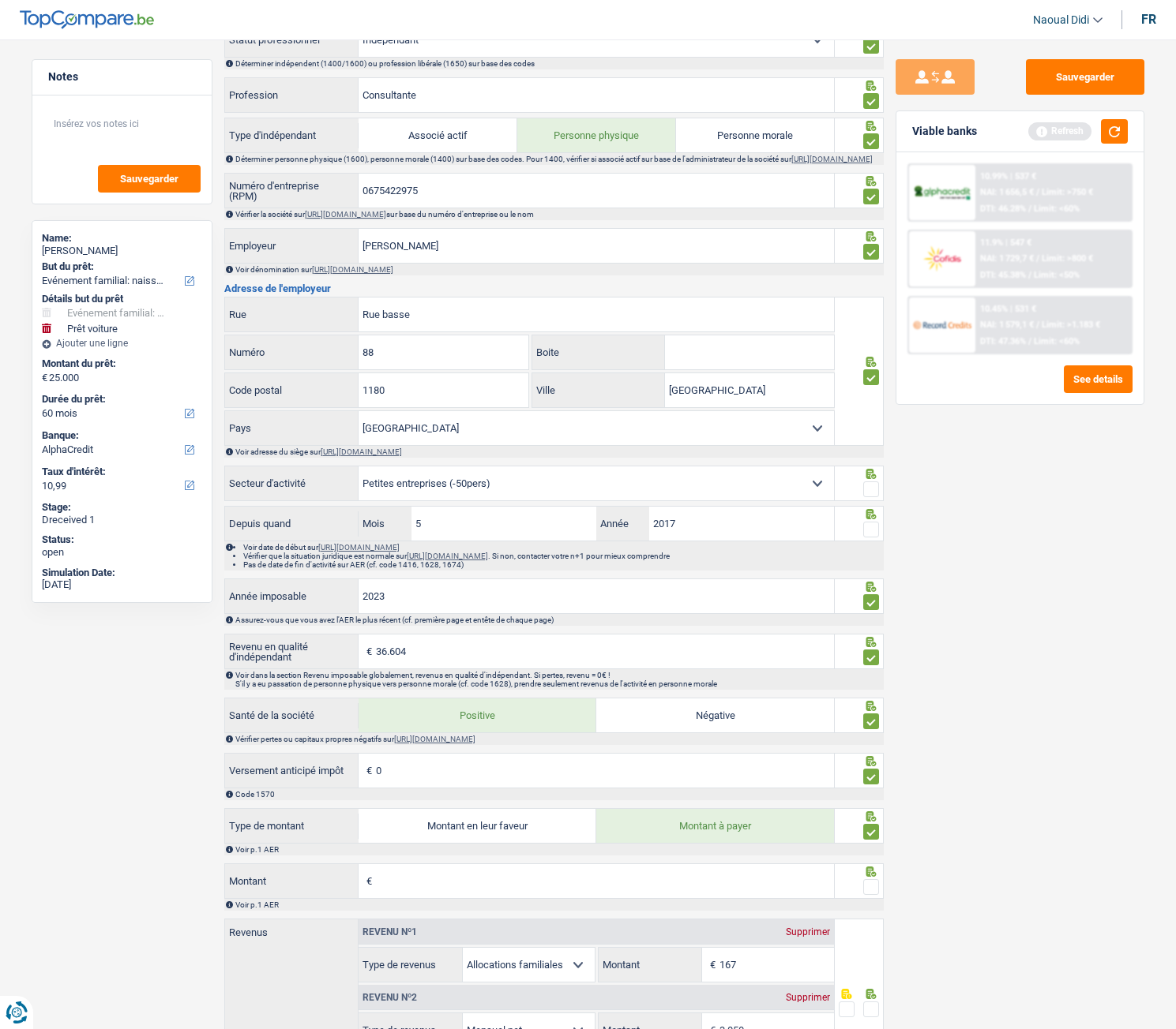
click at [434, 575] on input "Montant" at bounding box center [604, 881] width 457 height 34
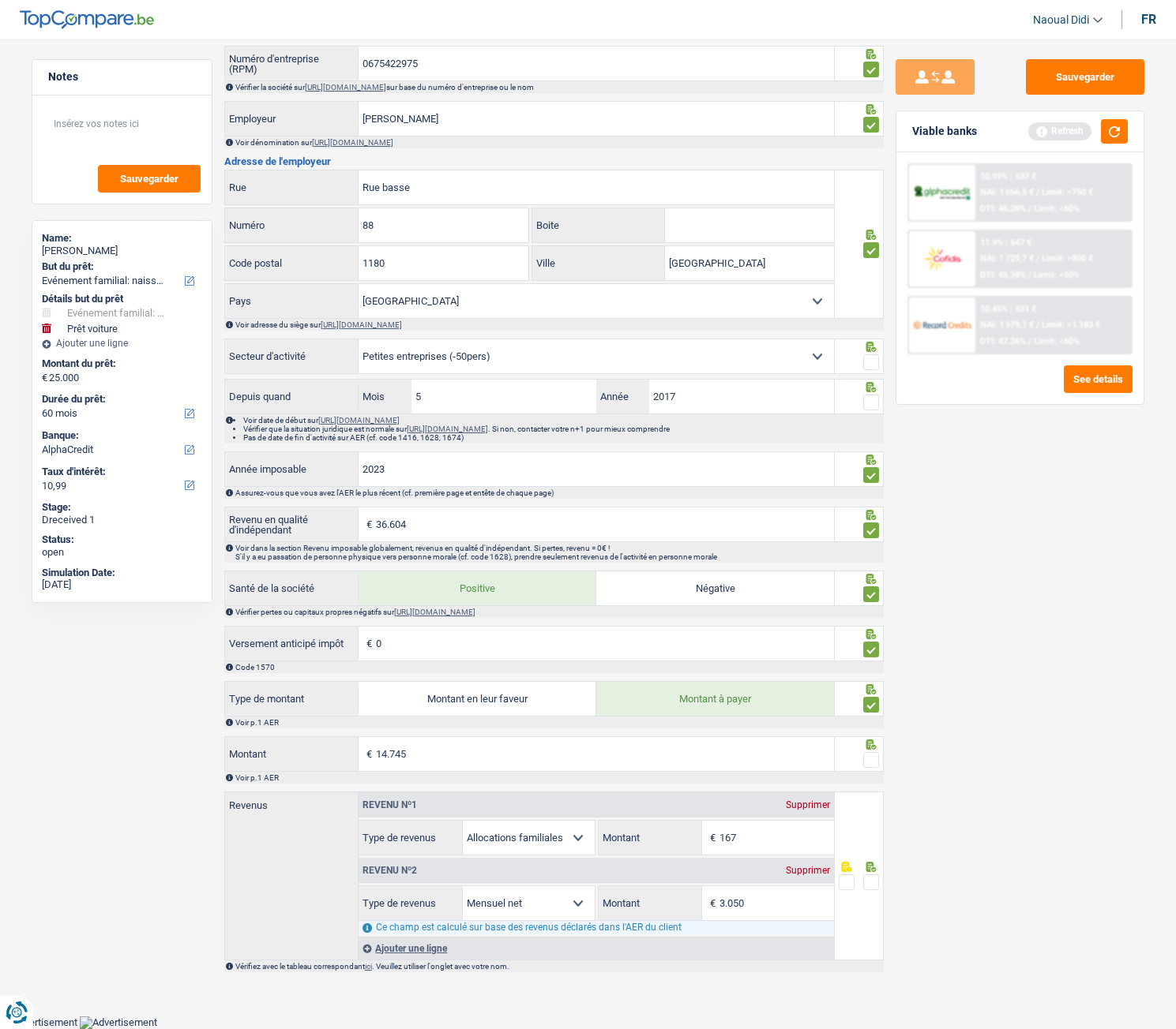
scroll to position [845, 0]
type input "14.745"
type input "1.822"
click at [870, 575] on span at bounding box center [871, 760] width 16 height 16
click at [0, 0] on input "radio" at bounding box center [0, 0] width 0 height 0
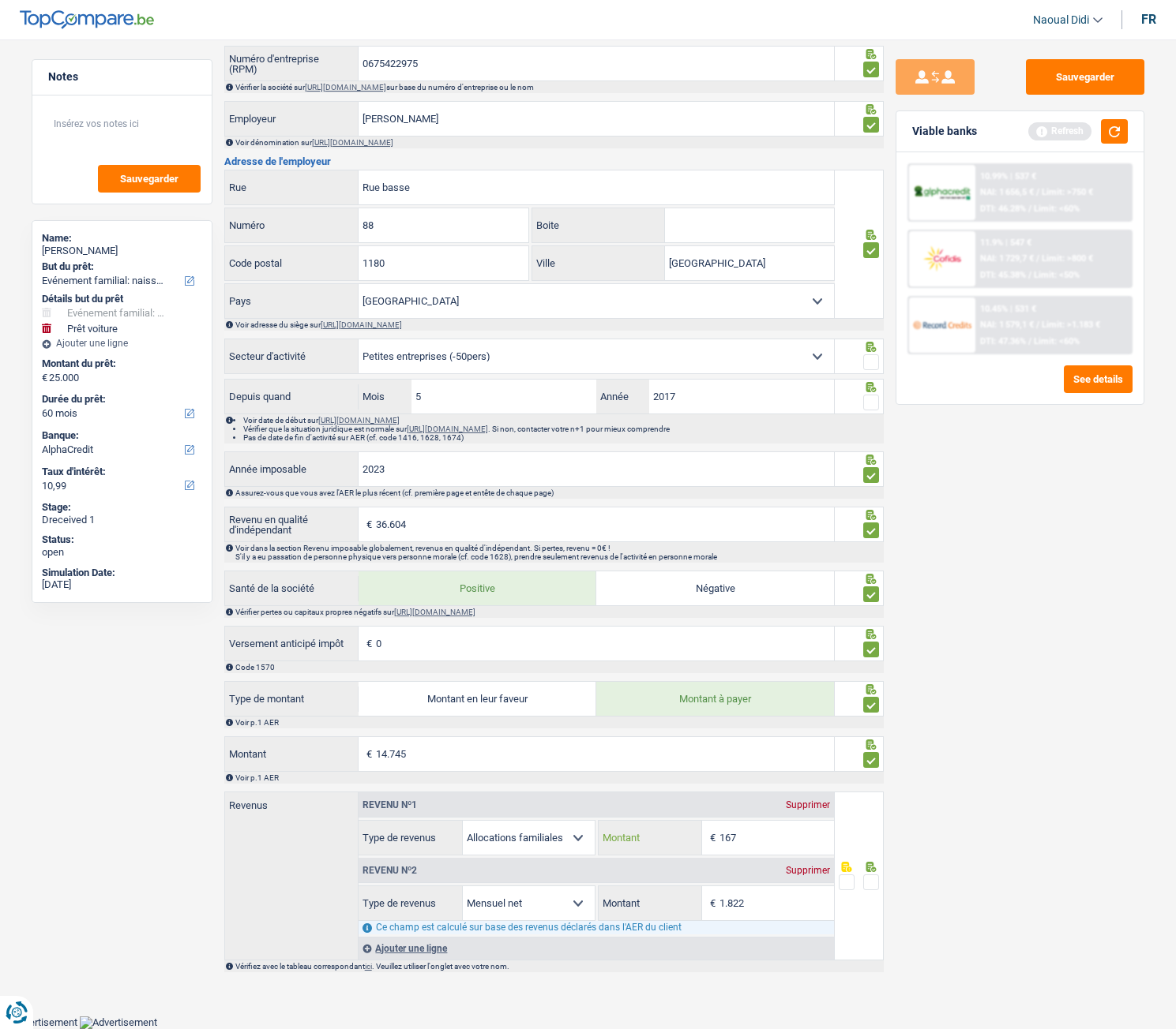
click at [756, 575] on input "167" at bounding box center [776, 838] width 114 height 34
type input "174"
click at [909, 575] on div "Sauvegarder Viable banks Refresh 10.99% | 537 € NAI: 1 656,5 € / Limit: >750 € …" at bounding box center [1019, 530] width 273 height 941
click at [875, 575] on span at bounding box center [871, 883] width 16 height 16
click at [0, 0] on input "radio" at bounding box center [0, 0] width 0 height 0
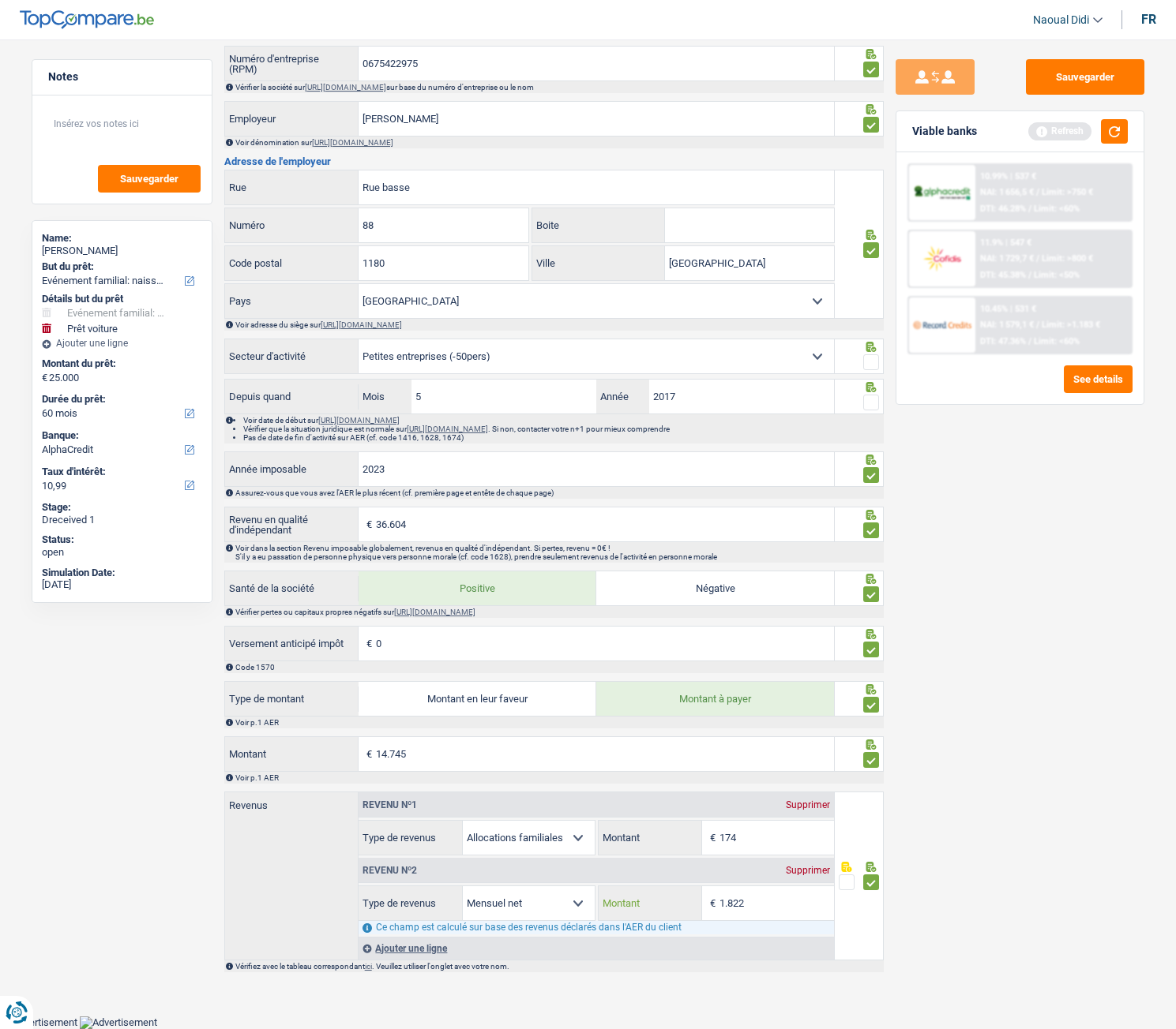
click at [757, 575] on input "1.822" at bounding box center [776, 903] width 114 height 34
click at [1119, 128] on button "button" at bounding box center [1114, 132] width 27 height 25
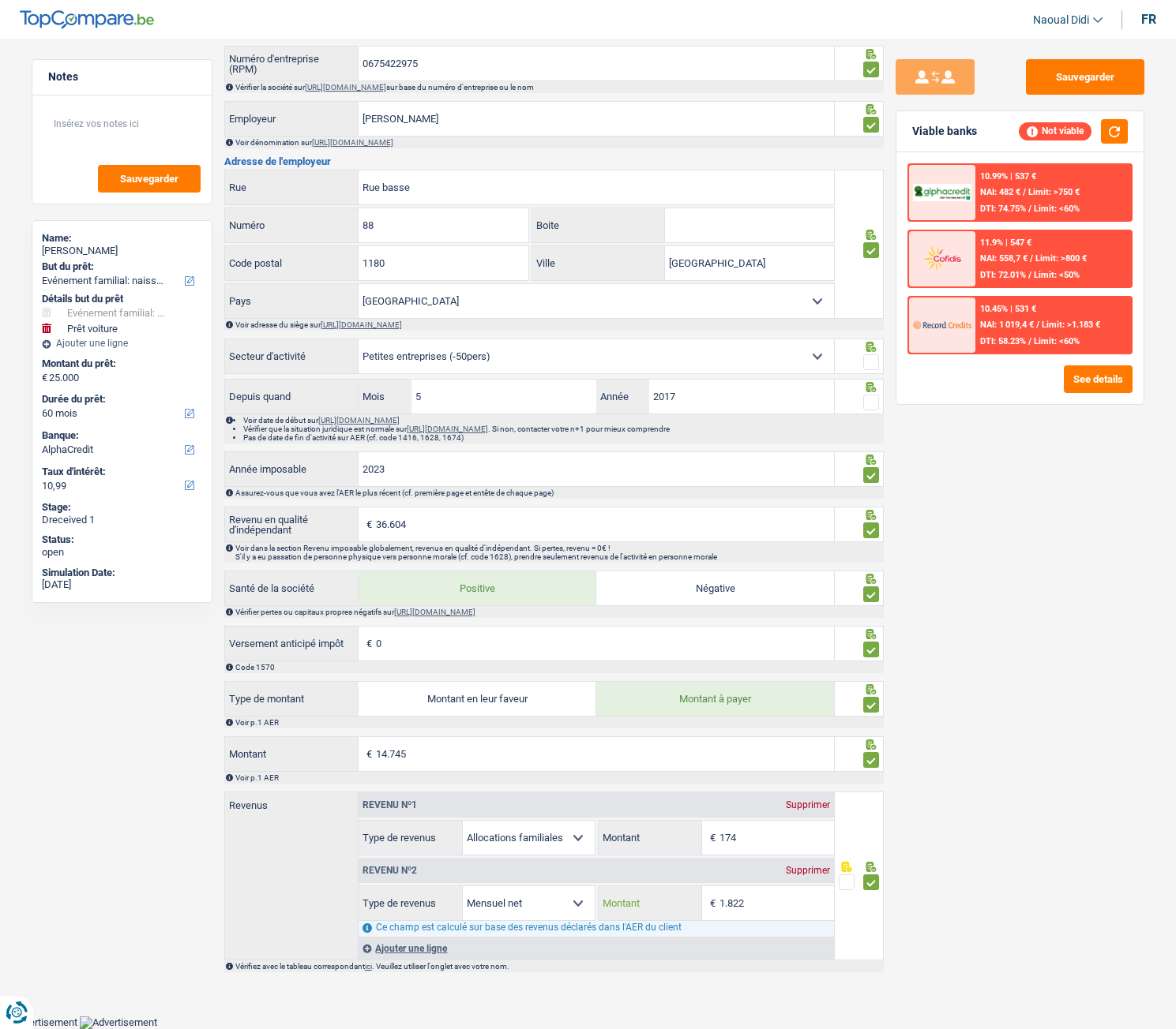
click at [768, 575] on input "1.822" at bounding box center [776, 903] width 114 height 34
click at [758, 575] on input "1.822" at bounding box center [776, 903] width 114 height 34
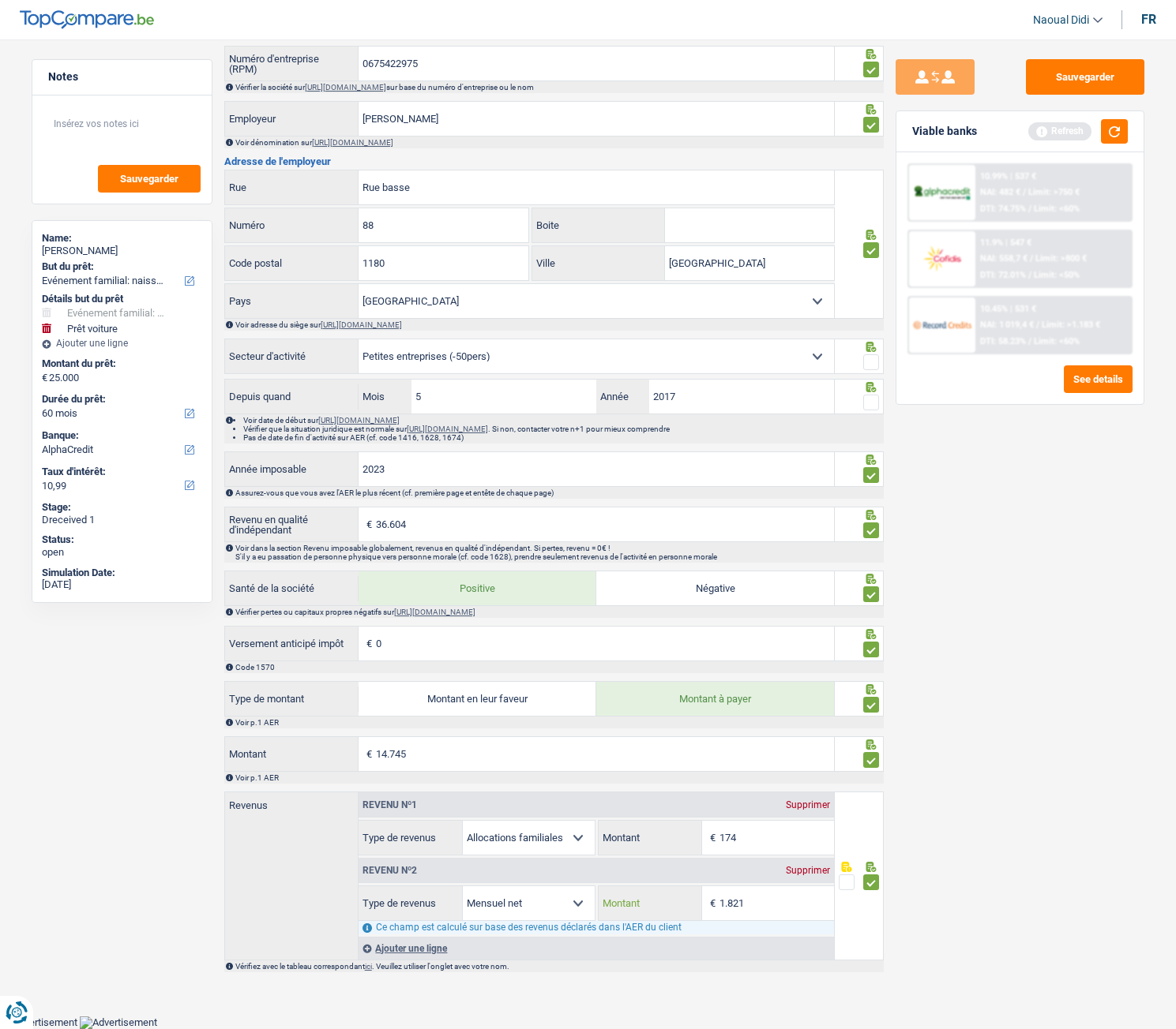
type input "1.821"
click at [1052, 575] on div "Sauvegarder Viable banks Refresh 10.99% | 537 € NAI: 482 € / Limit: >750 € DTI:…" at bounding box center [1019, 530] width 273 height 941
click at [1077, 70] on button "Sauvegarder" at bounding box center [1085, 77] width 119 height 35
click at [879, 365] on div at bounding box center [858, 357] width 49 height 35
click at [878, 413] on div at bounding box center [871, 403] width 16 height 19
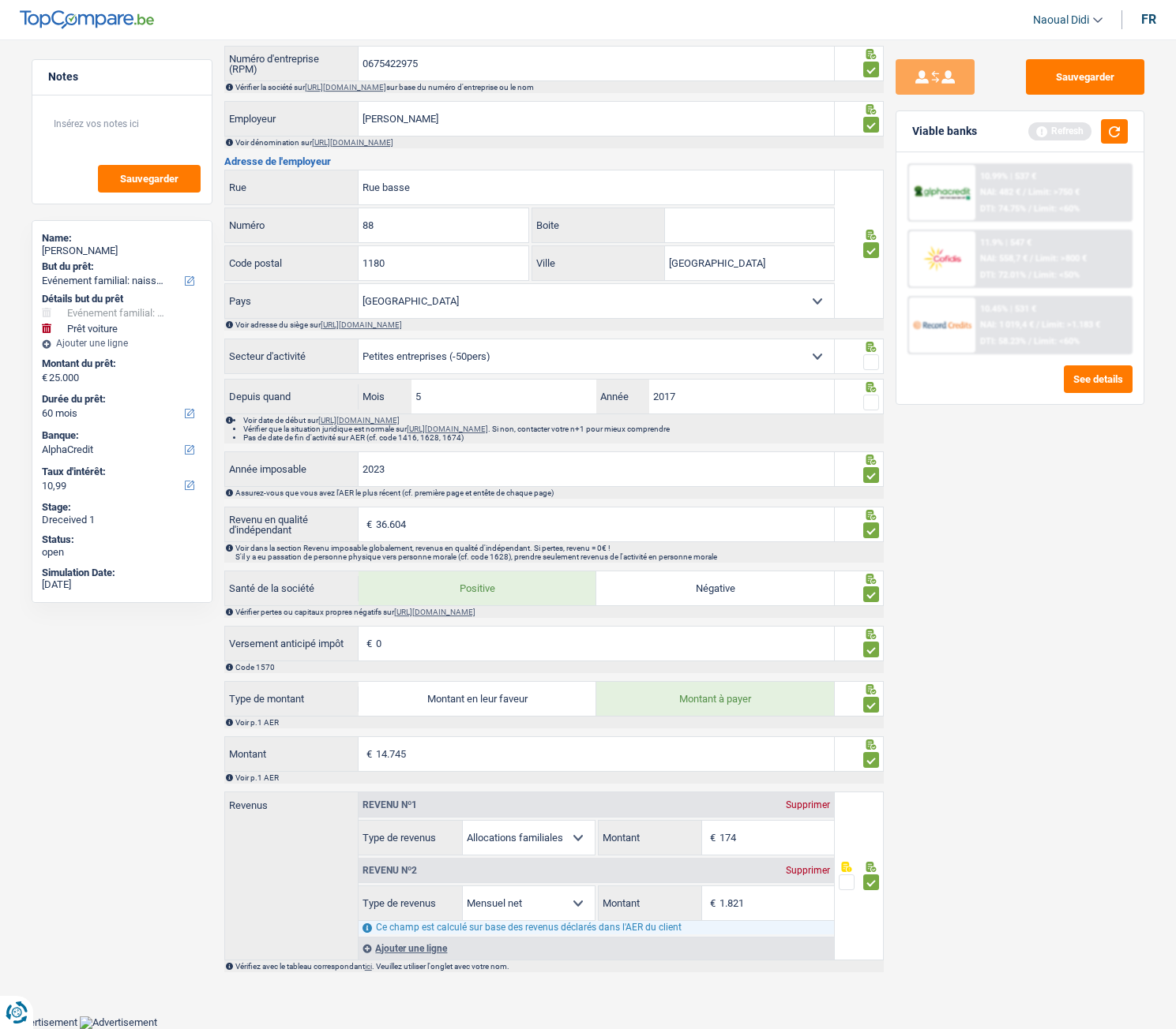
click at [870, 396] on span at bounding box center [871, 403] width 16 height 16
click at [0, 0] on input "radio" at bounding box center [0, 0] width 0 height 0
click at [869, 365] on span at bounding box center [871, 363] width 16 height 16
click at [0, 0] on input "radio" at bounding box center [0, 0] width 0 height 0
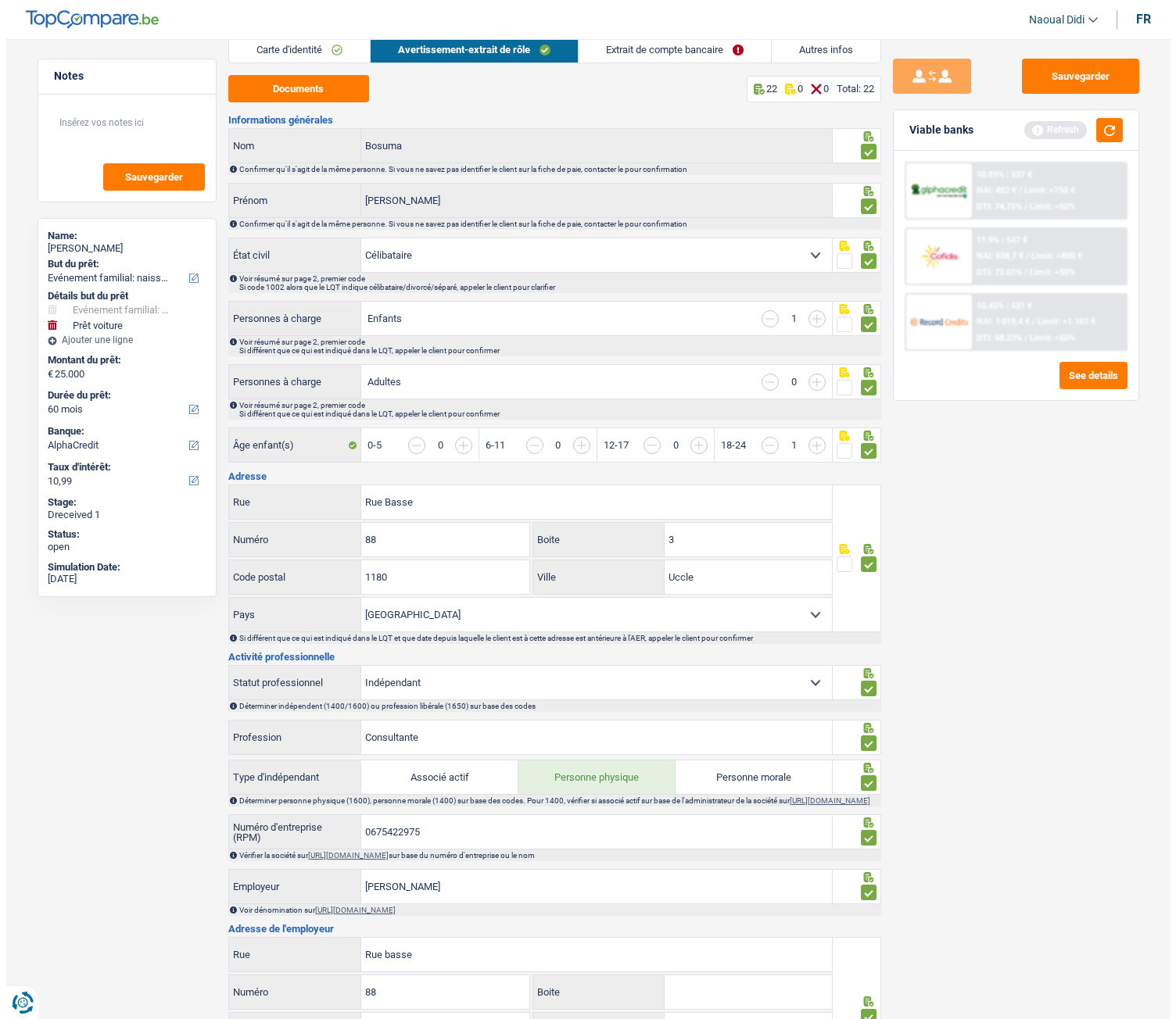
scroll to position [0, 0]
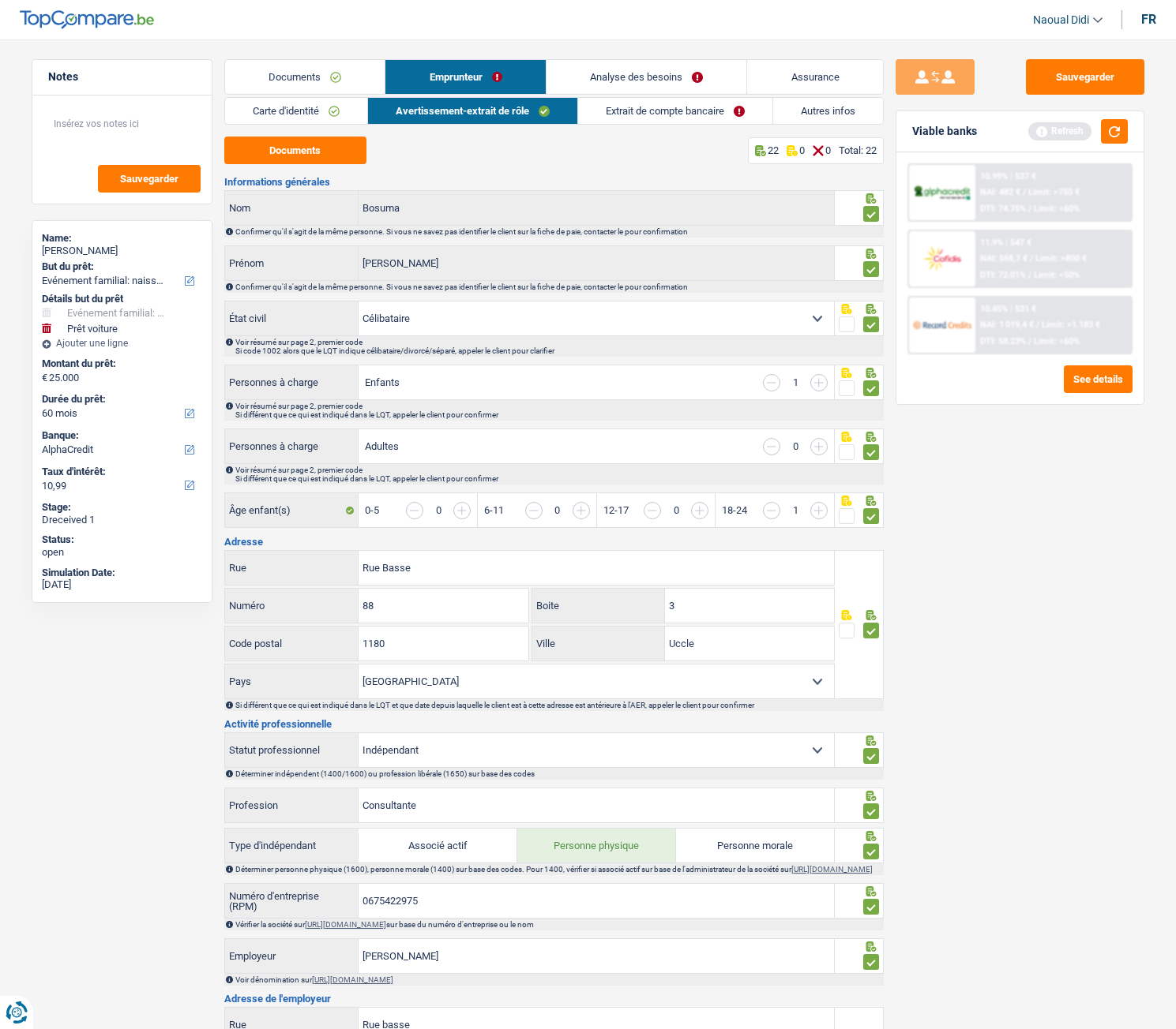
click at [644, 115] on link "Extrait de compte bancaire" at bounding box center [674, 111] width 194 height 26
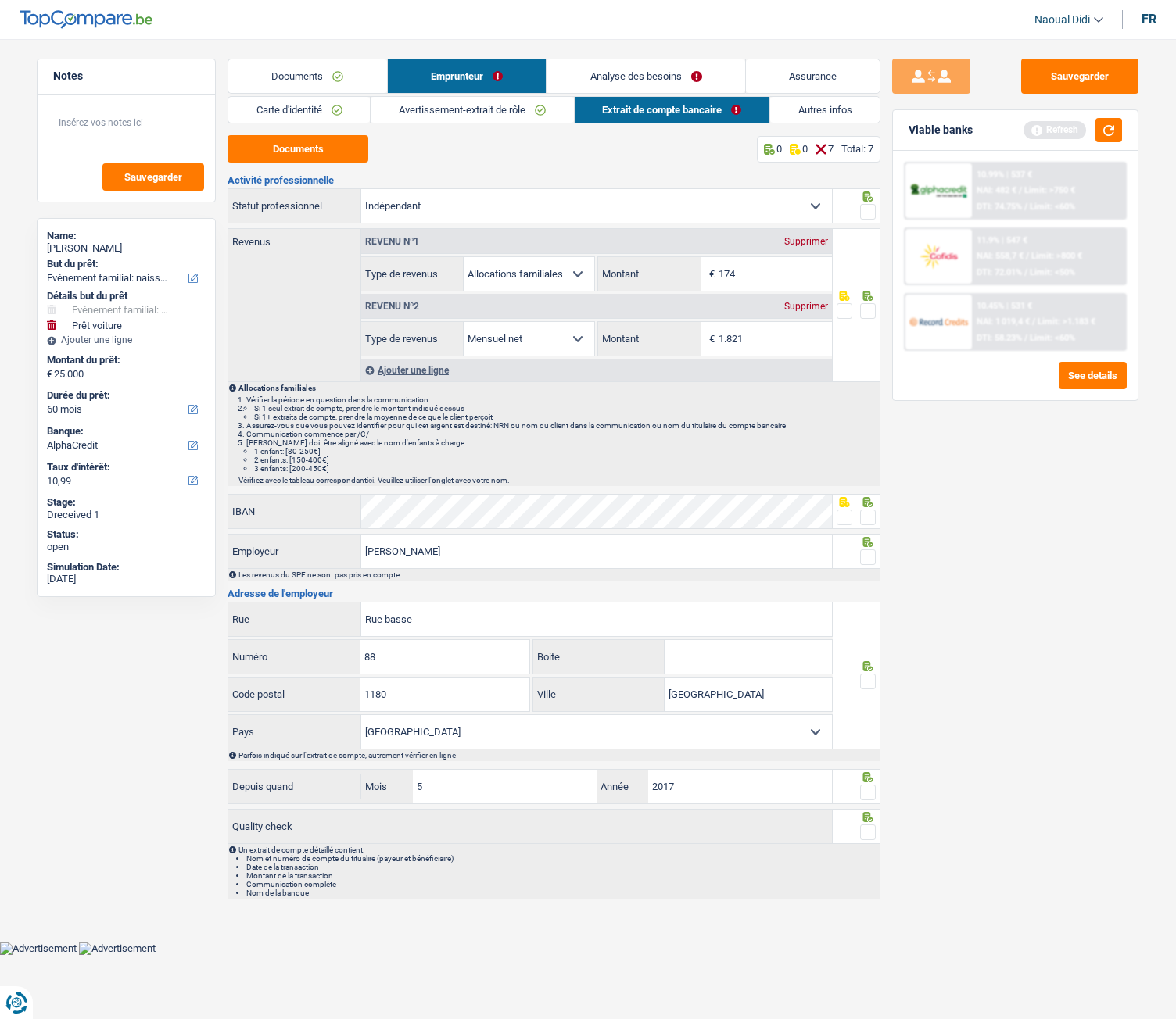
click at [869, 212] on span at bounding box center [868, 212] width 16 height 16
click at [0, 0] on input "radio" at bounding box center [0, 0] width 0 height 0
click at [875, 307] on span at bounding box center [868, 311] width 16 height 16
click at [0, 0] on input "radio" at bounding box center [0, 0] width 0 height 0
click at [875, 515] on span at bounding box center [868, 518] width 16 height 16
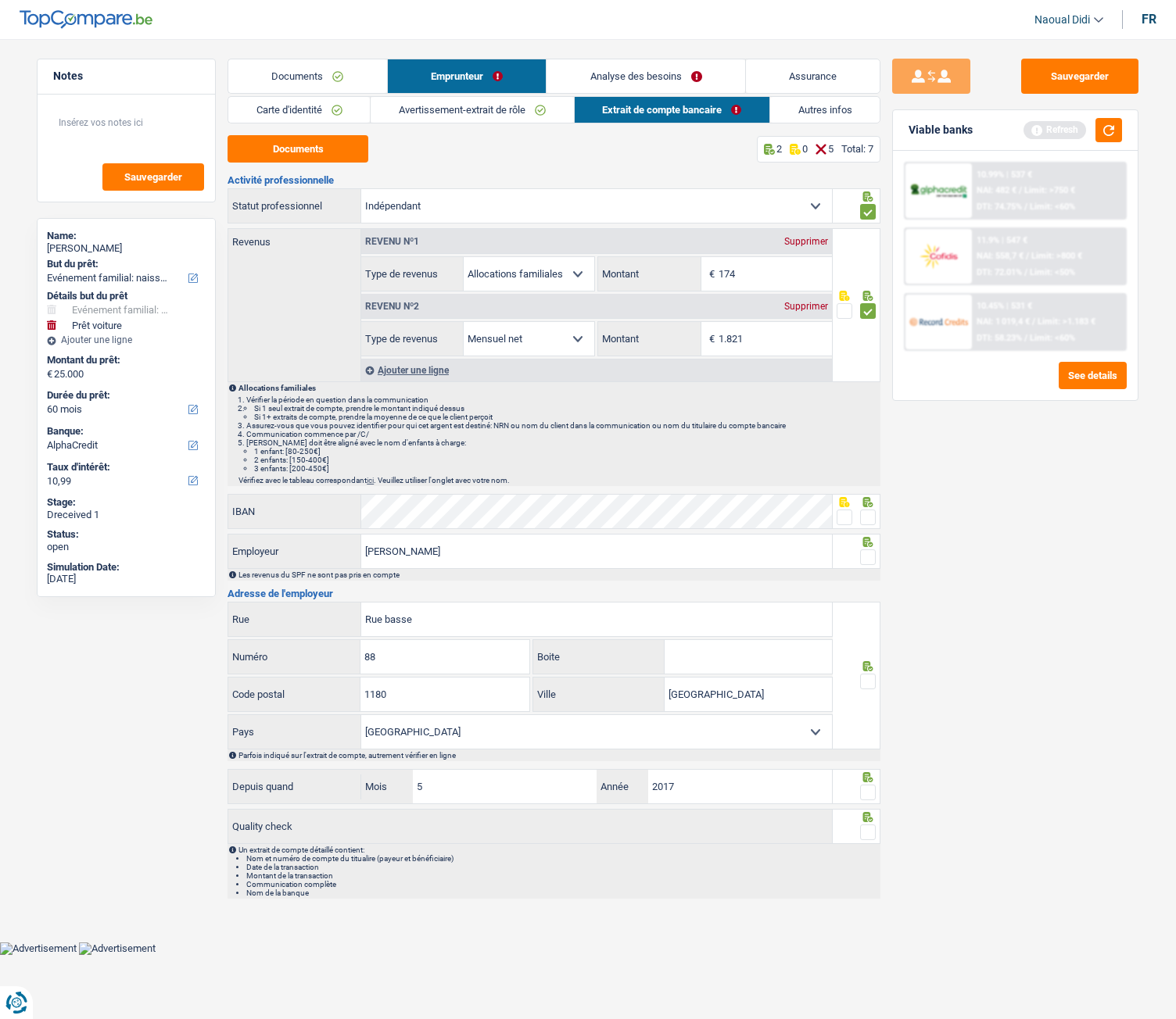
click at [0, 0] on input "radio" at bounding box center [0, 0] width 0 height 0
click at [871, 555] on span at bounding box center [868, 557] width 16 height 16
click at [0, 0] on input "radio" at bounding box center [0, 0] width 0 height 0
click at [869, 570] on span at bounding box center [868, 682] width 16 height 16
click at [0, 0] on input "radio" at bounding box center [0, 0] width 0 height 0
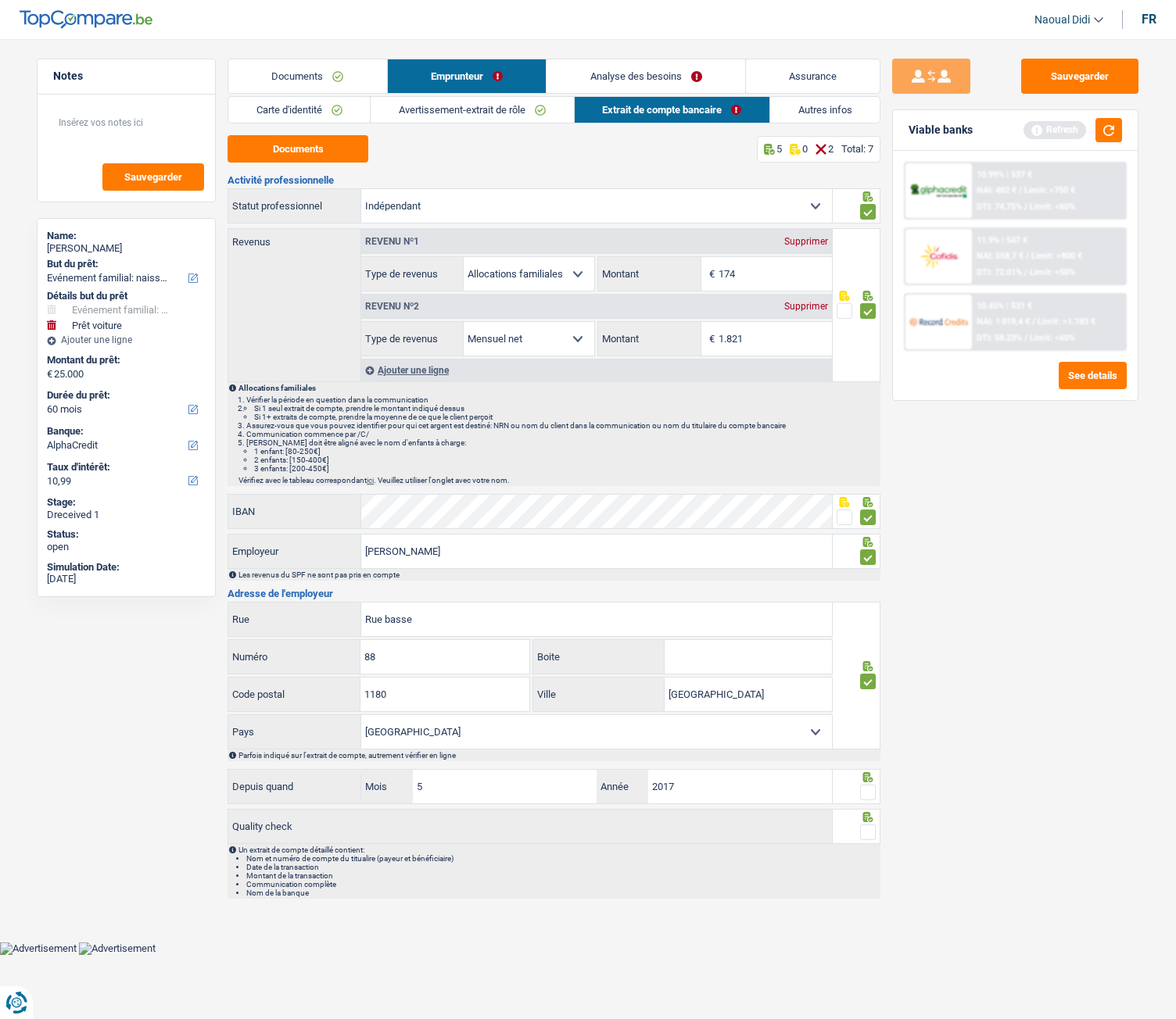
click at [864, 570] on span at bounding box center [868, 793] width 16 height 16
click at [0, 0] on input "radio" at bounding box center [0, 0] width 0 height 0
click at [875, 570] on span at bounding box center [868, 832] width 16 height 16
click at [0, 0] on input "radio" at bounding box center [0, 0] width 0 height 0
click at [1075, 70] on button "Sauvegarder" at bounding box center [1080, 76] width 117 height 35
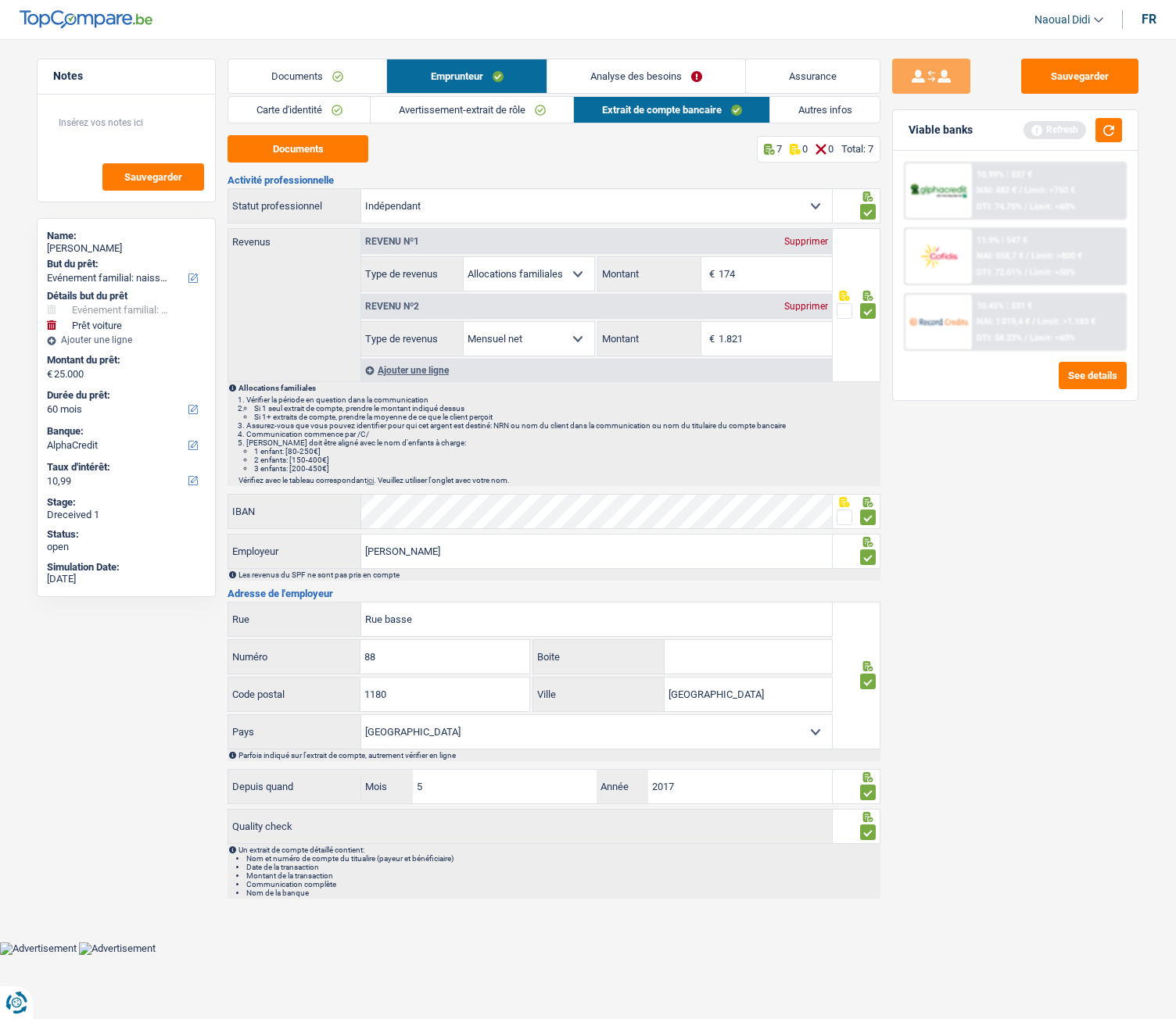
click at [629, 78] on link "Analyse des besoins" at bounding box center [647, 76] width 198 height 33
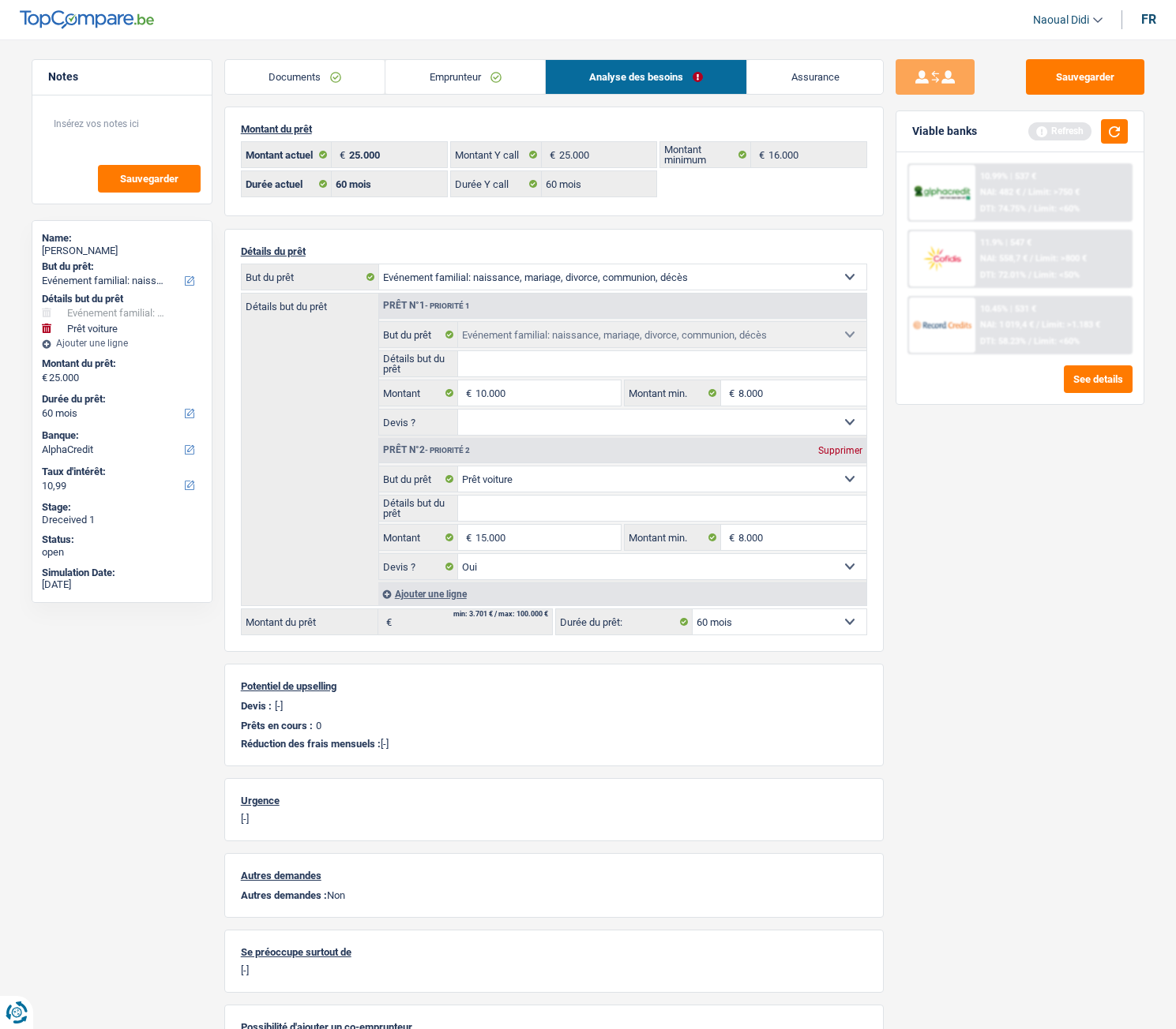
click at [456, 70] on link "Emprunteur" at bounding box center [465, 77] width 159 height 34
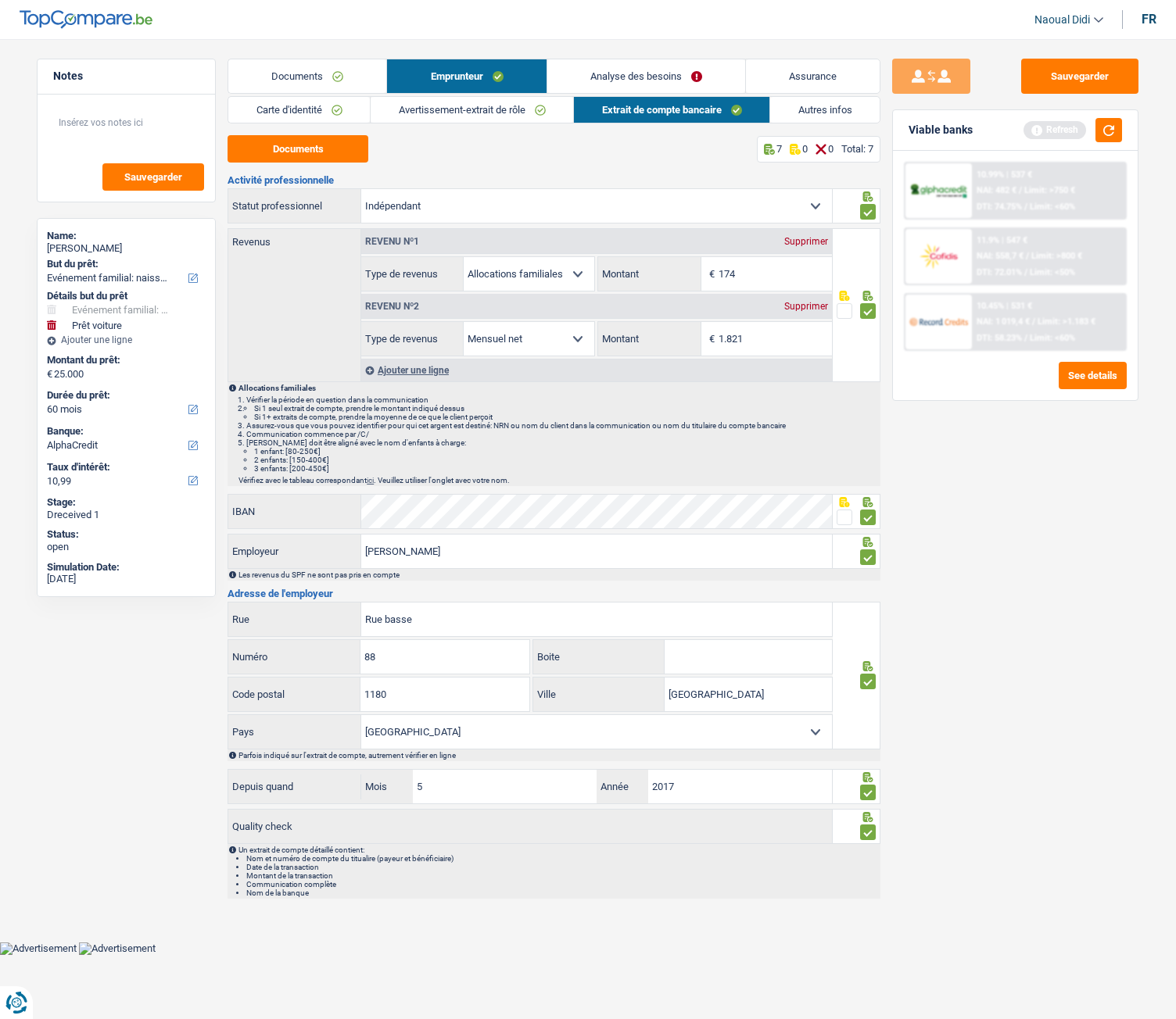
click at [812, 118] on link "Autres infos" at bounding box center [825, 110] width 110 height 25
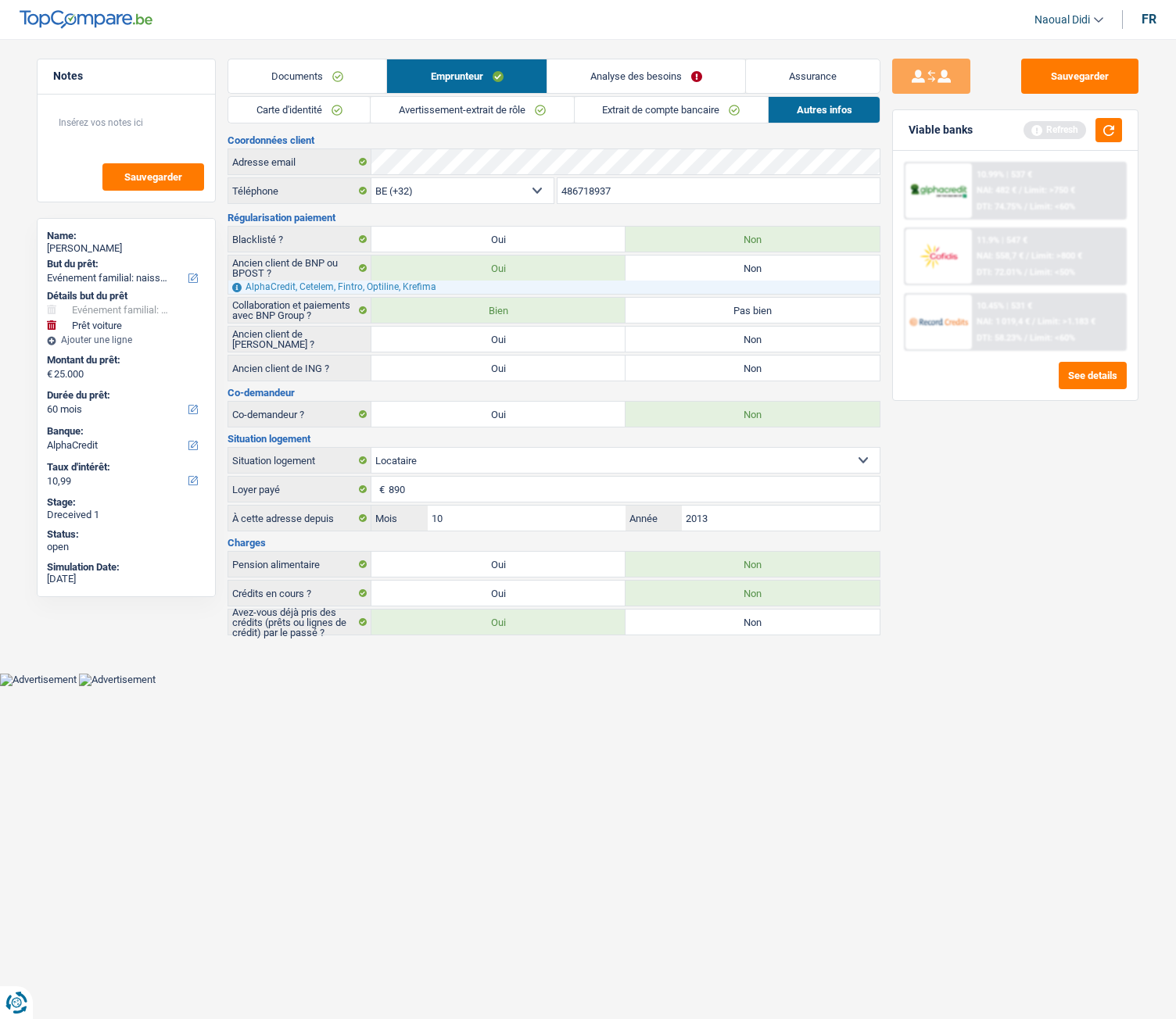
click at [653, 78] on link "Analyse des besoins" at bounding box center [647, 76] width 198 height 33
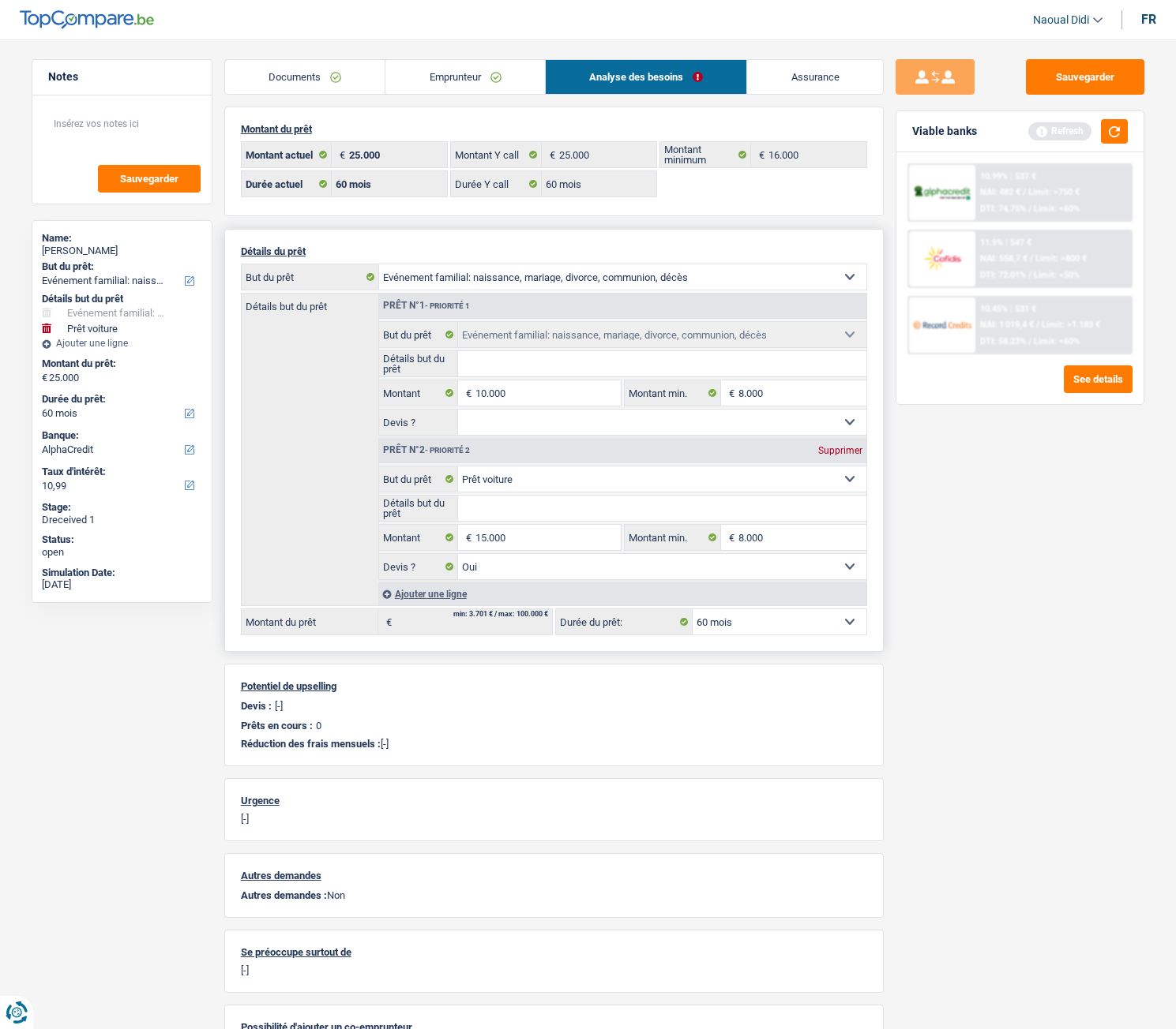
click at [562, 482] on select "Confort maison: meubles, textile, peinture, électroménager, outillage non-profe…" at bounding box center [661, 479] width 408 height 26
select select "other"
click at [457, 466] on select "Confort maison: meubles, textile, peinture, électroménager, outillage non-profe…" at bounding box center [661, 479] width 408 height 26
select select "other"
click at [541, 511] on input "Détails but du prêt" at bounding box center [661, 508] width 408 height 26
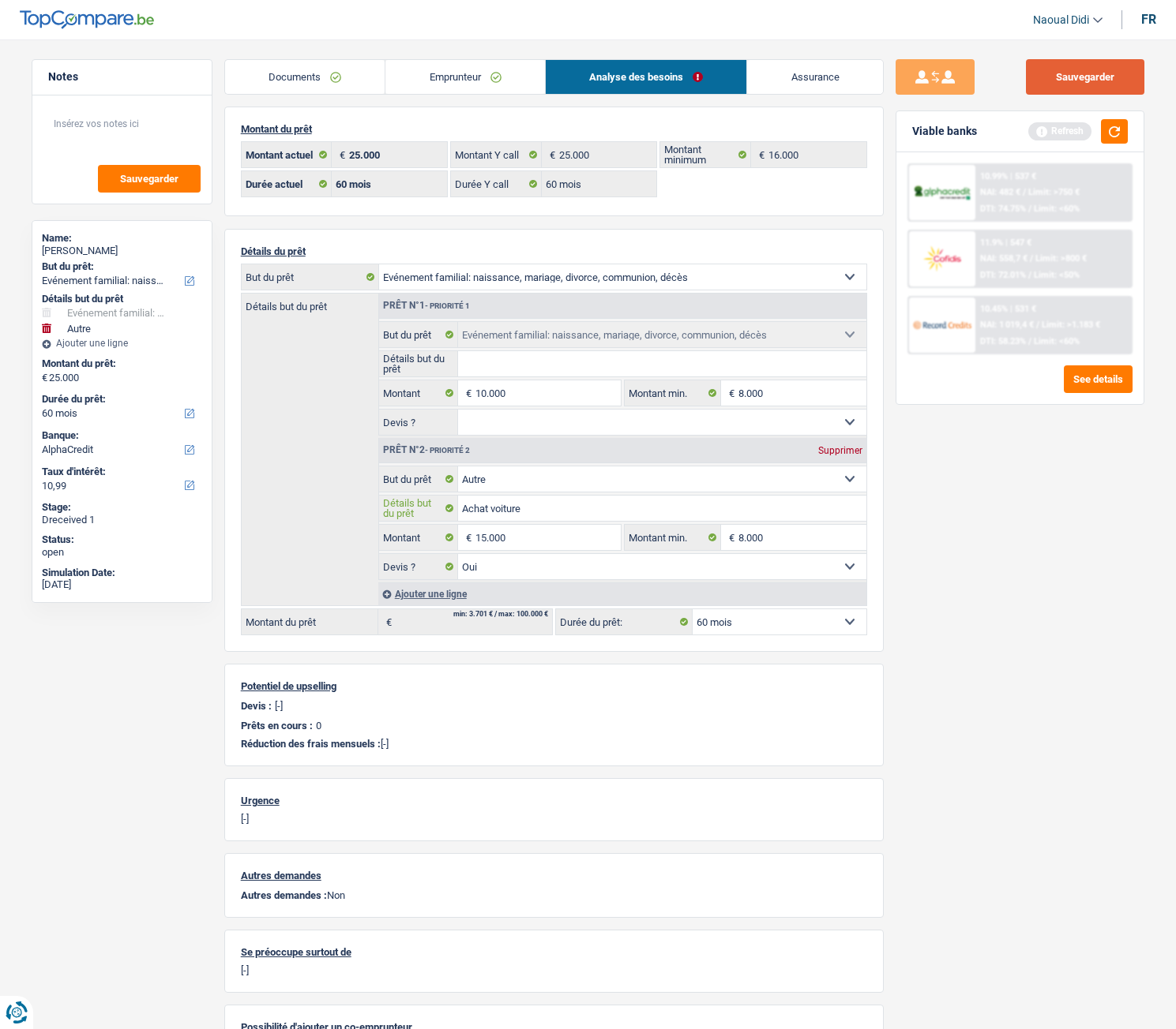
type input "Achat voiture"
click at [1095, 77] on button "Sauvegarder" at bounding box center [1085, 77] width 119 height 35
click at [1123, 127] on button "button" at bounding box center [1114, 132] width 27 height 25
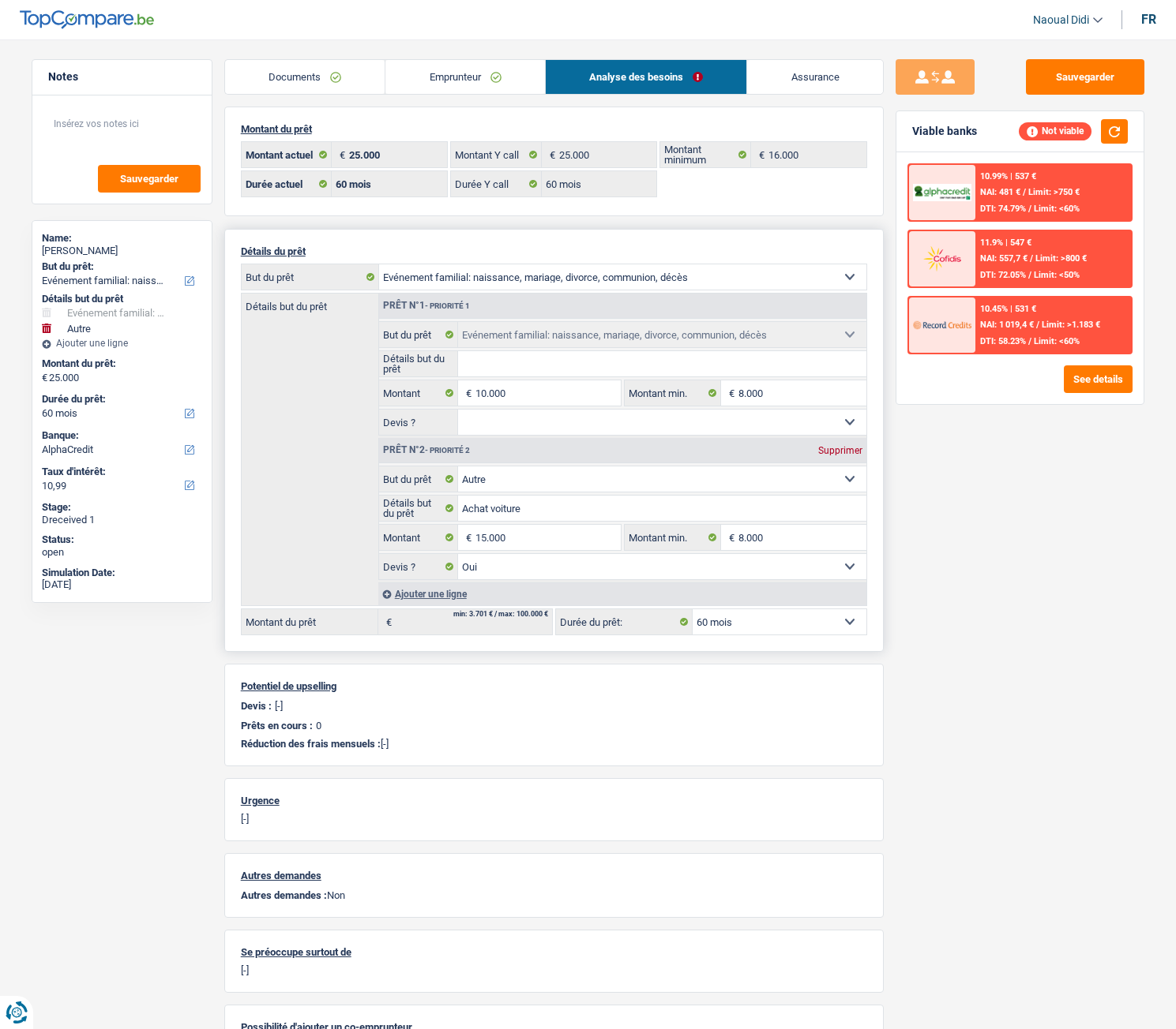
click at [749, 575] on select "12 mois 18 mois 24 mois 30 mois 36 mois 42 mois 48 mois 60 mois 72 mois 84 mois…" at bounding box center [779, 622] width 173 height 26
select select "120"
click at [692, 575] on select "12 mois 18 mois 24 mois 30 mois 36 mois 42 mois 48 mois 60 mois 72 mois 84 mois…" at bounding box center [779, 622] width 173 height 26
select select "120"
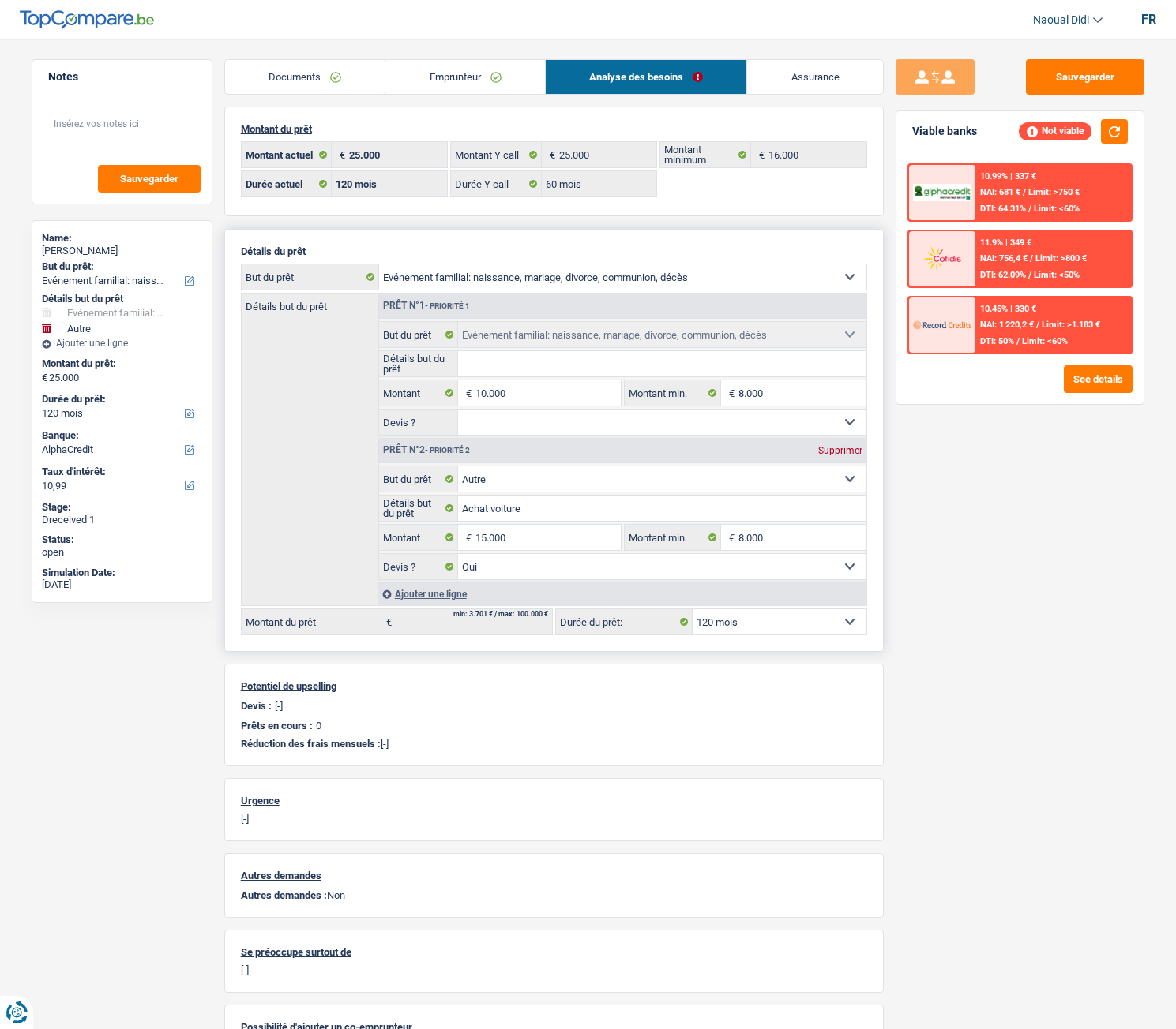
click at [748, 575] on select "12 mois 18 mois 24 mois 30 mois 36 mois 42 mois 48 mois 60 mois 72 mois 84 mois…" at bounding box center [779, 622] width 173 height 26
select select "84"
click at [692, 575] on select "12 mois 18 mois 24 mois 30 mois 36 mois 42 mois 48 mois 60 mois 72 mois 84 mois…" at bounding box center [779, 622] width 173 height 26
select select "84"
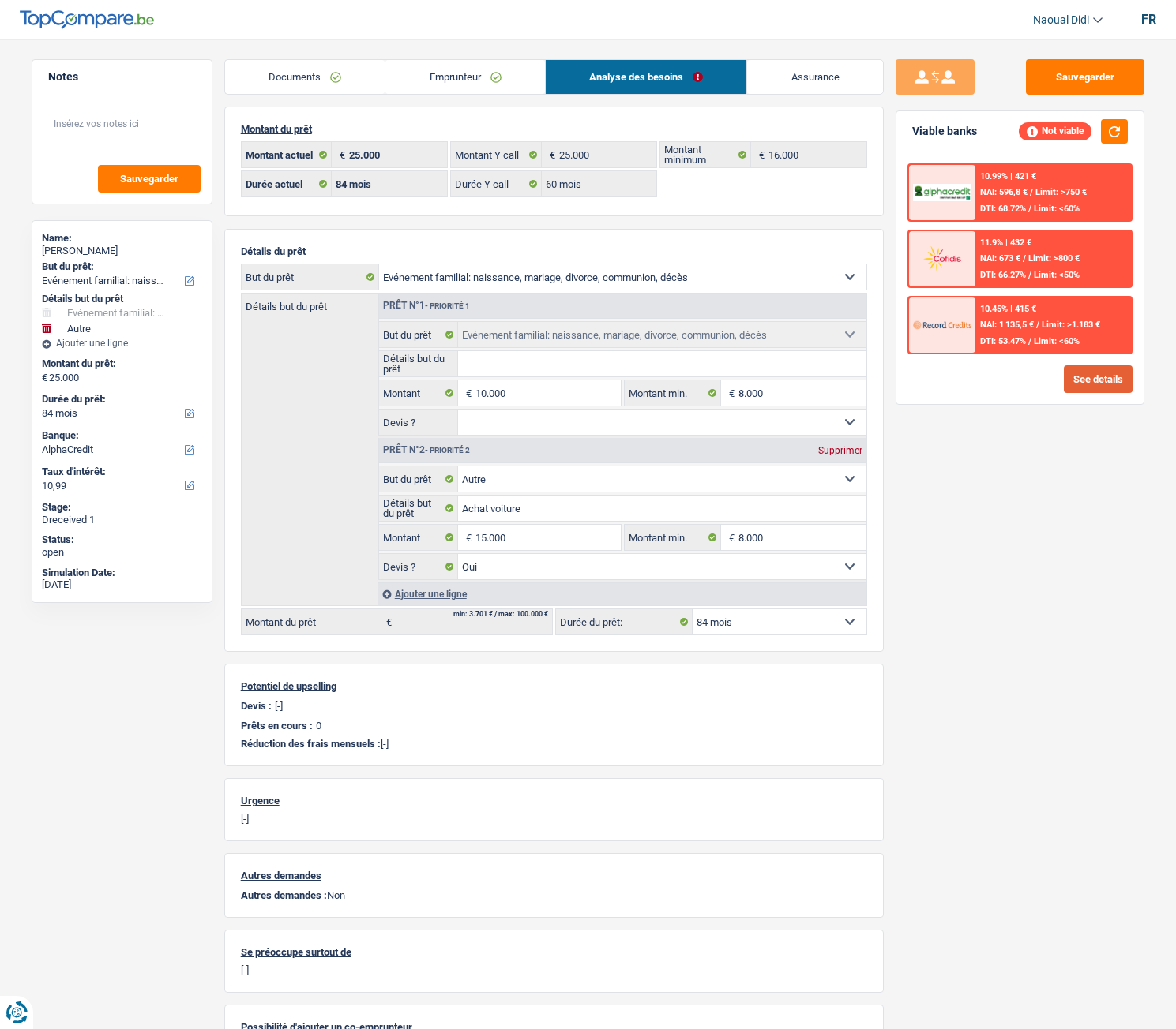
click at [1105, 373] on button "See details" at bounding box center [1098, 379] width 69 height 27
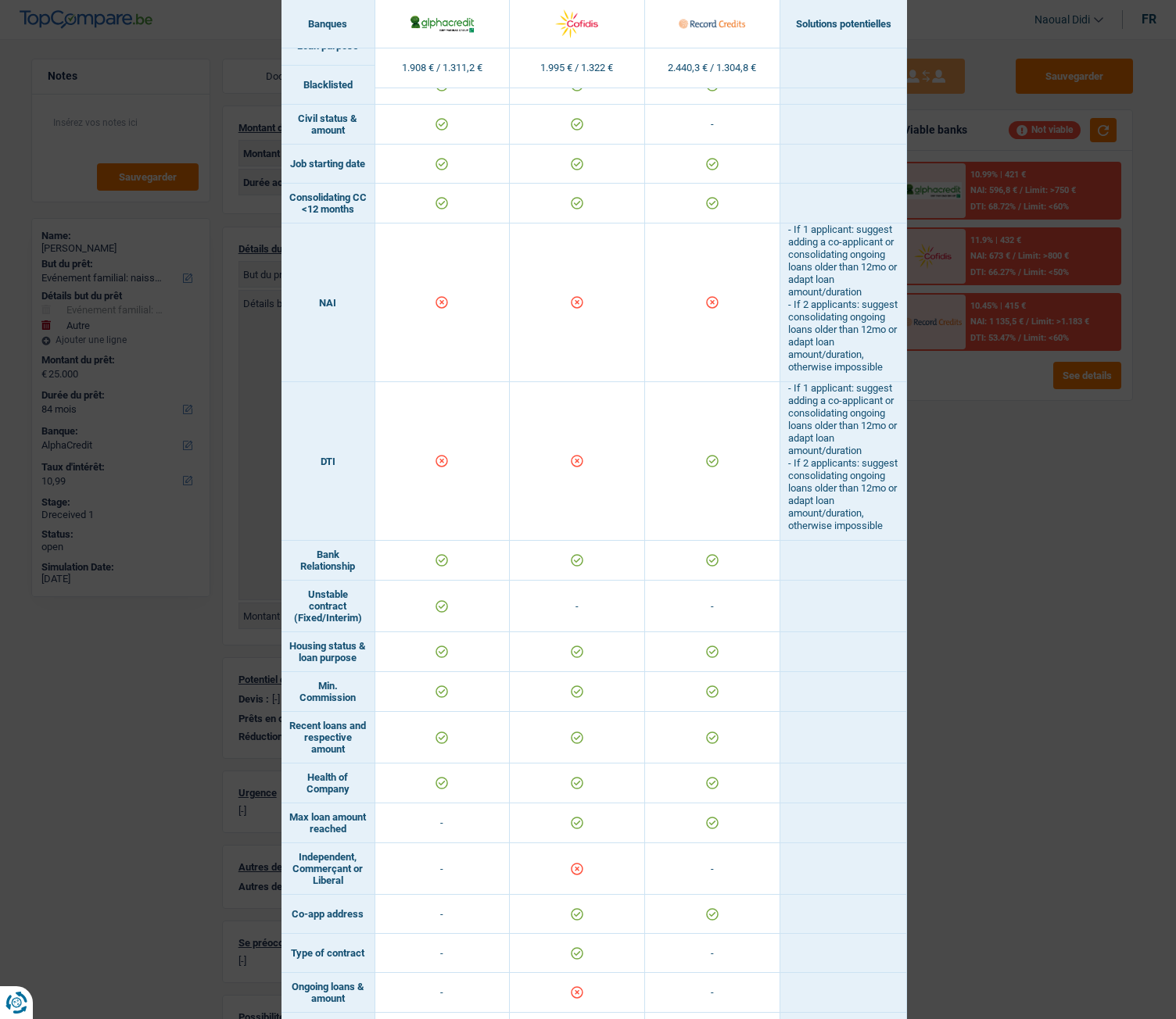
scroll to position [704, 0]
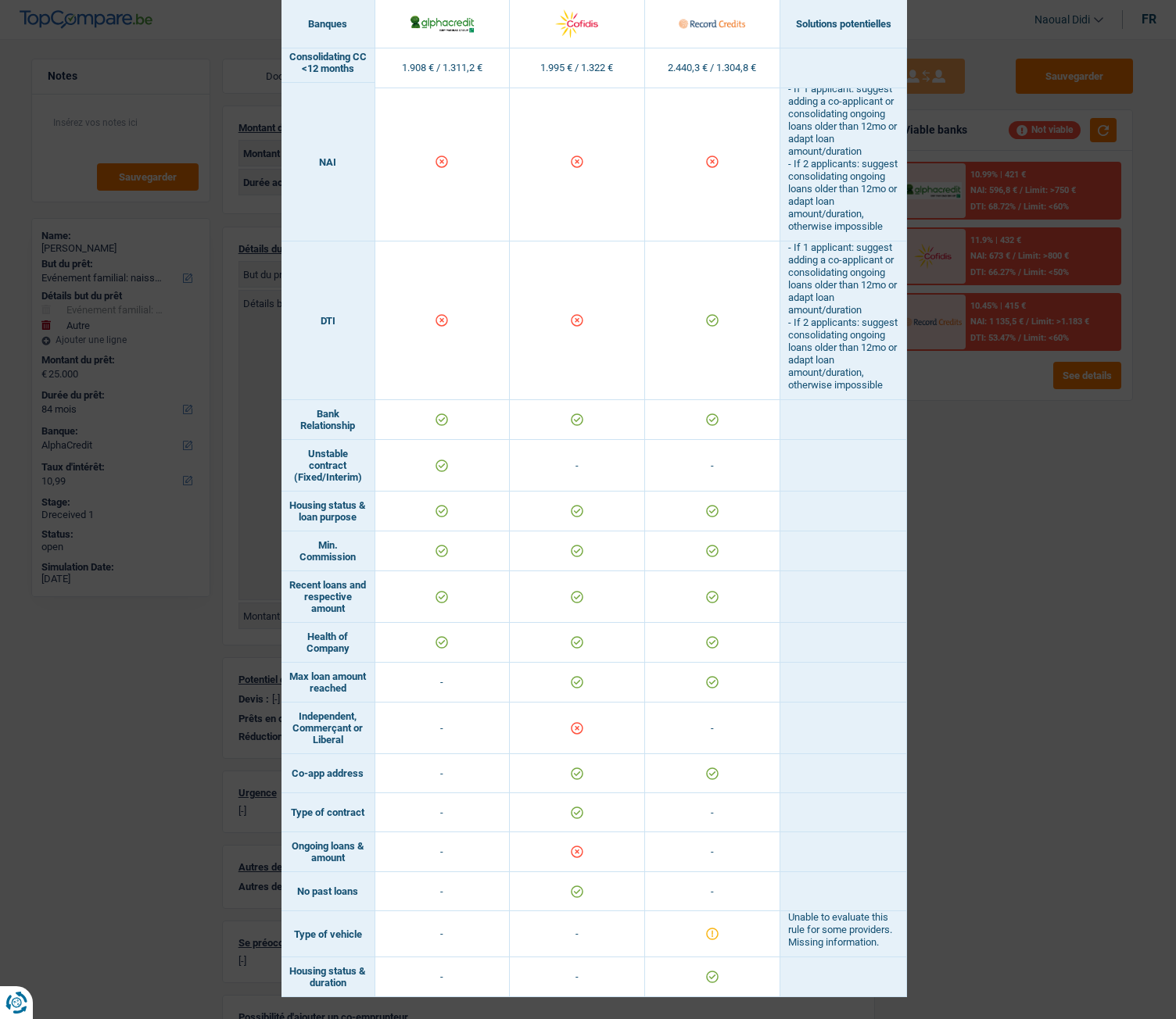
click at [974, 570] on div "Banks conditions × Banques Solutions potentielles Revenus / Charges 1.908 € / 1…" at bounding box center [588, 509] width 1176 height 1019
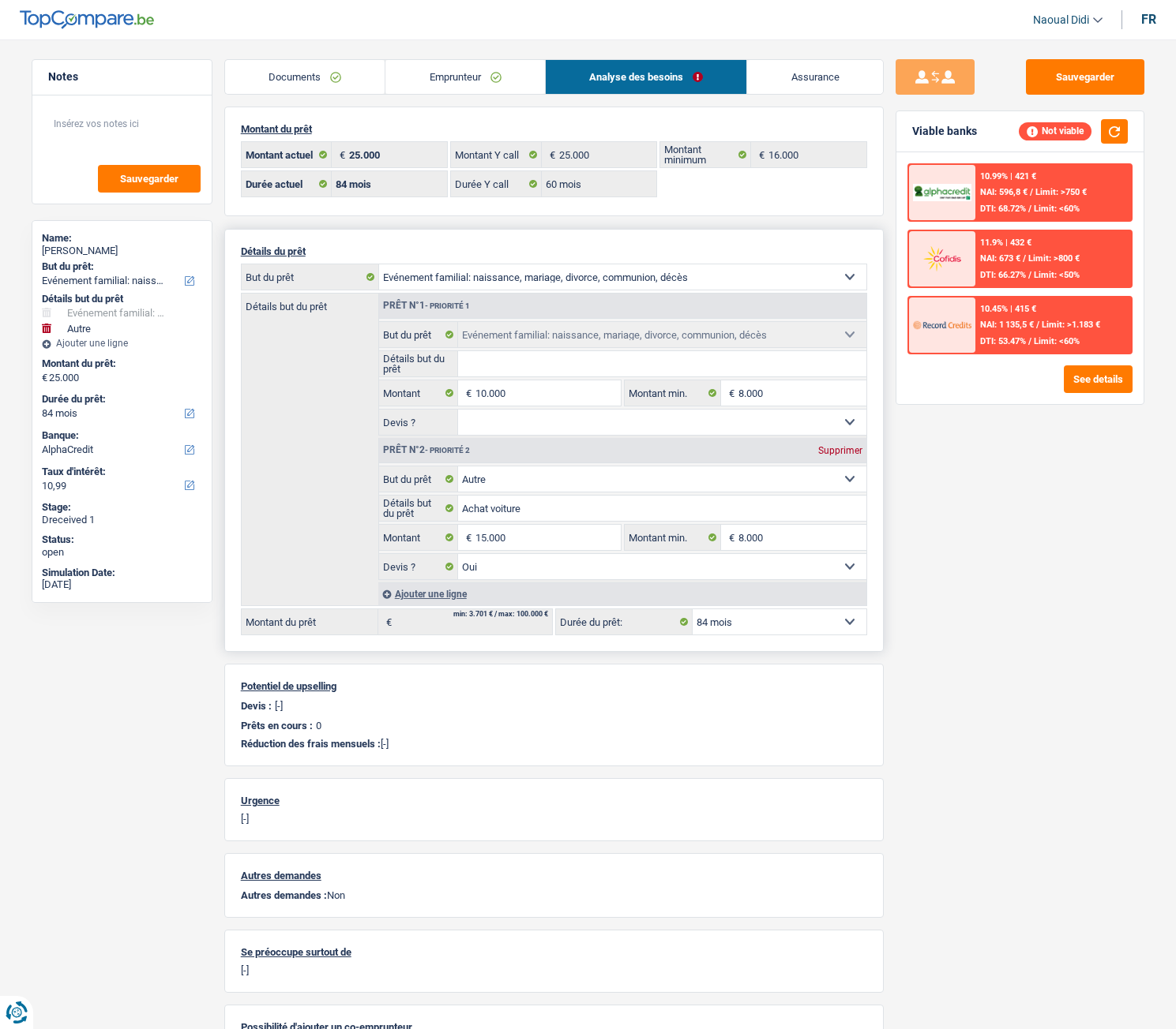
click at [536, 484] on select "Confort maison: meubles, textile, peinture, électroménager, outillage non-profe…" at bounding box center [661, 479] width 408 height 26
click at [1000, 575] on div "Sauvegarder Viable banks Not viable 10.99% | 421 € NAI: 596,8 € / Limit: >750 €…" at bounding box center [1019, 530] width 273 height 941
click at [562, 481] on select "Confort maison: meubles, textile, peinture, électroménager, outillage non-profe…" at bounding box center [661, 479] width 408 height 26
select select "car"
click at [457, 466] on select "Confort maison: meubles, textile, peinture, électroménager, outillage non-profe…" at bounding box center [661, 479] width 408 height 26
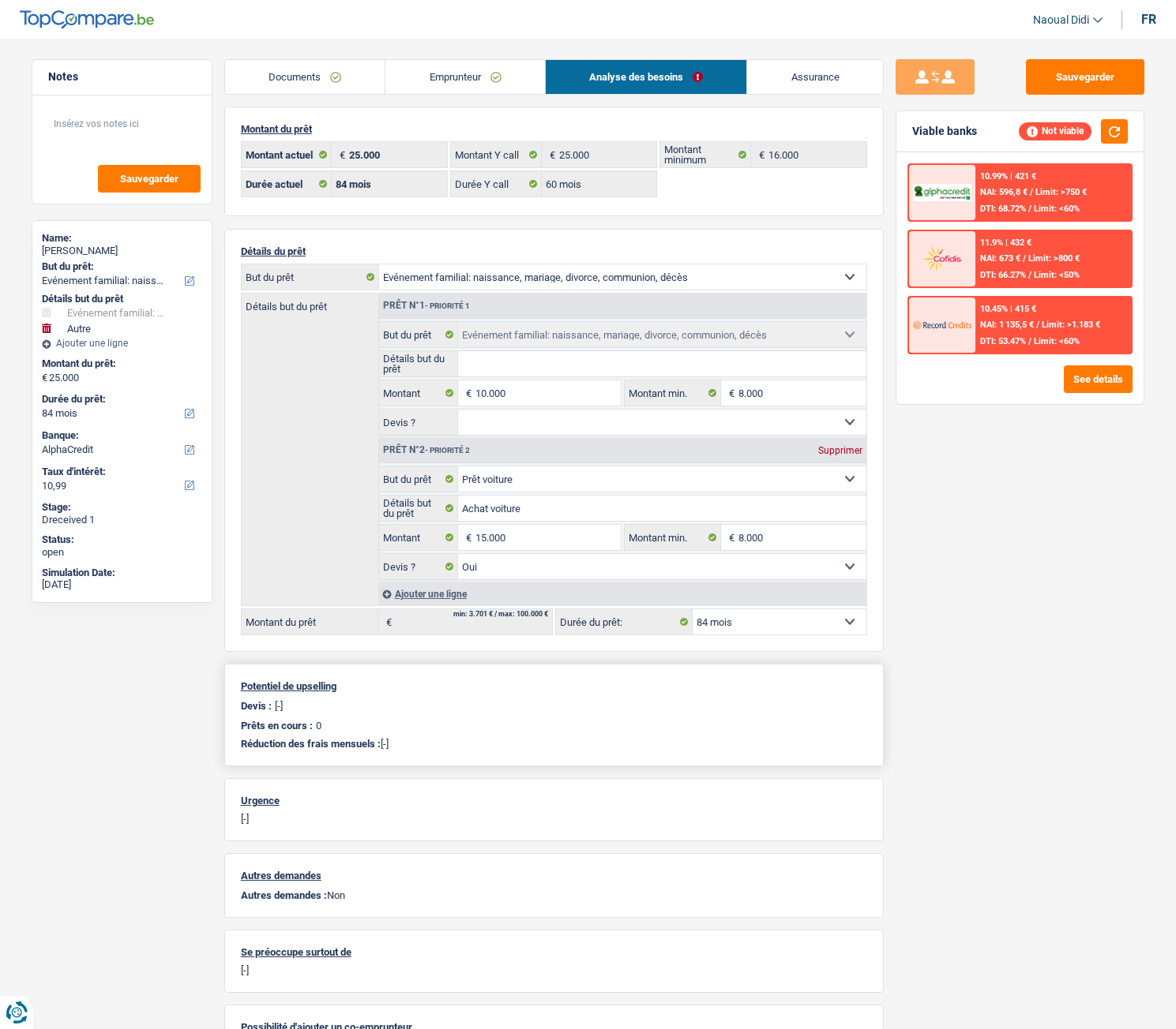
select select "car"
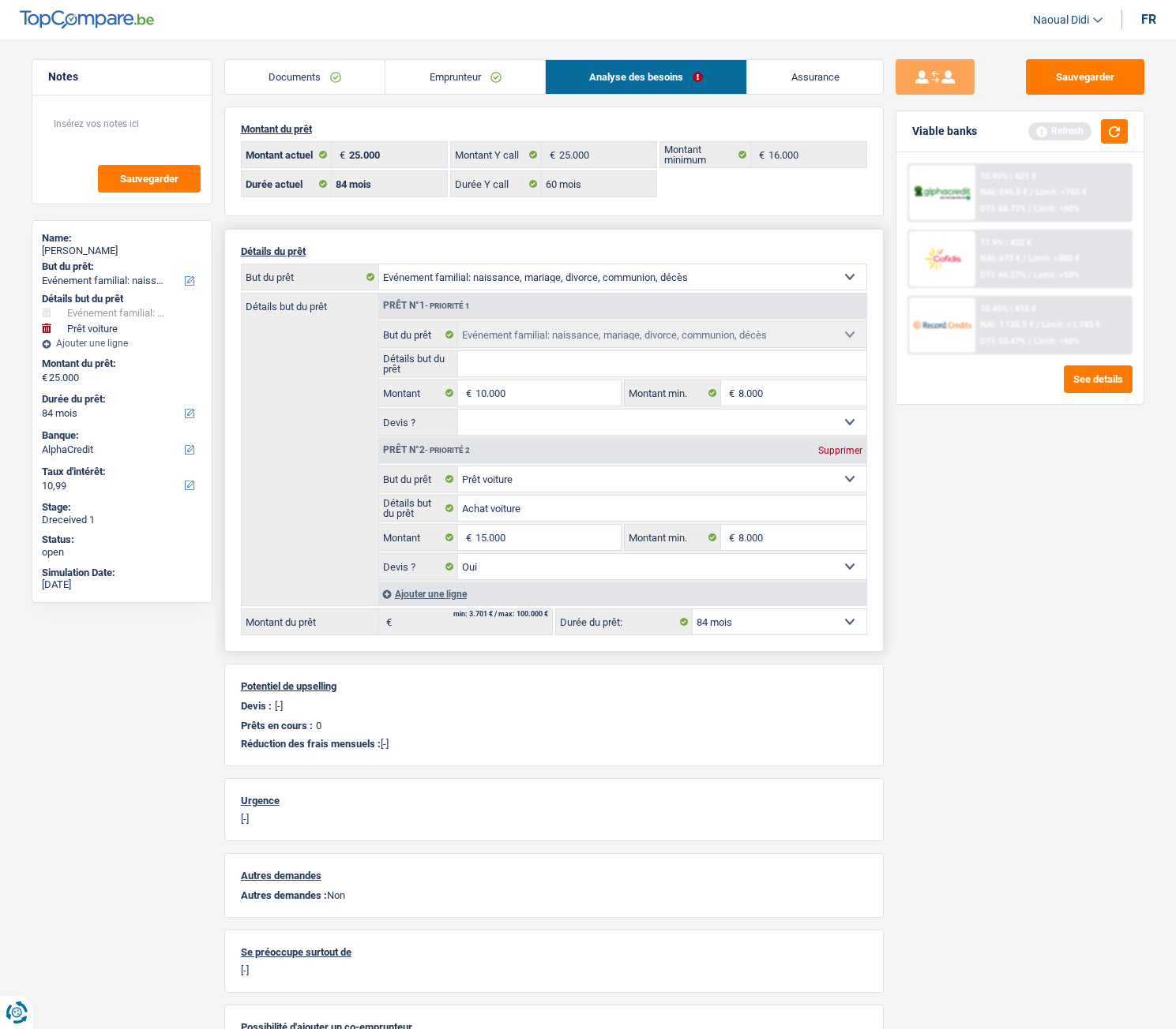
click at [762, 575] on select "12 mois 18 mois 24 mois 30 mois 36 mois 42 mois 48 mois 60 mois 72 mois 84 mois…" at bounding box center [779, 622] width 173 height 26
click at [1111, 127] on button "button" at bounding box center [1114, 132] width 27 height 25
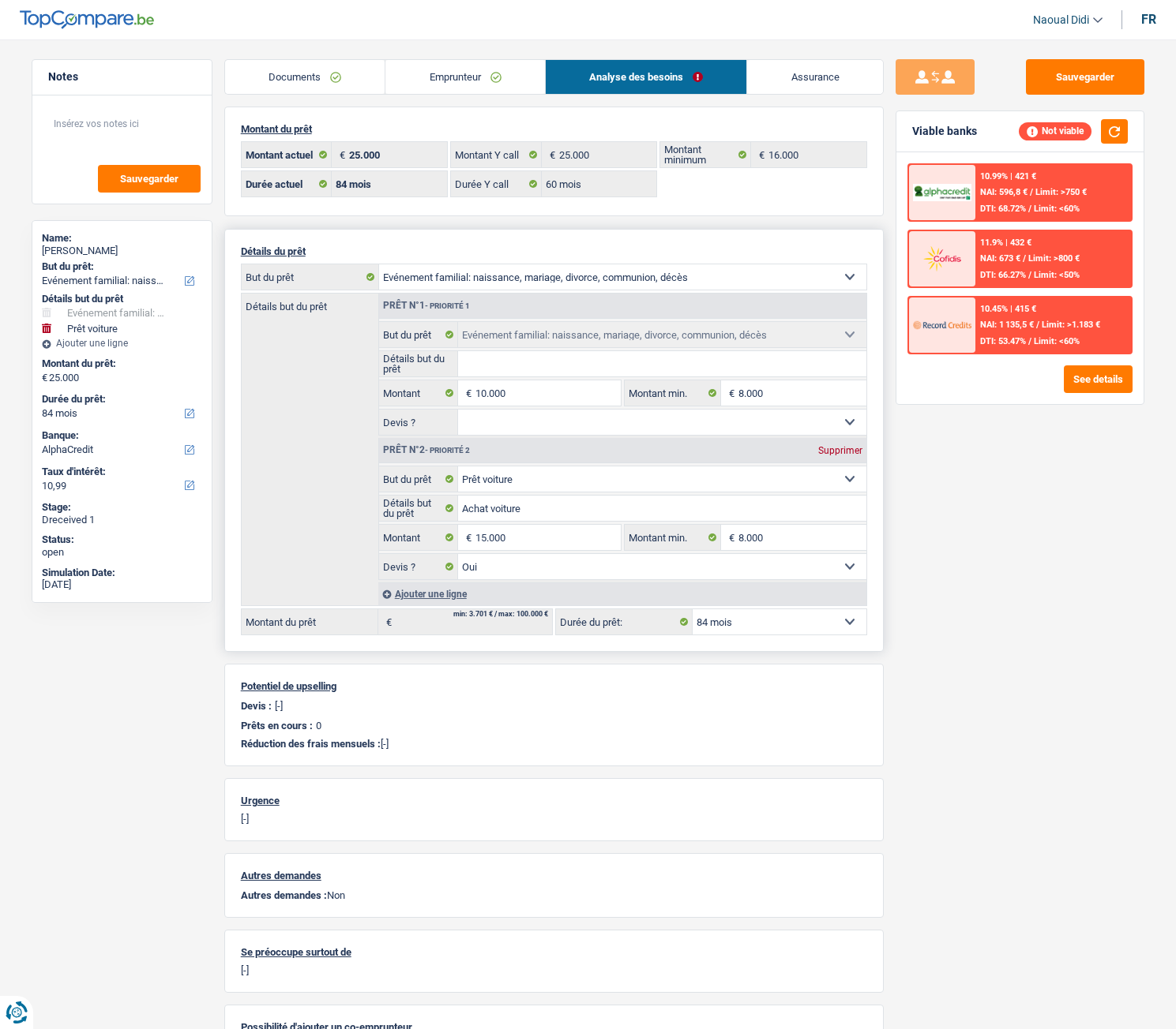
click at [568, 477] on select "Confort maison: meubles, textile, peinture, électroménager, outillage non-profe…" at bounding box center [661, 479] width 408 height 26
select select "other"
click at [457, 466] on select "Confort maison: meubles, textile, peinture, électroménager, outillage non-profe…" at bounding box center [661, 479] width 408 height 26
select select "other"
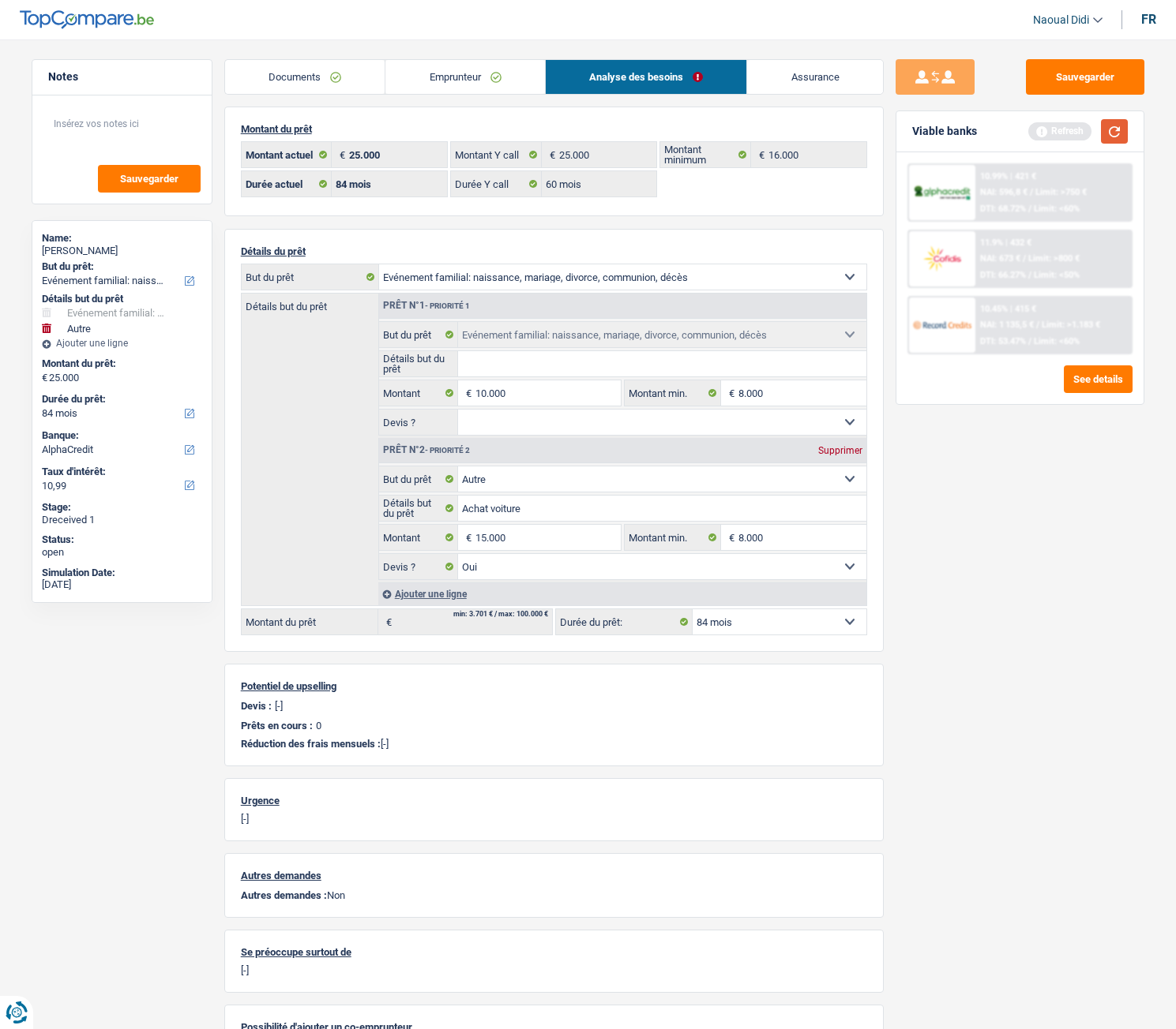
click at [1117, 132] on button "button" at bounding box center [1114, 132] width 27 height 25
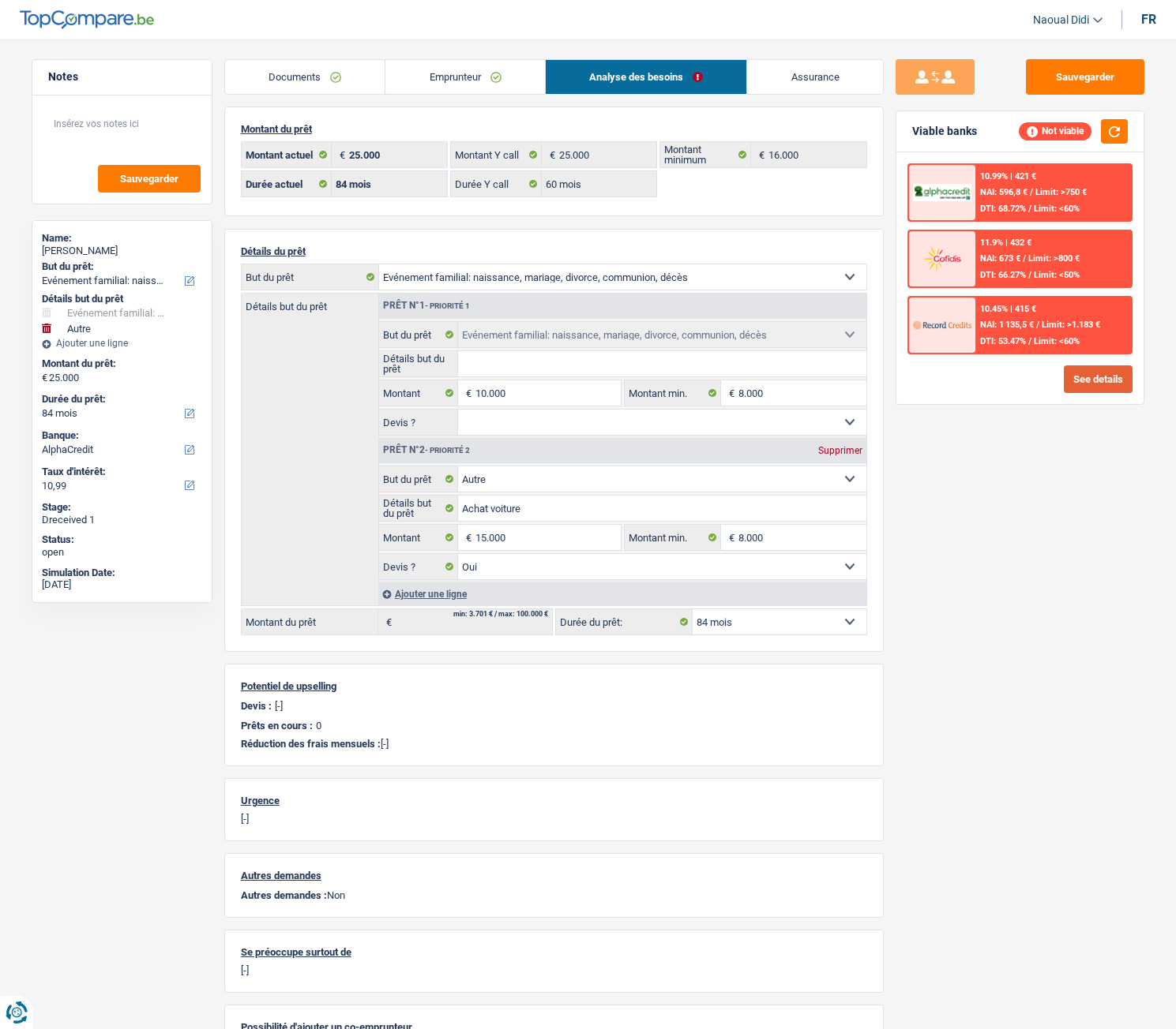
click at [1110, 374] on button "See details" at bounding box center [1098, 379] width 69 height 27
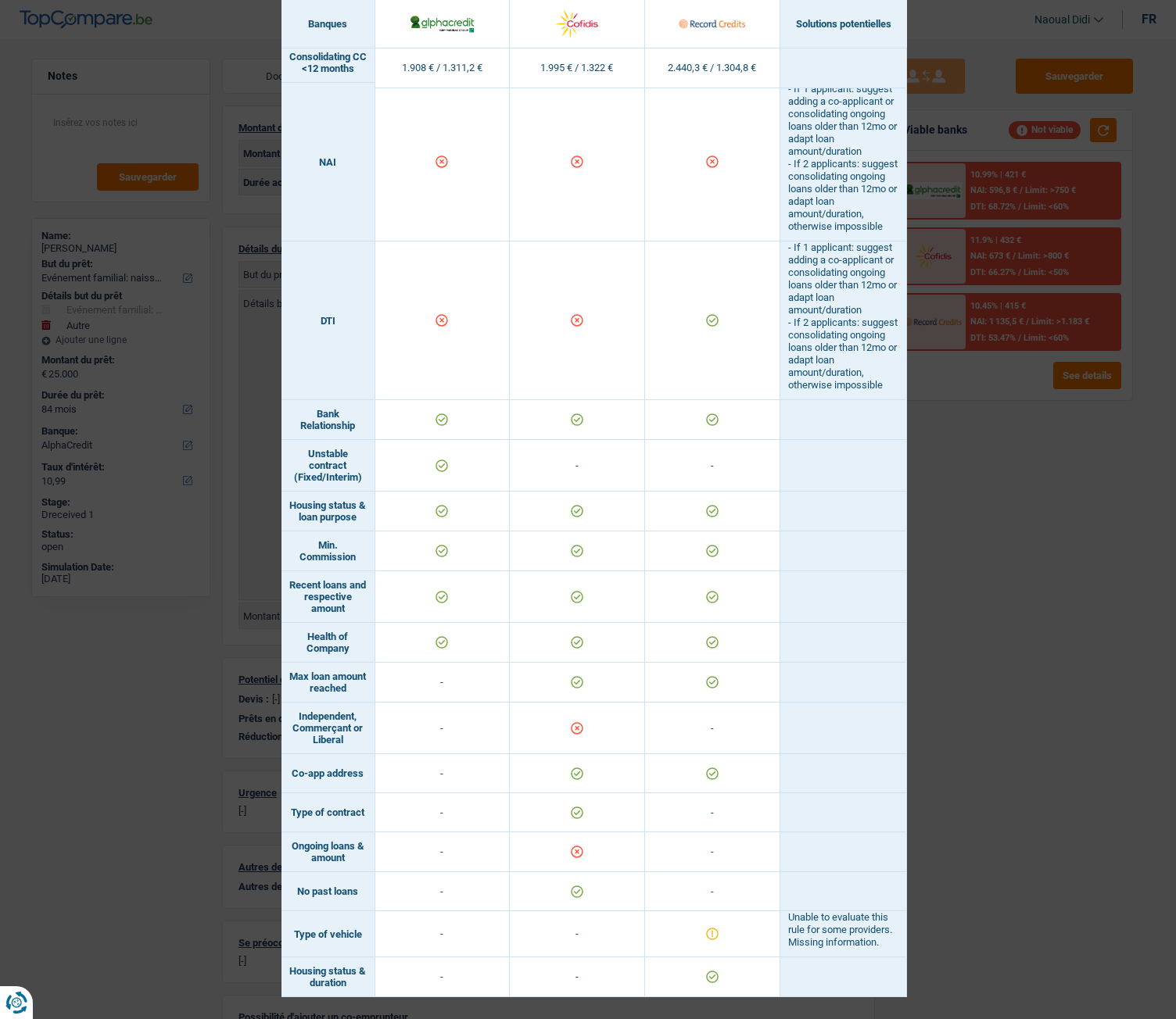
click at [991, 570] on div "Banks conditions × Banques Solutions potentielles Revenus / Charges 1.908 € / 1…" at bounding box center [588, 509] width 1176 height 1019
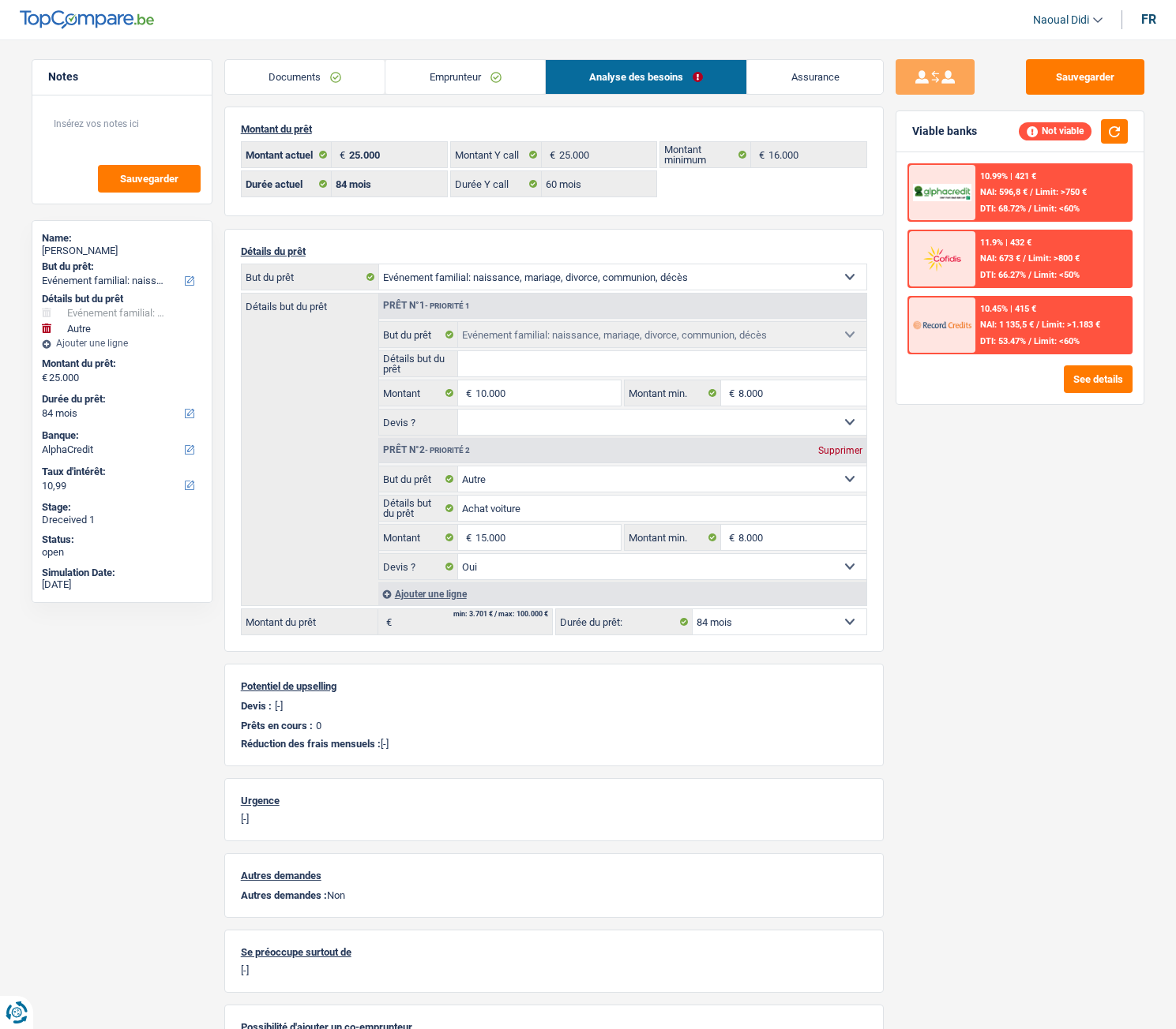
click at [467, 77] on link "Emprunteur" at bounding box center [465, 77] width 159 height 34
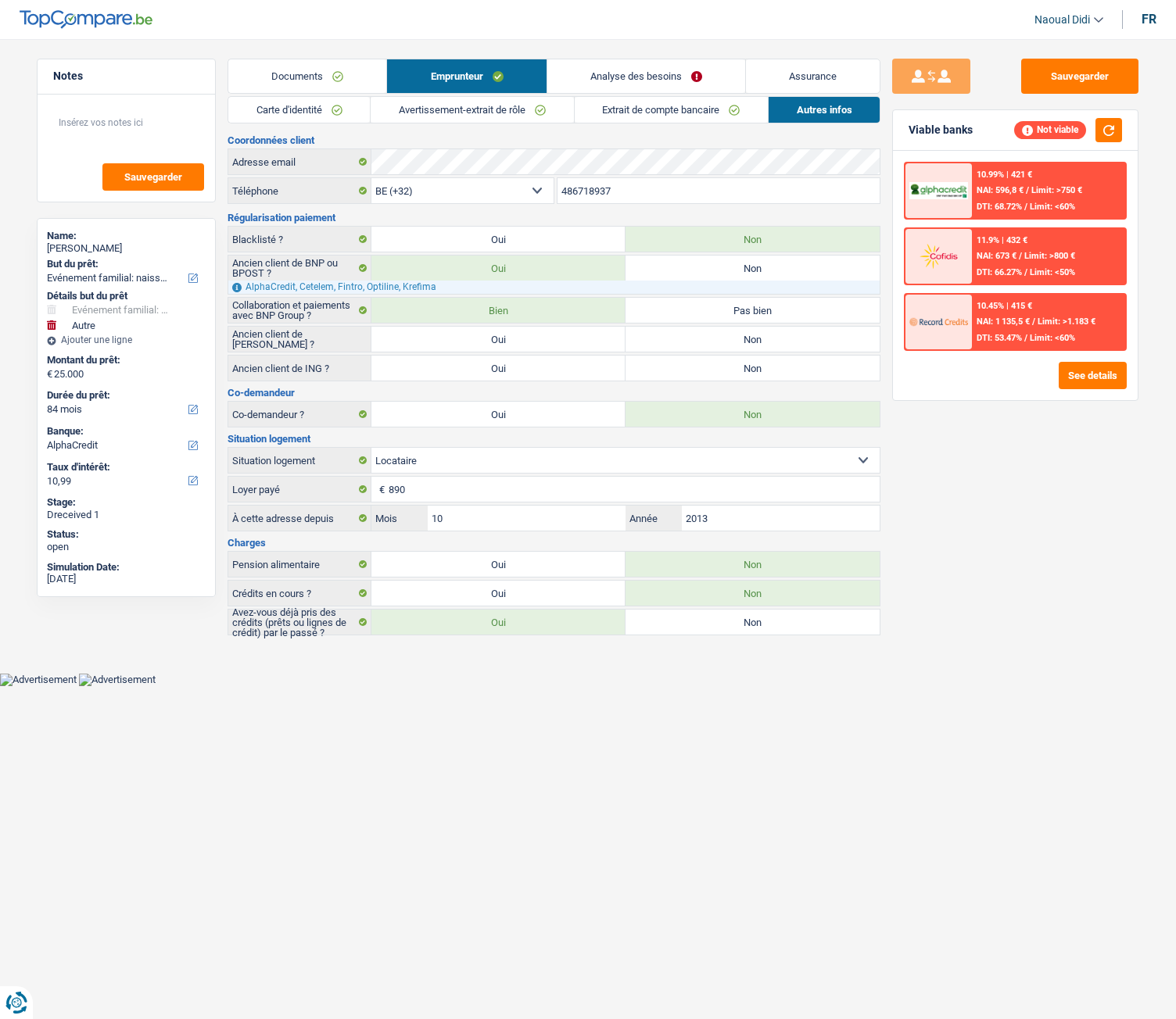
click at [497, 106] on link "Avertissement-extrait de rôle" at bounding box center [471, 110] width 202 height 25
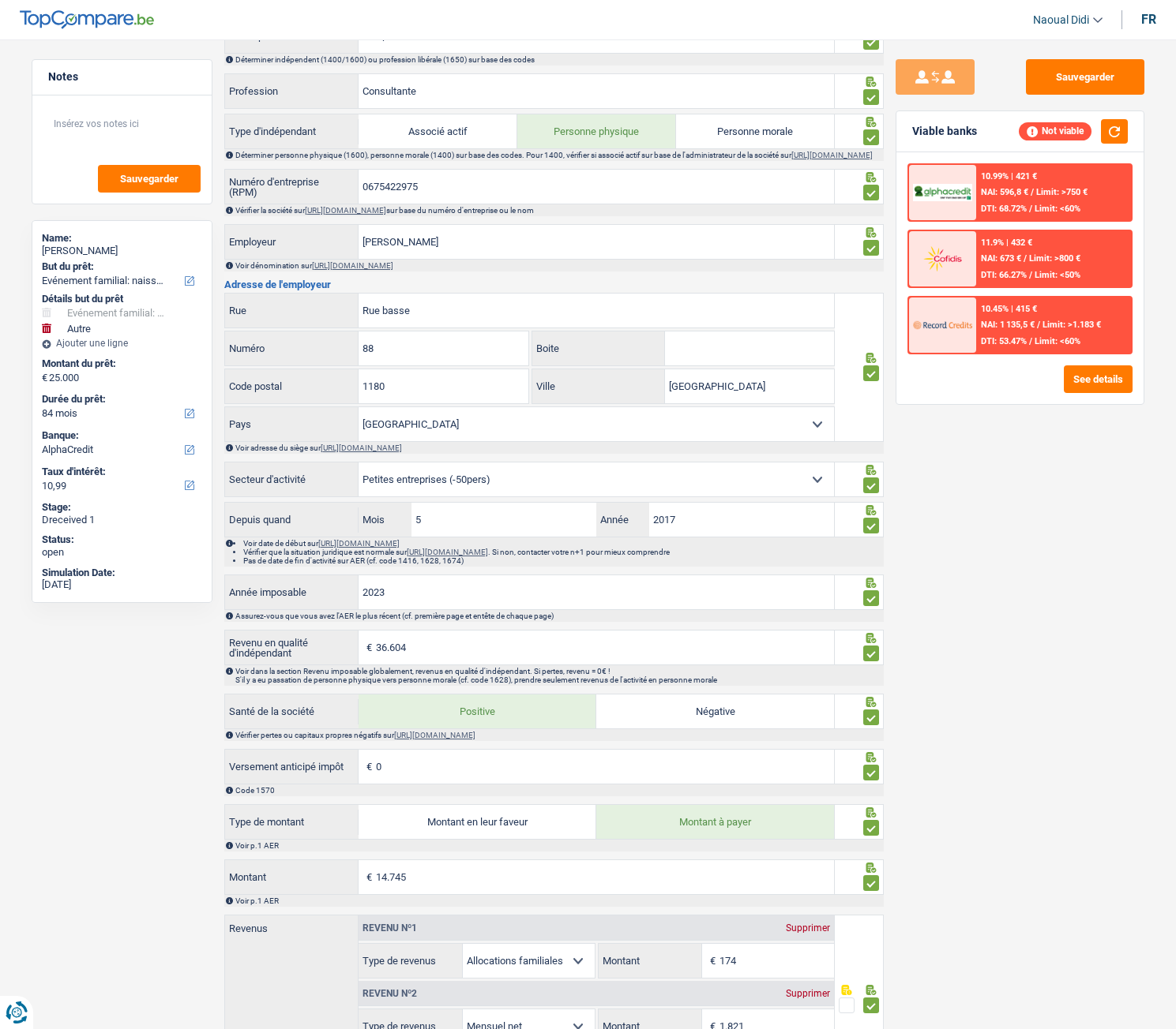
scroll to position [845, 0]
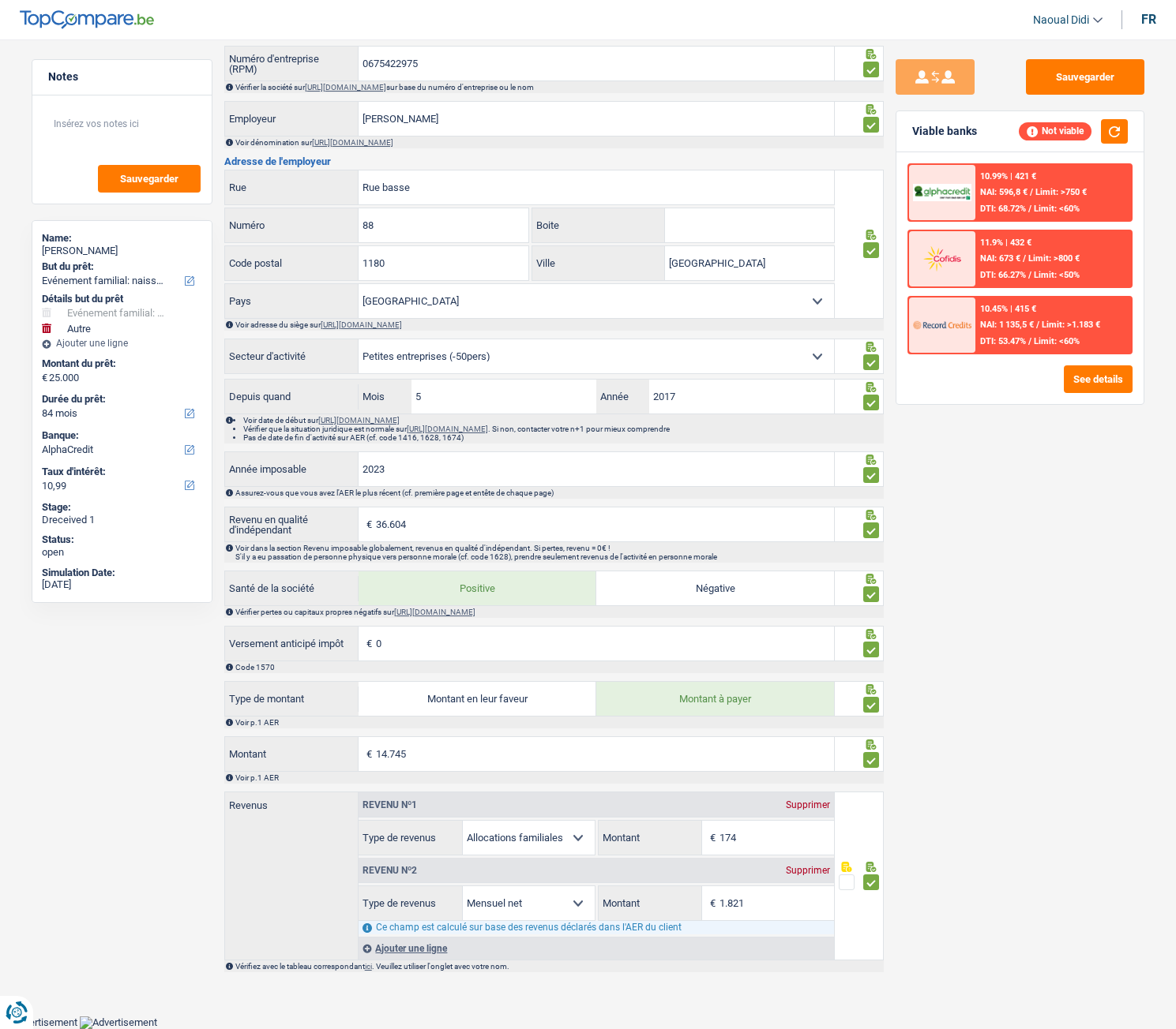
drag, startPoint x: 758, startPoint y: 906, endPoint x: 1075, endPoint y: 827, distance: 326.7
click at [1075, 575] on div "Sauvegarder Viable banks Not viable 10.99% | 421 € NAI: 596,8 € / Limit: >750 €…" at bounding box center [1019, 530] width 273 height 941
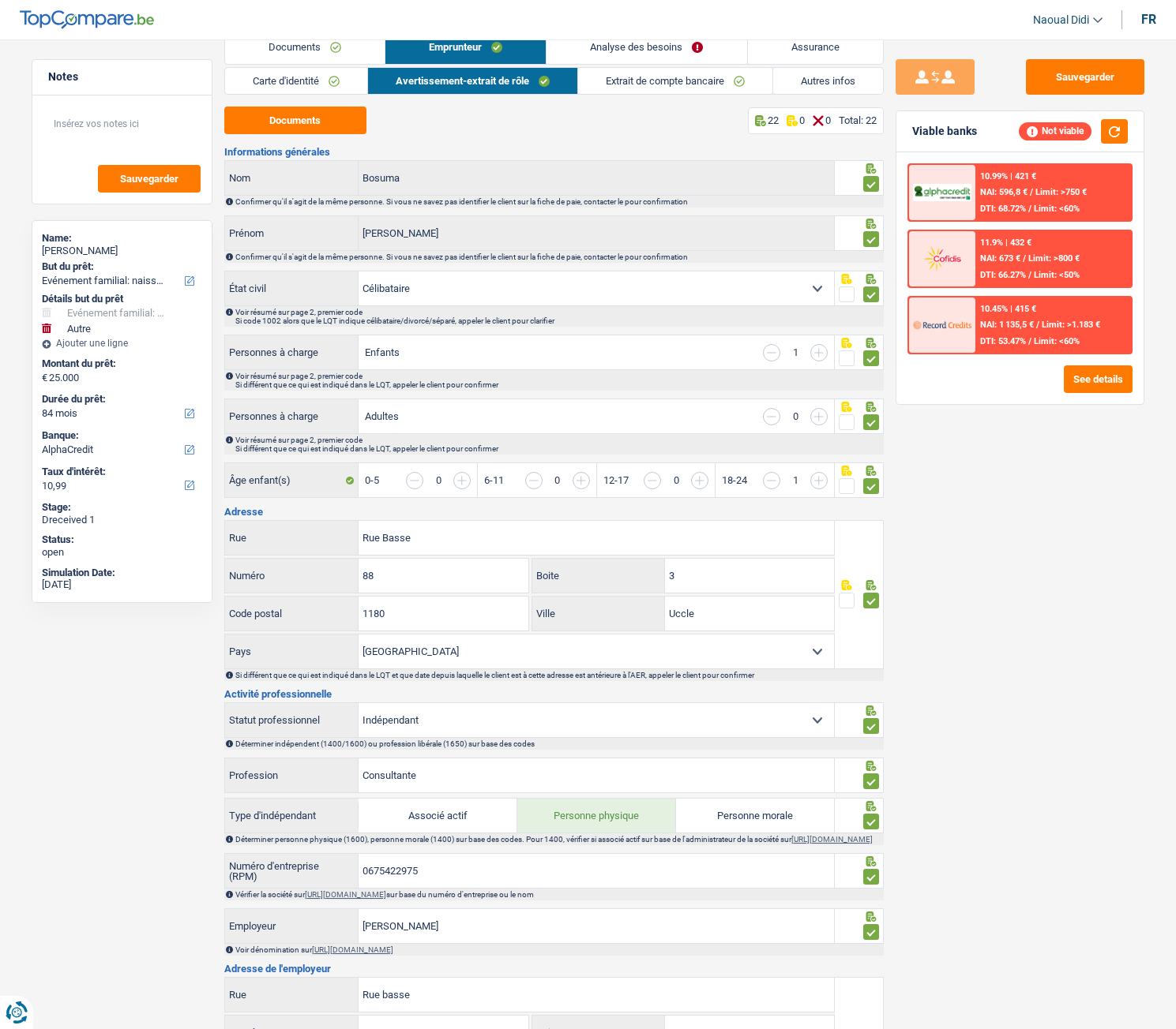
scroll to position [0, 0]
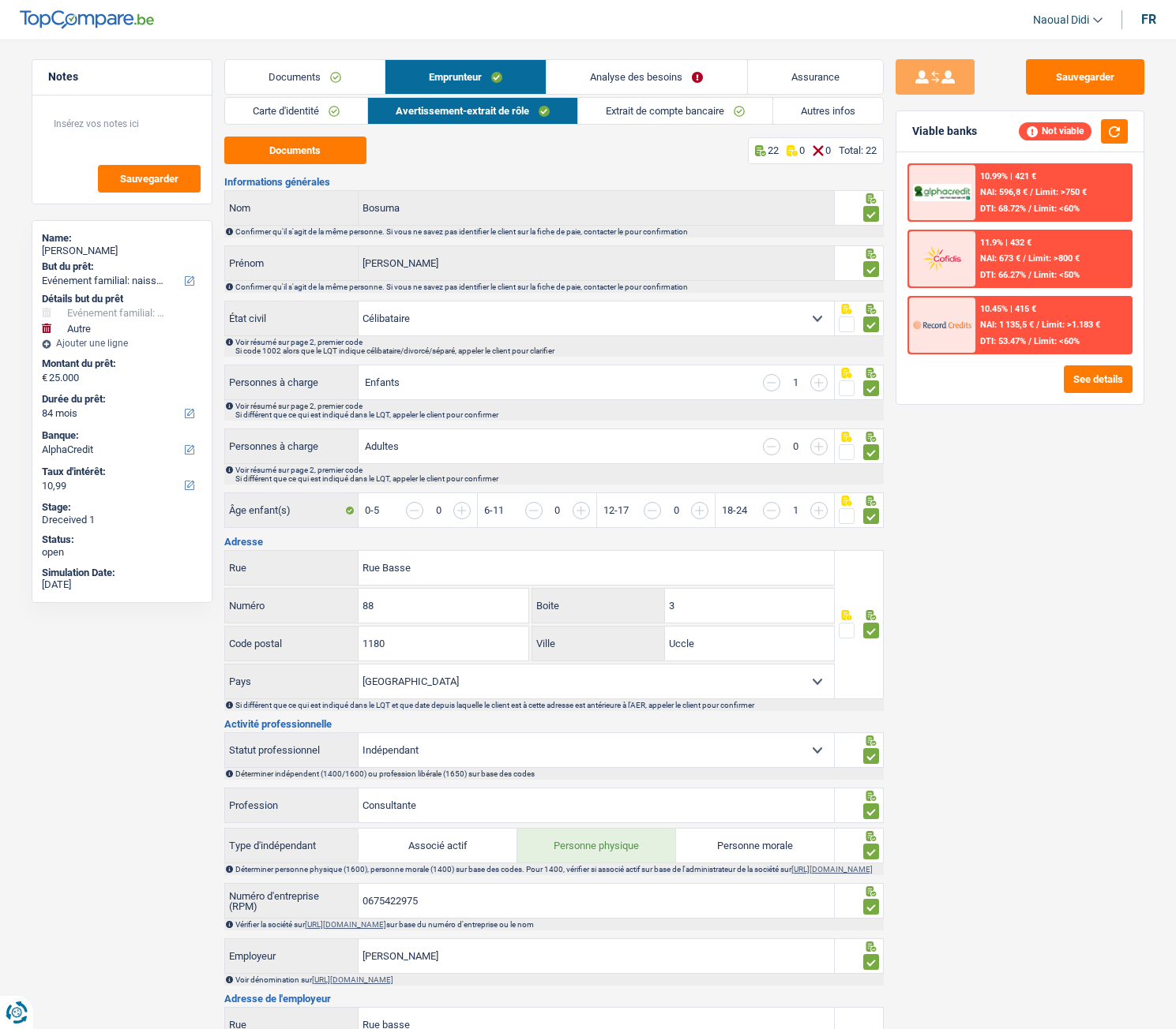
click at [679, 109] on link "Extrait de compte bancaire" at bounding box center [674, 111] width 194 height 26
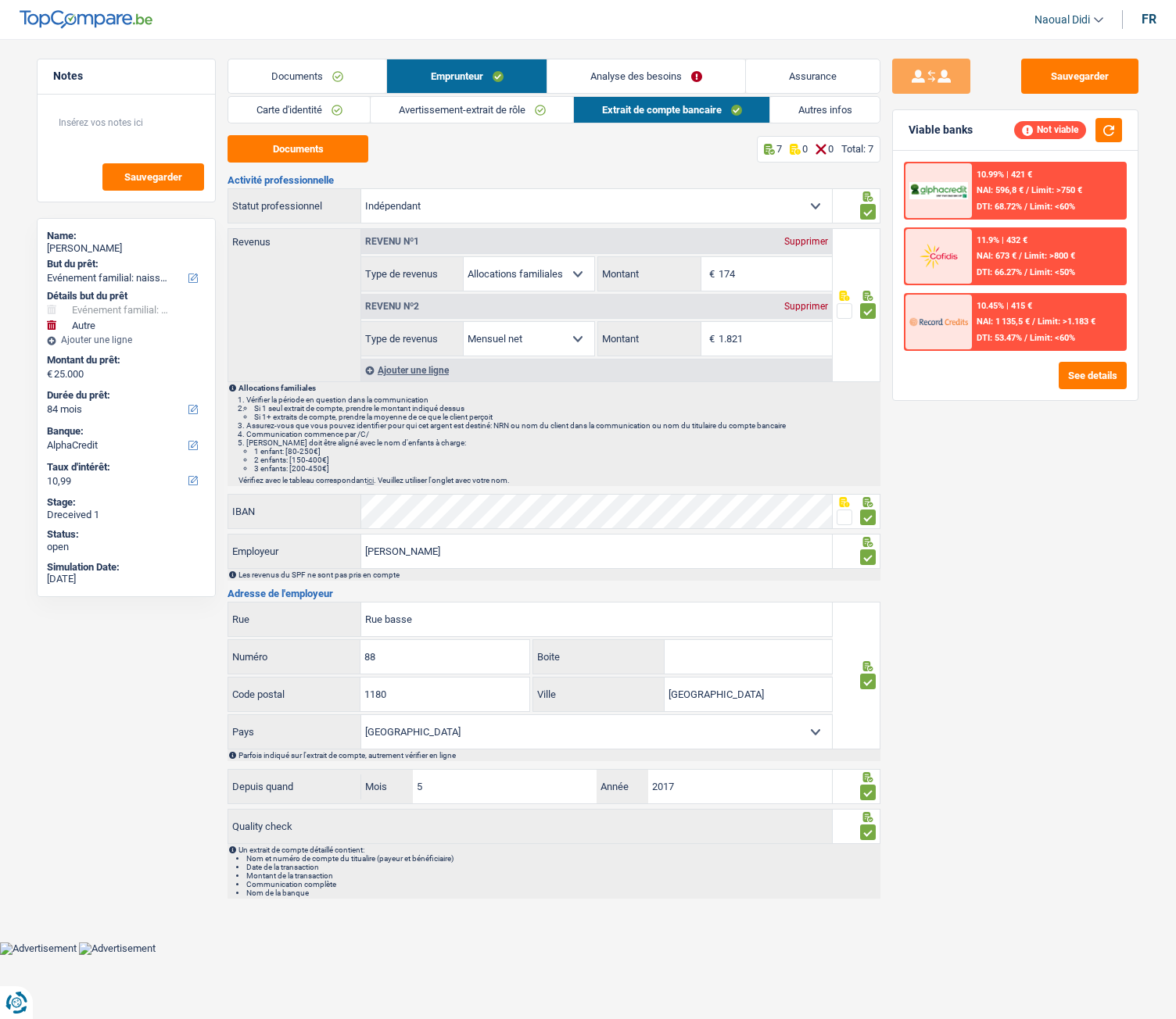
click at [823, 103] on link "Autres infos" at bounding box center [825, 110] width 110 height 25
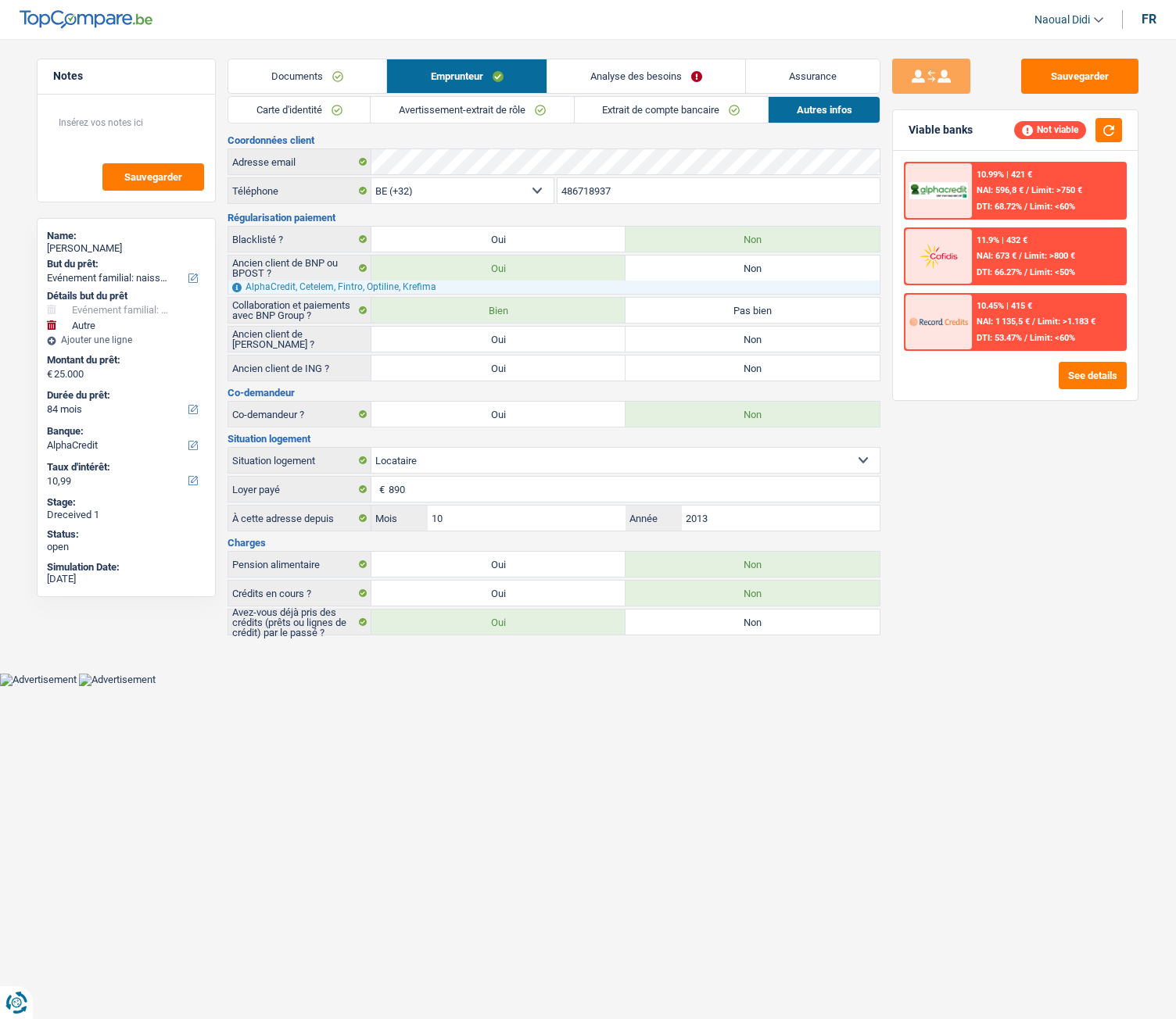
click at [661, 68] on link "Analyse des besoins" at bounding box center [647, 76] width 198 height 33
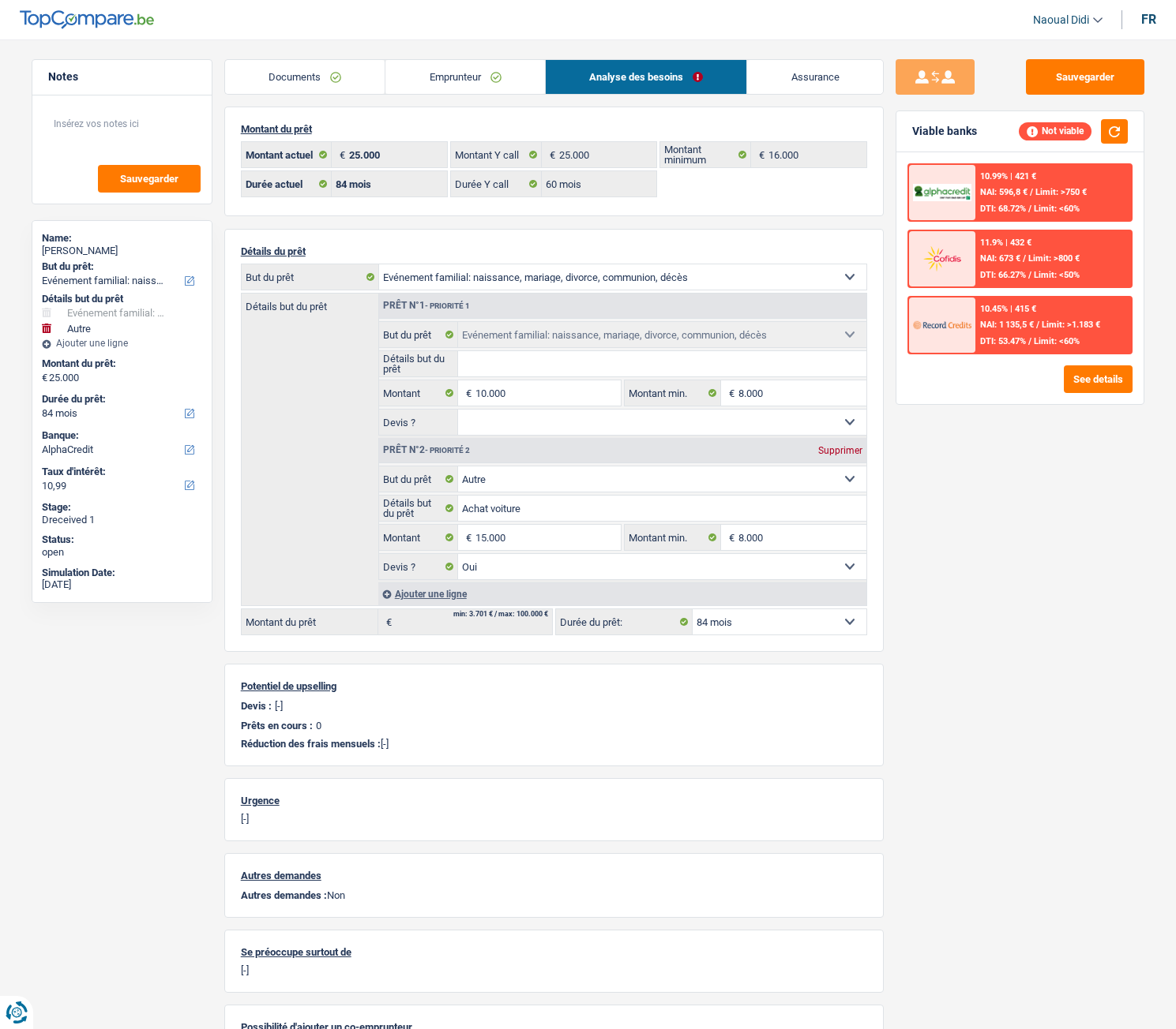
click at [487, 84] on link "Emprunteur" at bounding box center [465, 77] width 159 height 34
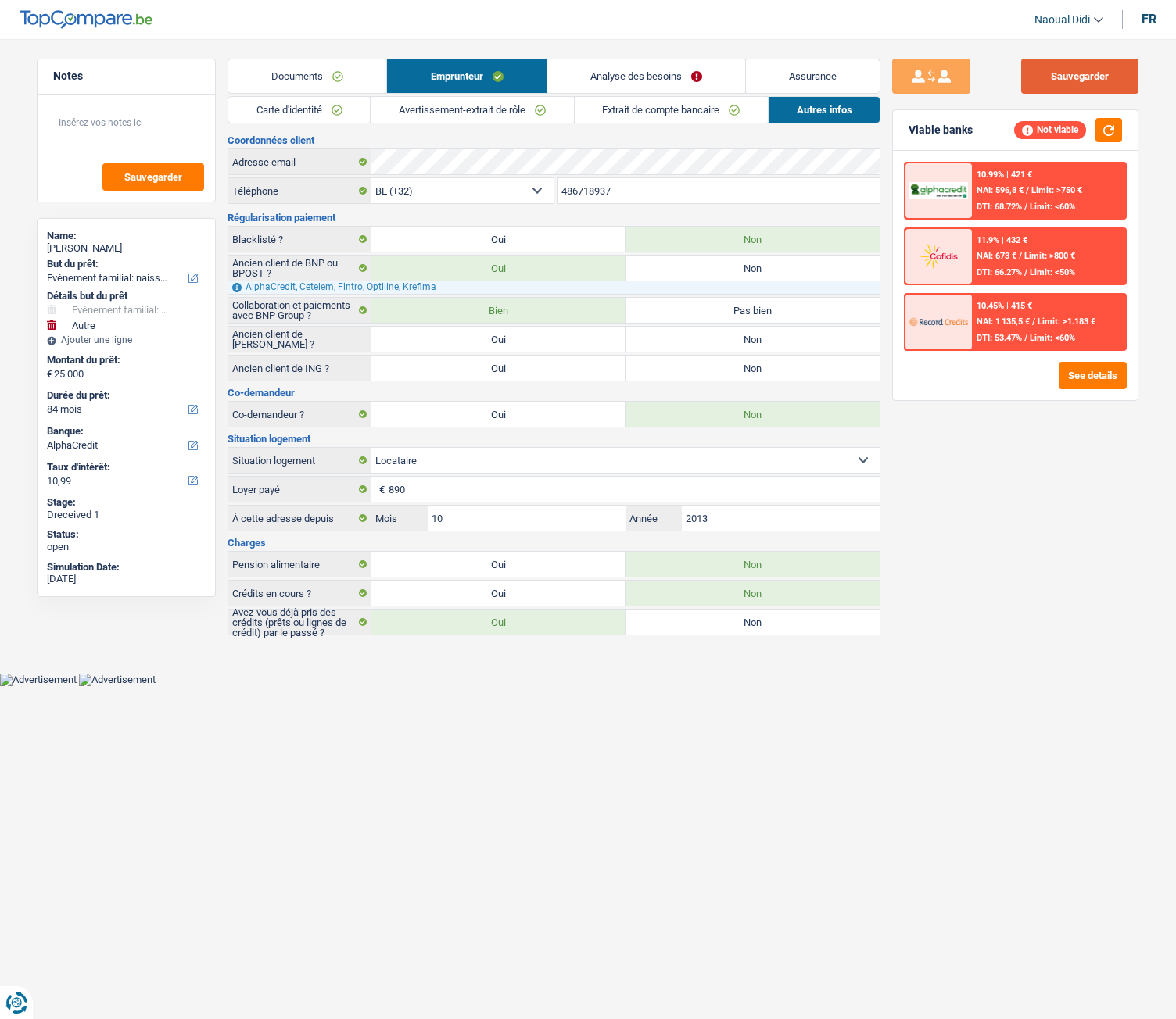
click at [1072, 61] on button "Sauvegarder" at bounding box center [1080, 76] width 117 height 35
click at [636, 75] on link "Analyse des besoins" at bounding box center [647, 76] width 198 height 33
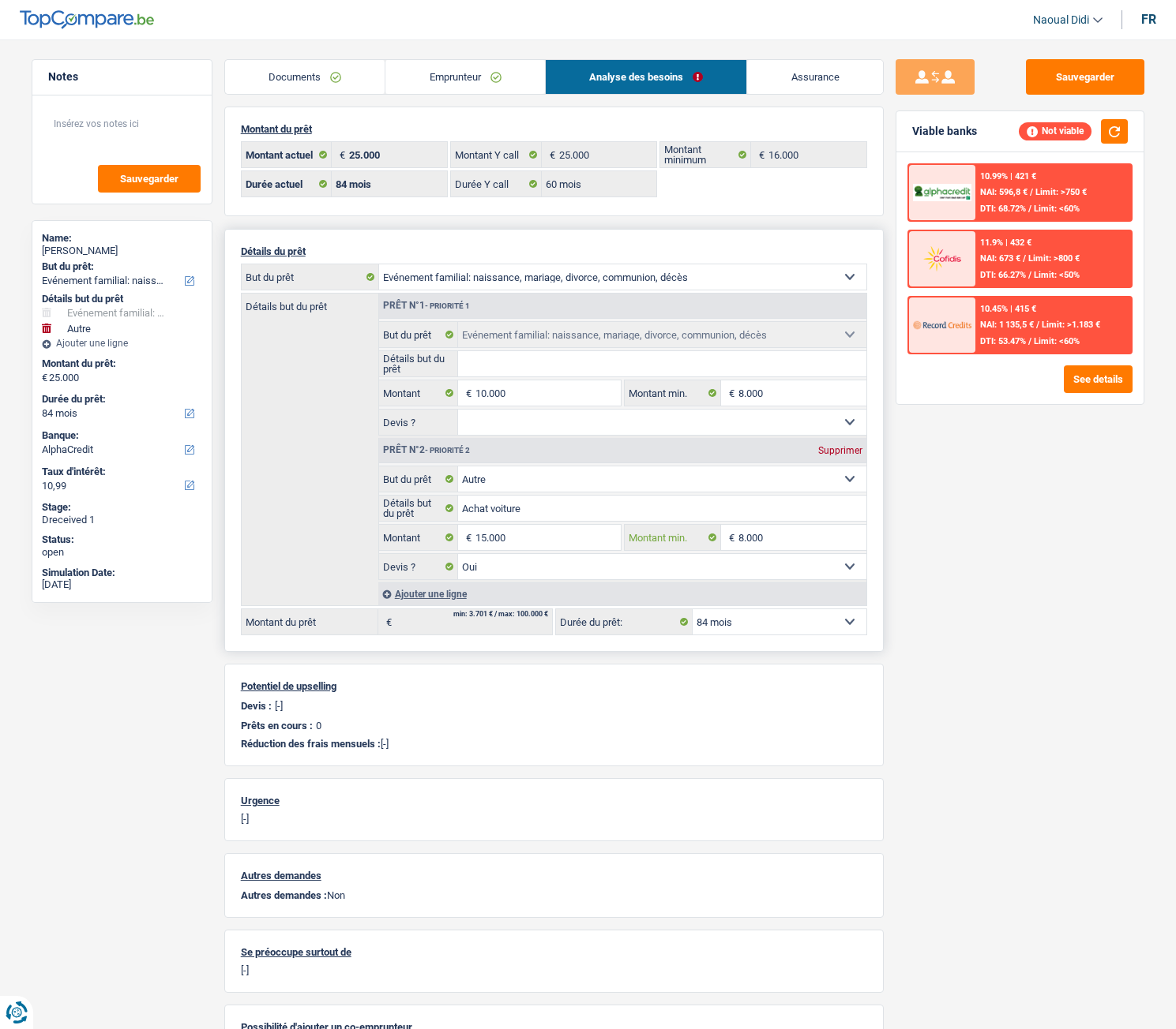
click at [772, 538] on input "8.000" at bounding box center [802, 537] width 128 height 26
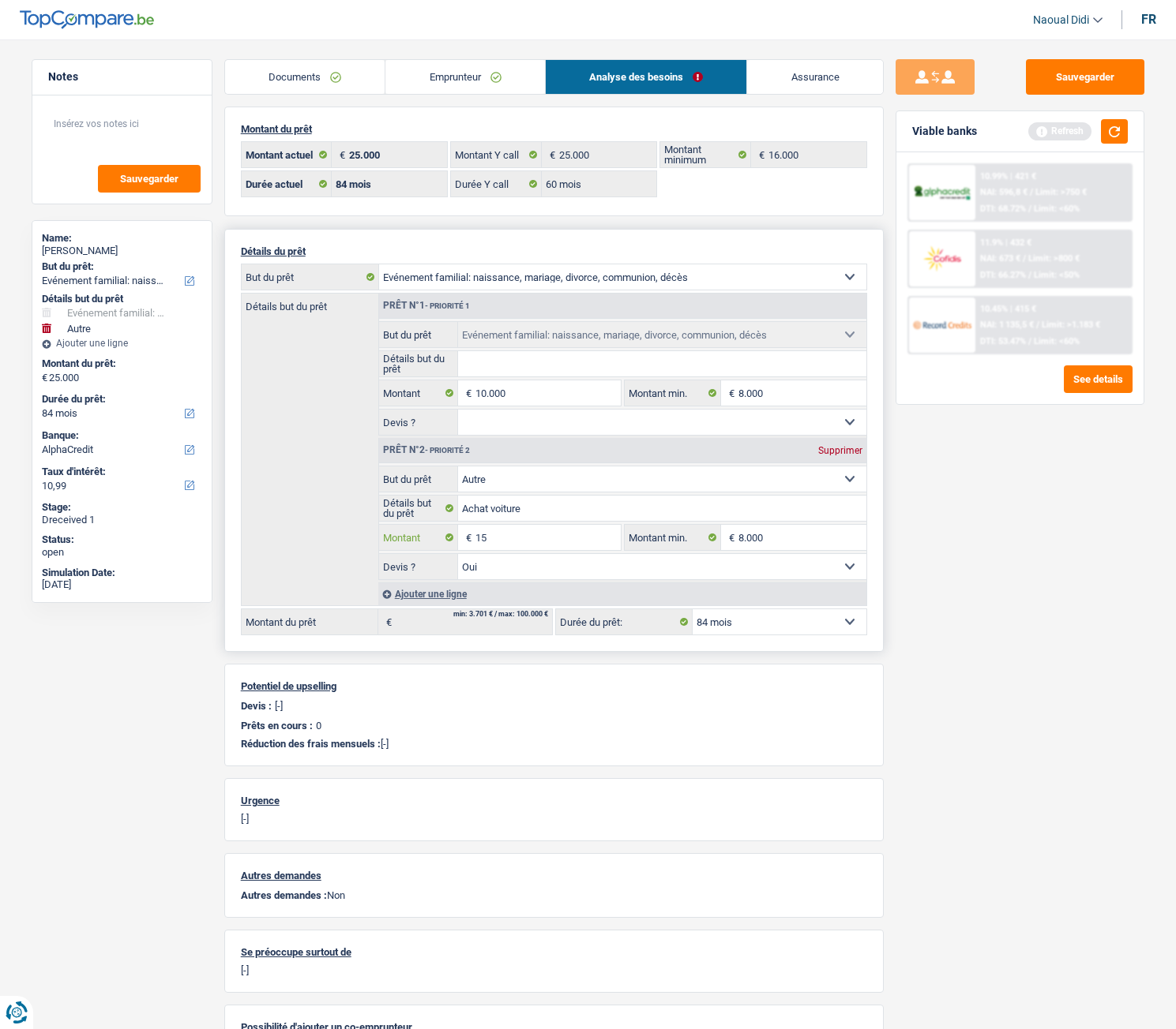
type input "1"
type input "8.000"
type input "18.000"
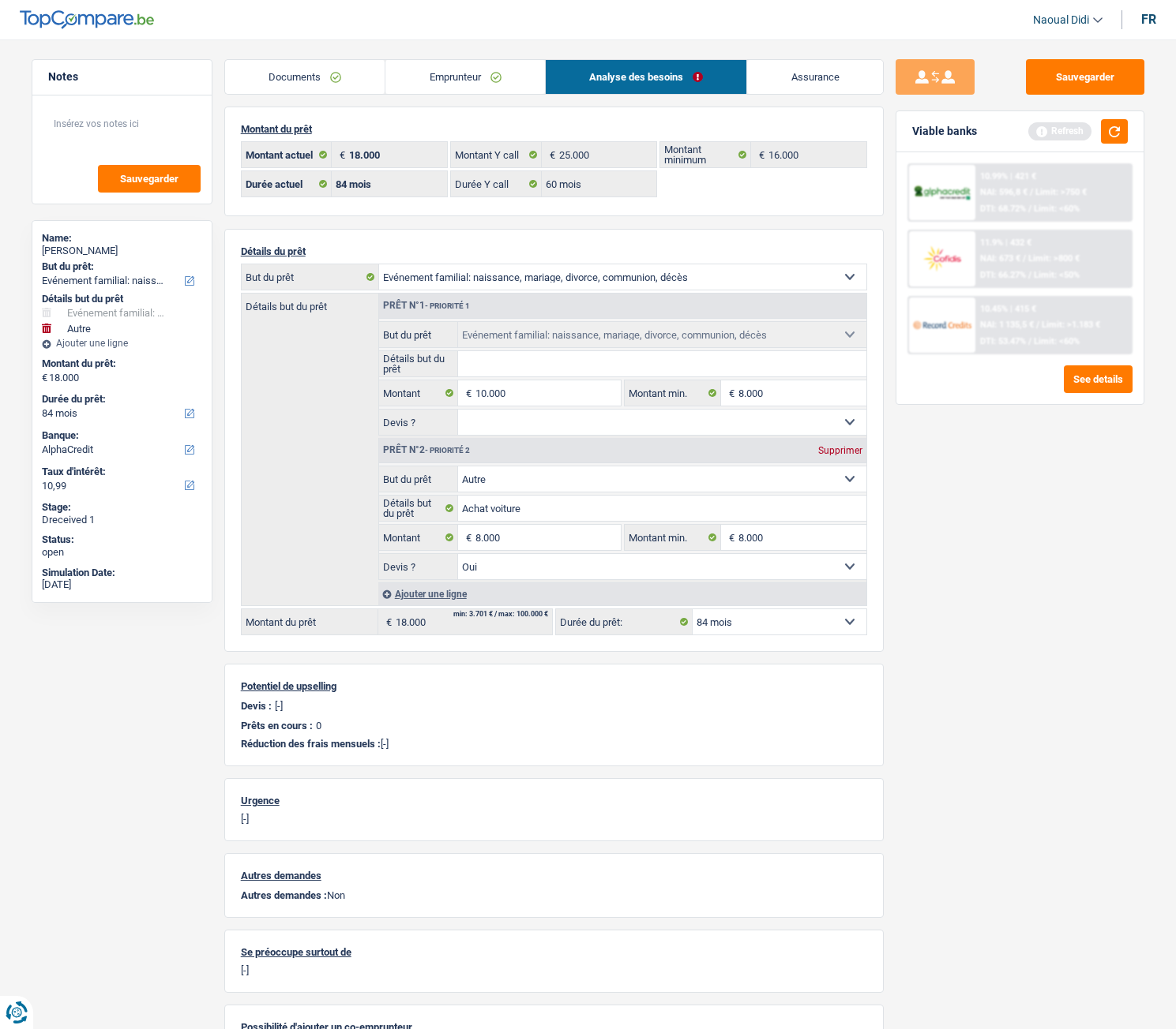
click at [972, 575] on div "Sauvegarder Viable banks Refresh 10.99% | 421 € NAI: 596,8 € / Limit: >750 € DT…" at bounding box center [1019, 530] width 273 height 941
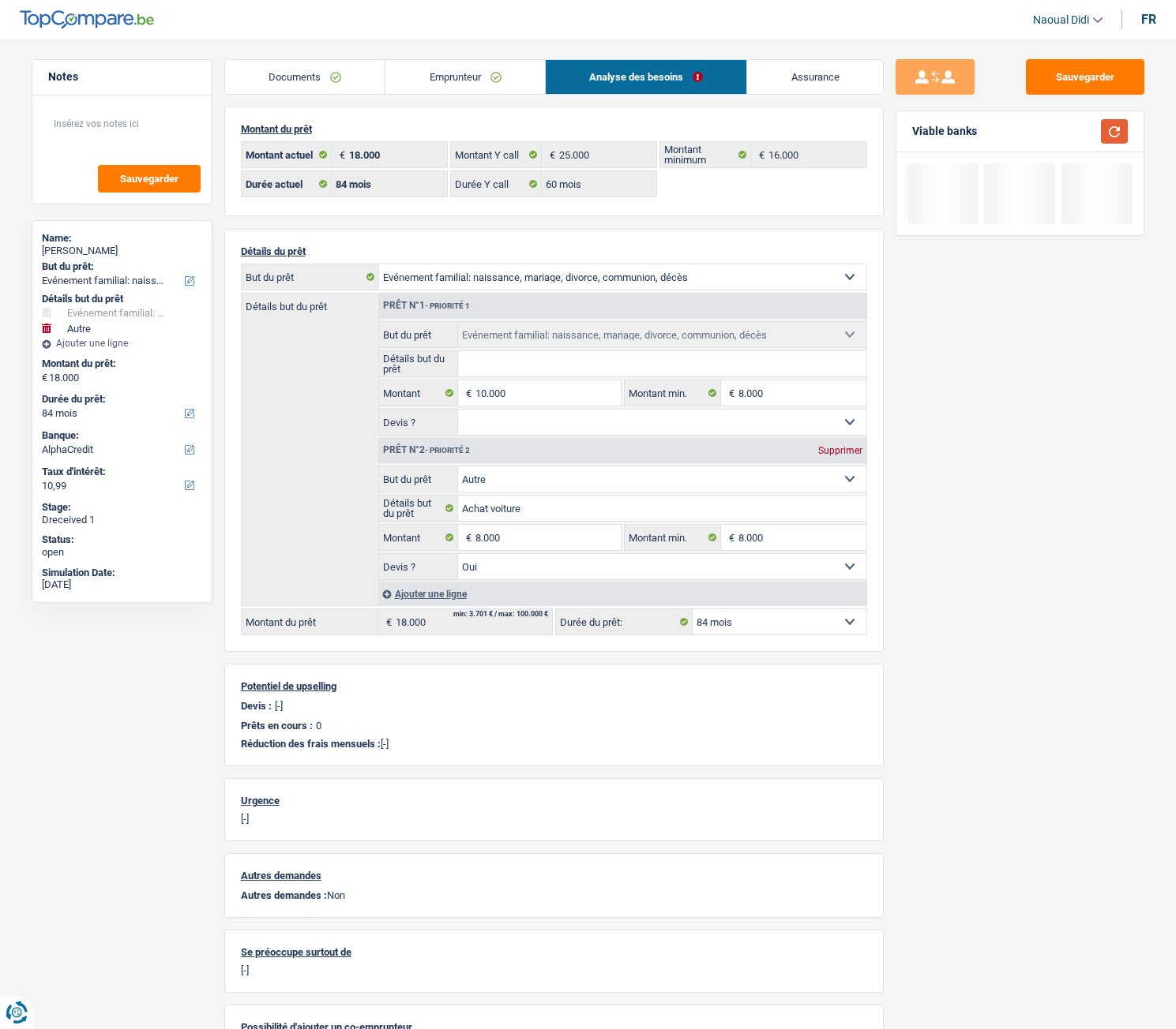
click at [1118, 136] on button "button" at bounding box center [1114, 132] width 27 height 25
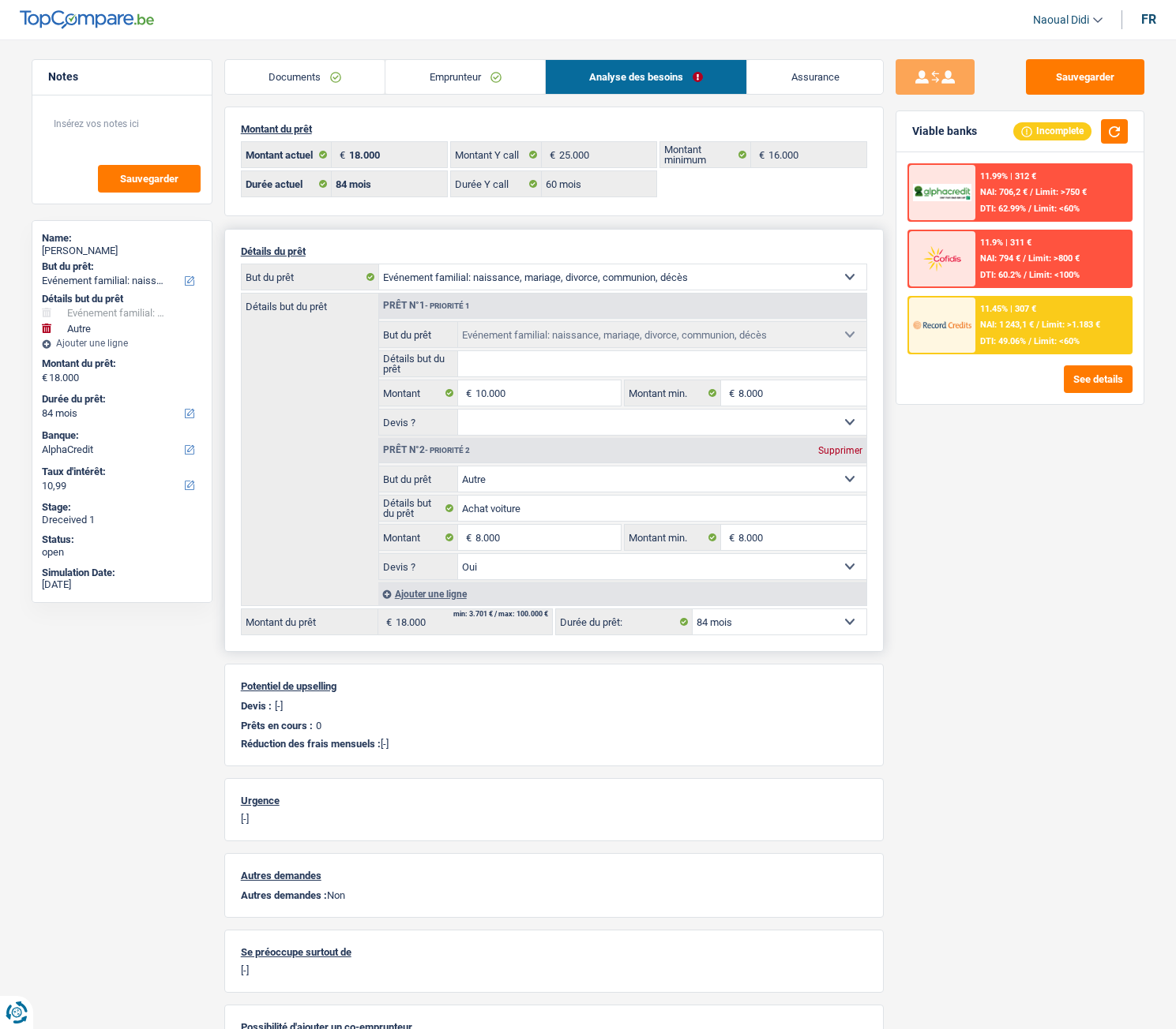
click at [709, 575] on select "12 mois 18 mois 24 mois 30 mois 36 mois 42 mois 48 mois 60 mois 72 mois 84 mois…" at bounding box center [779, 622] width 173 height 26
drag, startPoint x: 709, startPoint y: 617, endPoint x: 742, endPoint y: 605, distance: 35.1
click at [709, 575] on select "12 mois 18 mois 24 mois 30 mois 36 mois 42 mois 48 mois 60 mois 72 mois 84 mois…" at bounding box center [779, 622] width 173 height 26
click at [1080, 324] on span "Limit: >1.183 €" at bounding box center [1071, 325] width 58 height 11
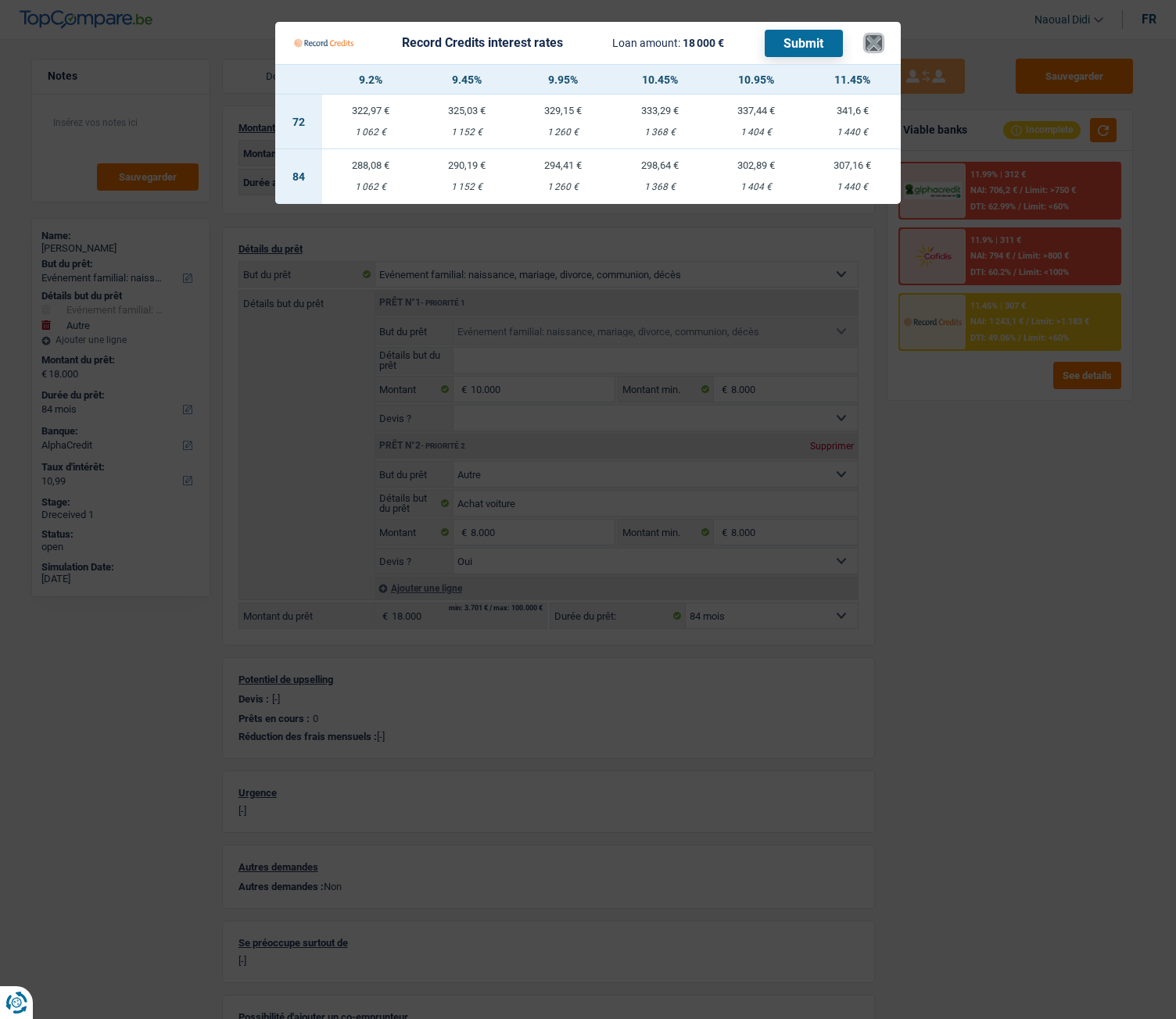
click at [874, 49] on button "×" at bounding box center [874, 43] width 17 height 16
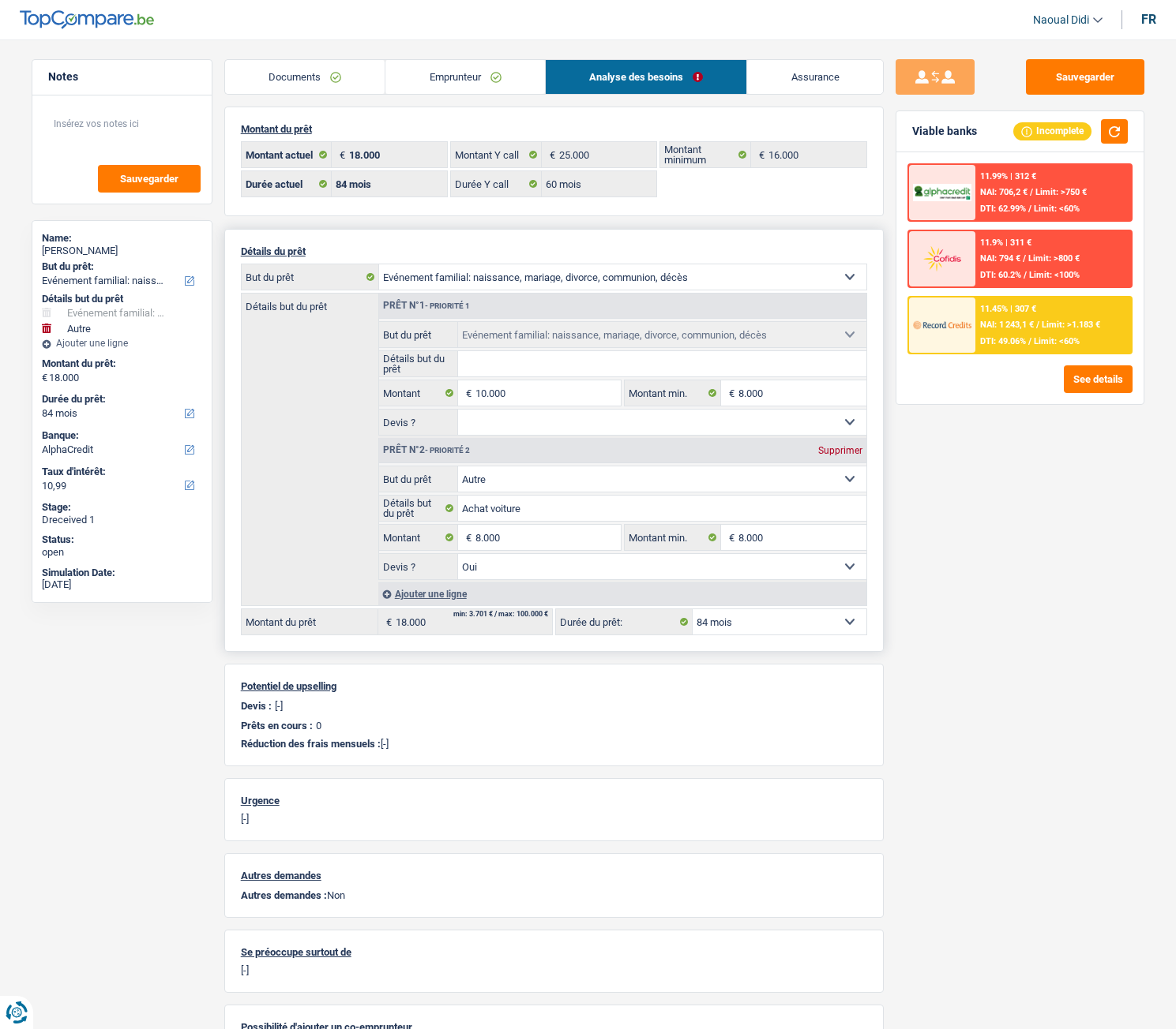
click at [741, 575] on select "12 mois 18 mois 24 mois 30 mois 36 mois 42 mois 48 mois 60 mois 72 mois 84 mois…" at bounding box center [779, 622] width 173 height 26
select select "60"
click at [692, 575] on select "12 mois 18 mois 24 mois 30 mois 36 mois 42 mois 48 mois 60 mois 72 mois 84 mois…" at bounding box center [779, 622] width 173 height 26
select select "60"
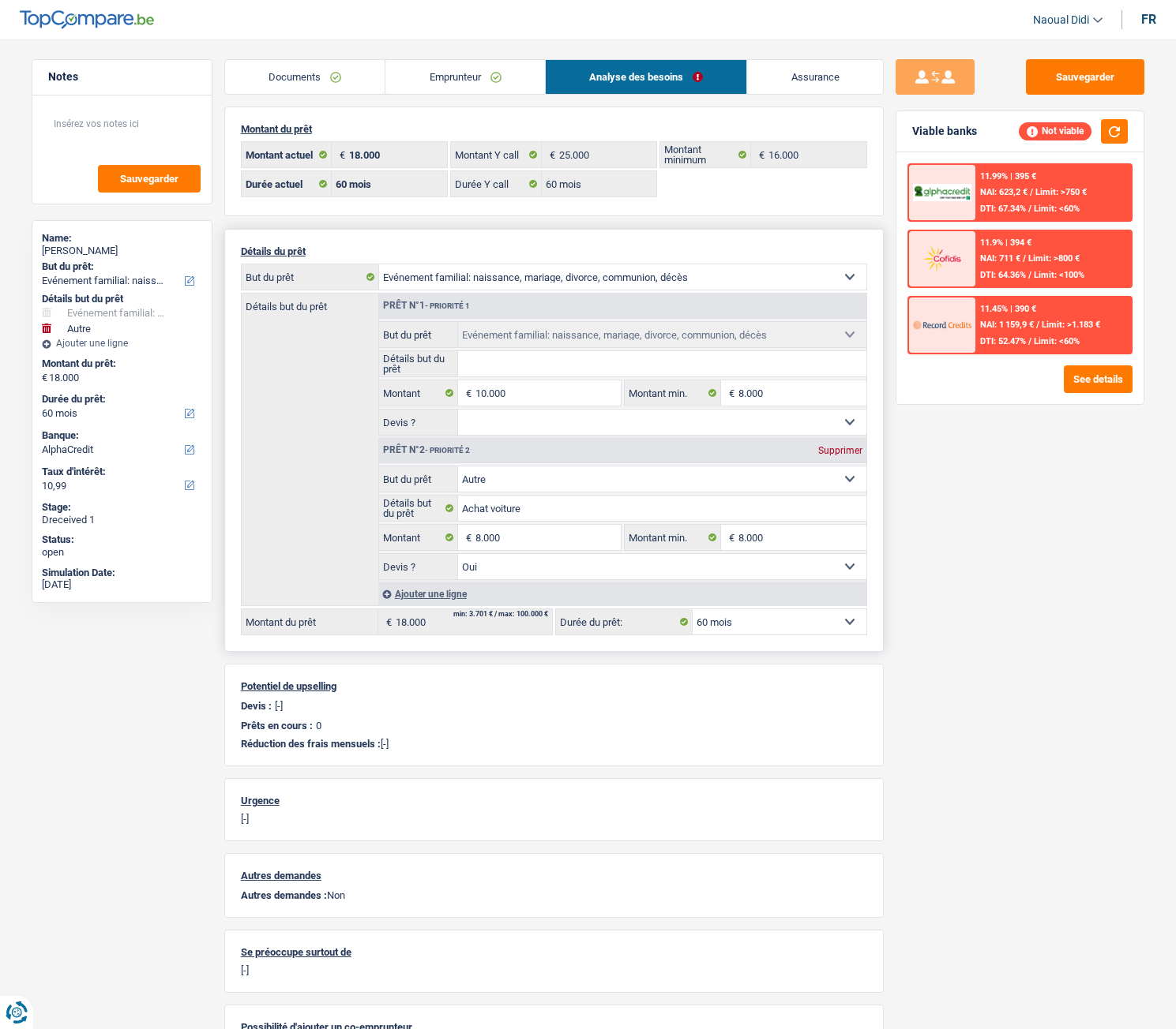
click at [749, 575] on select "12 mois 18 mois 24 mois 30 mois 36 mois 42 mois 48 mois 60 mois 72 mois 84 mois…" at bounding box center [779, 622] width 173 height 26
select select "84"
click at [692, 575] on select "12 mois 18 mois 24 mois 30 mois 36 mois 42 mois 48 mois 60 mois 72 mois 84 mois…" at bounding box center [779, 622] width 173 height 26
select select "84"
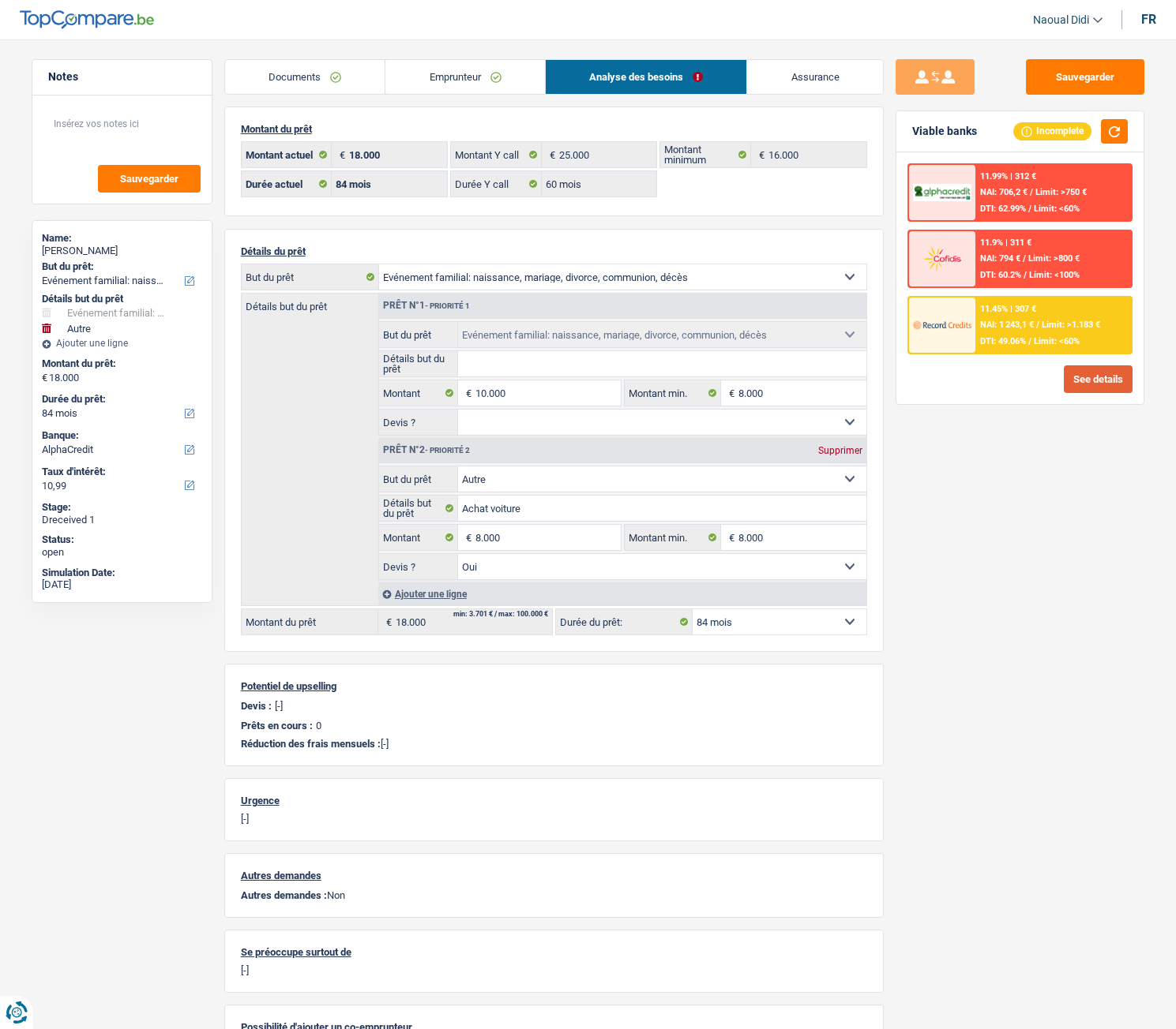
click at [1091, 384] on button "See details" at bounding box center [1098, 379] width 69 height 27
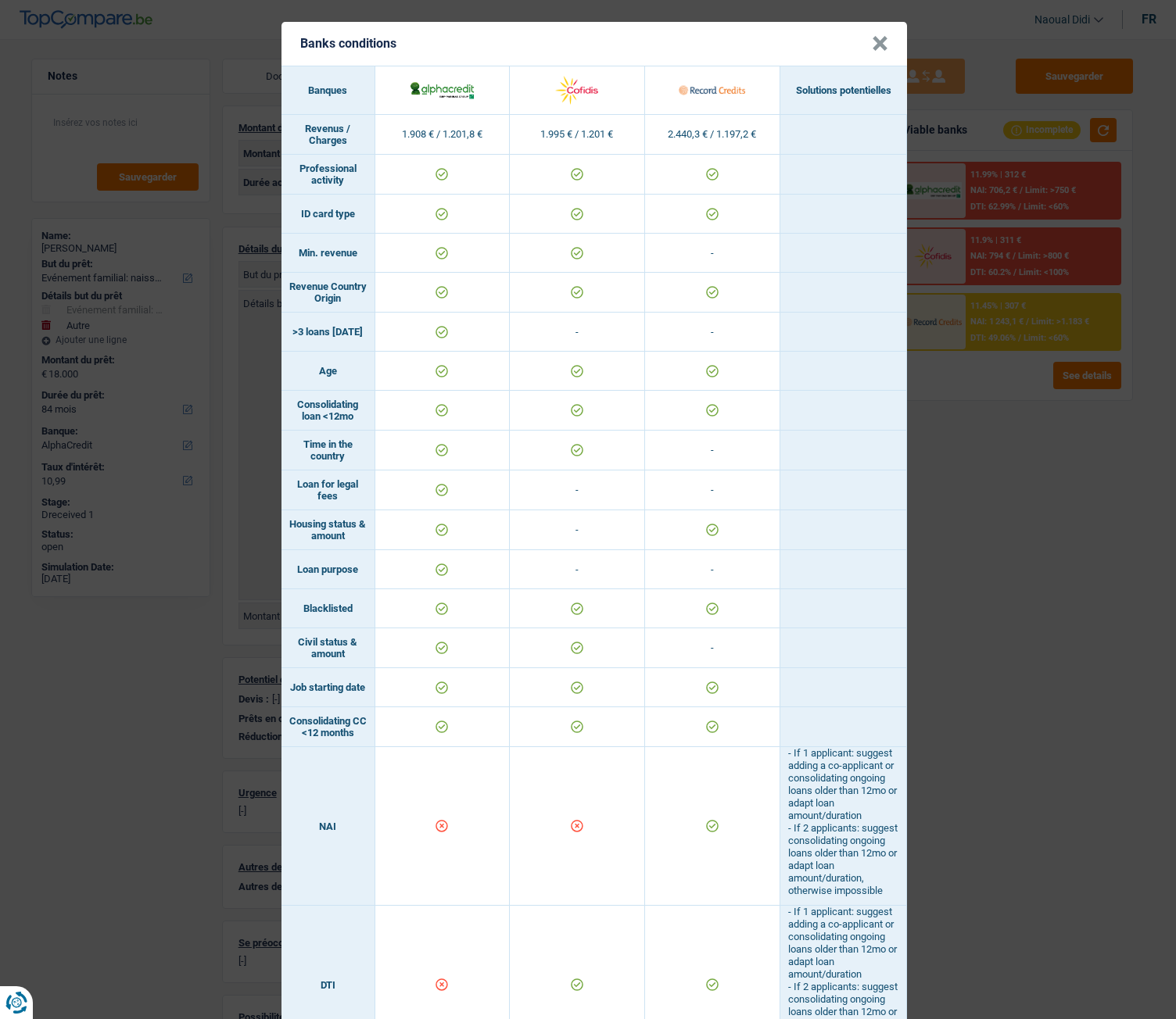
click at [866, 46] on header "Banks conditions ×" at bounding box center [594, 44] width 626 height 44
click at [872, 46] on button "×" at bounding box center [880, 44] width 17 height 16
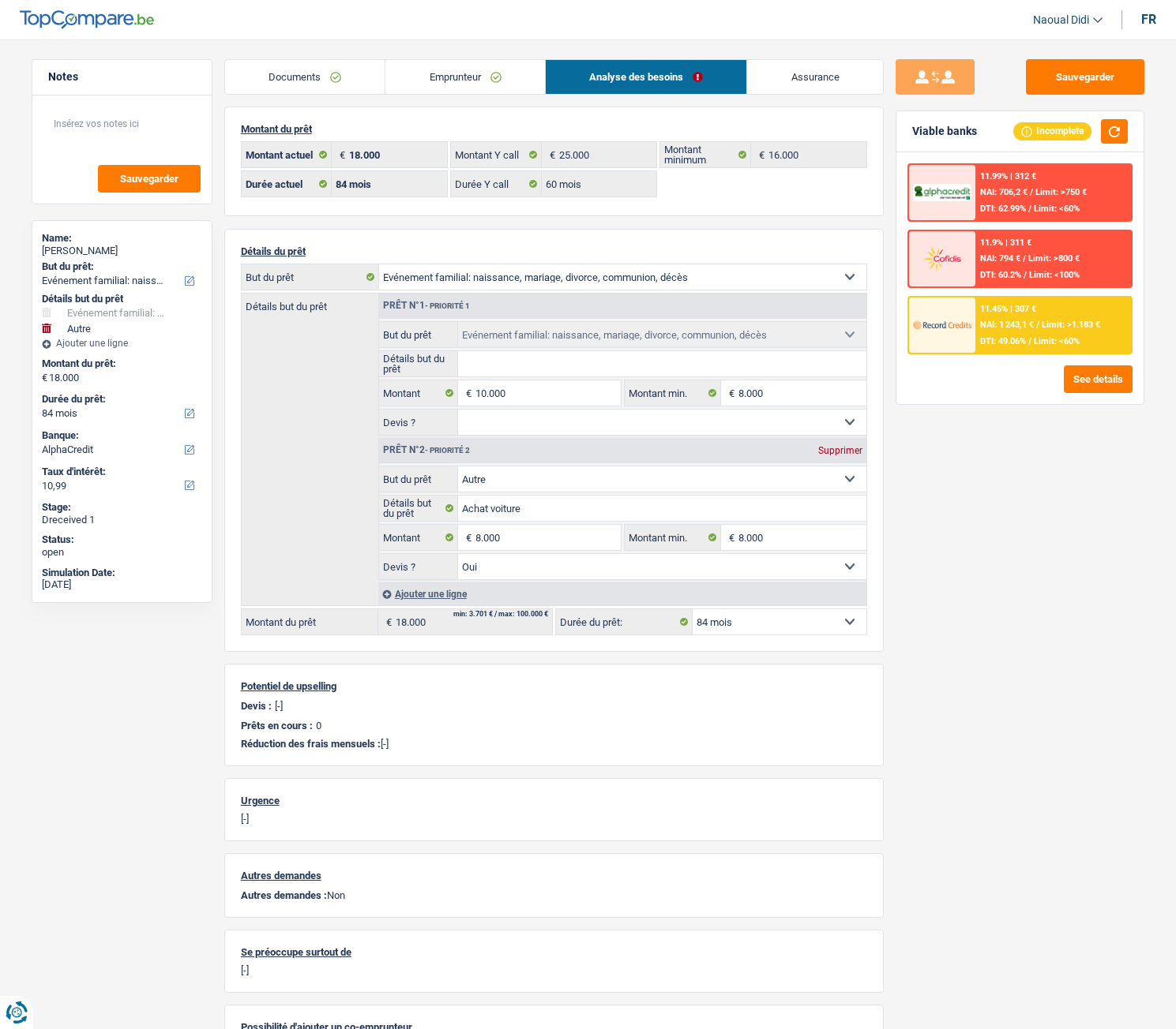
click at [1059, 334] on div "11.45% | 307 € NAI: 1 243,1 € / Limit: >1.183 € DTI: 49.06% / Limit: <60%" at bounding box center [1053, 325] width 156 height 55
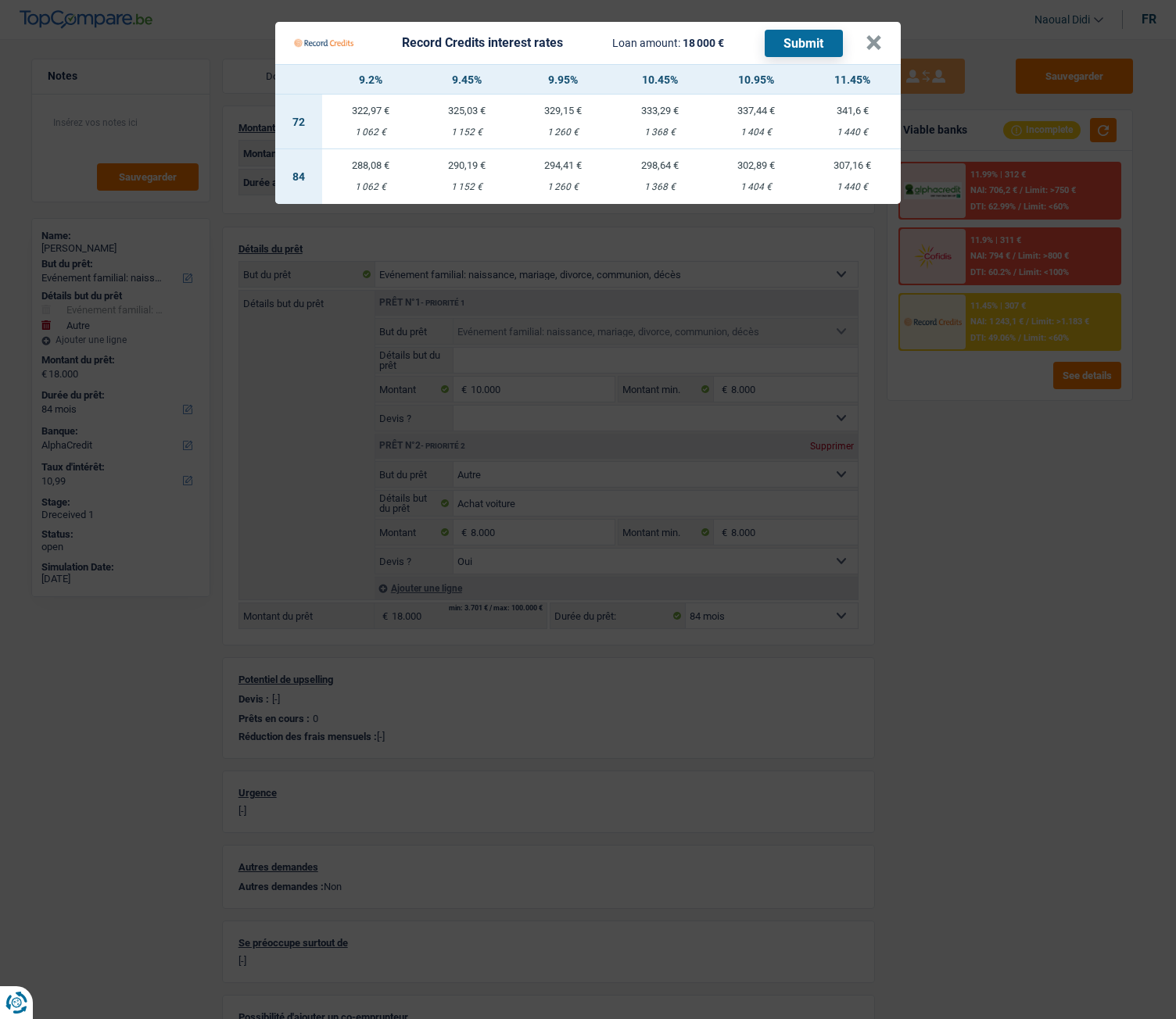
click at [574, 169] on div "294,41 €" at bounding box center [563, 166] width 96 height 11
select select "record credits"
type input "9,95"
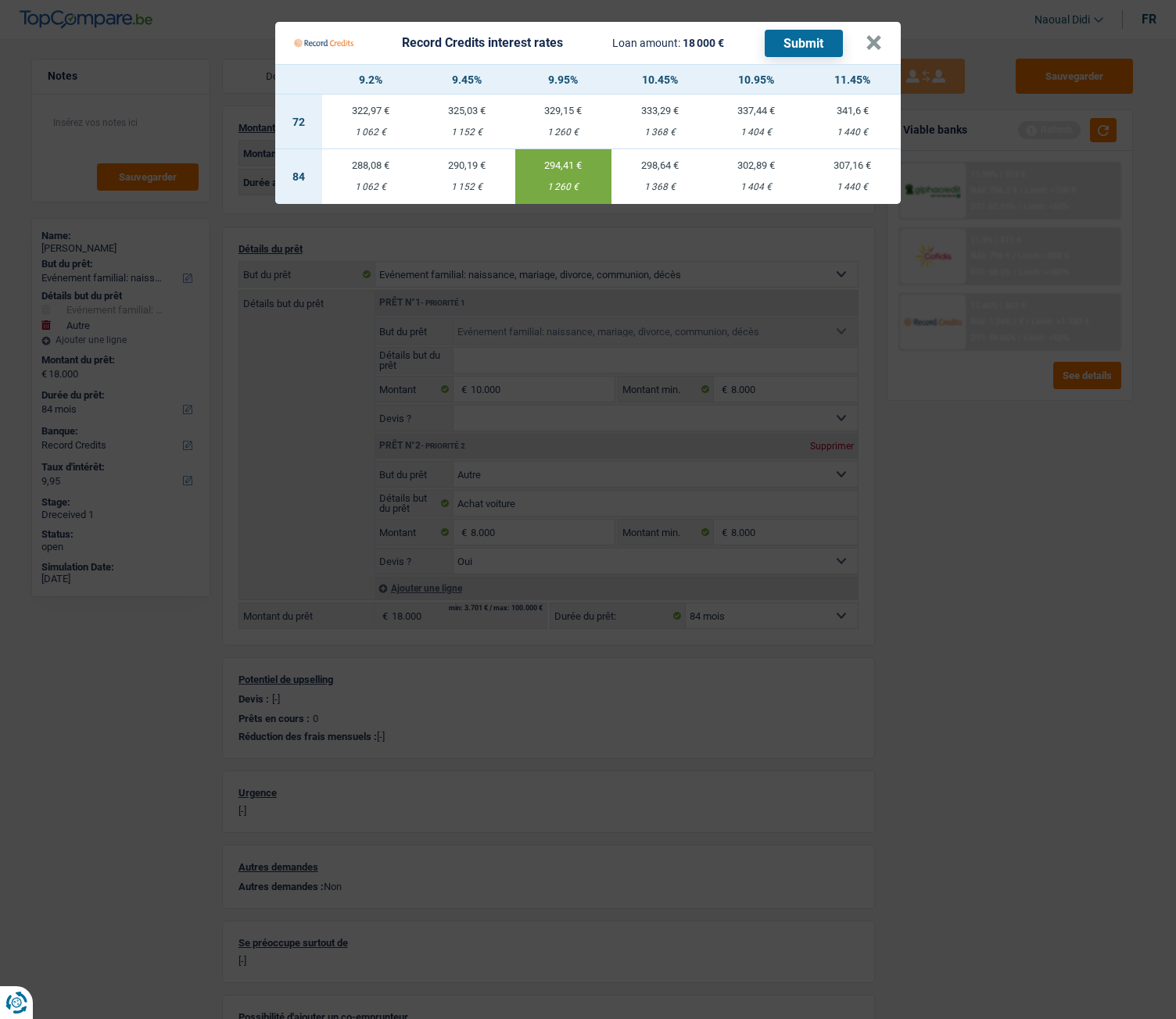
click at [788, 43] on button "Submit" at bounding box center [804, 43] width 78 height 27
click at [871, 43] on button "×" at bounding box center [874, 43] width 17 height 16
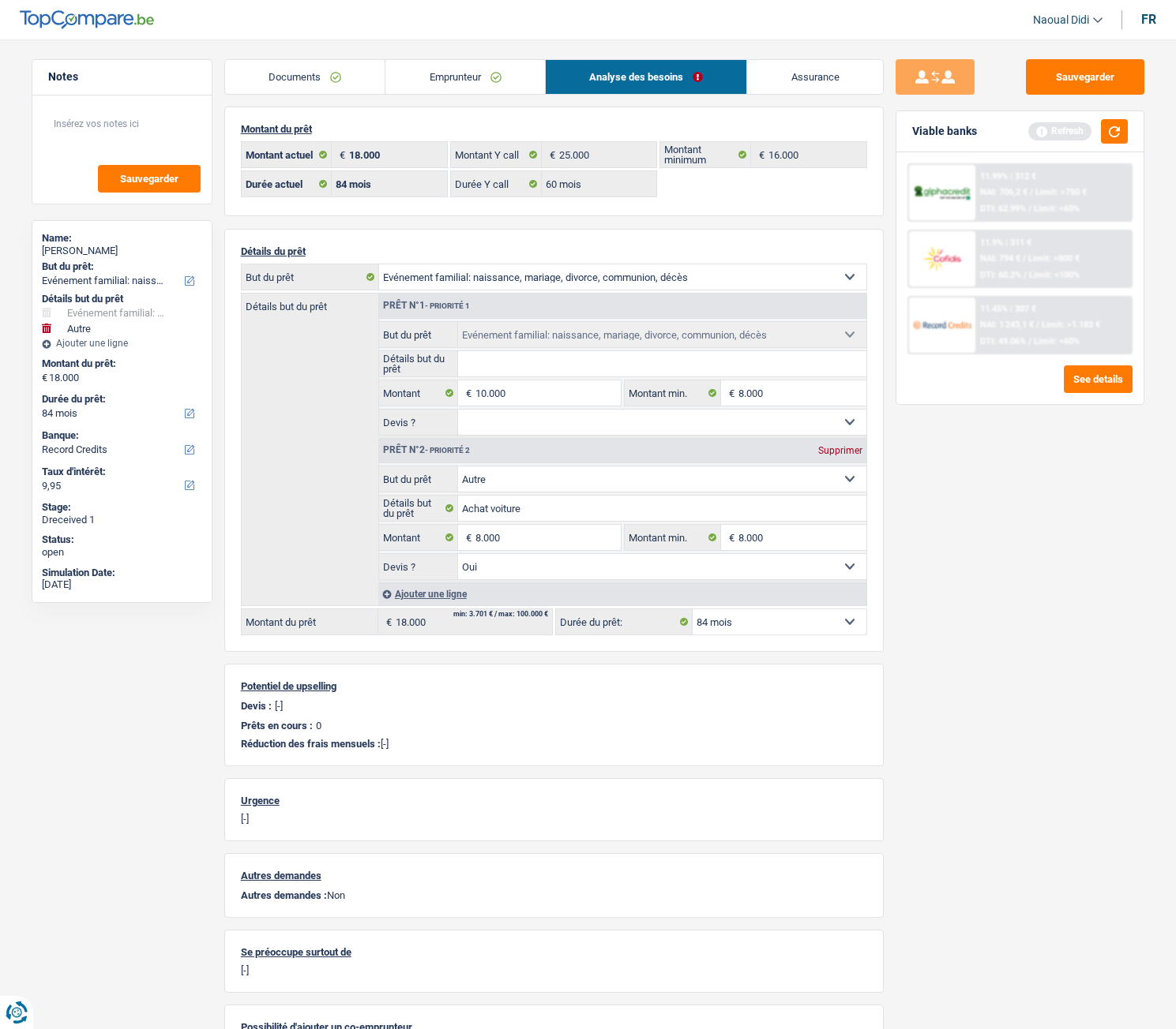
click at [1119, 143] on div "Viable banks Refresh" at bounding box center [1019, 132] width 247 height 41
click at [1116, 129] on button "button" at bounding box center [1114, 132] width 27 height 25
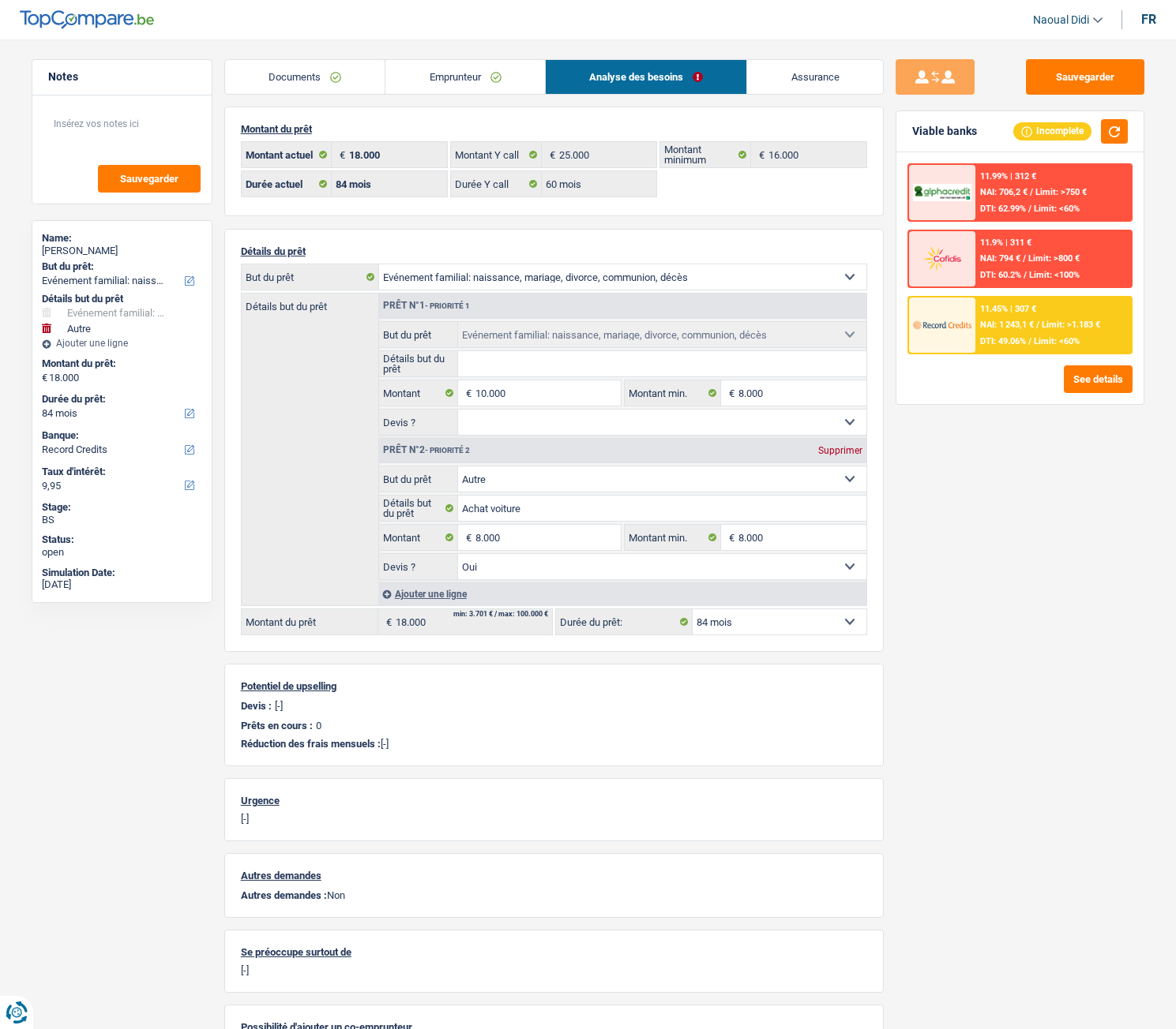
click at [455, 72] on link "Emprunteur" at bounding box center [465, 77] width 159 height 34
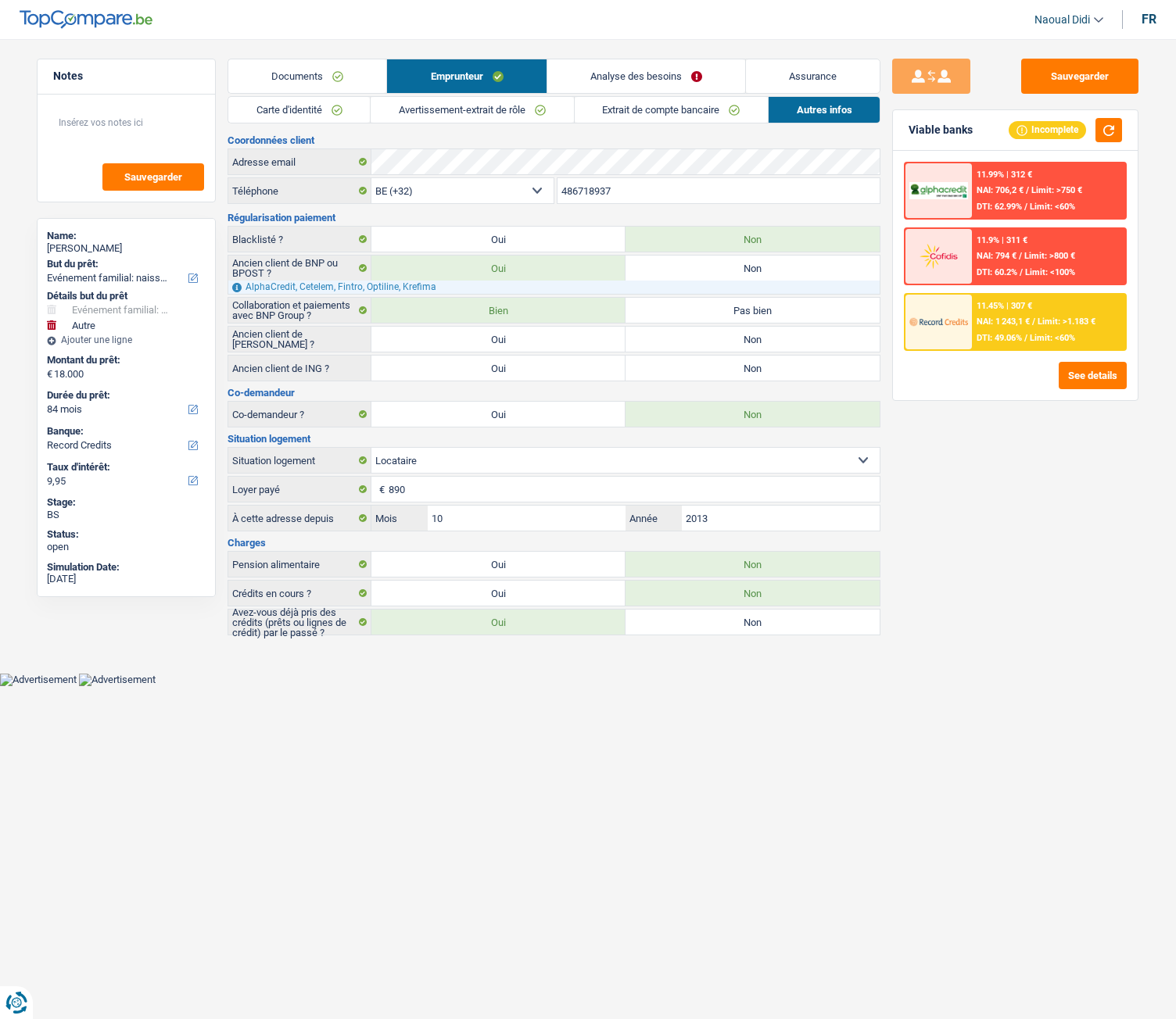
click at [308, 105] on link "Carte d'identité" at bounding box center [299, 110] width 141 height 25
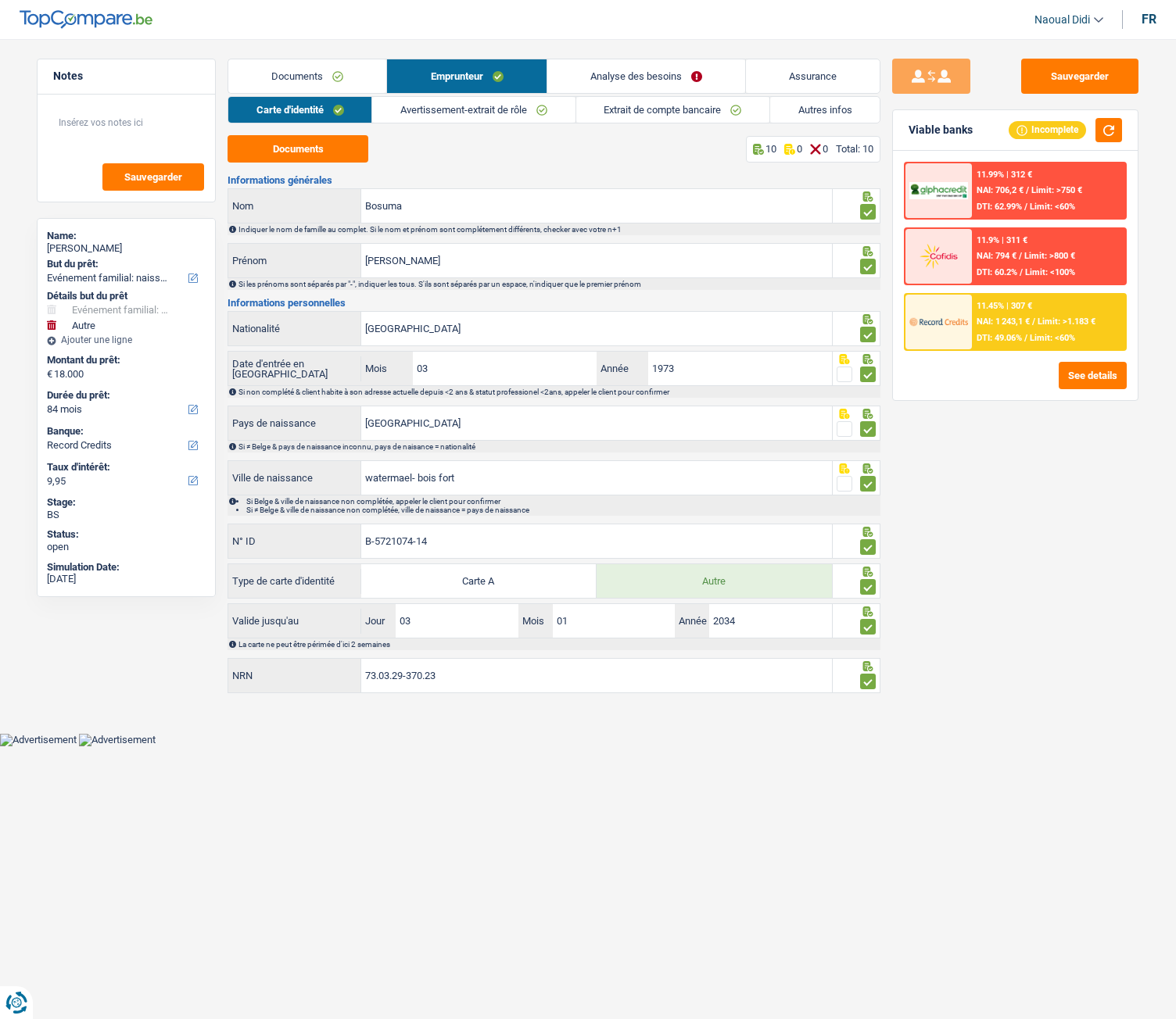
click at [457, 103] on link "Avertissement-extrait de rôle" at bounding box center [473, 110] width 202 height 25
